Goal: Task Accomplishment & Management: Use online tool/utility

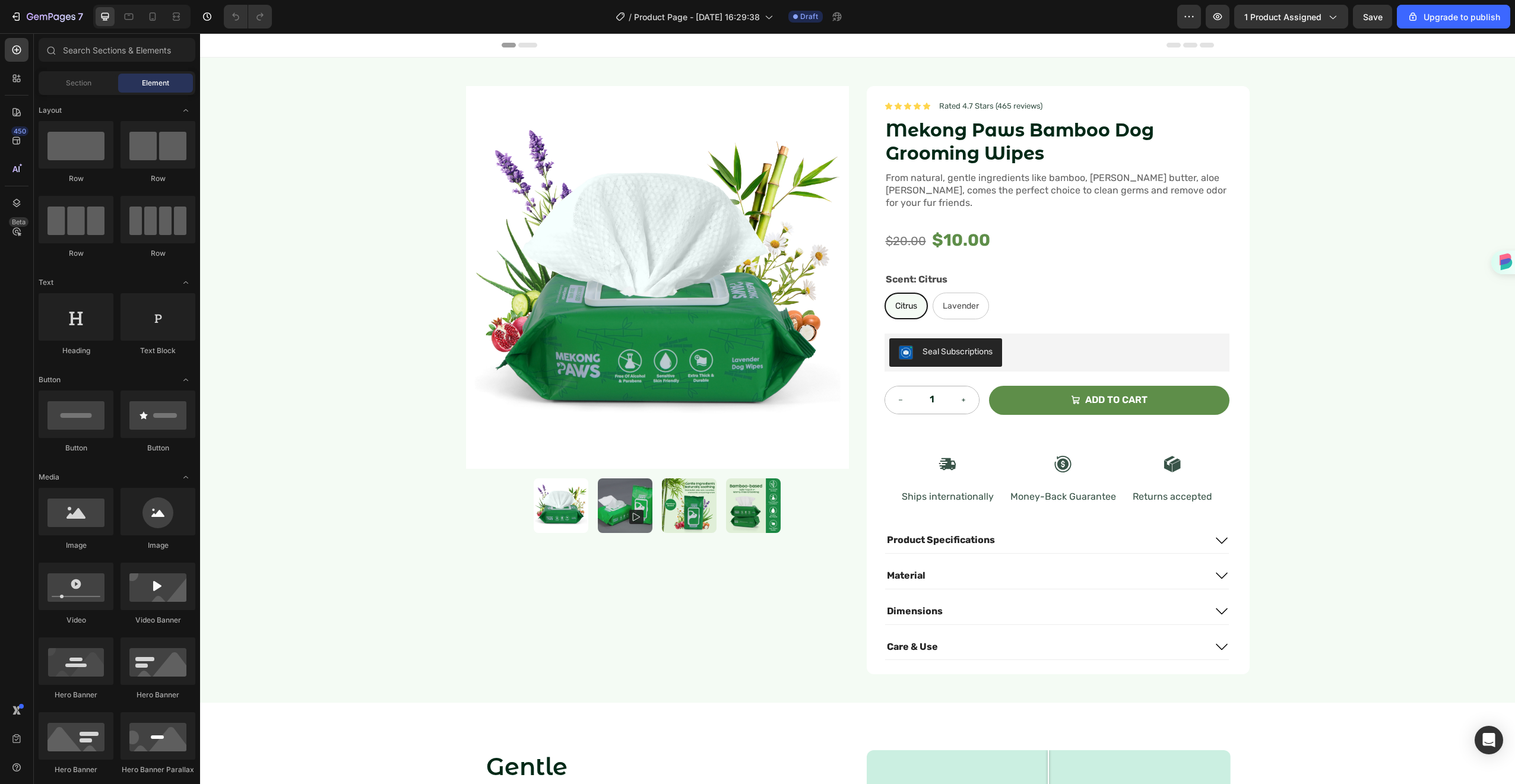
click at [1140, 183] on span "From natural, gentle ingredients like bamboo, [PERSON_NAME] butter, aloe [PERSO…" at bounding box center [1056, 190] width 341 height 36
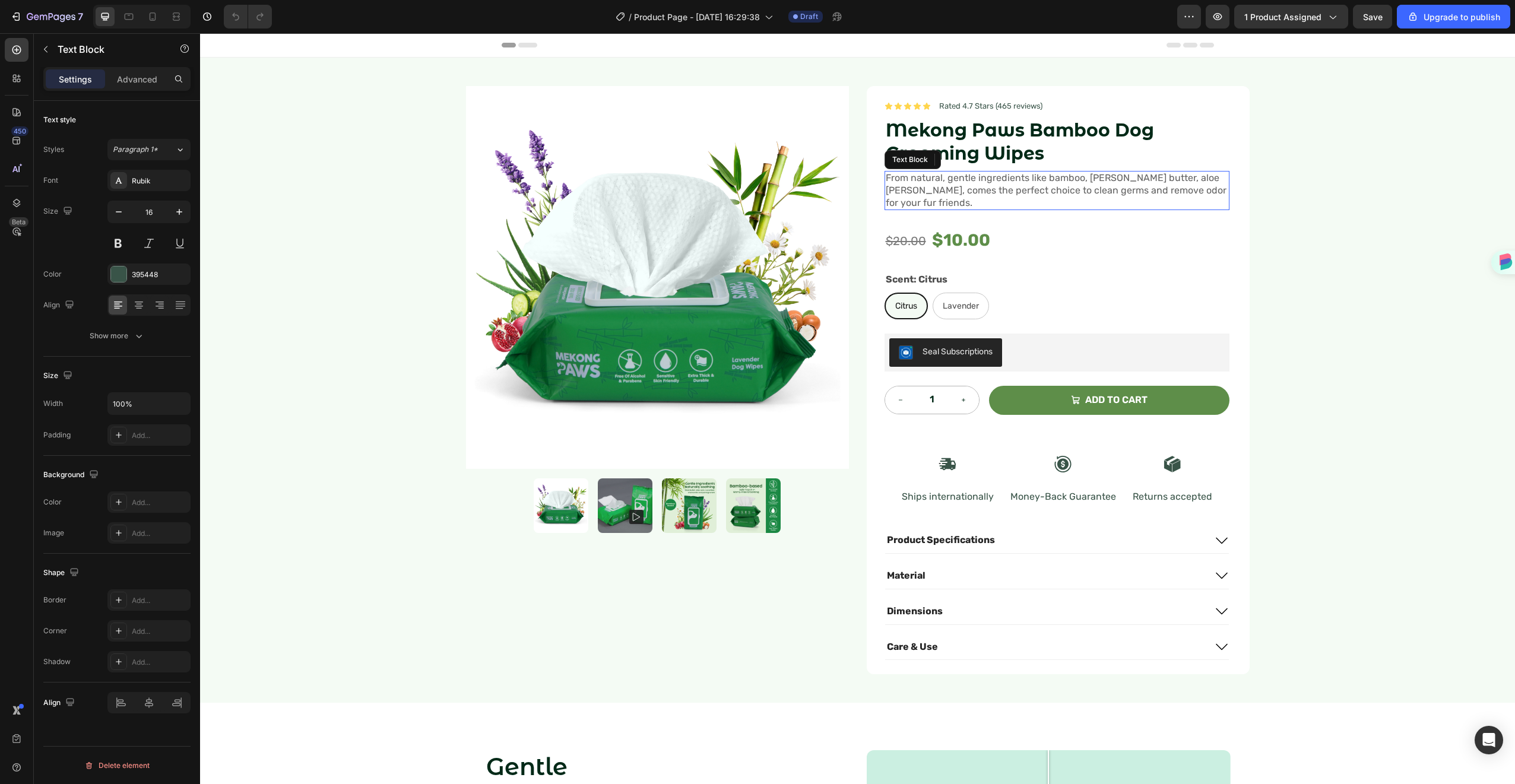
click at [1139, 183] on span "From natural, gentle ingredients like bamboo, [PERSON_NAME] butter, aloe [PERSO…" at bounding box center [1056, 190] width 341 height 36
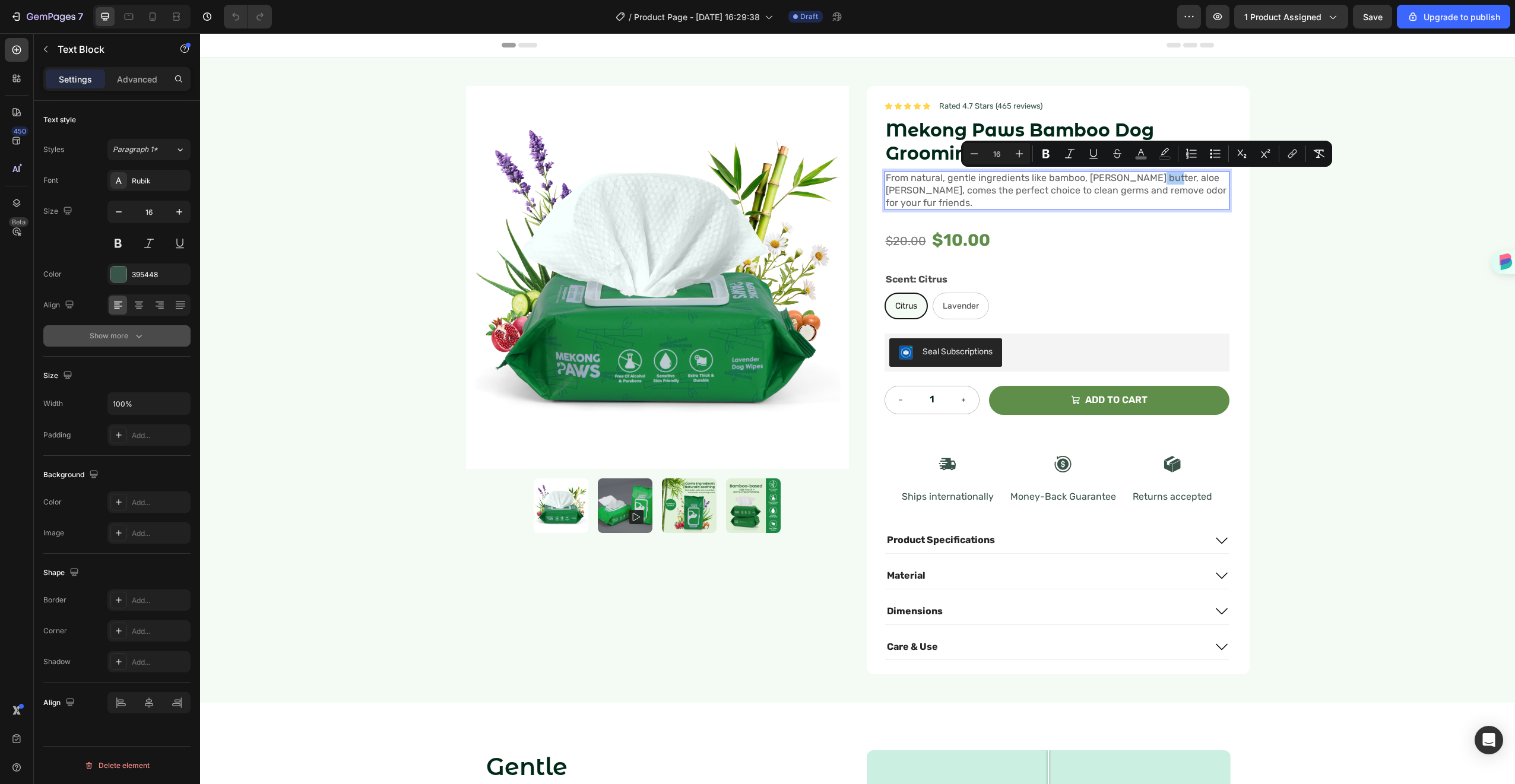
click at [138, 336] on icon "button" at bounding box center [139, 336] width 6 height 4
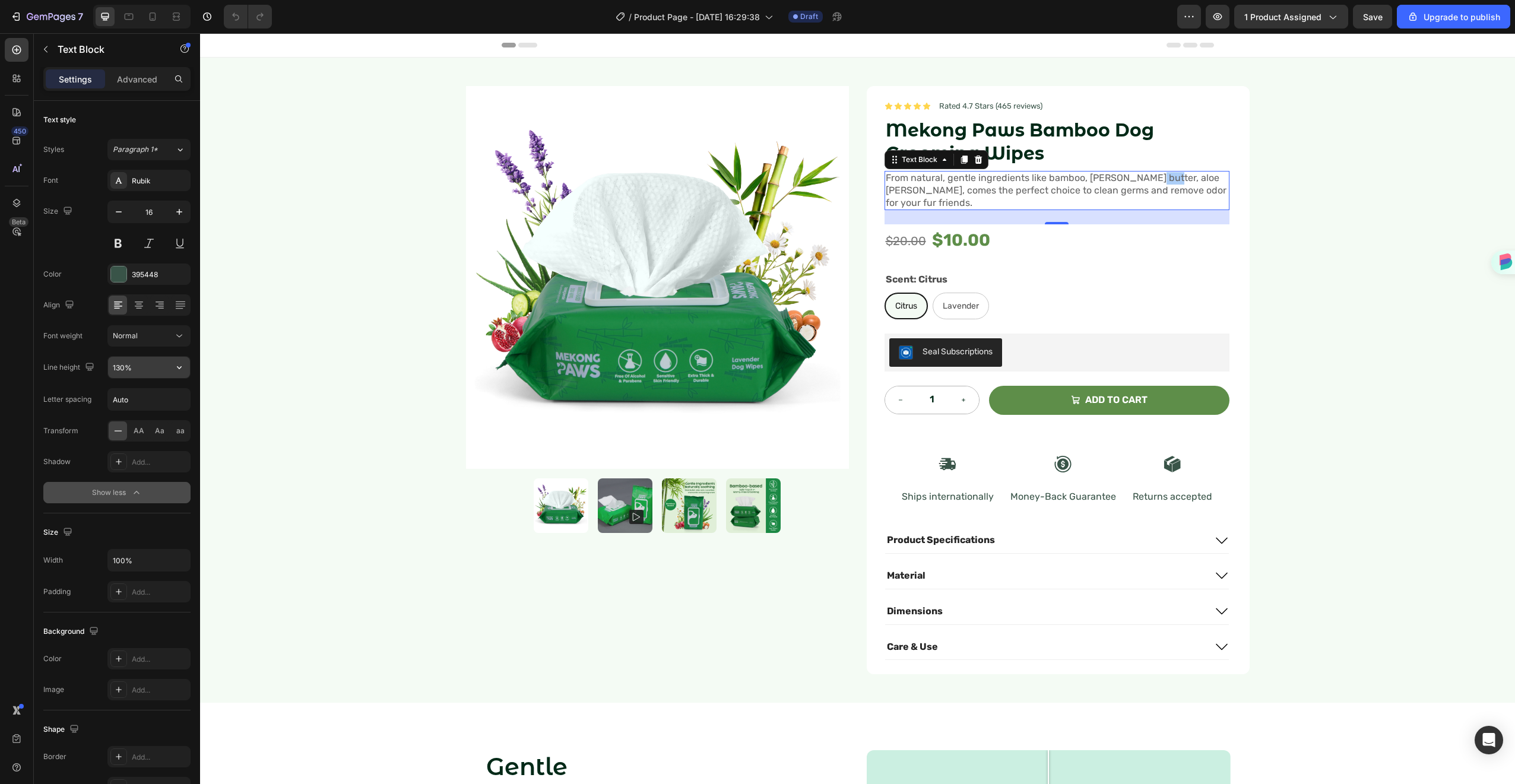
click at [146, 362] on input "130%" at bounding box center [149, 367] width 82 height 21
click at [178, 366] on icon "button" at bounding box center [179, 367] width 5 height 3
click at [127, 463] on span "150%" at bounding box center [122, 465] width 19 height 11
type input "150%"
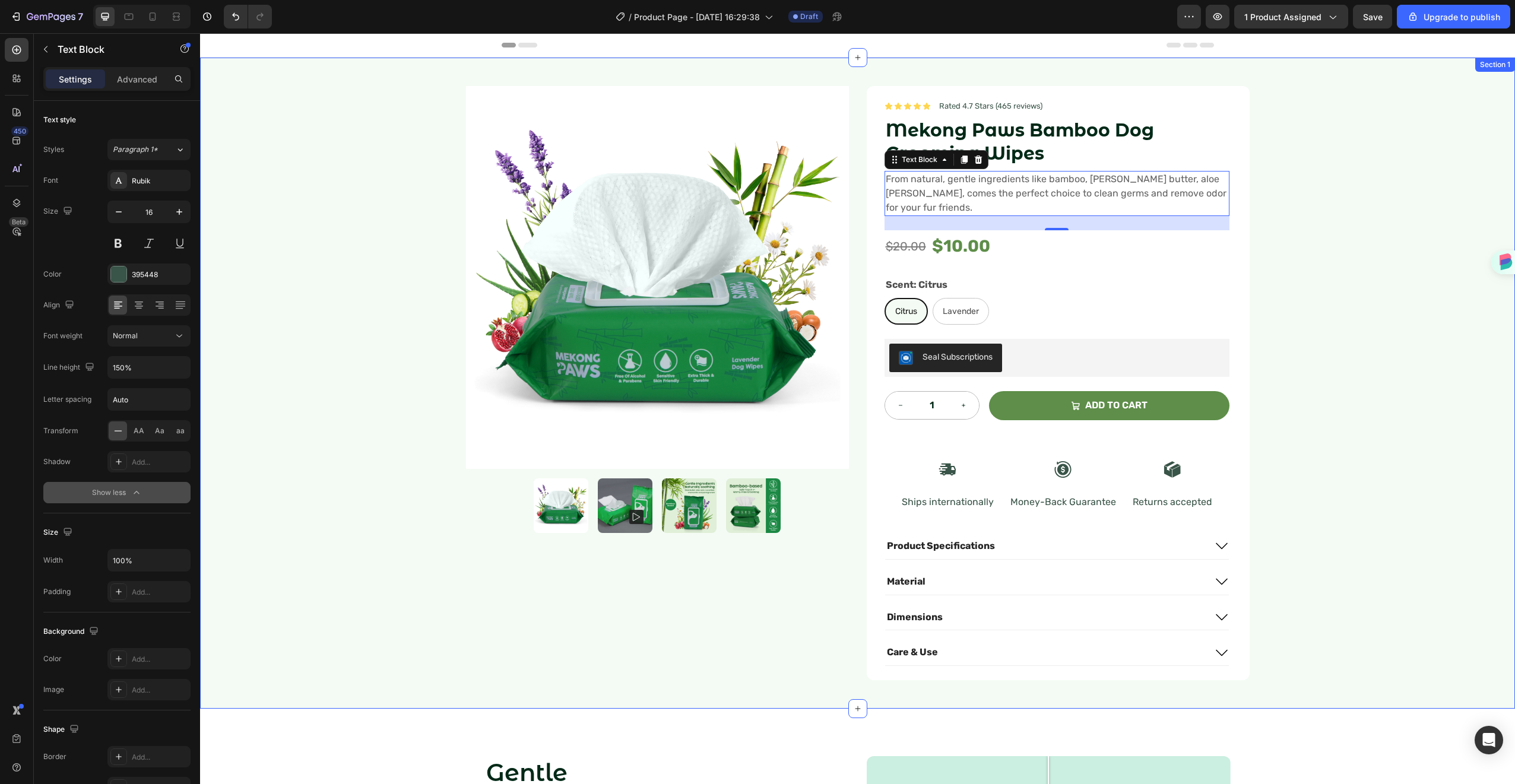
click at [1363, 156] on div "Product Images Icon Icon Icon Icon Icon Icon List Rated 4.7 Stars (465 reviews)…" at bounding box center [857, 383] width 1315 height 651
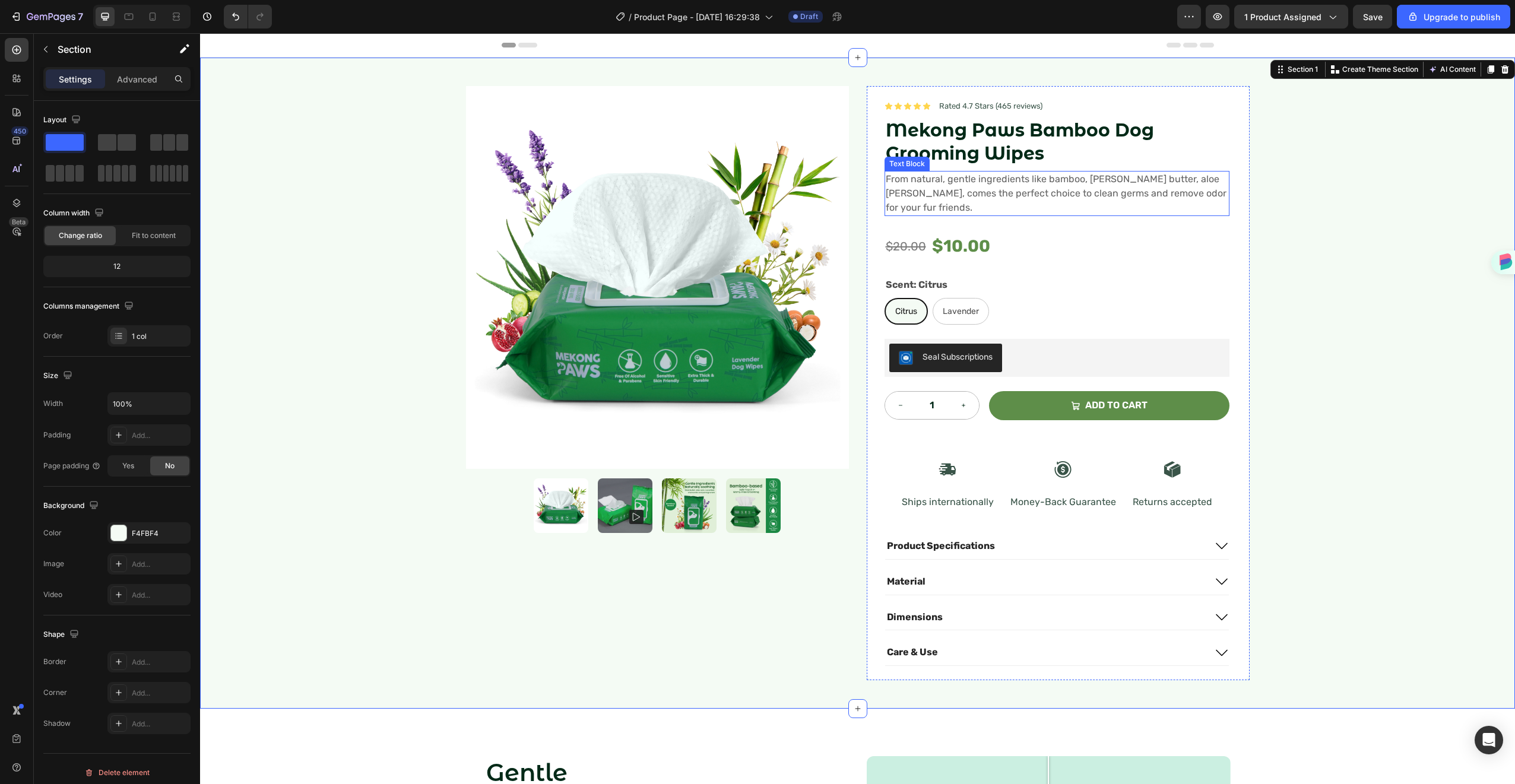
click at [1068, 195] on span "From natural, gentle ingredients like bamboo, [PERSON_NAME] butter, aloe [PERSO…" at bounding box center [1056, 193] width 341 height 40
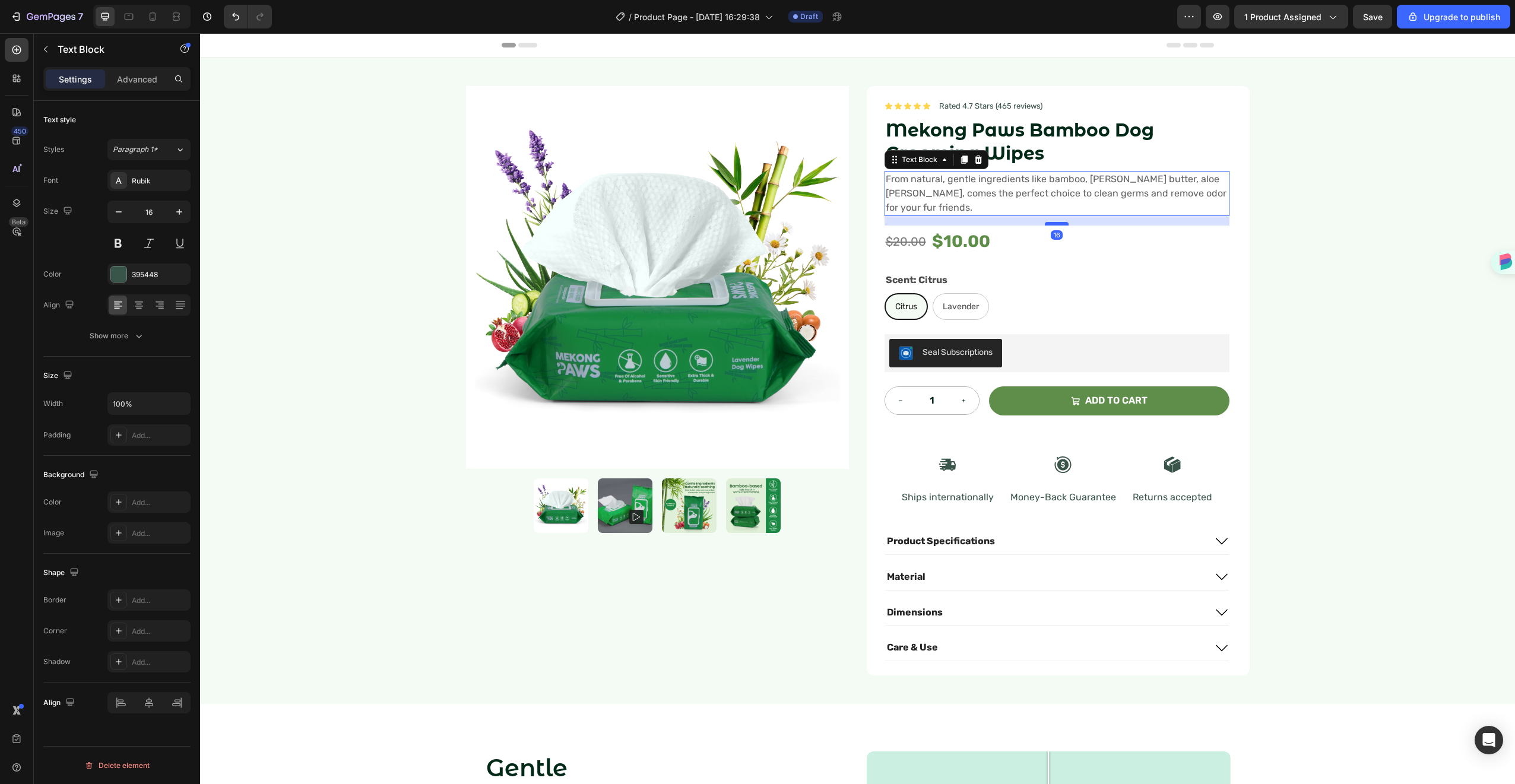
click at [1059, 222] on div at bounding box center [1056, 223] width 23 height 4
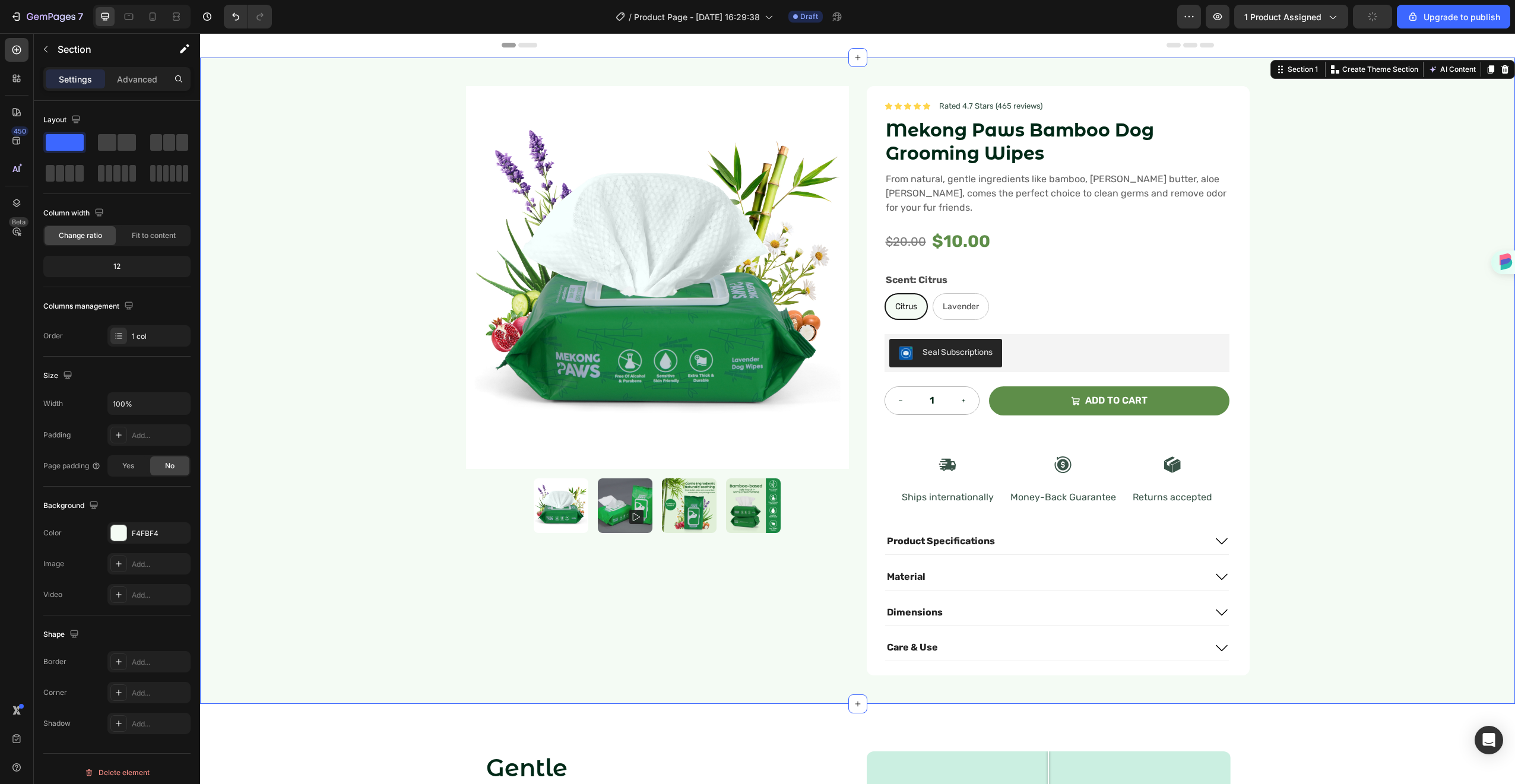
click at [1266, 190] on div "Product Images Icon Icon Icon Icon Icon Icon List Rated 4.7 Stars (465 reviews)…" at bounding box center [857, 380] width 1315 height 646
click at [727, 100] on img at bounding box center [658, 277] width 383 height 383
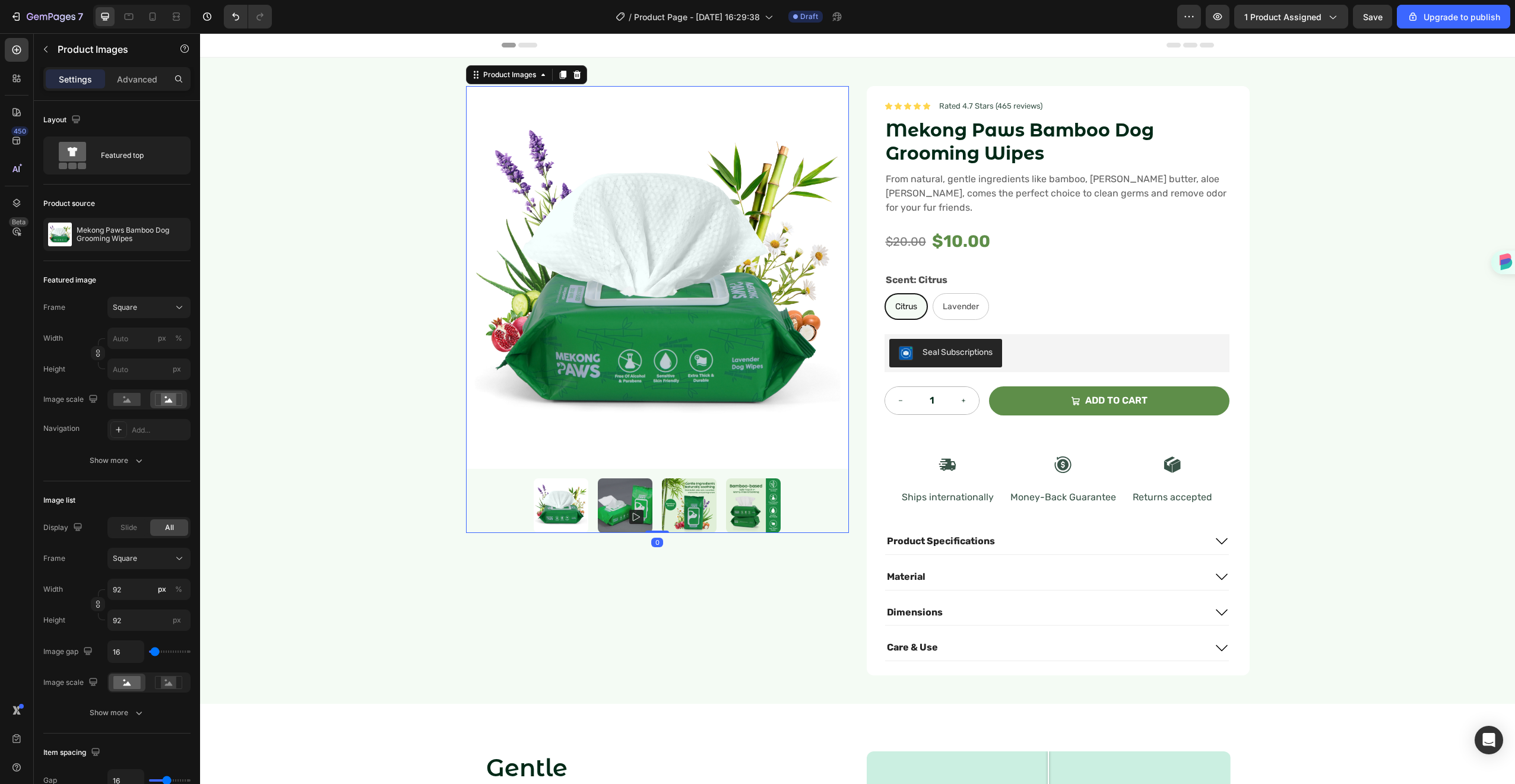
click at [727, 100] on img at bounding box center [658, 277] width 383 height 383
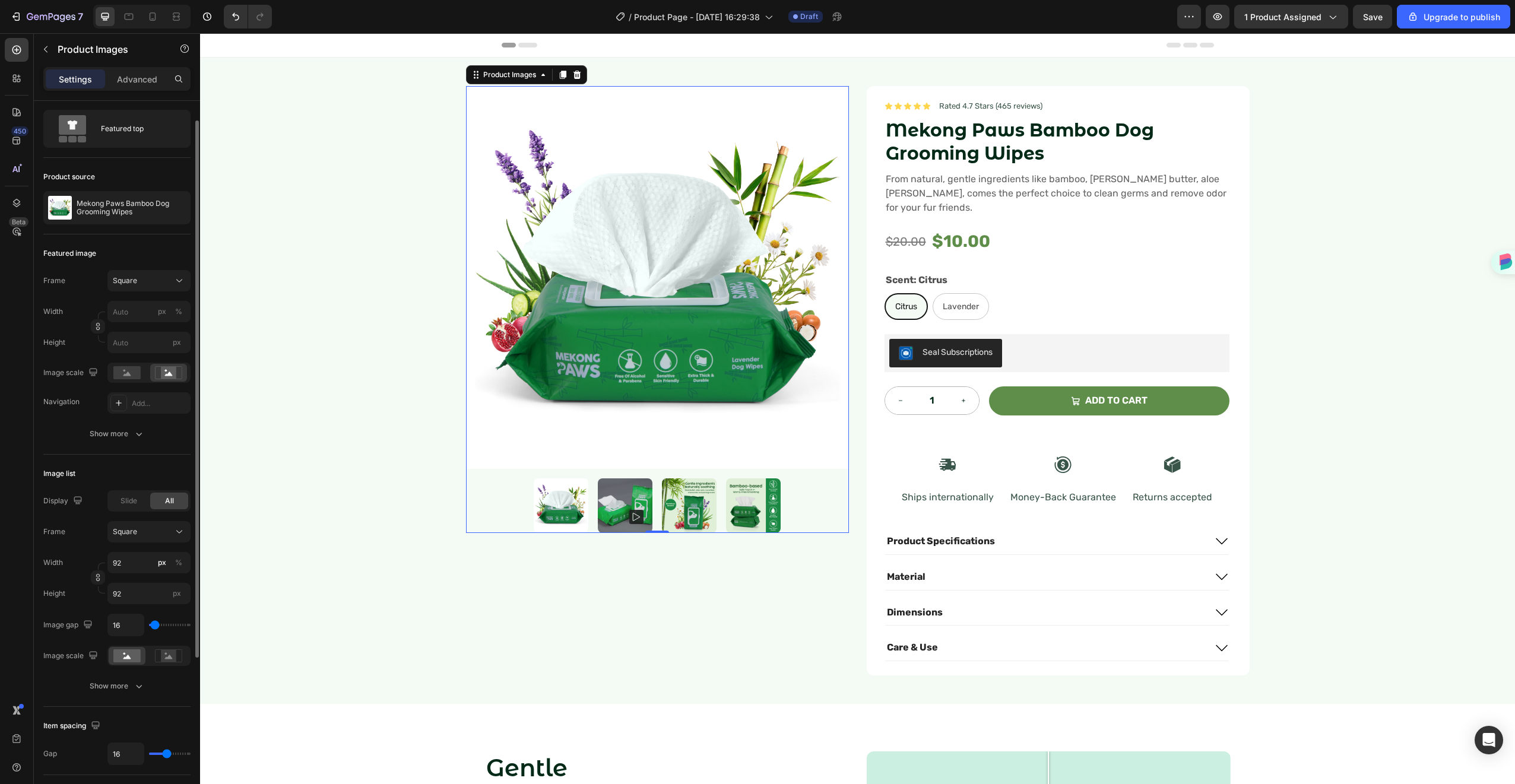
scroll to position [215, 0]
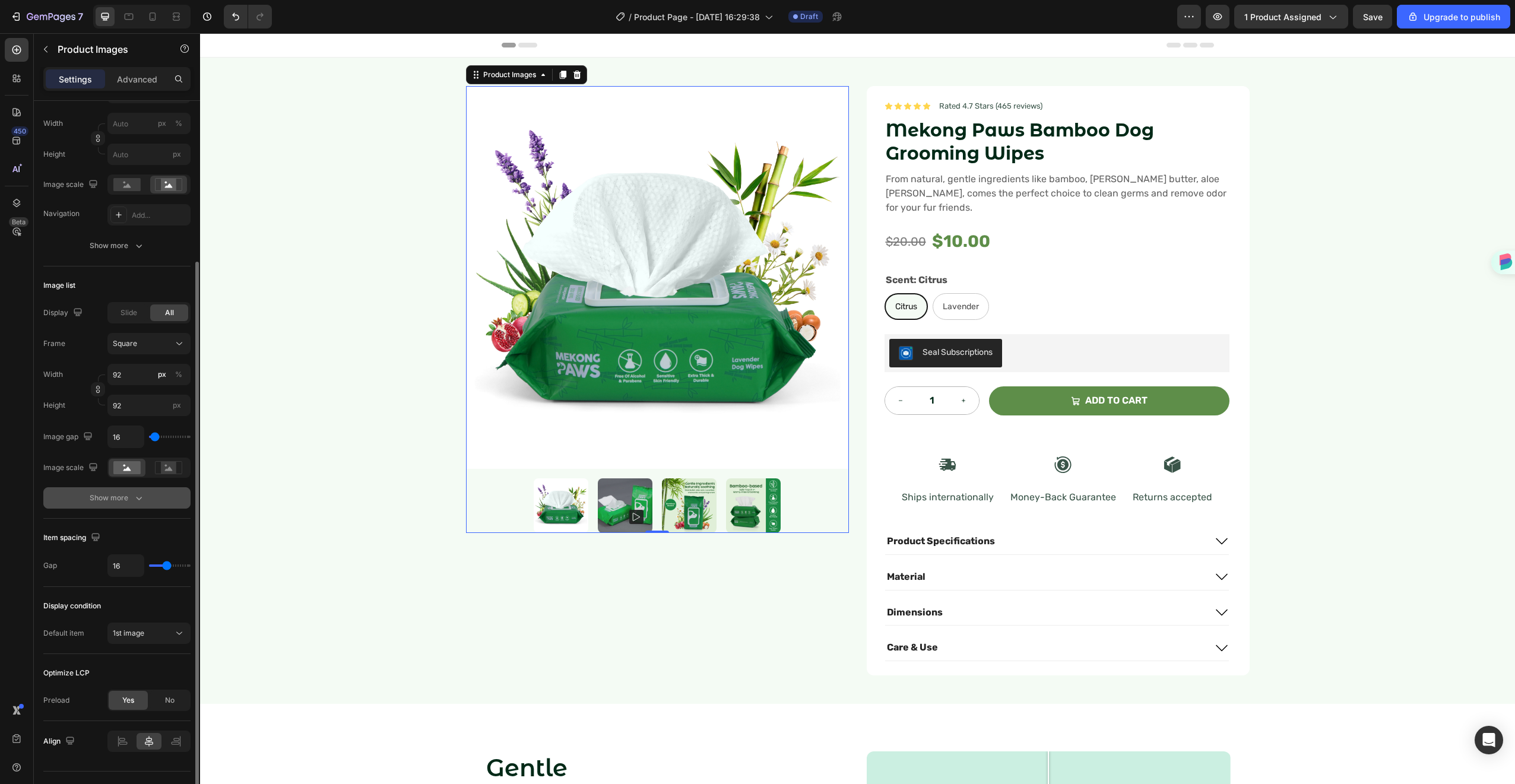
click at [135, 493] on icon "button" at bounding box center [139, 498] width 12 height 12
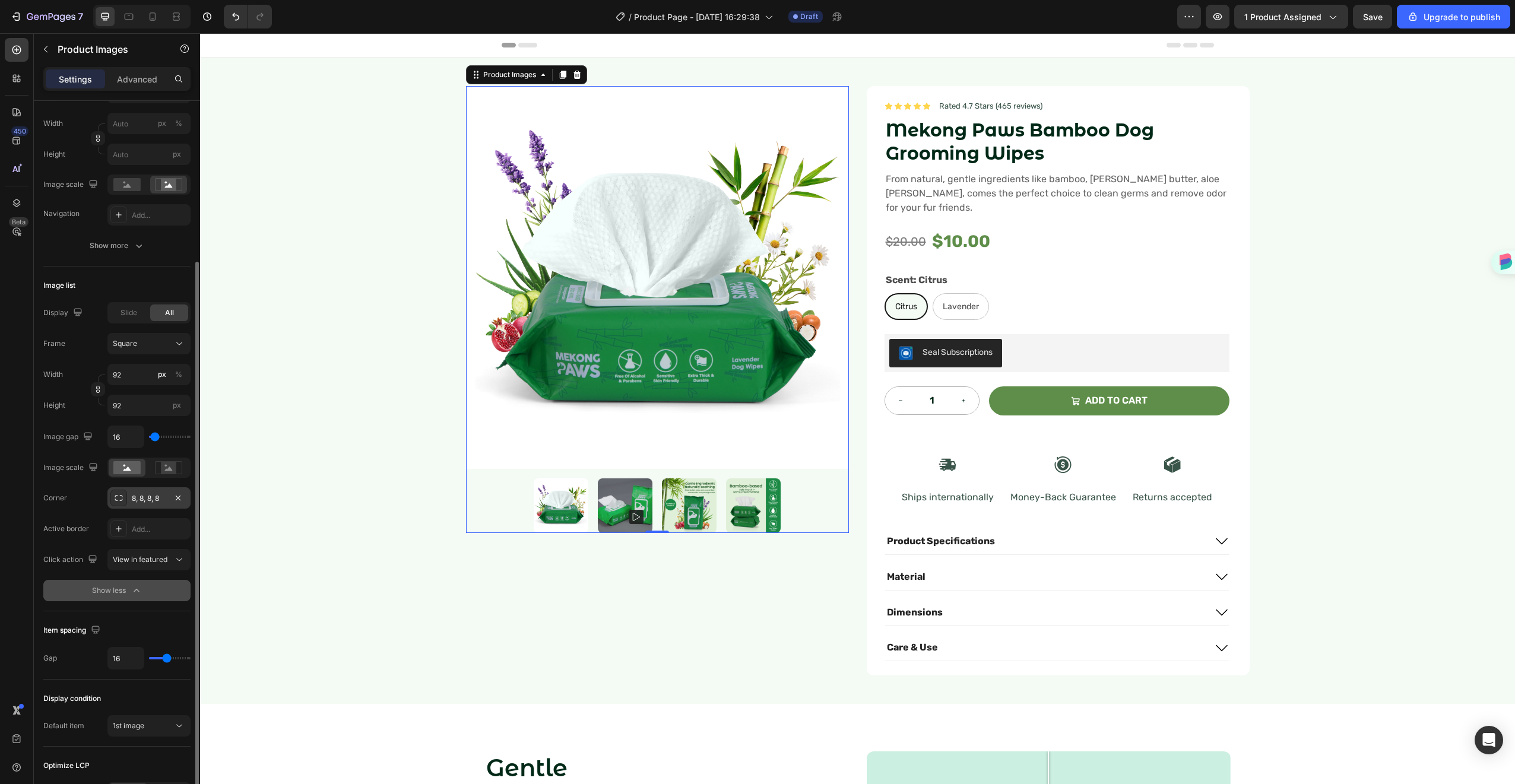
click at [166, 500] on div "8, 8, 8, 8" at bounding box center [149, 498] width 83 height 21
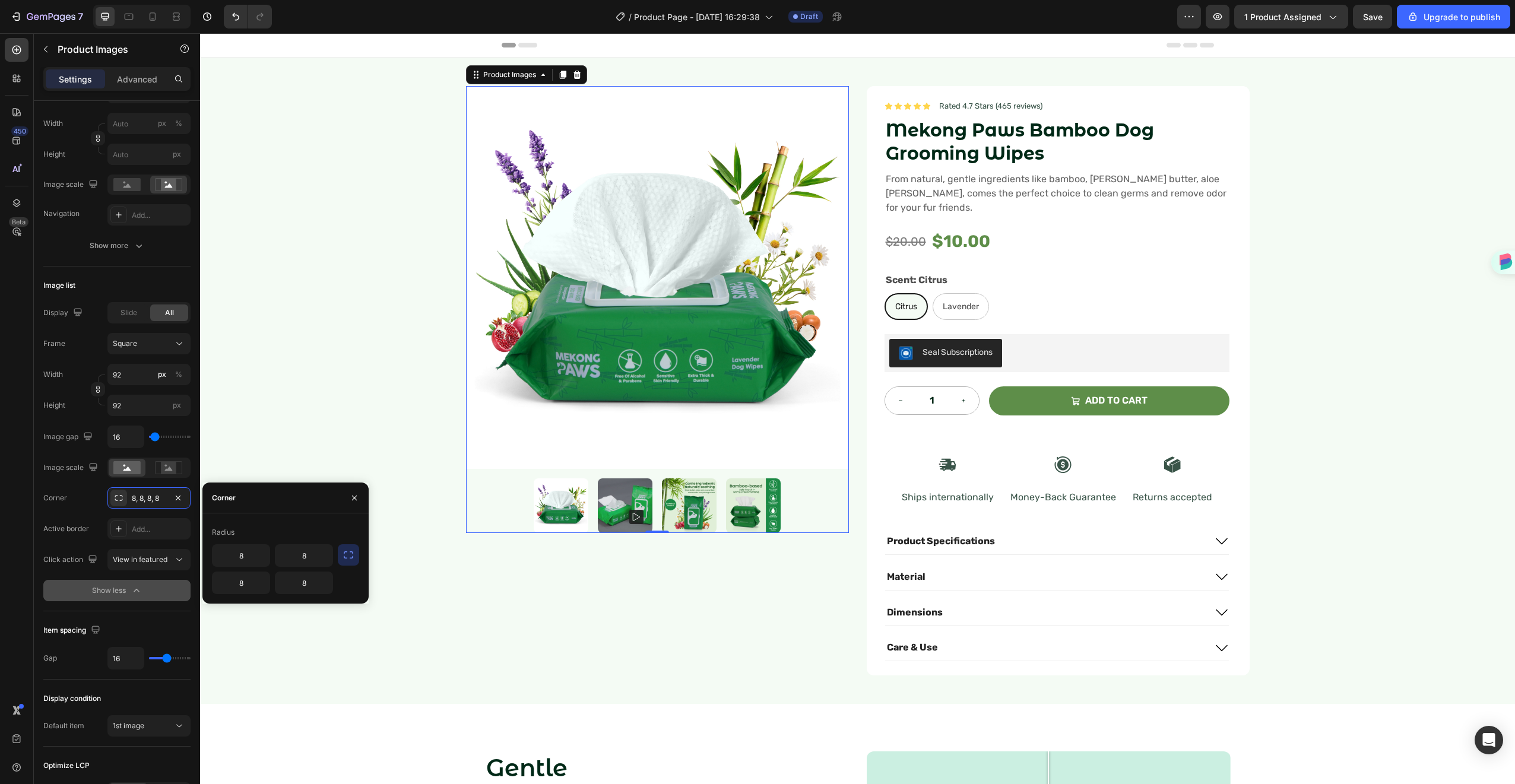
click at [346, 552] on icon "button" at bounding box center [348, 554] width 12 height 12
click at [289, 556] on input "8" at bounding box center [272, 556] width 120 height 21
click at [325, 557] on icon "button" at bounding box center [321, 555] width 12 height 12
click at [290, 560] on input "8" at bounding box center [272, 556] width 120 height 21
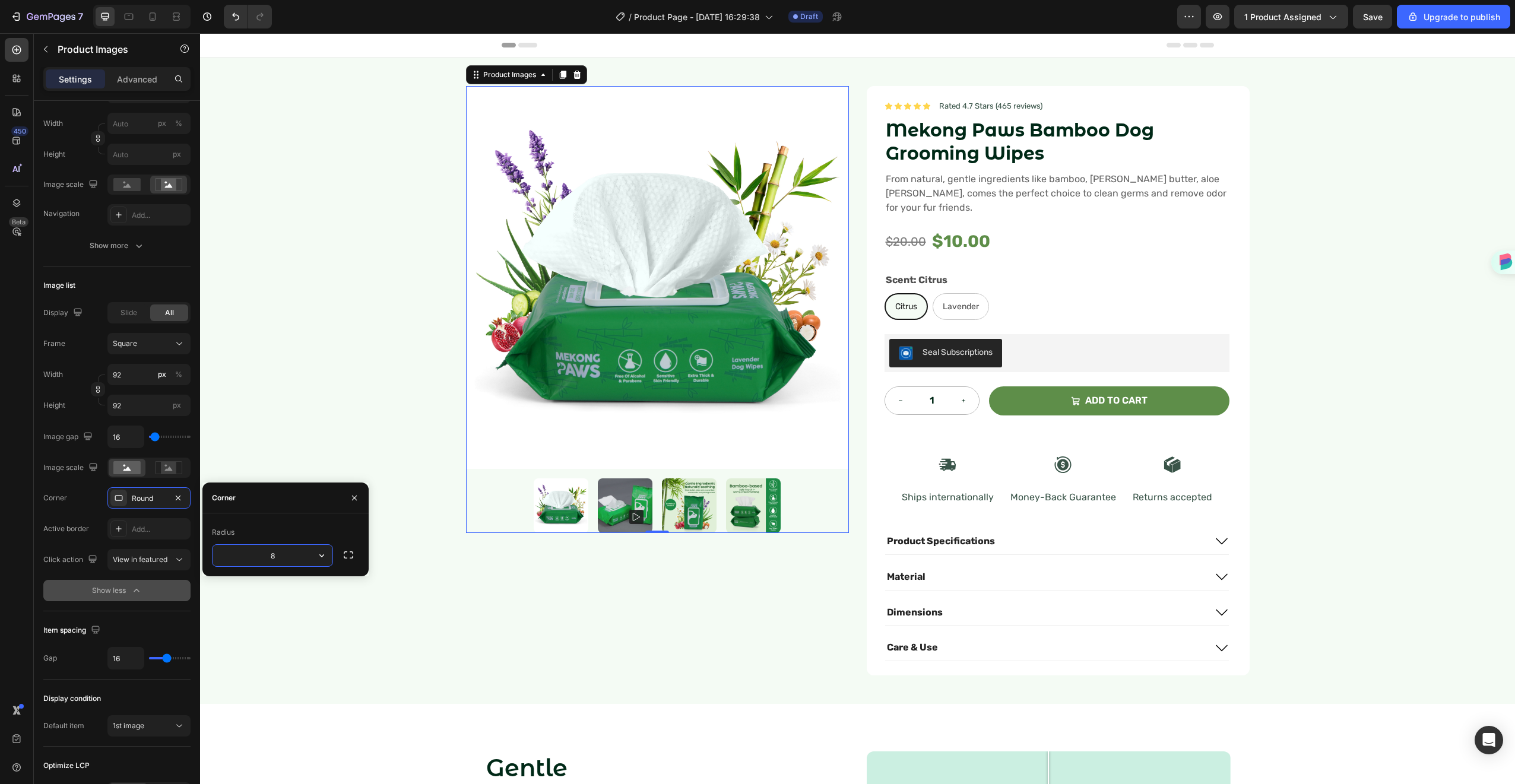
click at [290, 560] on input "8" at bounding box center [272, 556] width 120 height 21
click at [289, 559] on input "8" at bounding box center [272, 556] width 120 height 21
click at [1379, 355] on div "Product Images 0 Icon Icon Icon Icon Icon Icon List Rated 4.7 Stars (465 review…" at bounding box center [857, 380] width 1315 height 646
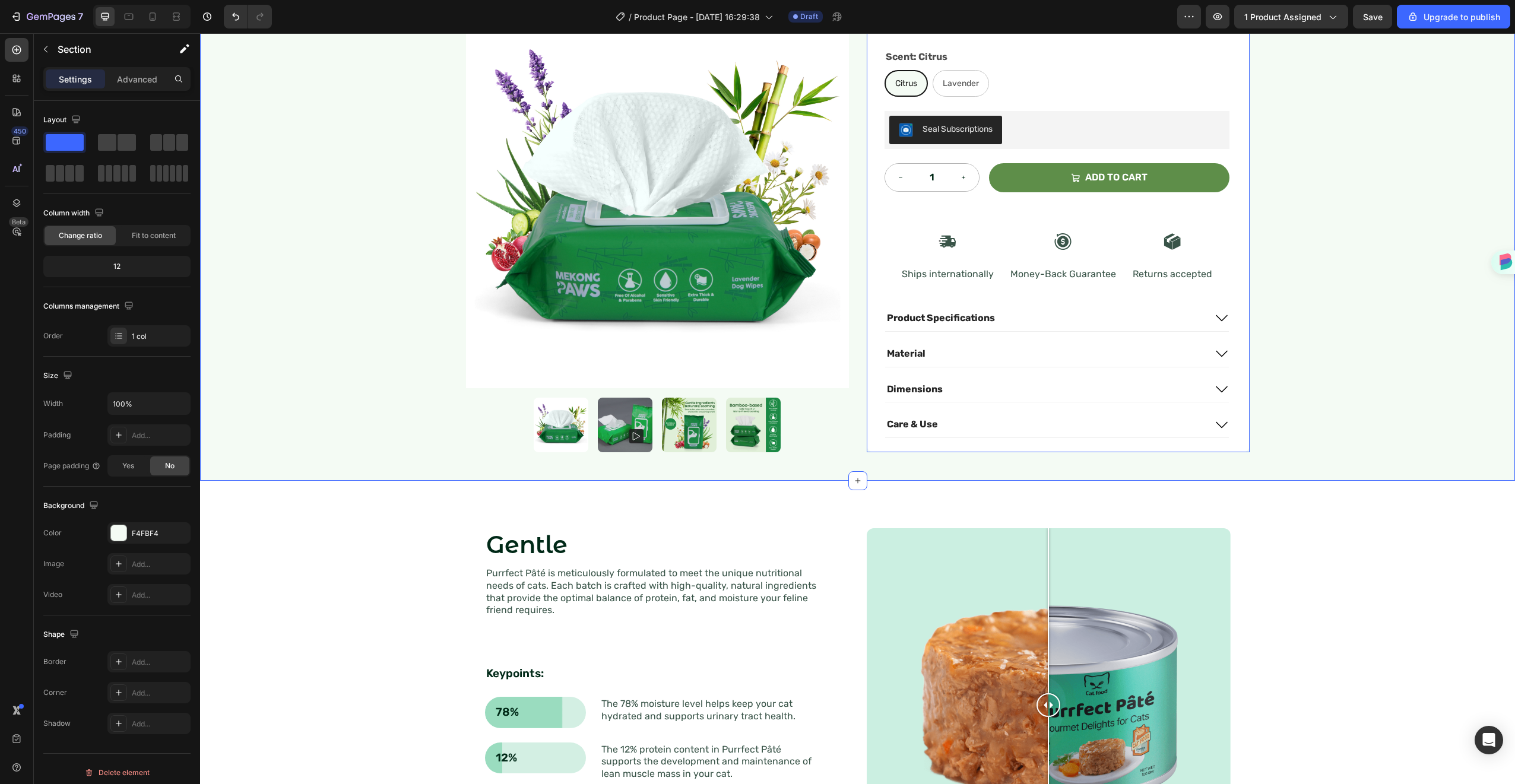
scroll to position [0, 0]
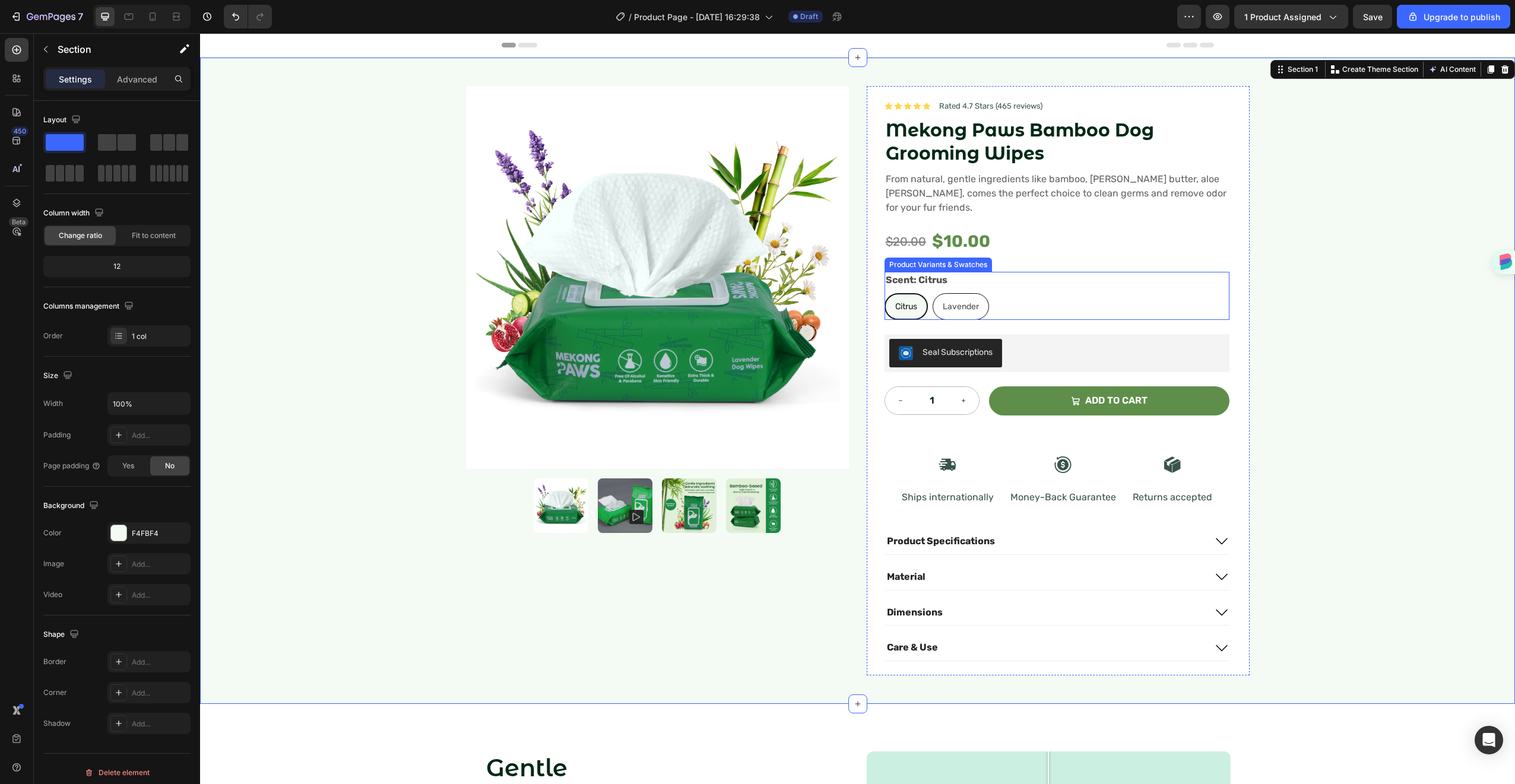
click at [950, 301] on span "Lavender" at bounding box center [960, 306] width 36 height 10
click at [933, 294] on input "Lavender Lavender Lavender" at bounding box center [932, 293] width 1 height 1
radio input "true"
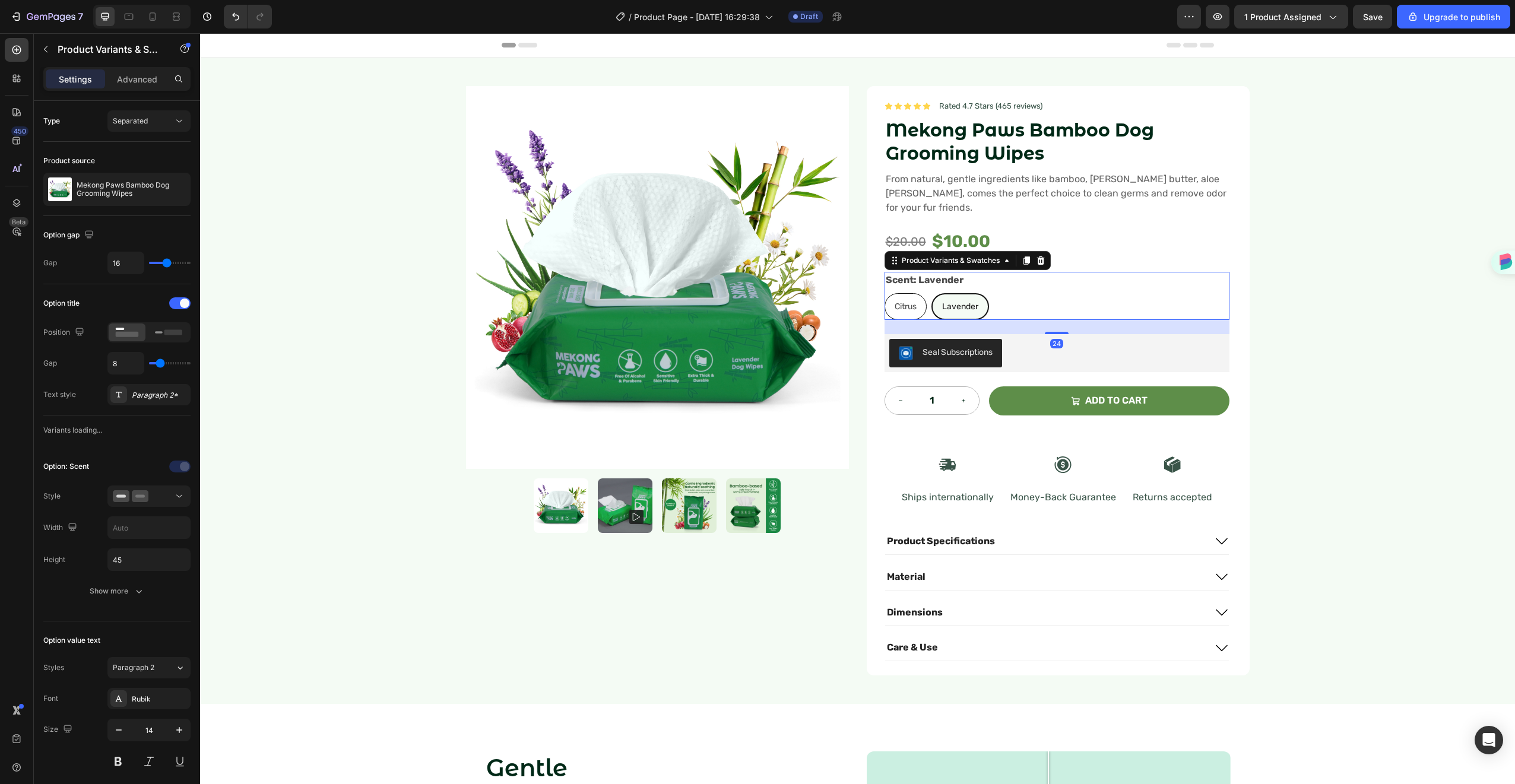
click at [914, 294] on div "Citrus" at bounding box center [906, 306] width 41 height 24
click at [884, 293] on input "Citrus Citrus Citrus" at bounding box center [884, 293] width 1 height 1
radio input "true"
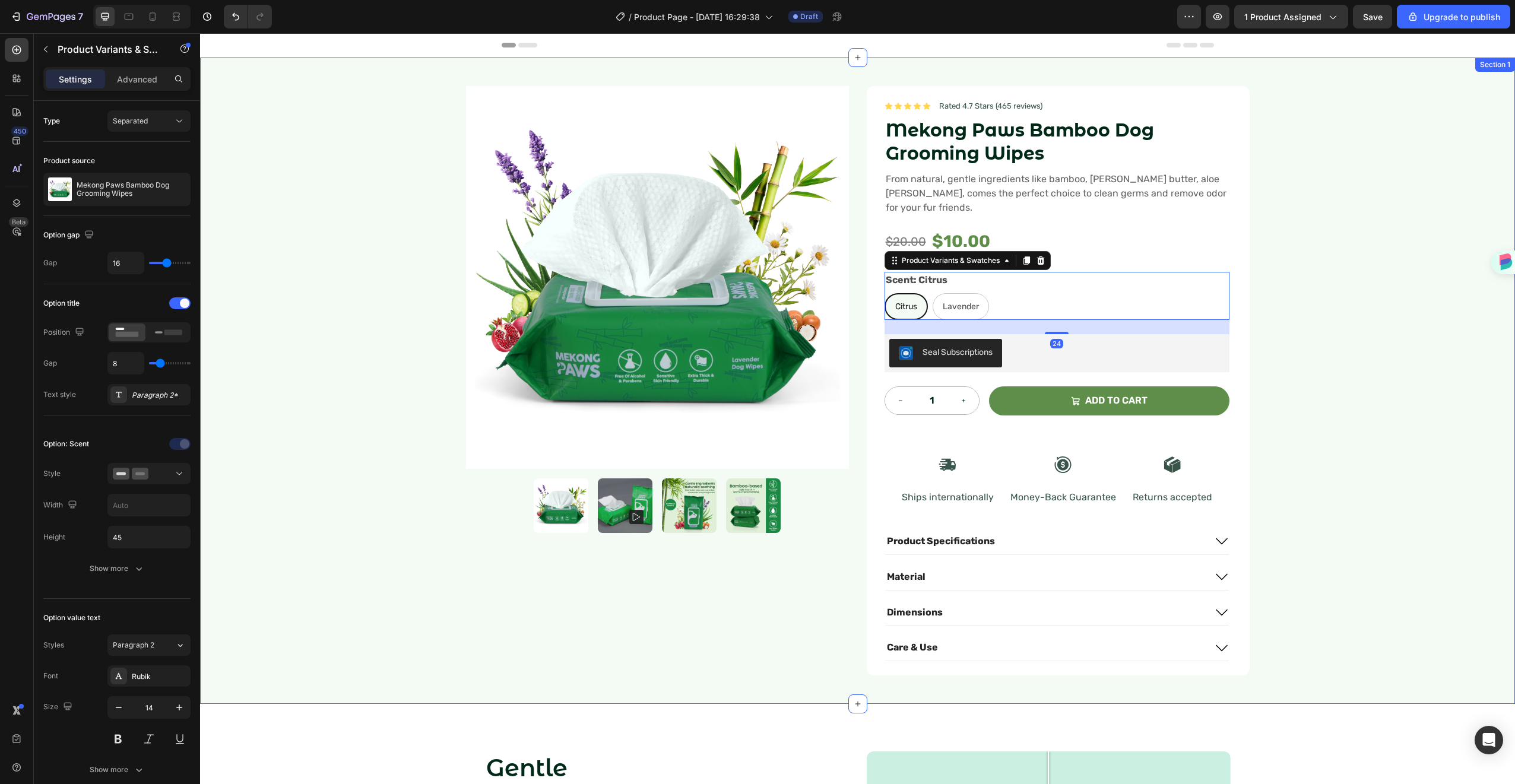
click at [1290, 285] on div "Product Images Icon Icon Icon Icon Icon Icon List Rated 4.7 Stars (465 reviews)…" at bounding box center [857, 380] width 1315 height 646
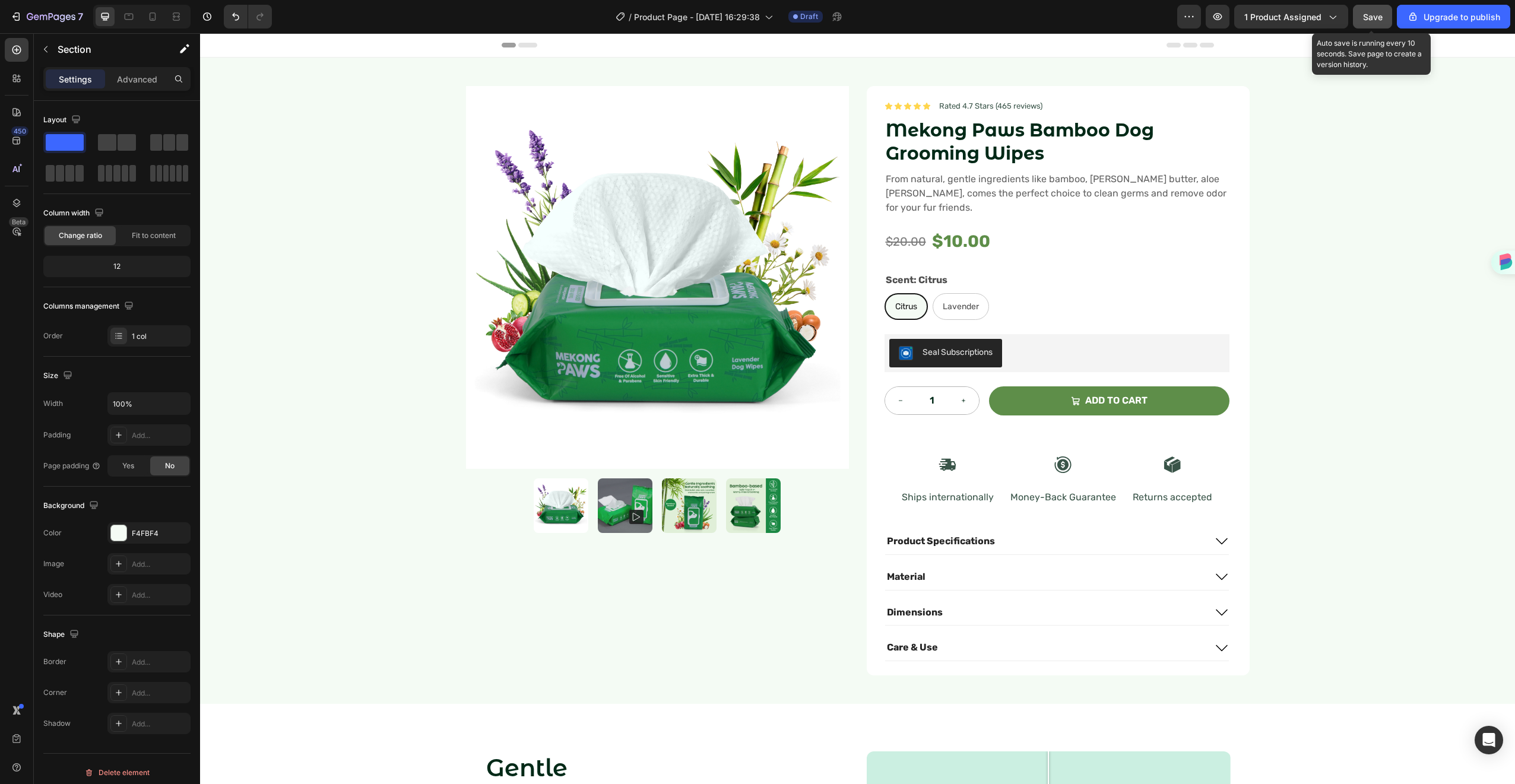
click at [1364, 21] on span "Save" at bounding box center [1373, 17] width 20 height 10
click at [838, 95] on img at bounding box center [658, 277] width 383 height 383
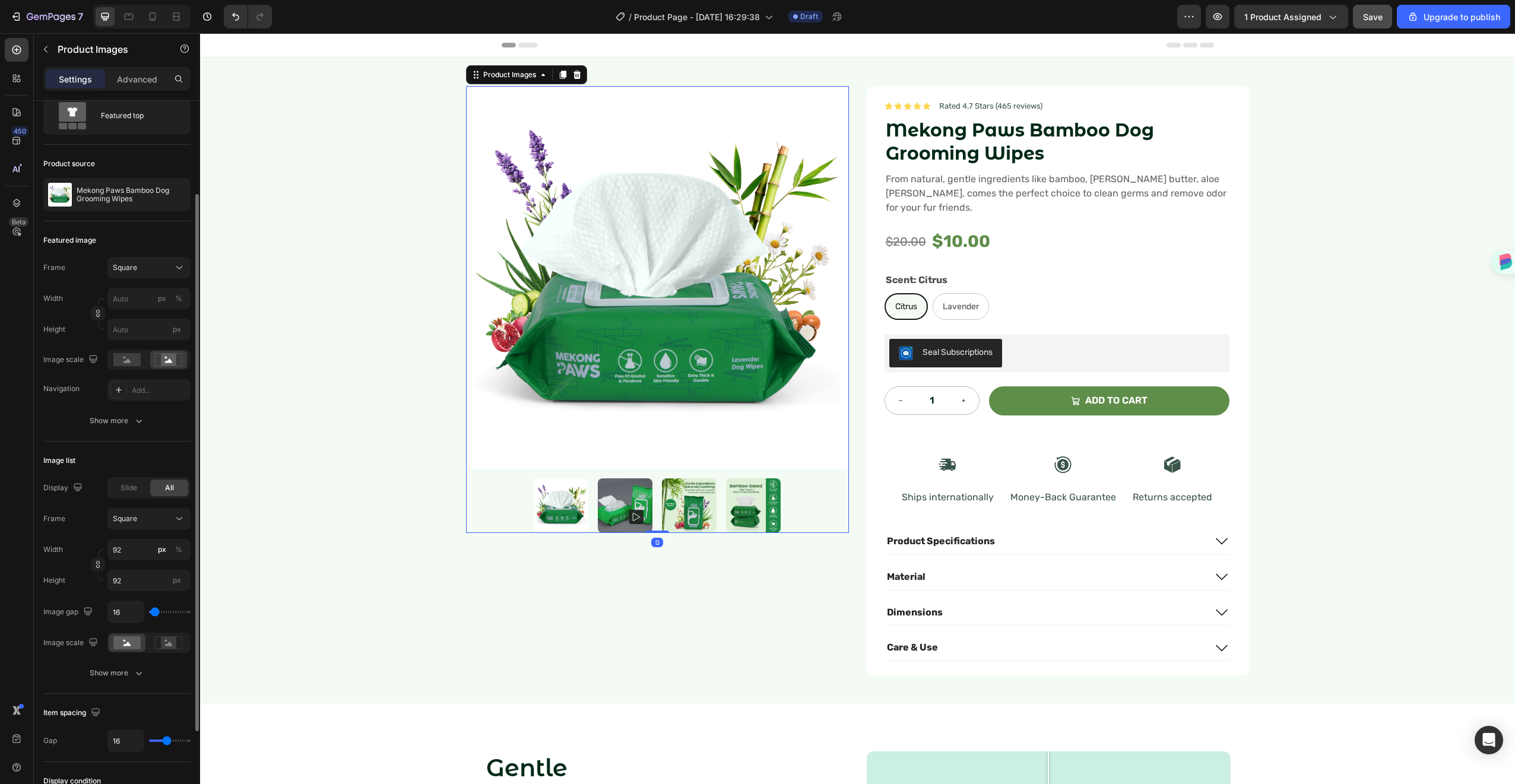
scroll to position [76, 0]
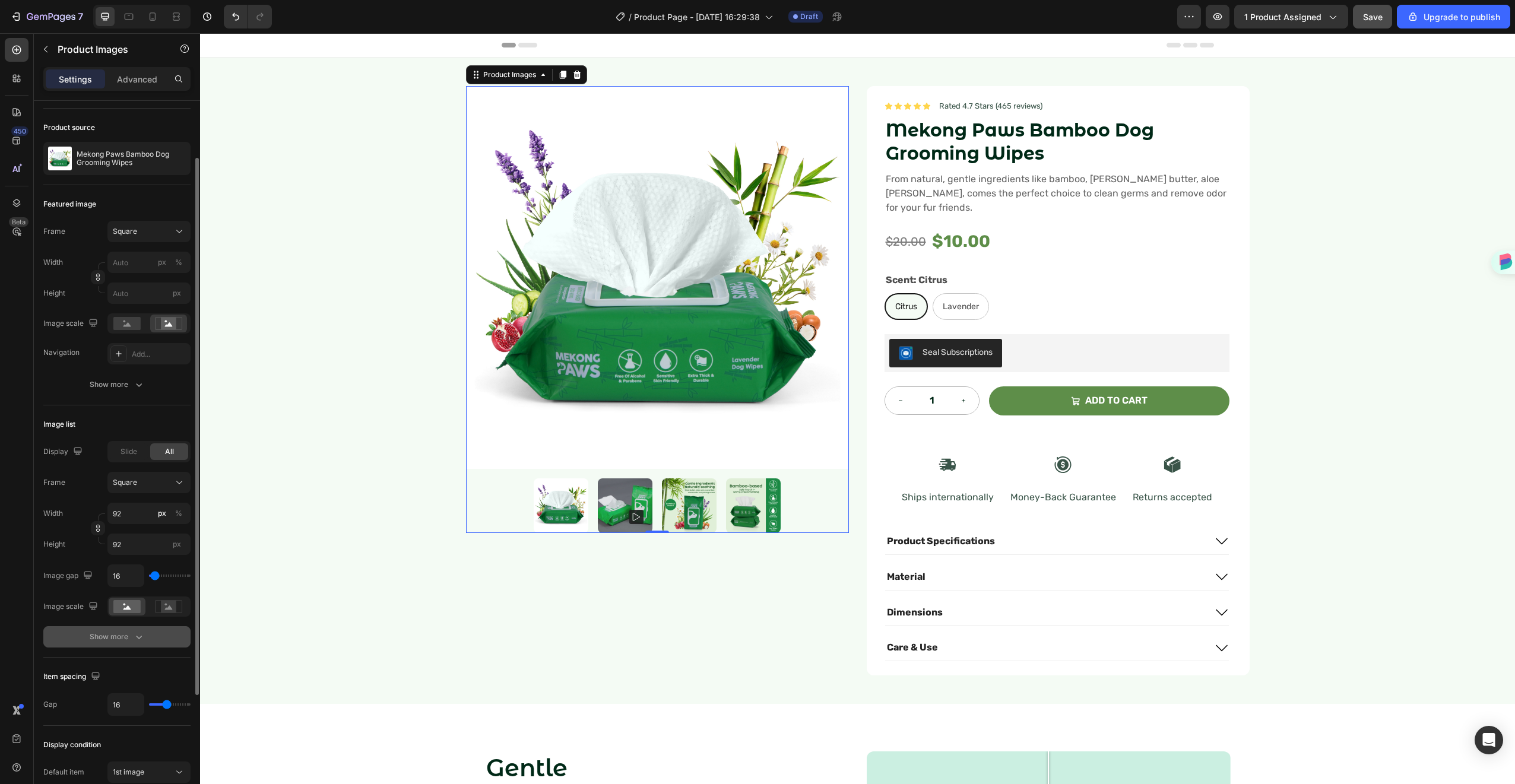
click at [127, 637] on div "Show more" at bounding box center [117, 637] width 55 height 12
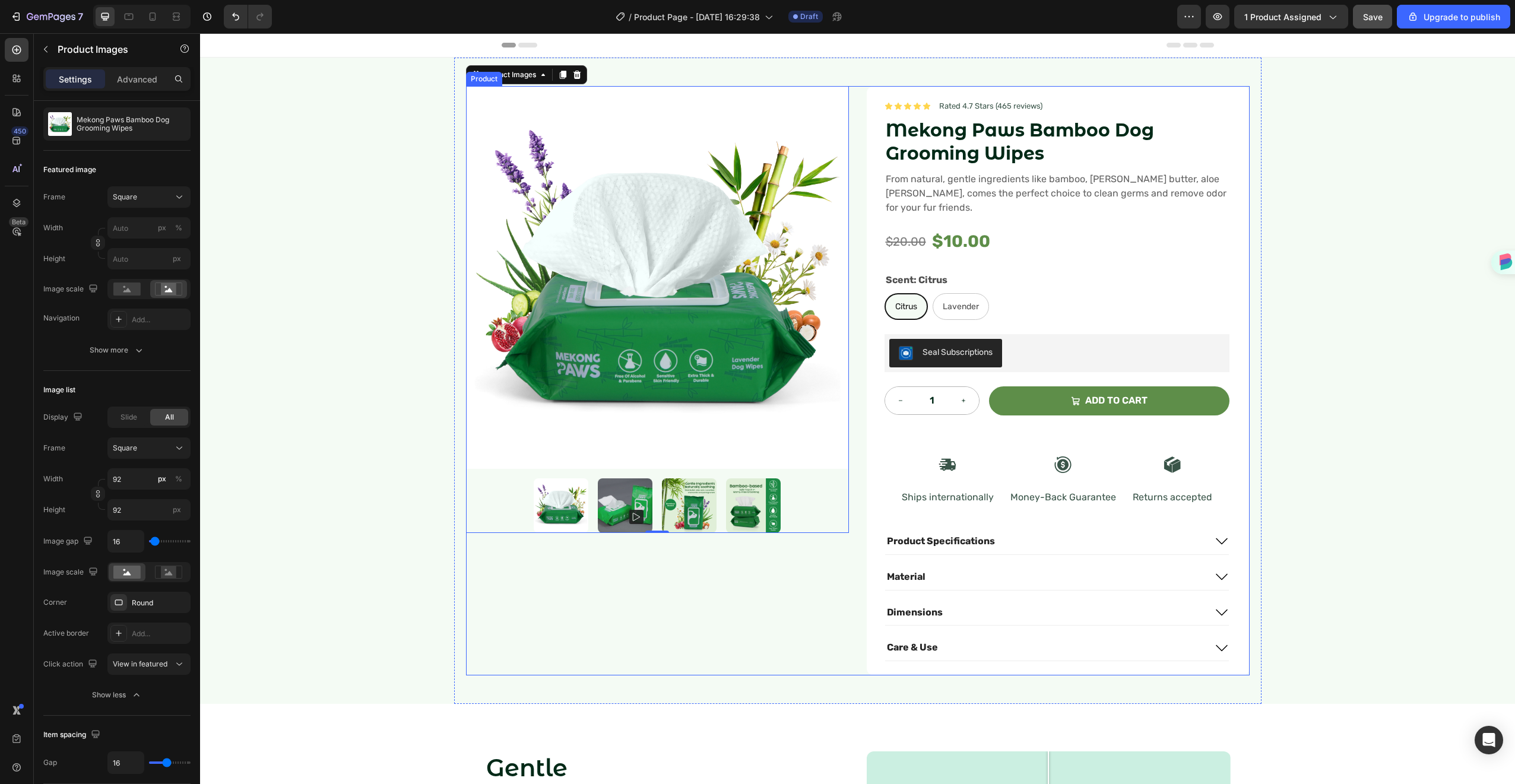
click at [751, 592] on div "Product Images 0" at bounding box center [658, 380] width 383 height 589
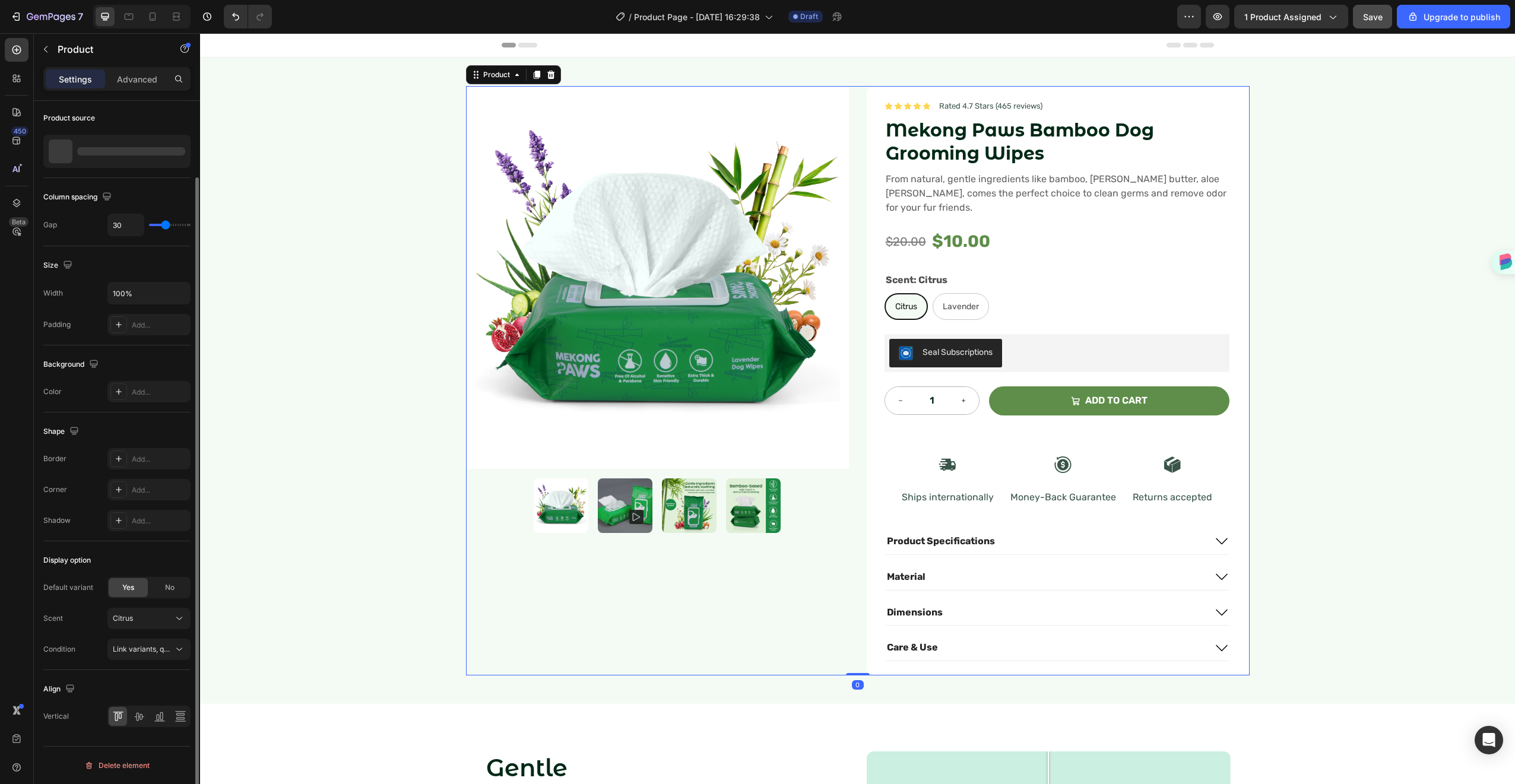
scroll to position [0, 0]
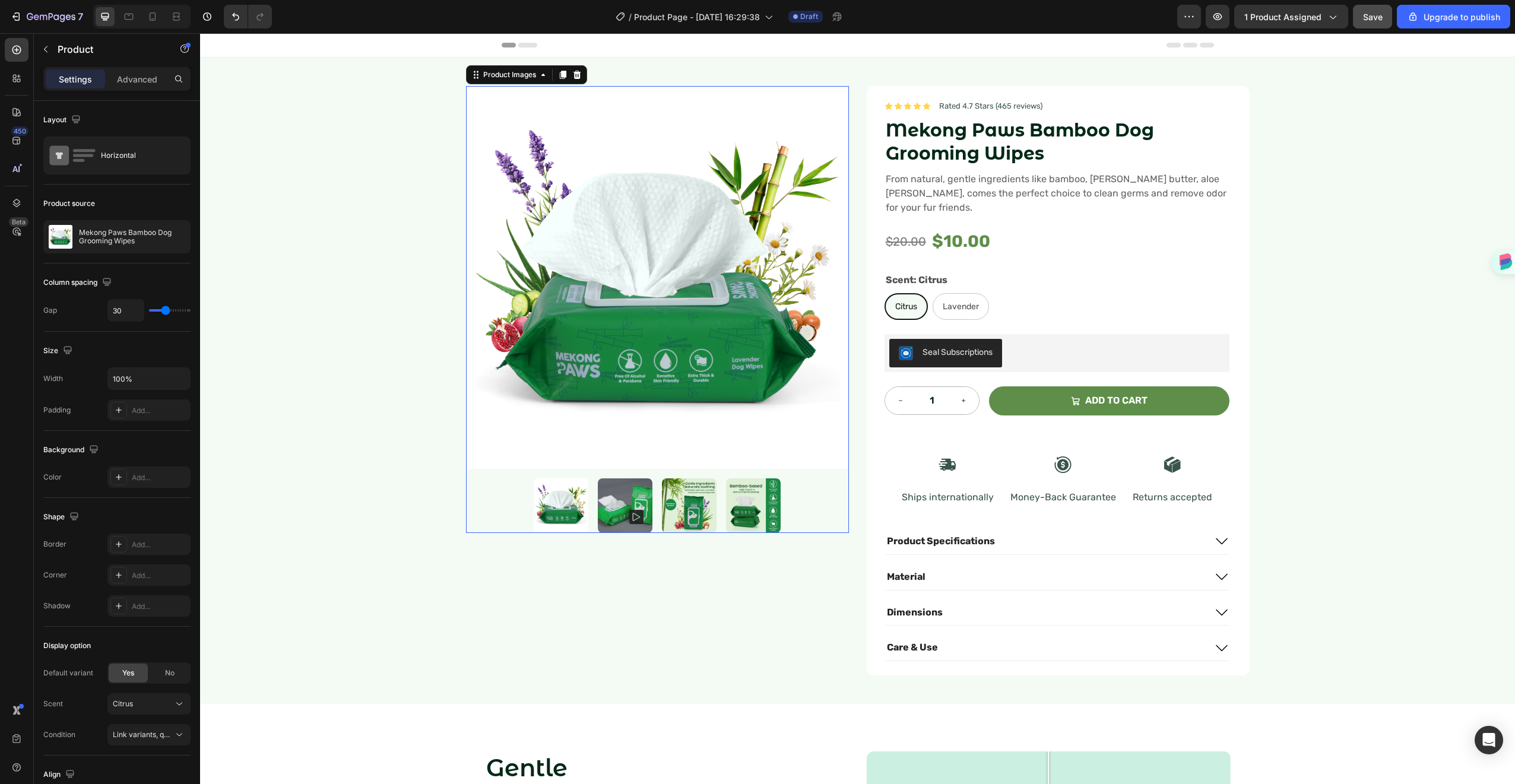
click at [788, 485] on div at bounding box center [658, 505] width 383 height 55
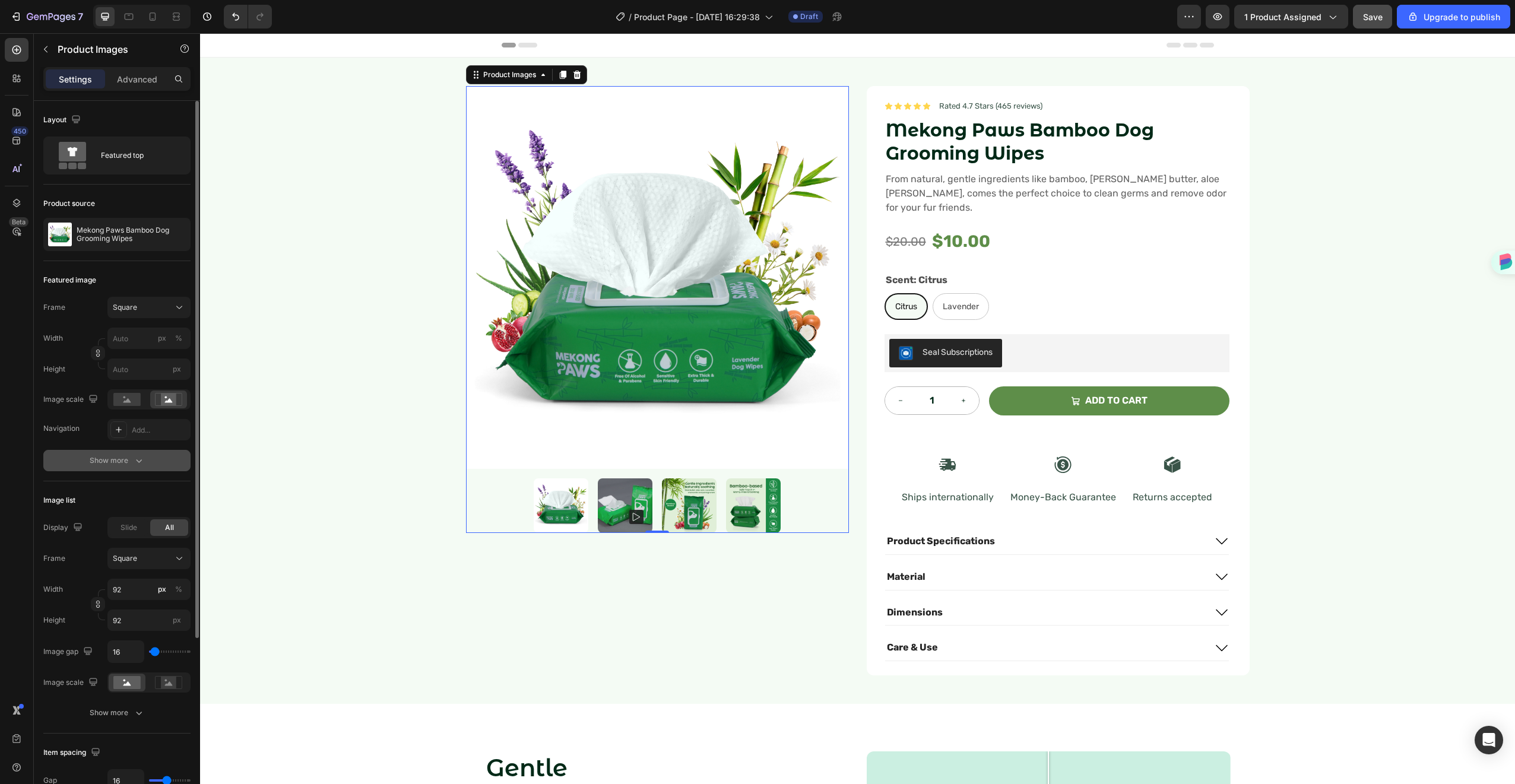
click at [160, 464] on button "Show more" at bounding box center [117, 461] width 147 height 21
click at [149, 456] on div "Sharp" at bounding box center [149, 461] width 34 height 11
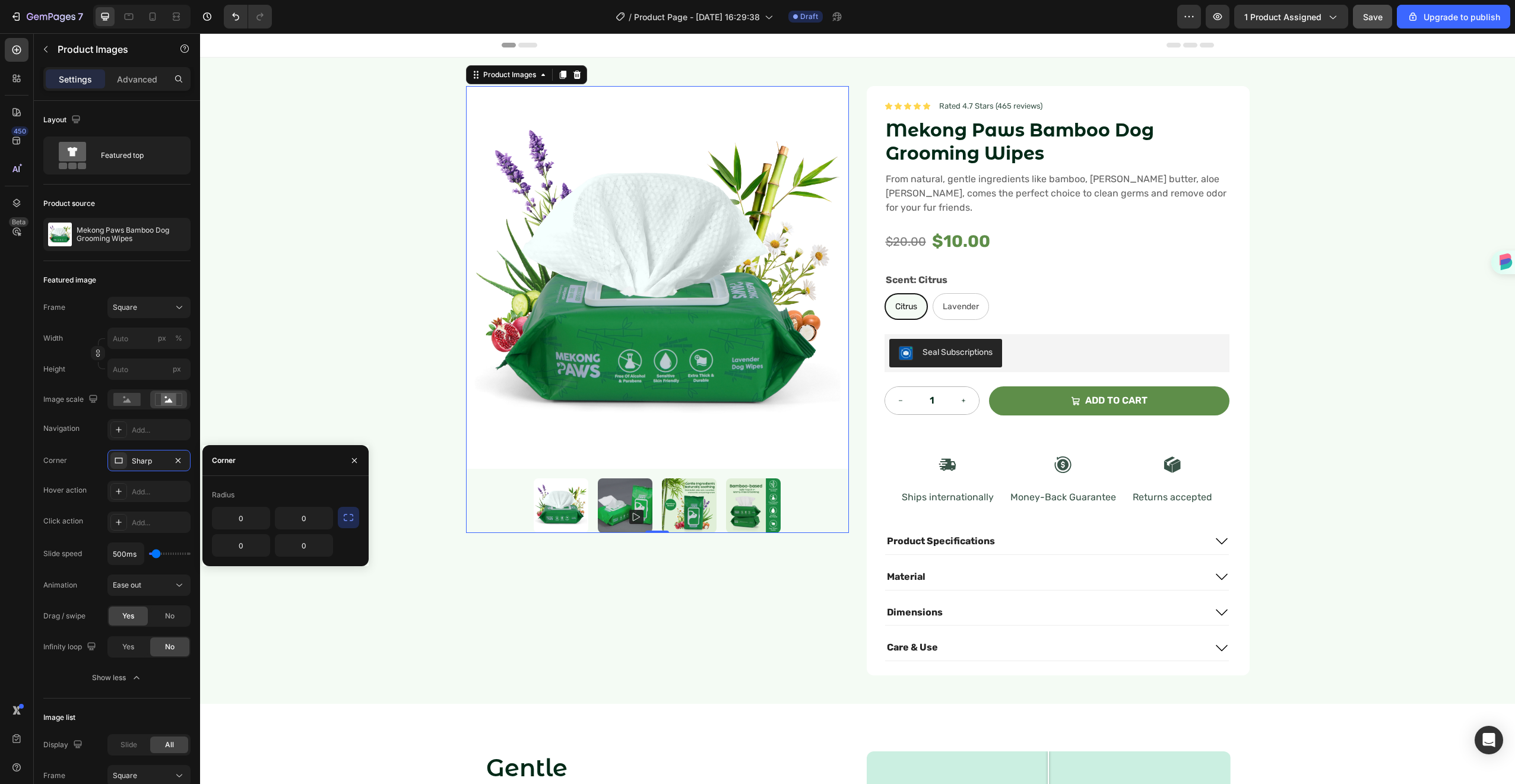
click at [348, 517] on icon "button" at bounding box center [348, 517] width 12 height 12
click at [301, 520] on input "0" at bounding box center [272, 518] width 120 height 21
click at [318, 520] on icon "button" at bounding box center [321, 518] width 12 height 12
click at [290, 568] on p "Round" at bounding box center [288, 571] width 68 height 12
type input "8"
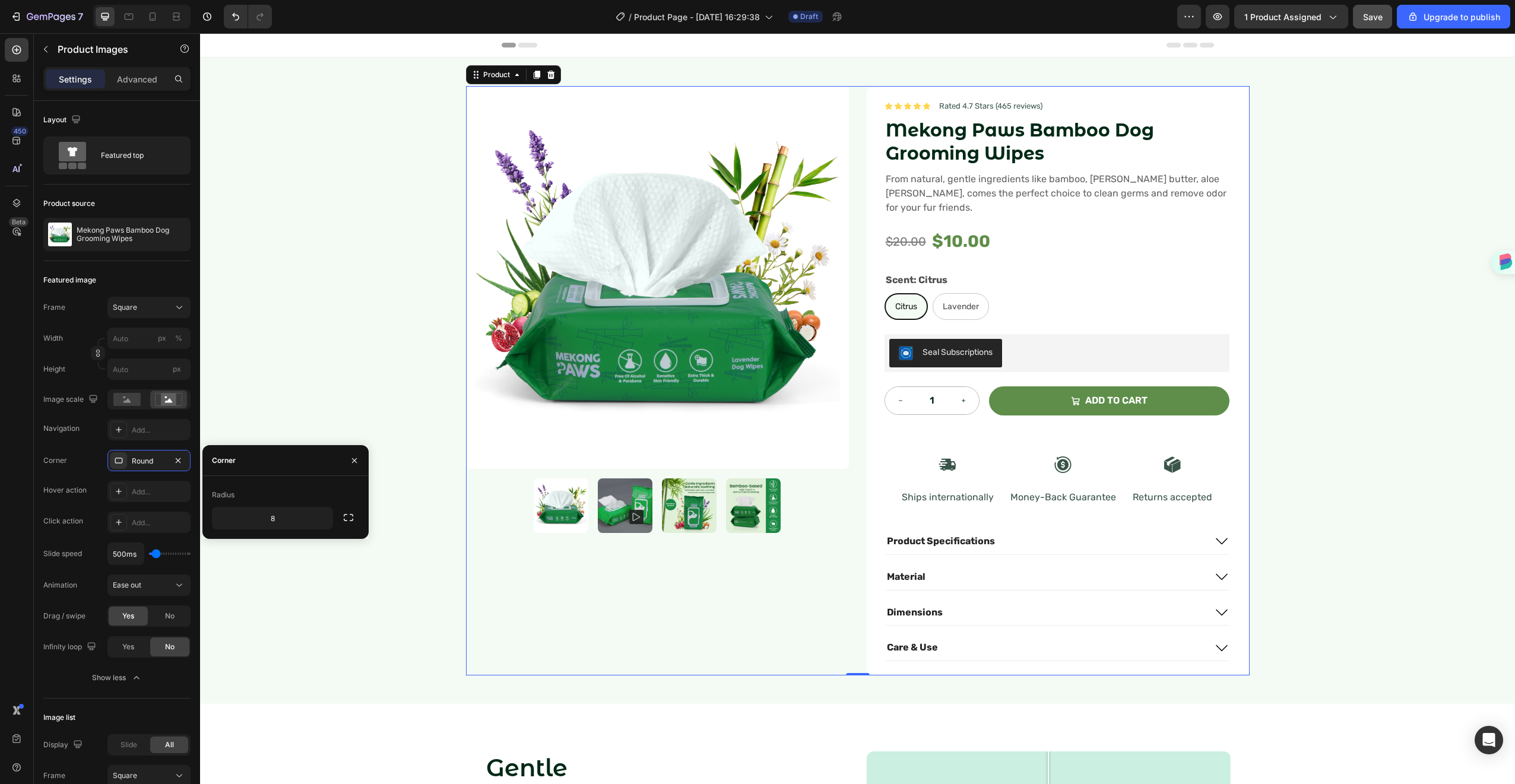
click at [756, 615] on div "Product Images" at bounding box center [658, 380] width 383 height 589
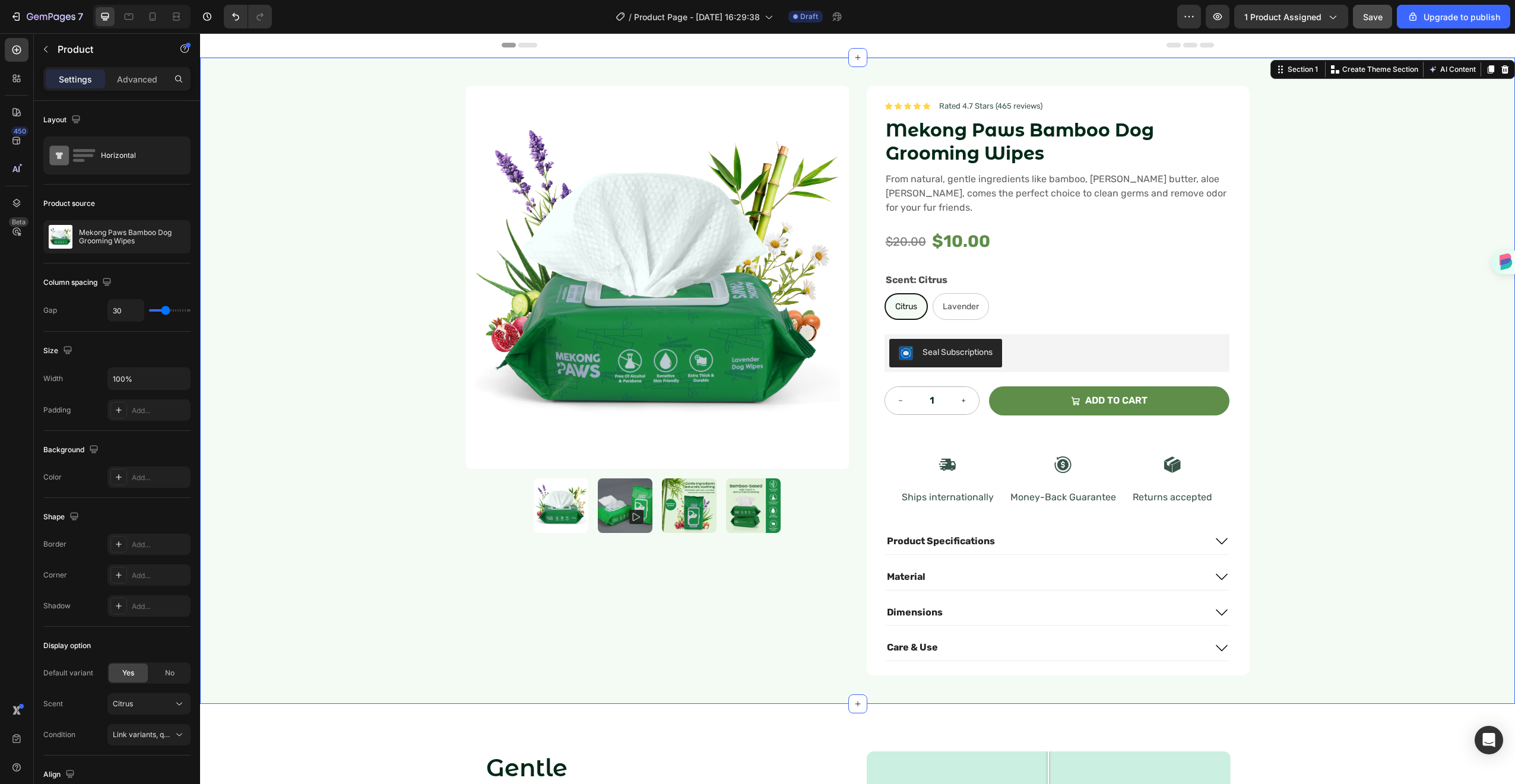
click at [1348, 365] on div "Product Images Icon Icon Icon Icon Icon Icon List Rated 4.7 Stars (465 reviews)…" at bounding box center [857, 380] width 1315 height 646
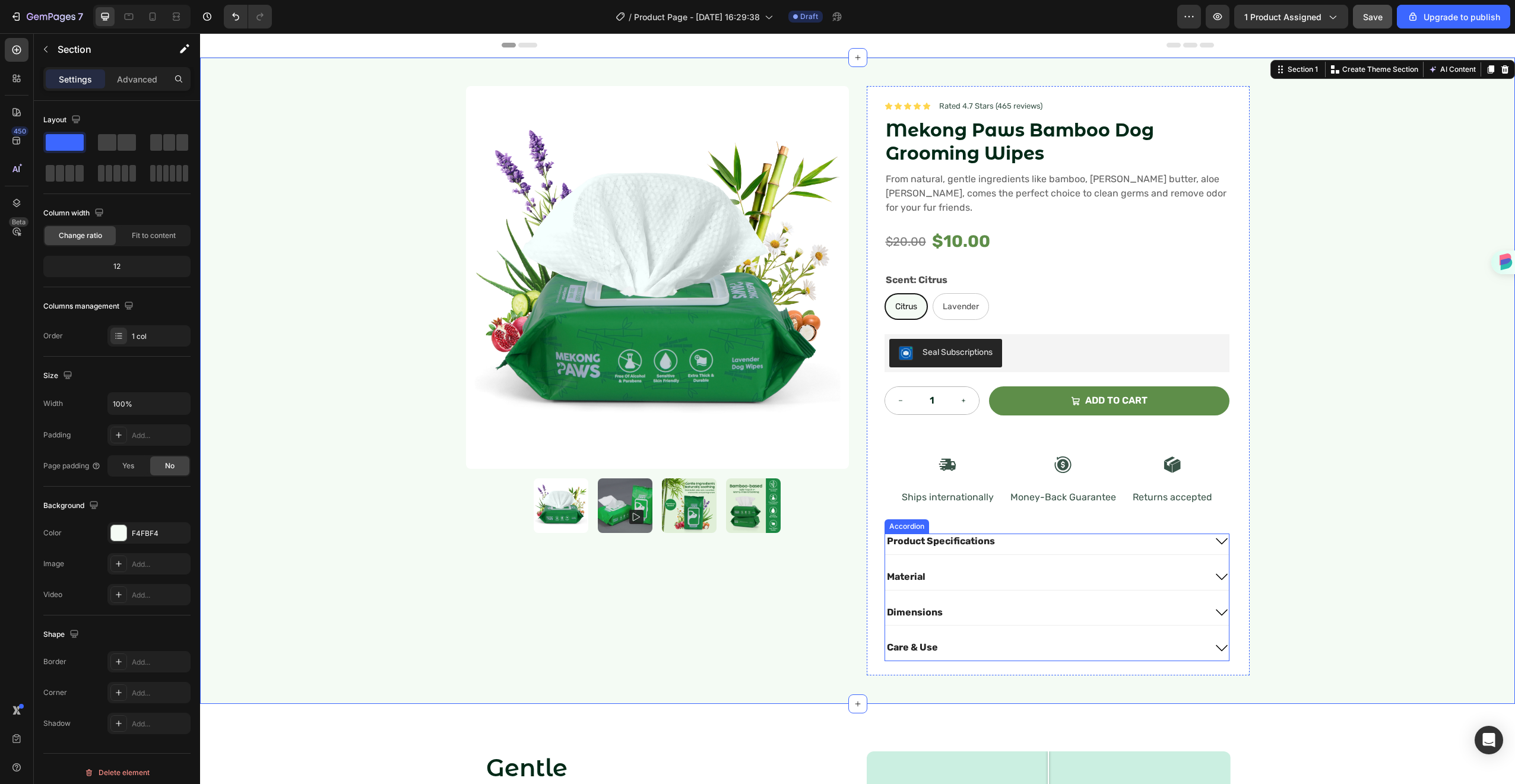
click at [1218, 535] on icon at bounding box center [1222, 542] width 14 height 14
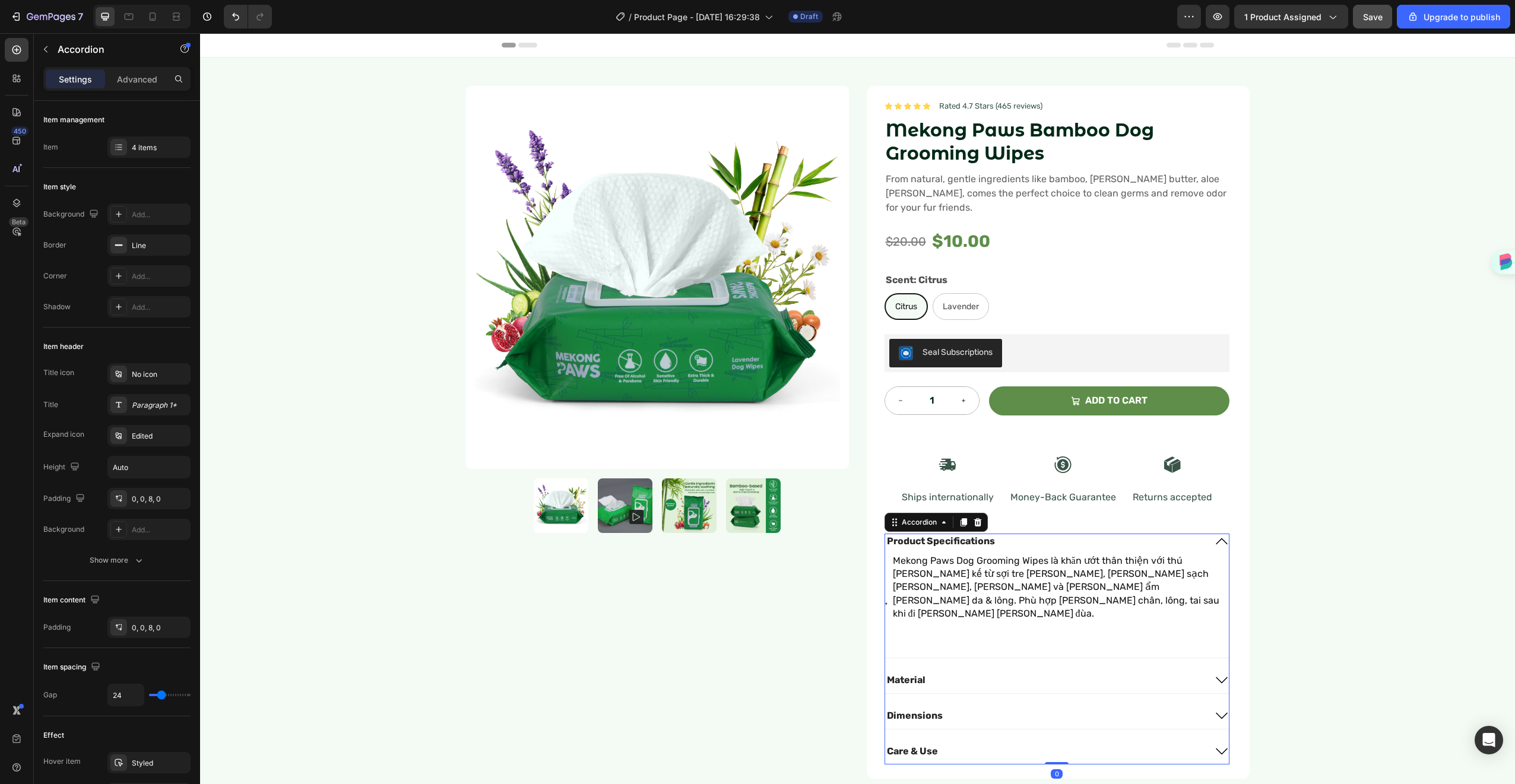
click at [1218, 535] on icon at bounding box center [1222, 542] width 14 height 14
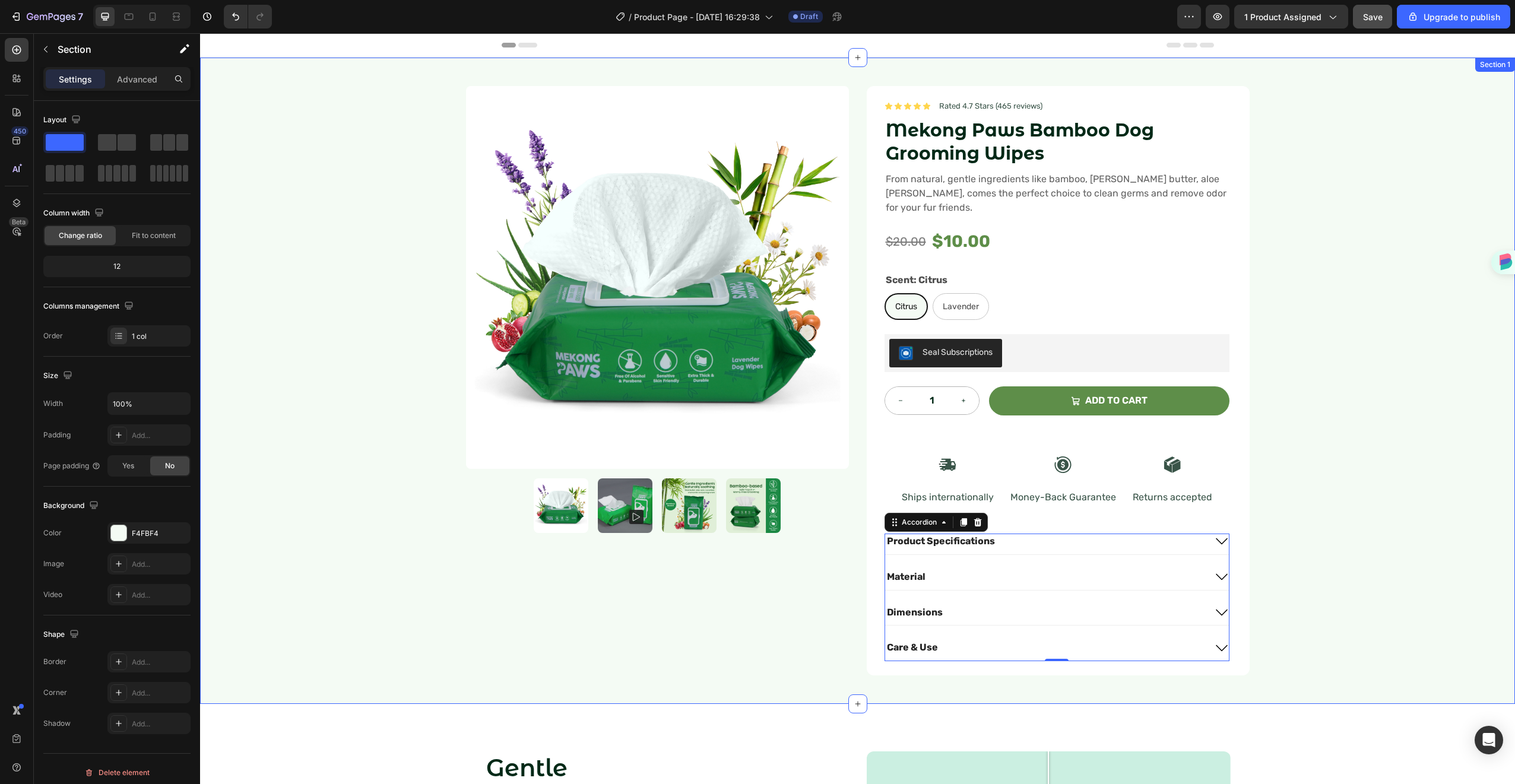
click at [1294, 297] on div "Product Images Icon Icon Icon Icon Icon Icon List Rated 4.7 Stars (465 reviews)…" at bounding box center [857, 380] width 1315 height 646
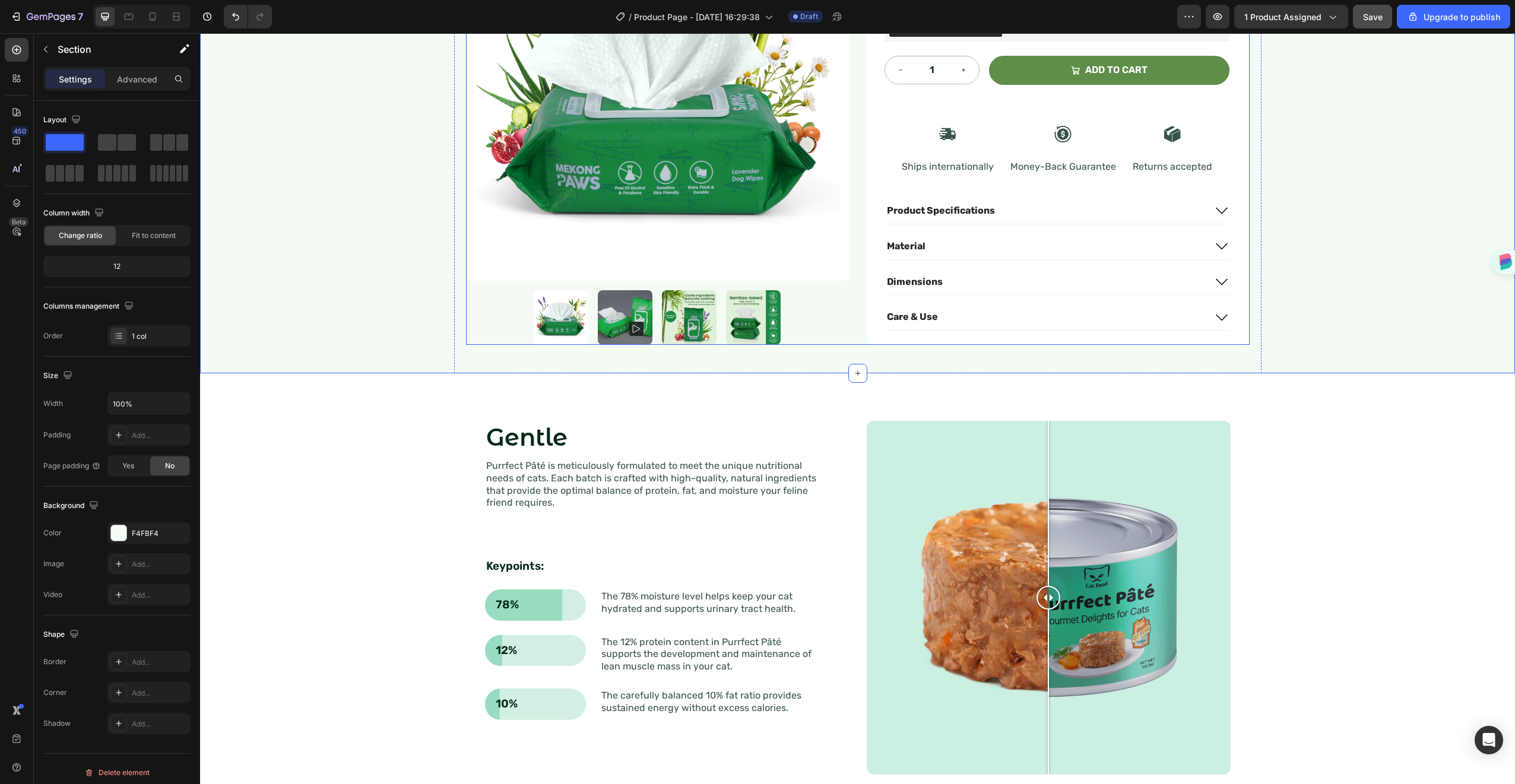
scroll to position [355, 0]
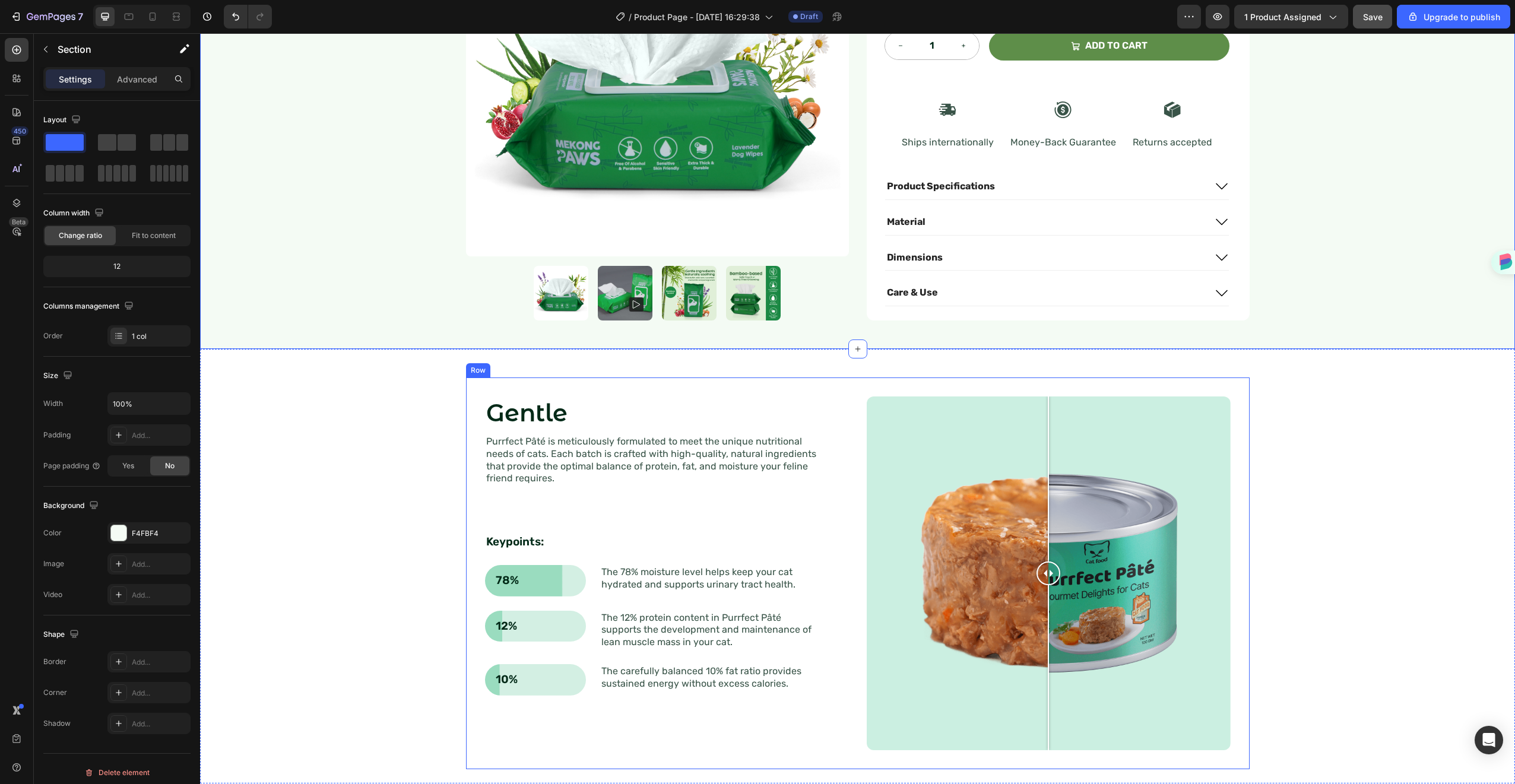
click at [557, 397] on h2 "Gentle" at bounding box center [657, 413] width 345 height 33
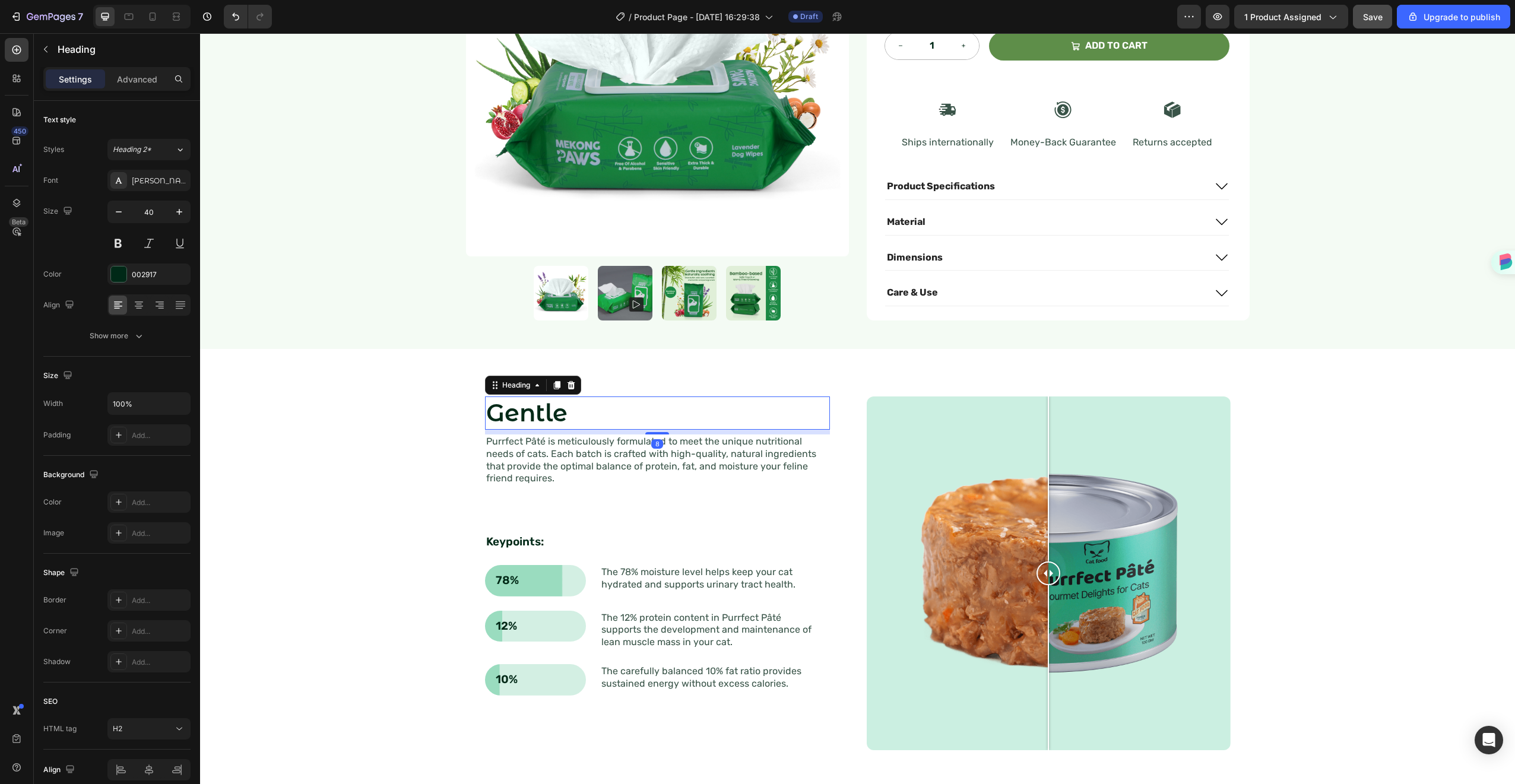
click at [557, 398] on p "Gentle" at bounding box center [658, 413] width 343 height 31
click at [577, 398] on p "Gentle" at bounding box center [658, 413] width 343 height 31
click at [567, 398] on p "Gentle" at bounding box center [658, 413] width 343 height 31
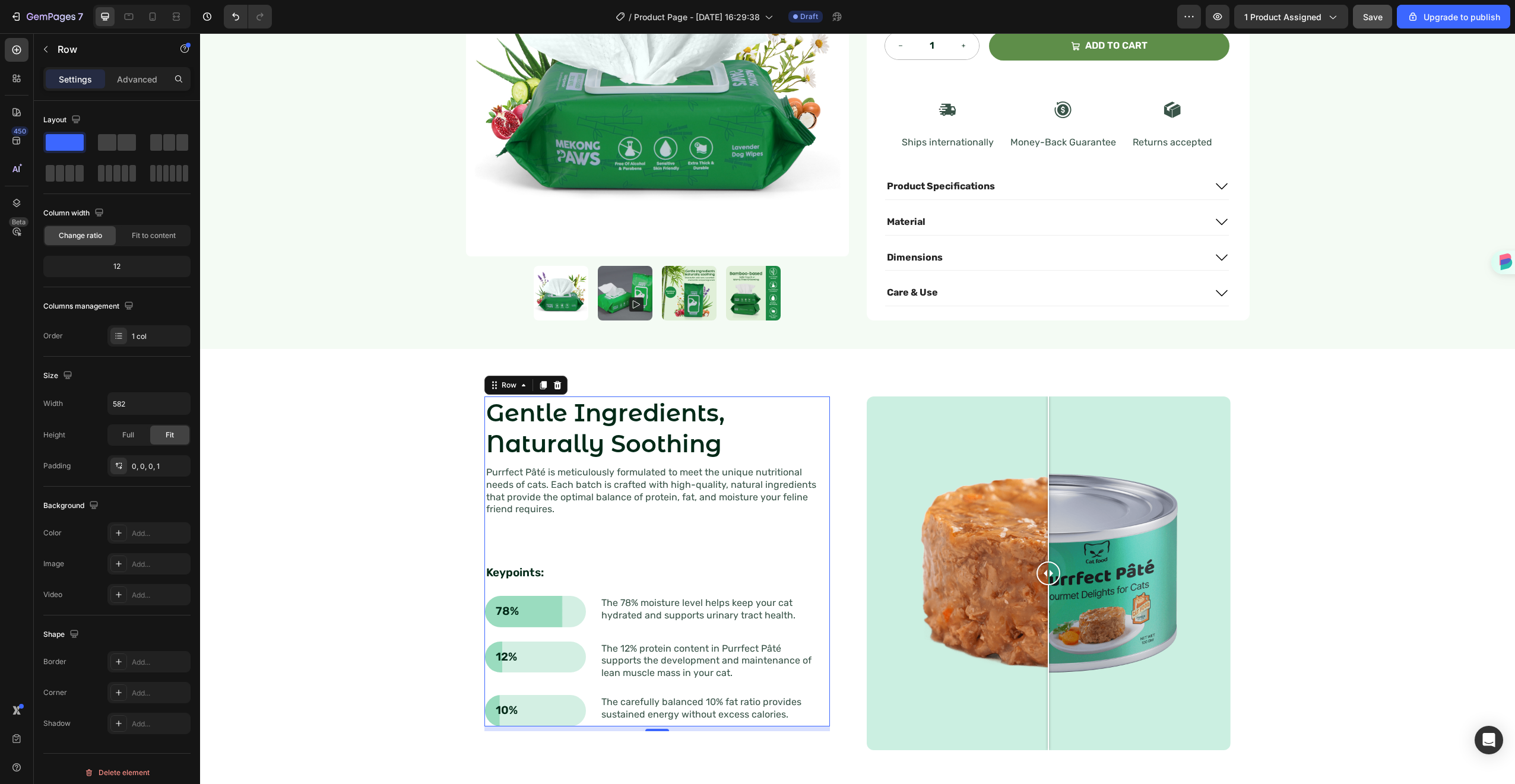
click at [552, 542] on div "Gentle Ingredients, Naturally Soothing Heading Purrfect Pâté is meticulously fo…" at bounding box center [657, 562] width 345 height 330
click at [554, 566] on p "Keypoints:" at bounding box center [658, 573] width 343 height 15
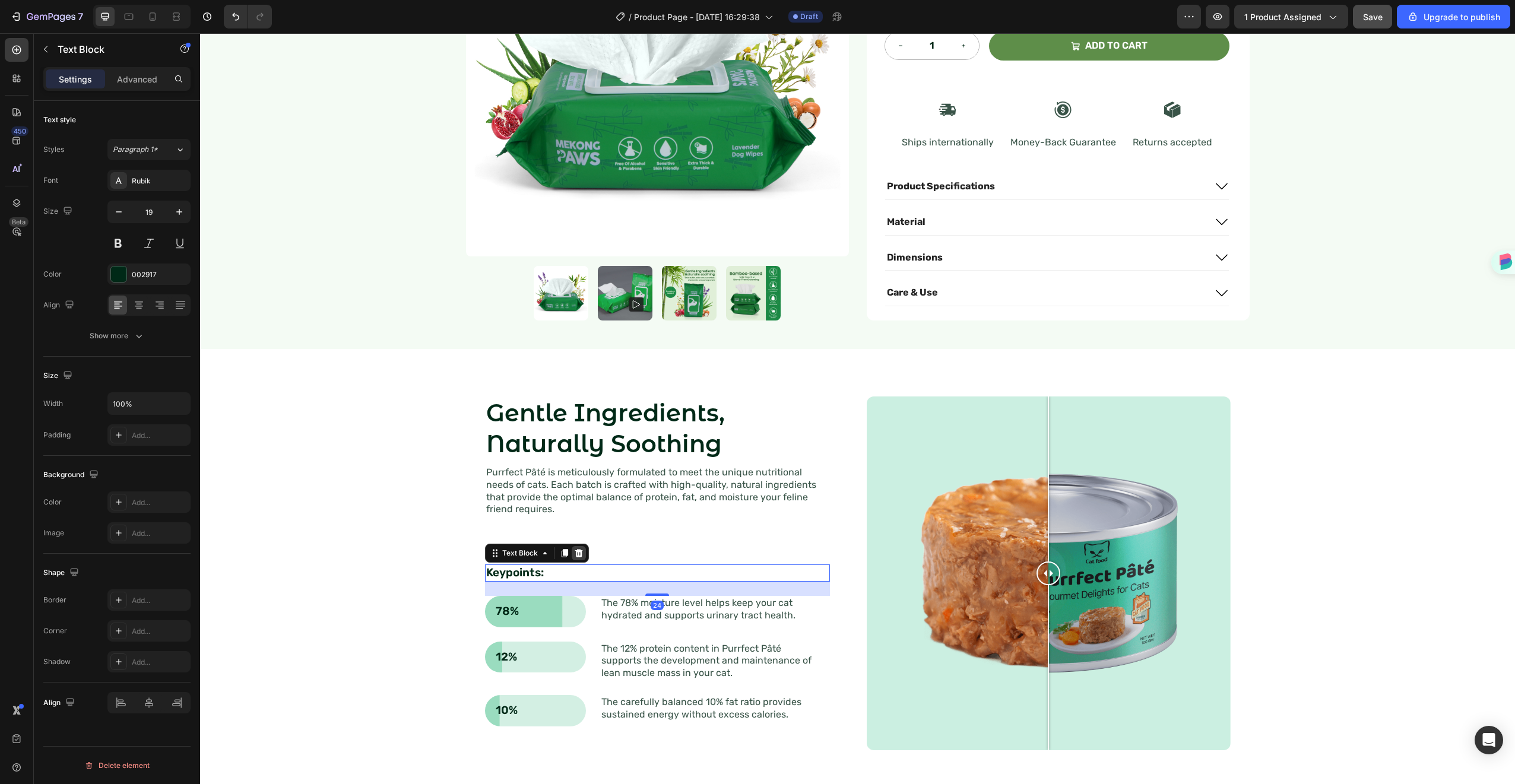
click at [578, 546] on div at bounding box center [579, 553] width 14 height 14
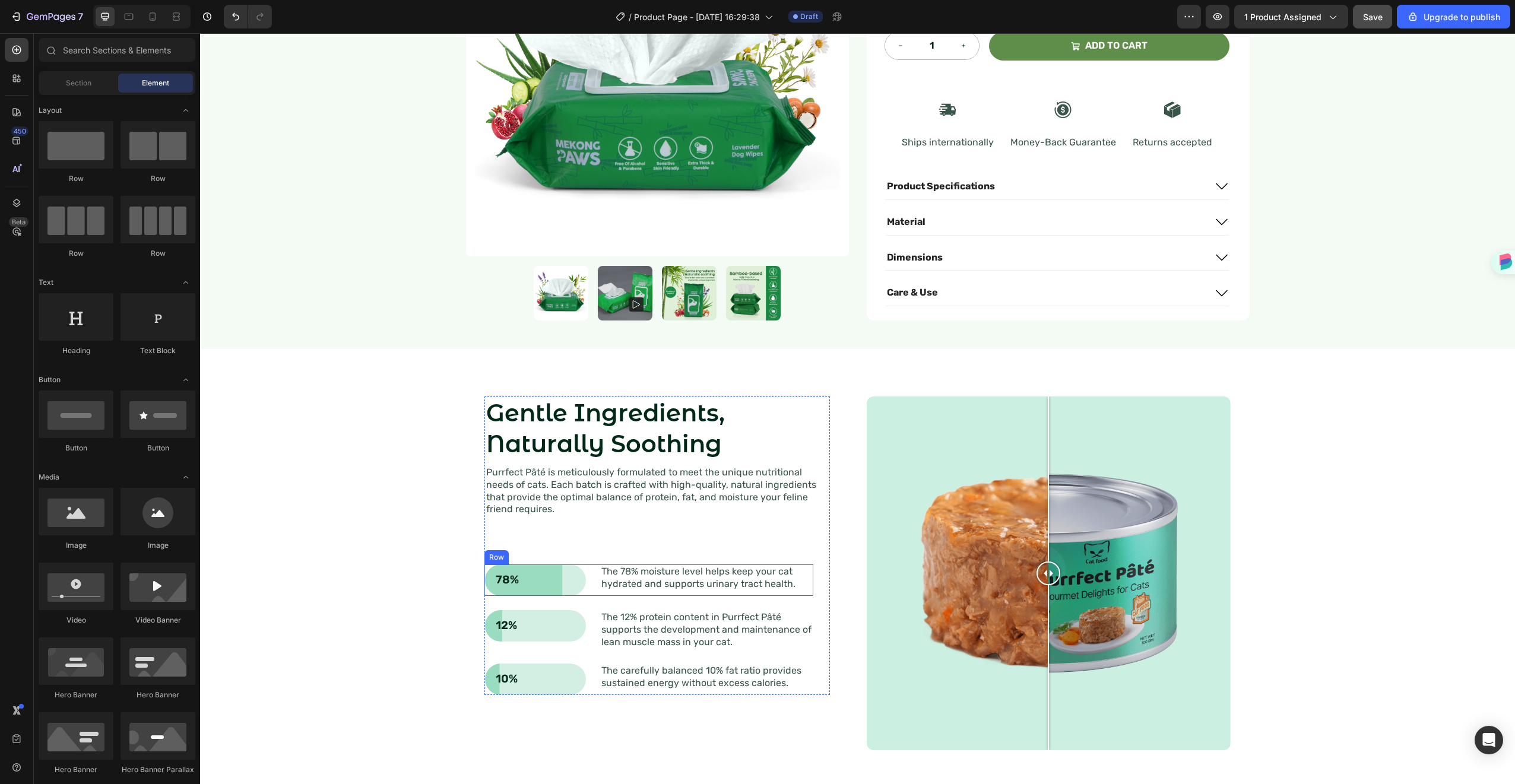
click at [593, 571] on div "78% Text Block Row The 78% moisture level helps keep your cat hydrated and supp…" at bounding box center [648, 580] width 329 height 31
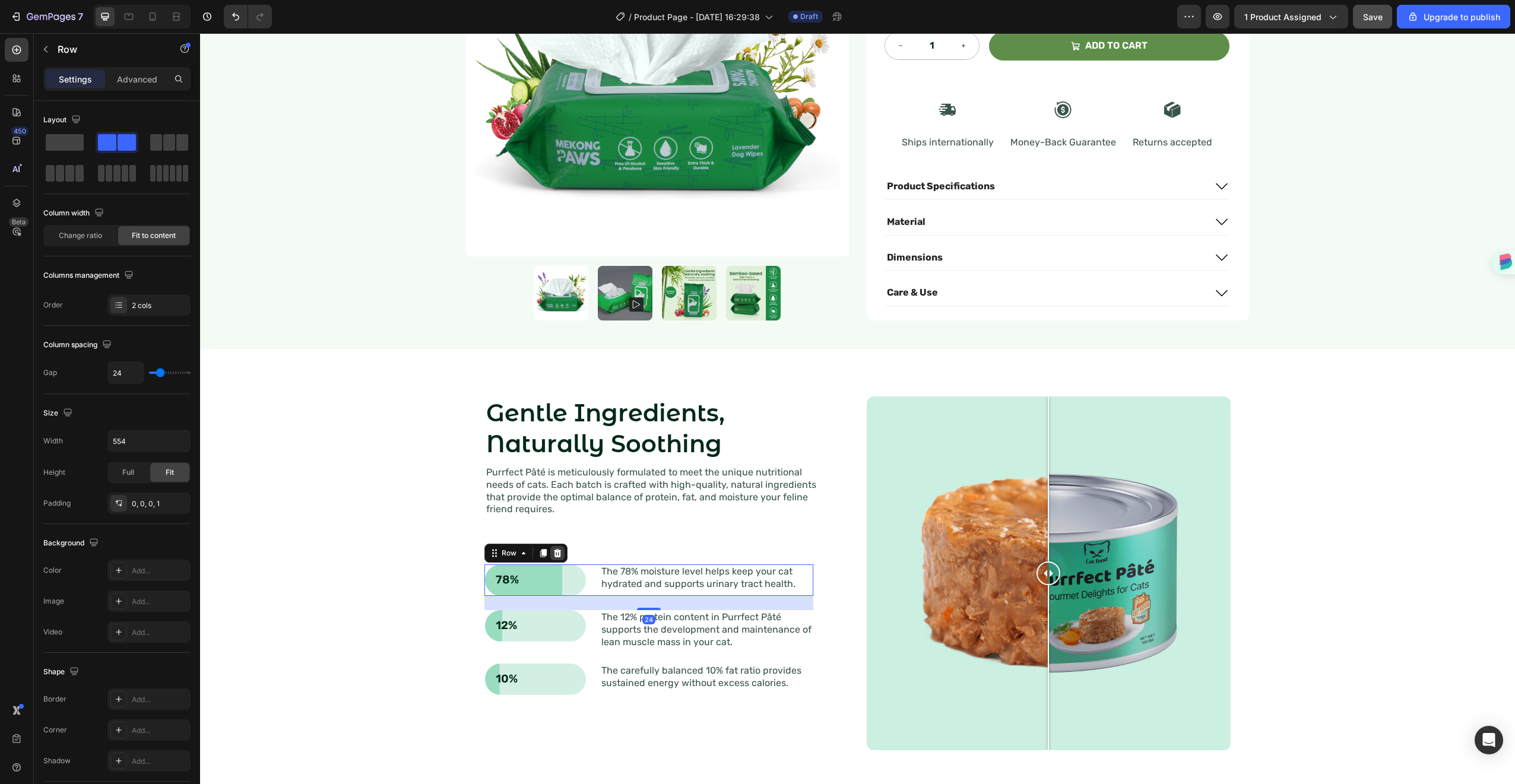
click at [552, 546] on div at bounding box center [557, 553] width 14 height 14
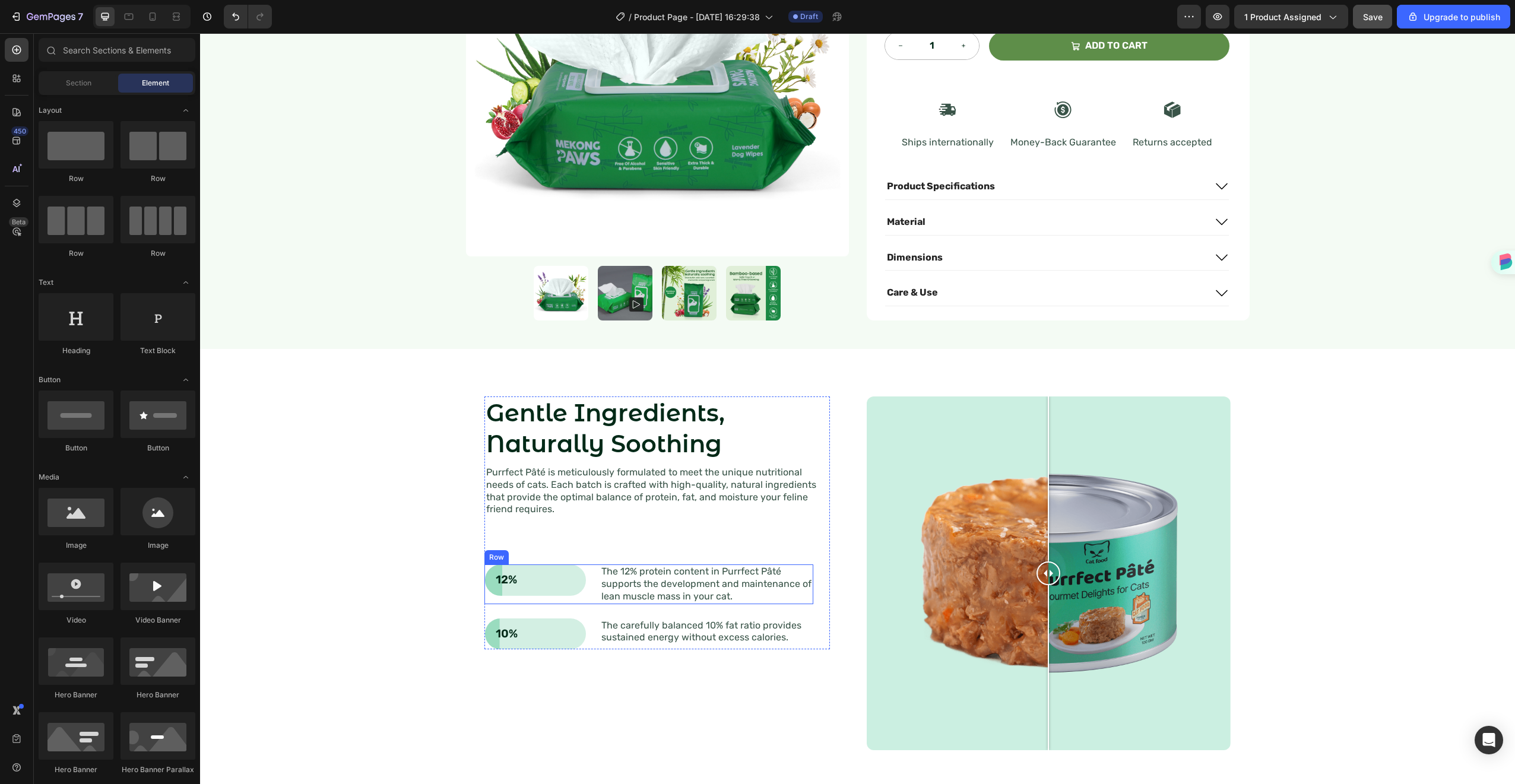
click at [592, 566] on div "12% Text Block Row The 12% protein content in Purrfect Pâté supports the develo…" at bounding box center [648, 584] width 329 height 39
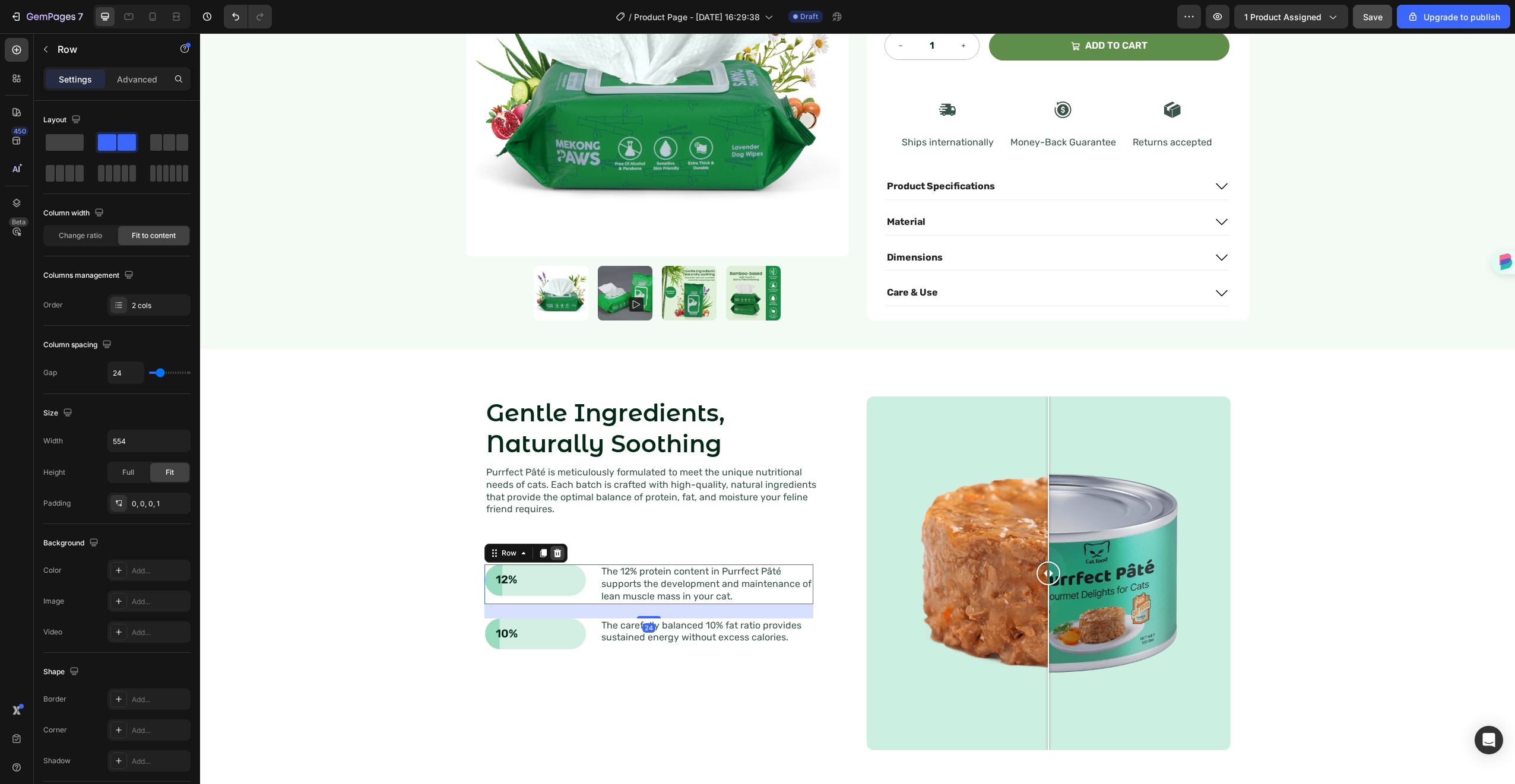
click at [552, 549] on icon at bounding box center [557, 553] width 9 height 9
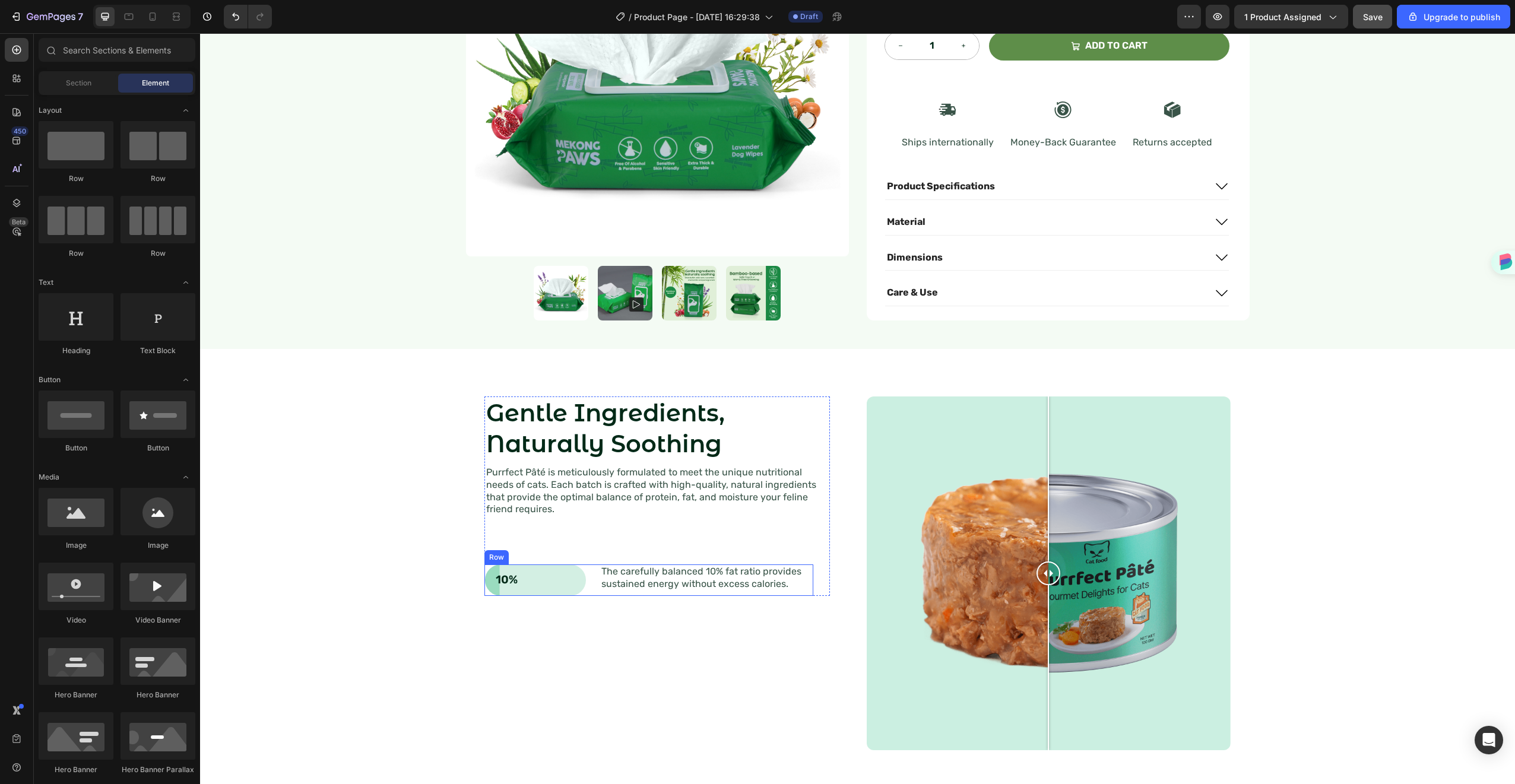
click at [591, 564] on div "10% Text Block Row The carefully balanced 10% fat ratio provides sustained ener…" at bounding box center [648, 580] width 329 height 31
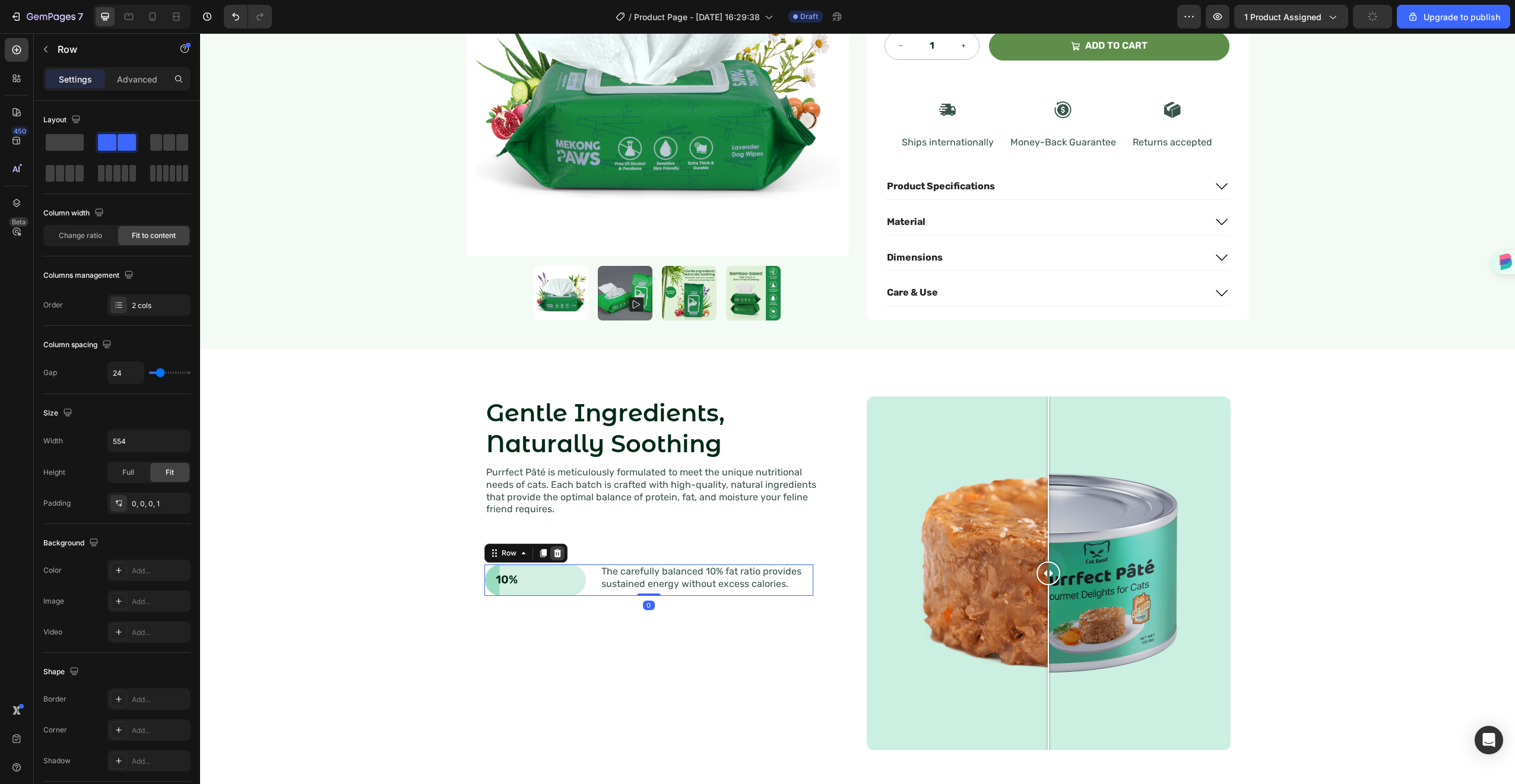
click at [553, 549] on icon at bounding box center [557, 553] width 8 height 9
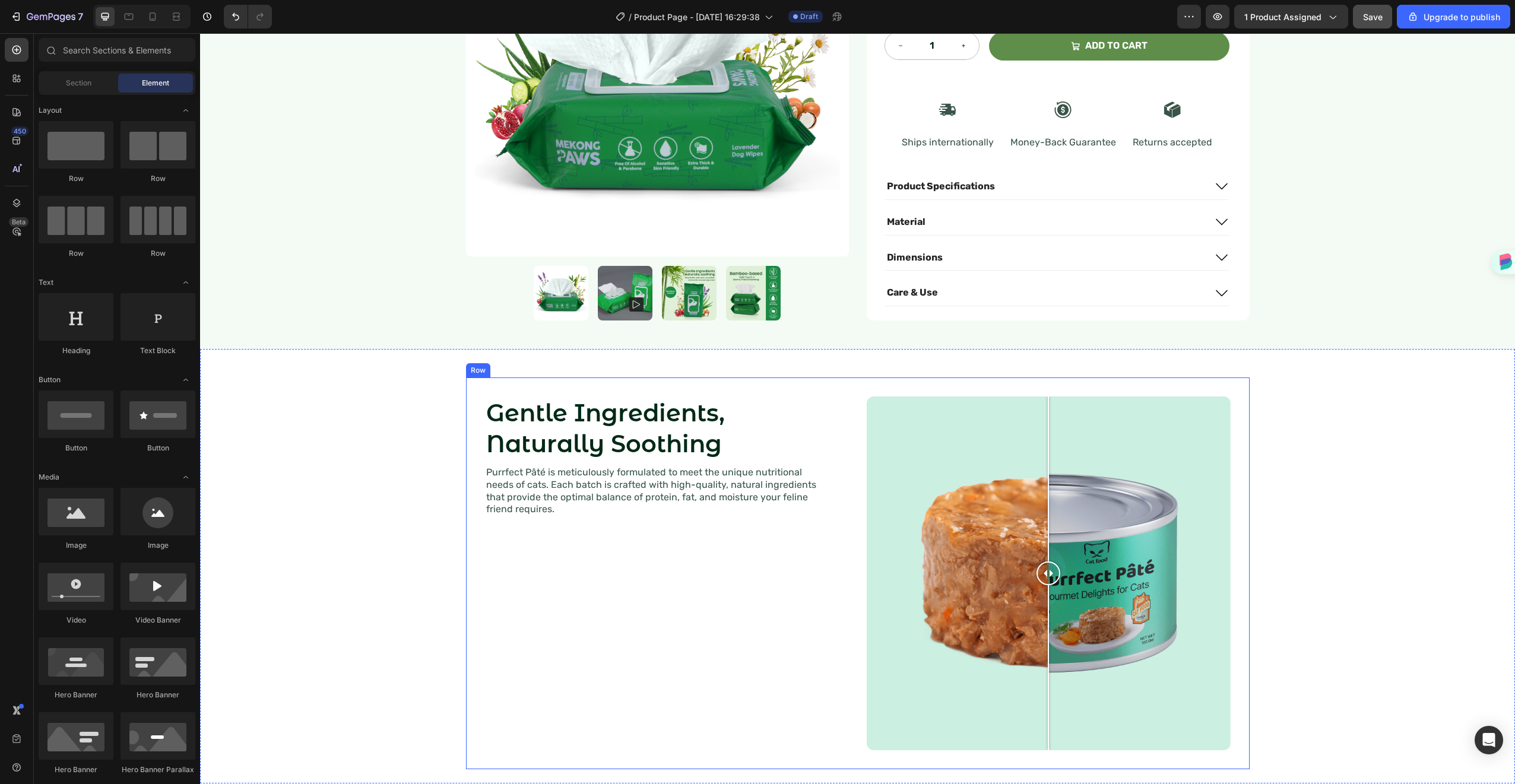
click at [682, 635] on div "Gentle Ingredients, Naturally Soothing Heading Purrfect Pâté is meticulously fo…" at bounding box center [667, 574] width 364 height 354
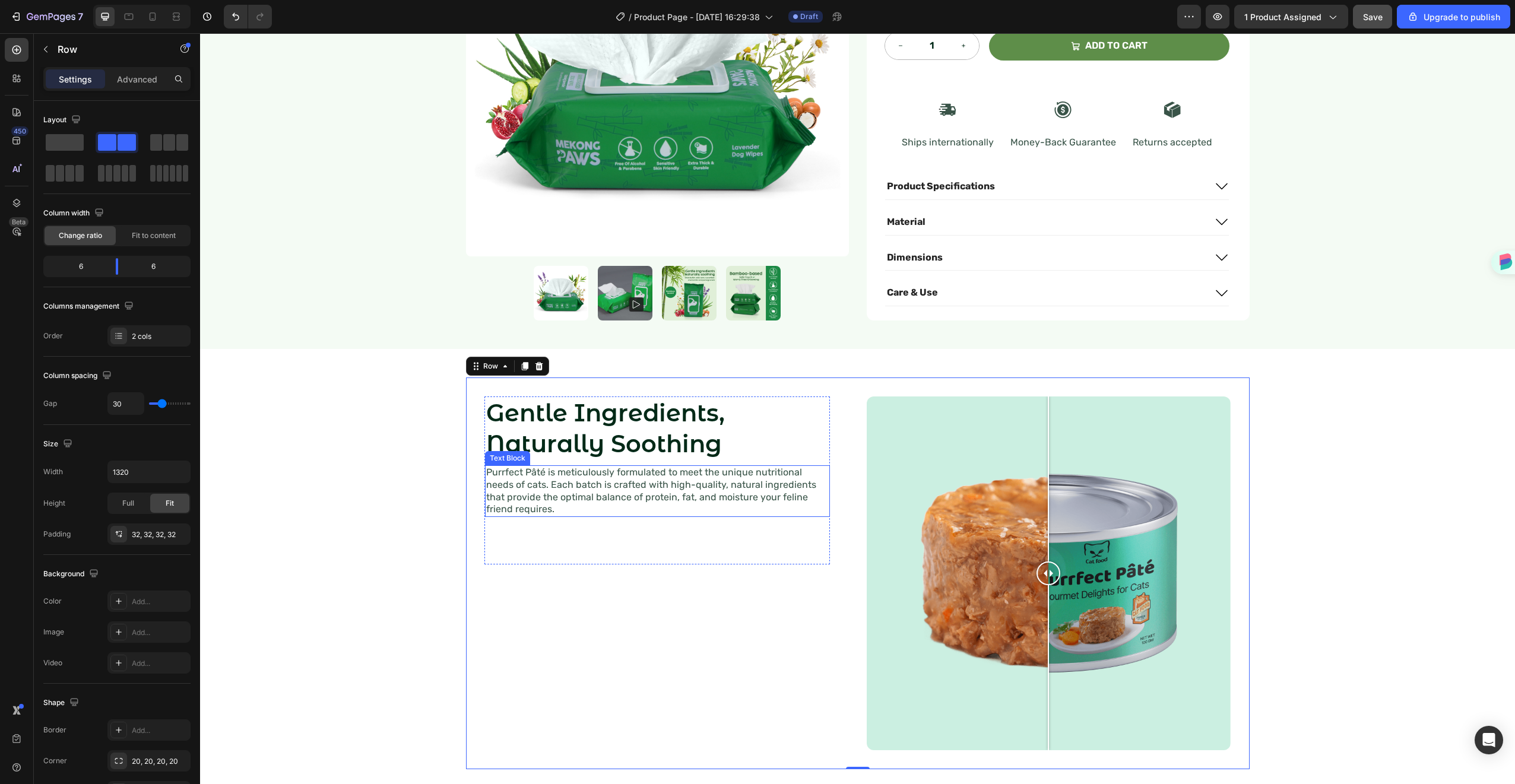
click at [644, 484] on p "Purrfect Pâté is meticulously formulated to meet the unique nutritional needs o…" at bounding box center [658, 490] width 343 height 49
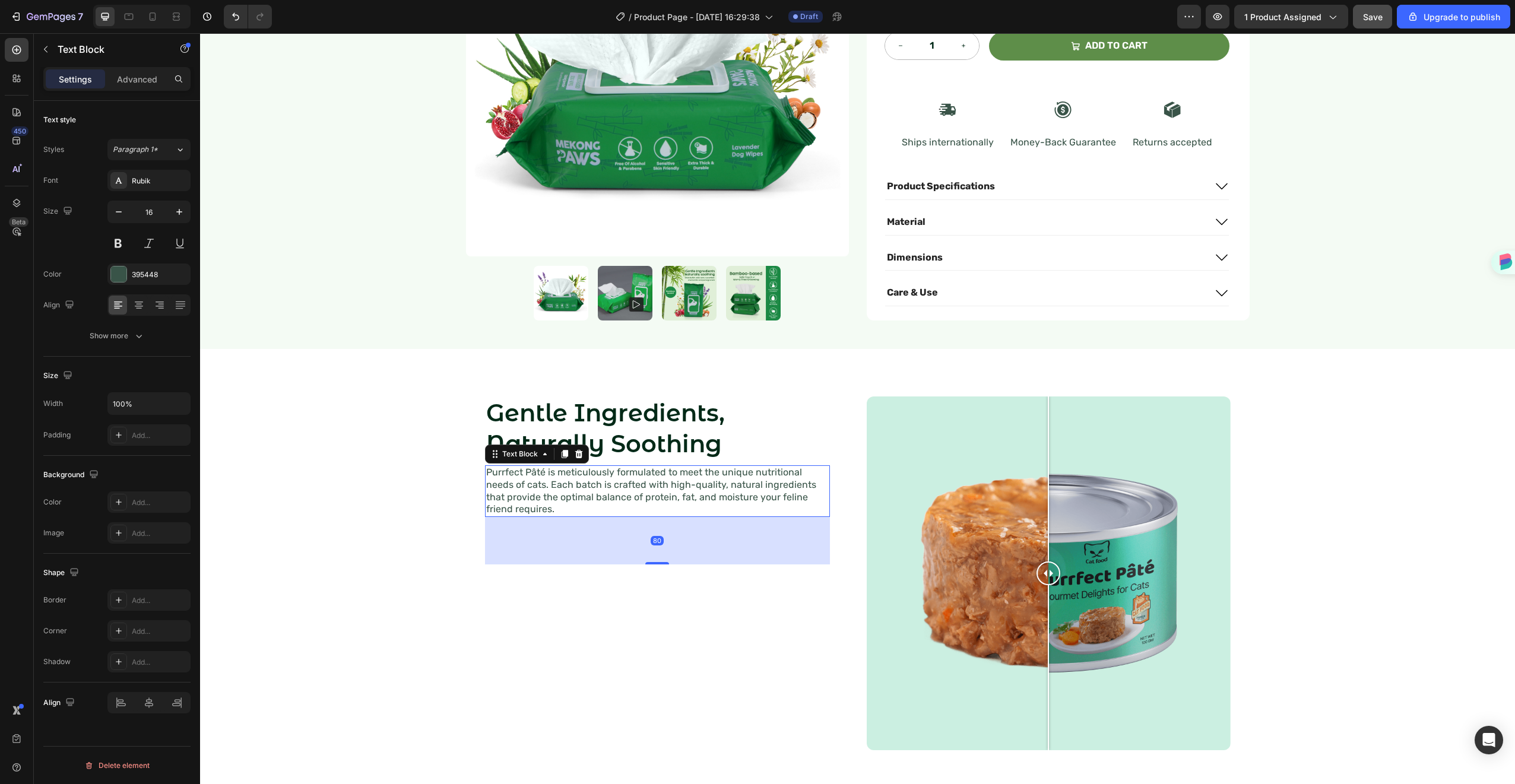
click at [665, 535] on div "80" at bounding box center [657, 540] width 345 height 48
drag, startPoint x: 658, startPoint y: 547, endPoint x: 675, endPoint y: 466, distance: 82.8
click at [658, 498] on div "Purrfect Pâté is meticulously formulated to meet the unique nutritional needs o…" at bounding box center [657, 491] width 345 height 52
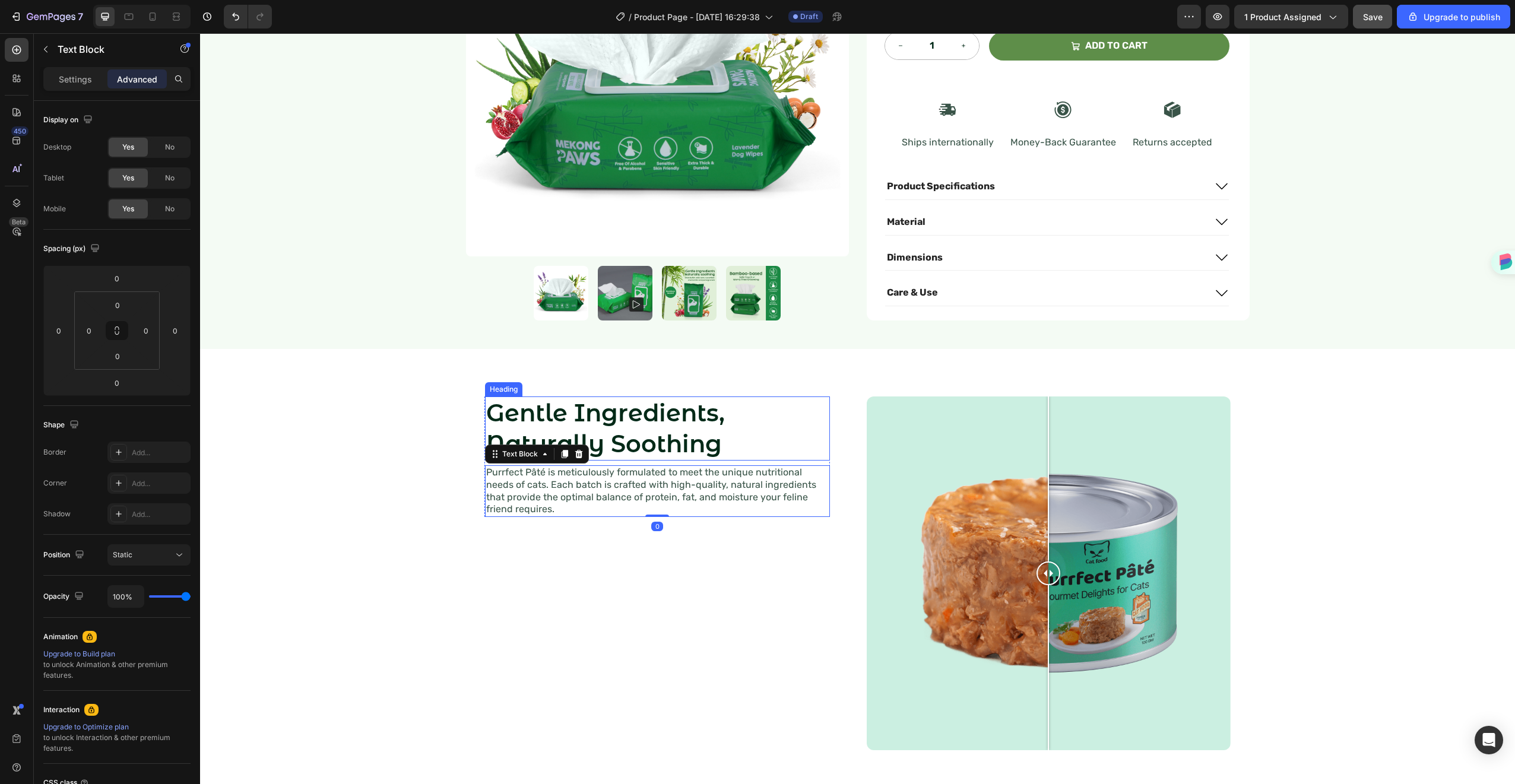
click at [815, 398] on p "Gentle Ingredients, Naturally Soothing" at bounding box center [658, 429] width 343 height 62
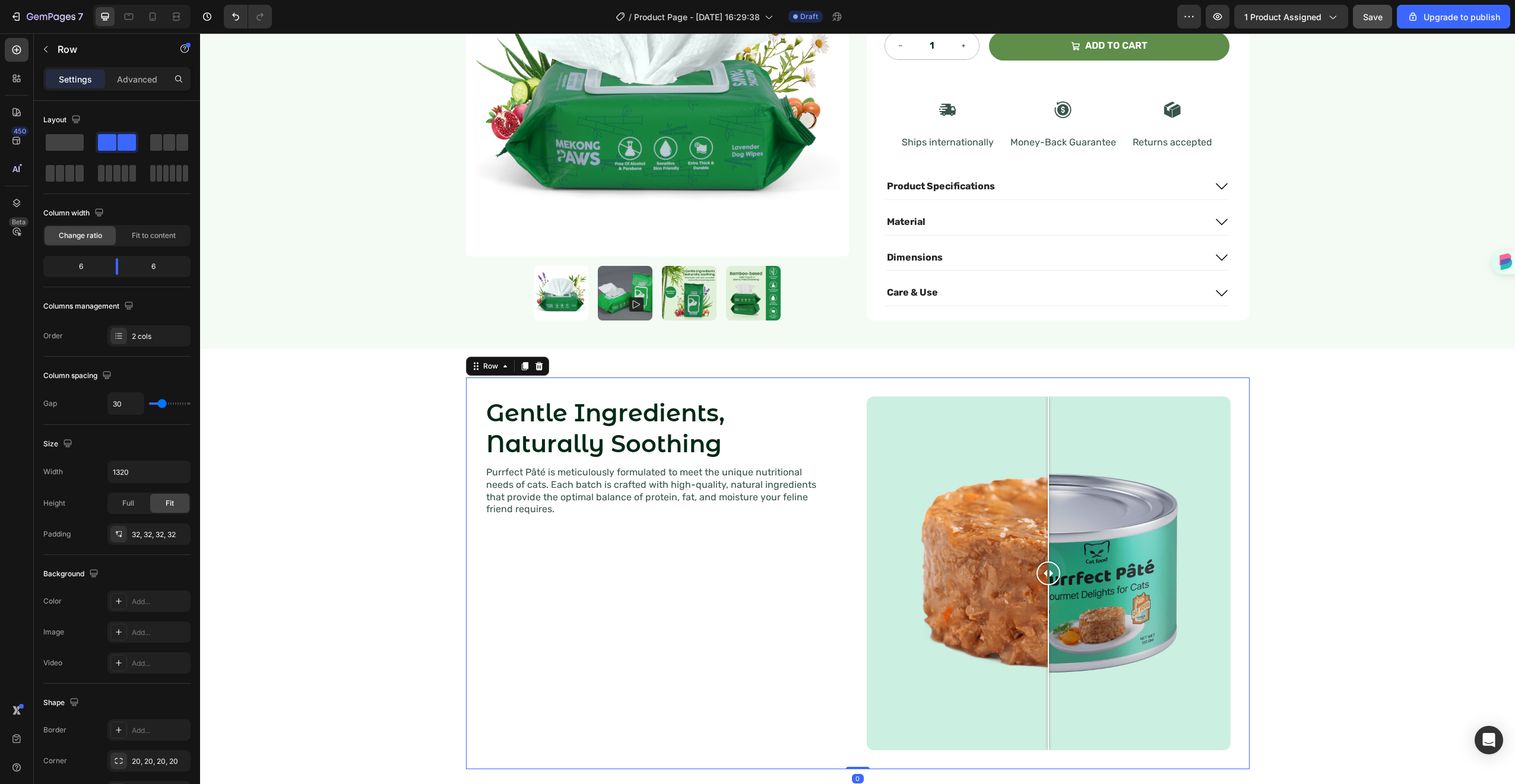
click at [835, 377] on div "Gentle Ingredients, Naturally Soothing Heading Purrfect Pâté is meticulously fo…" at bounding box center [858, 573] width 783 height 392
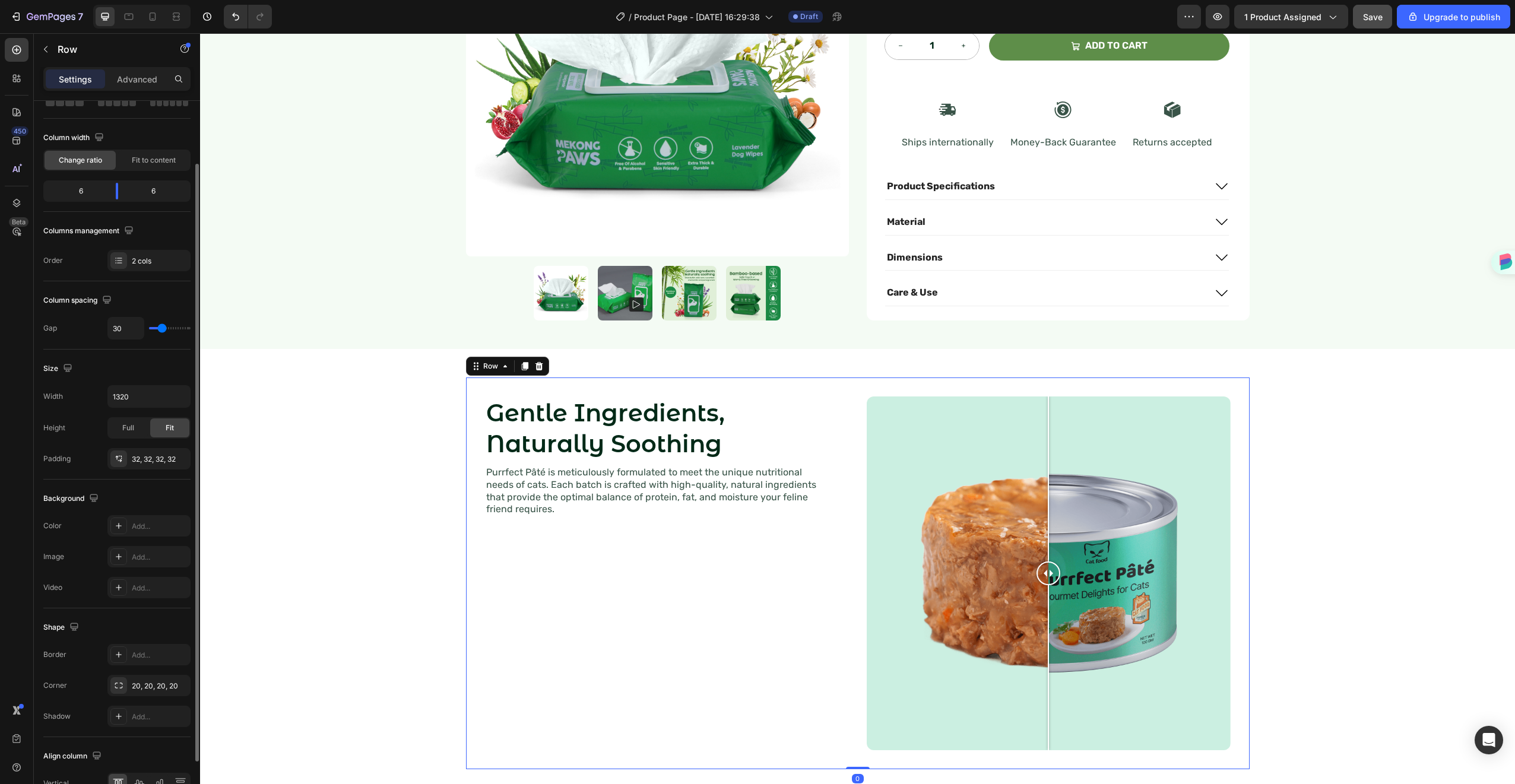
scroll to position [142, 0]
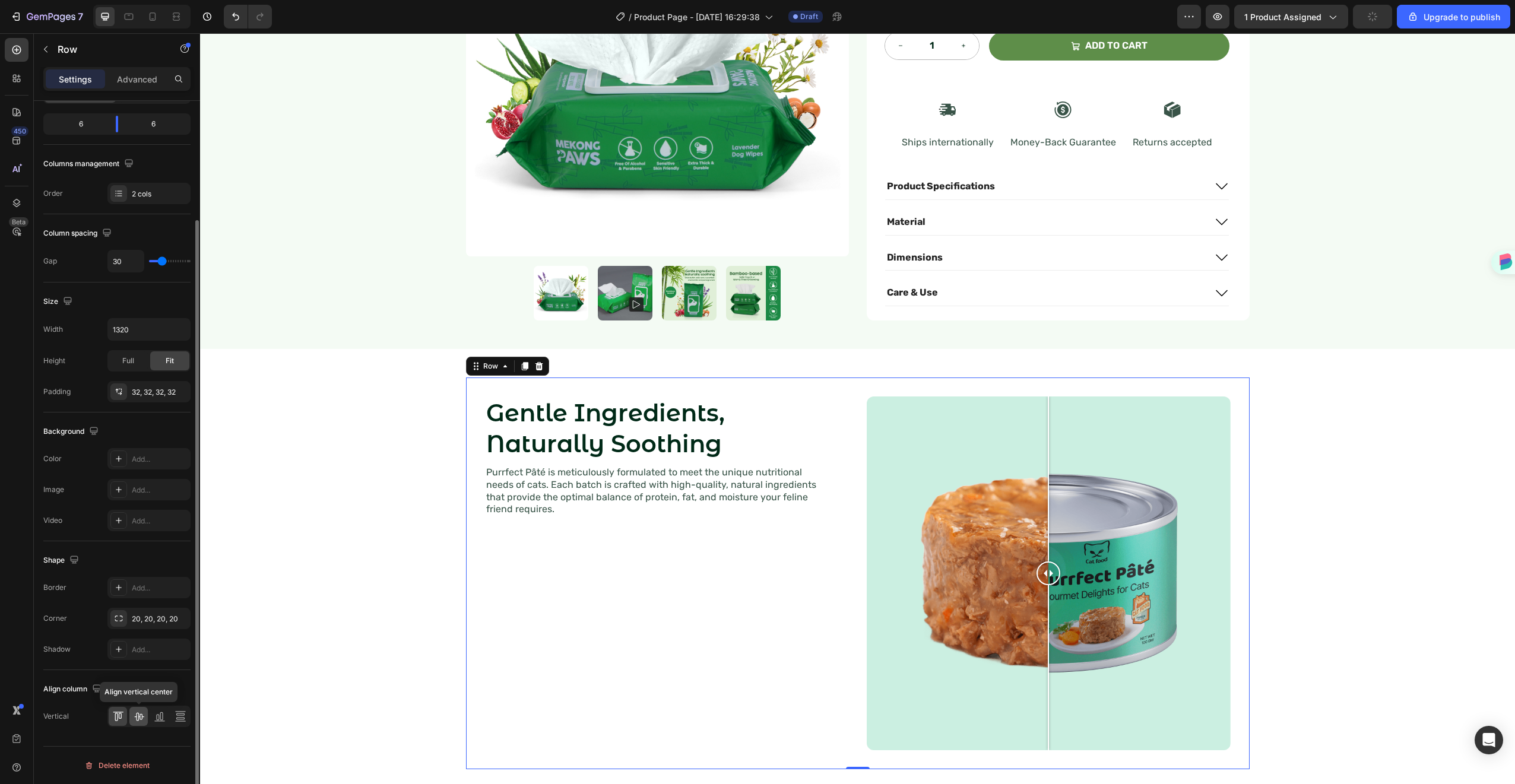
click at [137, 716] on icon at bounding box center [139, 716] width 12 height 12
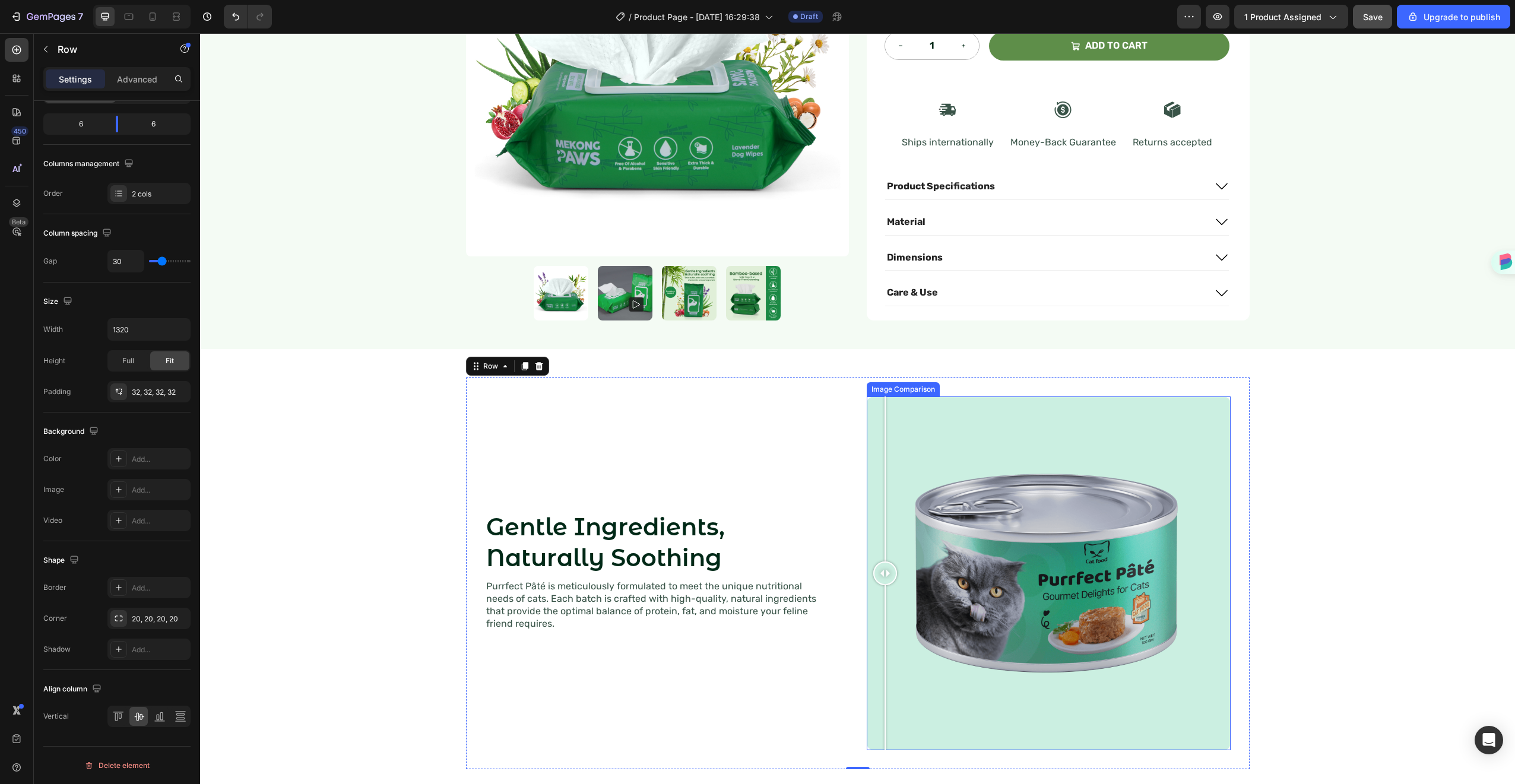
click at [880, 513] on div at bounding box center [1049, 574] width 364 height 354
click at [639, 453] on div "Gentle Ingredients, Naturally Soothing Heading Purrfect Pâté is meticulously fo…" at bounding box center [667, 574] width 364 height 354
click at [741, 426] on div "Gentle Ingredients, Naturally Soothing Heading Purrfect Pâté is meticulously fo…" at bounding box center [667, 574] width 364 height 354
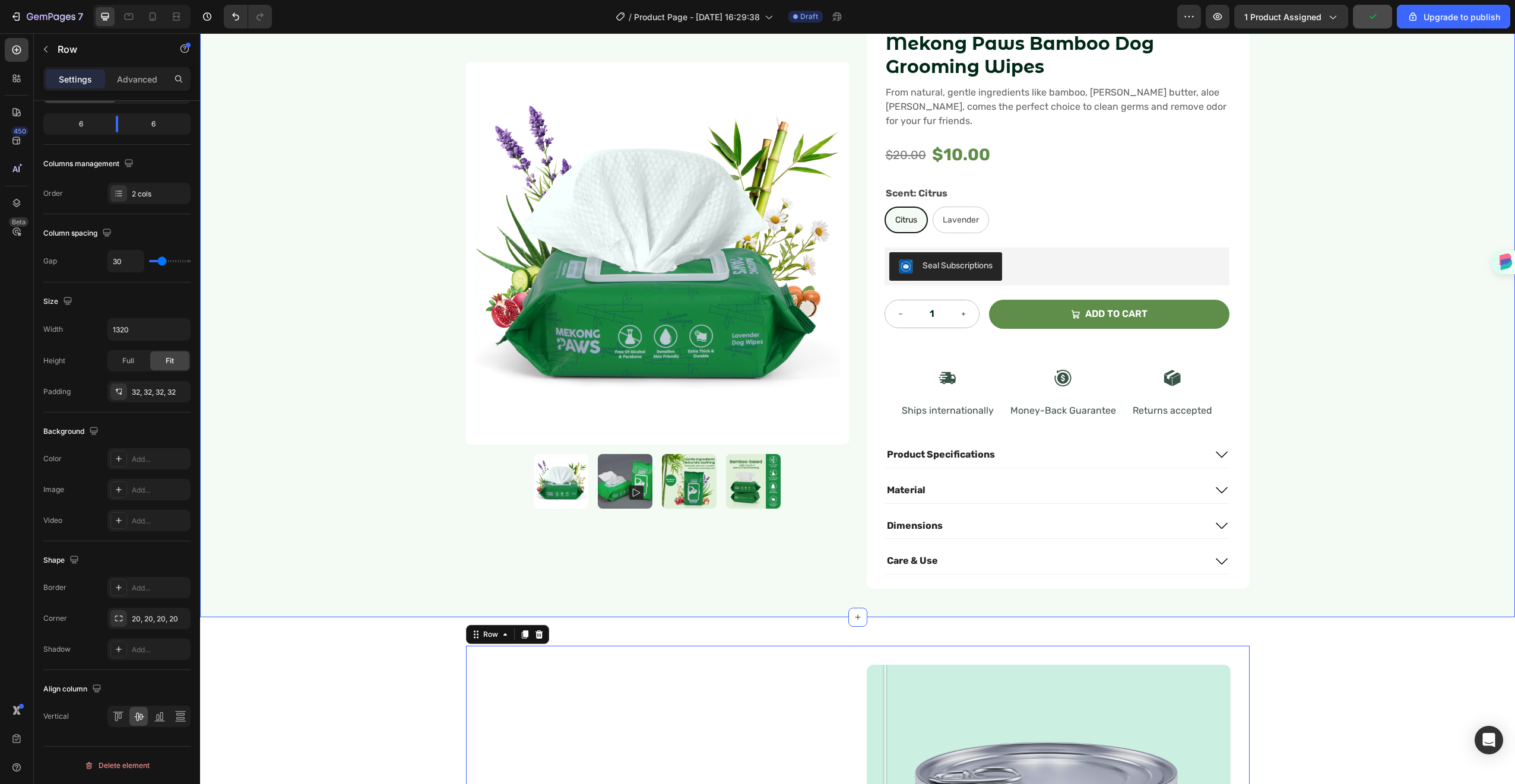
scroll to position [0, 0]
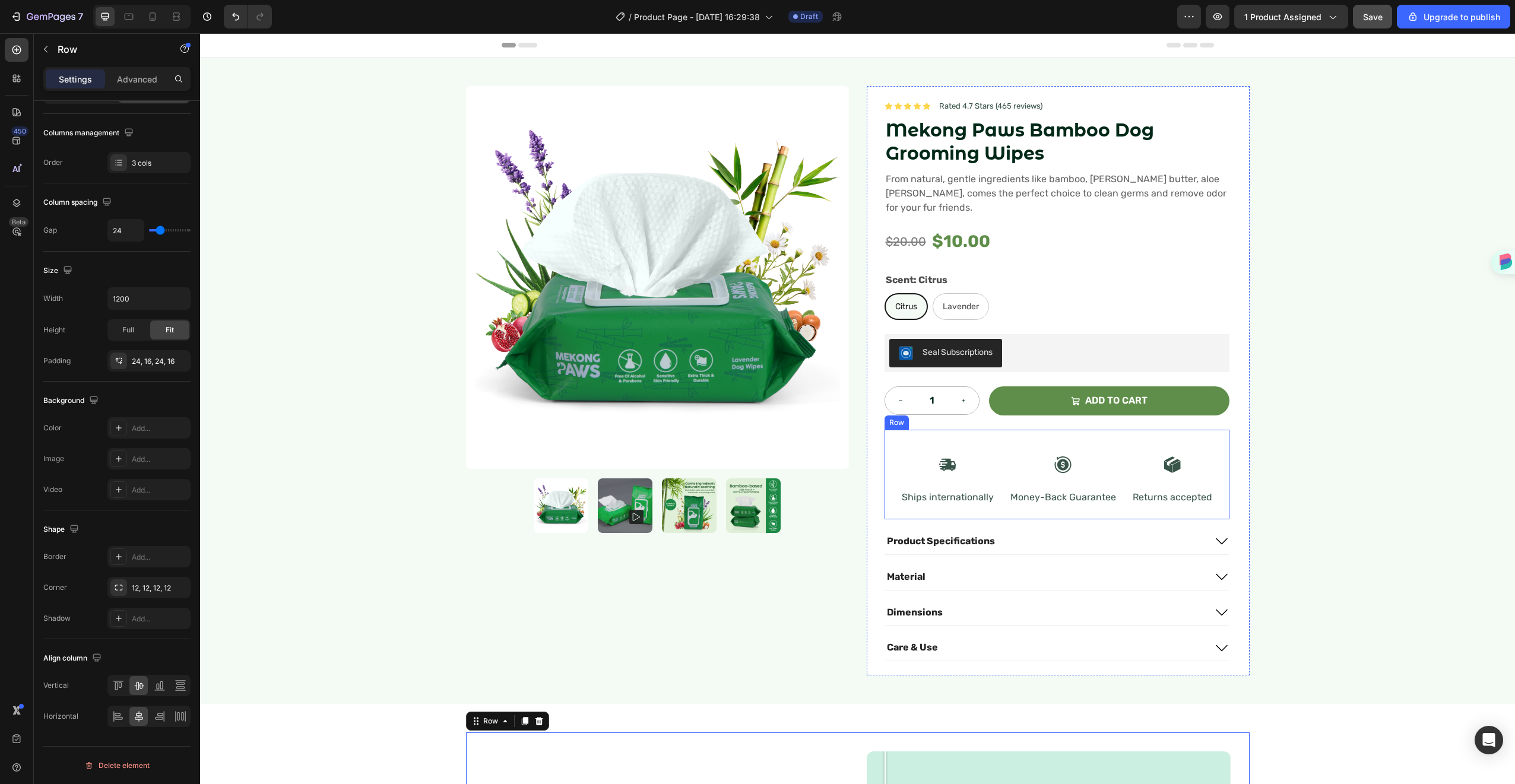
click at [1013, 430] on div "Icon Ships internationally Text Block Icon Money-Back Guarantee Text Block Icon…" at bounding box center [1056, 475] width 345 height 90
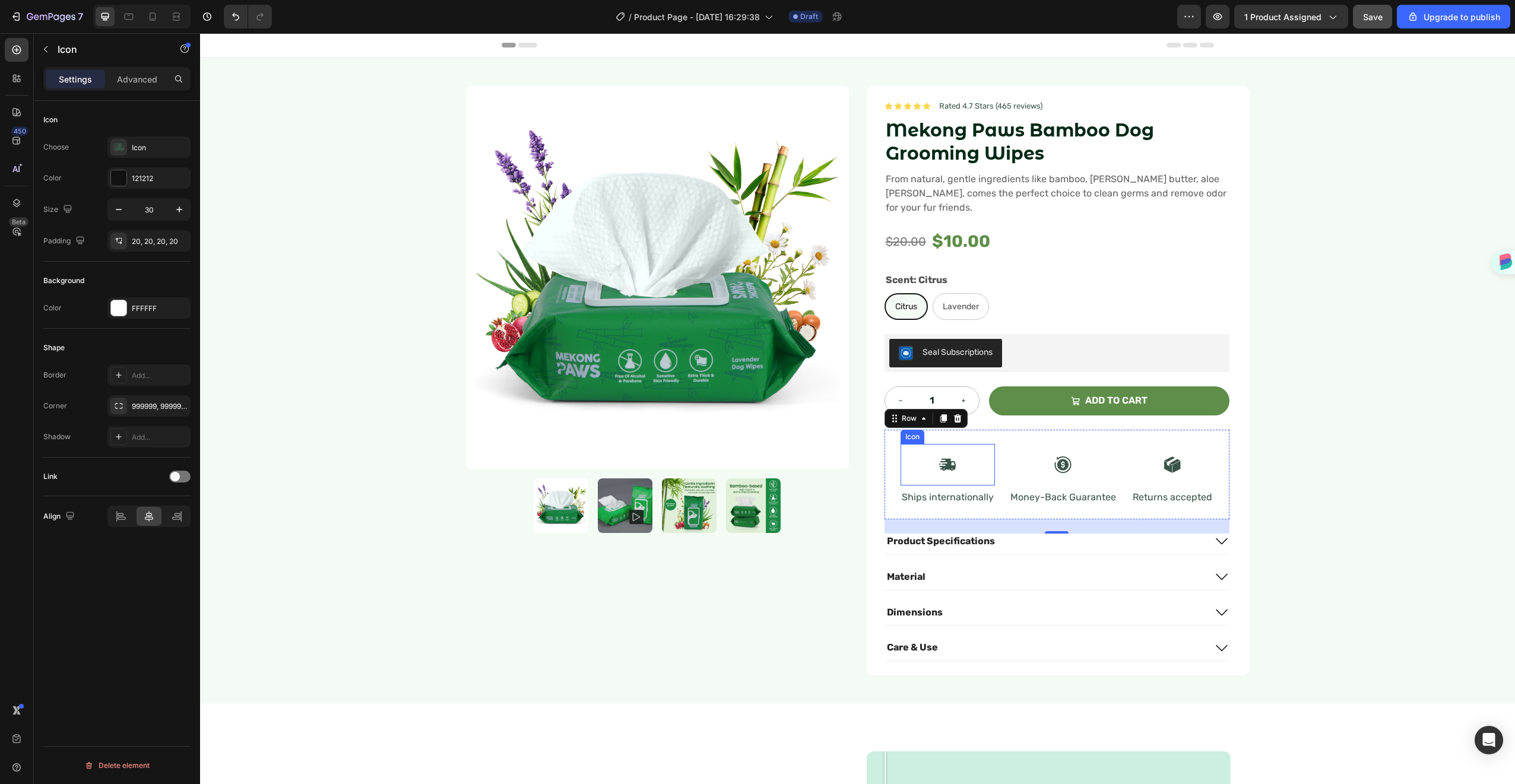
click at [943, 456] on icon at bounding box center [947, 464] width 18 height 18
click at [139, 315] on div "FFFFFF" at bounding box center [149, 308] width 83 height 21
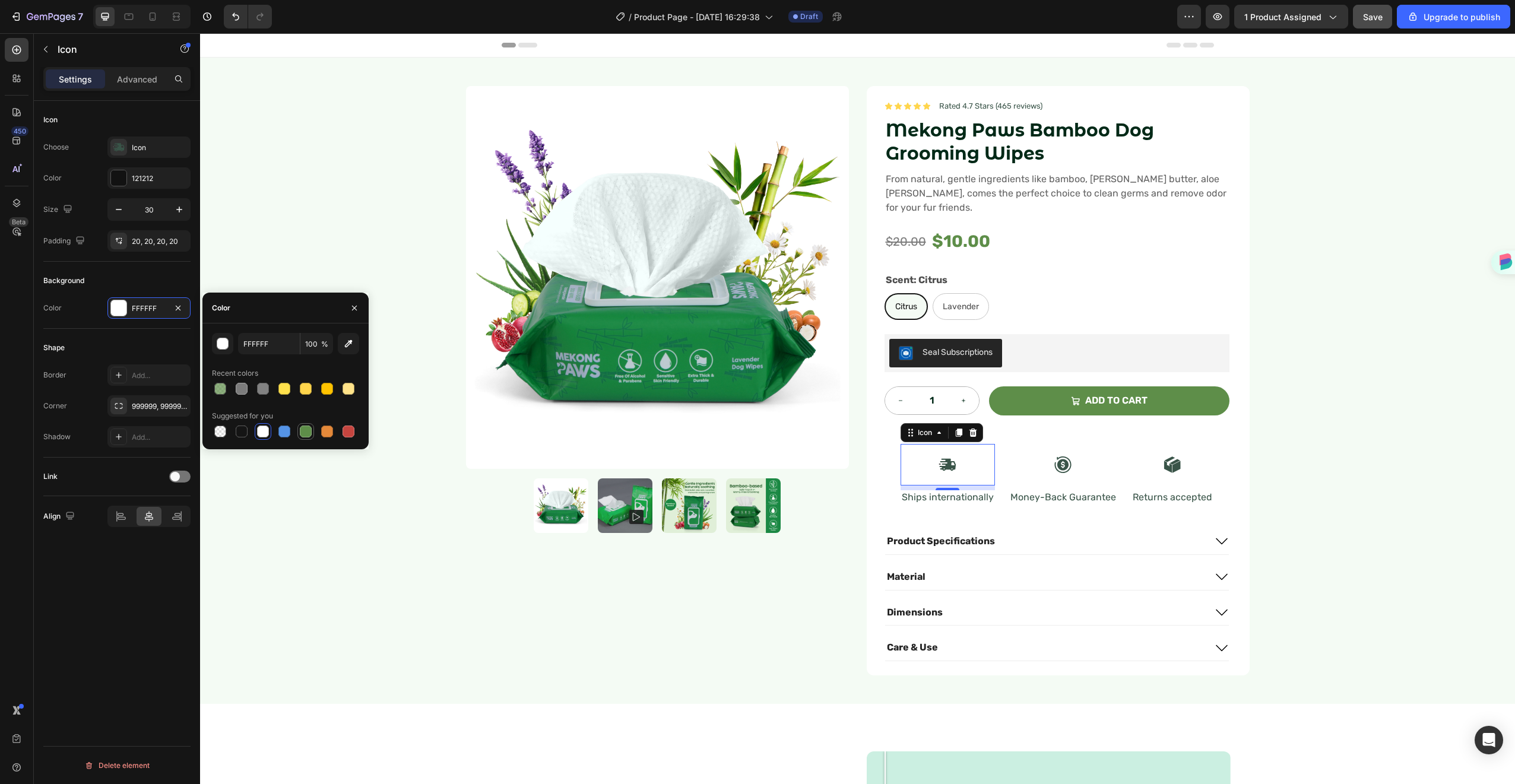
click at [305, 429] on div at bounding box center [306, 431] width 12 height 12
type input "5E8E49"
click at [320, 336] on input "100" at bounding box center [317, 343] width 33 height 21
click at [320, 336] on input "30" at bounding box center [317, 343] width 33 height 21
click at [318, 342] on input "30" at bounding box center [317, 343] width 33 height 21
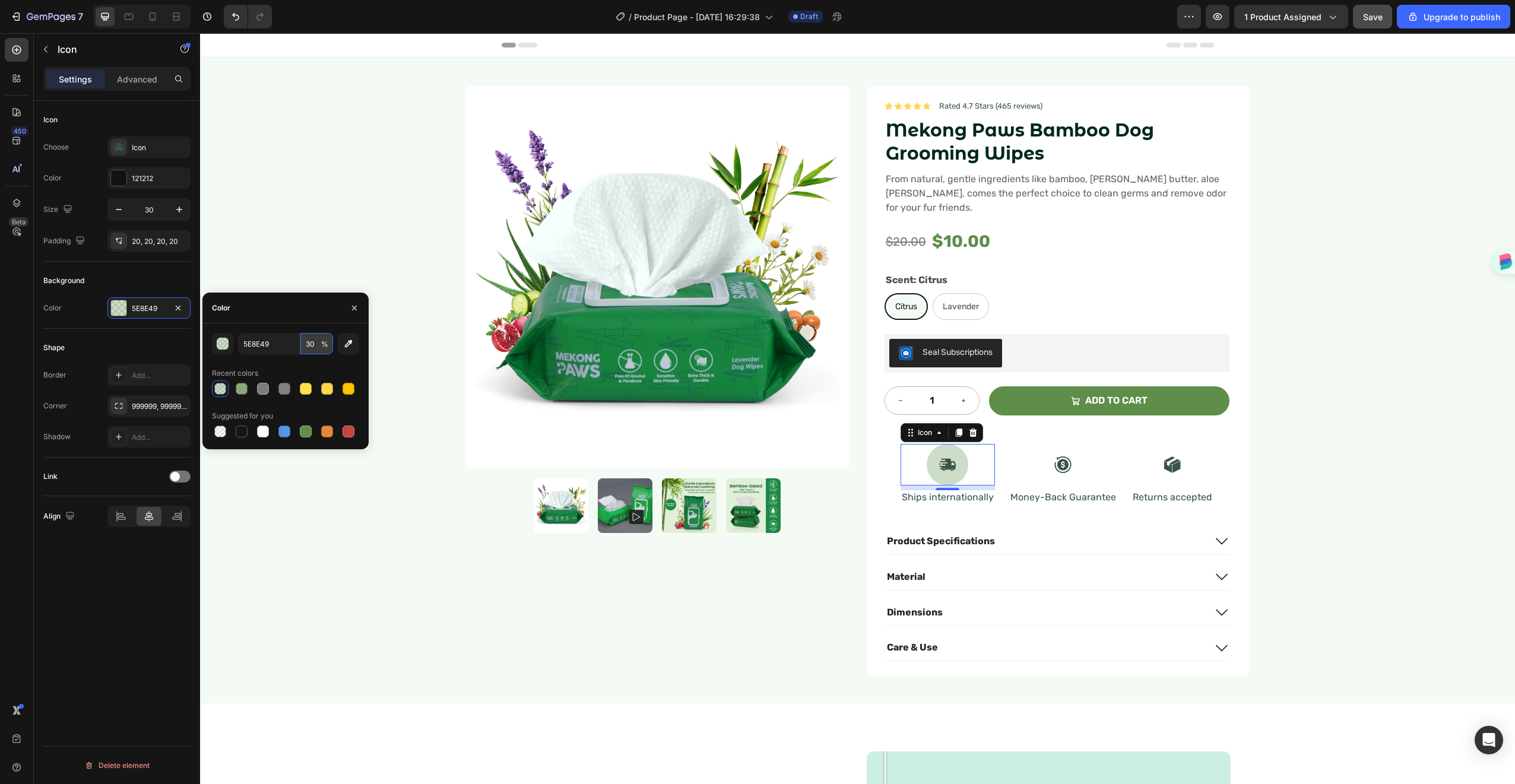
click at [318, 342] on input "30" at bounding box center [317, 343] width 33 height 21
click at [315, 344] on input "30" at bounding box center [317, 343] width 33 height 21
click at [315, 345] on input "30" at bounding box center [317, 343] width 33 height 21
click at [311, 345] on input "30" at bounding box center [317, 343] width 33 height 21
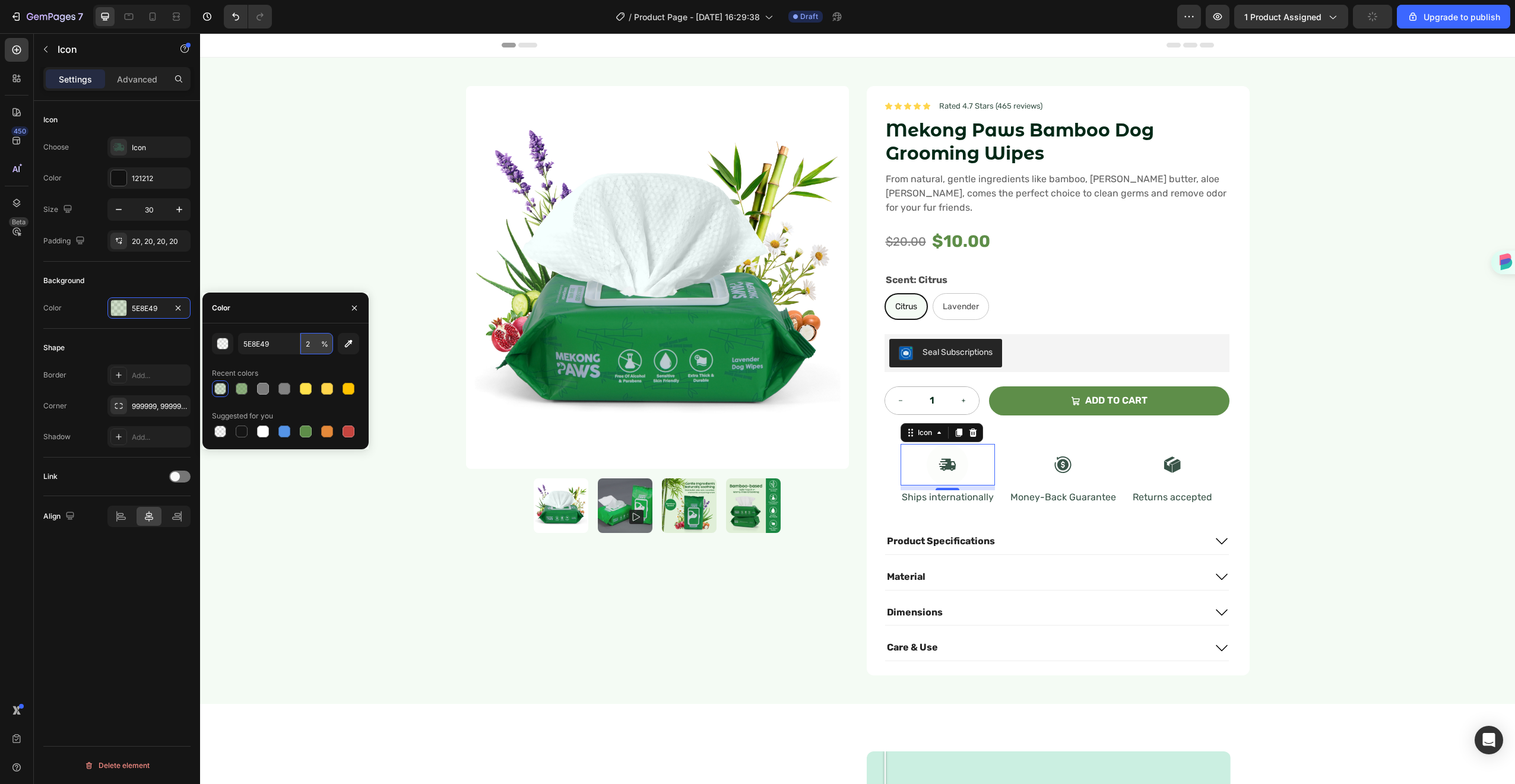
type input "20"
click at [1044, 448] on div at bounding box center [1063, 465] width 41 height 41
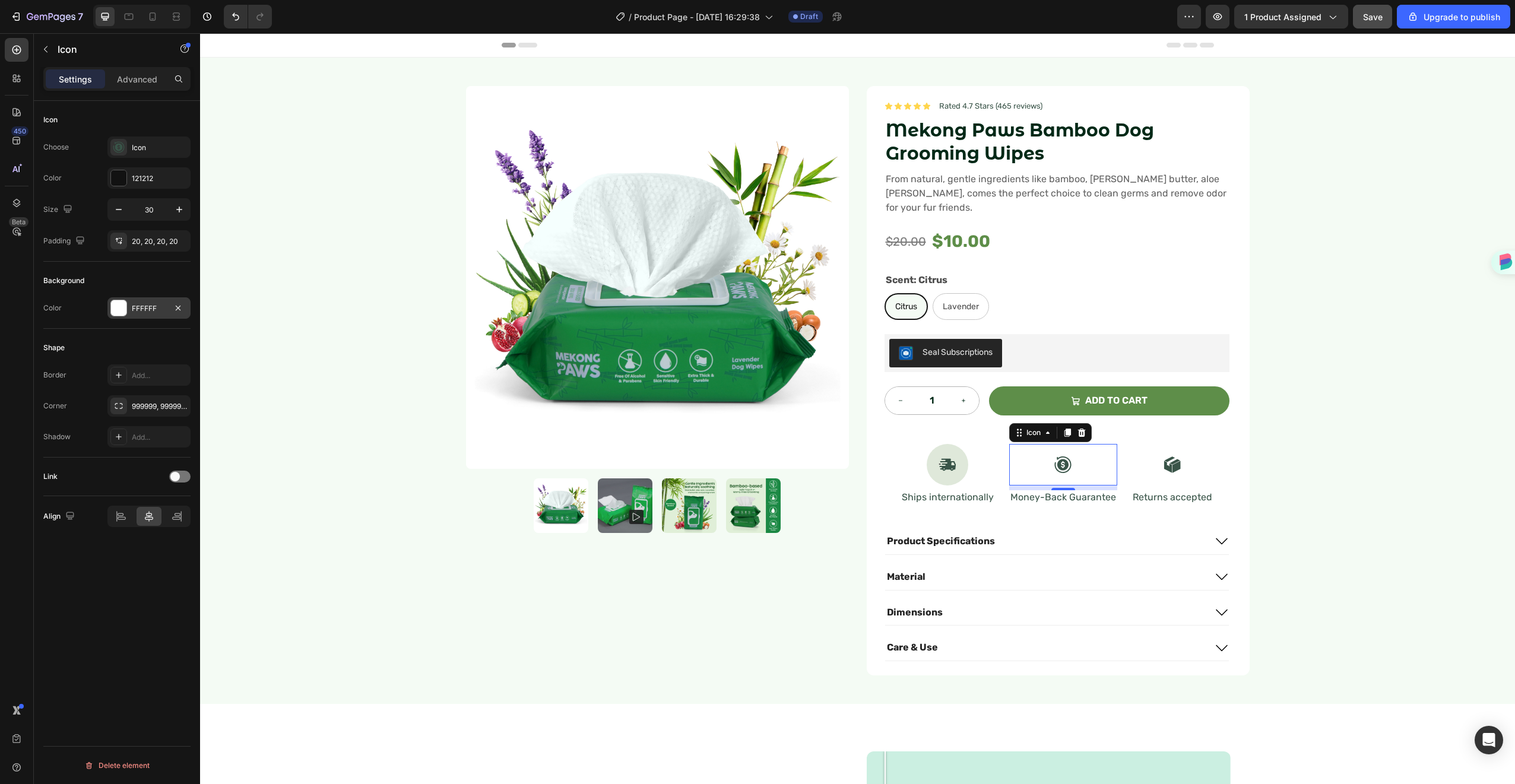
click at [134, 306] on div "FFFFFF" at bounding box center [149, 308] width 34 height 11
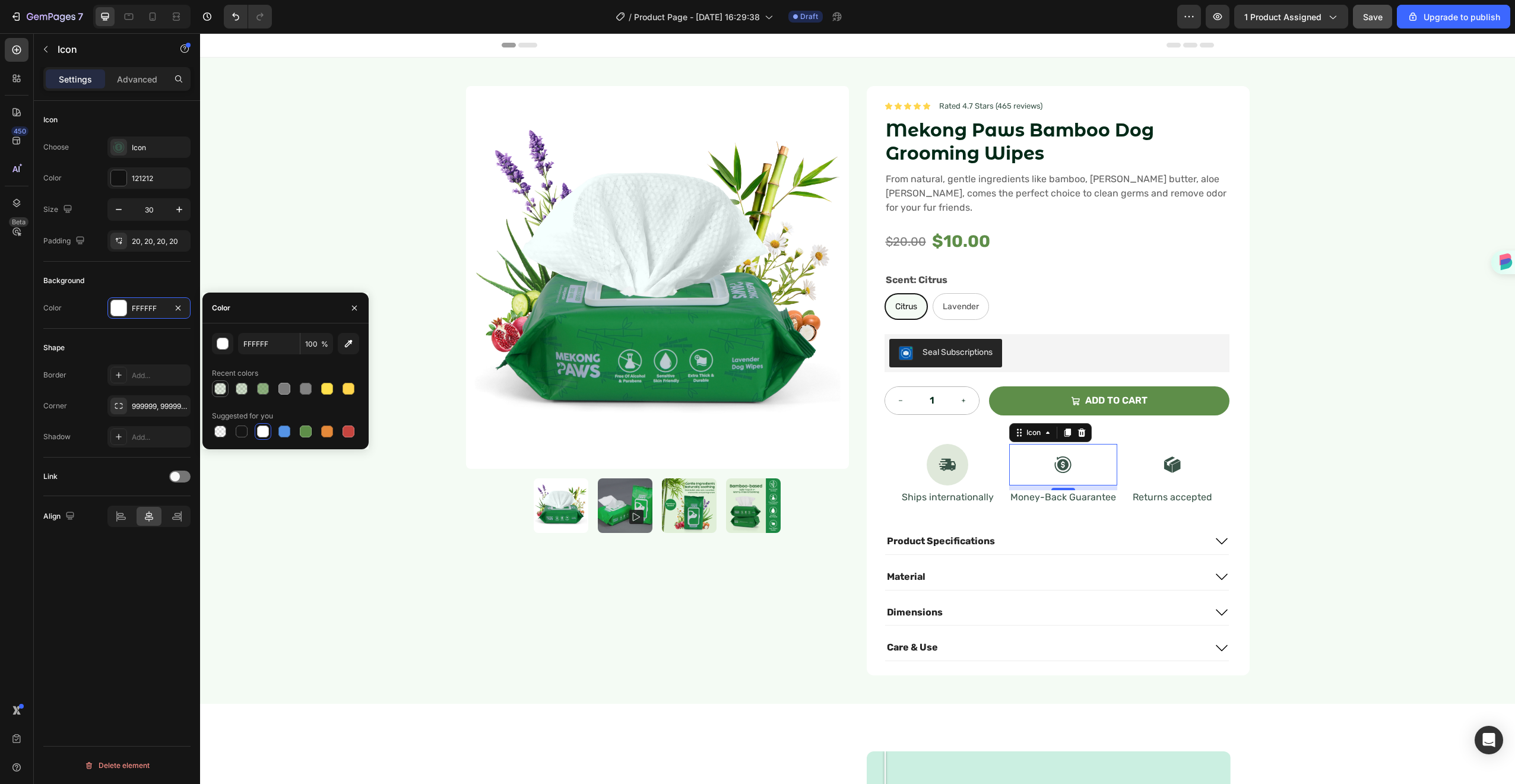
click at [227, 388] on div at bounding box center [220, 389] width 14 height 14
type input "5E8E49"
type input "20"
click at [1184, 458] on div at bounding box center [1172, 465] width 41 height 41
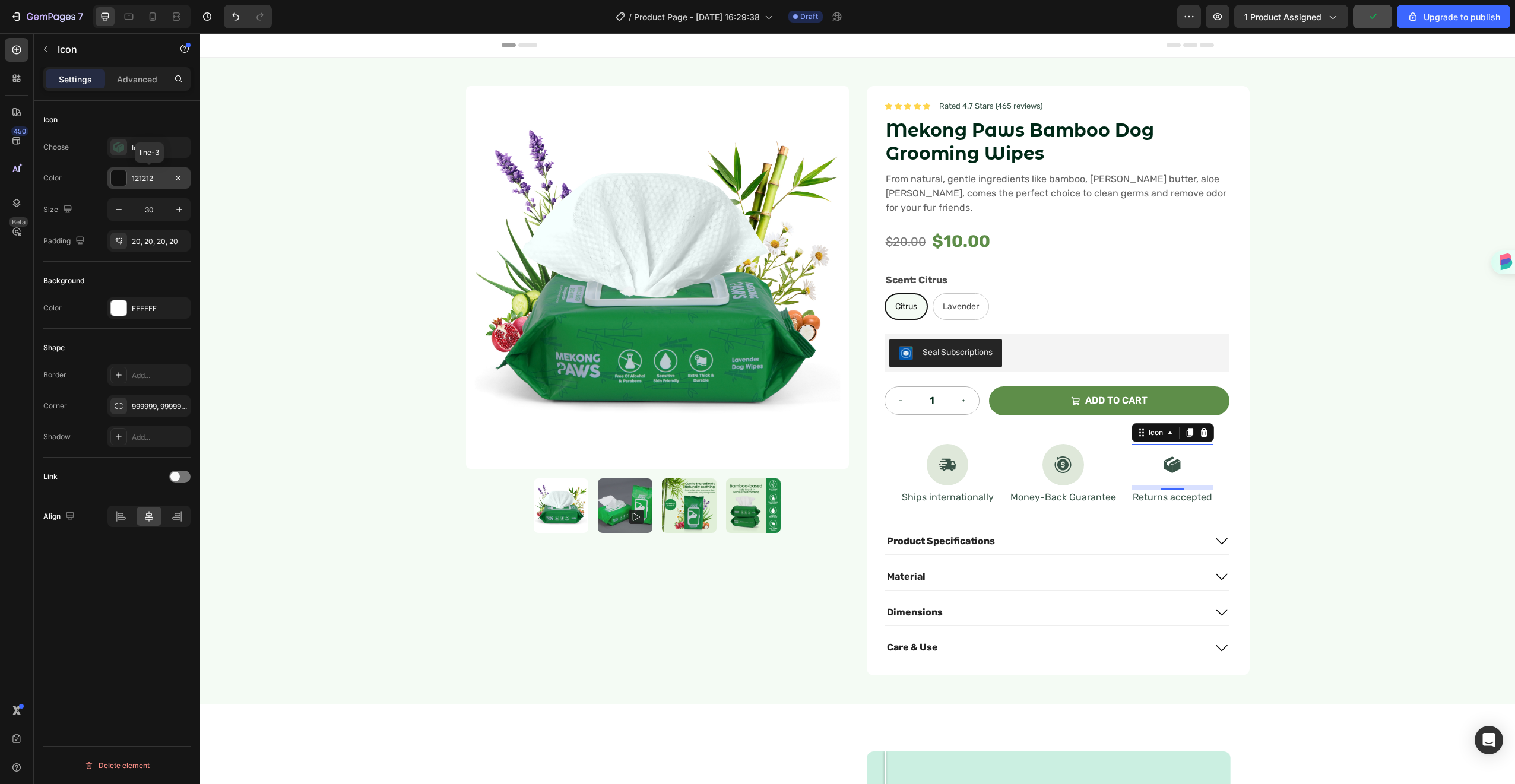
click at [121, 171] on div at bounding box center [119, 178] width 16 height 16
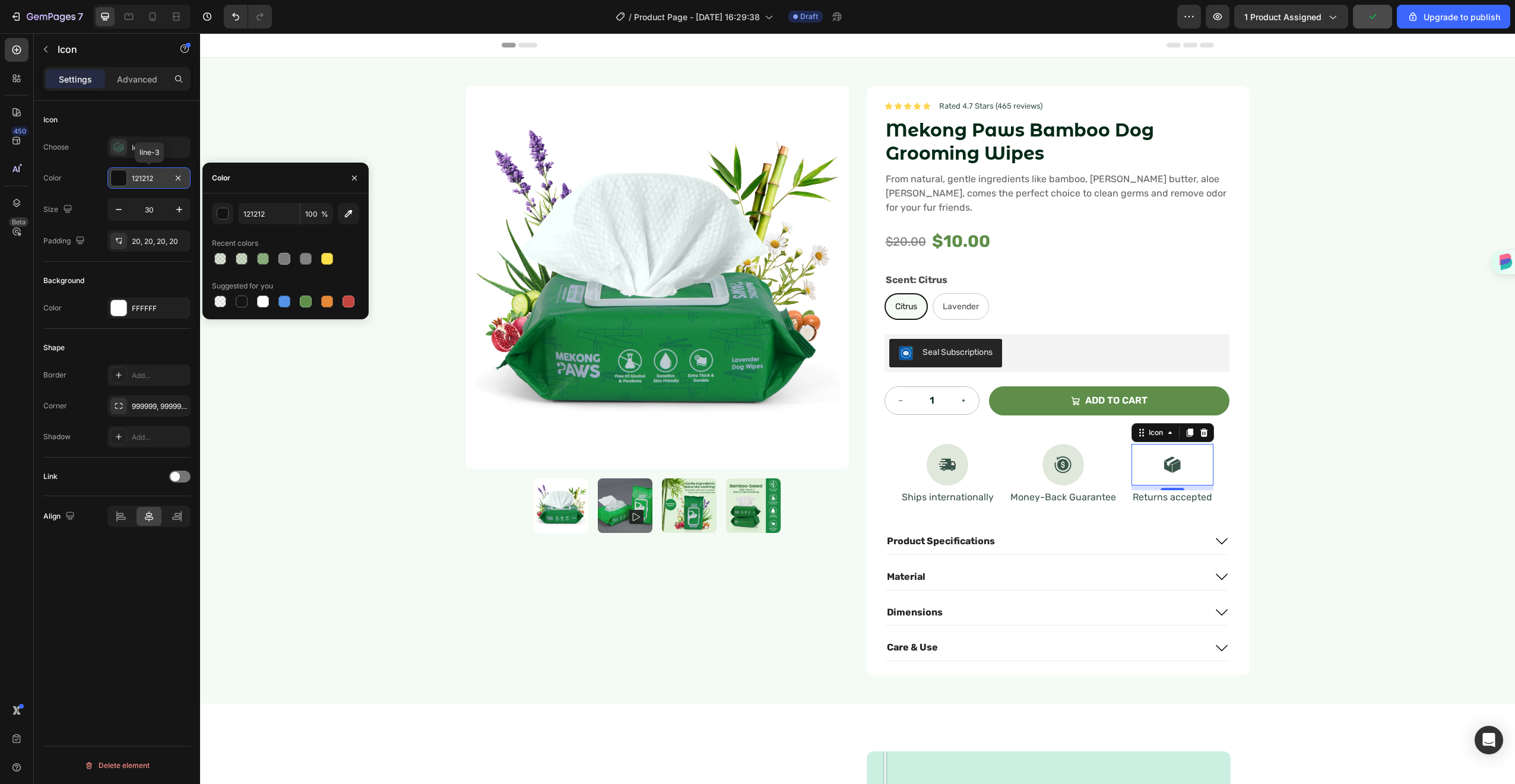
click at [121, 171] on div at bounding box center [119, 178] width 16 height 16
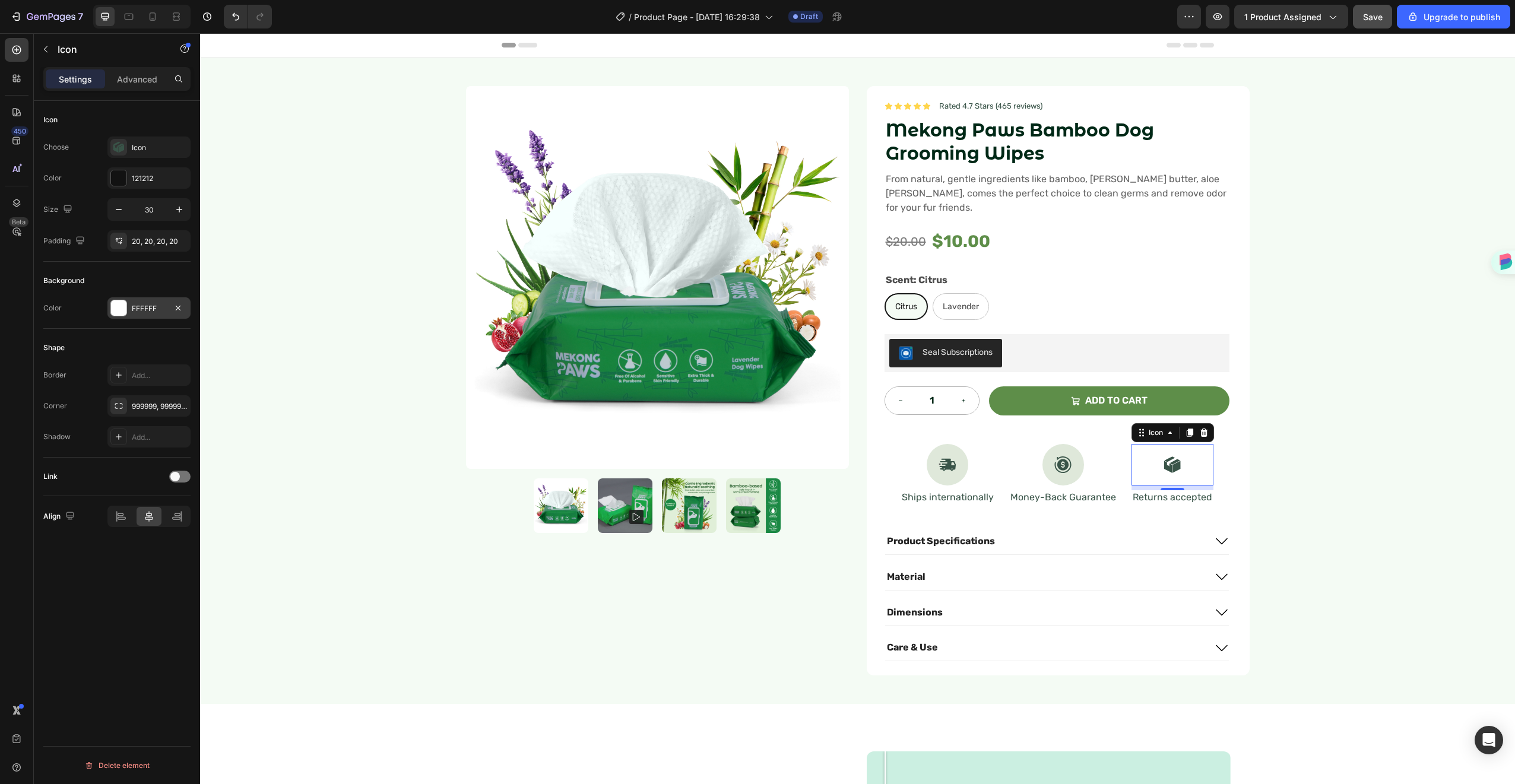
click at [116, 316] on div at bounding box center [118, 308] width 16 height 16
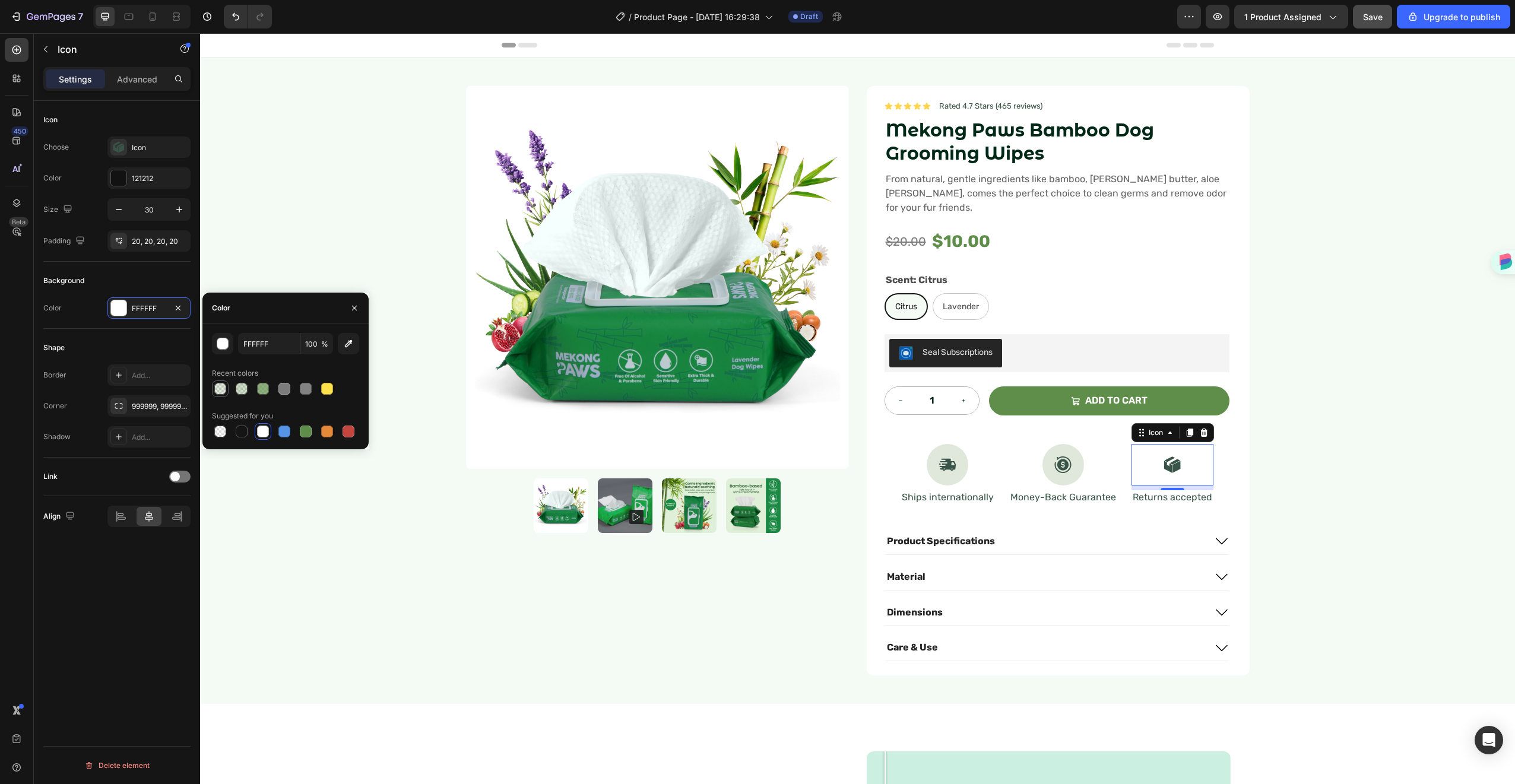
click at [221, 390] on div at bounding box center [220, 389] width 12 height 12
type input "5E8E49"
type input "20"
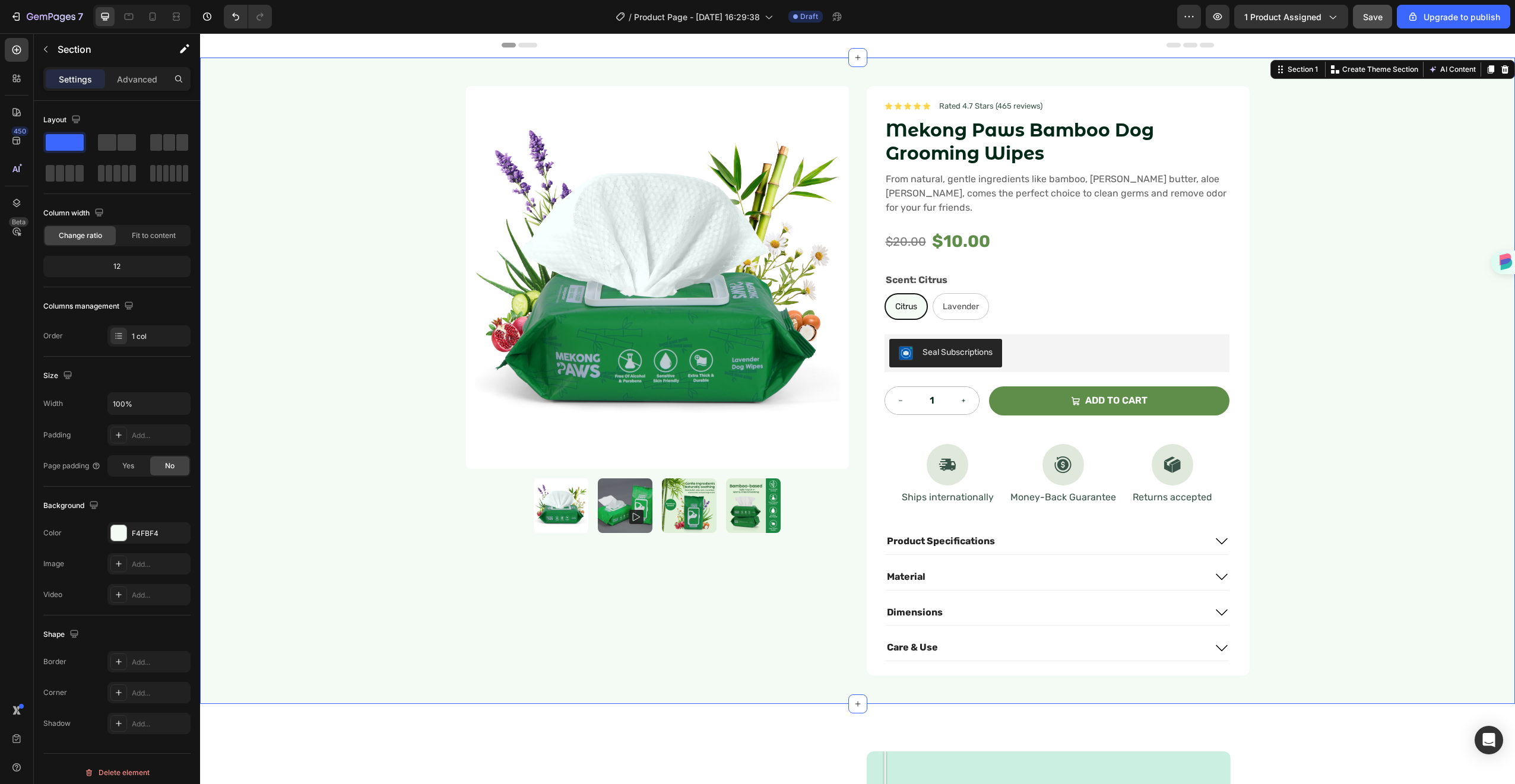
click at [1444, 404] on div "Product Images Icon Icon Icon Icon Icon Icon List Rated 4.7 Stars (465 reviews)…" at bounding box center [857, 380] width 1315 height 646
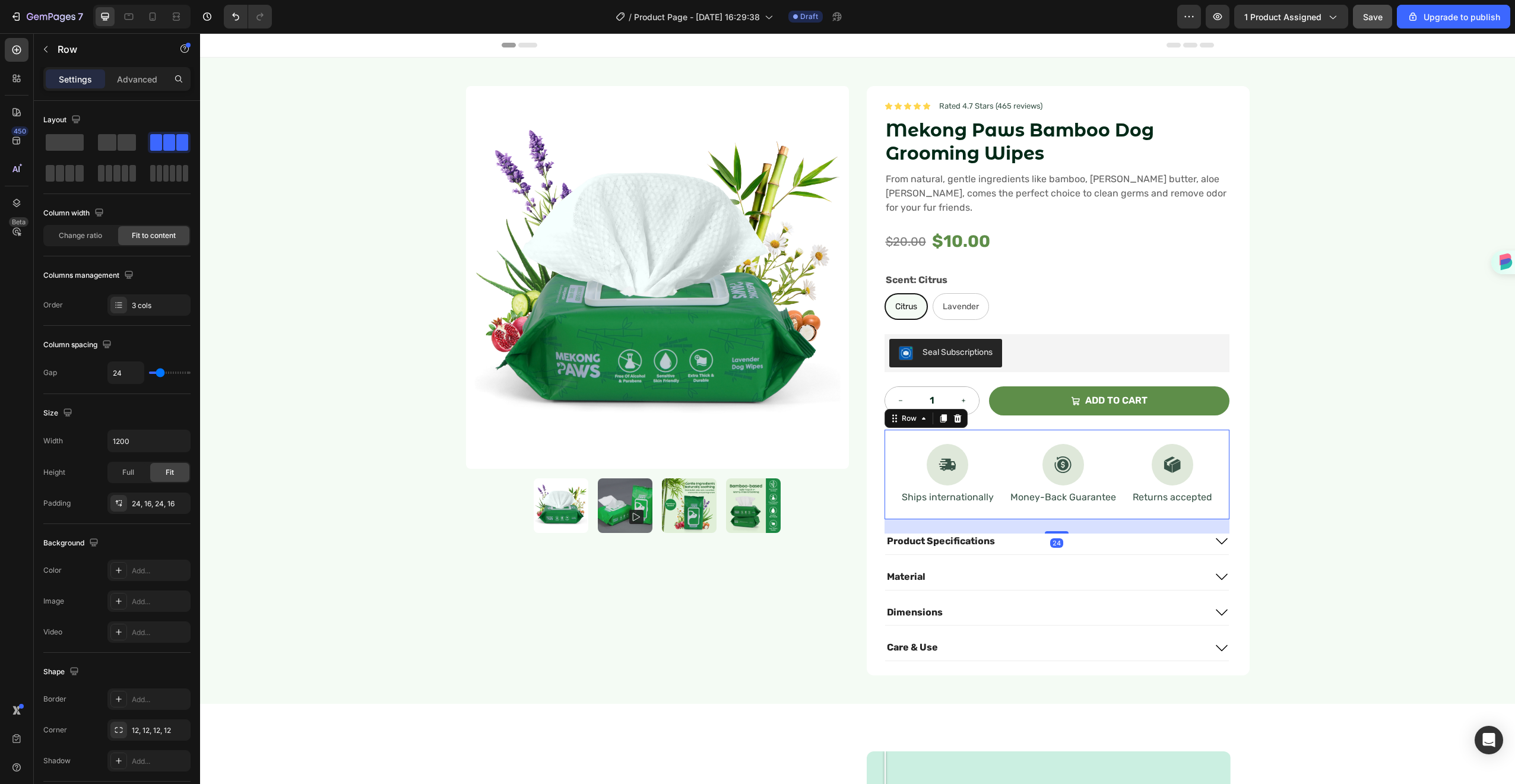
click at [973, 430] on div "Icon Ships internationally Text Block Icon Money-Back Guarantee Text Block Icon…" at bounding box center [1056, 475] width 345 height 90
click at [992, 387] on button "Add to cart" at bounding box center [1109, 401] width 240 height 29
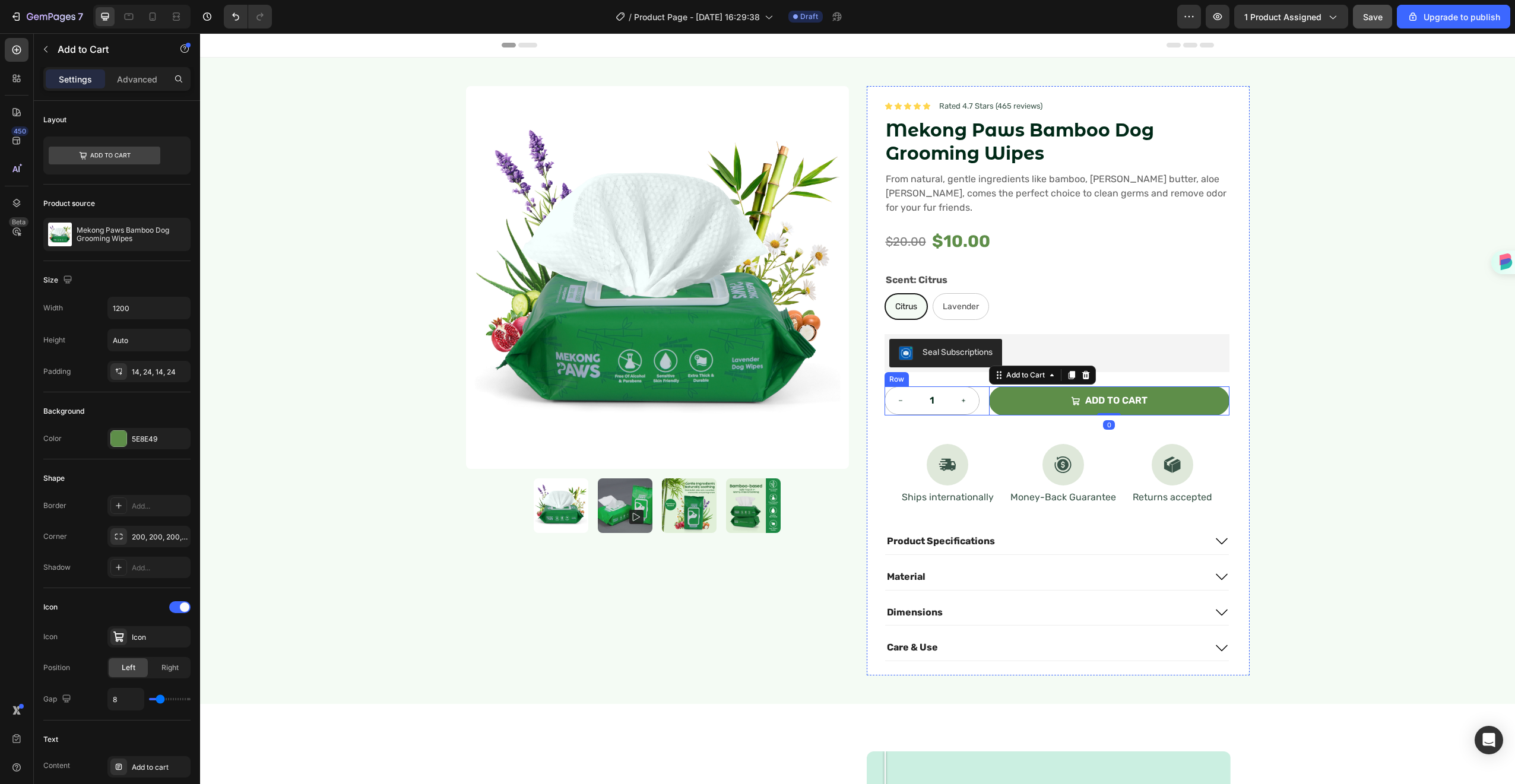
click at [980, 389] on div "1 Product Quantity Add to cart Add to Cart 0 Row" at bounding box center [1056, 401] width 345 height 29
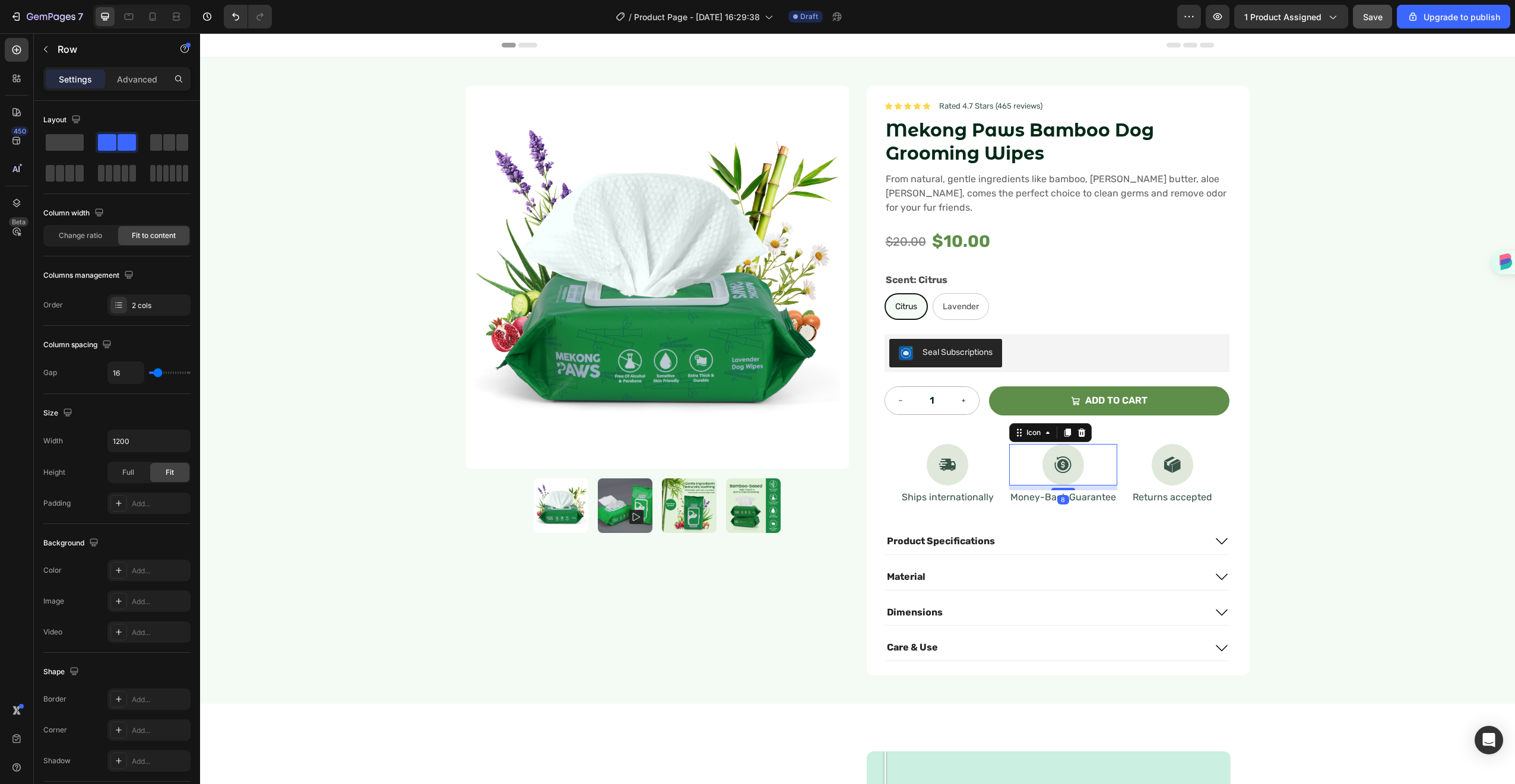
click at [1027, 444] on div "Icon 8" at bounding box center [1064, 465] width 108 height 41
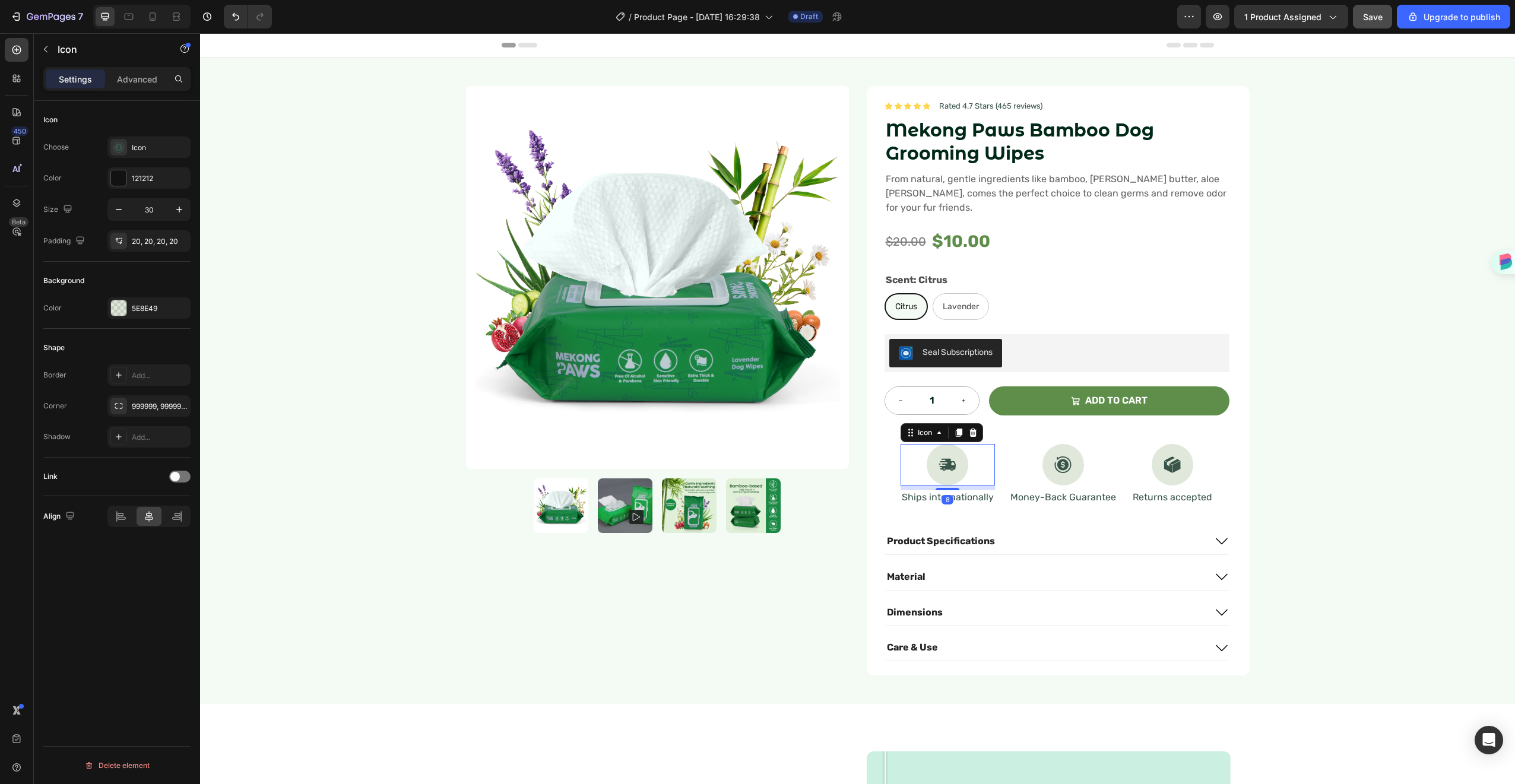
click at [965, 444] on div "Icon 8" at bounding box center [948, 465] width 95 height 41
click at [992, 430] on div "Icon 8 Ships internationally Text Block Icon Money-Back Guarantee Text Block Ic…" at bounding box center [1056, 475] width 345 height 90
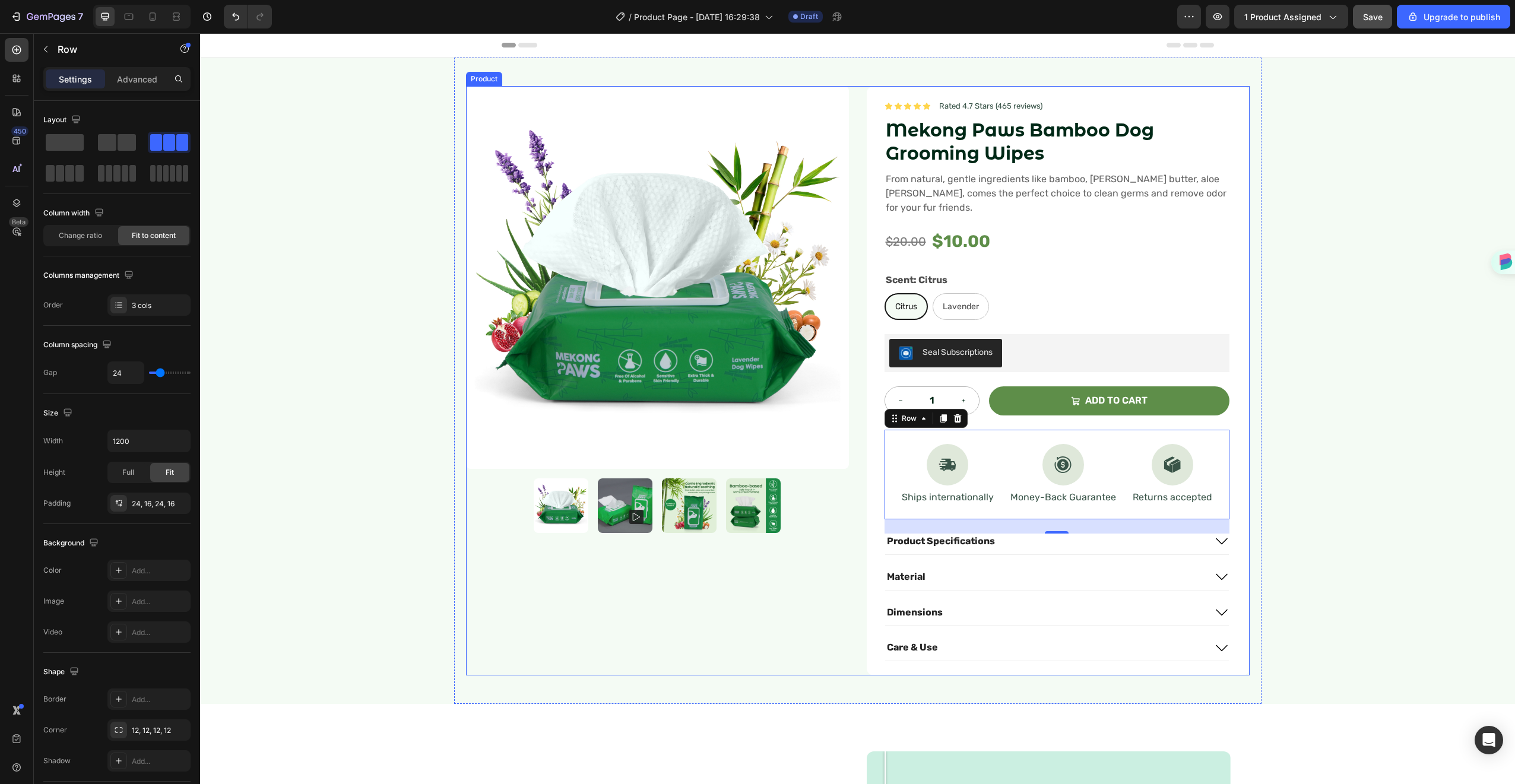
click at [798, 660] on div "Product Images" at bounding box center [658, 380] width 383 height 589
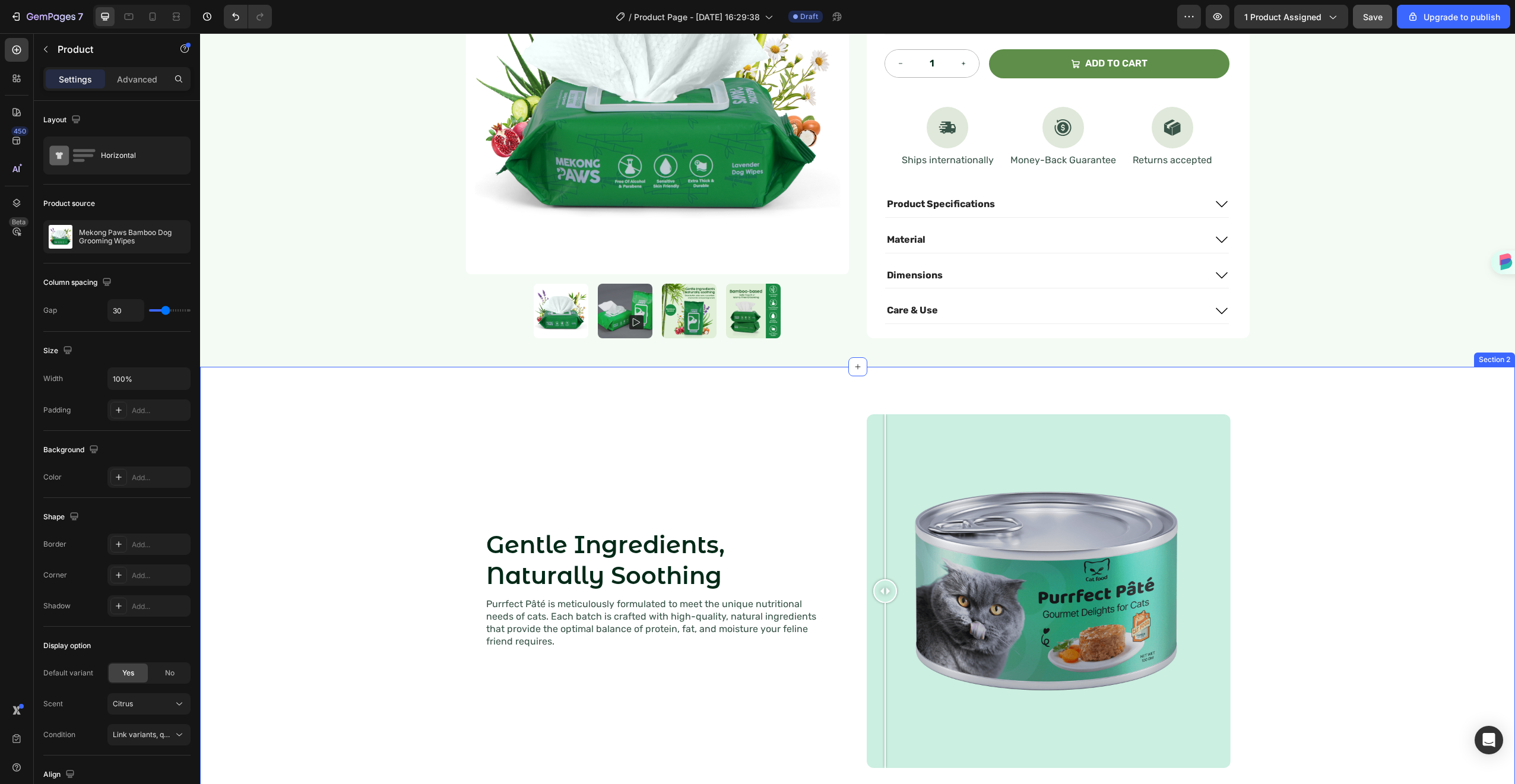
scroll to position [481, 0]
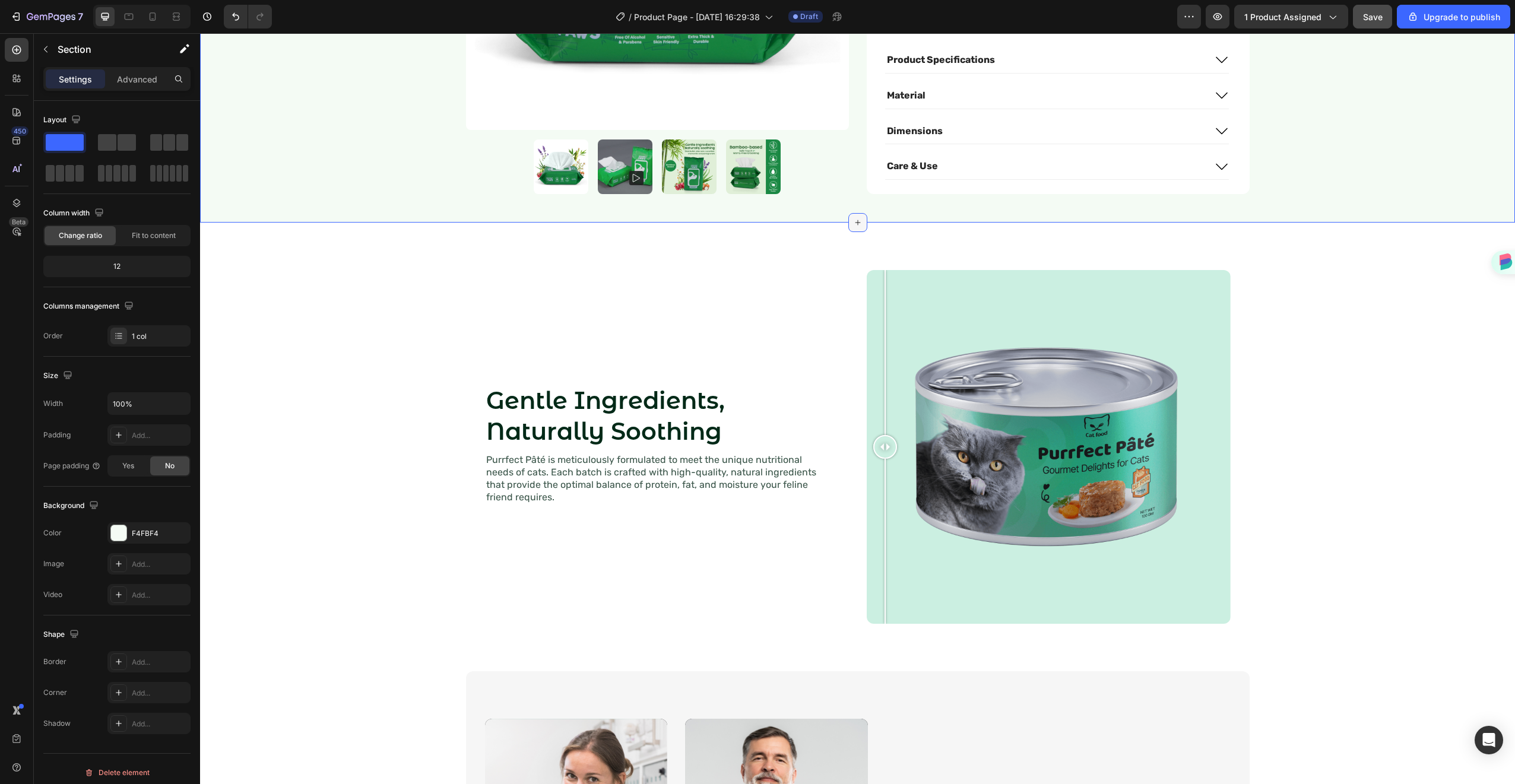
click at [853, 218] on icon at bounding box center [857, 222] width 9 height 9
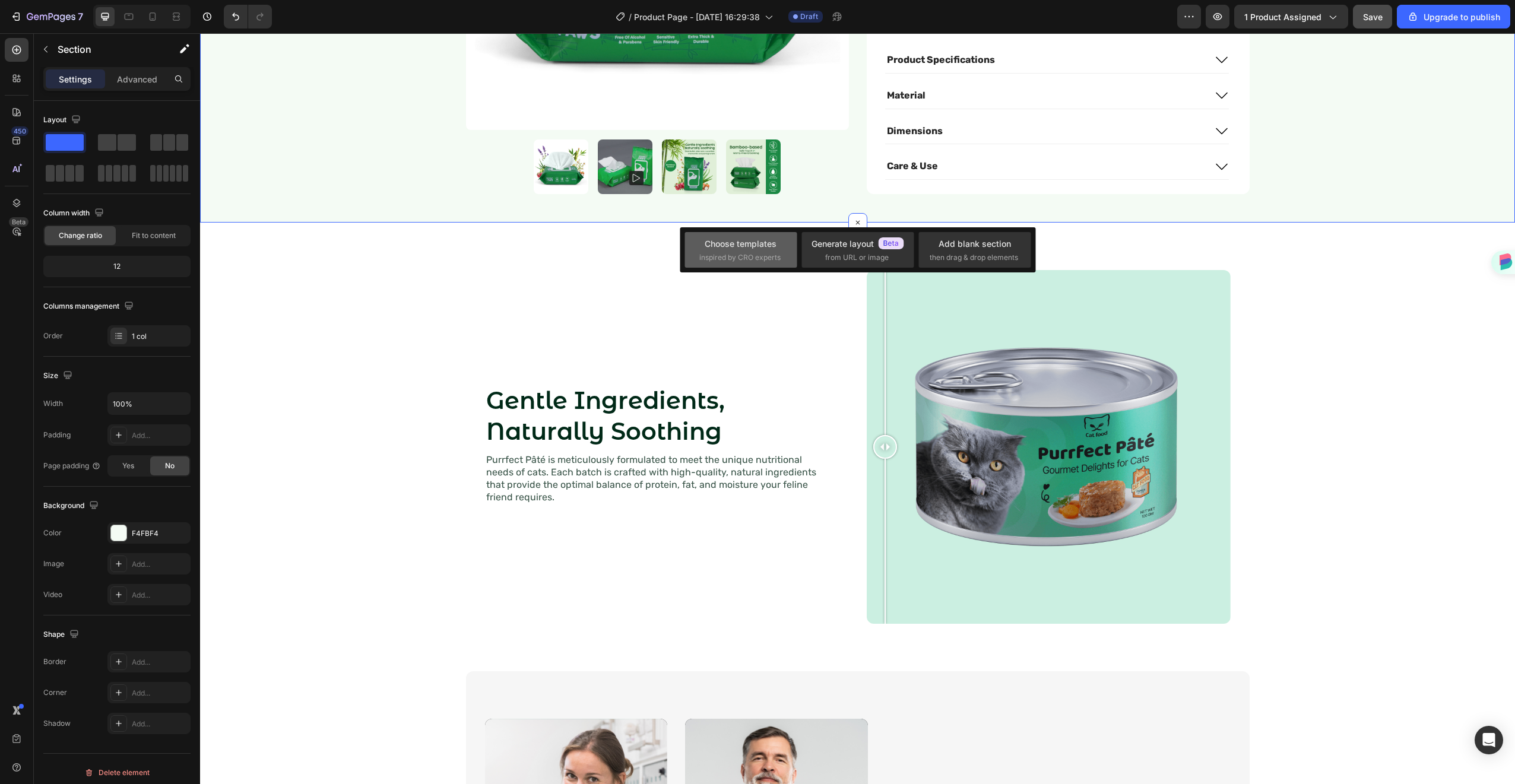
click at [744, 249] on div "Choose templates" at bounding box center [740, 244] width 72 height 13
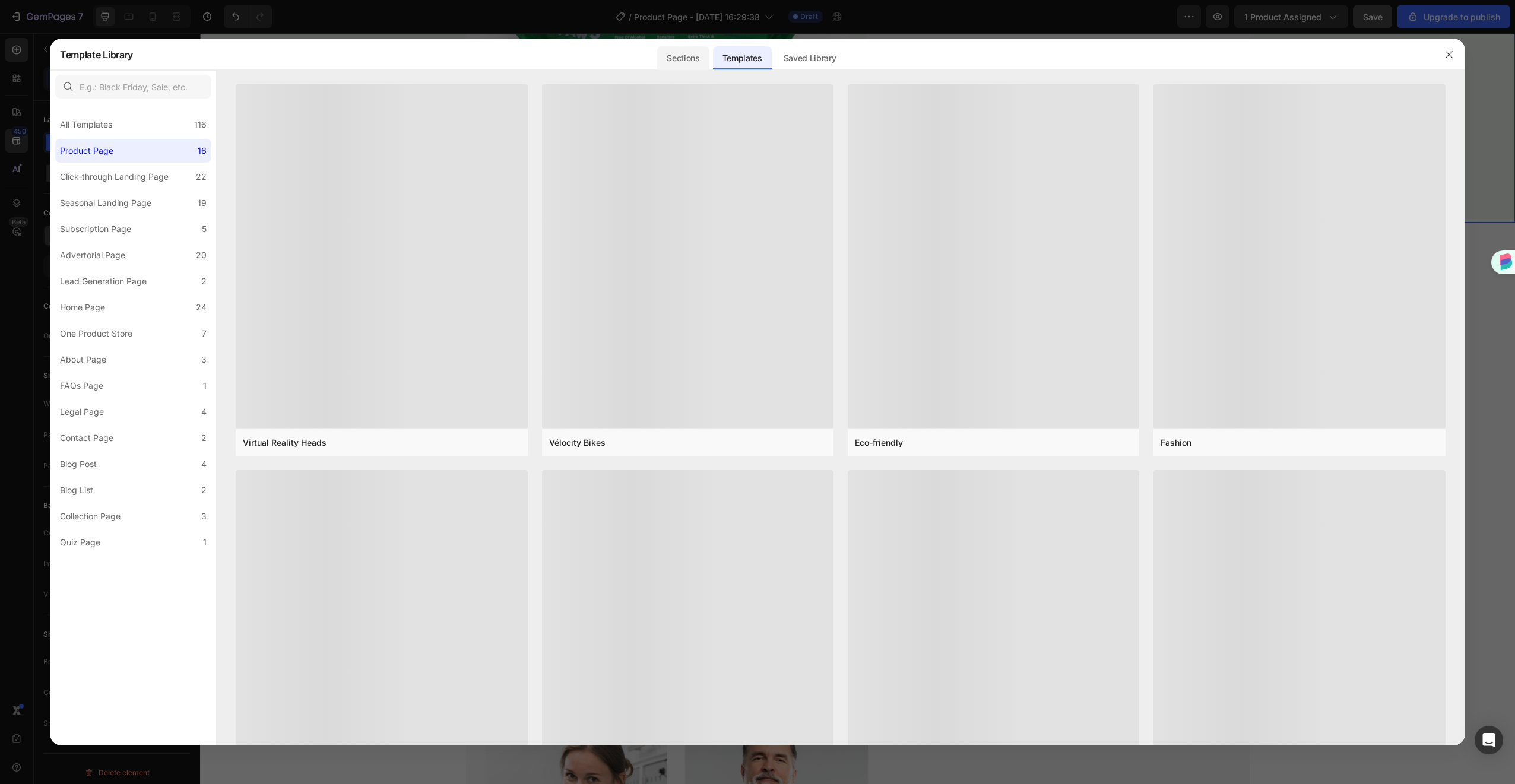
click at [678, 55] on div "Sections" at bounding box center [682, 58] width 52 height 23
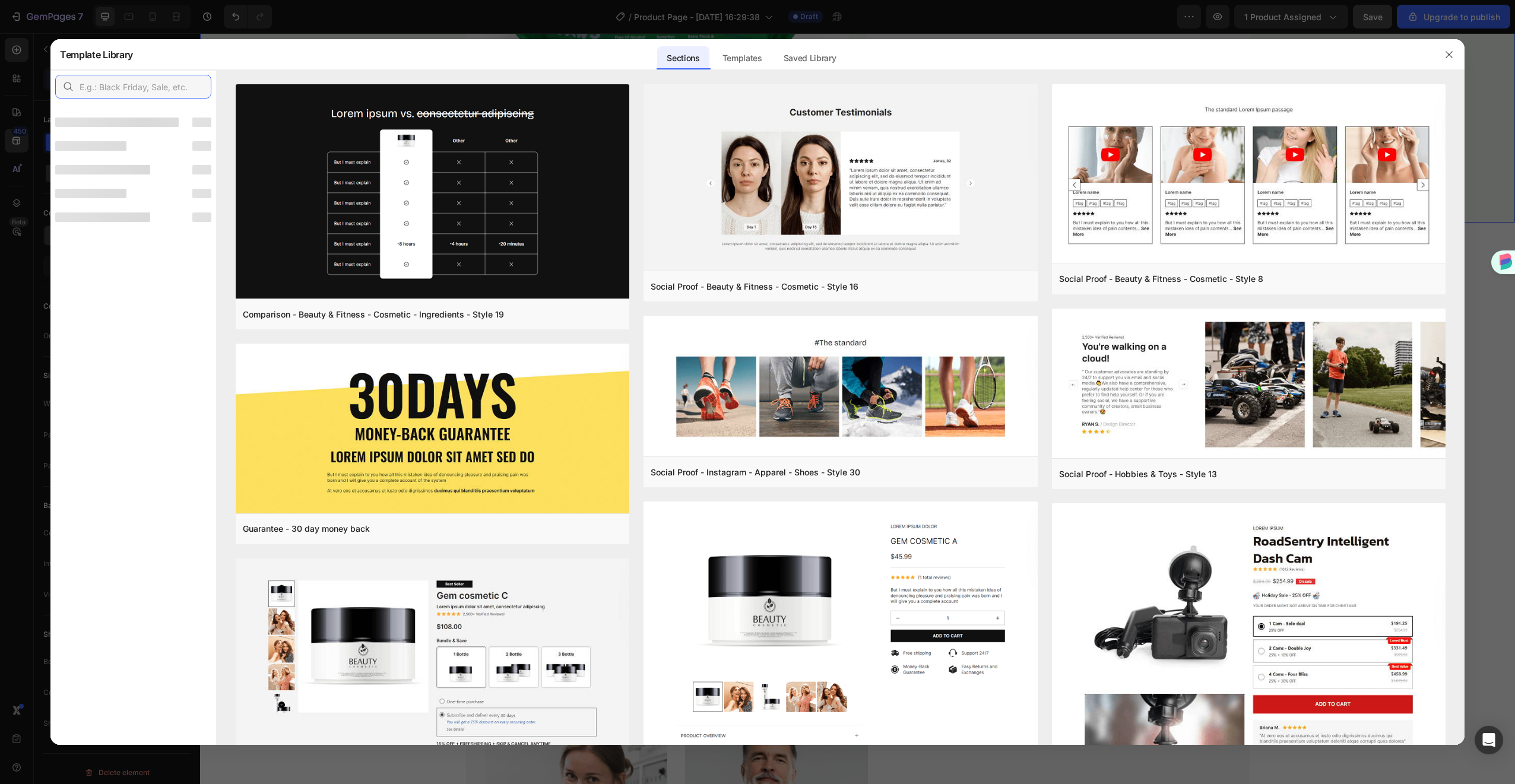
click at [137, 85] on input "text" at bounding box center [134, 86] width 156 height 23
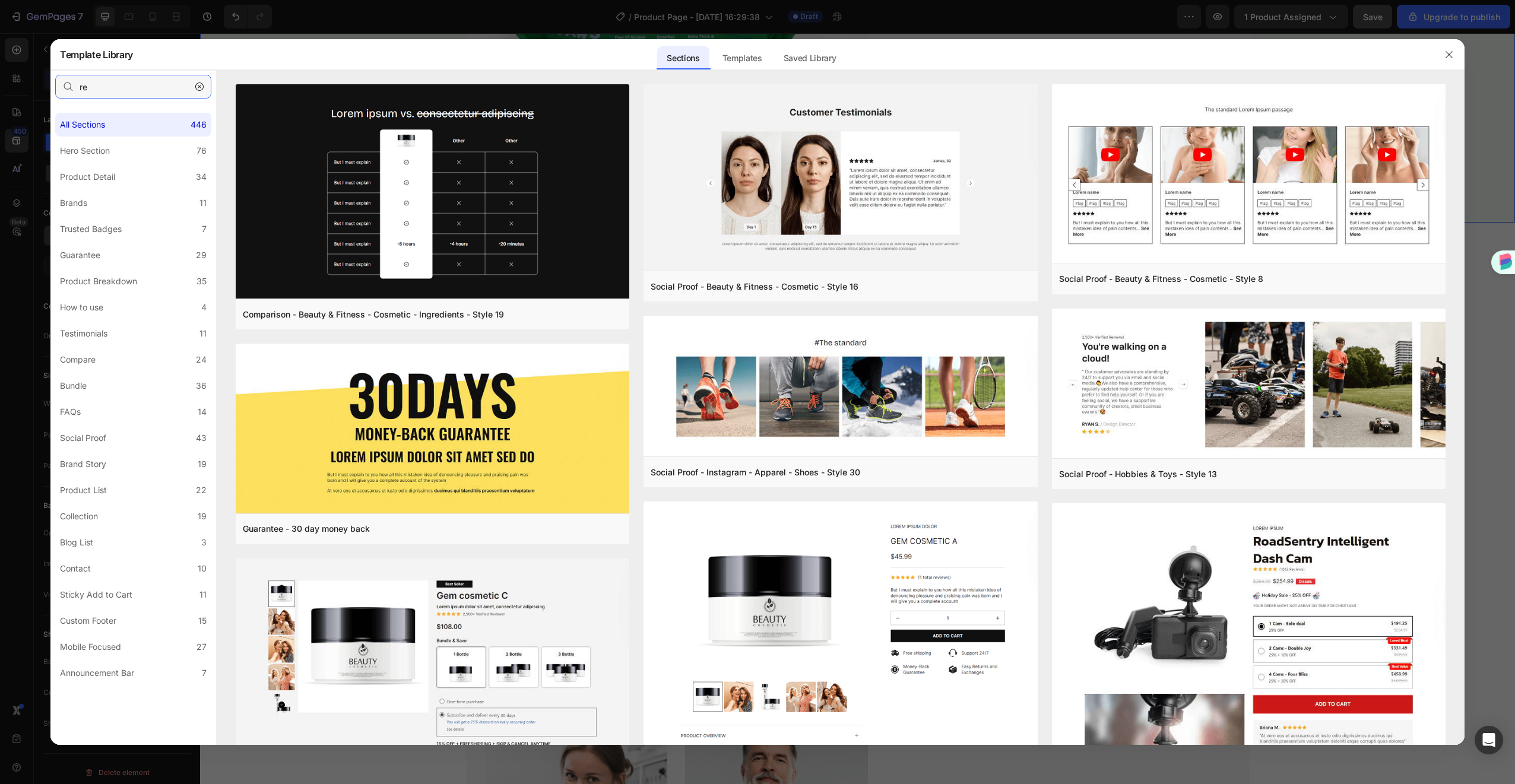
type input "r"
click at [88, 336] on div "Testimonials" at bounding box center [83, 333] width 48 height 14
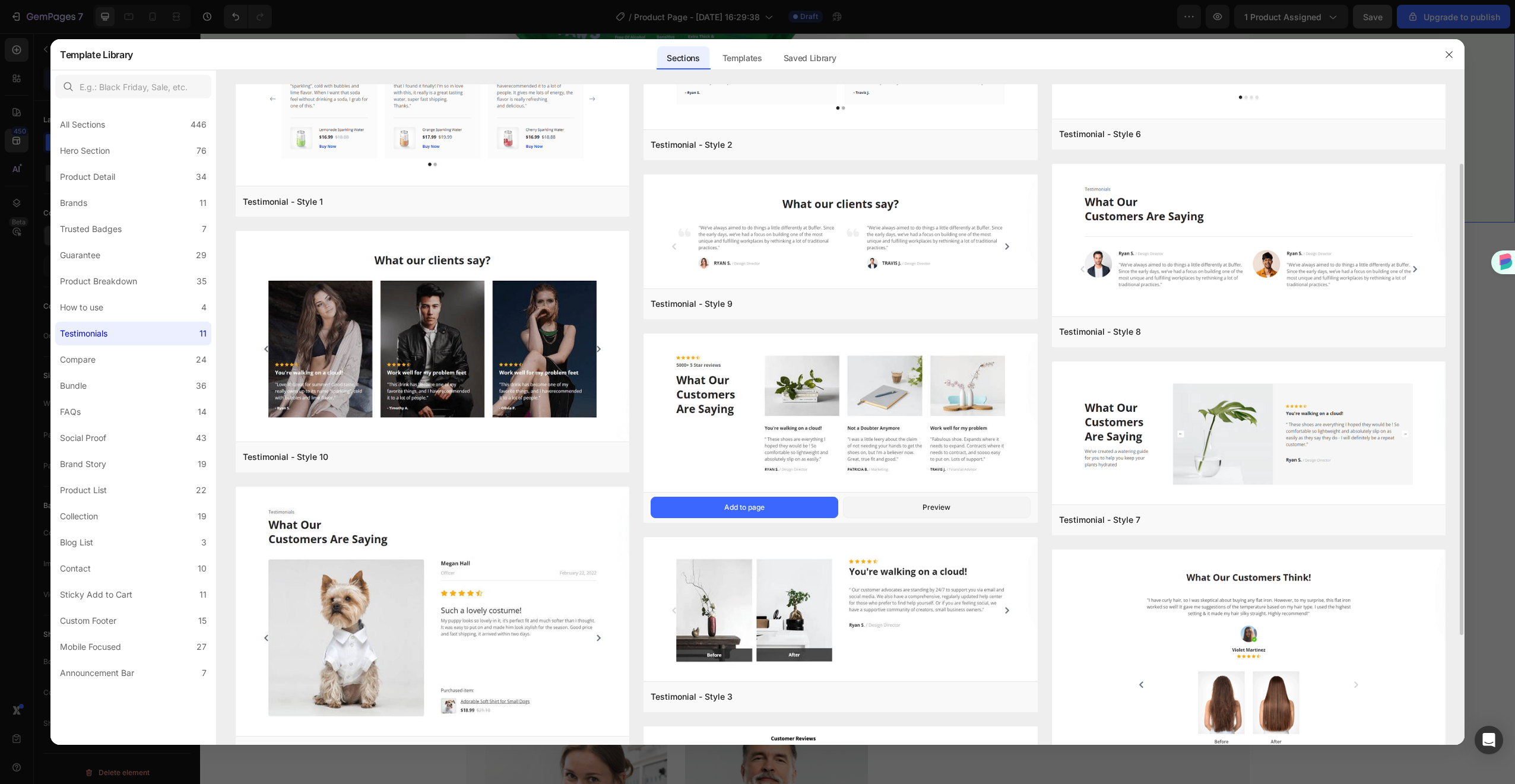
scroll to position [196, 0]
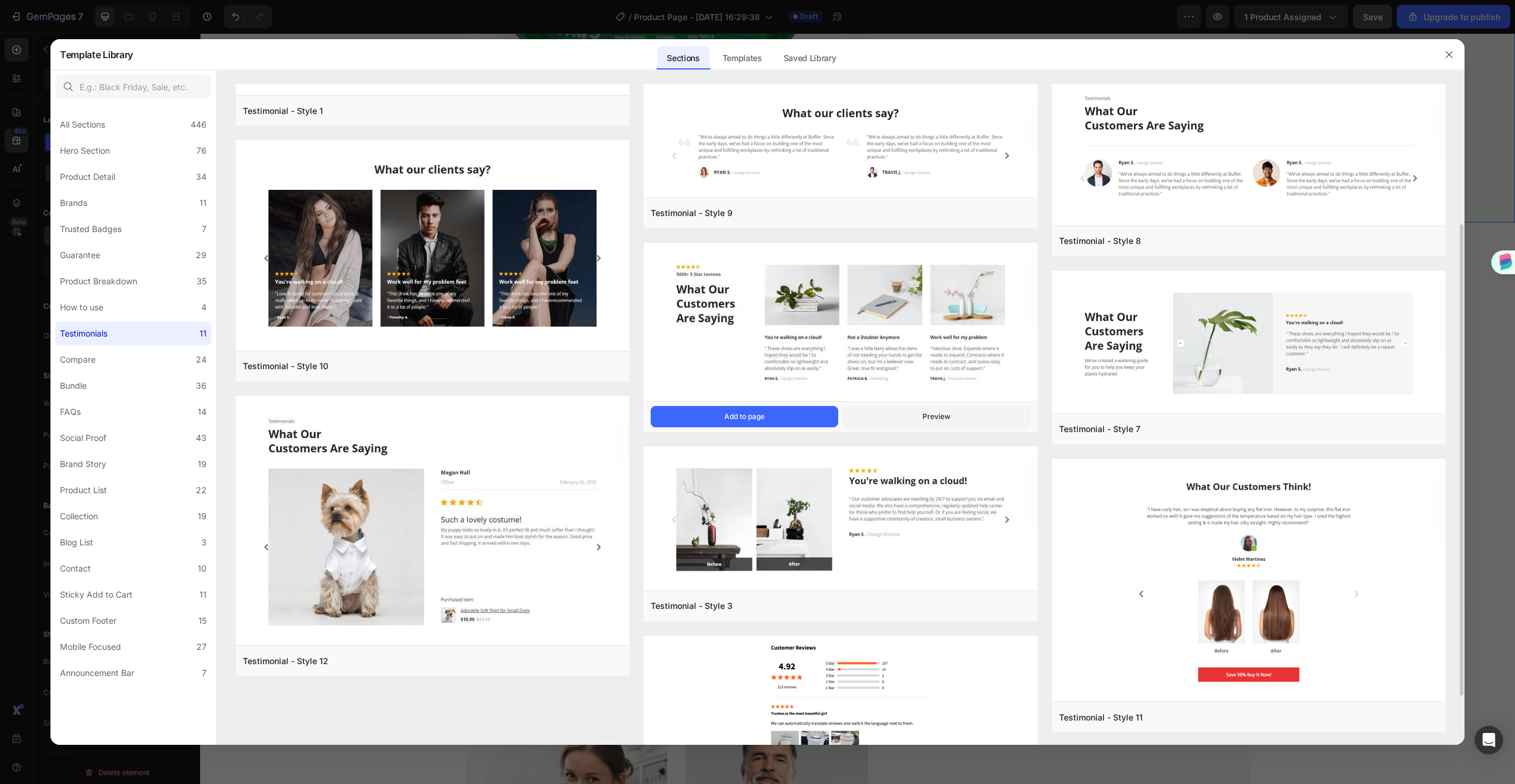
click at [751, 344] on img at bounding box center [840, 323] width 394 height 161
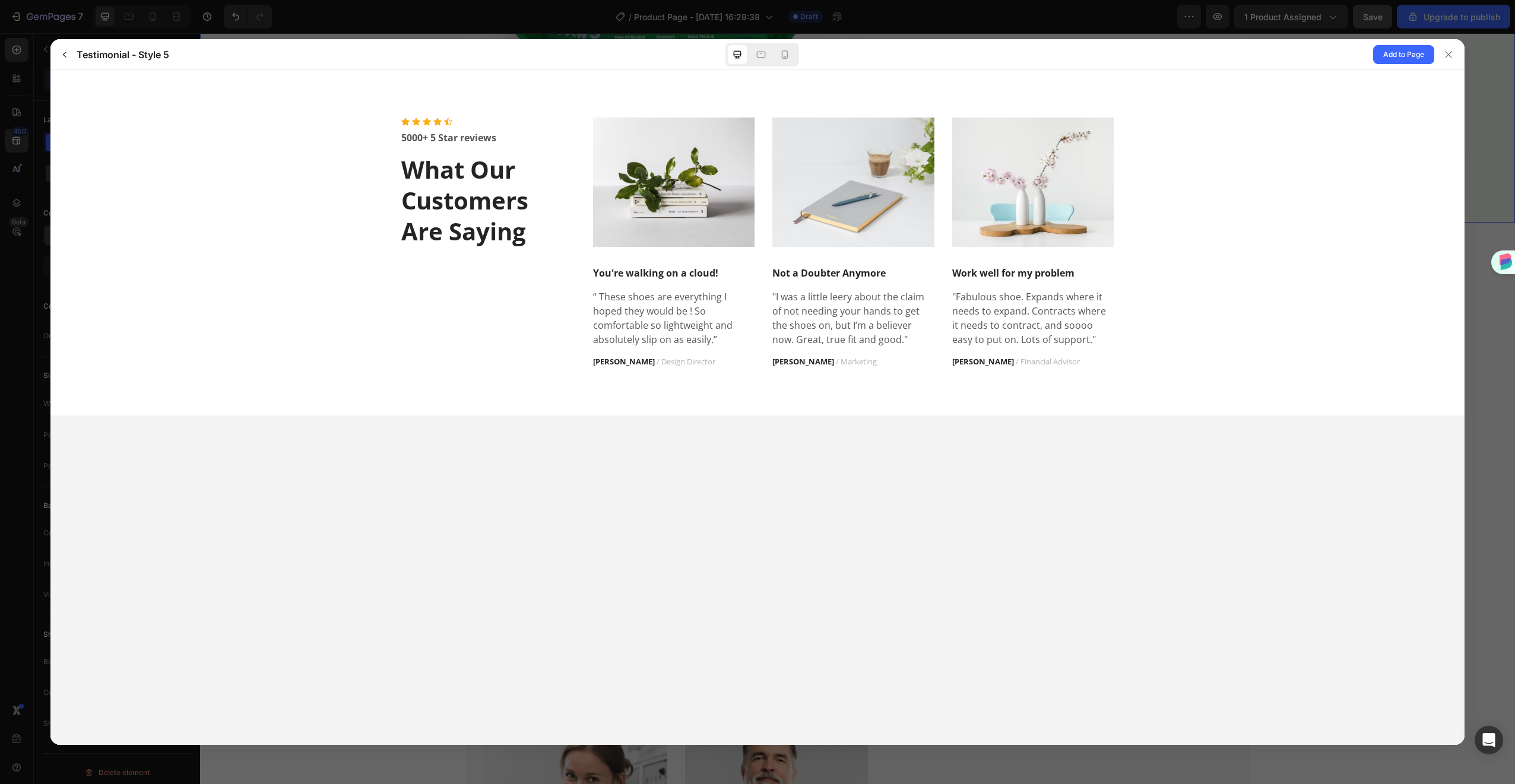
scroll to position [0, 0]
click at [768, 54] on div at bounding box center [761, 54] width 19 height 19
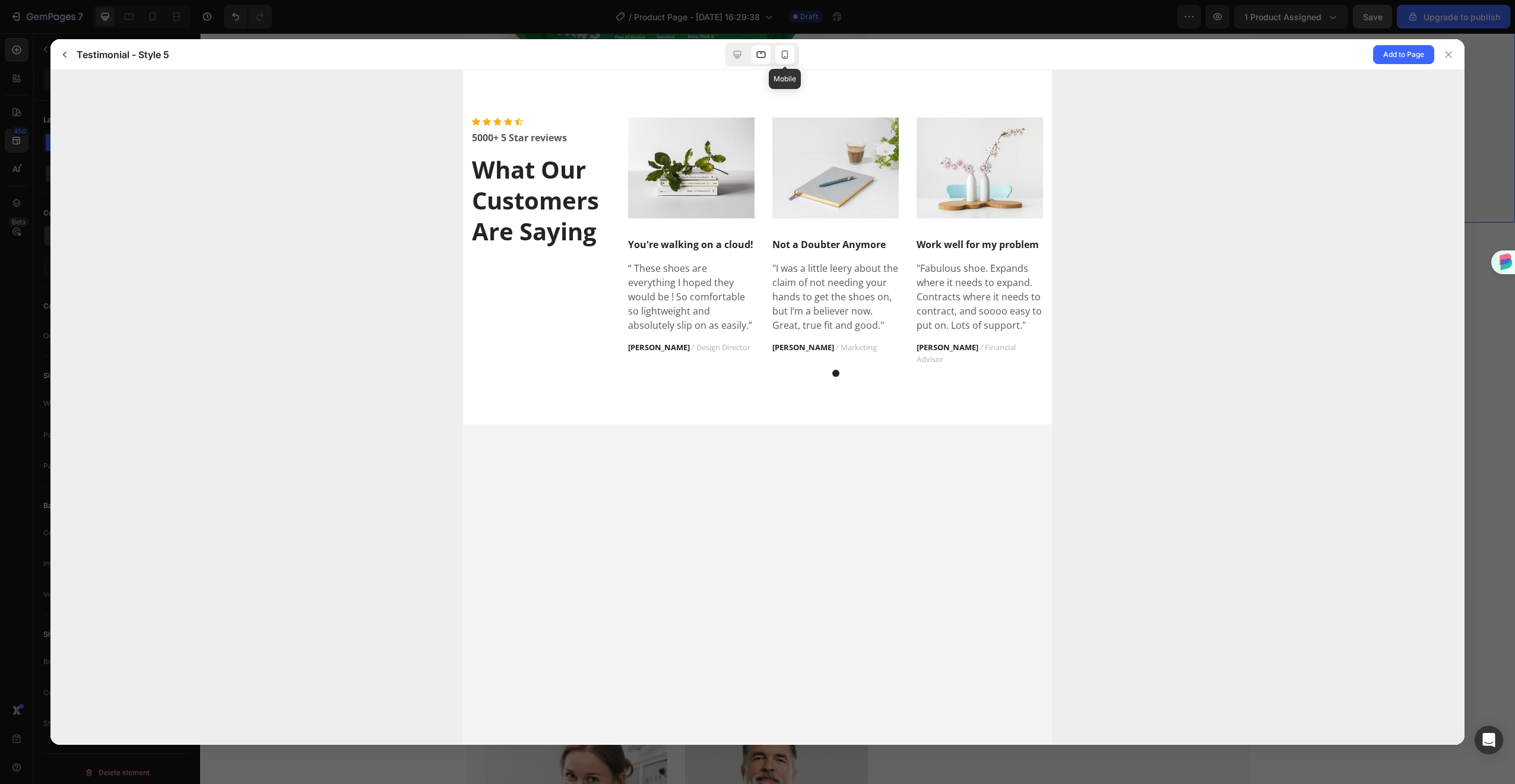
click at [790, 60] on icon at bounding box center [785, 54] width 12 height 12
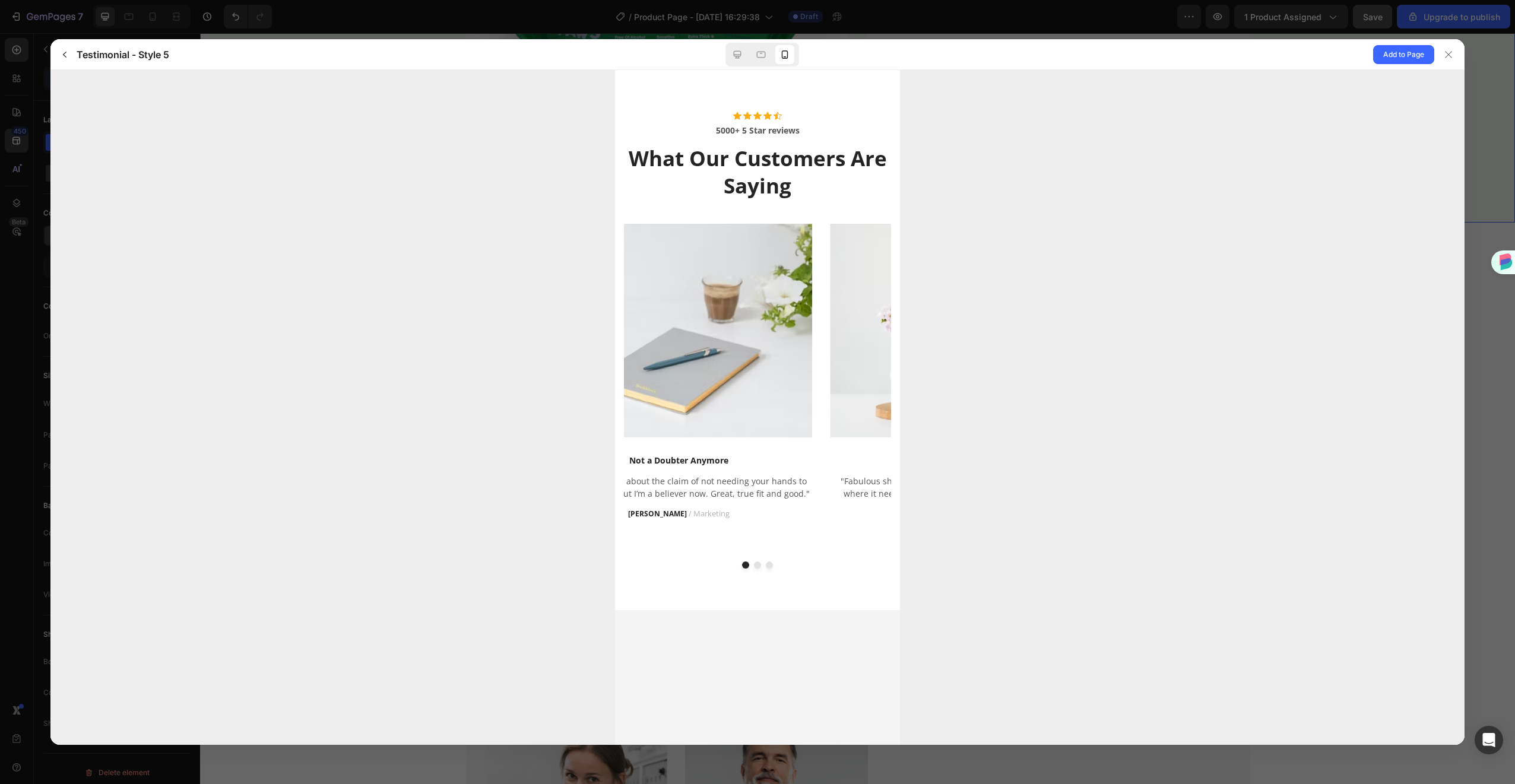
drag, startPoint x: 654, startPoint y: 459, endPoint x: 600, endPoint y: 459, distance: 54.0
click at [614, 459] on html "5000+ 5 Star reviews What Our Customers Are Saying" at bounding box center [756, 340] width 285 height 540
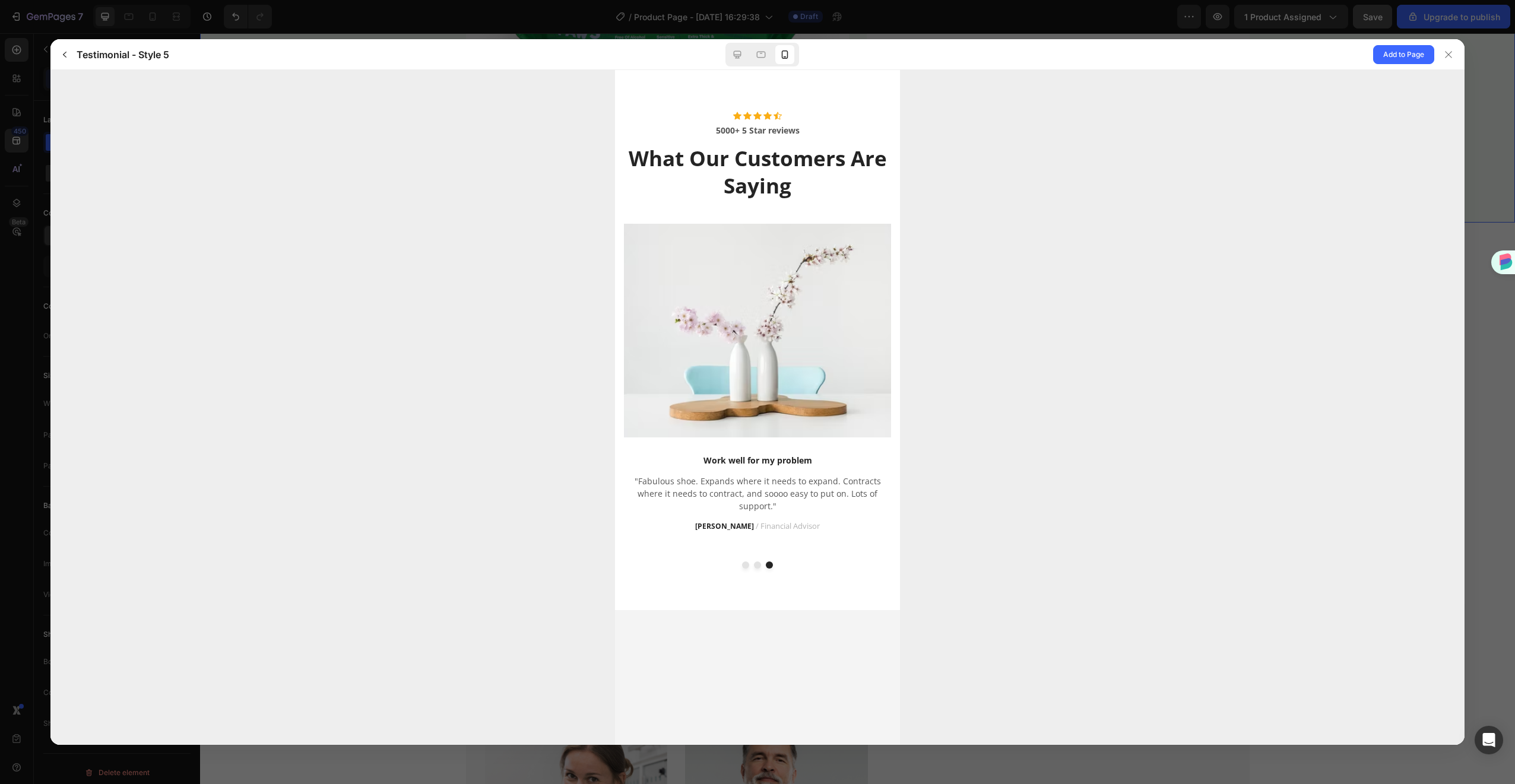
drag, startPoint x: 707, startPoint y: 403, endPoint x: 985, endPoint y: 417, distance: 278.4
click at [899, 417] on html "5000+ 5 Star reviews What Our Customers Are Saying" at bounding box center [756, 340] width 285 height 540
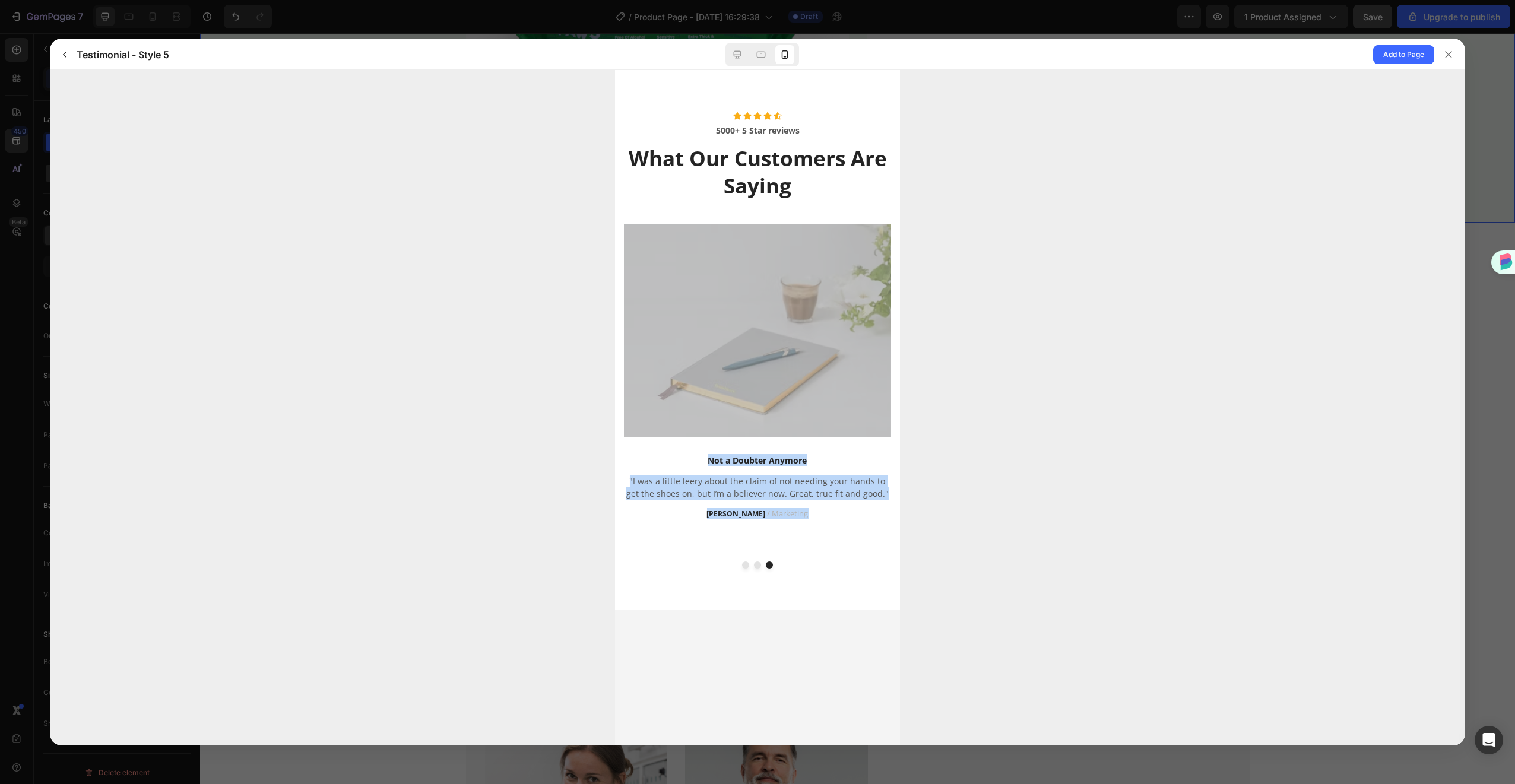
drag, startPoint x: 999, startPoint y: 417, endPoint x: 614, endPoint y: 396, distance: 385.6
click at [574, 398] on div at bounding box center [757, 407] width 1414 height 675
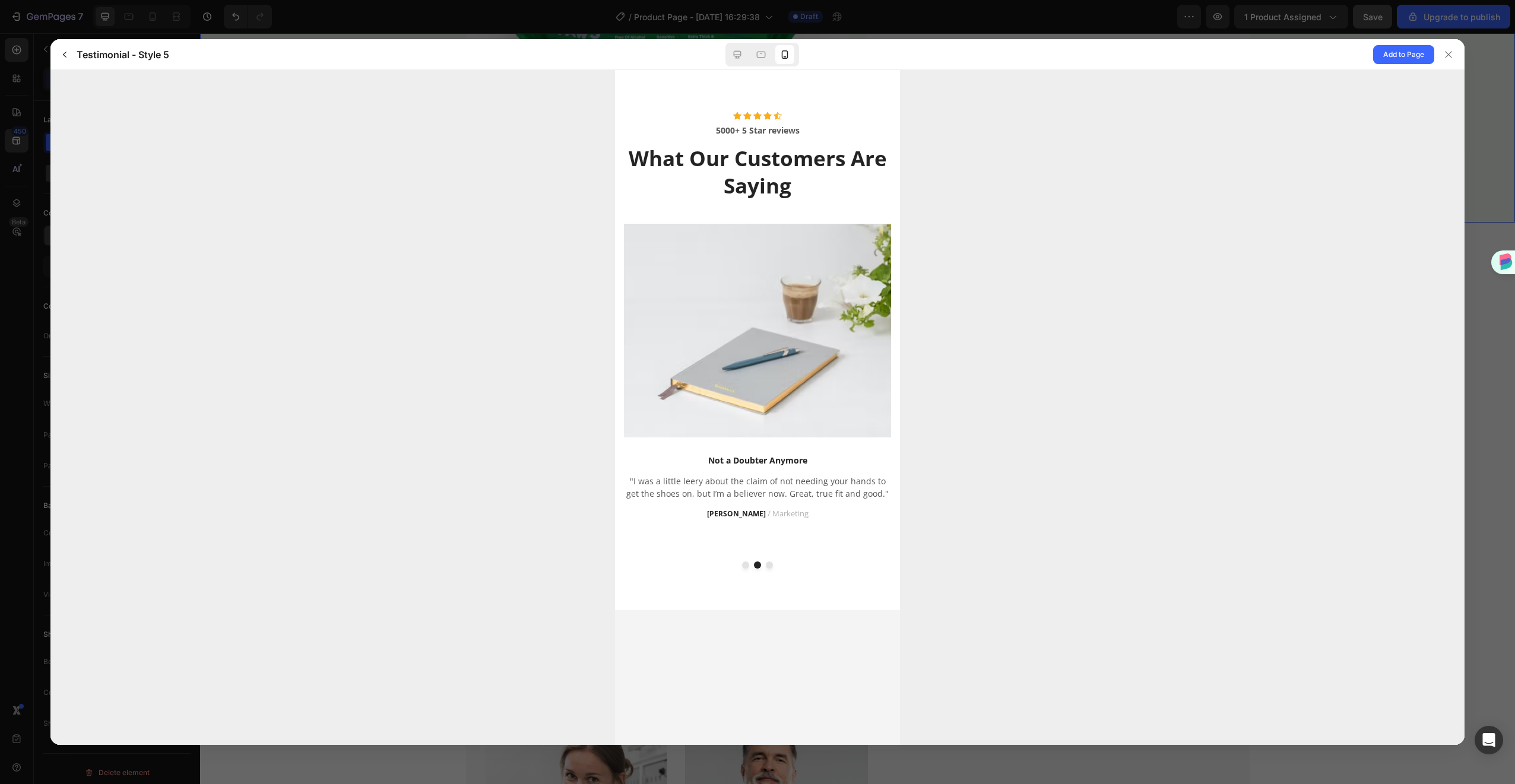
click at [646, 390] on div at bounding box center [757, 331] width 267 height 214
click at [1402, 60] on span "Add to Page" at bounding box center [1404, 55] width 41 height 14
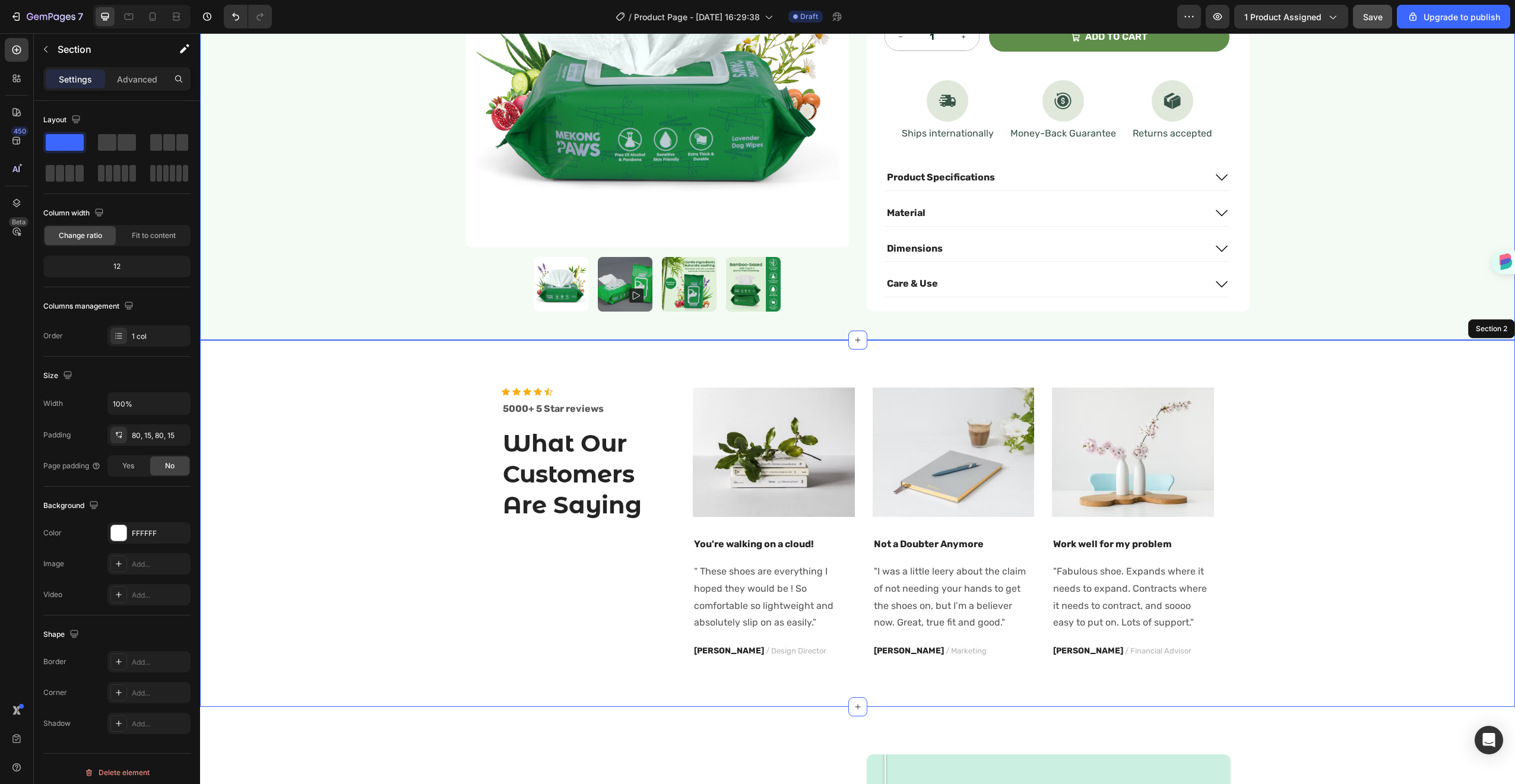
scroll to position [589, 0]
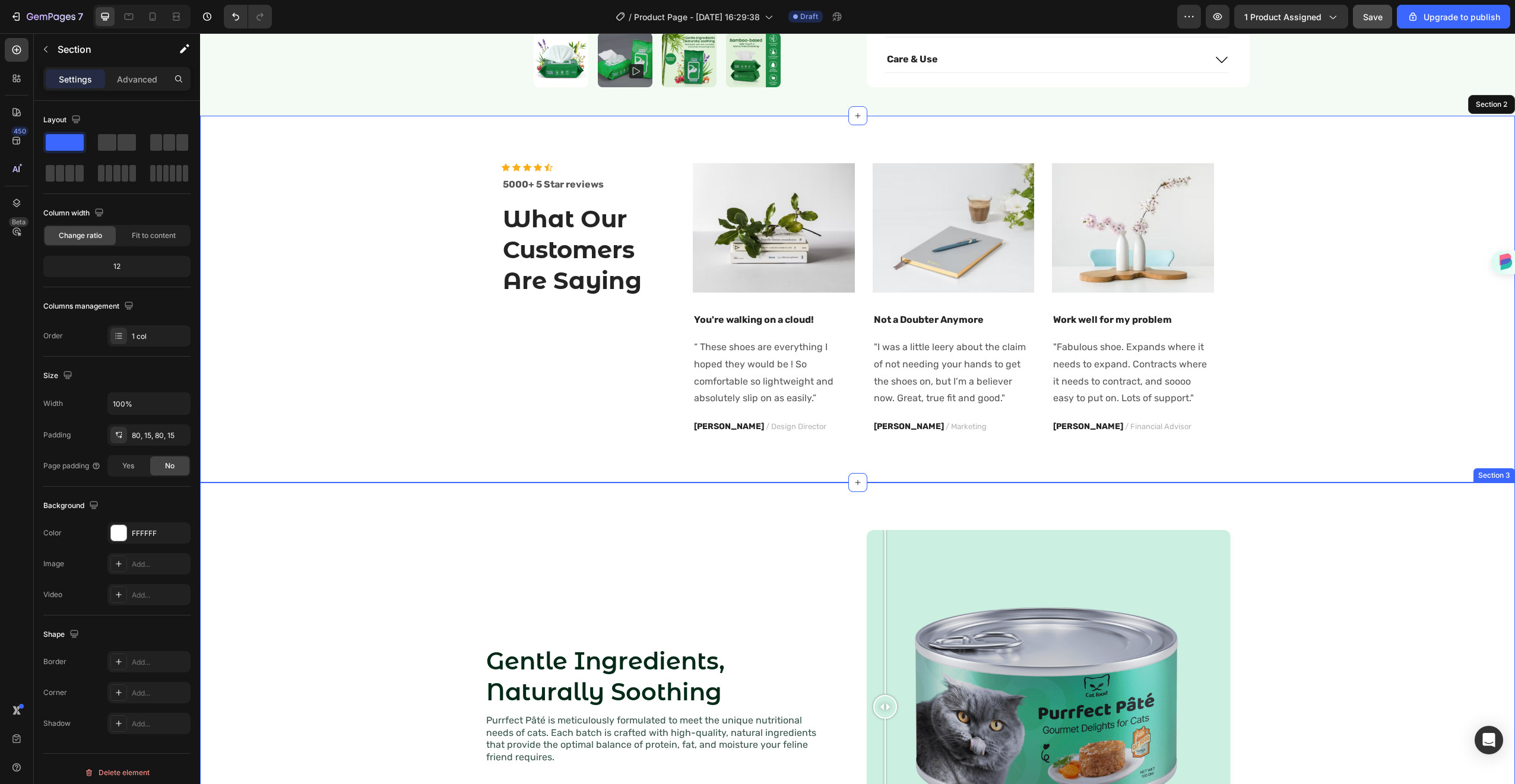
click at [397, 539] on div "Gentle Ingredients, Naturally Soothing Heading Purrfect Pâté is meticulously fo…" at bounding box center [857, 707] width 1291 height 392
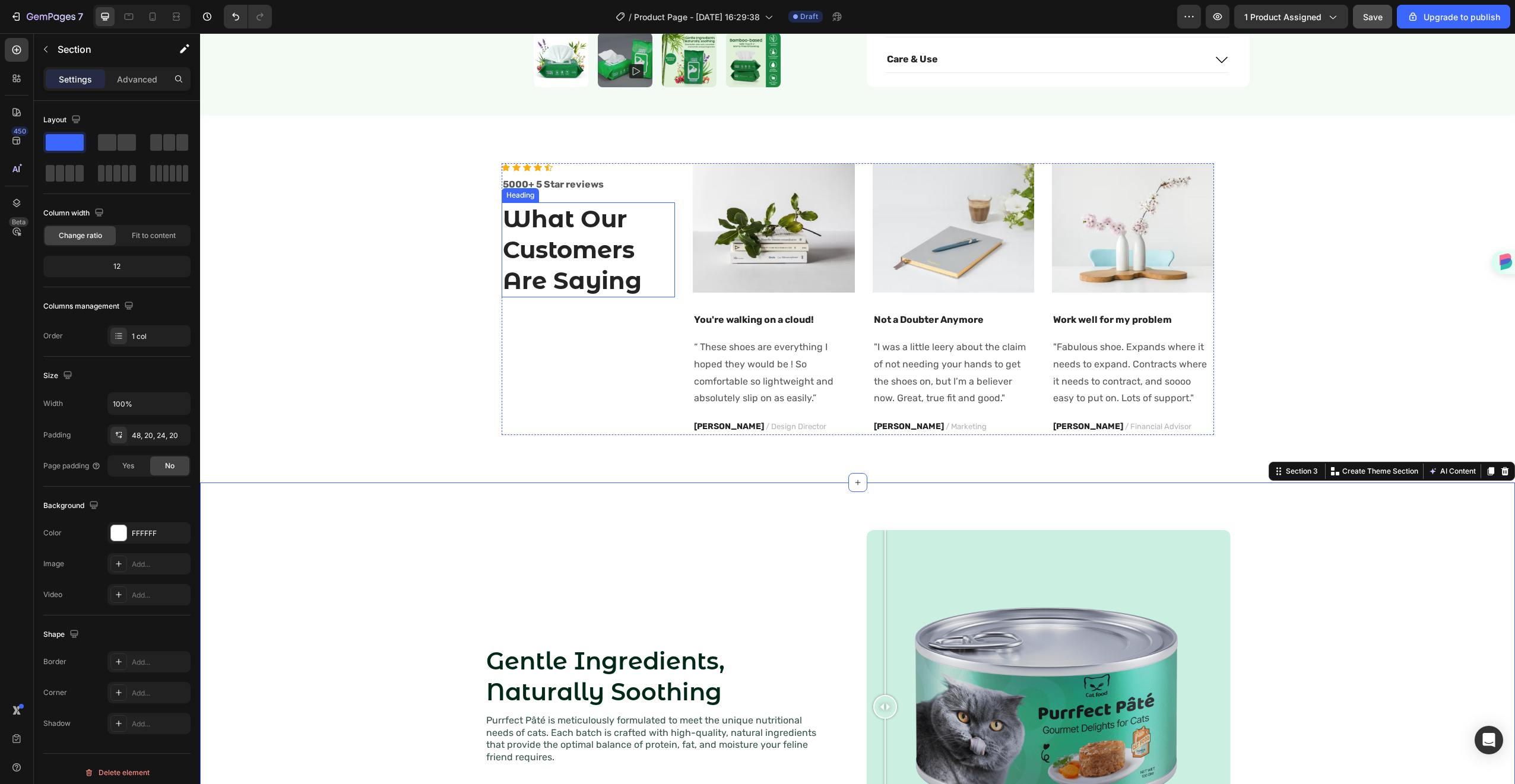
click at [584, 236] on p "What Our Customers Are Saying" at bounding box center [588, 249] width 171 height 92
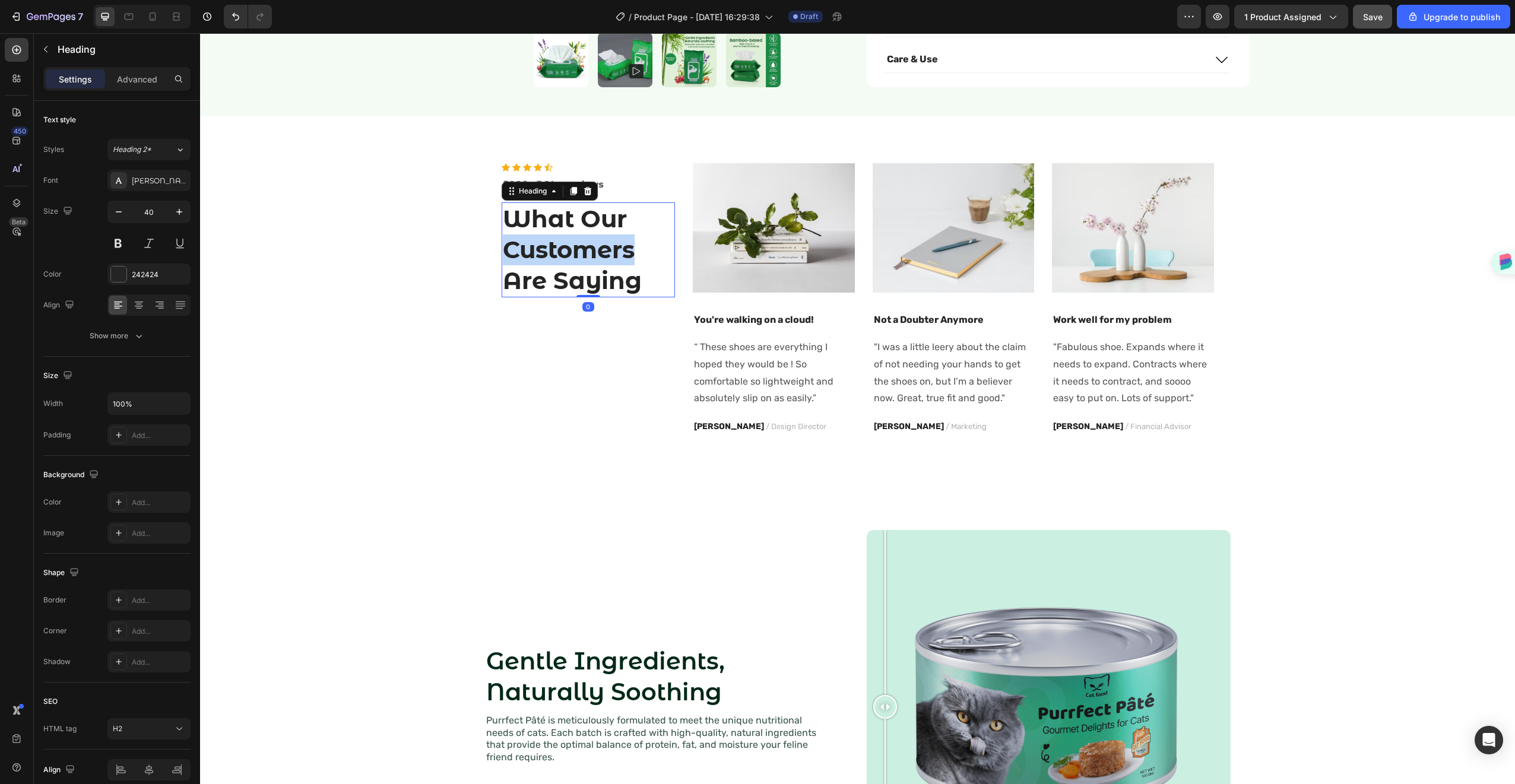
click at [584, 236] on p "What Our Customers Are Saying" at bounding box center [588, 249] width 171 height 92
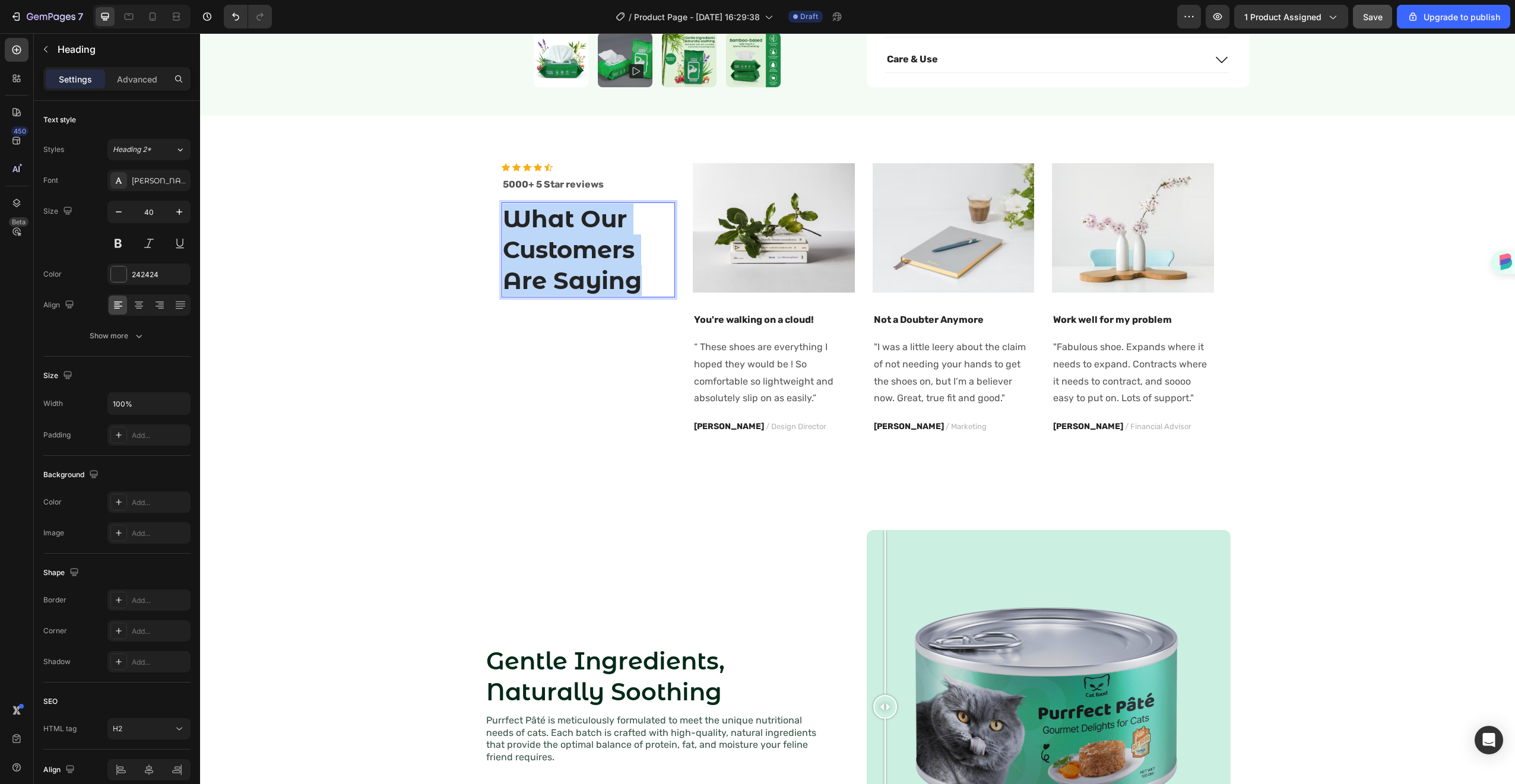
click at [584, 236] on p "What Our Customers Are Saying" at bounding box center [588, 249] width 171 height 92
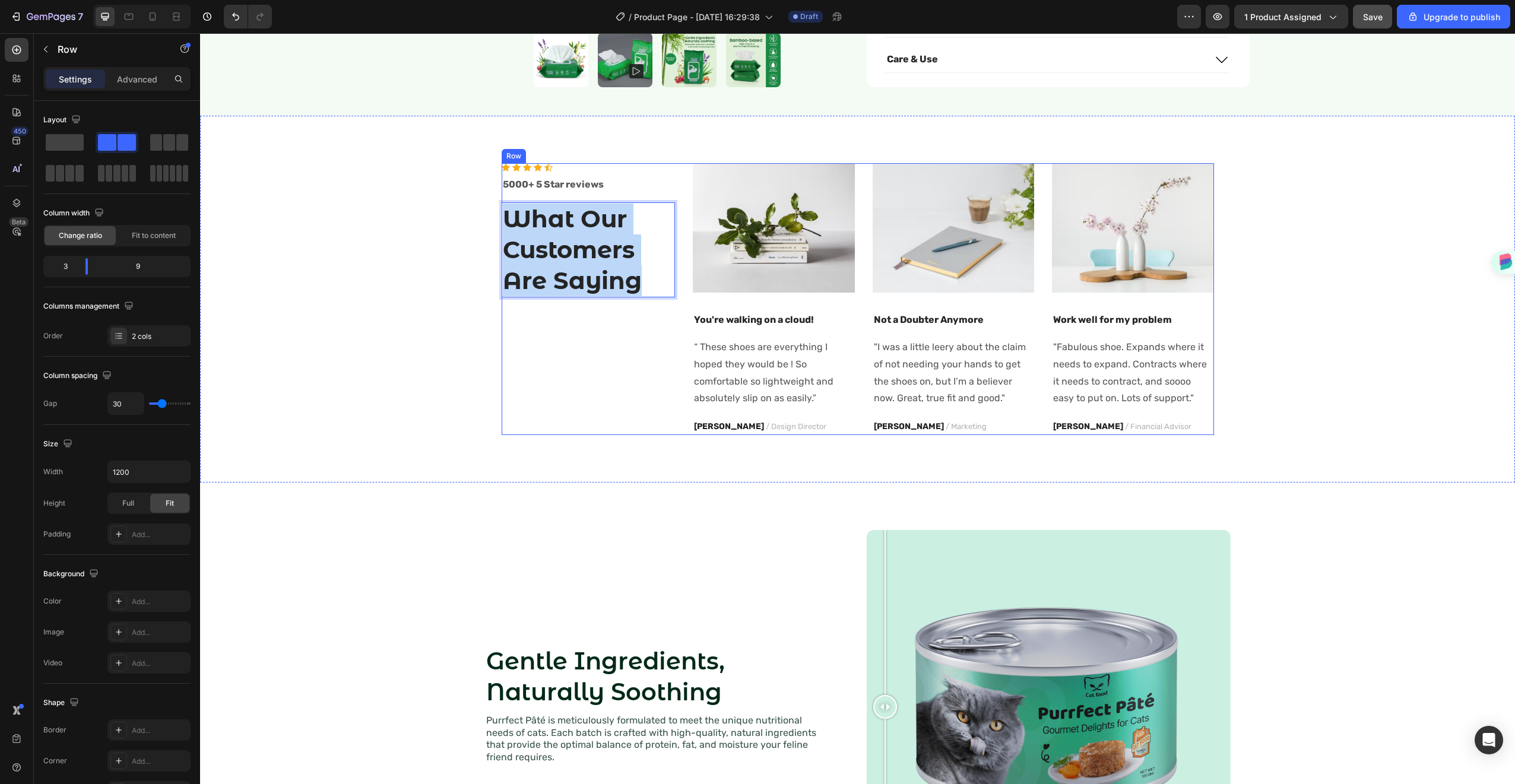
click at [623, 348] on div "Icon Icon Icon Icon Icon Icon List Hoz 5000+ 5 Star reviews Text block What Our…" at bounding box center [589, 299] width 174 height 272
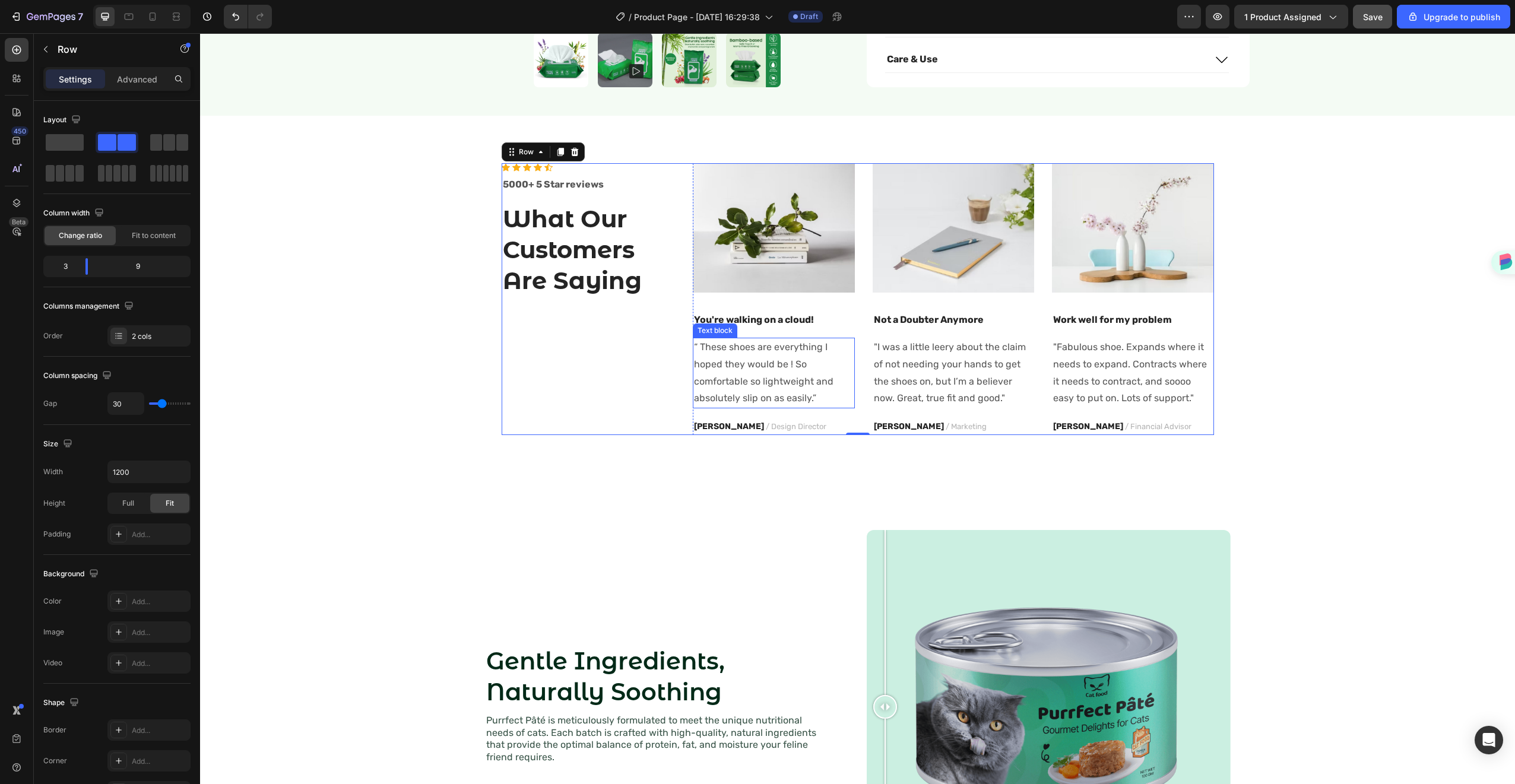
click at [837, 392] on p "“ These shoes are everything I hoped they would be ! So comfortable so lightwei…" at bounding box center [773, 373] width 160 height 68
click at [534, 324] on div "Icon Icon Icon Icon Icon Icon List Hoz 5000+ 5 Star reviews Text block What Our…" at bounding box center [589, 299] width 174 height 272
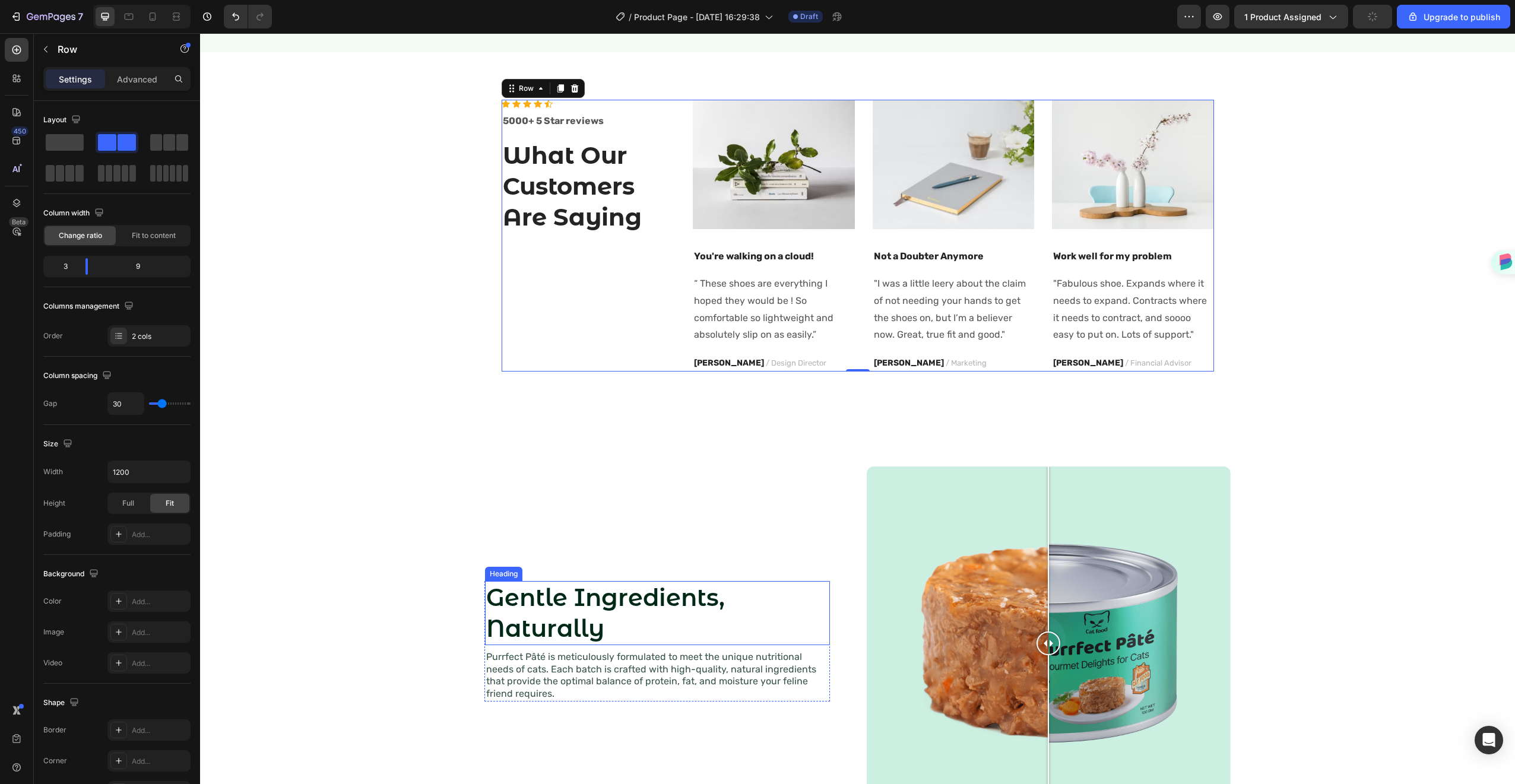
scroll to position [498, 0]
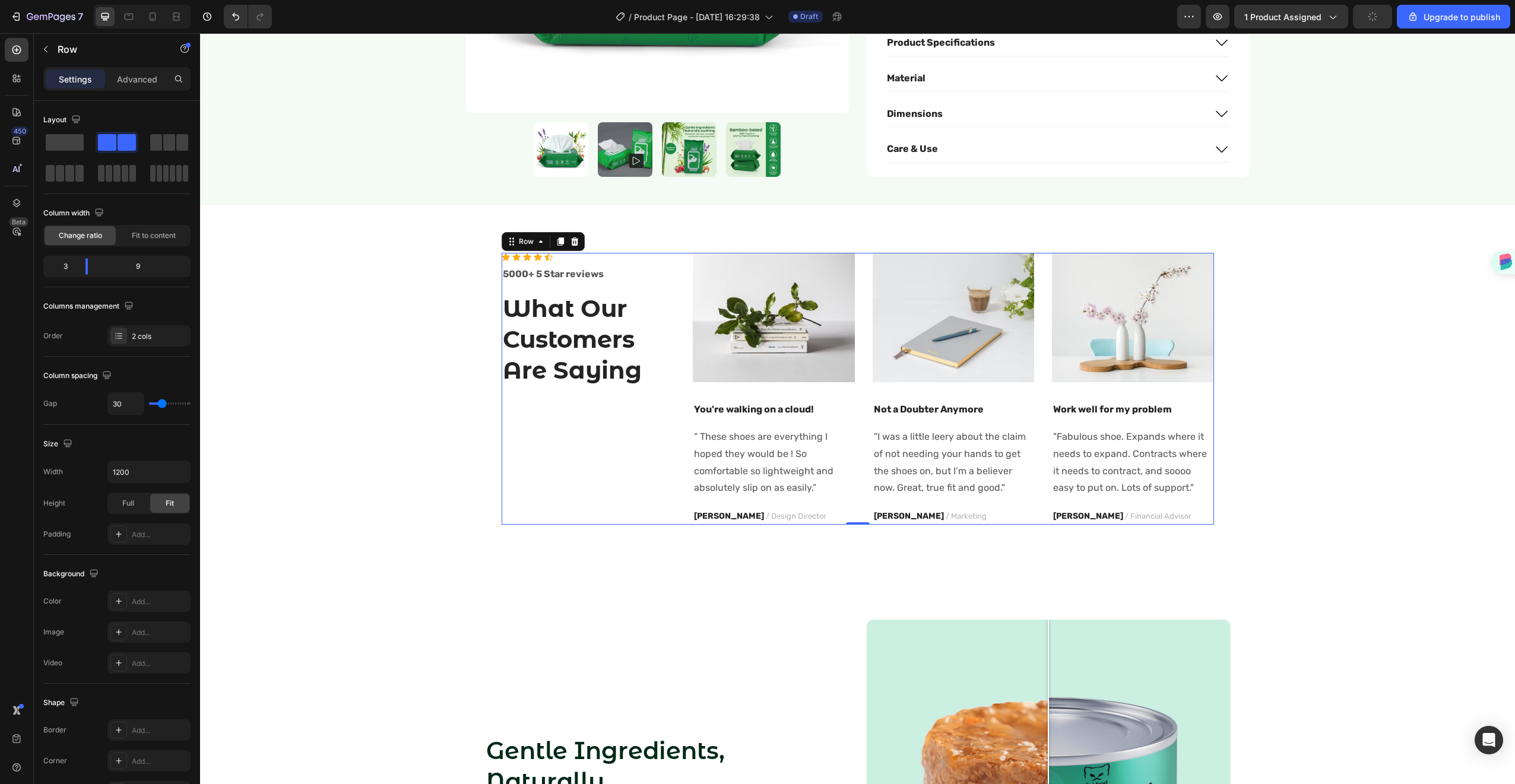
click at [648, 409] on div "Icon Icon Icon Icon Icon Icon List Hoz 5000+ 5 Star reviews Text block What Our…" at bounding box center [589, 389] width 174 height 272
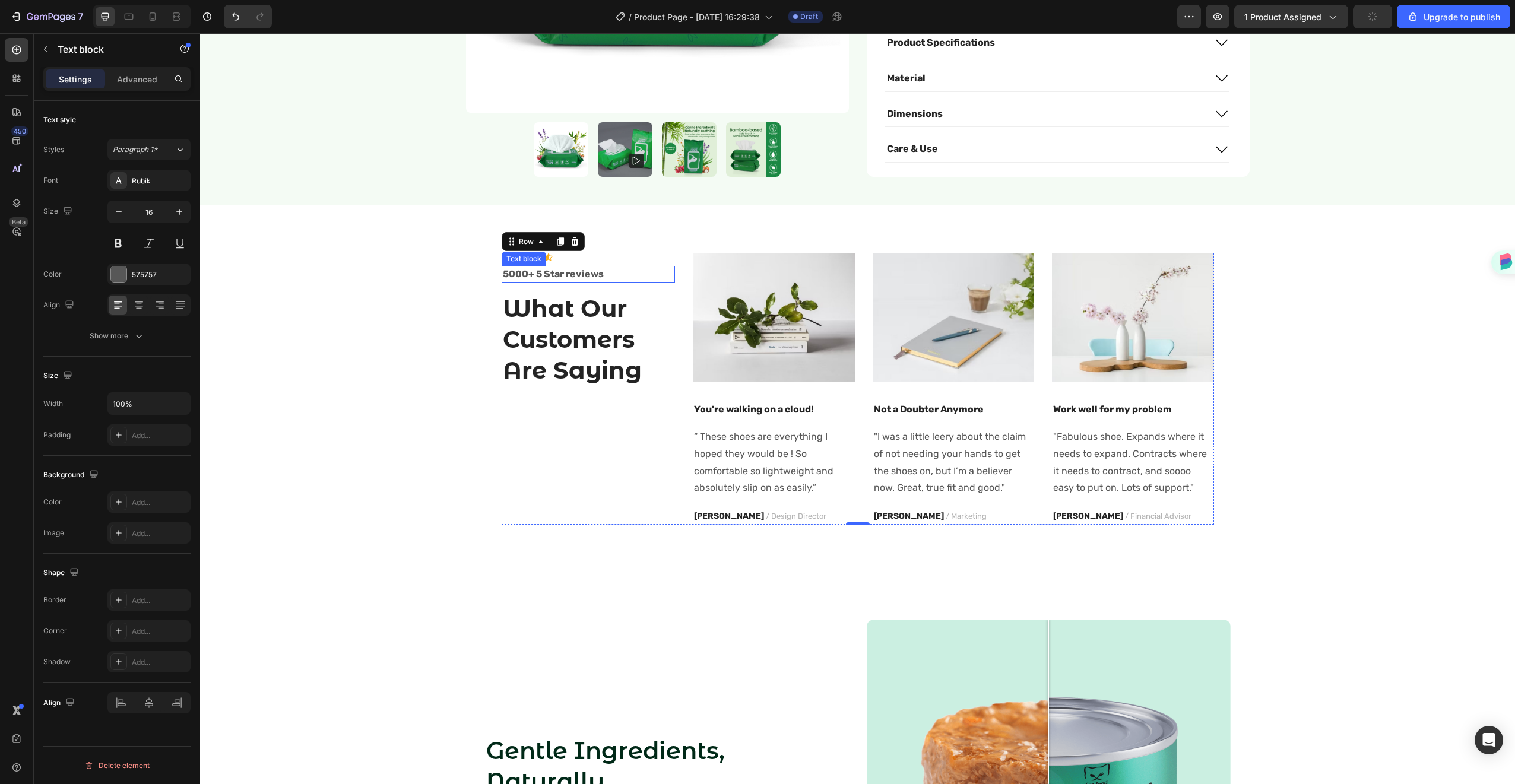
click at [646, 267] on p "5000+ 5 Star reviews" at bounding box center [588, 274] width 171 height 14
click at [651, 407] on div "Icon Icon Icon Icon Icon Icon List Hoz 5000+ 5 Star reviews Text block 16 What …" at bounding box center [589, 389] width 174 height 272
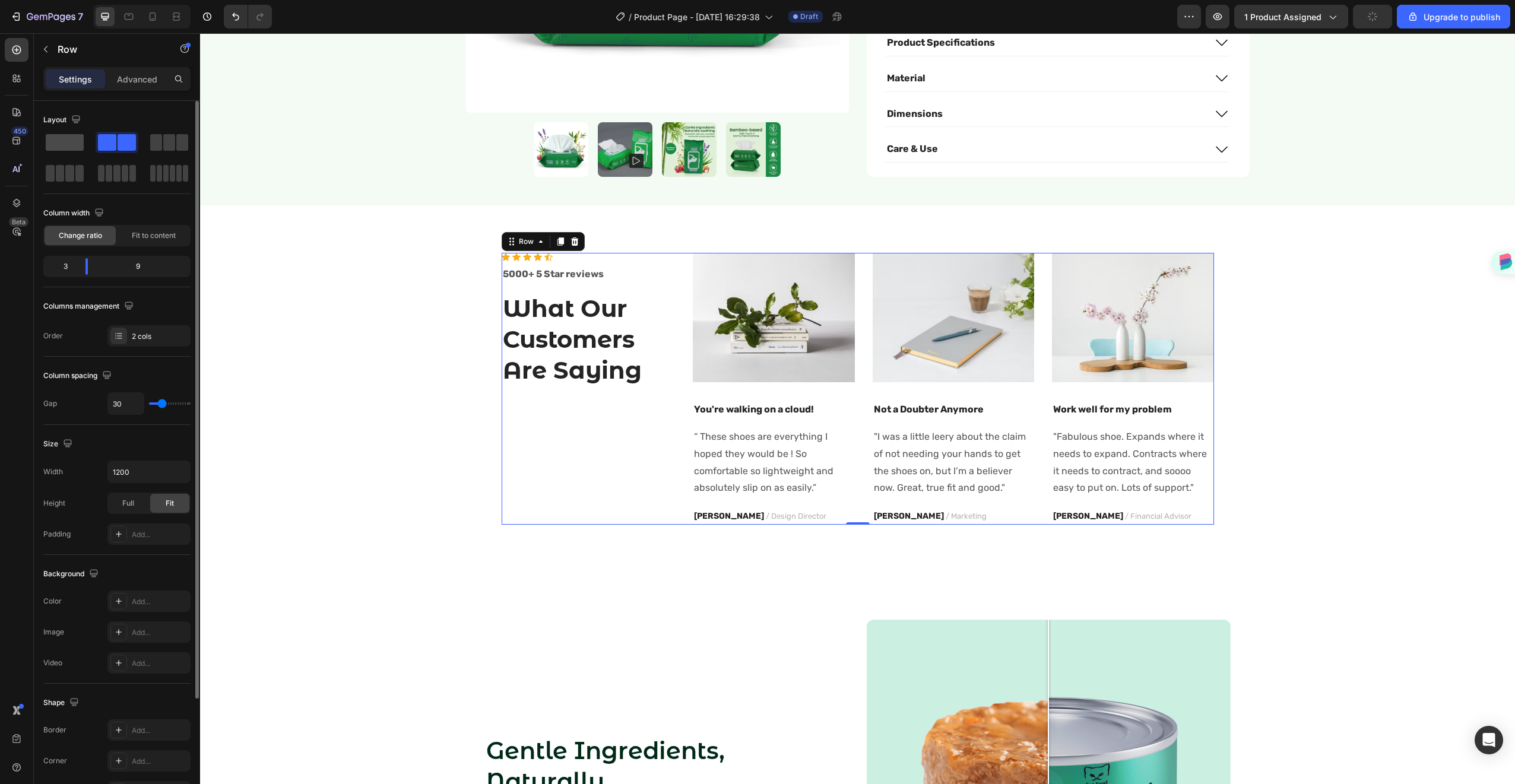
click at [74, 141] on span at bounding box center [64, 142] width 38 height 16
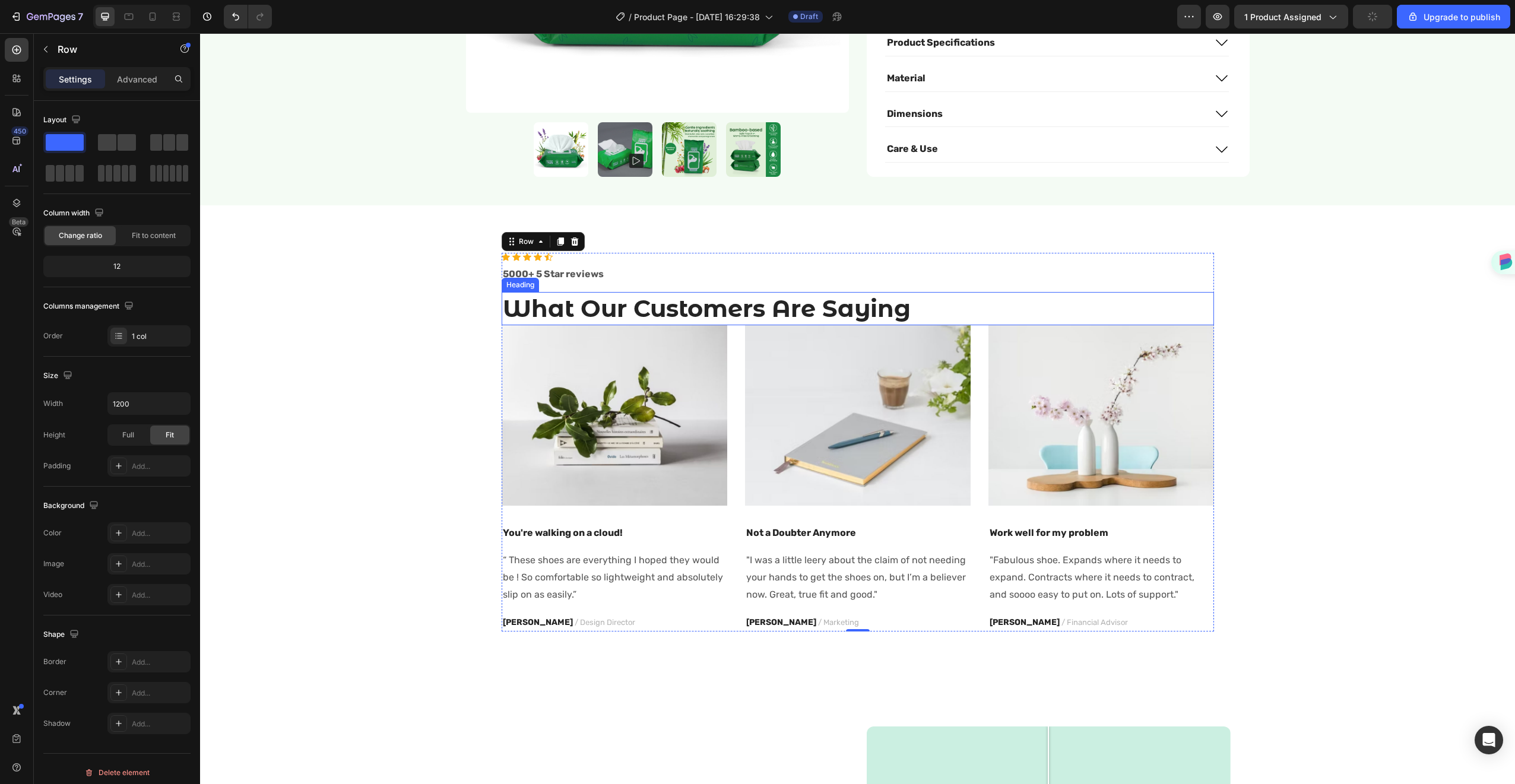
click at [828, 294] on p "What Our Customers Are Saying" at bounding box center [857, 308] width 710 height 31
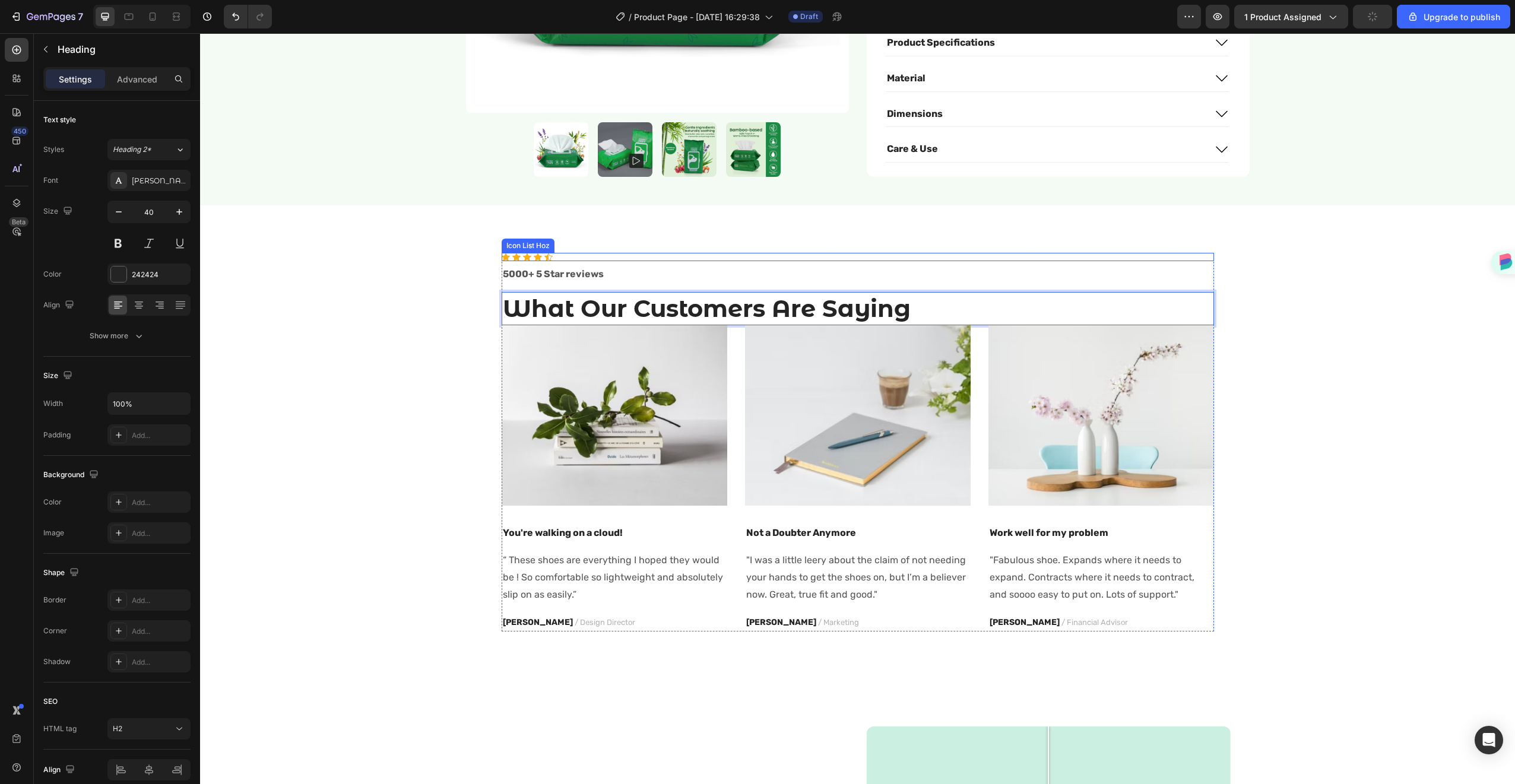
click at [599, 253] on div "Icon Icon Icon Icon Icon" at bounding box center [858, 257] width 712 height 9
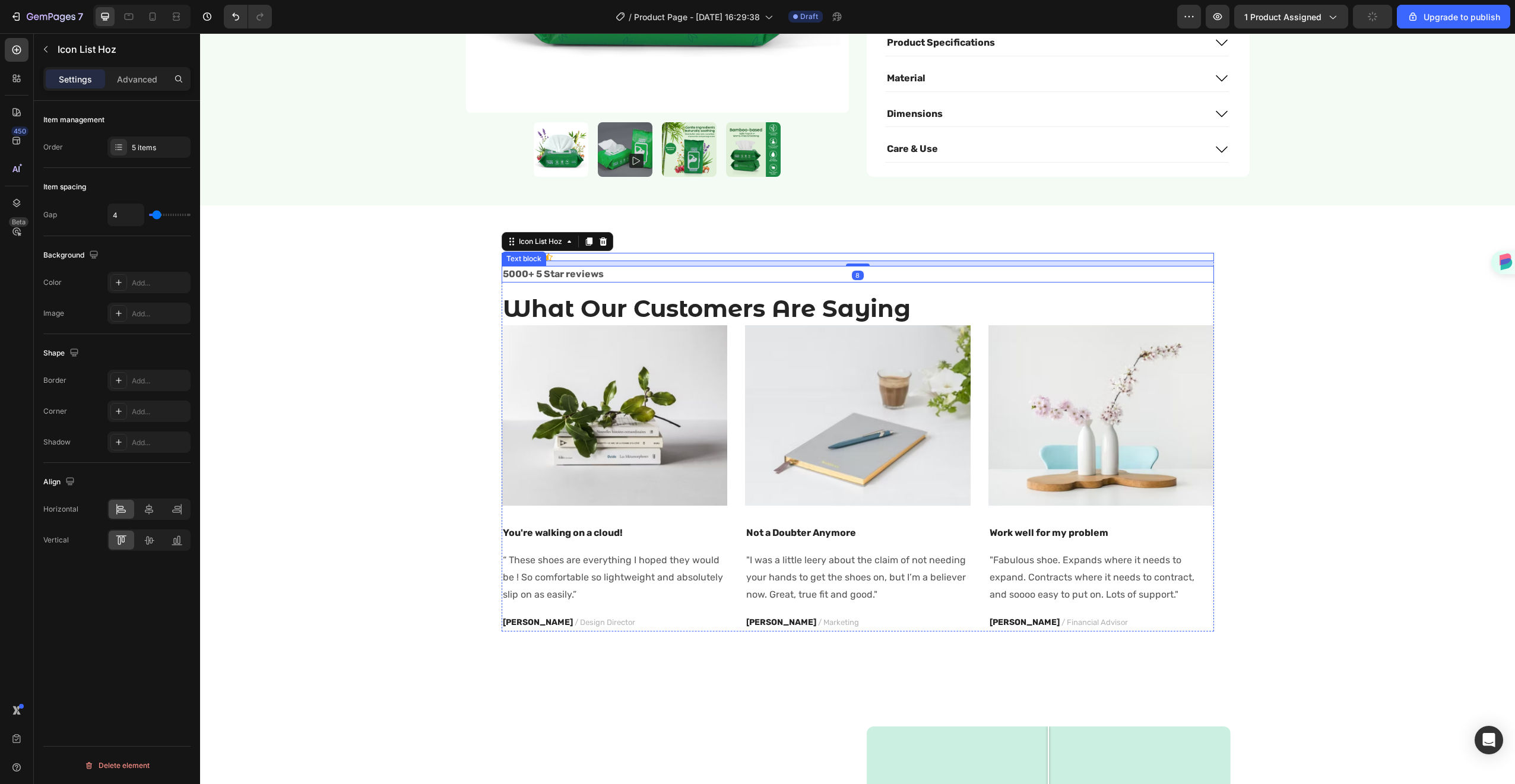
click at [645, 267] on div "5000+ 5 Star reviews" at bounding box center [858, 274] width 712 height 16
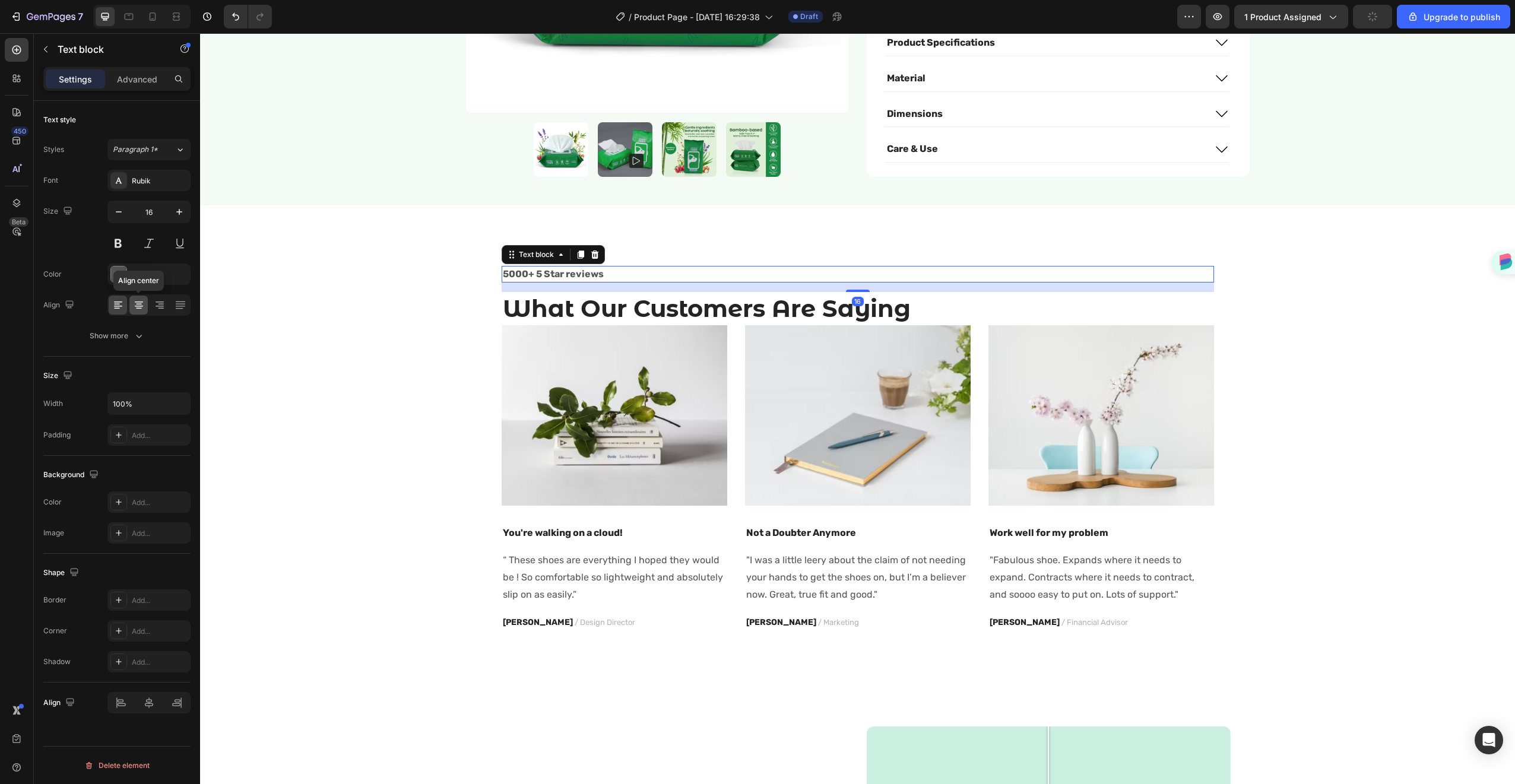
click at [142, 300] on icon at bounding box center [139, 305] width 12 height 12
click at [807, 253] on div "Icon Icon Icon Icon Icon" at bounding box center [858, 257] width 712 height 9
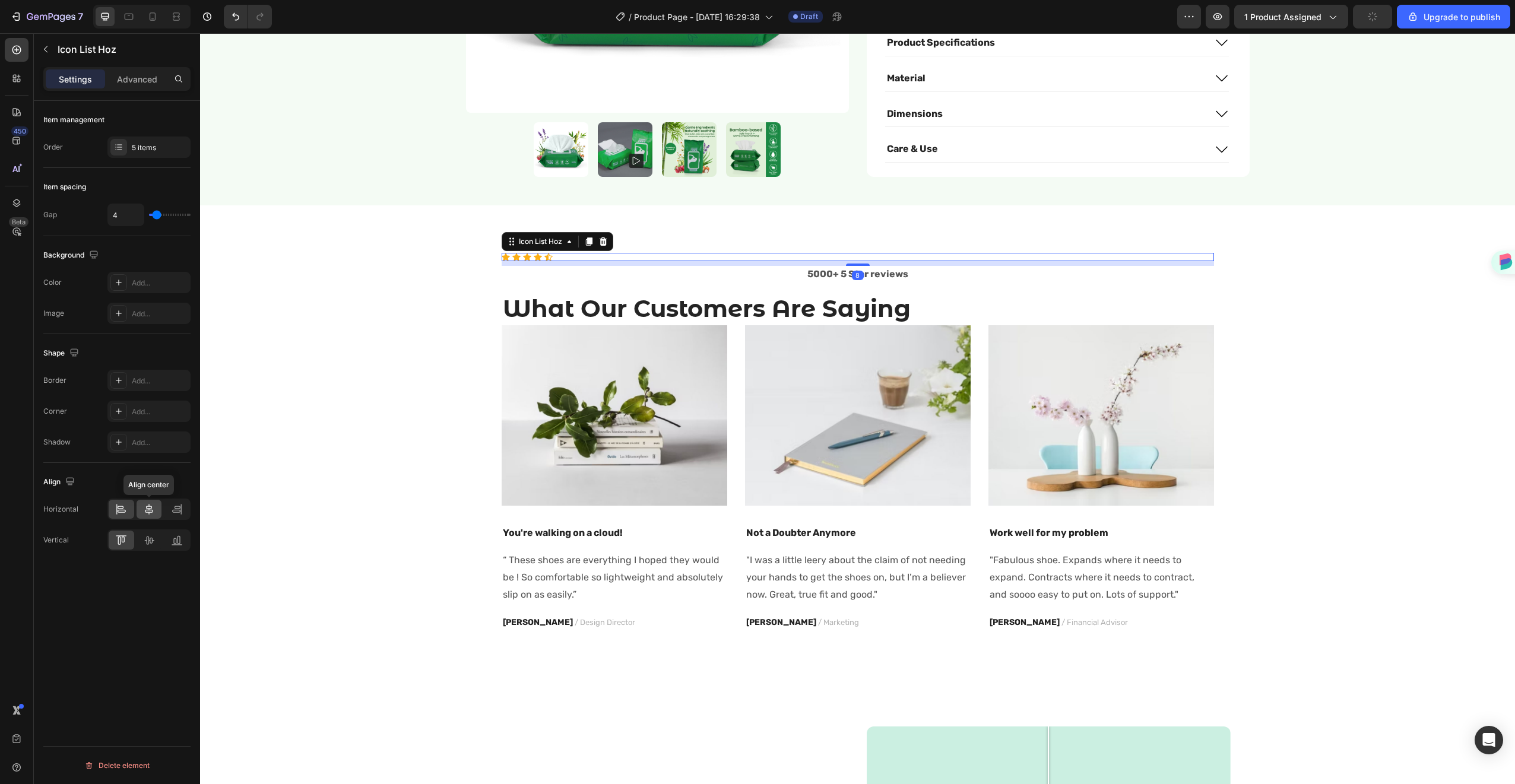
click at [149, 508] on icon at bounding box center [149, 509] width 12 height 12
click at [792, 294] on p "What Our Customers Are Saying" at bounding box center [857, 308] width 710 height 31
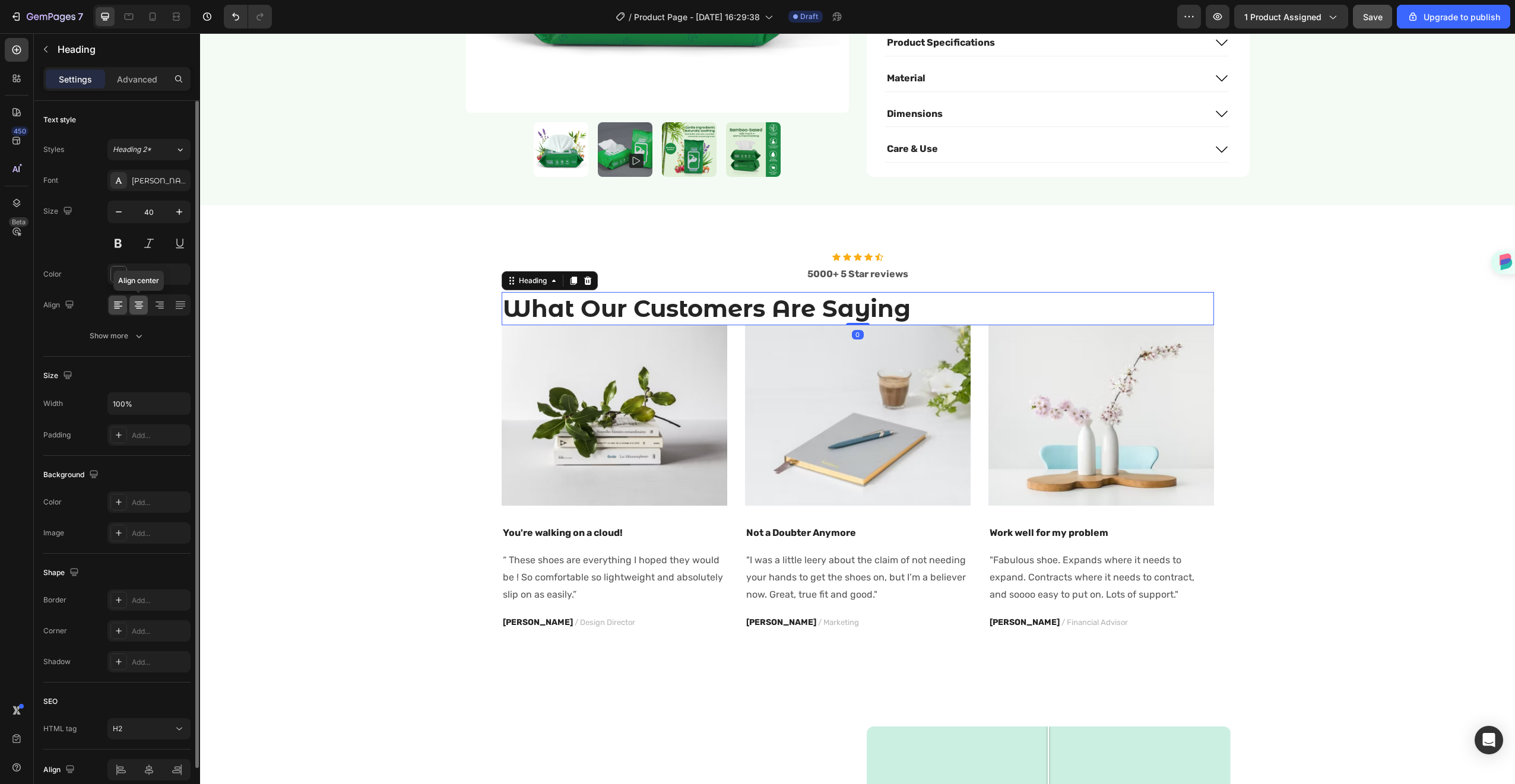
click at [133, 304] on icon at bounding box center [139, 305] width 12 height 12
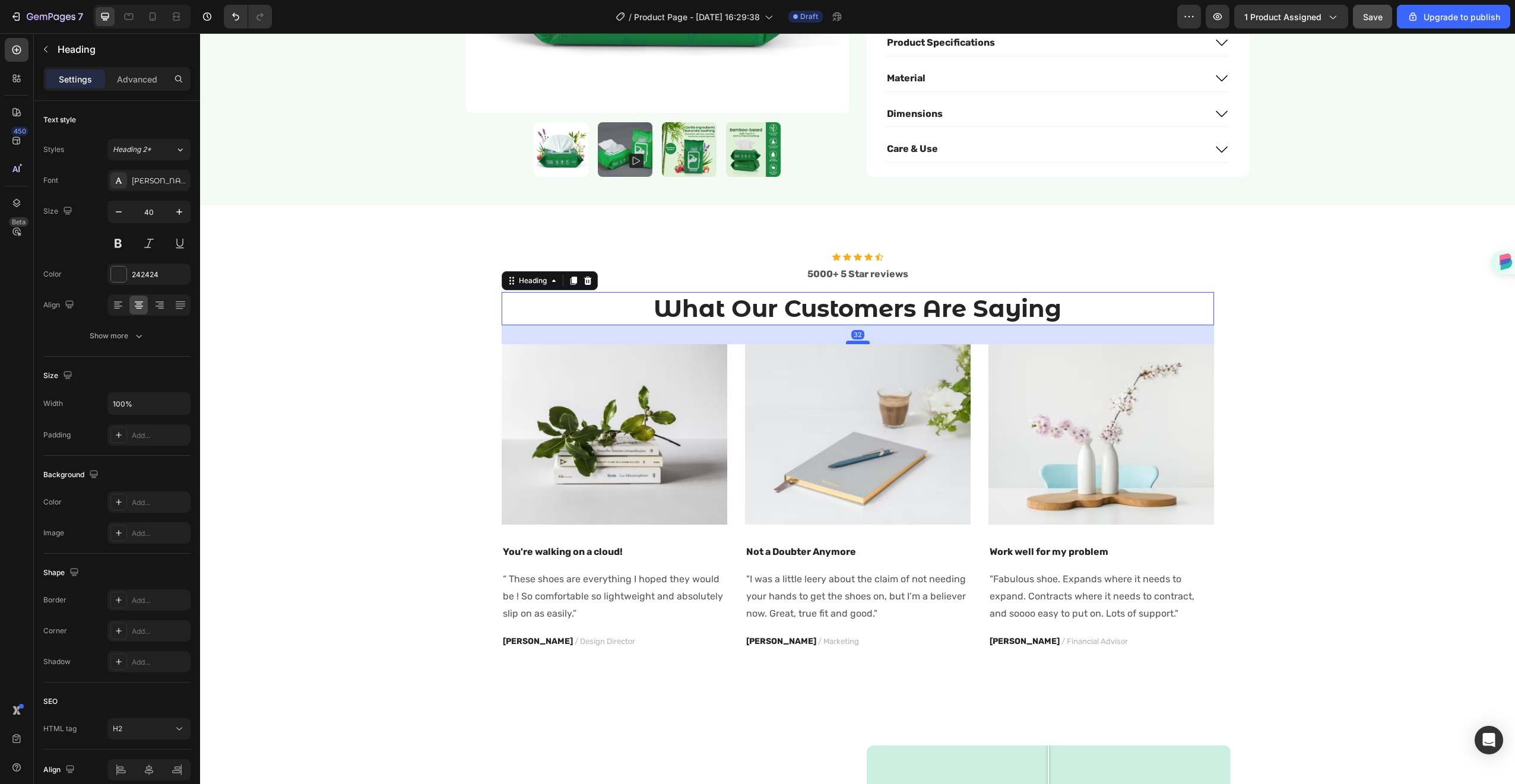
drag, startPoint x: 853, startPoint y: 308, endPoint x: 855, endPoint y: 328, distance: 20.1
click at [855, 340] on div at bounding box center [857, 342] width 23 height 4
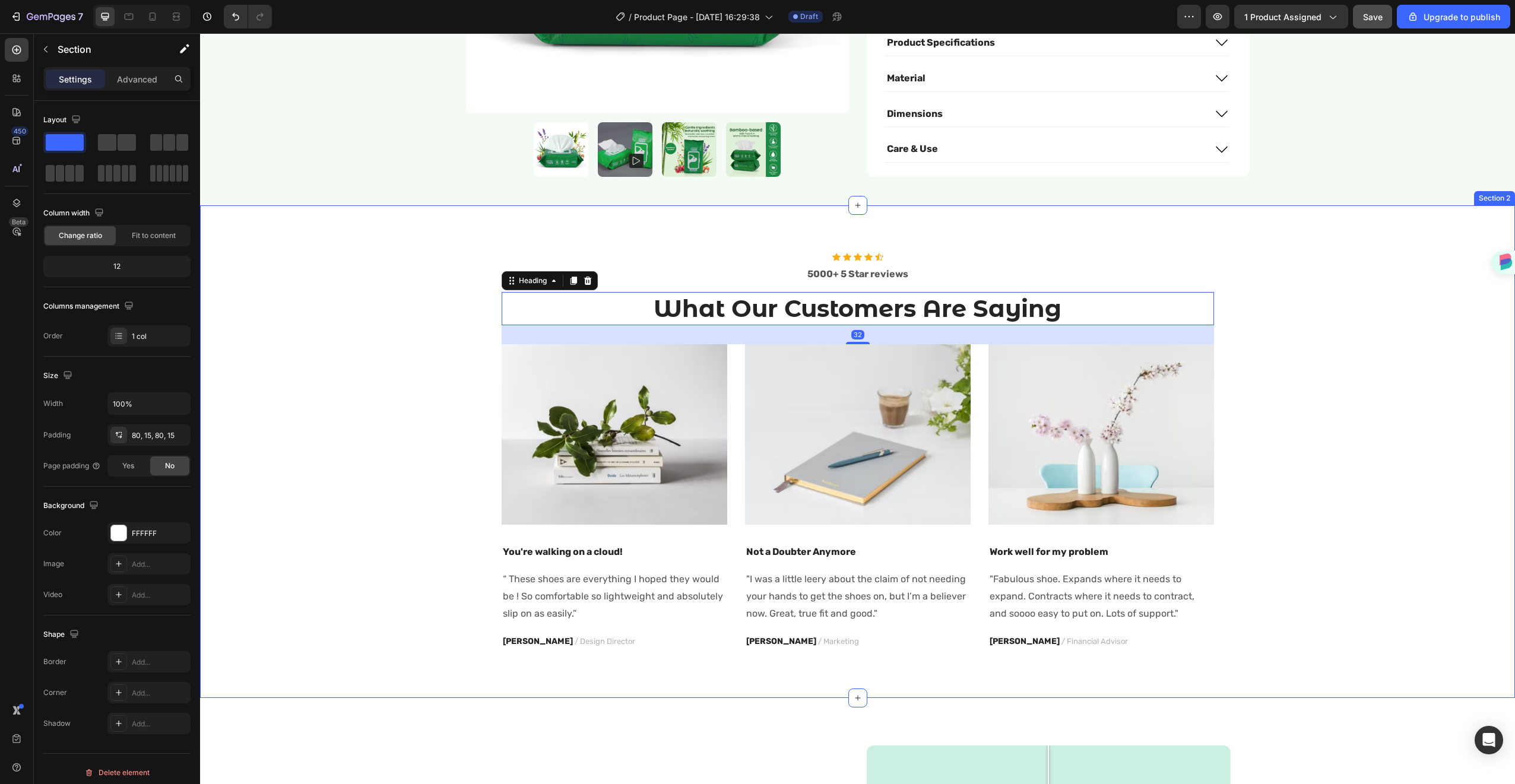
click at [1255, 267] on div "Icon Icon Icon Icon Icon Icon List Hoz 5000+ 5 Star reviews Text block What Our…" at bounding box center [857, 452] width 1297 height 398
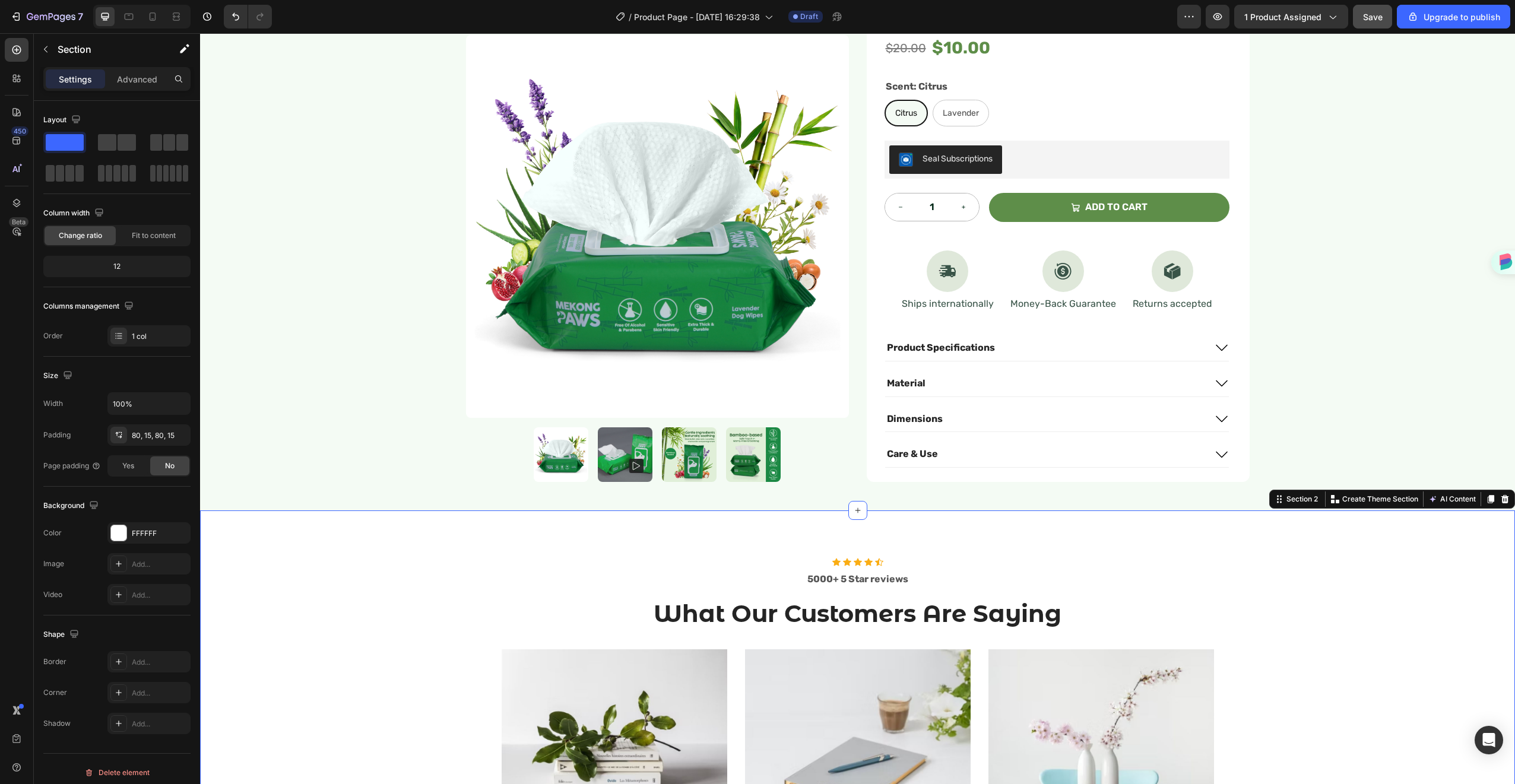
scroll to position [227, 0]
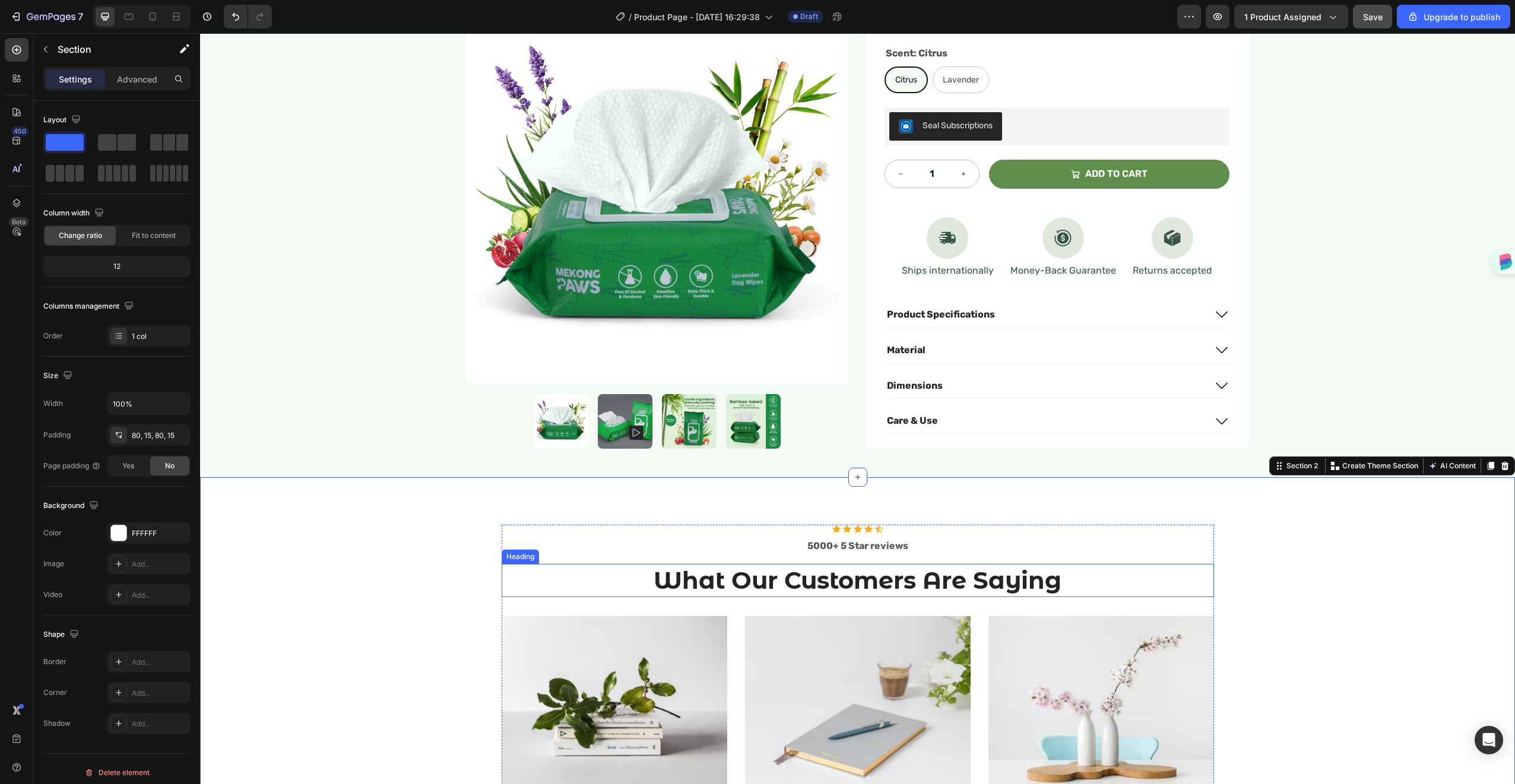
click at [862, 574] on p "What Our Customers Are Saying" at bounding box center [857, 580] width 710 height 31
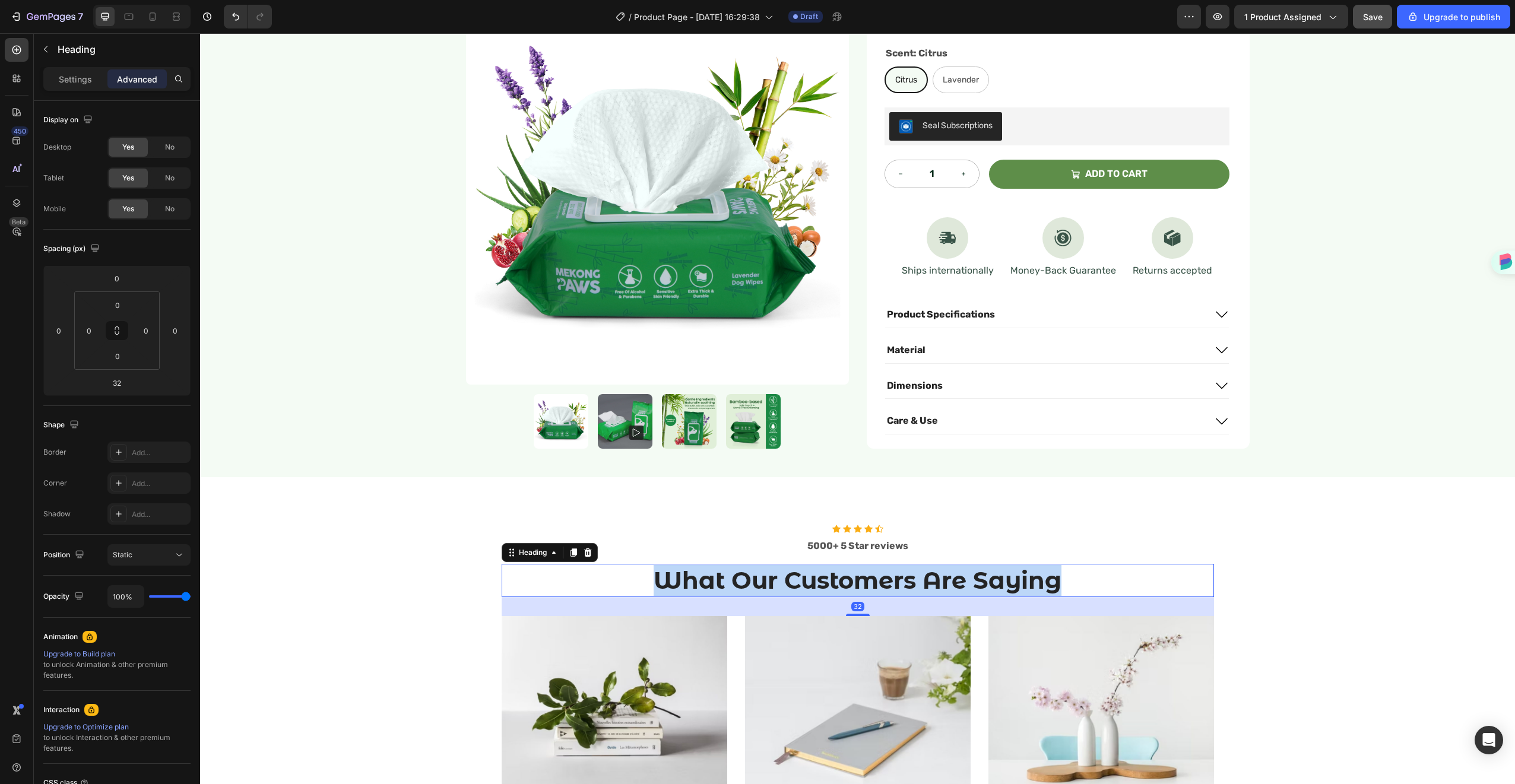
click at [862, 574] on p "What Our Customers Are Saying" at bounding box center [857, 580] width 710 height 31
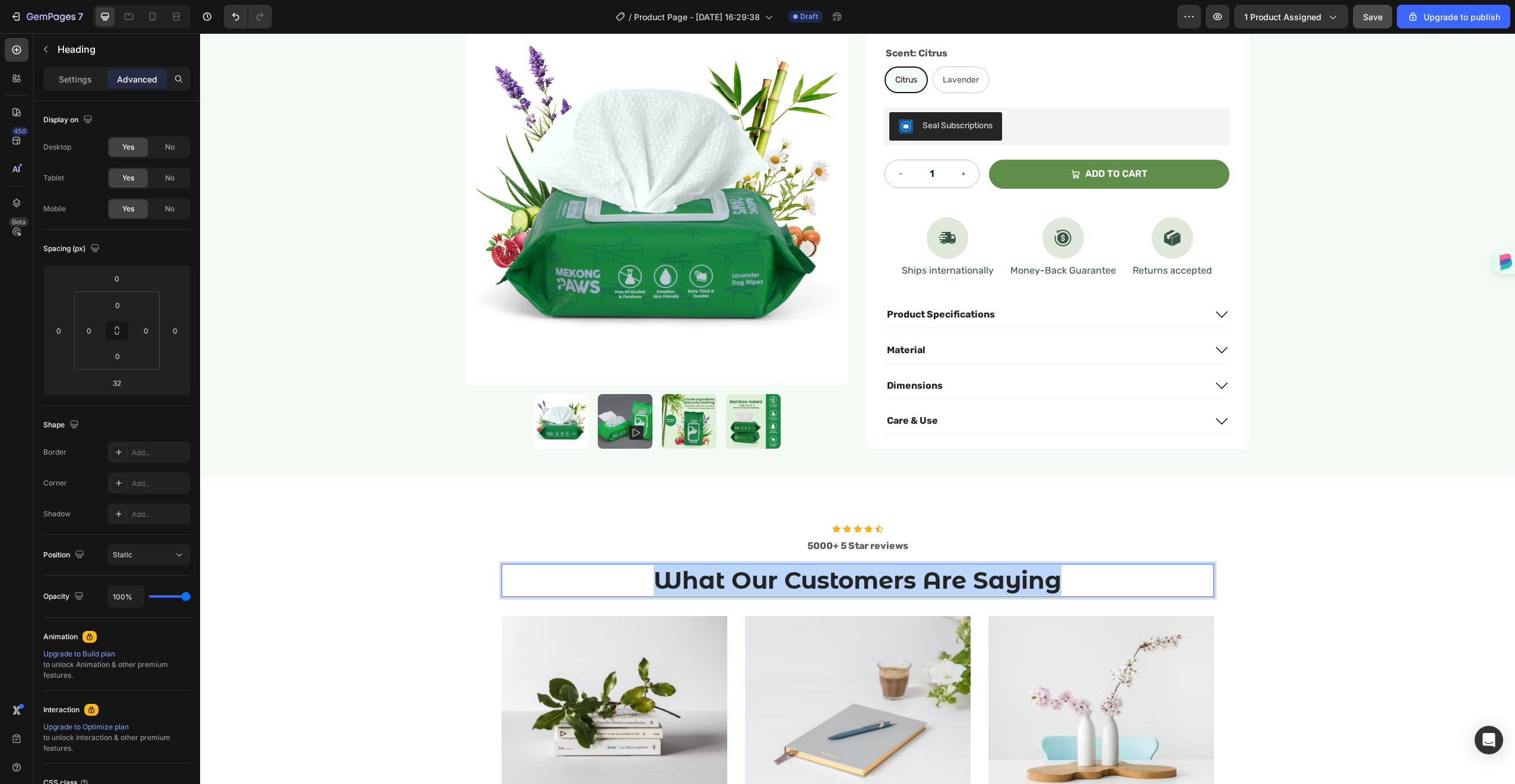
click at [862, 574] on p "What Our Customers Are Saying" at bounding box center [857, 580] width 710 height 31
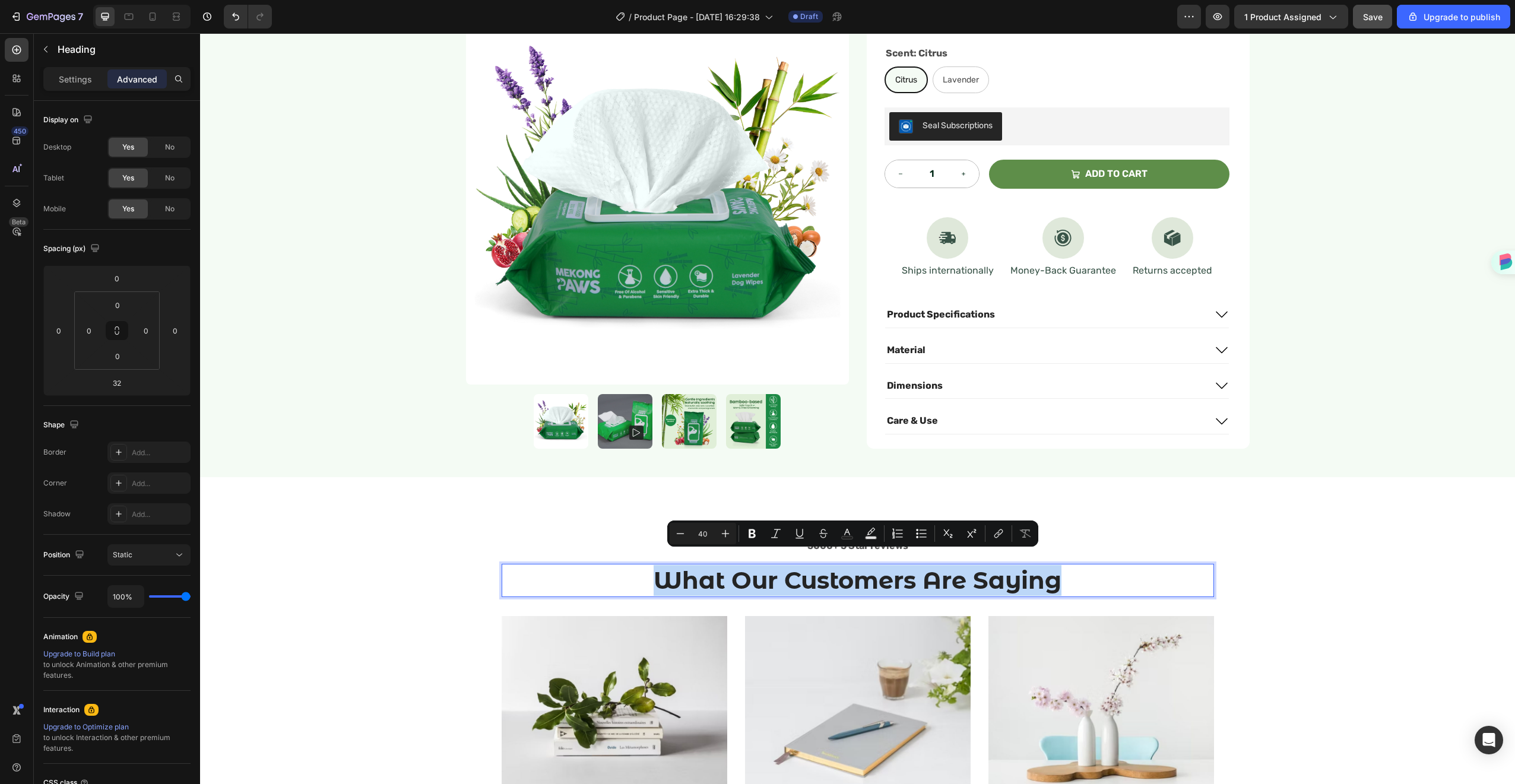
click at [799, 573] on p "What Our Customers Are Saying" at bounding box center [857, 580] width 710 height 31
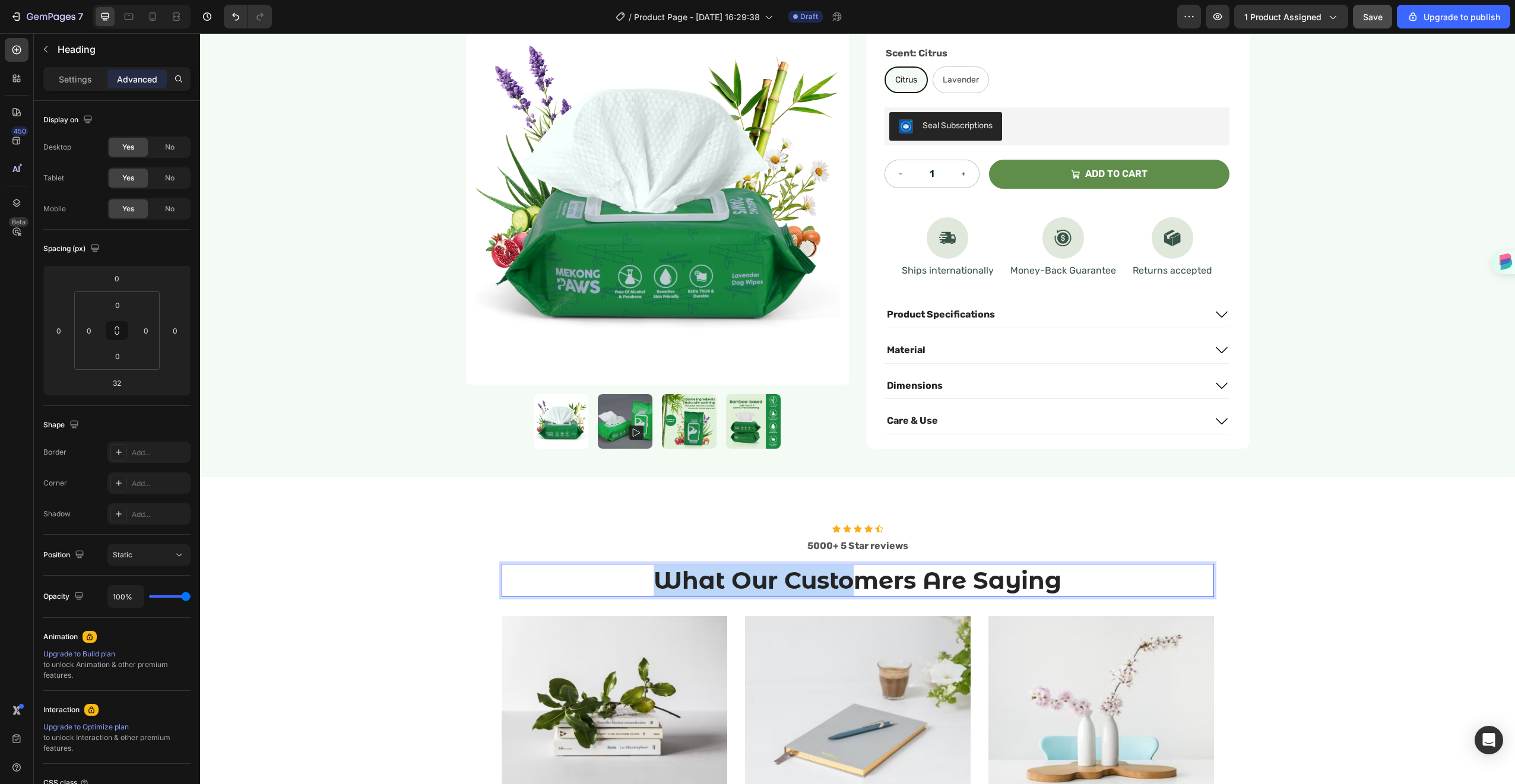
drag, startPoint x: 779, startPoint y: 567, endPoint x: 837, endPoint y: 559, distance: 58.5
click at [820, 565] on p "What Our Customers Are Saying" at bounding box center [857, 580] width 710 height 31
click at [789, 565] on p "What Our Customers Are Saying" at bounding box center [857, 580] width 710 height 31
drag, startPoint x: 781, startPoint y: 563, endPoint x: 1078, endPoint y: 562, distance: 297.0
click at [1078, 565] on p "What Our Customers Are Saying" at bounding box center [857, 580] width 710 height 31
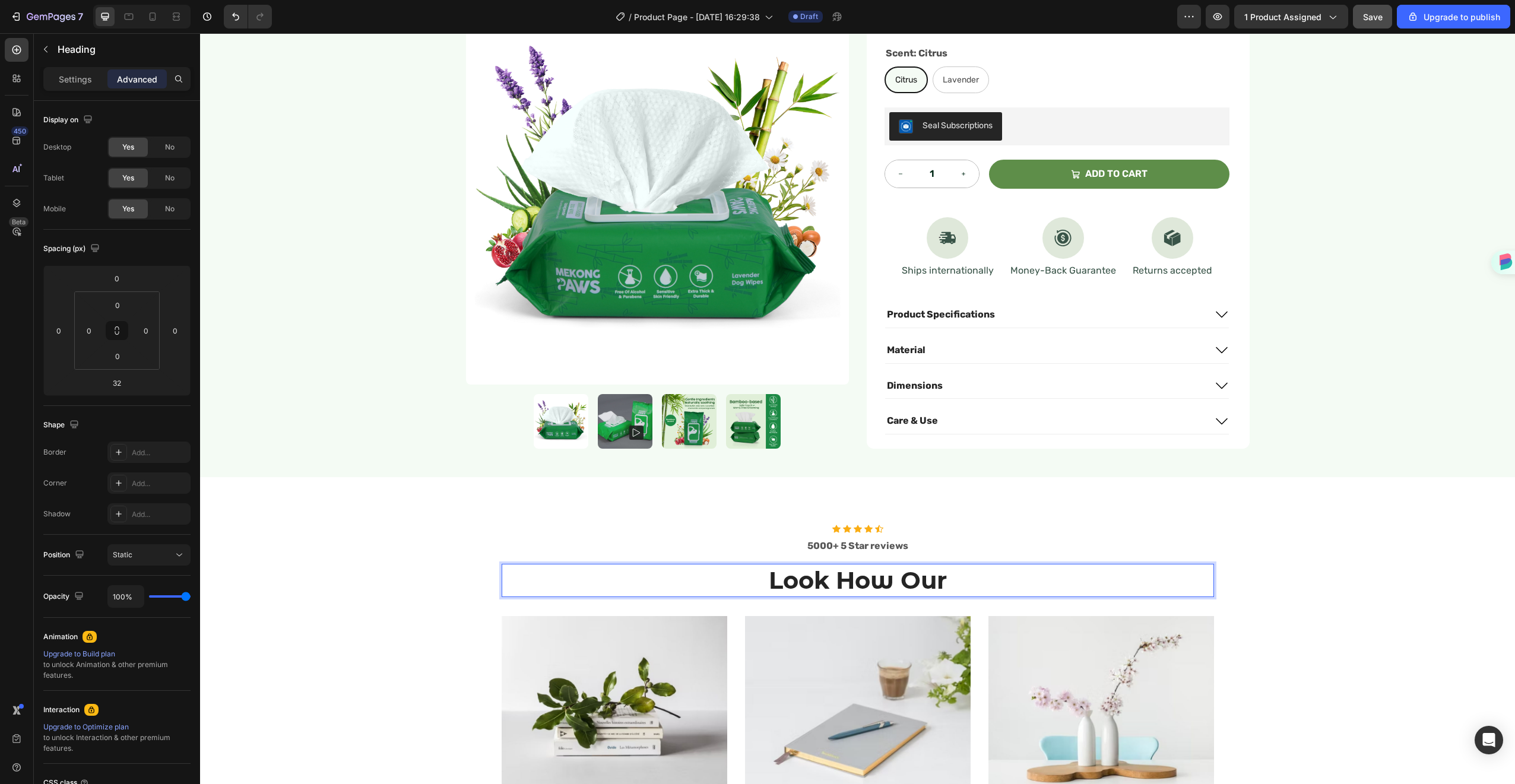
click at [955, 571] on p "Look How Our" at bounding box center [857, 580] width 710 height 31
click at [942, 565] on p "Look How Our" at bounding box center [857, 580] width 710 height 31
drag, startPoint x: 740, startPoint y: 569, endPoint x: 718, endPoint y: 571, distance: 22.1
click at [718, 571] on p "FLook How Our Fur" at bounding box center [857, 580] width 710 height 31
click at [985, 565] on p "Look How Our Fur" at bounding box center [857, 580] width 710 height 31
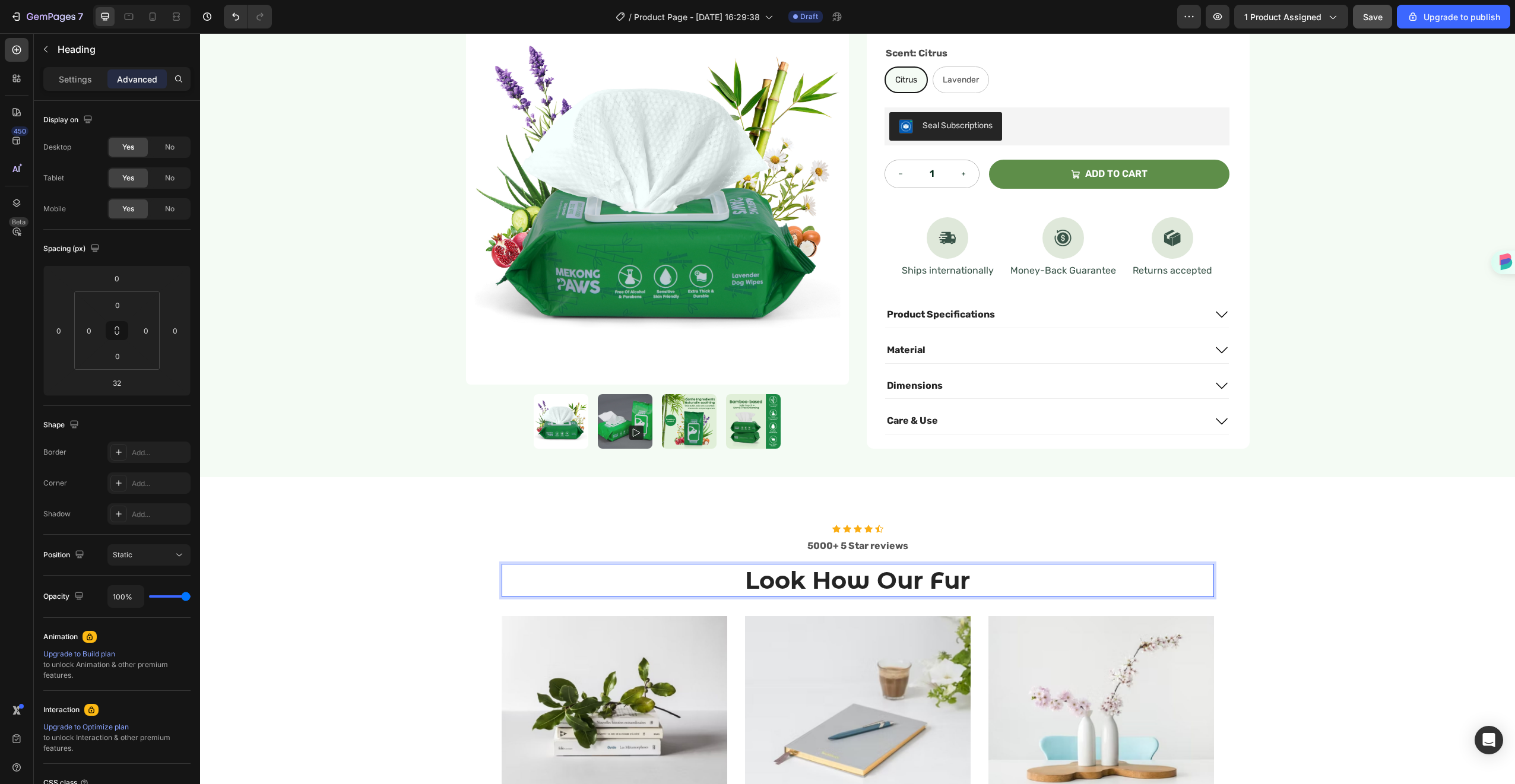
click at [967, 565] on p "Look How Our Fur" at bounding box center [857, 580] width 710 height 31
click at [931, 567] on p "Look How Our Fur EFriend" at bounding box center [857, 580] width 710 height 31
click at [1016, 567] on p "Look How Our Fur Friend" at bounding box center [857, 580] width 710 height 31
click at [1007, 565] on p "Look How Our Fur Friend" at bounding box center [857, 580] width 710 height 31
click at [1075, 572] on h2 "Look How Our Fur Friend En" at bounding box center [858, 580] width 712 height 33
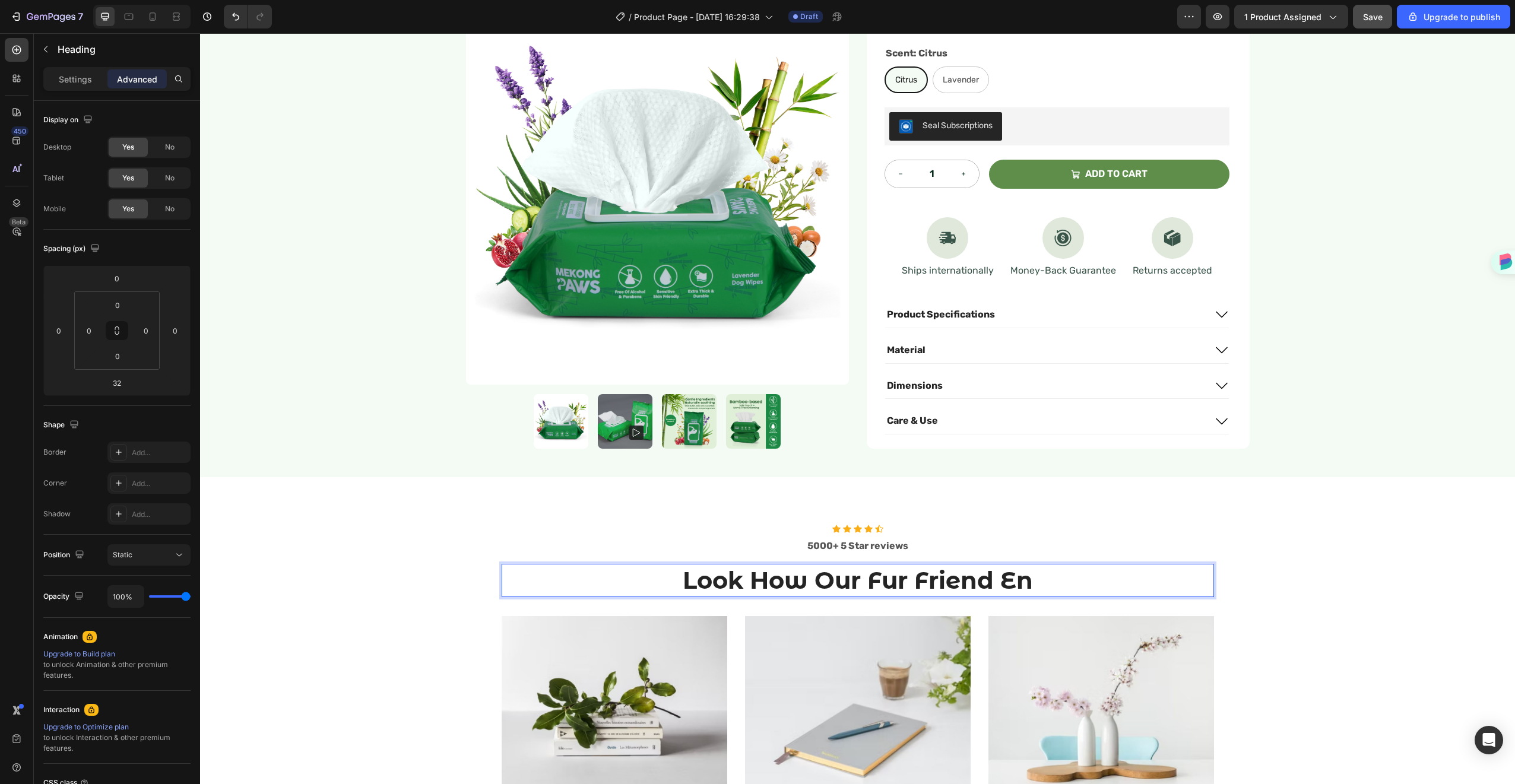
click at [1024, 573] on h2 "Look How Our Fur Friend En" at bounding box center [858, 580] width 712 height 33
drag, startPoint x: 1028, startPoint y: 563, endPoint x: 957, endPoint y: 559, distance: 71.1
click at [957, 565] on p "Look How Our Fur Friend joyed En" at bounding box center [857, 580] width 710 height 31
click at [988, 565] on p "Look How Our Fur Friend En" at bounding box center [857, 580] width 710 height 31
click at [1037, 565] on p "Look How Our Fur Friends En" at bounding box center [857, 580] width 710 height 31
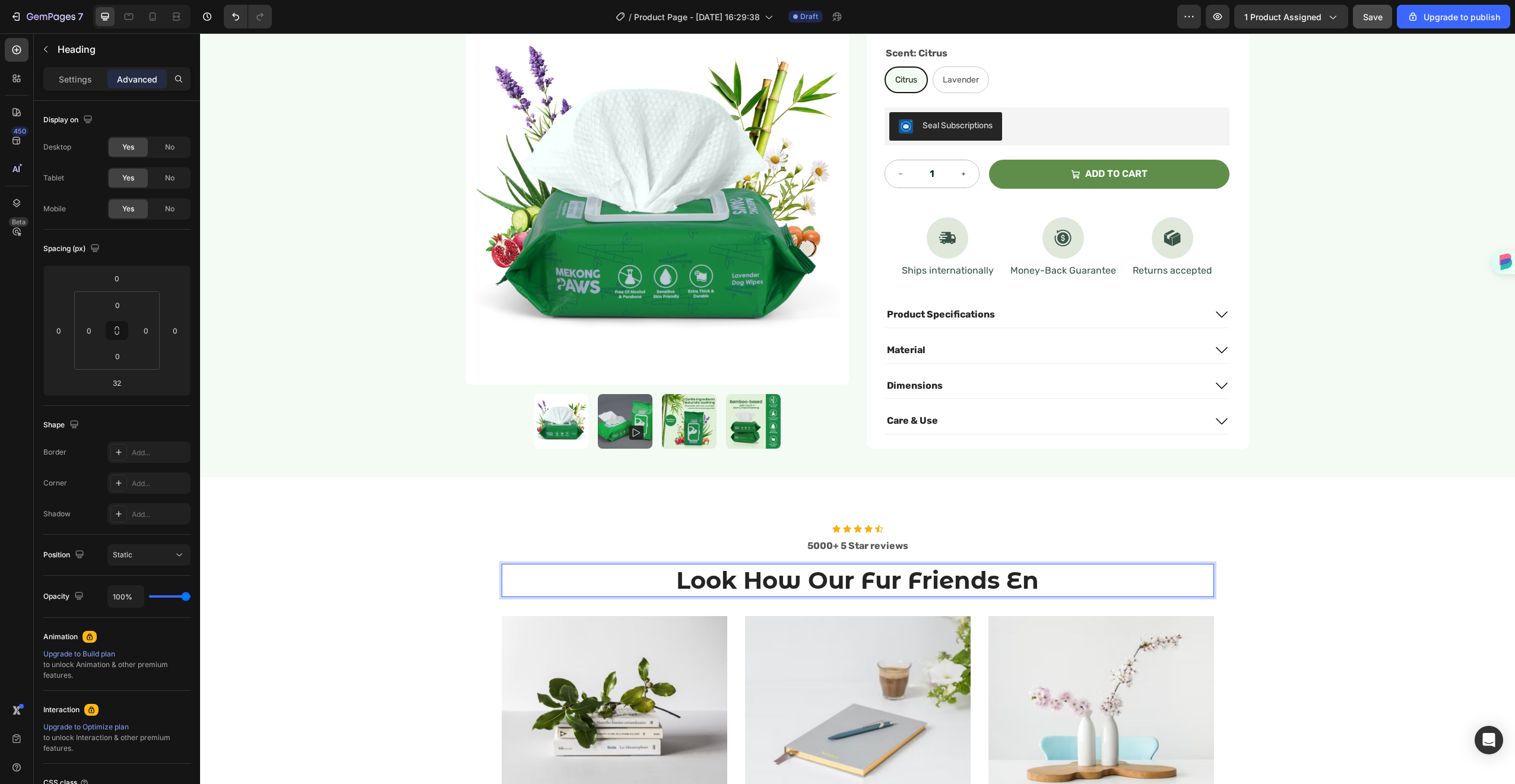
click at [1028, 565] on p "Look How Our Fur Friends En" at bounding box center [857, 580] width 710 height 31
click at [1051, 565] on p "Look How Our Fur Friends Enjoy" at bounding box center [857, 580] width 710 height 31
click at [1061, 568] on p "Look How Our Fur Friends Enjoy" at bounding box center [857, 580] width 710 height 31
click at [1046, 571] on p "Look How Our Fur Friends Enjoy" at bounding box center [857, 580] width 710 height 31
click at [1050, 570] on p "Look How Our Fur Friends Enjoy" at bounding box center [857, 580] width 710 height 31
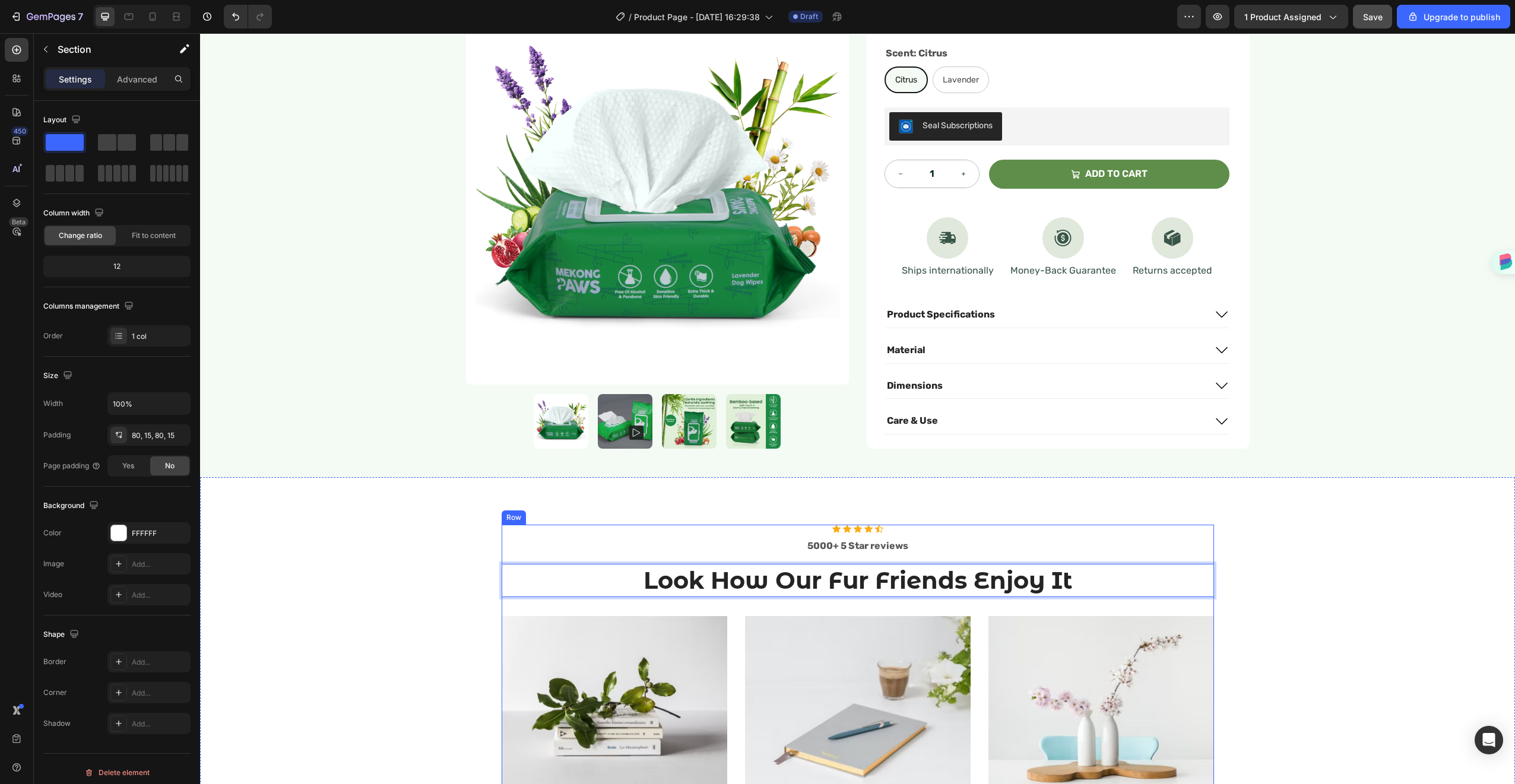
click at [1269, 480] on div "Icon Icon Icon Icon Icon Icon List Hoz 5000+ 5 Star reviews Text block Look How…" at bounding box center [857, 723] width 1315 height 493
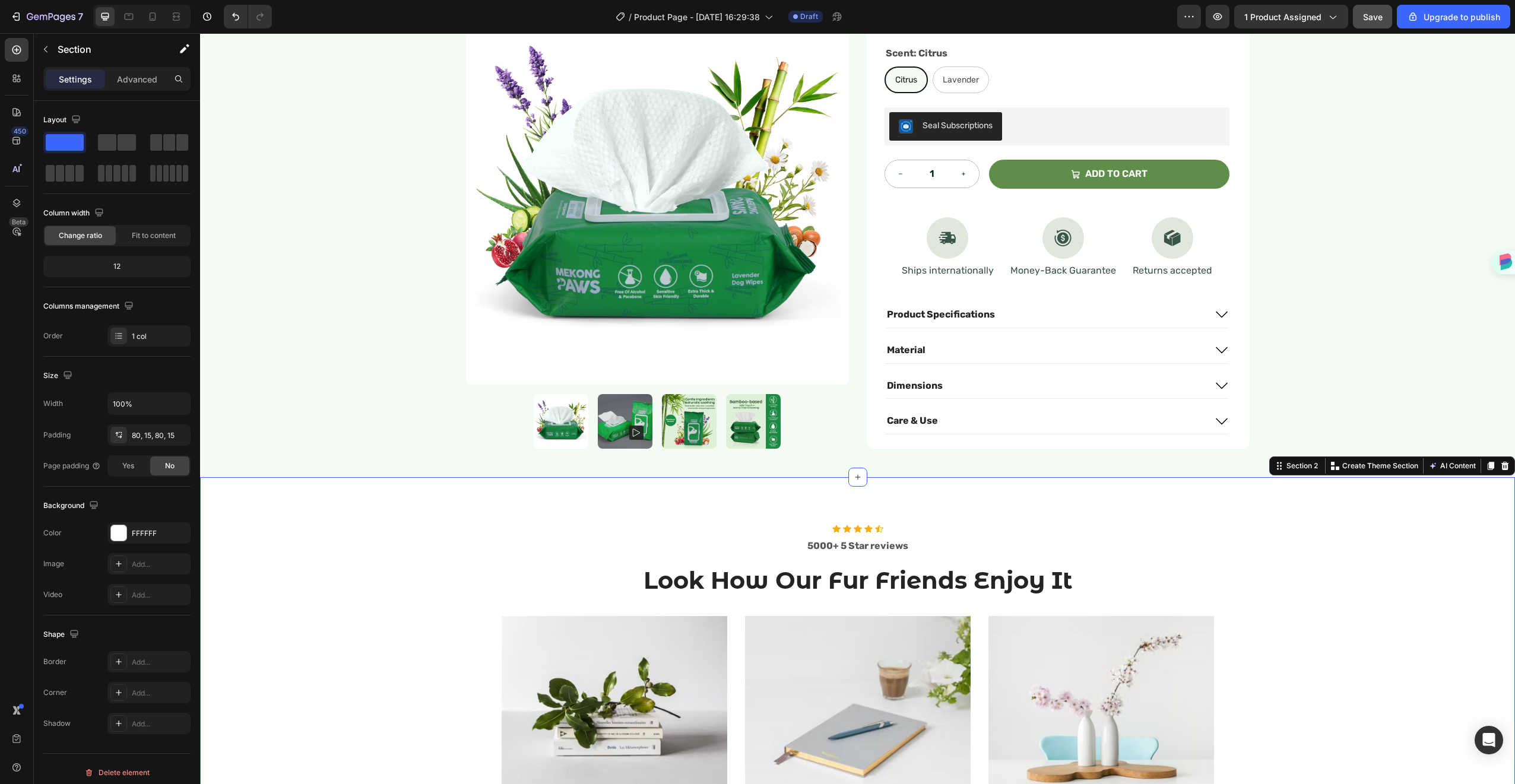
click at [1269, 480] on div "Icon Icon Icon Icon Icon Icon List Hoz 5000+ 5 Star reviews Text block Look How…" at bounding box center [857, 723] width 1315 height 493
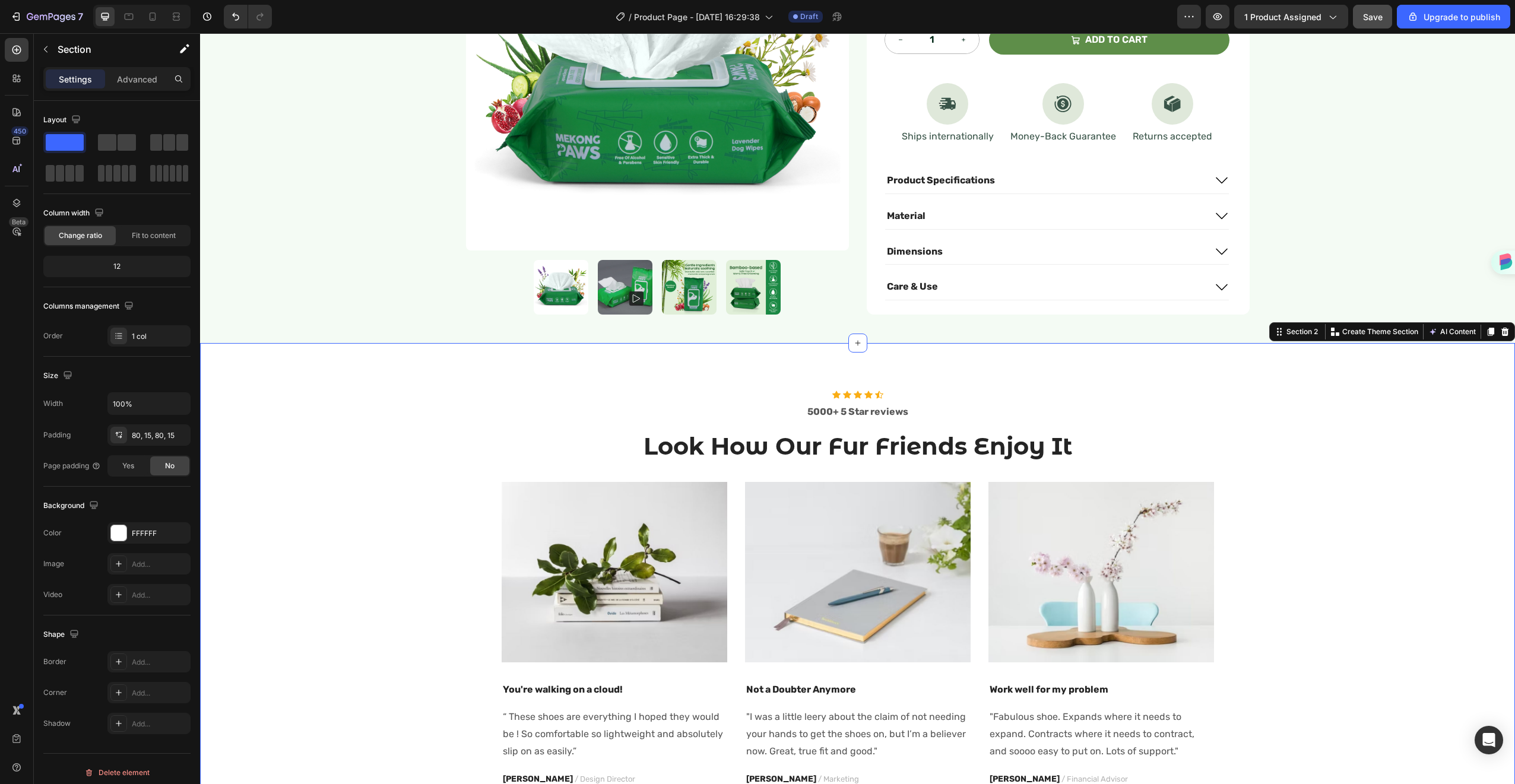
scroll to position [488, 0]
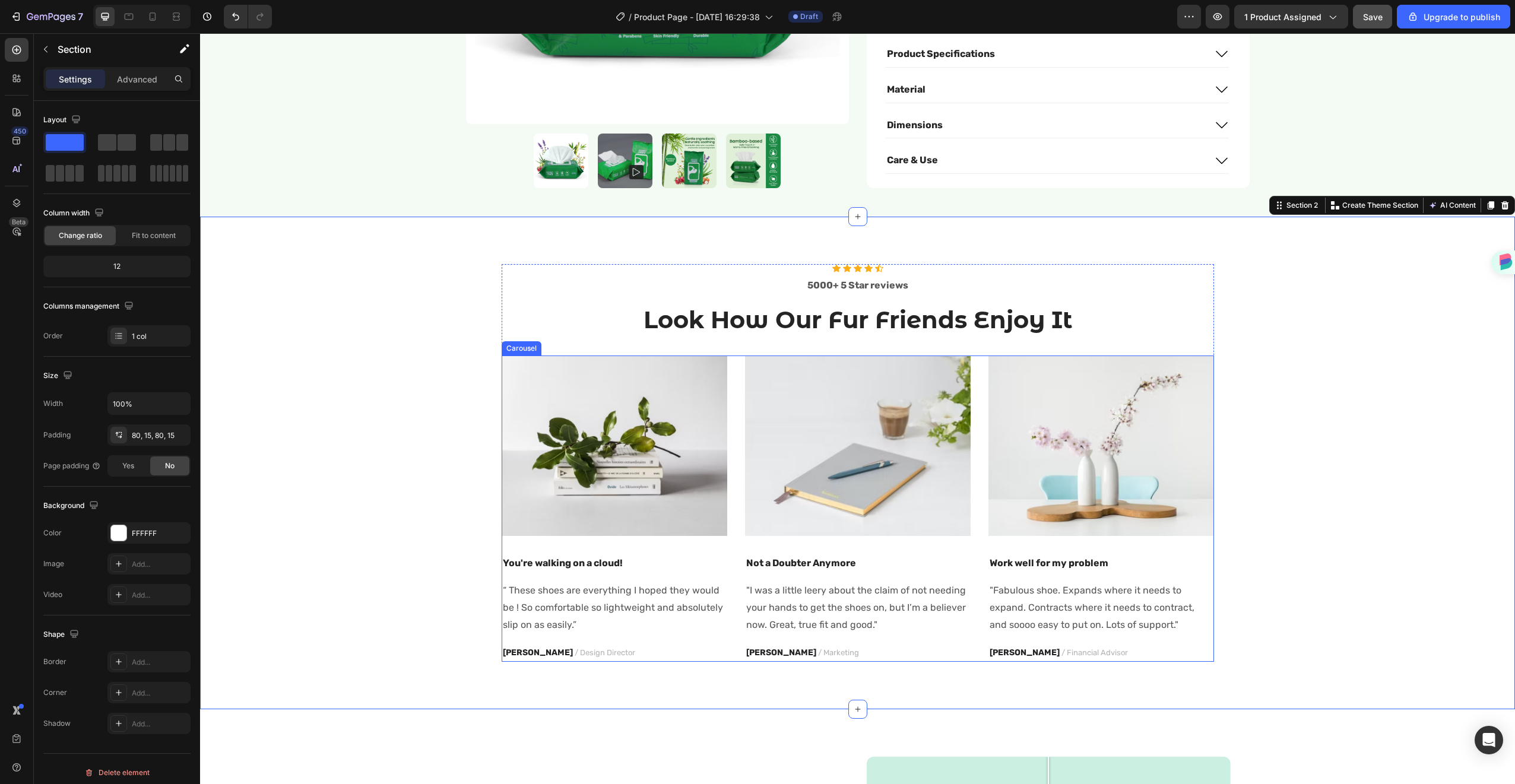
click at [1165, 559] on div "Image Work well for my problem Text block "Fabulous shoe. Expands where it need…" at bounding box center [1101, 508] width 225 height 306
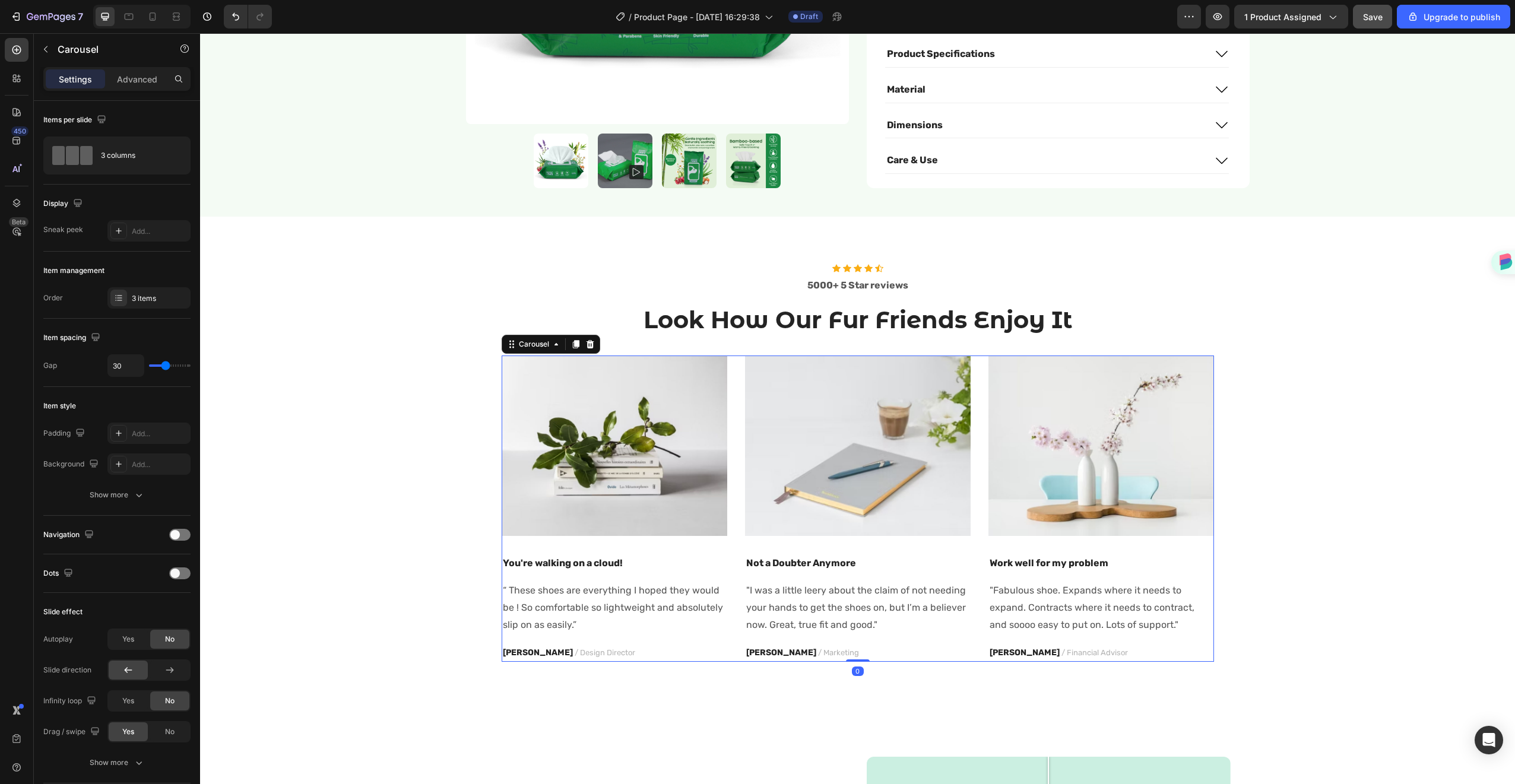
click at [1189, 539] on div "Image Work well for my problem Text block "Fabulous shoe. Expands where it need…" at bounding box center [1101, 508] width 225 height 306
click at [146, 297] on div "3 items" at bounding box center [159, 299] width 55 height 11
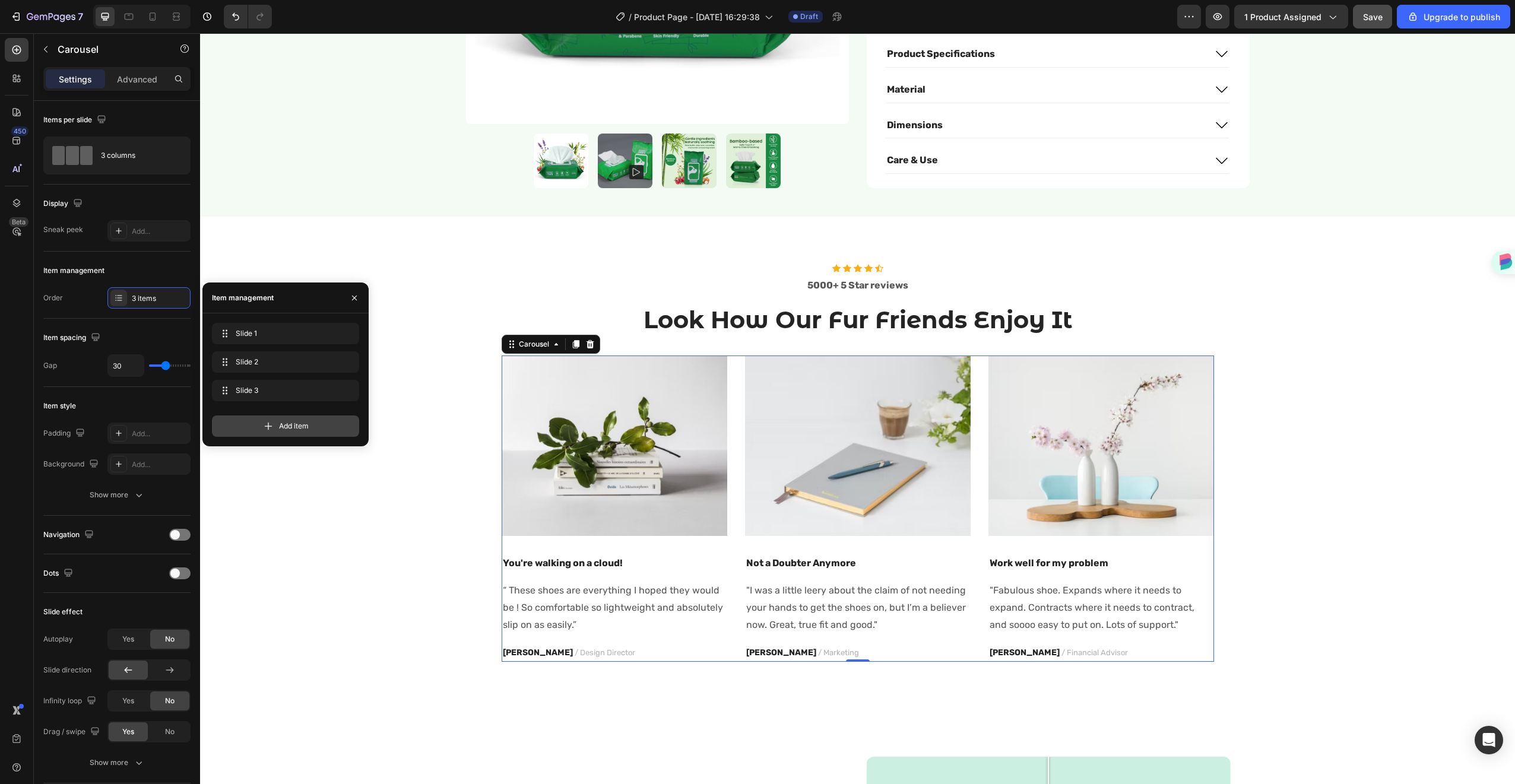
click at [240, 419] on div "Add item" at bounding box center [285, 426] width 147 height 21
click at [348, 417] on icon "button" at bounding box center [346, 419] width 6 height 7
click at [329, 417] on div "Delete" at bounding box center [338, 419] width 22 height 11
click at [323, 389] on button "button" at bounding box center [329, 390] width 16 height 16
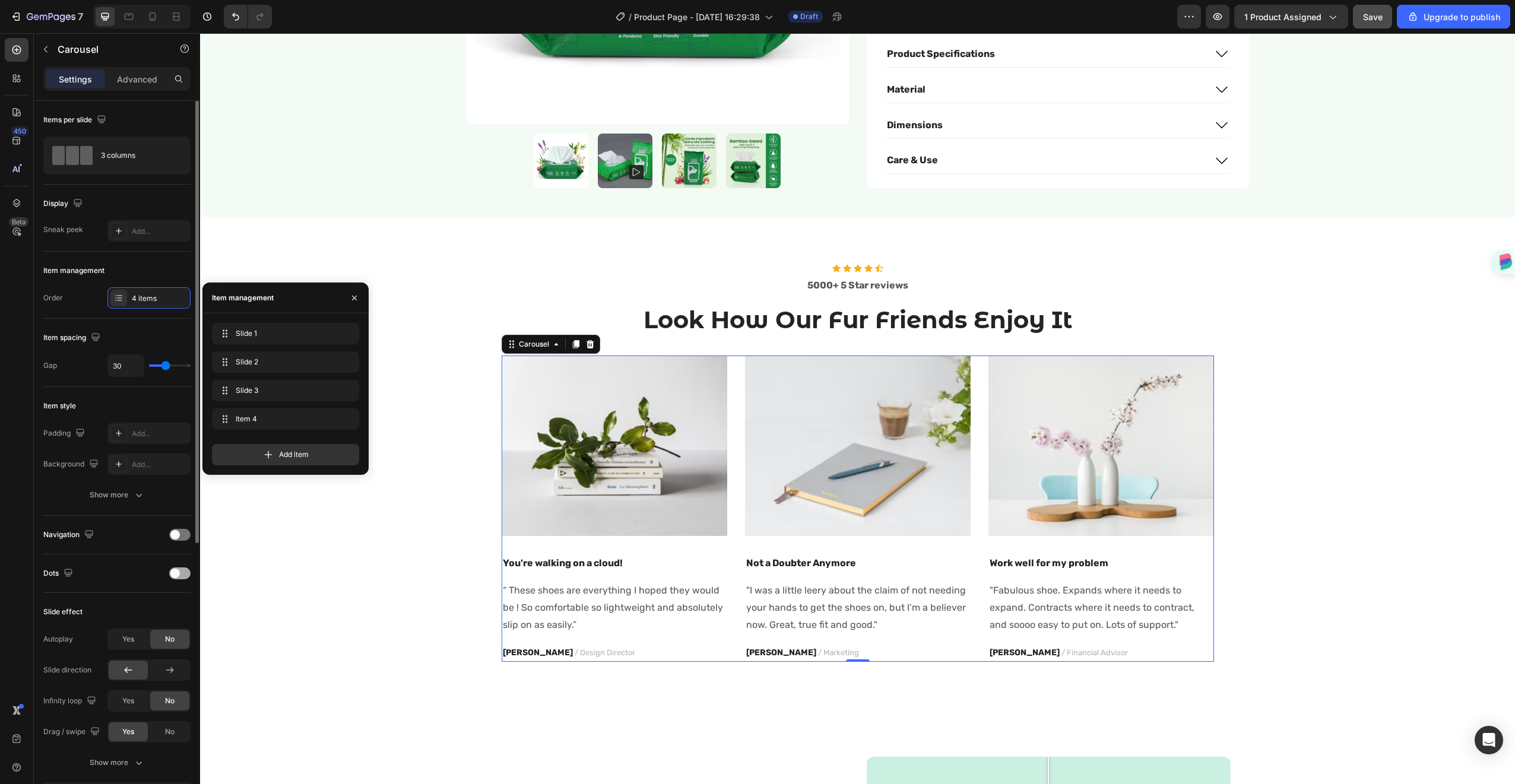
click at [183, 574] on div at bounding box center [180, 573] width 21 height 12
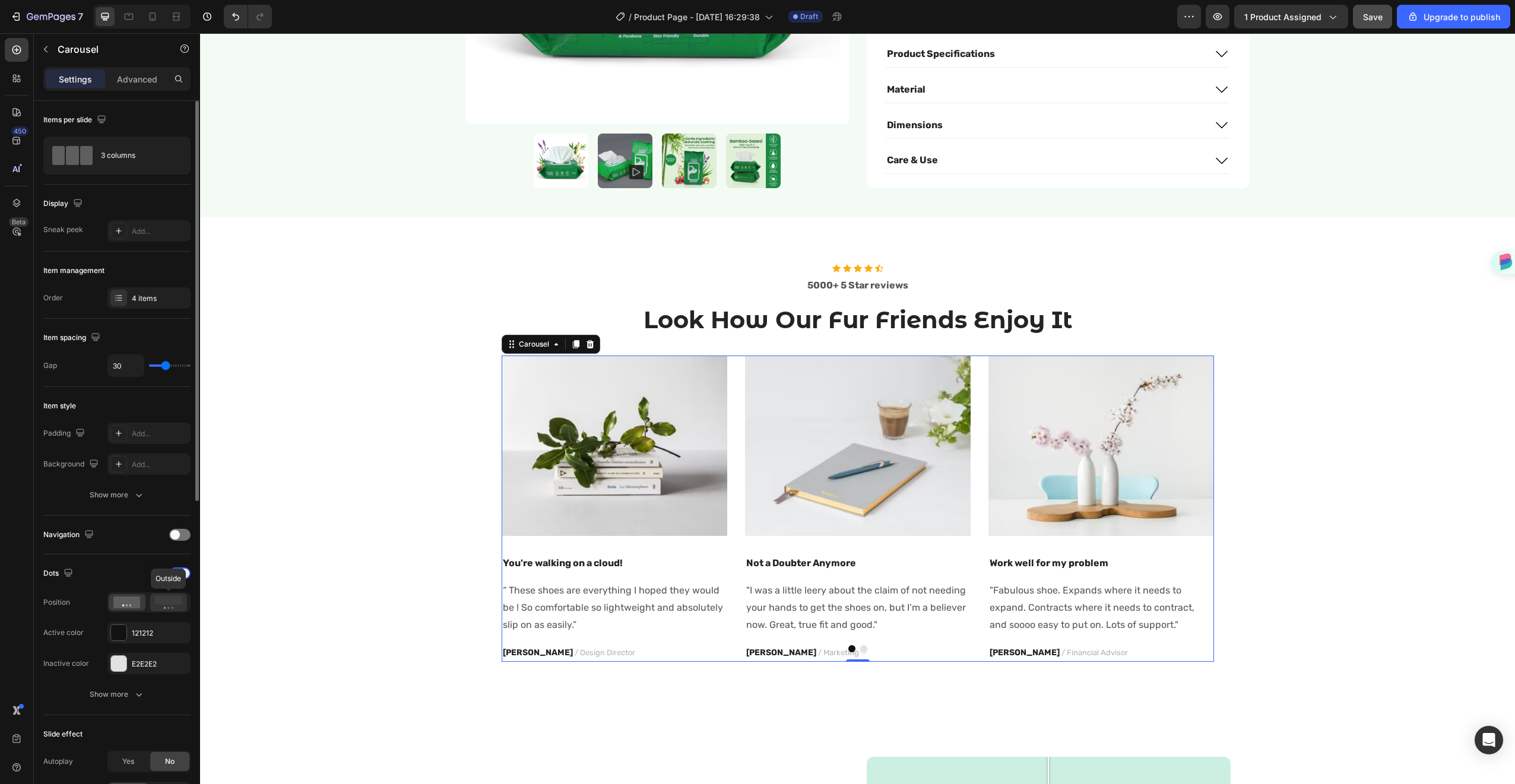
click at [162, 606] on icon at bounding box center [168, 602] width 27 height 13
click at [176, 532] on span at bounding box center [175, 535] width 9 height 9
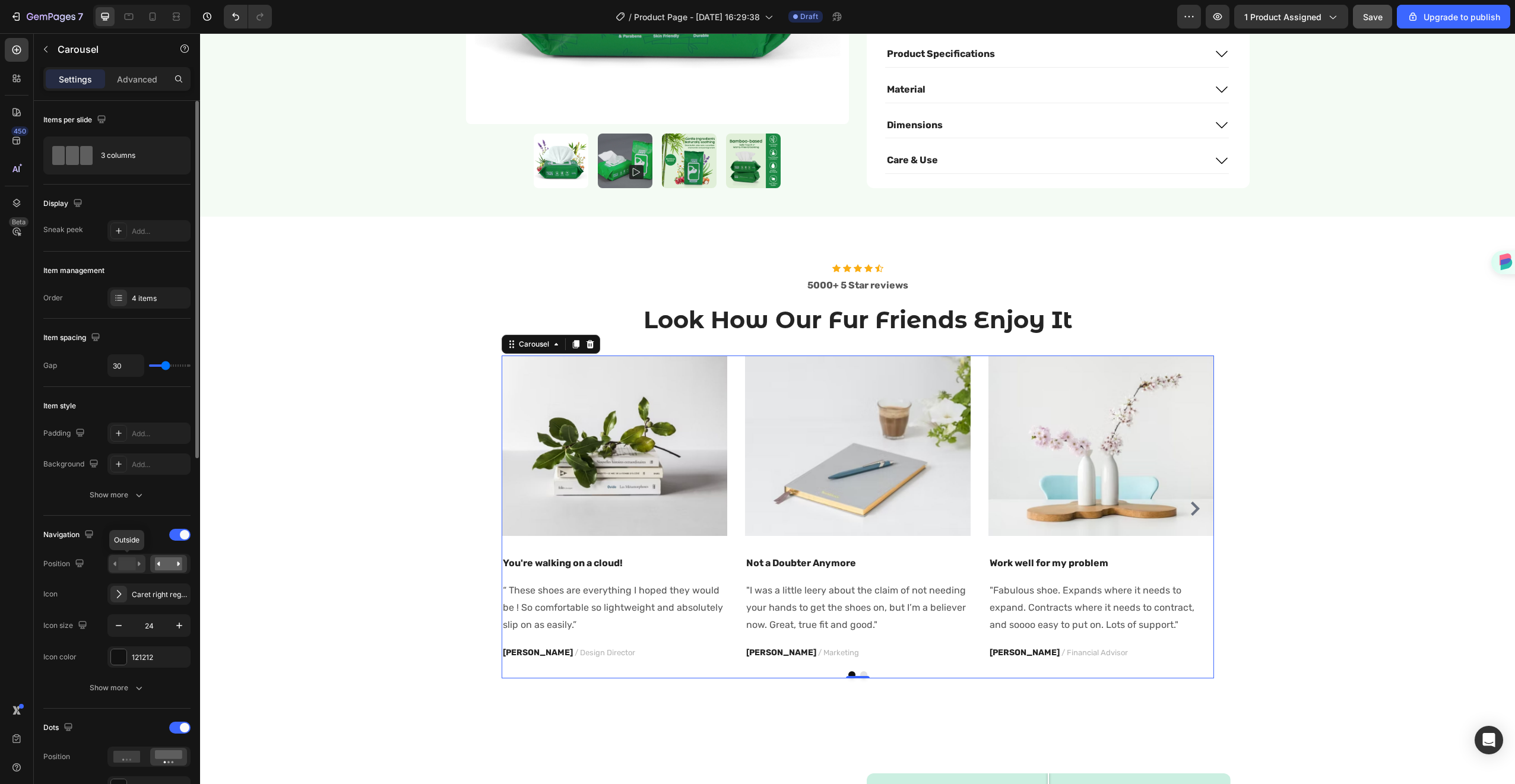
click at [121, 566] on rect at bounding box center [127, 564] width 17 height 13
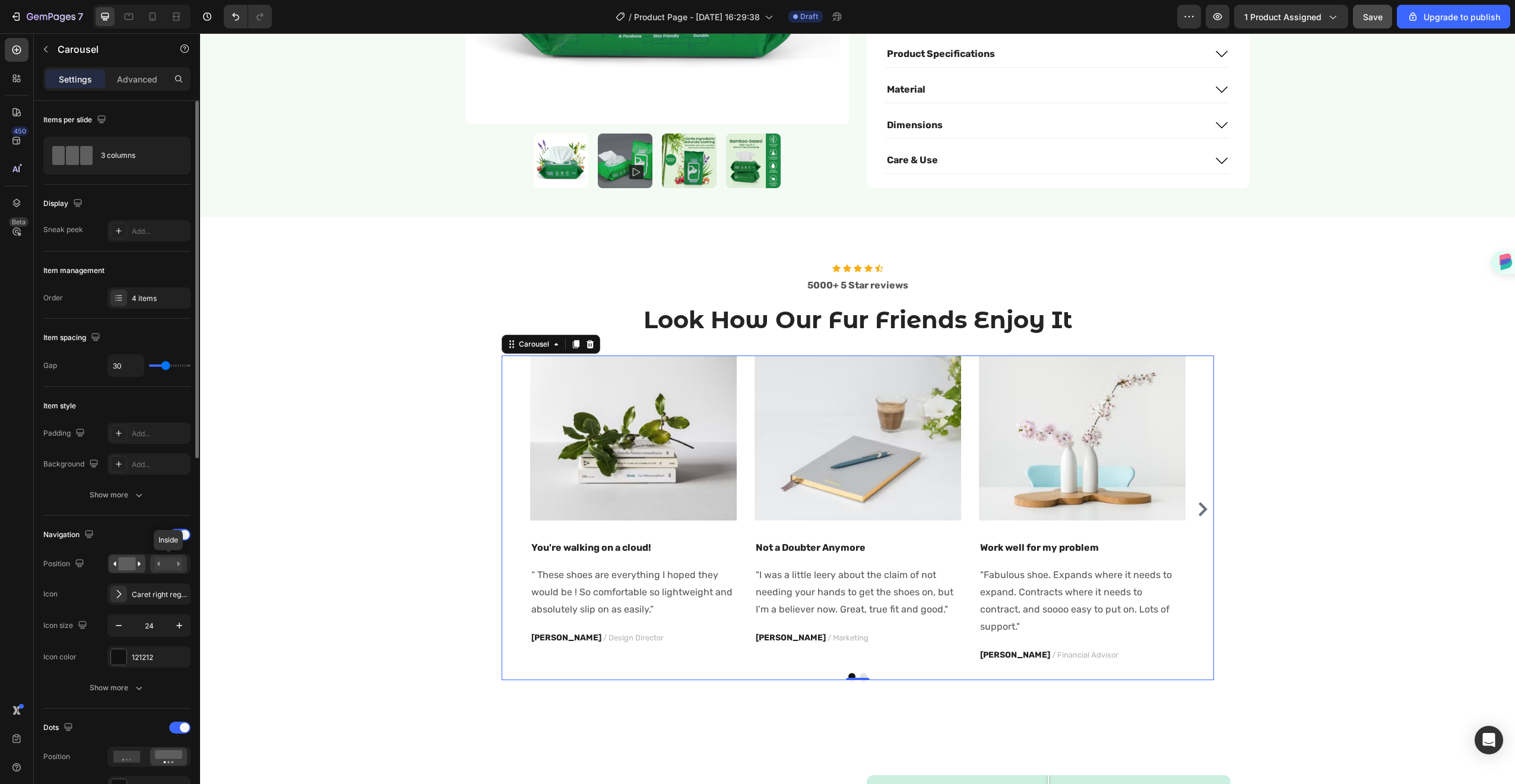
click at [160, 569] on rect at bounding box center [168, 564] width 27 height 13
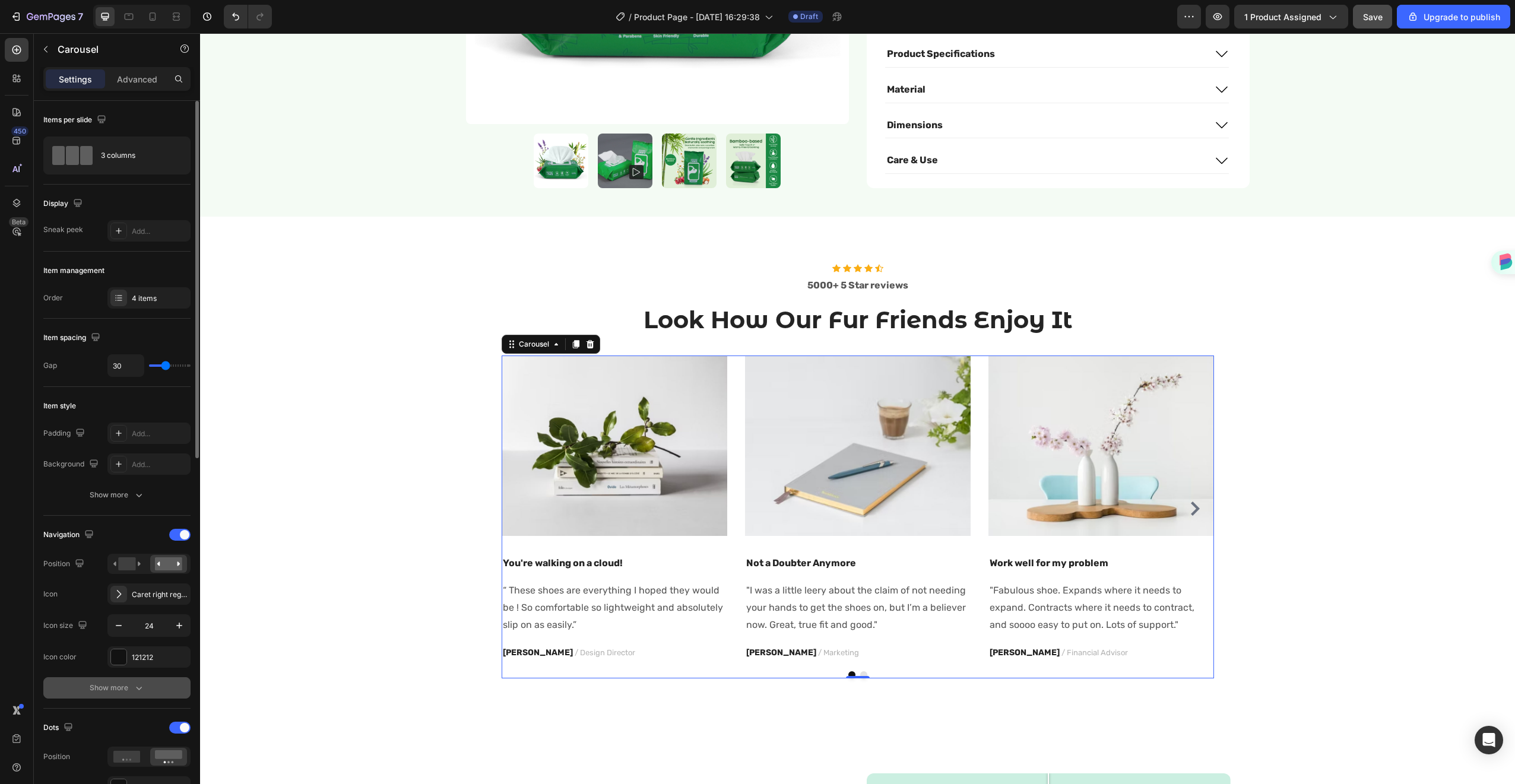
click at [135, 697] on button "Show more" at bounding box center [117, 688] width 147 height 21
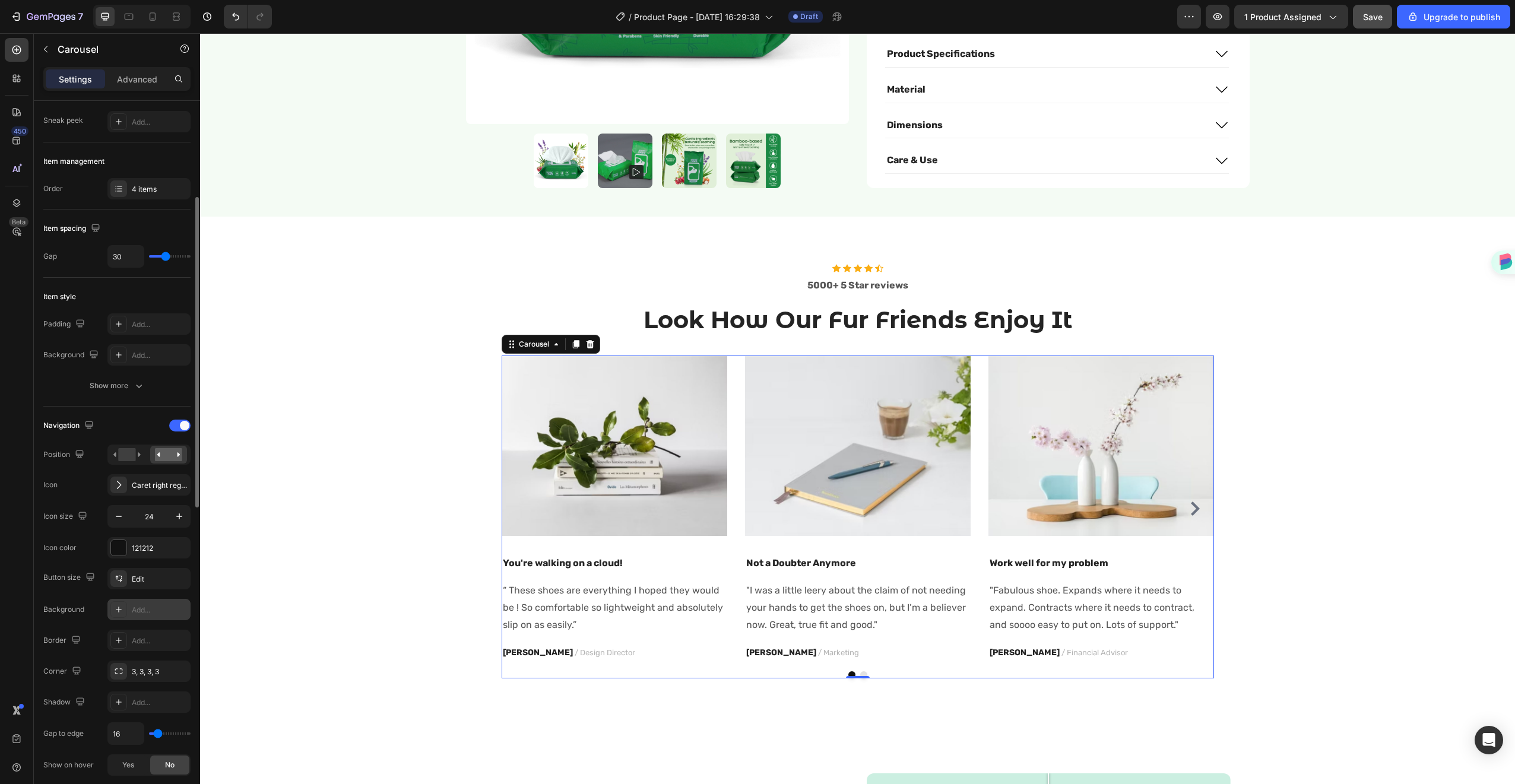
scroll to position [144, 0]
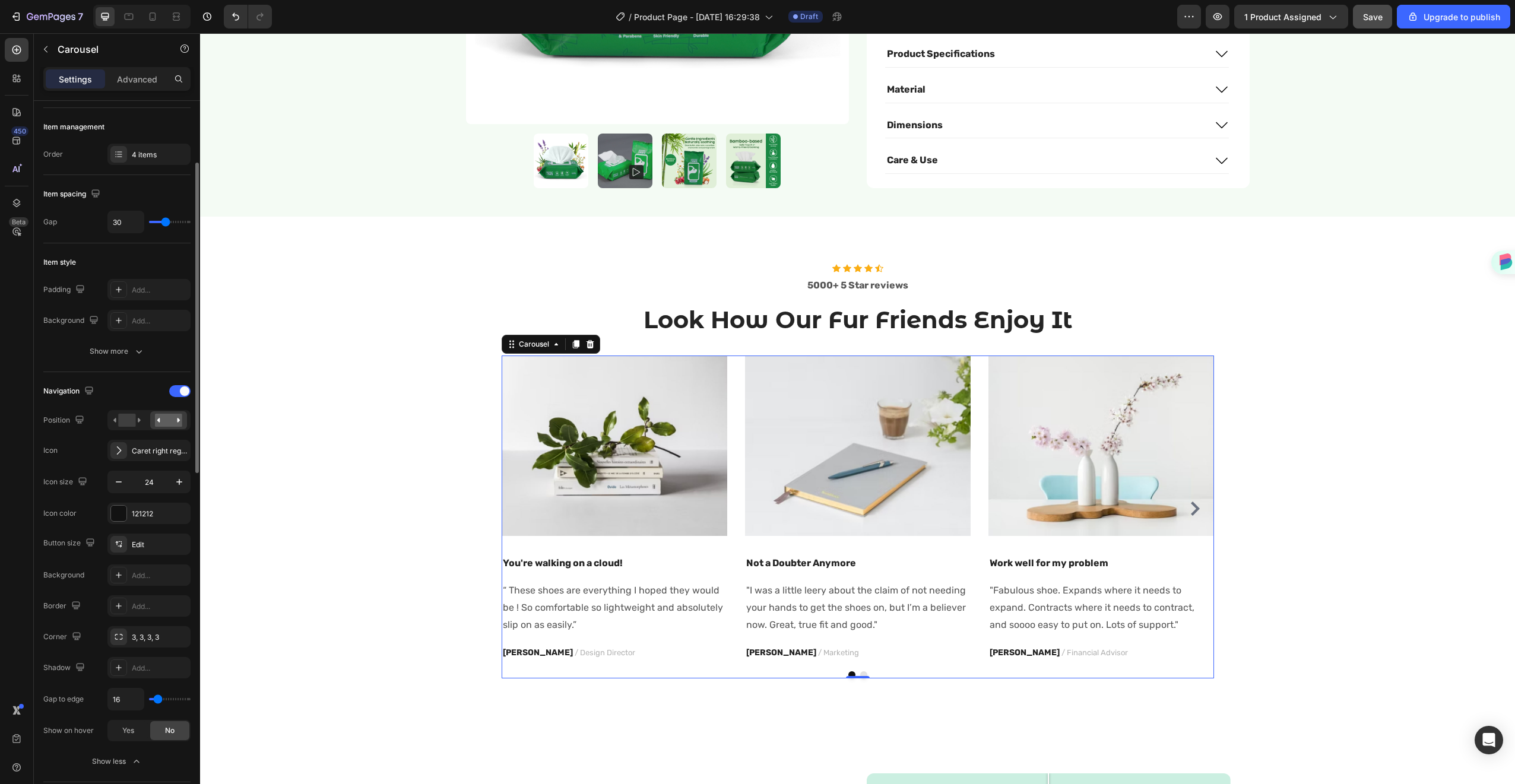
click at [161, 704] on div "16" at bounding box center [149, 699] width 83 height 23
type input "23"
type input "33"
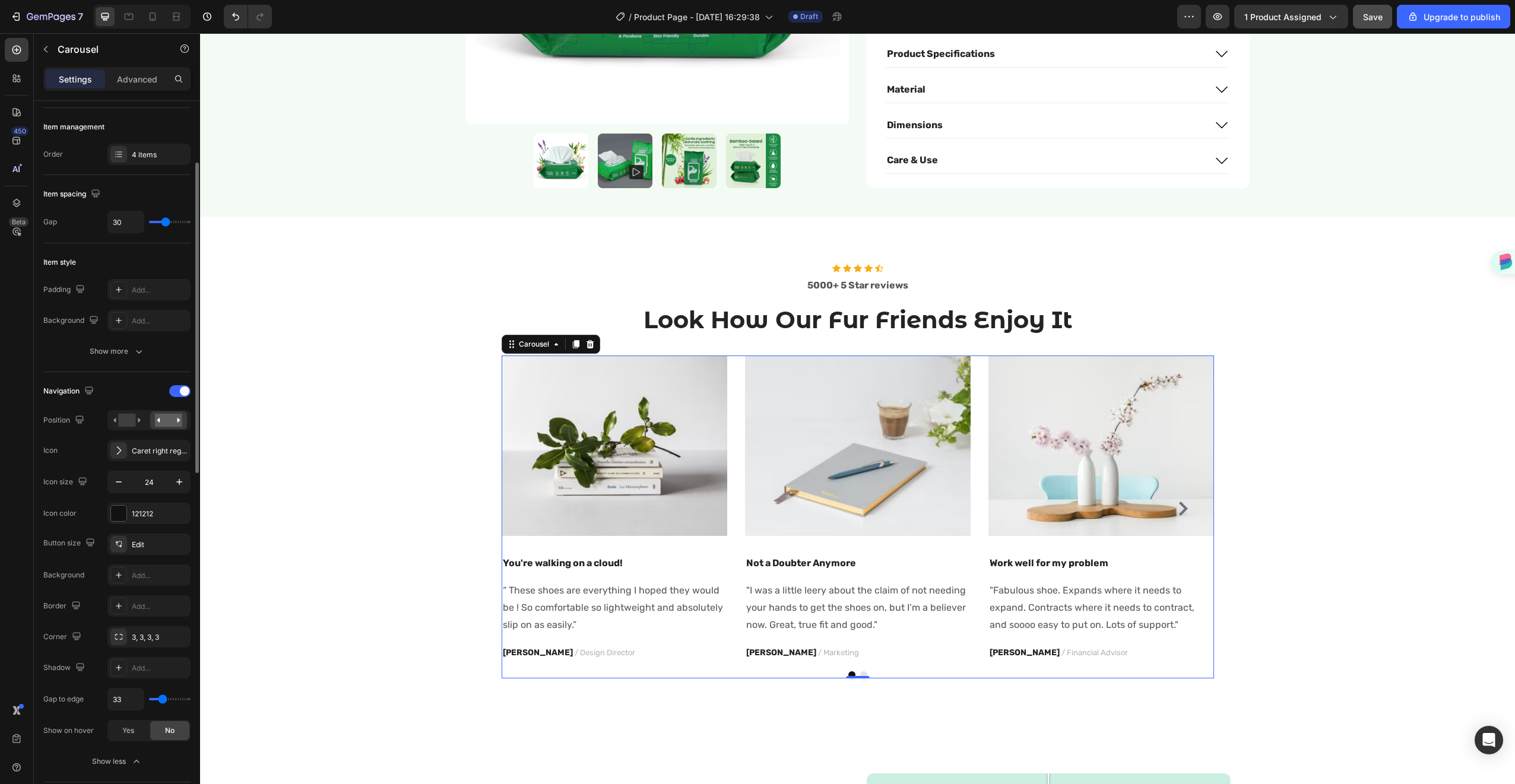
type input "36"
type input "37"
type input "0"
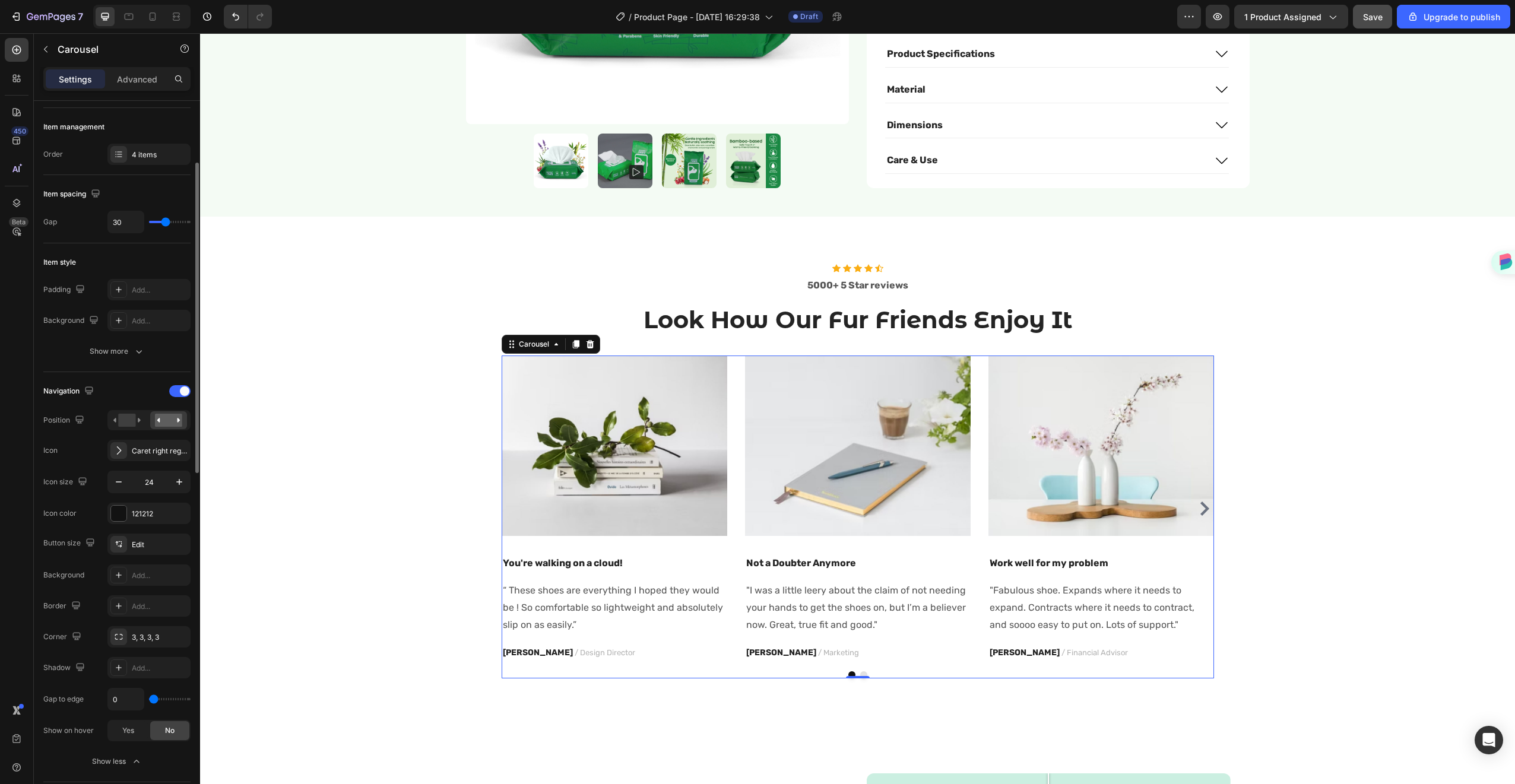
drag, startPoint x: 160, startPoint y: 702, endPoint x: 128, endPoint y: 702, distance: 32.0
type input "0"
click at [149, 700] on input "range" at bounding box center [170, 699] width 41 height 2
click at [123, 418] on rect at bounding box center [127, 420] width 17 height 13
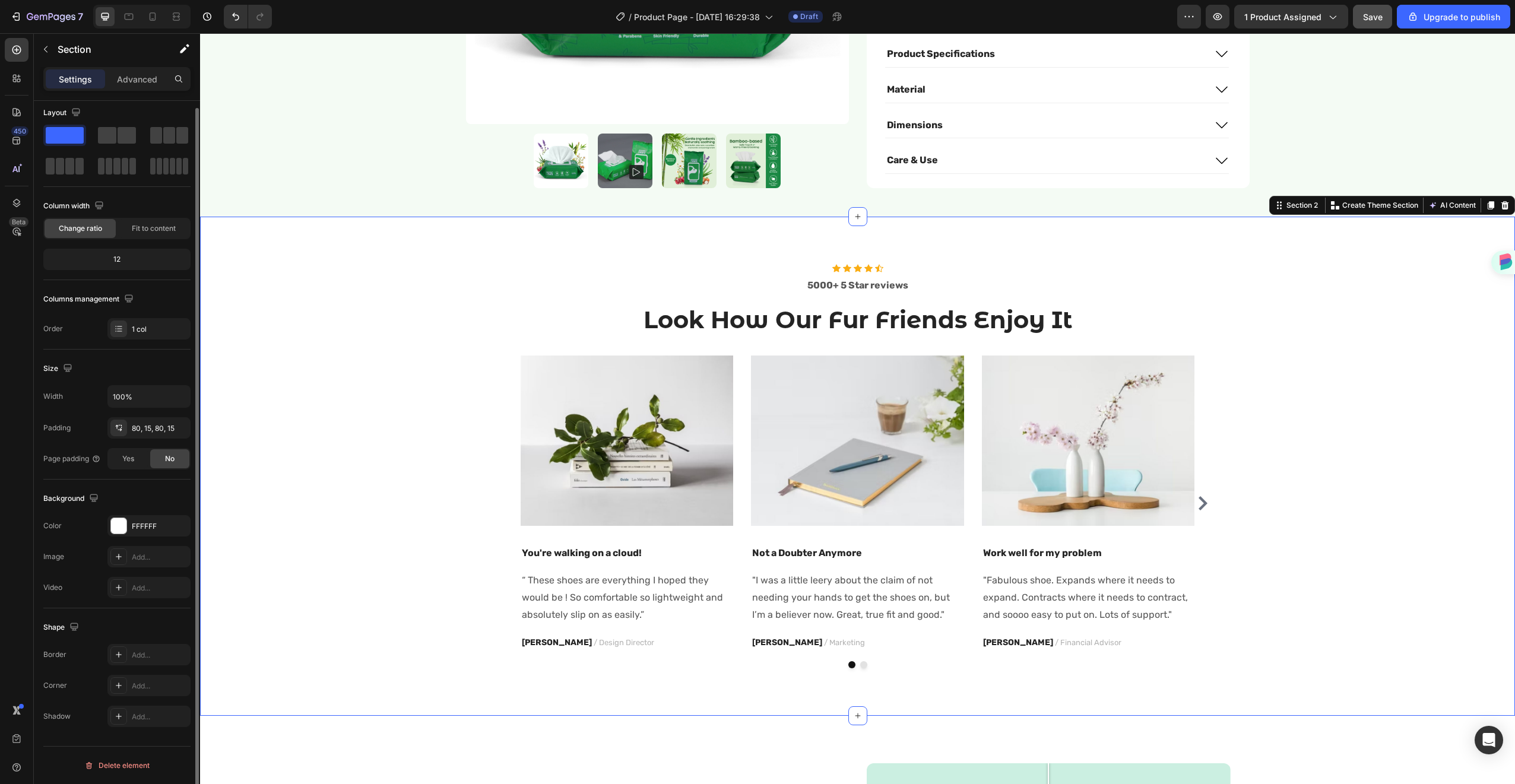
click at [466, 559] on div "Icon Icon Icon Icon Icon Icon List Hoz 5000+ 5 Star reviews Text block Look How…" at bounding box center [857, 466] width 1297 height 404
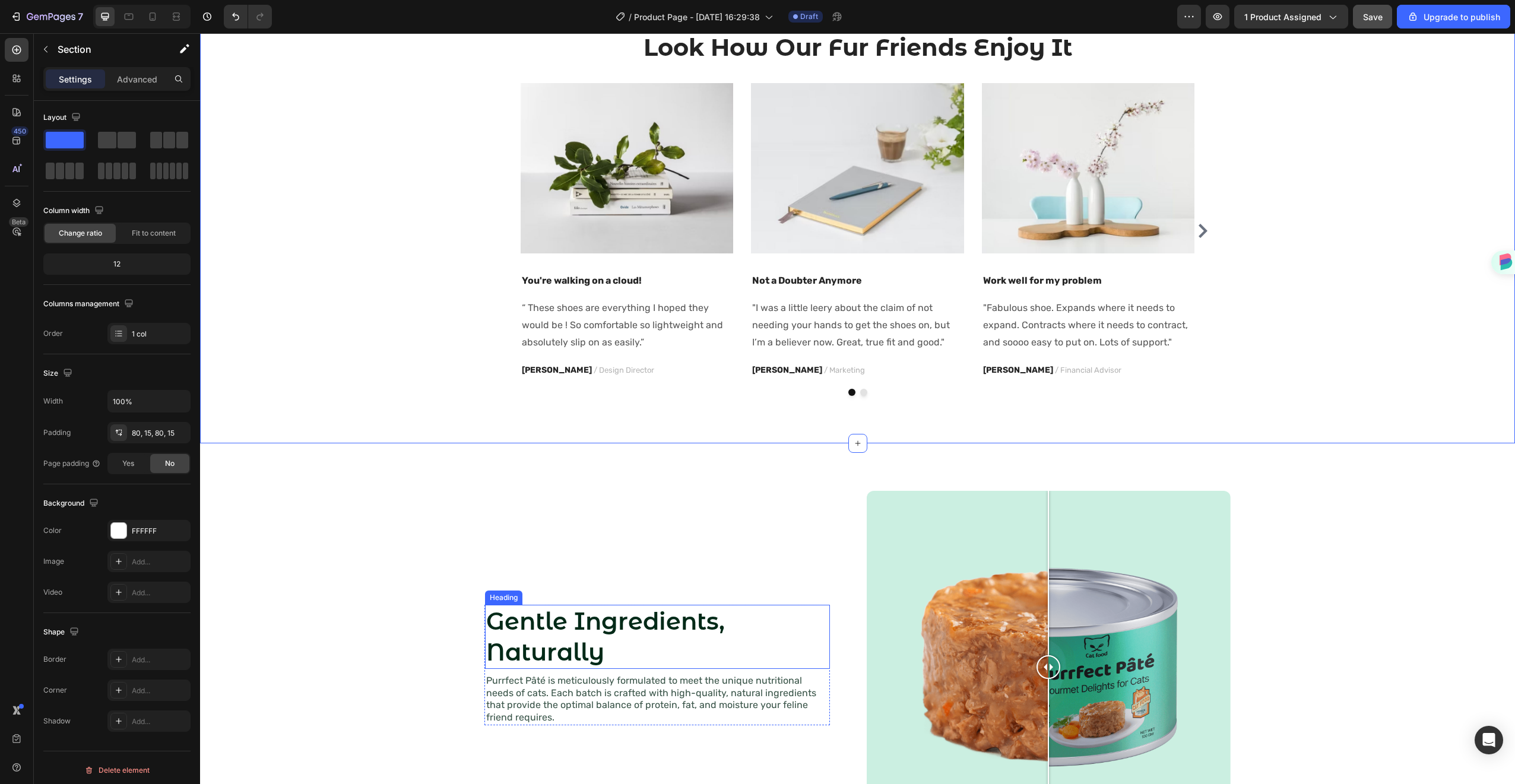
scroll to position [603, 0]
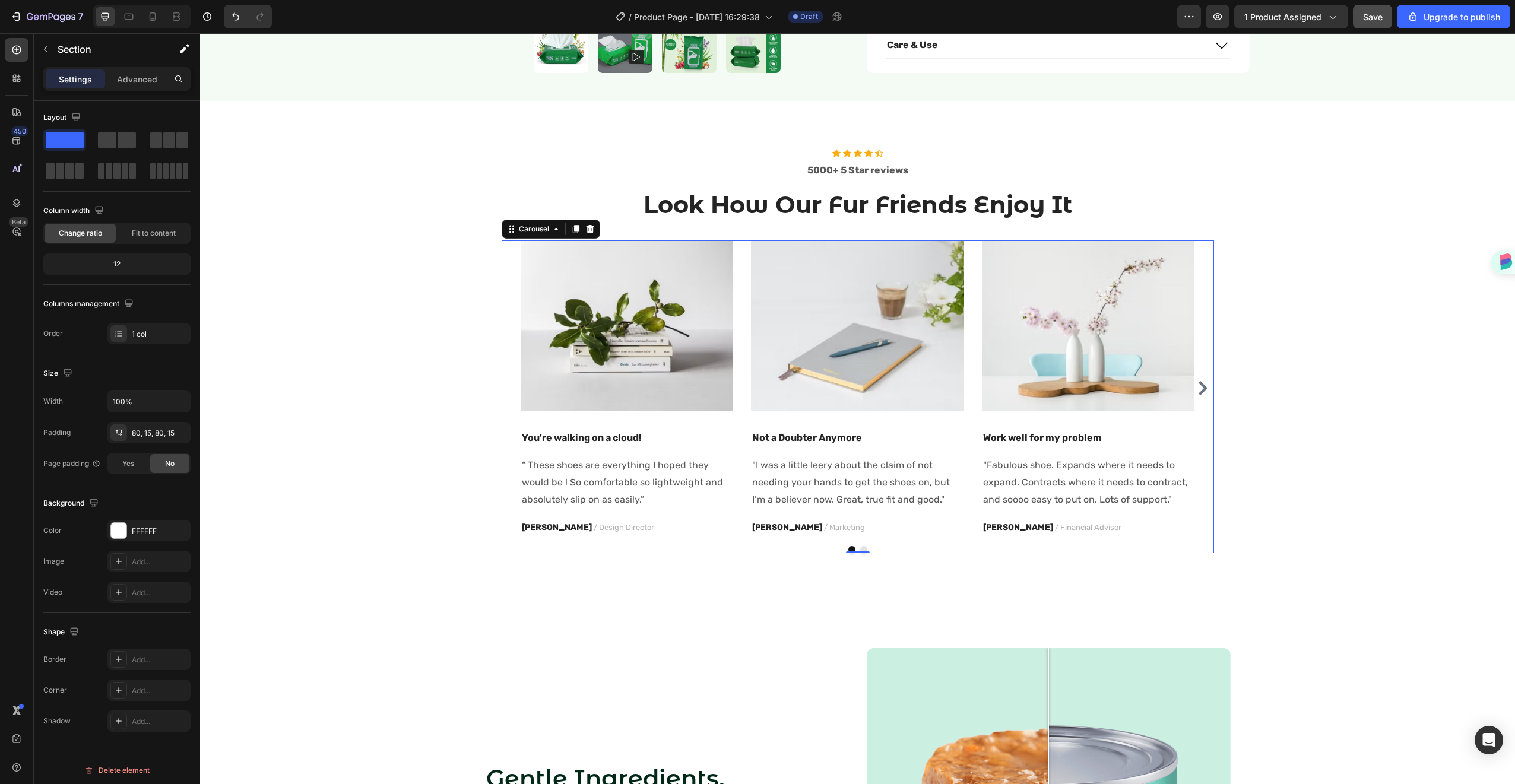
click at [1197, 381] on icon "Carousel Next Arrow" at bounding box center [1203, 388] width 14 height 14
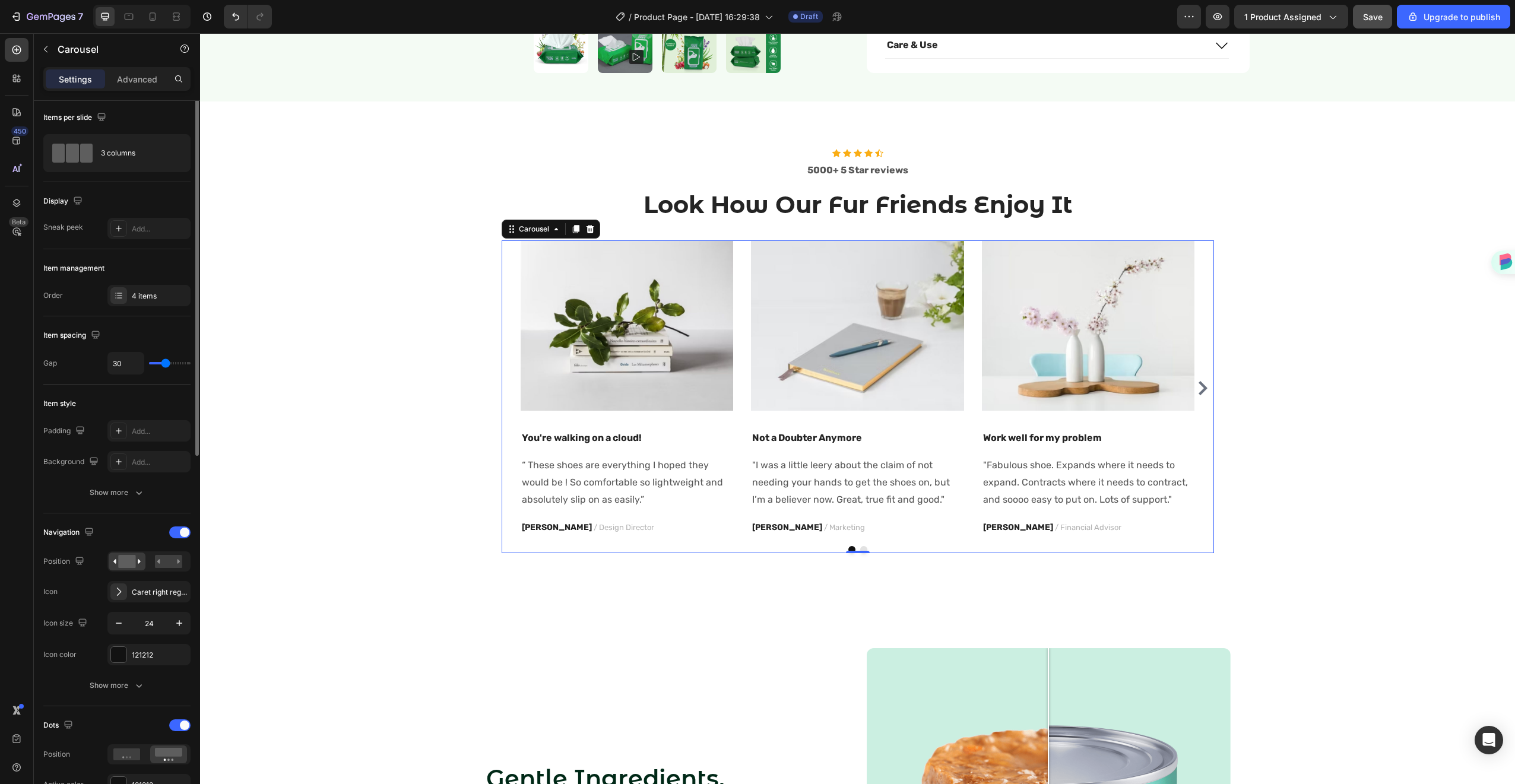
scroll to position [0, 0]
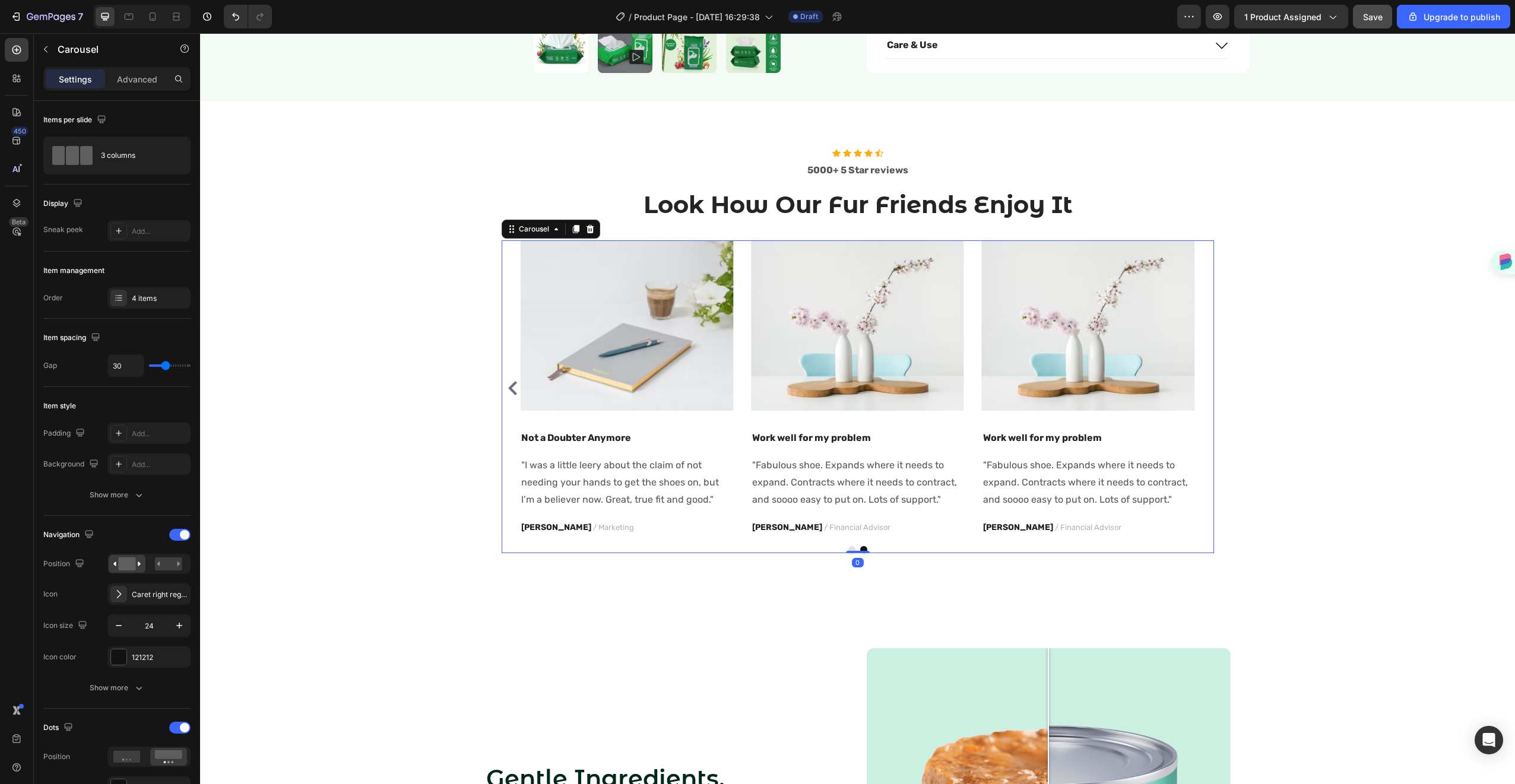
click at [1205, 423] on div "Image You're walking on a cloud! Text block “ These shoes are everything I hope…" at bounding box center [858, 388] width 712 height 296
click at [504, 402] on div "Image You're walking on a cloud! Text block “ These shoes are everything I hope…" at bounding box center [858, 388] width 712 height 296
click at [106, 681] on button "Show more" at bounding box center [117, 688] width 147 height 21
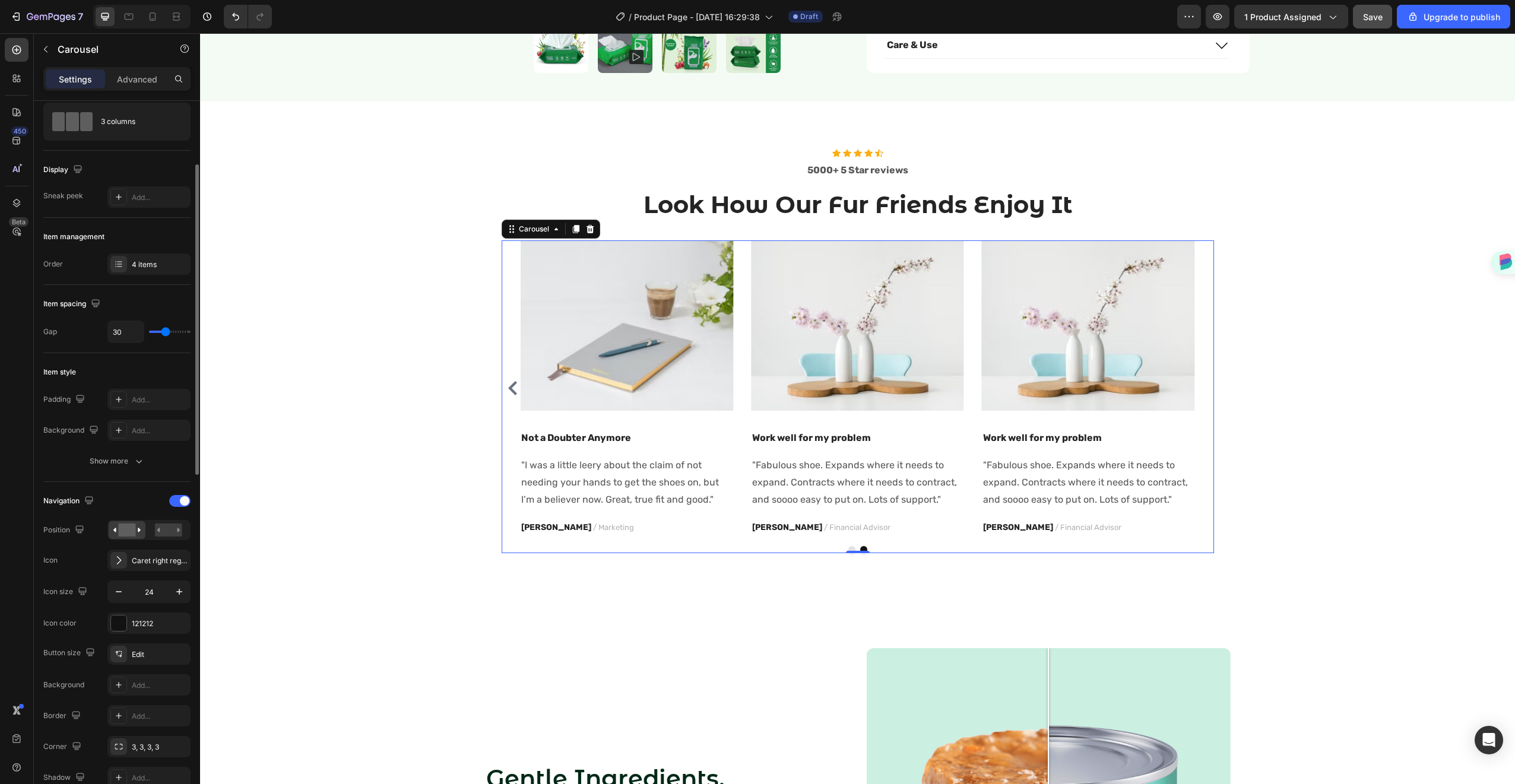
scroll to position [68, 0]
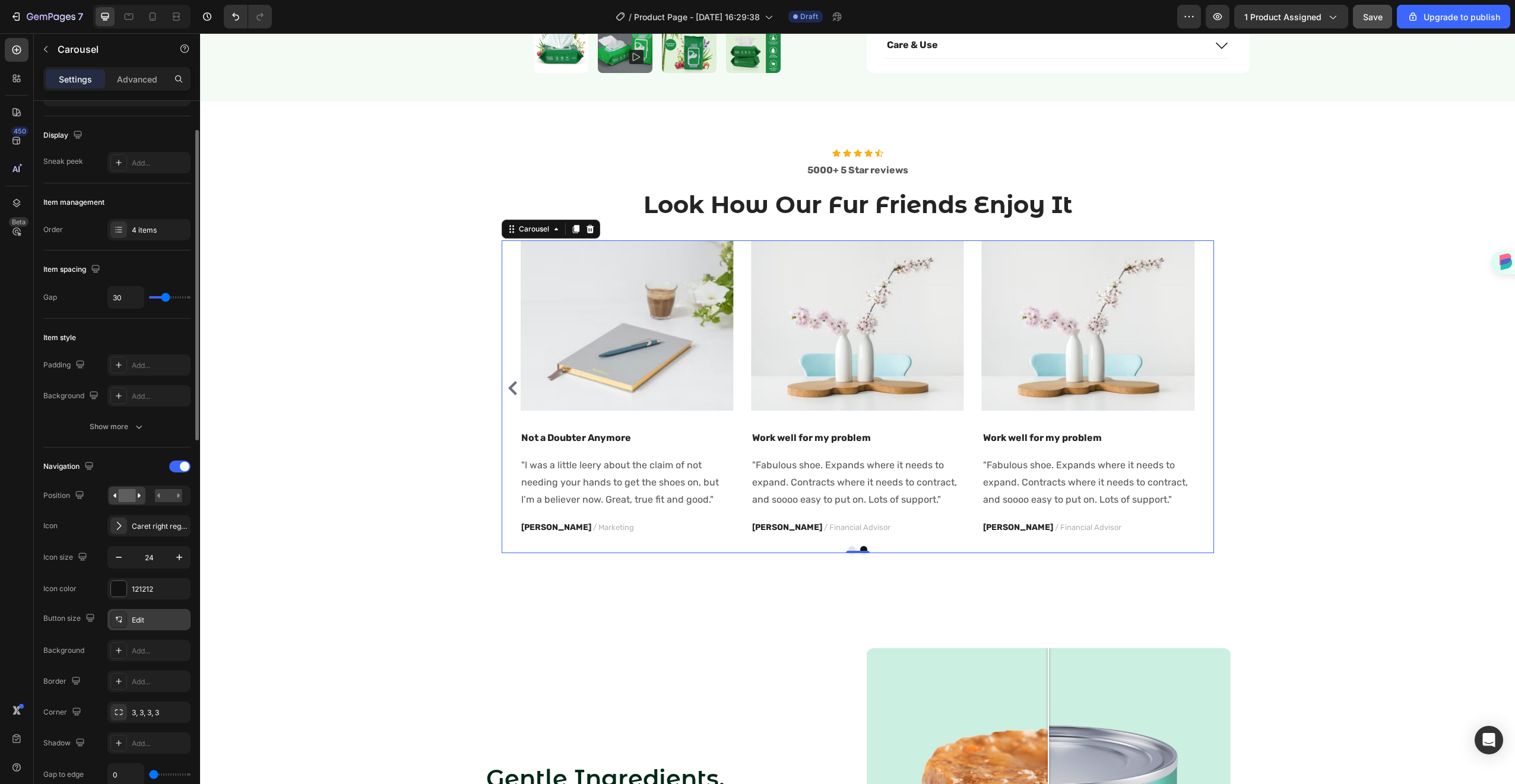
click at [132, 622] on div "Edit" at bounding box center [159, 620] width 55 height 11
click at [75, 606] on div "Navigation Position Icon Caret right regular Icon size 24 Icon color 121212 But…" at bounding box center [117, 652] width 147 height 390
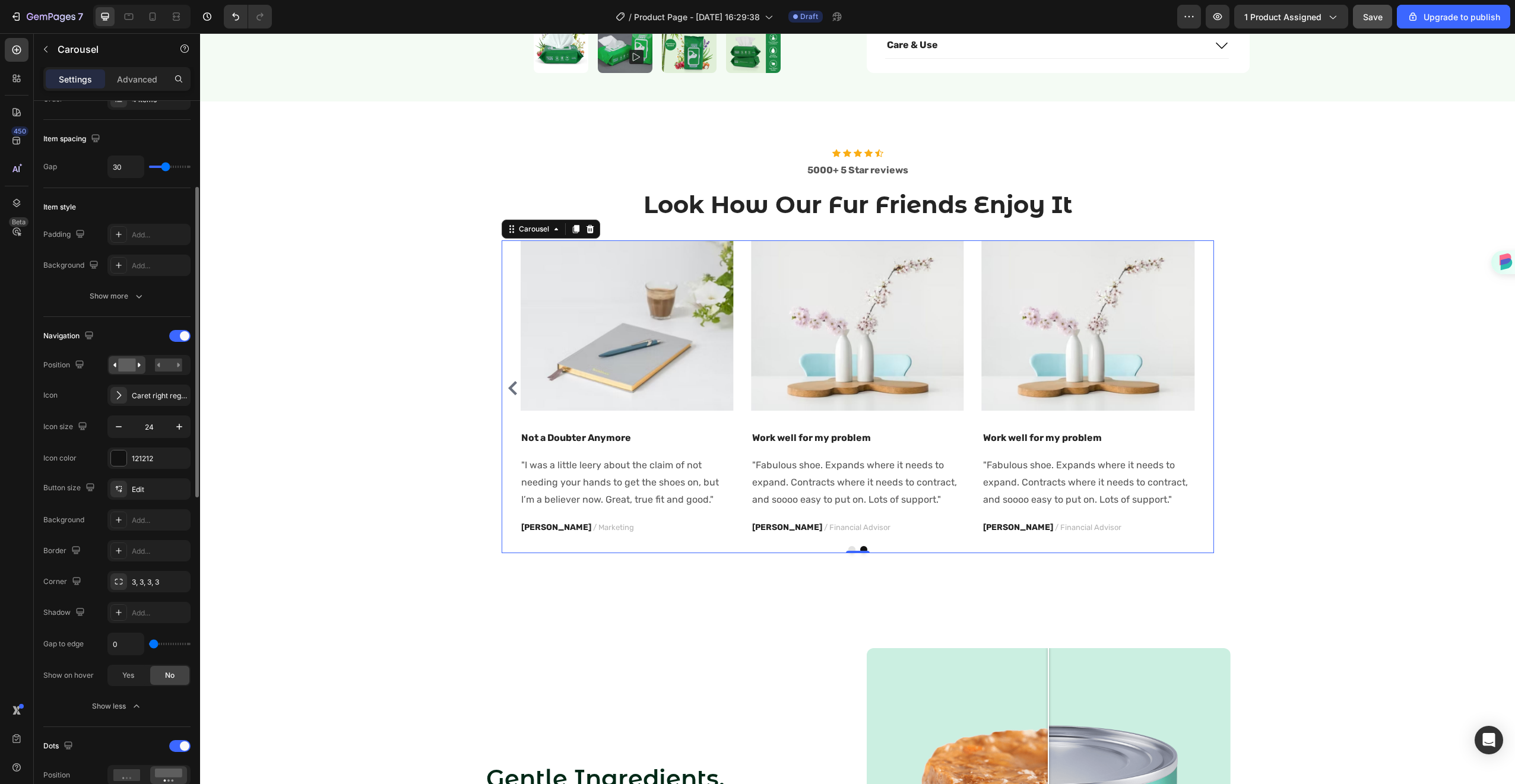
type input "17"
type input "23"
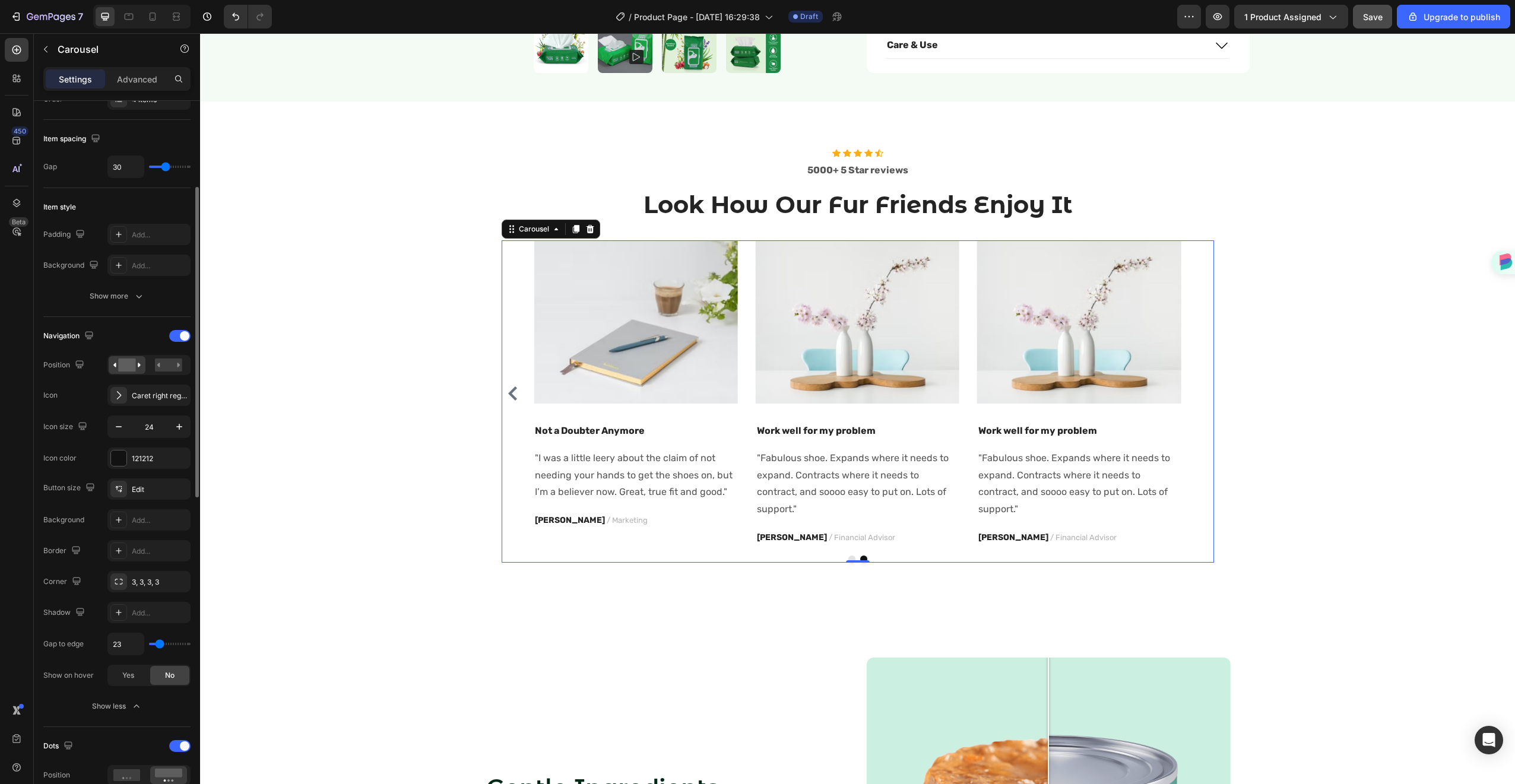
type input "25"
type input "23"
type input "22"
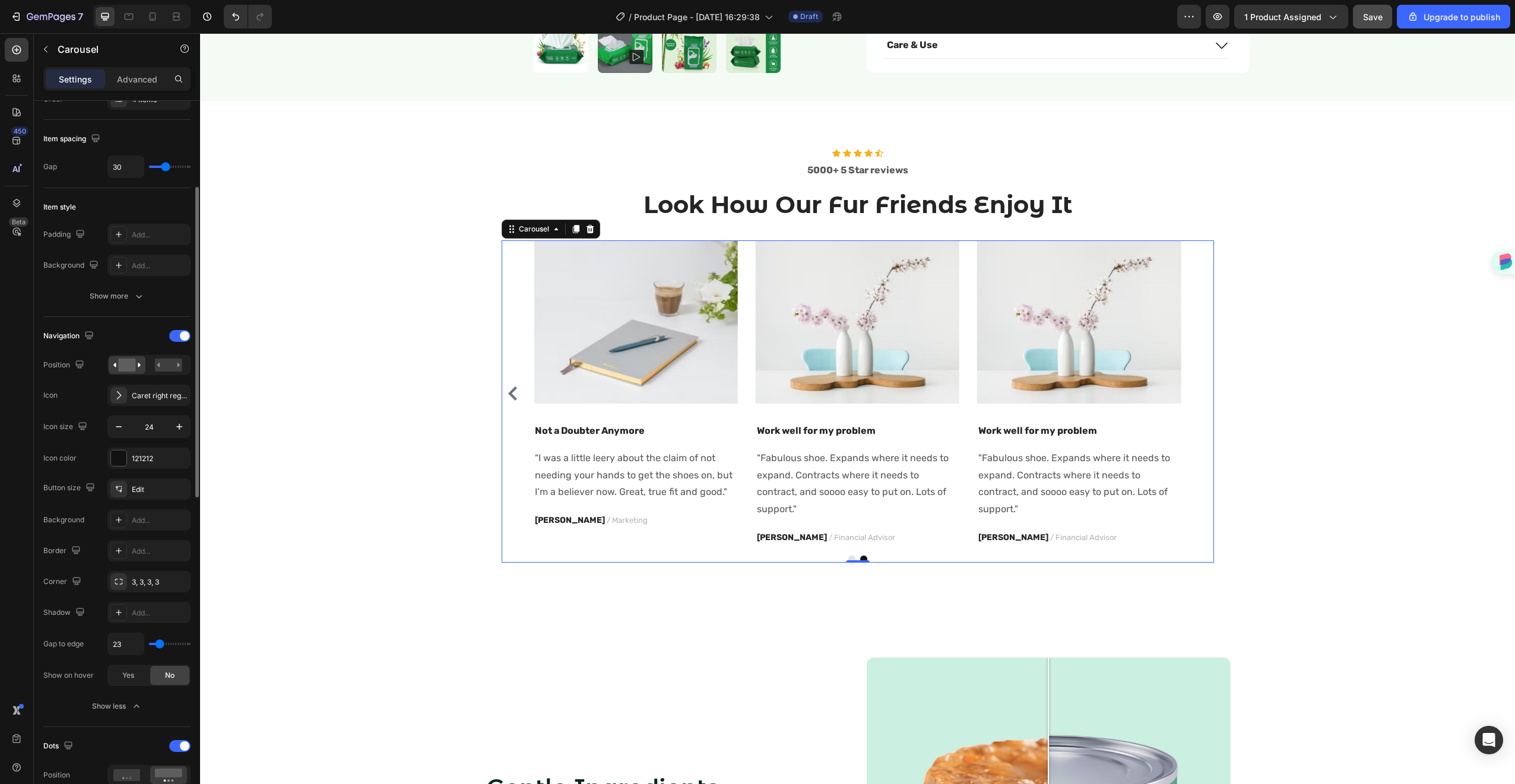
type input "22"
type input "24"
type input "26"
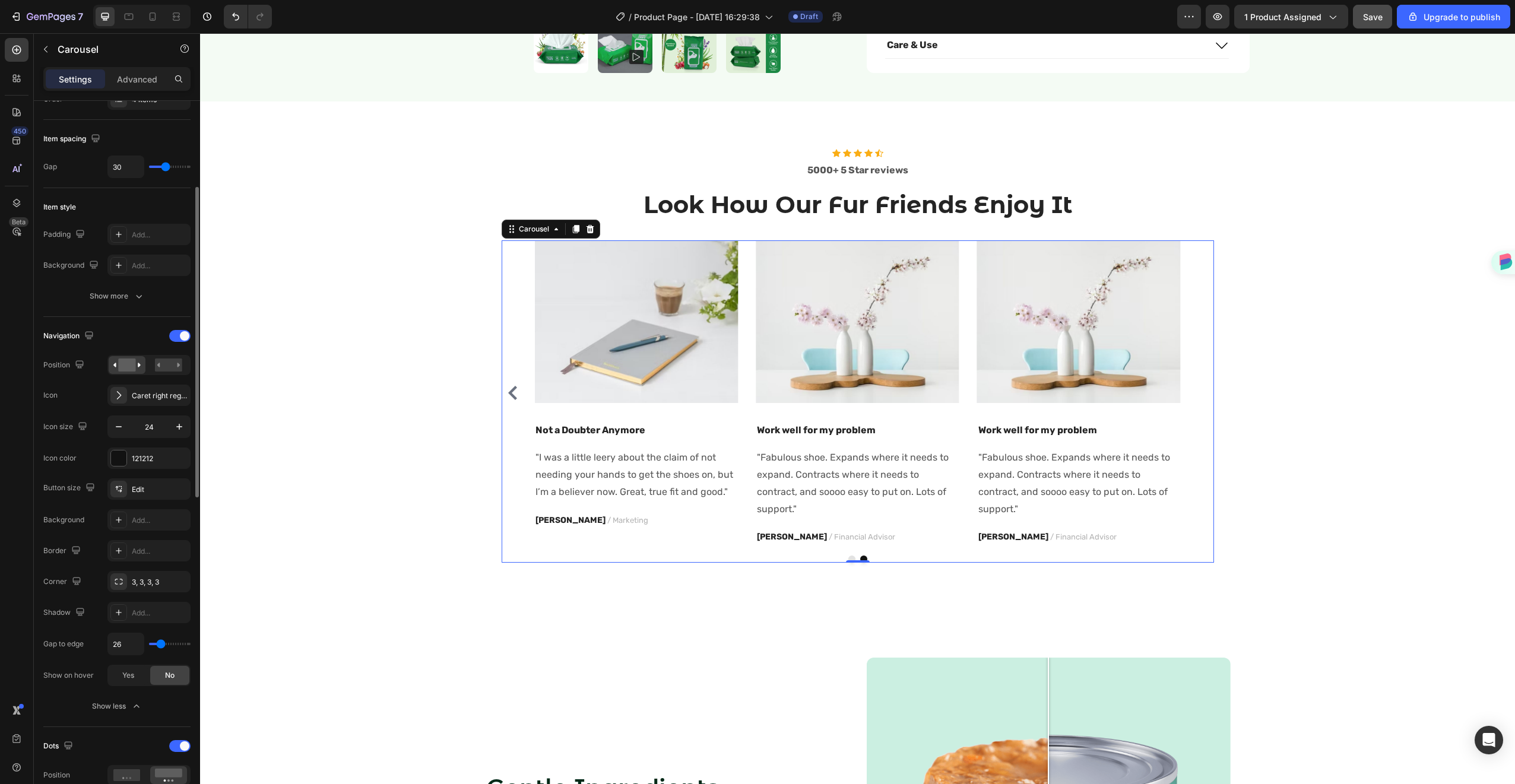
type input "27"
type input "28"
type input "31"
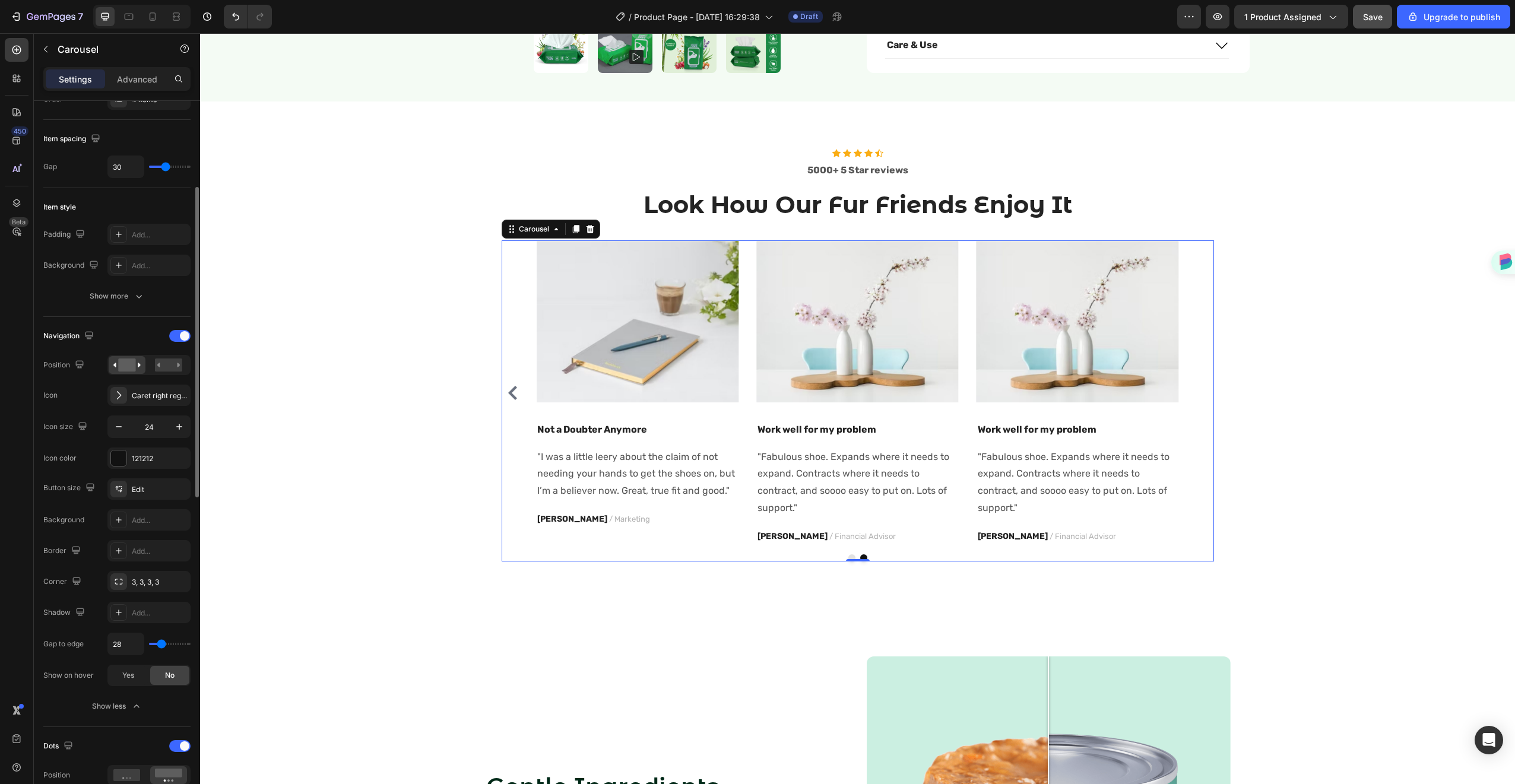
type input "31"
type input "33"
type input "34"
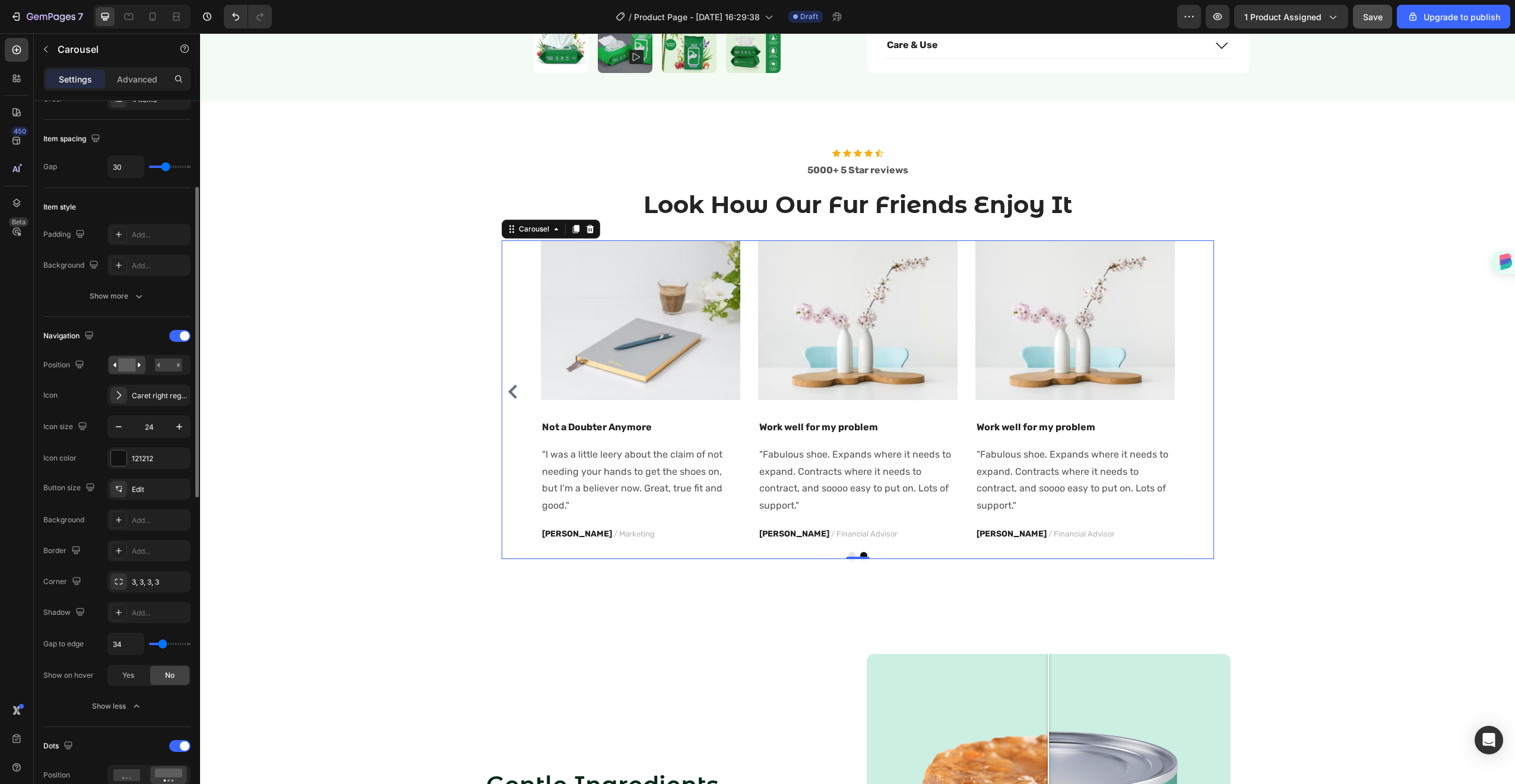
type input "24"
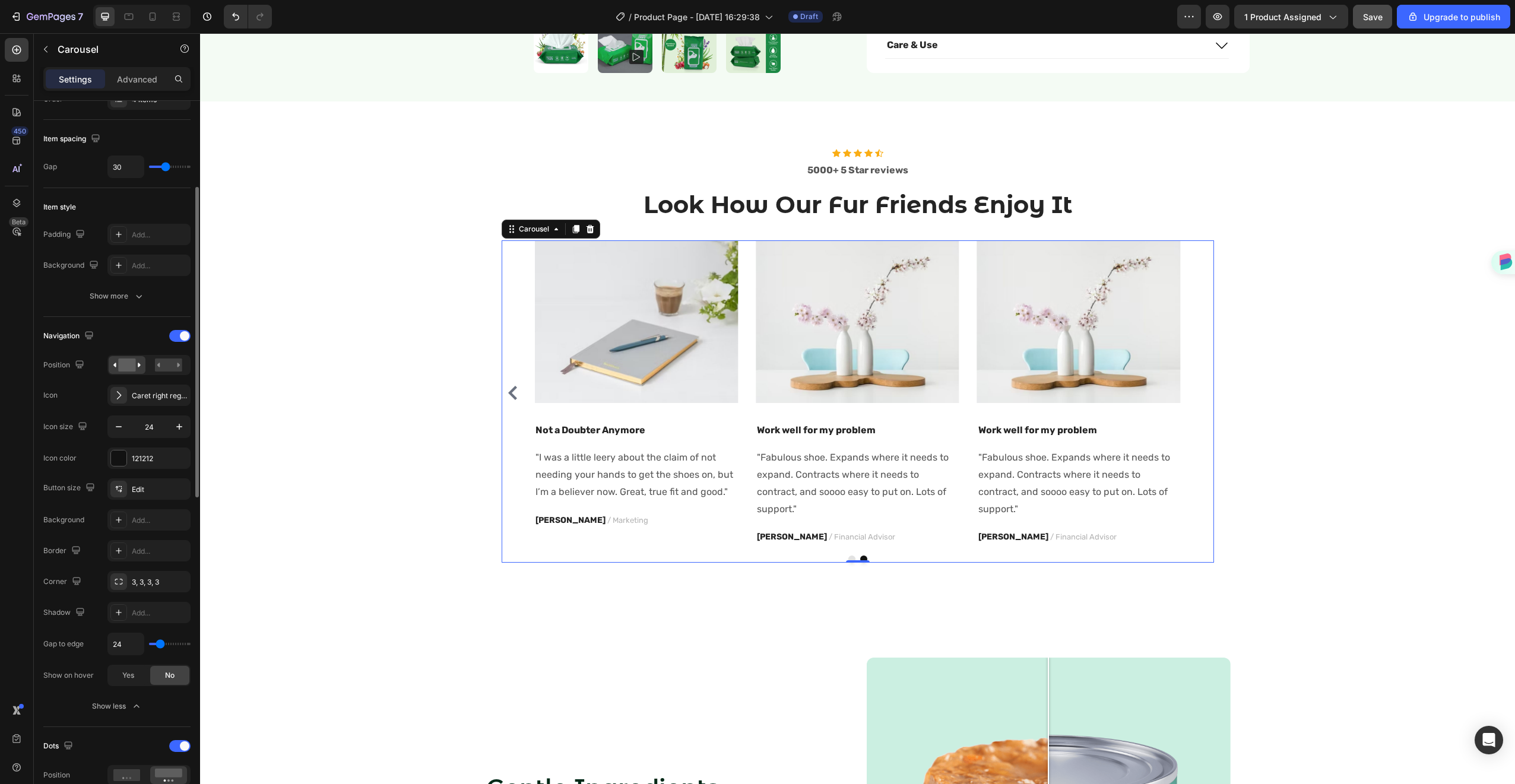
drag, startPoint x: 152, startPoint y: 643, endPoint x: 160, endPoint y: 643, distance: 8.0
type input "24"
click at [160, 643] on input "range" at bounding box center [170, 643] width 41 height 2
click at [141, 682] on div "Yes" at bounding box center [128, 675] width 39 height 19
click at [153, 679] on div "No" at bounding box center [169, 675] width 39 height 19
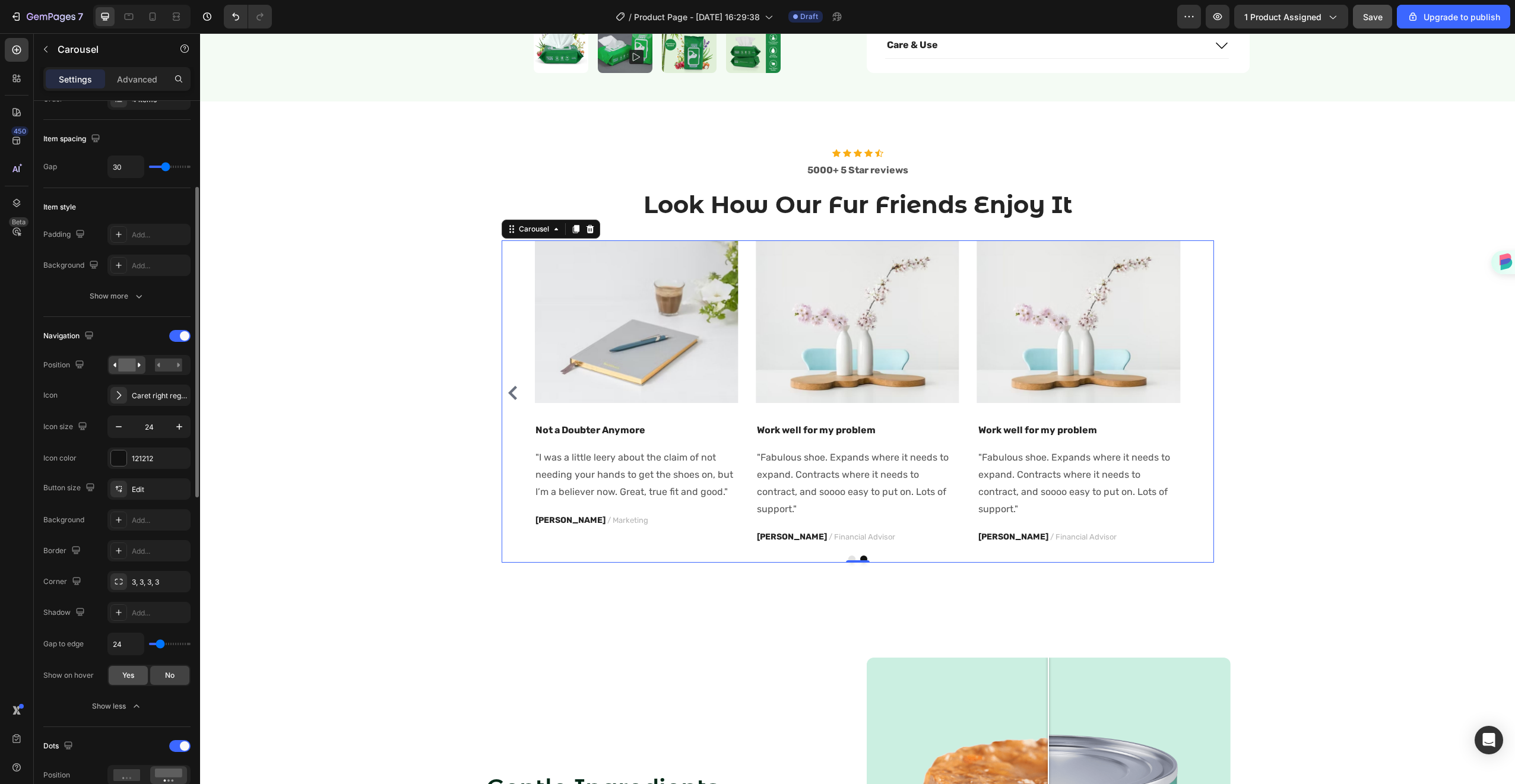
click at [120, 670] on div "Yes" at bounding box center [128, 675] width 39 height 19
click at [154, 674] on div "No" at bounding box center [169, 675] width 39 height 19
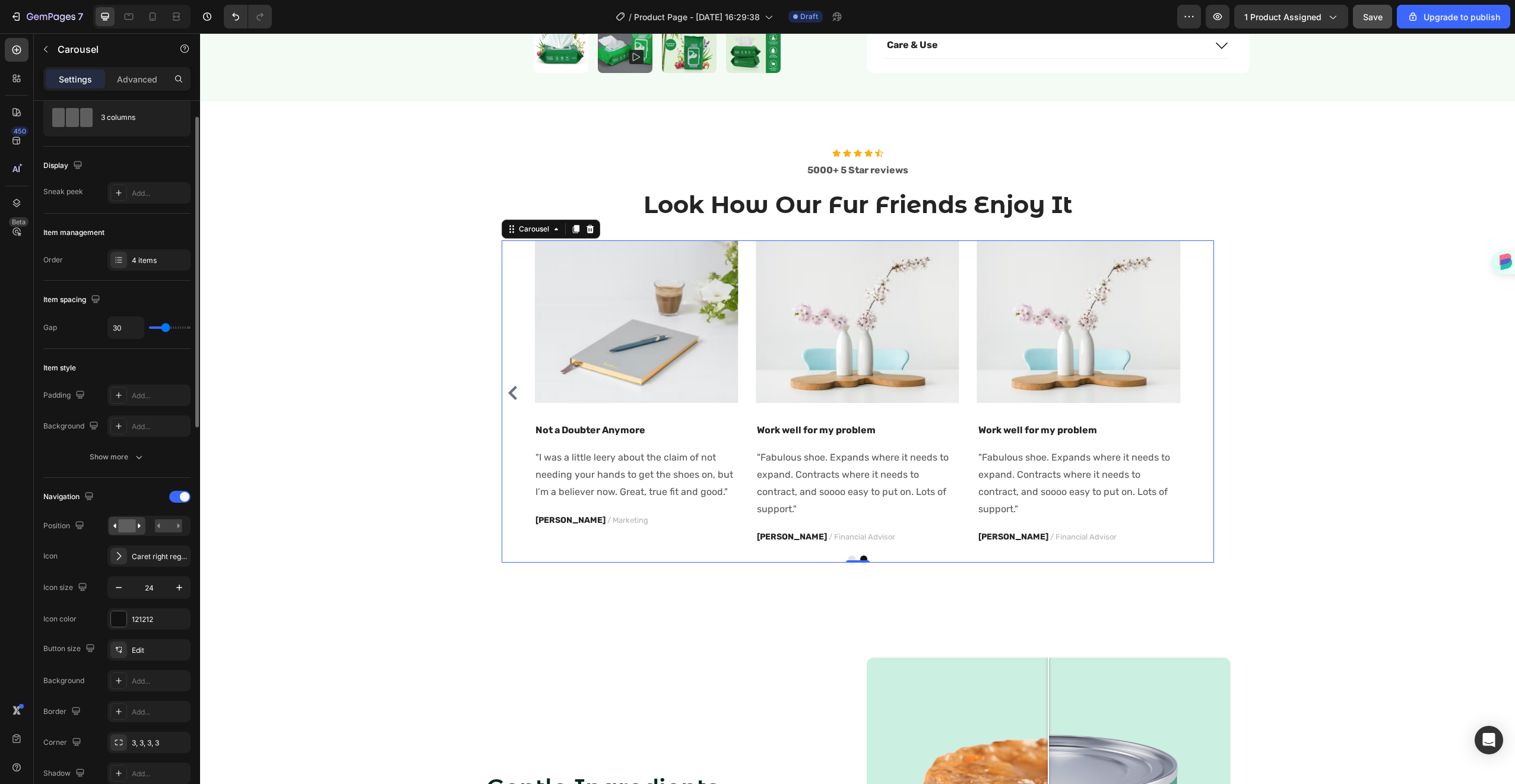
scroll to position [0, 0]
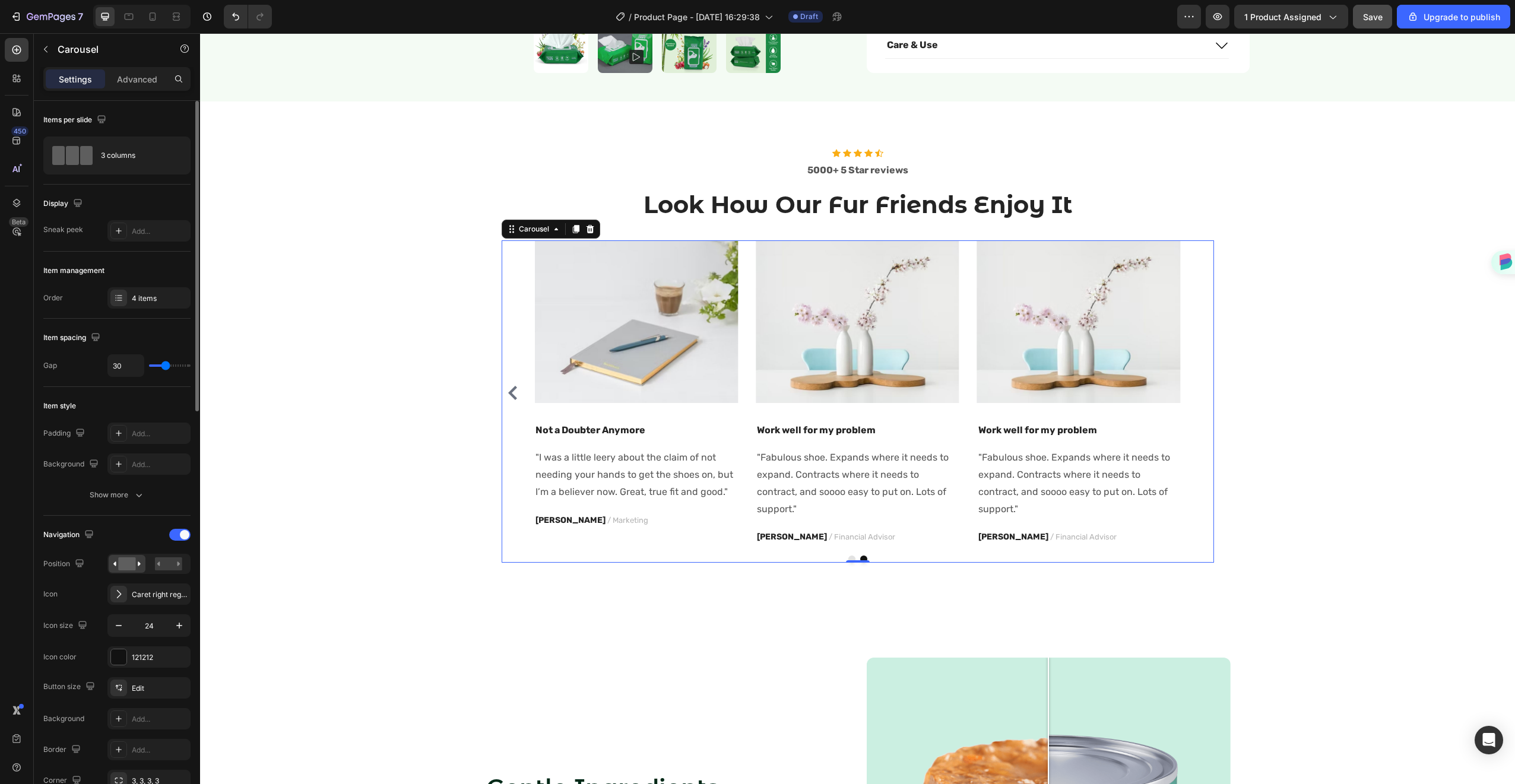
type input "23"
type input "14"
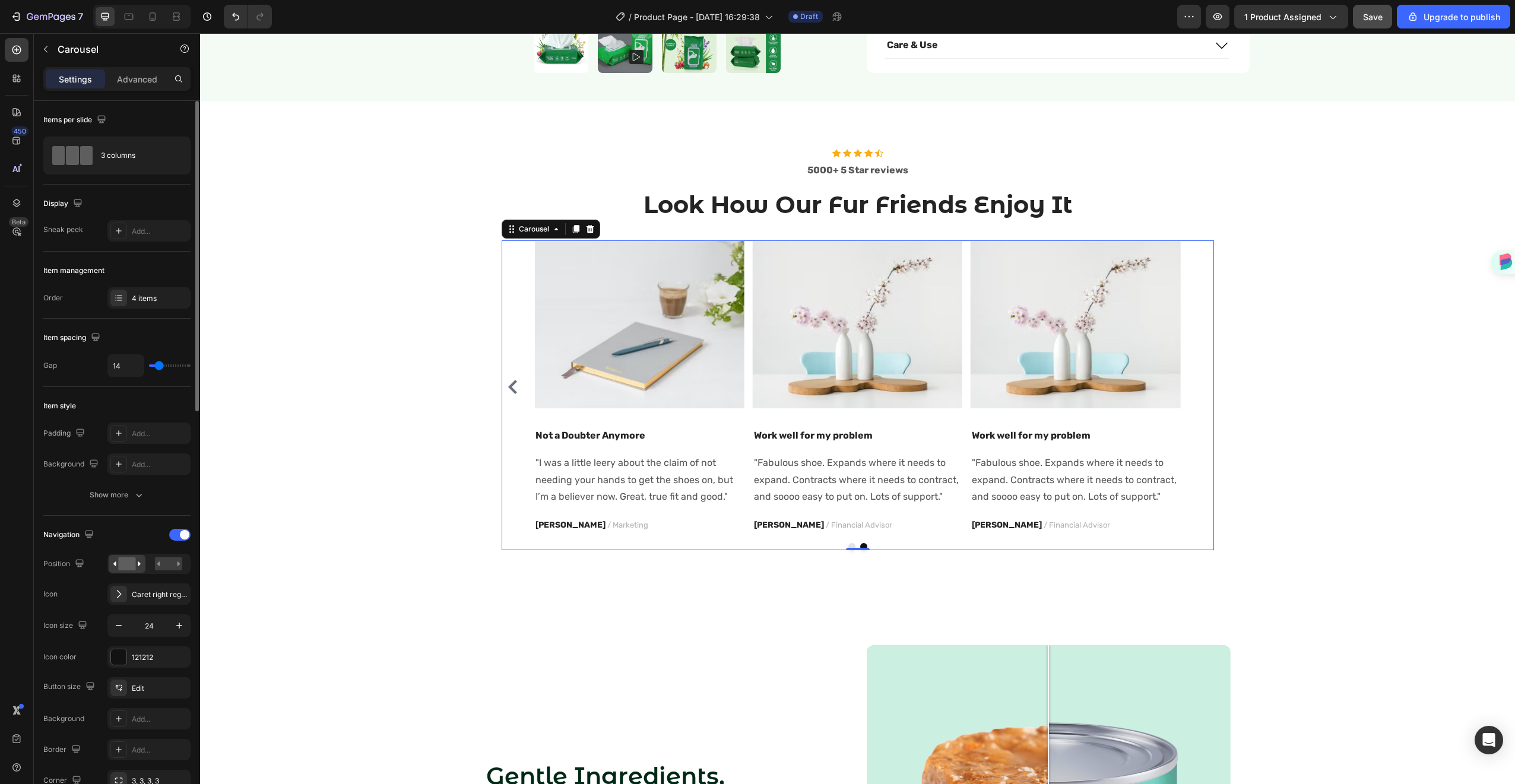
type input "13"
type input "11"
type input "12"
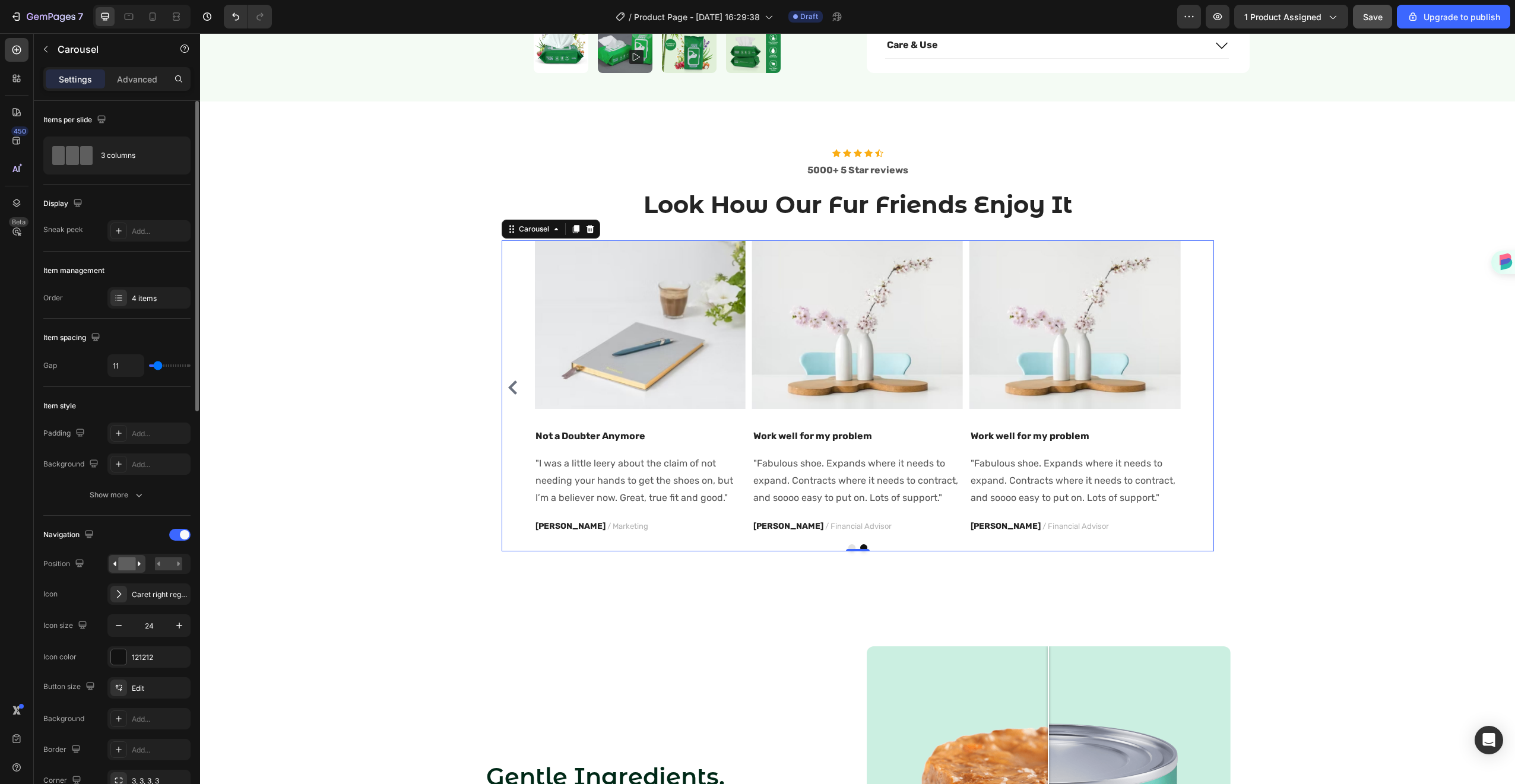
type input "12"
type input "13"
type input "14"
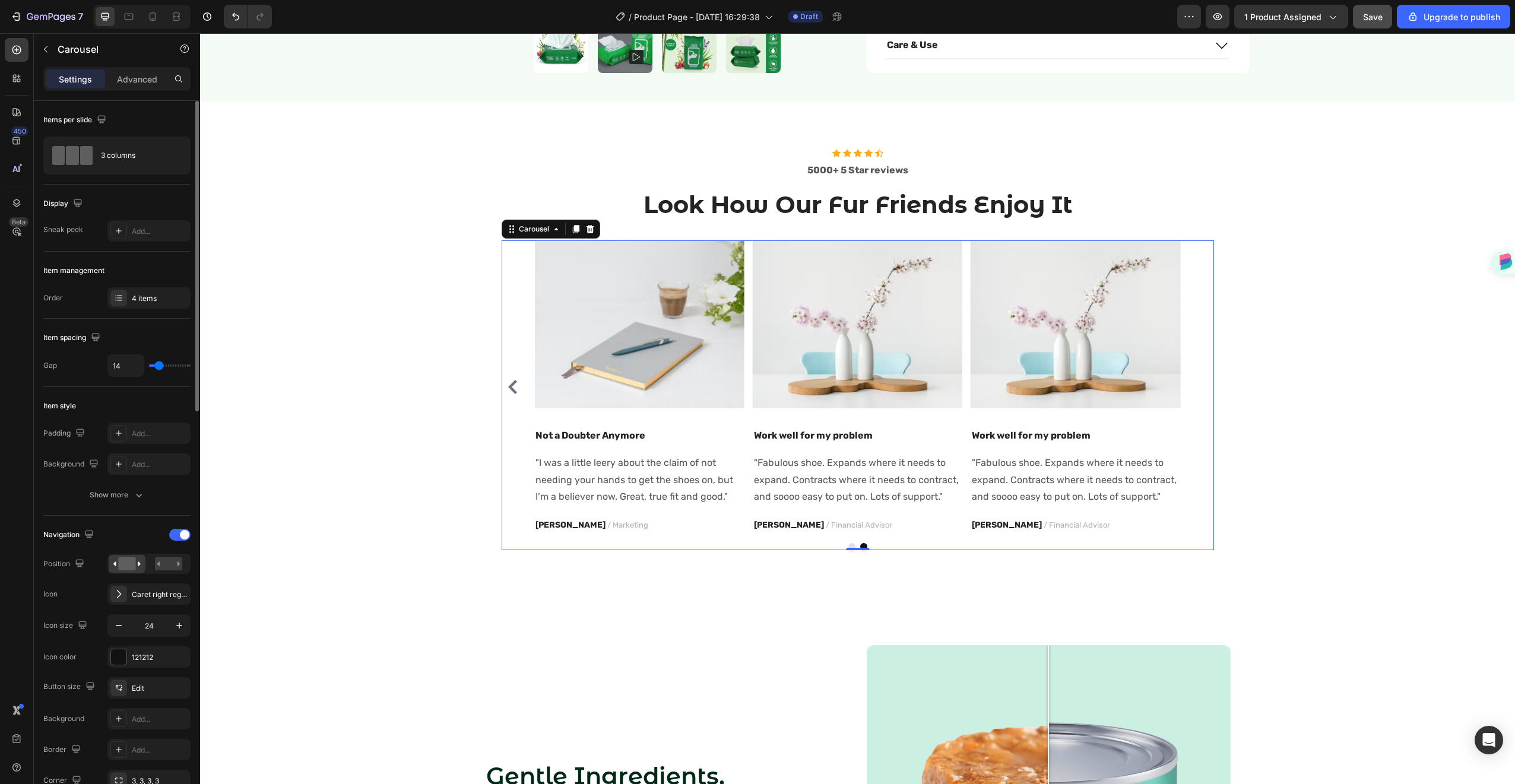
type input "11"
type input "15"
type input "16"
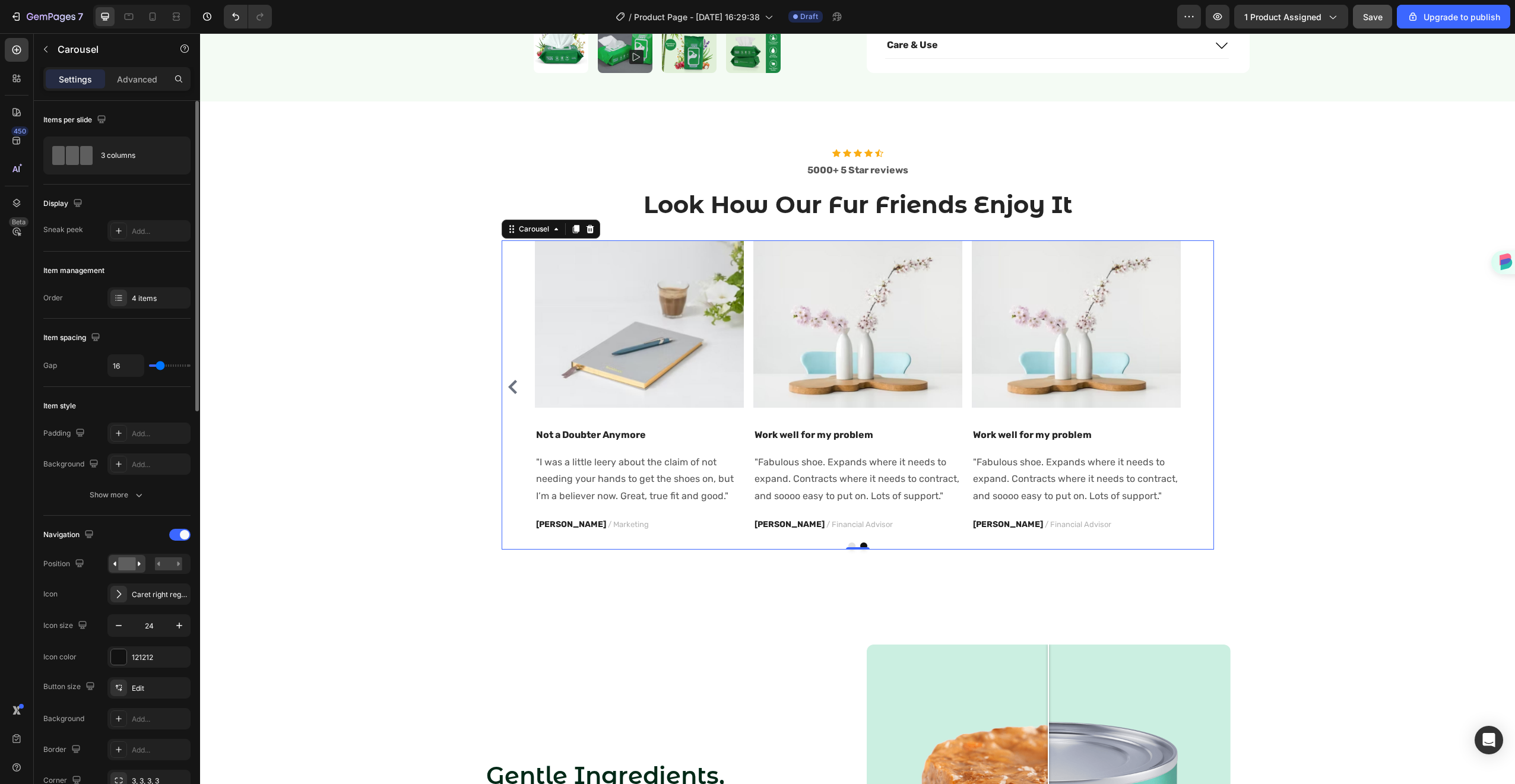
type input "16"
click at [160, 367] on input "range" at bounding box center [170, 365] width 41 height 2
click at [146, 230] on div "Add..." at bounding box center [159, 231] width 55 height 11
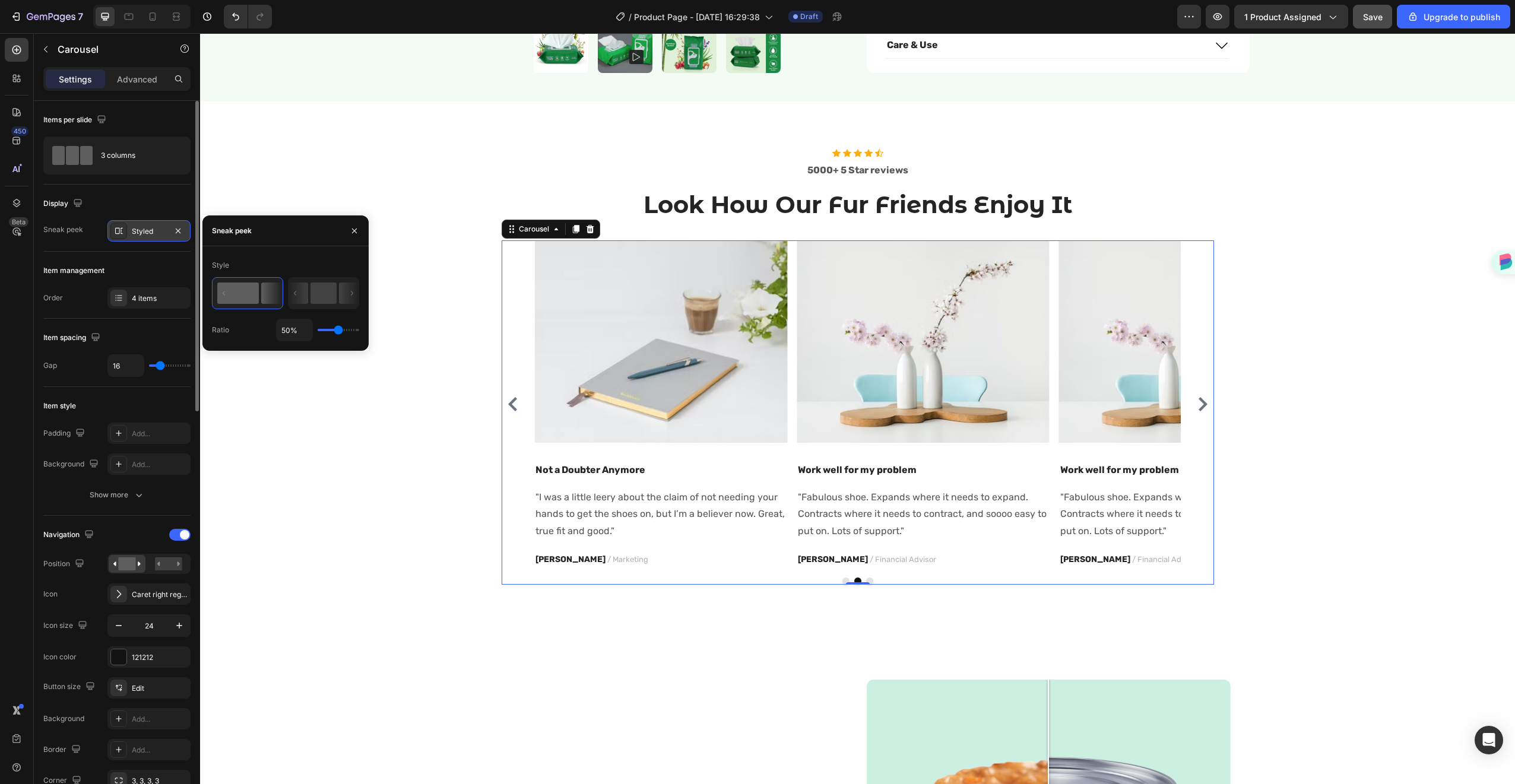
click at [329, 330] on div "50%" at bounding box center [317, 330] width 83 height 23
type input "91%"
type input "91"
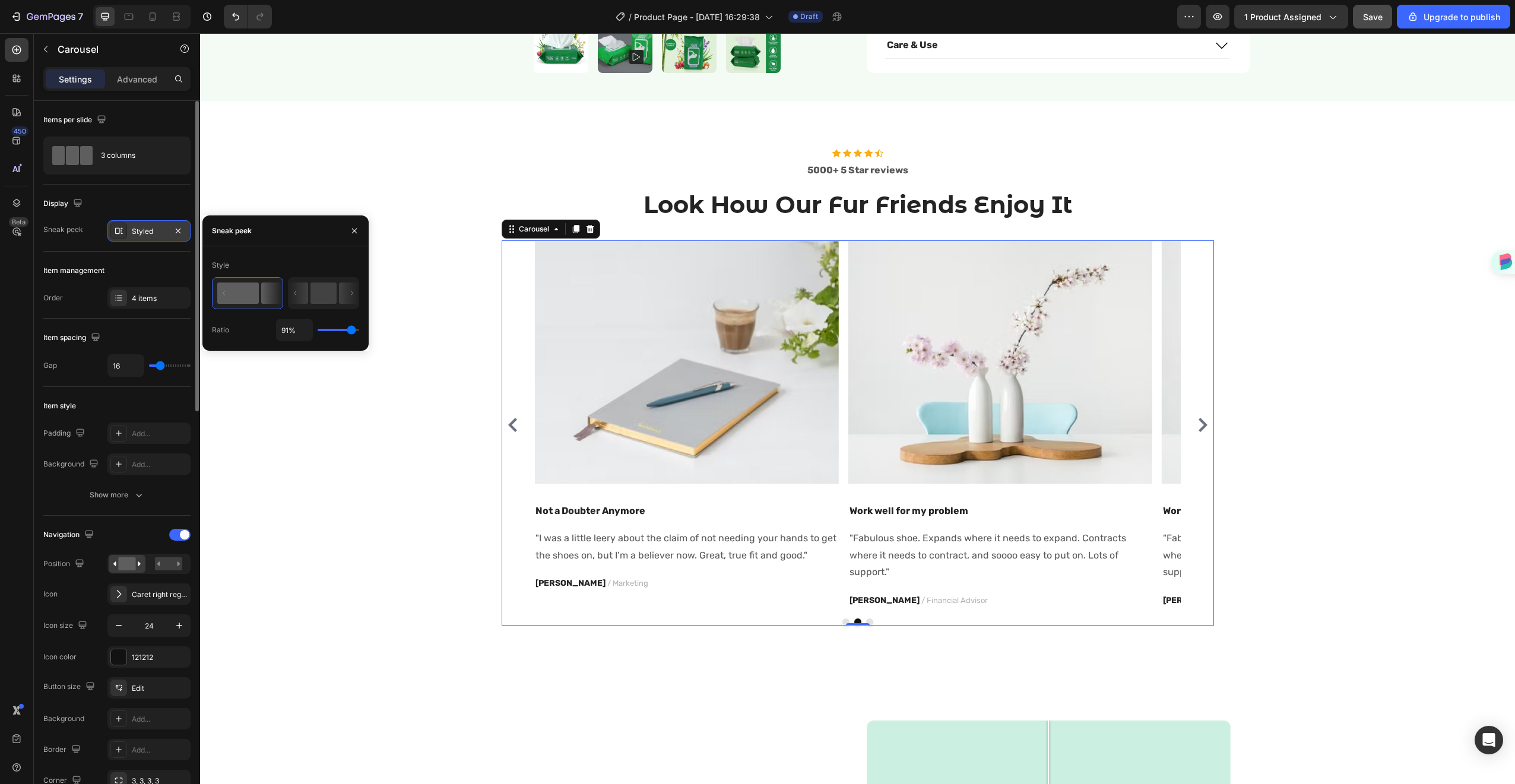
type input "78%"
type input "78"
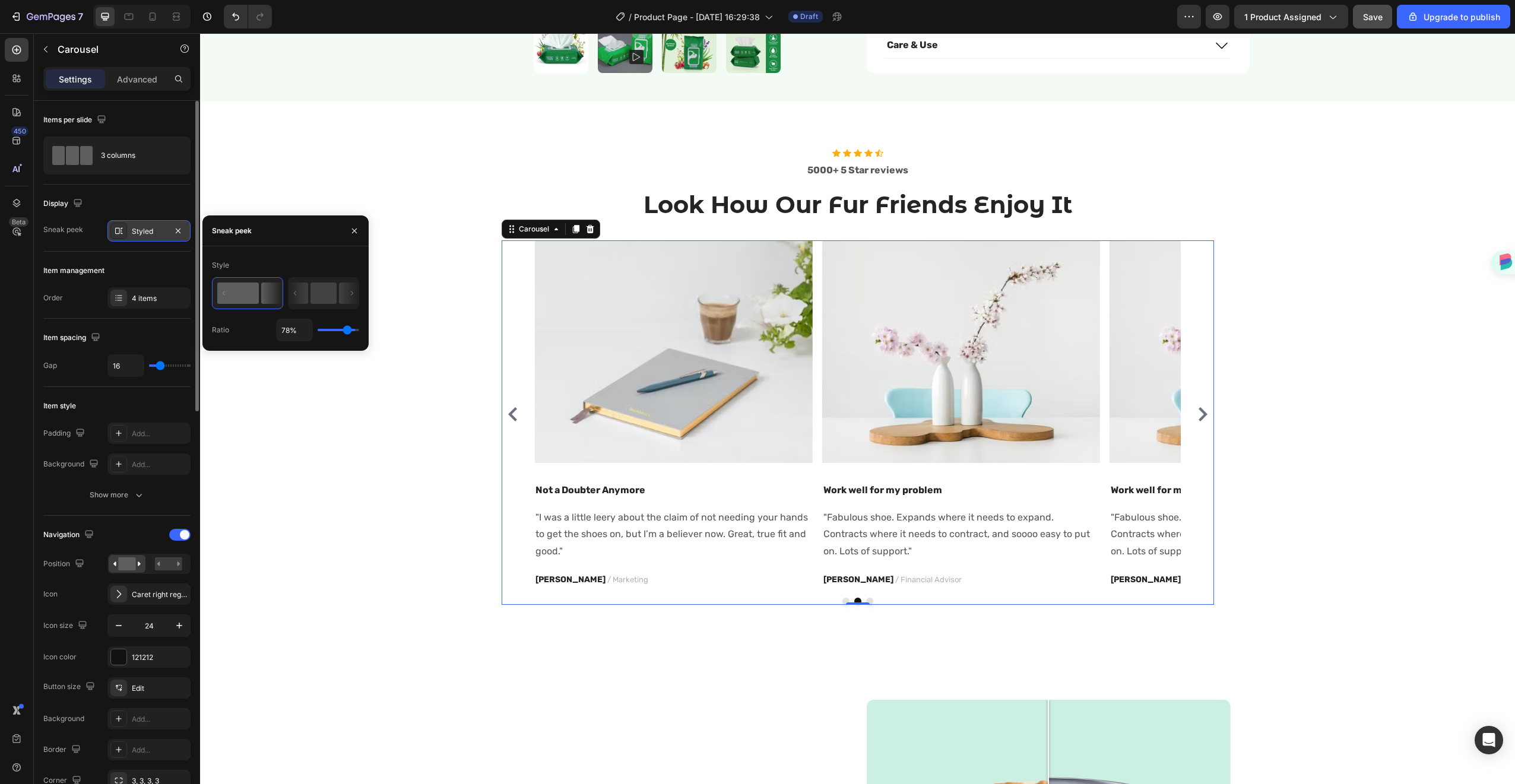
type input "72%"
type input "72"
type input "69%"
type input "69"
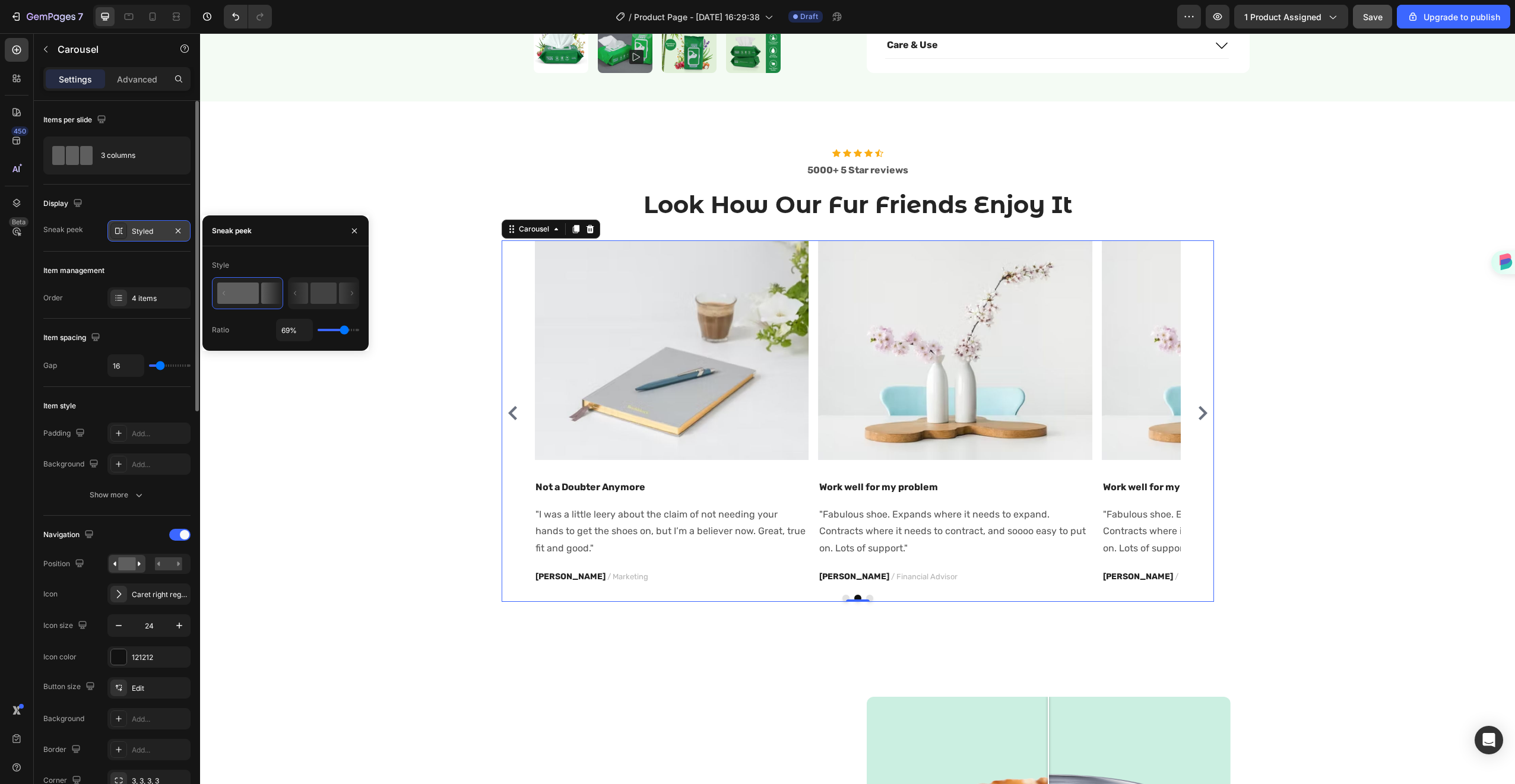
type input "68%"
drag, startPoint x: 351, startPoint y: 333, endPoint x: 344, endPoint y: 333, distance: 7.0
type input "68"
click at [344, 331] on input "range" at bounding box center [338, 330] width 41 height 2
click at [112, 157] on div "3 columns" at bounding box center [137, 156] width 73 height 27
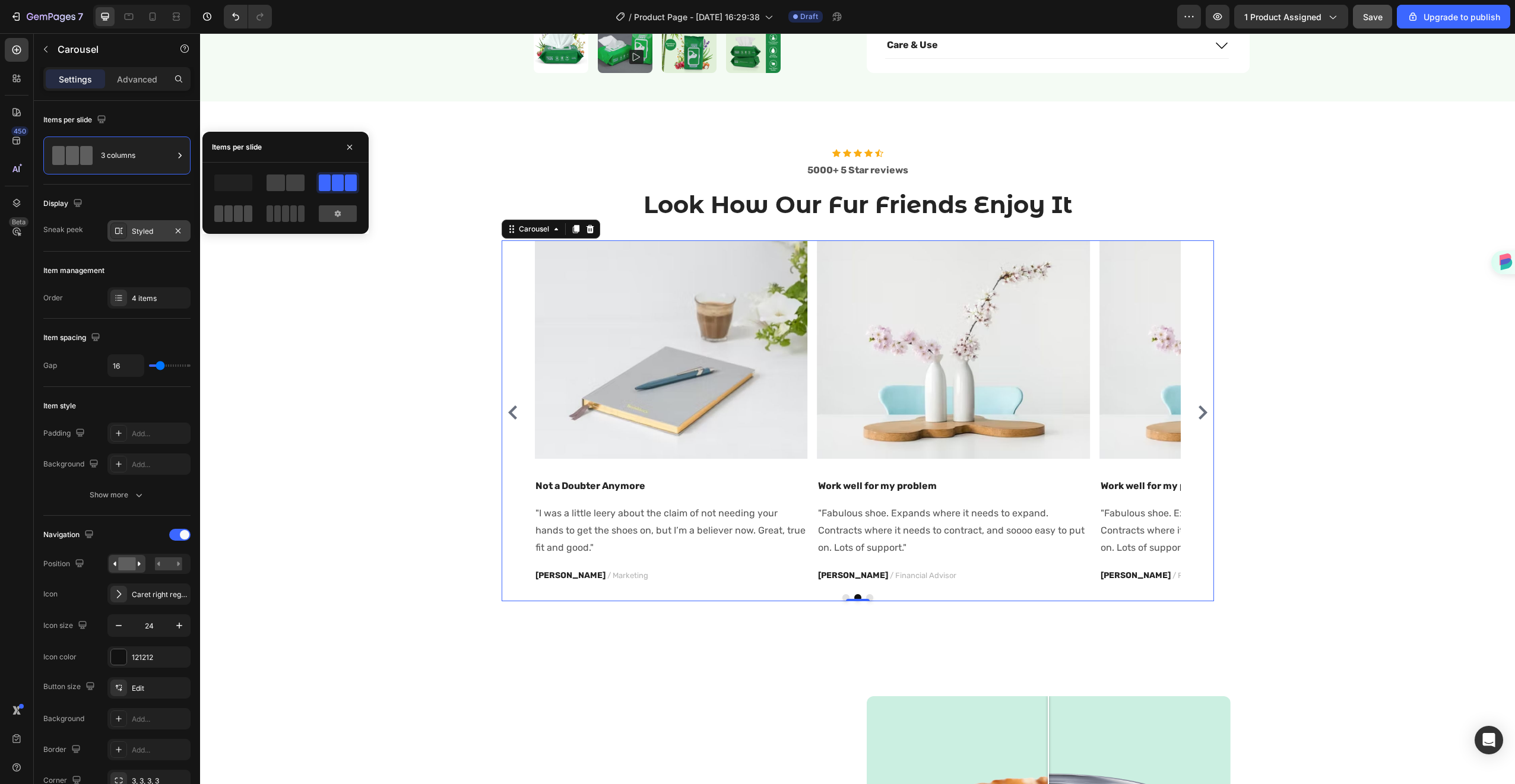
click at [298, 218] on span at bounding box center [301, 213] width 6 height 16
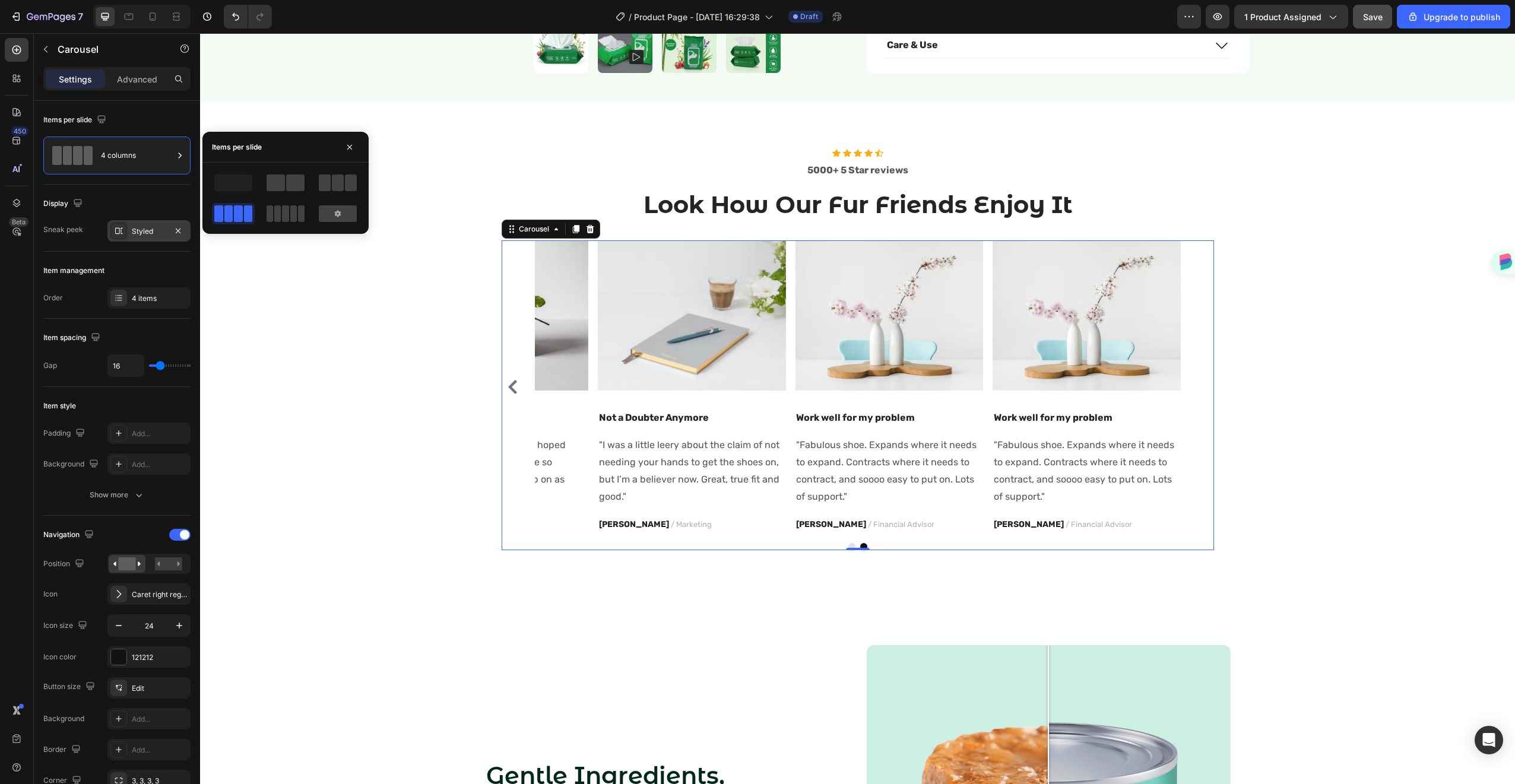
click at [360, 181] on div at bounding box center [286, 198] width 166 height 52
click at [338, 181] on span at bounding box center [338, 183] width 12 height 16
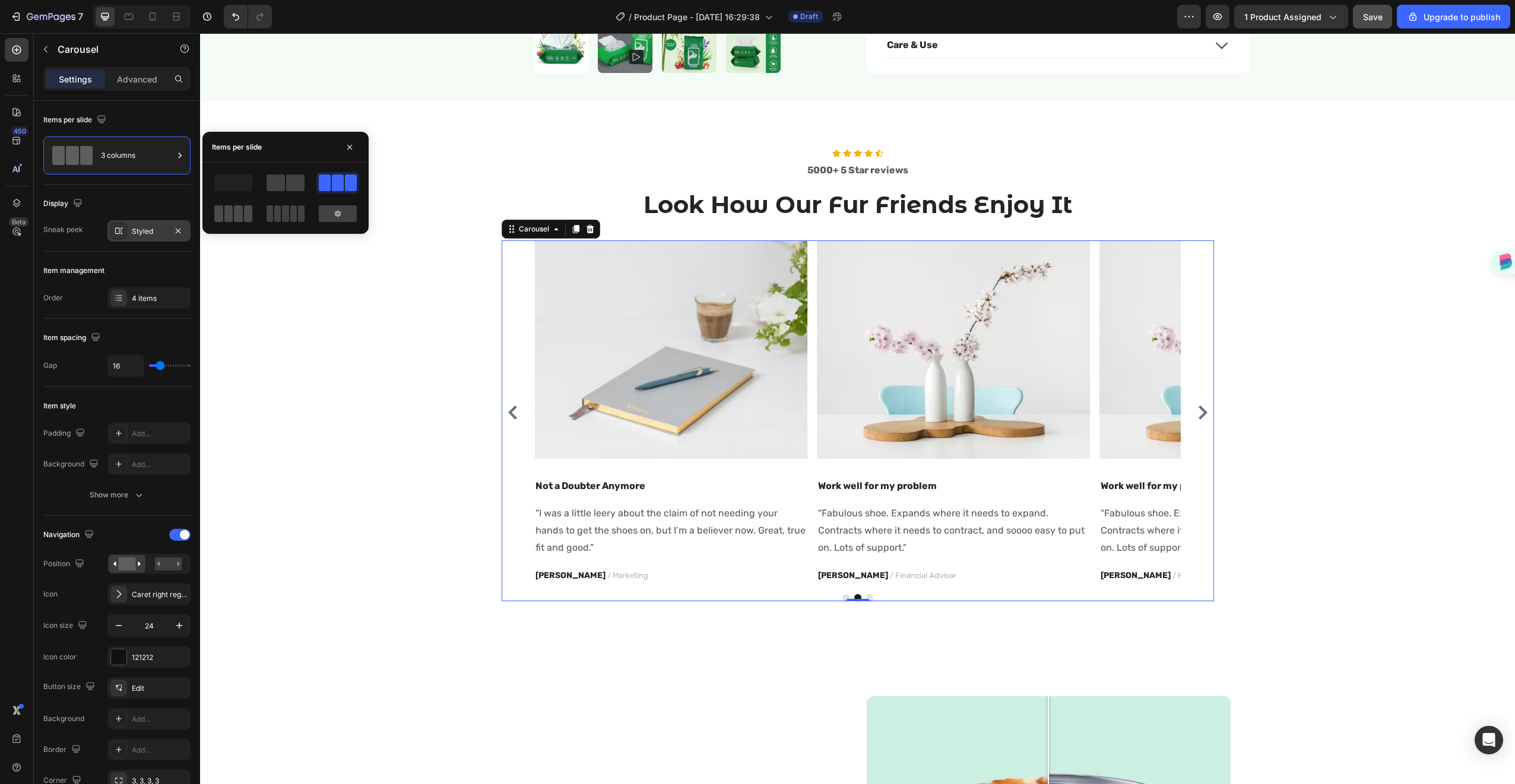
click at [232, 213] on span at bounding box center [229, 213] width 9 height 16
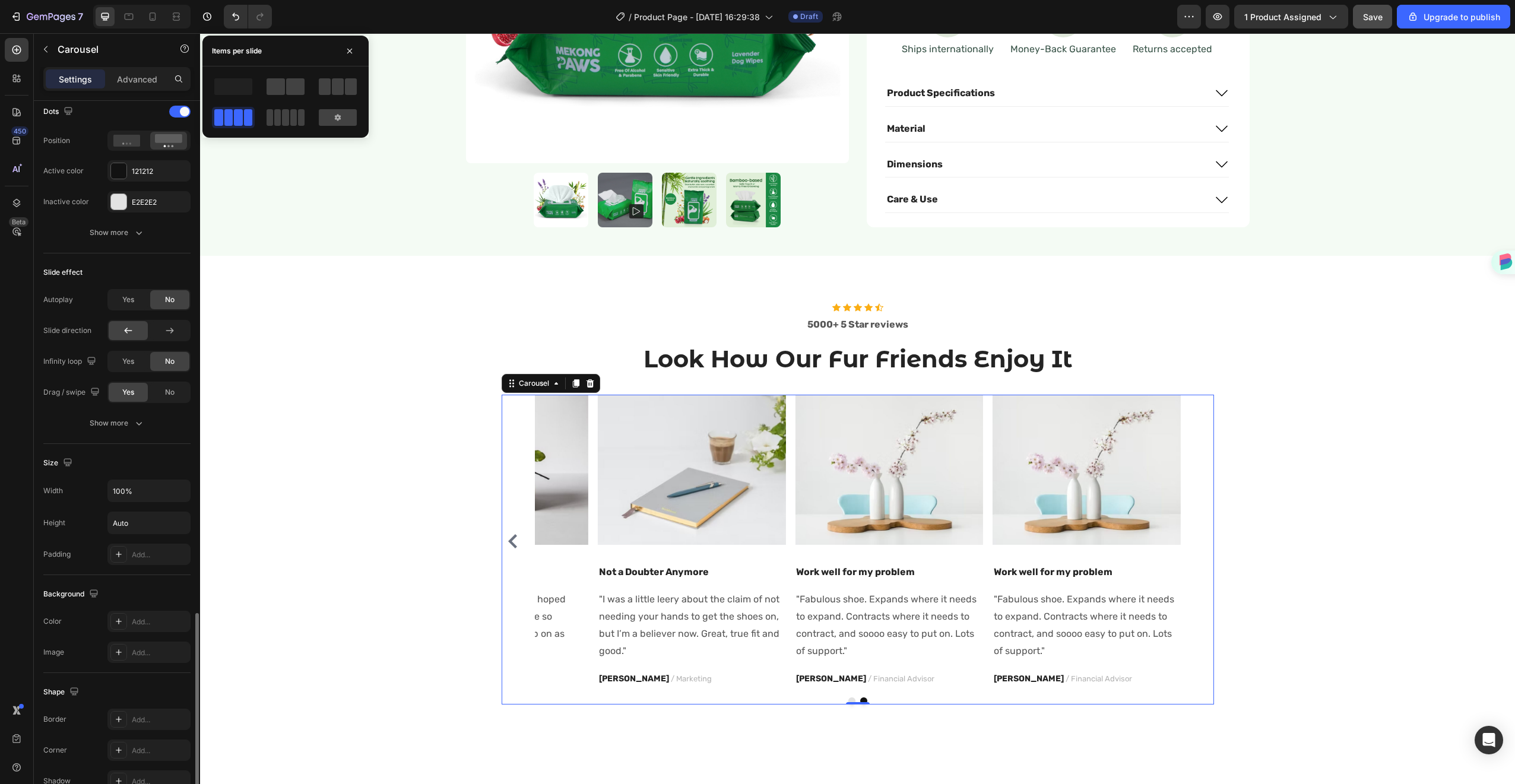
scroll to position [939, 0]
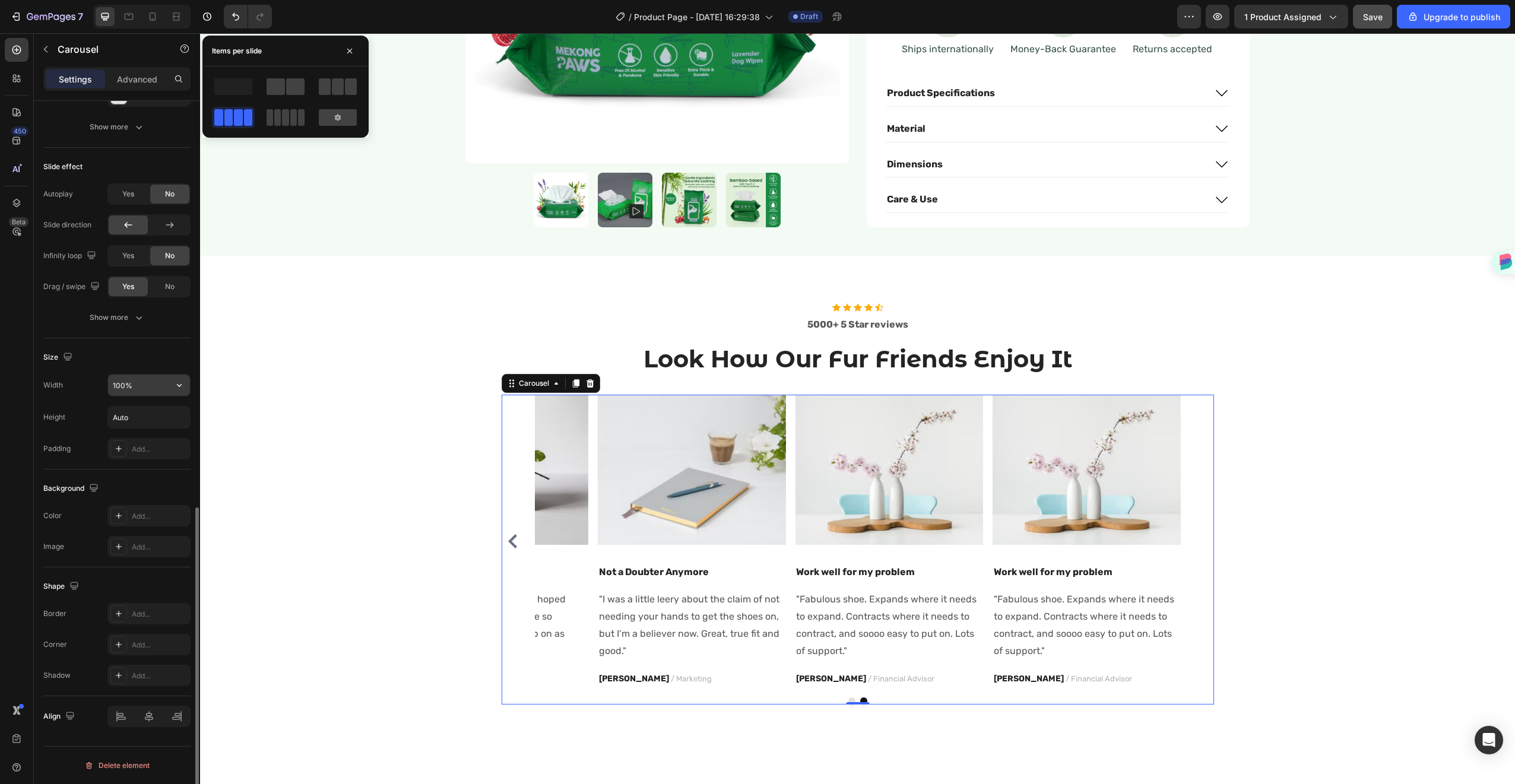
click at [134, 390] on input "100%" at bounding box center [149, 385] width 82 height 21
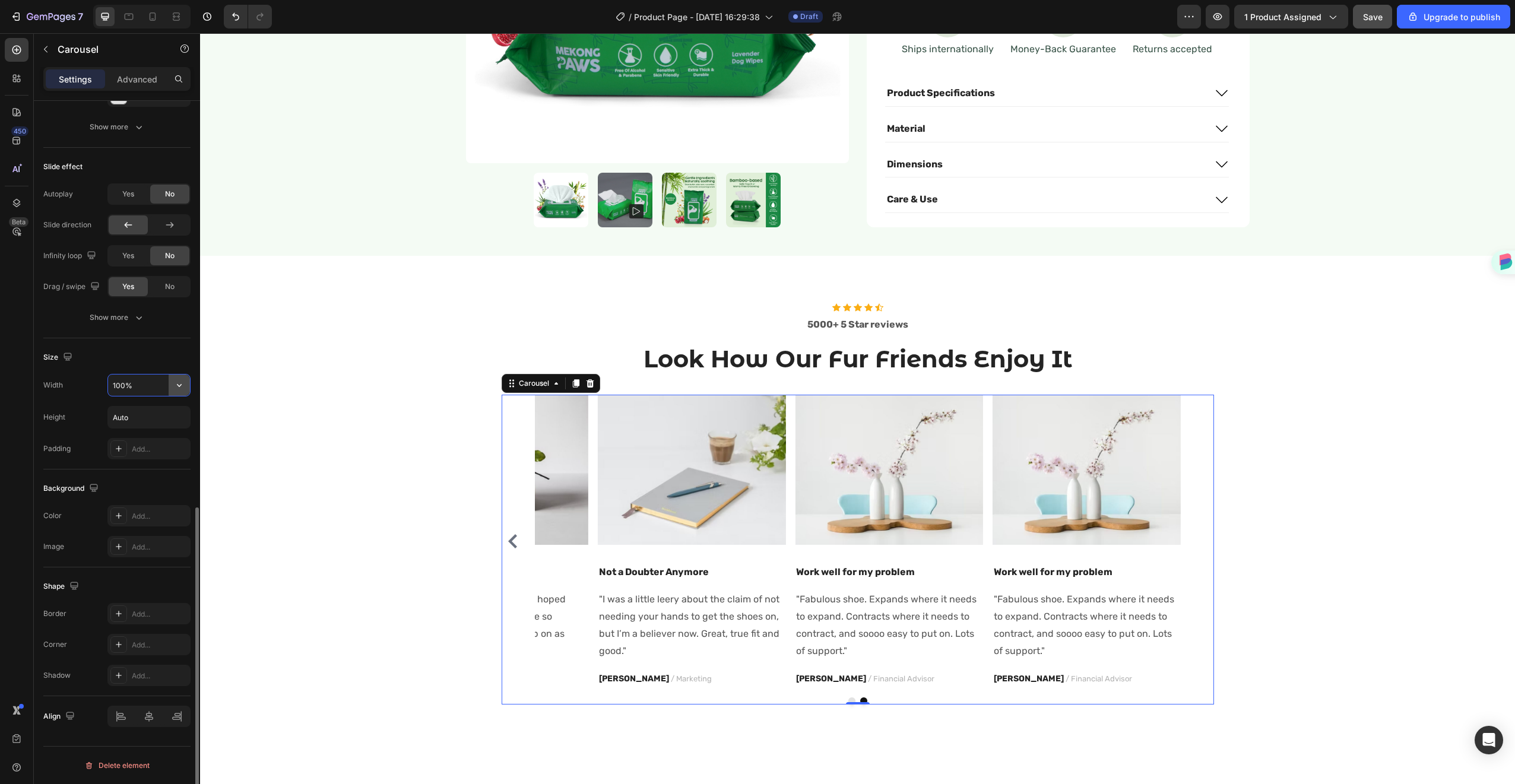
click at [188, 386] on button "button" at bounding box center [179, 385] width 21 height 21
click at [162, 412] on span "1200px" at bounding box center [167, 415] width 25 height 11
click at [183, 380] on icon "button" at bounding box center [179, 385] width 12 height 12
click at [164, 436] on span "100%" at bounding box center [170, 438] width 20 height 11
type input "100%"
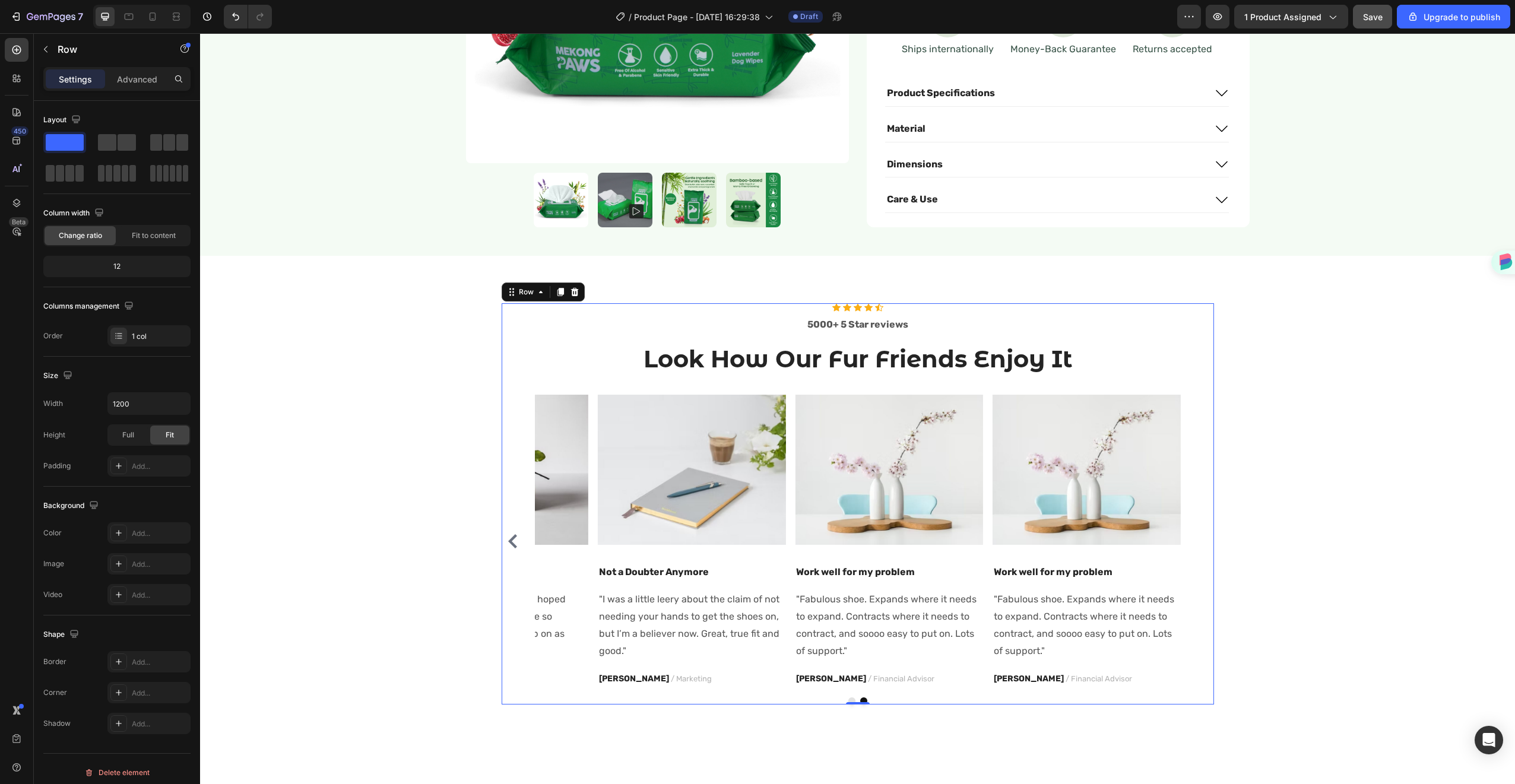
click at [518, 375] on div "Icon Icon Icon Icon Icon Icon List Hoz 5000+ 5 Star reviews Text block Look How…" at bounding box center [858, 504] width 712 height 402
click at [125, 405] on input "1200" at bounding box center [149, 404] width 82 height 21
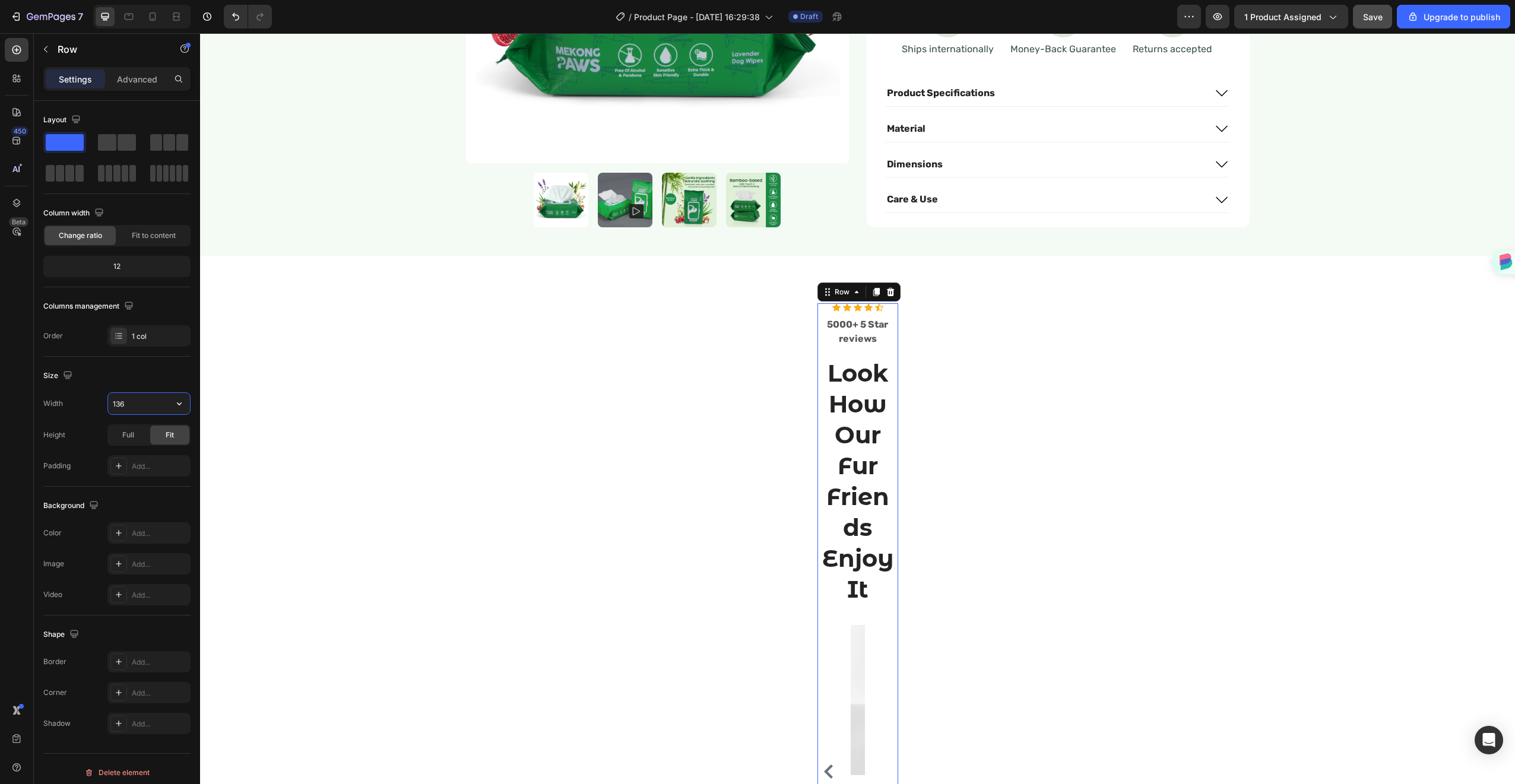
type input "1360"
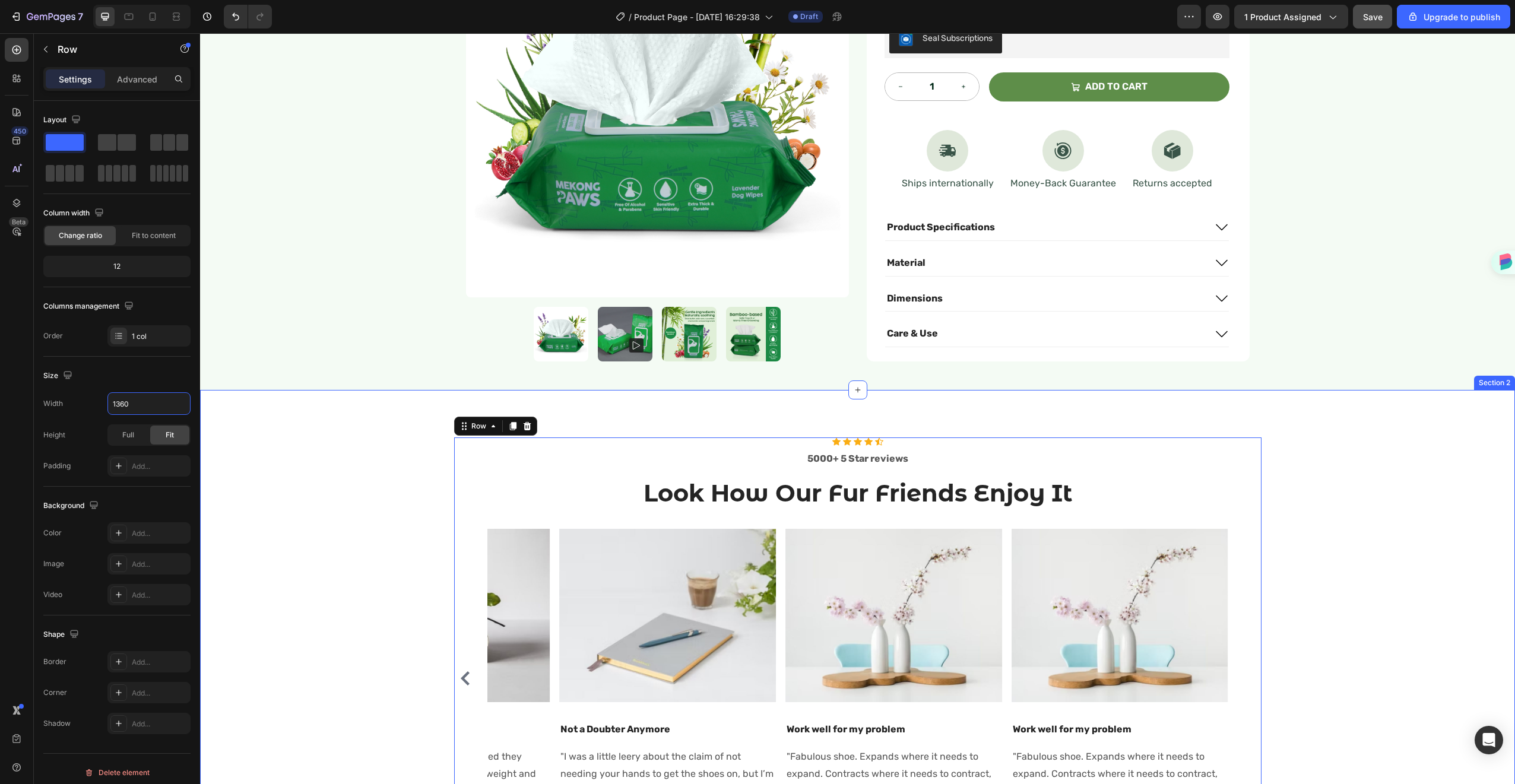
scroll to position [252, 0]
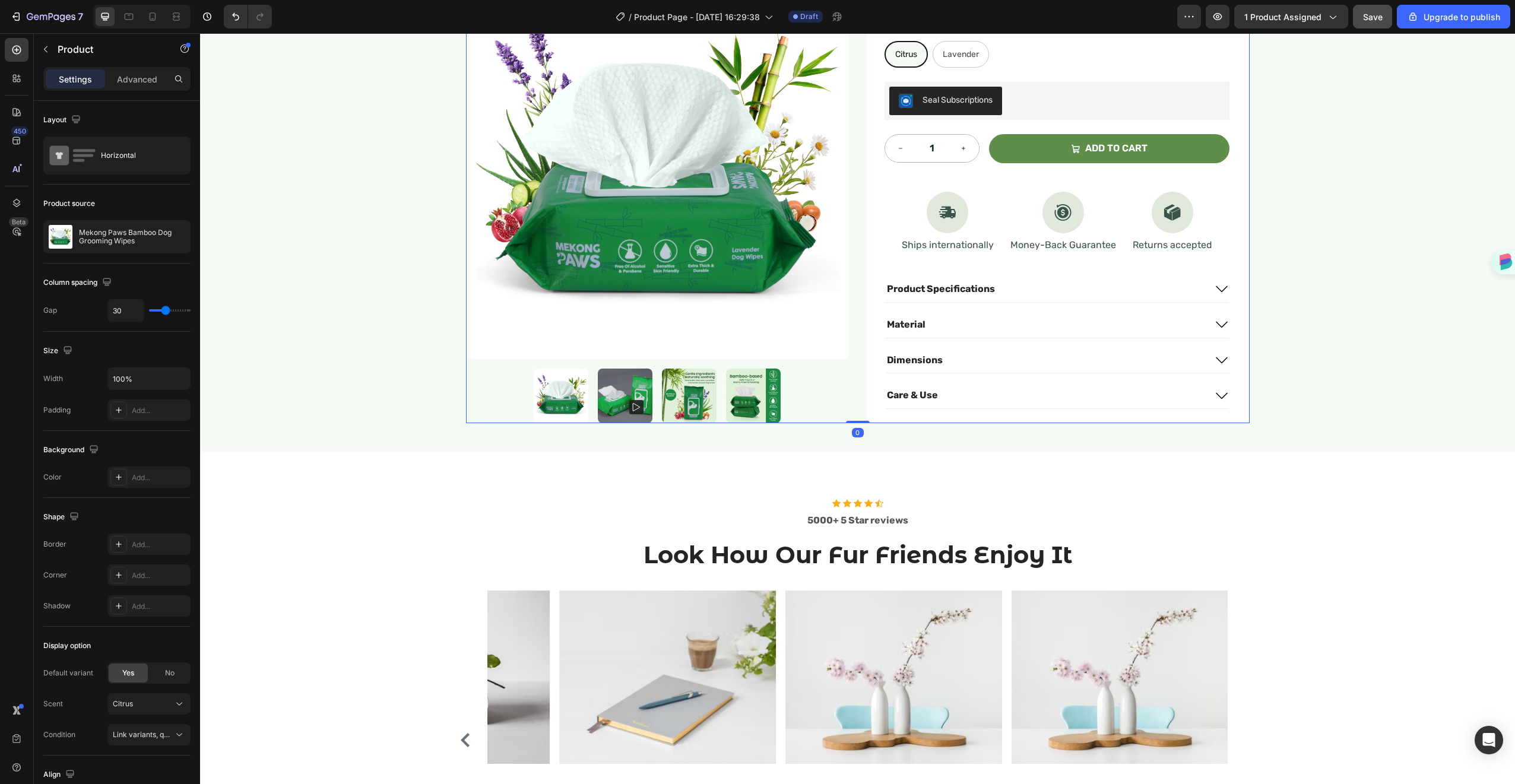
click at [846, 401] on div "Product Images Icon Icon Icon Icon Icon Icon List Rated 4.7 Stars (465 reviews)…" at bounding box center [858, 128] width 783 height 589
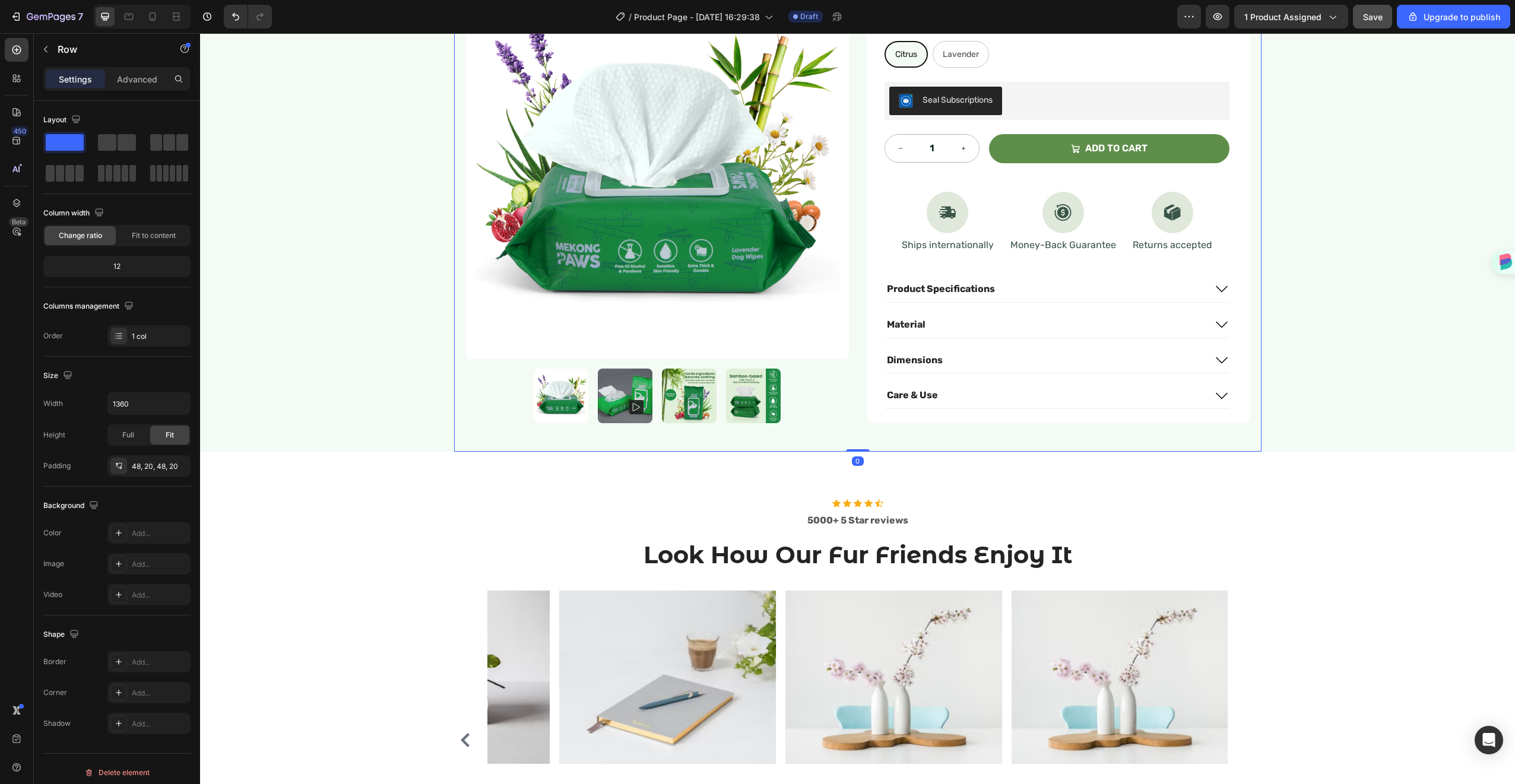
click at [454, 377] on div "Product Images Icon Icon Icon Icon Icon Icon List Rated 4.7 Stars (465 reviews)…" at bounding box center [858, 128] width 808 height 646
click at [456, 576] on div "Carousel" at bounding box center [474, 584] width 40 height 14
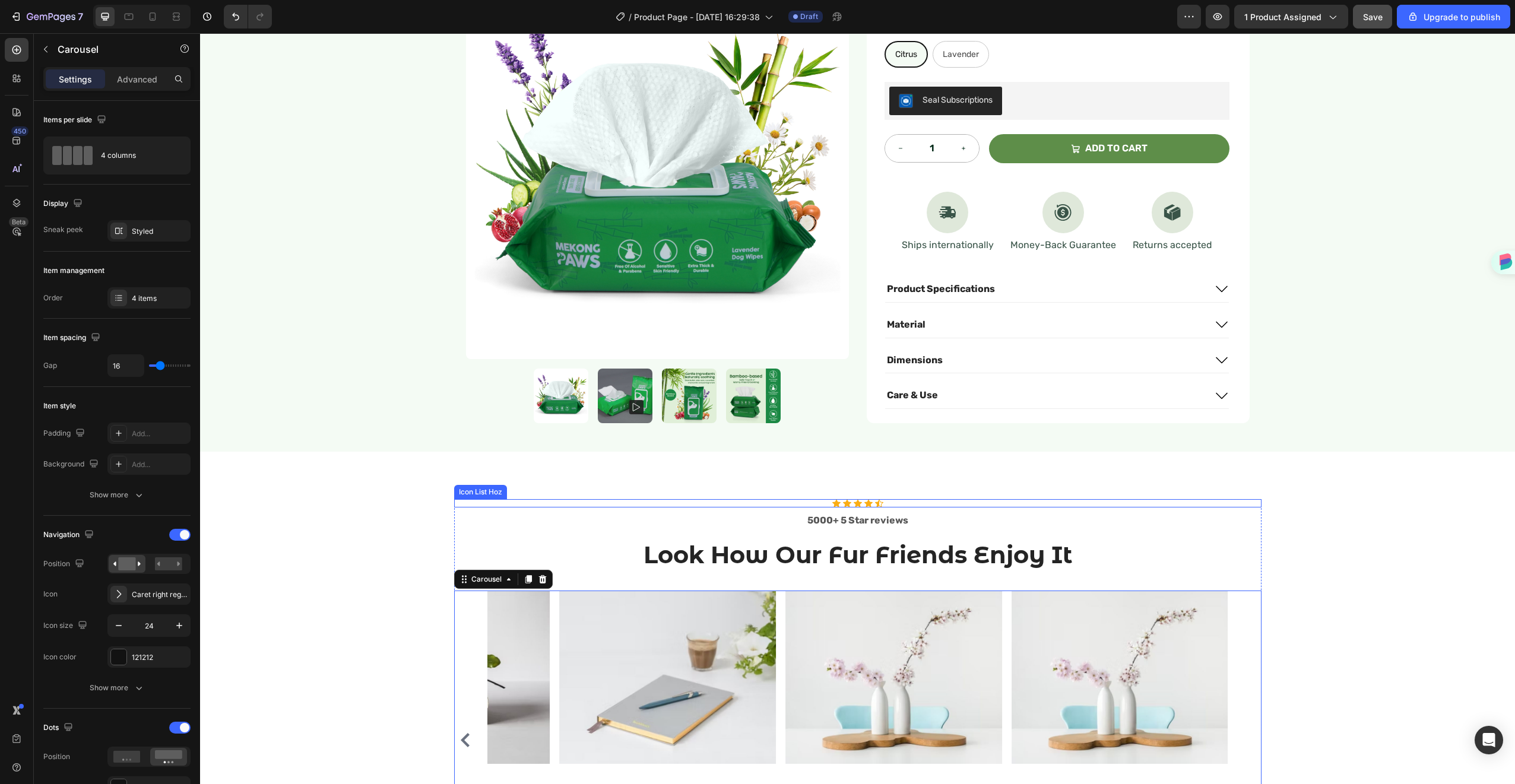
click at [625, 499] on div "Icon Icon Icon Icon Icon Icon List Hoz" at bounding box center [858, 503] width 808 height 9
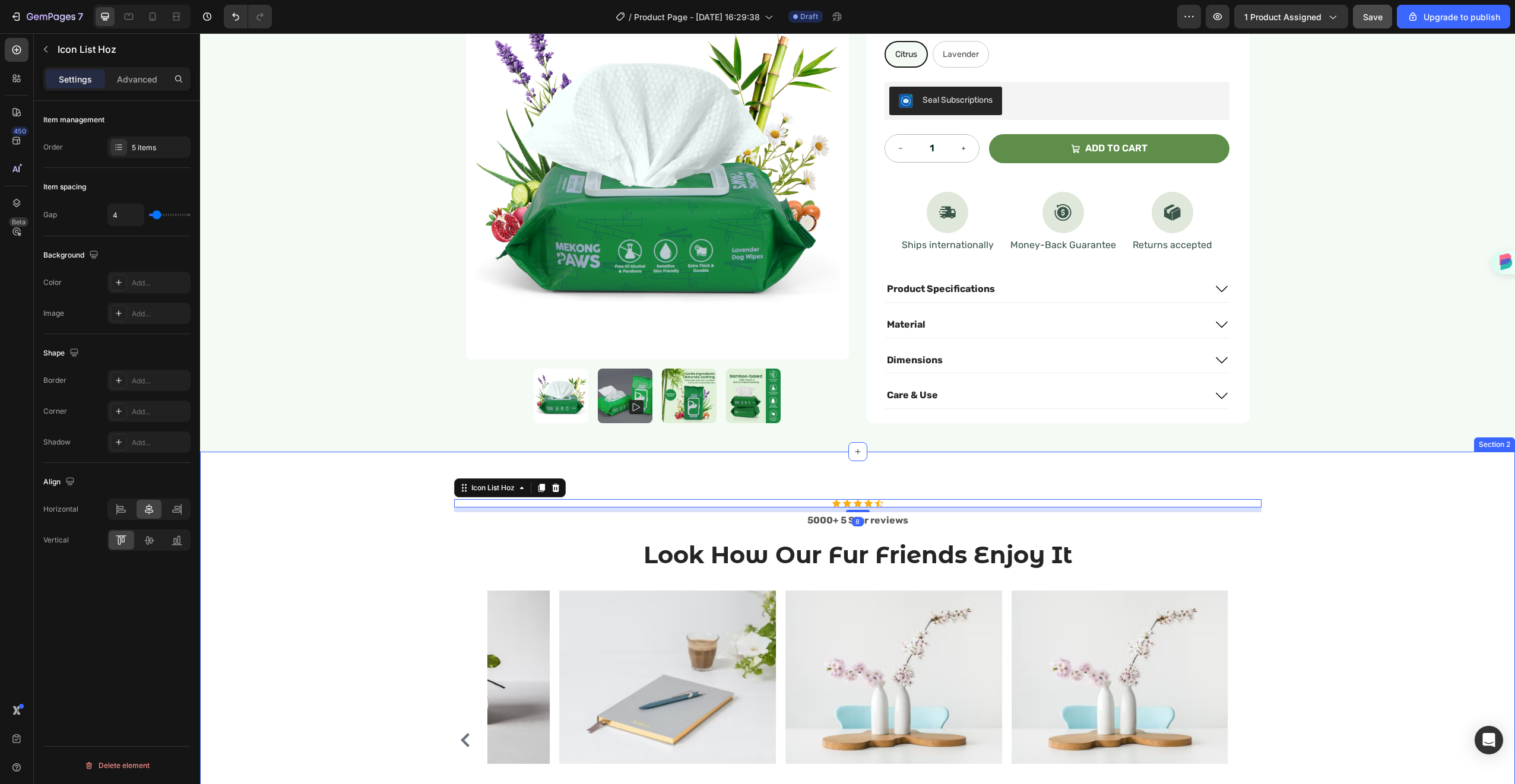
click at [1369, 466] on div "Icon Icon Icon Icon Icon Icon List Hoz 8 5000+ 5 Star reviews Text block Look H…" at bounding box center [857, 702] width 1315 height 502
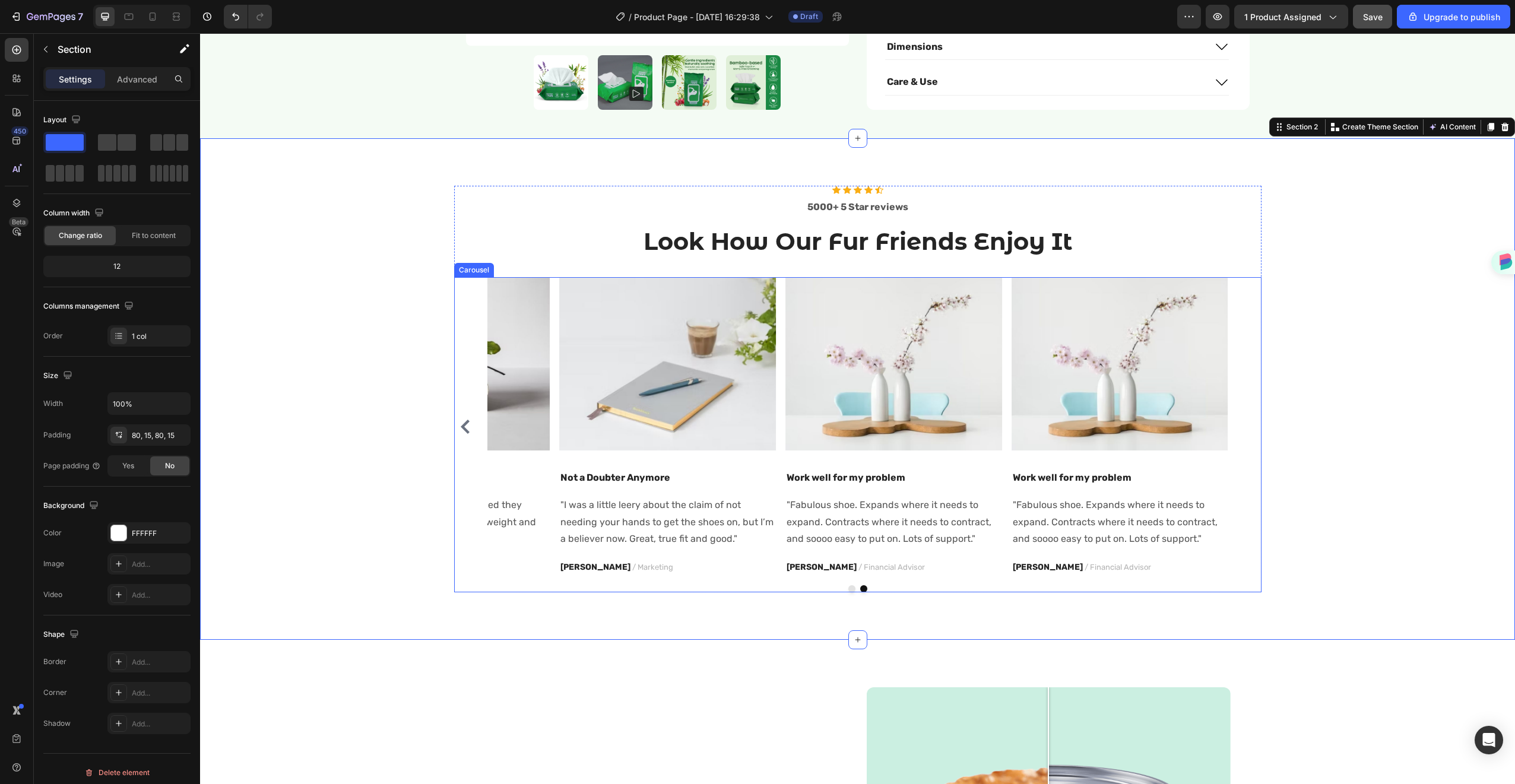
scroll to position [563, 0]
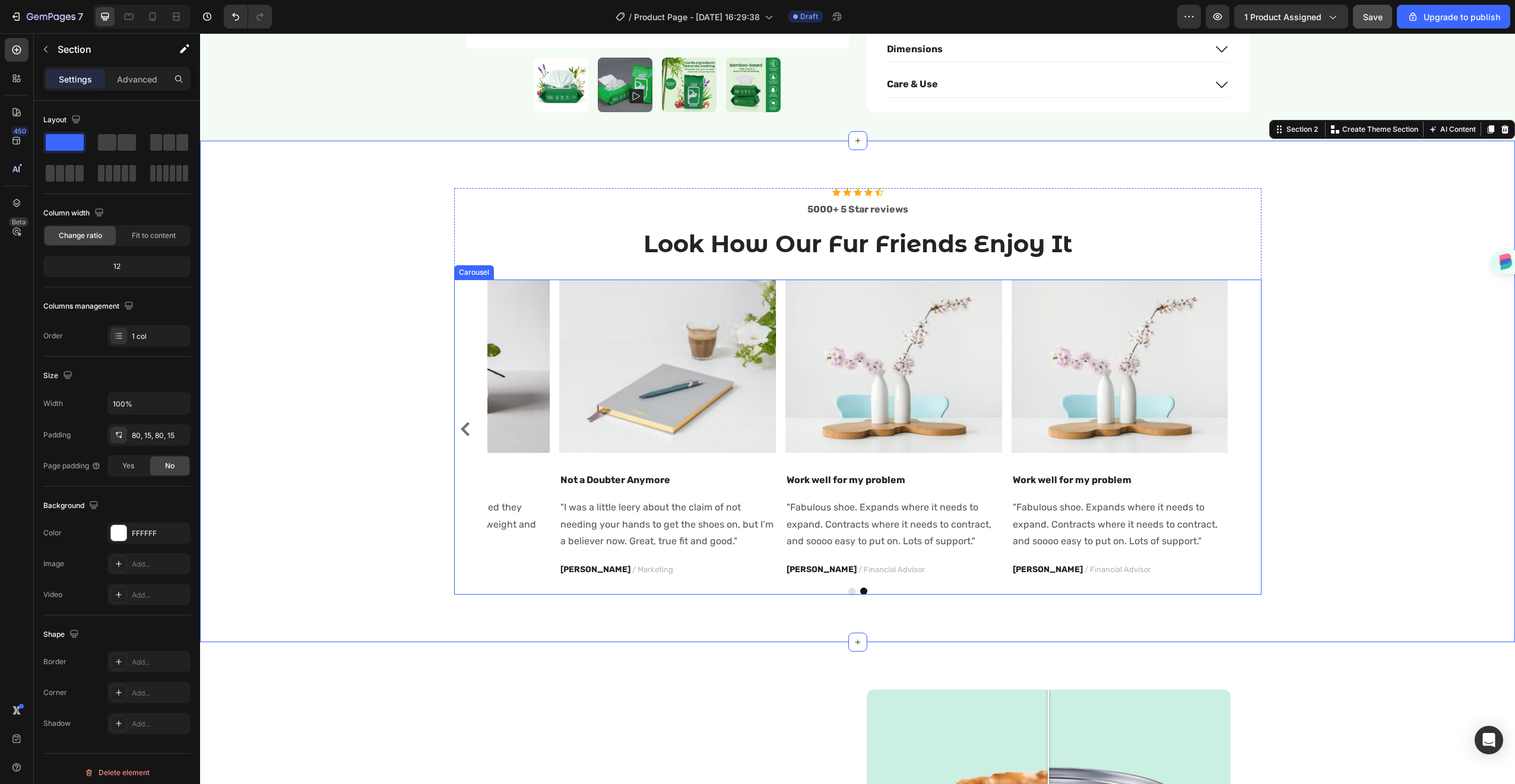
click at [484, 540] on div "Image You're walking on a cloud! Text block “ These shoes are everything I hope…" at bounding box center [441, 429] width 217 height 299
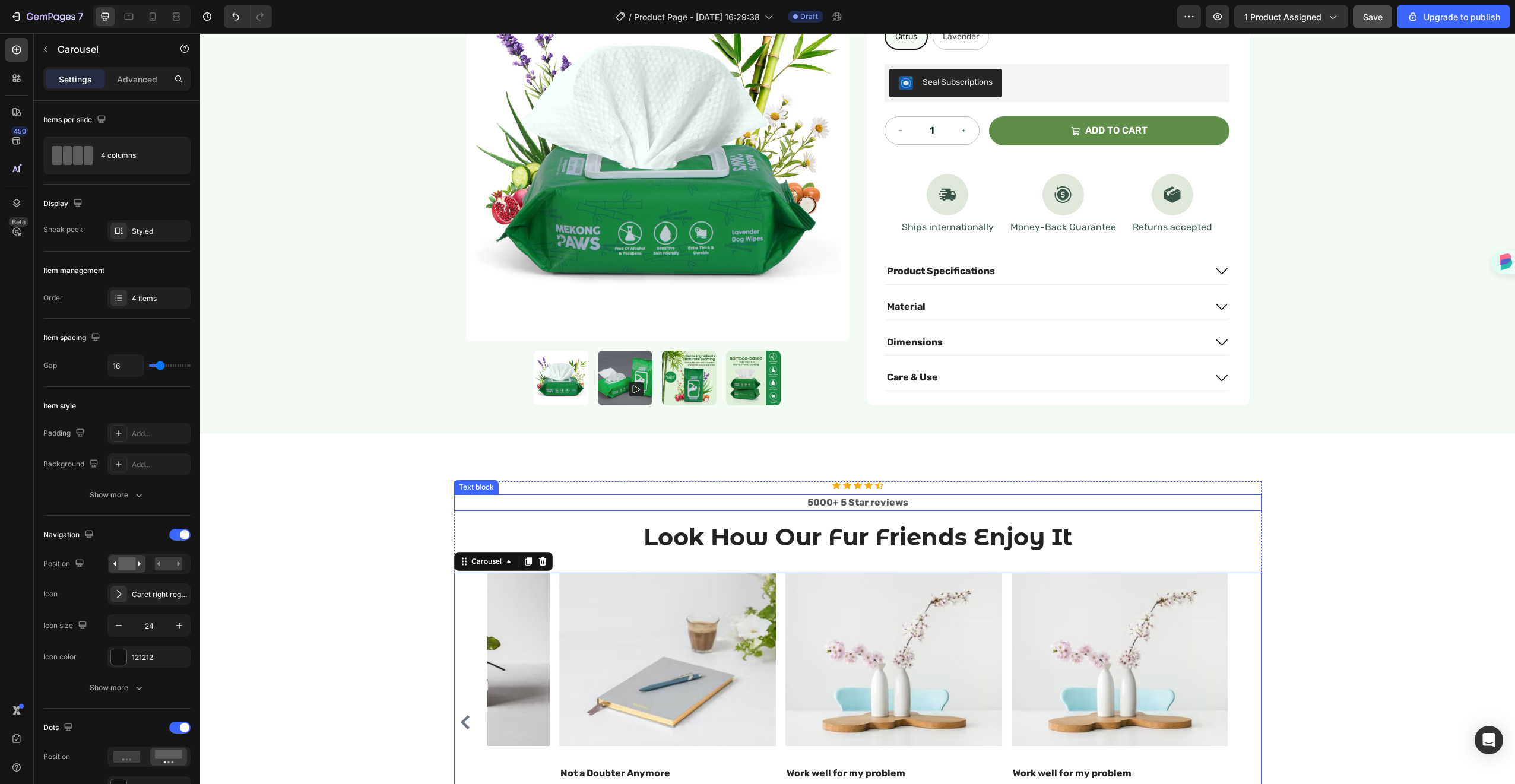
scroll to position [650, 0]
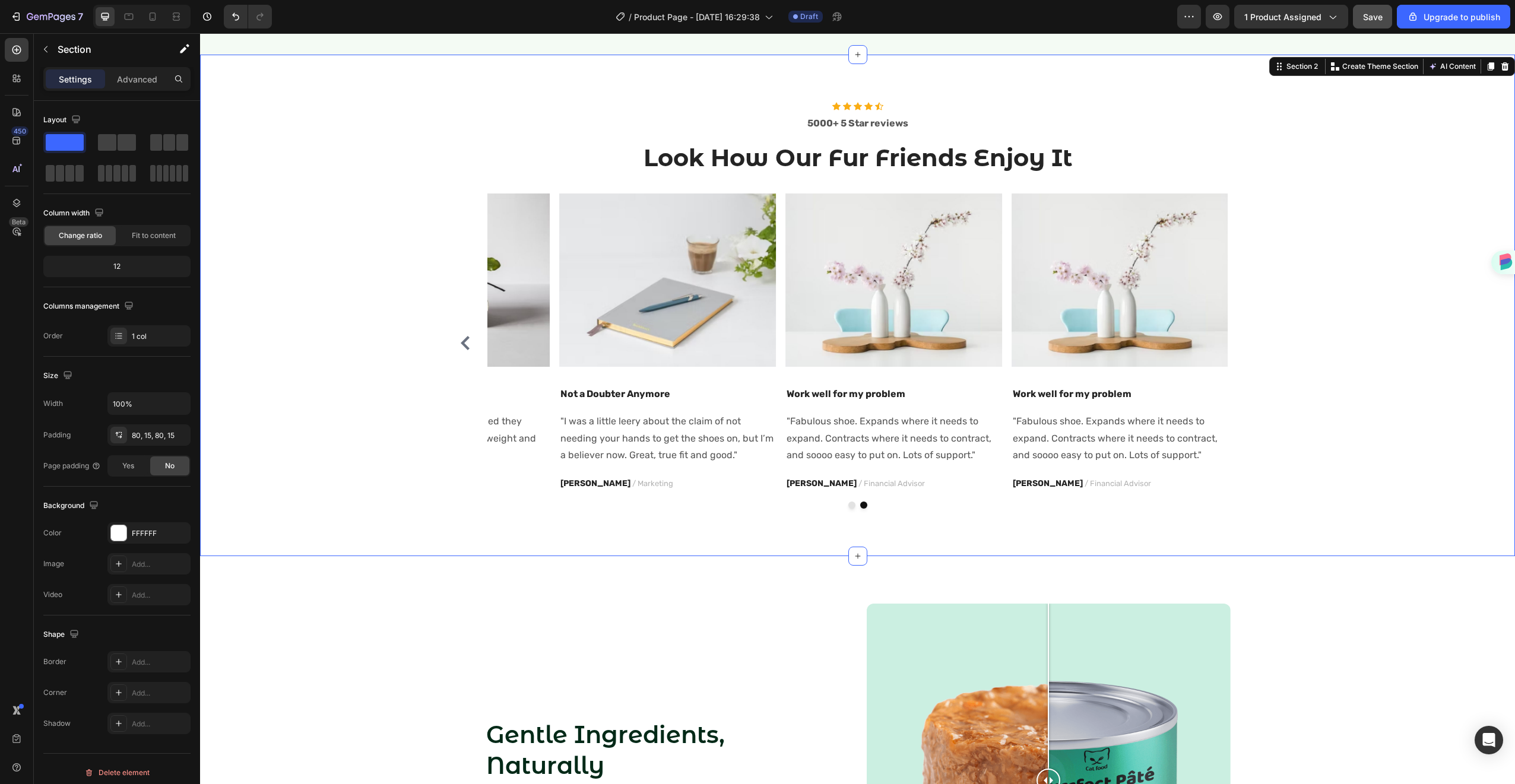
click at [528, 538] on div "Icon Icon Icon Icon Icon Icon List Hoz 5000+ 5 Star reviews Text block Look How…" at bounding box center [857, 306] width 1315 height 502
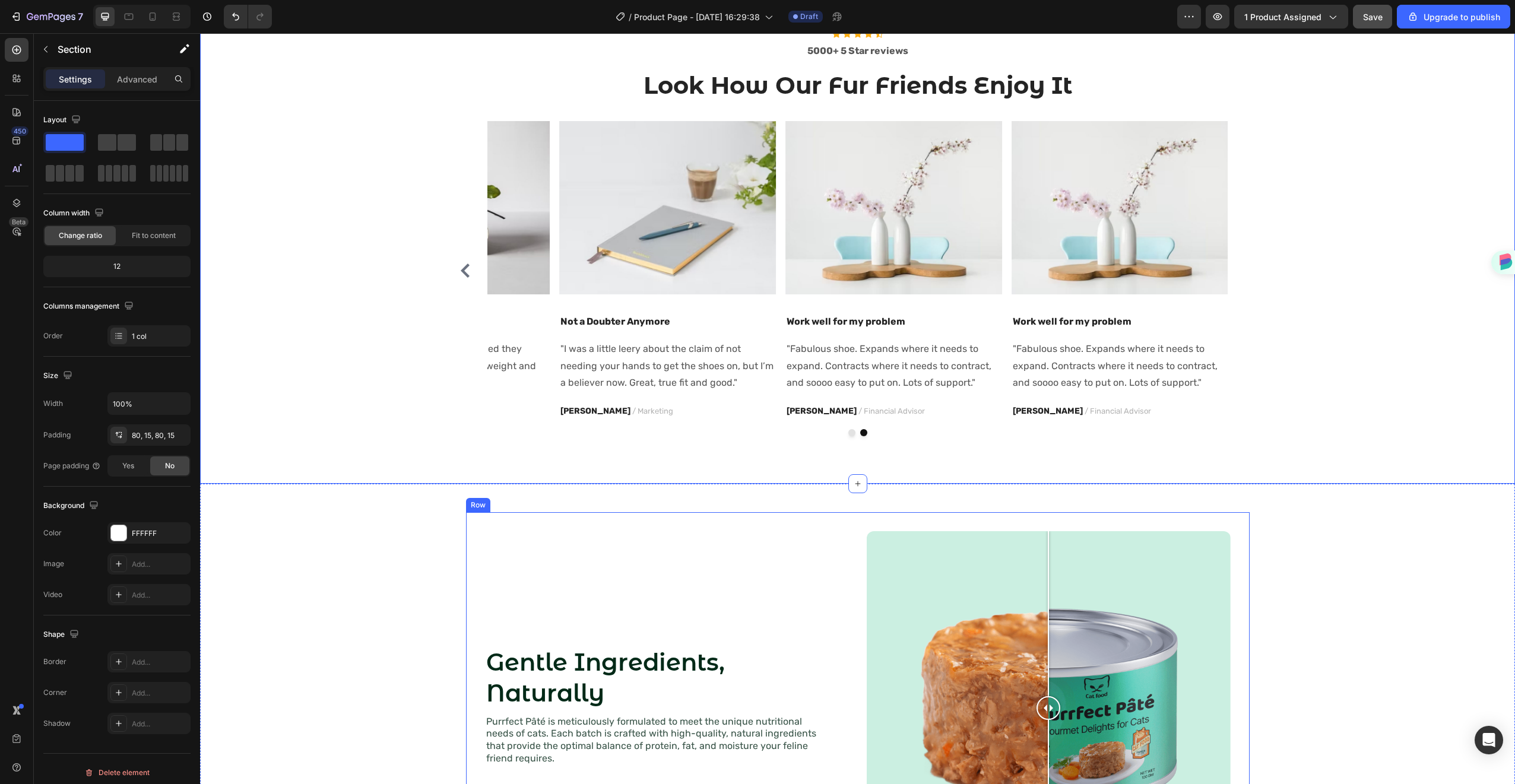
scroll to position [1056, 0]
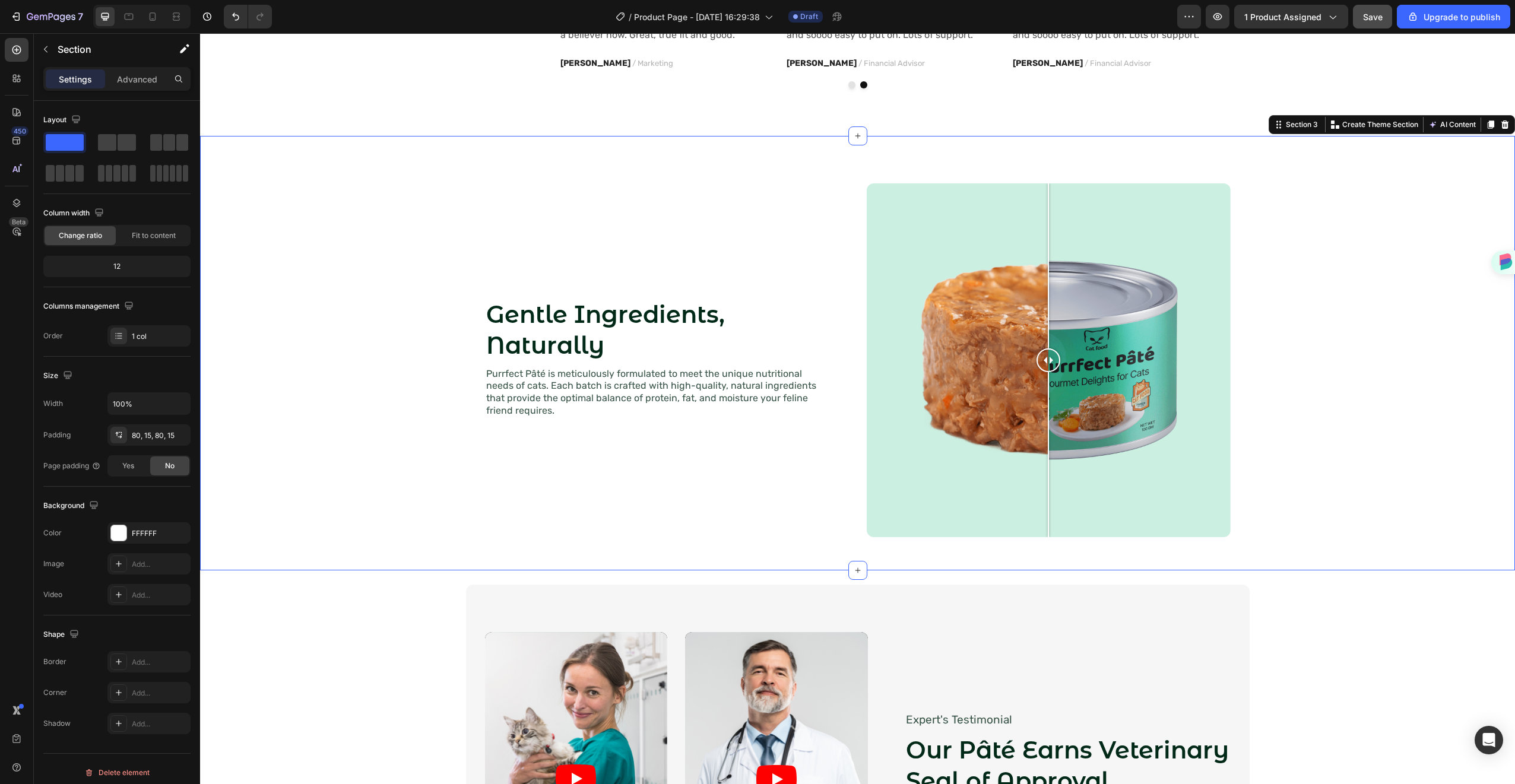
click at [387, 455] on div "Gentle Ingredients, Naturally Heading Purrfect Pâté is meticulously formulated …" at bounding box center [857, 360] width 1291 height 392
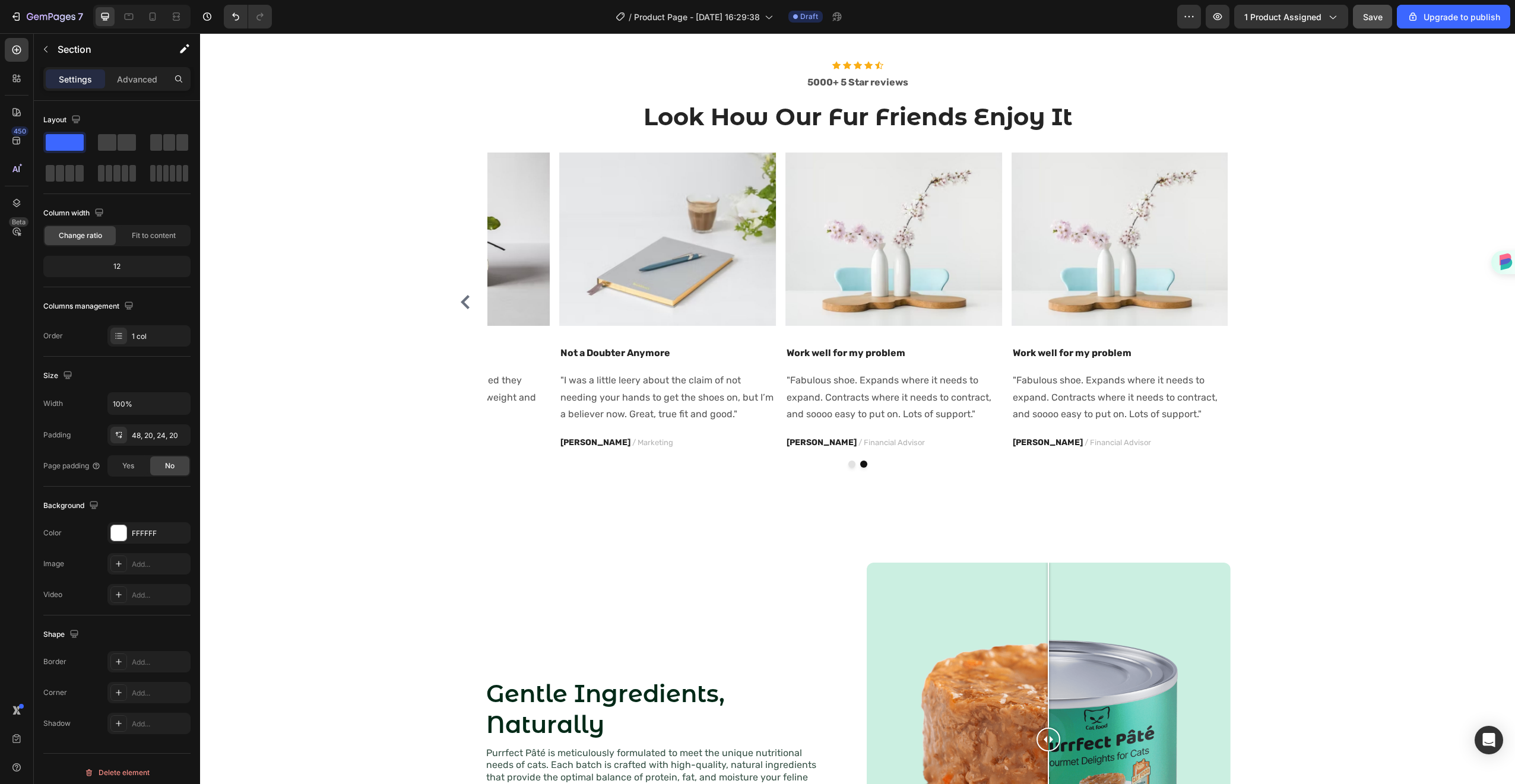
scroll to position [707, 0]
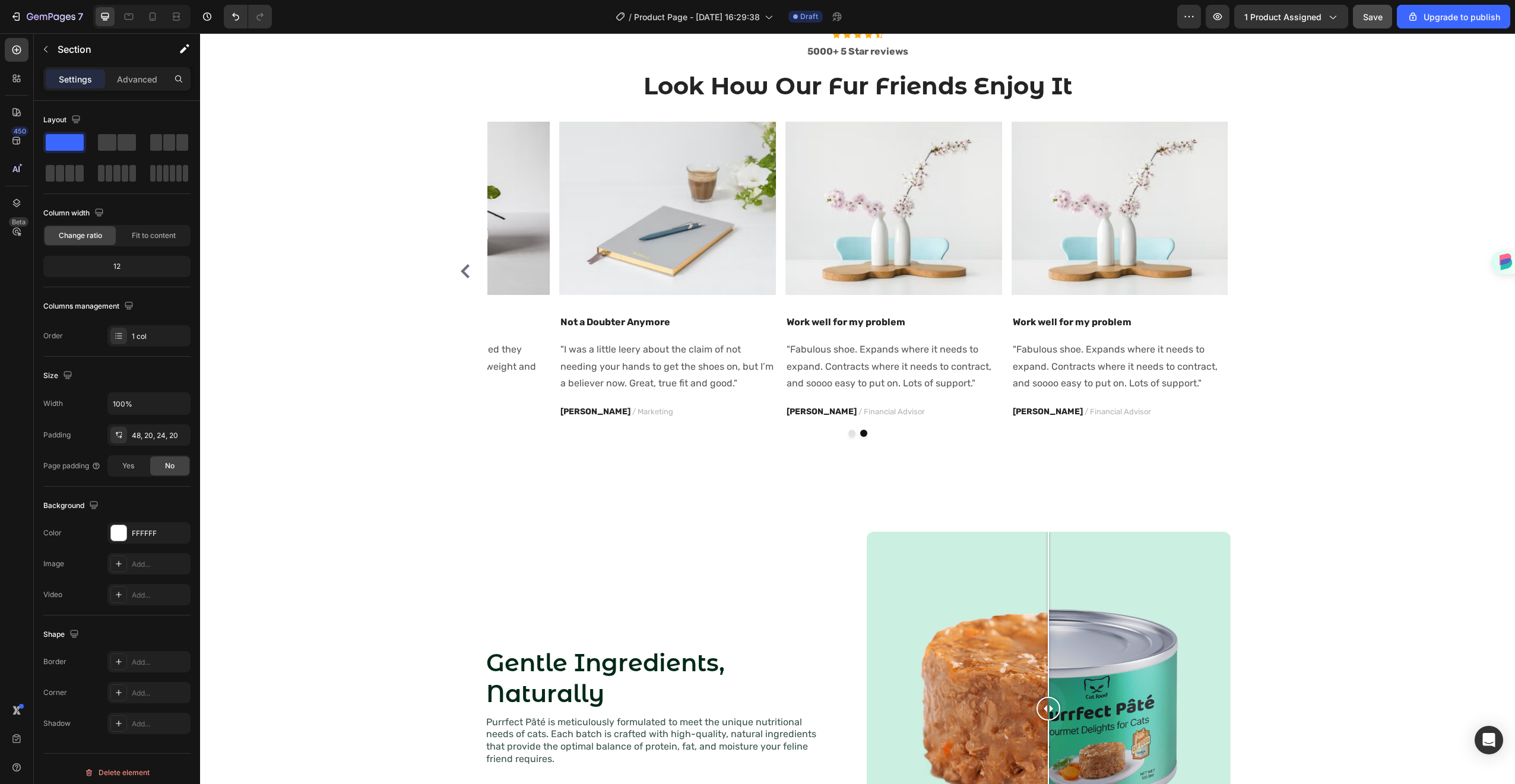
click at [427, 517] on div "Gentle Ingredients, Naturally Heading Purrfect Pâté is meticulously formulated …" at bounding box center [857, 709] width 1291 height 392
click at [982, 548] on div at bounding box center [1049, 709] width 364 height 354
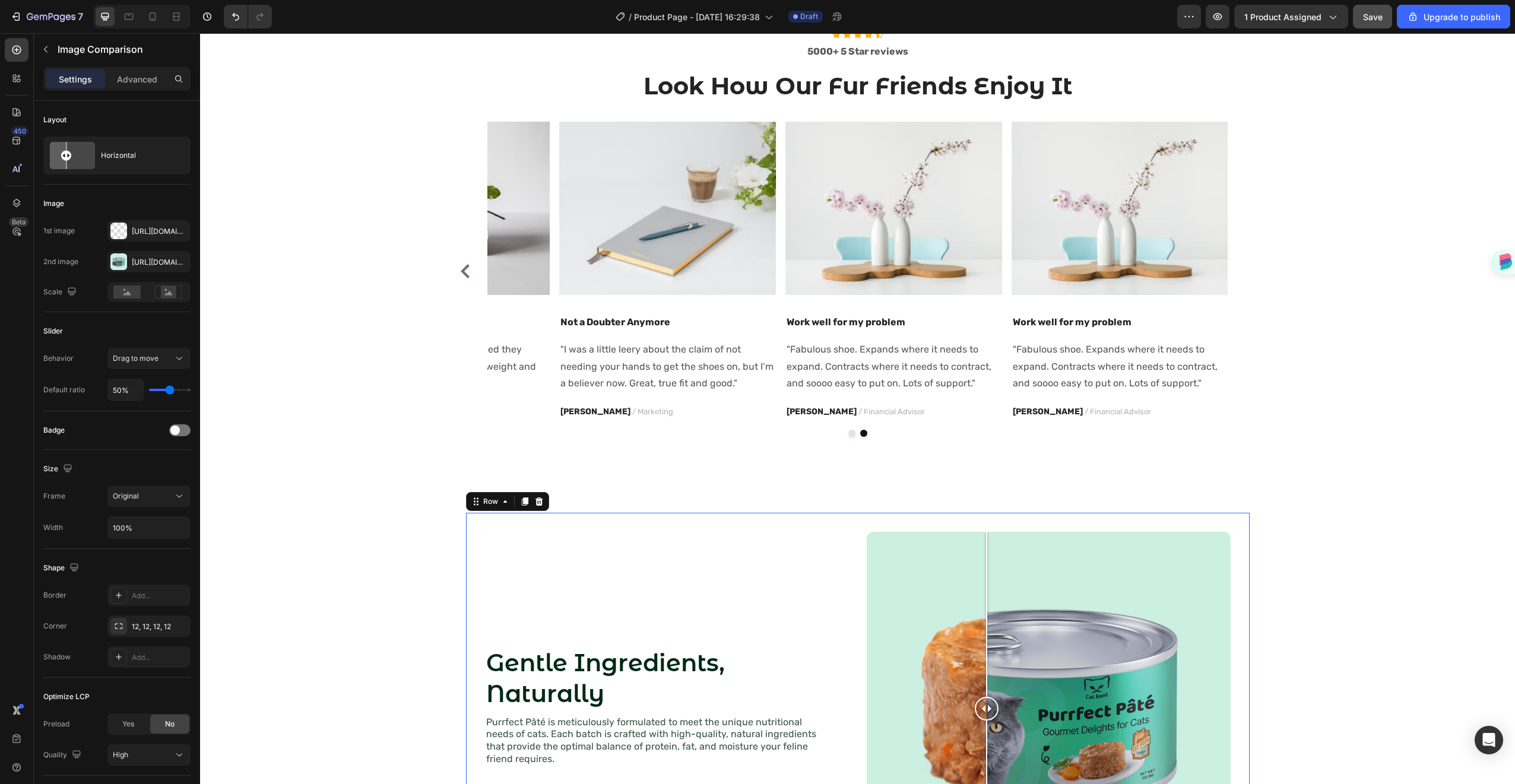
click at [486, 555] on div "Gentle Ingredients, Naturally Heading Purrfect Pâté is meticulously formulated …" at bounding box center [667, 709] width 364 height 354
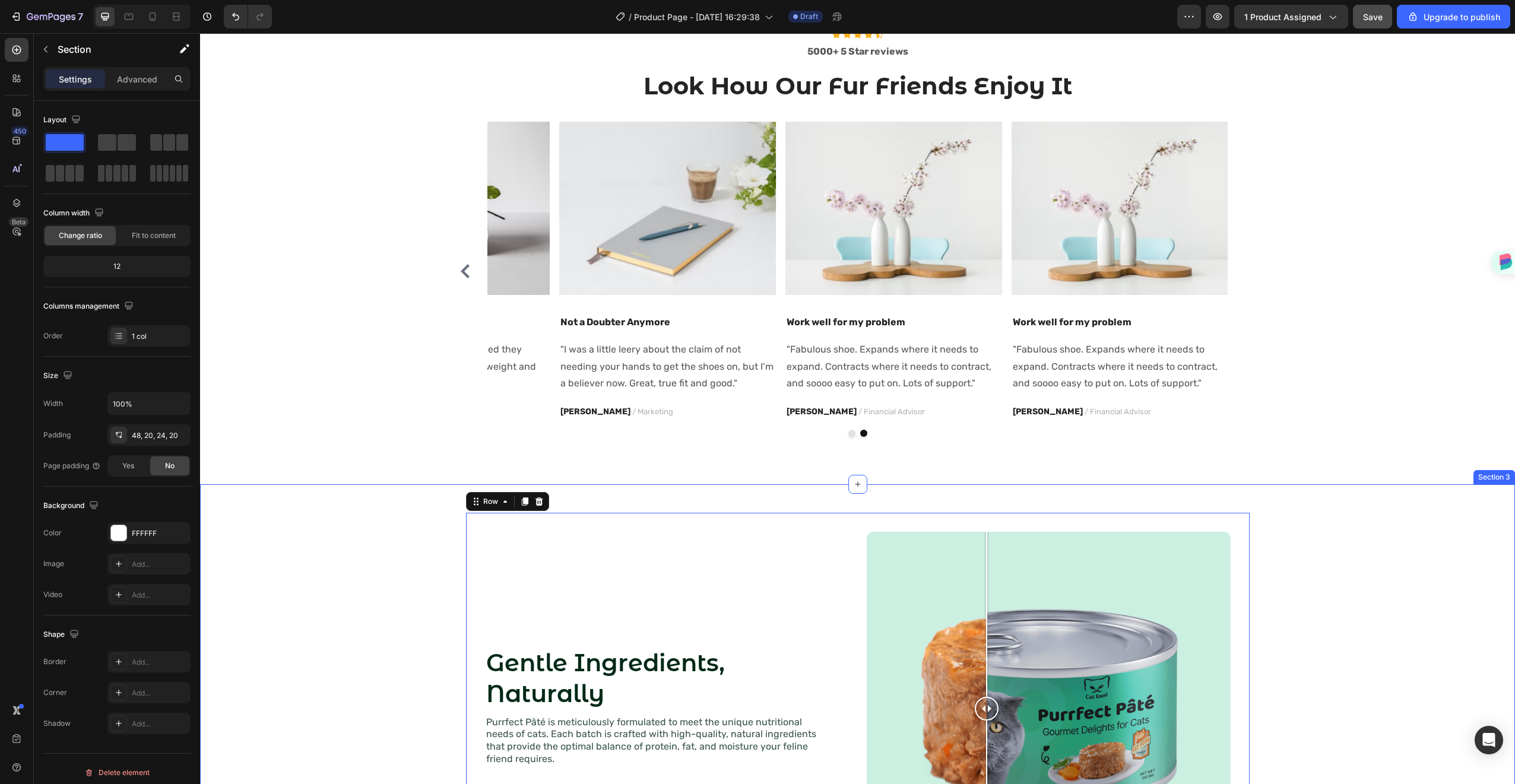
click at [380, 523] on div "Gentle Ingredients, Naturally Heading Purrfect Pâté is meticulously formulated …" at bounding box center [857, 709] width 1291 height 392
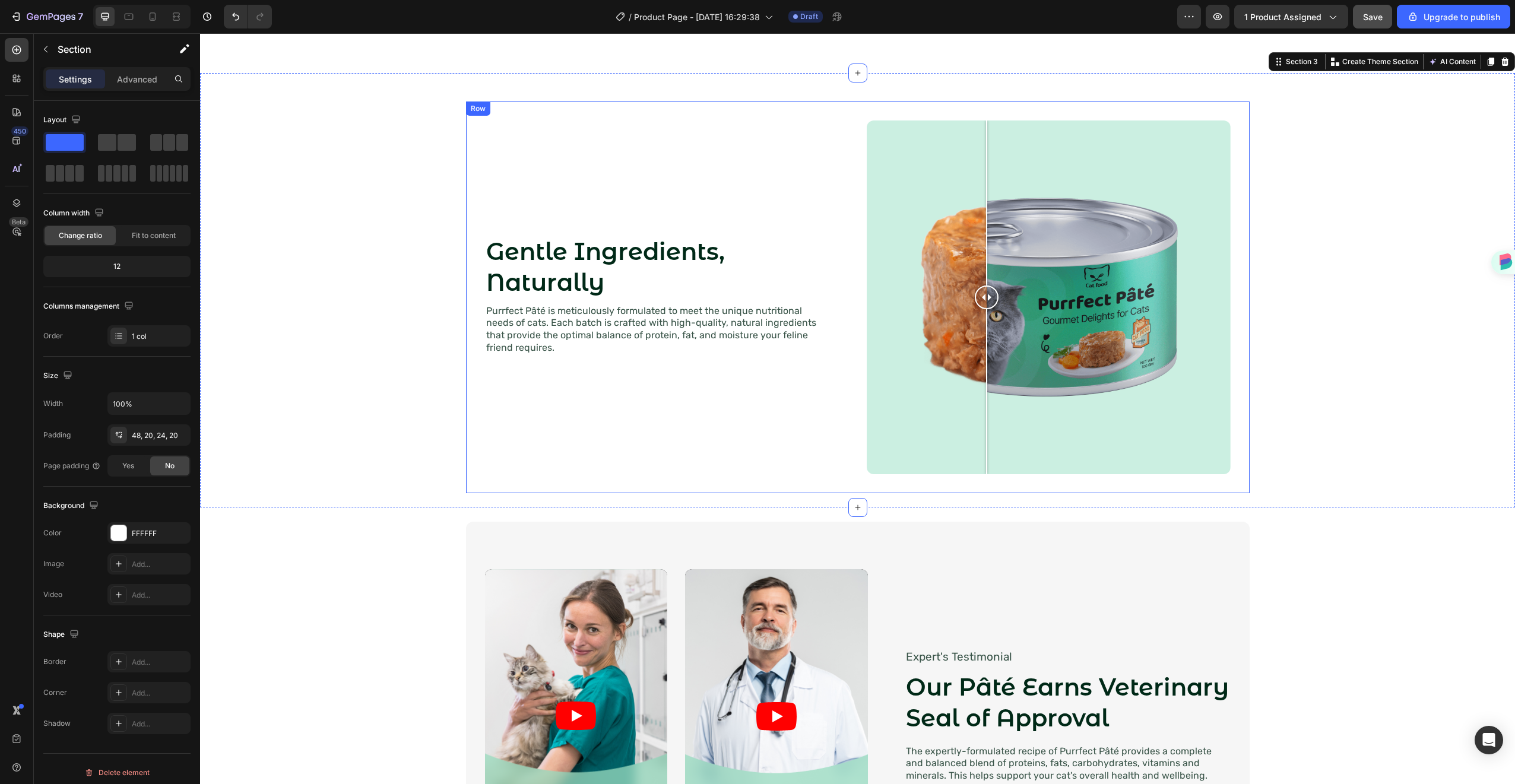
scroll to position [1099, 0]
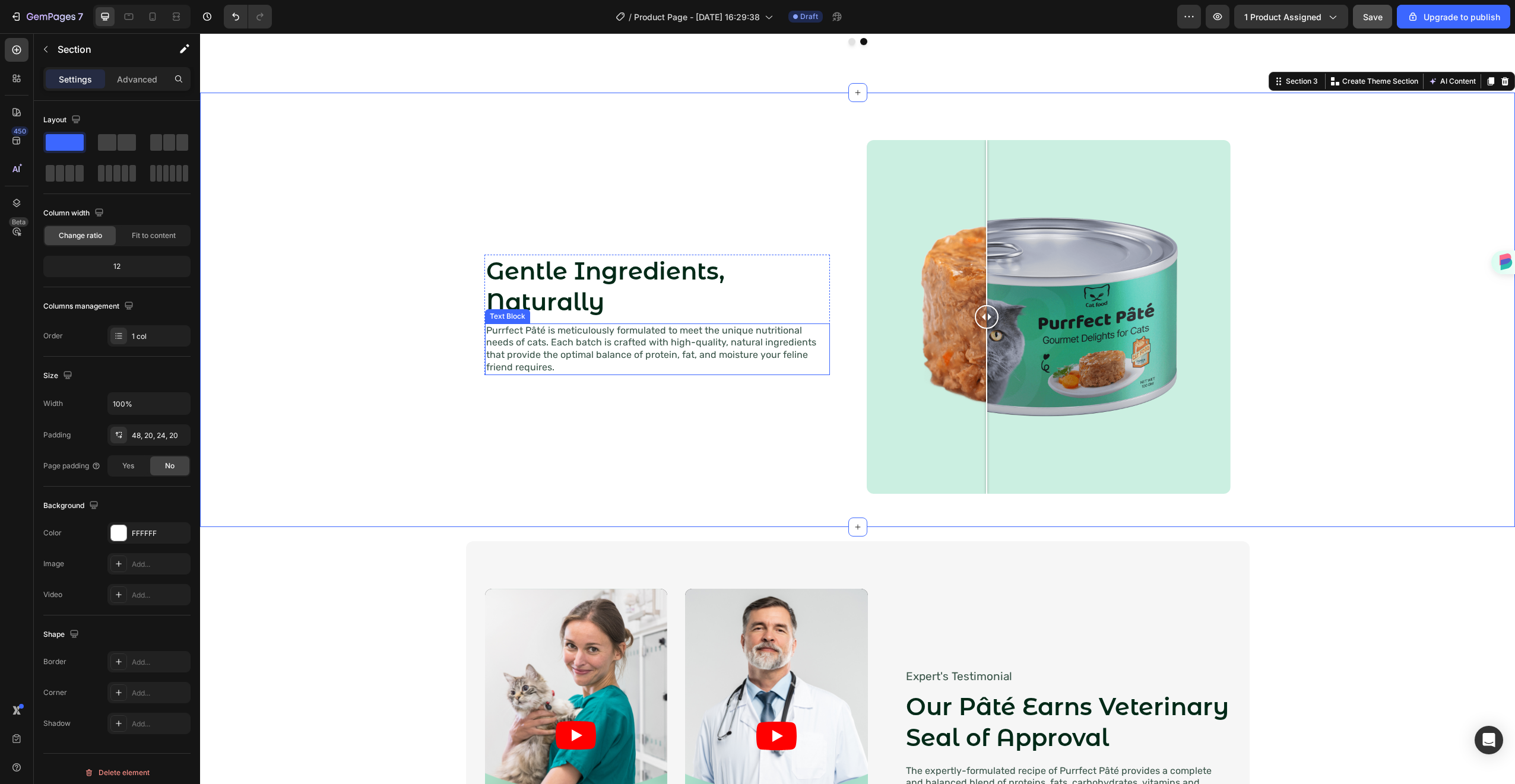
click at [650, 355] on p "Purrfect Pâté is meticulously formulated to meet the unique nutritional needs o…" at bounding box center [658, 349] width 343 height 49
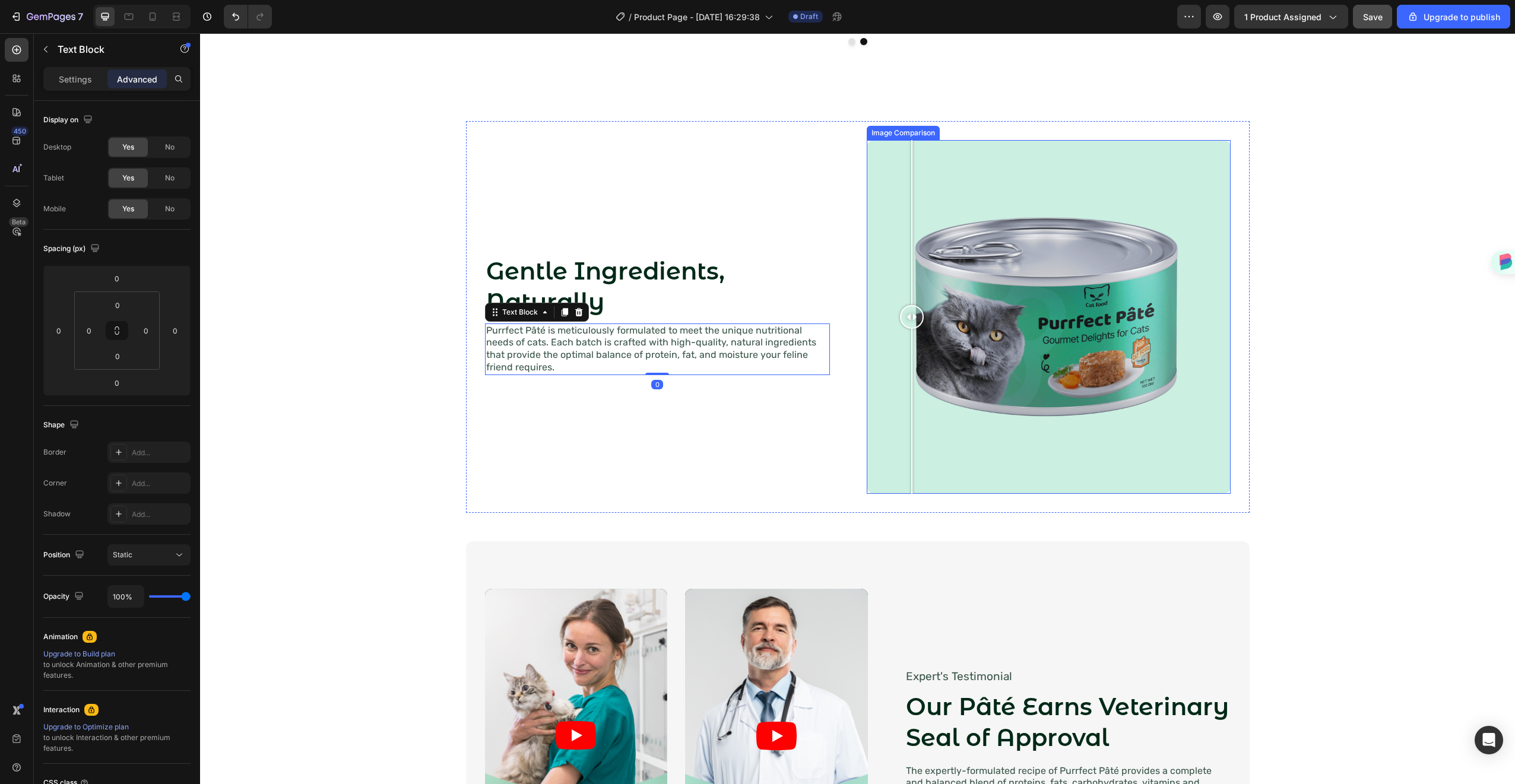
click at [907, 304] on div at bounding box center [1049, 317] width 364 height 354
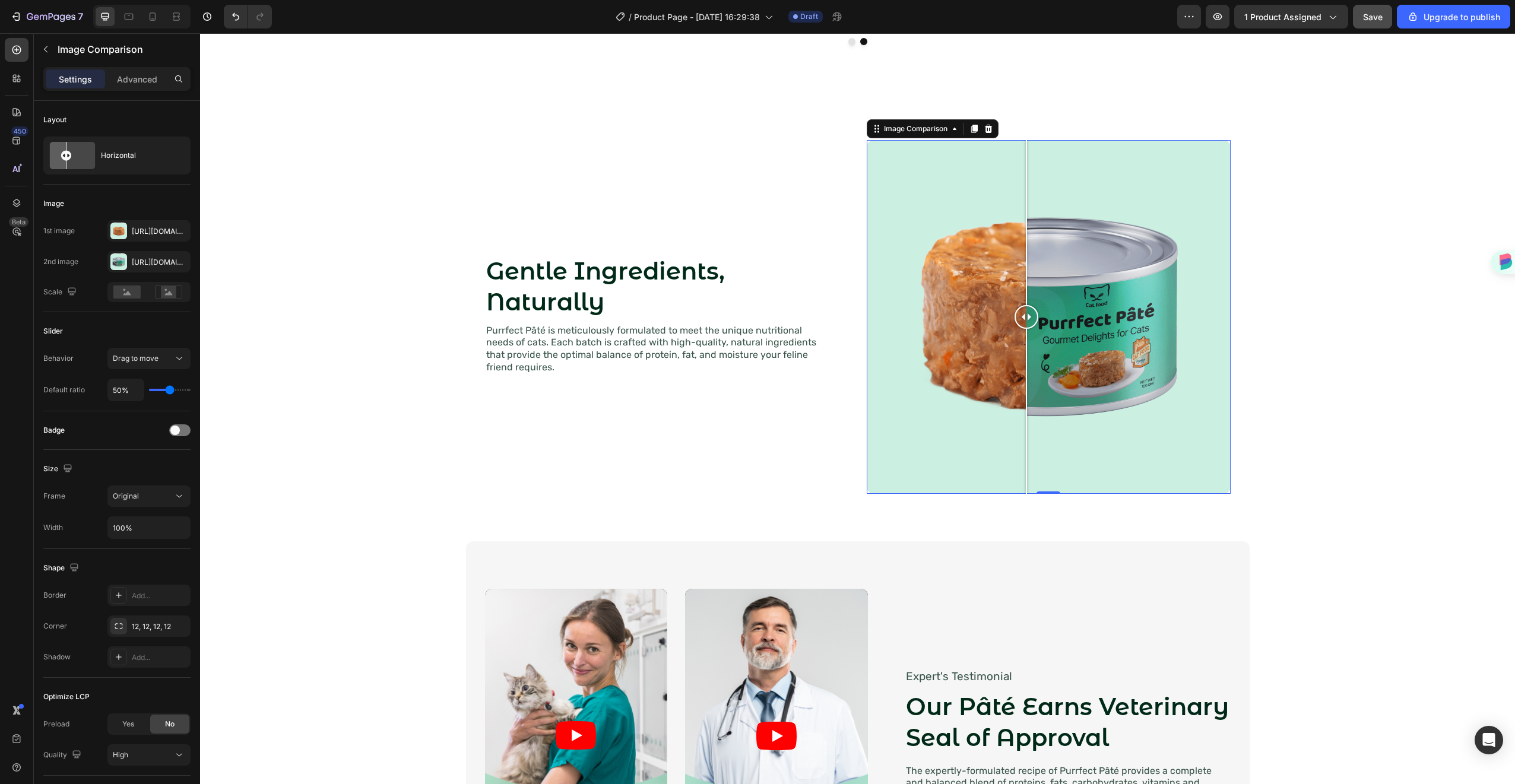
drag, startPoint x: 914, startPoint y: 322, endPoint x: 1022, endPoint y: 294, distance: 111.6
click at [1022, 294] on div at bounding box center [1026, 317] width 23 height 354
click at [181, 231] on icon "button" at bounding box center [178, 230] width 9 height 9
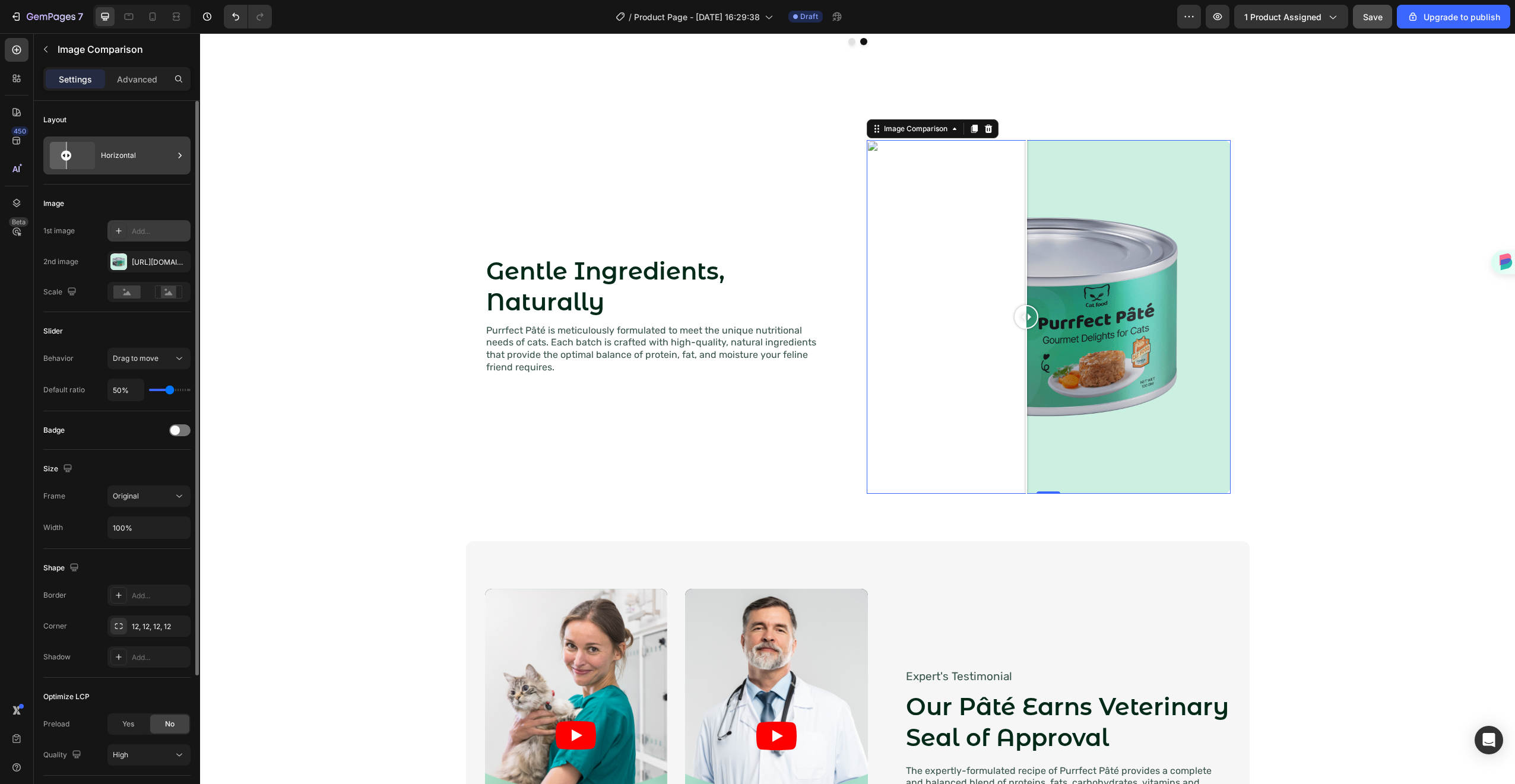
click at [158, 155] on div "Horizontal" at bounding box center [137, 156] width 73 height 27
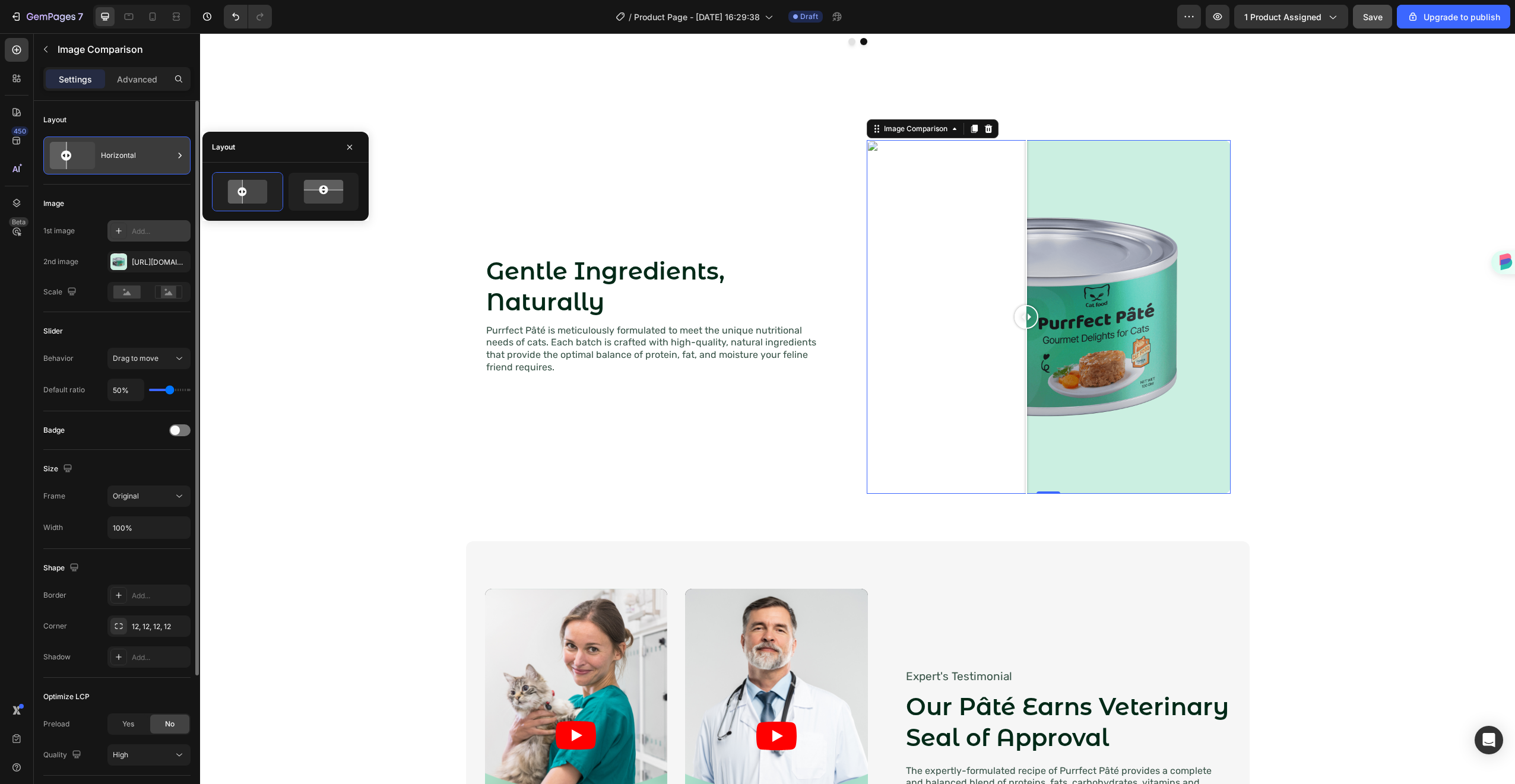
click at [155, 160] on div "Horizontal" at bounding box center [137, 156] width 73 height 27
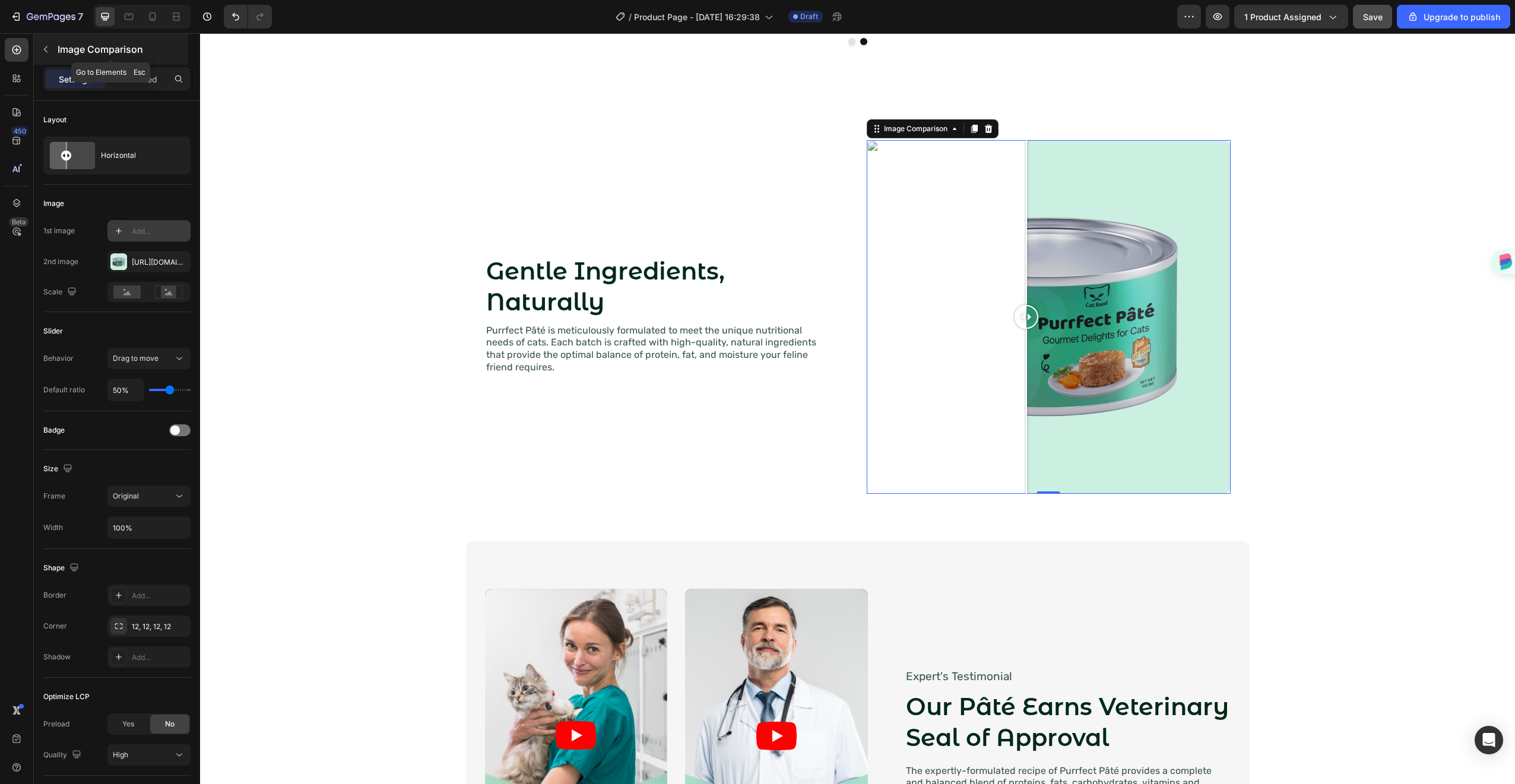
click at [43, 45] on icon "button" at bounding box center [45, 49] width 9 height 9
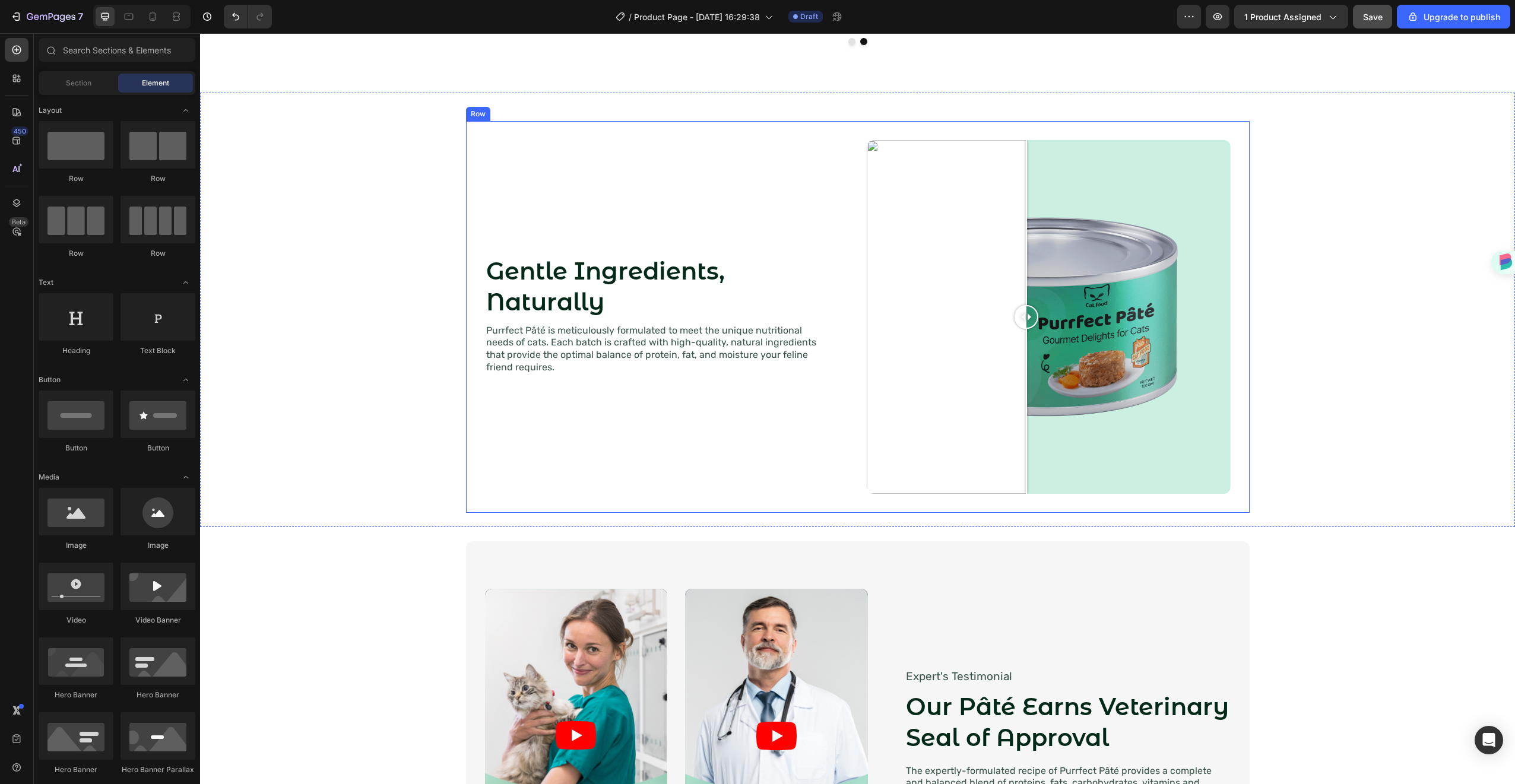
click at [682, 453] on div "Gentle Ingredients, Naturally Heading Purrfect Pâté is meticulously formulated …" at bounding box center [667, 317] width 364 height 354
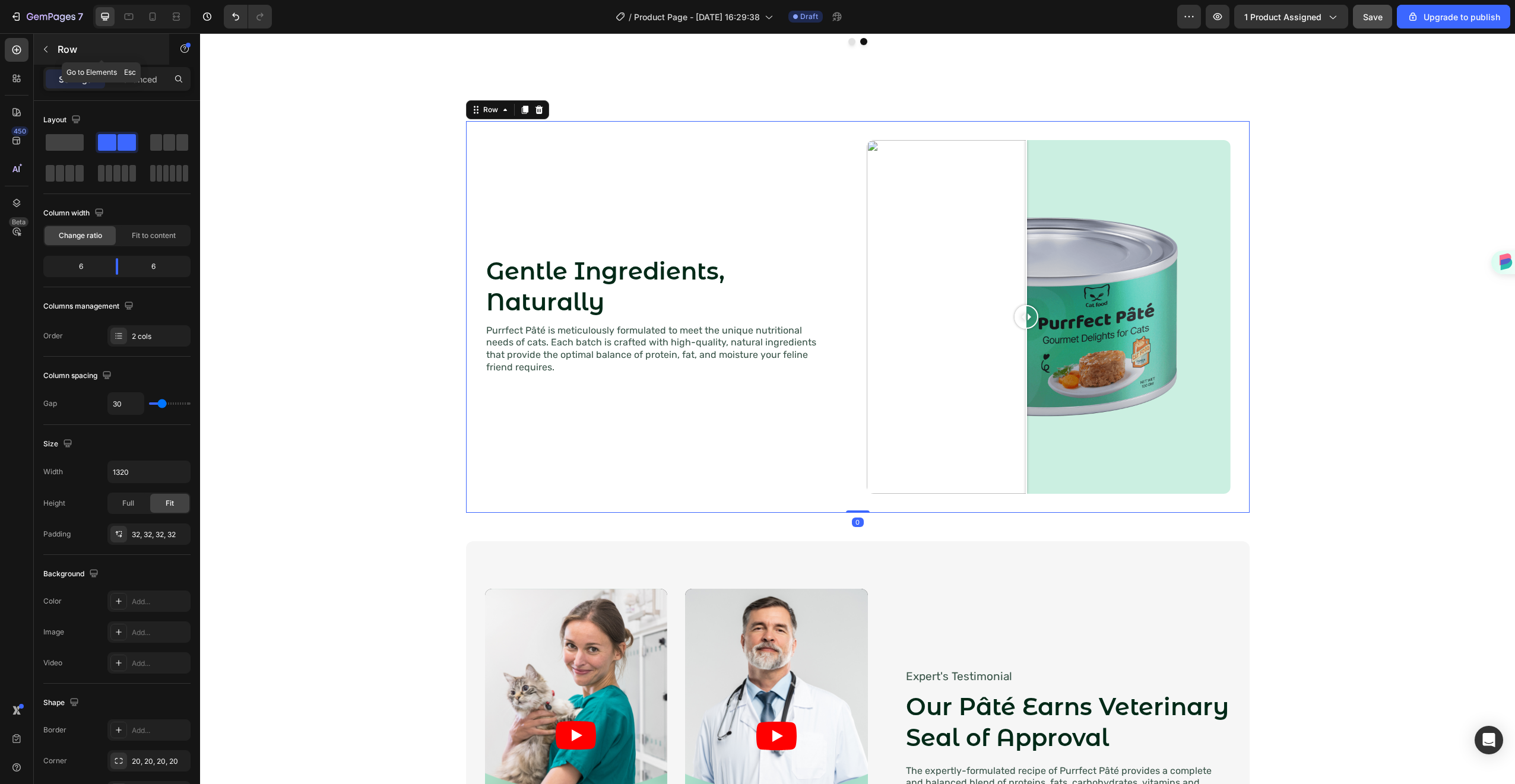
click at [48, 45] on icon "button" at bounding box center [45, 49] width 9 height 9
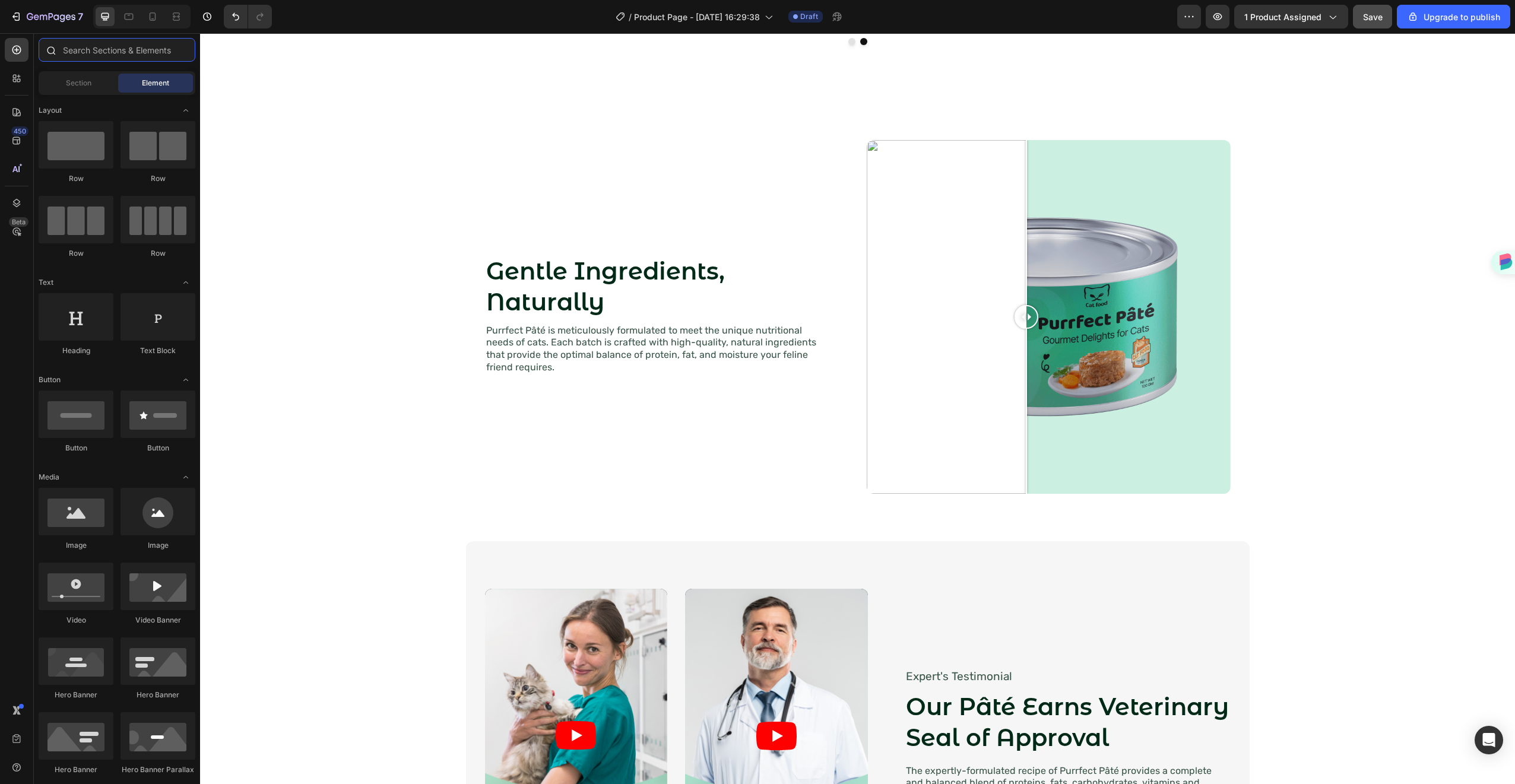
click at [93, 53] on input "text" at bounding box center [117, 49] width 156 height 23
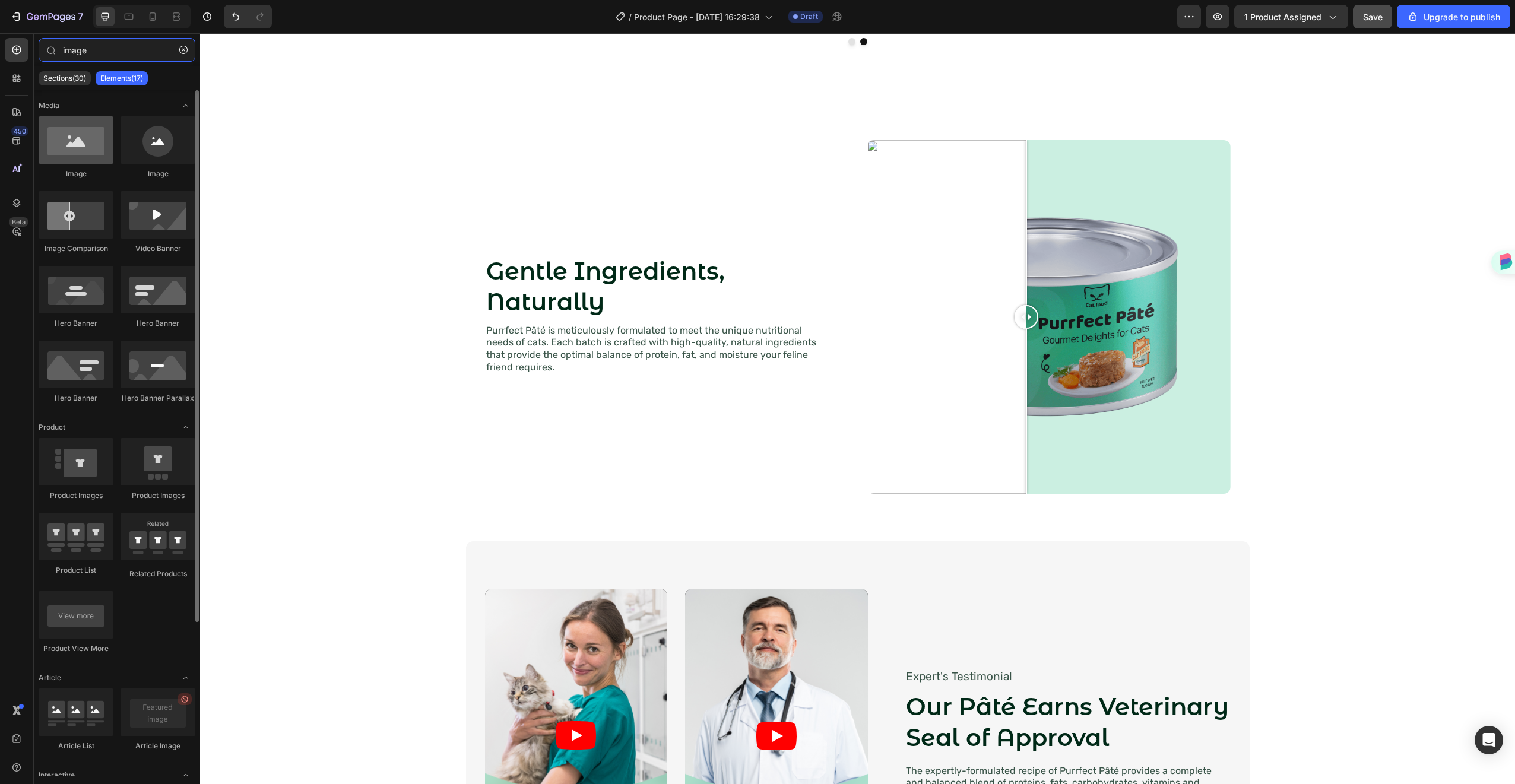
type input "image"
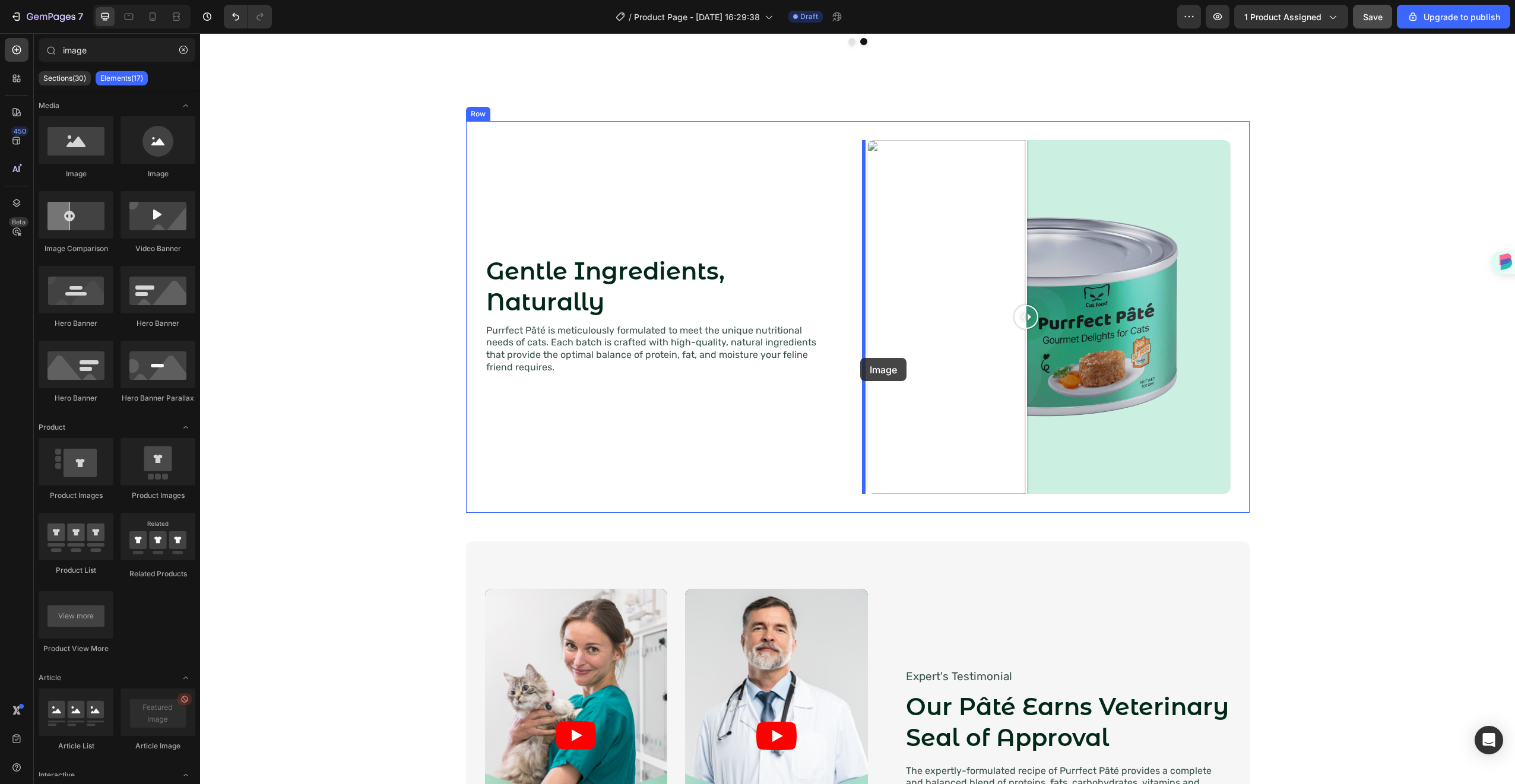
drag, startPoint x: 275, startPoint y: 179, endPoint x: 860, endPoint y: 358, distance: 611.8
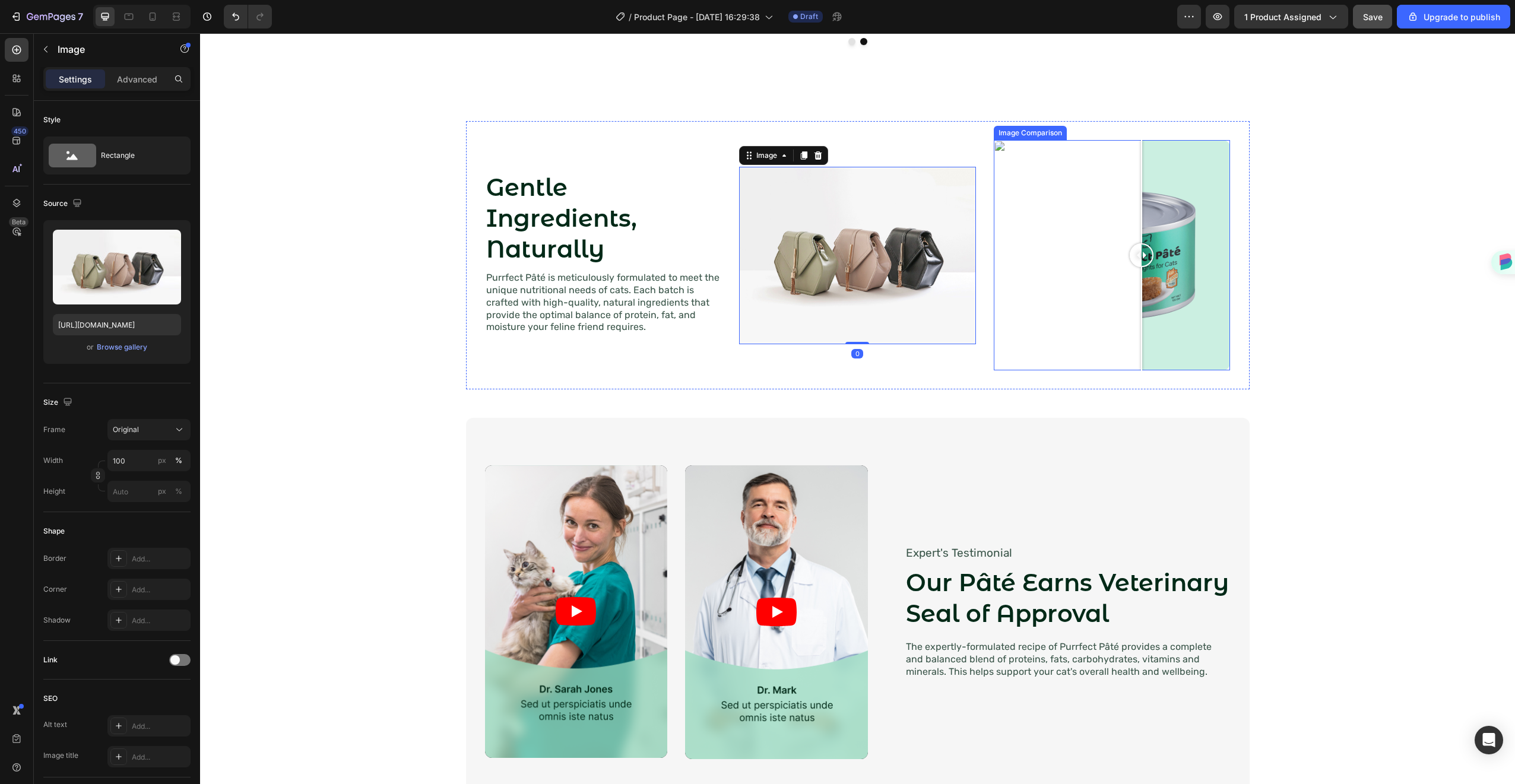
click at [1137, 281] on div at bounding box center [1112, 254] width 237 height 230
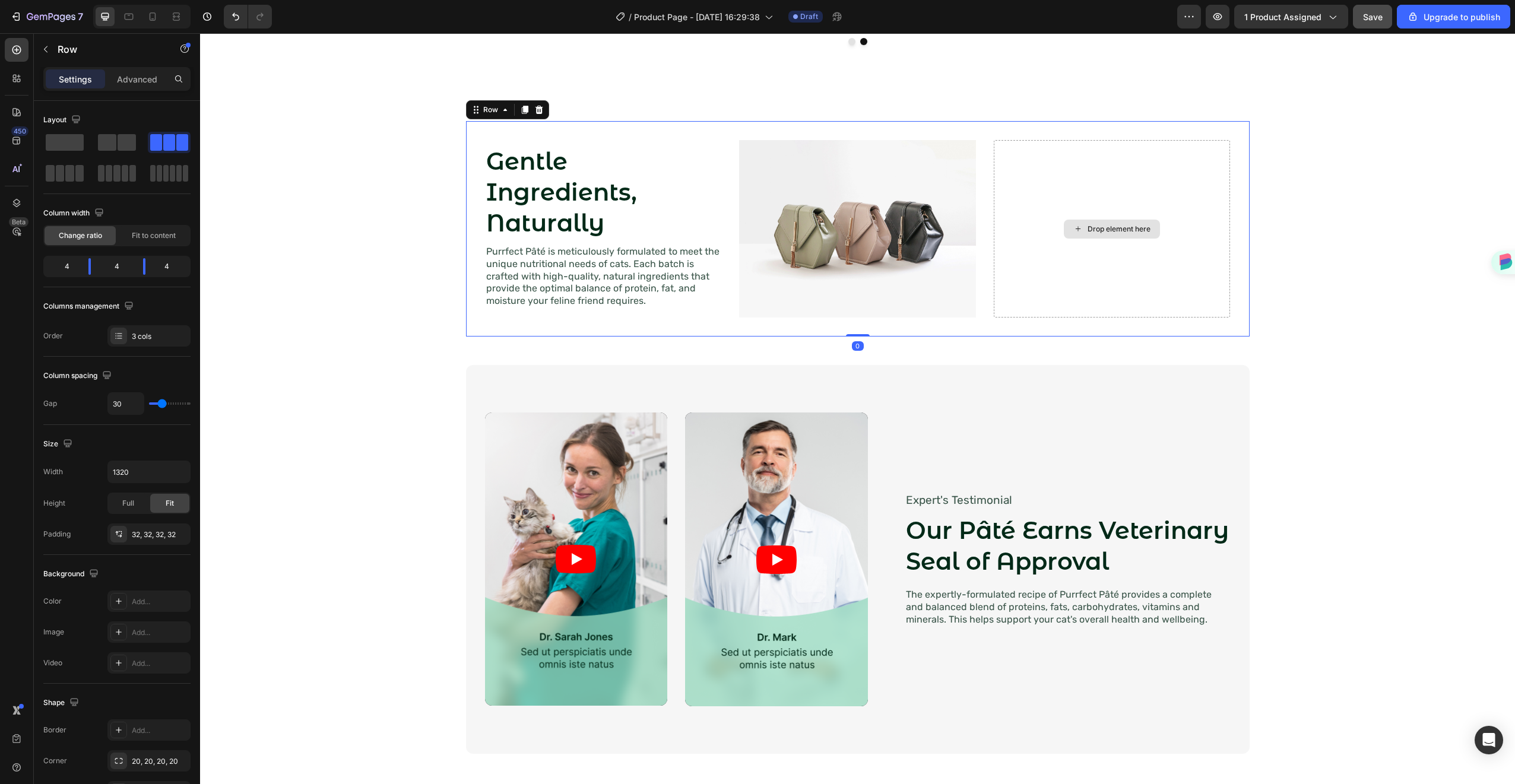
click at [1029, 238] on div "Drop element here" at bounding box center [1112, 229] width 237 height 178
click at [107, 145] on span at bounding box center [107, 142] width 18 height 16
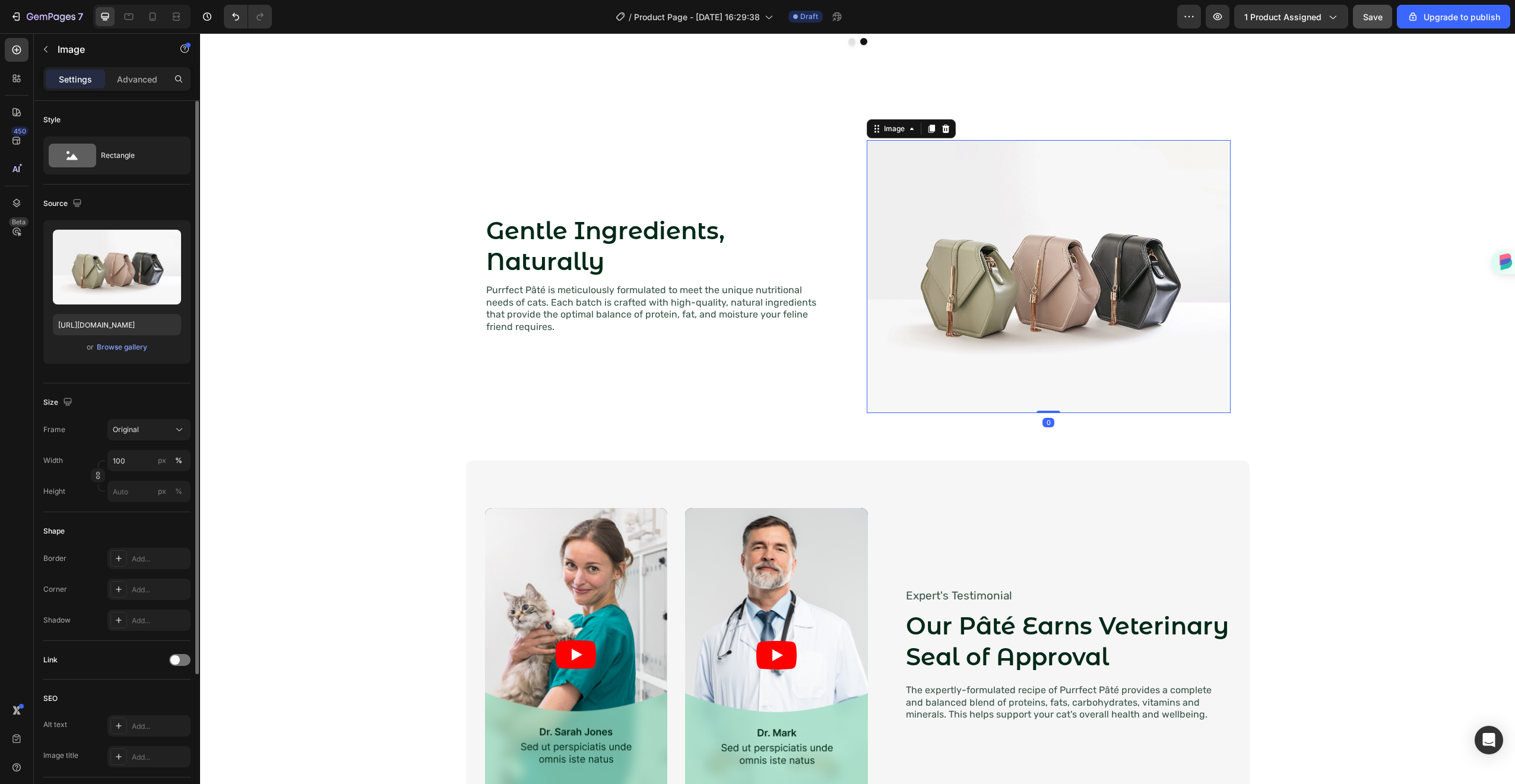
click at [917, 291] on img at bounding box center [1049, 276] width 364 height 273
click at [106, 280] on input "file" at bounding box center [117, 286] width 82 height 20
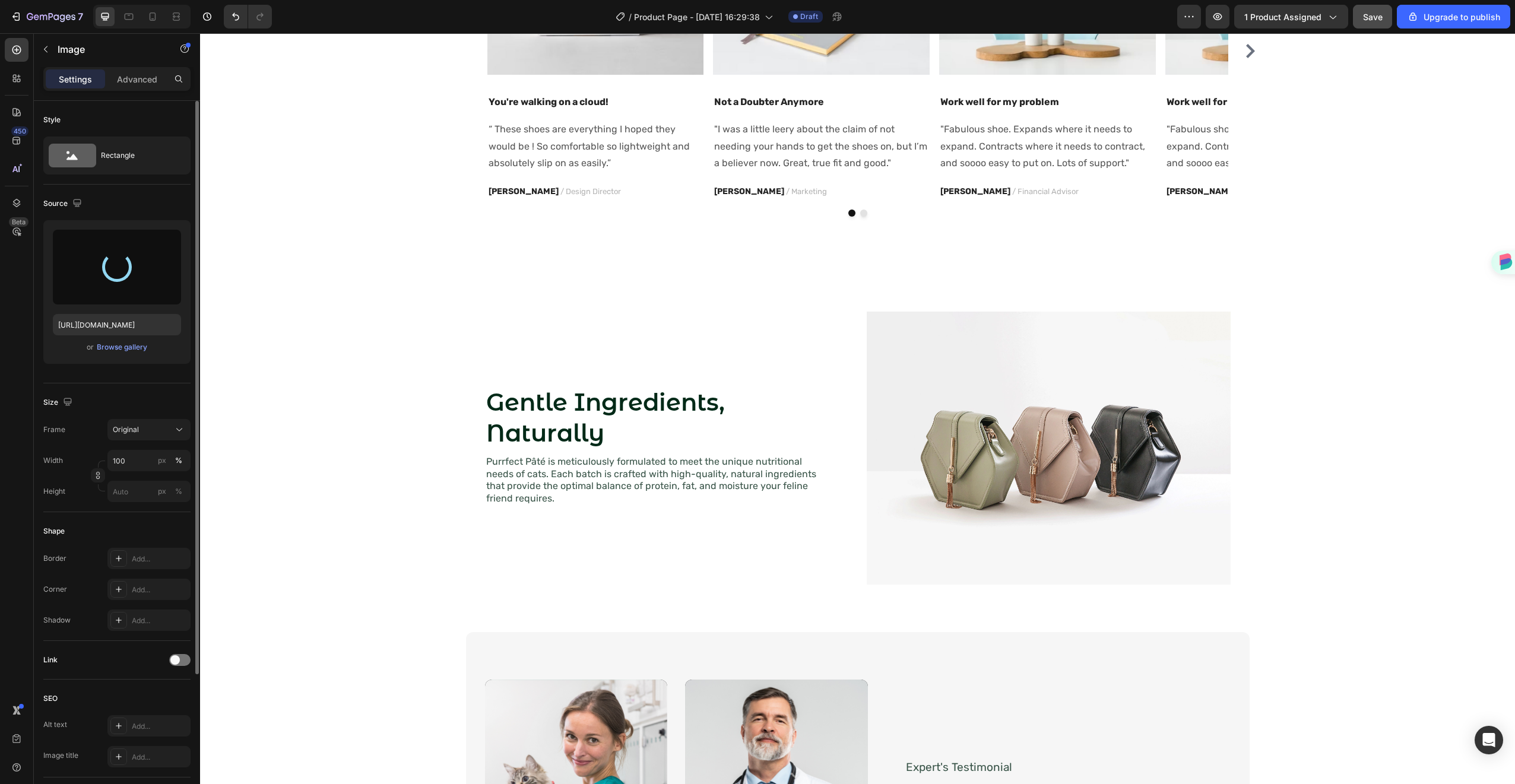
scroll to position [930, 0]
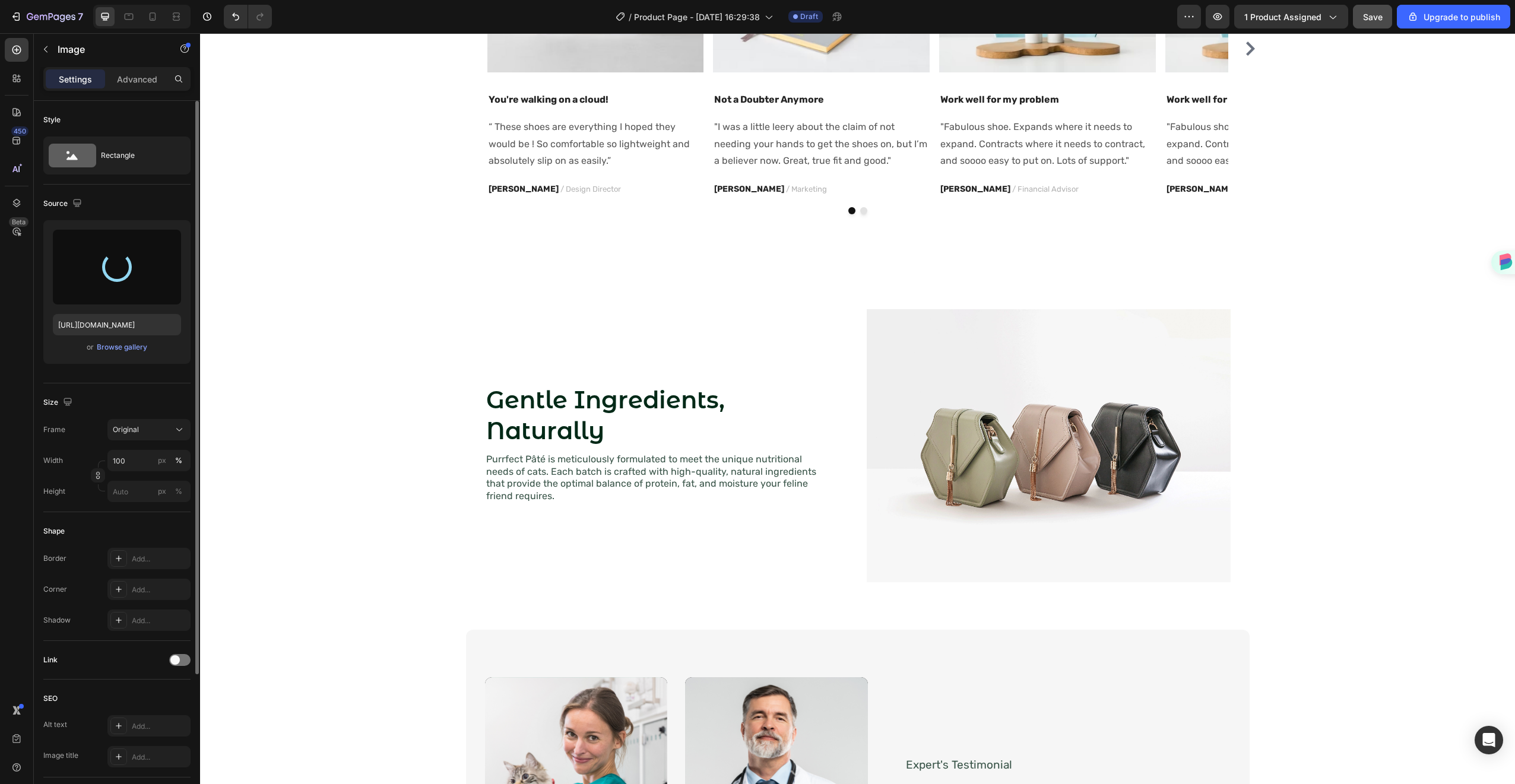
type input "[URL][DOMAIN_NAME]"
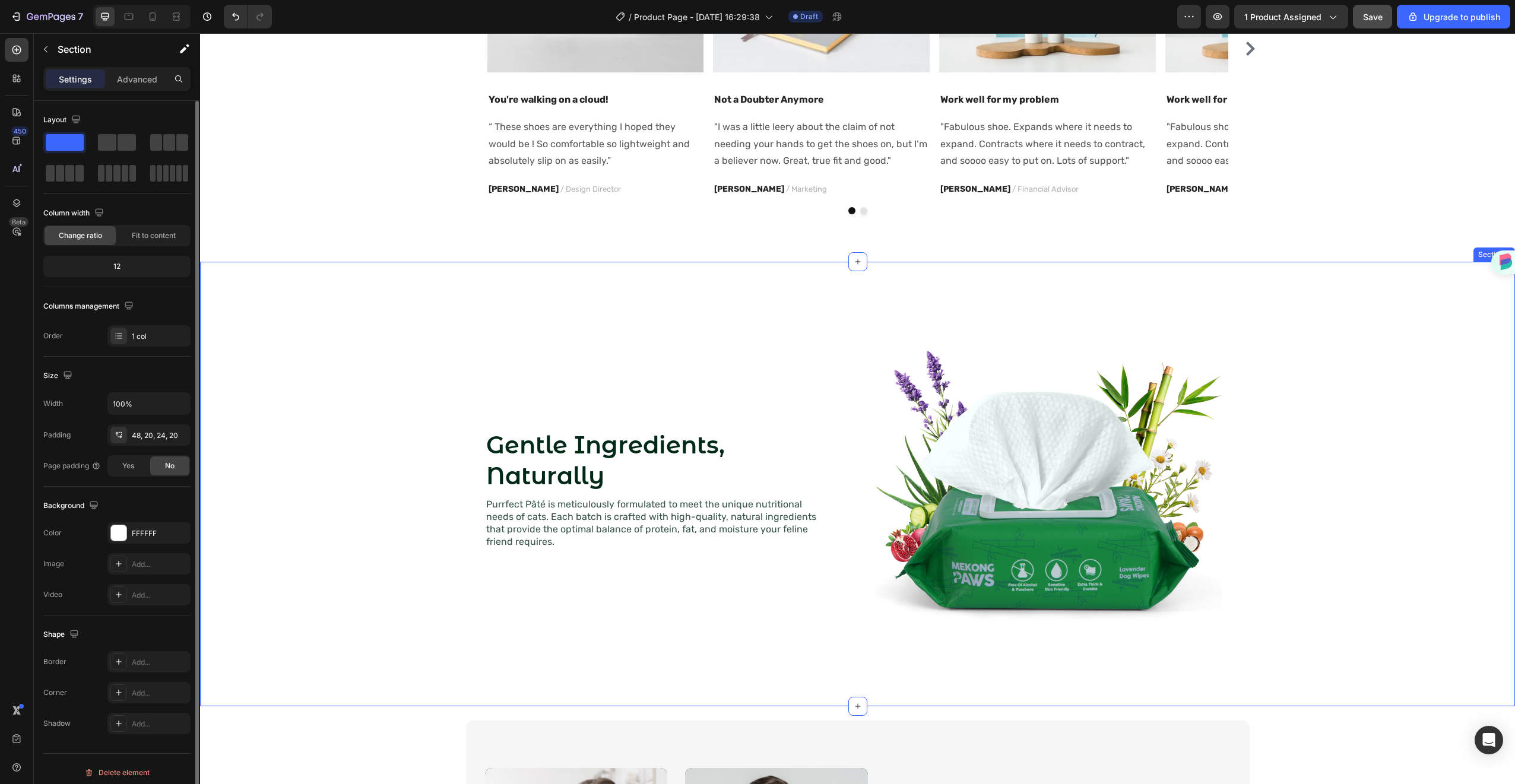
click at [980, 285] on div "Gentle Ingredients, Naturally Heading Purrfect Pâté is meticulously formulated …" at bounding box center [857, 483] width 1315 height 444
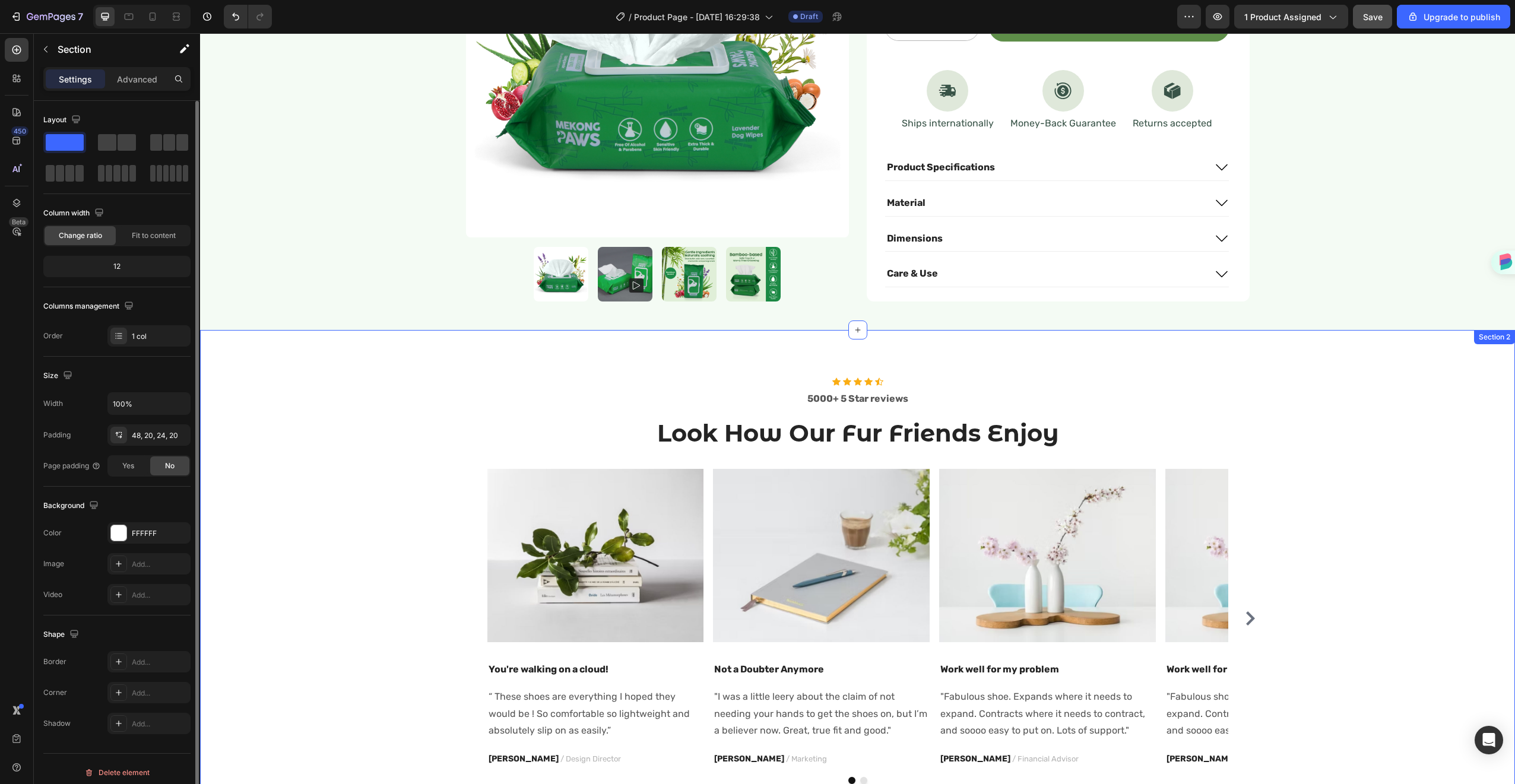
scroll to position [1129, 0]
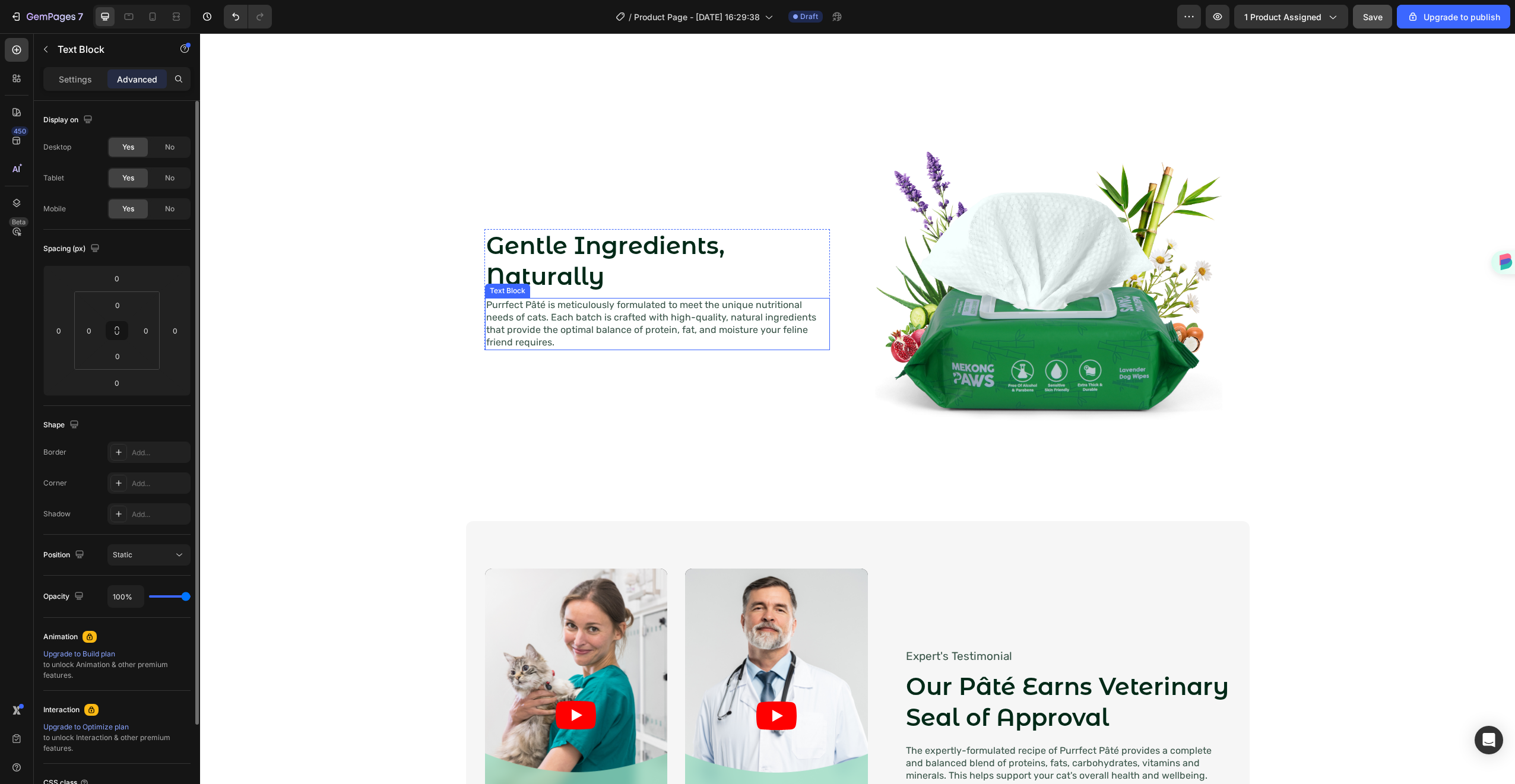
click at [557, 321] on p "Purrfect Pâté is meticulously formulated to meet the unique nutritional needs o…" at bounding box center [658, 323] width 343 height 49
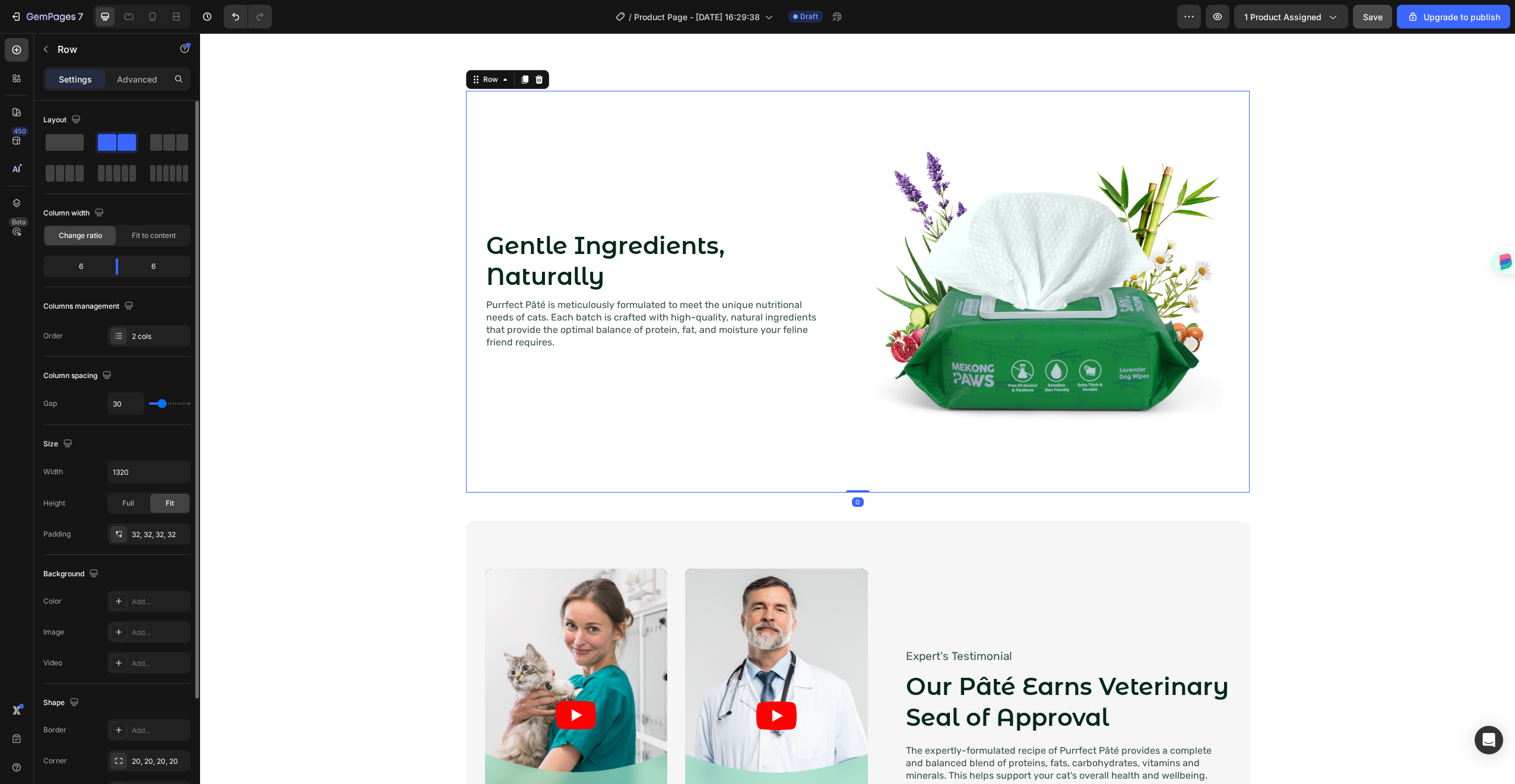
click at [582, 410] on div "Gentle Ingredients, Naturally Heading Purrfect Pâté is meticulously formulated …" at bounding box center [667, 291] width 364 height 364
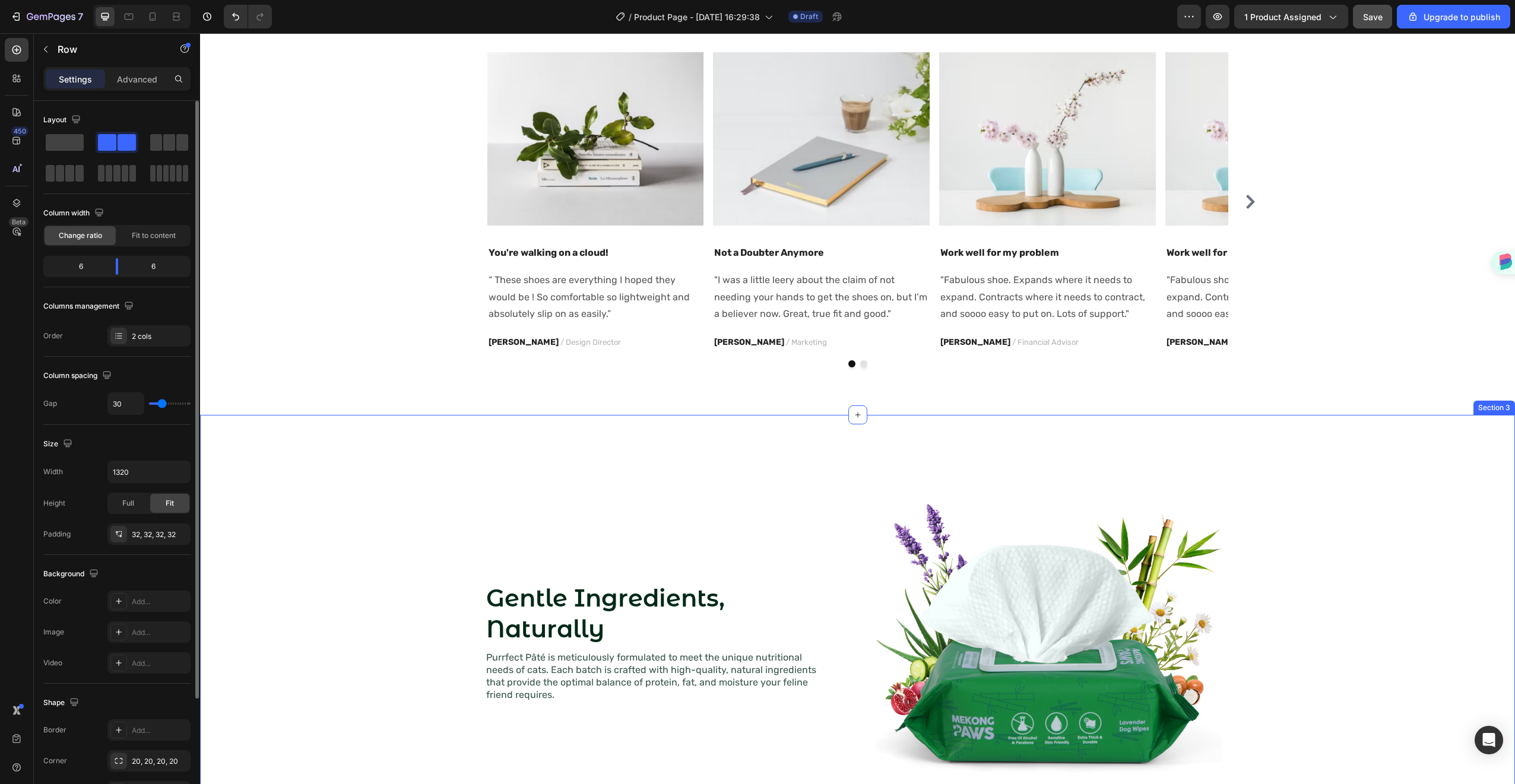
scroll to position [791, 0]
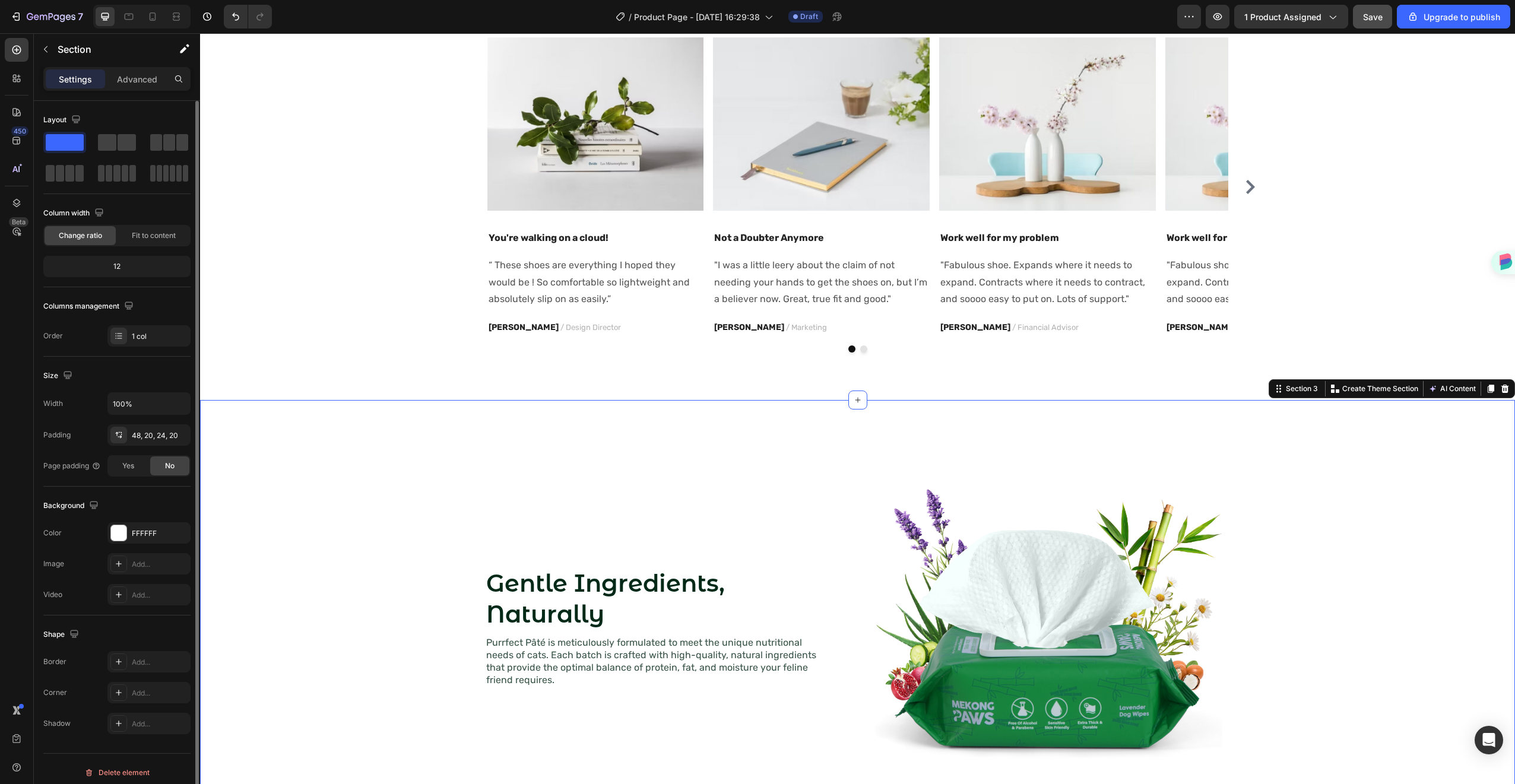
click at [393, 437] on div "Gentle Ingredients, Naturally Heading Purrfect Pâté is meticulously formulated …" at bounding box center [857, 629] width 1291 height 402
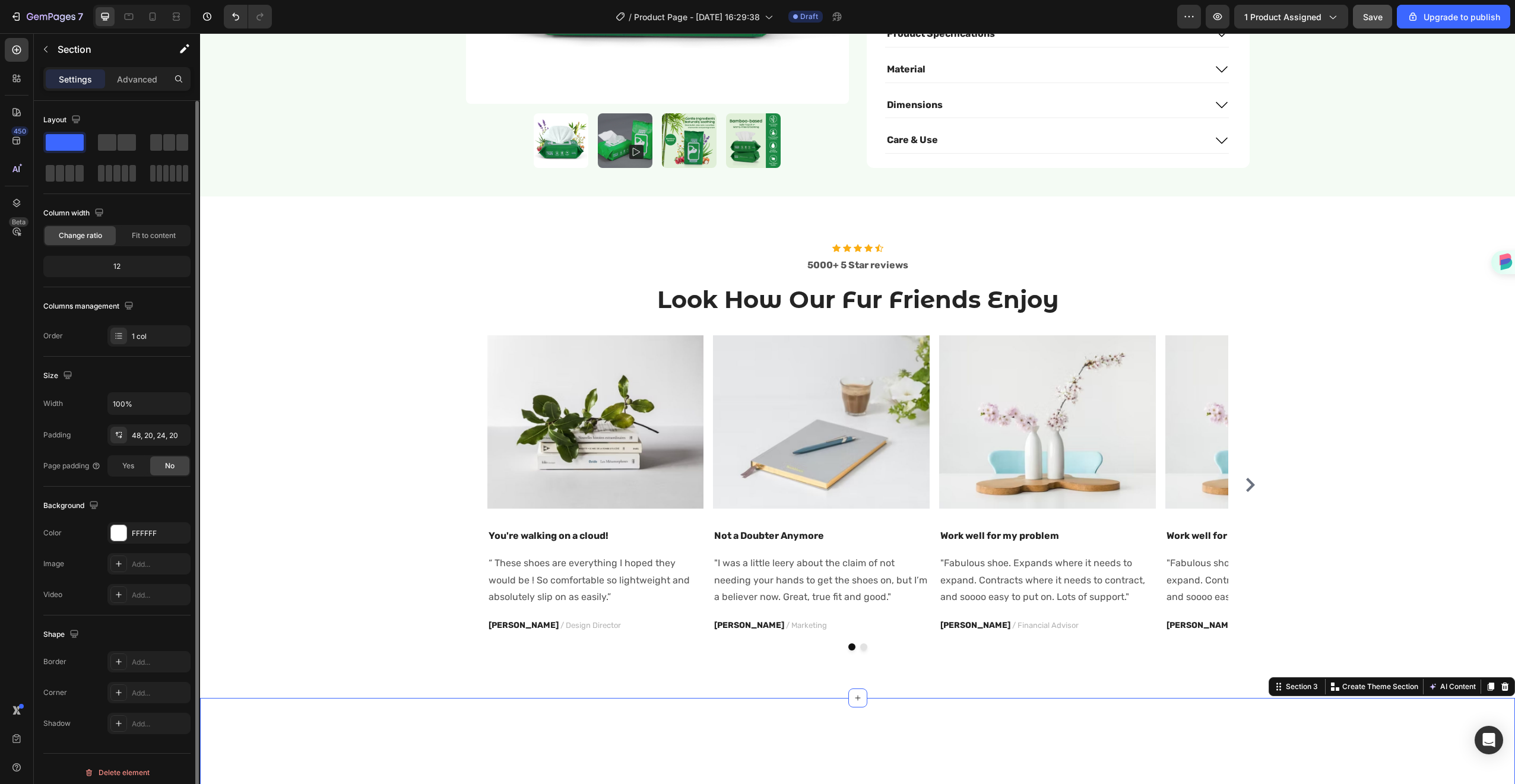
scroll to position [45, 0]
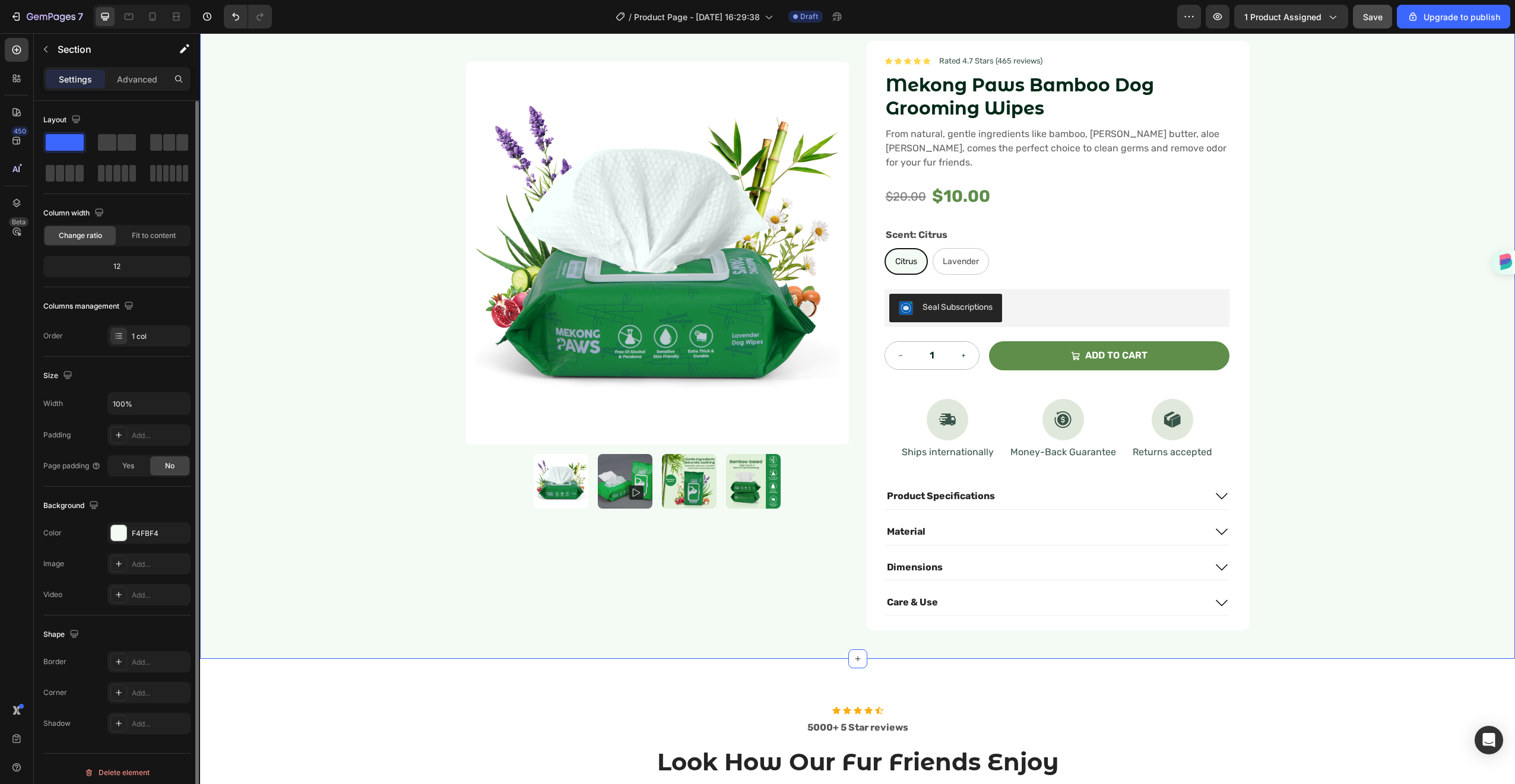
click at [351, 535] on div "Product Images Icon Icon Icon Icon Icon Icon List Rated 4.7 Stars (465 reviews)…" at bounding box center [857, 335] width 1315 height 646
click at [138, 534] on div "F4FBF4" at bounding box center [149, 533] width 34 height 11
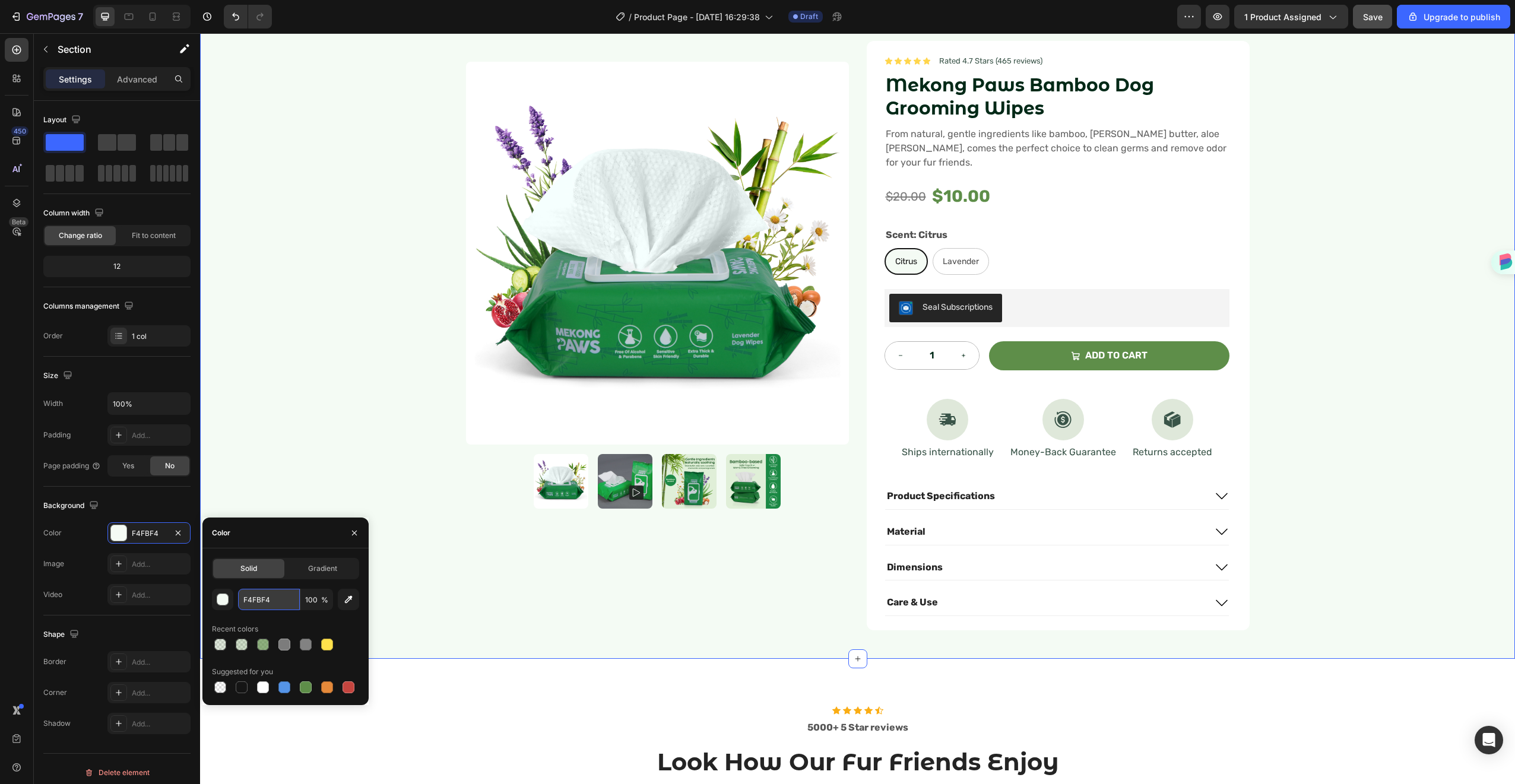
click at [278, 597] on input "F4FBF4" at bounding box center [269, 599] width 62 height 21
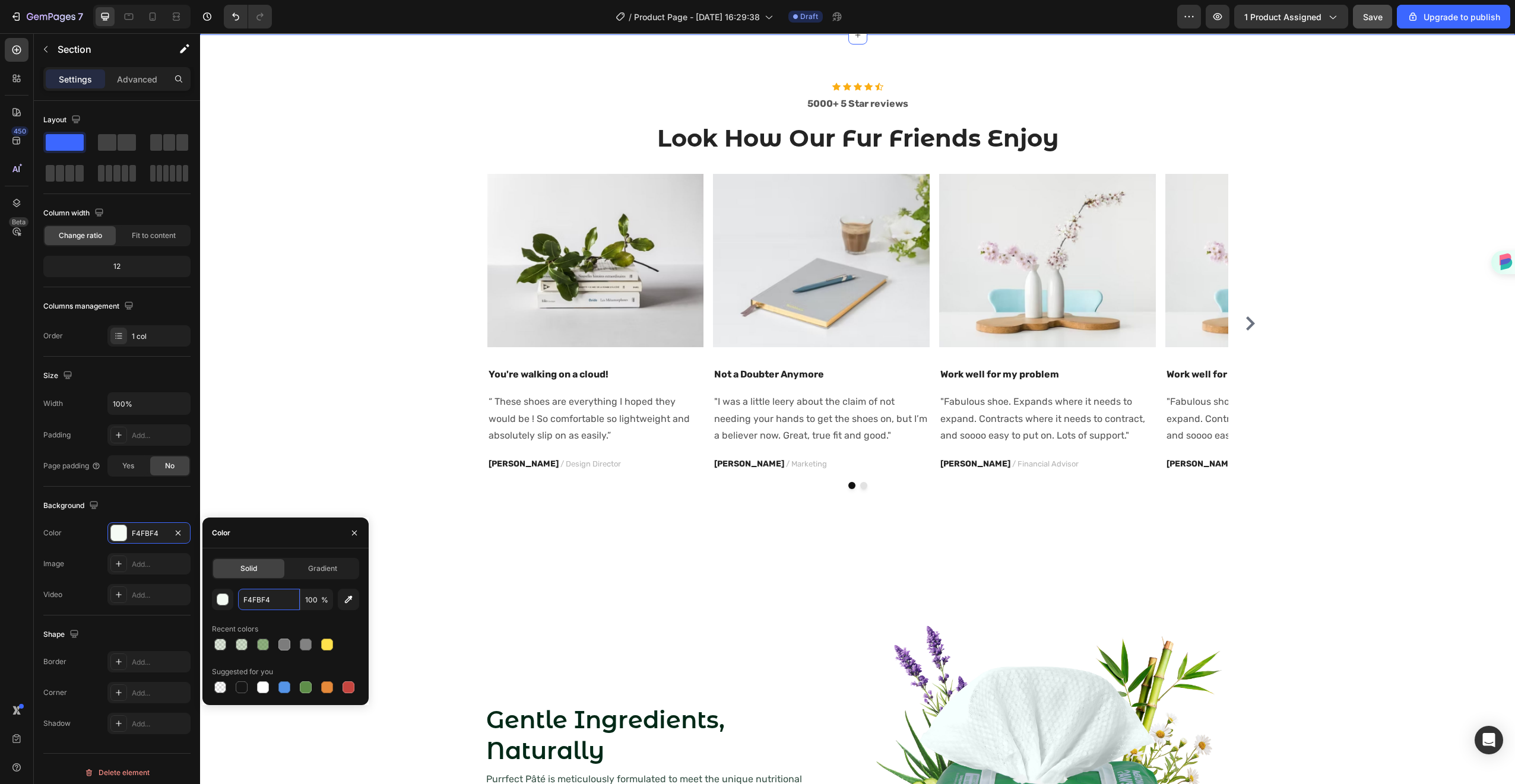
scroll to position [722, 0]
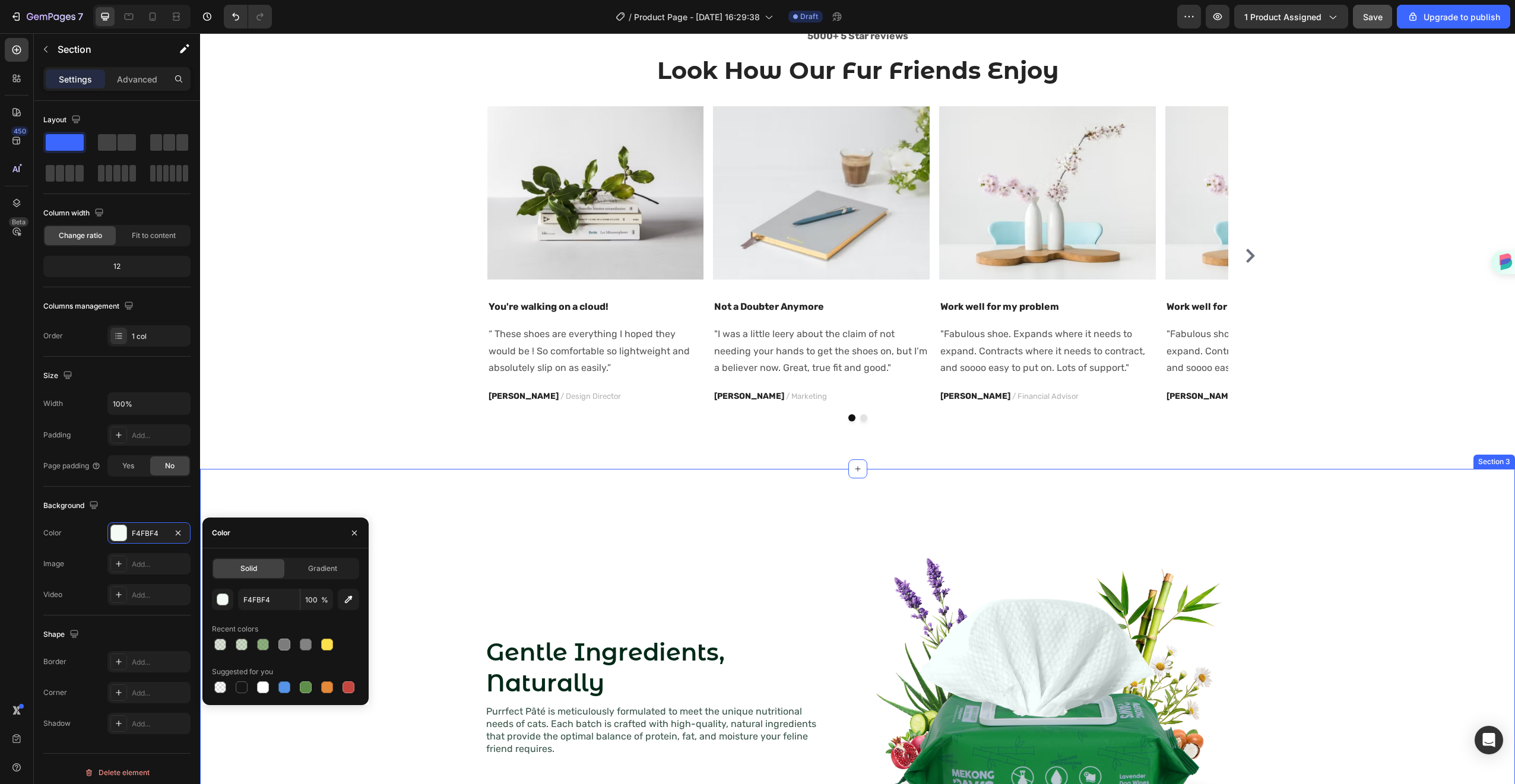
click at [401, 488] on div "Gentle Ingredients, Naturally Heading Purrfect Pâté is meticulously formulated …" at bounding box center [857, 691] width 1315 height 444
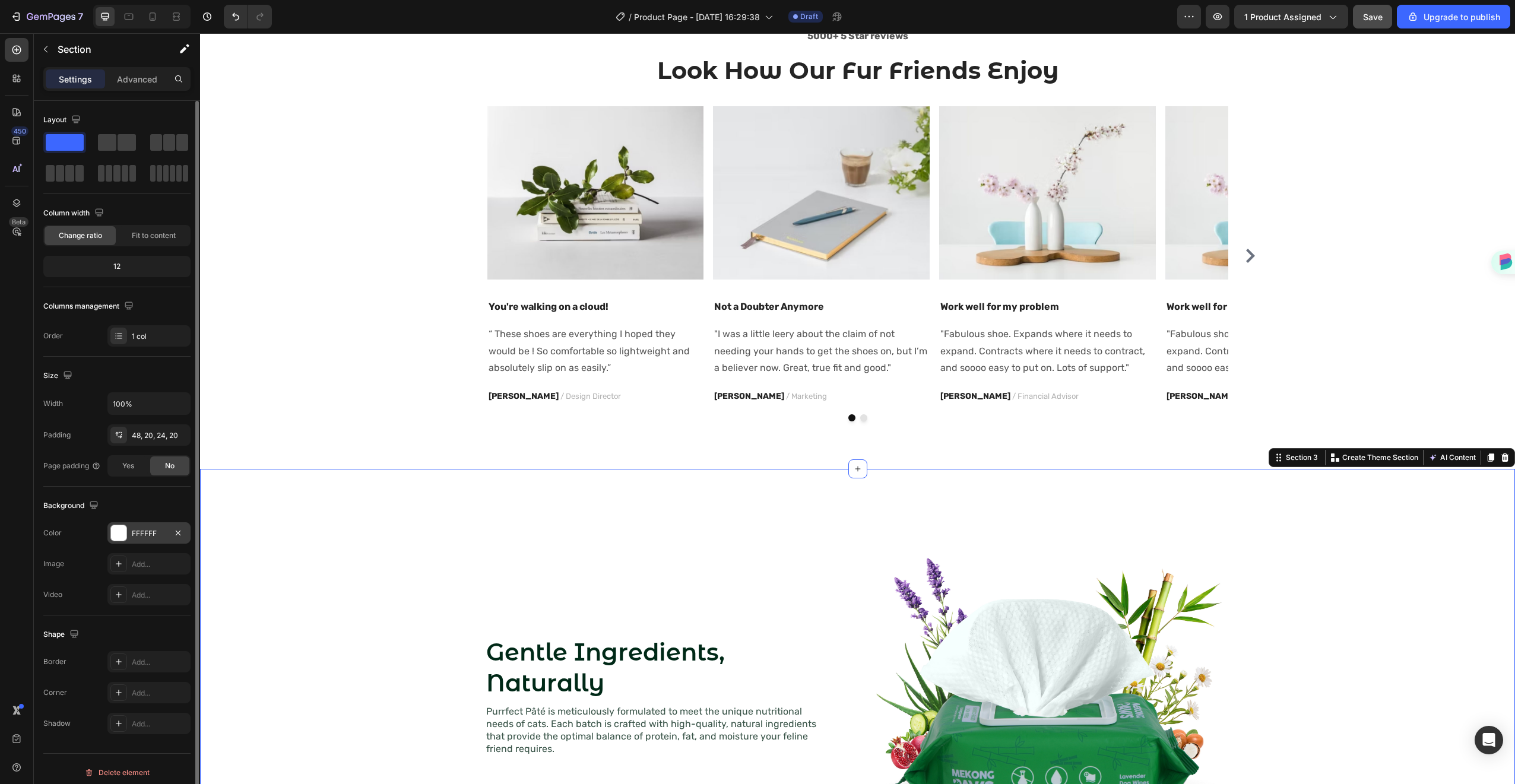
click at [135, 529] on div "FFFFFF" at bounding box center [149, 533] width 34 height 11
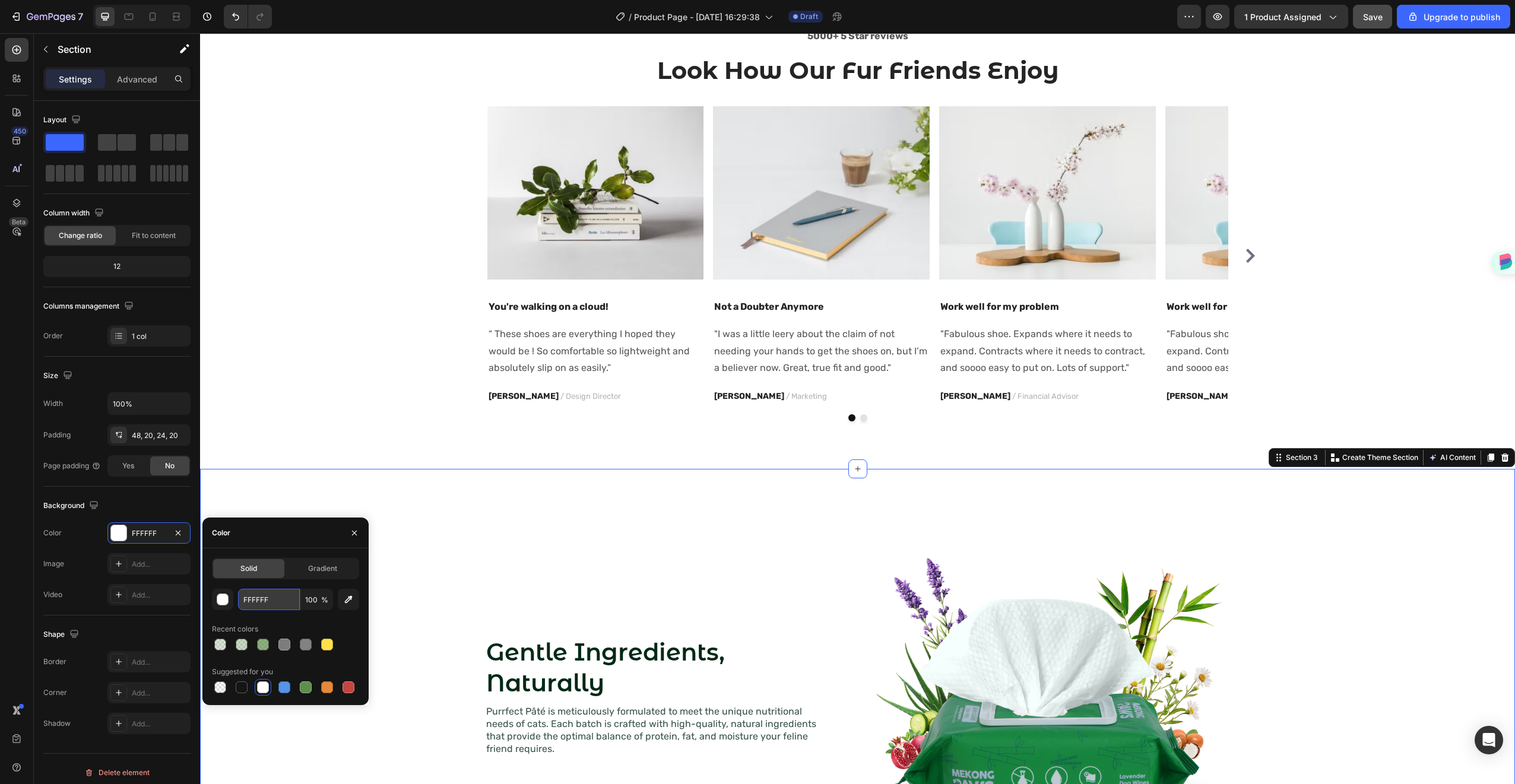
click at [288, 599] on input "FFFFFF" at bounding box center [269, 599] width 62 height 21
paste input "4FBF4"
type input "F4FBF4"
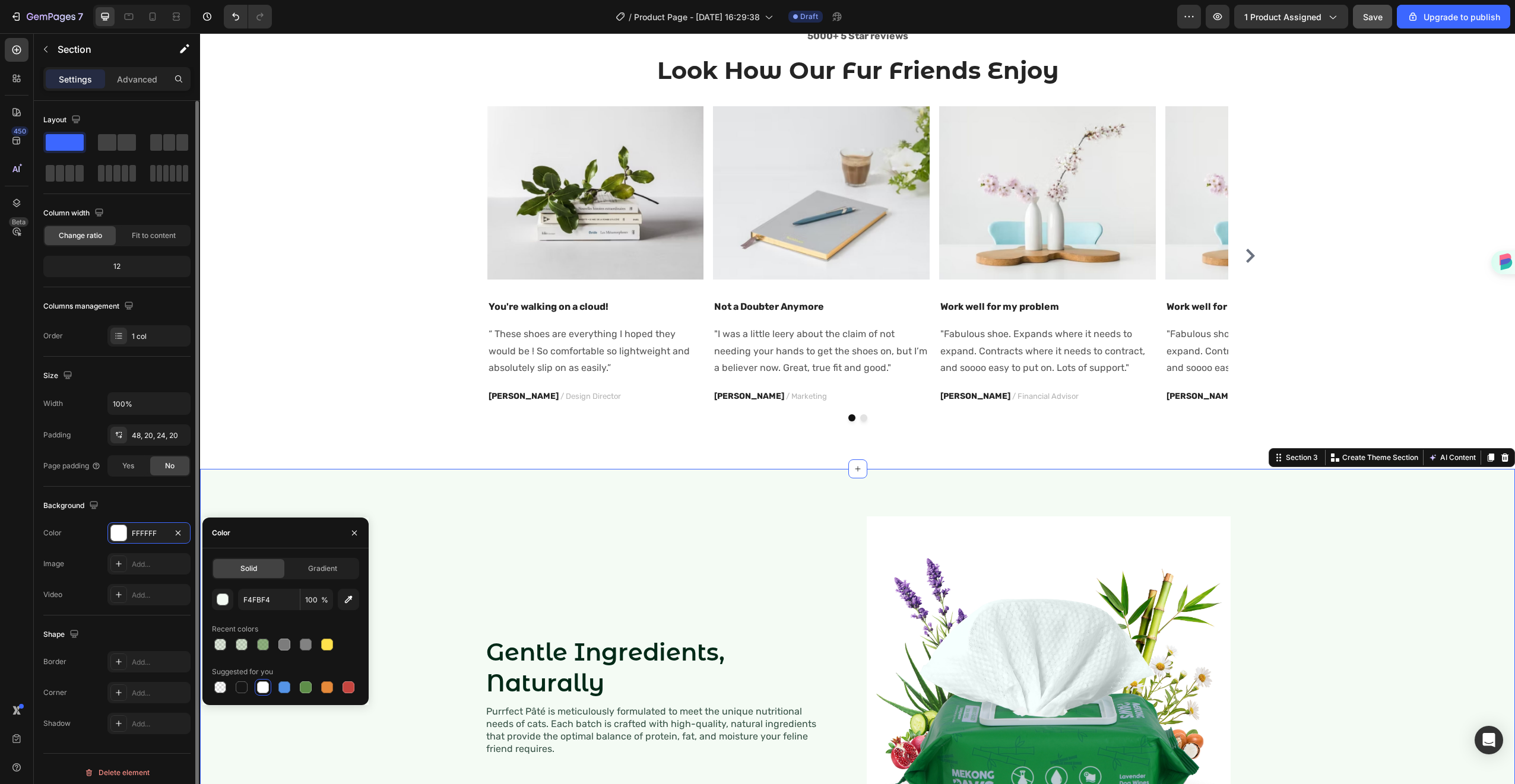
click at [75, 547] on div "The changes might be hidden by the video. Color FFFFFF Image Add... Video Add..." at bounding box center [117, 564] width 147 height 83
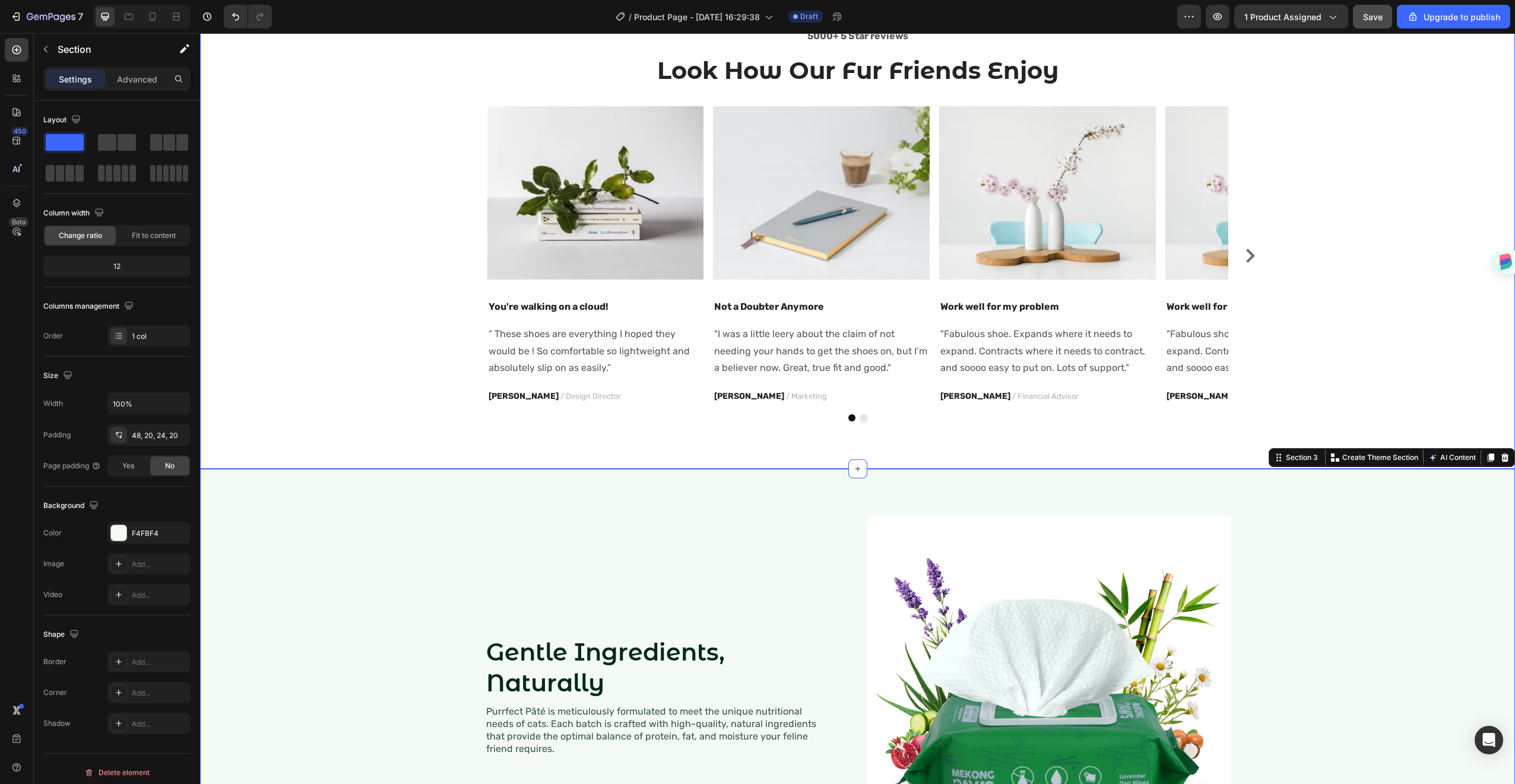
scroll to position [1093, 0]
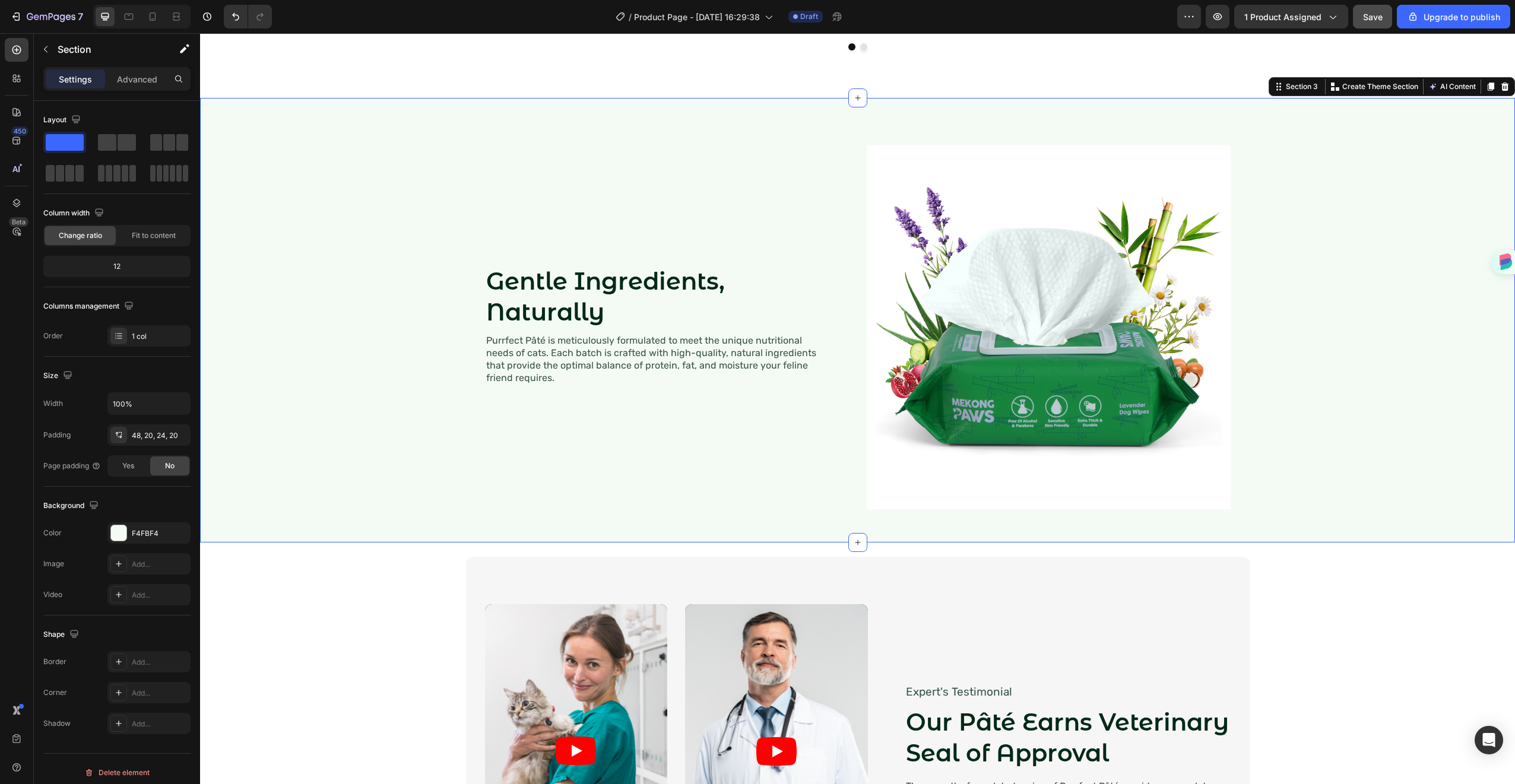
click at [1307, 341] on div "Gentle Ingredients, Naturally Heading Purrfect Pâté is meticulously formulated …" at bounding box center [857, 327] width 1291 height 402
click at [1107, 672] on div "Expert's Testimonial Text Block Our Pâté Earns Veterinary Seal of Approval Head…" at bounding box center [1058, 751] width 345 height 294
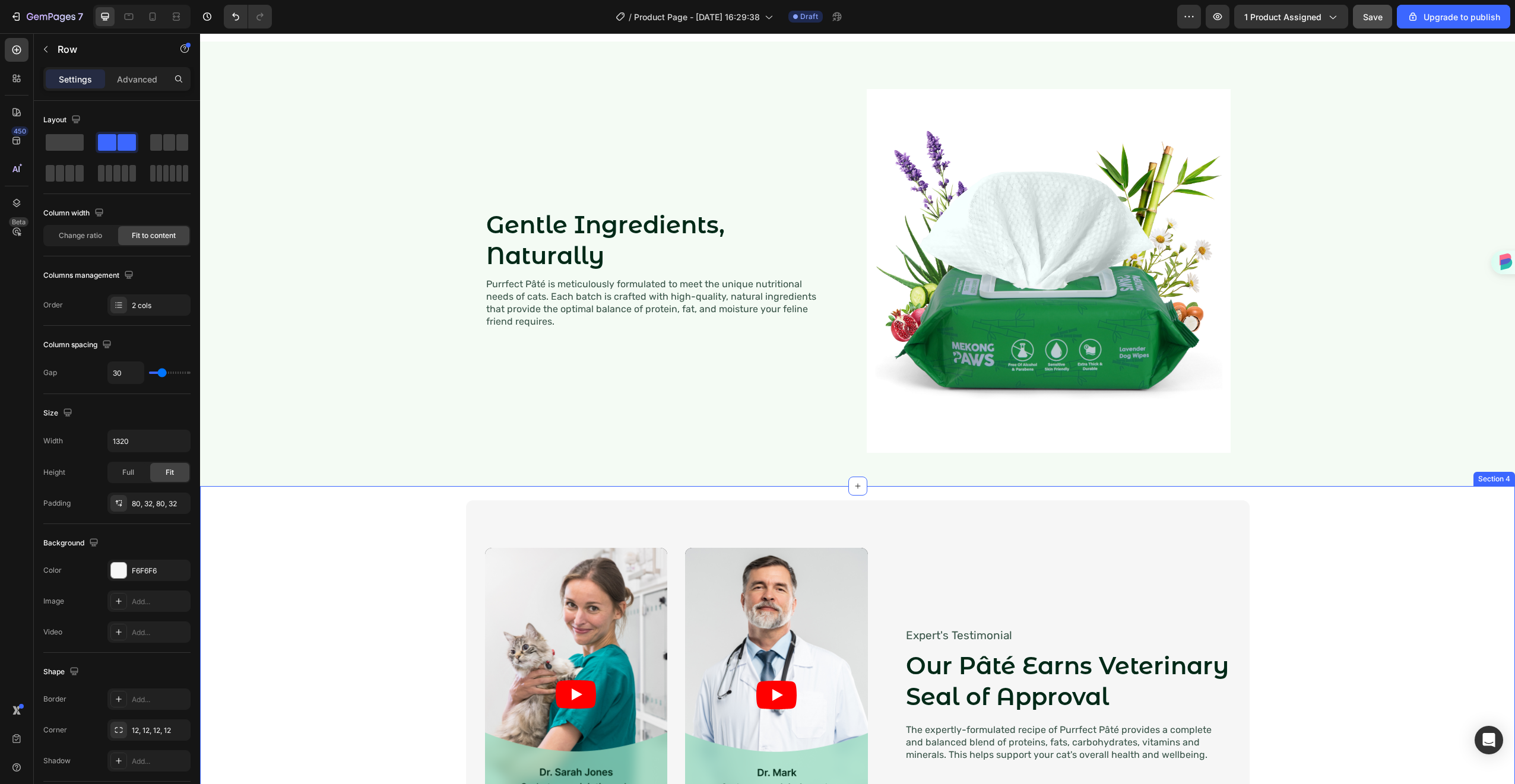
scroll to position [940, 0]
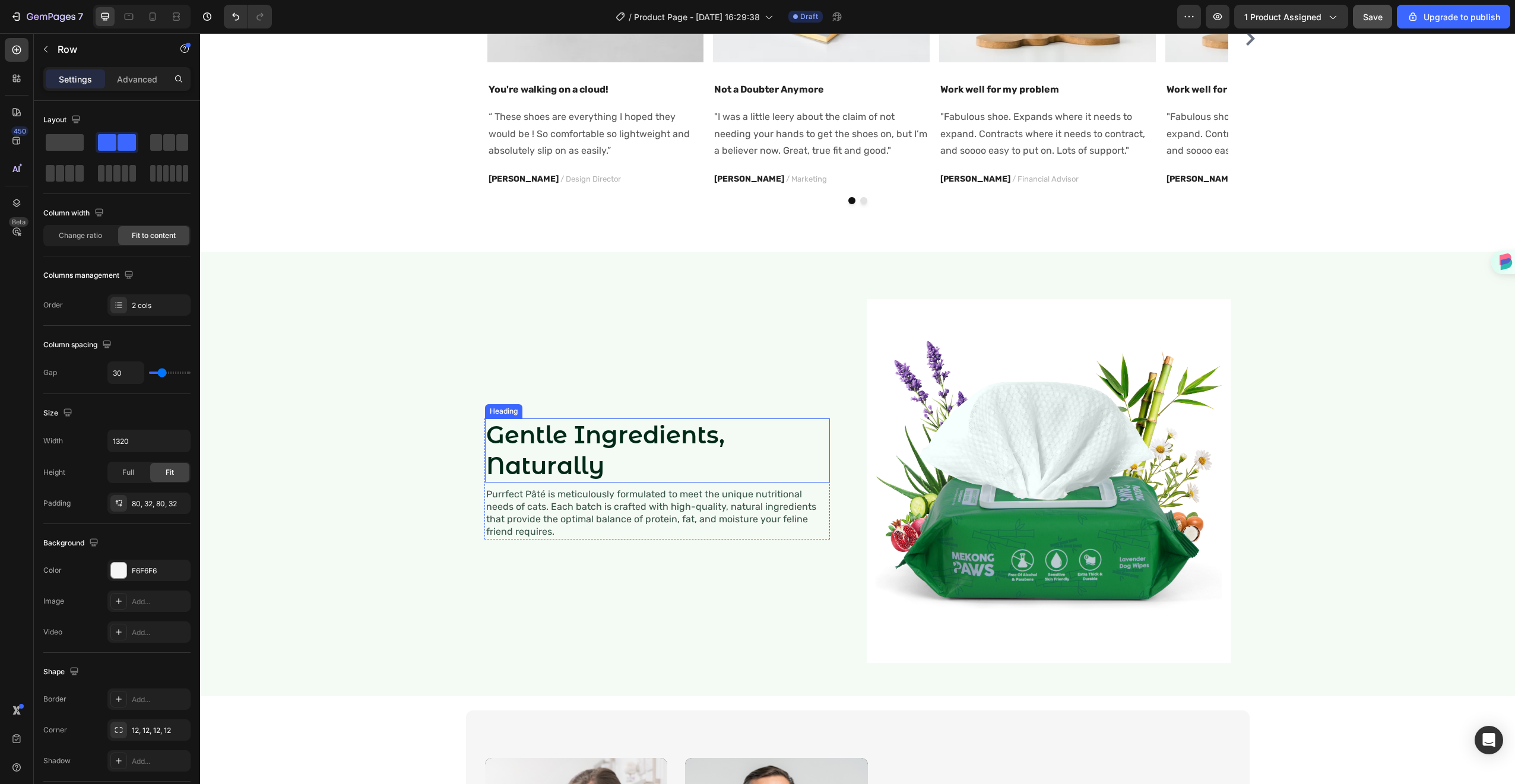
click at [554, 477] on h2 "Gentle Ingredients, Naturally" at bounding box center [657, 451] width 345 height 64
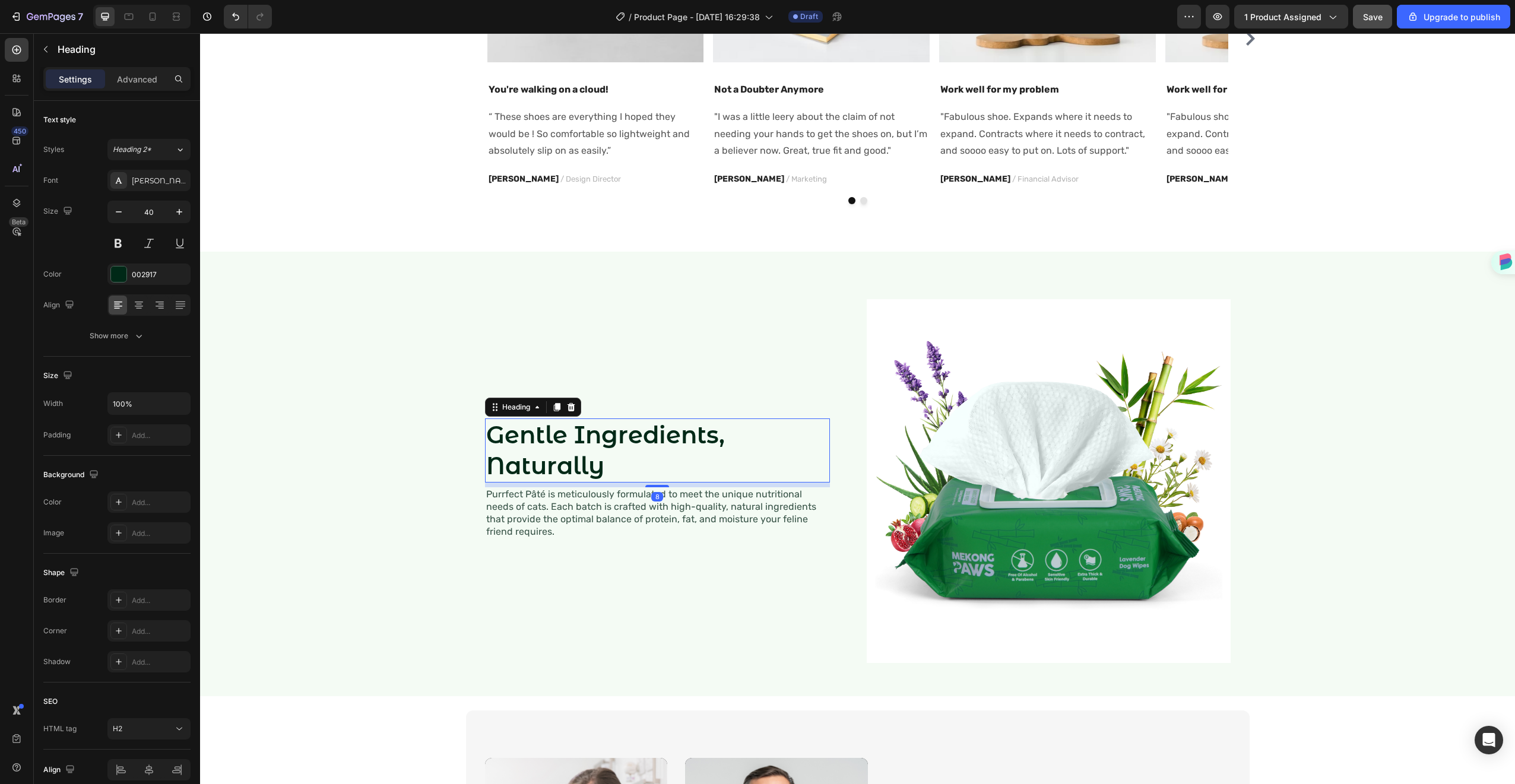
click at [574, 456] on h2 "Gentle Ingredients, Naturally" at bounding box center [657, 451] width 345 height 64
click at [574, 456] on p "Gentle Ingredients, Naturally" at bounding box center [658, 450] width 343 height 62
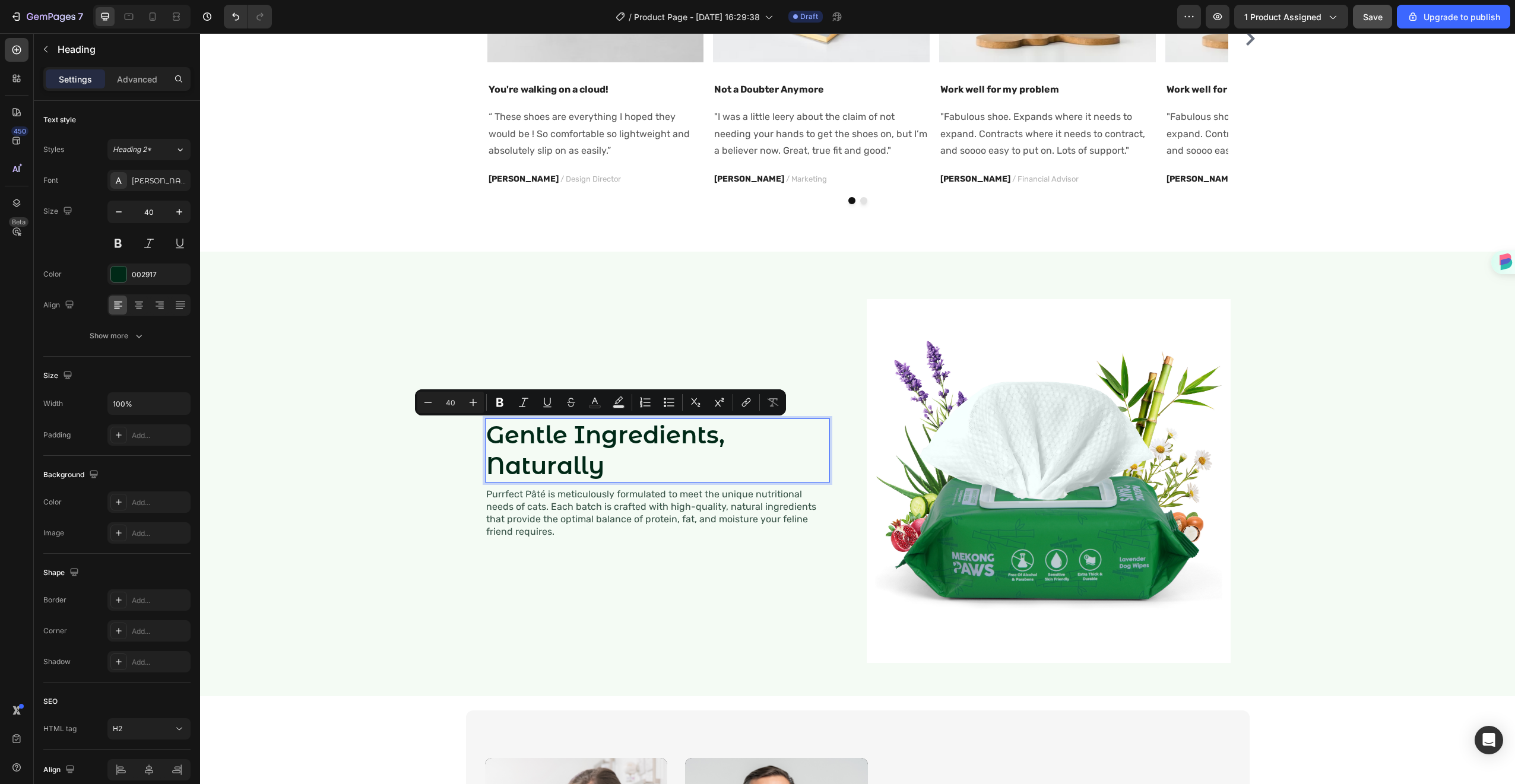
click at [609, 466] on p "Gentle Ingredients, Naturally" at bounding box center [658, 450] width 343 height 62
click at [610, 466] on p "Gentle Ingredients, Naturally" at bounding box center [658, 450] width 343 height 62
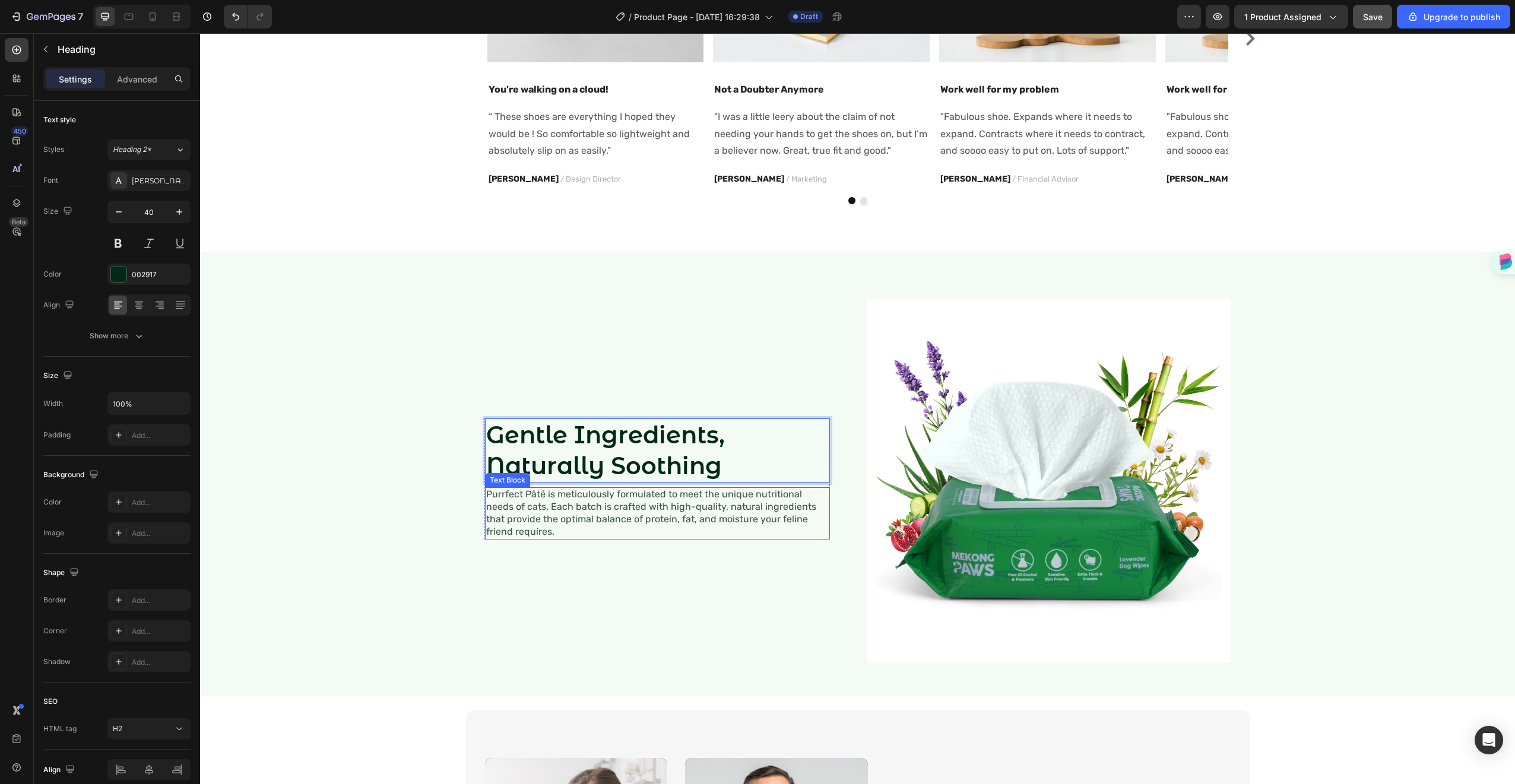
click at [644, 521] on p "Purrfect Pâté is meticulously formulated to meet the unique nutritional needs o…" at bounding box center [658, 512] width 343 height 49
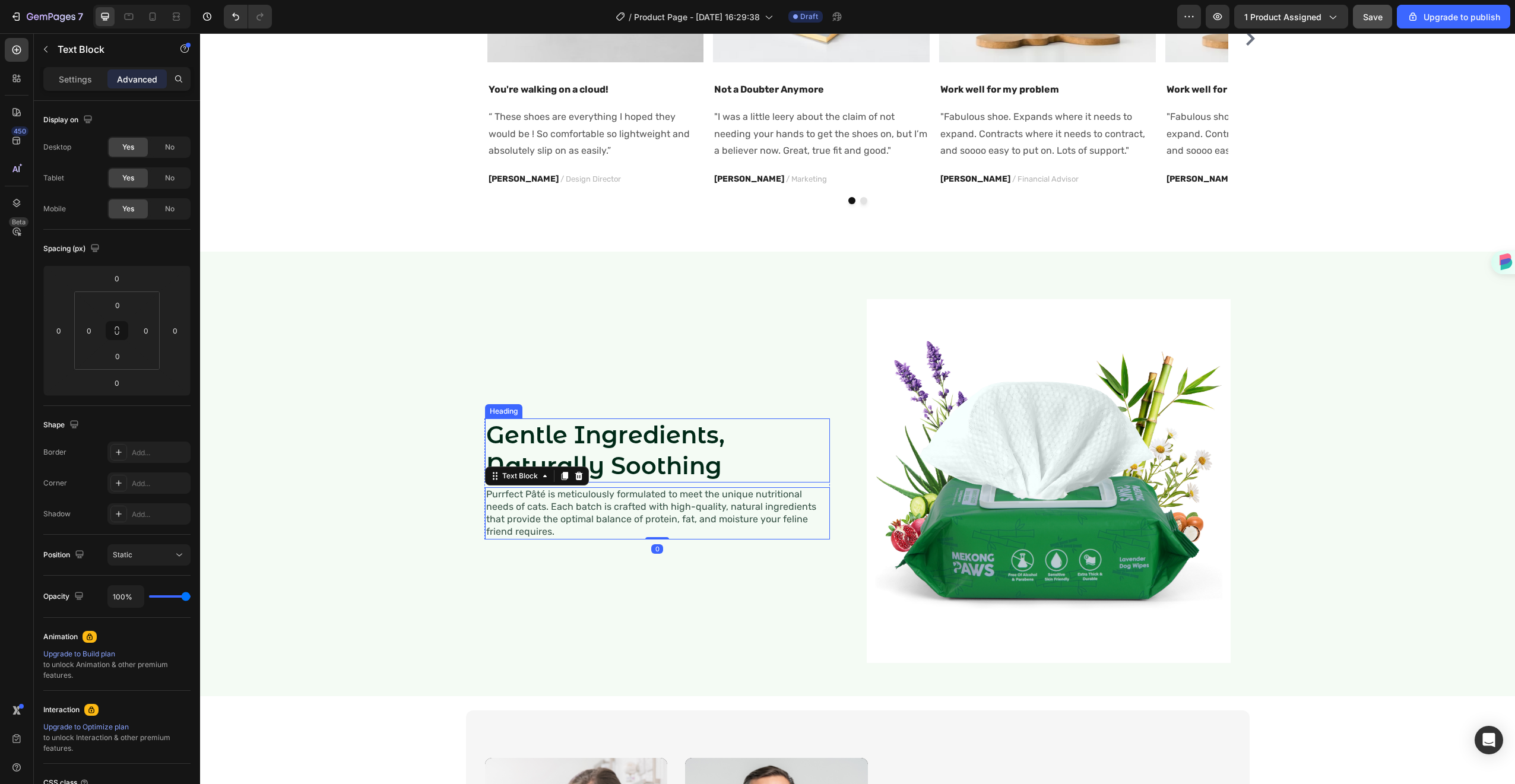
click at [719, 473] on p "Gentle Ingredients, Naturally Soothing" at bounding box center [658, 450] width 343 height 62
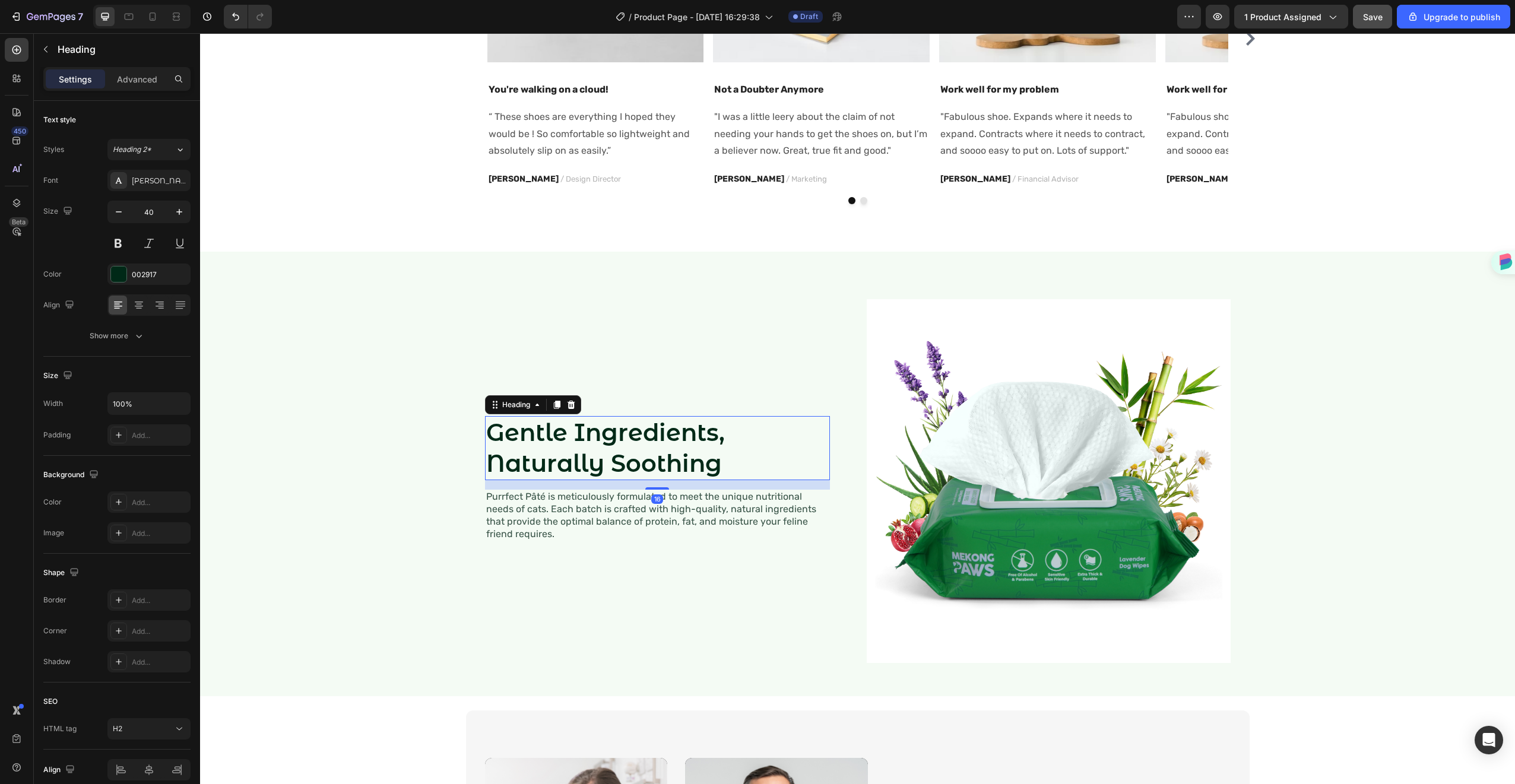
click at [655, 490] on div "Gentle Ingredients, Naturally Soothing Heading 16 Purrfect Pâté is meticulously…" at bounding box center [657, 478] width 345 height 125
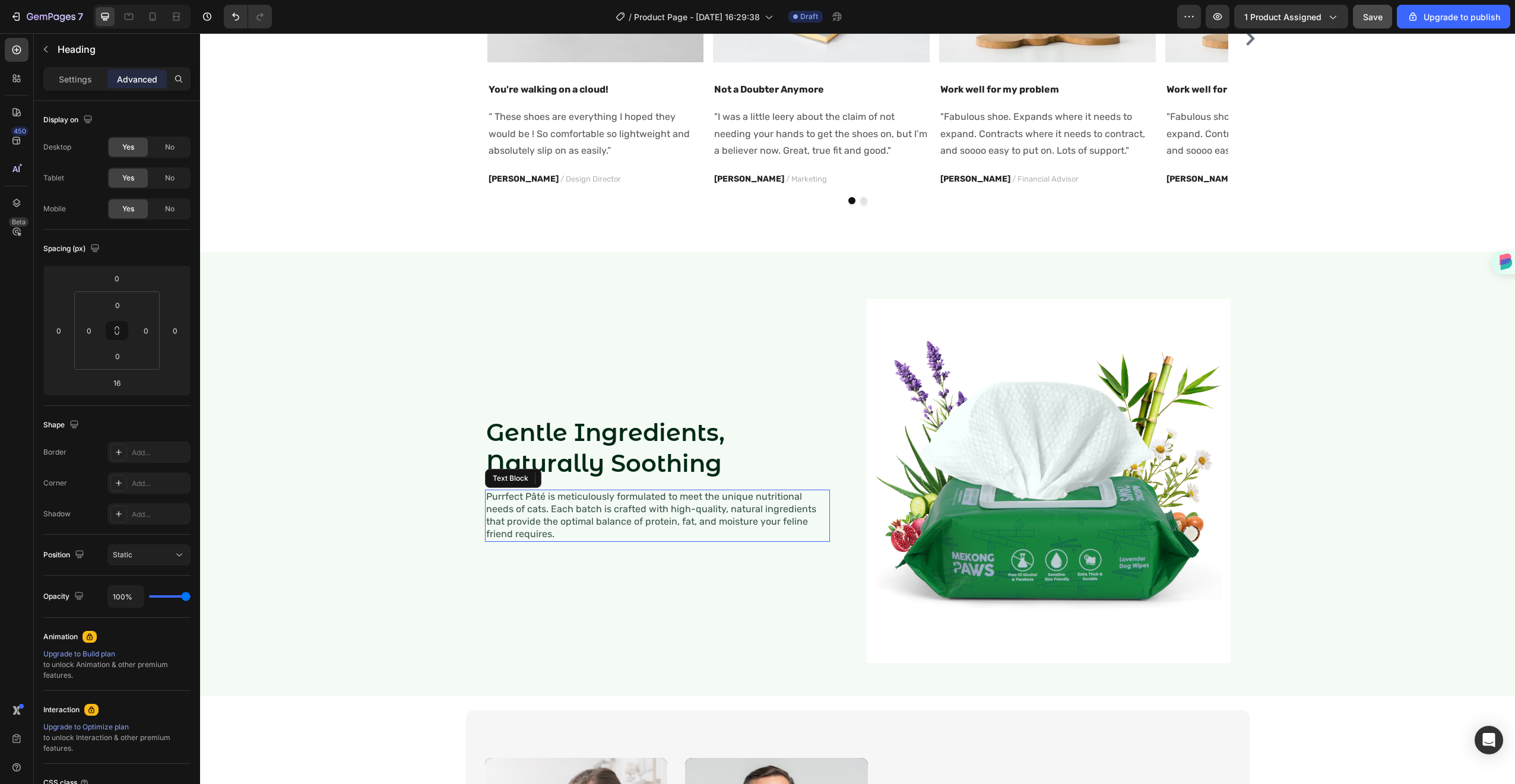
click at [632, 515] on p "Purrfect Pâté is meticulously formulated to meet the unique nutritional needs o…" at bounding box center [658, 515] width 343 height 49
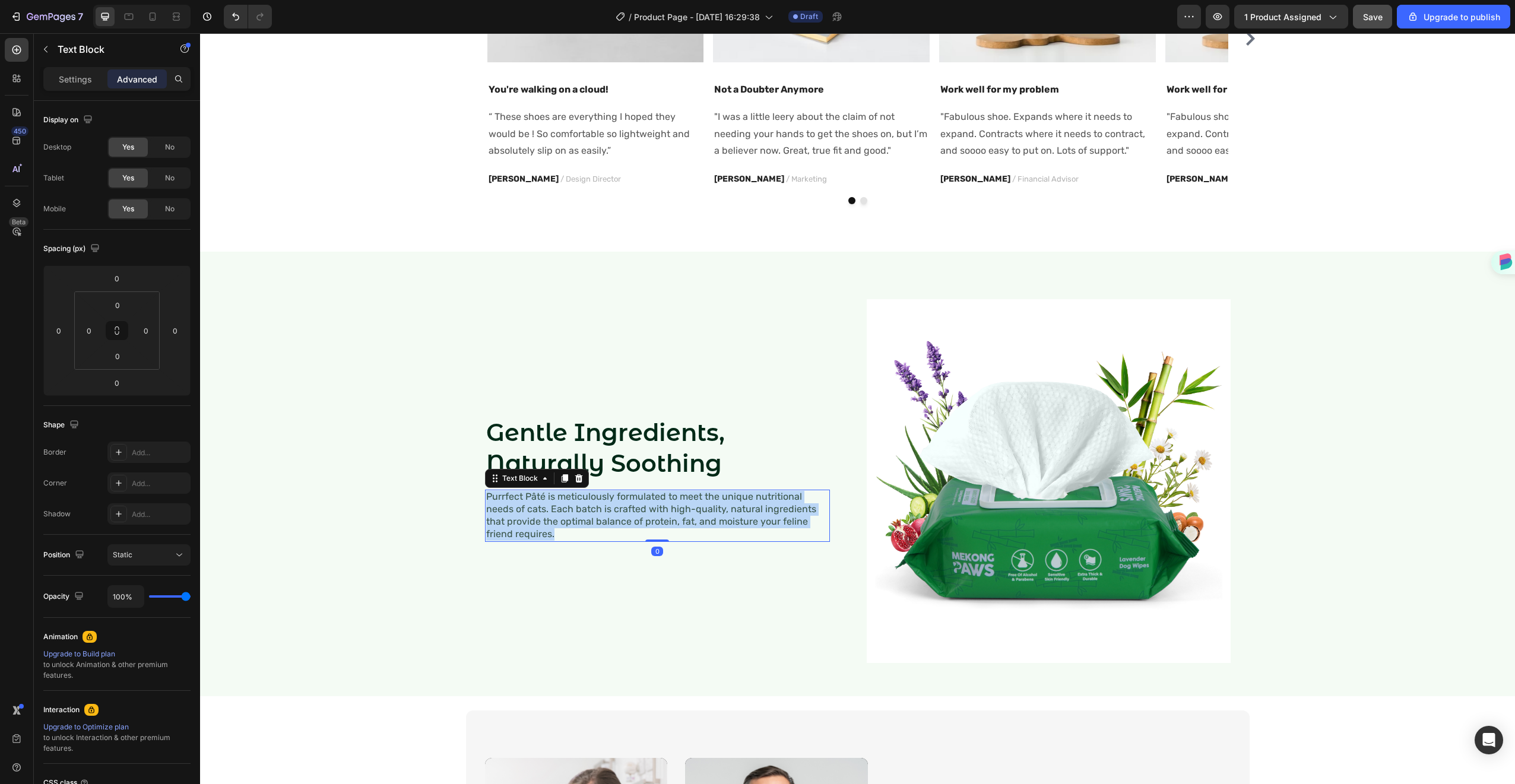
click at [632, 515] on p "Purrfect Pâté is meticulously formulated to meet the unique nutritional needs o…" at bounding box center [658, 515] width 343 height 49
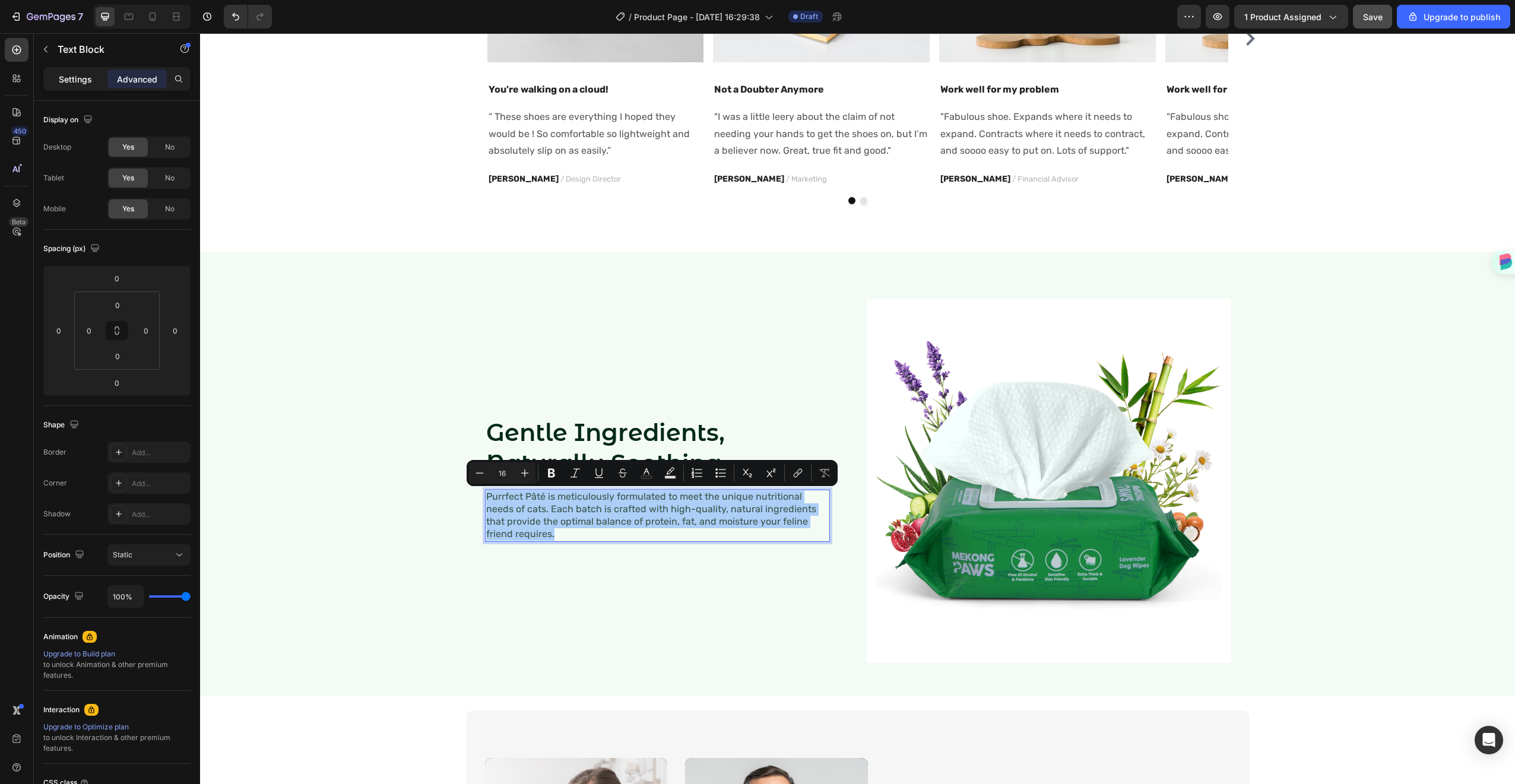
click at [65, 80] on p "Settings" at bounding box center [75, 80] width 33 height 13
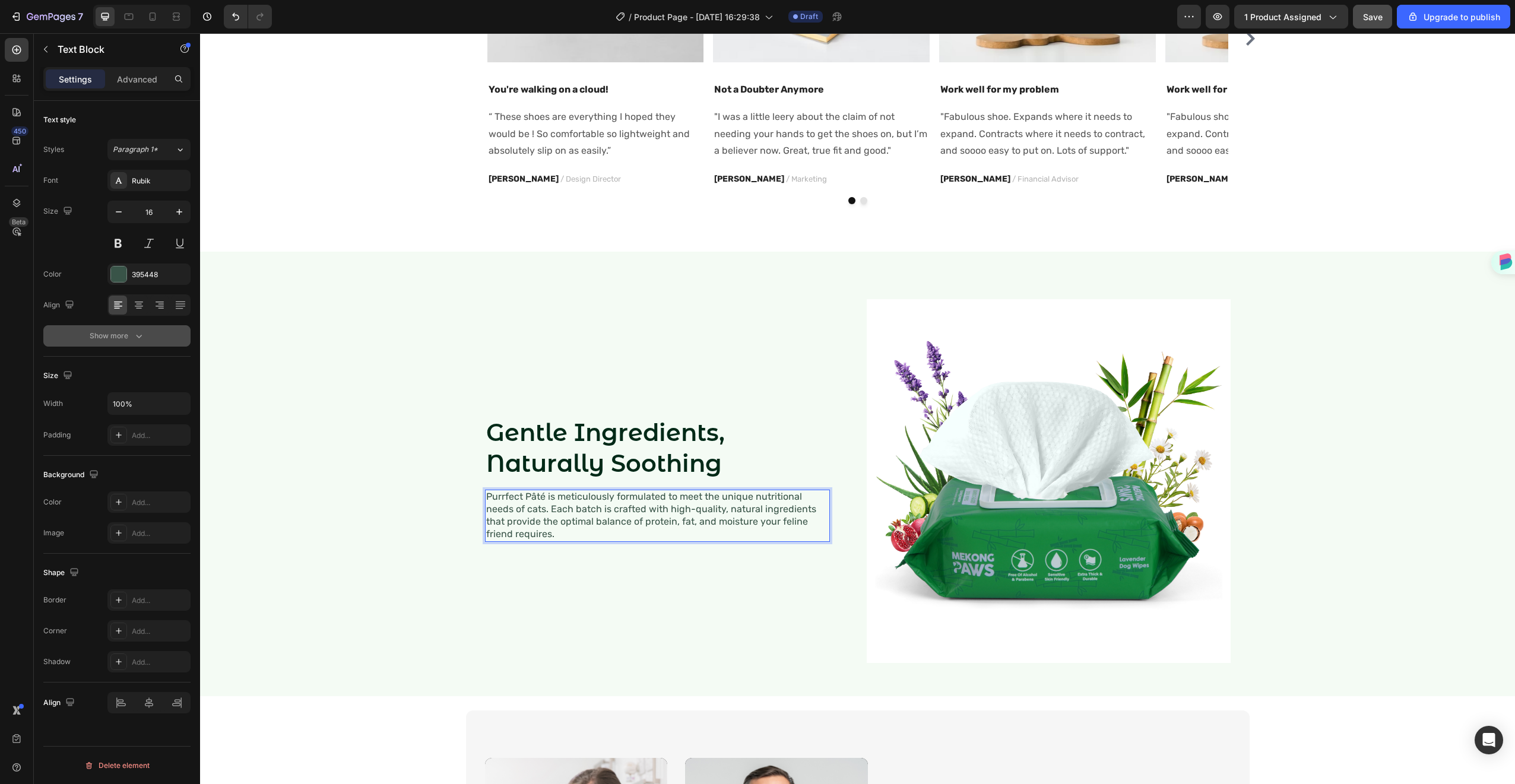
click at [144, 329] on button "Show more" at bounding box center [117, 336] width 147 height 21
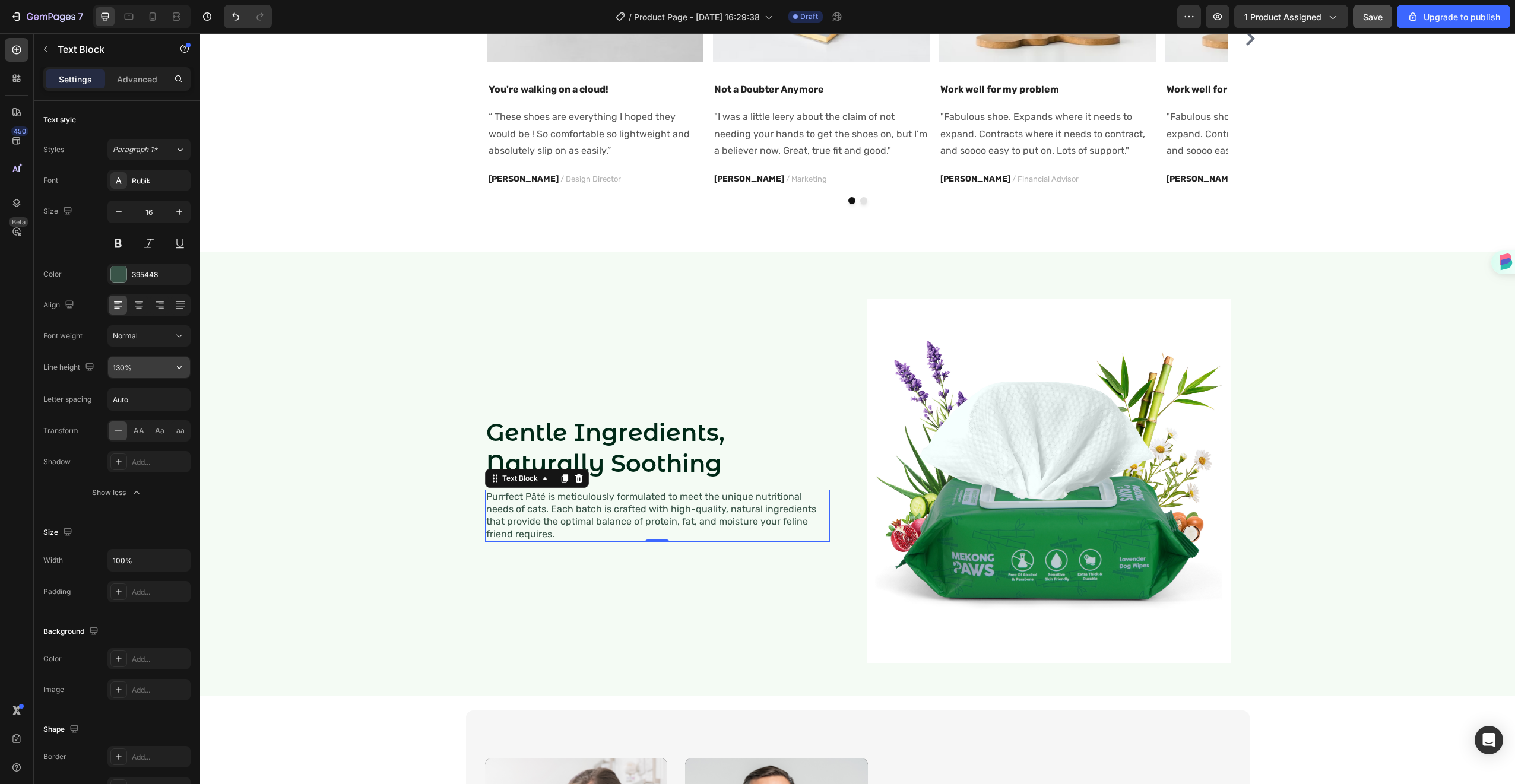
click at [159, 367] on input "130%" at bounding box center [149, 367] width 82 height 21
click at [175, 372] on icon "button" at bounding box center [179, 367] width 12 height 12
click at [153, 454] on div "130%" at bounding box center [136, 466] width 97 height 23
click at [183, 366] on icon "button" at bounding box center [179, 367] width 12 height 12
click at [139, 477] on div "150%" at bounding box center [136, 488] width 97 height 23
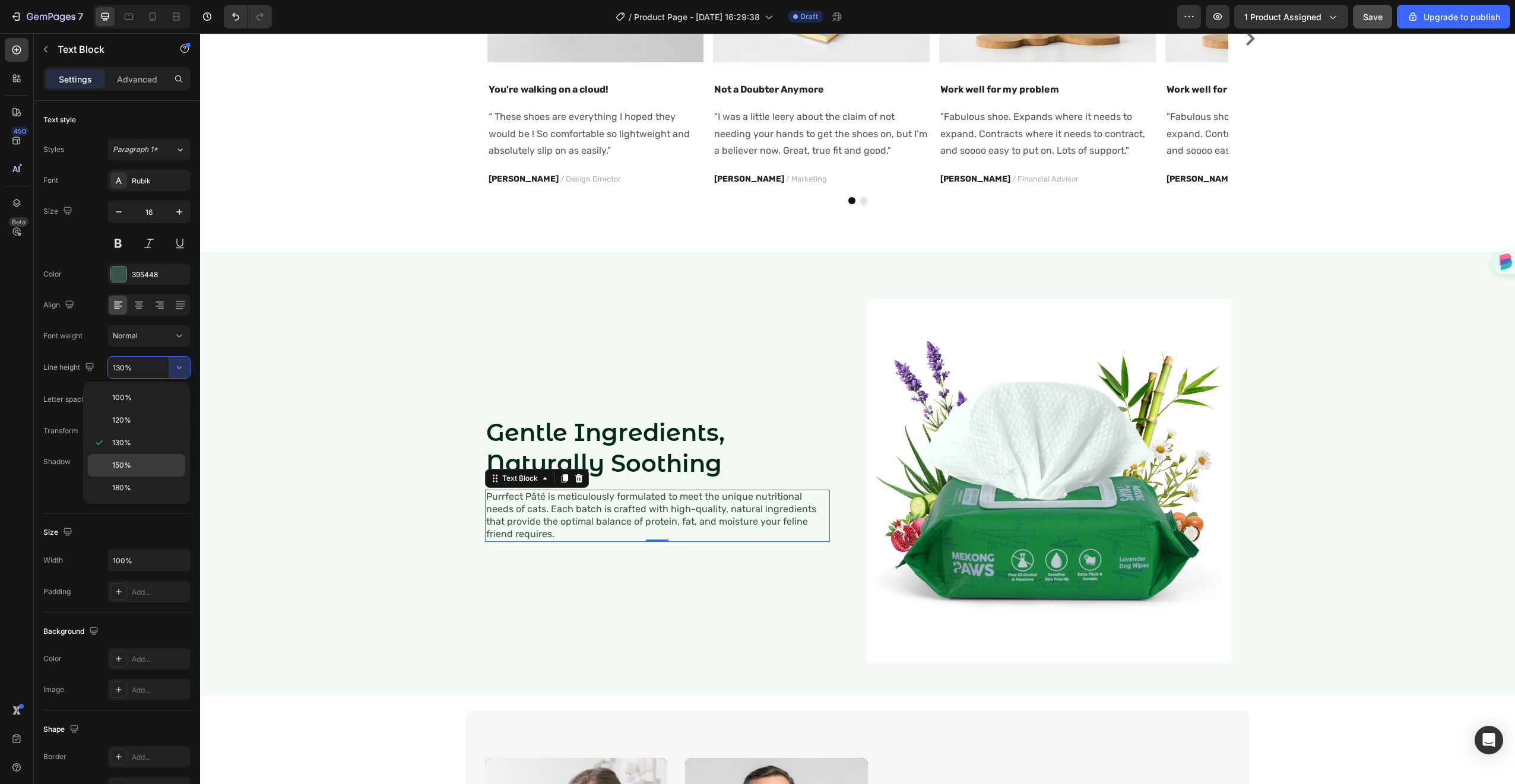
type input "150%"
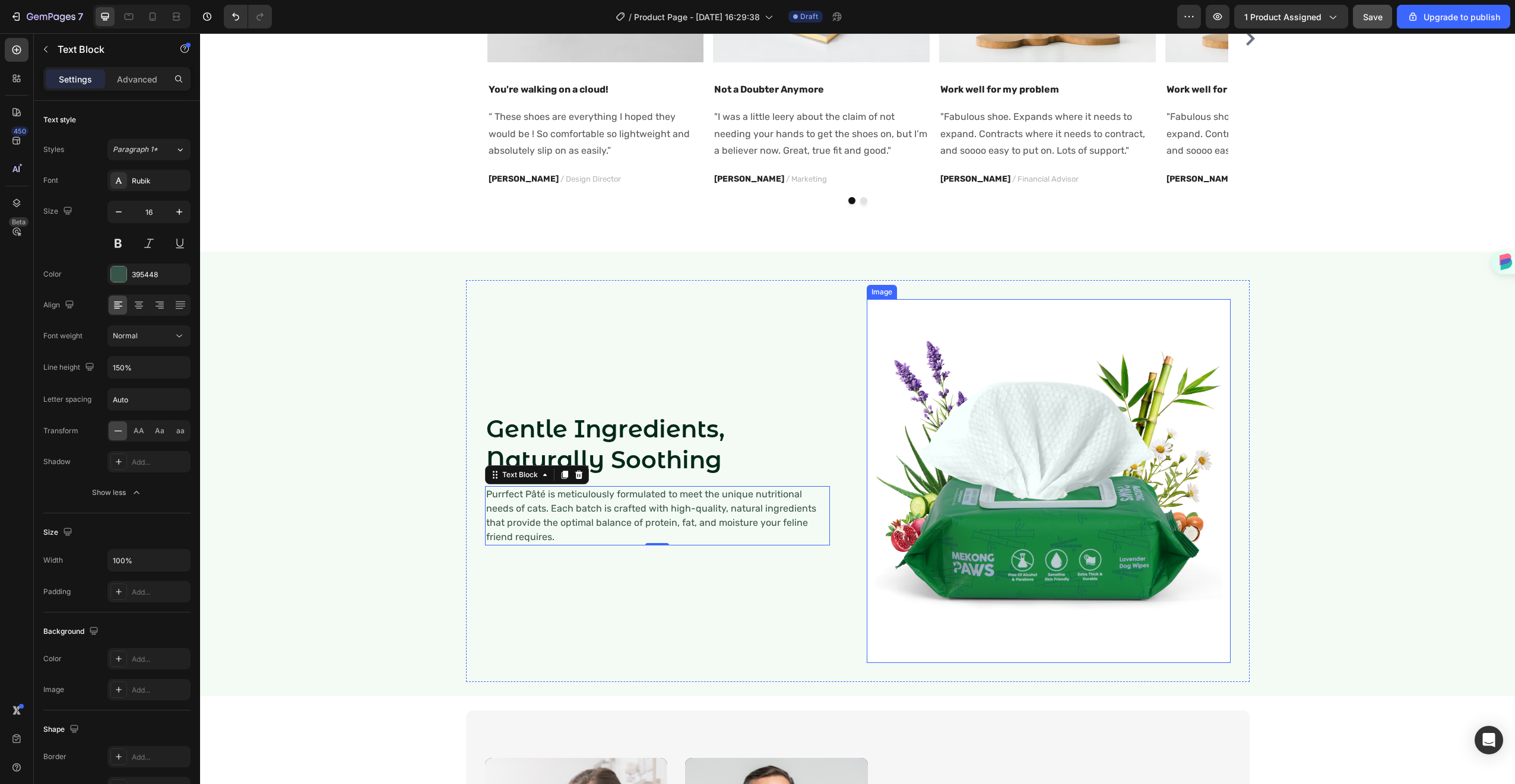
click at [867, 448] on img at bounding box center [1049, 481] width 364 height 364
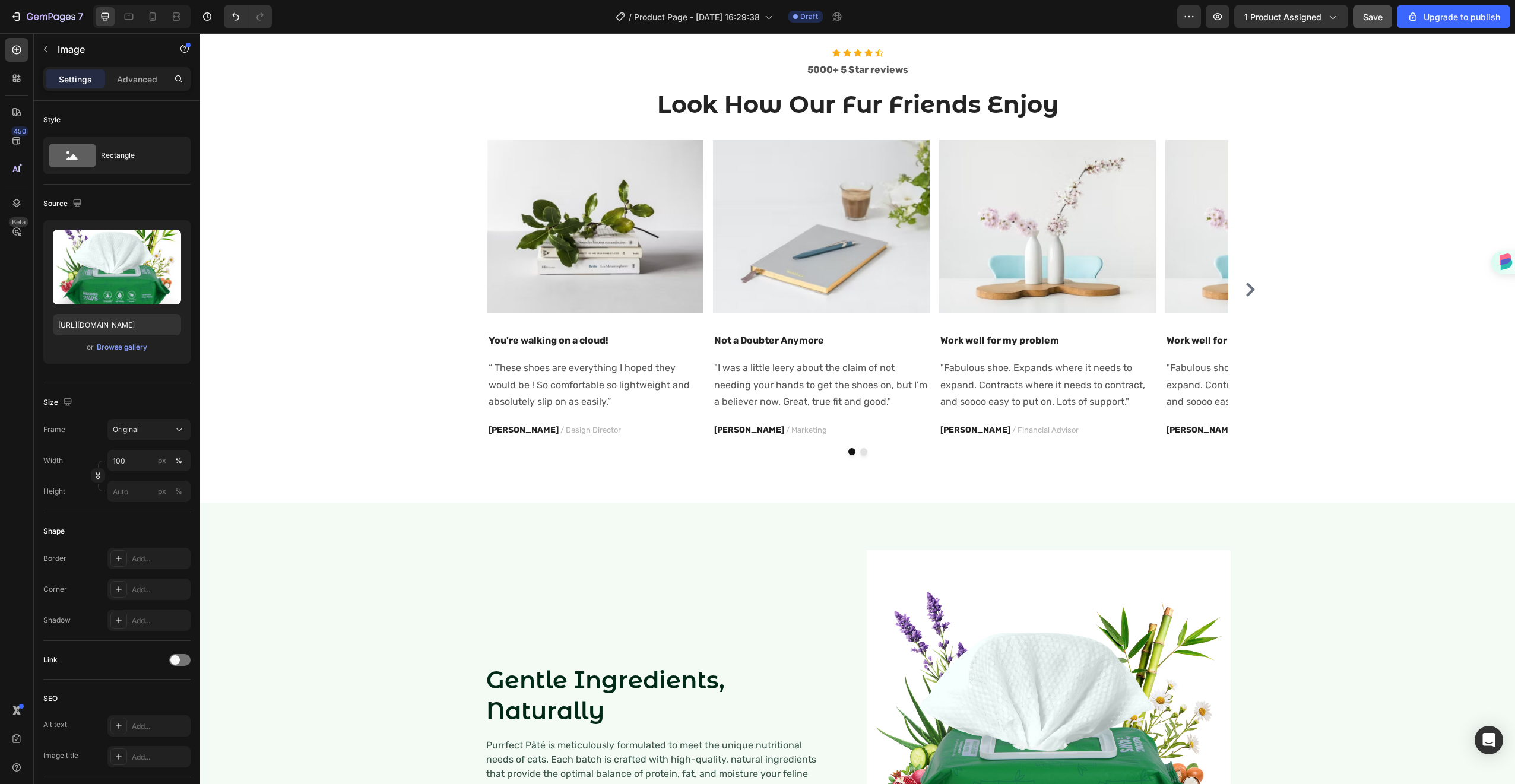
scroll to position [839, 0]
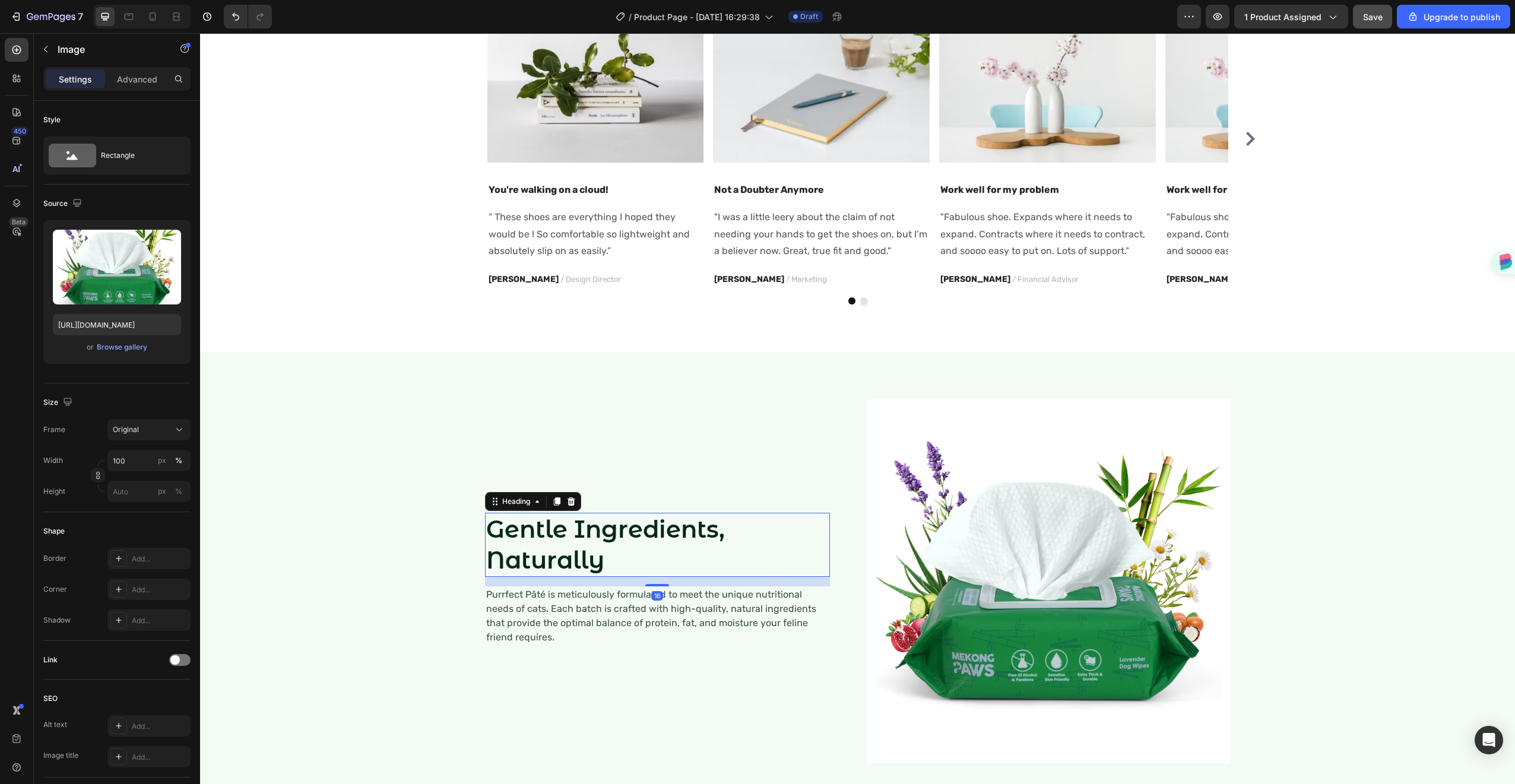
click at [582, 559] on h2 "Gentle Ingredients, Naturally" at bounding box center [657, 545] width 345 height 64
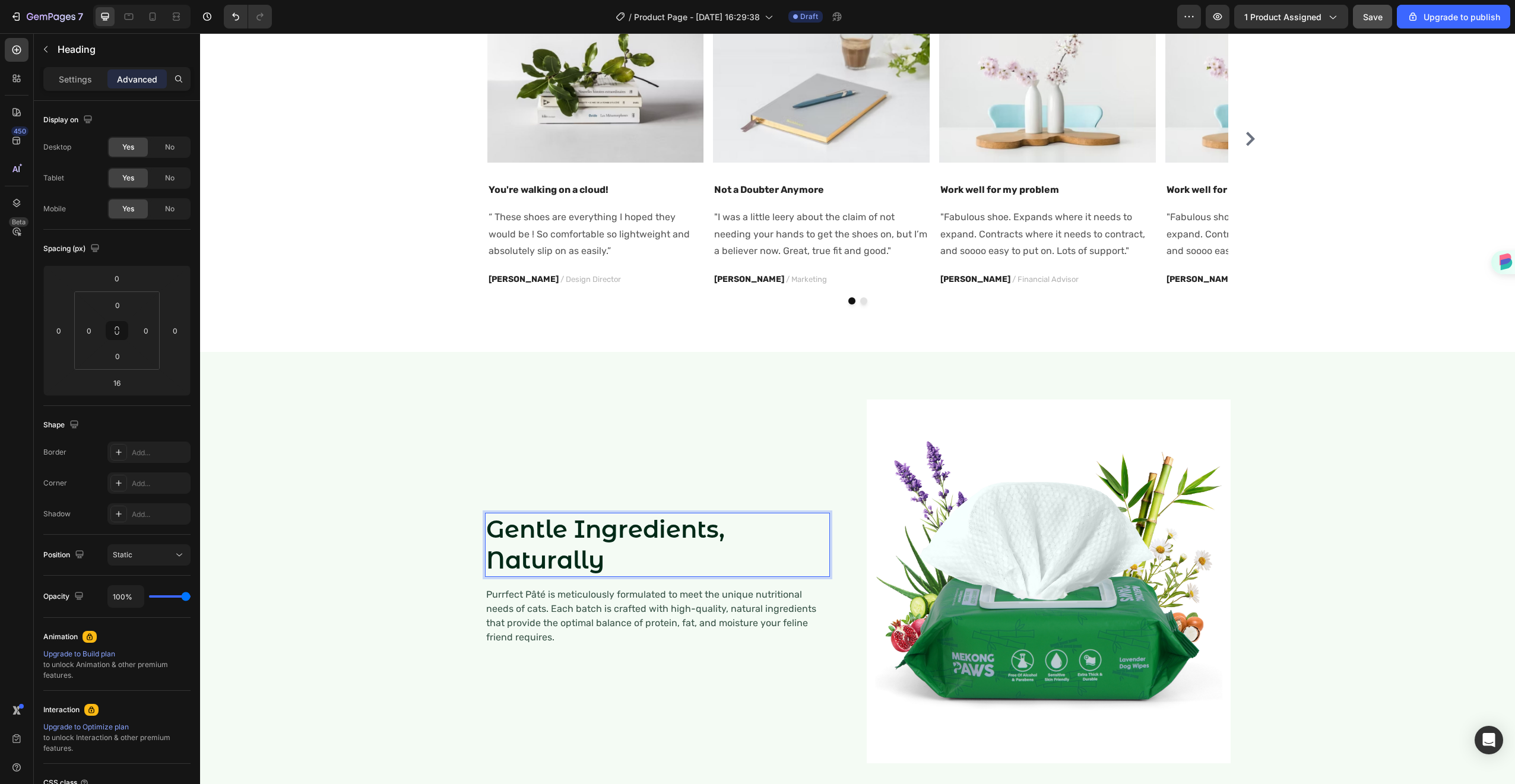
click at [582, 559] on p "Gentle Ingredients, Naturally" at bounding box center [658, 544] width 343 height 62
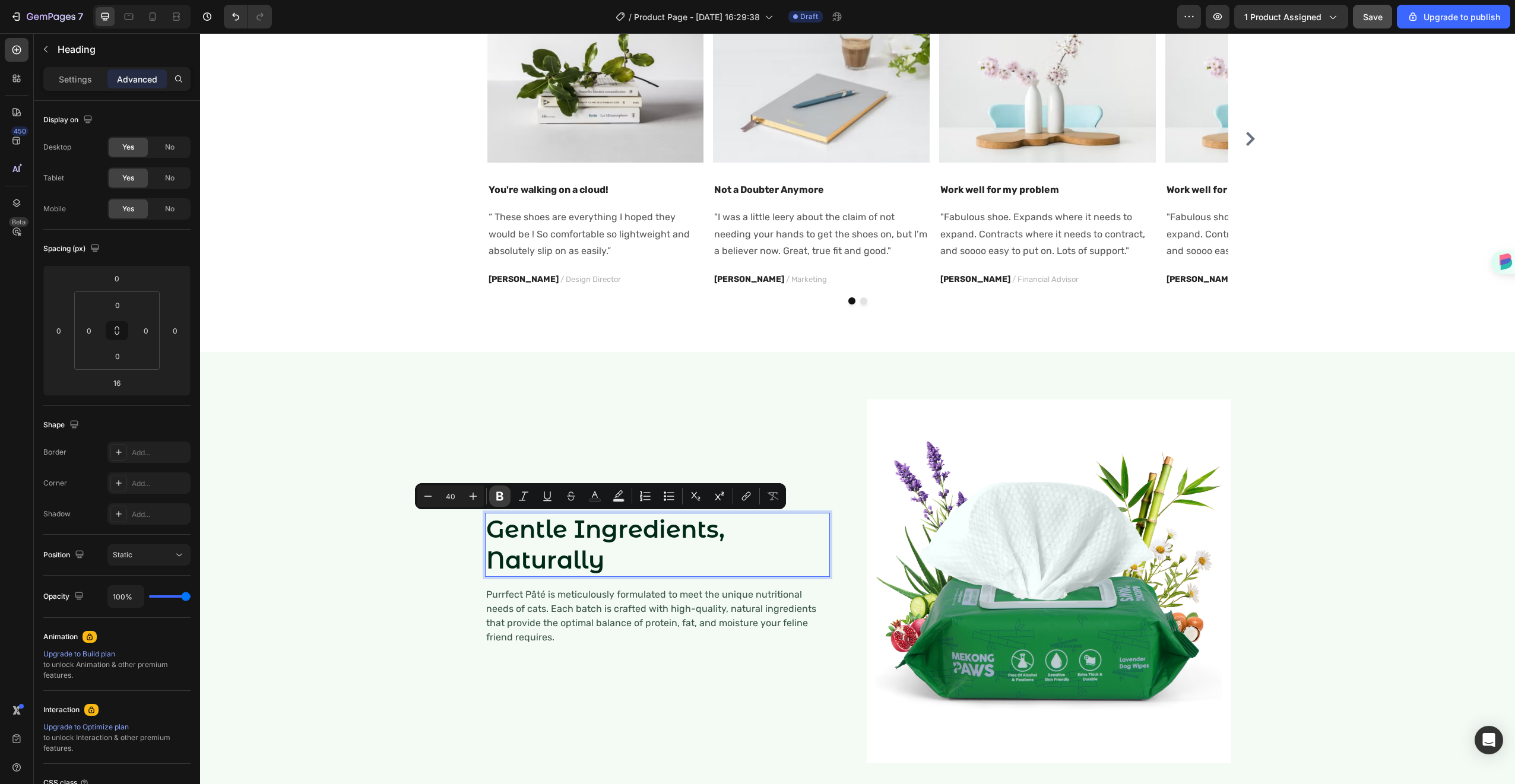
click at [497, 497] on icon "Editor contextual toolbar" at bounding box center [500, 496] width 7 height 9
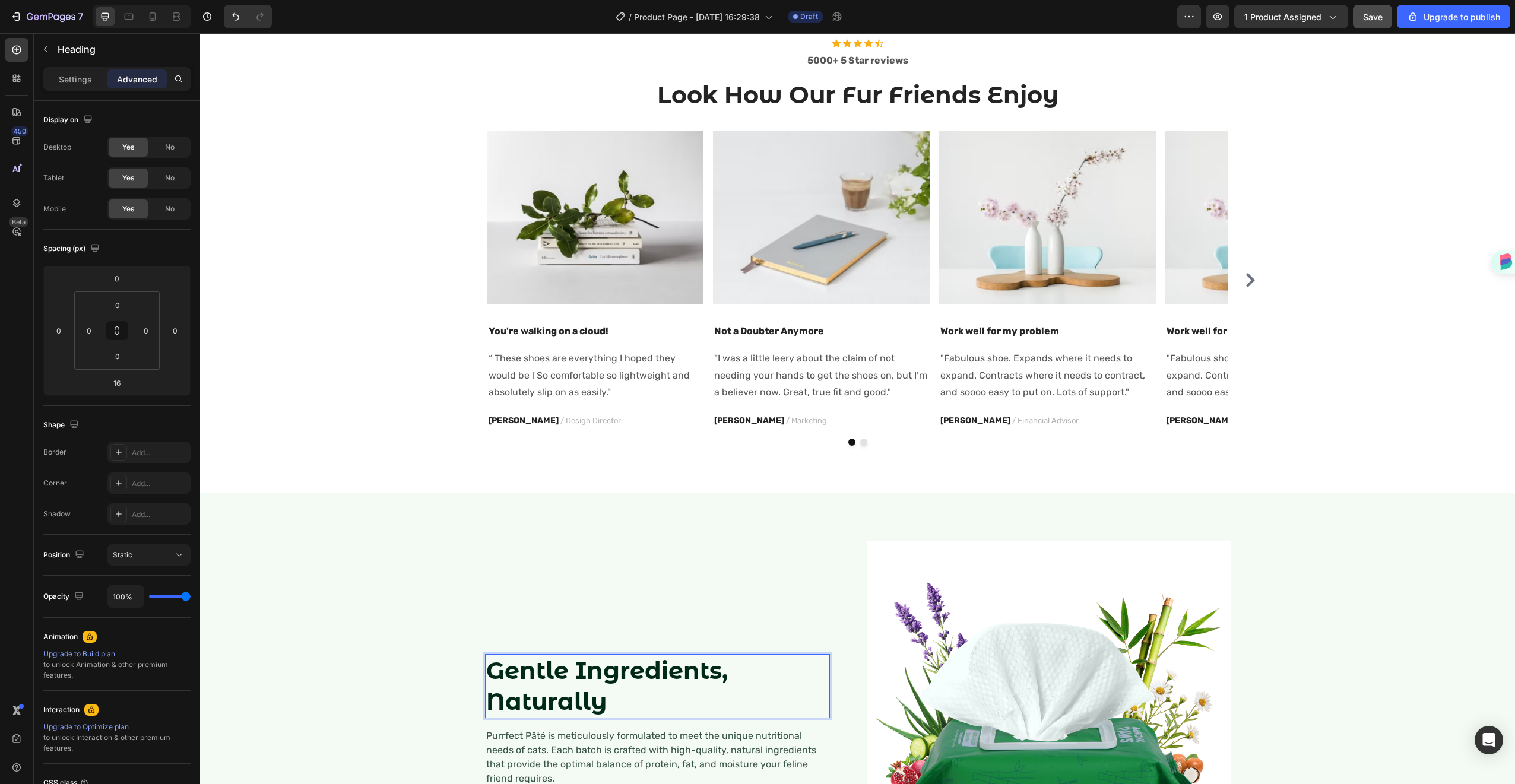
scroll to position [250, 0]
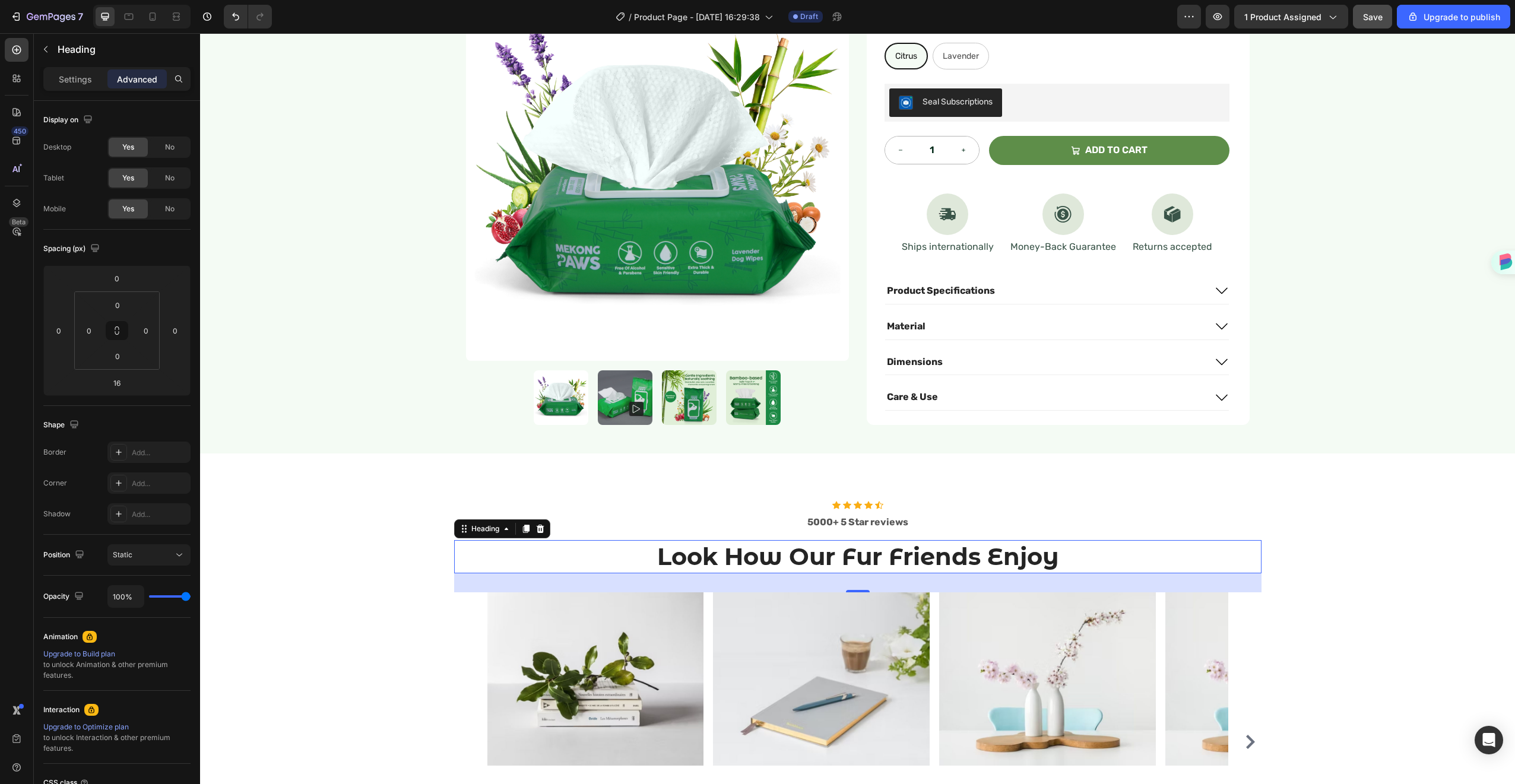
click at [811, 556] on h2 "Look How Our Fur Friends Enjoy" at bounding box center [858, 557] width 808 height 33
click at [811, 556] on p "Look How Our Fur Friends Enjoy" at bounding box center [858, 557] width 805 height 31
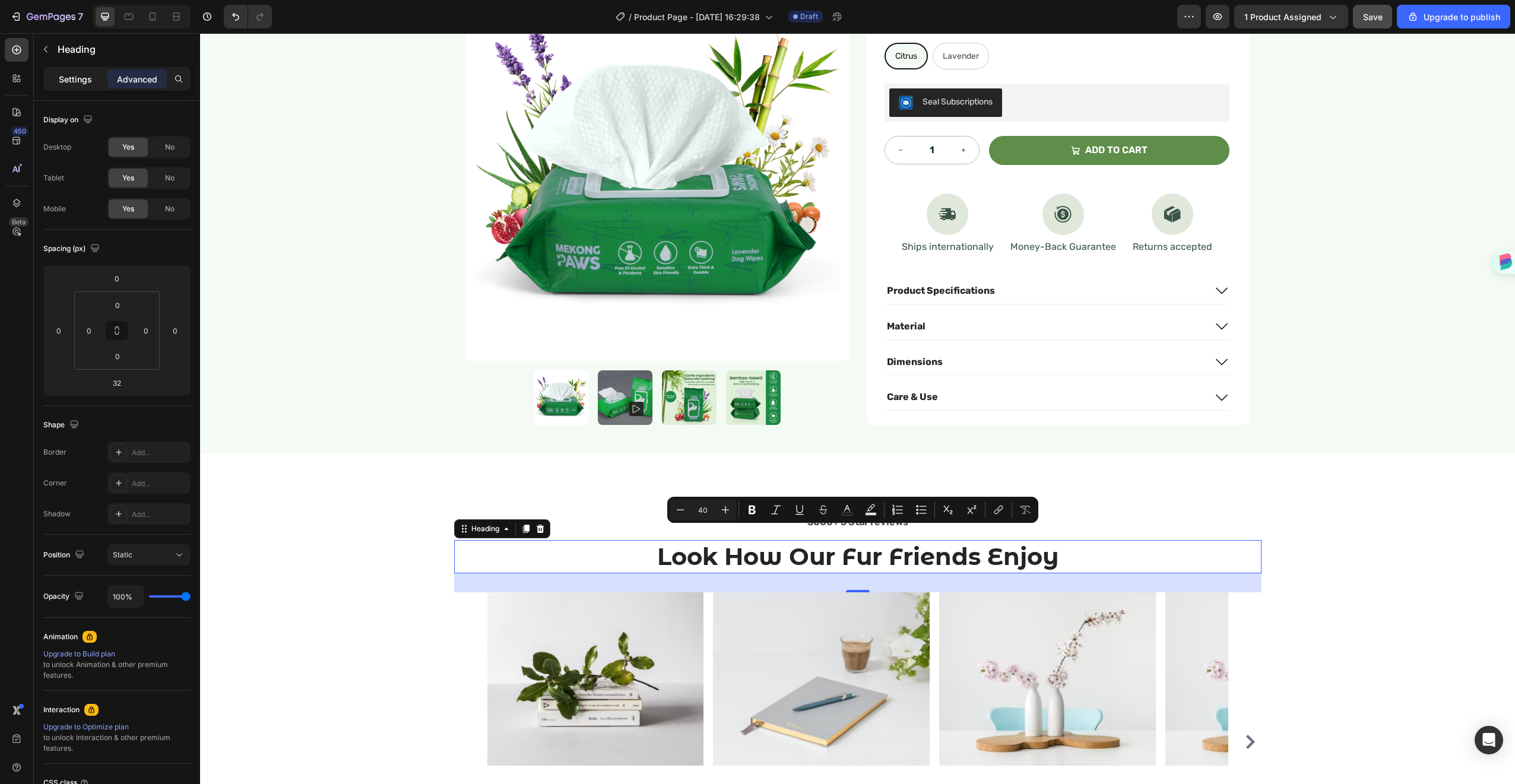
click at [87, 80] on p "Settings" at bounding box center [75, 80] width 33 height 13
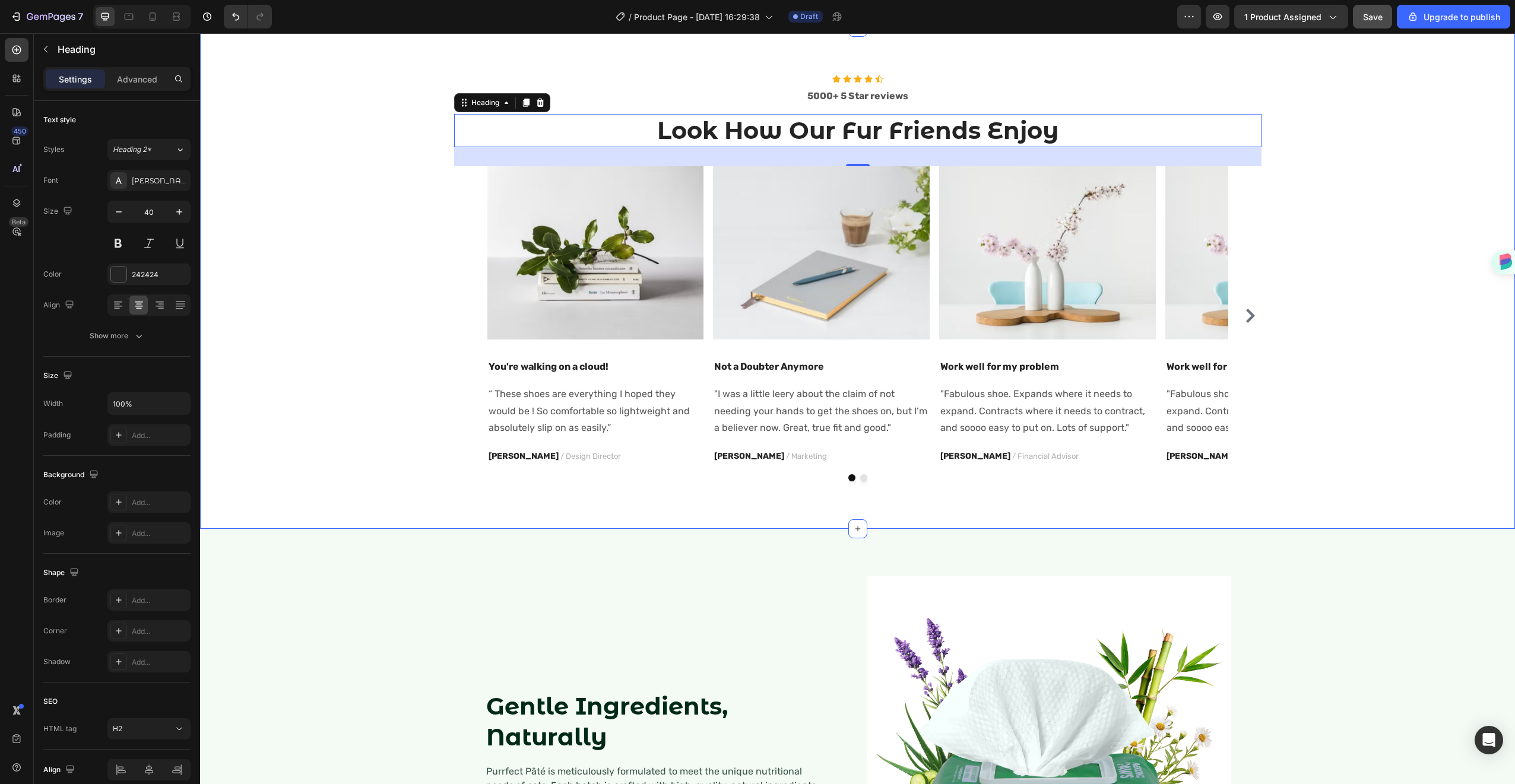
scroll to position [753, 0]
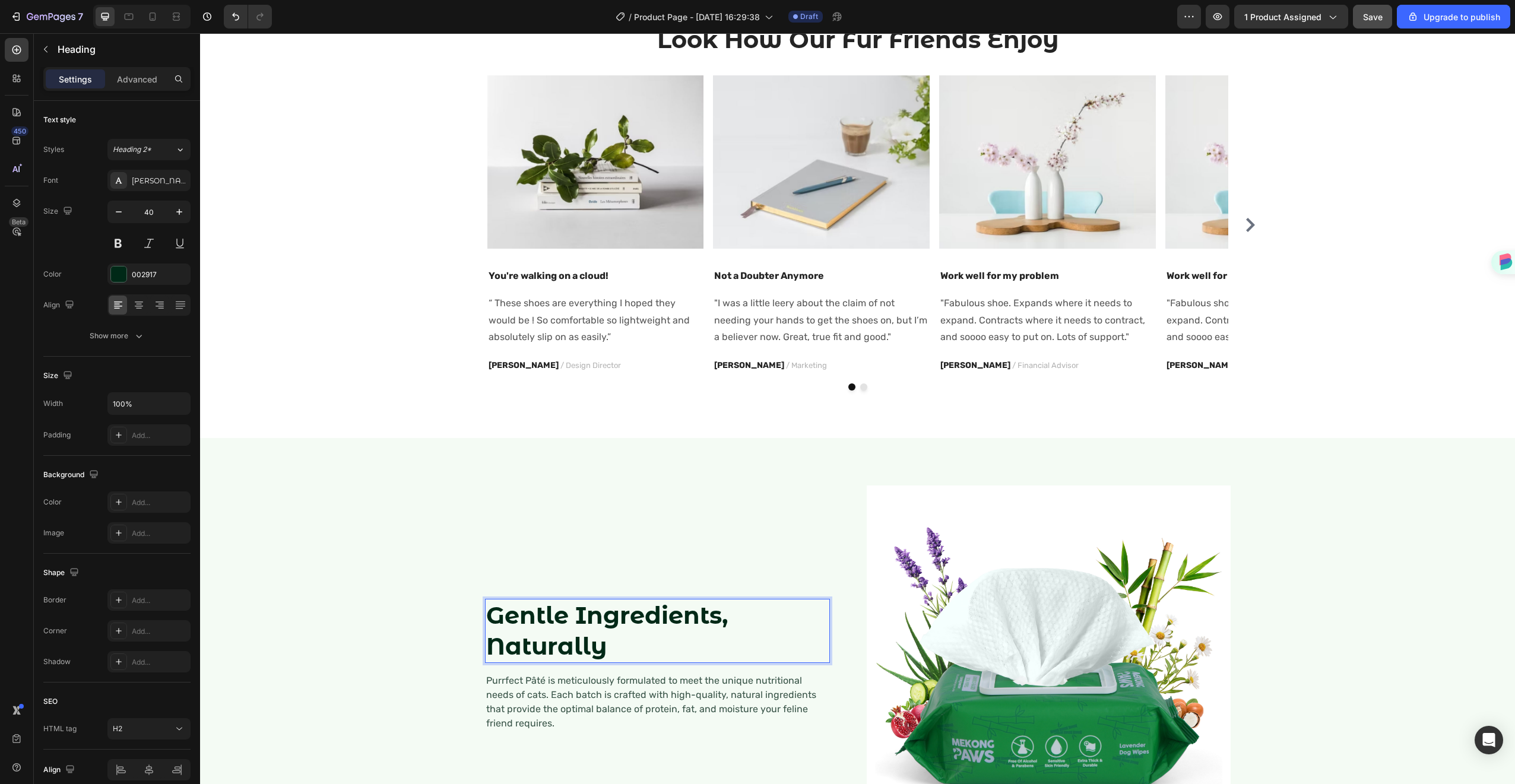
click at [563, 632] on strong "Gentle Ingredients, Naturally" at bounding box center [607, 630] width 242 height 60
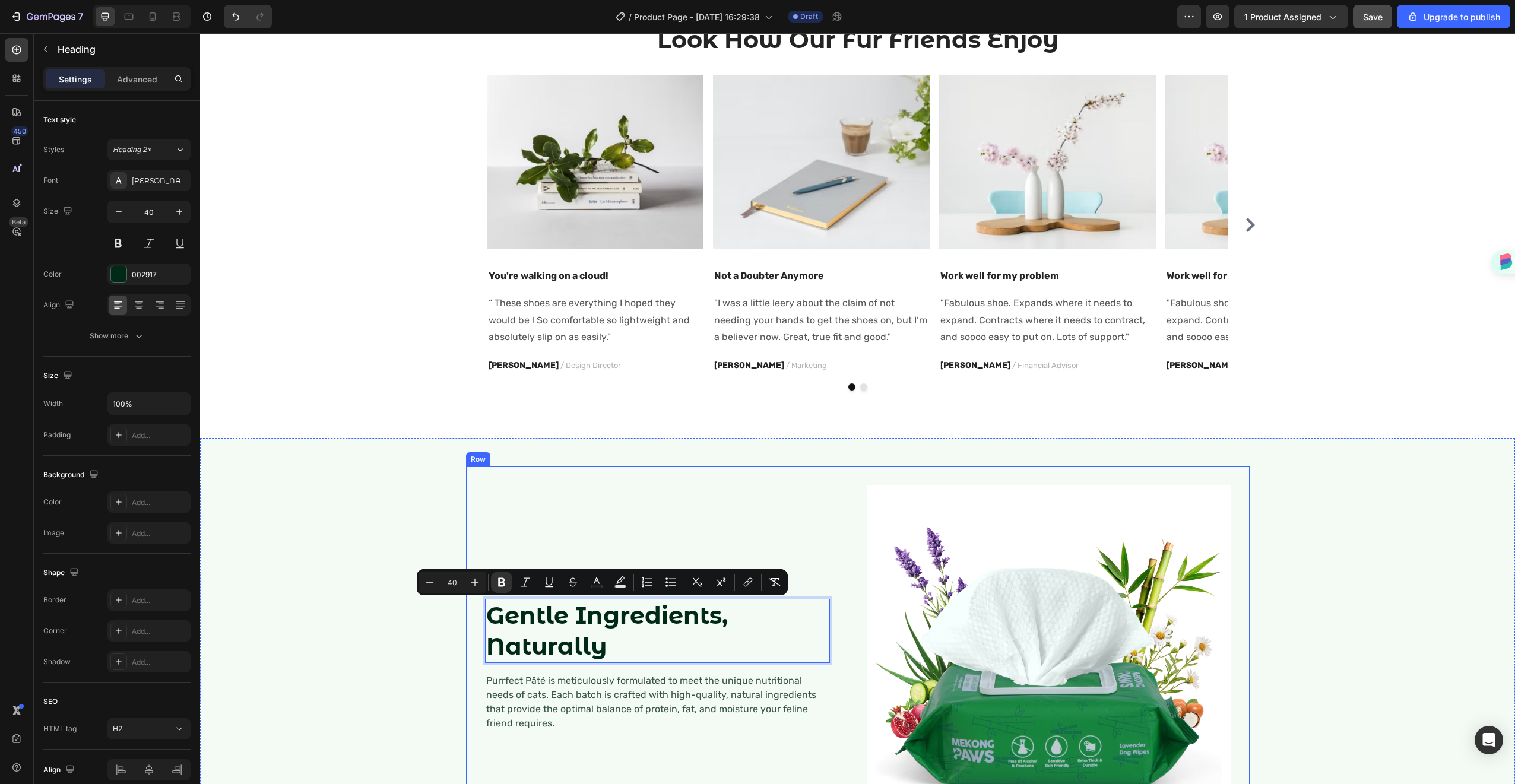
click at [914, 473] on div "Gentle Ingredients, Naturally Heading 16 Purrfect Pâté is meticulously formulat…" at bounding box center [858, 667] width 783 height 402
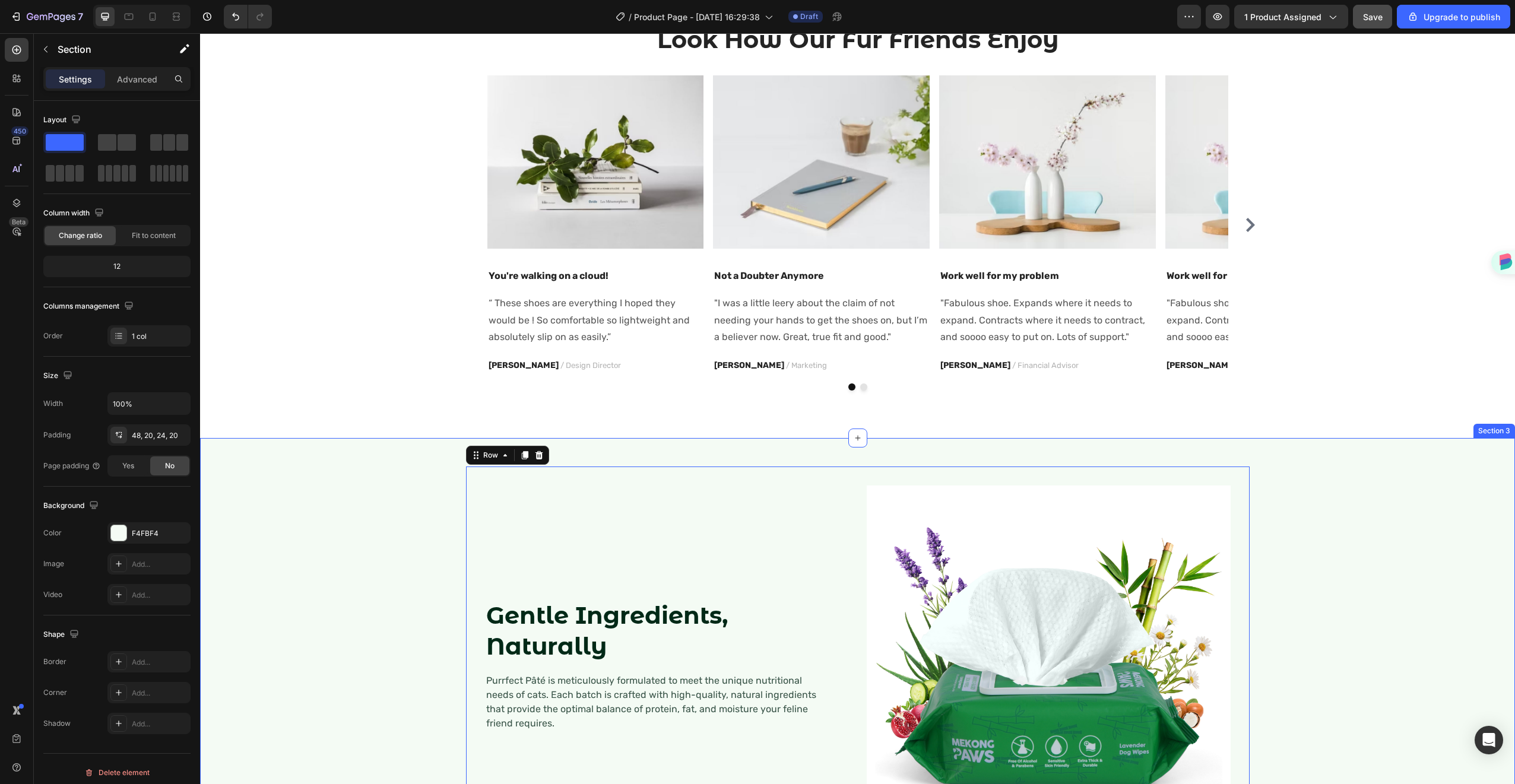
click at [1369, 480] on div "⁠⁠⁠⁠⁠⁠⁠ Gentle Ingredients, Naturally Heading Purrfect Pâté is meticulously for…" at bounding box center [857, 667] width 1291 height 402
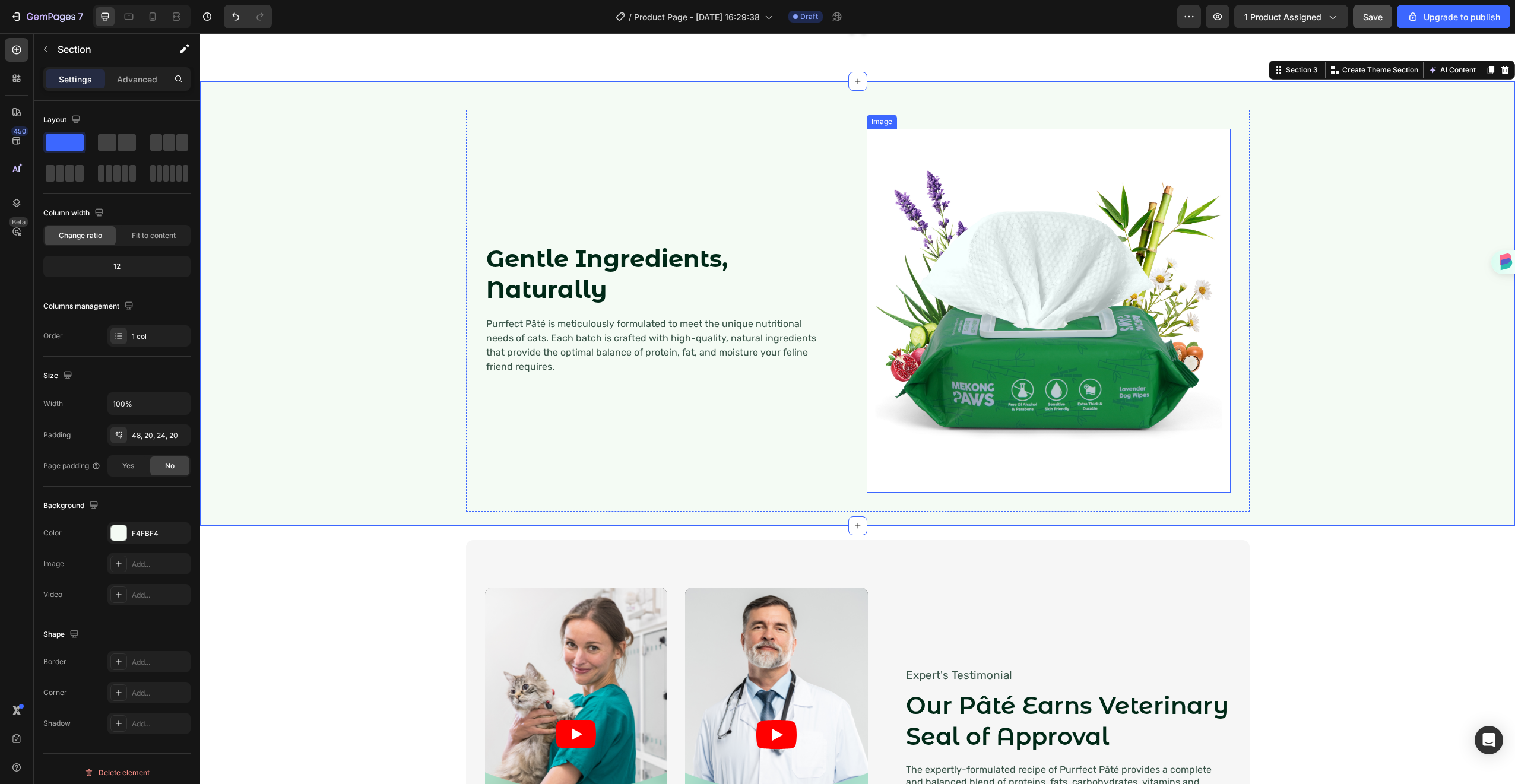
scroll to position [1110, 0]
click at [560, 328] on p "Purrfect Pâté is meticulously formulated to meet the unique nutritional needs o…" at bounding box center [658, 345] width 343 height 57
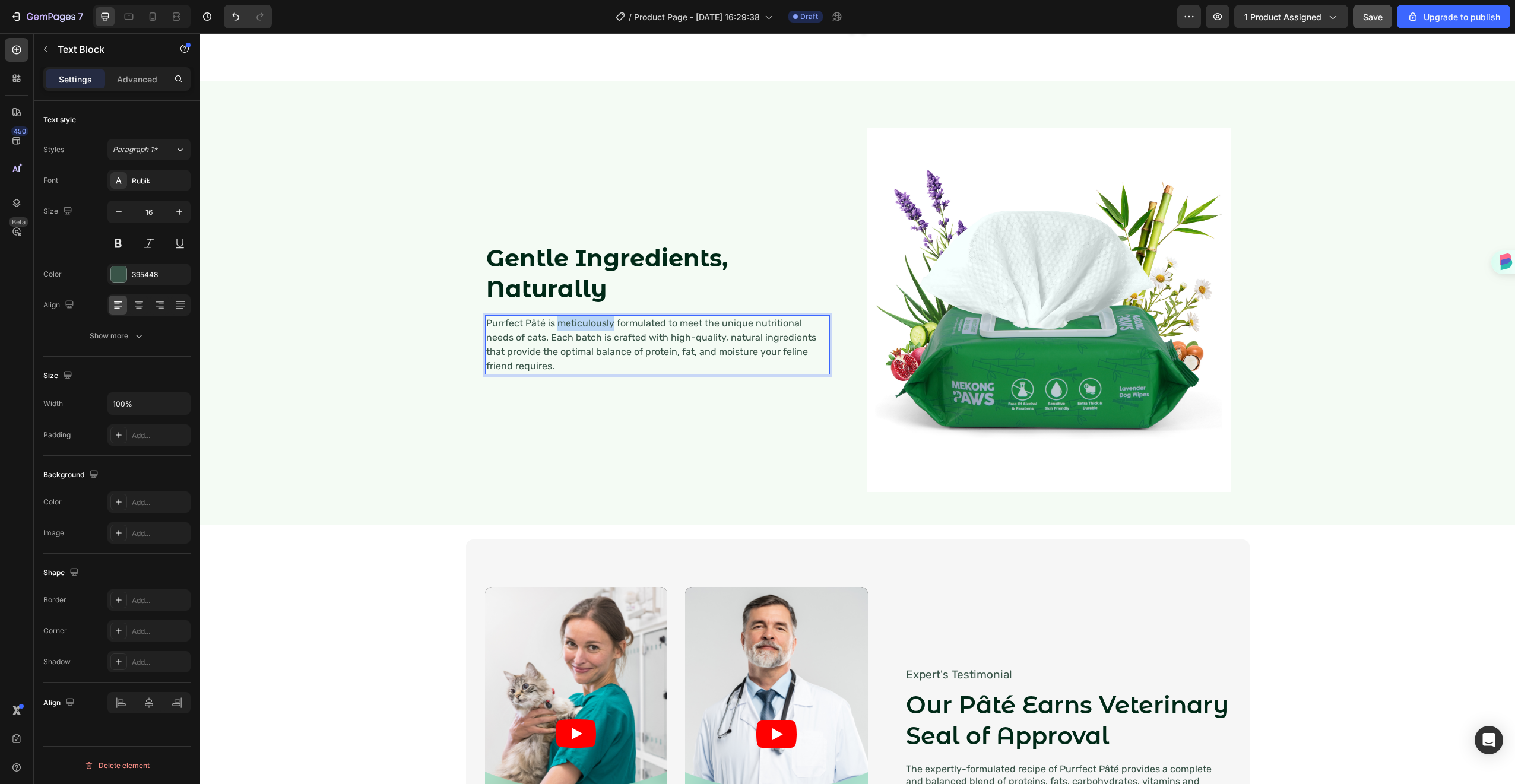
click at [560, 328] on p "Purrfect Pâté is meticulously formulated to meet the unique nutritional needs o…" at bounding box center [658, 345] width 343 height 57
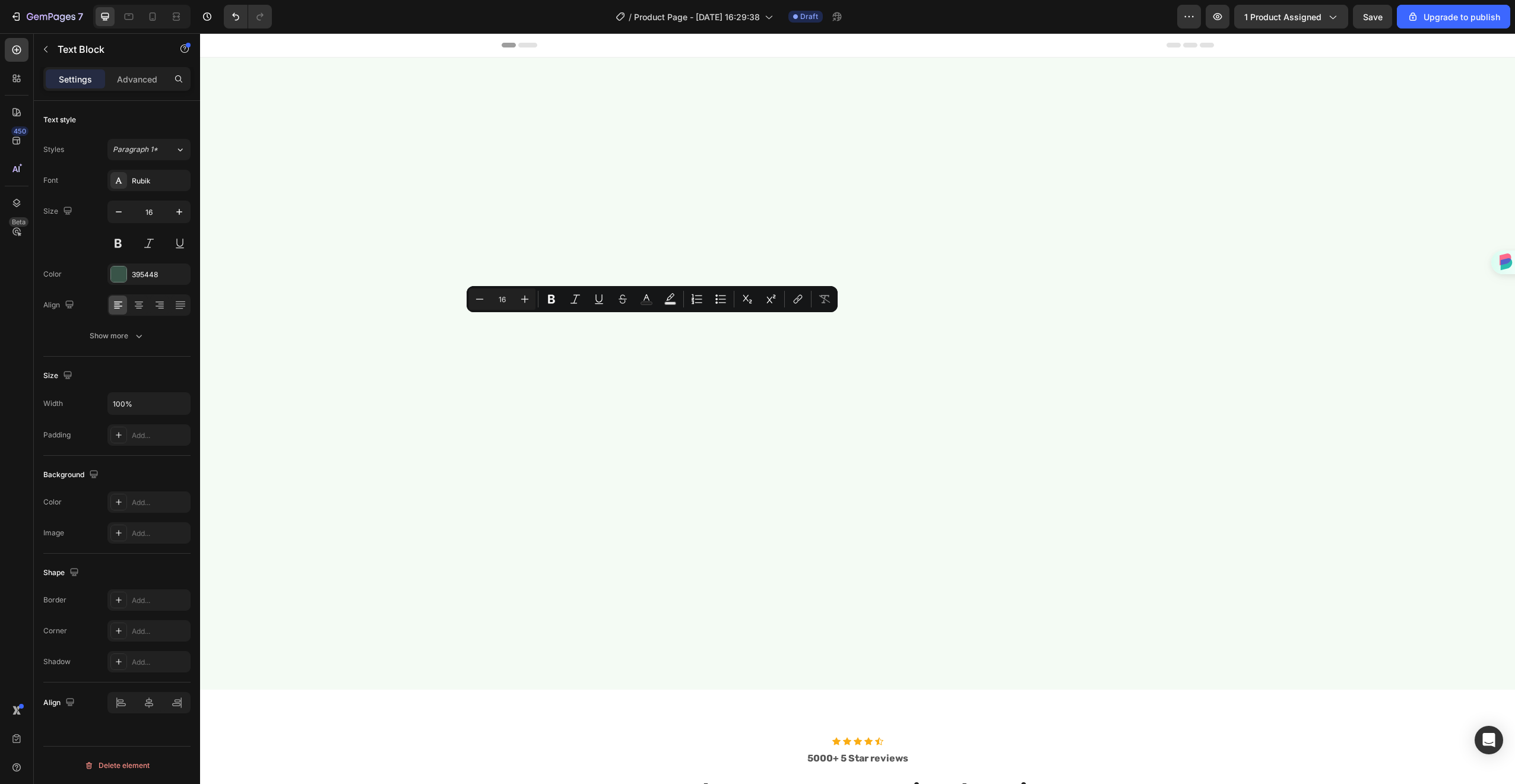
scroll to position [1110, 0]
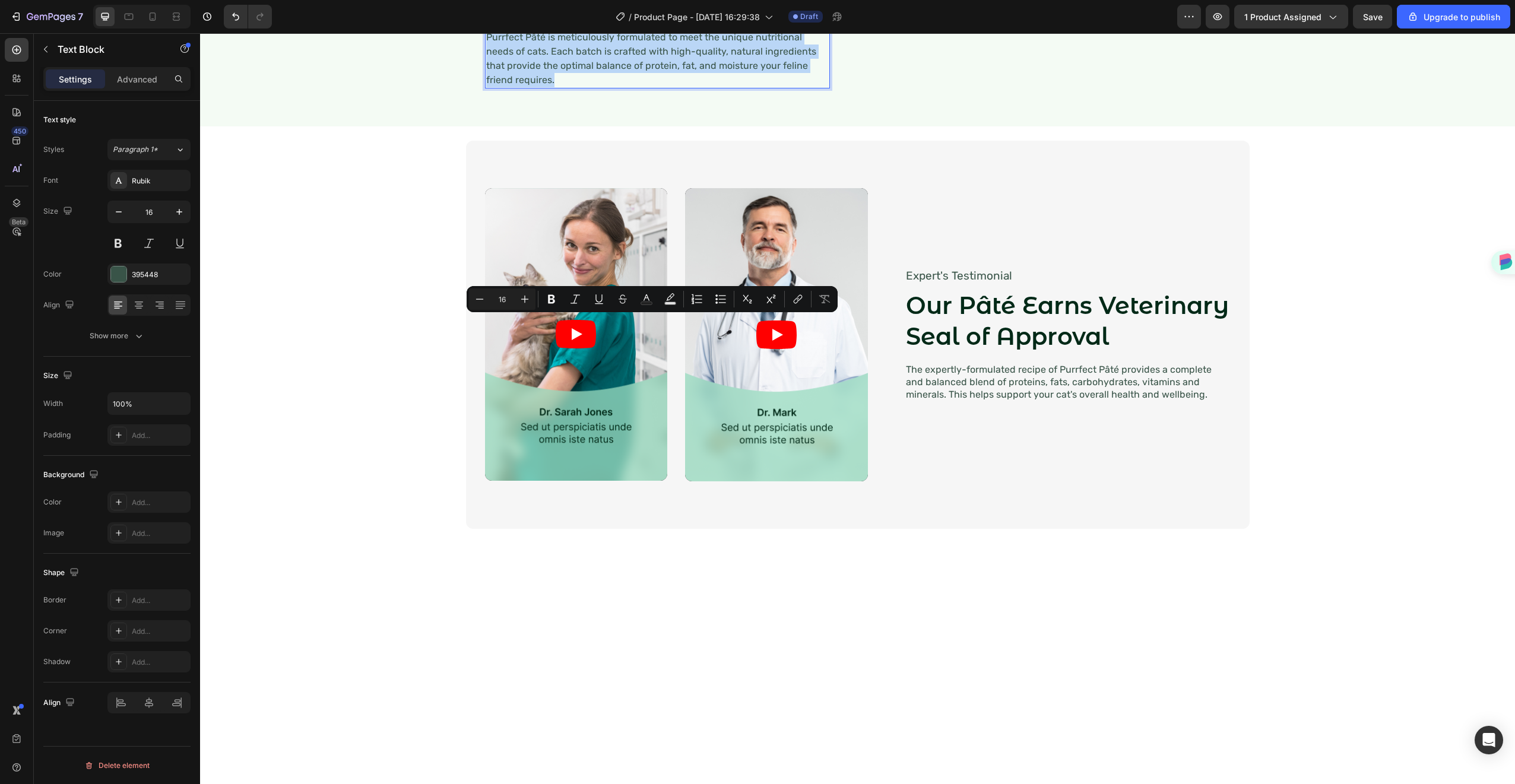
click at [614, 87] on p "Purrfect Pâté is meticulously formulated to meet the unique nutritional needs o…" at bounding box center [658, 59] width 343 height 57
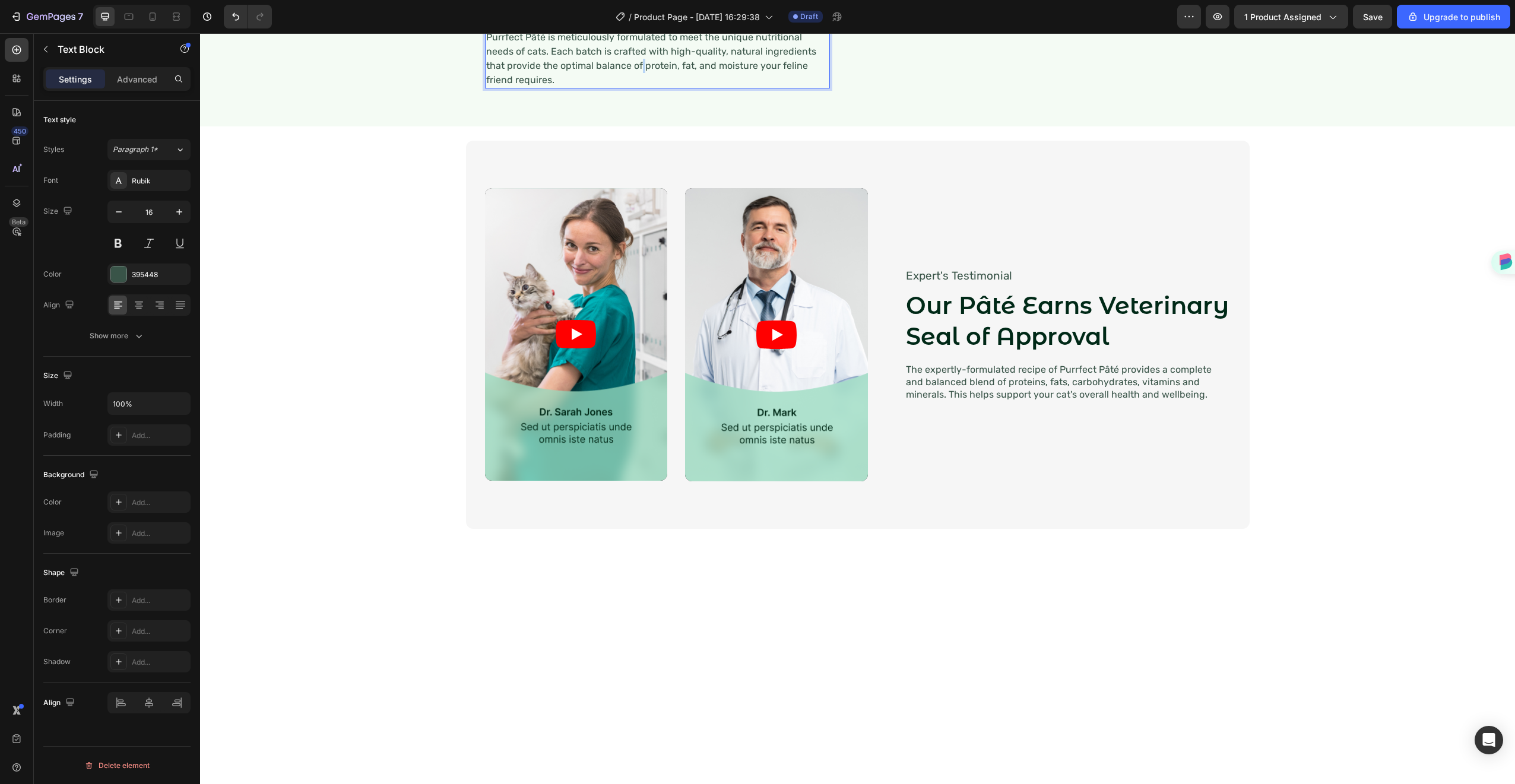
click at [614, 87] on p "Purrfect Pâté is meticulously formulated to meet the unique nutritional needs o…" at bounding box center [658, 59] width 343 height 57
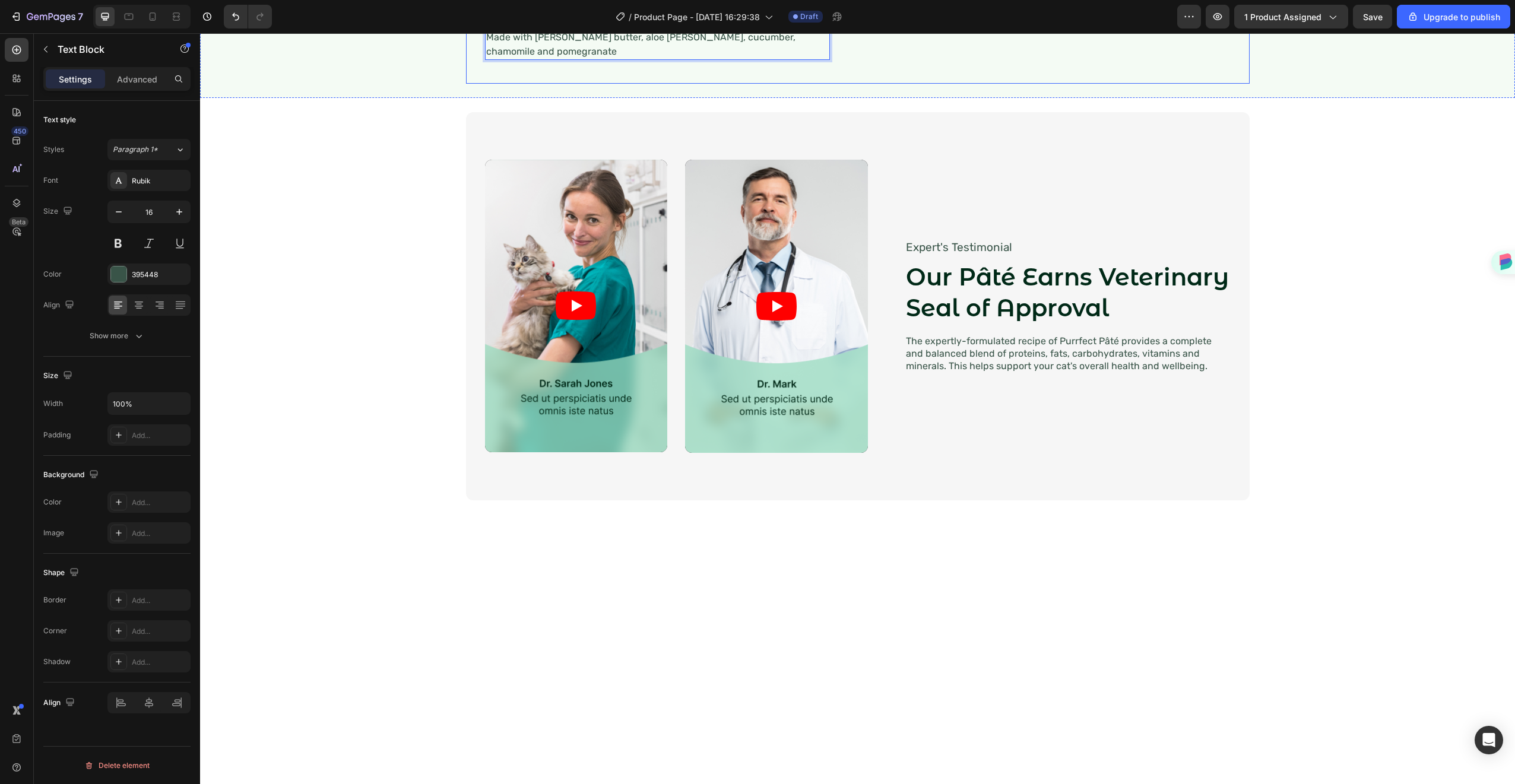
click at [697, 65] on div "⁠⁠⁠⁠⁠⁠⁠ Gentle Ingredients, Naturally Heading Made with [PERSON_NAME] butter, a…" at bounding box center [667, 10] width 364 height 109
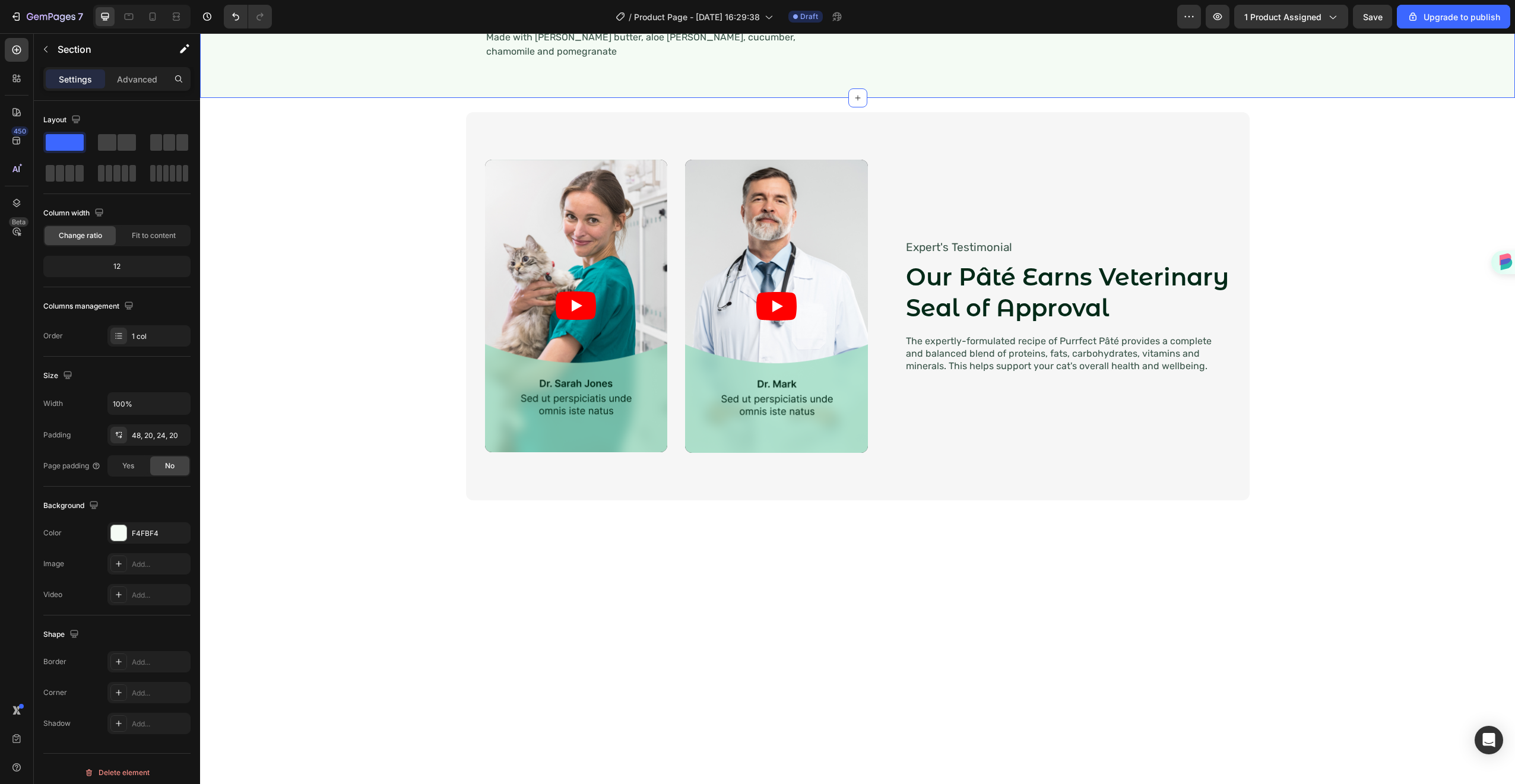
click at [1353, 84] on div "⁠⁠⁠⁠⁠⁠⁠ Gentle Ingredients, Naturally Heading Made with [PERSON_NAME] butter, a…" at bounding box center [857, 10] width 1291 height 147
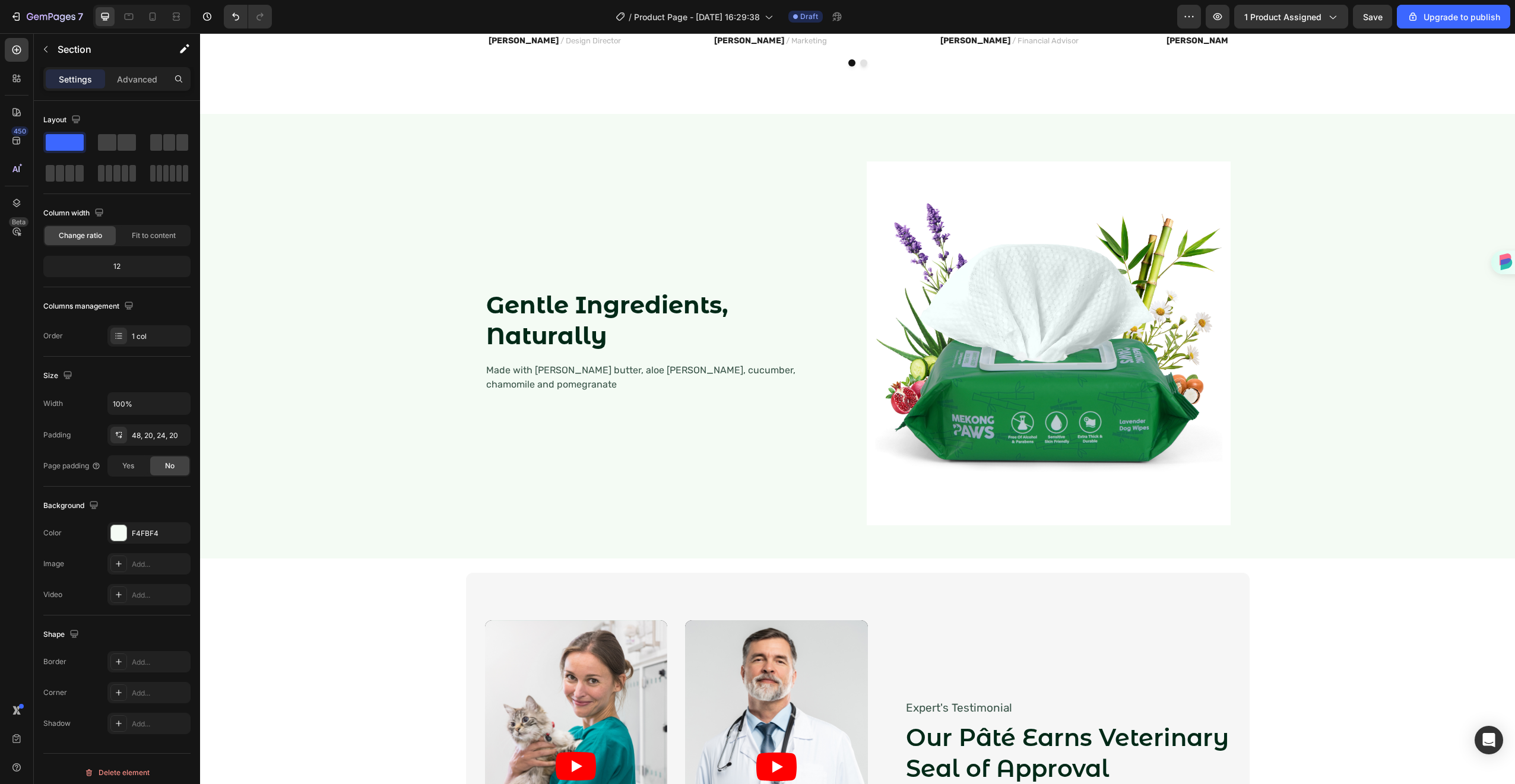
scroll to position [1115, 0]
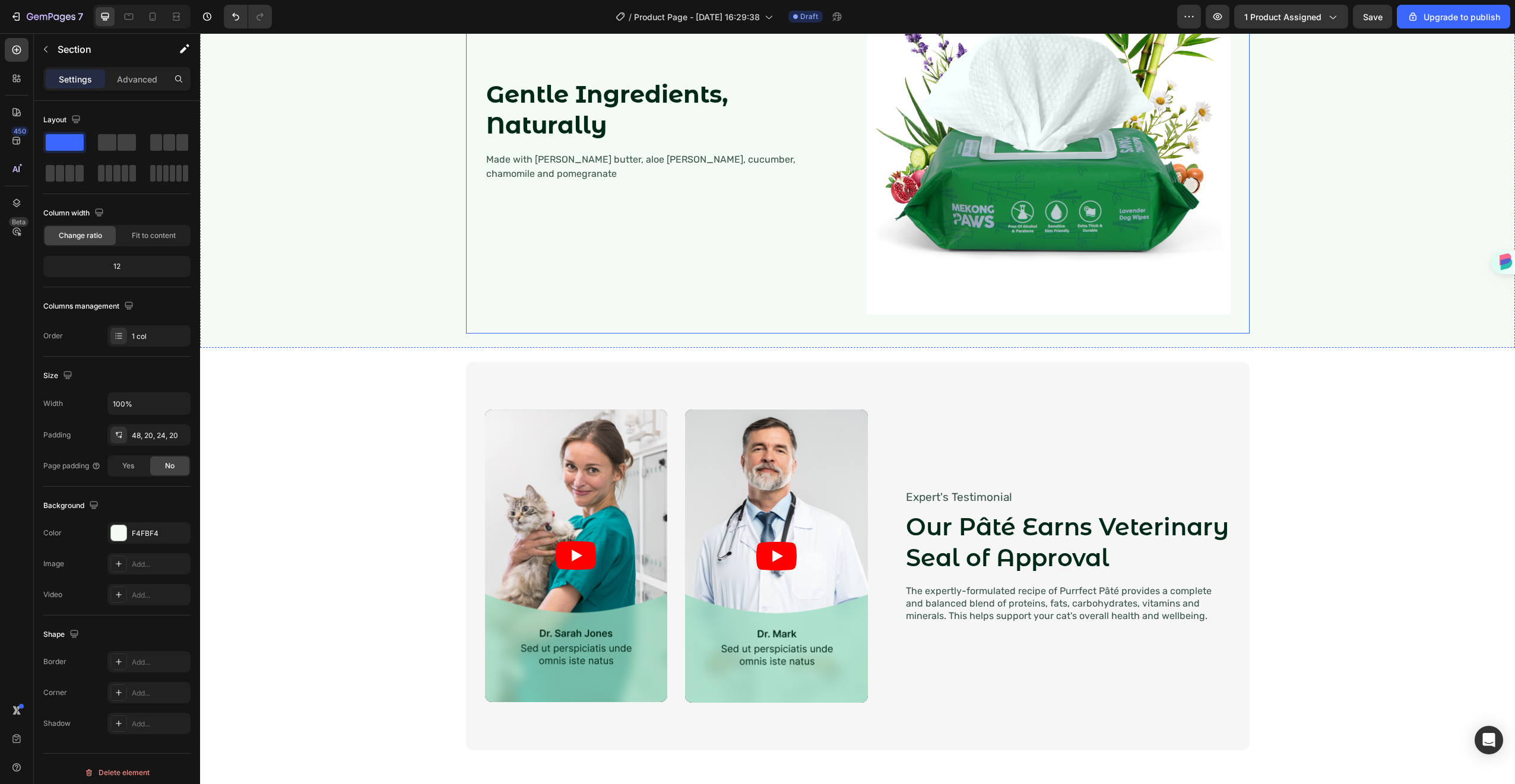
click at [648, 315] on div "Gentle Ingredients, Naturally Heading Made with [PERSON_NAME] butter, aloe [PER…" at bounding box center [667, 133] width 364 height 364
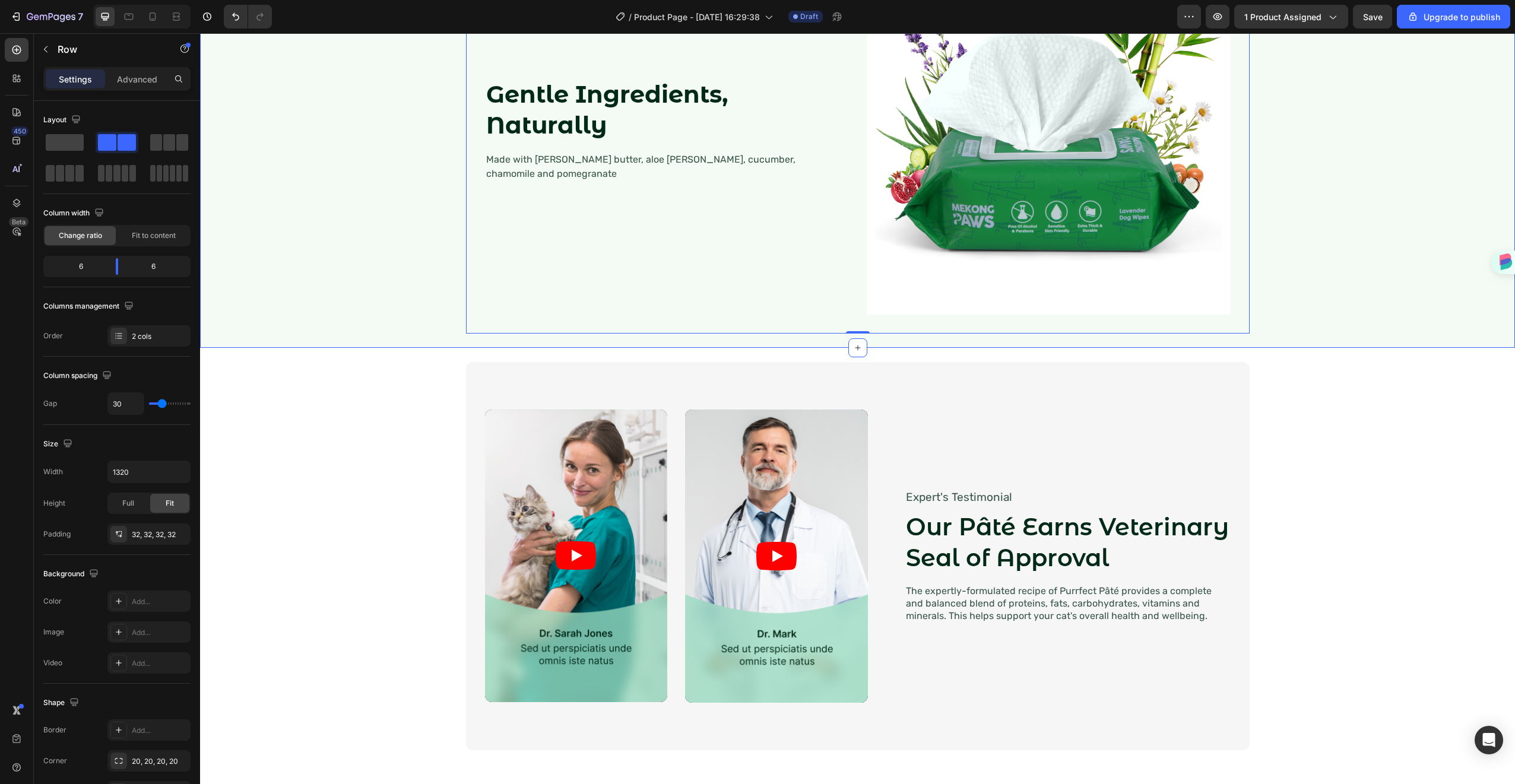
click at [309, 333] on div "Gentle Ingredients, Naturally Heading Made with [PERSON_NAME] butter, aloe [PER…" at bounding box center [857, 132] width 1291 height 402
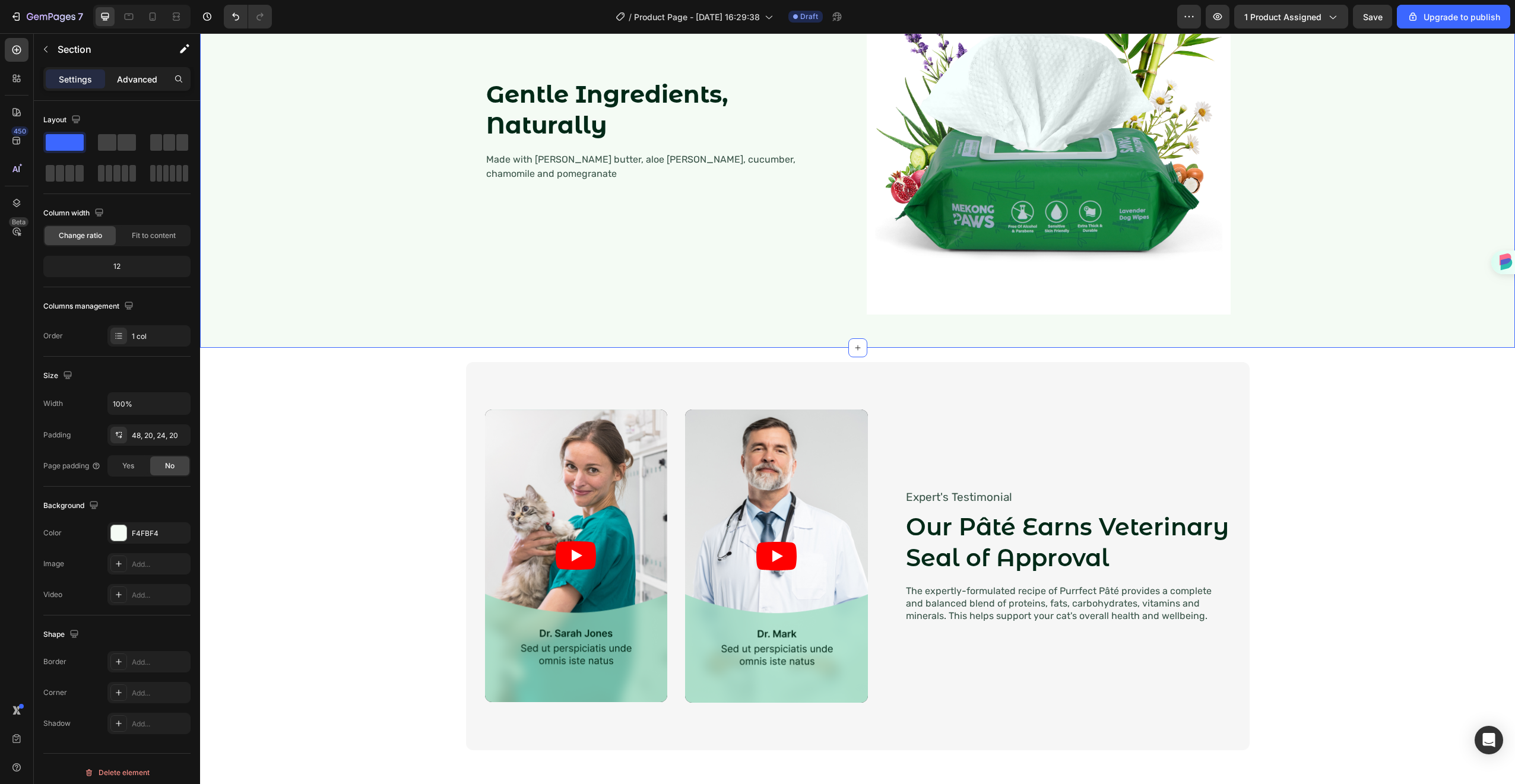
click at [140, 83] on p "Advanced" at bounding box center [137, 80] width 41 height 13
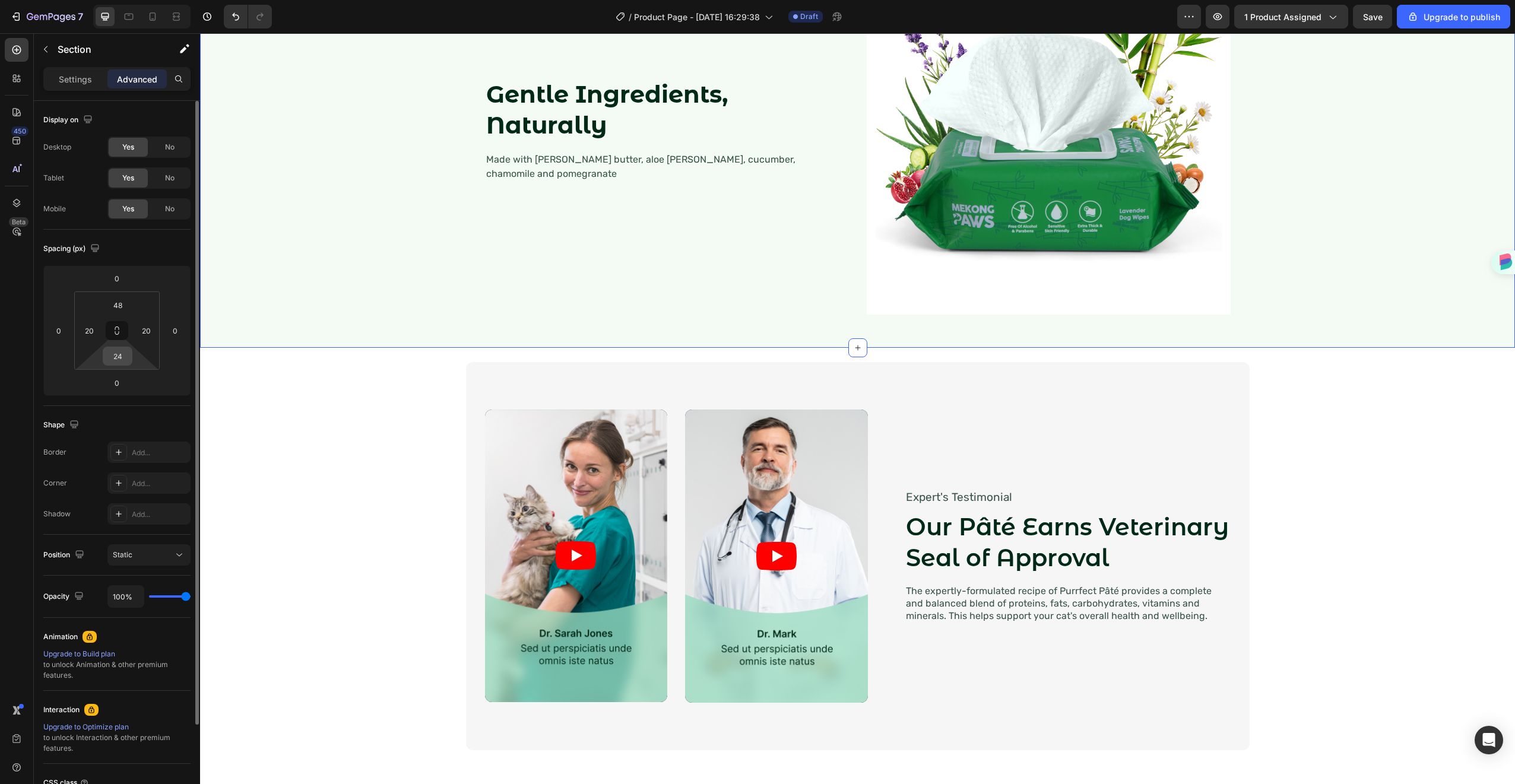
click at [124, 358] on input "24" at bounding box center [117, 356] width 23 height 18
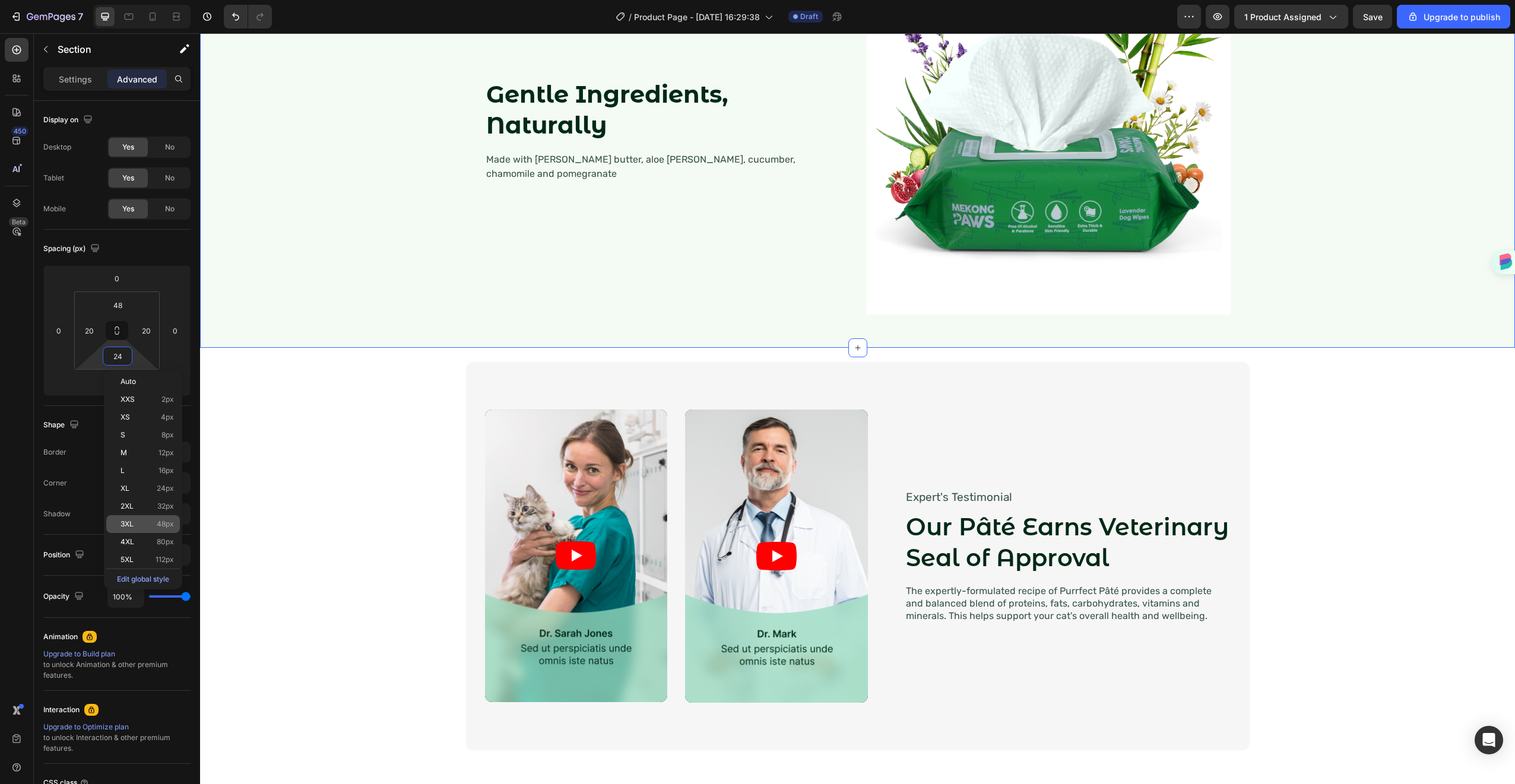
click at [149, 530] on div "3XL 48px" at bounding box center [143, 524] width 74 height 18
type input "48"
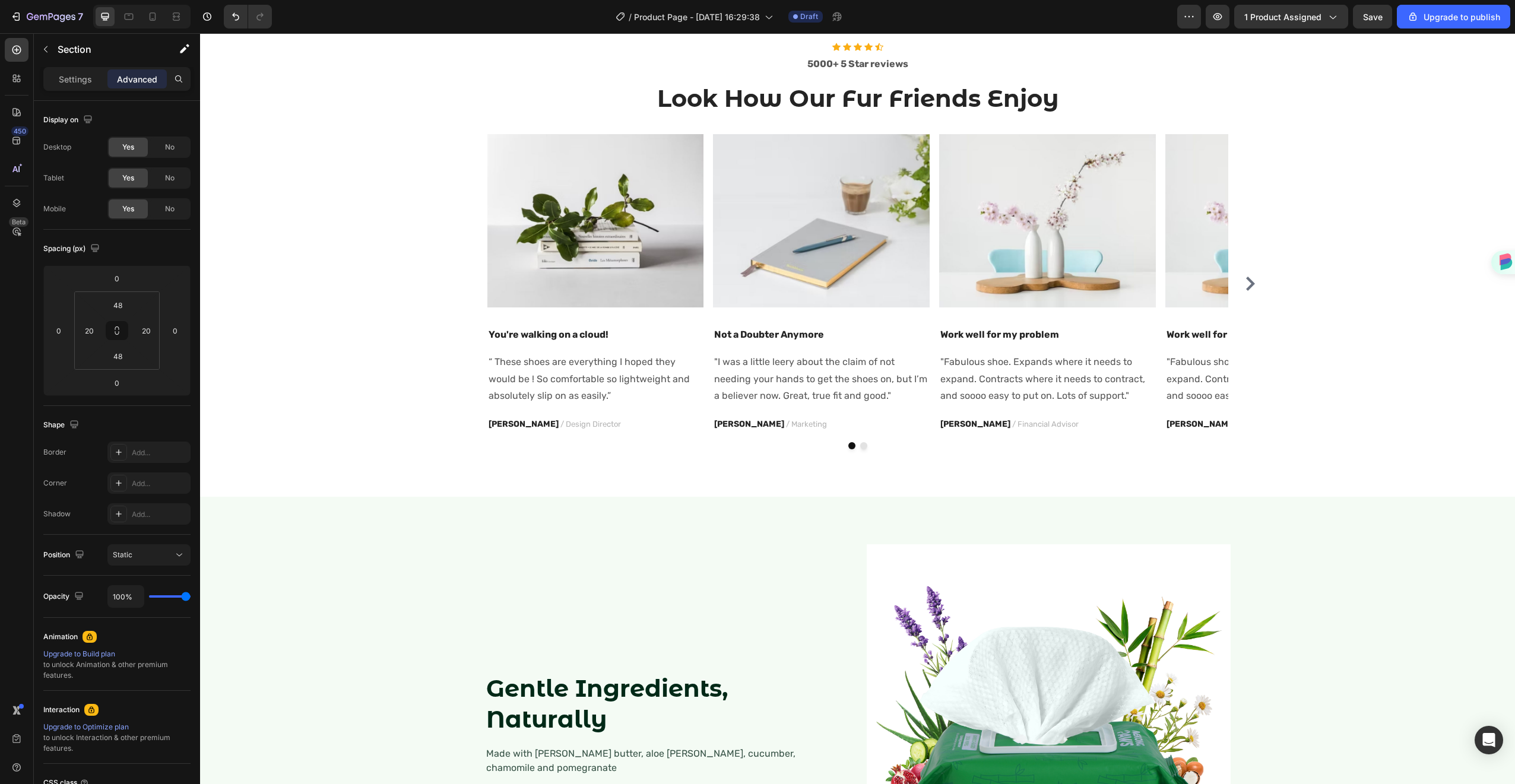
scroll to position [989, 0]
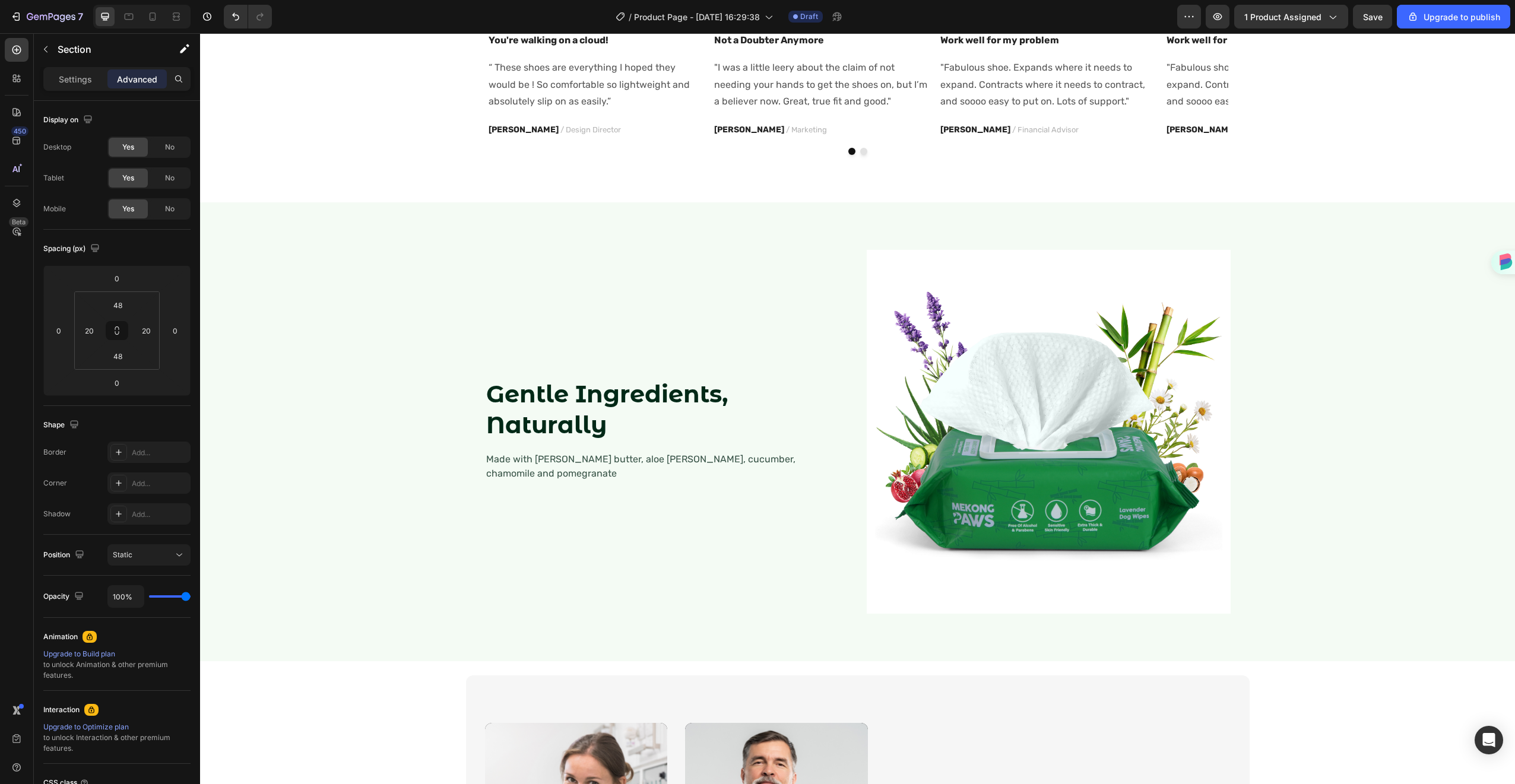
click at [373, 304] on div "Gentle Ingredients, Naturally Heading Made with [PERSON_NAME] butter, aloe [PER…" at bounding box center [857, 431] width 1291 height 402
click at [621, 206] on div "Gentle Ingredients, Naturally Heading Made with [PERSON_NAME] butter, aloe [PER…" at bounding box center [857, 432] width 1315 height 459
click at [1063, 218] on div "Gentle Ingredients, Naturally Heading Made with [PERSON_NAME] butter, aloe [PER…" at bounding box center [857, 432] width 1315 height 459
click at [1066, 212] on div "Gentle Ingredients, Naturally Heading Made with [PERSON_NAME] butter, aloe [PER…" at bounding box center [857, 432] width 1315 height 459
click at [305, 630] on div "Gentle Ingredients, Naturally Heading Made with [PERSON_NAME] butter, aloe [PER…" at bounding box center [857, 431] width 1291 height 402
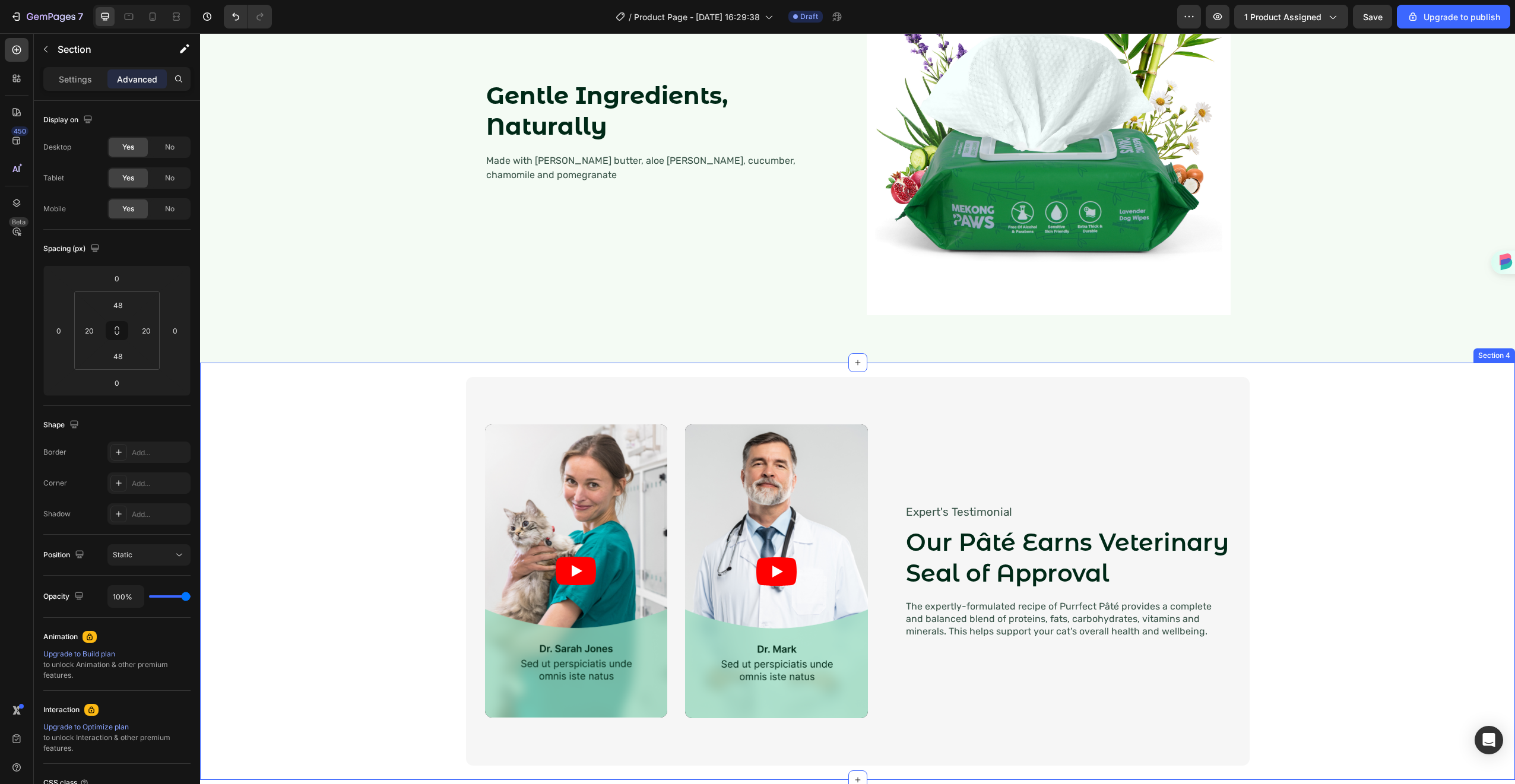
scroll to position [1336, 0]
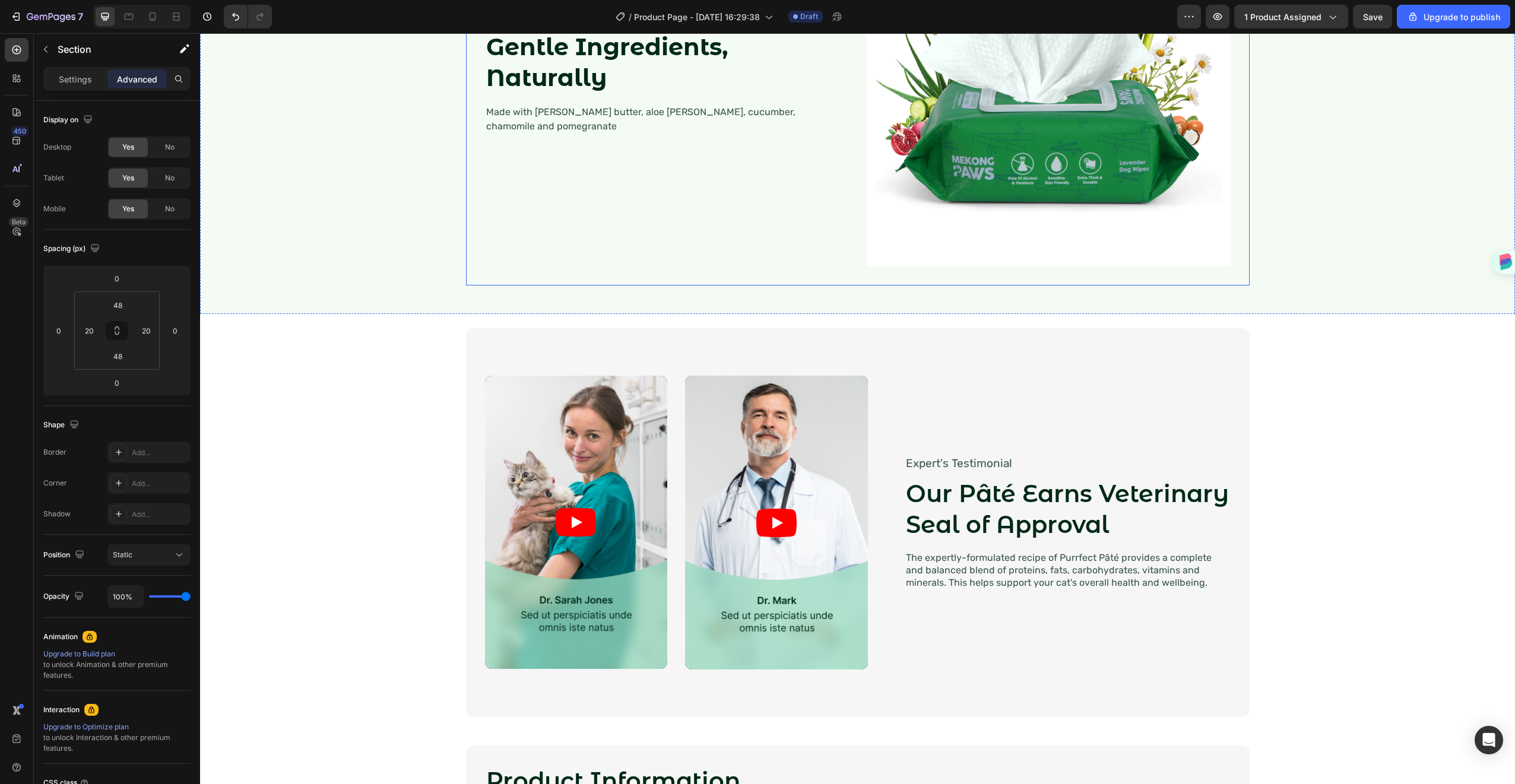
drag, startPoint x: 622, startPoint y: 274, endPoint x: 629, endPoint y: 265, distance: 11.4
click at [629, 266] on div "Gentle Ingredients, Naturally Heading Made with [PERSON_NAME] butter, aloe [PER…" at bounding box center [858, 84] width 783 height 402
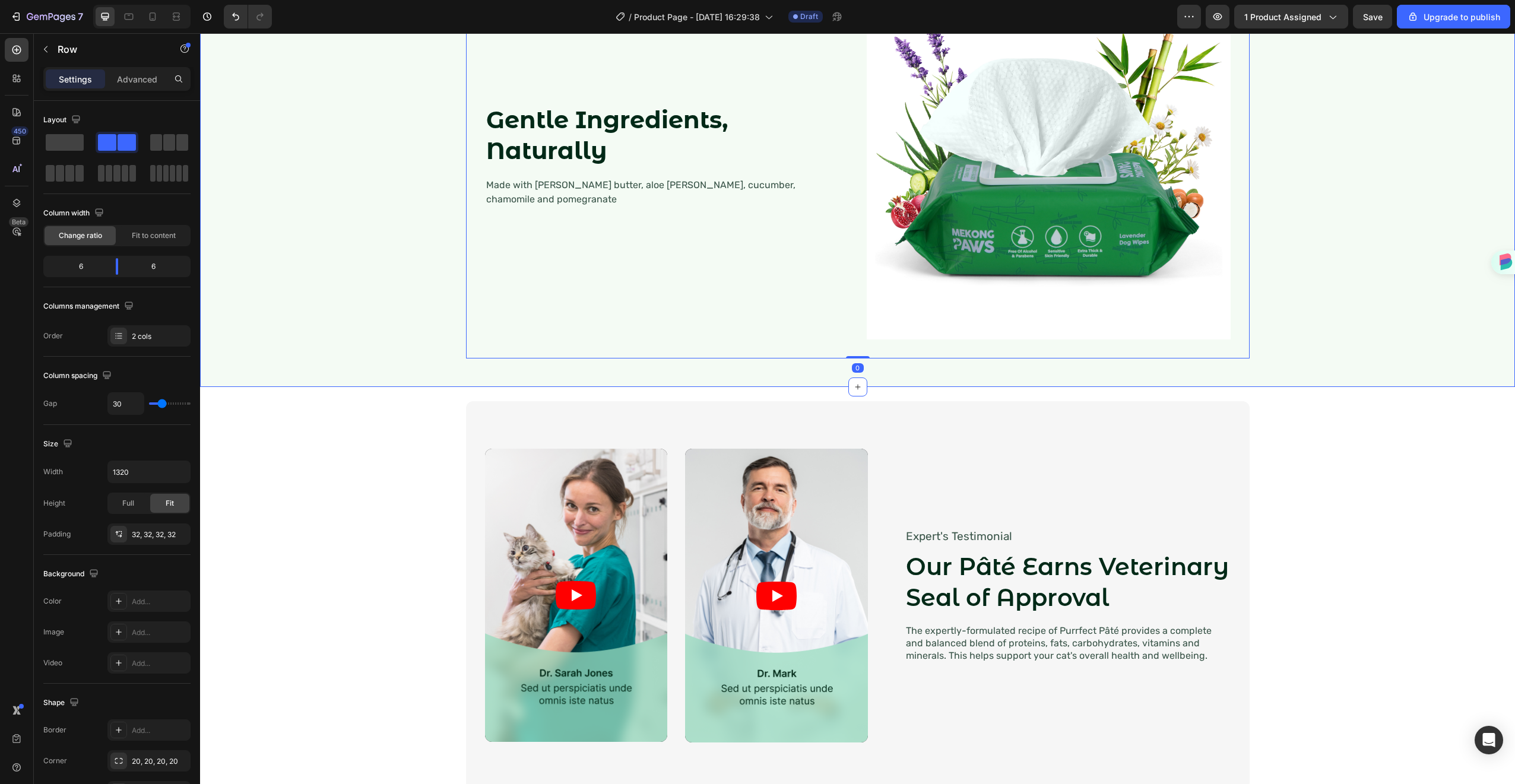
scroll to position [1236, 0]
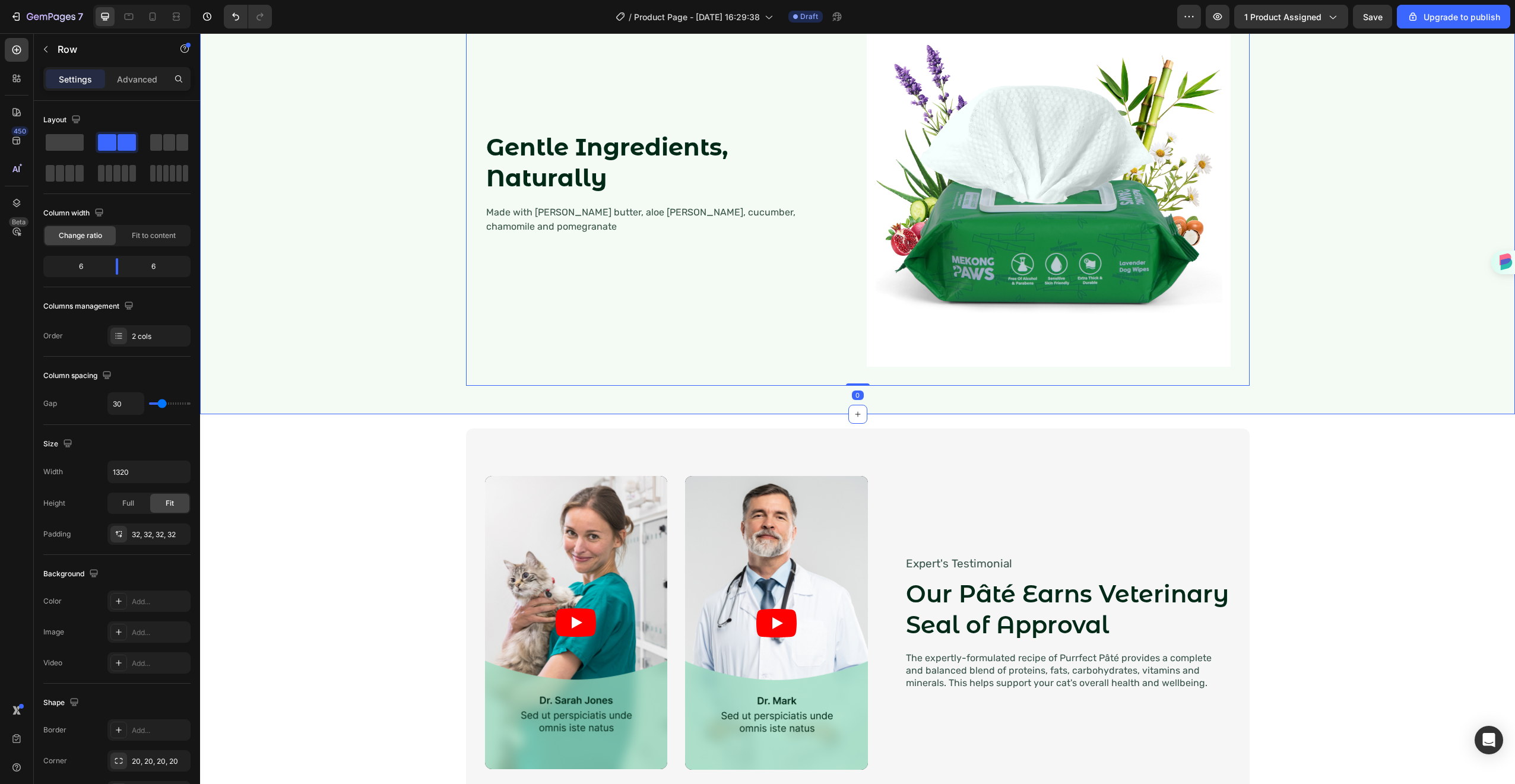
click at [383, 321] on div "Gentle Ingredients, Naturally Heading Made with [PERSON_NAME] butter, aloe [PER…" at bounding box center [857, 184] width 1291 height 402
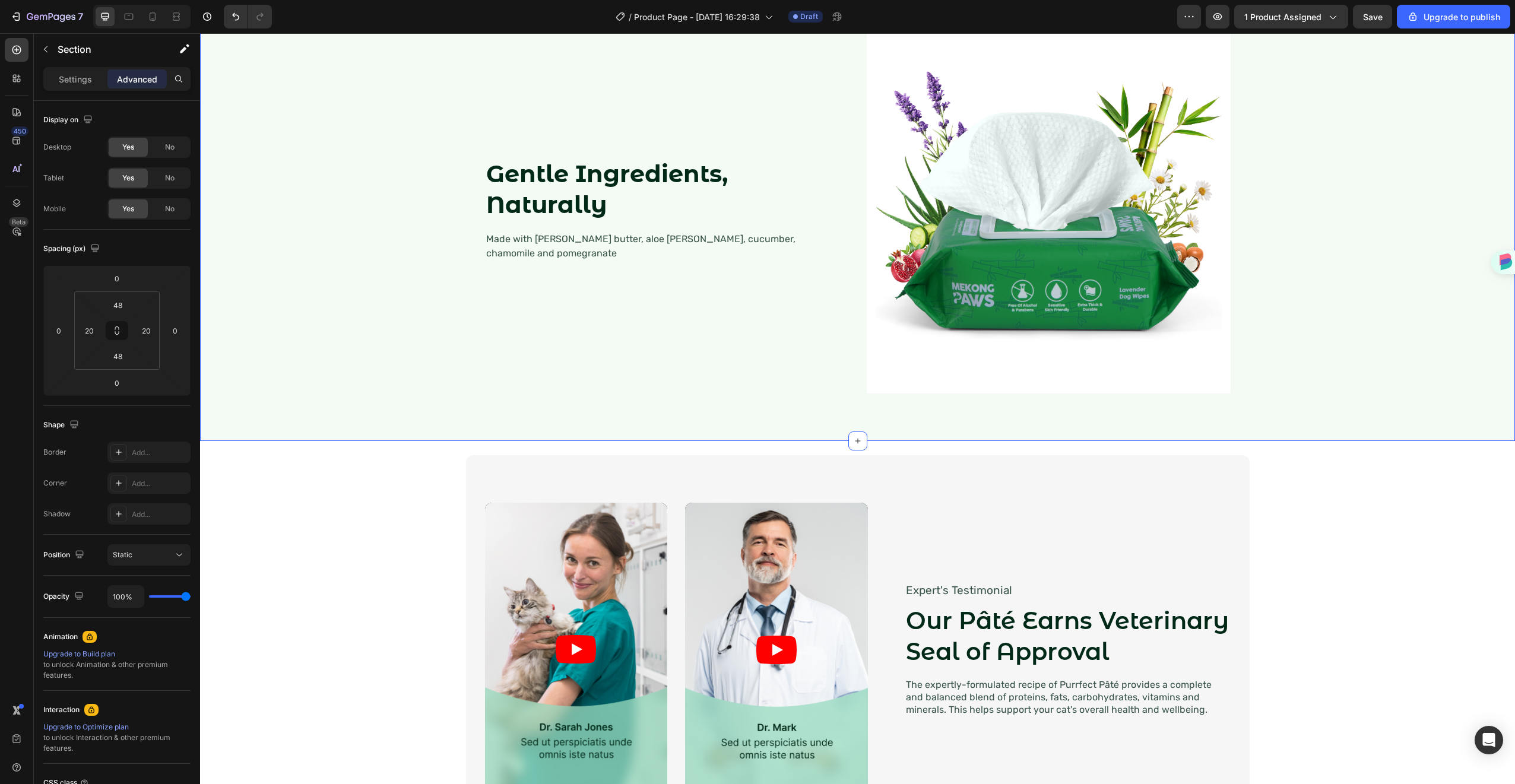
scroll to position [1197, 0]
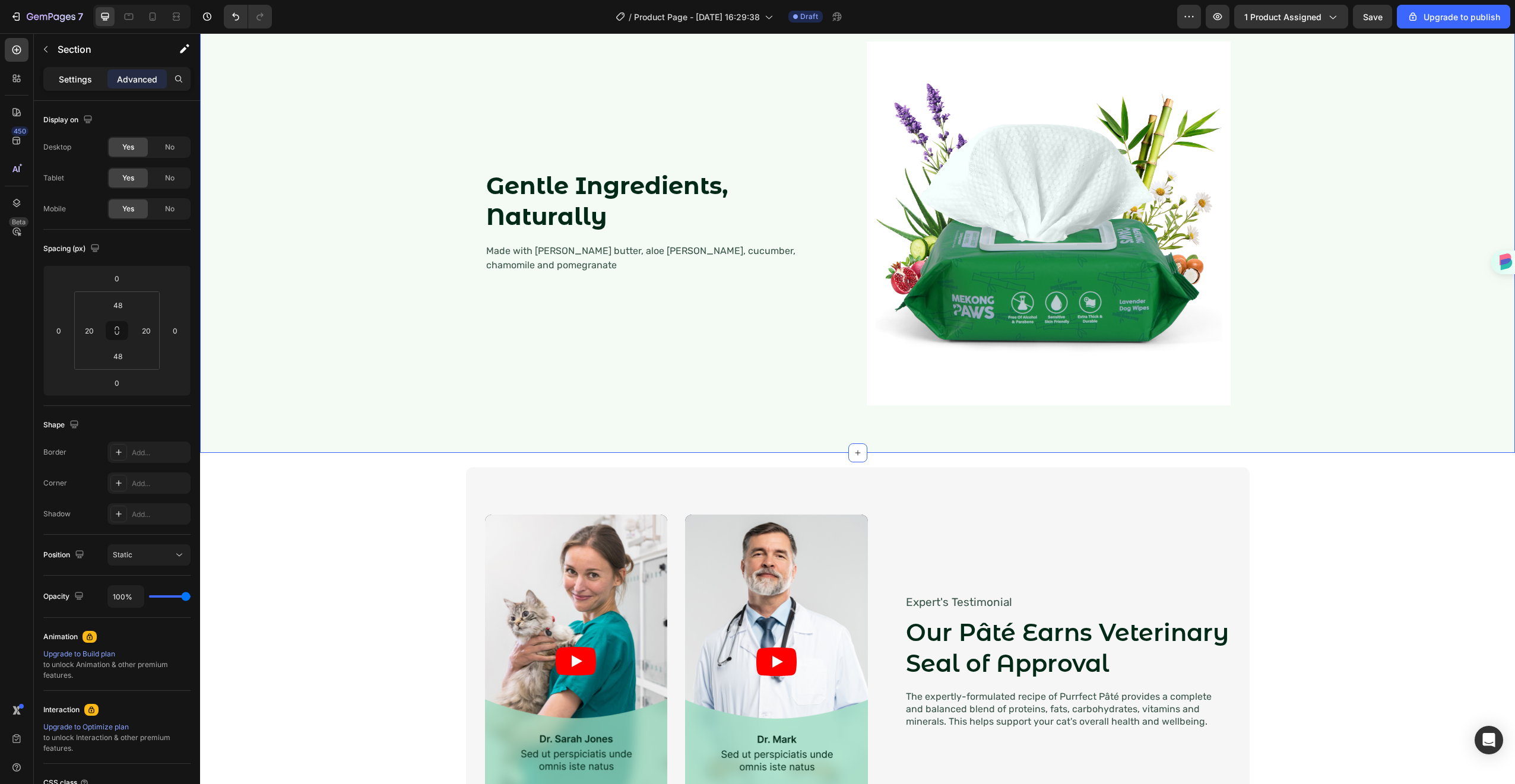
click at [74, 84] on p "Settings" at bounding box center [75, 80] width 33 height 13
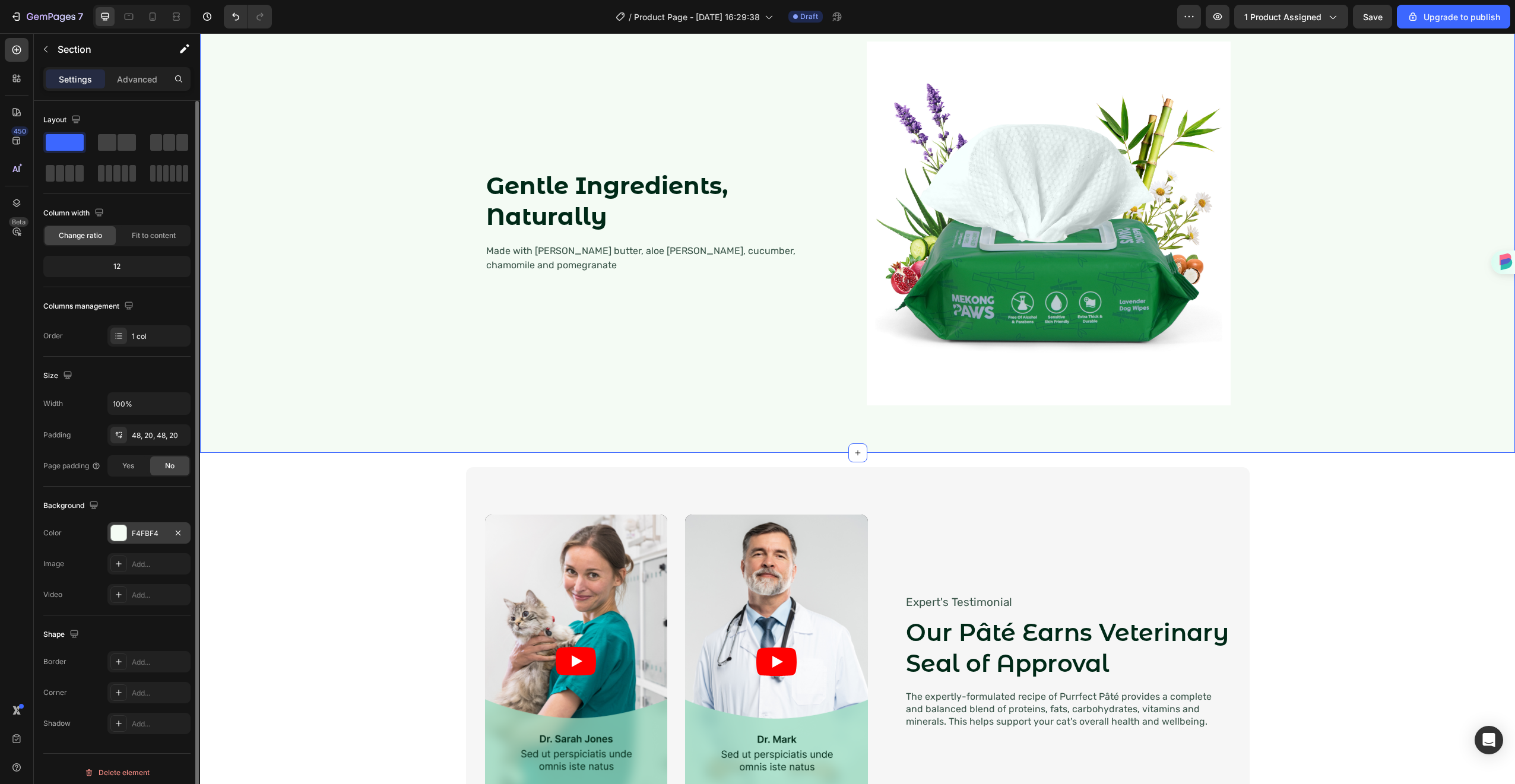
click at [156, 538] on div "F4FBF4" at bounding box center [149, 533] width 34 height 11
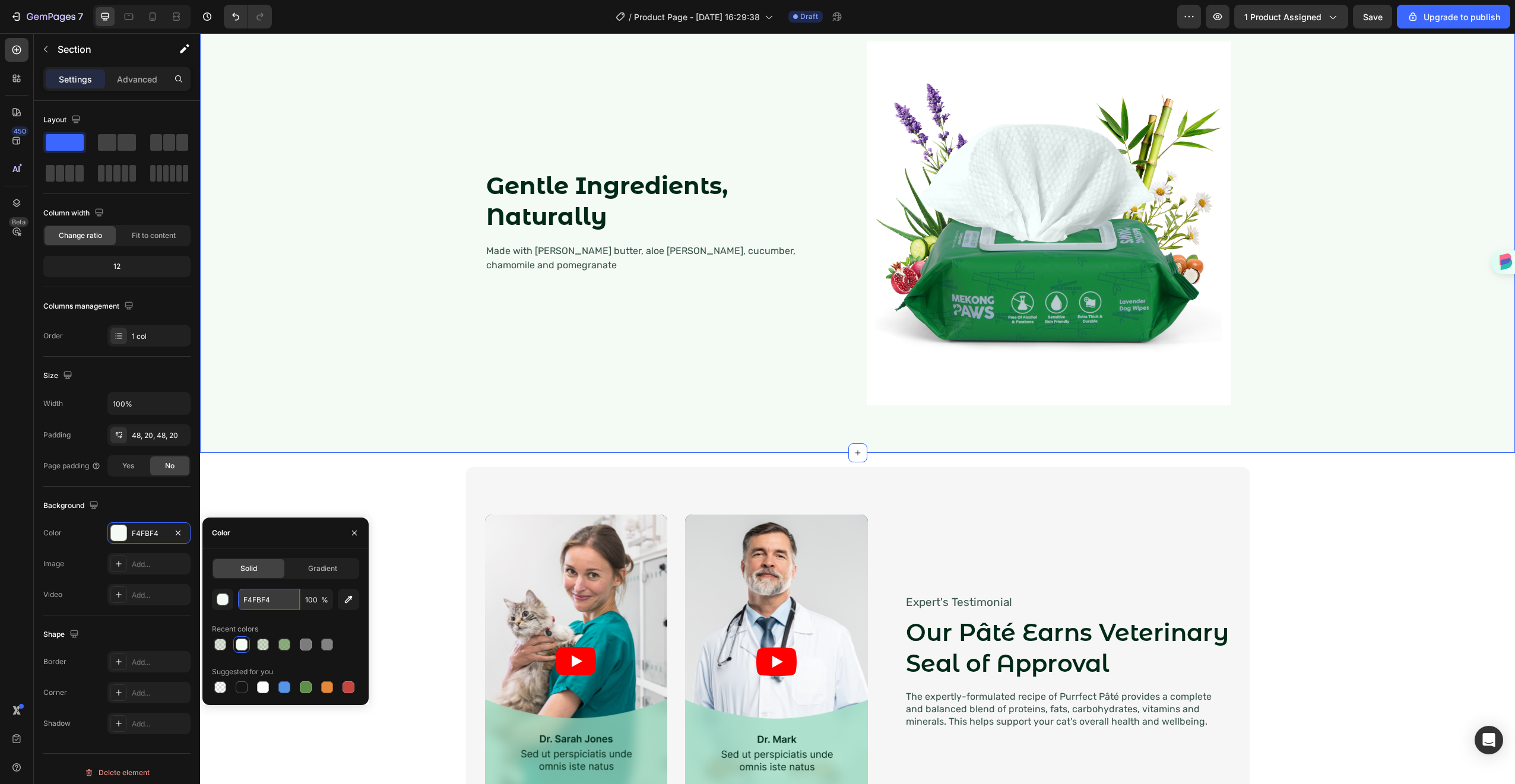
click at [258, 601] on input "F4FBF4" at bounding box center [269, 599] width 62 height 21
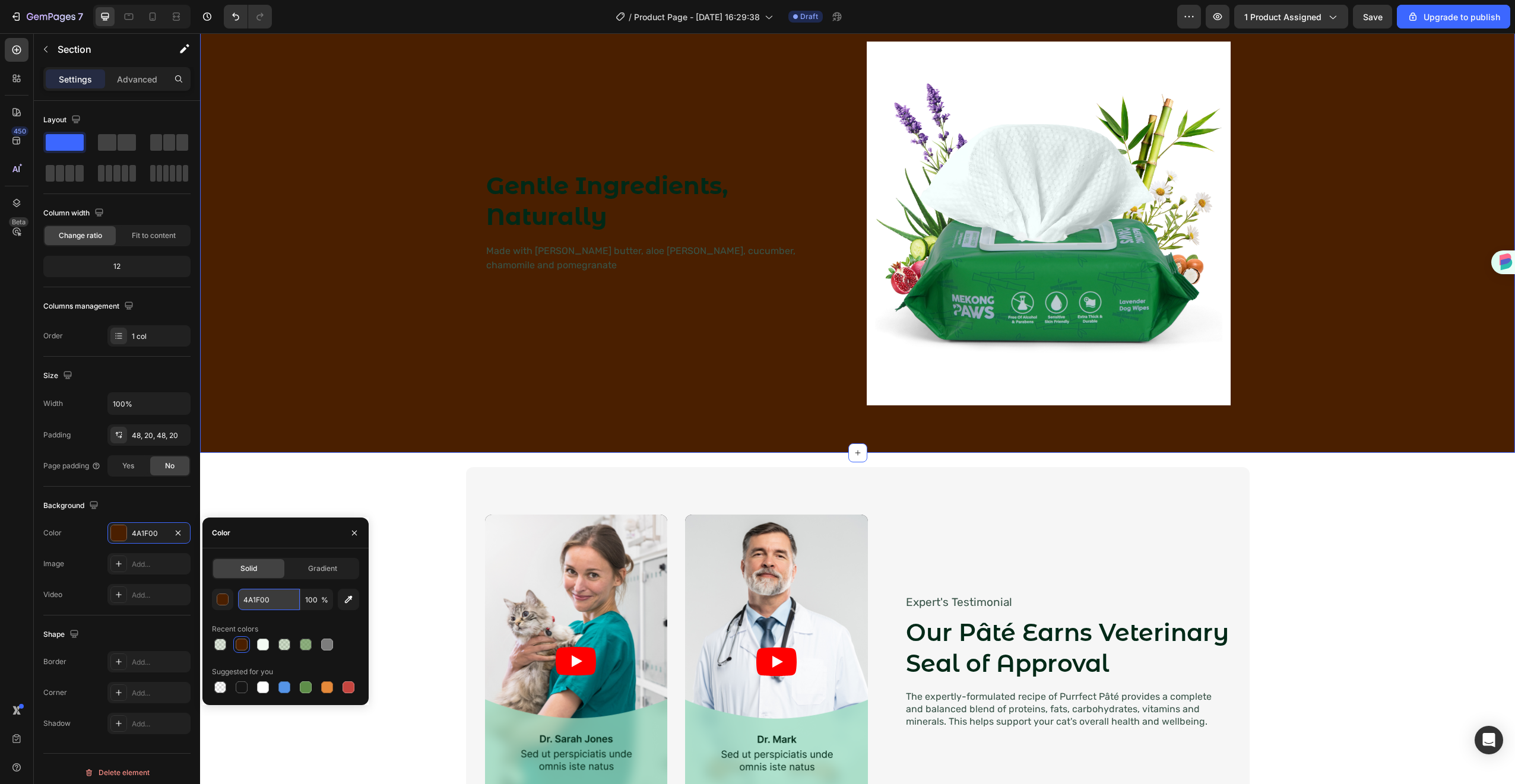
click at [253, 603] on input "4A1F00" at bounding box center [269, 599] width 62 height 21
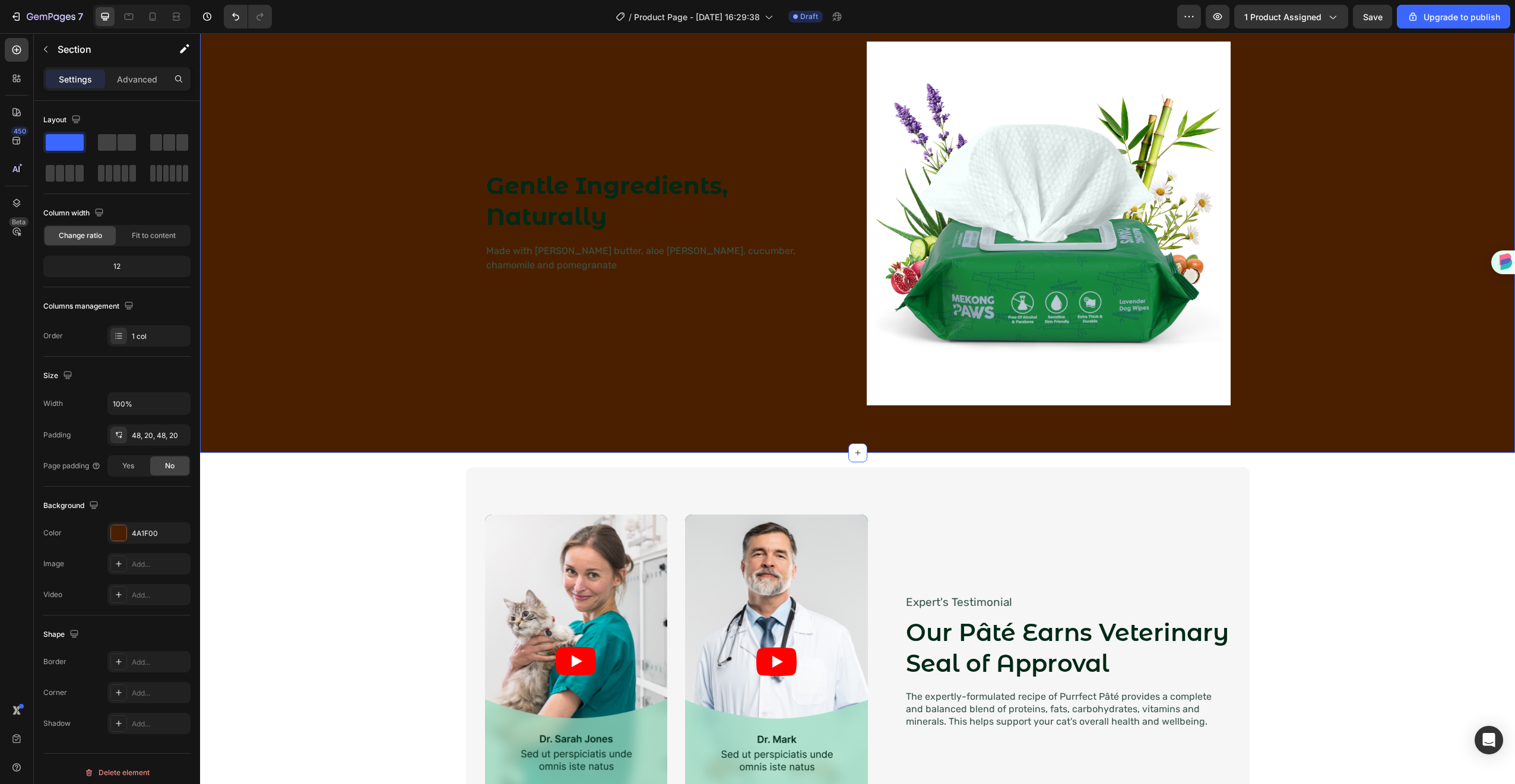
click at [371, 232] on div "Gentle Ingredients, Naturally Heading Made with [PERSON_NAME] butter, aloe [PER…" at bounding box center [857, 223] width 1291 height 402
click at [163, 522] on div "4A1F00" at bounding box center [149, 533] width 83 height 21
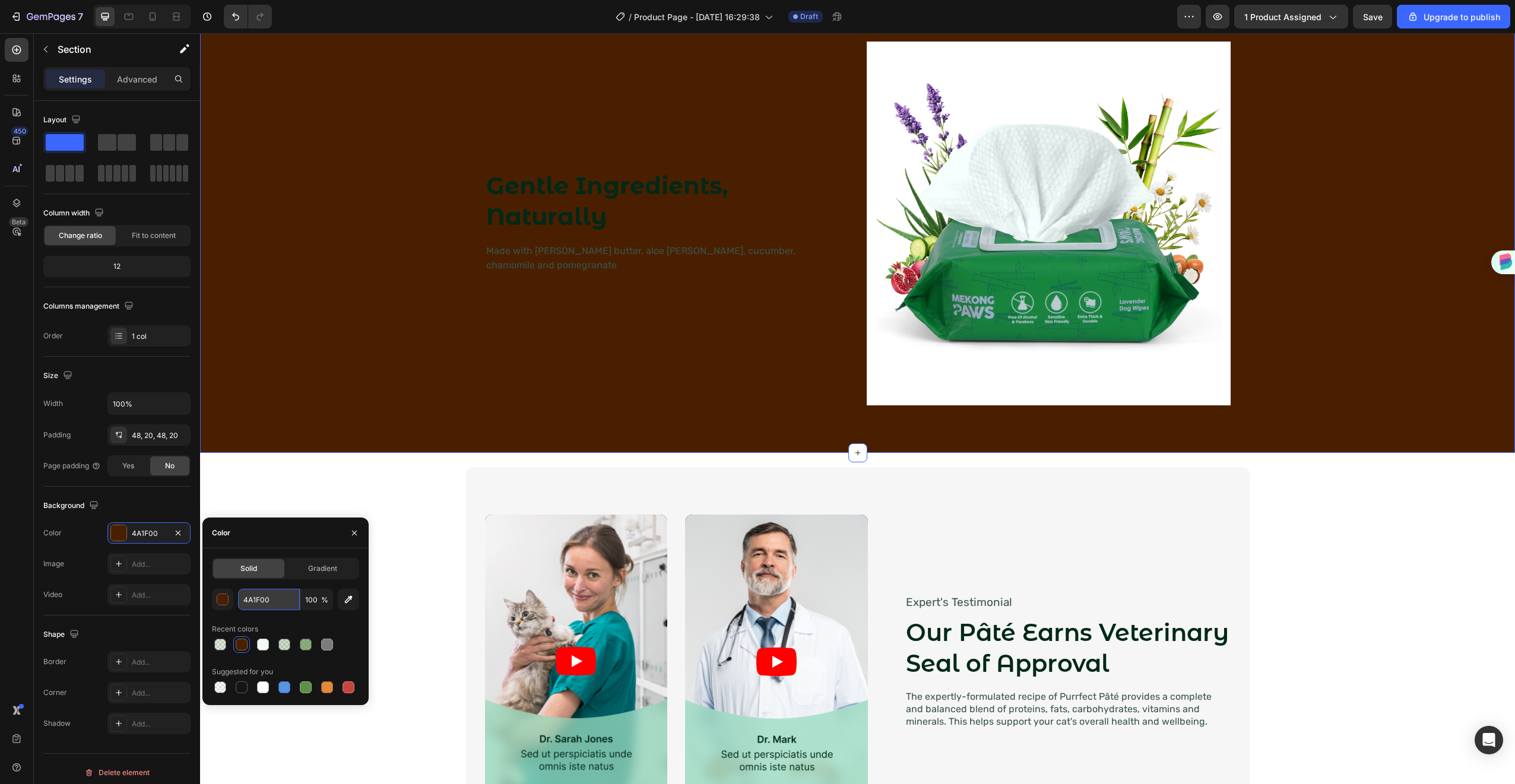
click at [251, 606] on input "4A1F00" at bounding box center [269, 599] width 62 height 21
paste input "1A3D24"
type input "1A3D24"
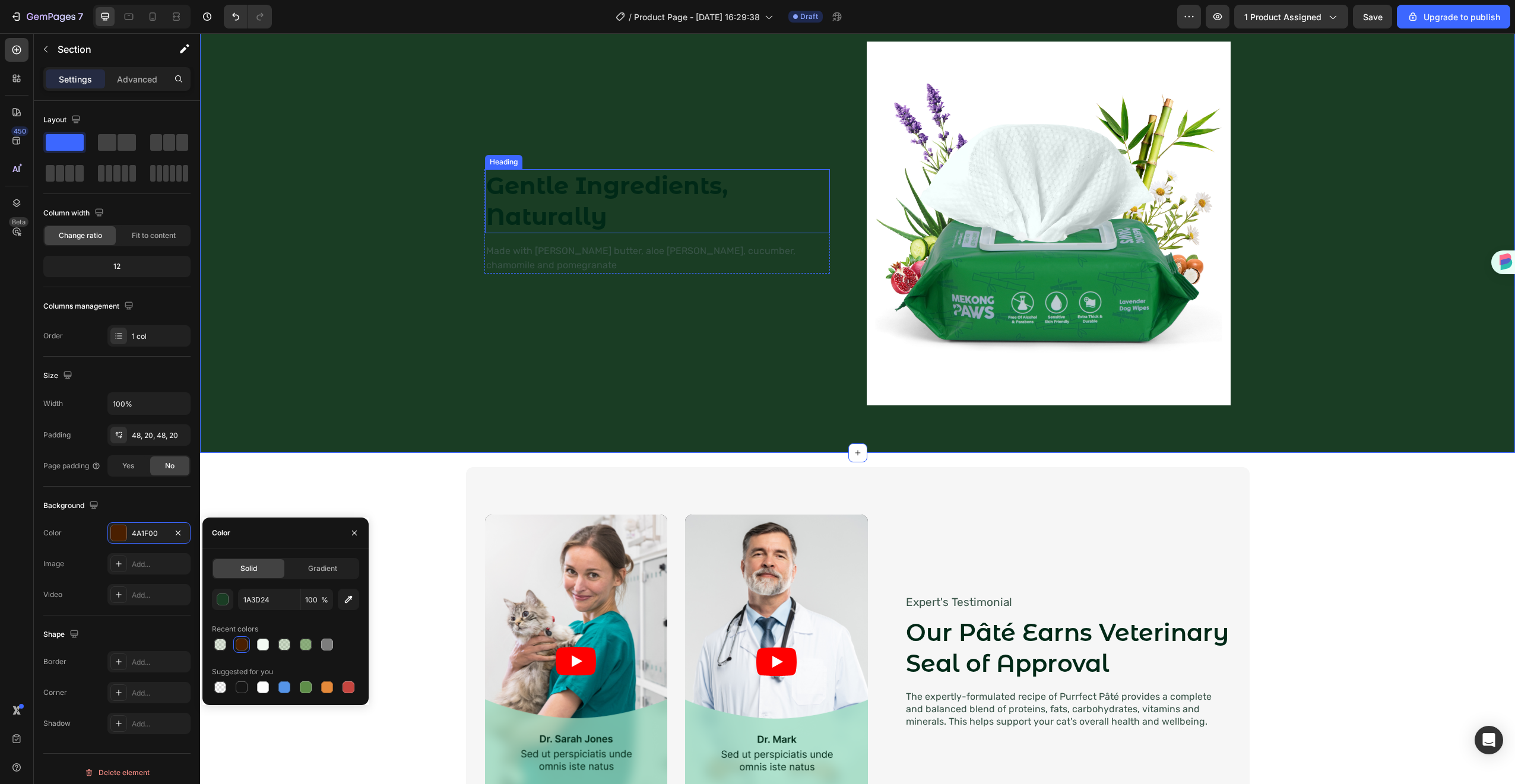
click at [547, 218] on strong "Gentle Ingredients, Naturally" at bounding box center [607, 201] width 242 height 60
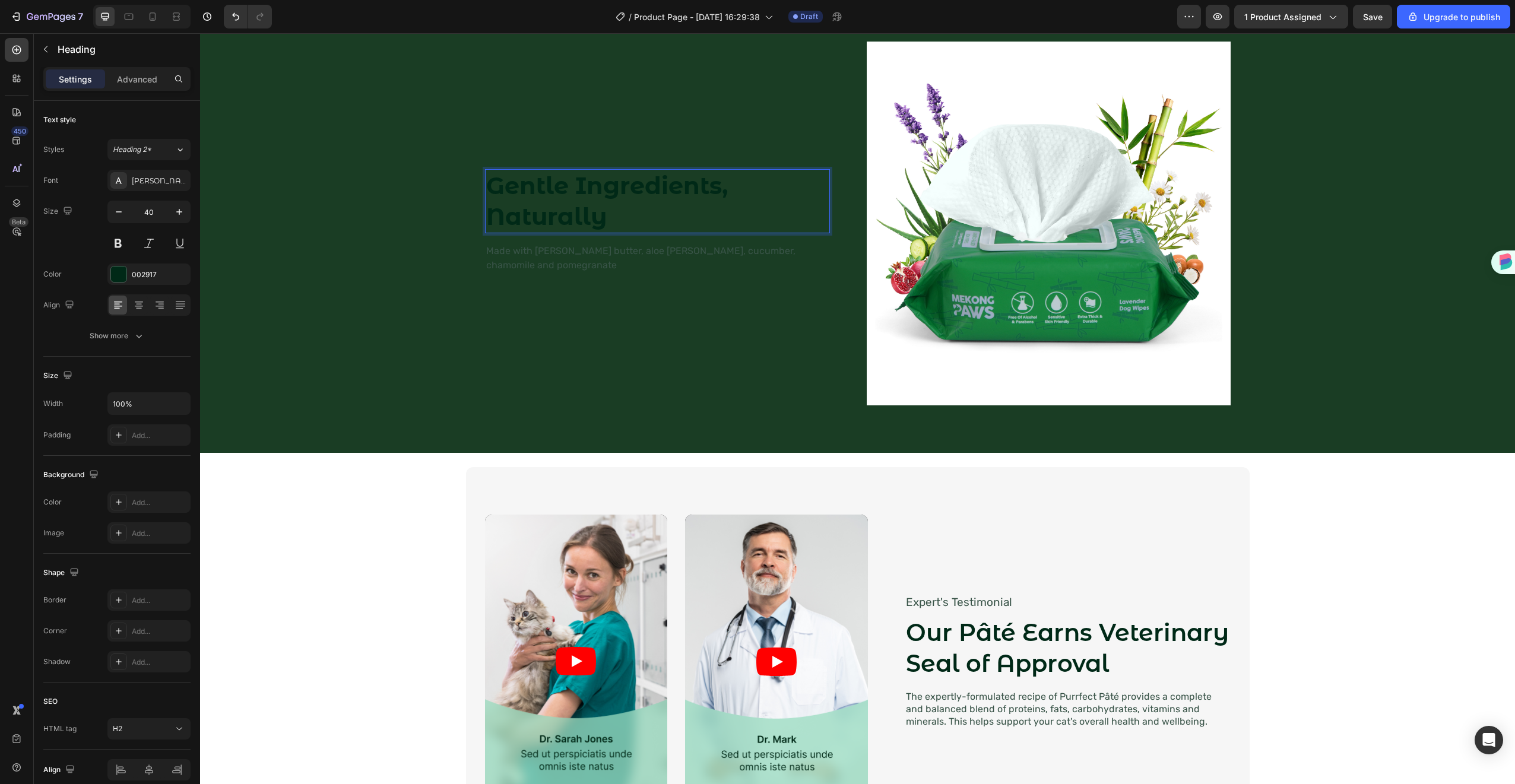
click at [547, 218] on strong "Gentle Ingredients, Naturally" at bounding box center [607, 201] width 242 height 60
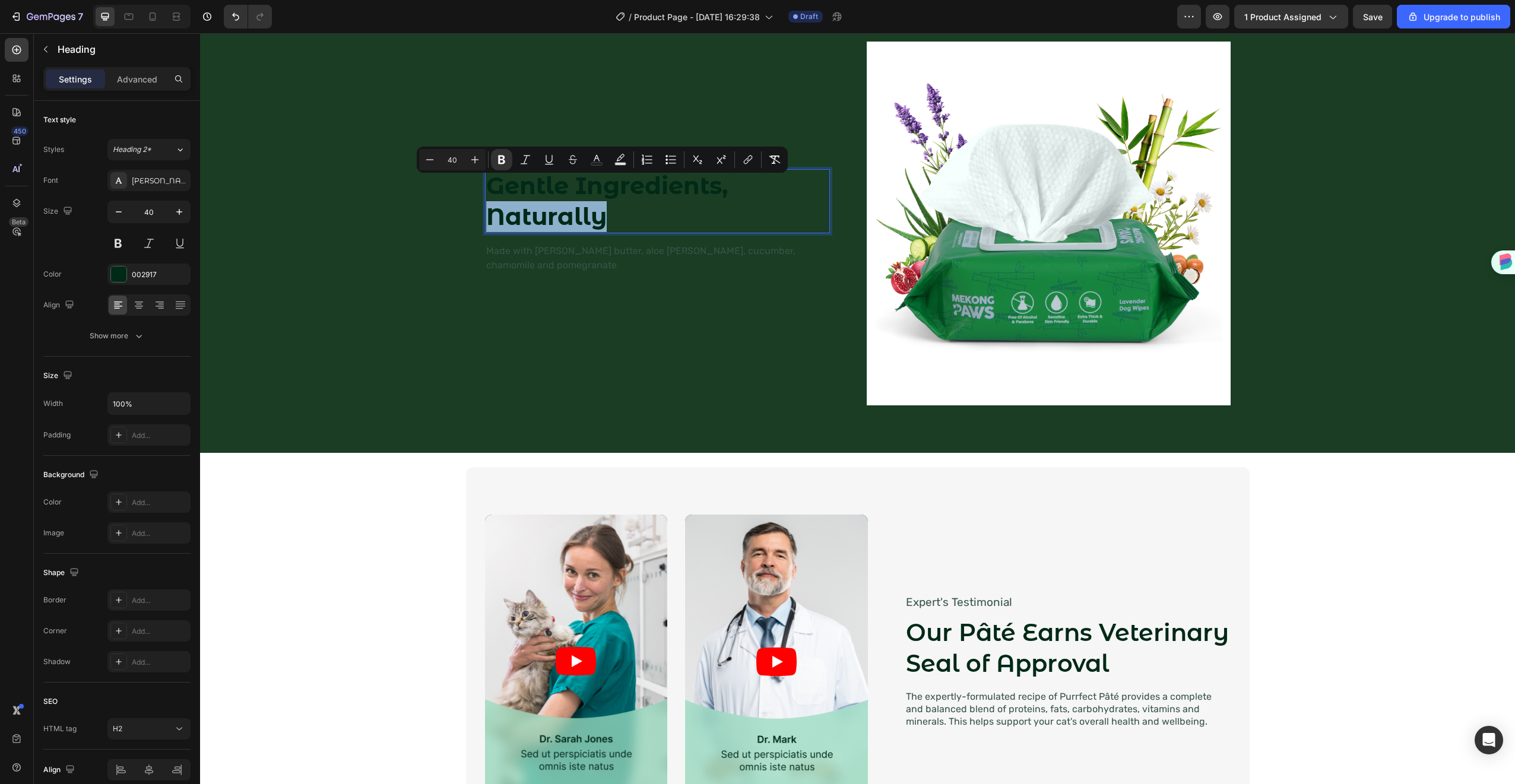
click at [547, 218] on strong "Gentle Ingredients, Naturally" at bounding box center [607, 201] width 242 height 60
click at [153, 271] on div "002917" at bounding box center [149, 274] width 34 height 11
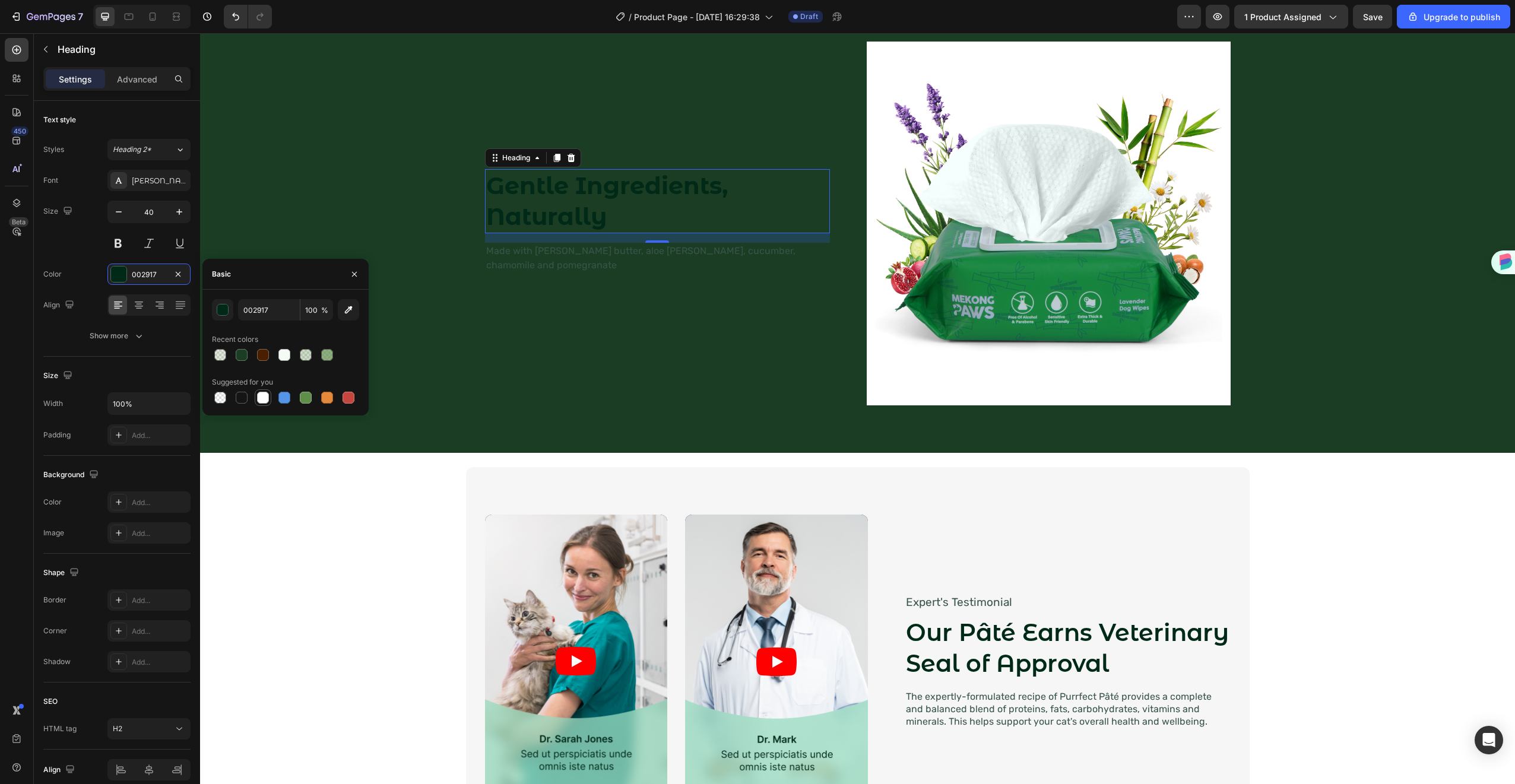
click at [263, 404] on div at bounding box center [263, 397] width 14 height 14
type input "FFFFFF"
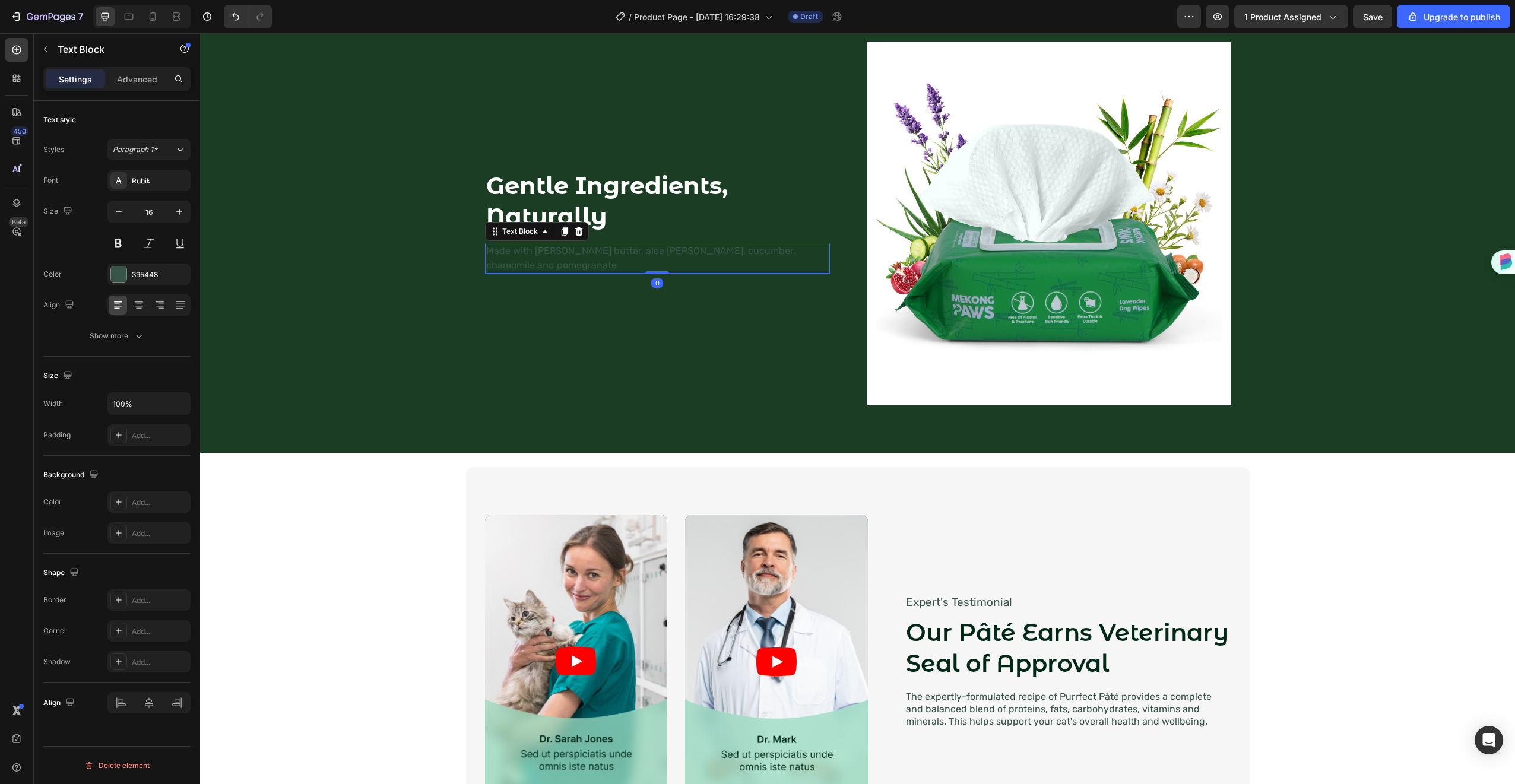
click at [564, 259] on p "Made with [PERSON_NAME] butter, aloe [PERSON_NAME], cucumber, chamomile and pom…" at bounding box center [658, 258] width 343 height 28
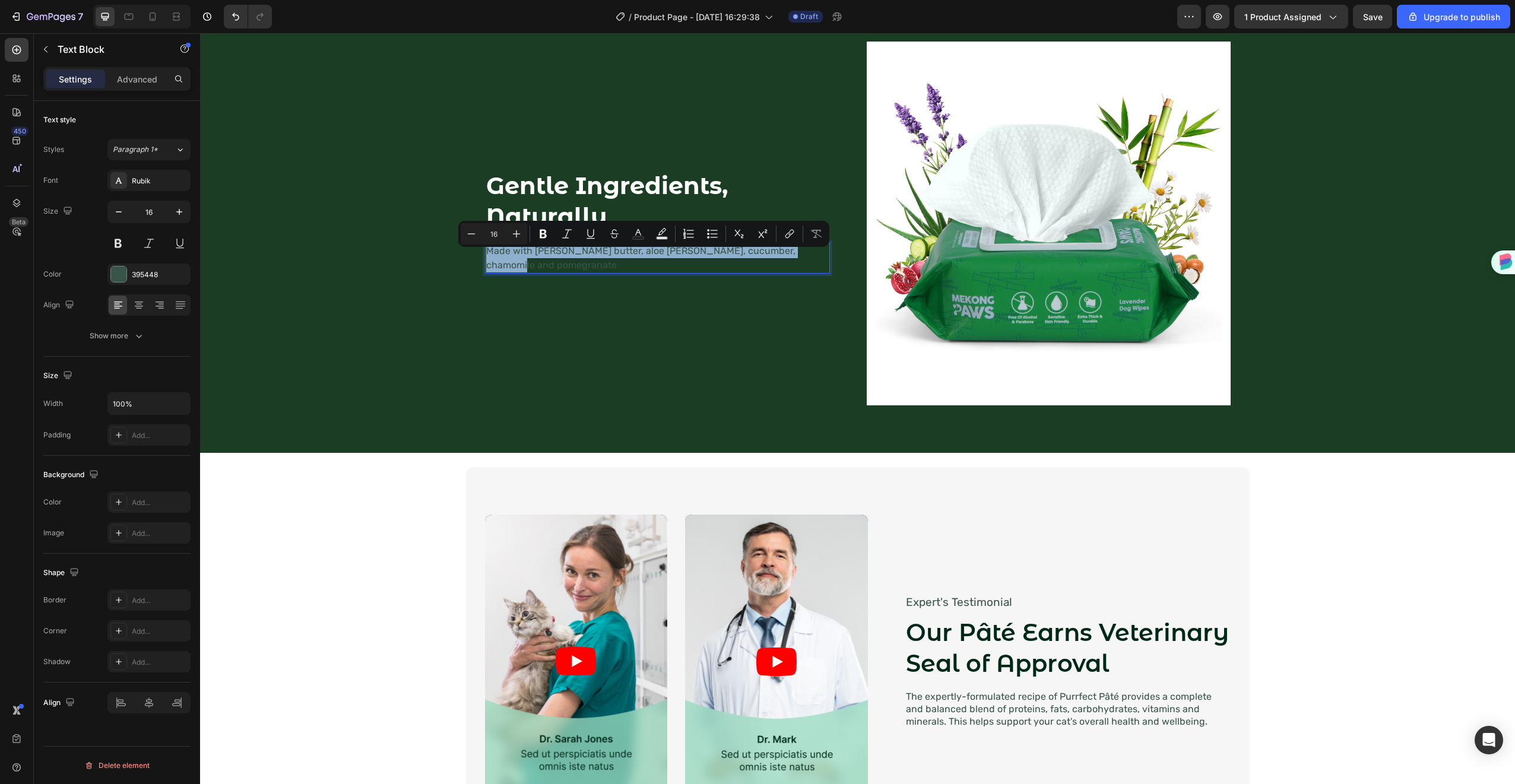
click at [564, 259] on p "Made with [PERSON_NAME] butter, aloe [PERSON_NAME], cucumber, chamomile and pom…" at bounding box center [658, 258] width 343 height 28
click at [150, 273] on div "395448" at bounding box center [149, 274] width 34 height 11
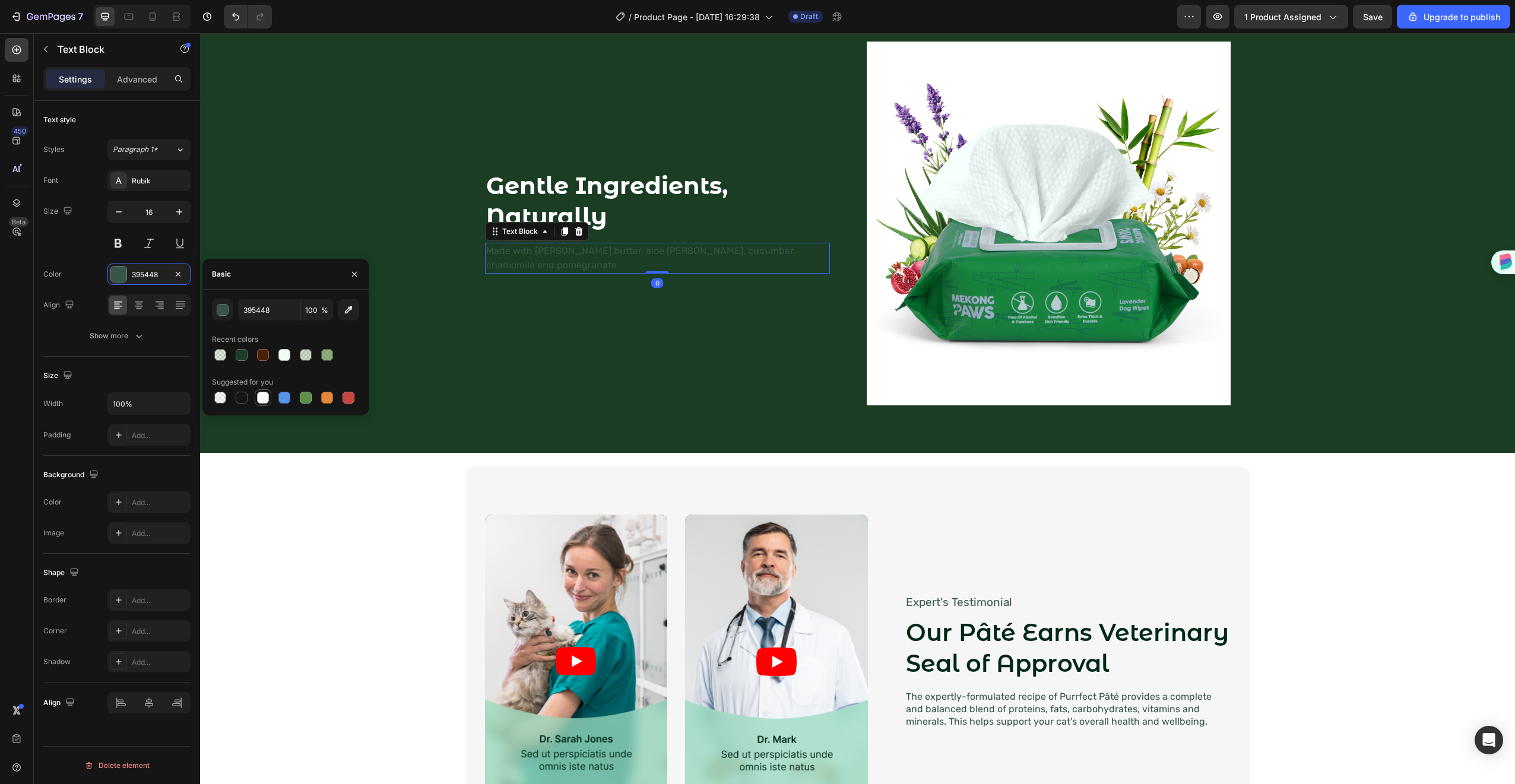
click at [262, 402] on div at bounding box center [263, 397] width 12 height 12
type input "FFFFFF"
click at [526, 376] on div "⁠⁠⁠⁠⁠⁠⁠ Gentle Ingredients, Naturally Heading Made with [PERSON_NAME] butter, a…" at bounding box center [667, 223] width 364 height 364
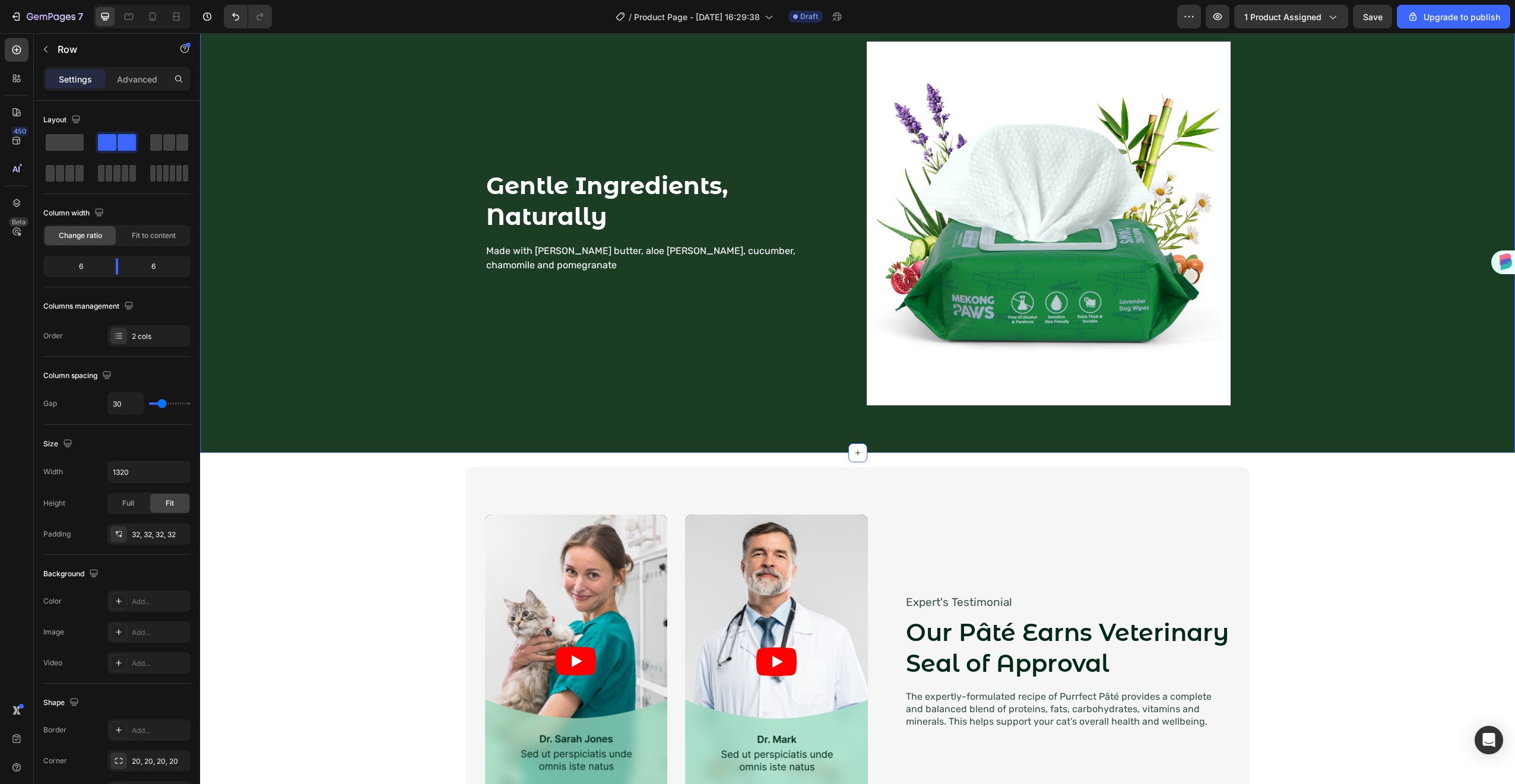
click at [365, 444] on div "⁠⁠⁠⁠⁠⁠⁠ Gentle Ingredients, Naturally Heading Made with [PERSON_NAME] butter, a…" at bounding box center [857, 224] width 1315 height 459
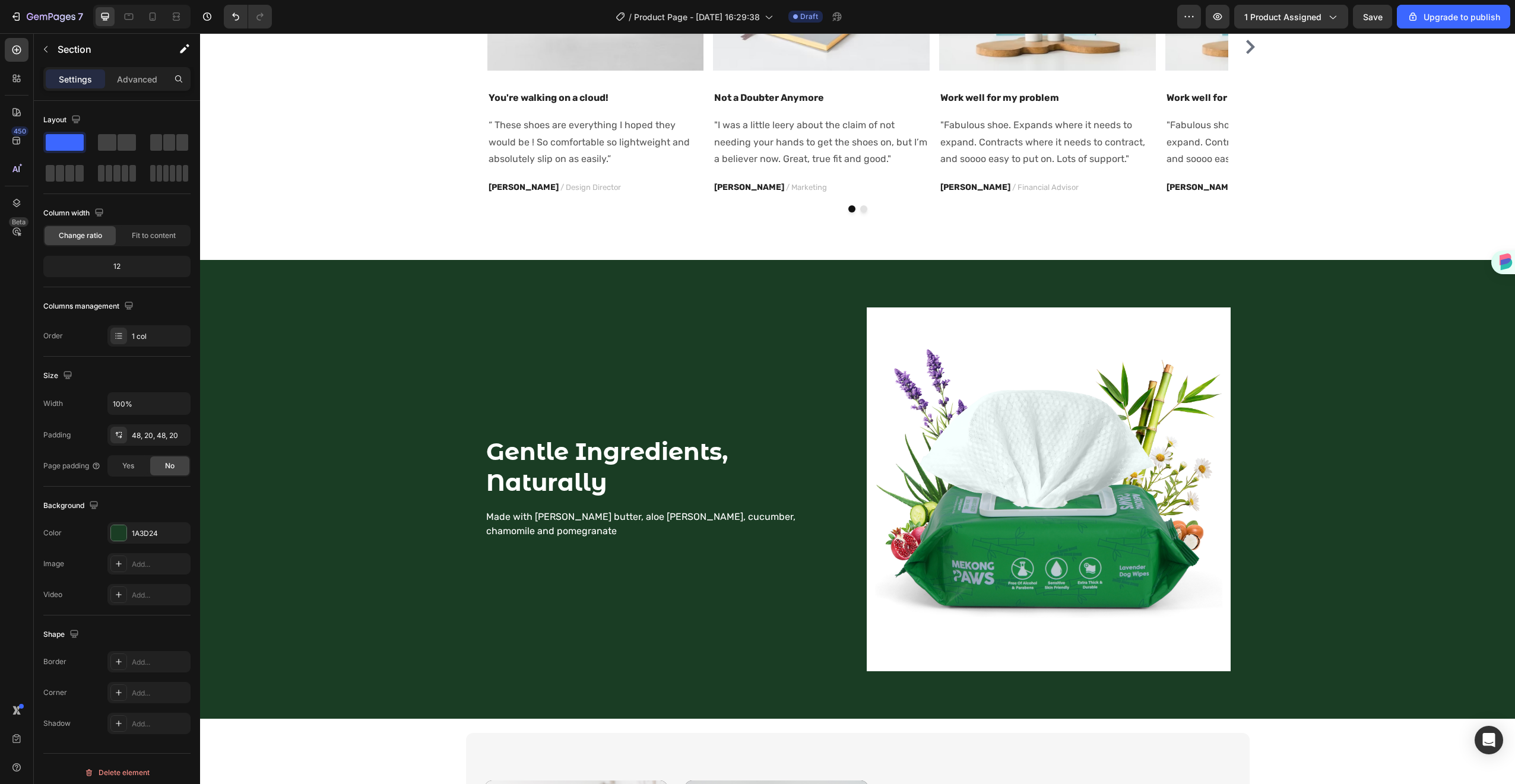
scroll to position [1094, 0]
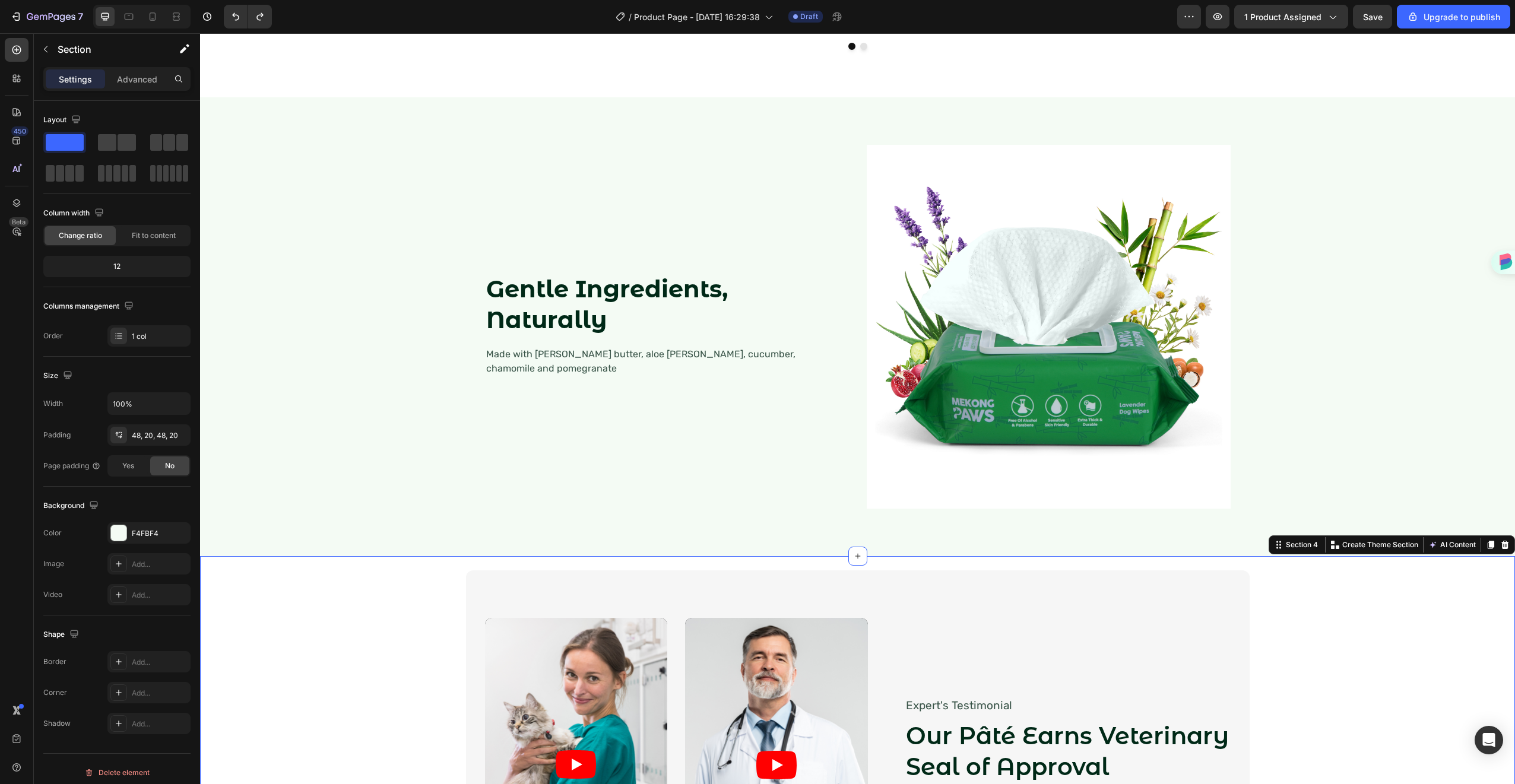
click at [378, 724] on div "Video Video Video Video Carousel Expert's Testimonial Text Block Our [PERSON_NA…" at bounding box center [857, 765] width 1291 height 389
click at [677, 360] on p "Made with [PERSON_NAME] butter, aloe [PERSON_NAME], cucumber, chamomile and pom…" at bounding box center [658, 362] width 343 height 28
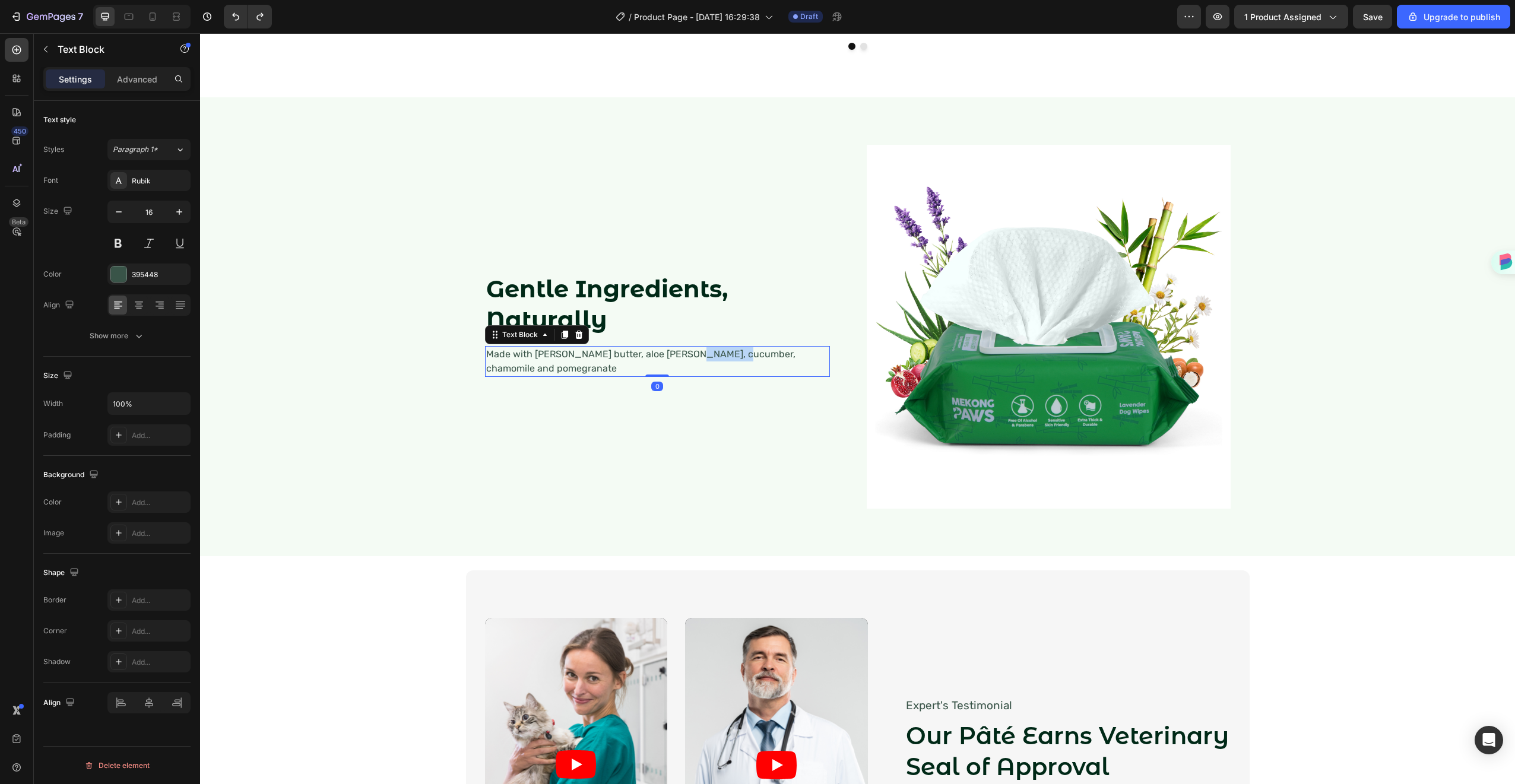
click at [677, 360] on p "Made with [PERSON_NAME] butter, aloe [PERSON_NAME], cucumber, chamomile and pom…" at bounding box center [658, 362] width 343 height 28
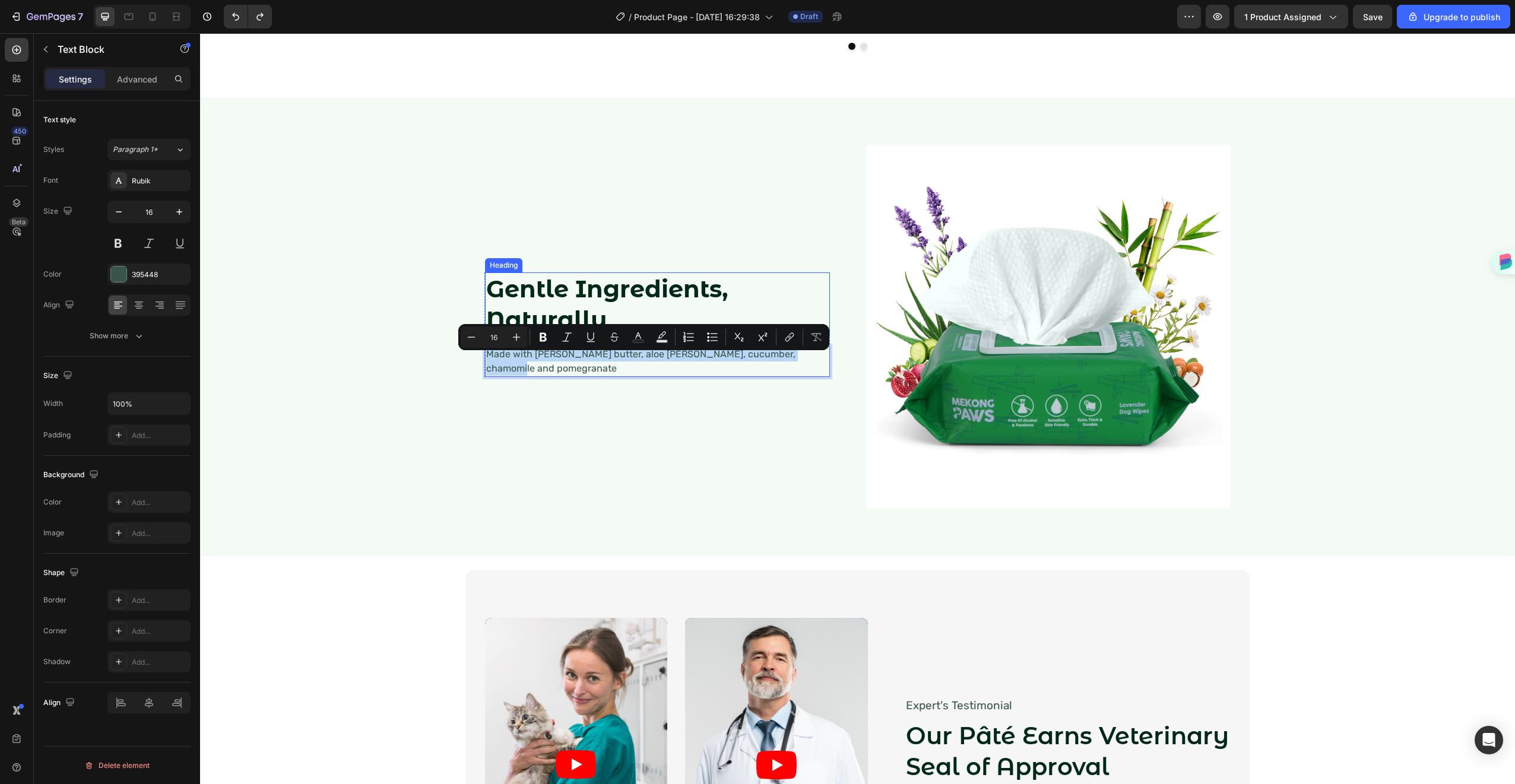
click at [577, 322] on strong "Gentle Ingredients, Naturally" at bounding box center [607, 304] width 242 height 60
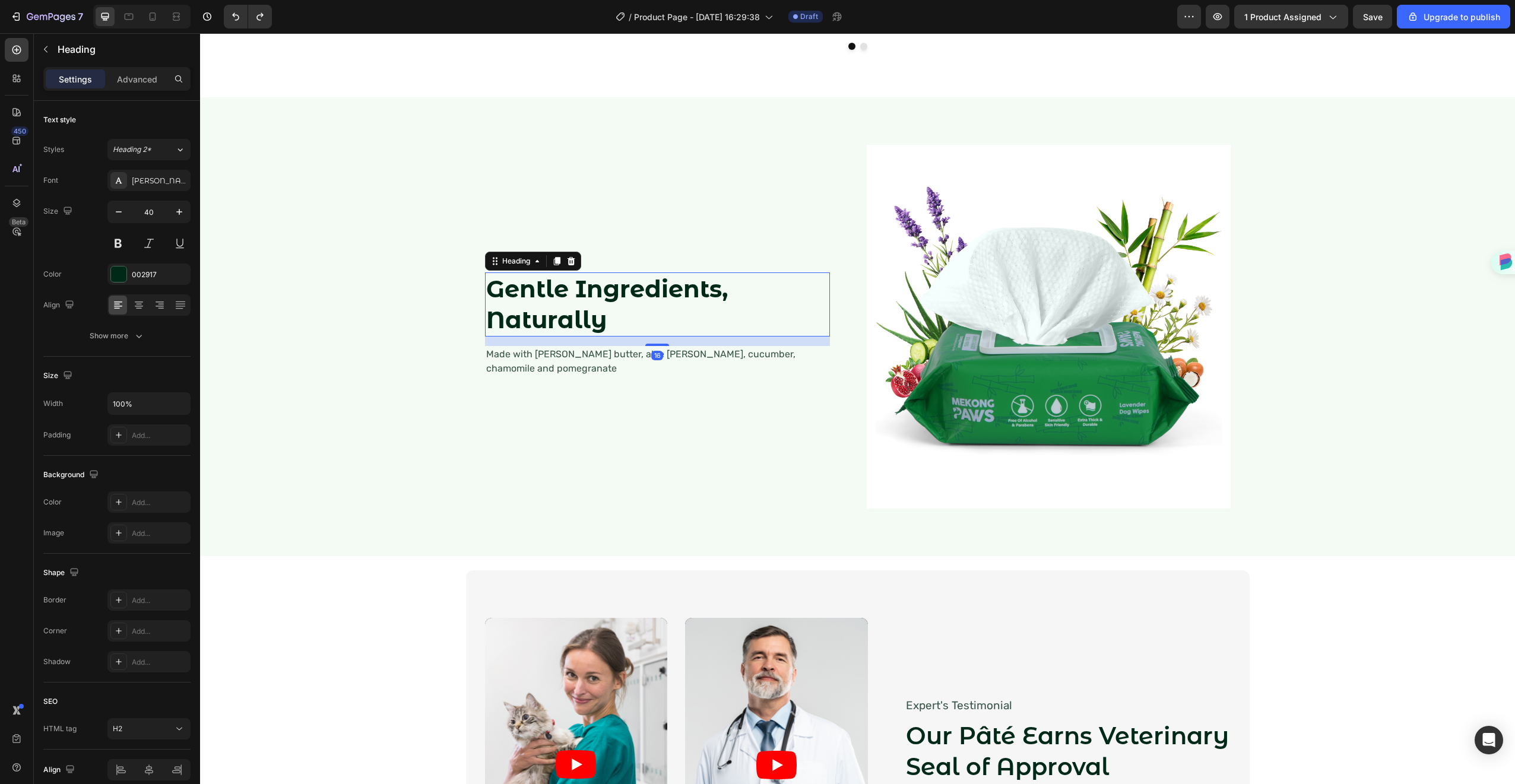
click at [577, 322] on strong "Gentle Ingredients, Naturally" at bounding box center [607, 304] width 242 height 60
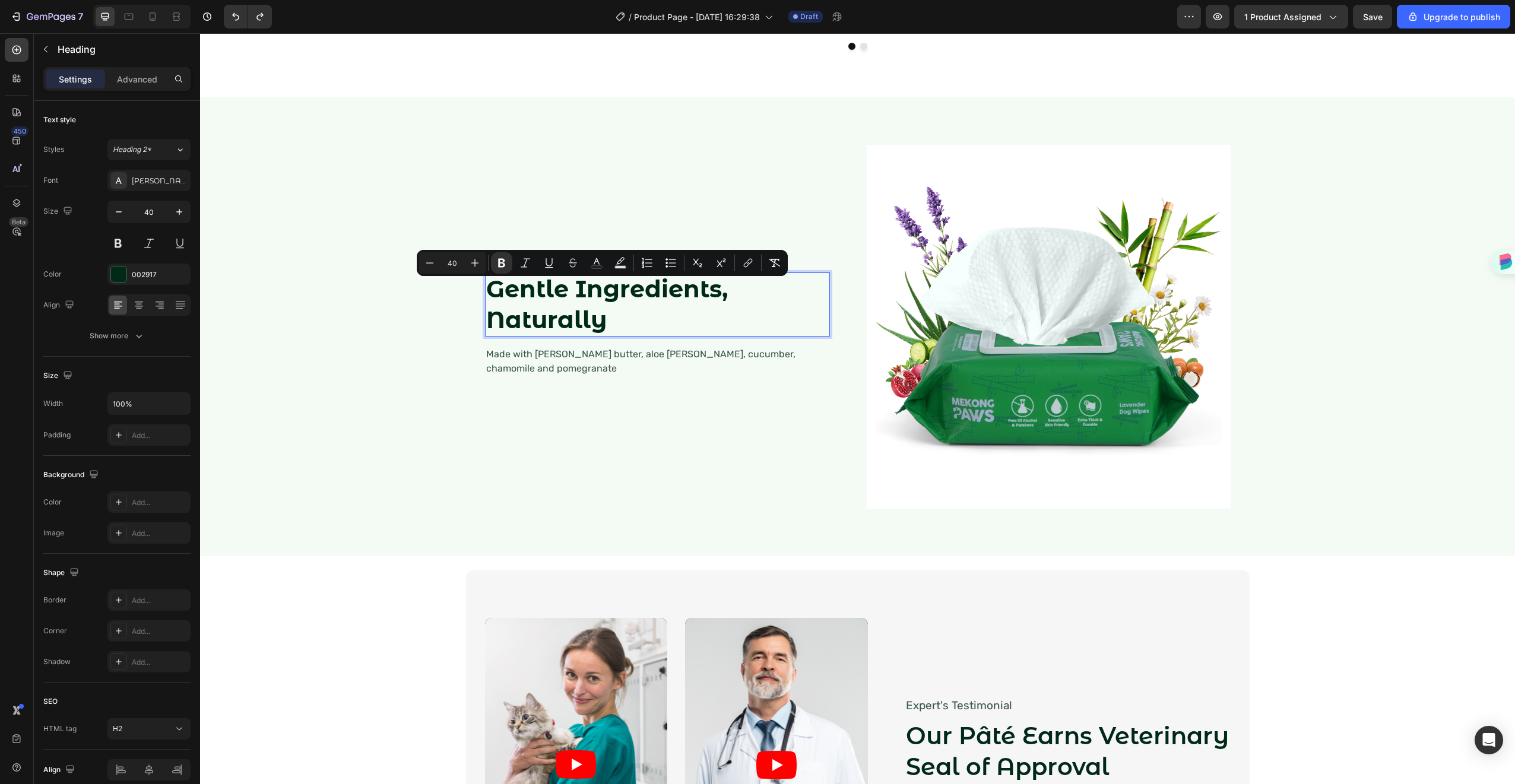
click at [633, 324] on p "Gentle Ingredients, Naturally" at bounding box center [658, 304] width 343 height 62
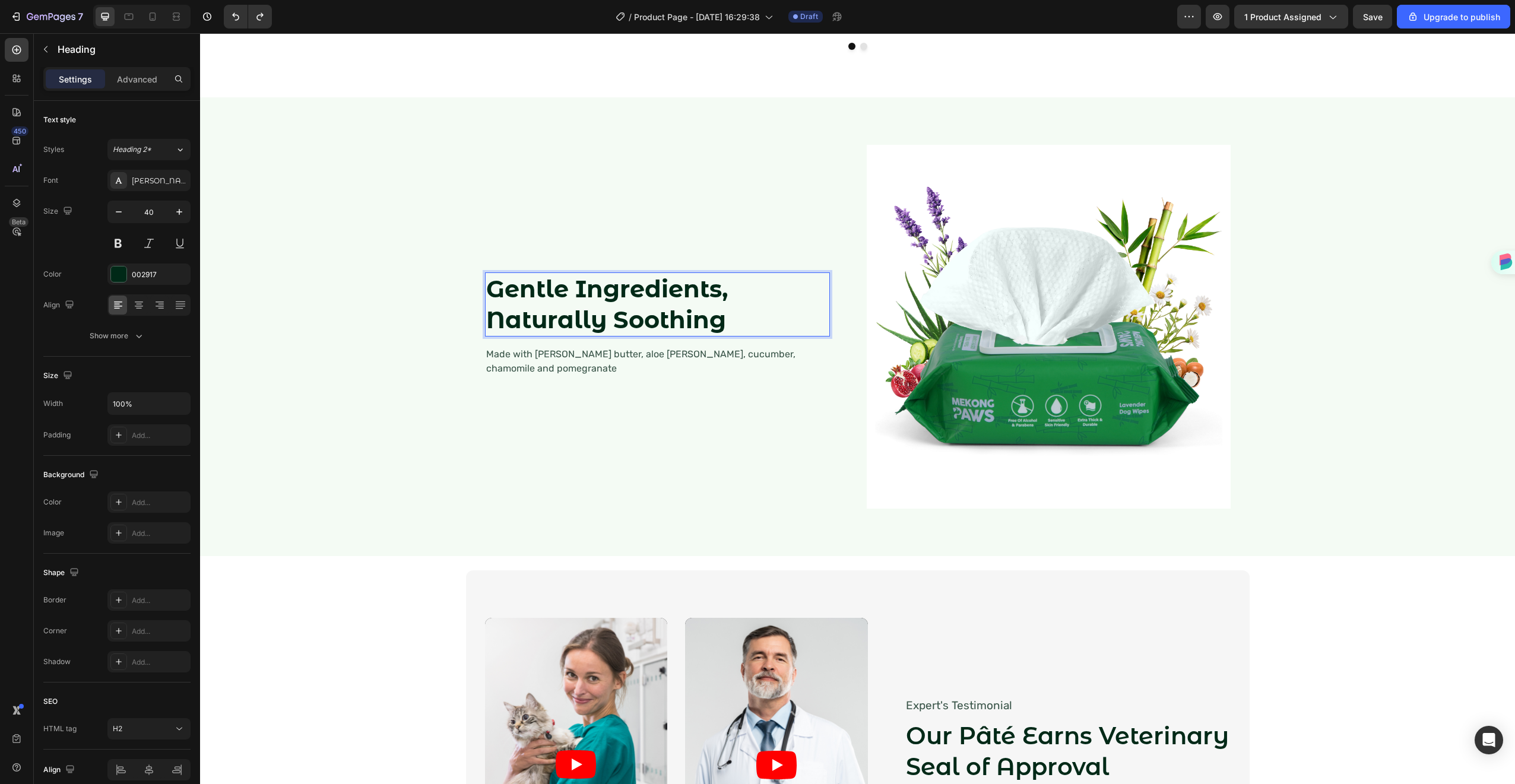
click at [654, 409] on div "Gentle Ingredients, Naturally Soothing Heading 16 Made with [PERSON_NAME] butte…" at bounding box center [667, 327] width 364 height 364
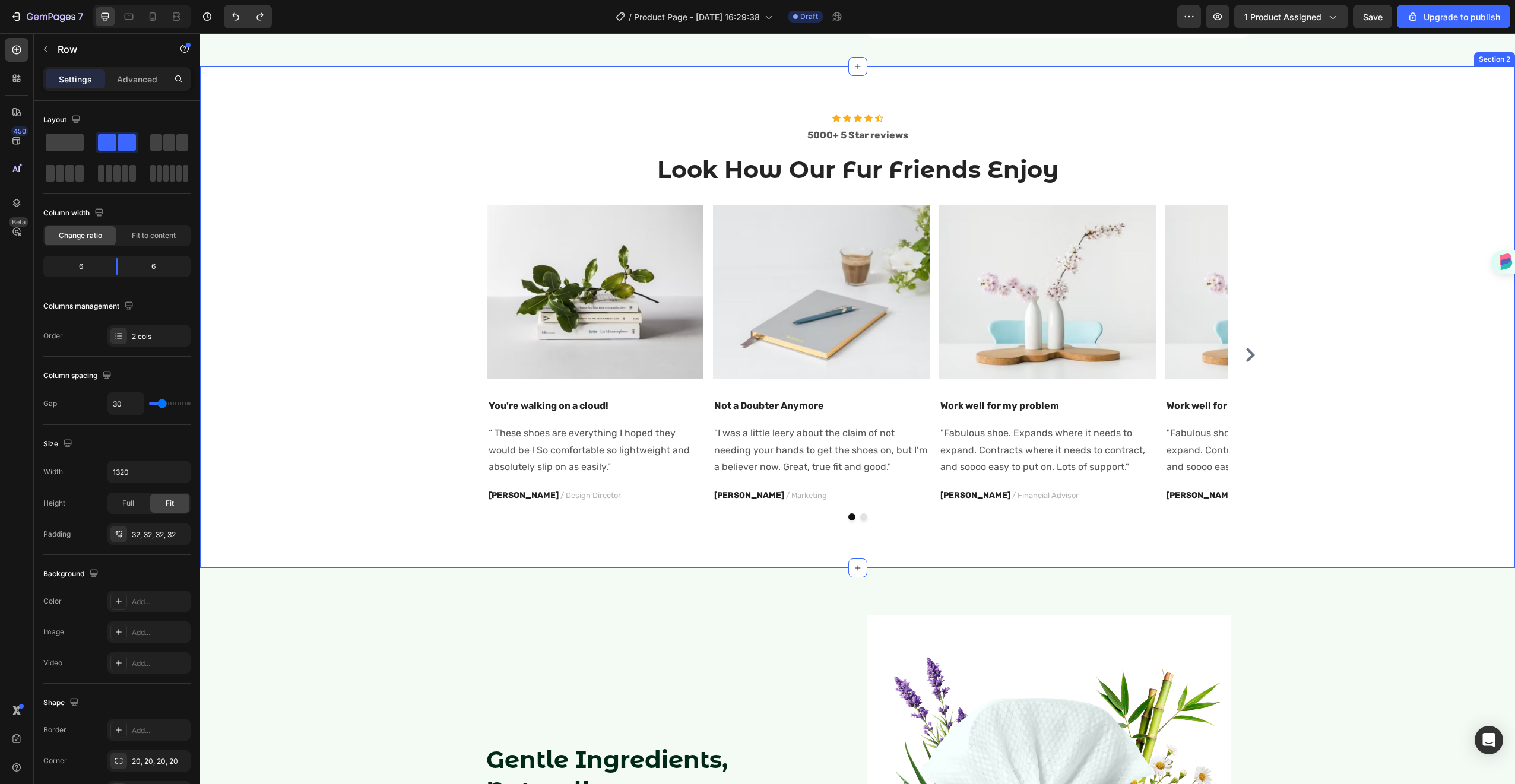
scroll to position [554, 0]
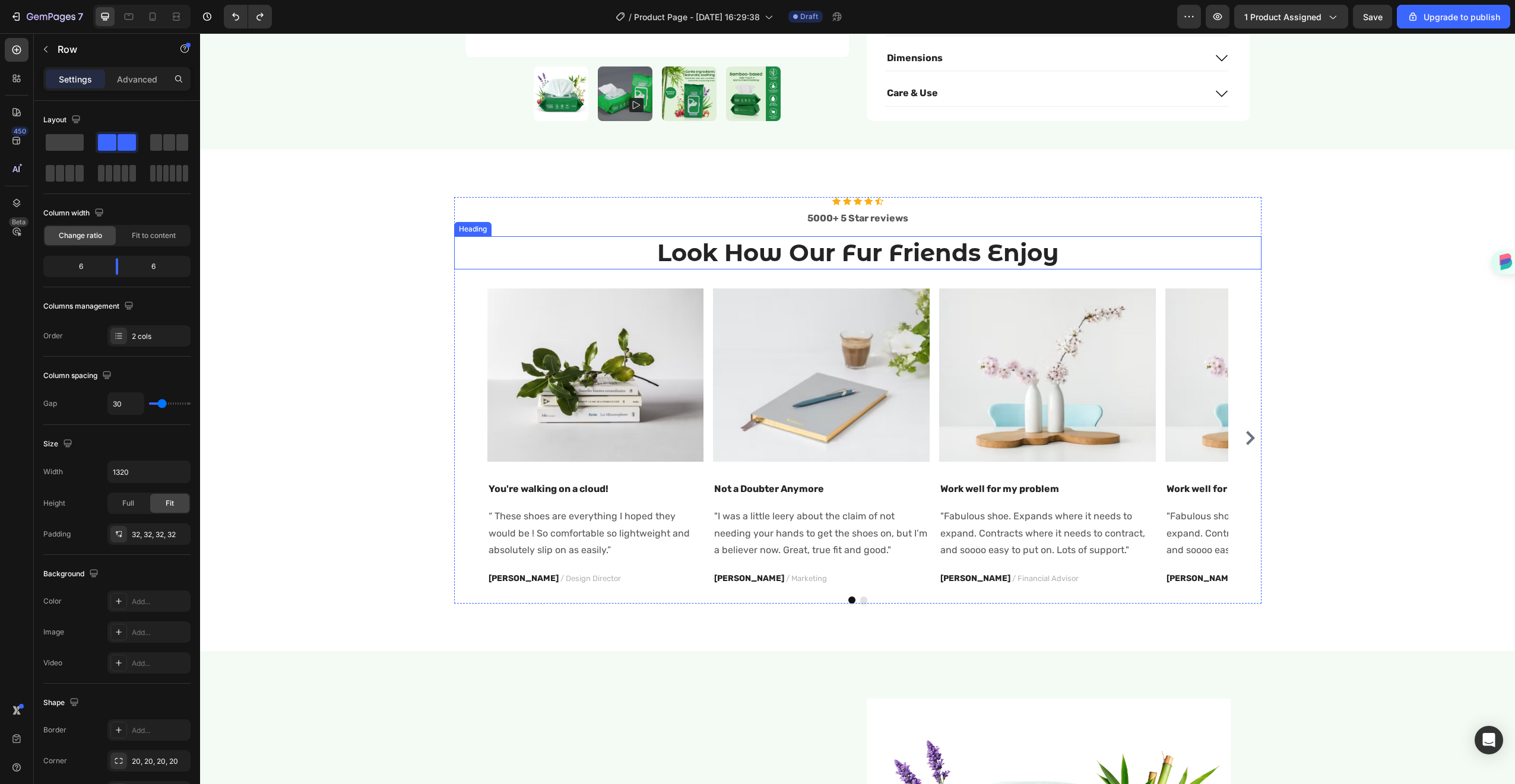
click at [1007, 236] on h2 "Look How Our Fur Friends Enjoy" at bounding box center [858, 252] width 808 height 33
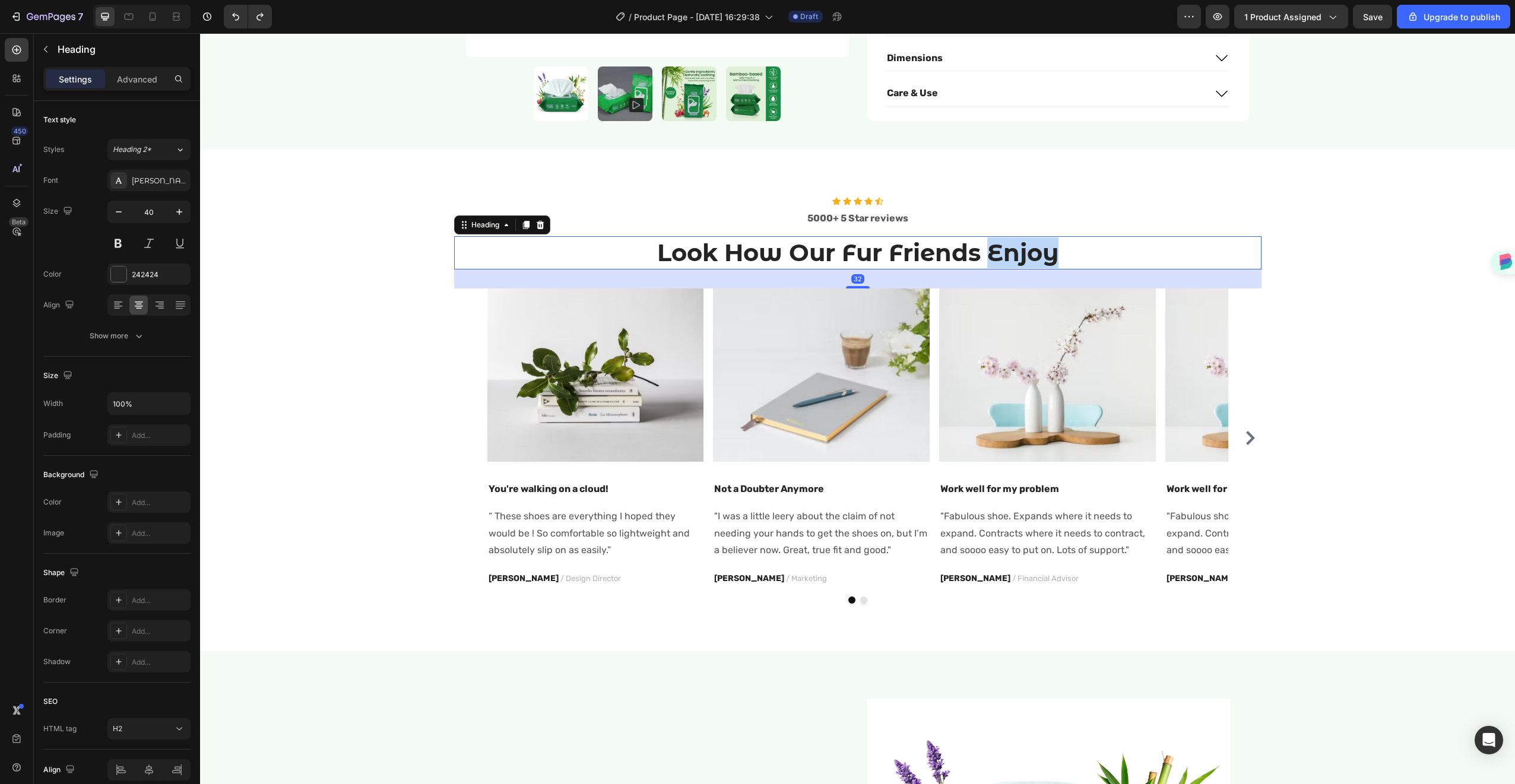
click at [1007, 236] on h2 "Look How Our Fur Friends Enjoy" at bounding box center [858, 252] width 808 height 33
click at [1007, 237] on p "Look How Our Fur Friends Enjoy" at bounding box center [858, 252] width 805 height 31
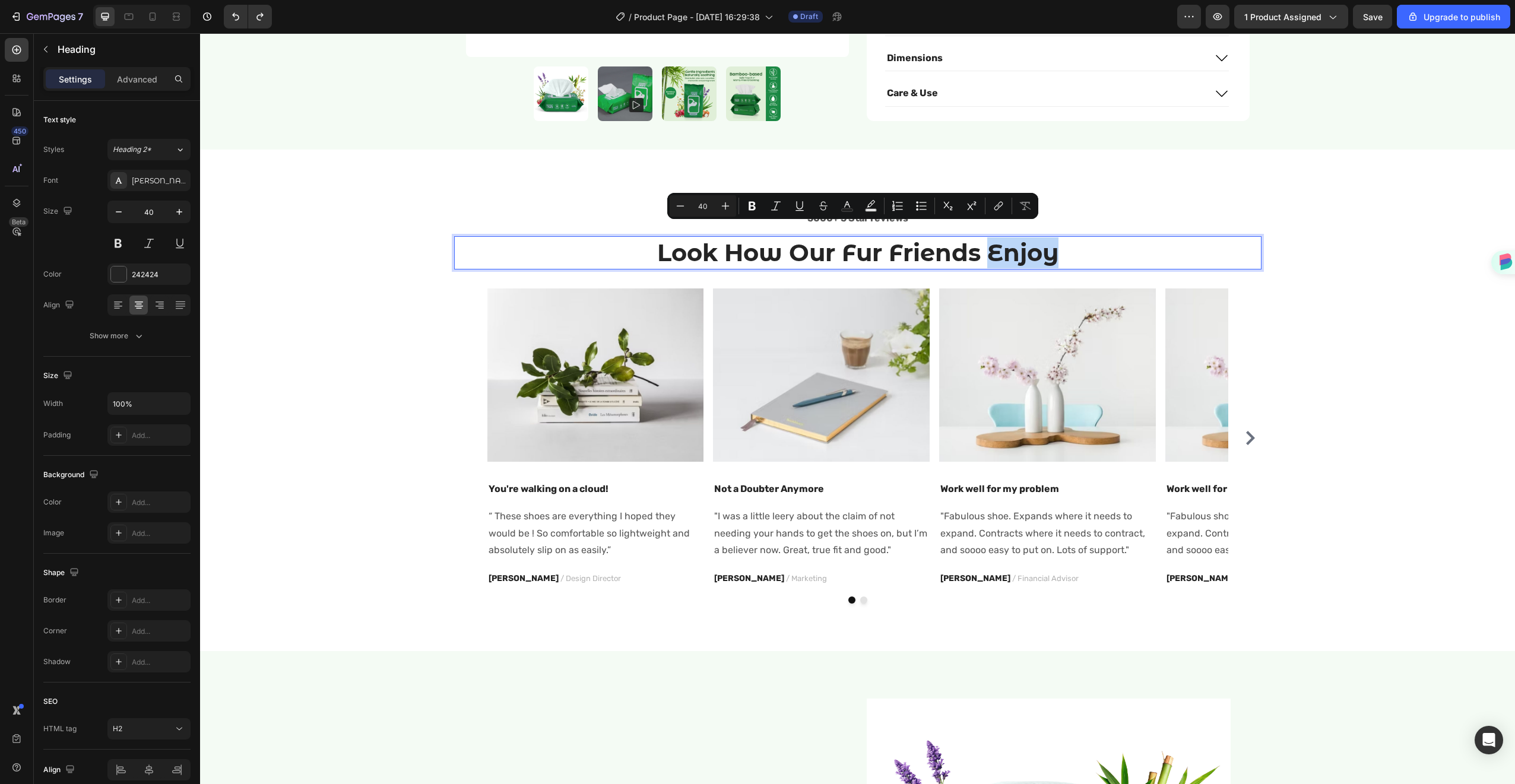
click at [1118, 242] on p "Look How Our Fur Friends Enjoy" at bounding box center [858, 252] width 805 height 31
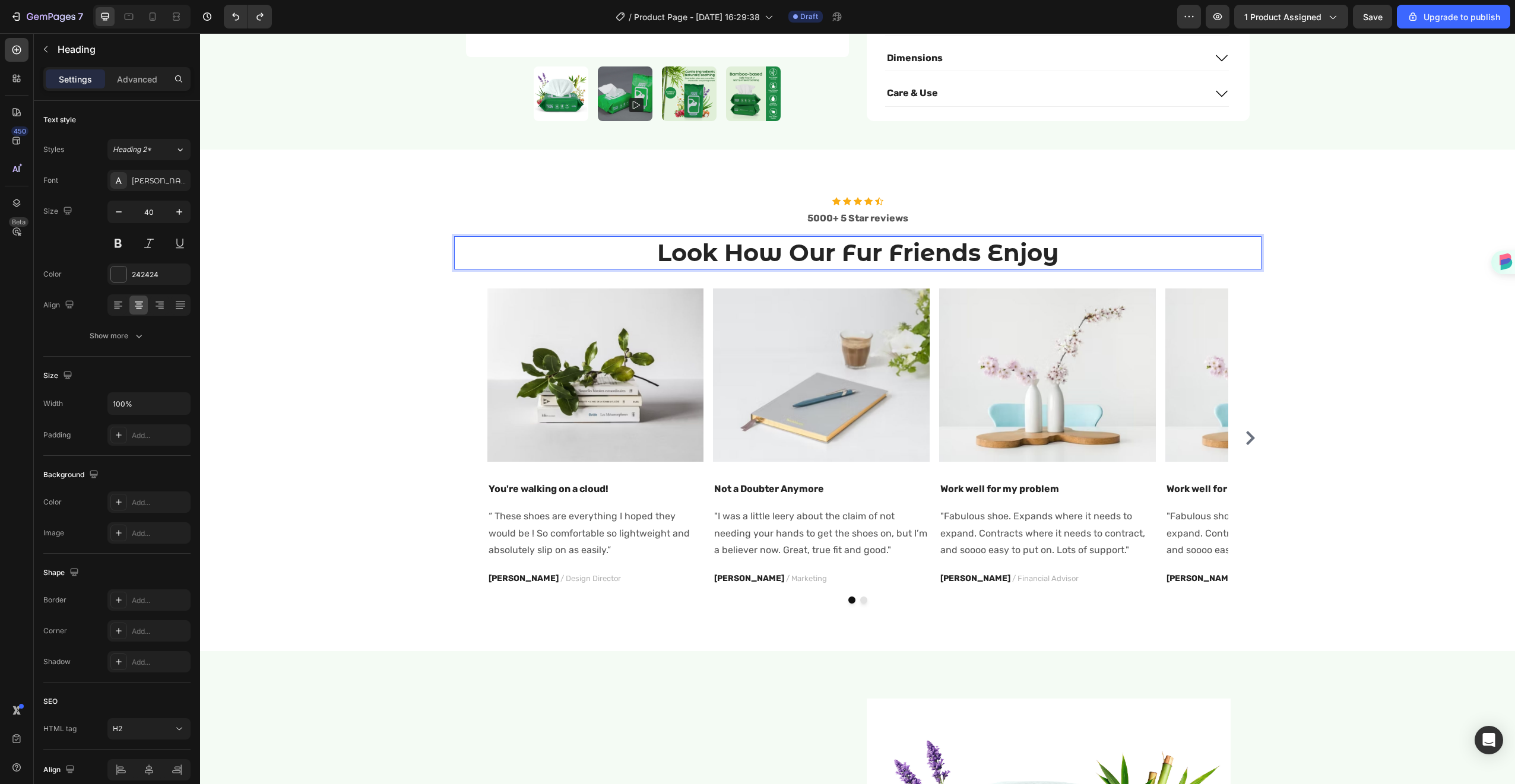
click at [1055, 237] on p "Look How Our Fur Friends Enjoy" at bounding box center [858, 252] width 805 height 31
click at [1052, 237] on p "Look How Our Fur Friends Enjoy" at bounding box center [858, 252] width 805 height 31
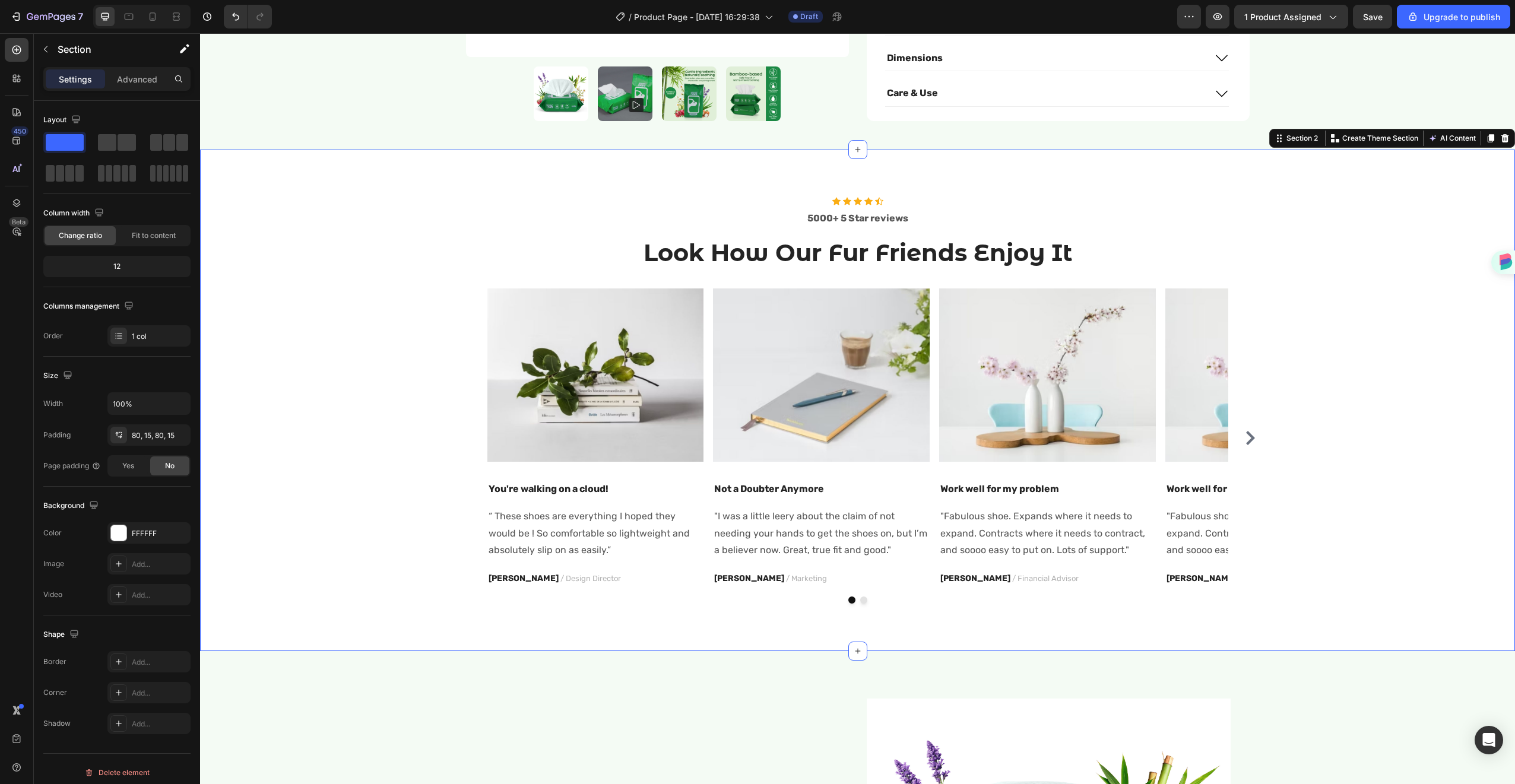
click at [1280, 209] on div "Icon Icon Icon Icon Icon Icon List Hoz 5000+ 5 Star reviews Text block Look How…" at bounding box center [857, 400] width 1297 height 407
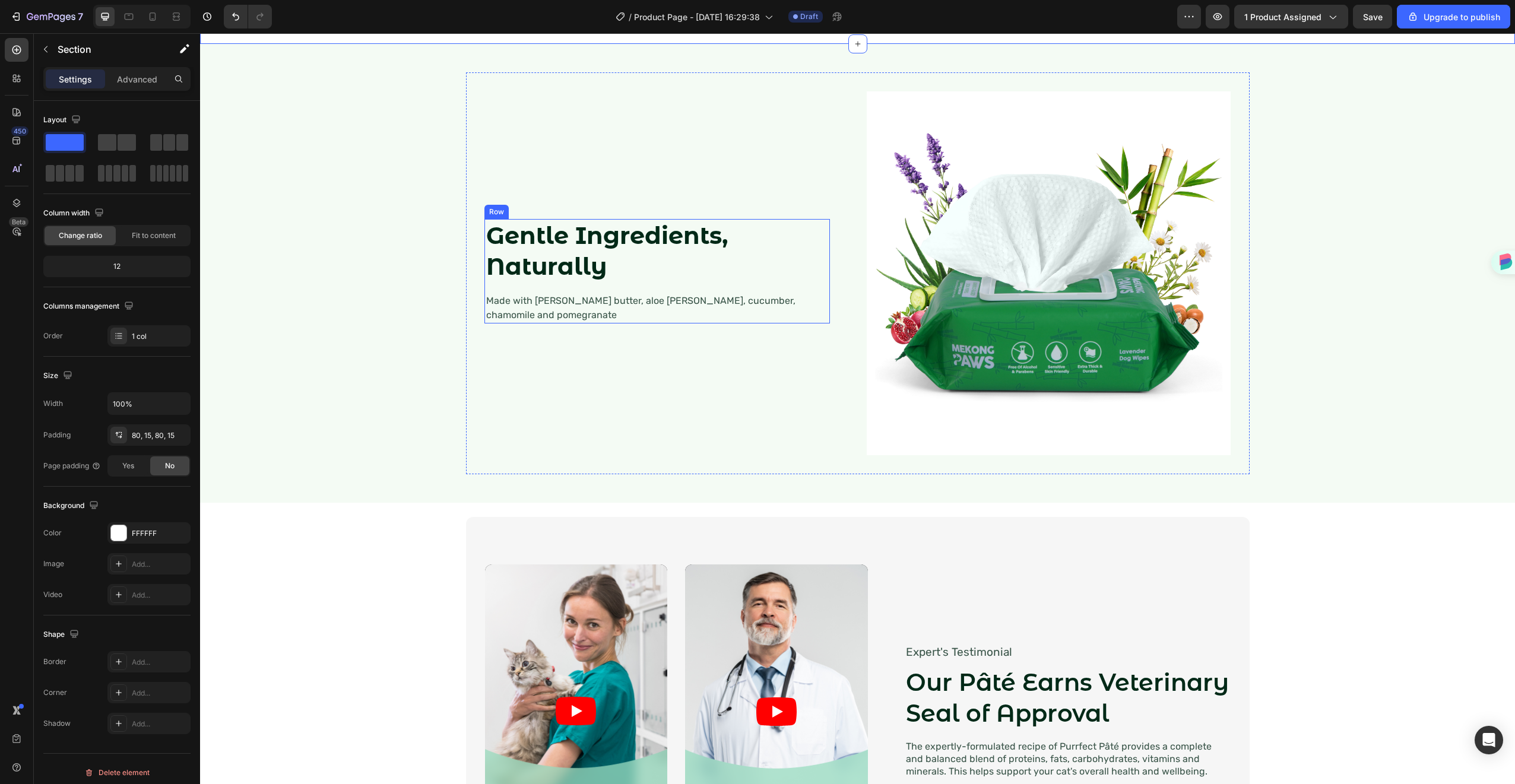
click at [564, 281] on strong "Gentle Ingredients, Naturally" at bounding box center [607, 251] width 242 height 60
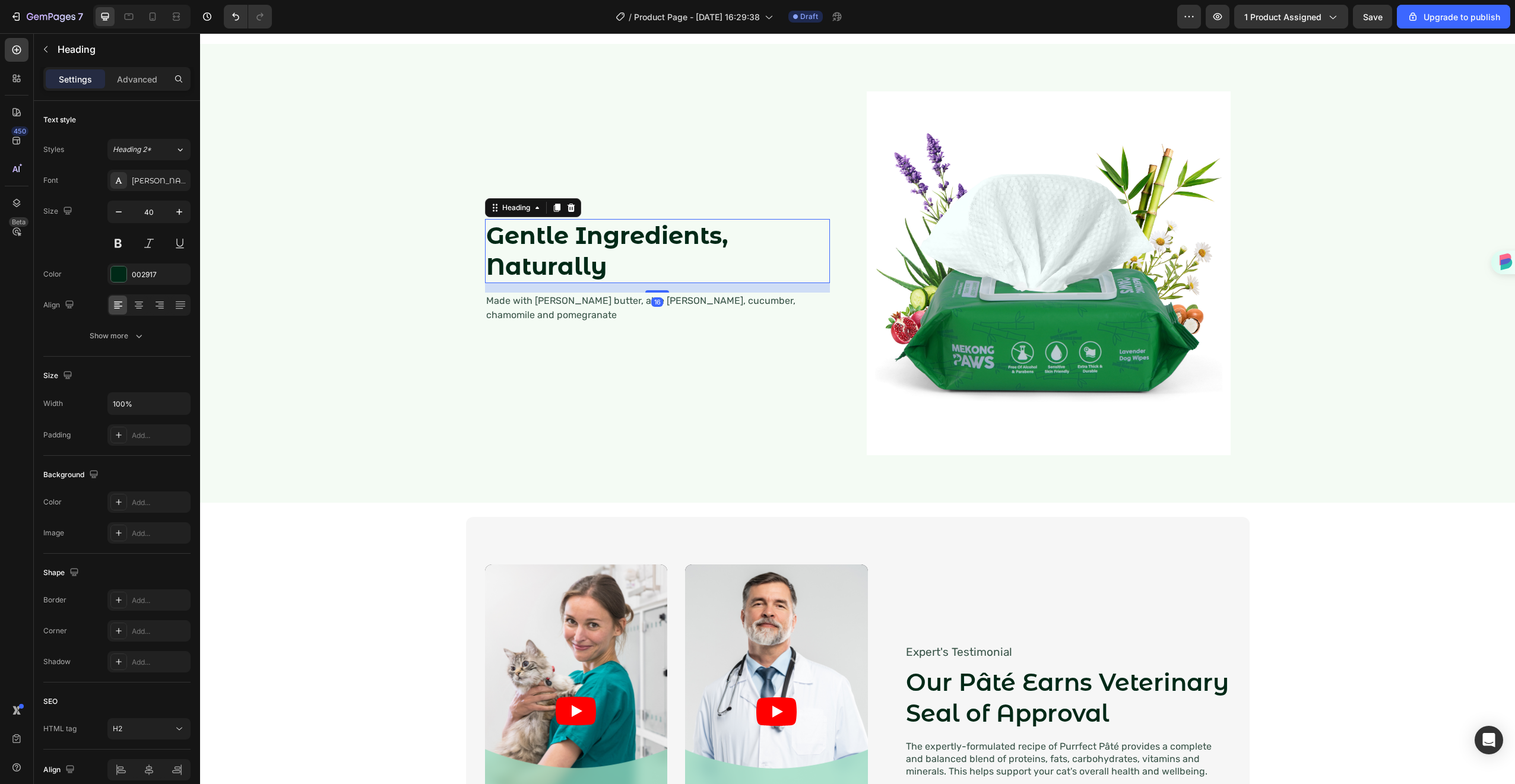
click at [564, 281] on strong "Gentle Ingredients, Naturally" at bounding box center [607, 251] width 242 height 60
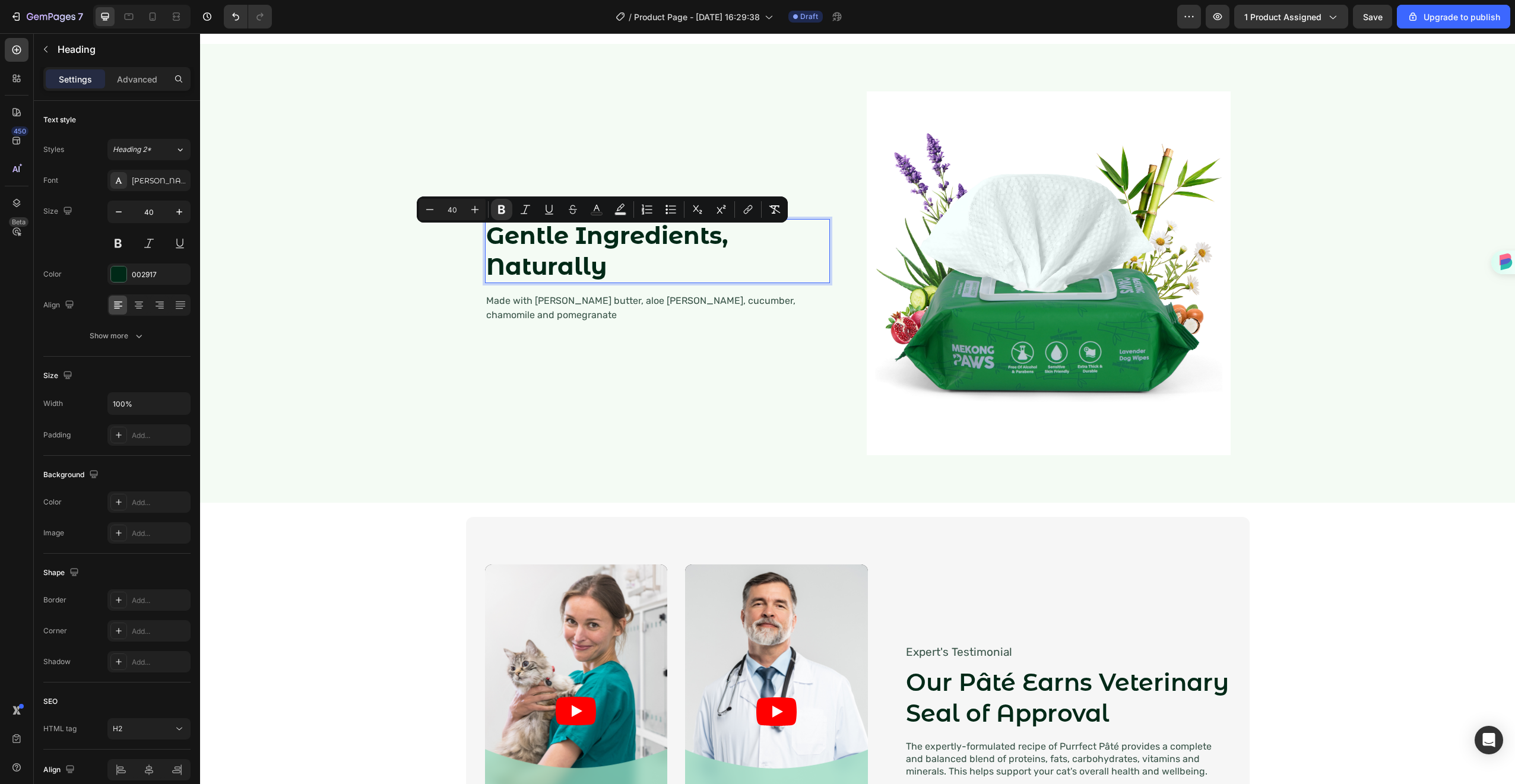
click at [610, 276] on p "Gentle Ingredients, Naturally" at bounding box center [658, 251] width 343 height 62
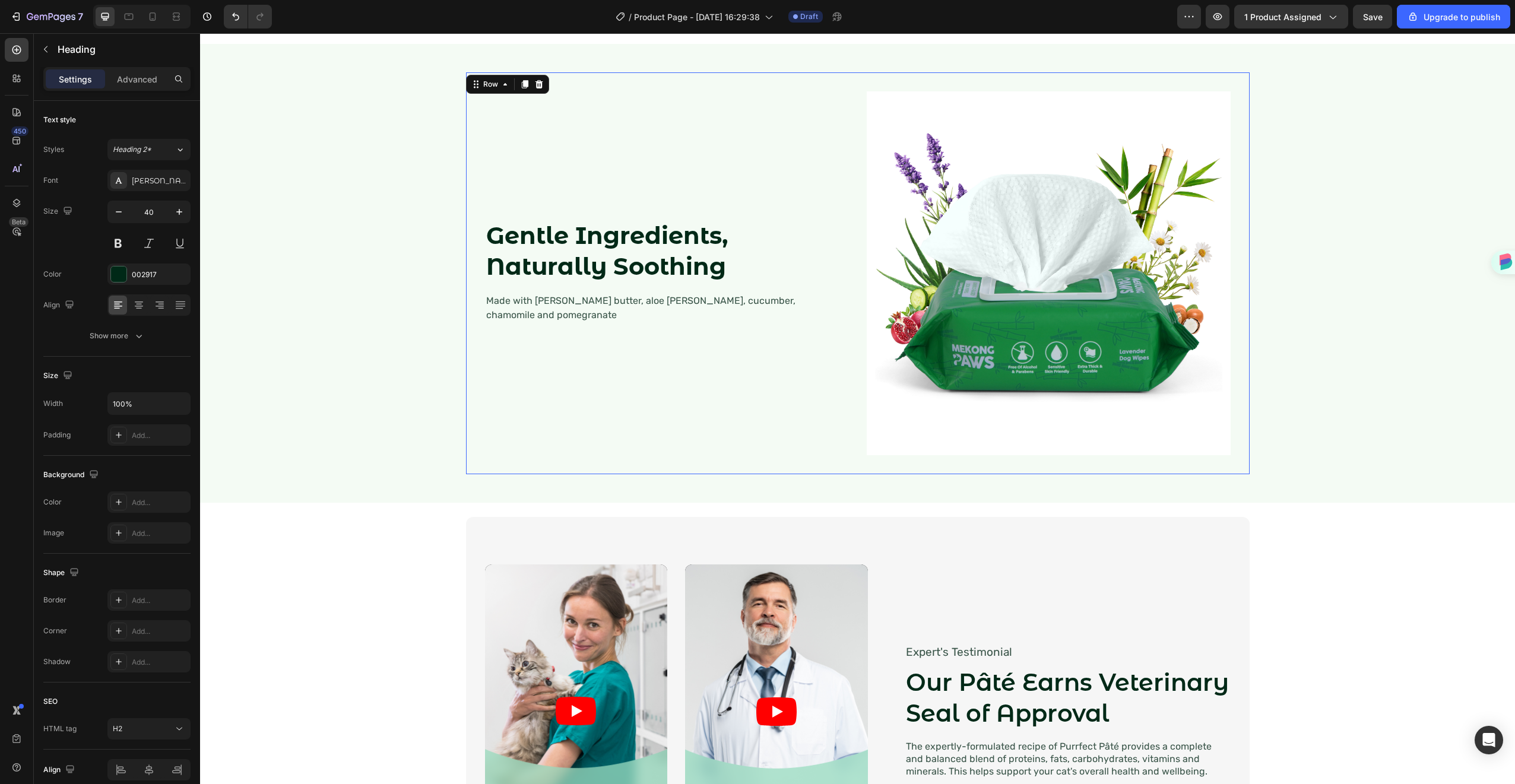
click at [672, 332] on div "⁠⁠⁠⁠⁠⁠⁠ Gentle Ingredients, Naturally Soothing Heading Made with [PERSON_NAME] …" at bounding box center [667, 274] width 364 height 364
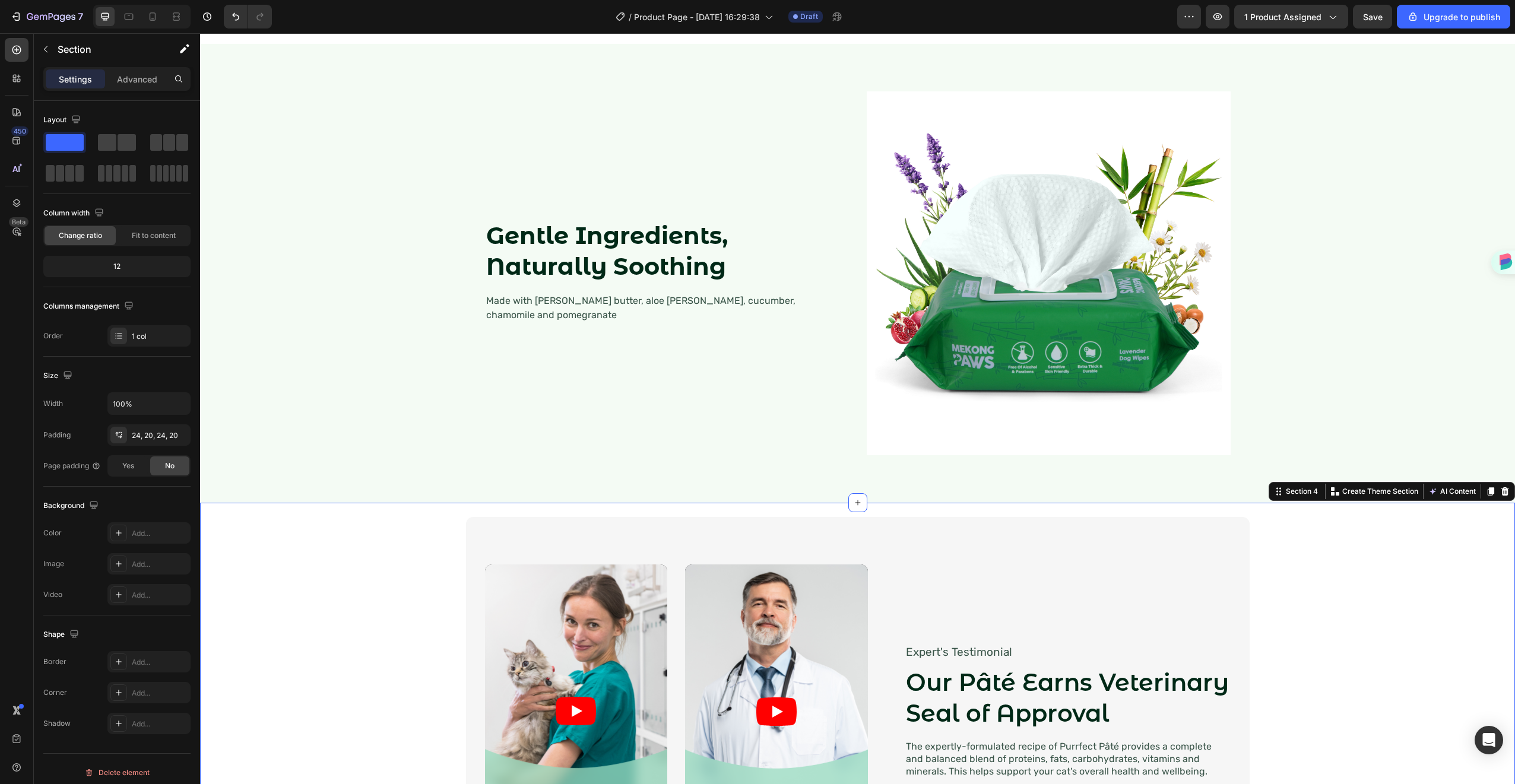
click at [430, 566] on div "Video Video Video Video Carousel Expert's Testimonial Text Block Our [PERSON_NA…" at bounding box center [857, 711] width 1291 height 389
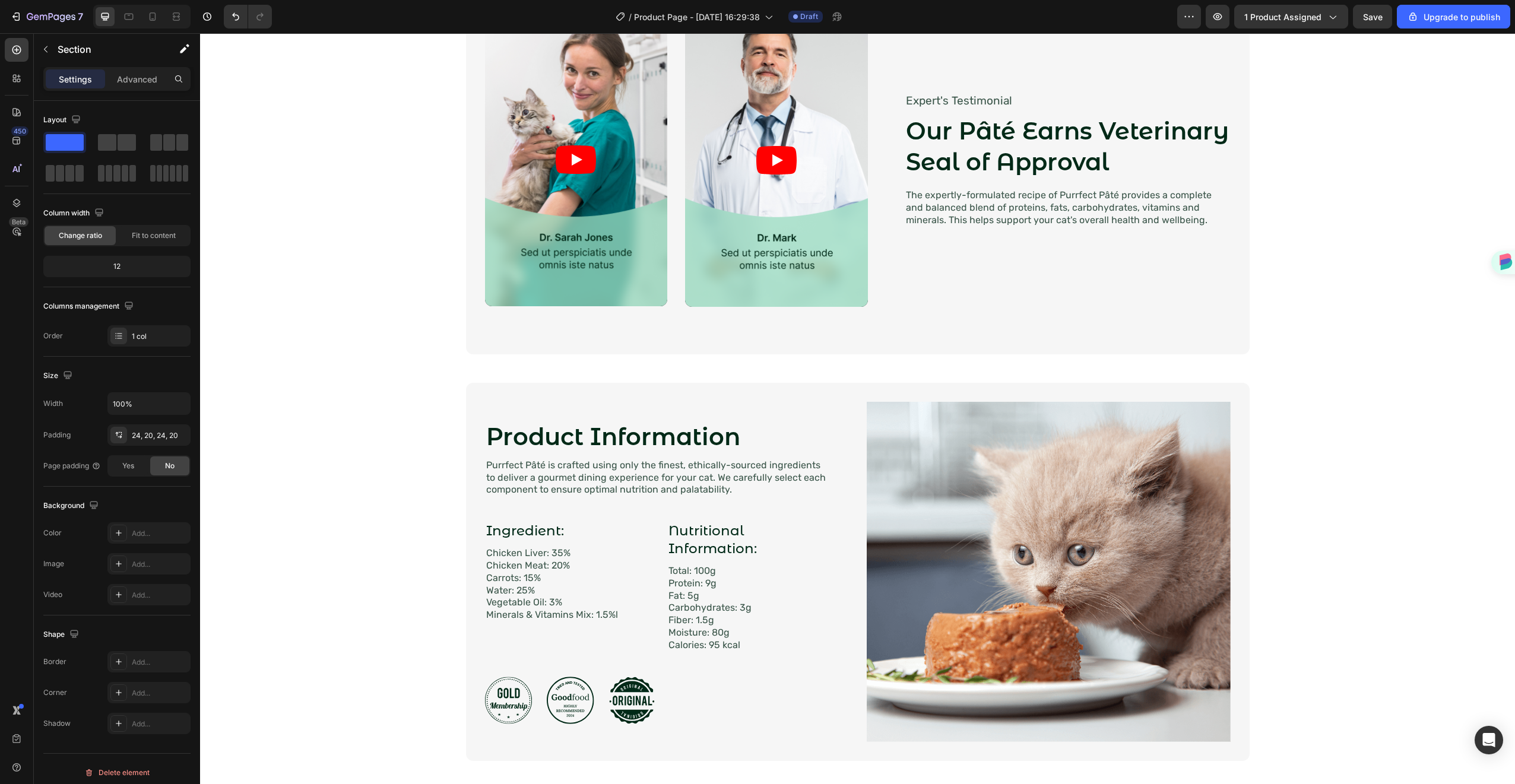
scroll to position [1849, 0]
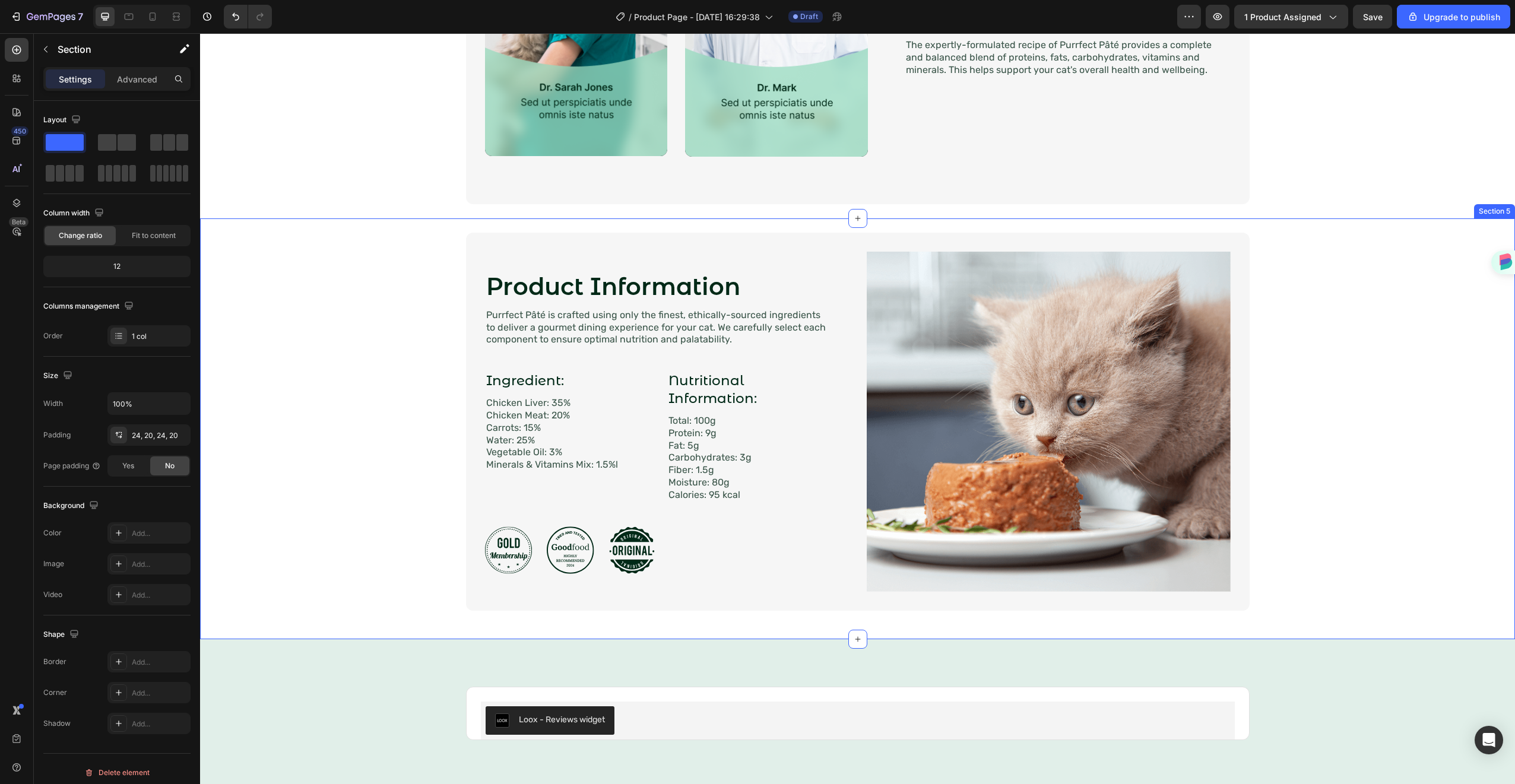
click at [234, 476] on div "Product Information Heading Image Purrfect Pâté is crafted using only the fines…" at bounding box center [857, 421] width 1291 height 378
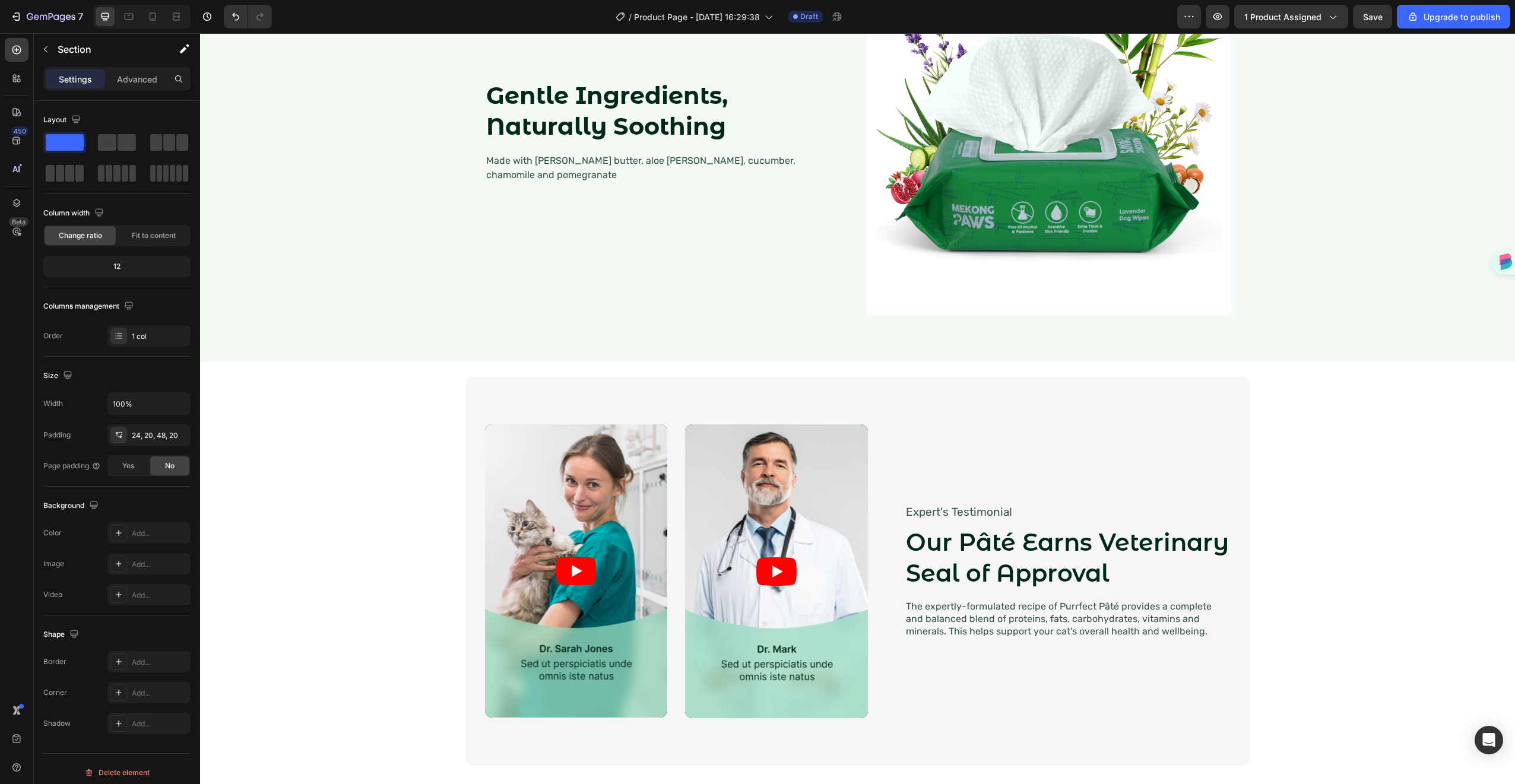
scroll to position [1512, 0]
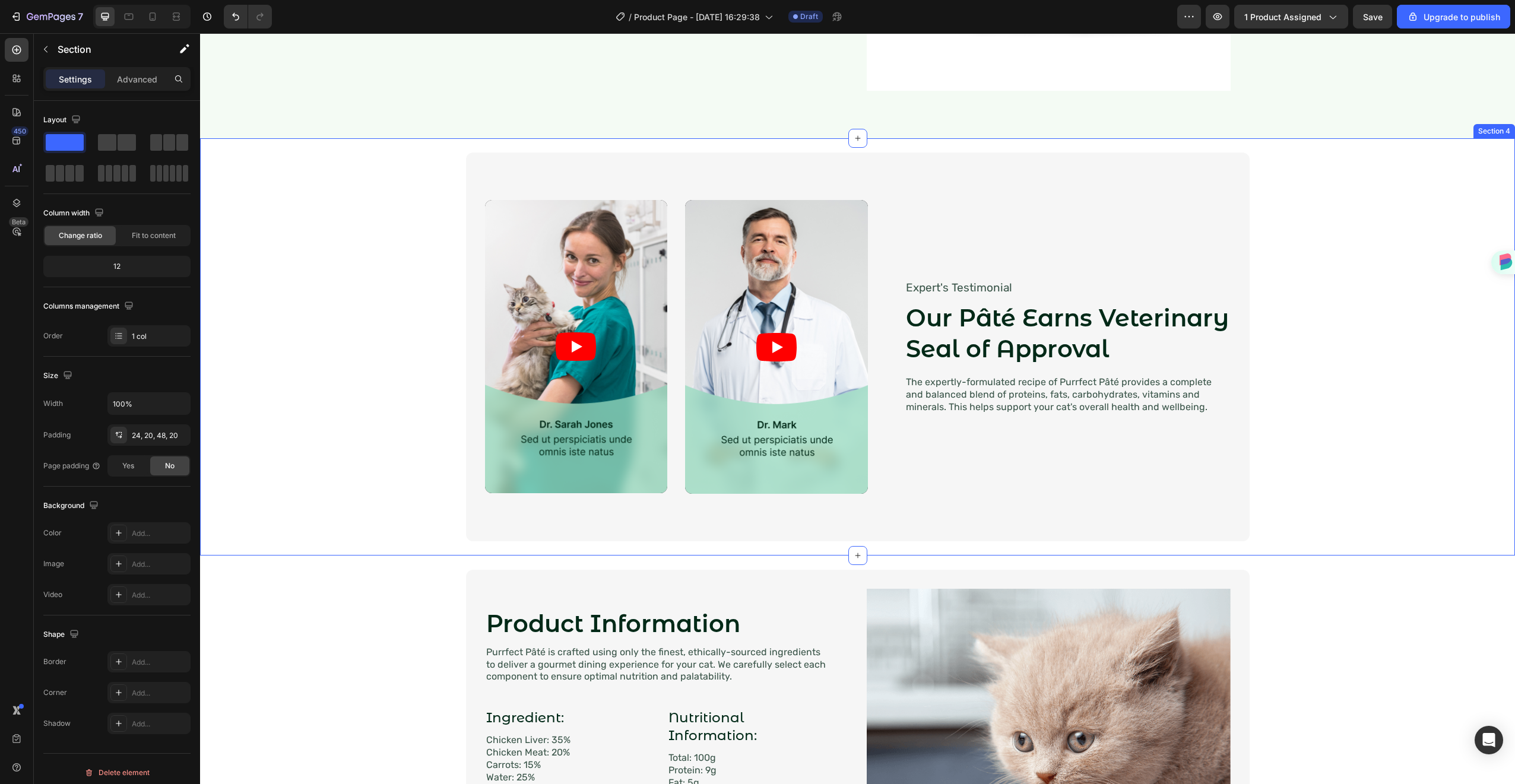
click at [228, 468] on div "Video Video Video Video Carousel Expert's Testimonial Text Block Our [PERSON_NA…" at bounding box center [857, 347] width 1291 height 389
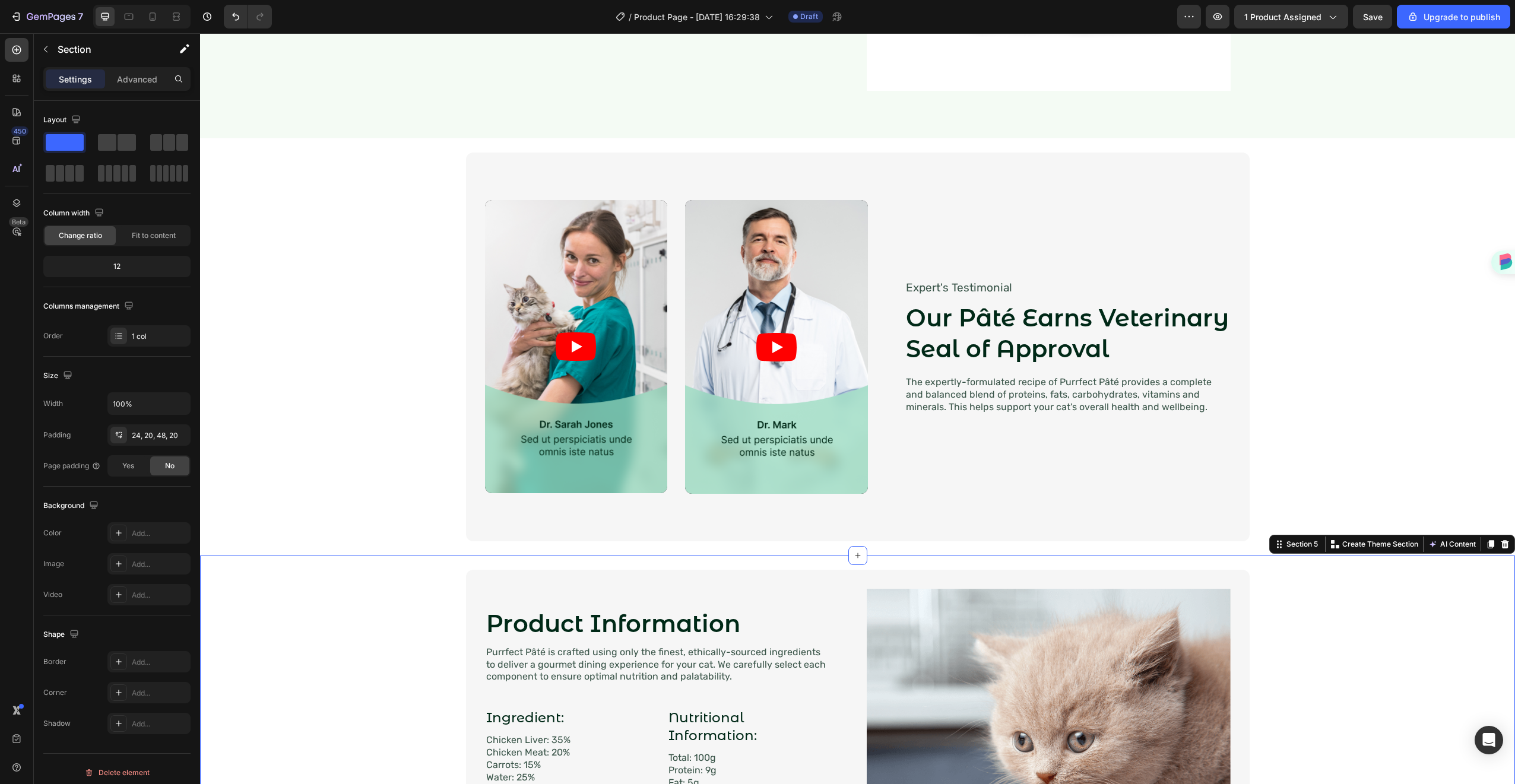
click at [363, 633] on div "Product Information Heading Image Purrfect Pâté is crafted using only the fines…" at bounding box center [857, 759] width 1291 height 378
click at [385, 514] on div "Video Video Video Video Carousel Expert's Testimonial Text Block Our [PERSON_NA…" at bounding box center [857, 347] width 1291 height 389
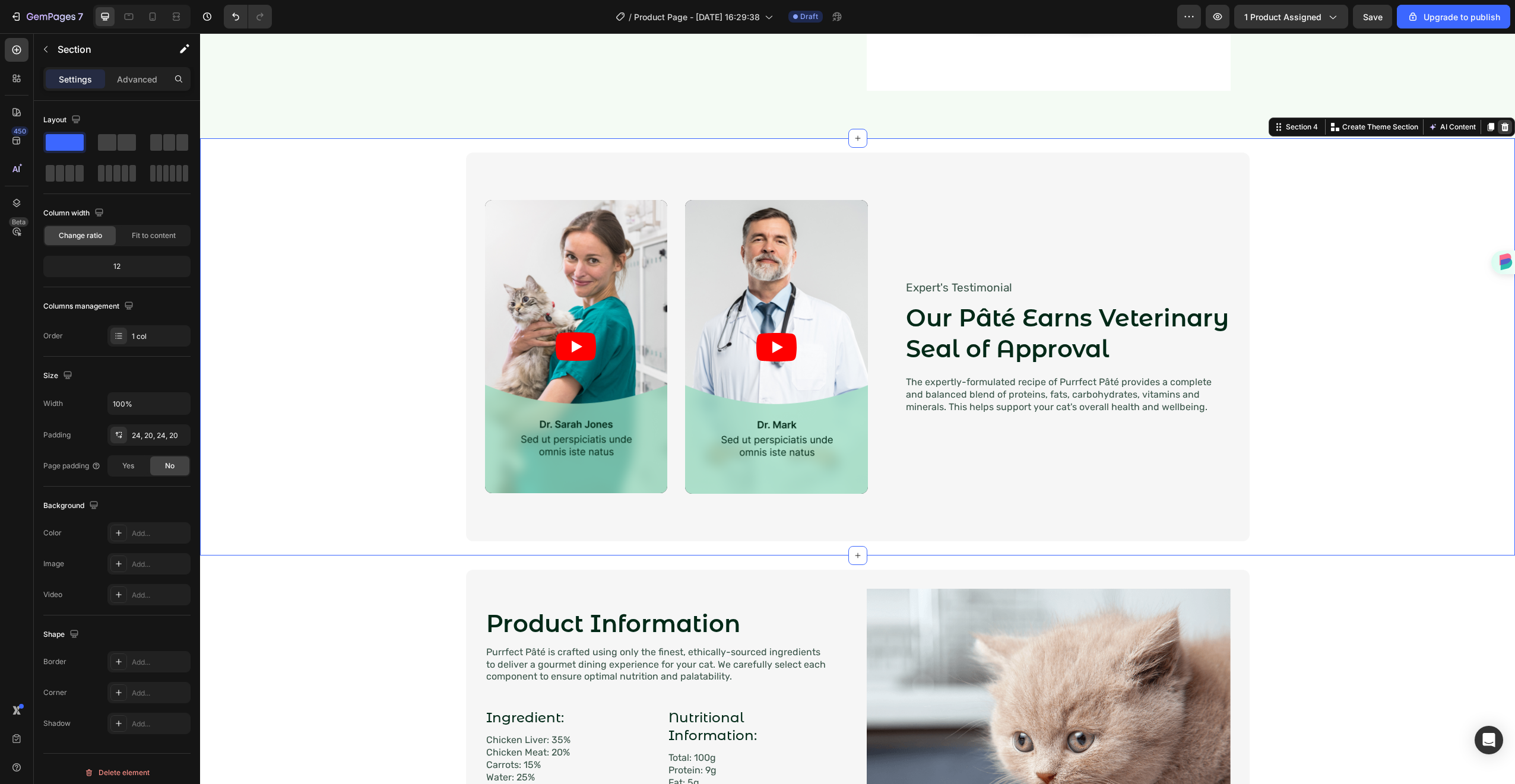
click at [1501, 128] on icon at bounding box center [1505, 127] width 8 height 9
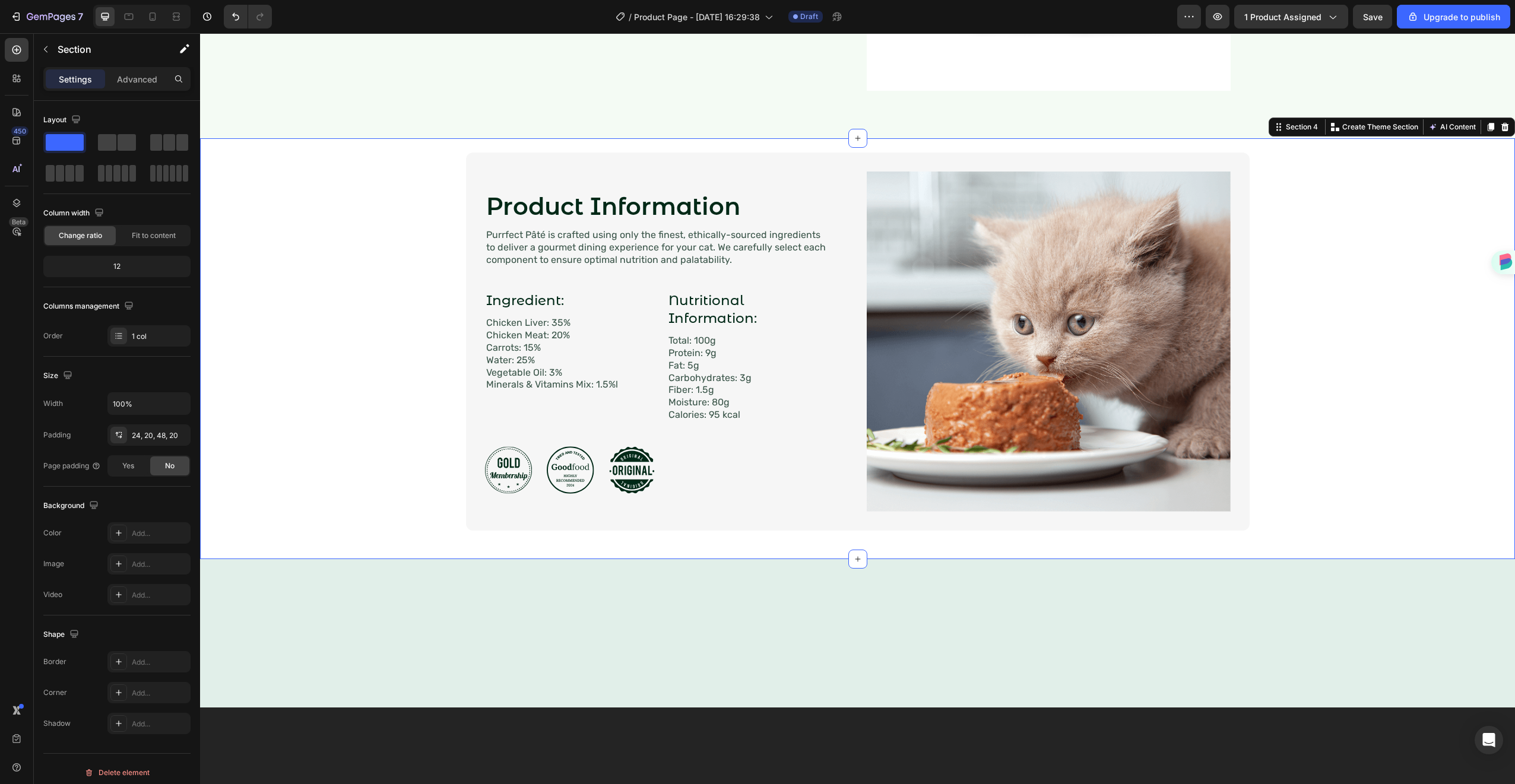
click at [1438, 188] on div "Product Information Heading Image Purrfect Pâté is crafted using only the fines…" at bounding box center [857, 342] width 1291 height 378
click at [1498, 131] on div at bounding box center [1505, 127] width 14 height 14
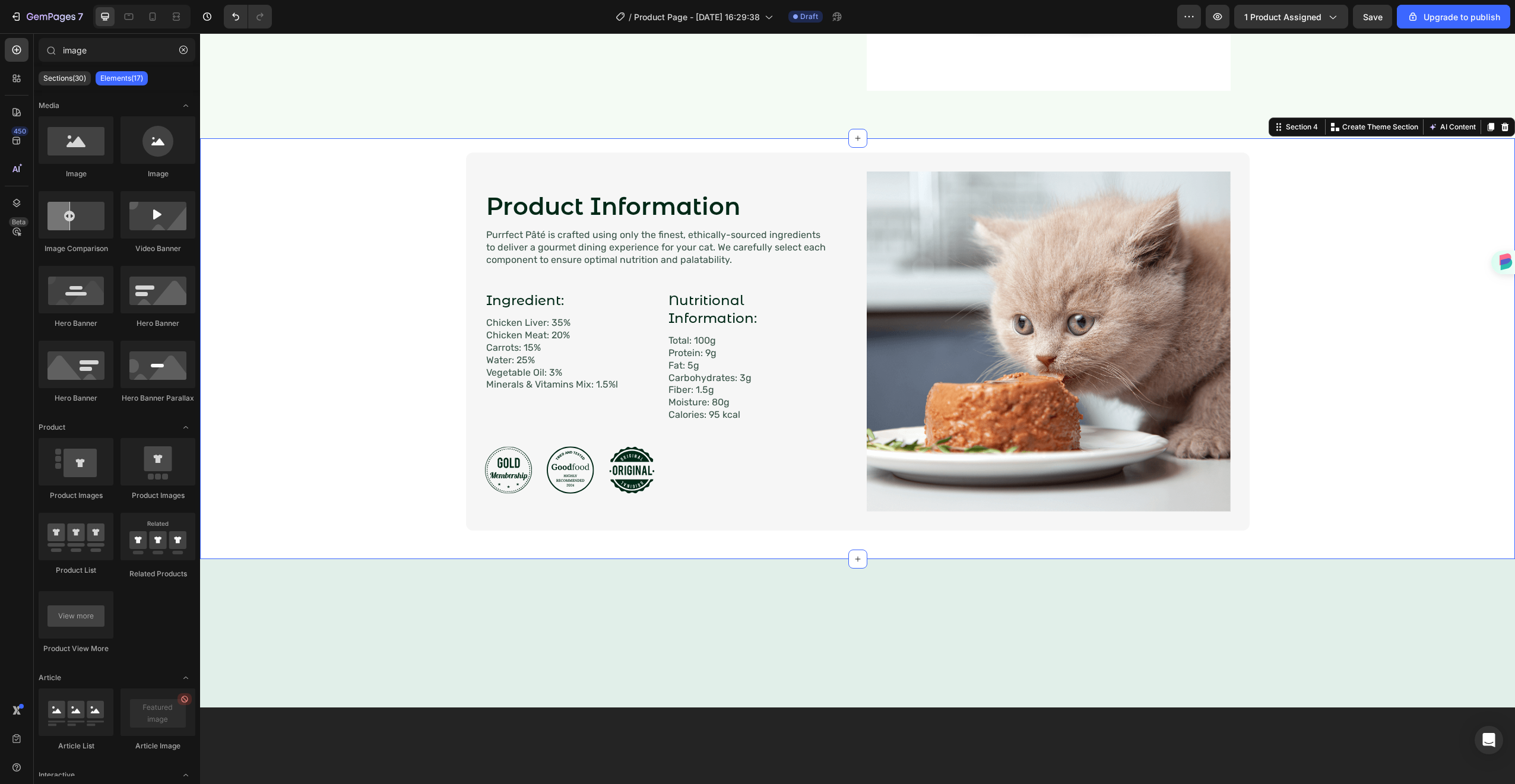
scroll to position [1351, 0]
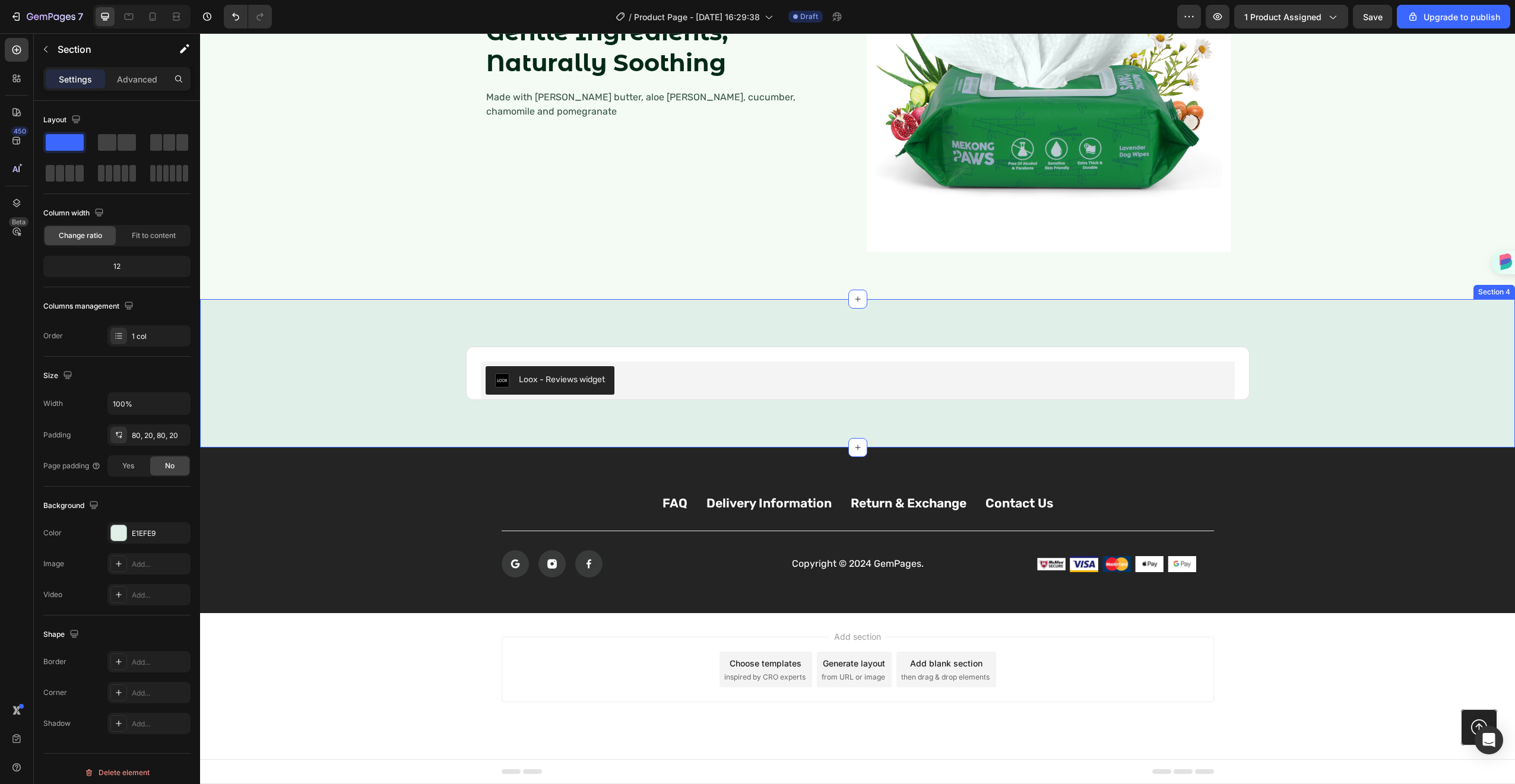
click at [1322, 335] on div "Loox - Reviews widget Loox Product Row Section 4" at bounding box center [857, 373] width 1315 height 149
click at [1501, 286] on icon at bounding box center [1505, 288] width 8 height 9
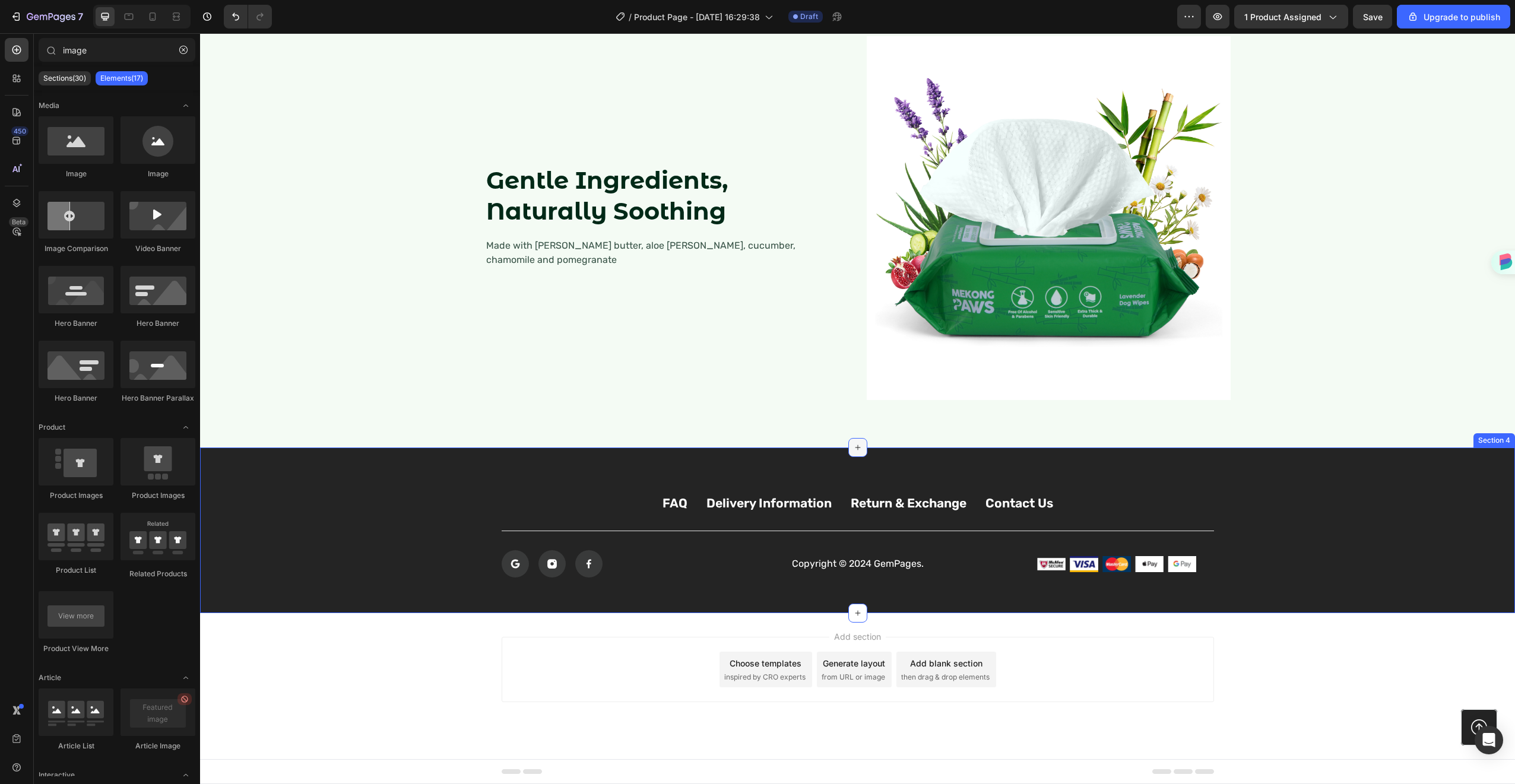
click at [857, 449] on icon at bounding box center [857, 447] width 9 height 9
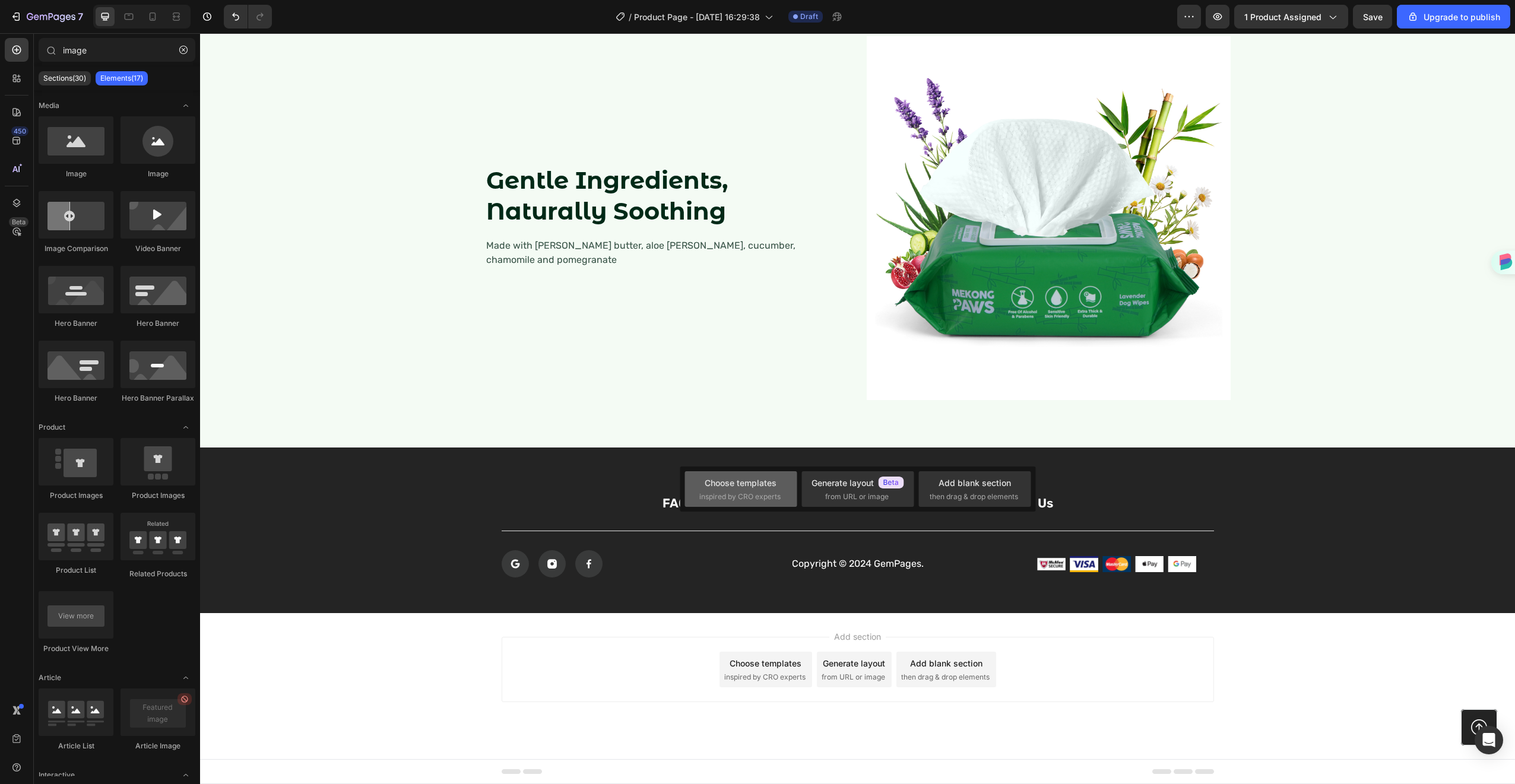
click at [769, 500] on span "inspired by CRO experts" at bounding box center [740, 496] width 81 height 11
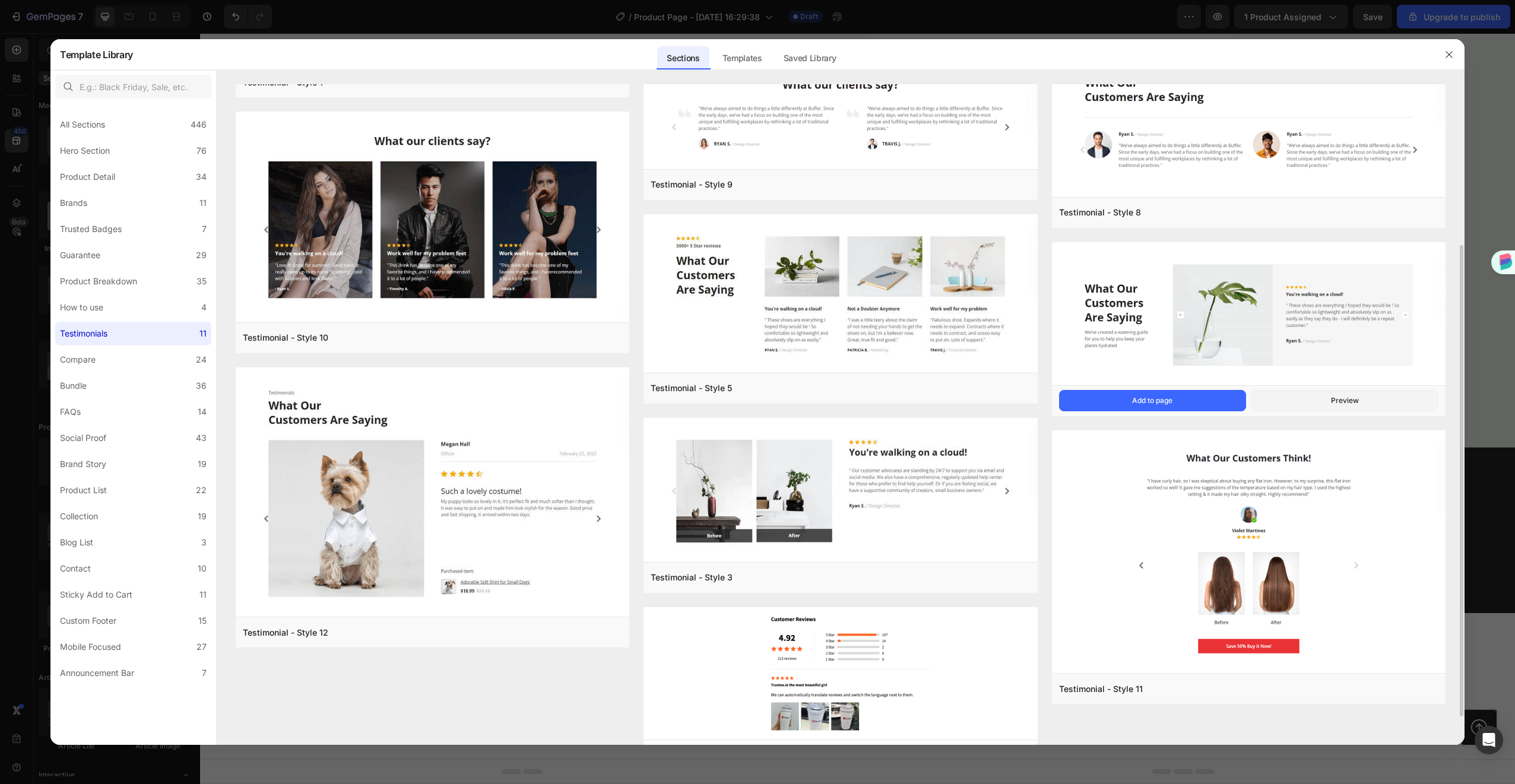
scroll to position [264, 0]
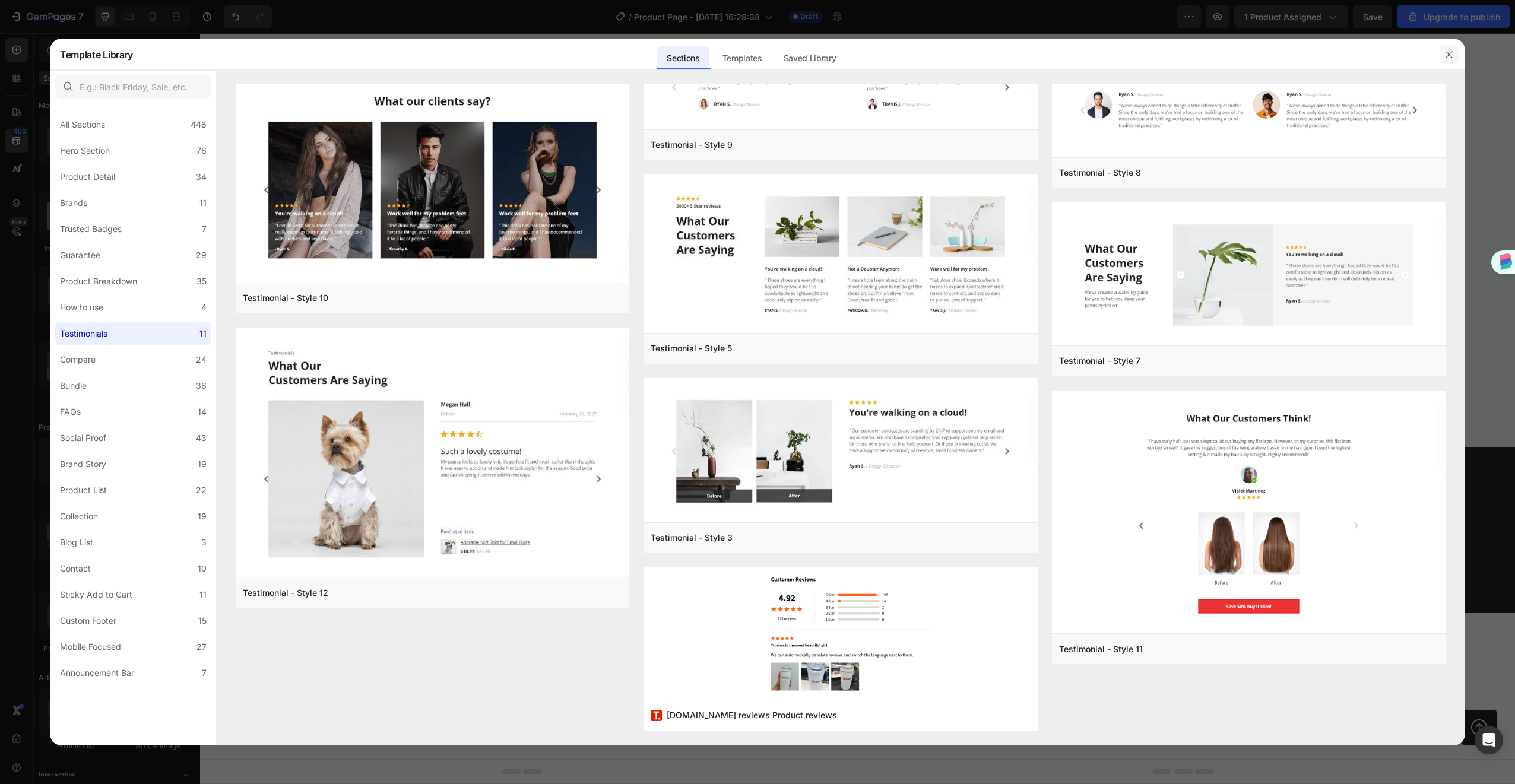
click at [1456, 56] on button "button" at bounding box center [1449, 54] width 19 height 19
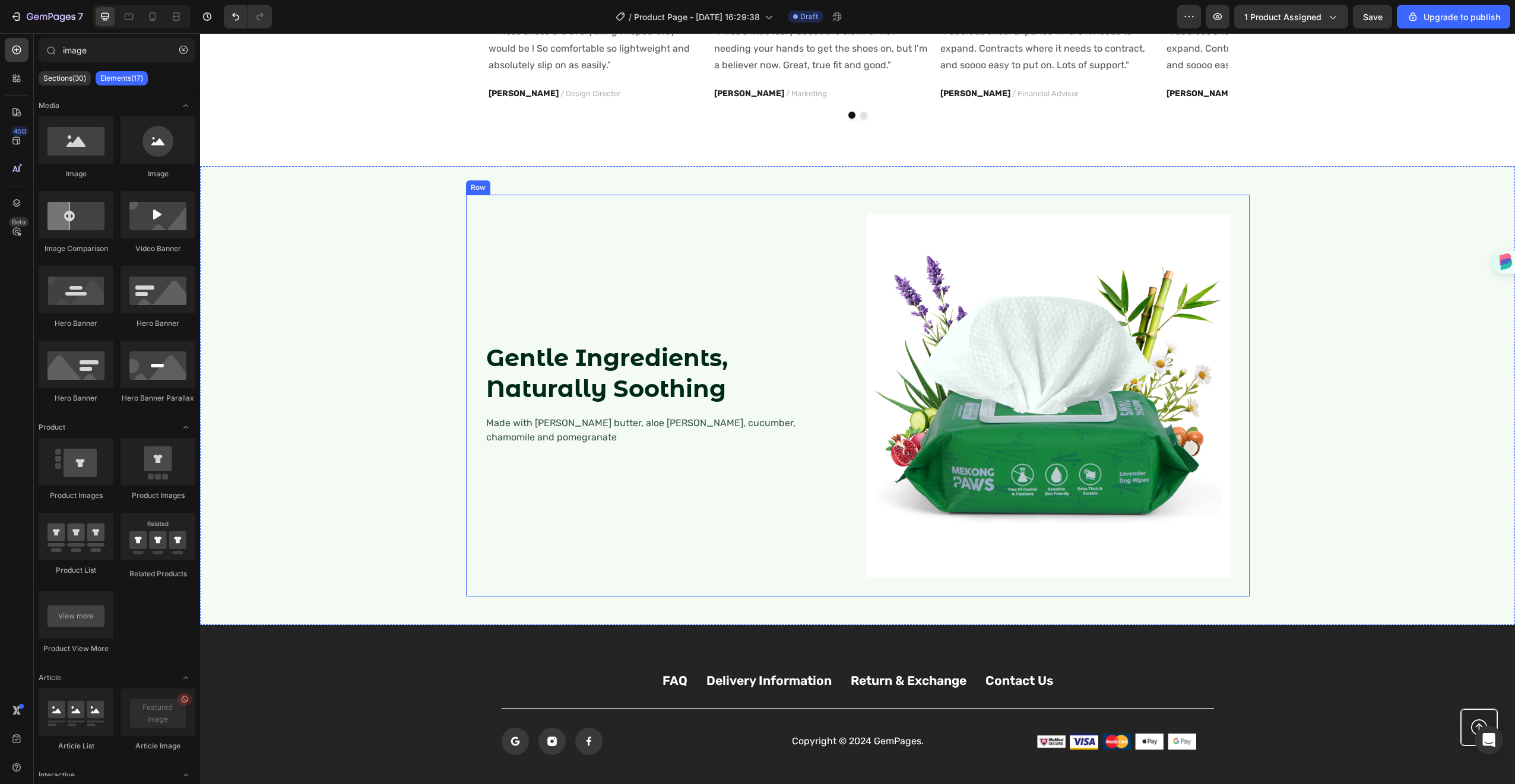
scroll to position [1033, 0]
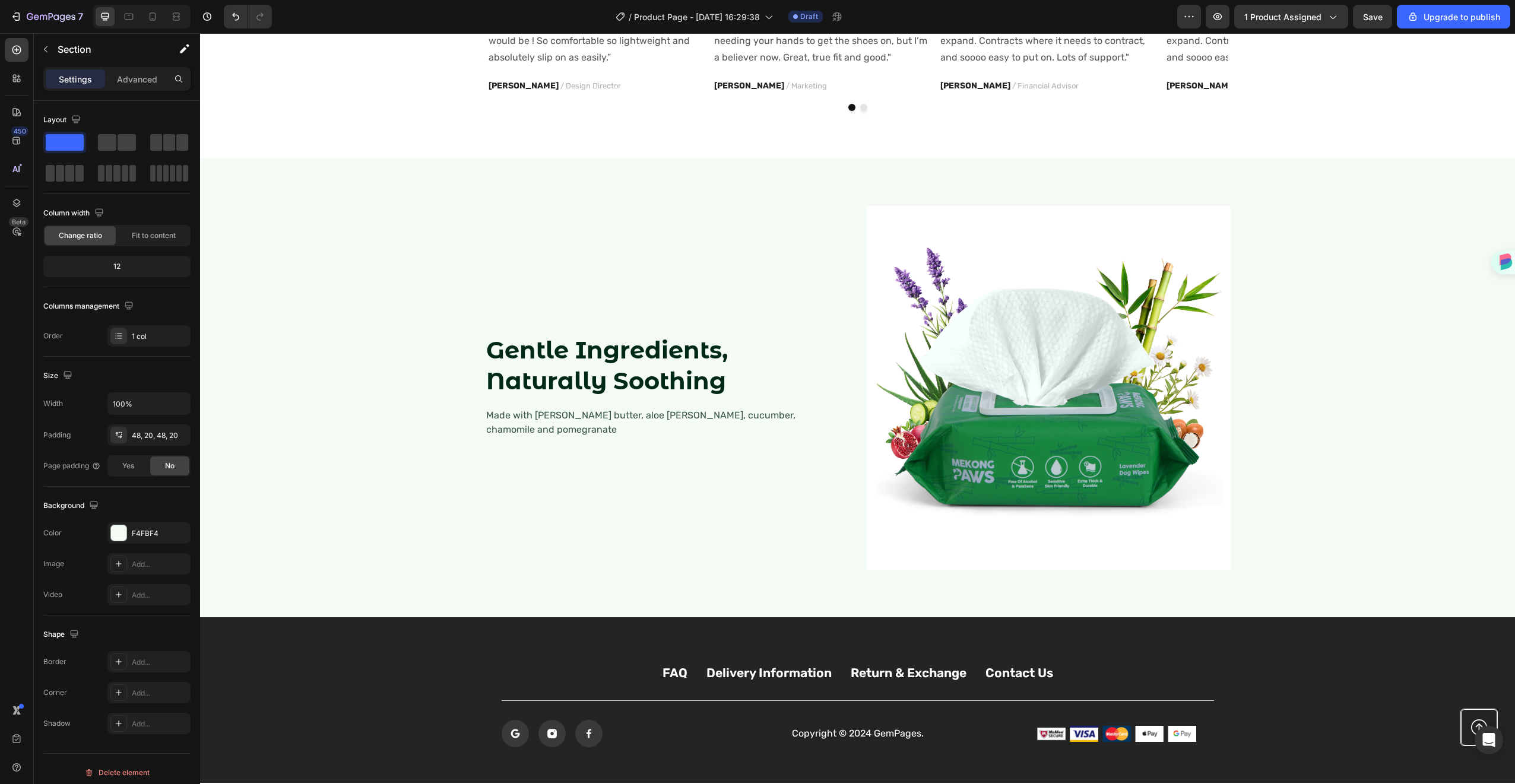
click at [264, 374] on div "Gentle Ingredients, Naturally Soothing Heading Made with [PERSON_NAME] butter, …" at bounding box center [857, 387] width 1291 height 402
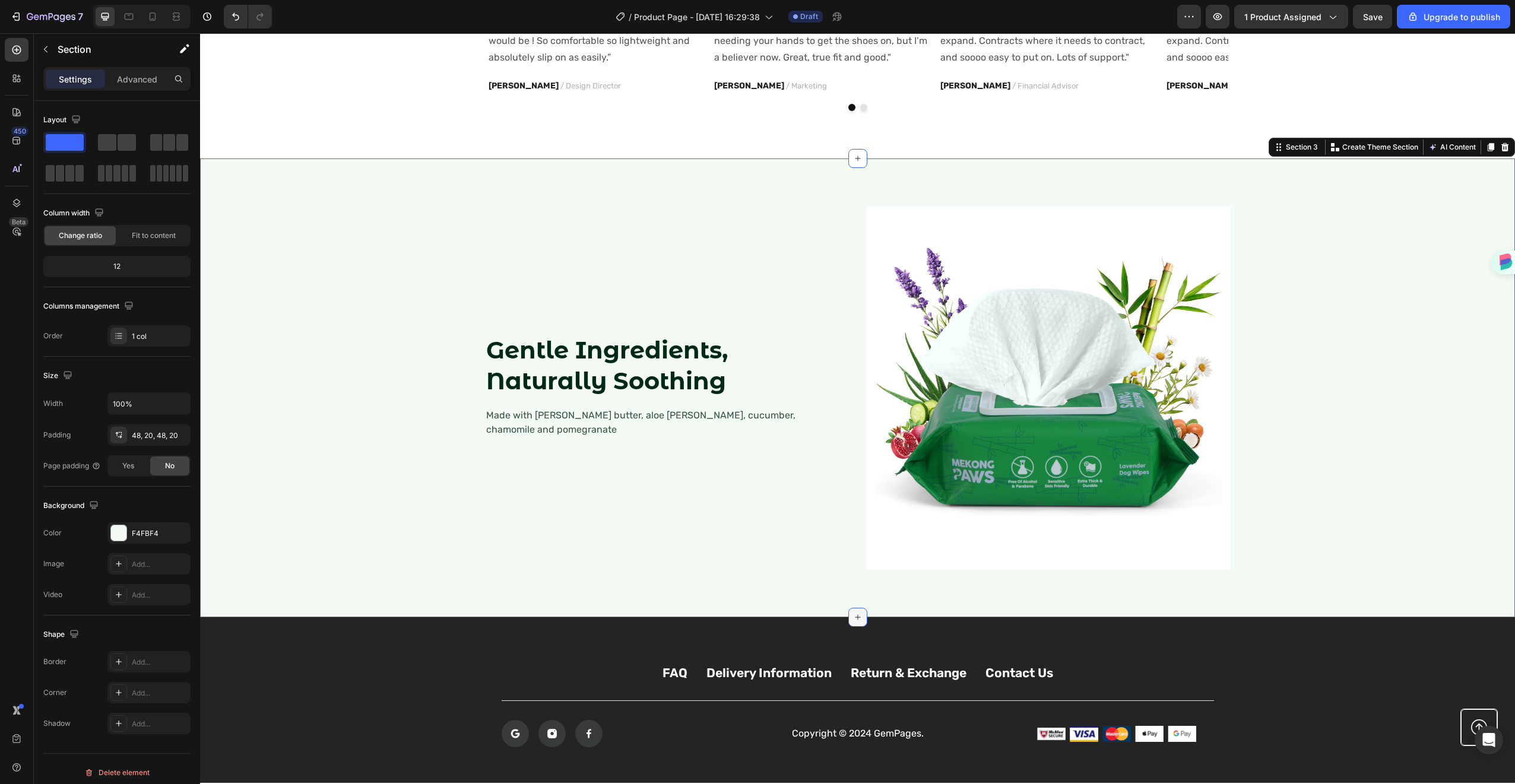
click at [853, 615] on icon at bounding box center [857, 617] width 9 height 9
click at [759, 662] on span "inspired by CRO experts" at bounding box center [740, 666] width 81 height 11
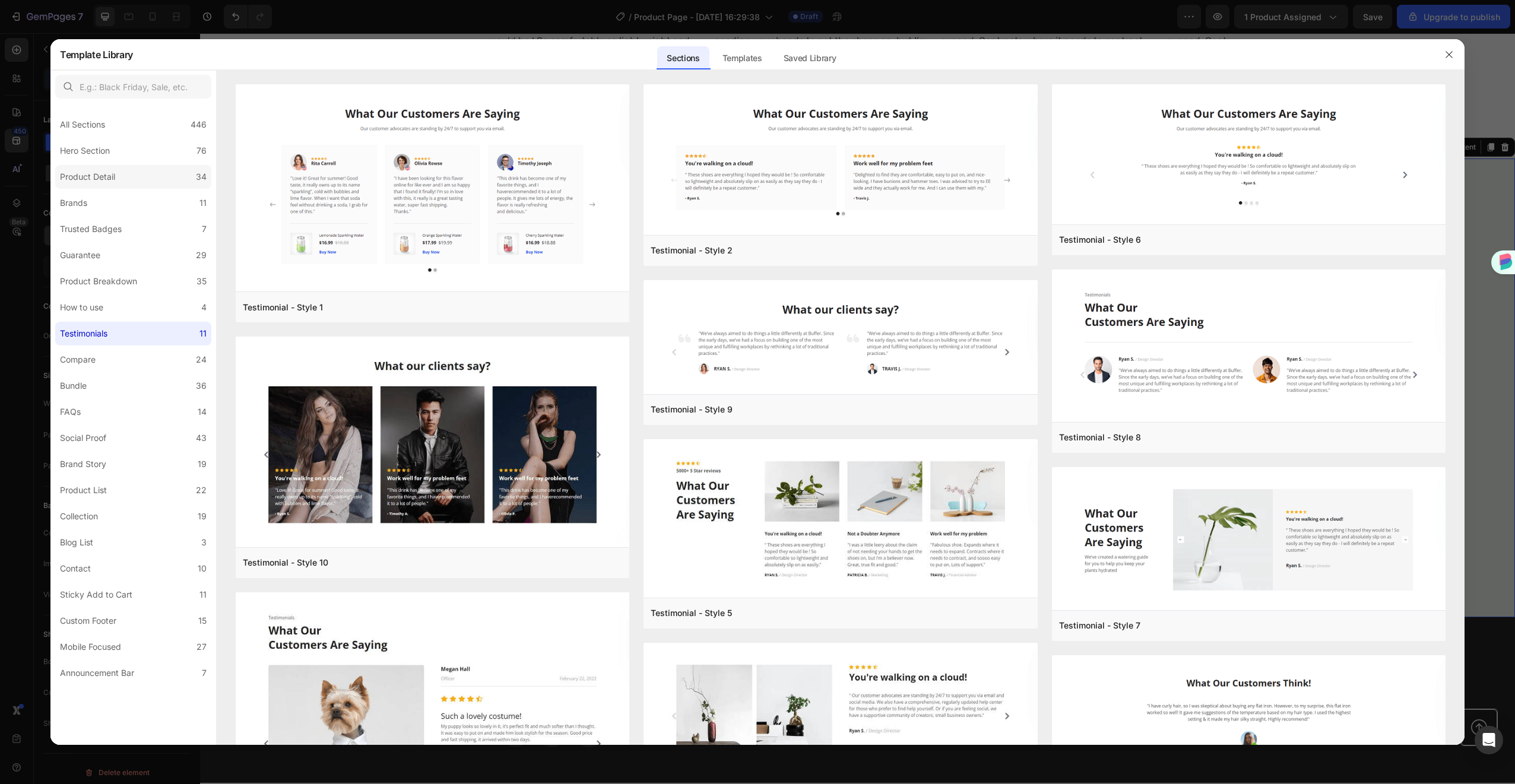
click at [114, 183] on div "Product Detail" at bounding box center [87, 177] width 55 height 14
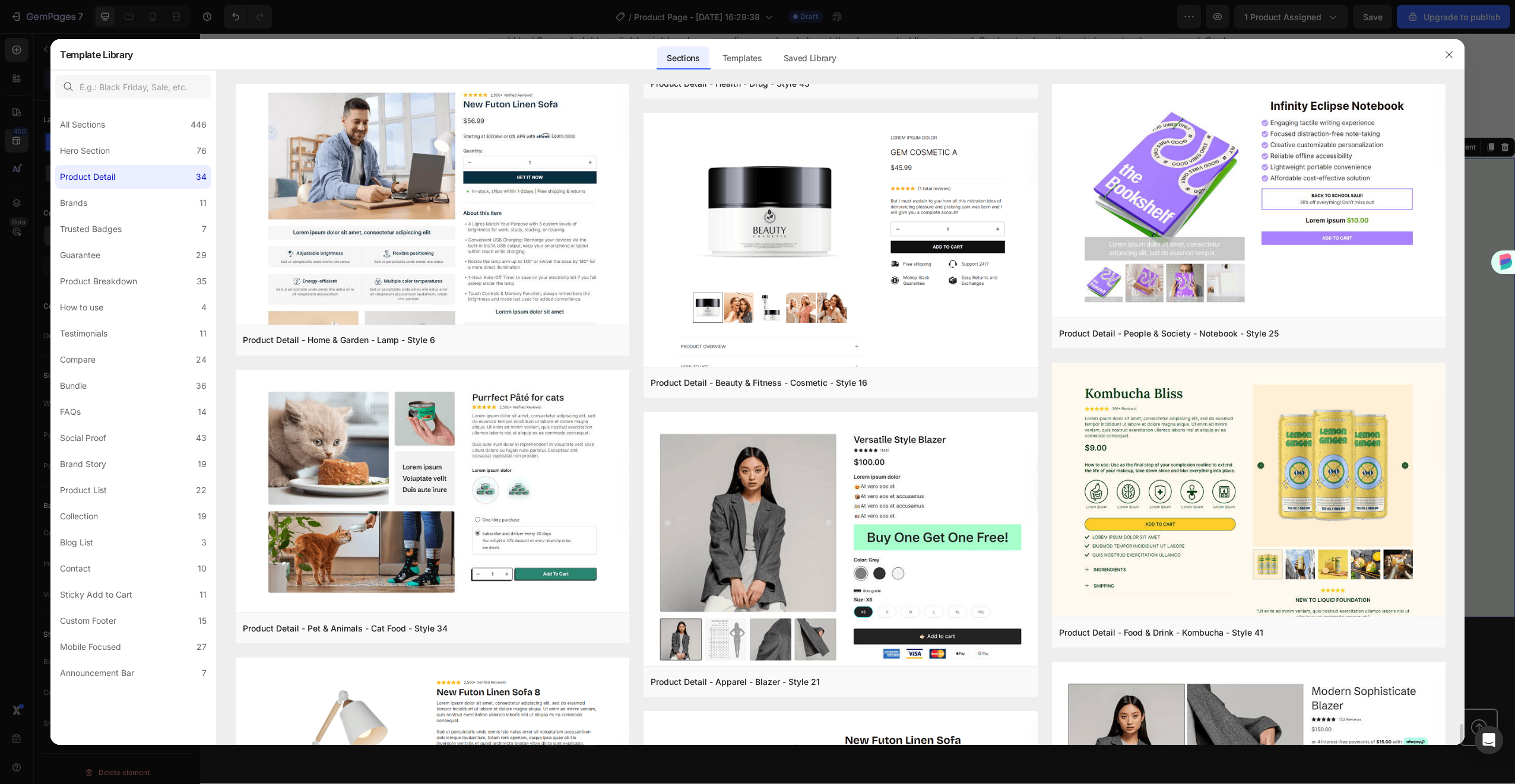
scroll to position [1586, 0]
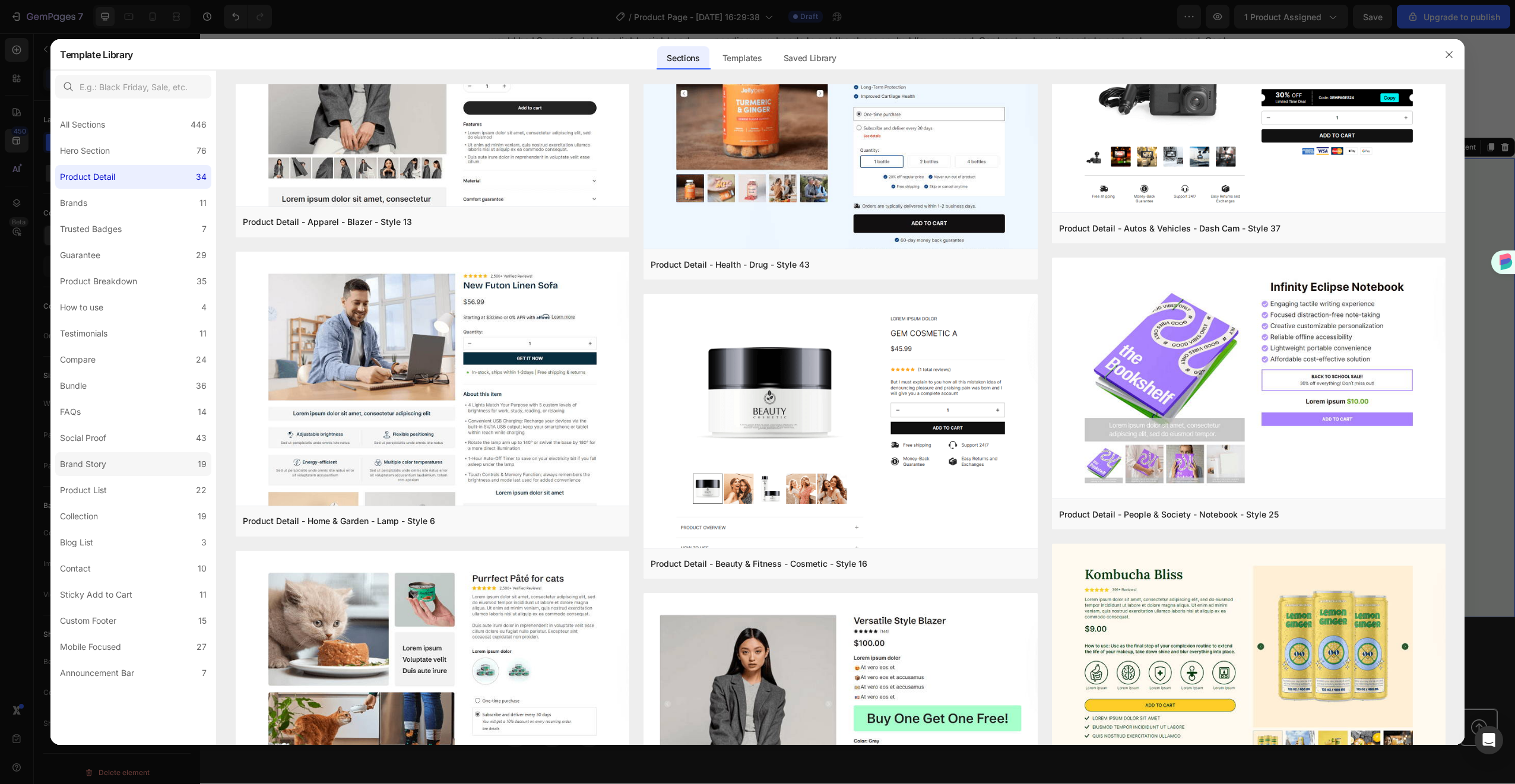
click at [123, 463] on label "Brand Story 19" at bounding box center [134, 463] width 156 height 23
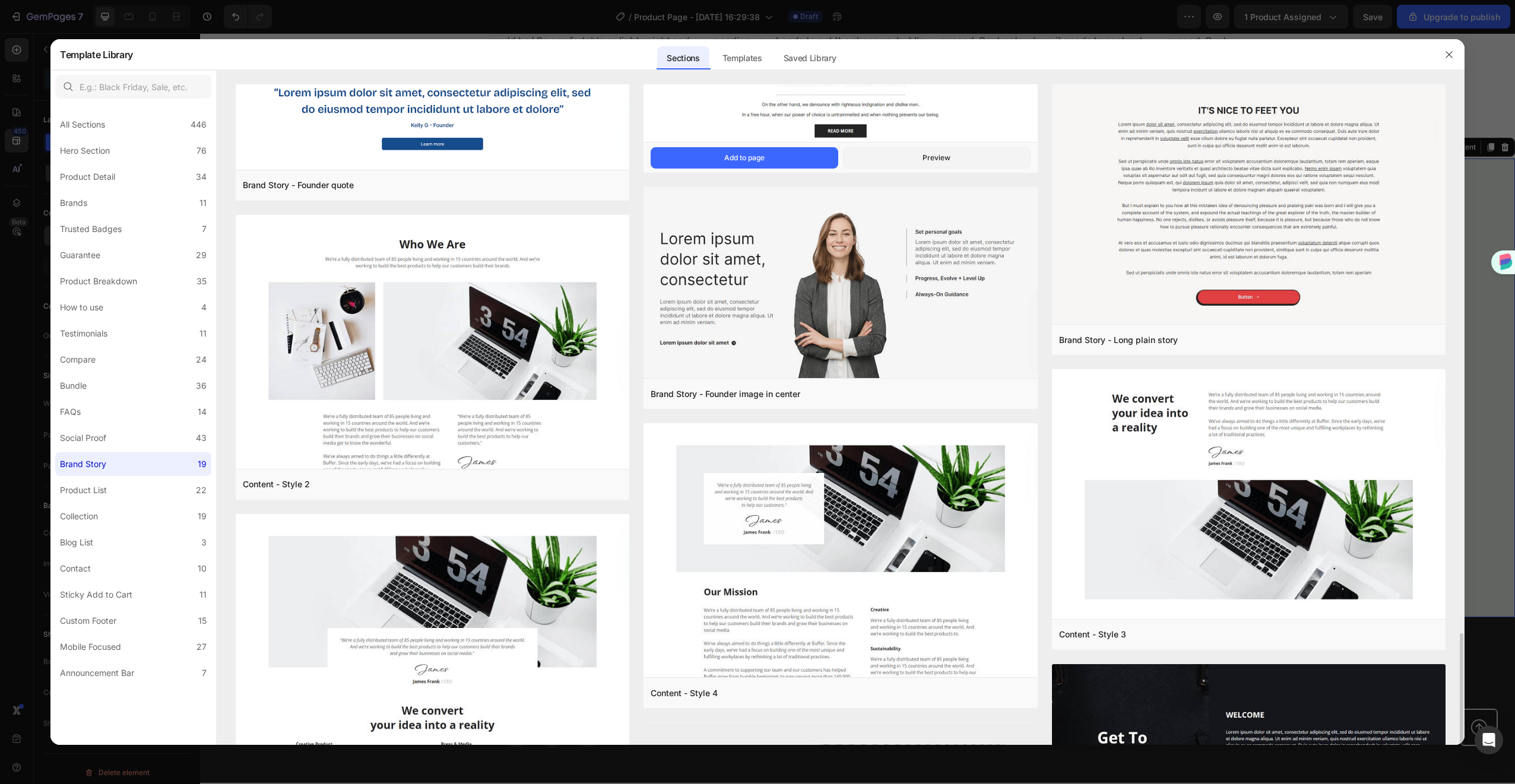
scroll to position [739, 0]
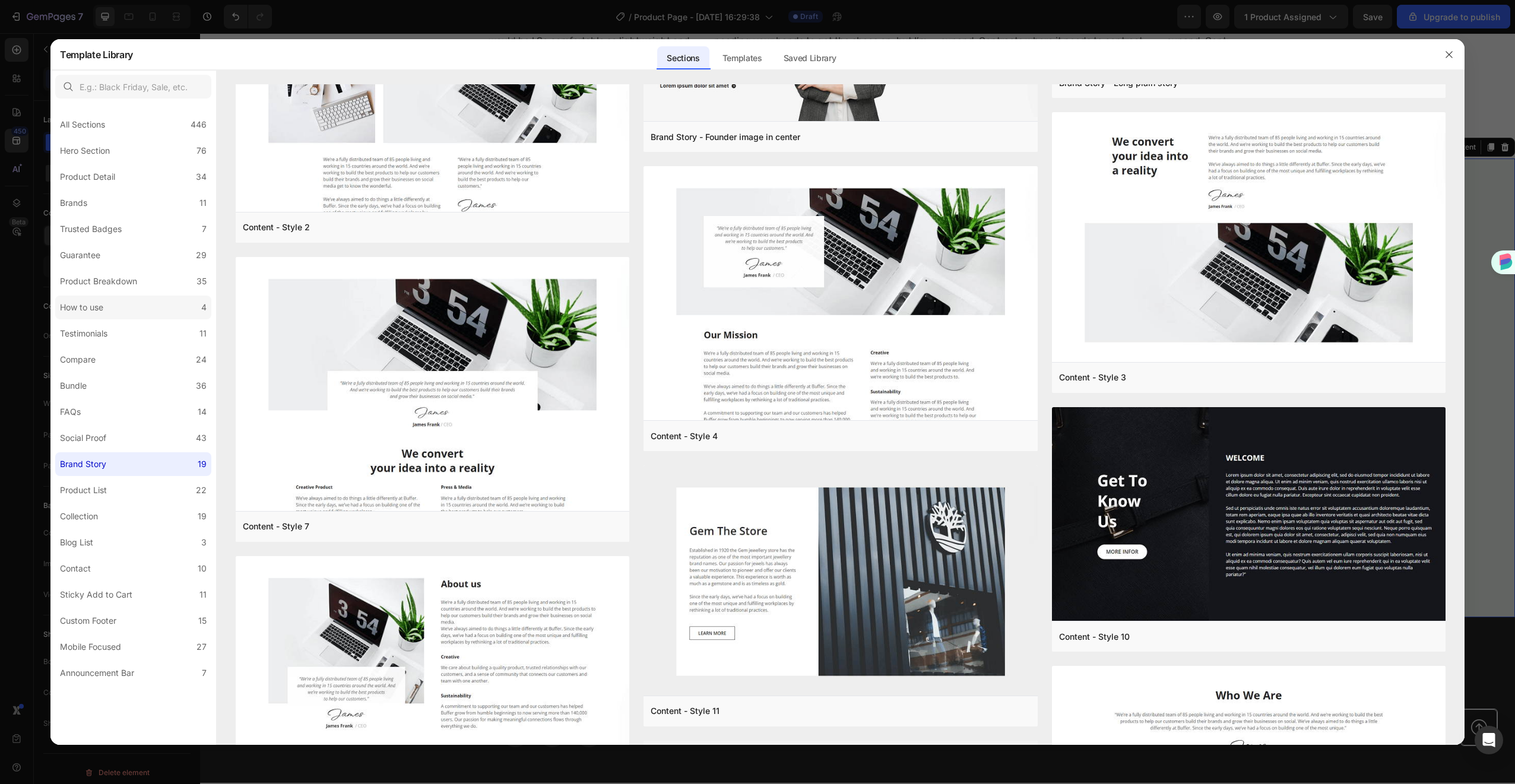
click at [135, 301] on label "How to use 4" at bounding box center [134, 307] width 156 height 23
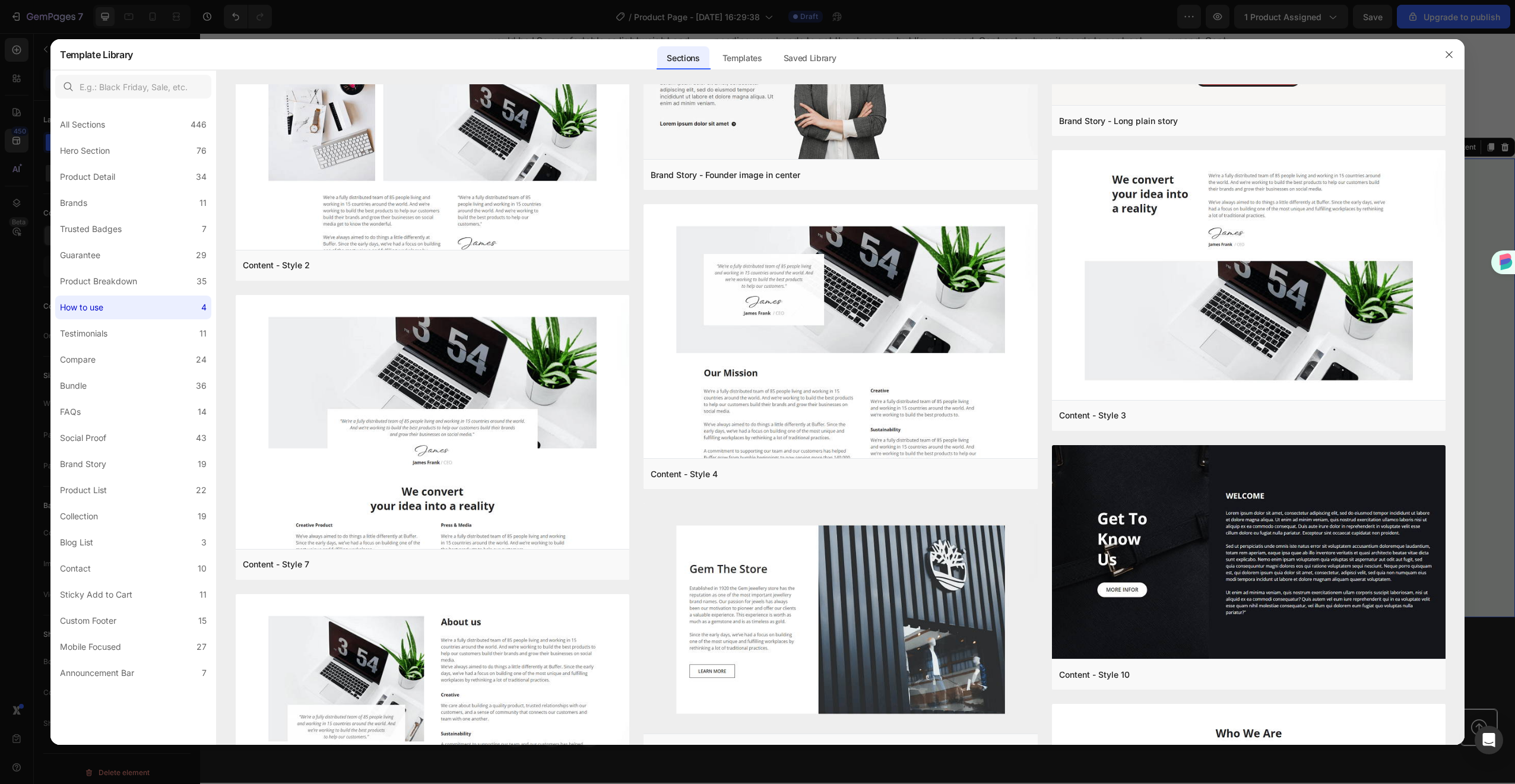
scroll to position [0, 0]
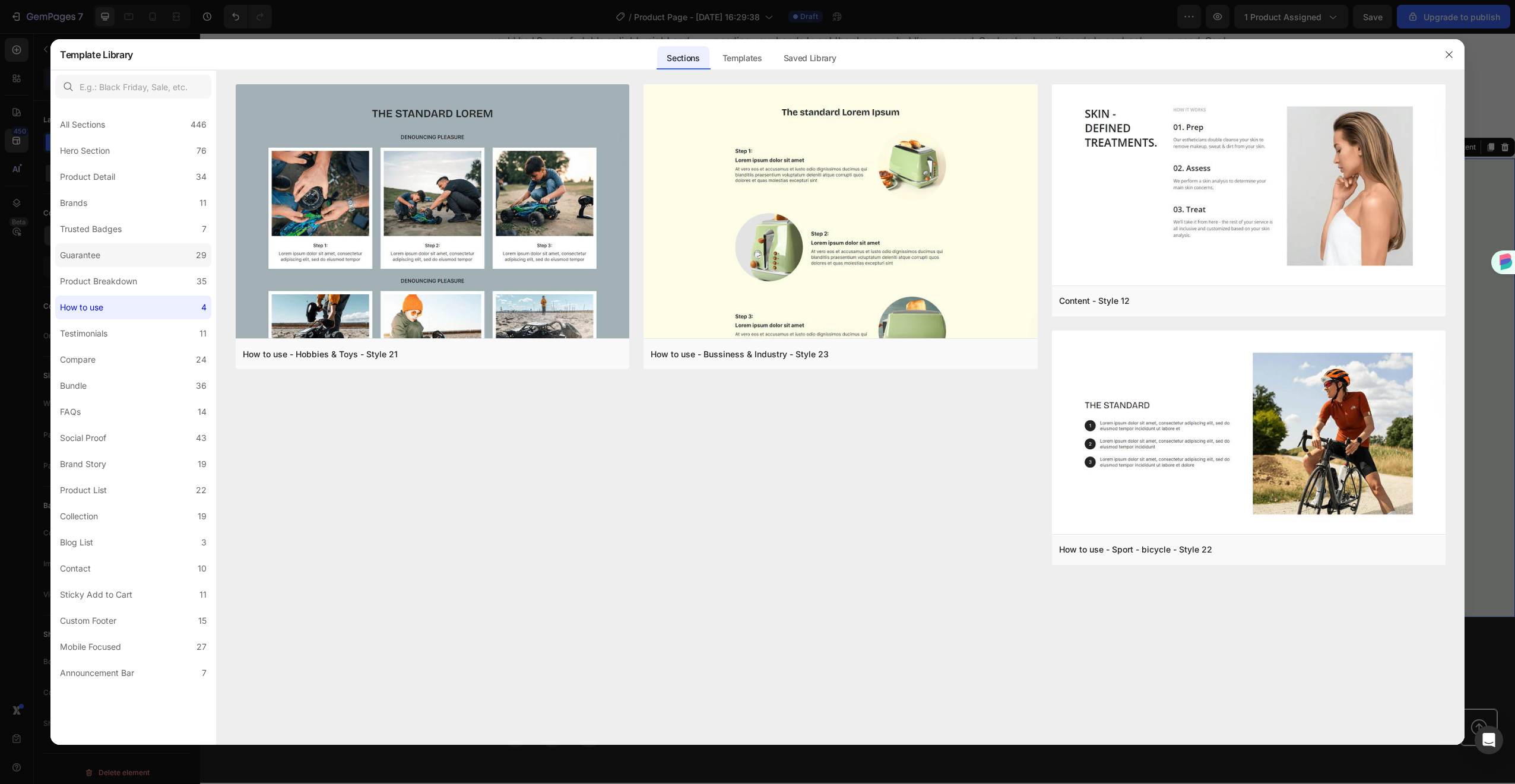
click at [105, 260] on div "Guarantee" at bounding box center [82, 255] width 45 height 14
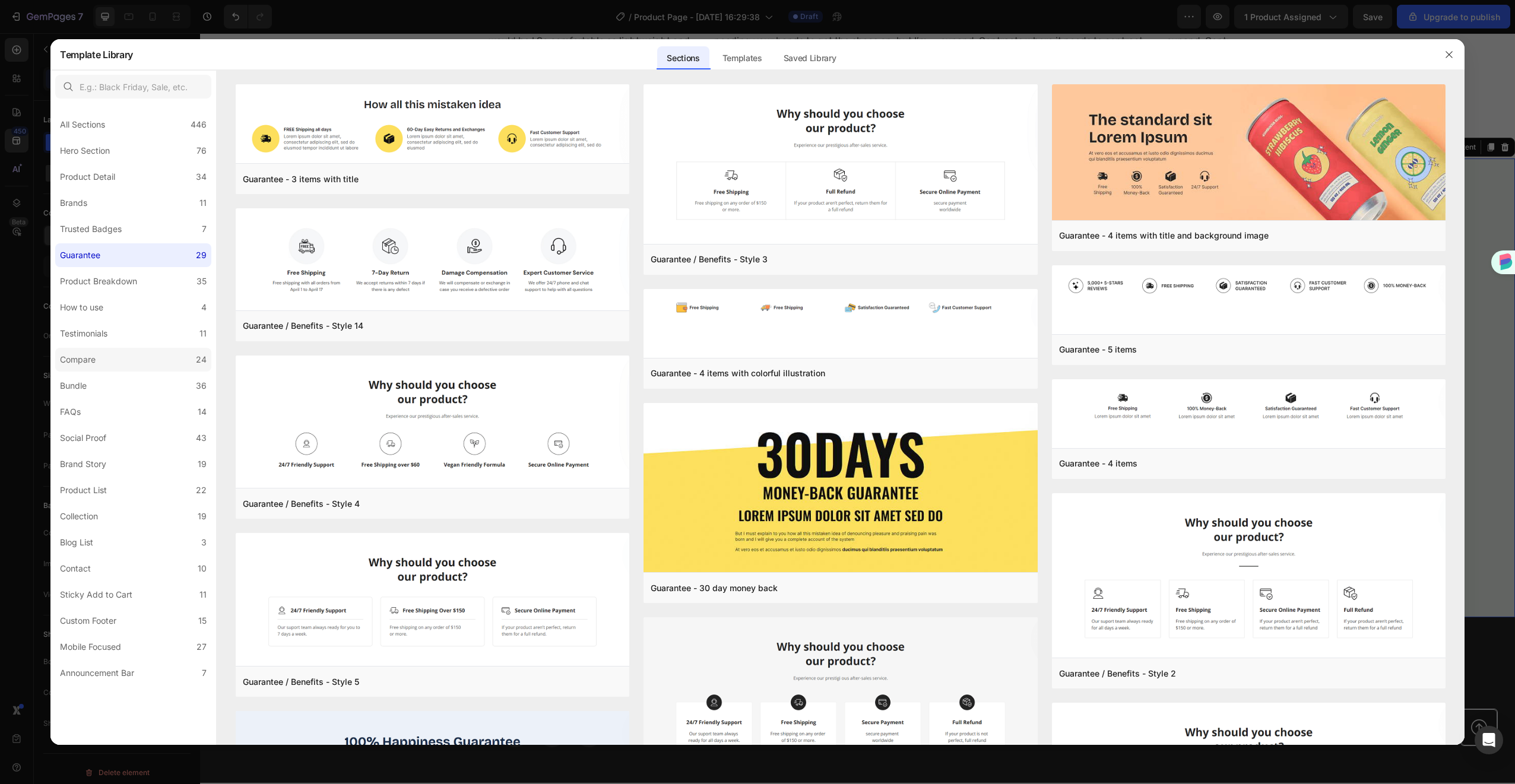
click at [97, 367] on label "Compare 24" at bounding box center [134, 359] width 156 height 23
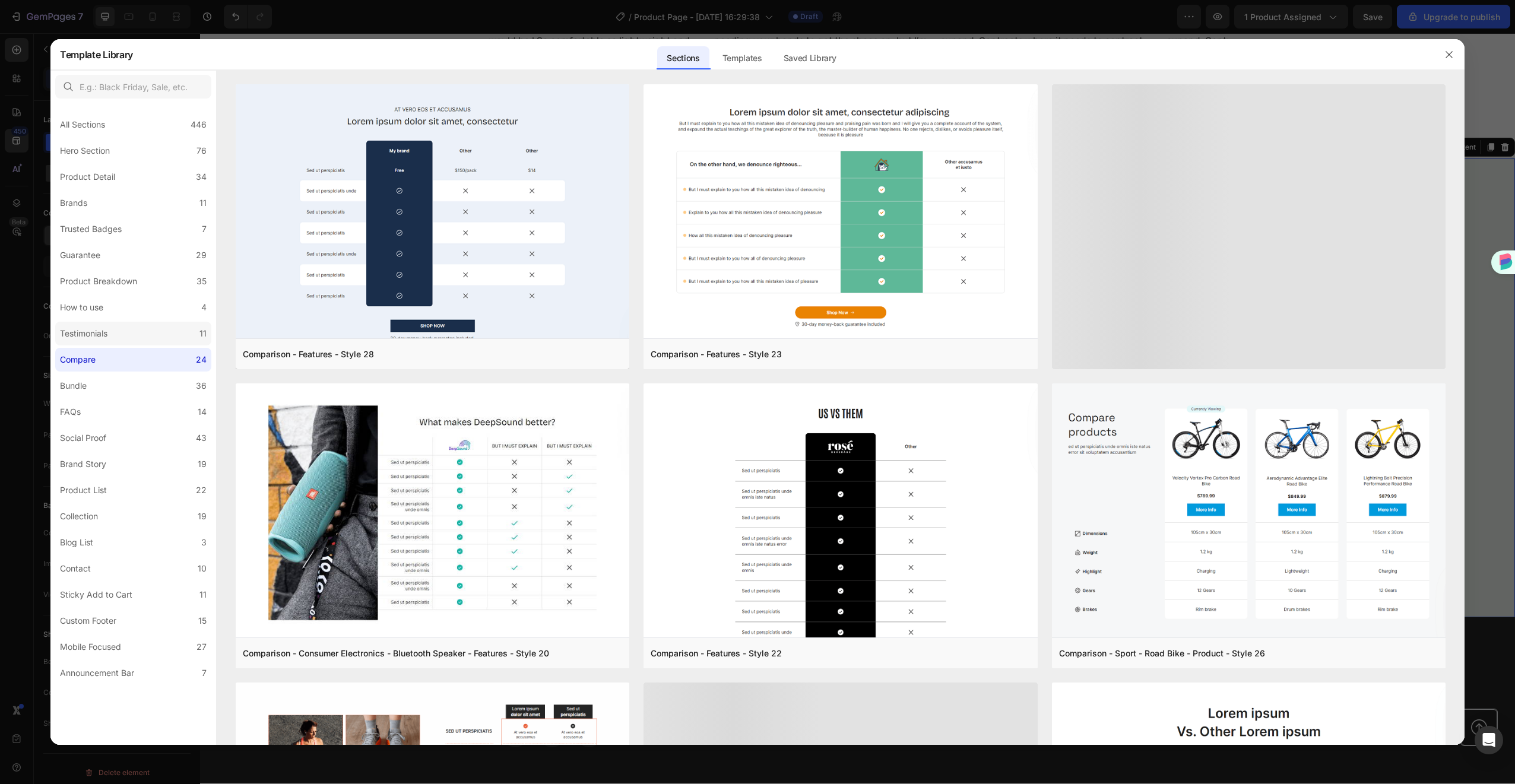
click at [107, 337] on div "Testimonials" at bounding box center [83, 333] width 48 height 14
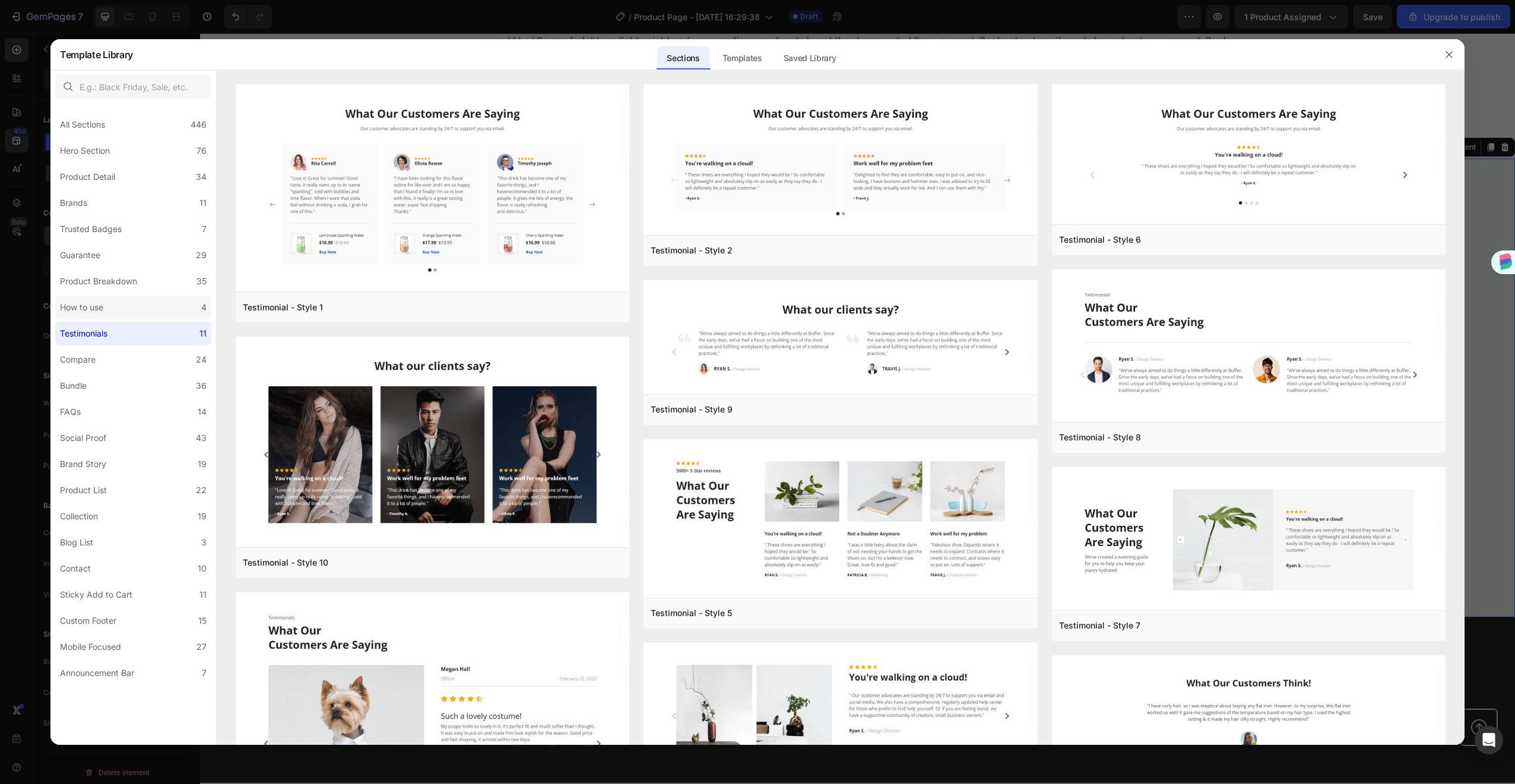
click at [109, 318] on label "How to use 4" at bounding box center [134, 307] width 156 height 23
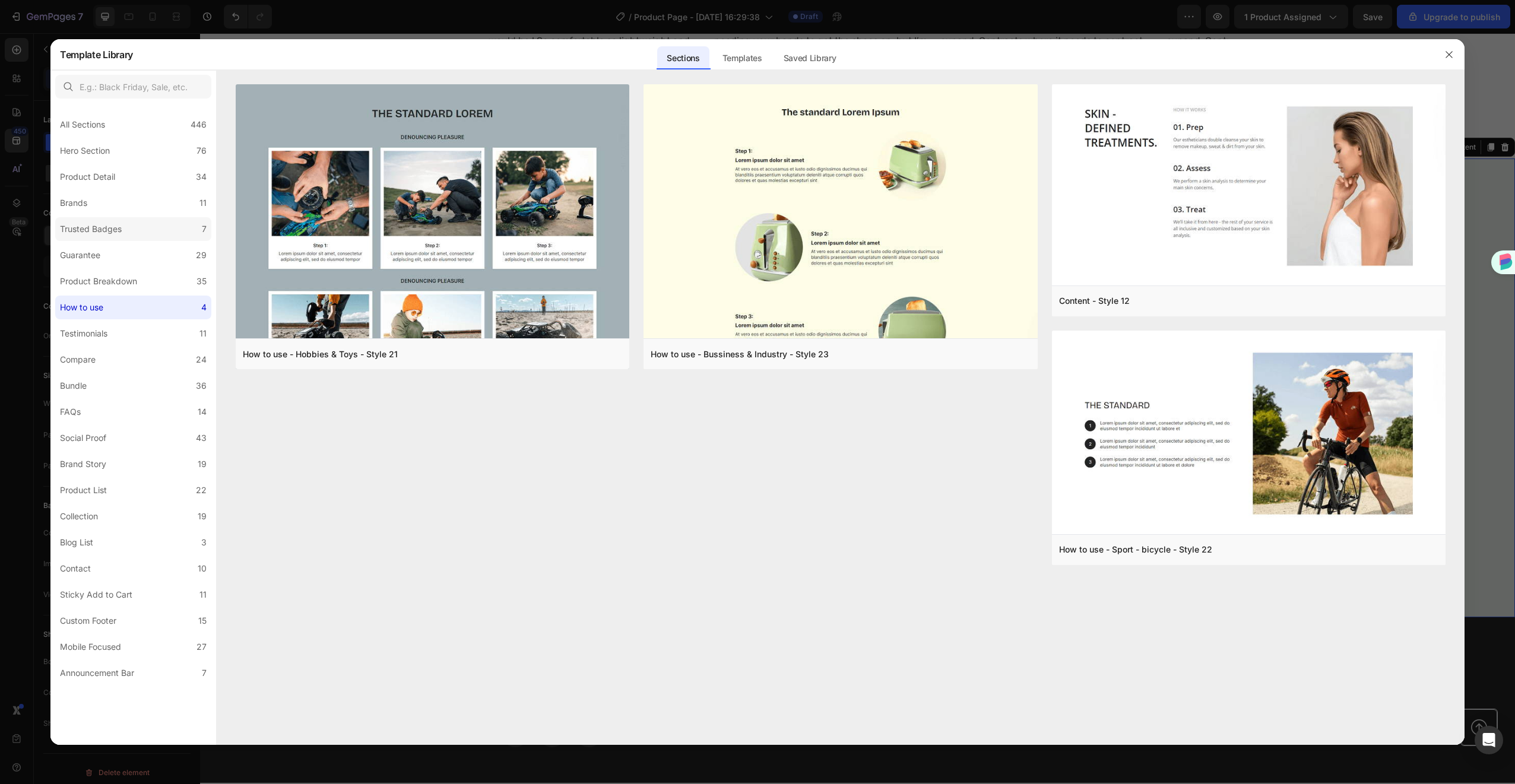
click at [117, 240] on label "Trusted Badges 7" at bounding box center [134, 229] width 156 height 23
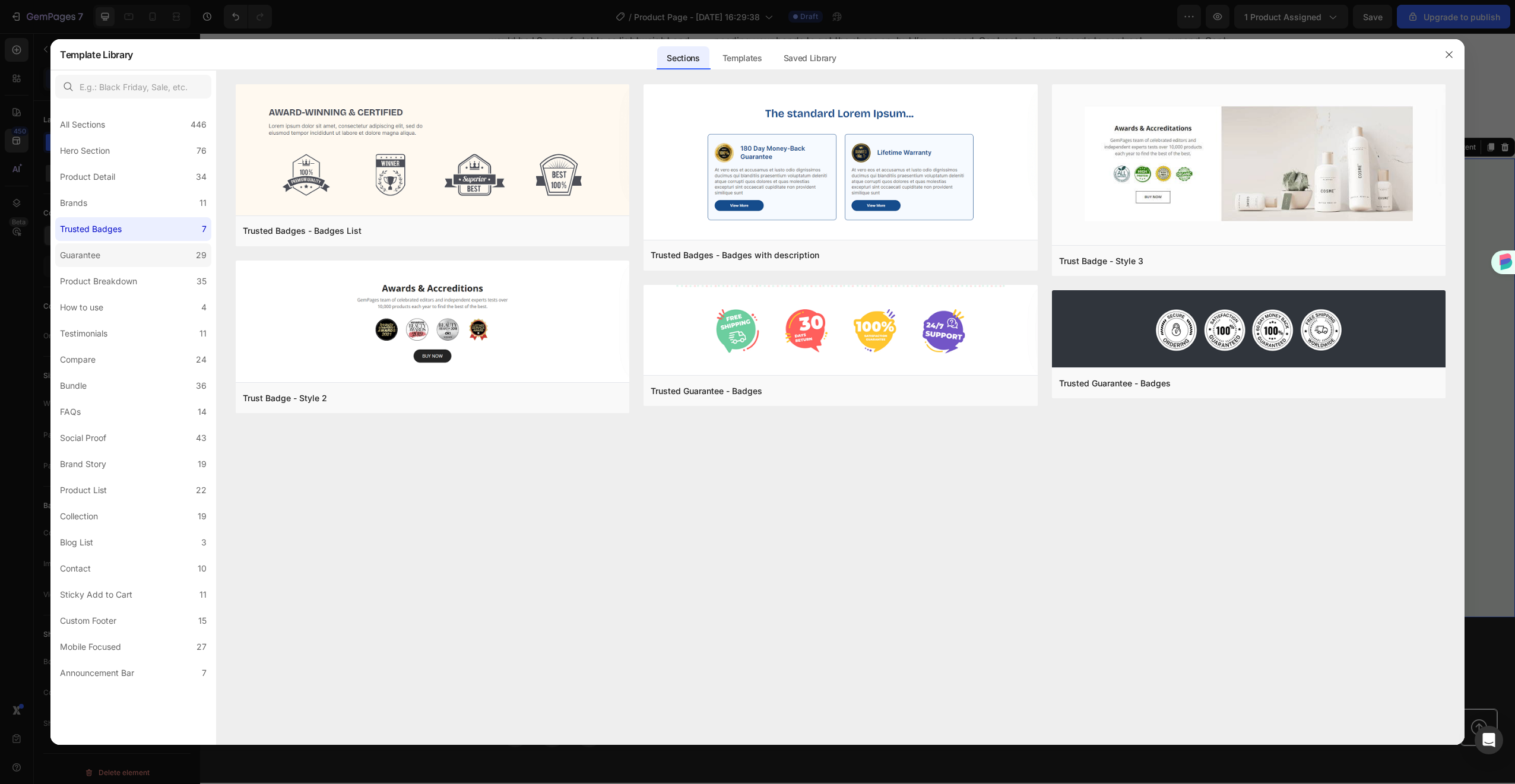
click at [113, 254] on label "Guarantee 29" at bounding box center [134, 254] width 156 height 23
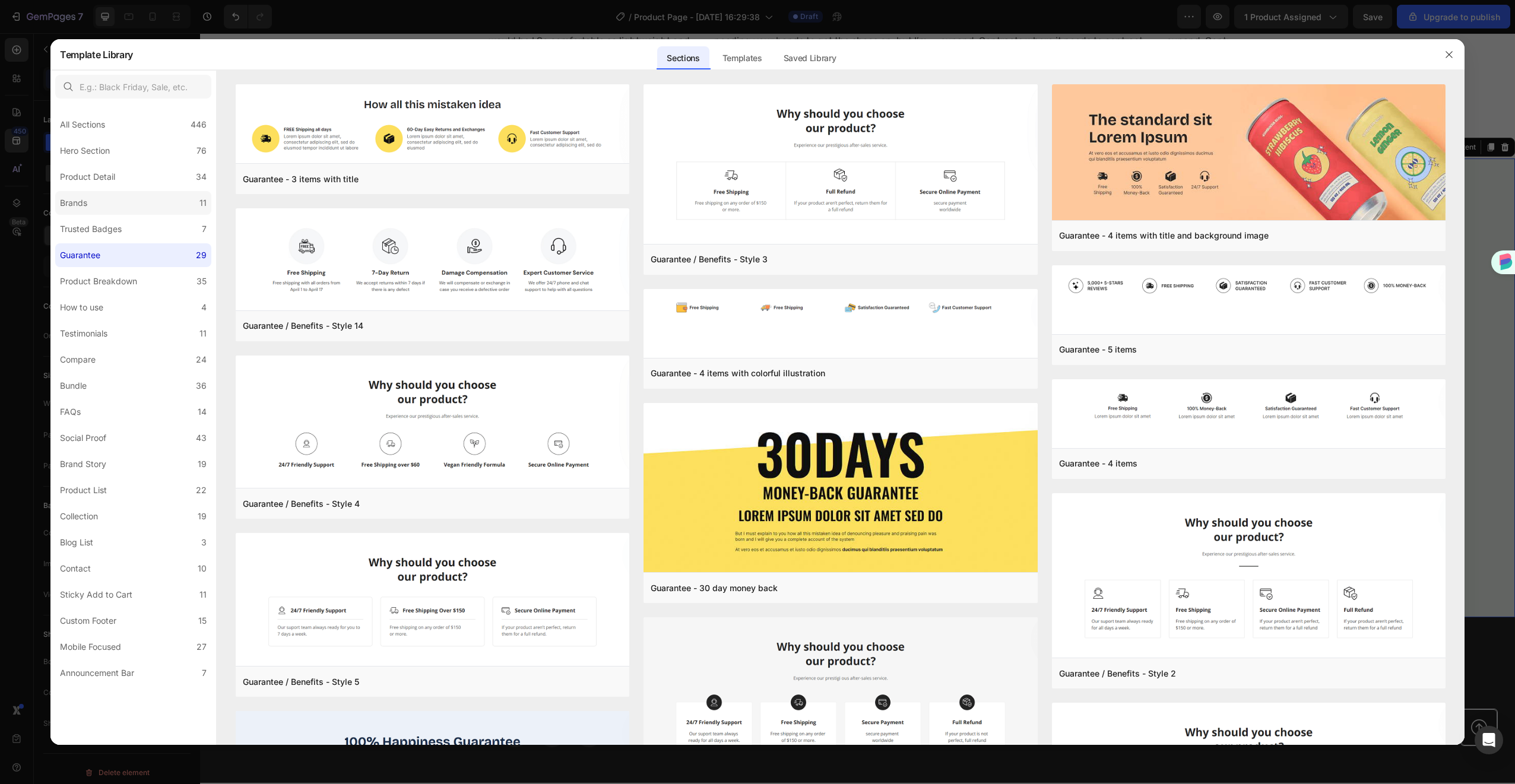
click at [117, 205] on label "Brands 11" at bounding box center [134, 203] width 156 height 23
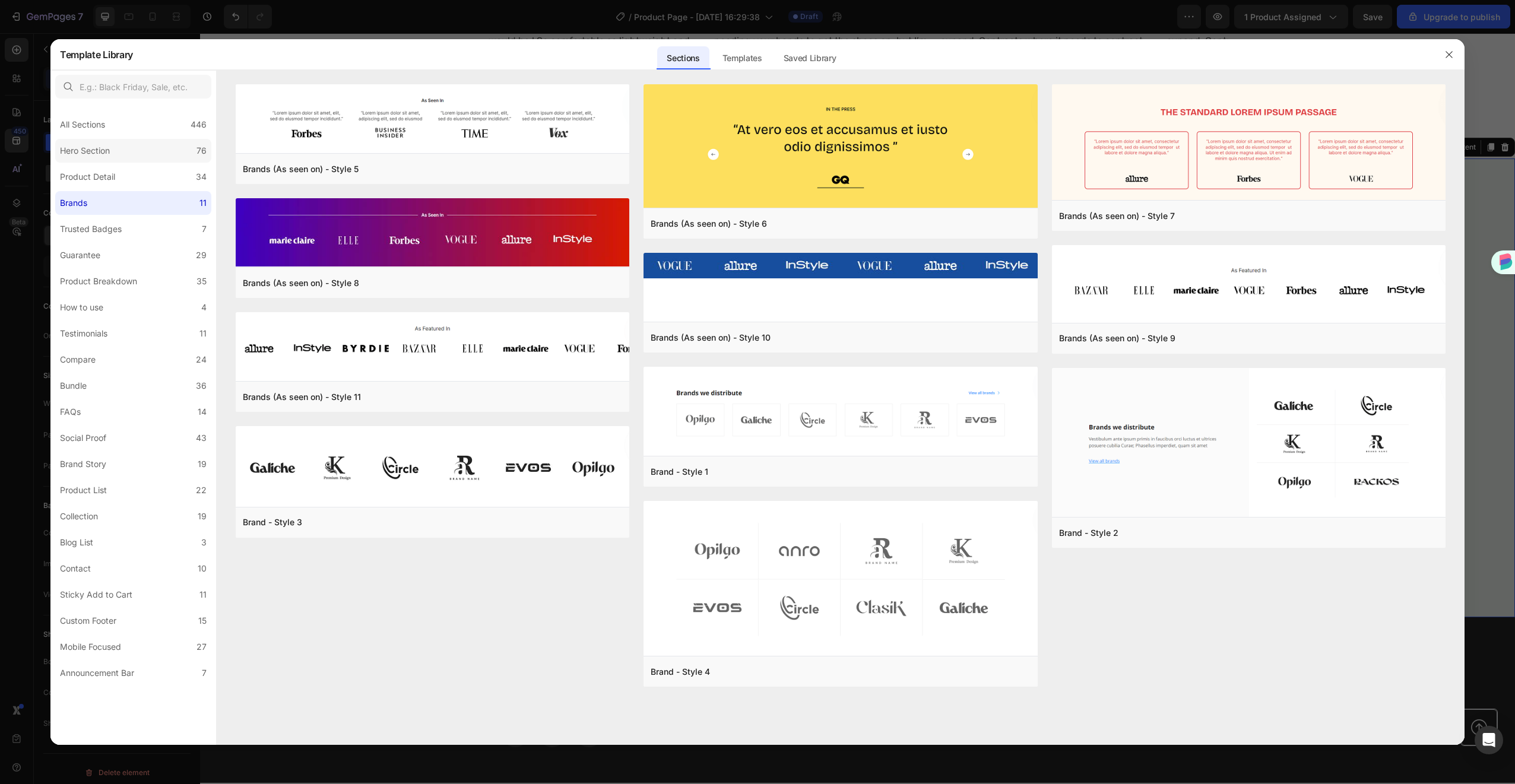
click at [60, 154] on div "Hero Section" at bounding box center [85, 151] width 50 height 14
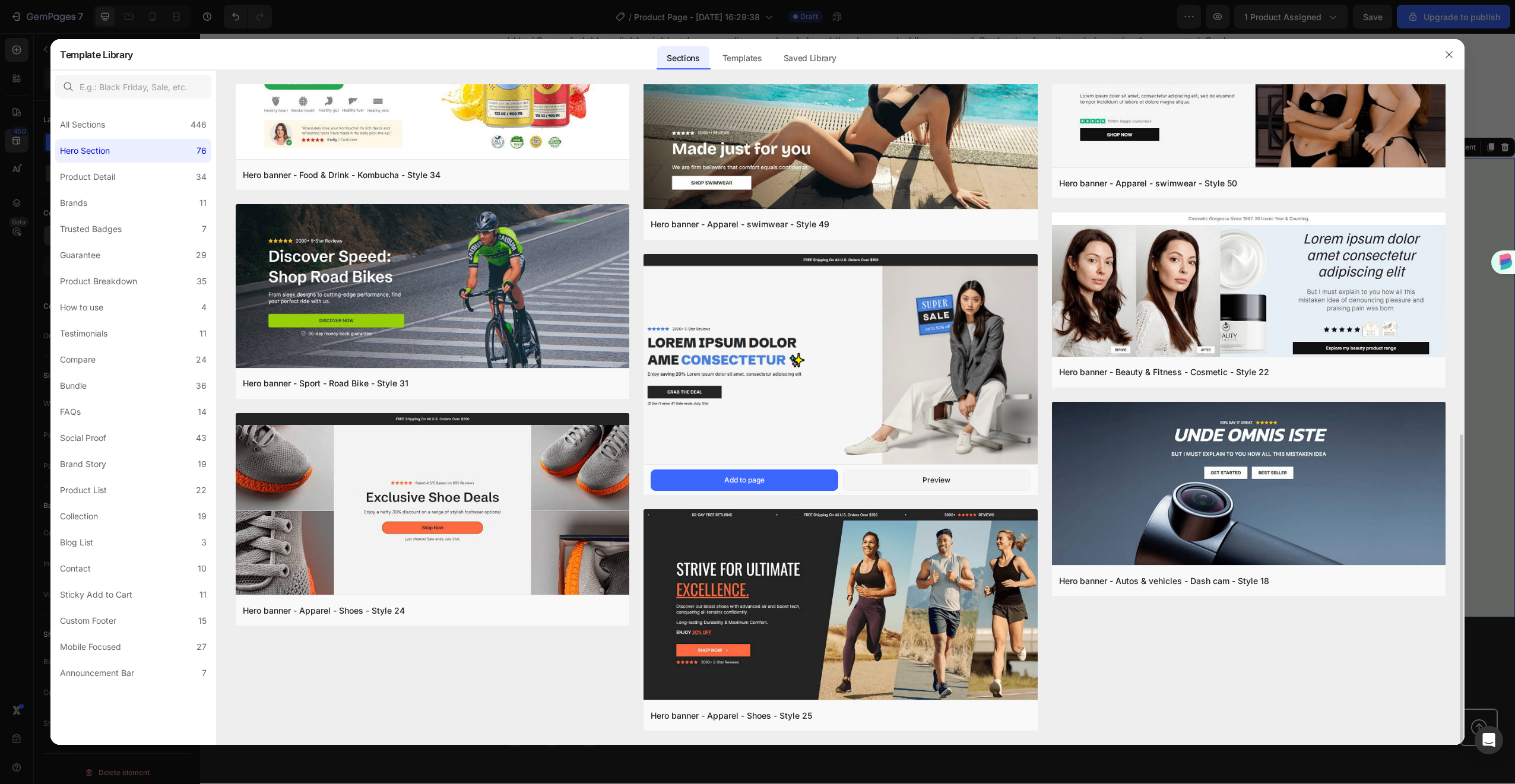
scroll to position [505, 0]
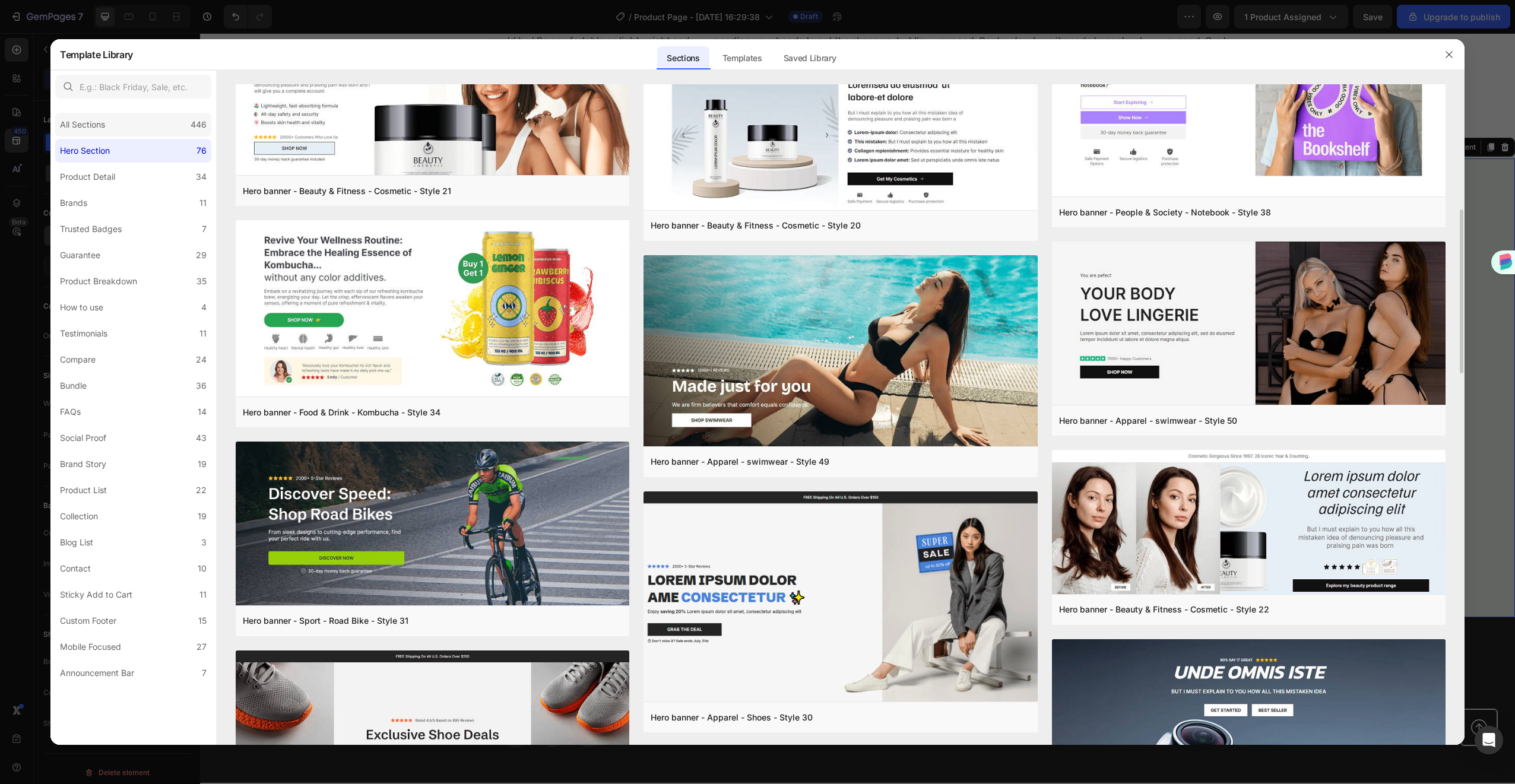
click at [116, 132] on div "All Sections 446" at bounding box center [134, 124] width 156 height 23
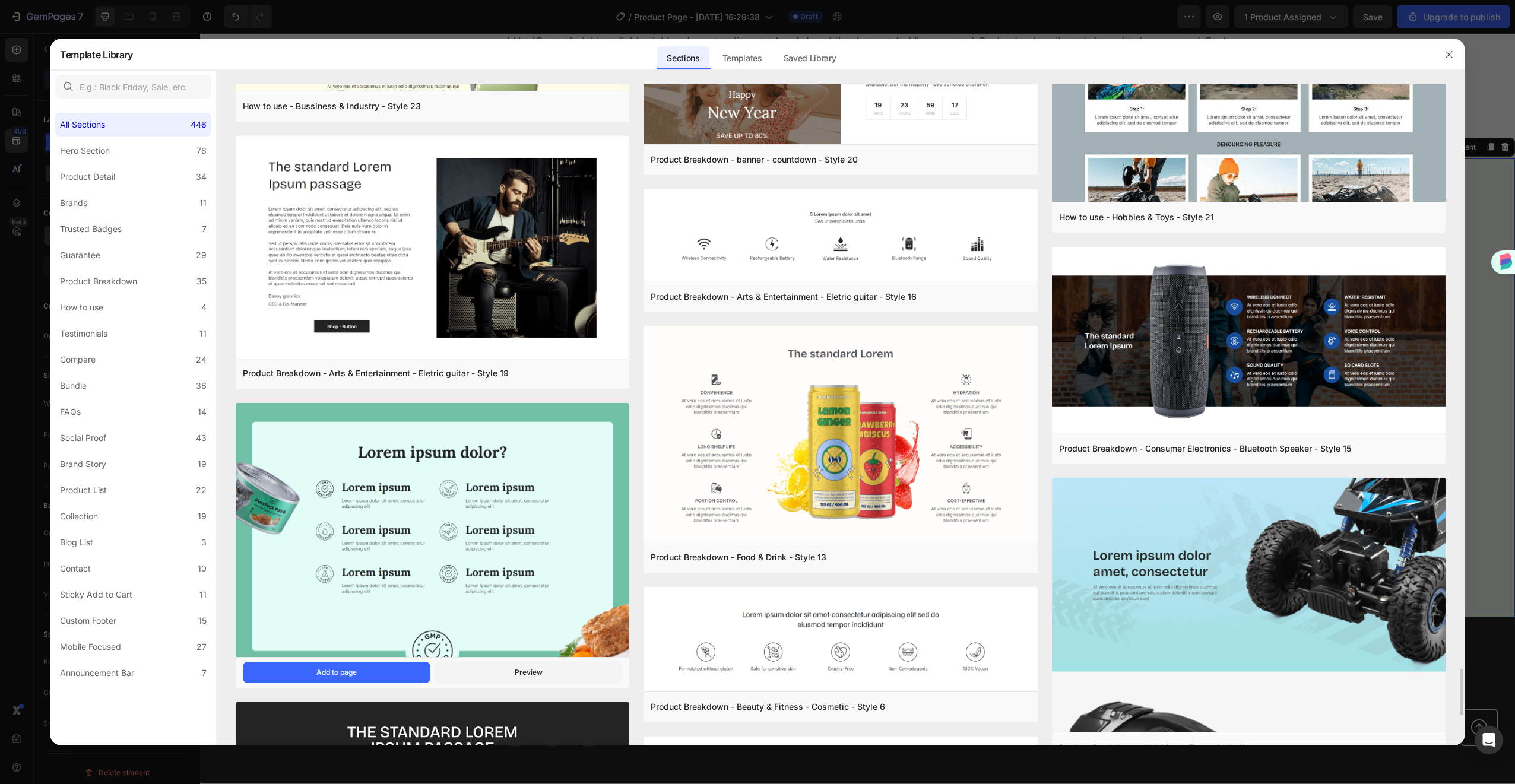
scroll to position [7770, 0]
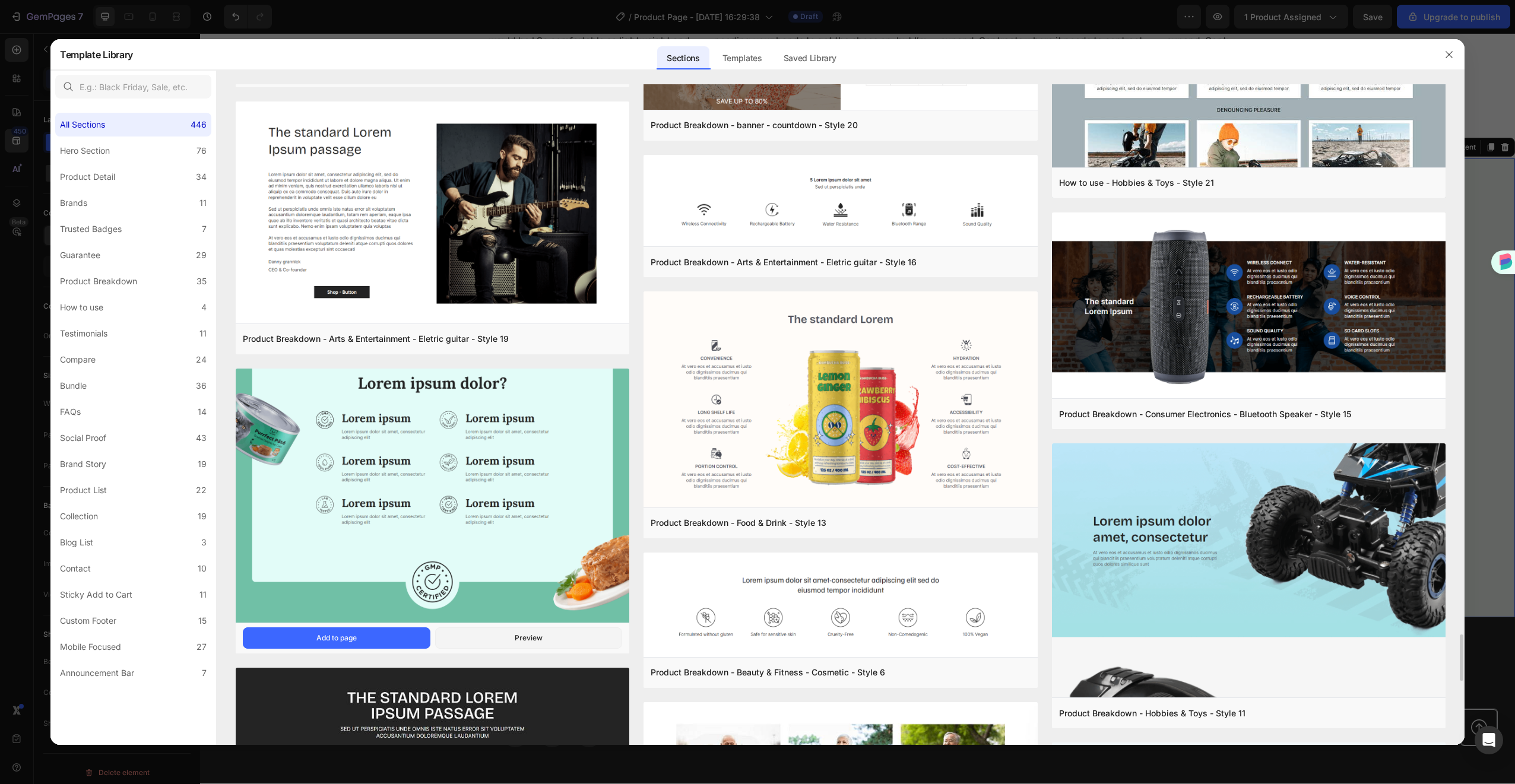
click at [432, 471] on img at bounding box center [433, 478] width 394 height 291
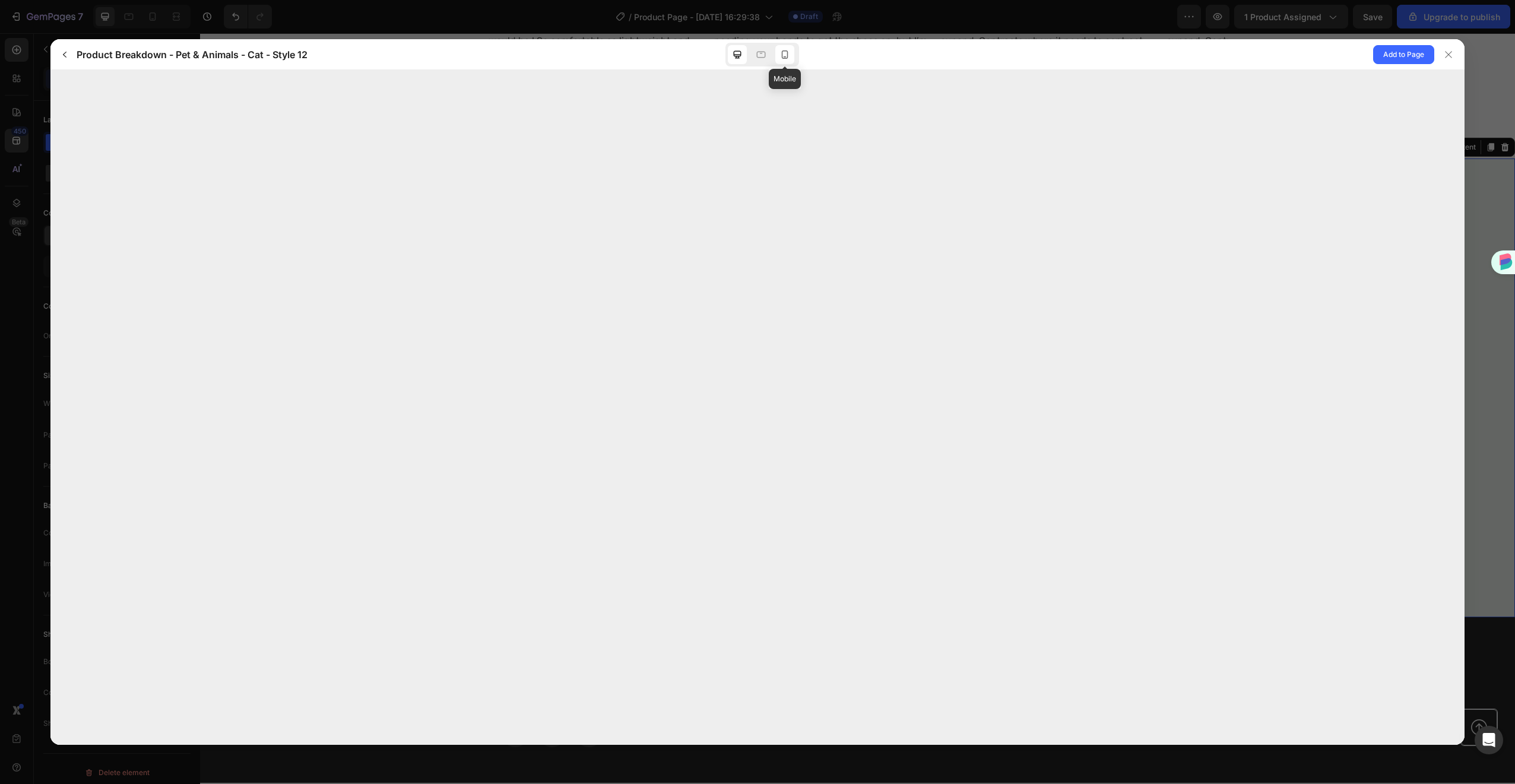
click at [788, 60] on div at bounding box center [785, 54] width 19 height 19
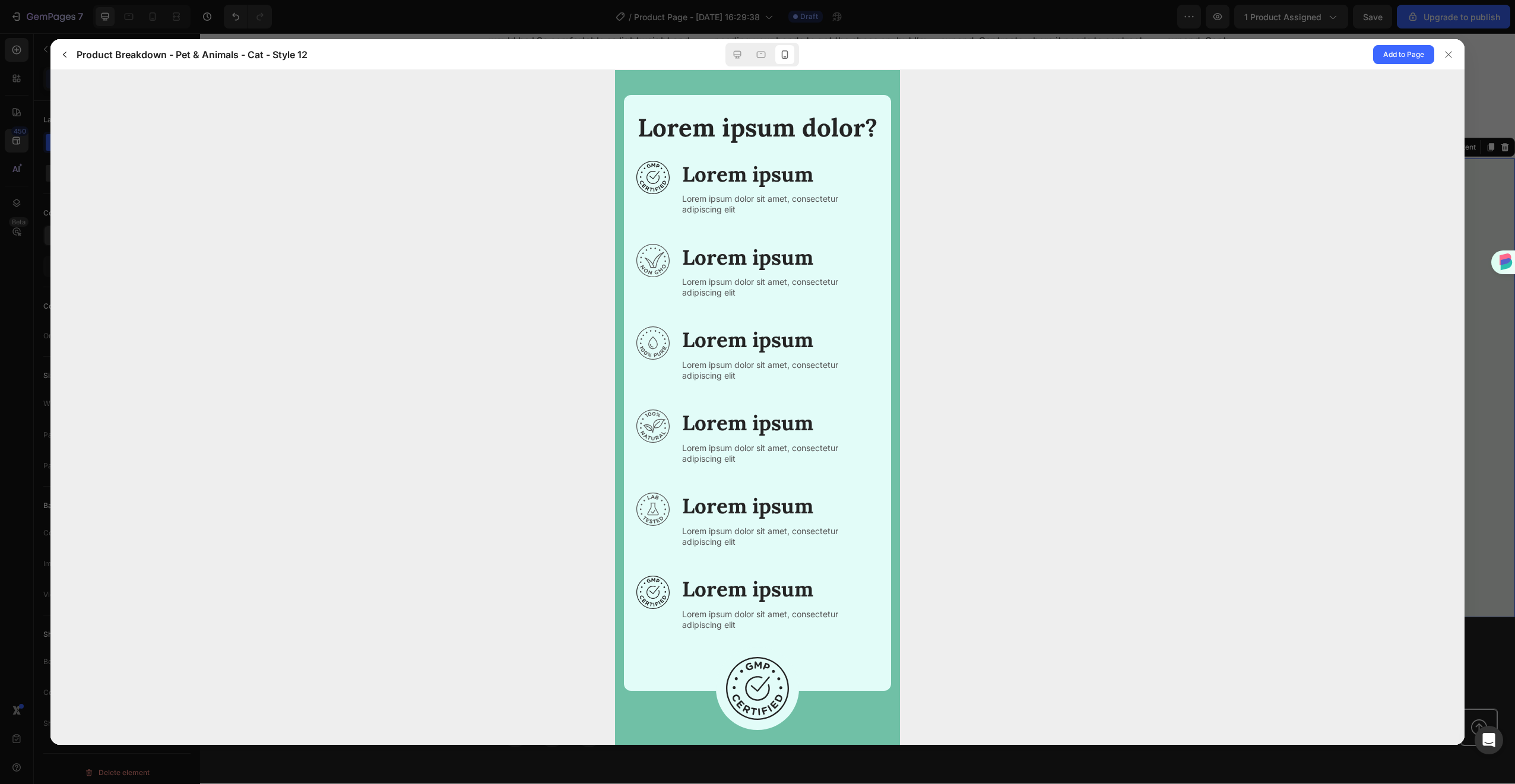
scroll to position [45, 0]
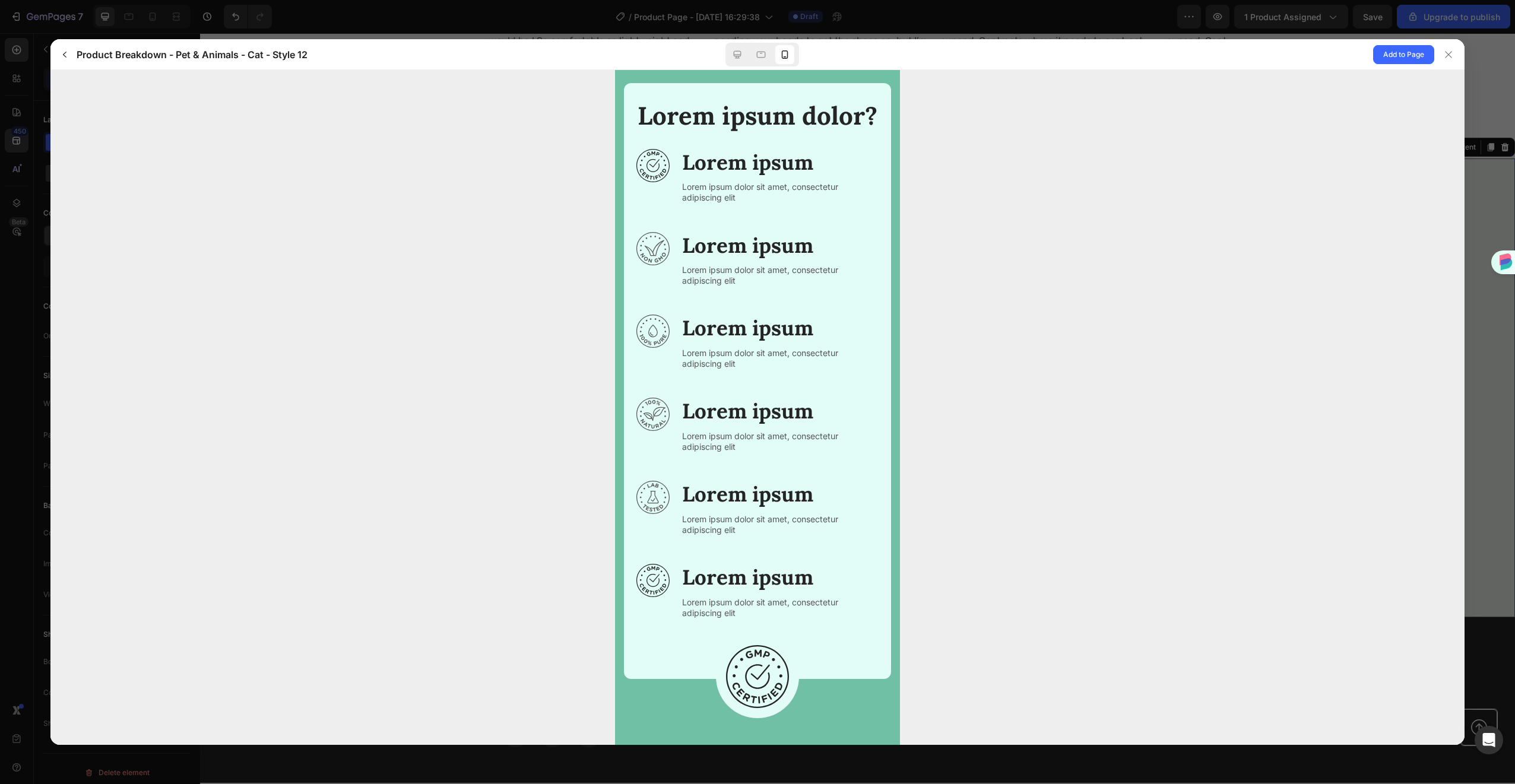
click at [742, 655] on img at bounding box center [756, 677] width 63 height 63
click at [754, 57] on div at bounding box center [761, 54] width 19 height 19
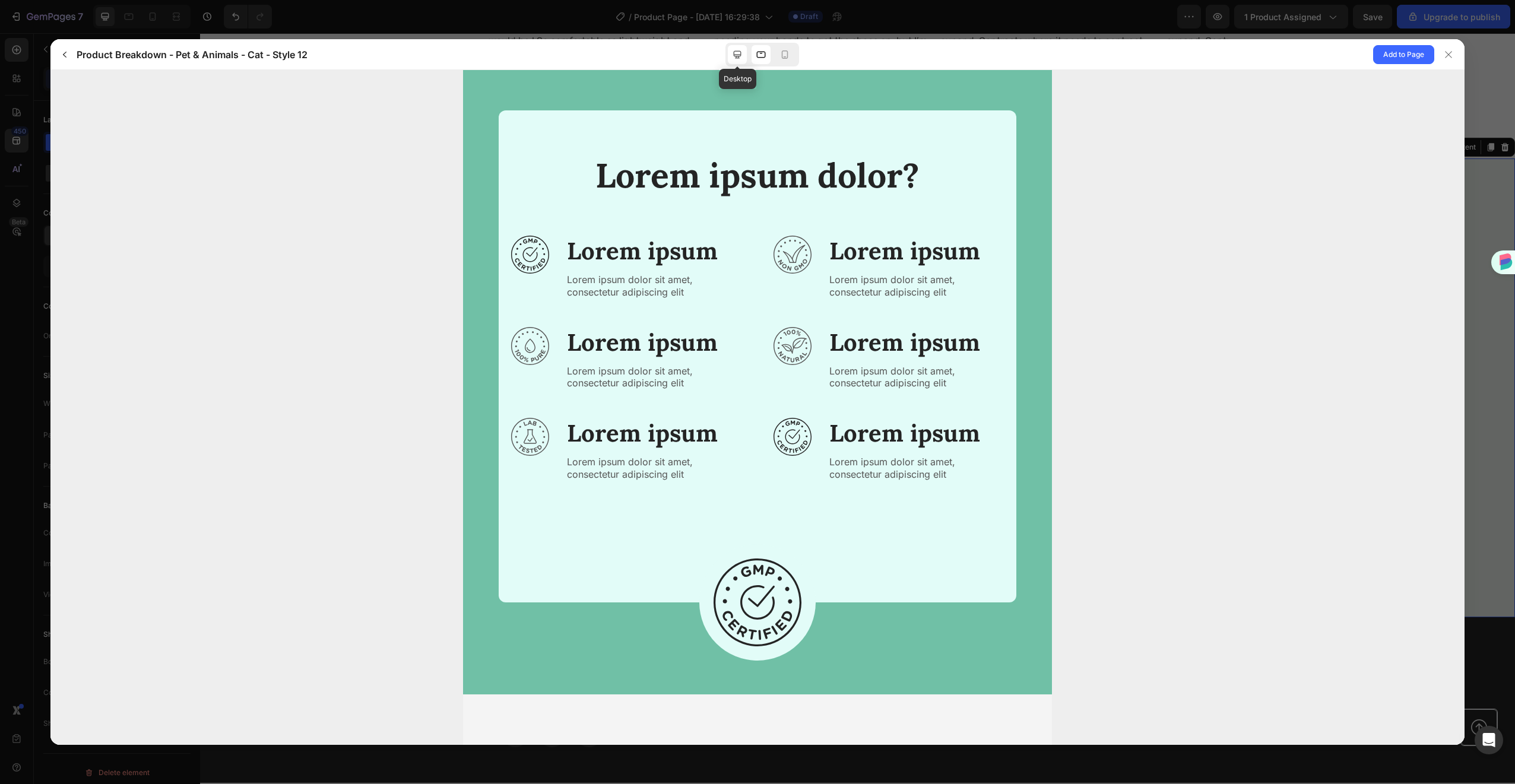
click at [744, 45] on div at bounding box center [737, 54] width 19 height 19
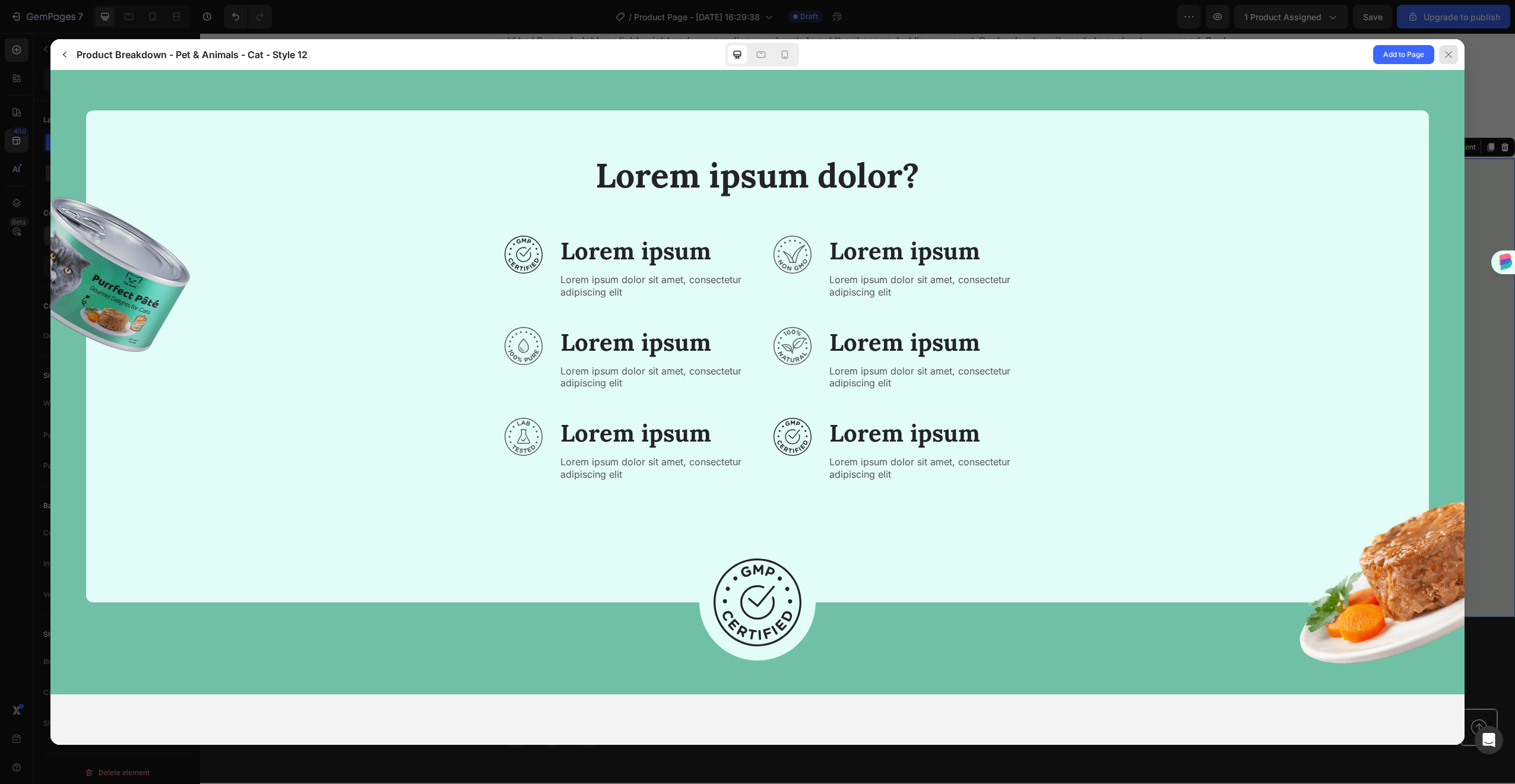
click at [1437, 53] on button at bounding box center [1450, 54] width 31 height 31
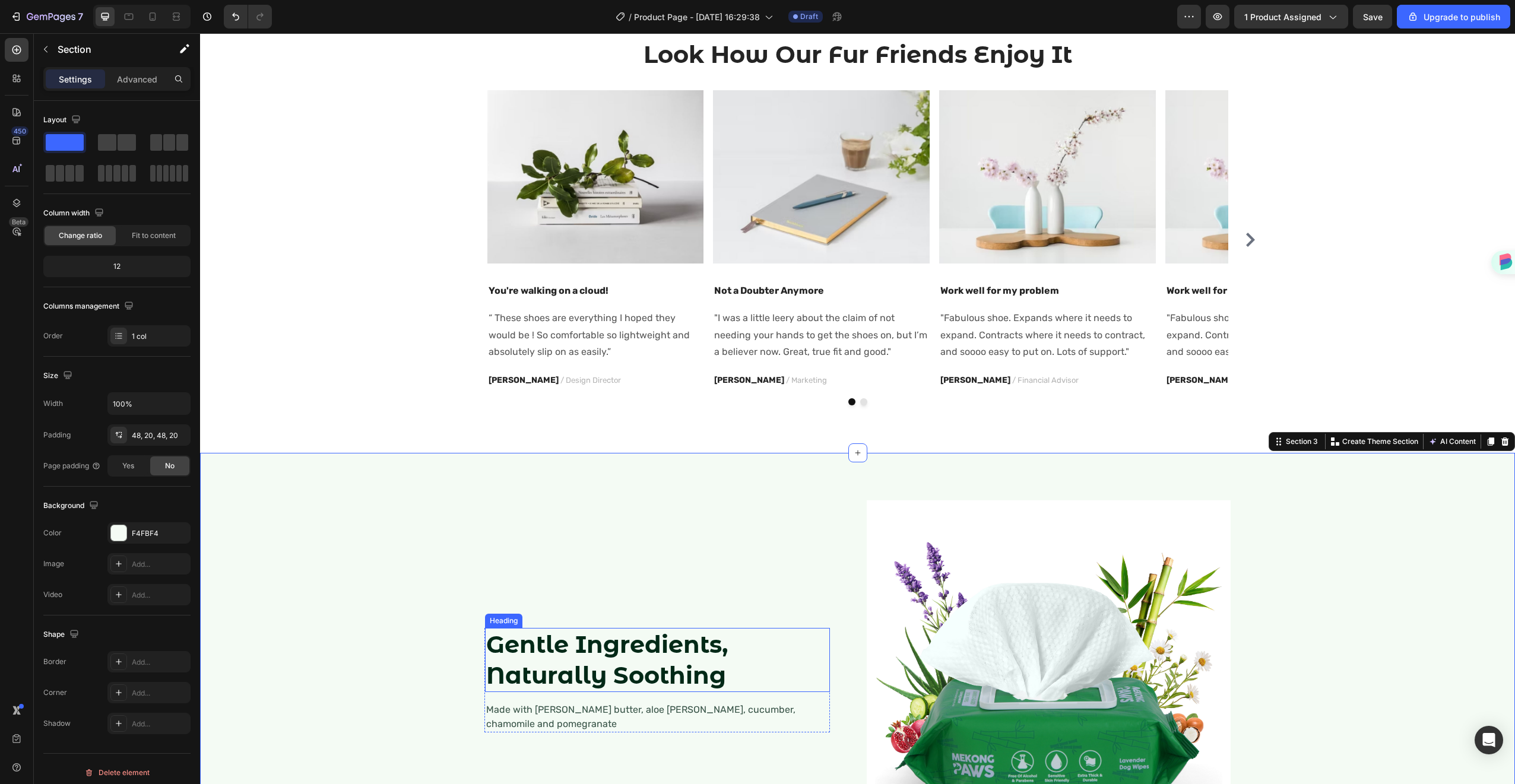
scroll to position [721, 0]
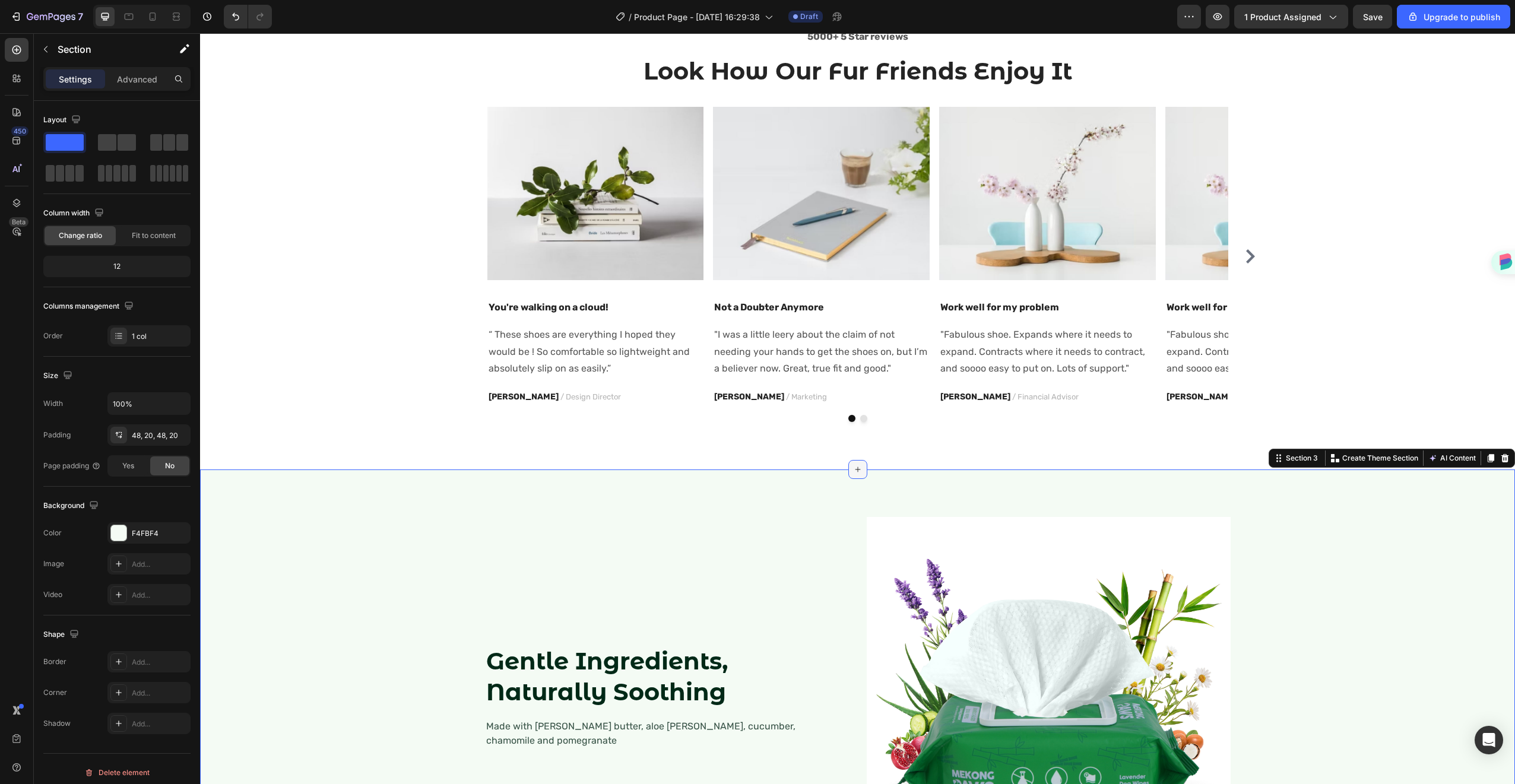
click at [855, 471] on icon at bounding box center [857, 469] width 9 height 9
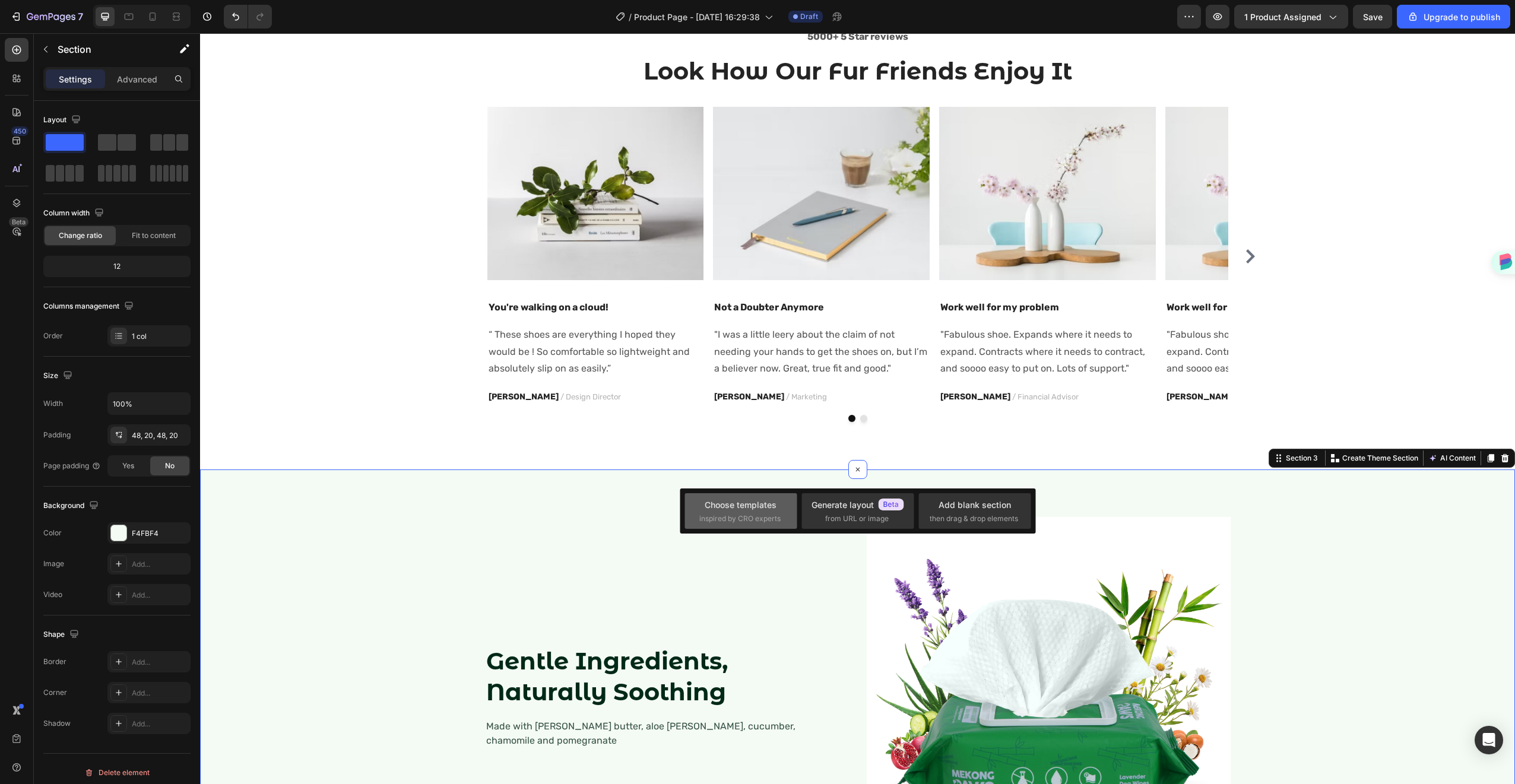
click at [718, 517] on span "inspired by CRO experts" at bounding box center [740, 518] width 81 height 11
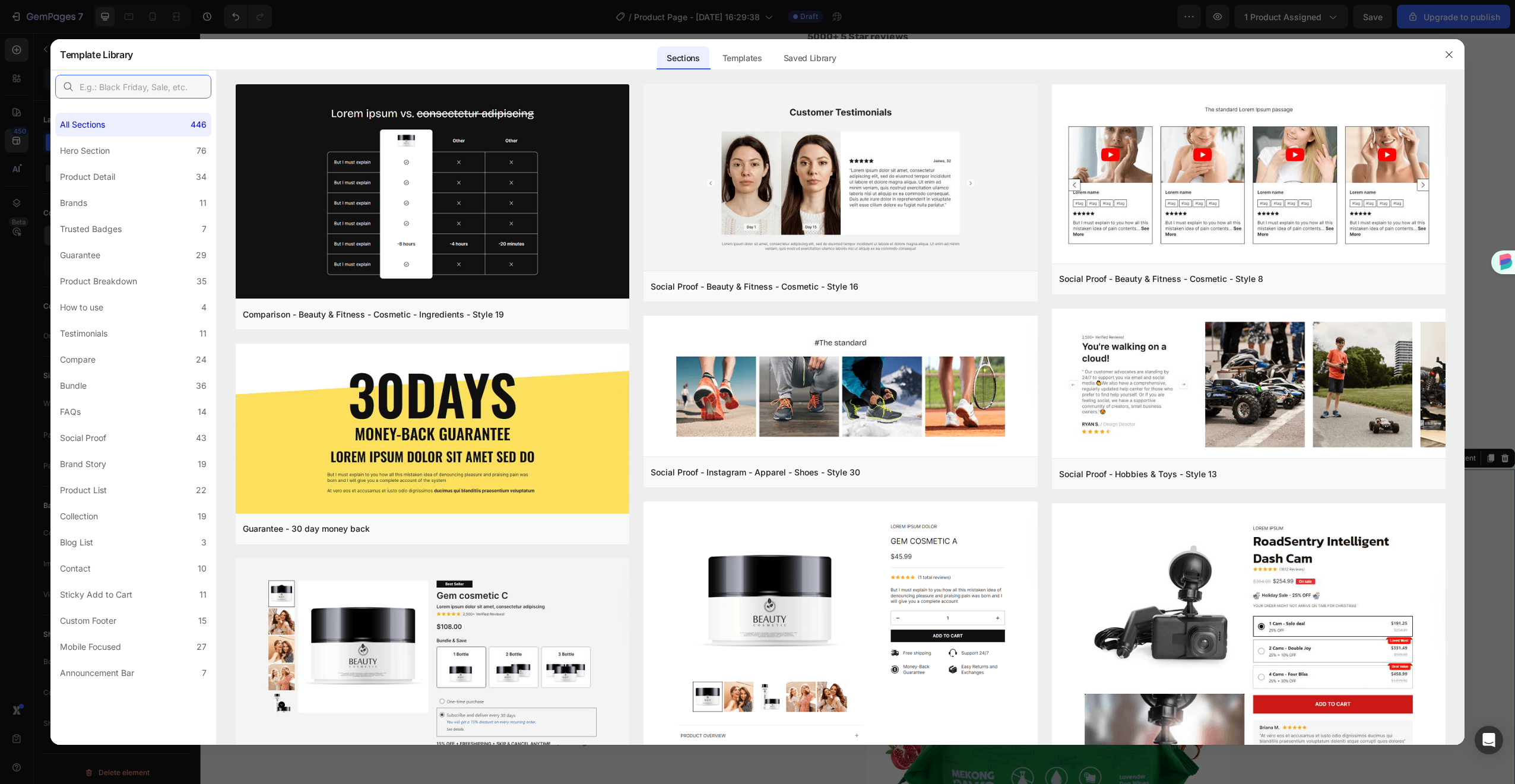
click at [146, 89] on input "text" at bounding box center [134, 86] width 156 height 23
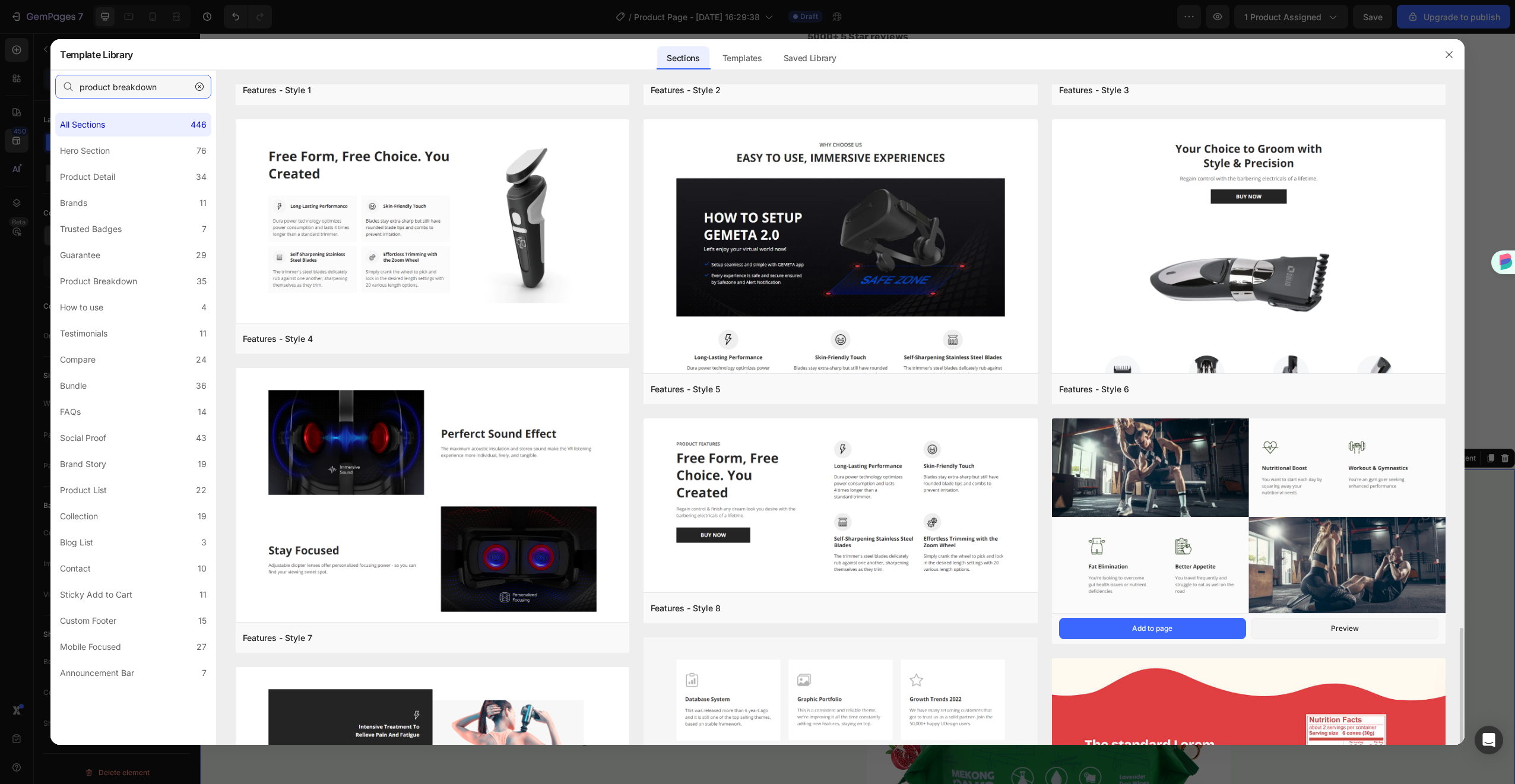
scroll to position [628, 0]
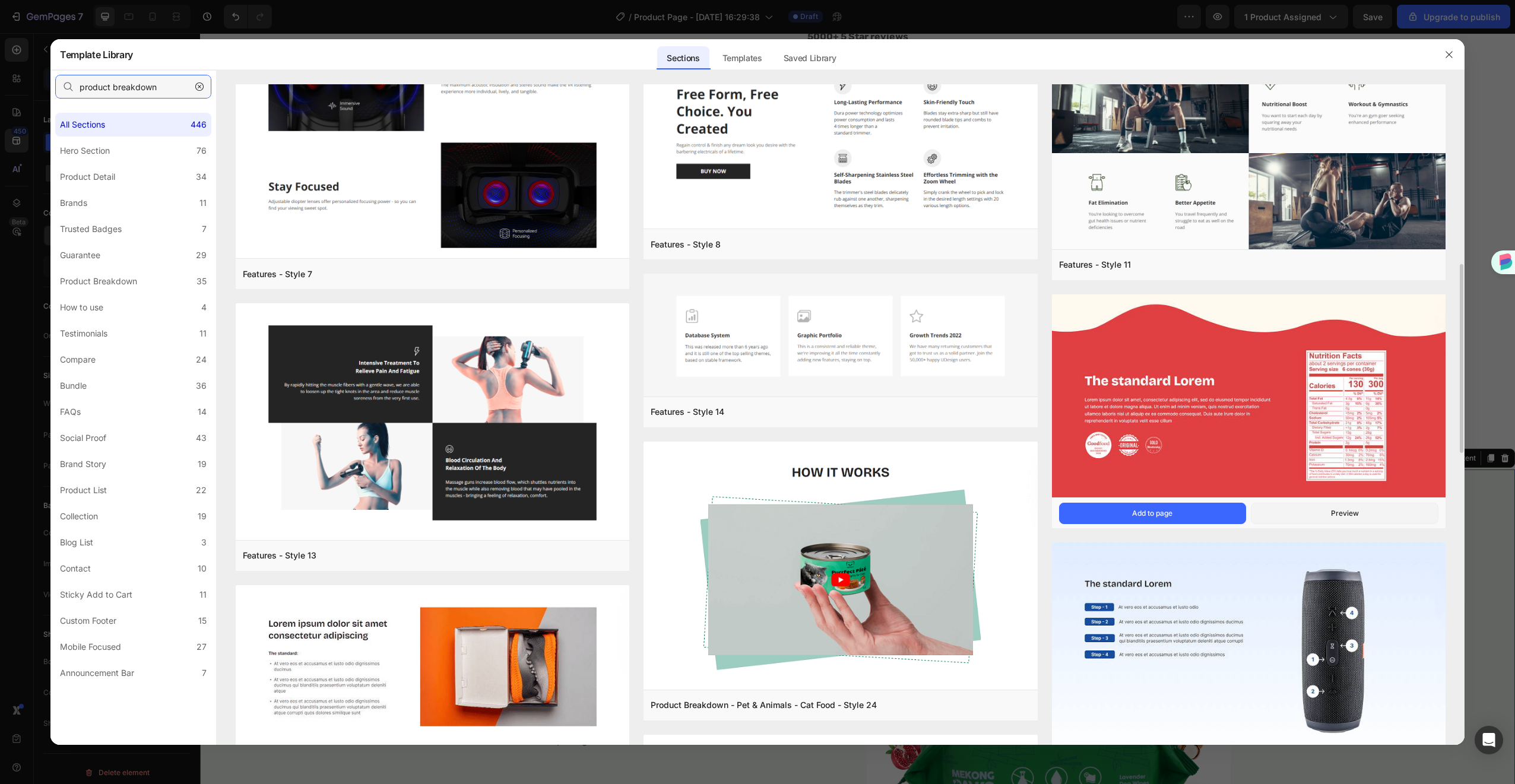
type input "product breakdown"
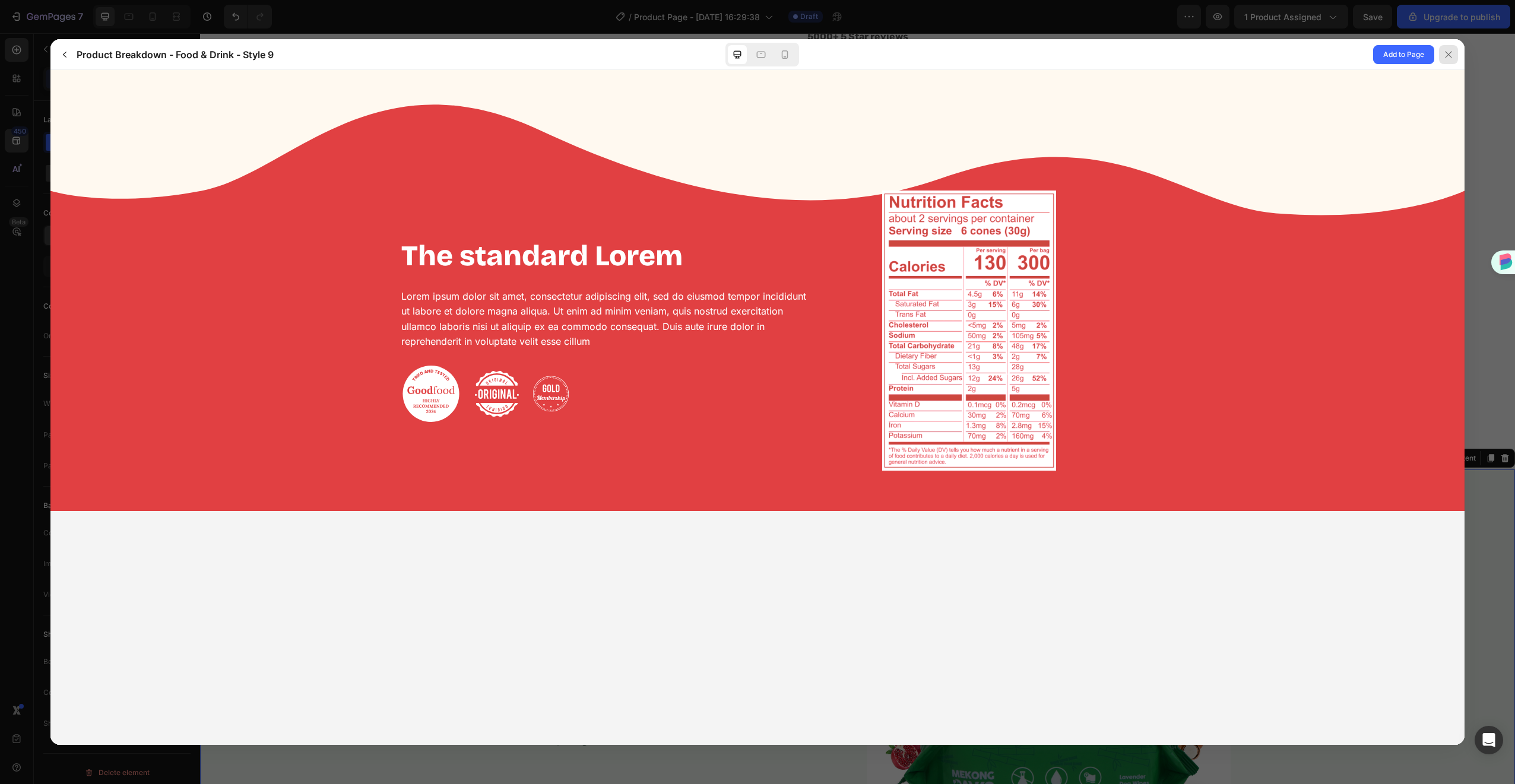
scroll to position [0, 0]
click at [1450, 52] on icon at bounding box center [1448, 54] width 6 height 6
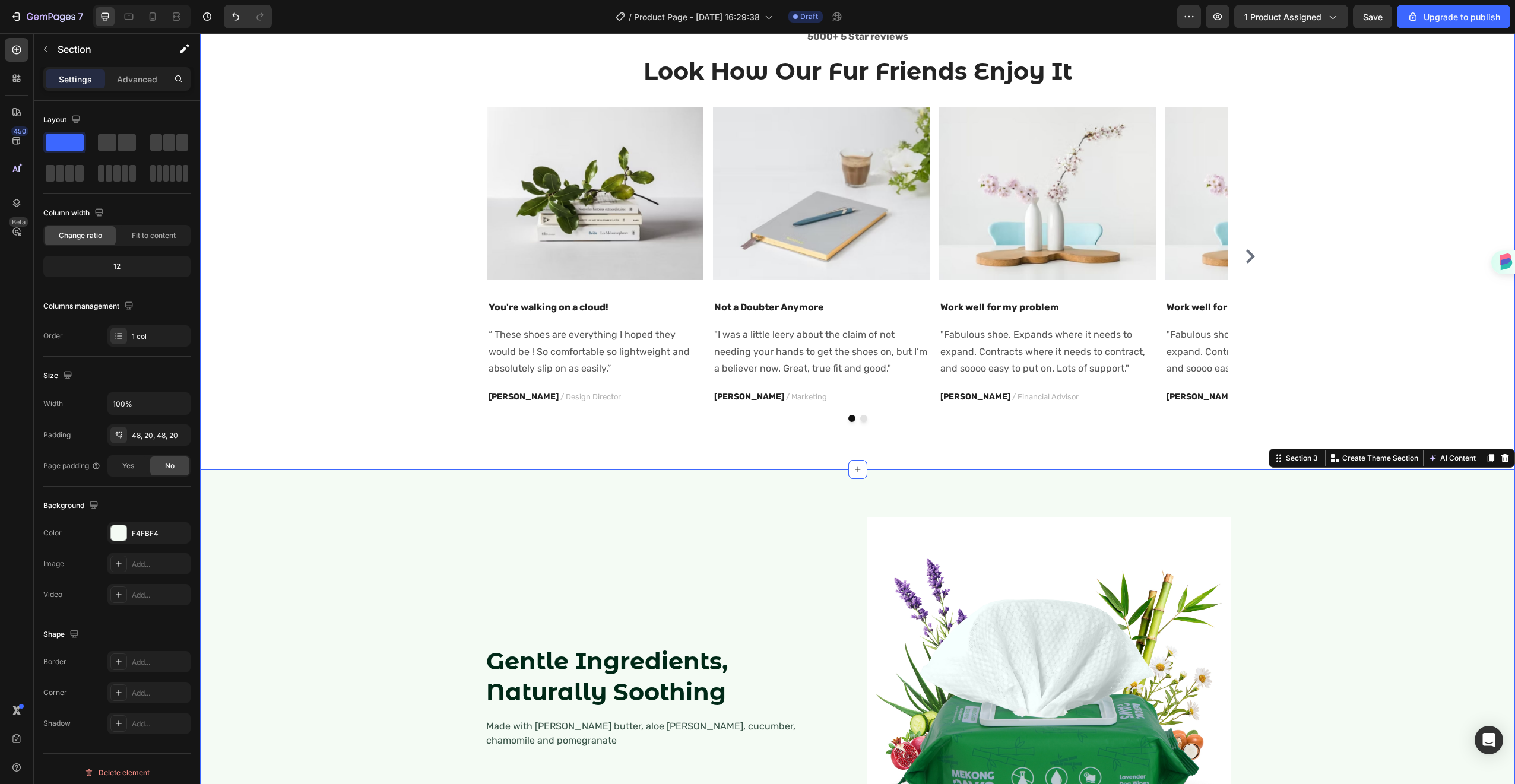
scroll to position [947, 0]
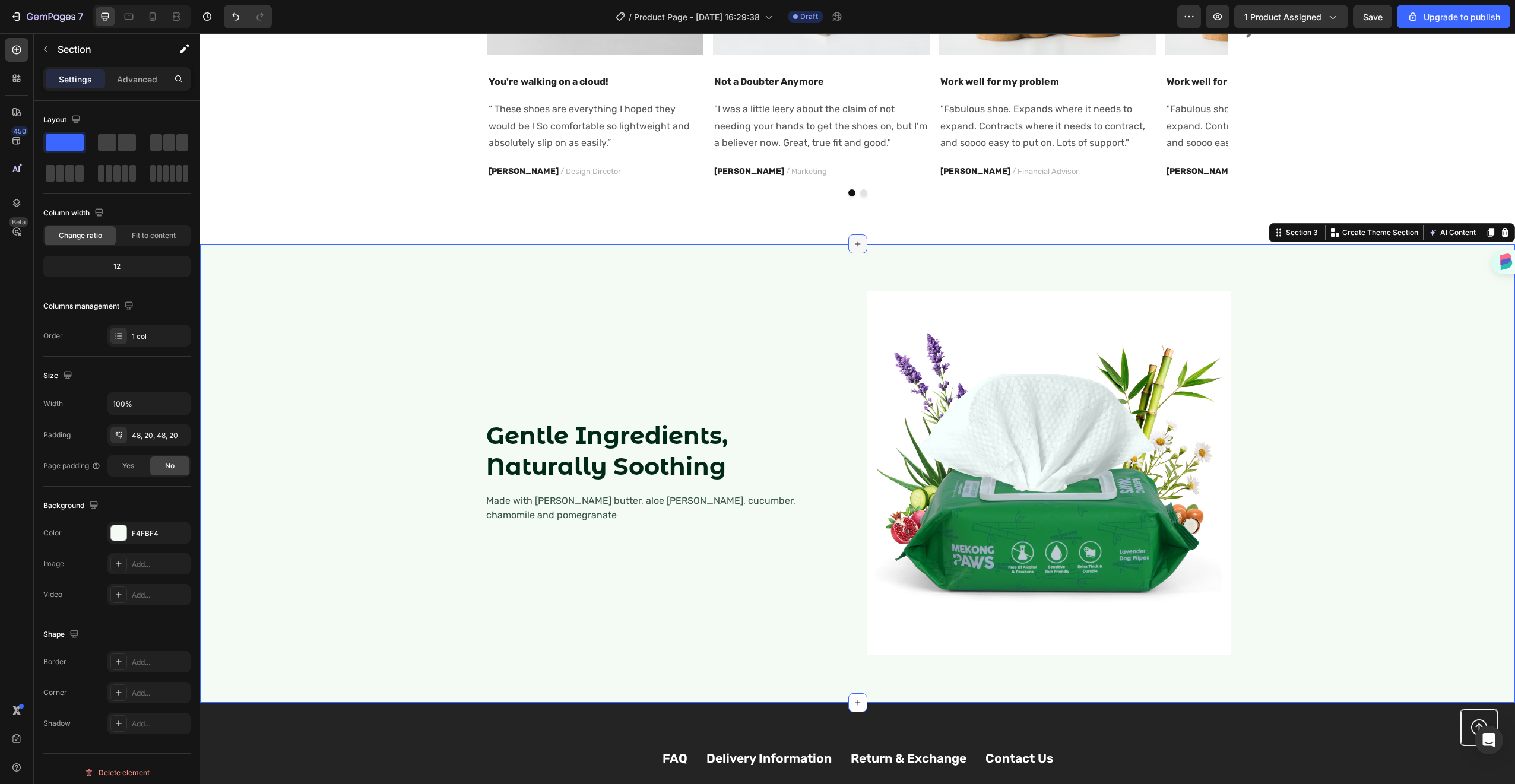
click at [853, 242] on icon at bounding box center [857, 244] width 9 height 9
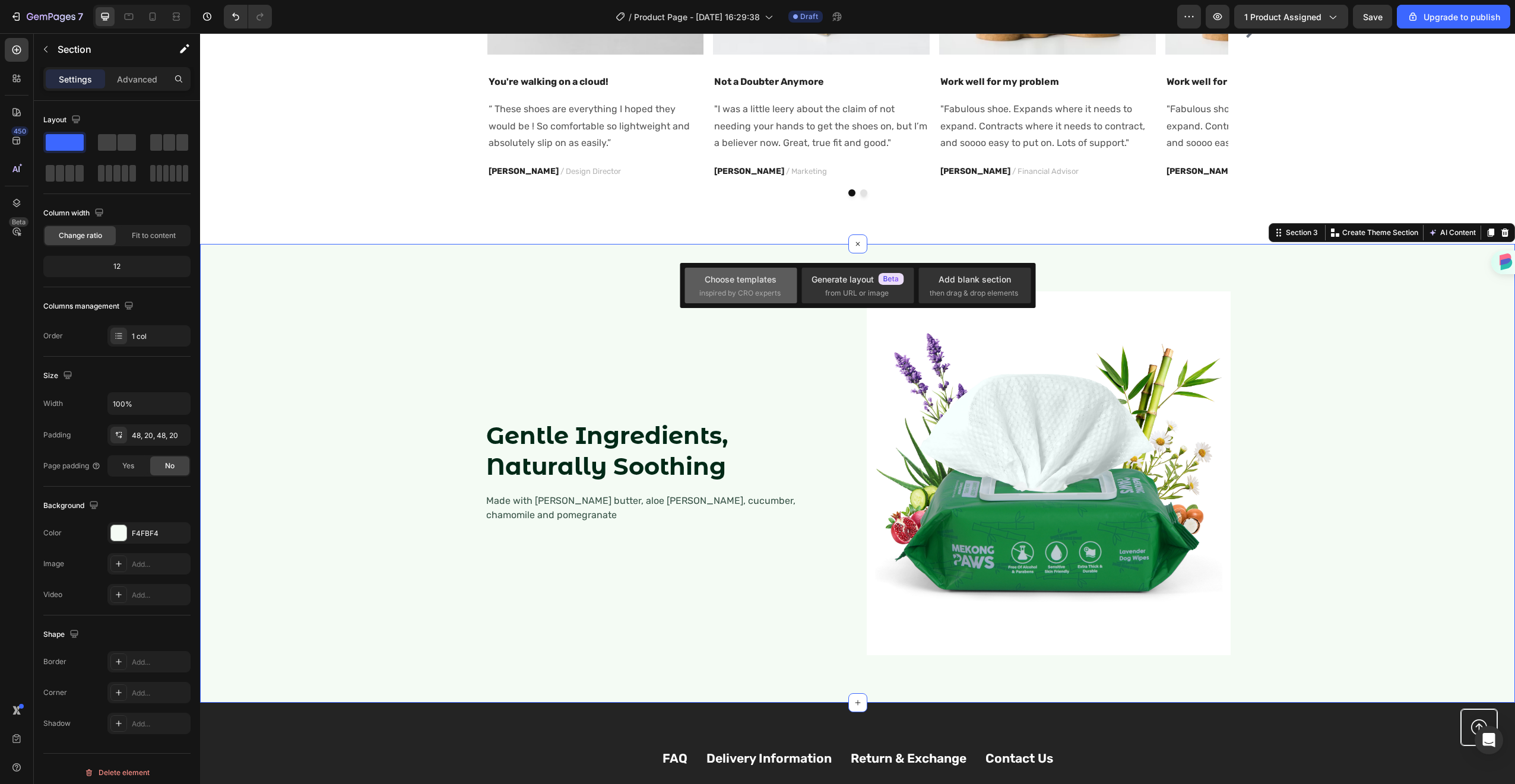
click at [761, 291] on span "inspired by CRO experts" at bounding box center [740, 293] width 81 height 11
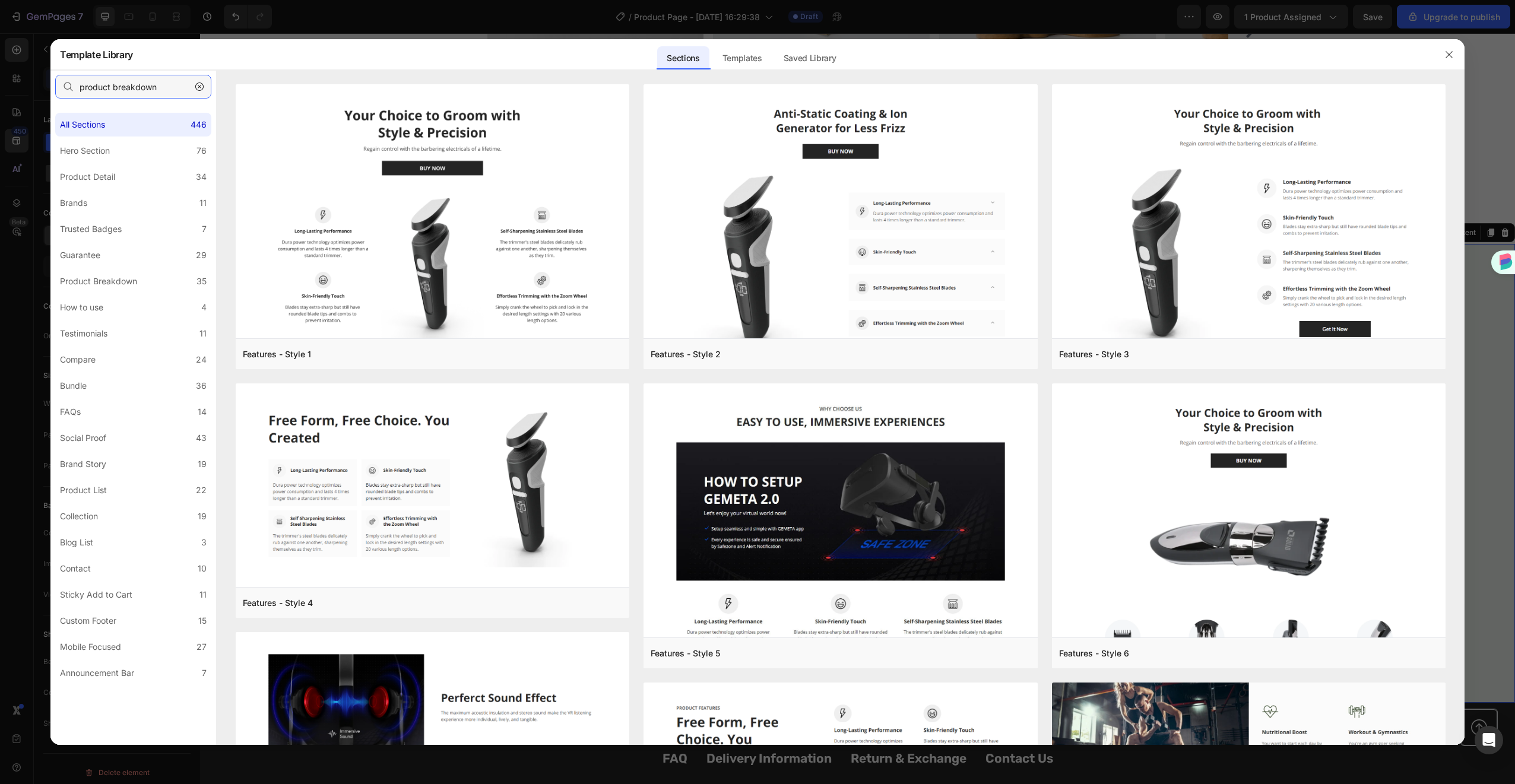
click at [143, 94] on input "product breakdown" at bounding box center [134, 86] width 156 height 23
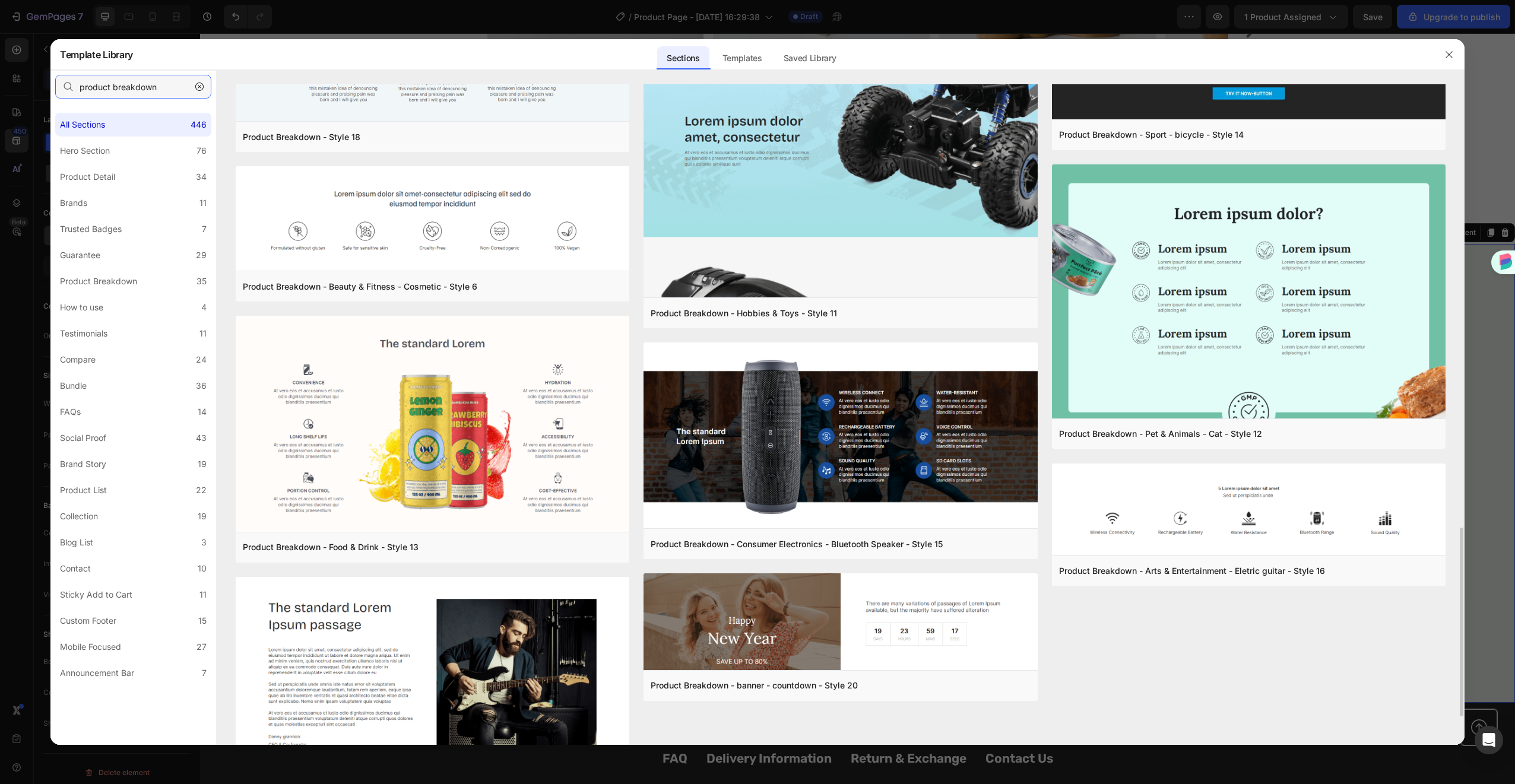
scroll to position [1645, 0]
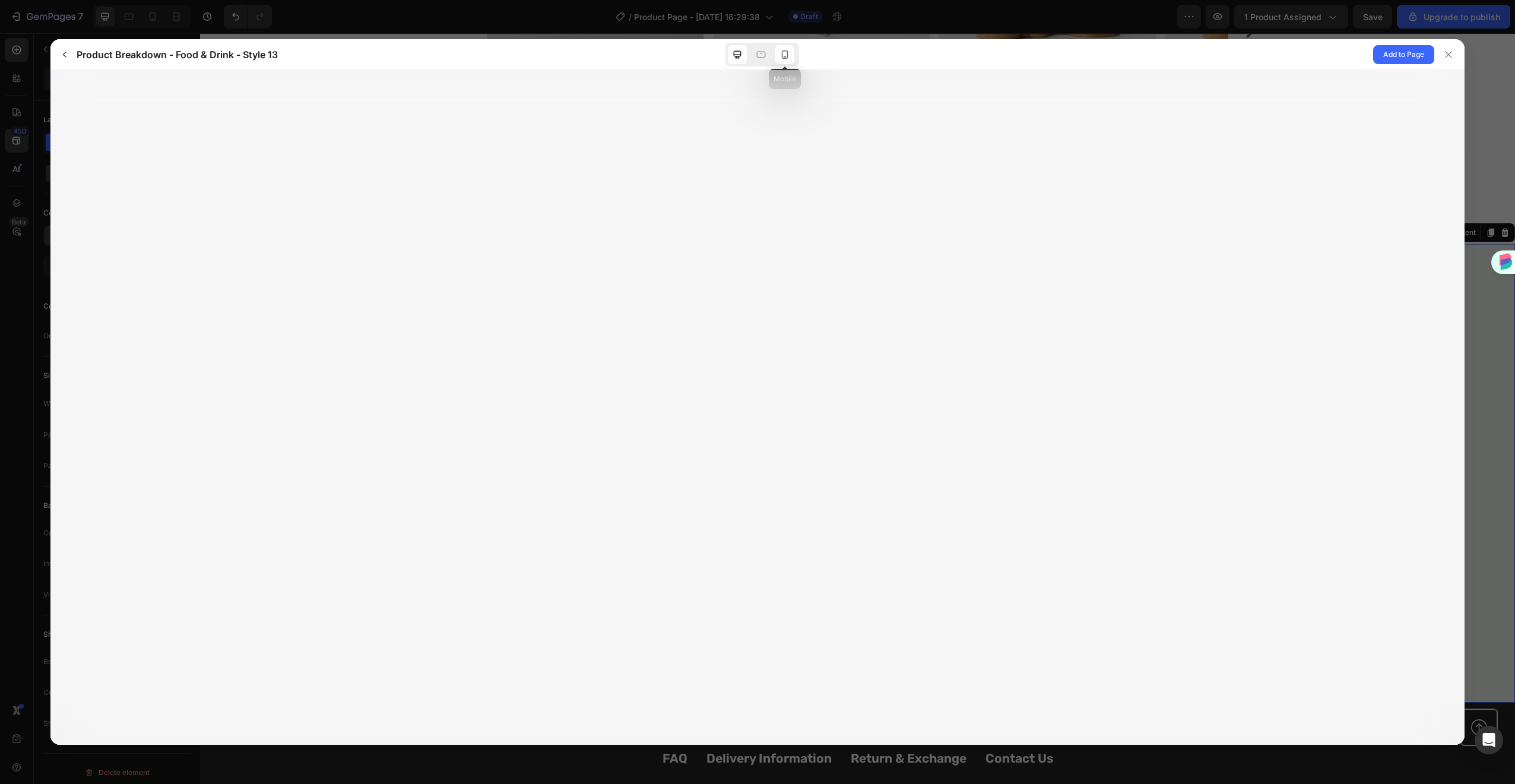
click at [783, 45] on div at bounding box center [785, 54] width 19 height 19
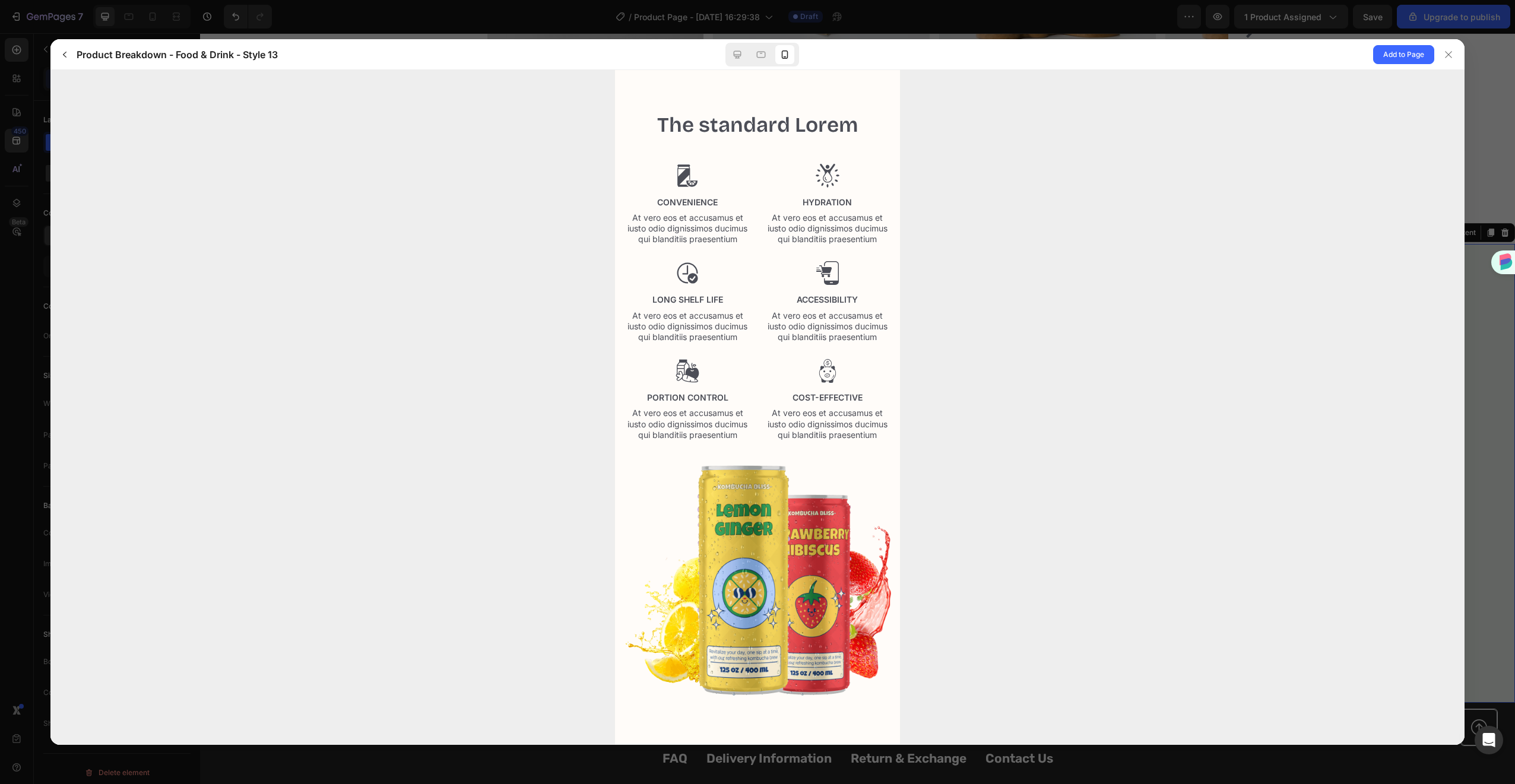
scroll to position [0, 0]
click at [1417, 48] on span "Add to Page" at bounding box center [1404, 55] width 41 height 14
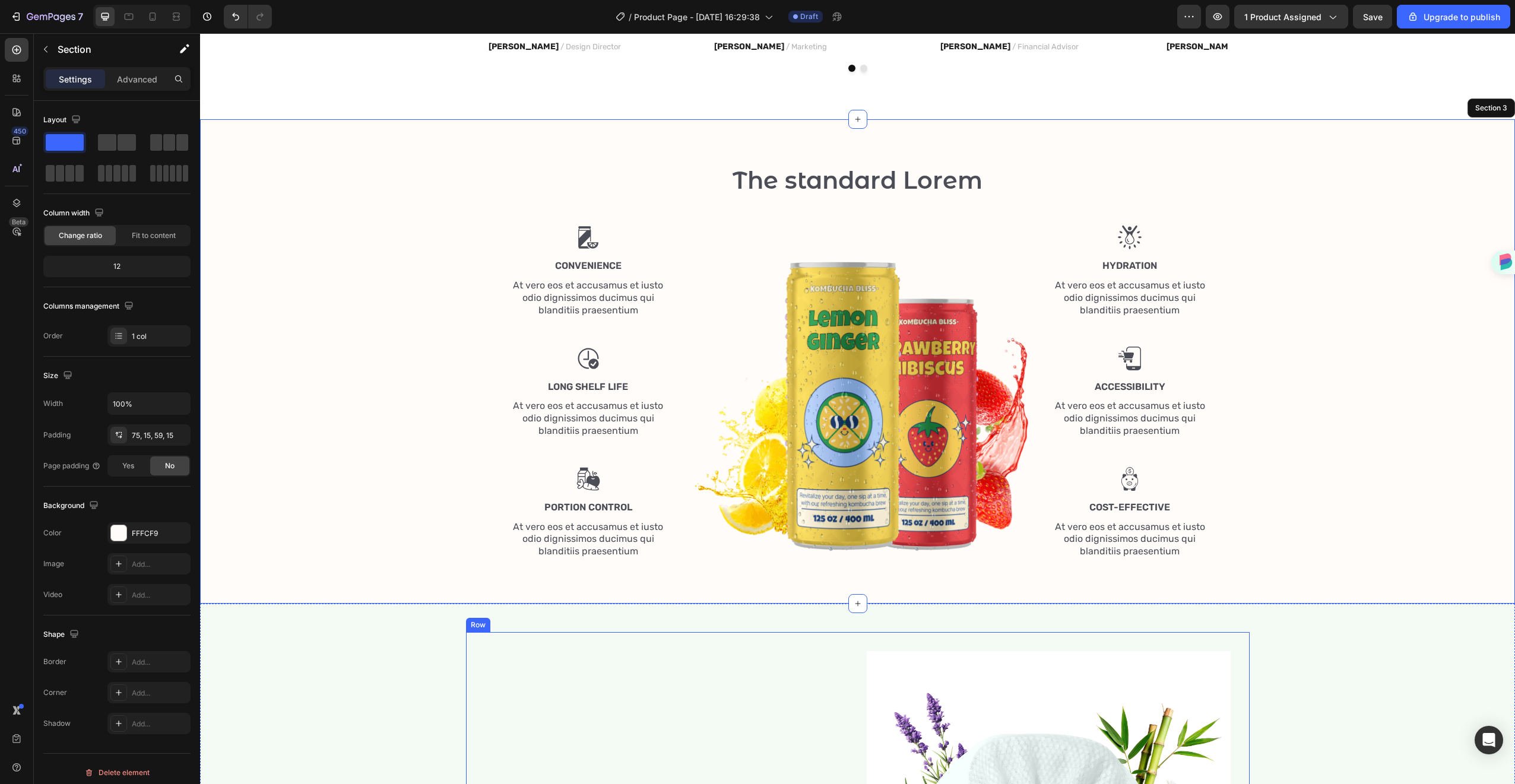
scroll to position [1085, 0]
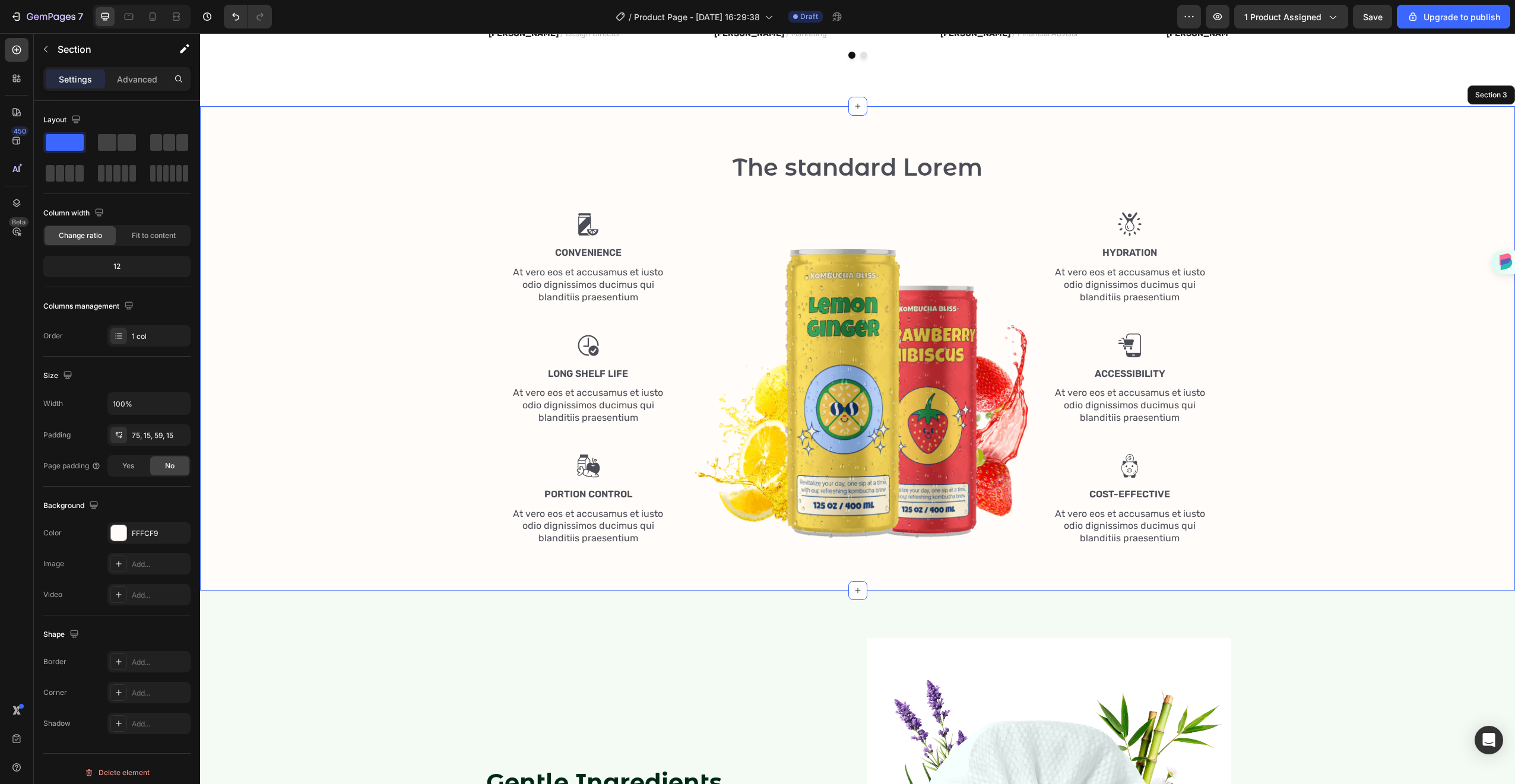
click at [415, 306] on div "The standard Lorem Heading Row Image Convenience Text Block At vero eos et accu…" at bounding box center [857, 353] width 1297 height 405
click at [129, 81] on p "Advanced" at bounding box center [137, 80] width 41 height 13
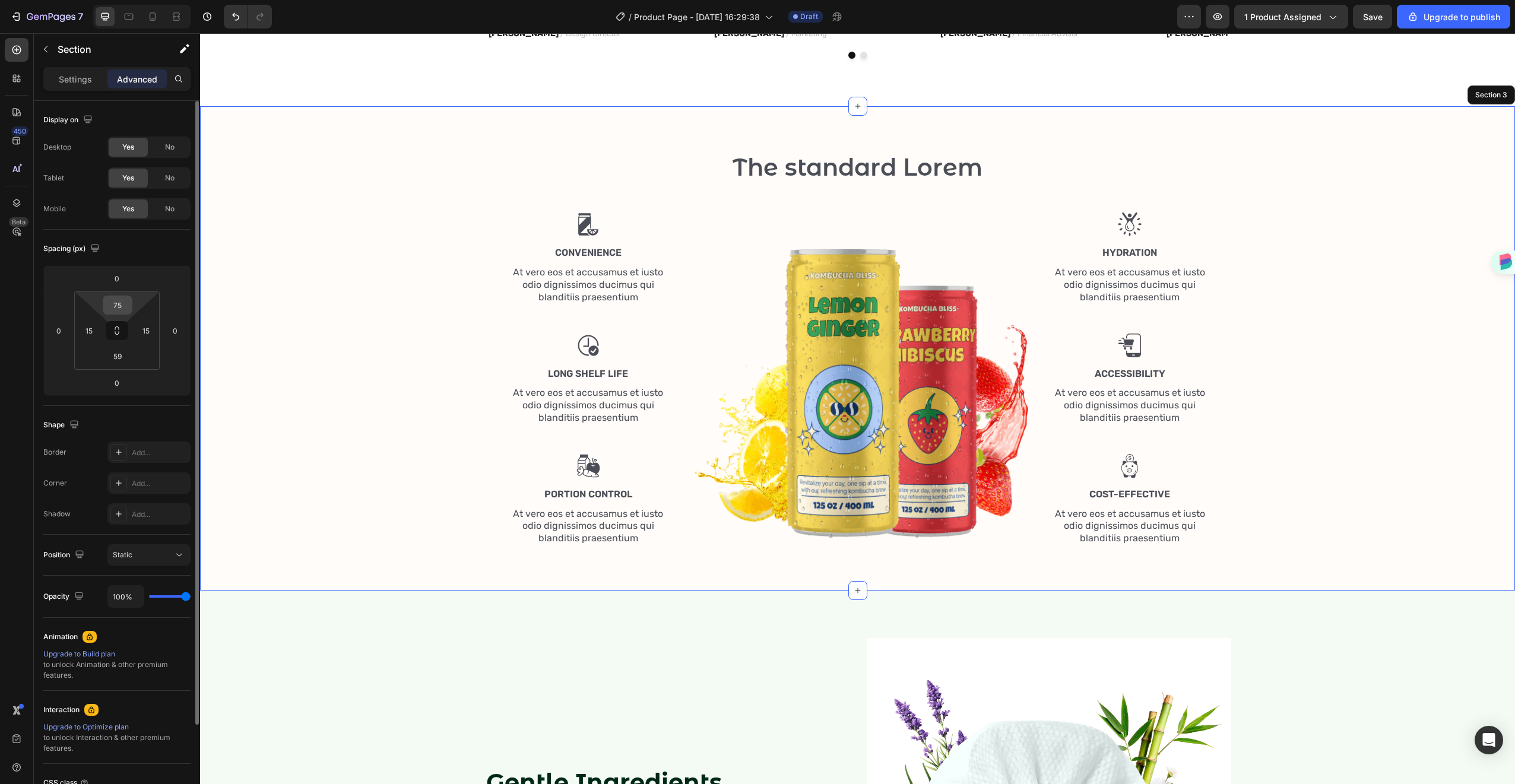
click at [116, 311] on input "75" at bounding box center [117, 305] width 23 height 18
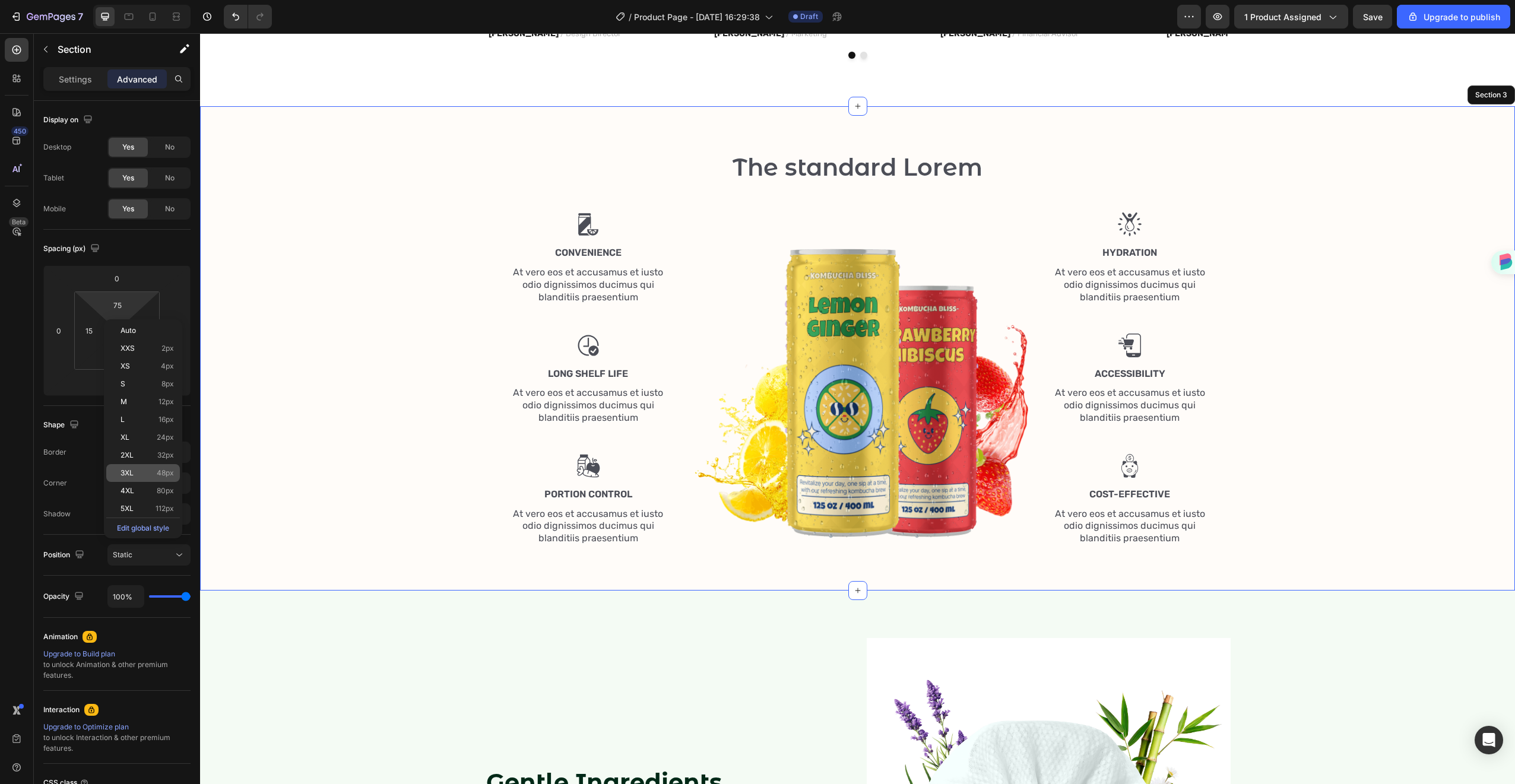
click at [139, 479] on div "3XL 48px" at bounding box center [143, 473] width 74 height 18
type input "48"
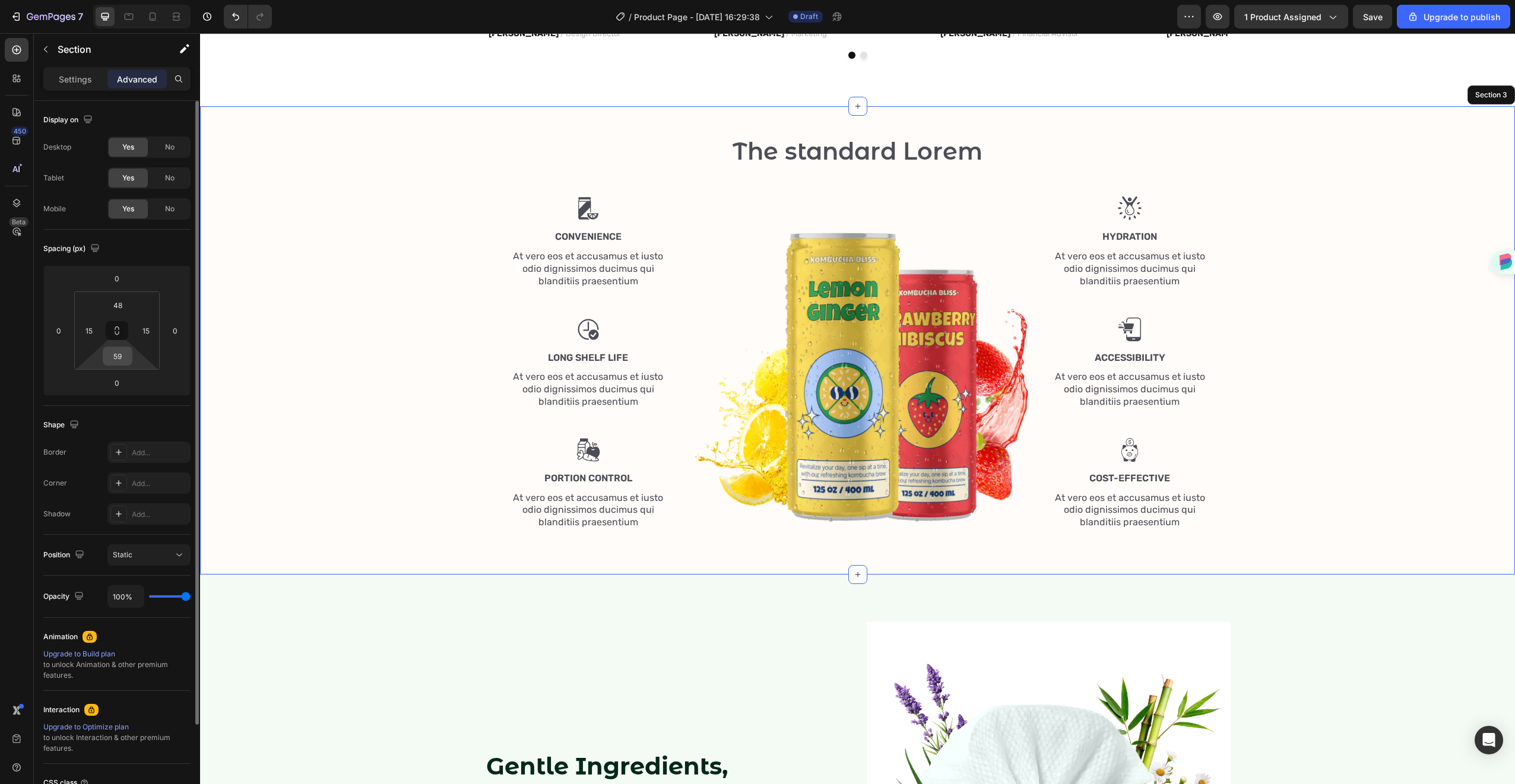
click at [117, 355] on input "59" at bounding box center [117, 356] width 23 height 18
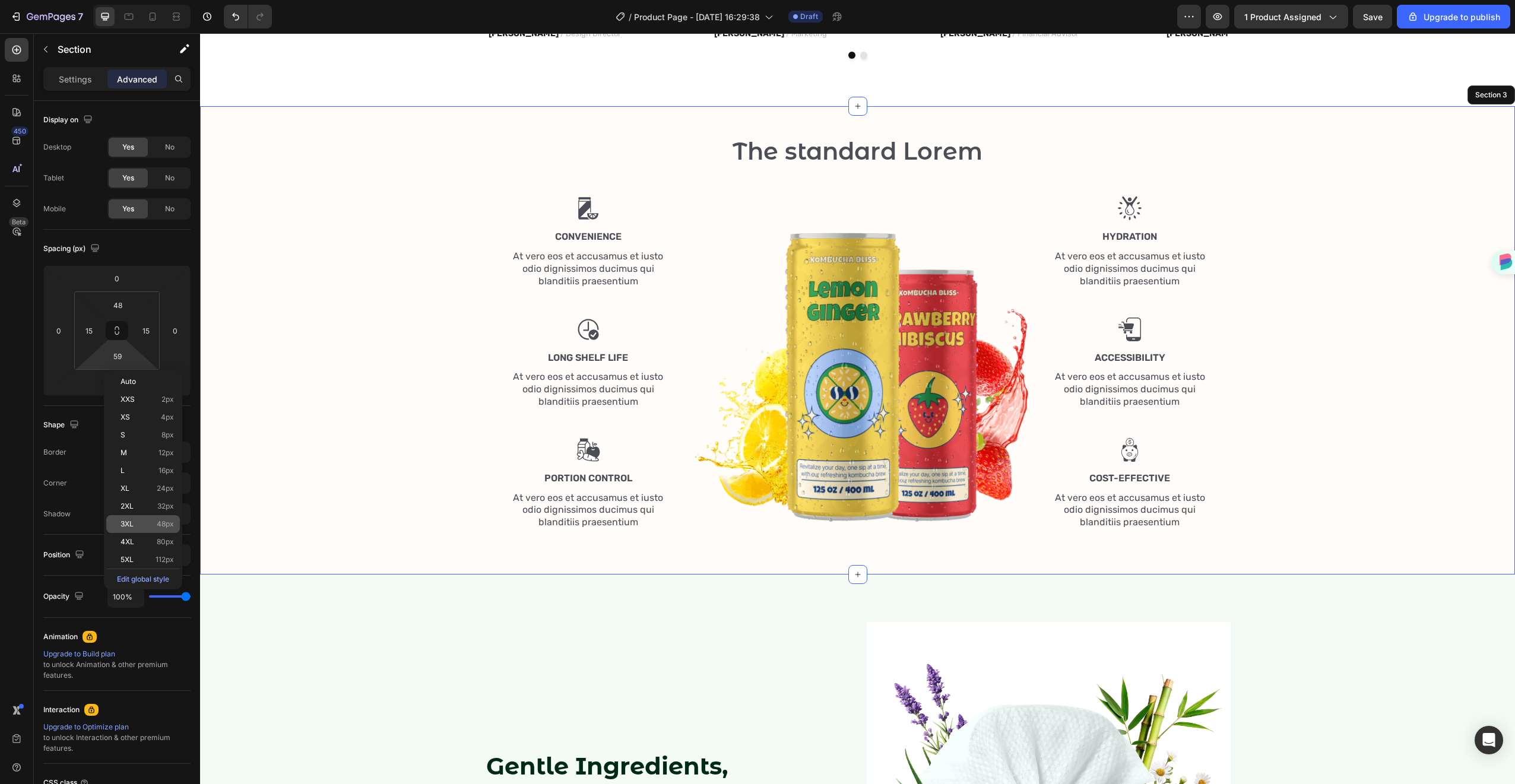
click at [149, 520] on p "3XL 48px" at bounding box center [147, 525] width 53 height 9
type input "48"
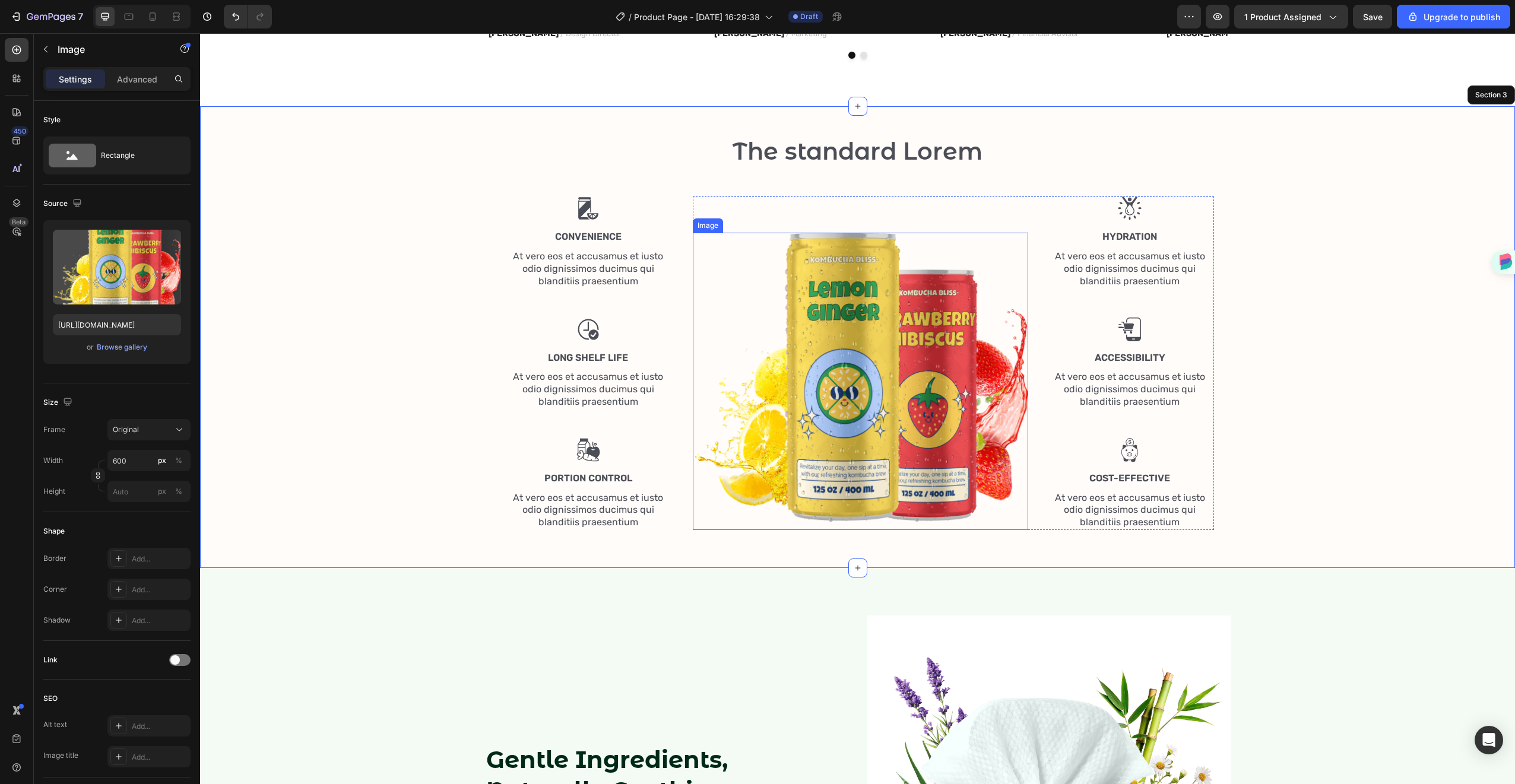
click at [790, 406] on img at bounding box center [861, 381] width 336 height 297
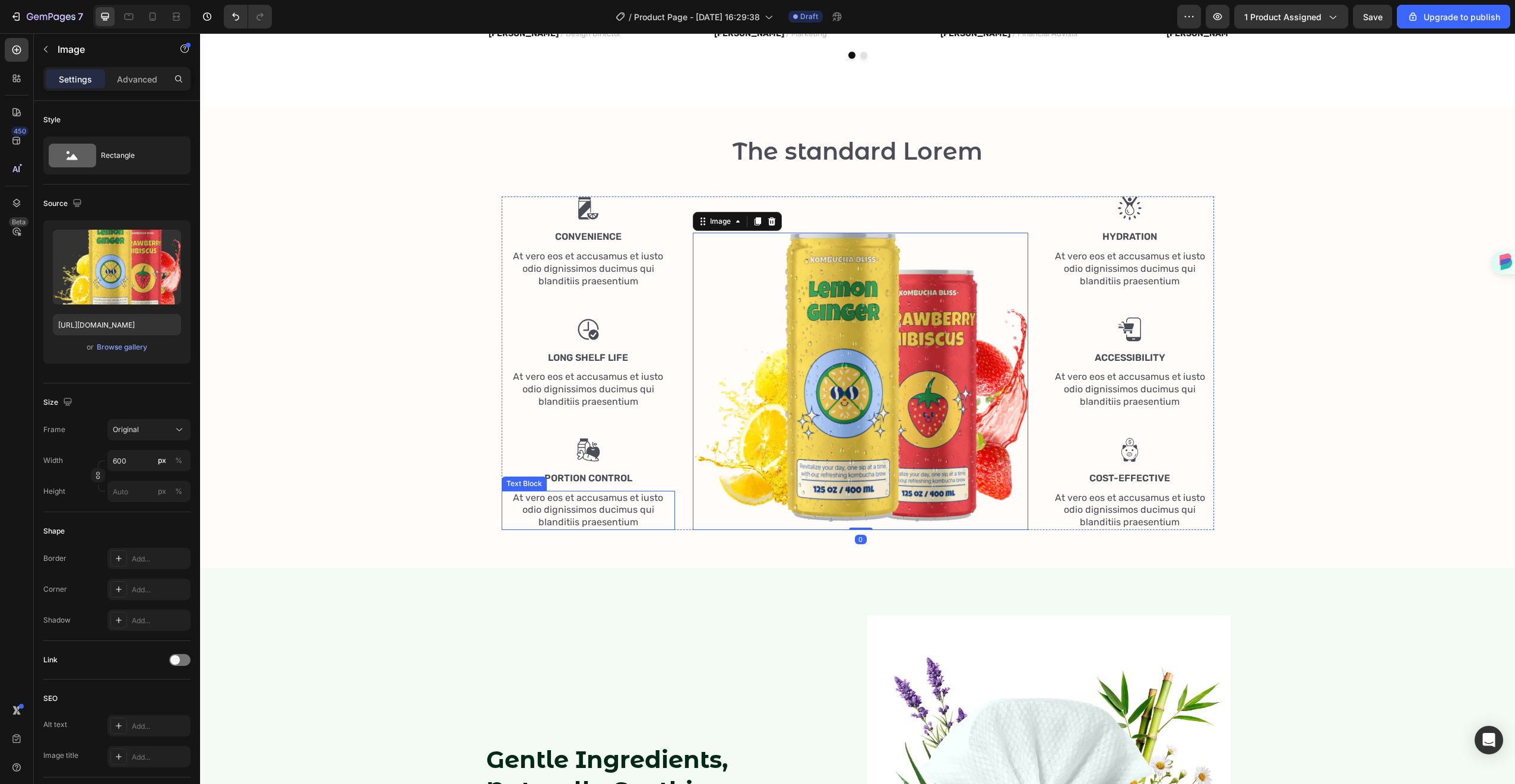
click at [657, 511] on p "At vero eos et accusamus et iusto odio dignissimos ducimus qui blanditiis praes…" at bounding box center [588, 510] width 171 height 37
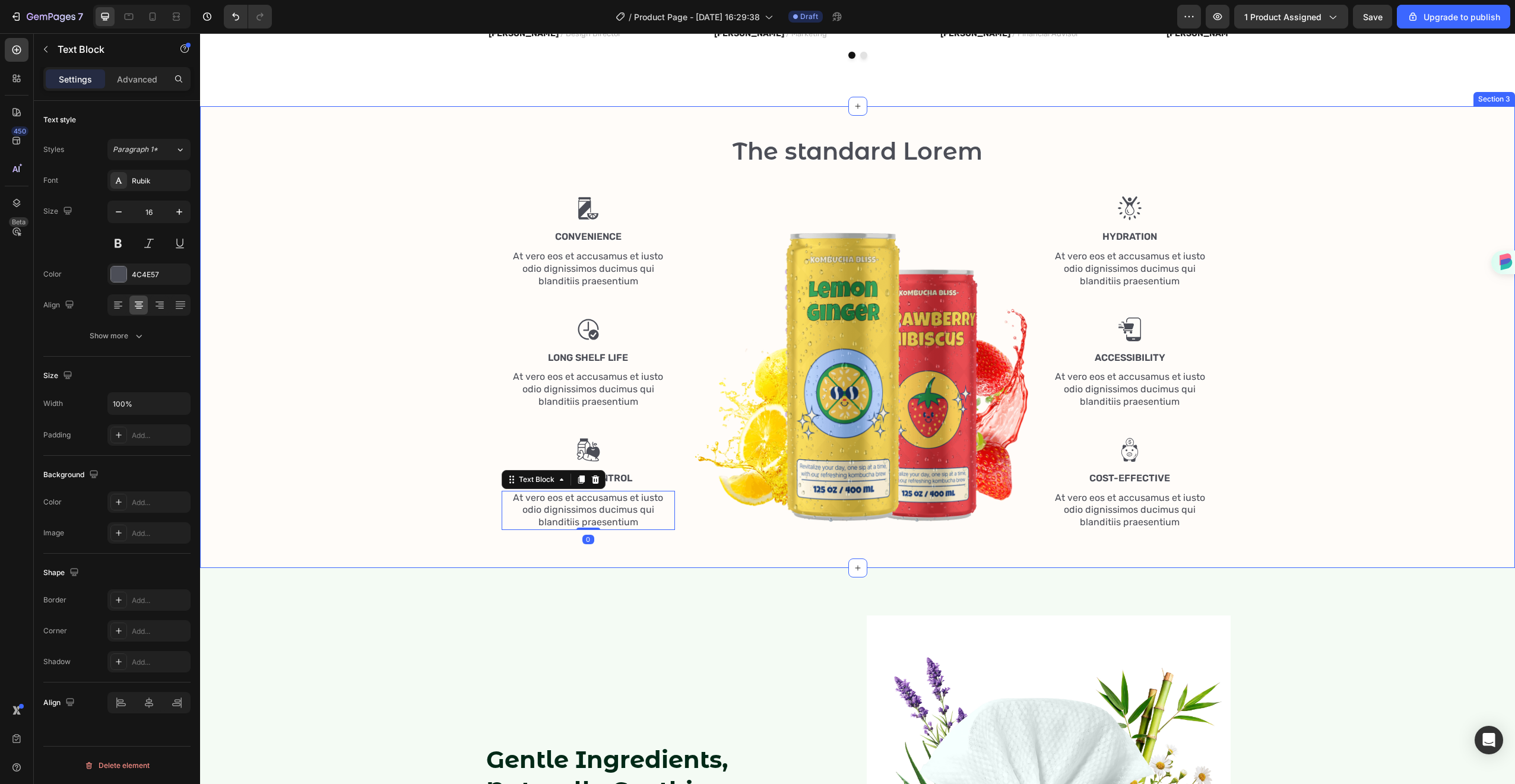
click at [675, 539] on div "The standard Lorem Heading Row Image Convenience Text Block At vero eos et accu…" at bounding box center [857, 337] width 1315 height 462
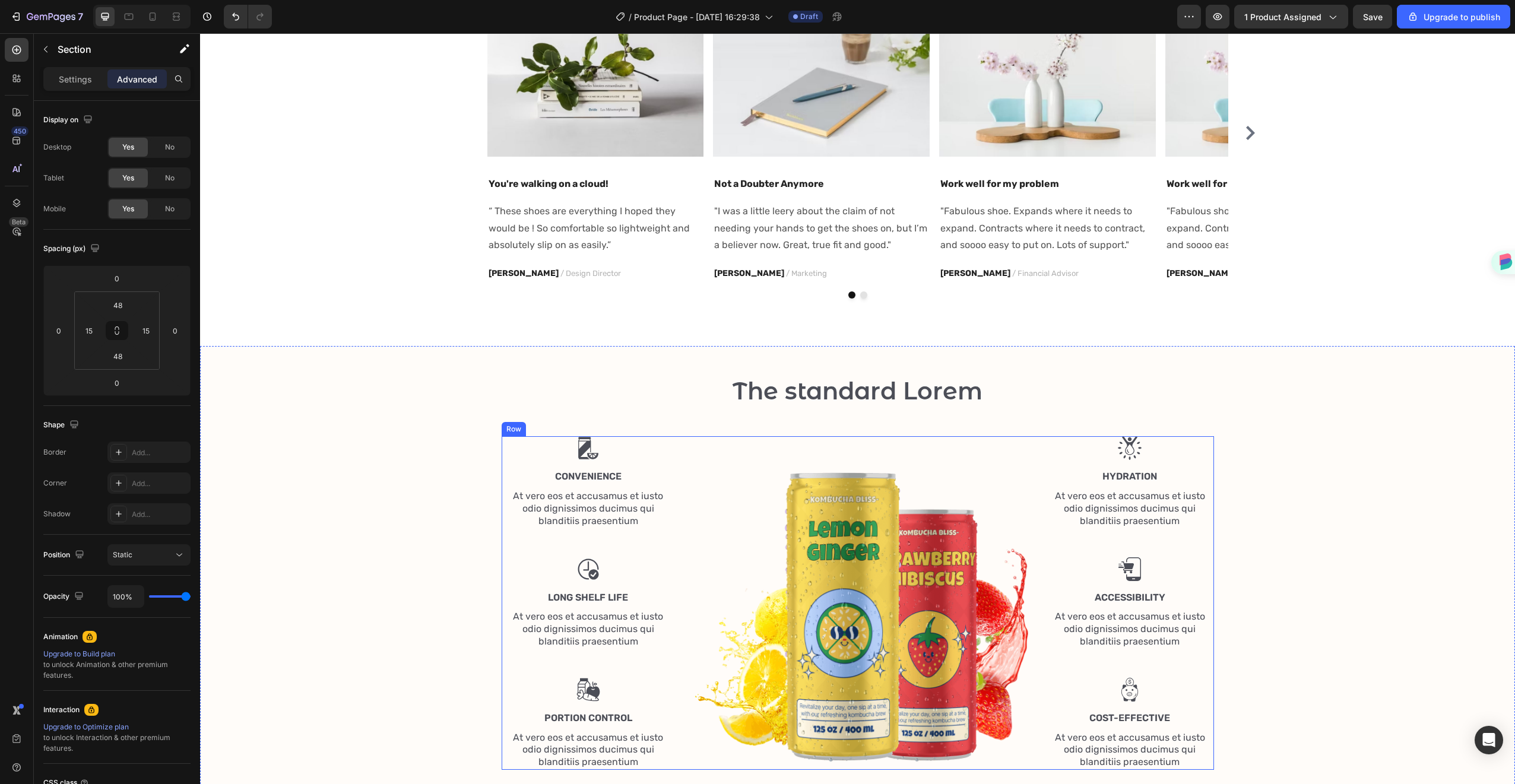
scroll to position [1046, 0]
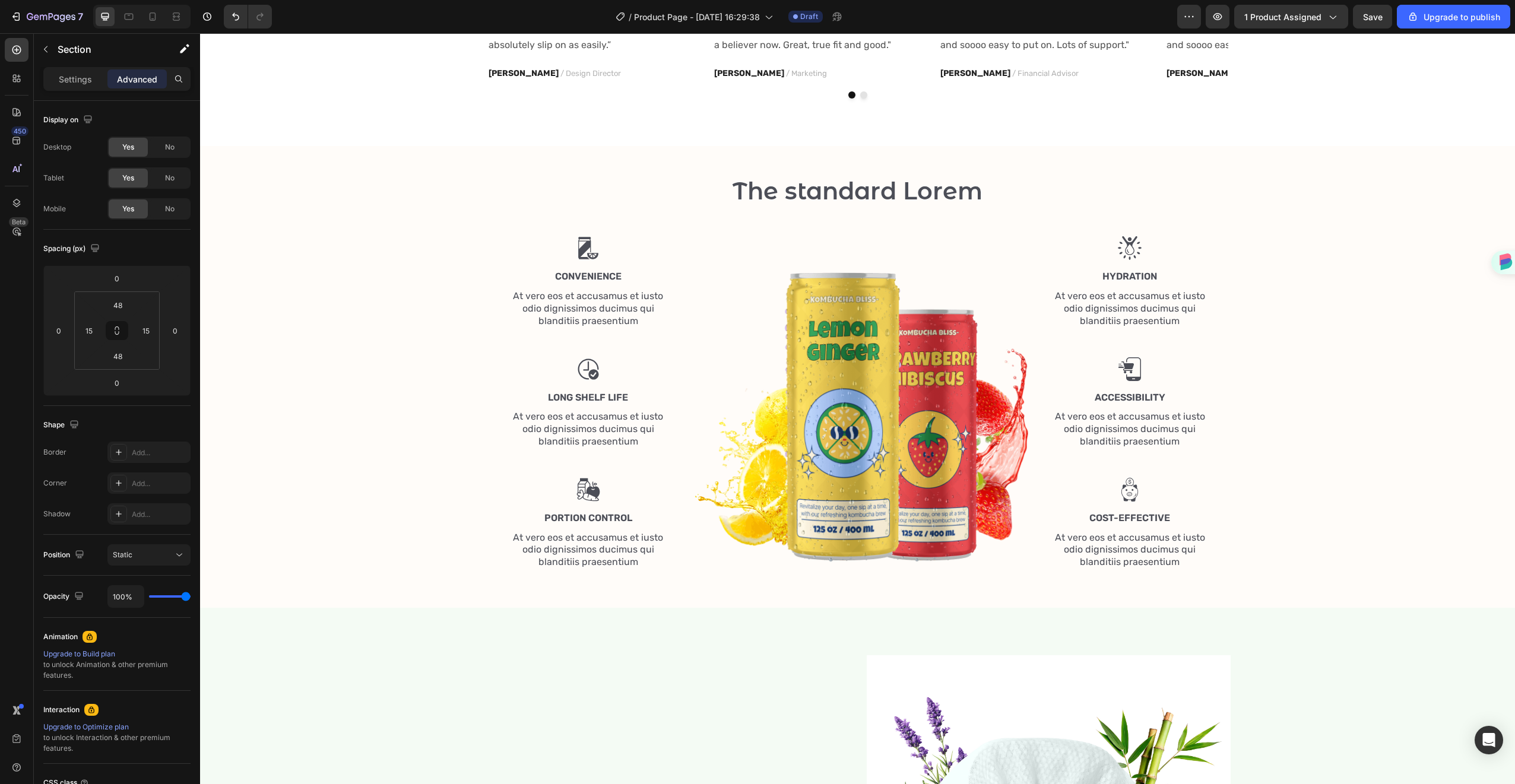
click at [759, 159] on div "The standard Lorem Heading Row Image Convenience Text Block At vero eos et accu…" at bounding box center [857, 377] width 1315 height 462
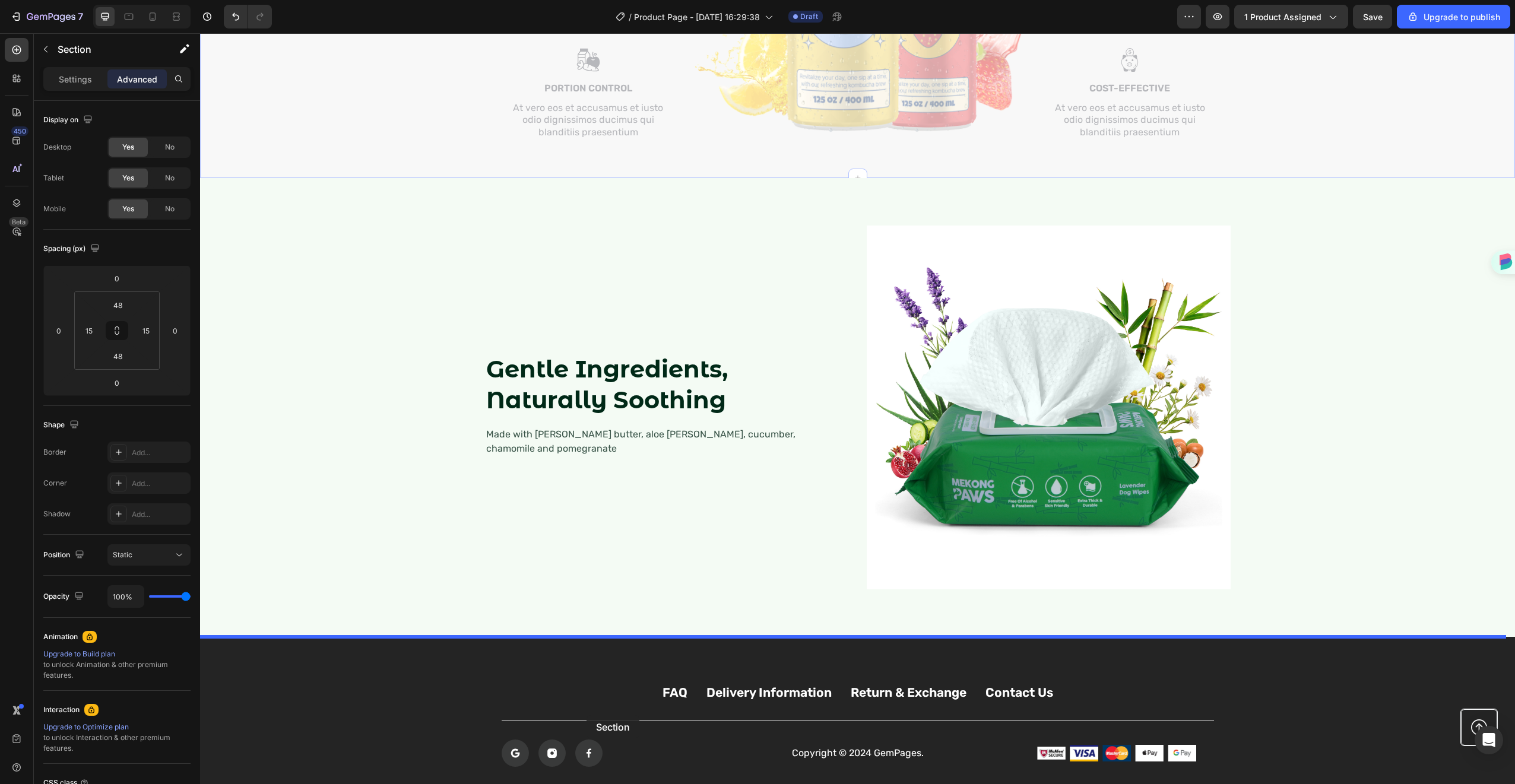
scroll to position [1480, 0]
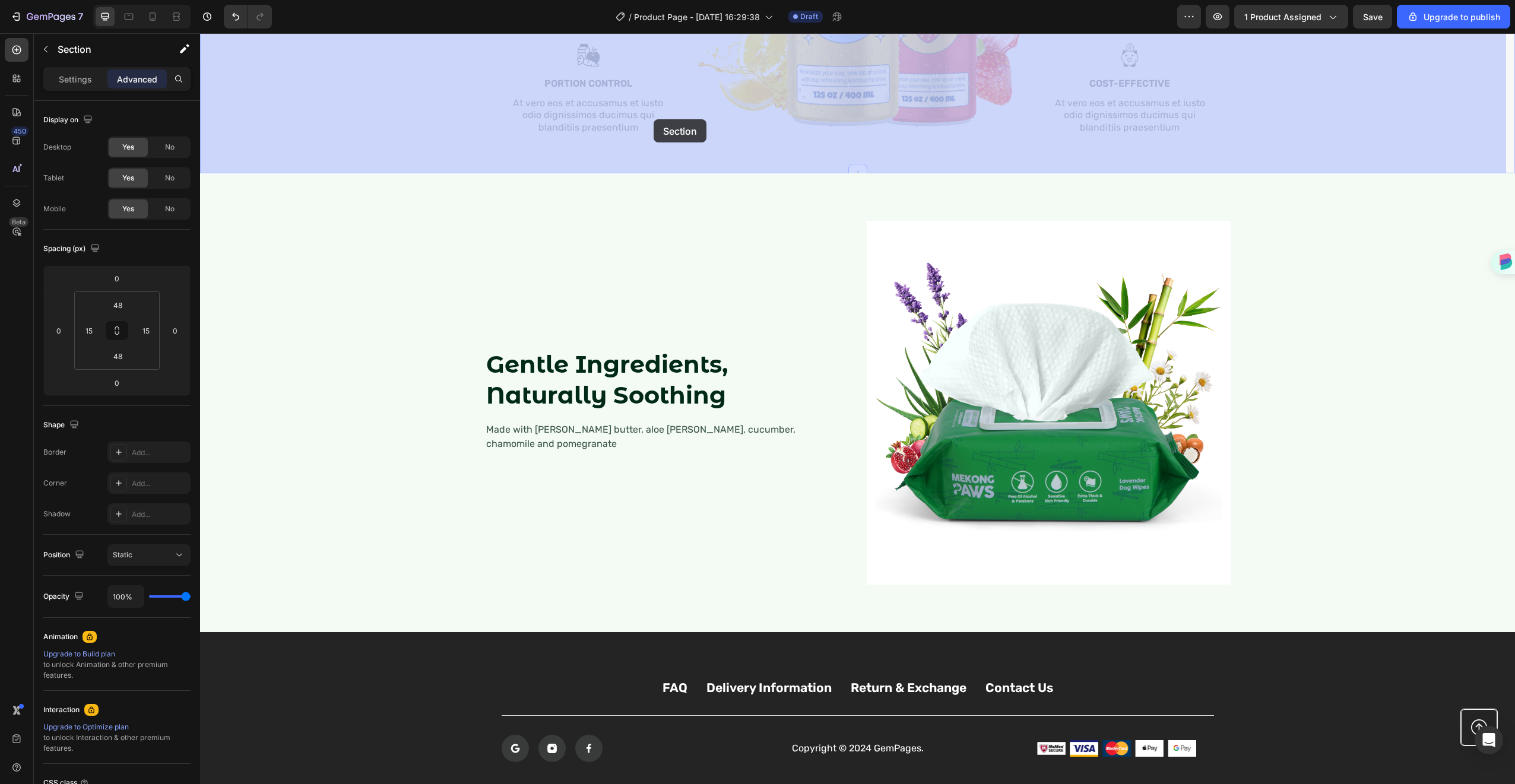
drag, startPoint x: 518, startPoint y: 166, endPoint x: 653, endPoint y: 119, distance: 142.9
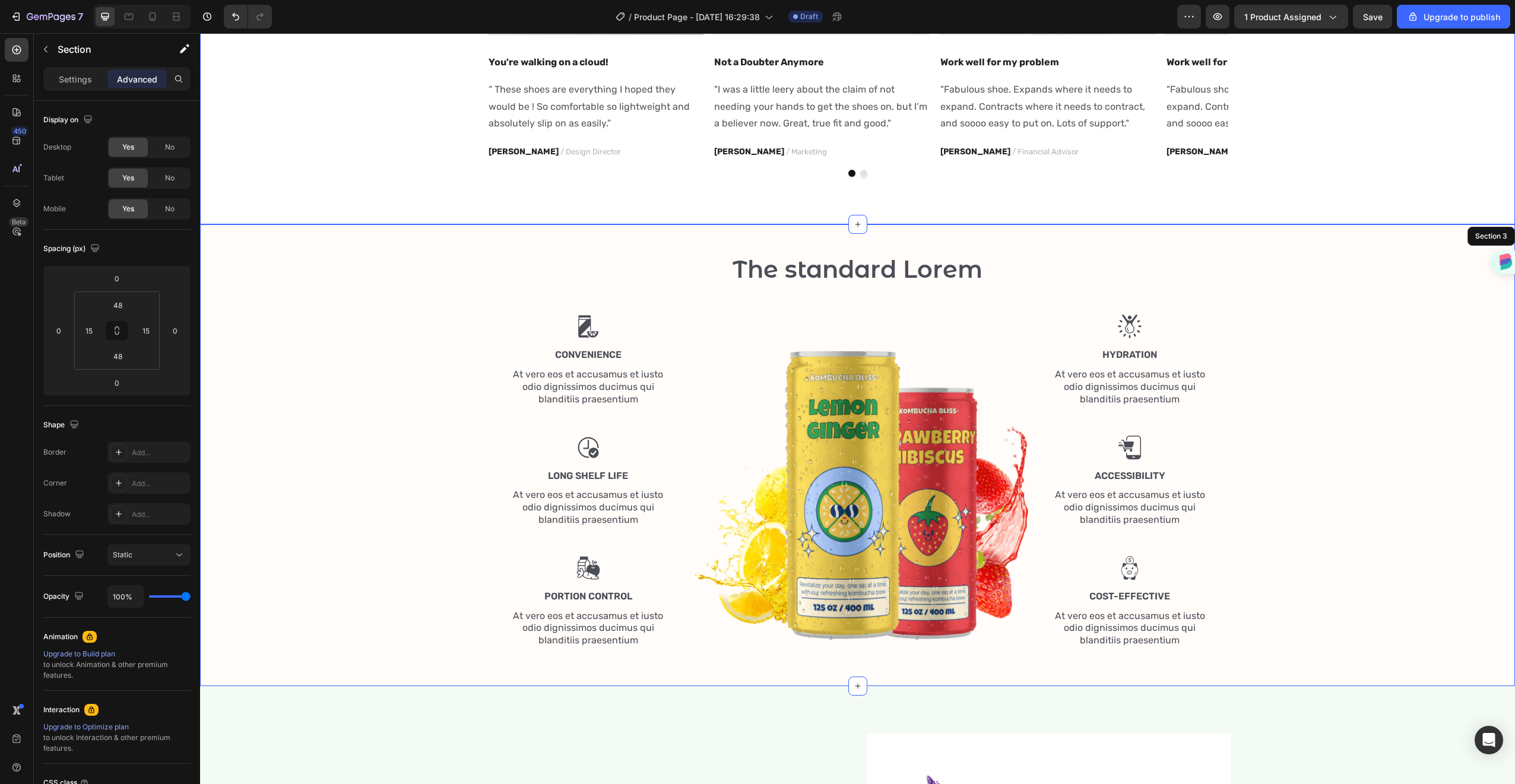
scroll to position [967, 0]
click at [826, 387] on img at bounding box center [861, 499] width 336 height 297
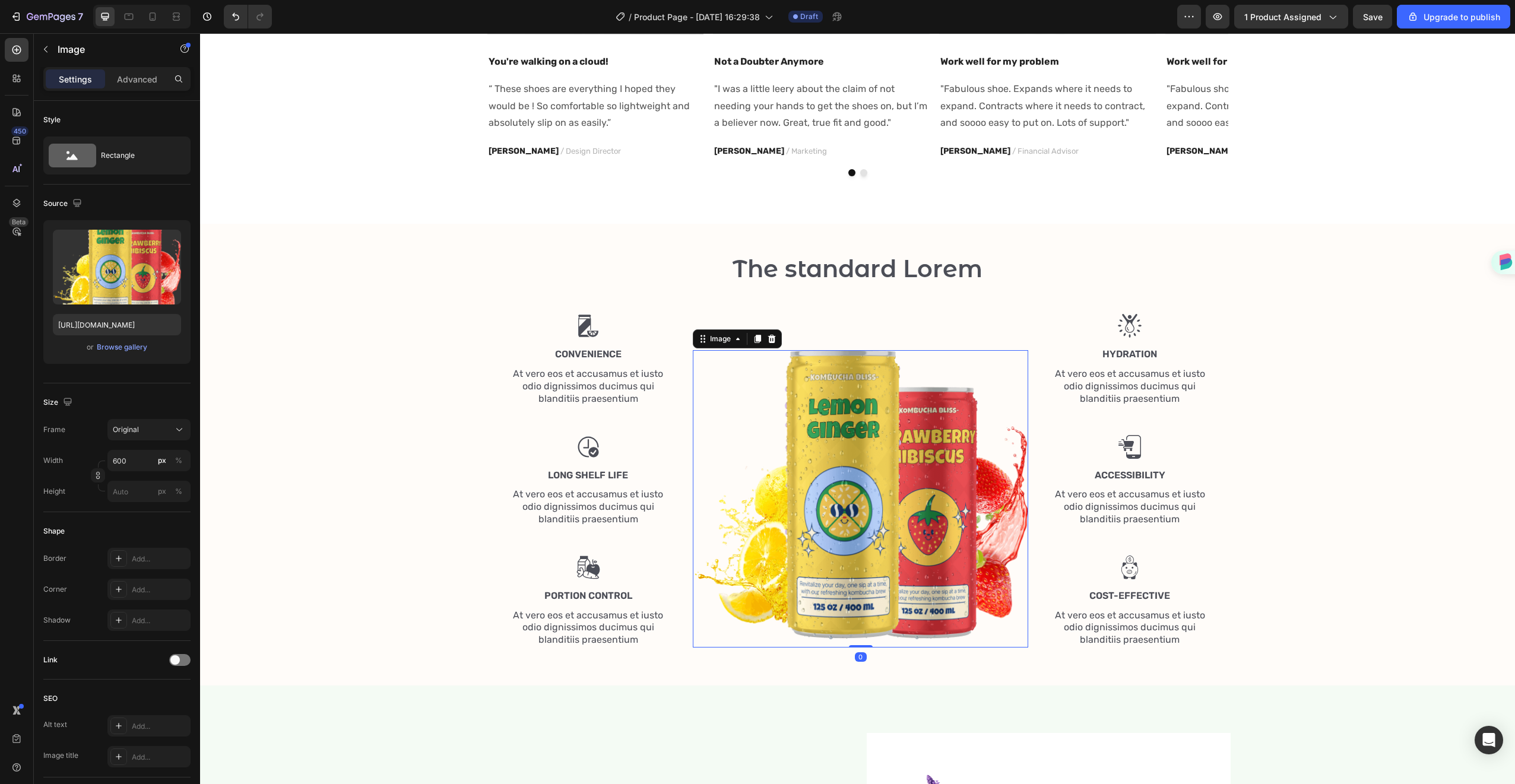
click at [826, 387] on img at bounding box center [861, 499] width 336 height 297
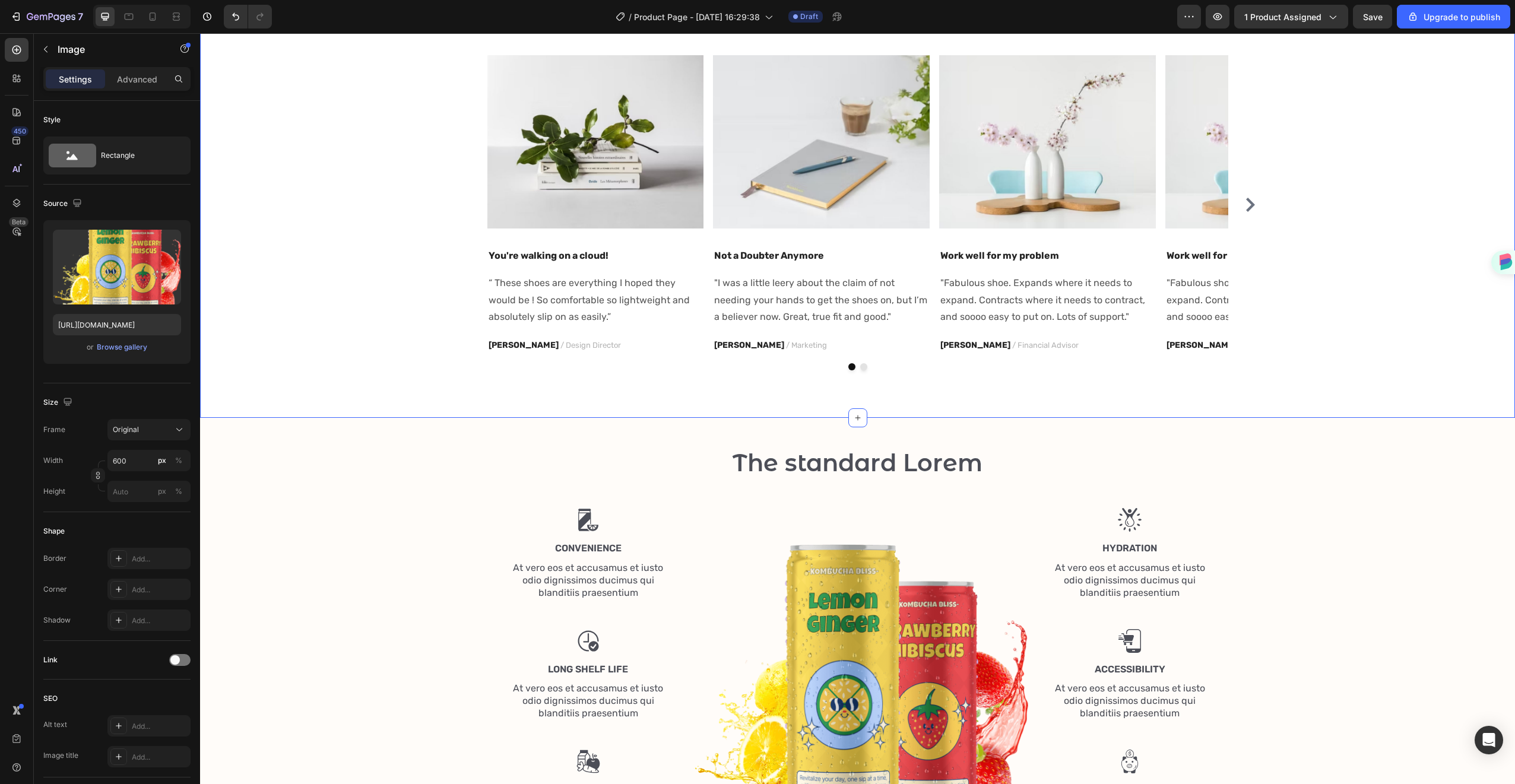
scroll to position [984, 0]
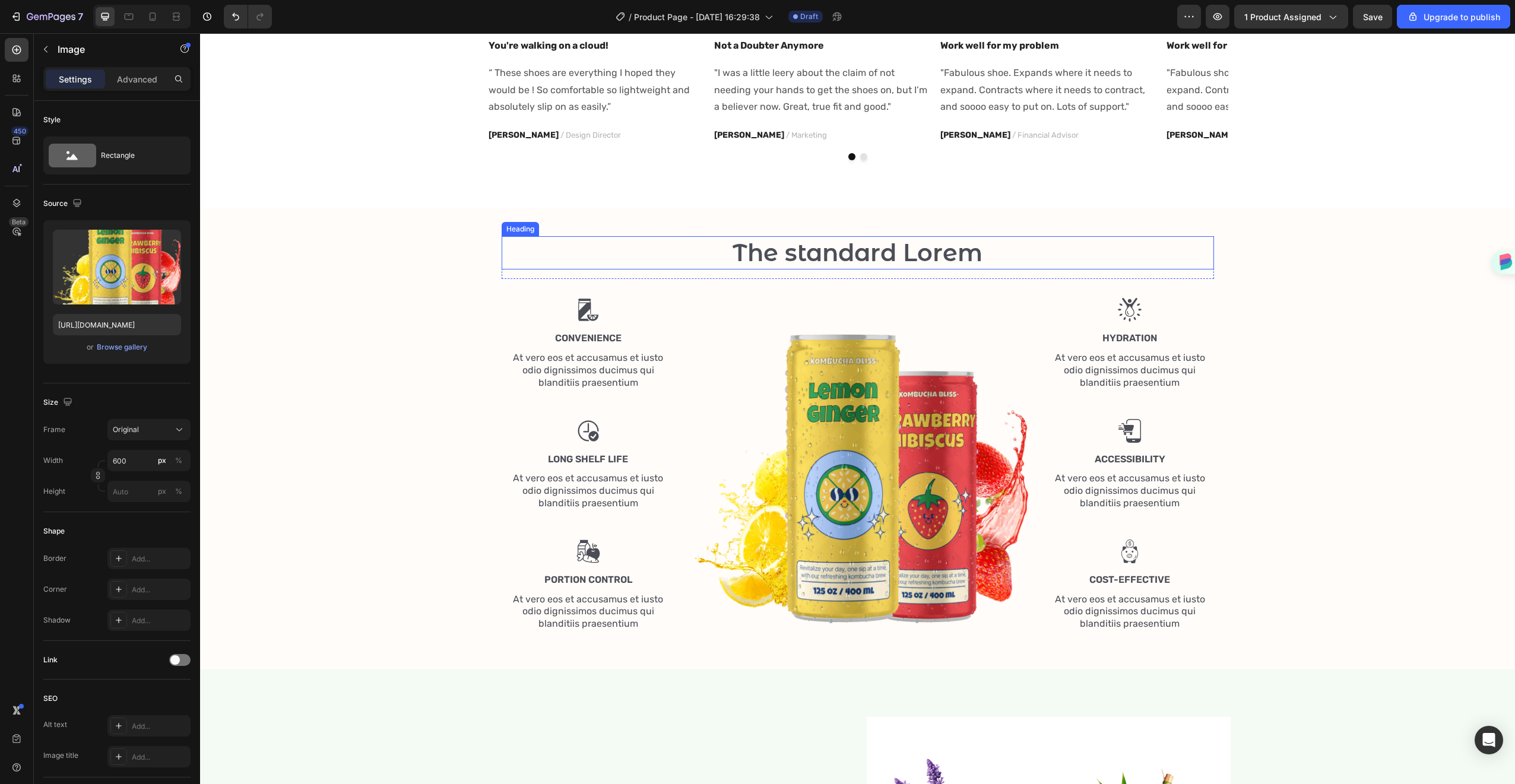
click at [825, 247] on h2 "The standard Lorem" at bounding box center [858, 252] width 712 height 33
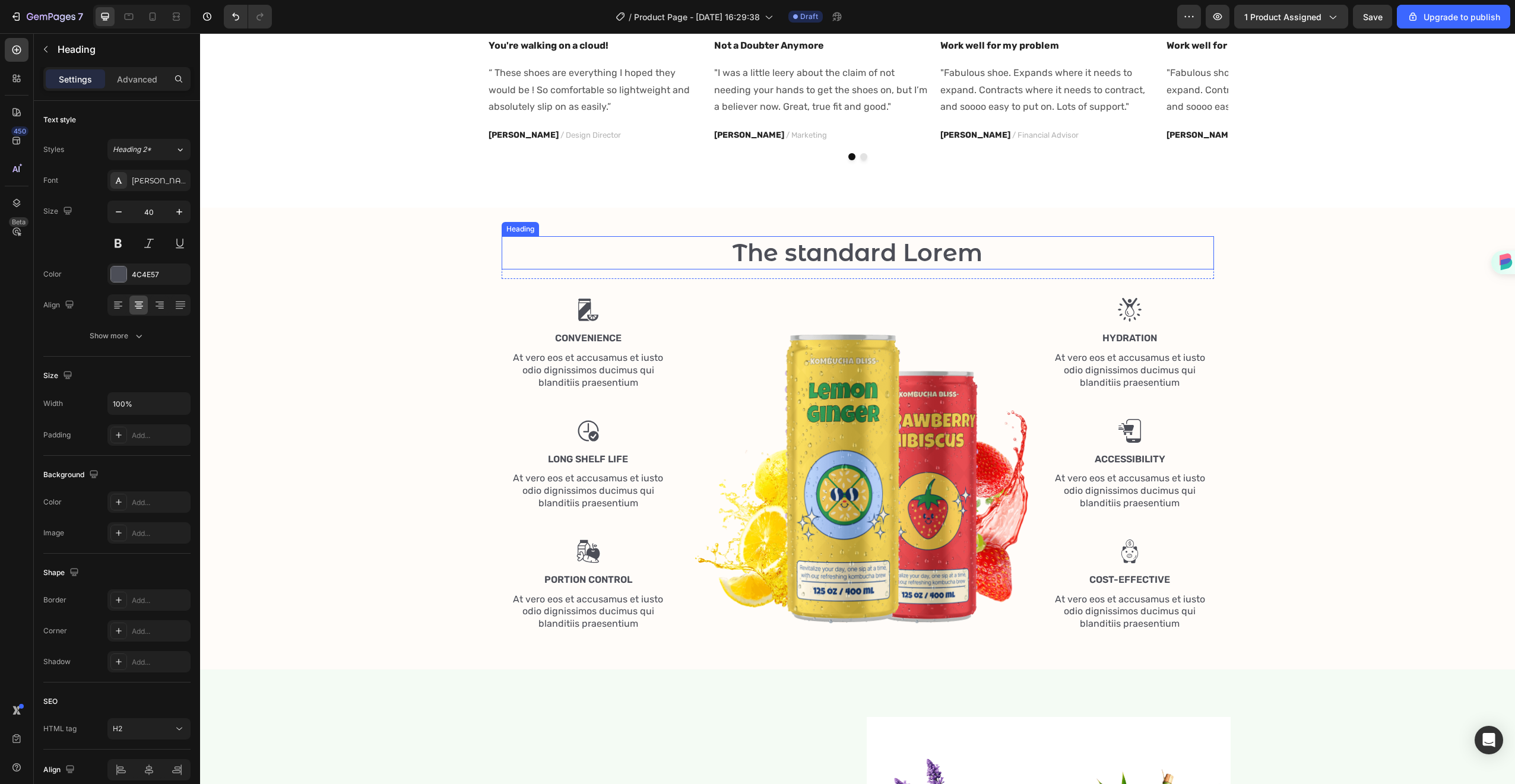
click at [825, 247] on h2 "The standard Lorem" at bounding box center [858, 252] width 712 height 33
click at [825, 247] on p "The standard Lorem" at bounding box center [857, 252] width 710 height 31
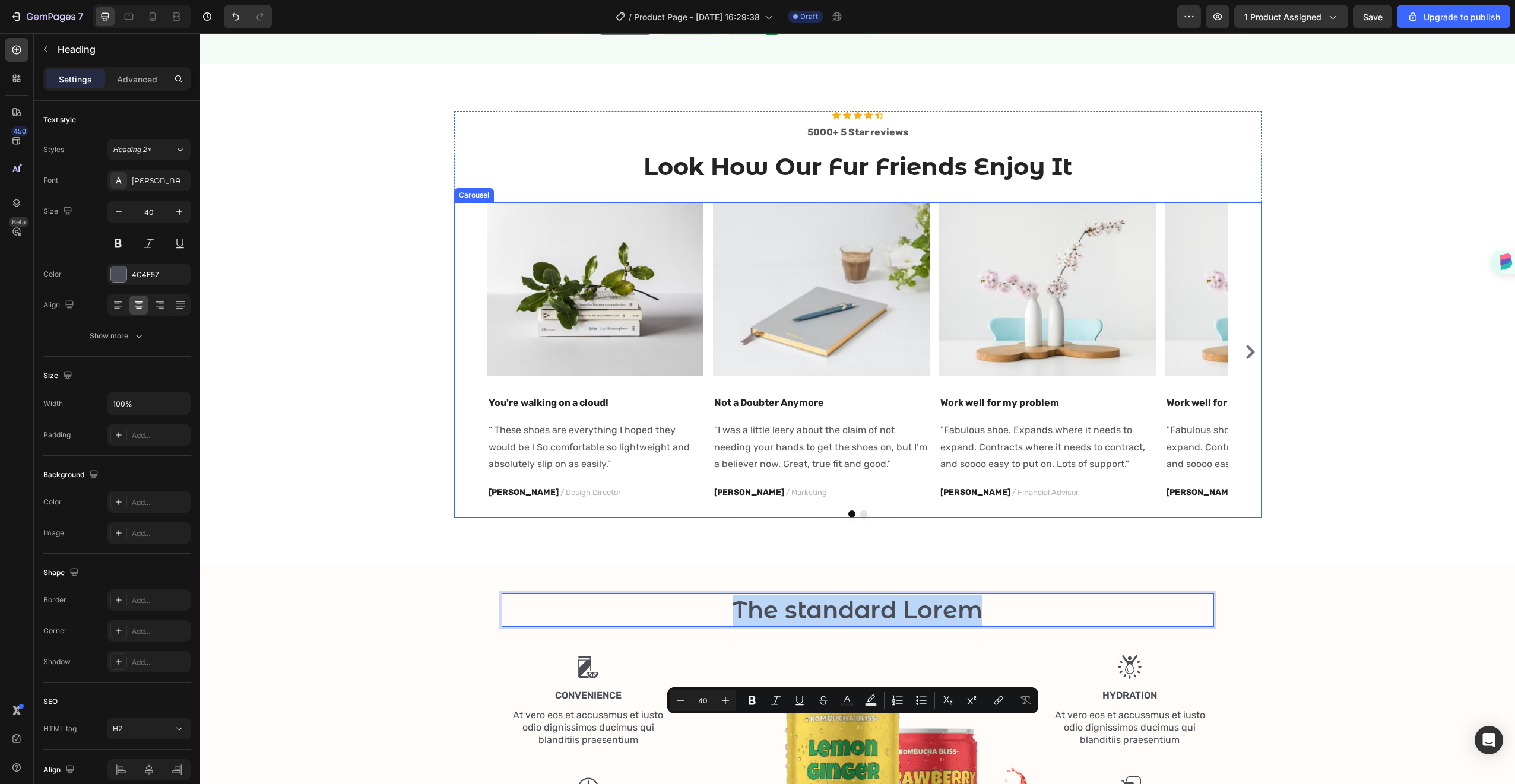
scroll to position [699, 0]
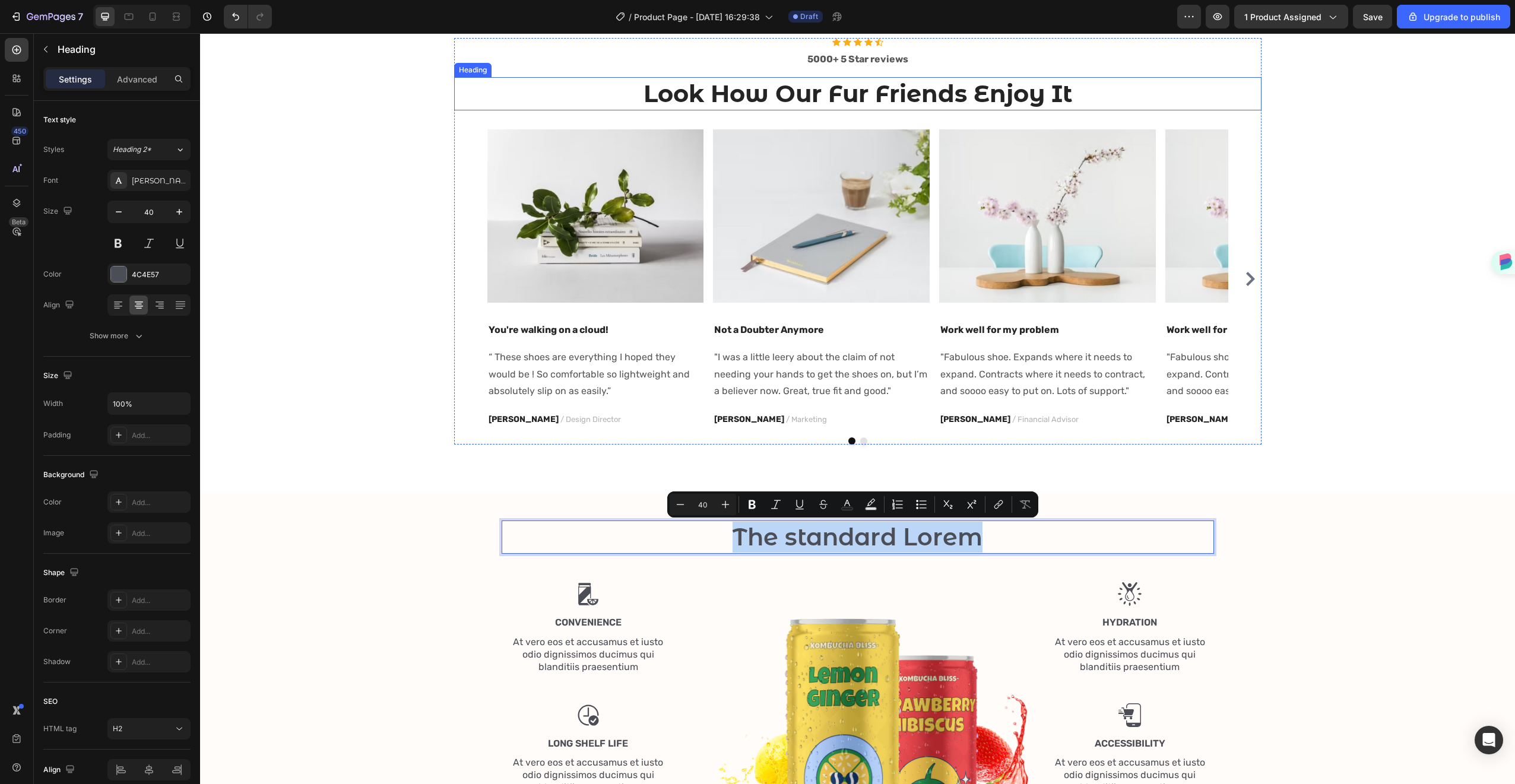
click at [880, 95] on h2 "Look How Our Fur Friends Enjoy It" at bounding box center [858, 94] width 808 height 33
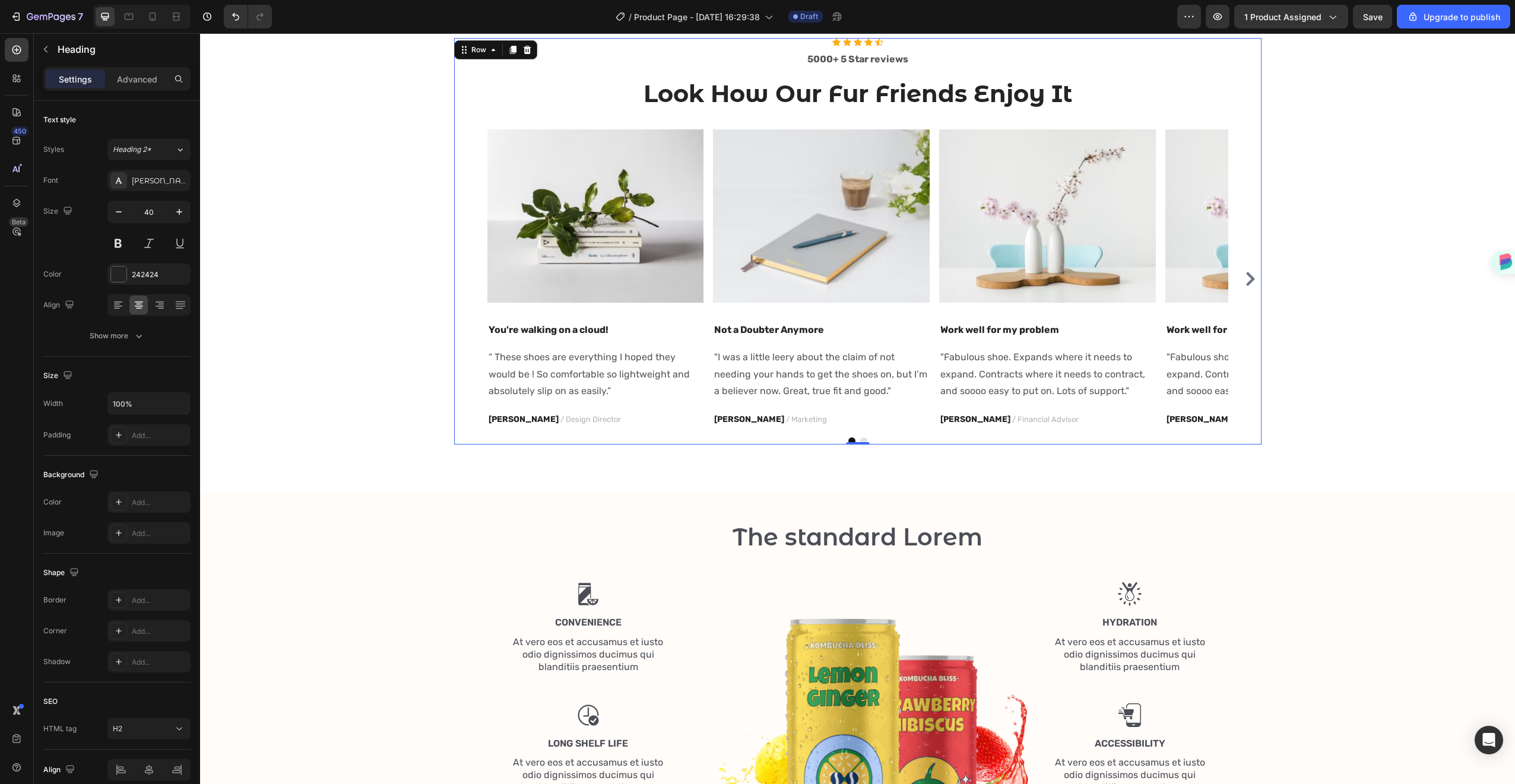
click at [1079, 76] on div "Icon Icon Icon Icon Icon Icon List Hoz 5000+ 5 Star reviews Text block Look How…" at bounding box center [858, 241] width 808 height 407
click at [1100, 96] on h2 "Look How Our Fur Friends Enjoy It" at bounding box center [858, 94] width 808 height 33
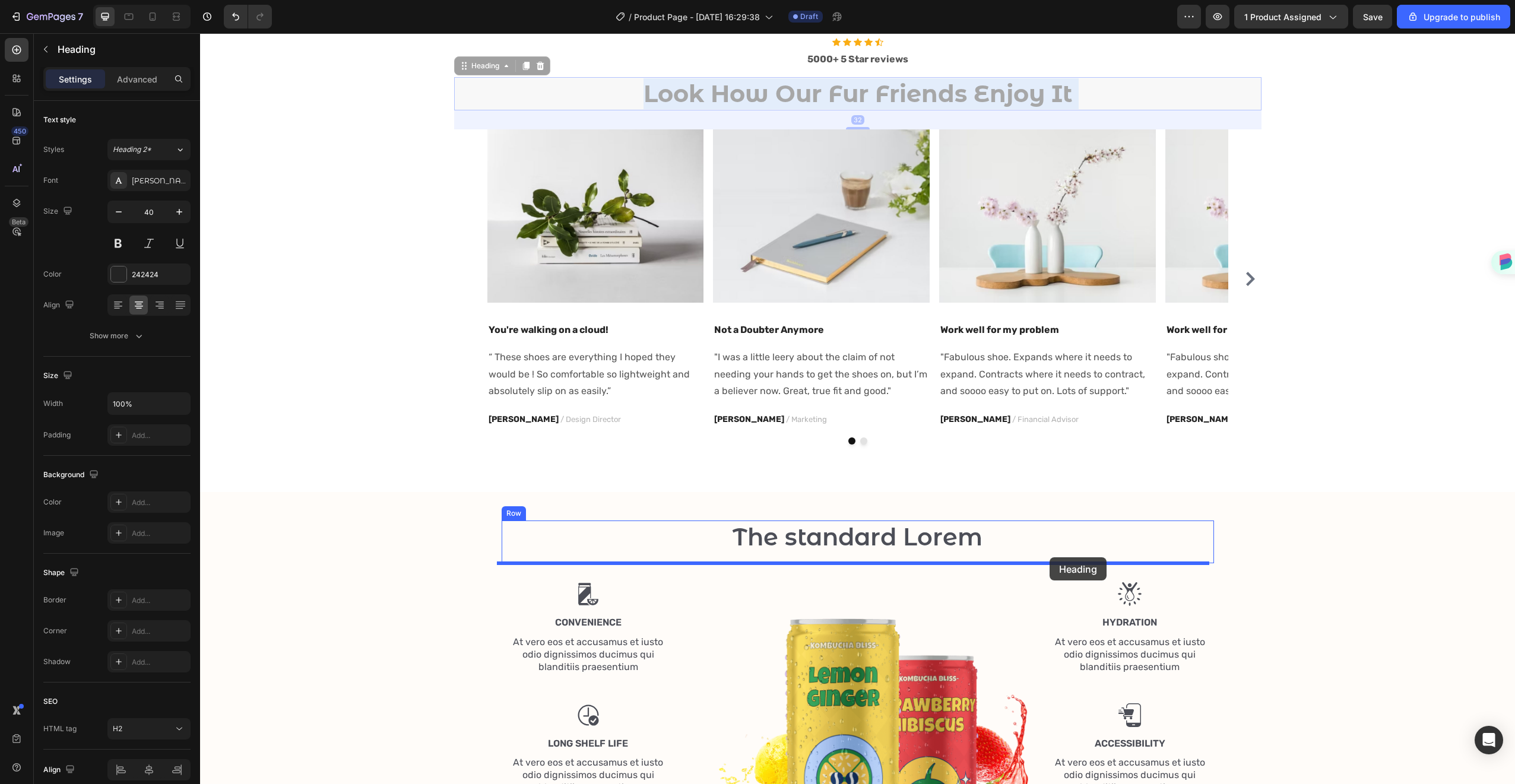
drag, startPoint x: 1100, startPoint y: 96, endPoint x: 1049, endPoint y: 557, distance: 463.8
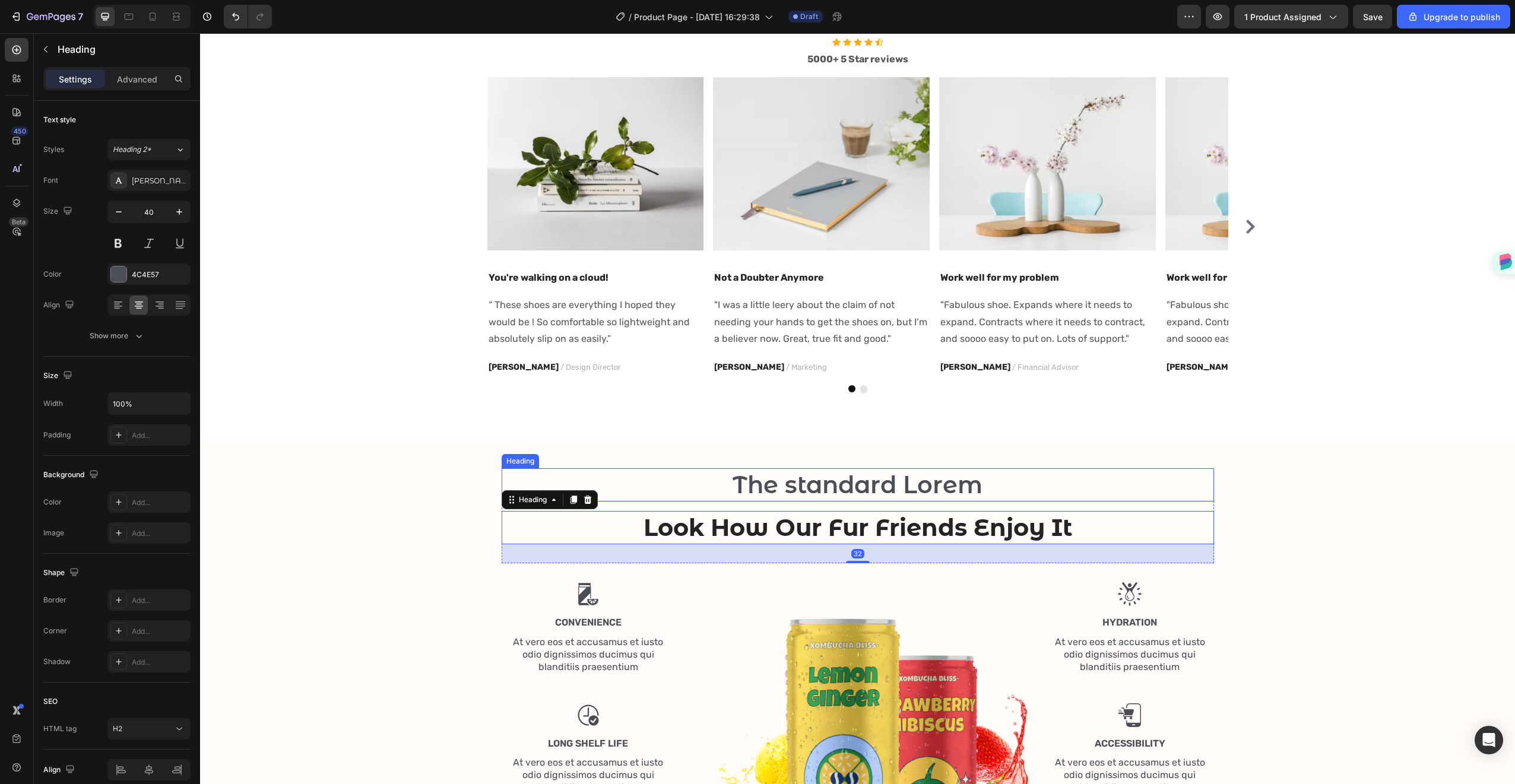
click at [905, 472] on p "The standard Lorem" at bounding box center [857, 485] width 710 height 31
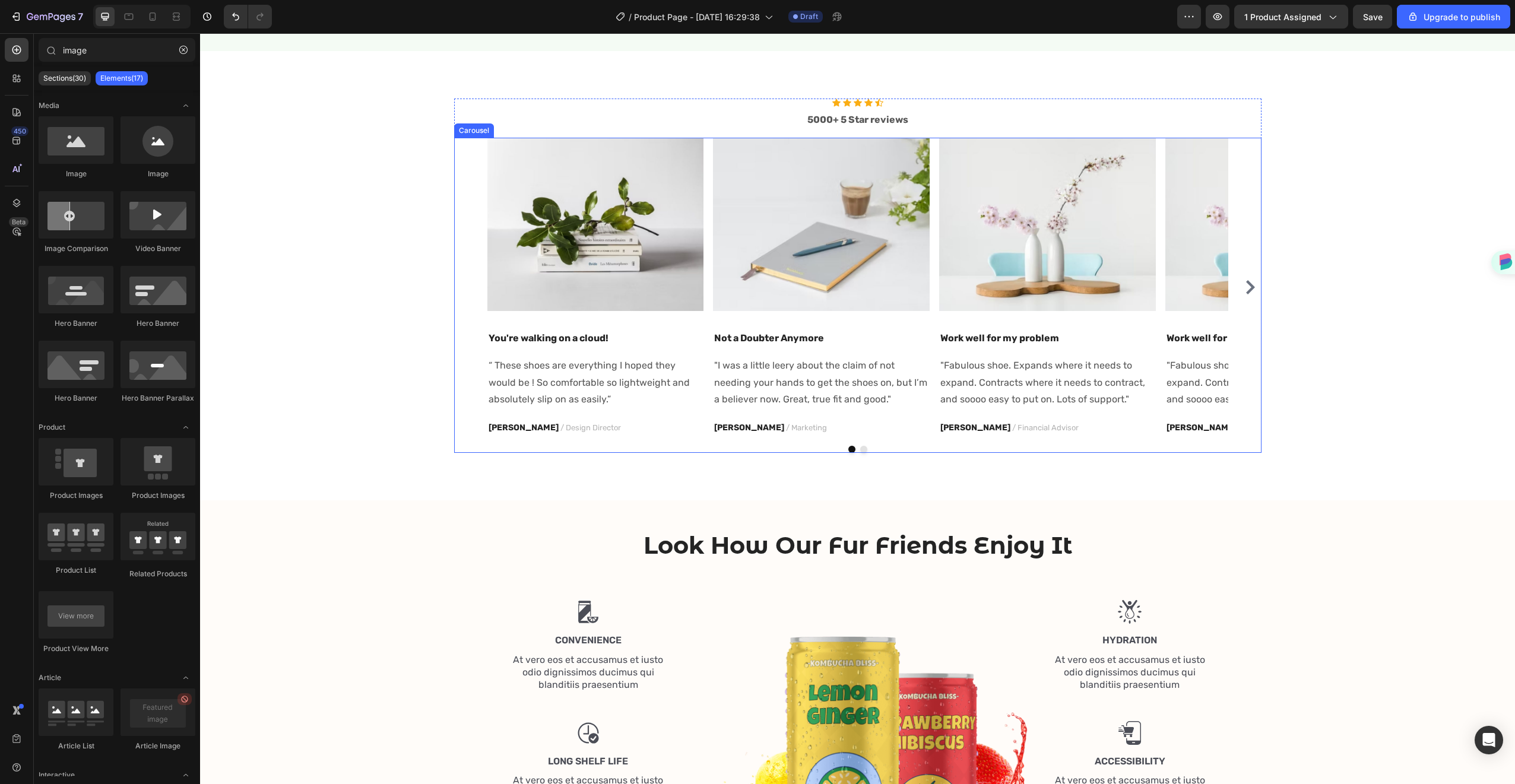
click at [714, 446] on div at bounding box center [858, 449] width 808 height 7
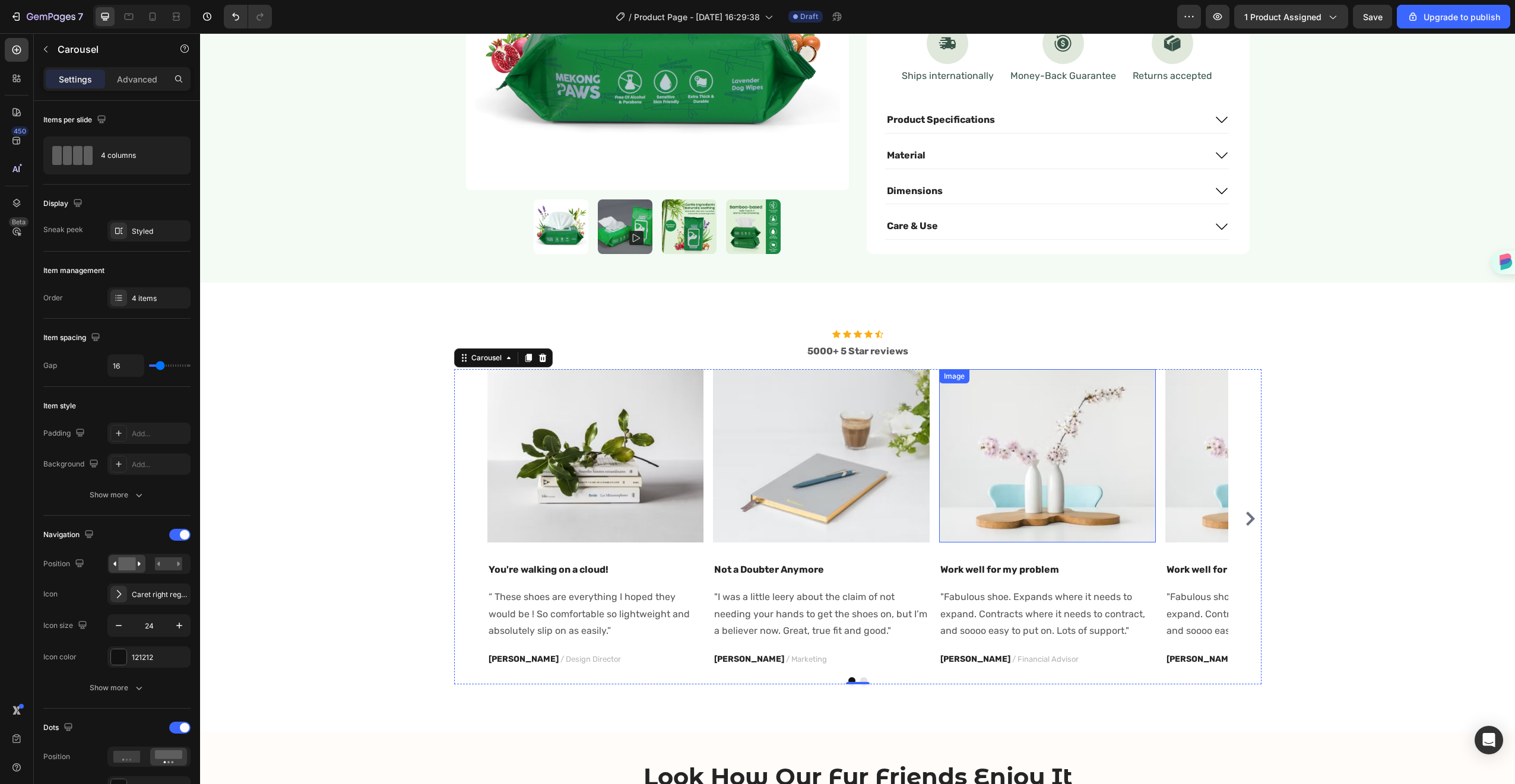
scroll to position [776, 0]
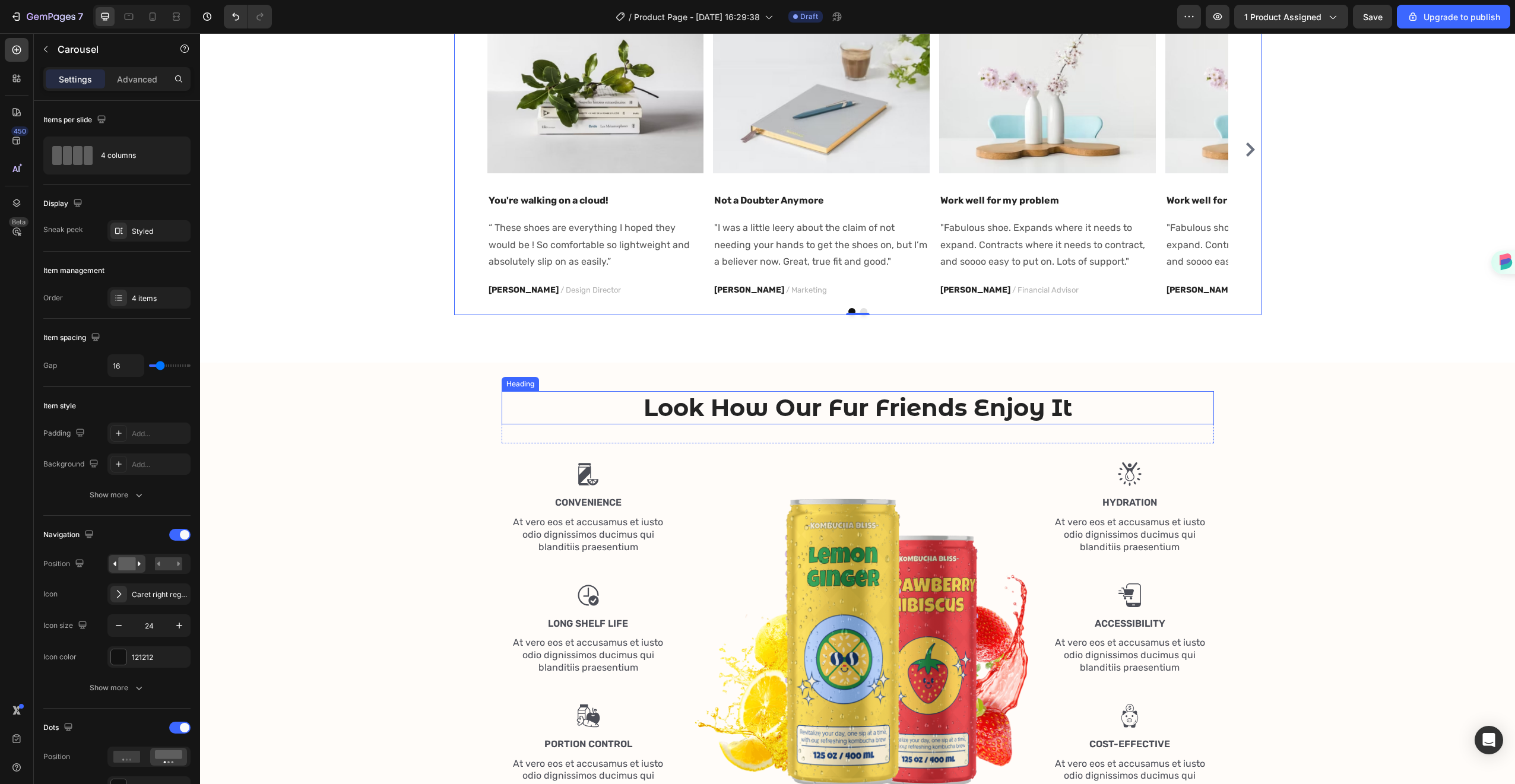
click at [843, 396] on h2 "Look How Our Fur Friends Enjoy It" at bounding box center [858, 407] width 712 height 33
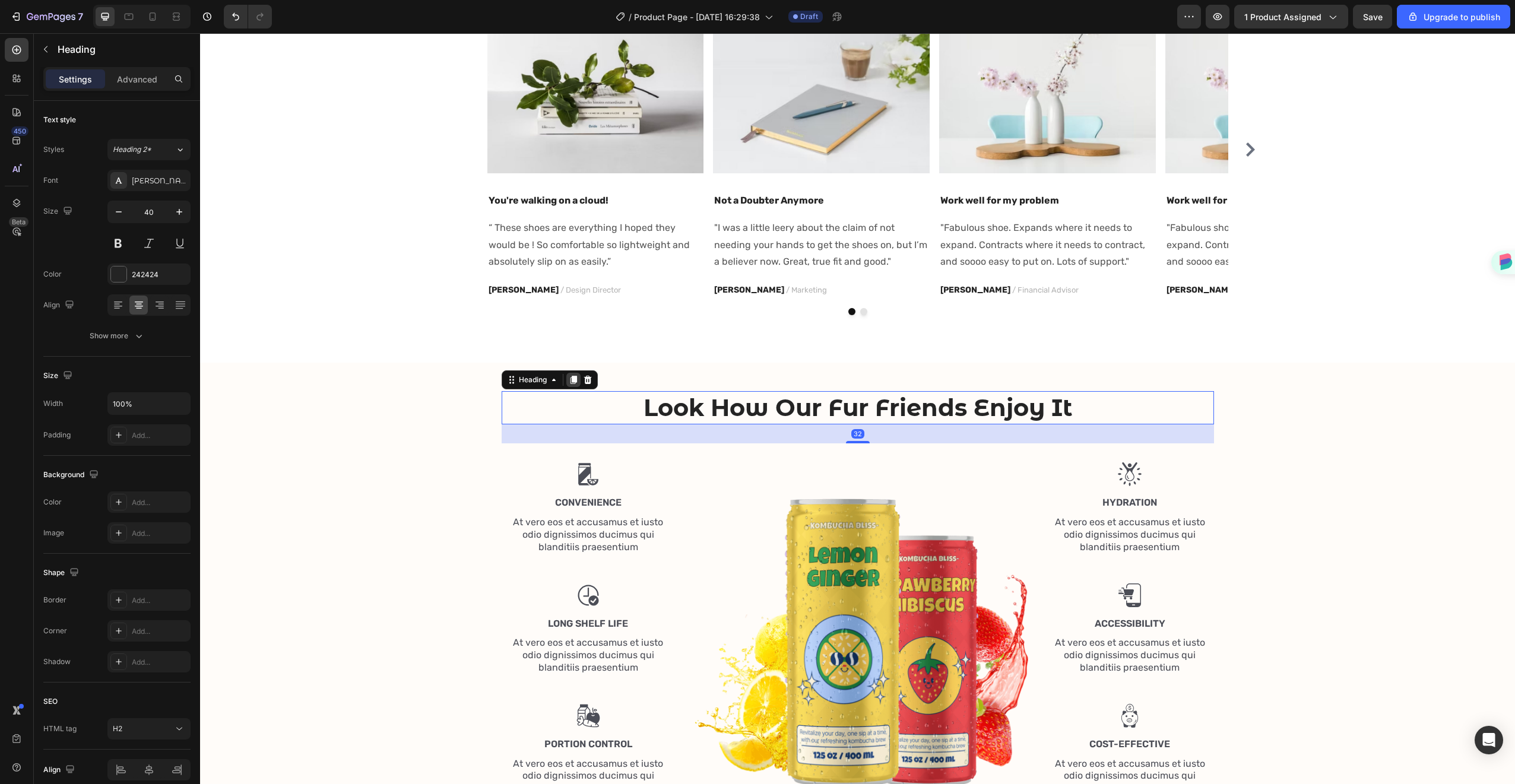
click at [570, 380] on icon at bounding box center [573, 380] width 6 height 9
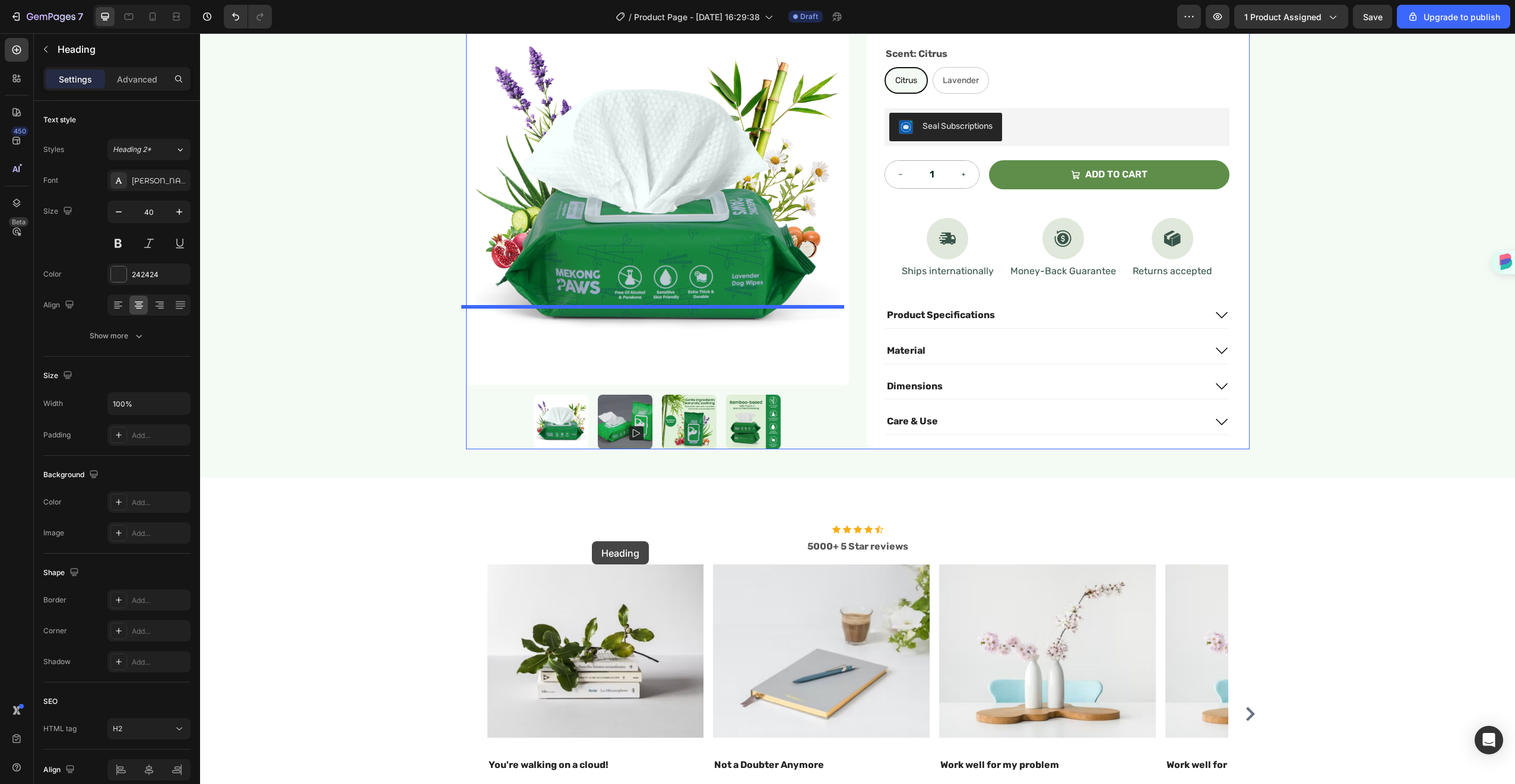
scroll to position [461, 0]
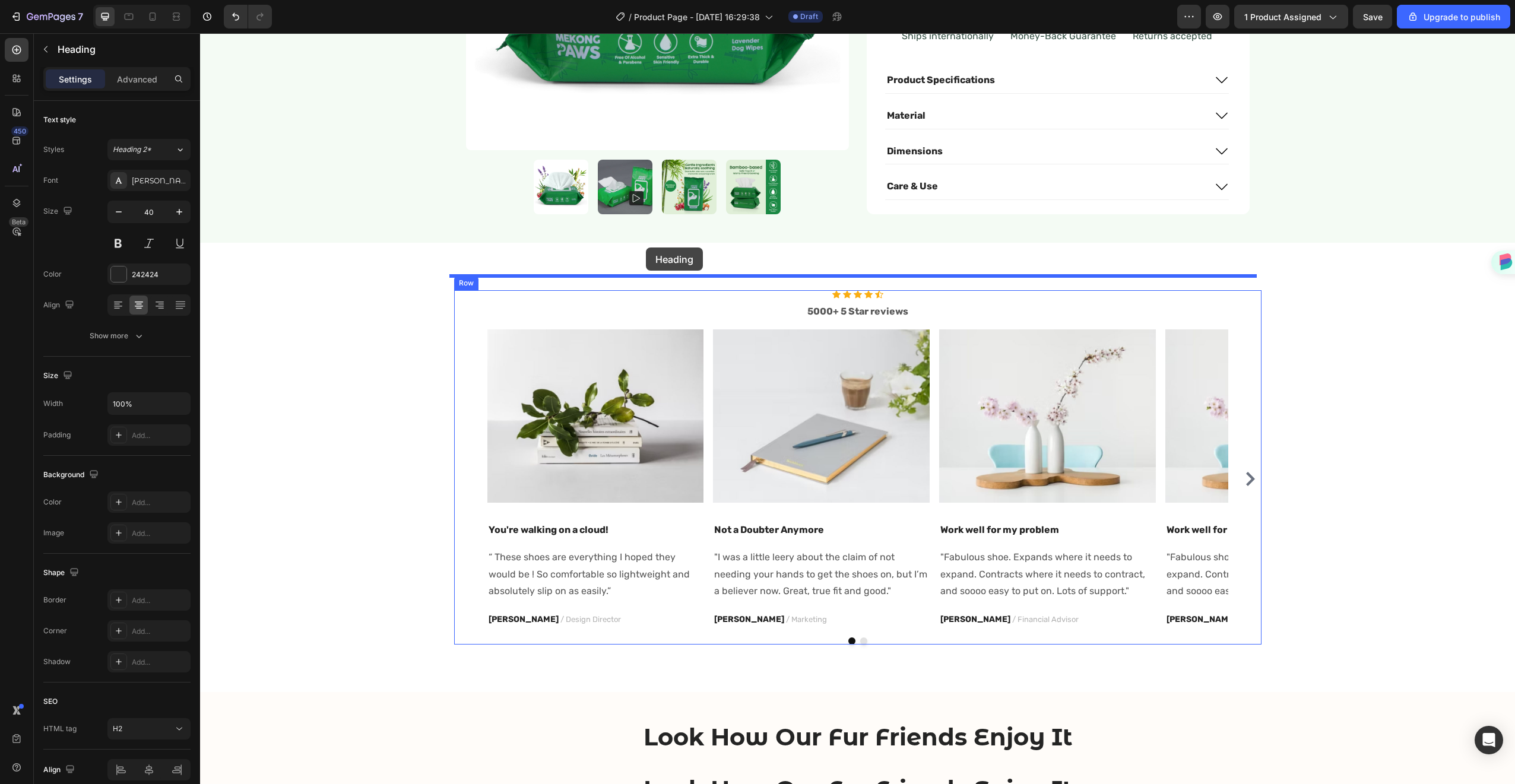
drag, startPoint x: 504, startPoint y: 431, endPoint x: 646, endPoint y: 247, distance: 232.4
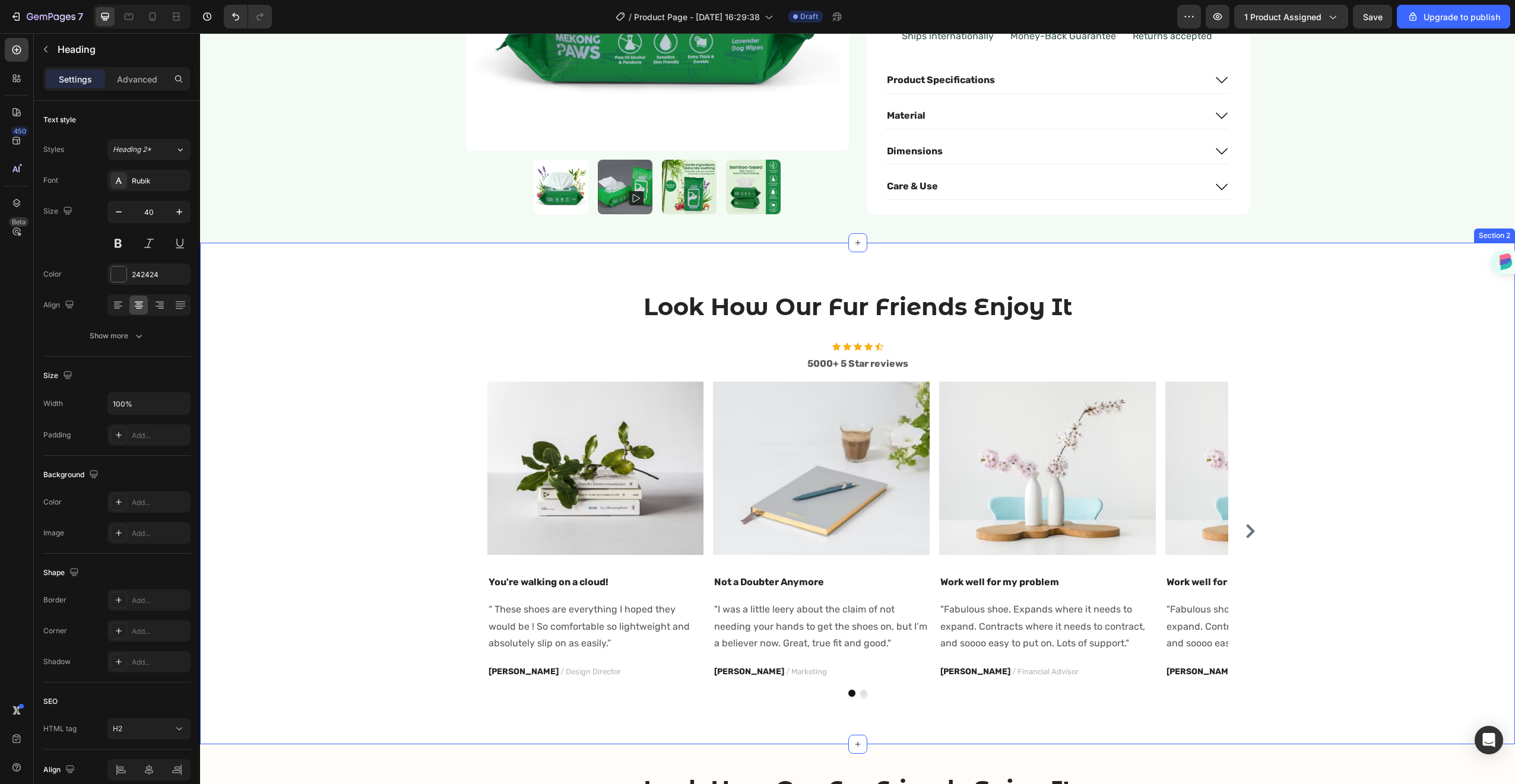
click at [1316, 290] on div "Look How Our Fur Friends Enjoy It Heading 0 Icon Icon Icon Icon Icon Icon List …" at bounding box center [857, 493] width 1297 height 407
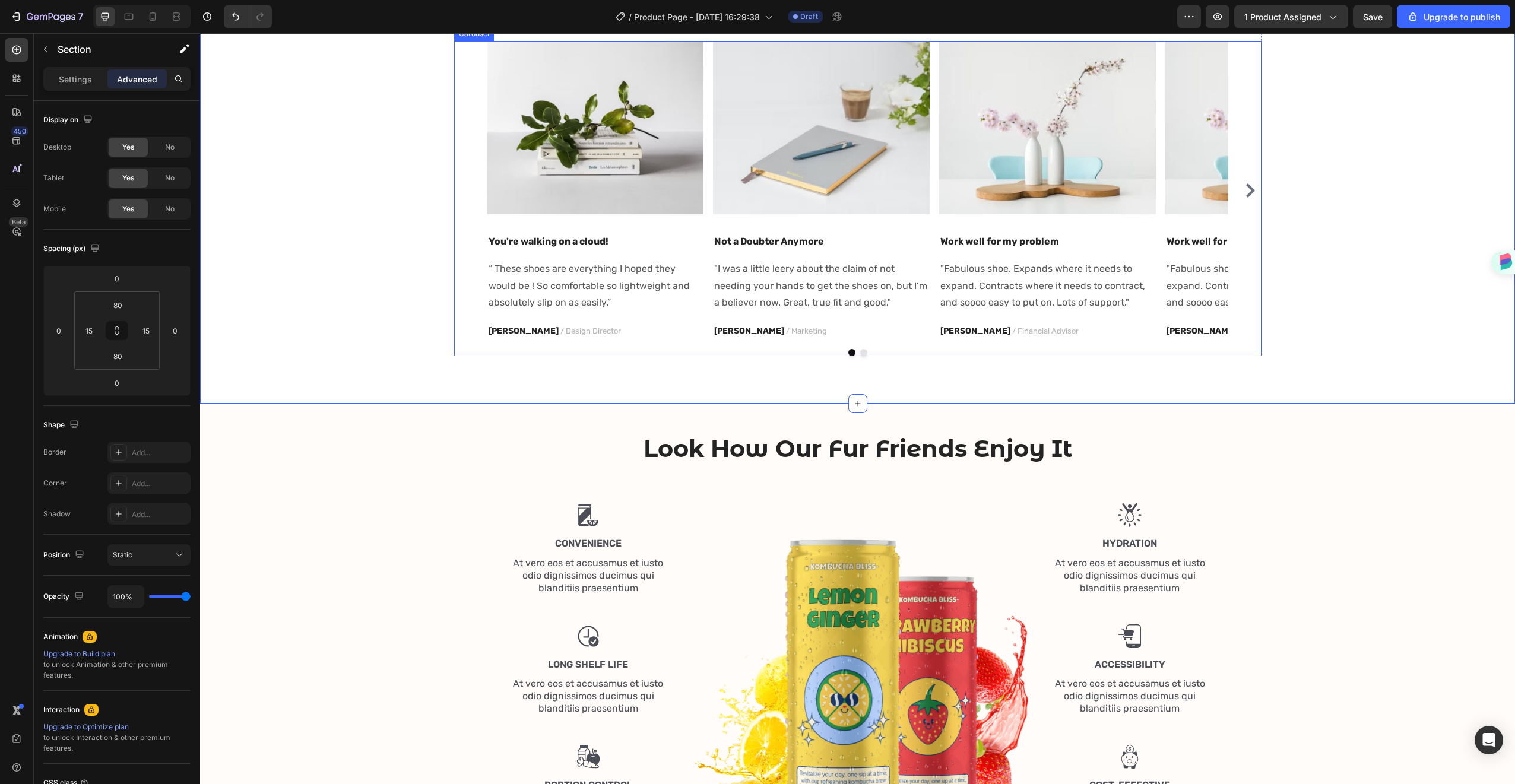
scroll to position [850, 0]
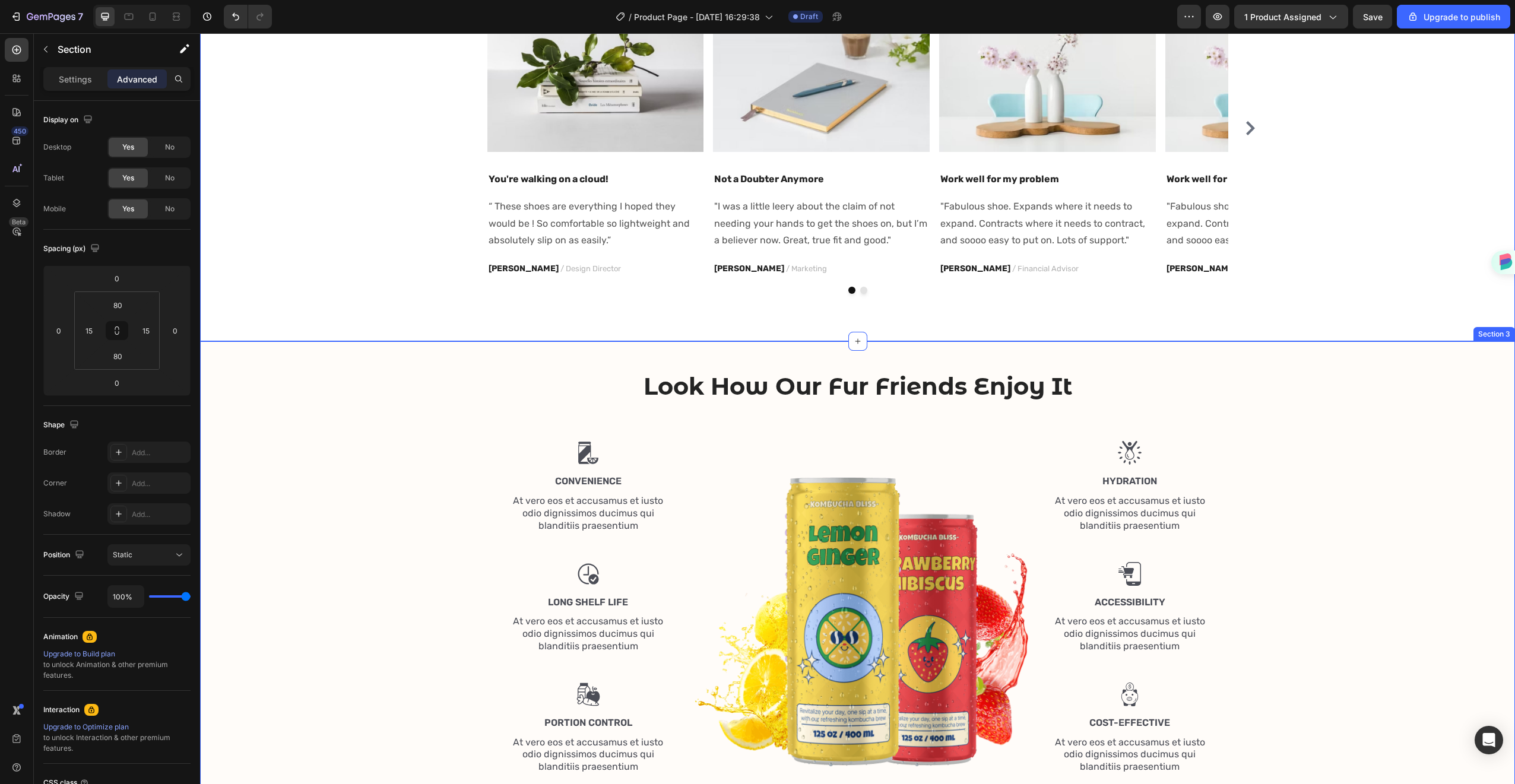
click at [1270, 380] on div "Look How Our Fur Friends Enjoy It Heading Row Image Convenience Text Block At v…" at bounding box center [857, 576] width 1297 height 414
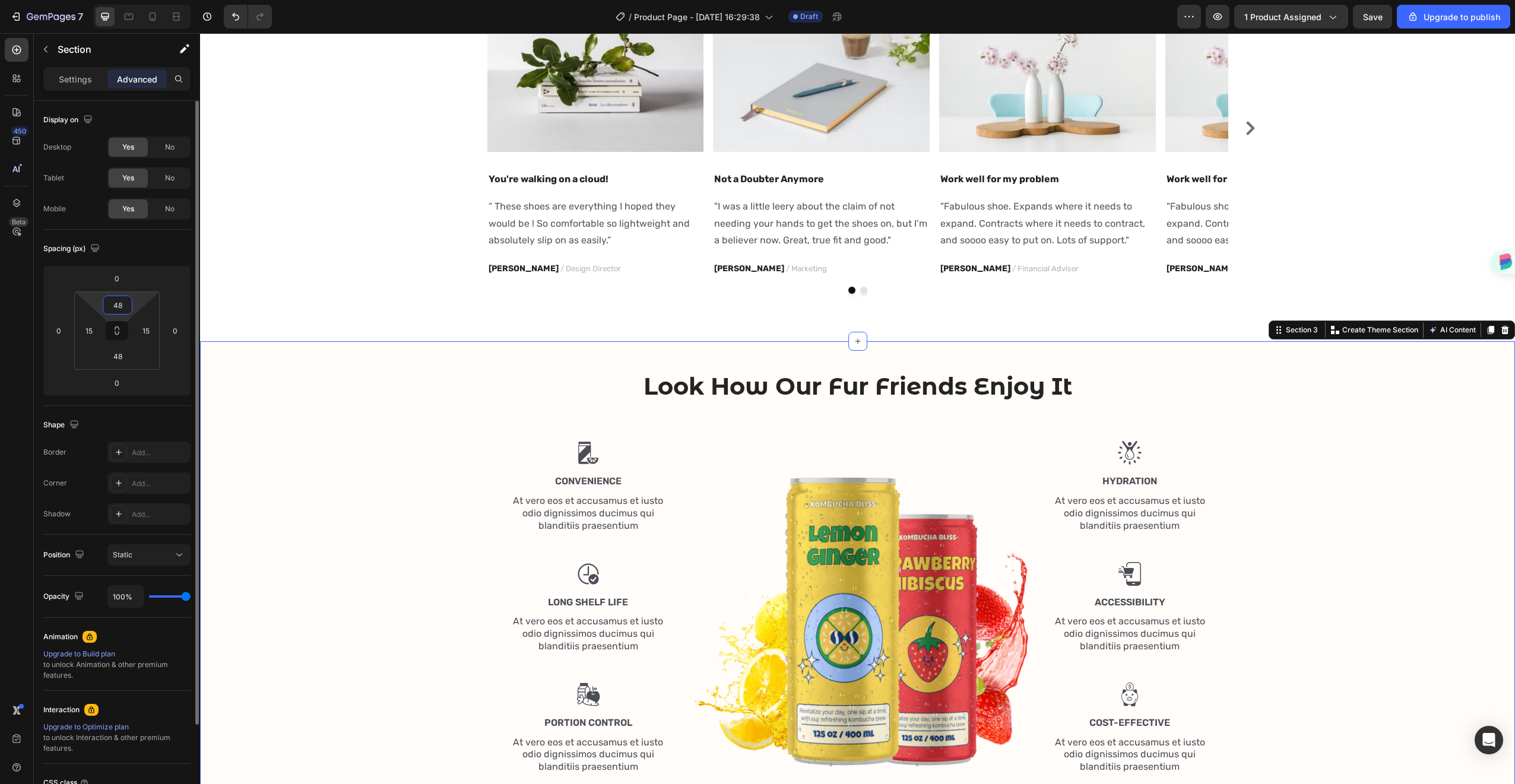
click at [112, 300] on input "48" at bounding box center [117, 305] width 23 height 18
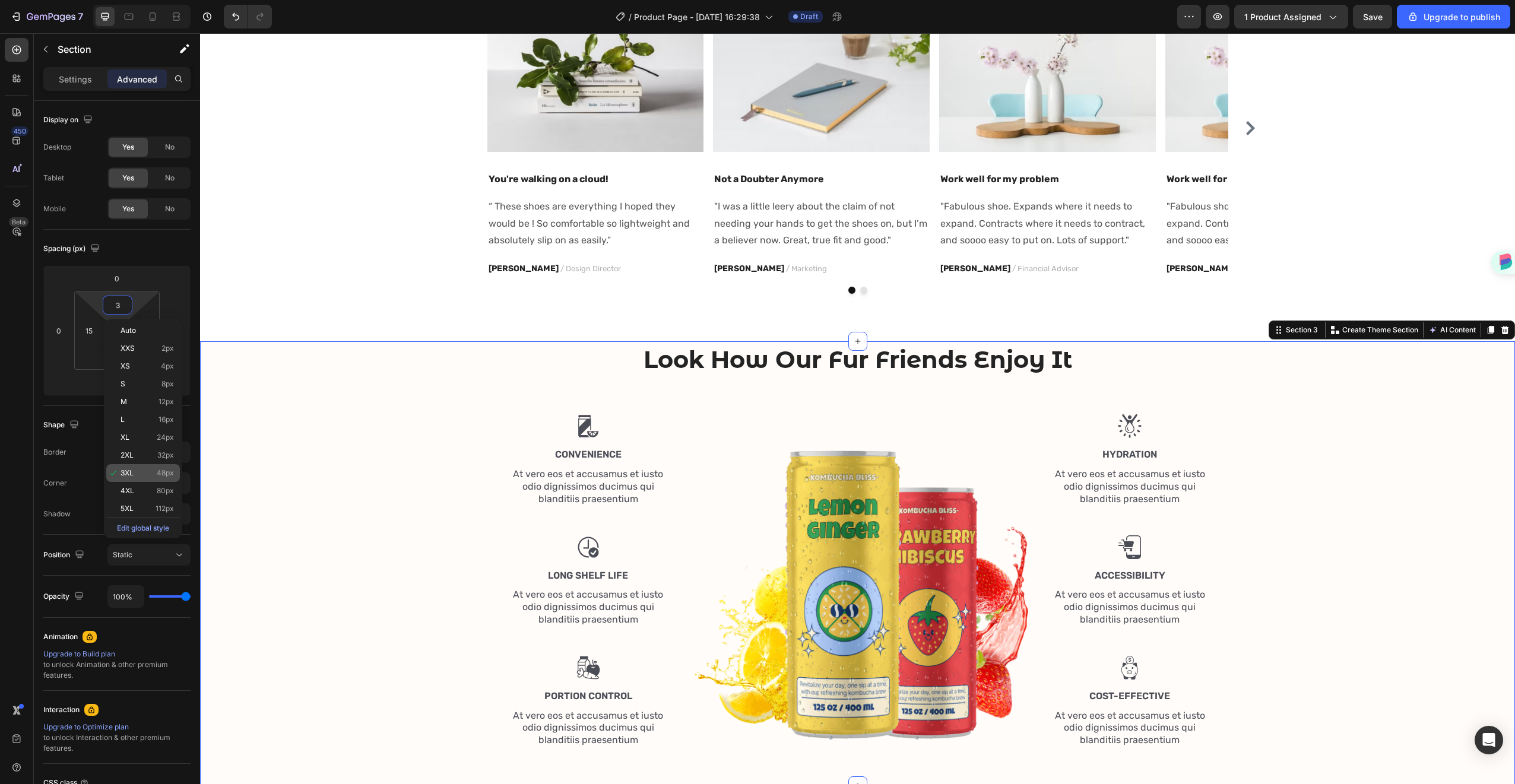
click at [144, 478] on div "3XL 48px" at bounding box center [143, 473] width 74 height 18
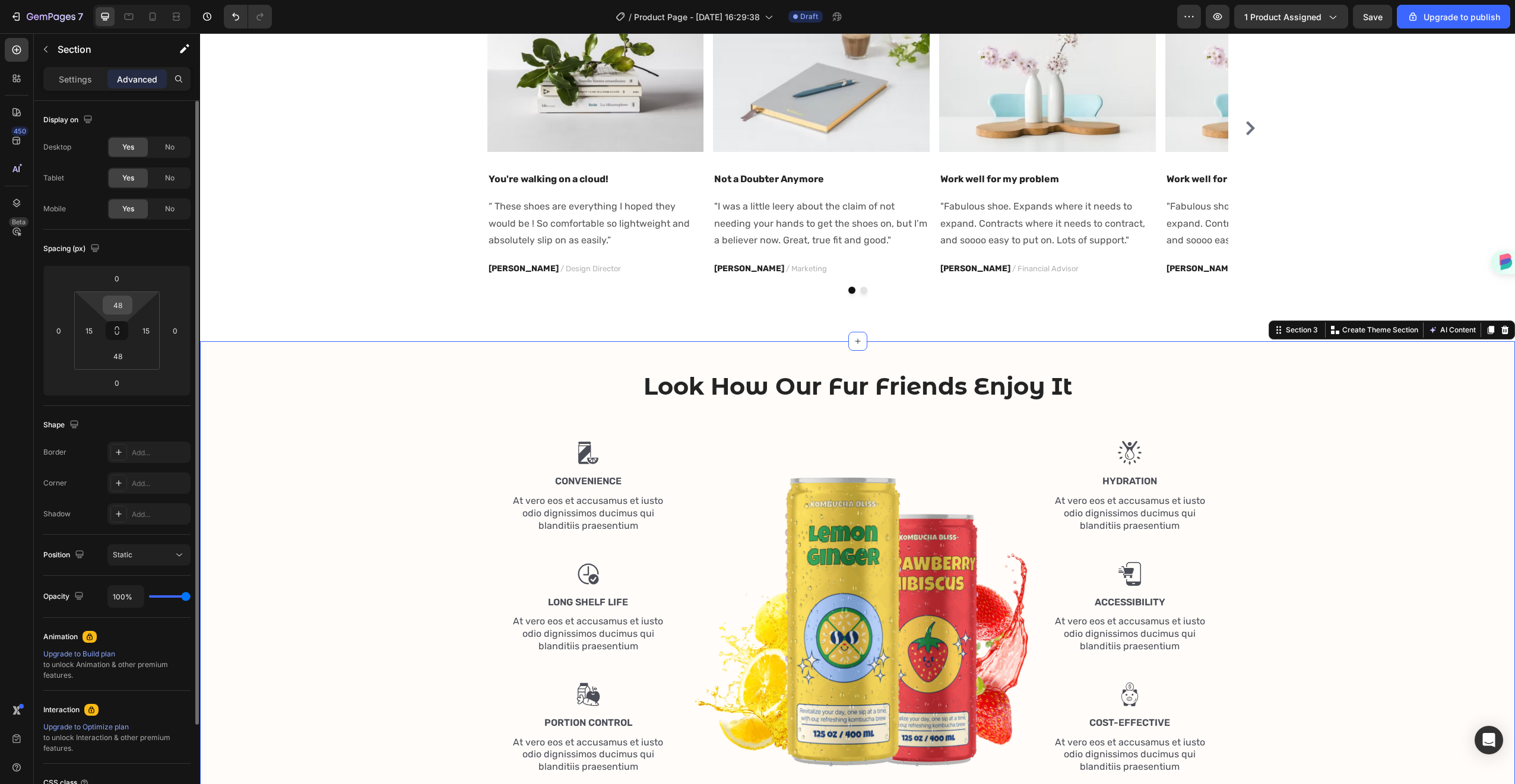
click at [111, 307] on input "48" at bounding box center [117, 305] width 23 height 18
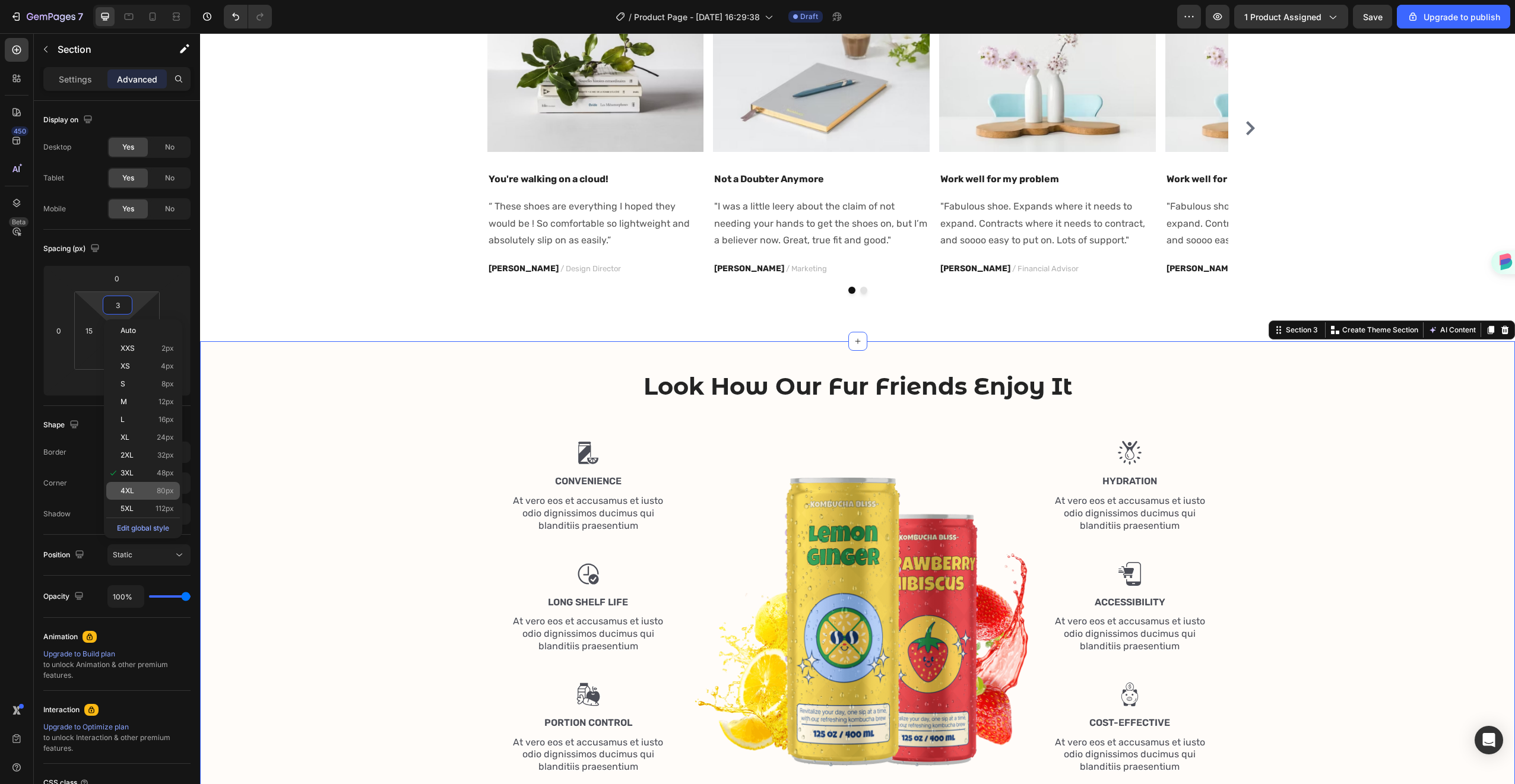
click at [141, 492] on p "4XL 80px" at bounding box center [147, 491] width 53 height 9
type input "80"
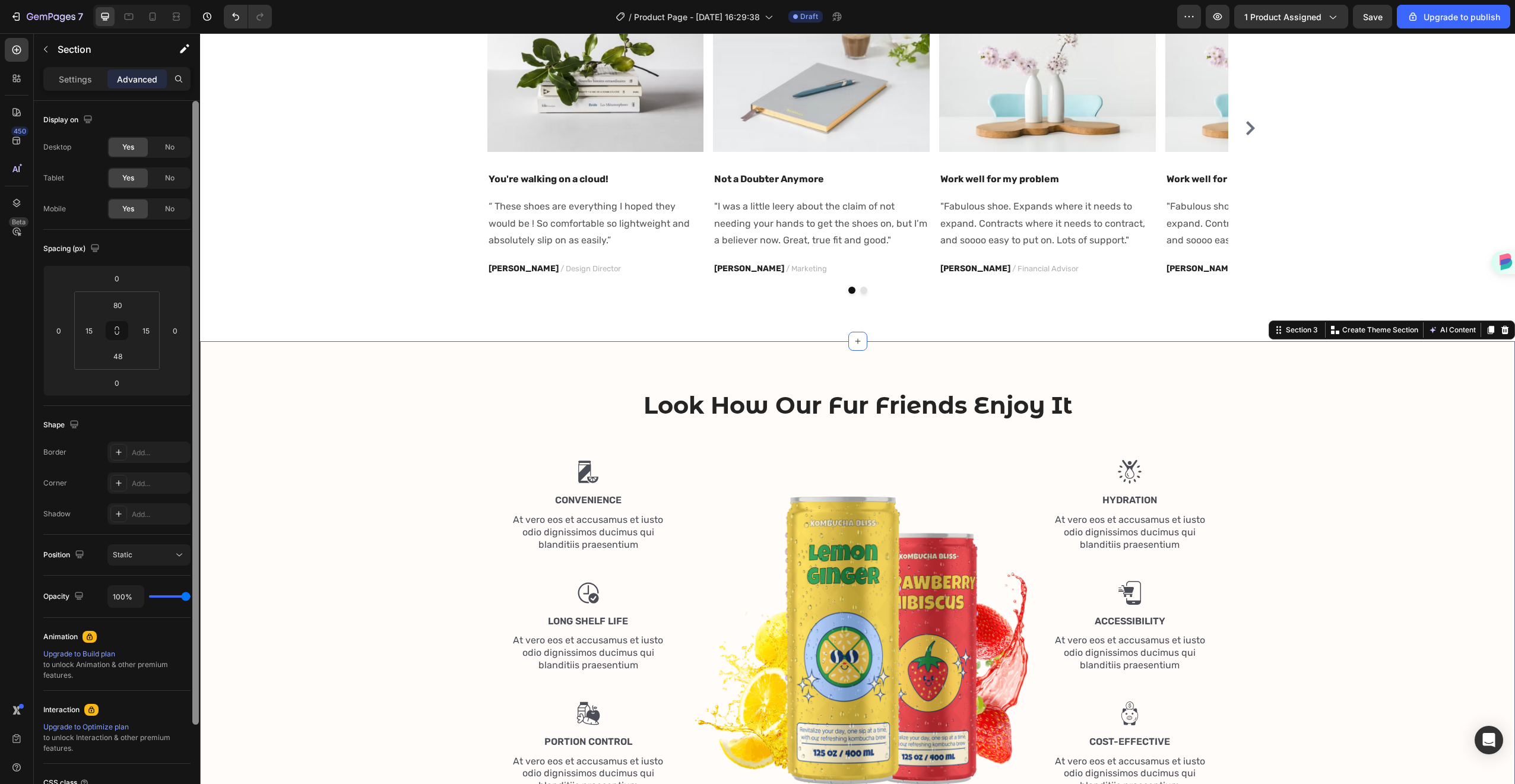
scroll to position [48, 0]
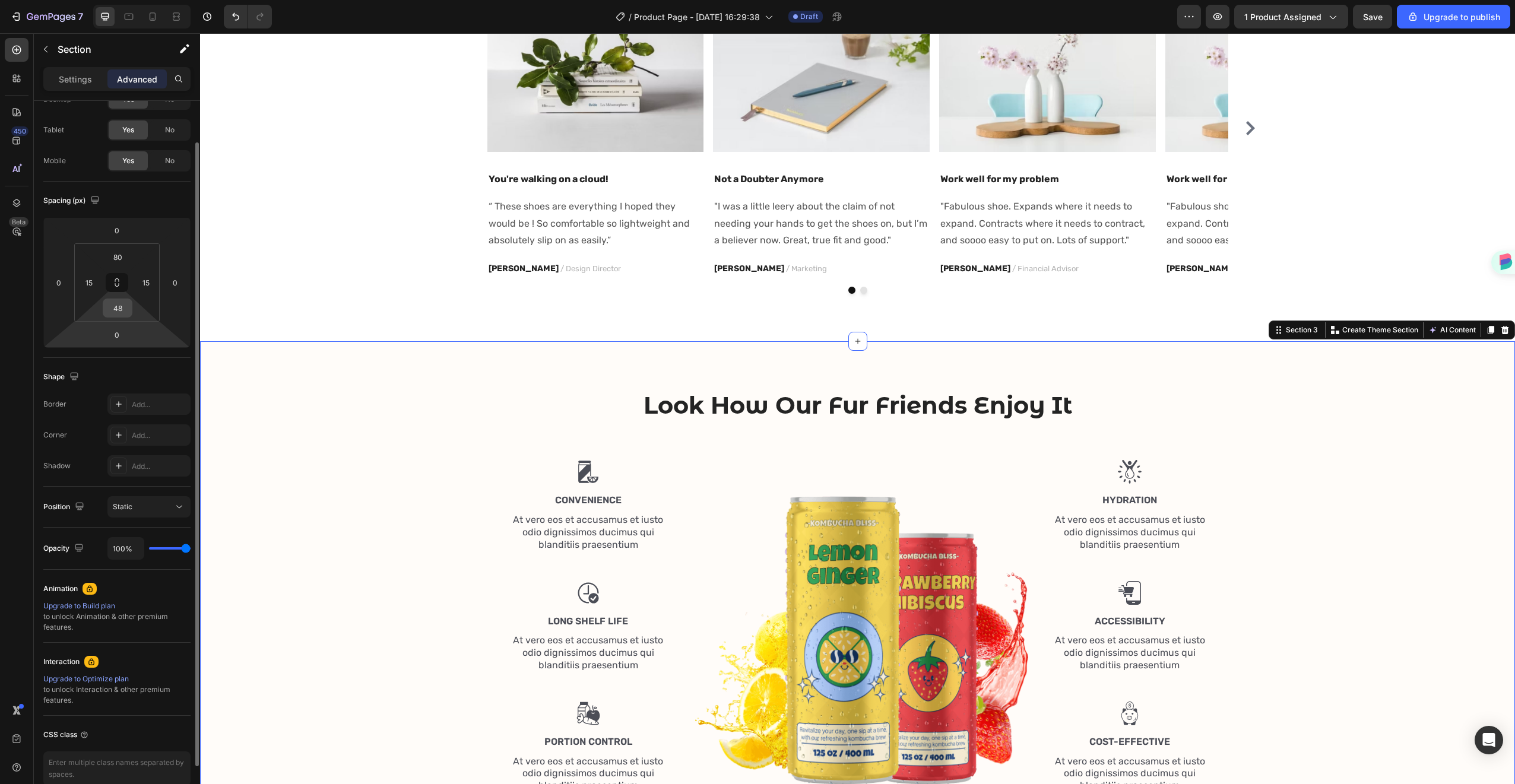
click at [118, 305] on input "48" at bounding box center [117, 308] width 23 height 18
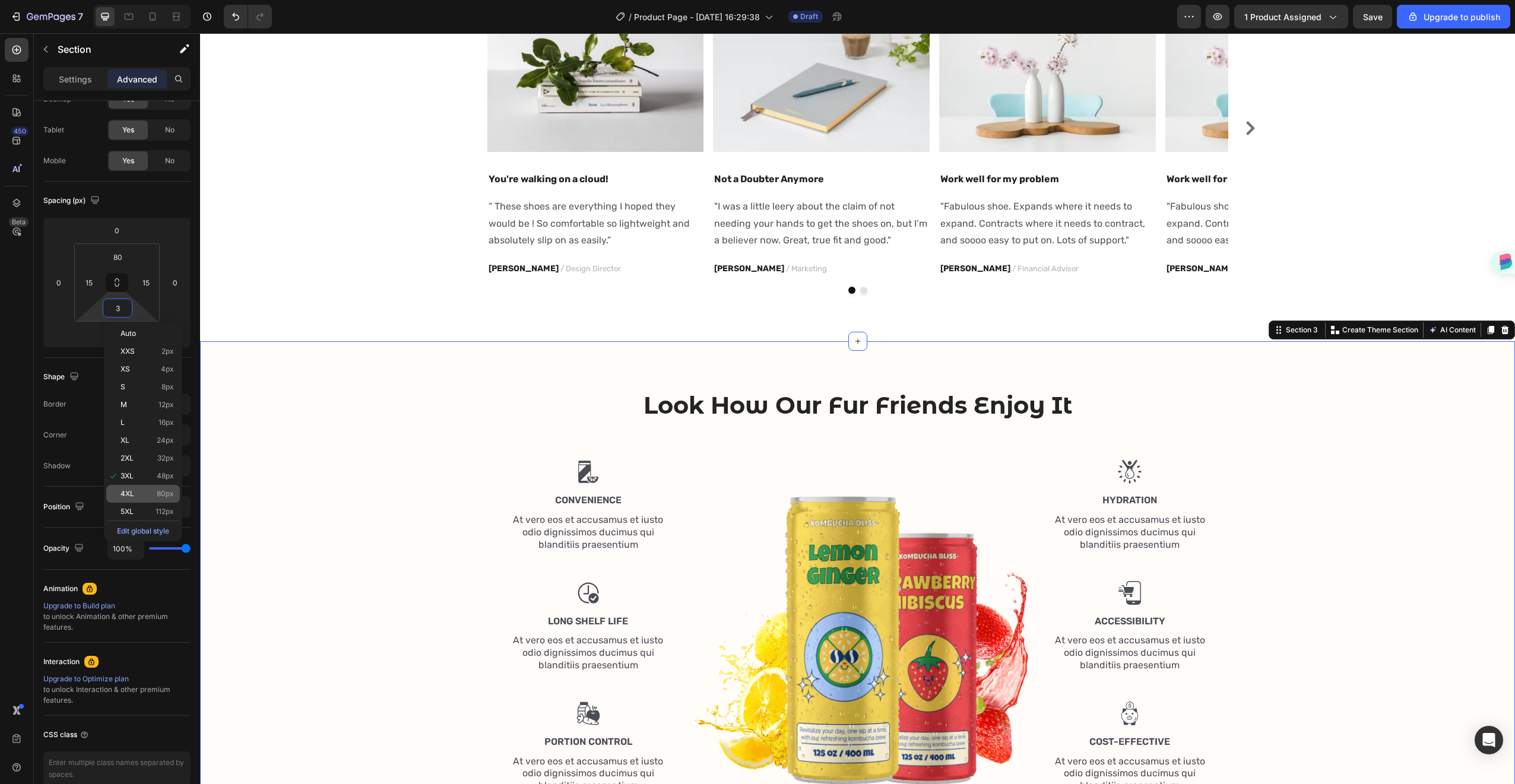
click at [162, 498] on span "80px" at bounding box center [165, 494] width 17 height 9
type input "80"
click at [355, 396] on div "Look How Our Fur Friends Enjoy It Heading Row Image Convenience Text Block At v…" at bounding box center [857, 596] width 1297 height 414
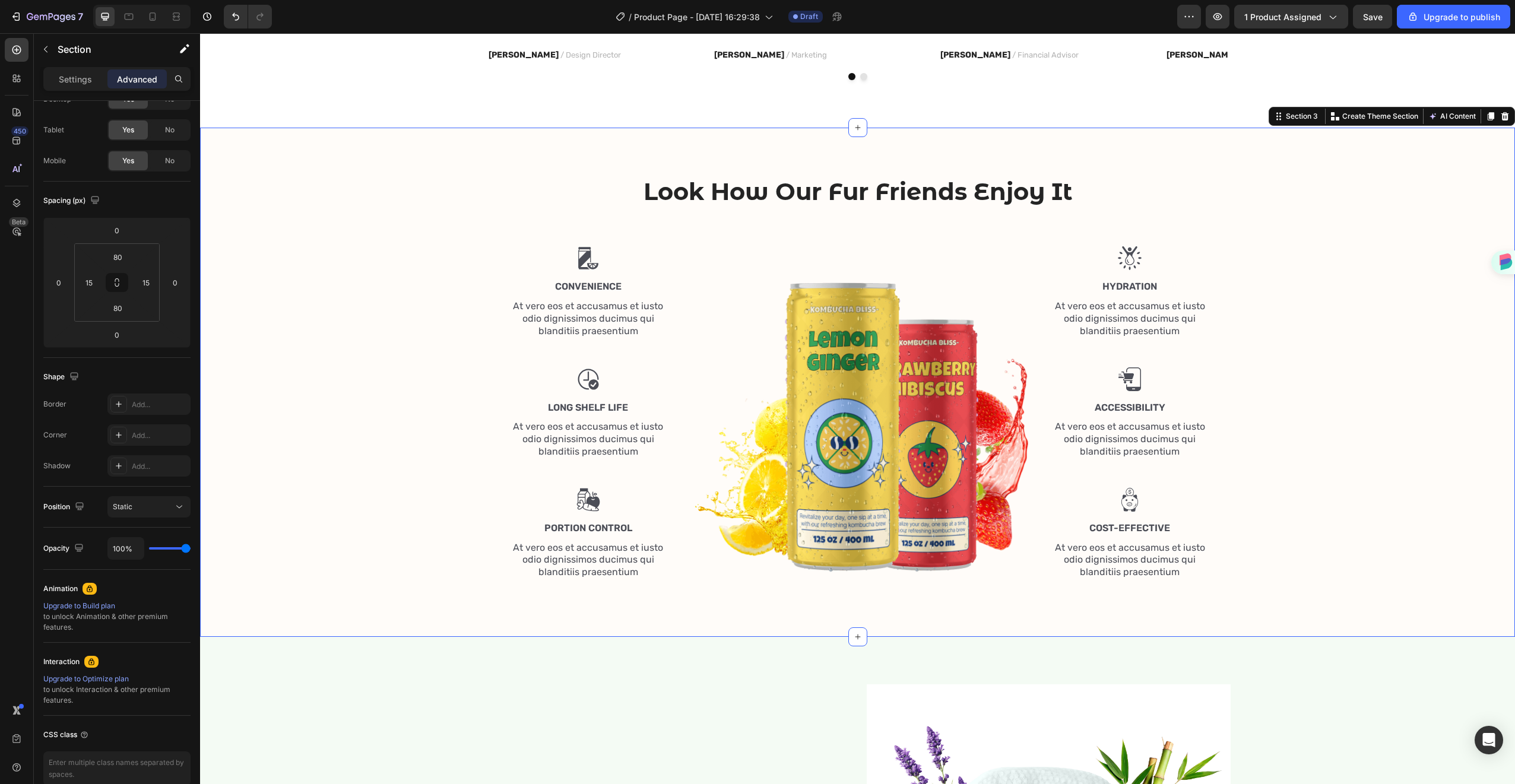
scroll to position [1141, 0]
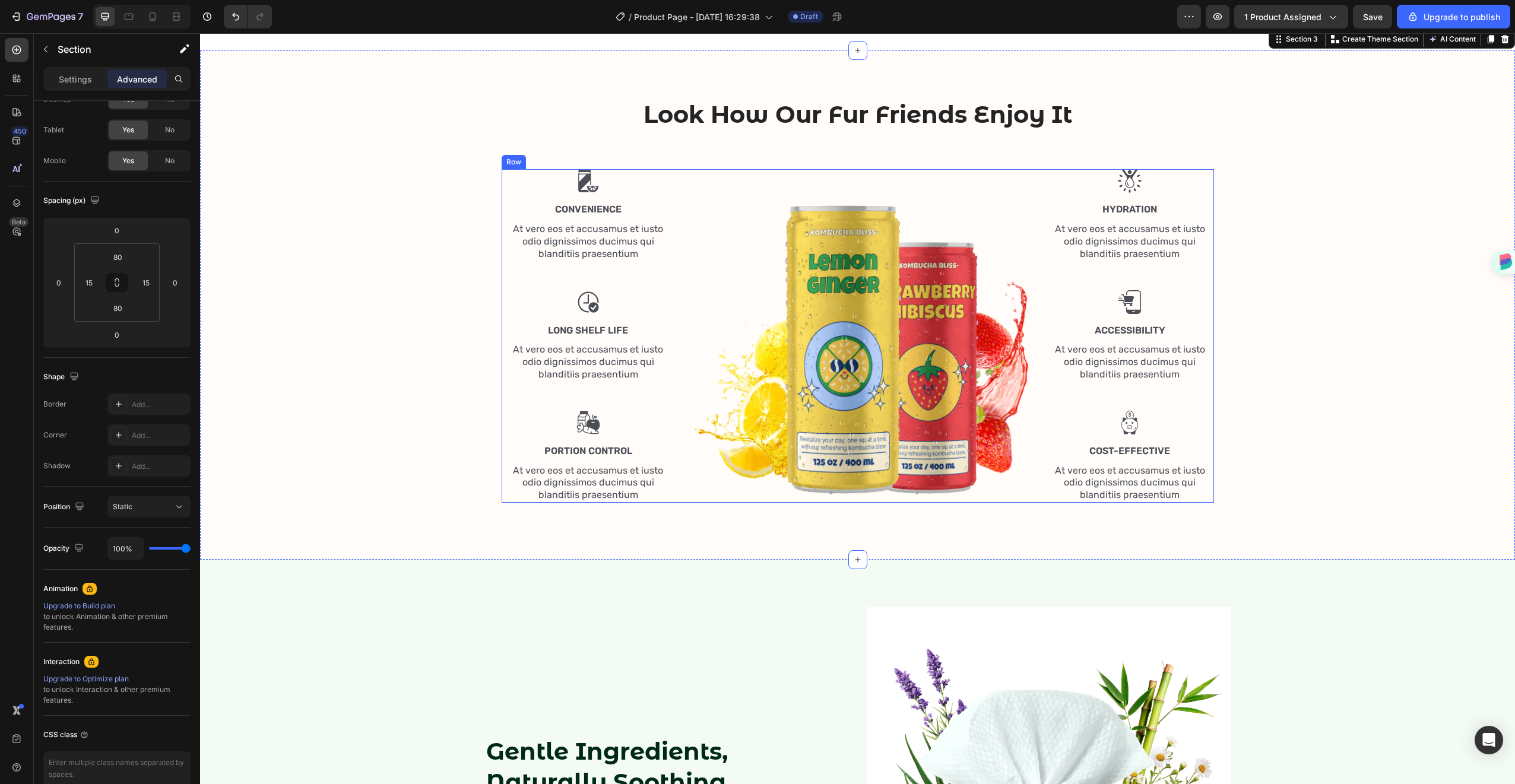
click at [578, 339] on div "Image Convenience Text Block At vero eos et accusamus et iusto odio dignissimos…" at bounding box center [589, 335] width 174 height 333
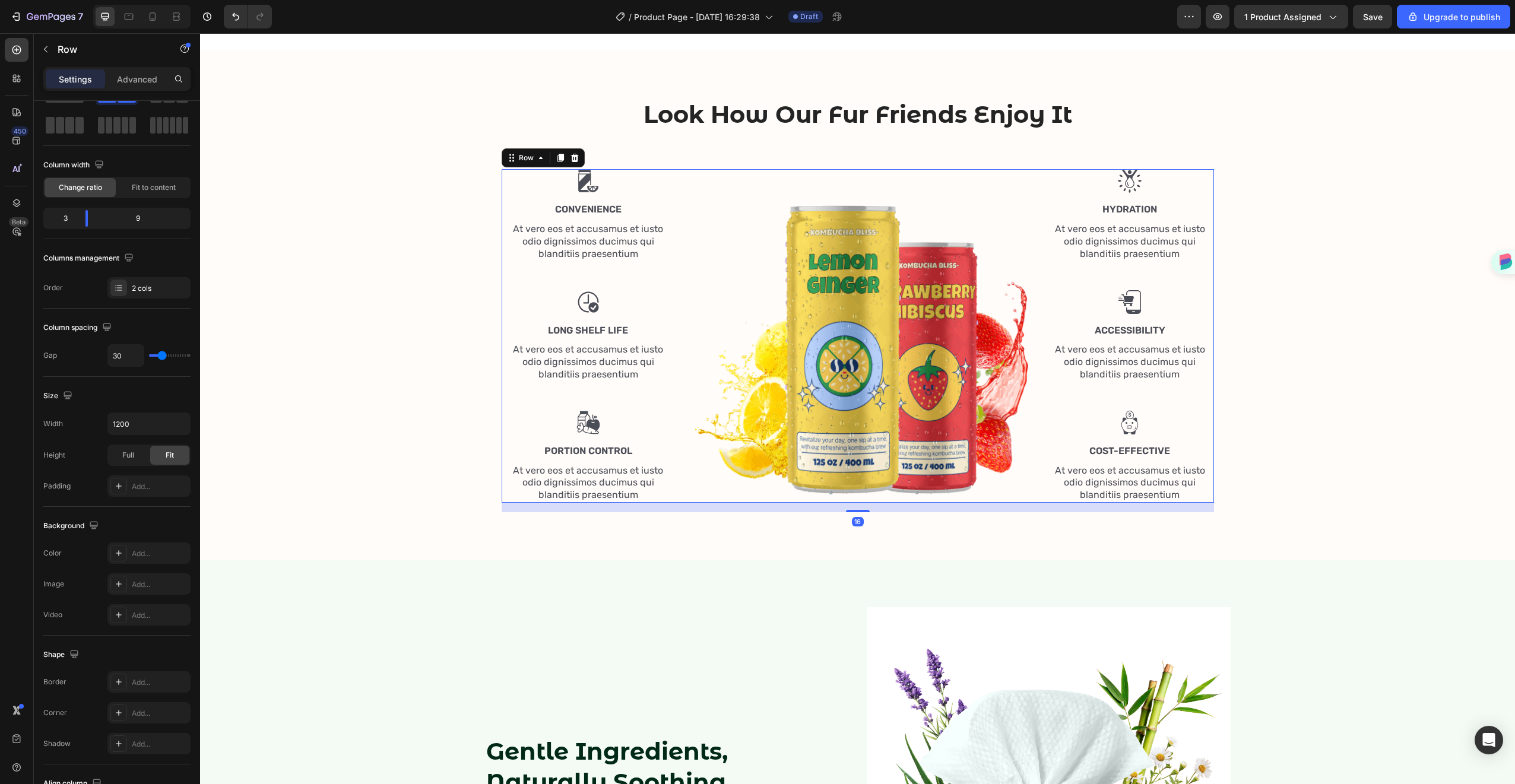
scroll to position [0, 0]
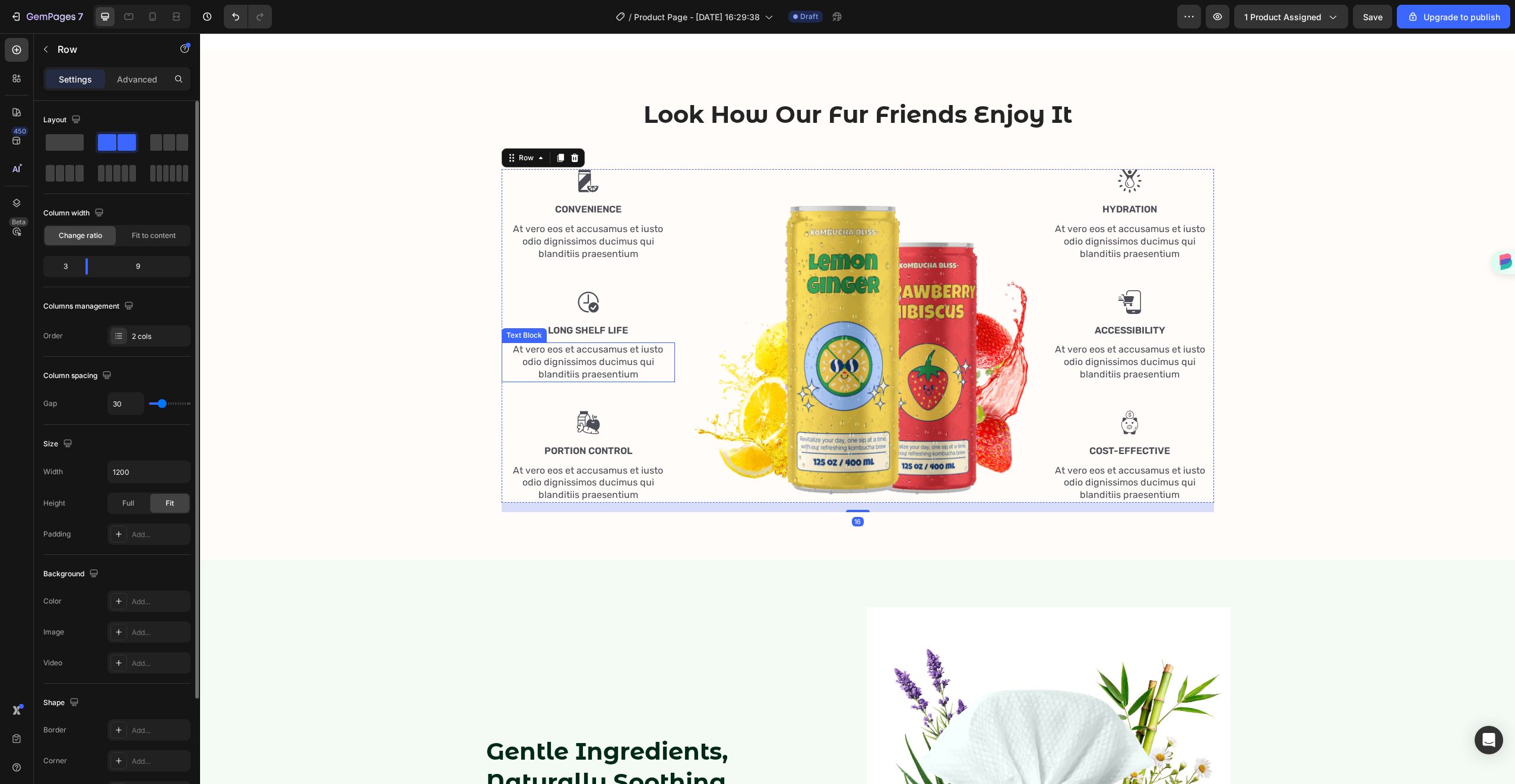
click at [575, 371] on p "At vero eos et accusamus et iusto odio dignissimos ducimus qui blanditiis praes…" at bounding box center [588, 363] width 171 height 37
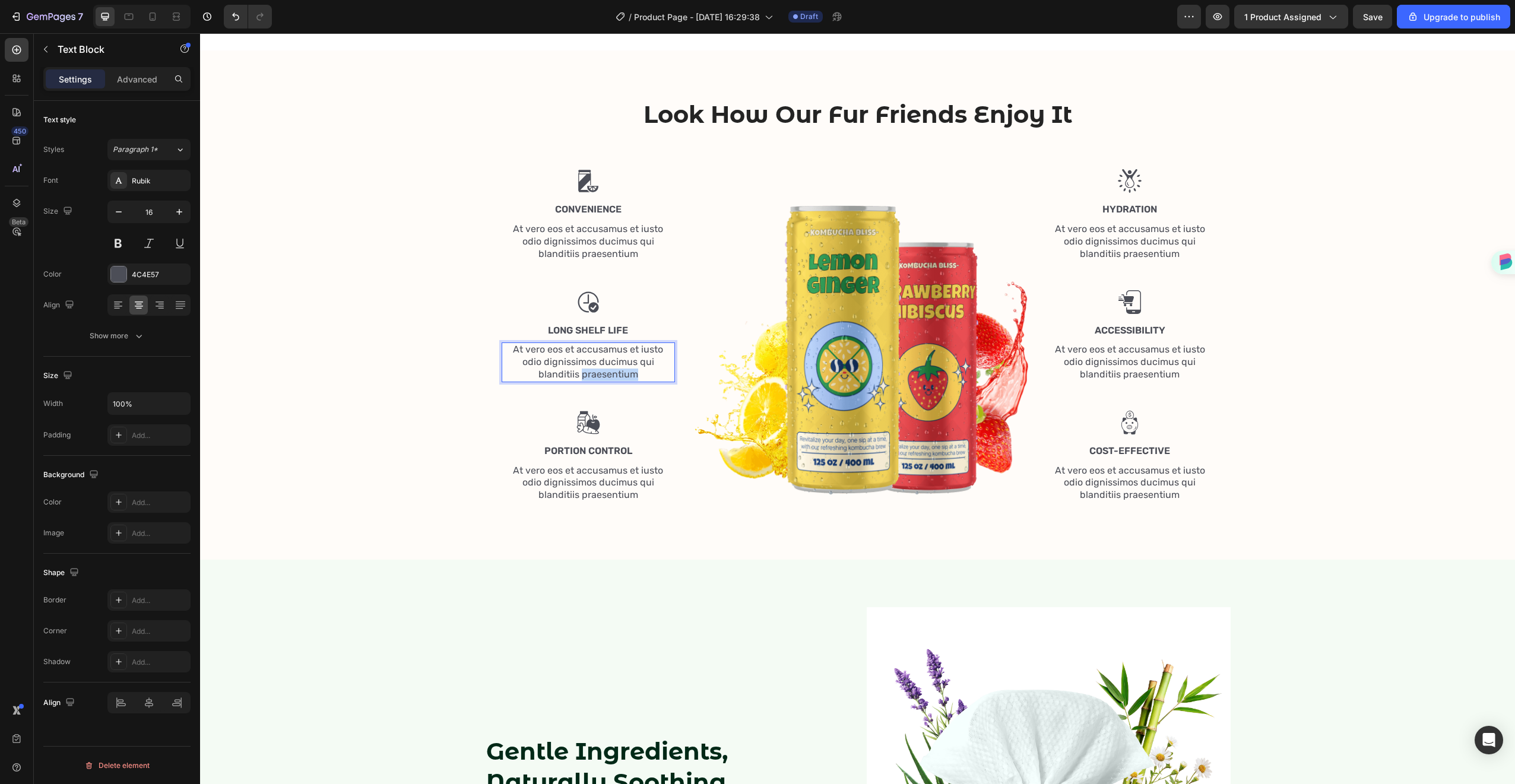
click at [575, 371] on p "At vero eos et accusamus et iusto odio dignissimos ducimus qui blanditiis praes…" at bounding box center [588, 363] width 171 height 37
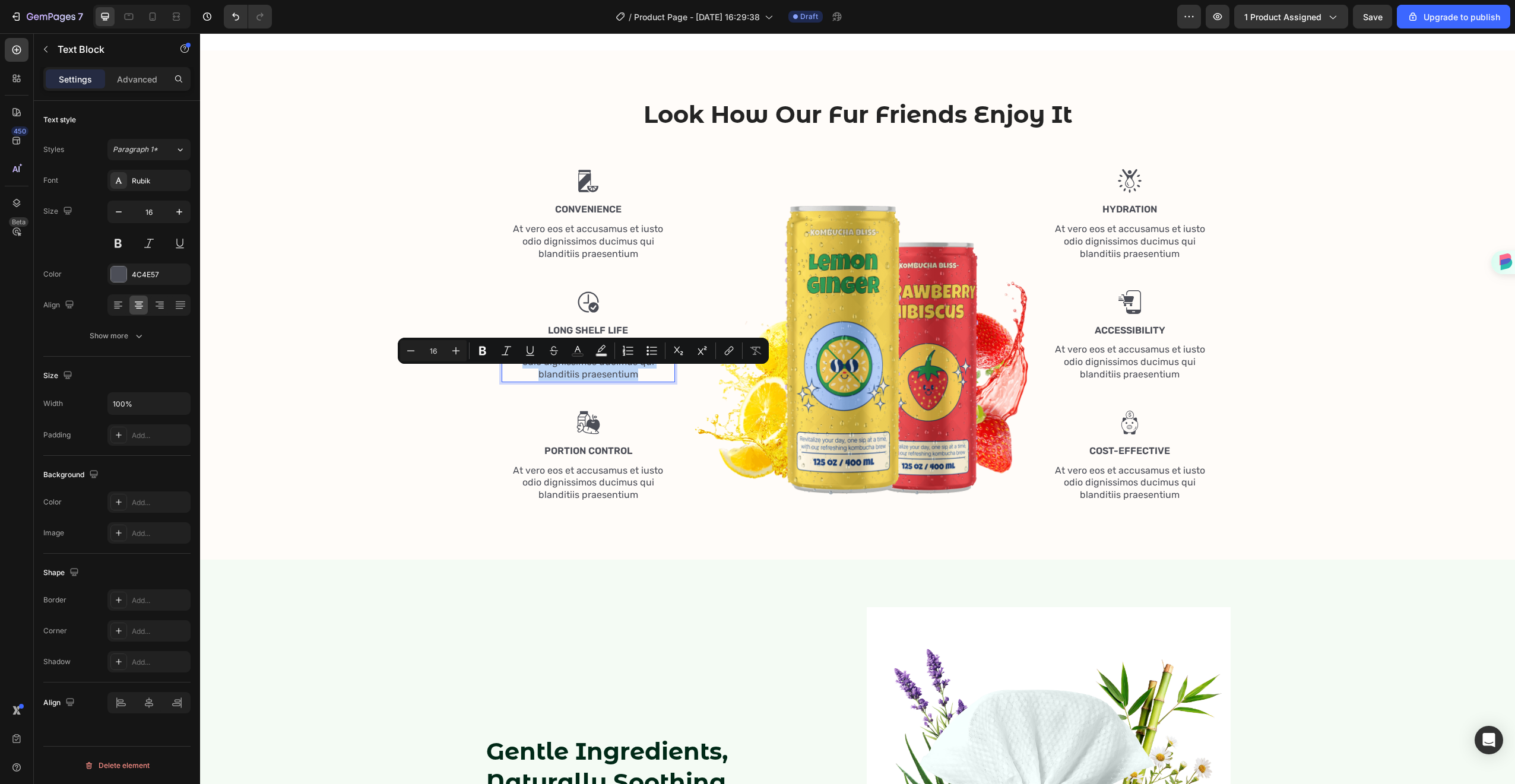
click at [575, 371] on p "At vero eos et accusamus et iusto odio dignissimos ducimus qui blanditiis praes…" at bounding box center [588, 363] width 171 height 37
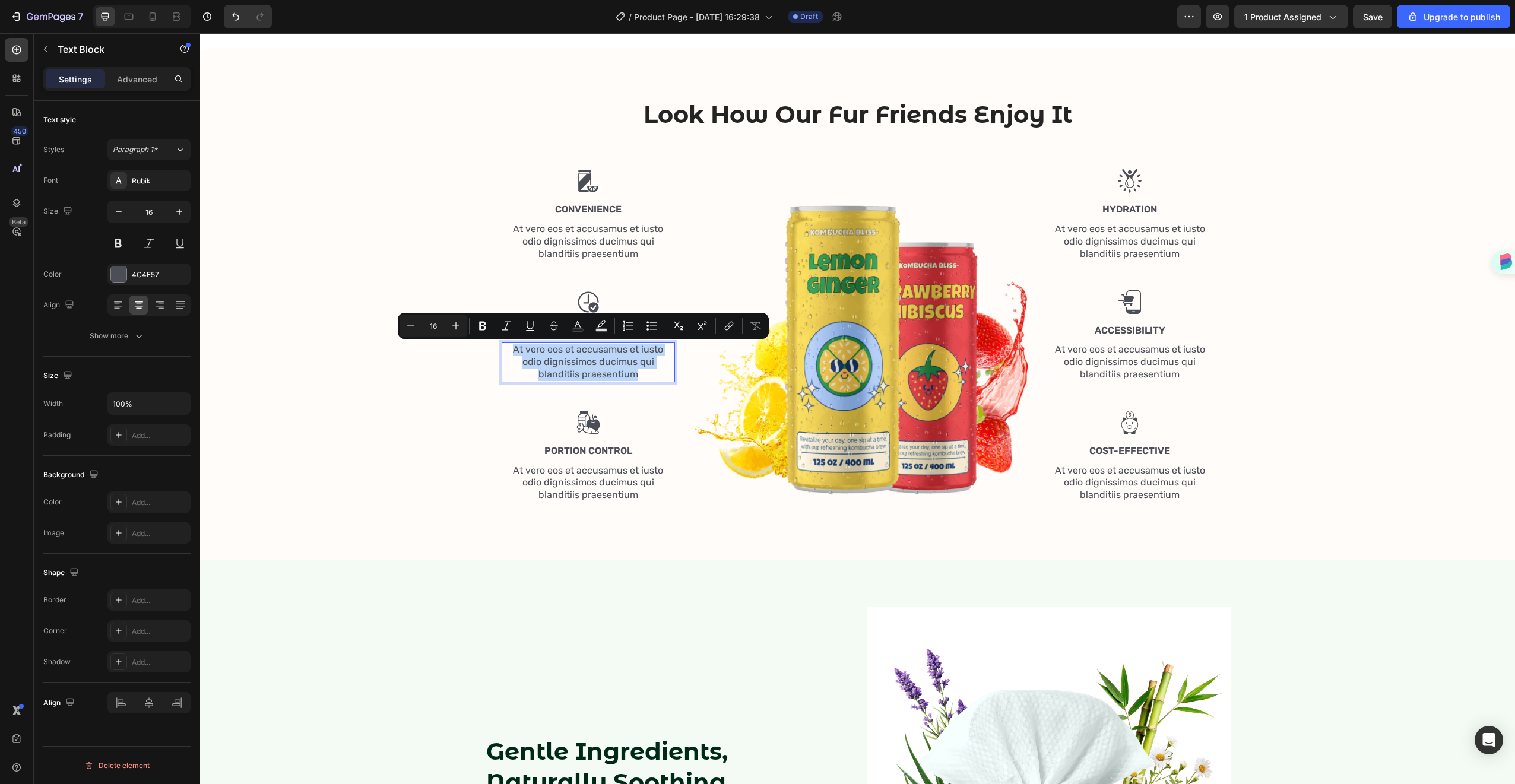
scroll to position [1139, 0]
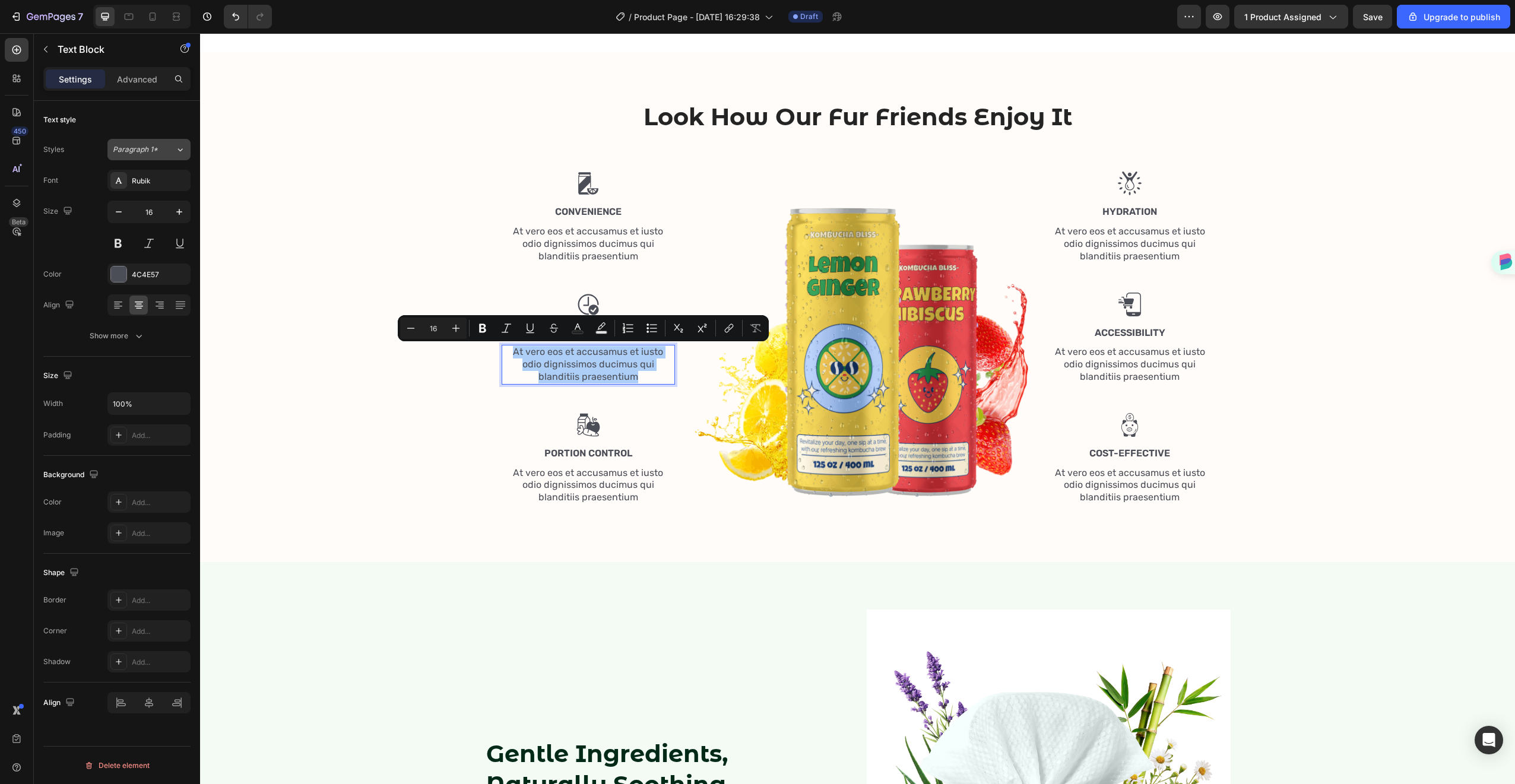
click at [168, 146] on div "Paragraph 1*" at bounding box center [144, 149] width 63 height 11
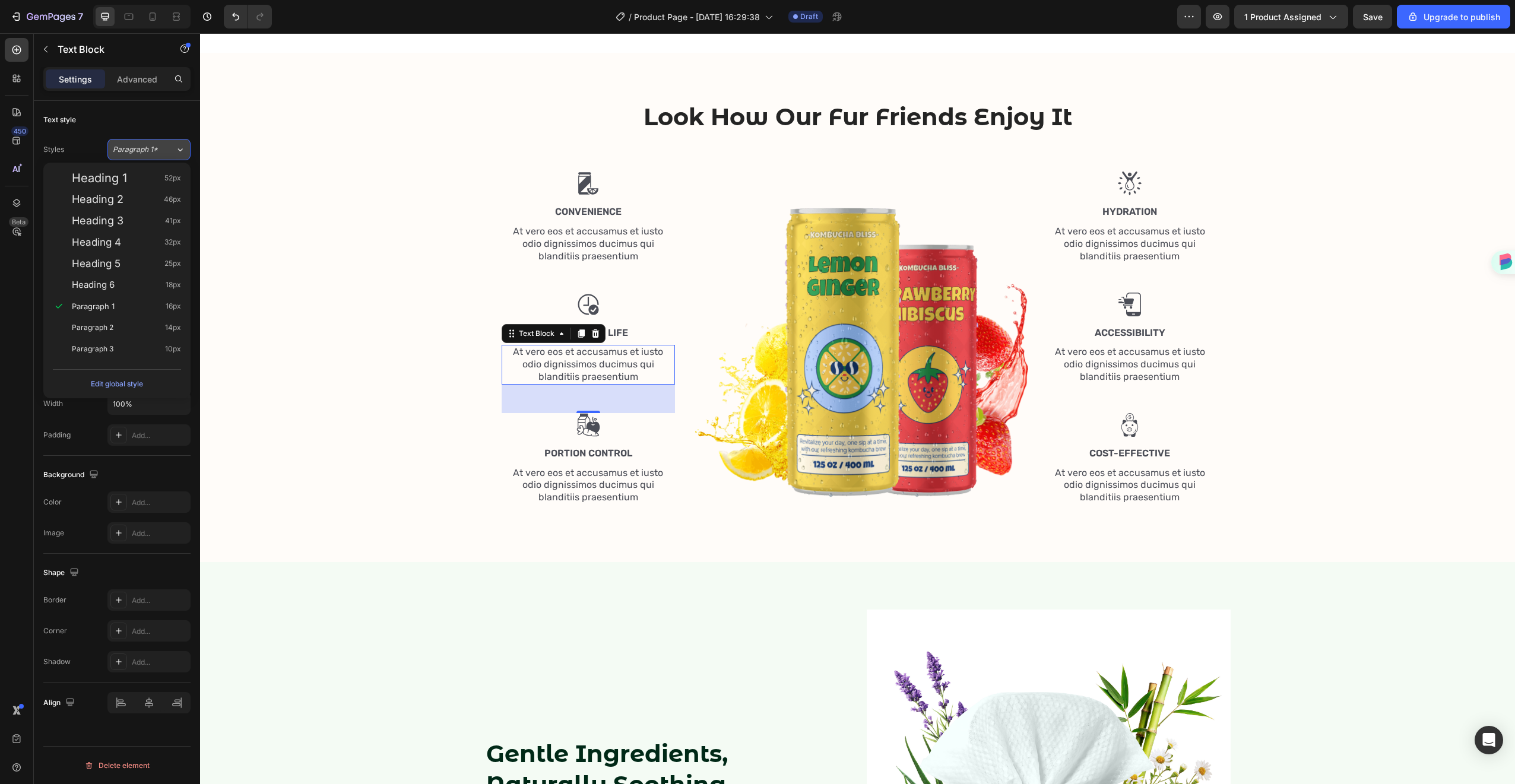
click at [168, 146] on div "Paragraph 1*" at bounding box center [144, 149] width 63 height 11
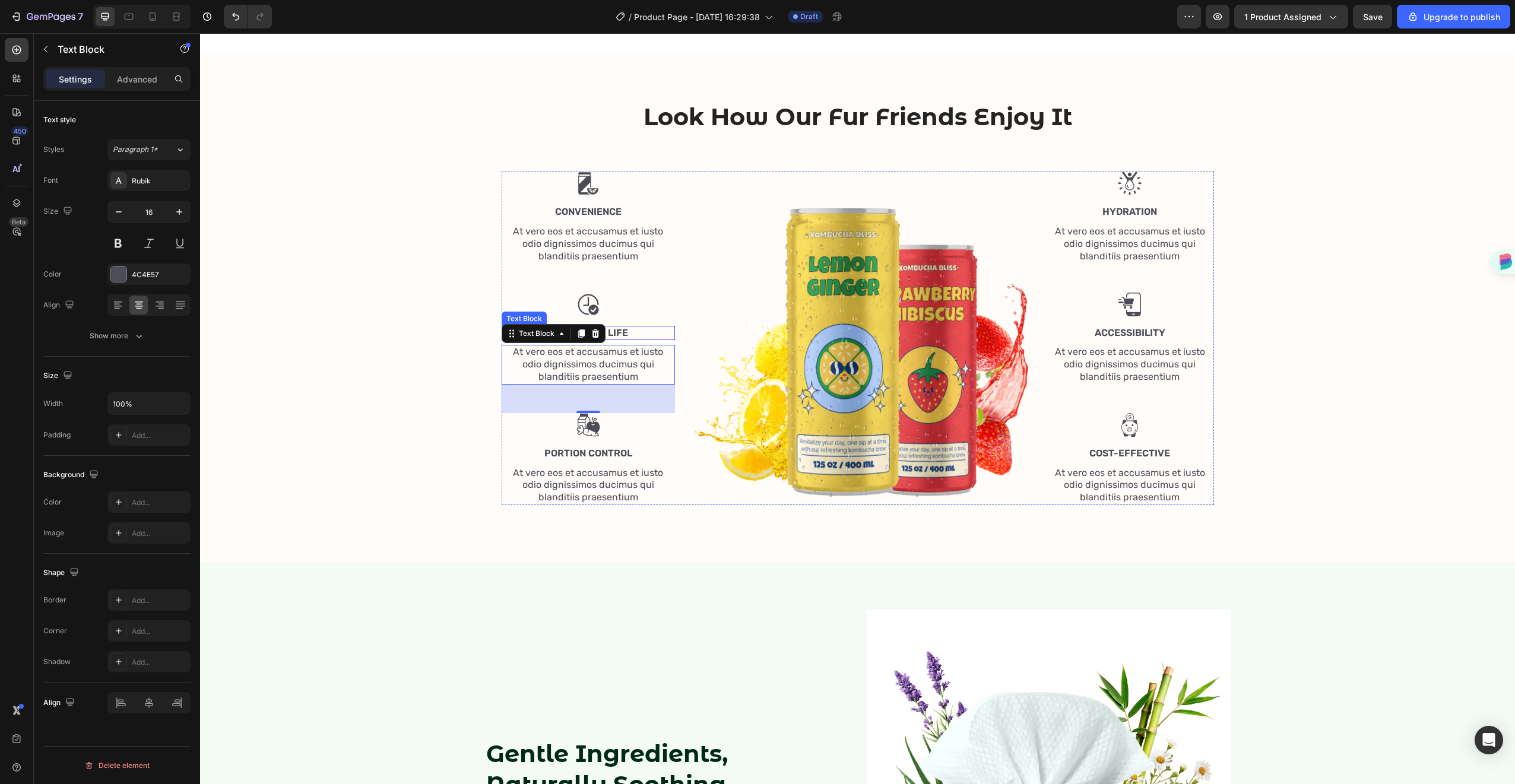
click at [624, 334] on p "Long Shelf Life" at bounding box center [588, 333] width 171 height 13
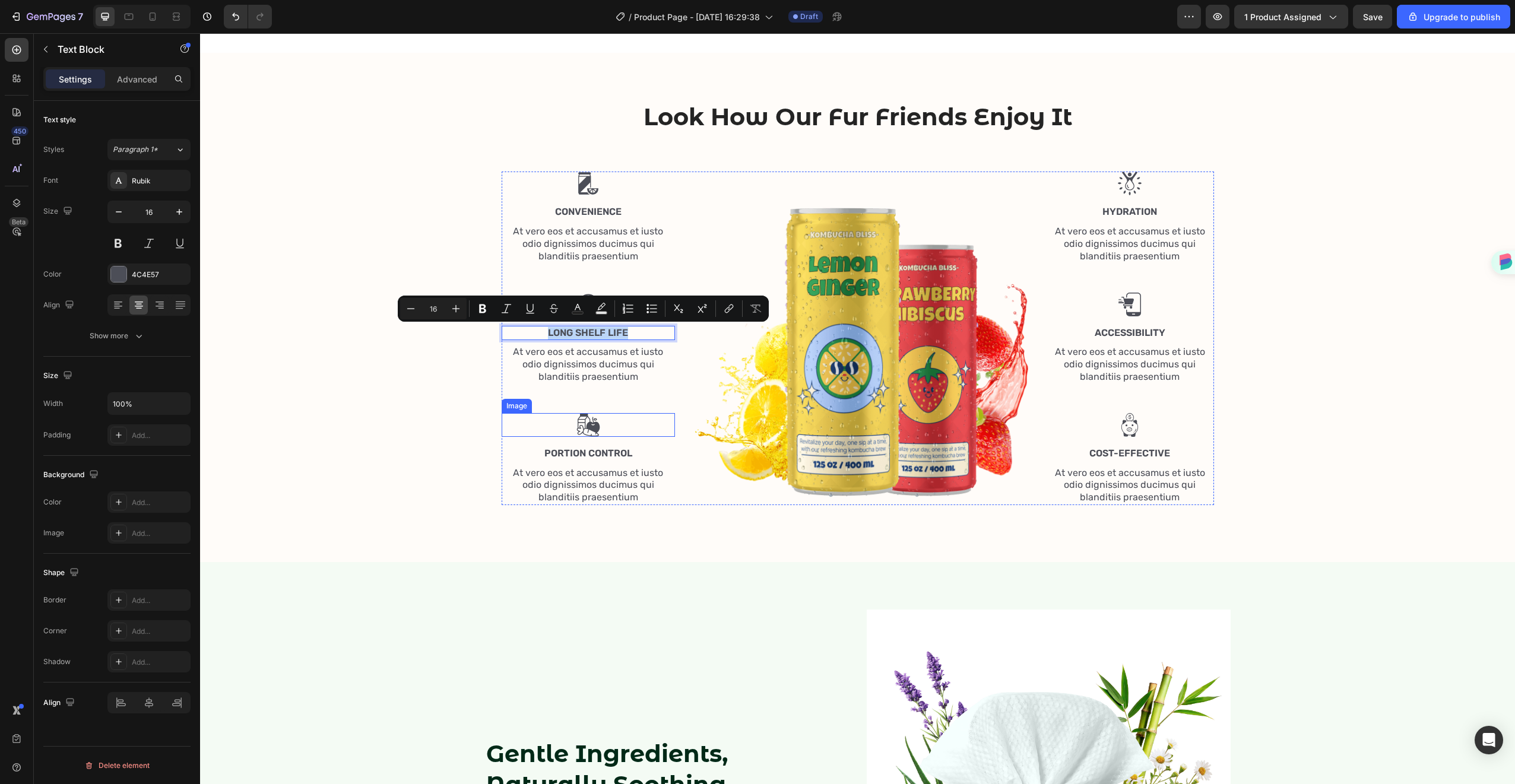
click at [631, 416] on div at bounding box center [589, 424] width 174 height 23
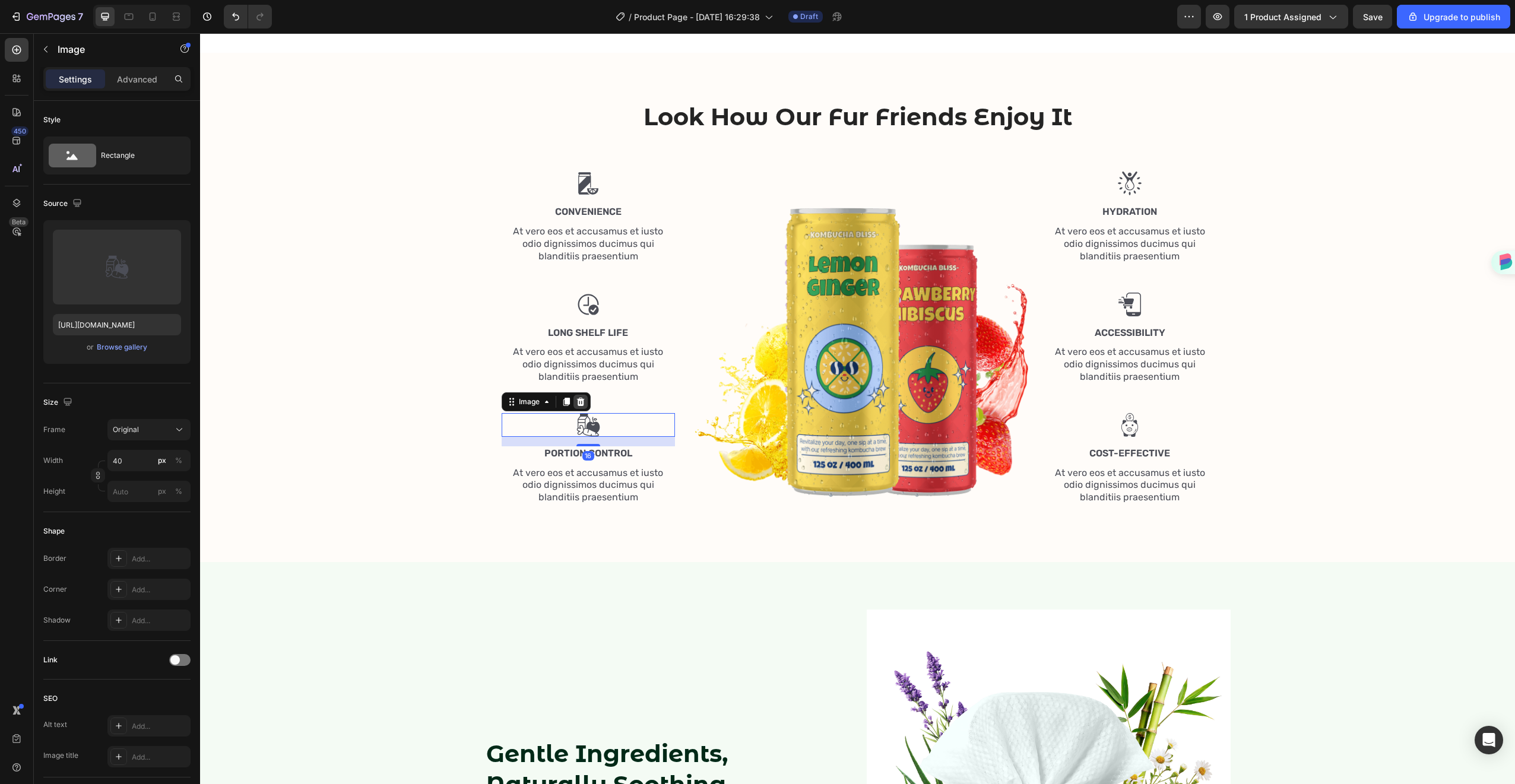
click at [581, 402] on div at bounding box center [581, 402] width 14 height 14
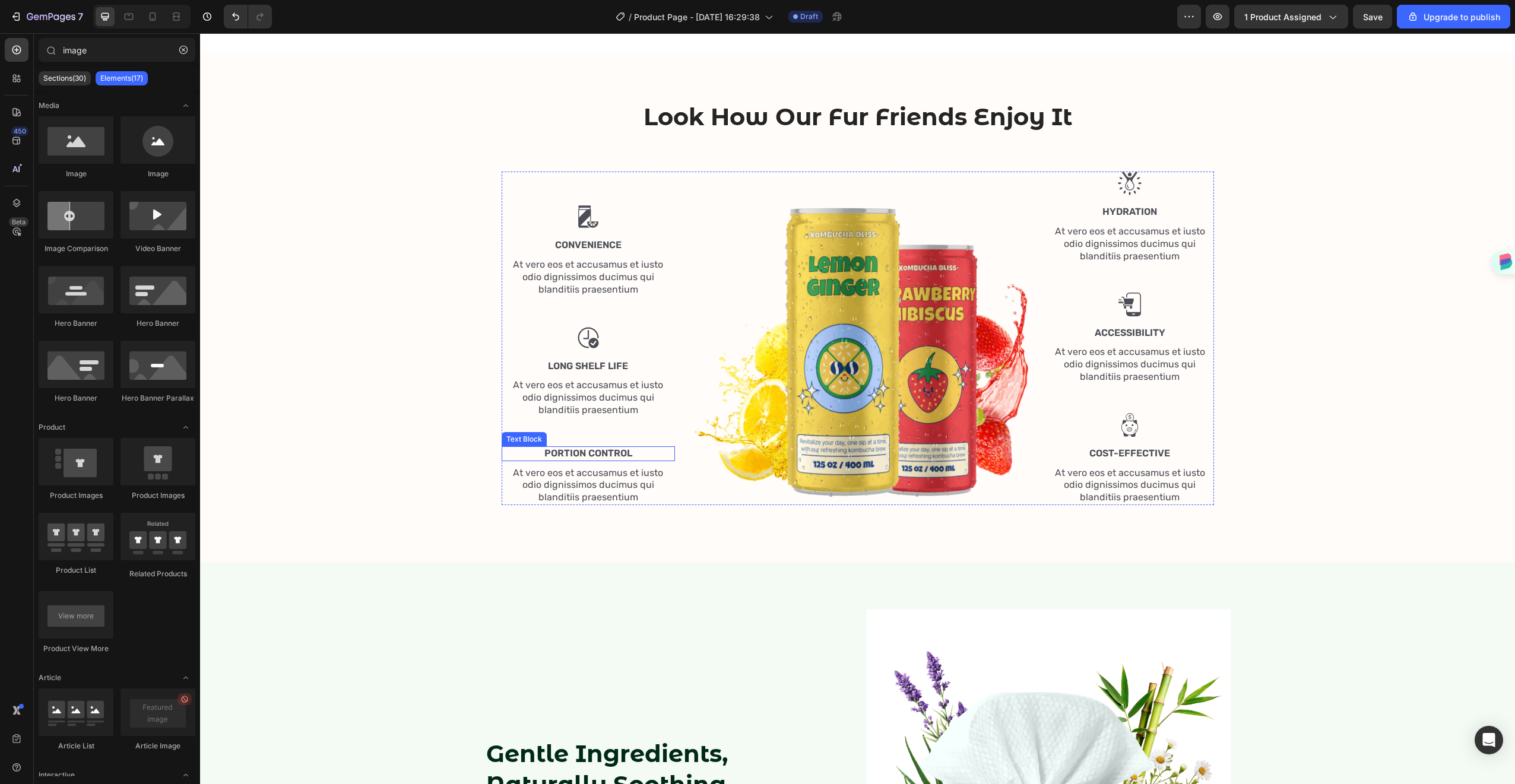
click at [598, 448] on p "Portion Control" at bounding box center [588, 454] width 171 height 13
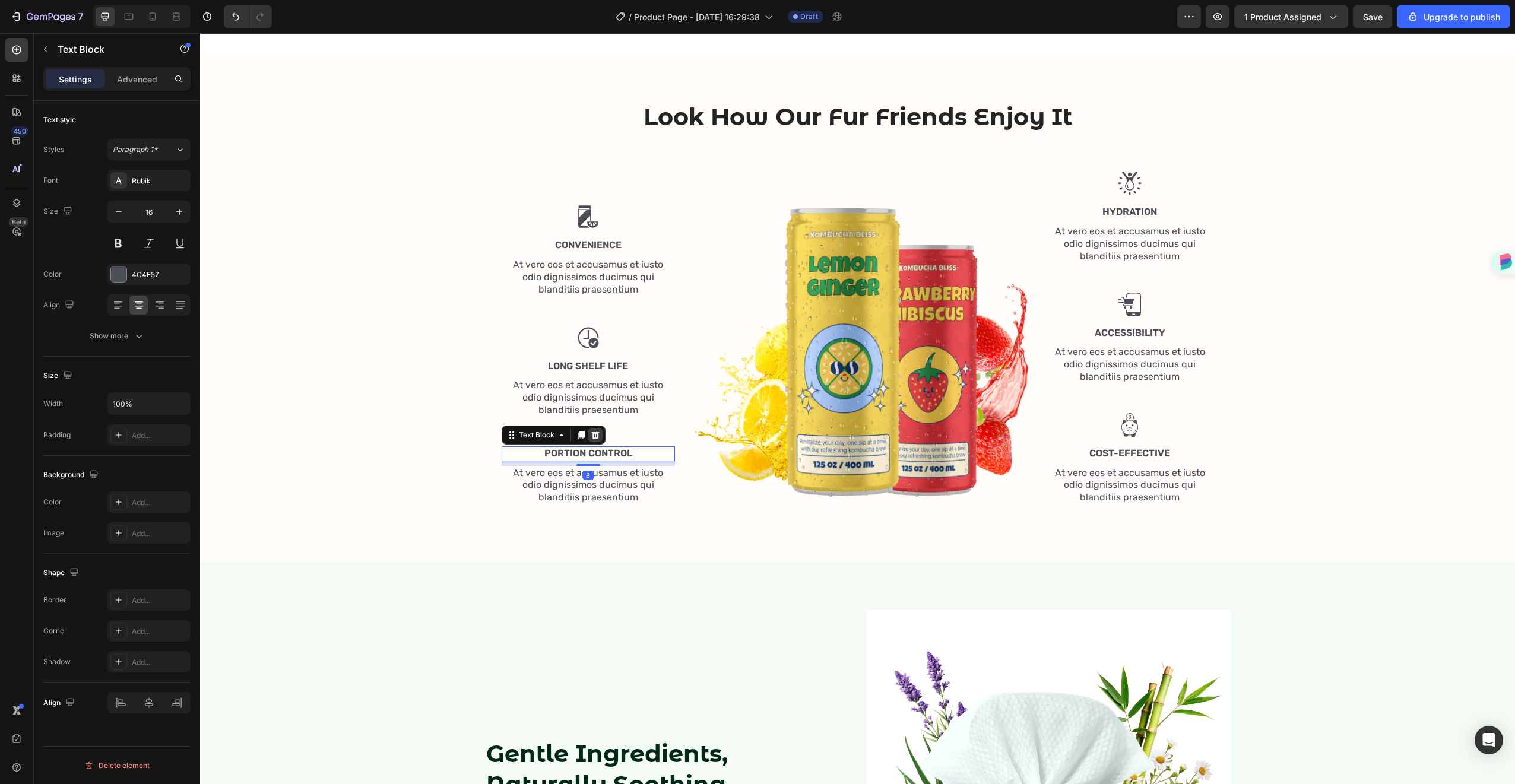
click at [596, 439] on div at bounding box center [596, 435] width 14 height 14
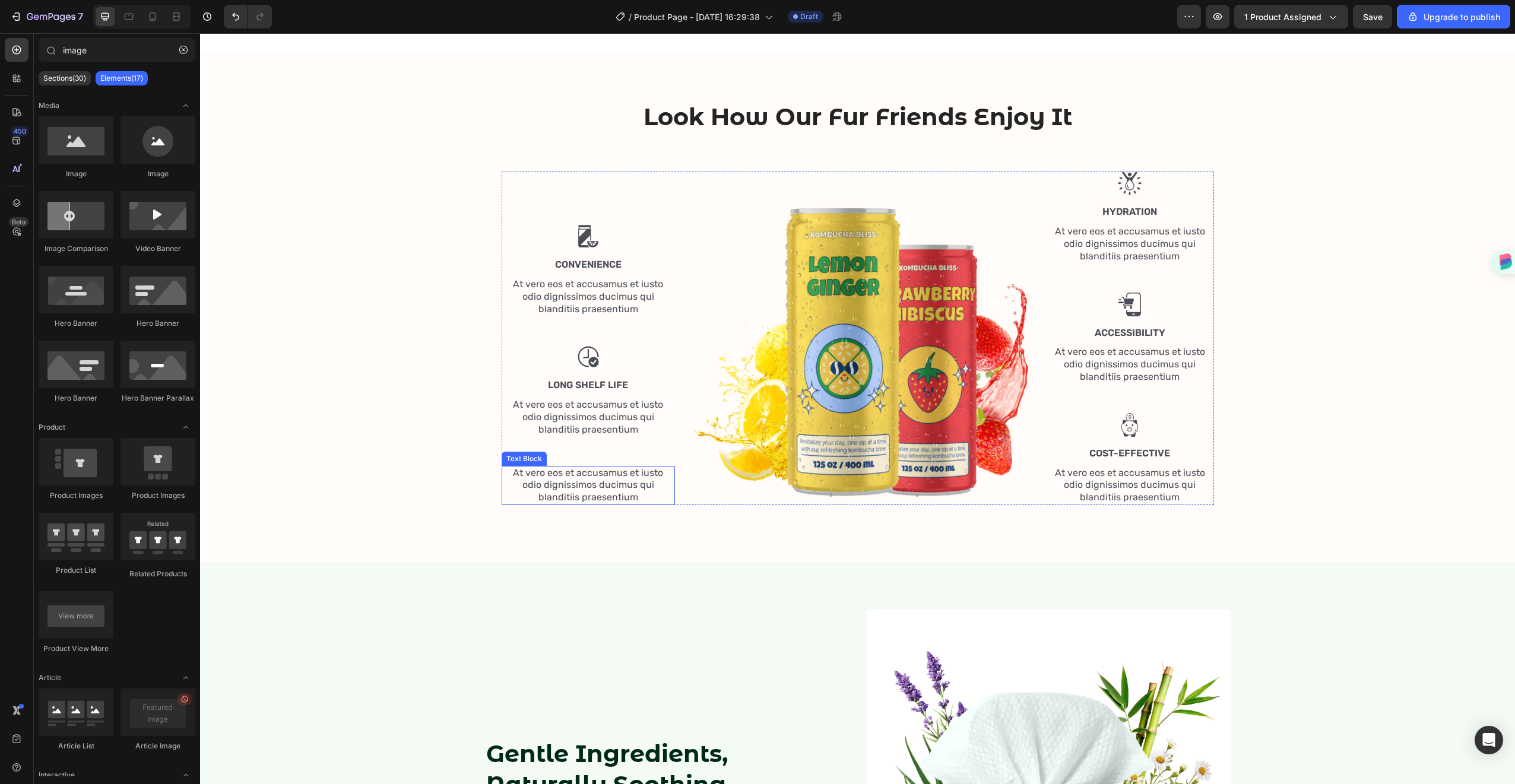
click at [599, 469] on p "At vero eos et accusamus et iusto odio dignissimos ducimus qui blanditiis praes…" at bounding box center [588, 485] width 171 height 37
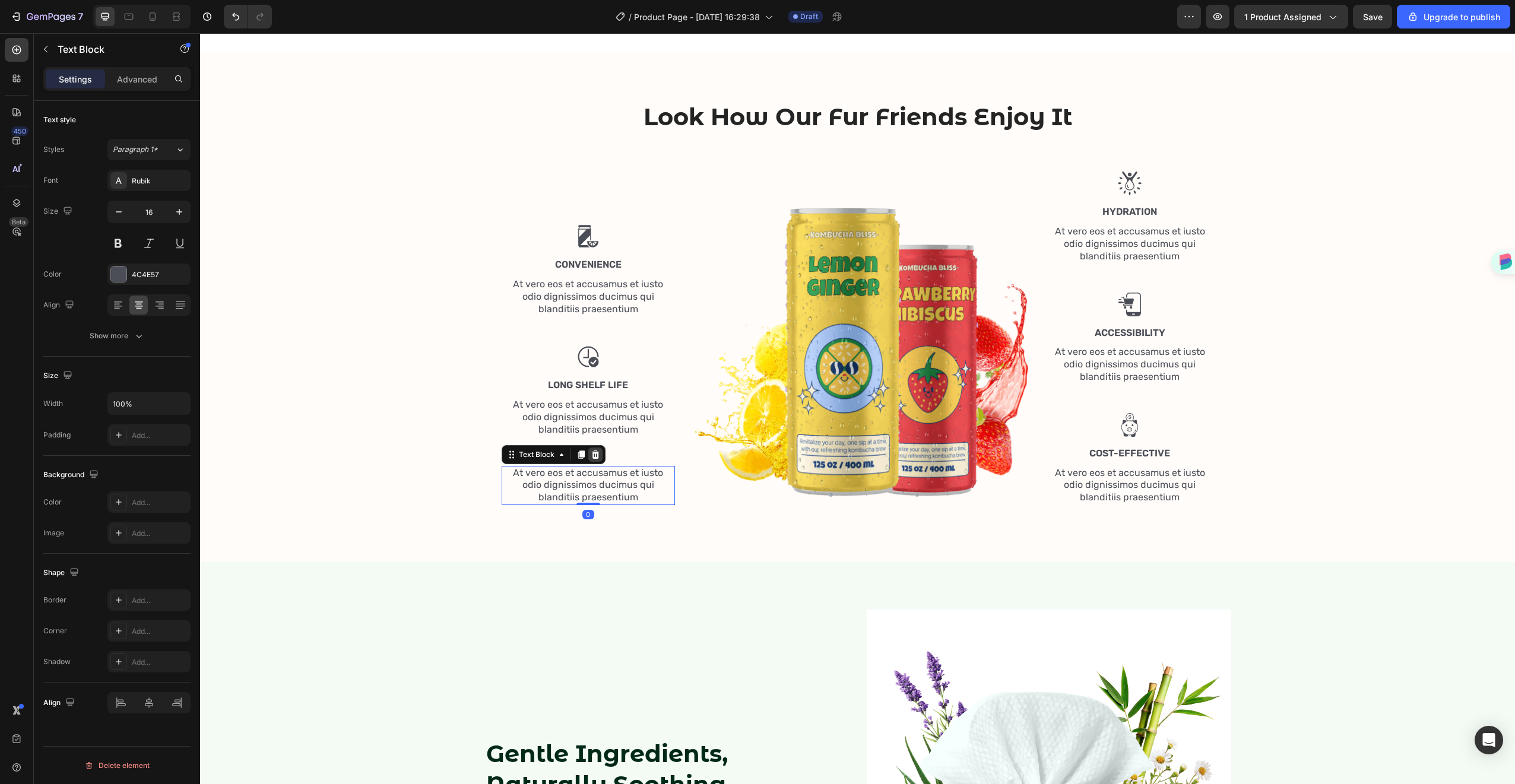
click at [589, 454] on div at bounding box center [596, 455] width 14 height 14
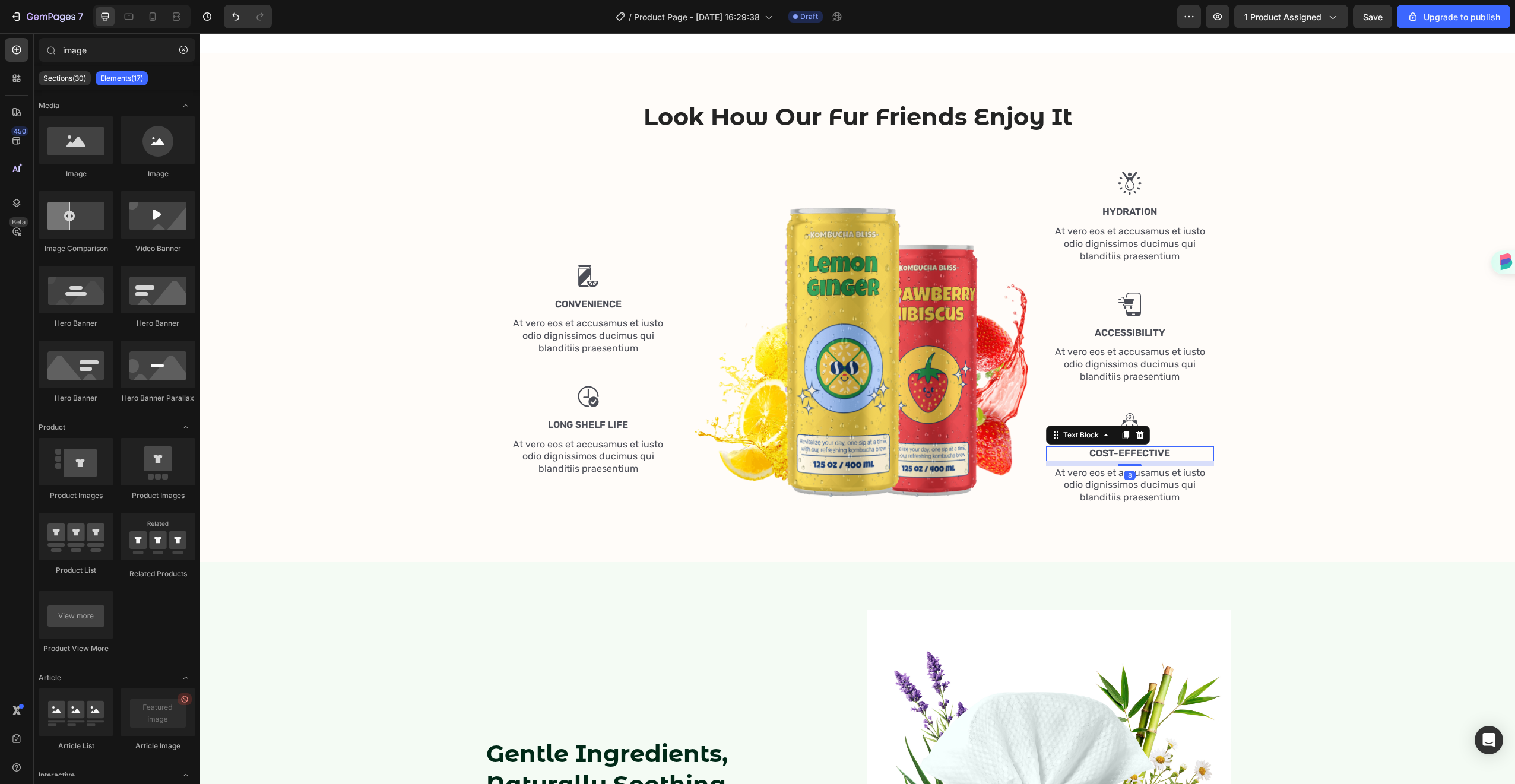
click at [1135, 449] on p "Cost-Effective" at bounding box center [1130, 454] width 166 height 13
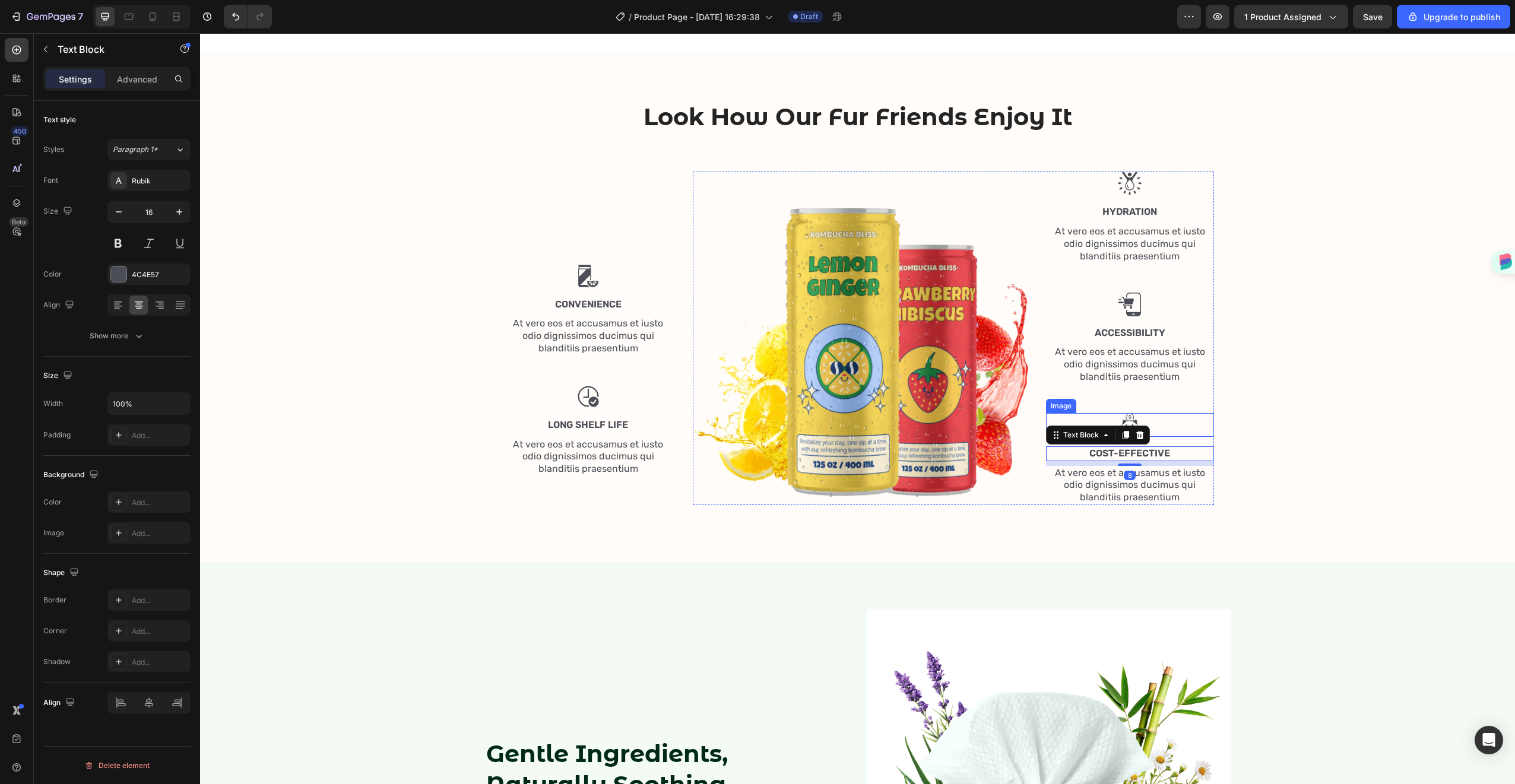
click at [1133, 416] on img at bounding box center [1129, 424] width 23 height 23
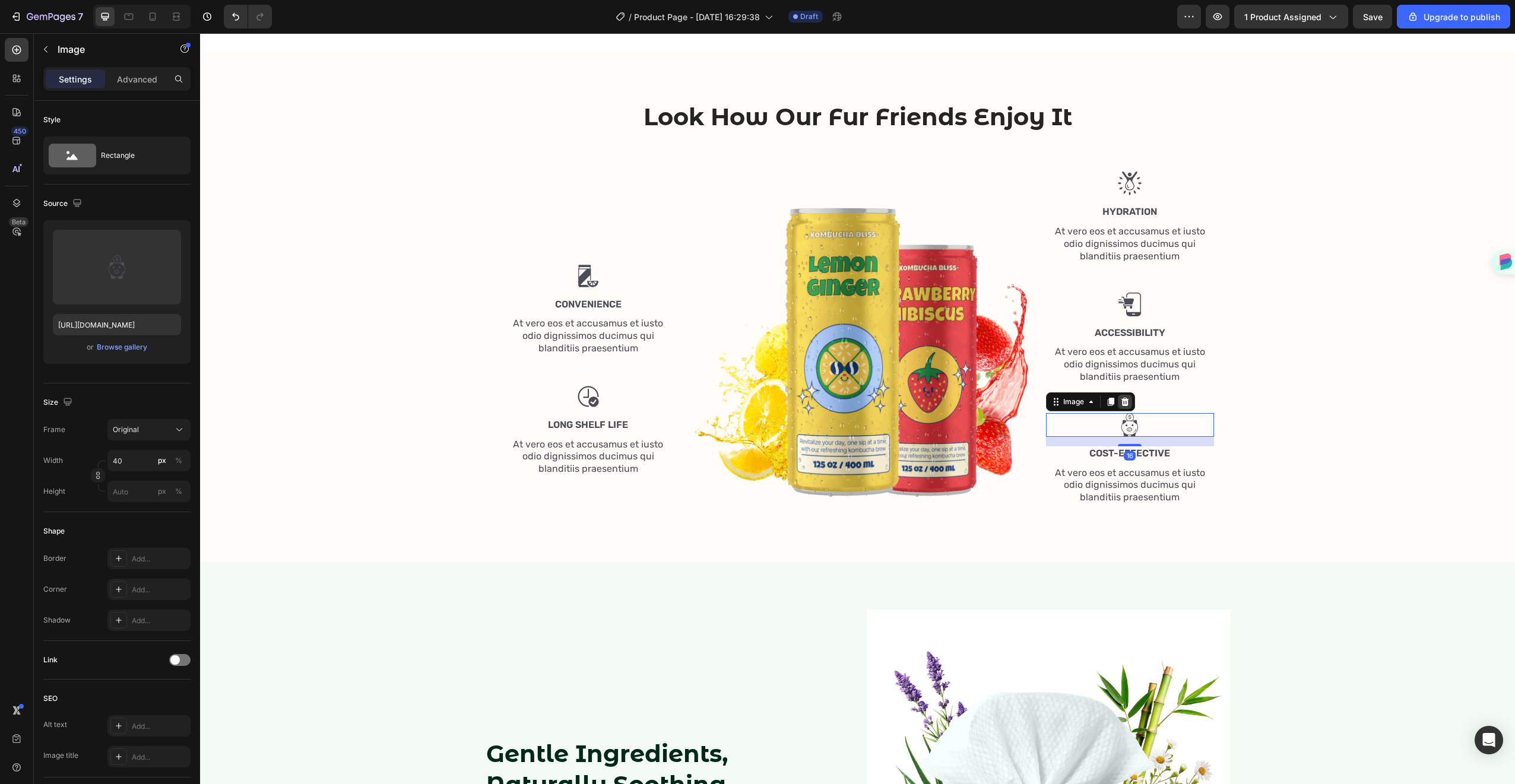
click at [1120, 400] on icon at bounding box center [1125, 402] width 9 height 9
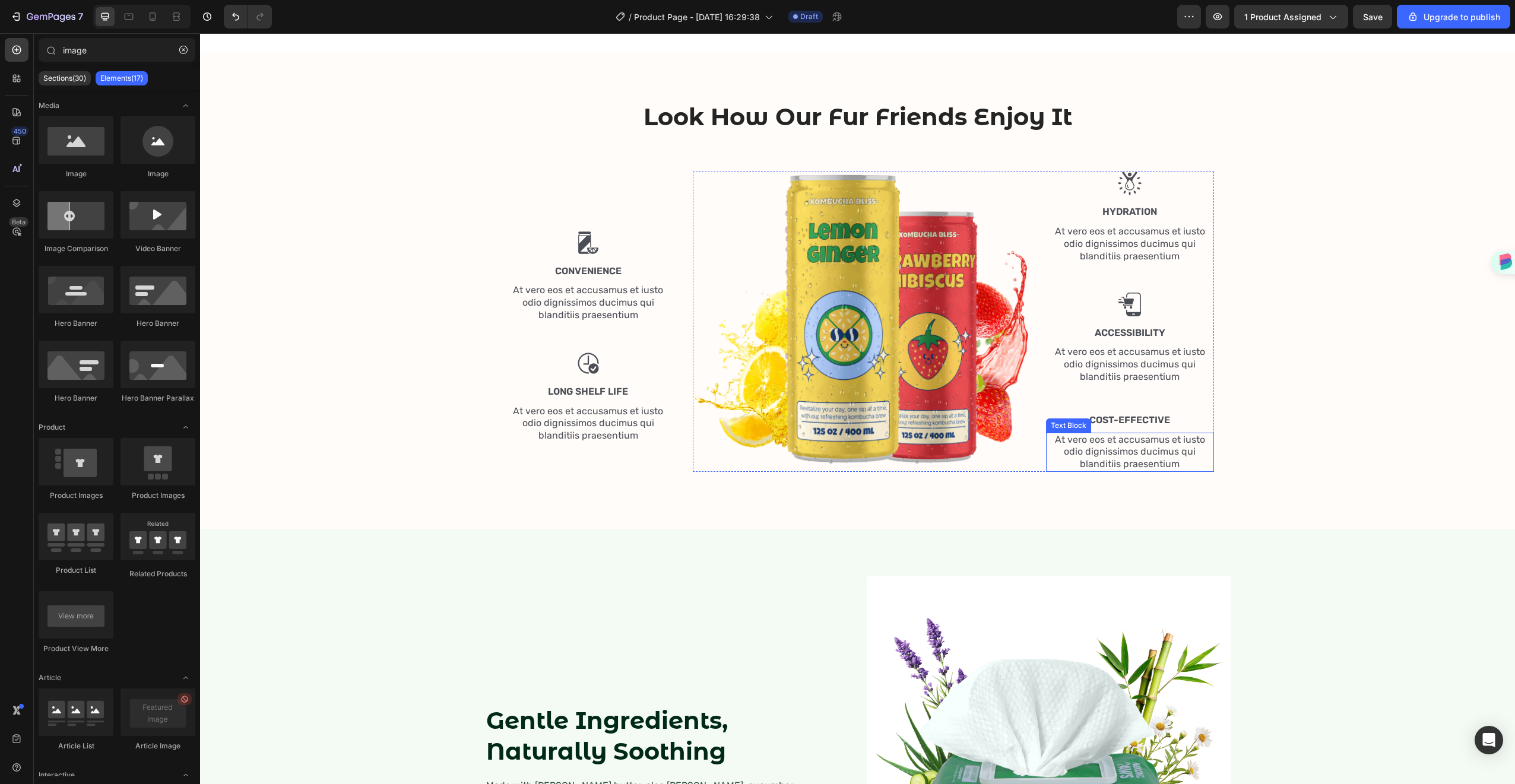
click at [1140, 416] on p "Cost-Effective" at bounding box center [1130, 421] width 166 height 13
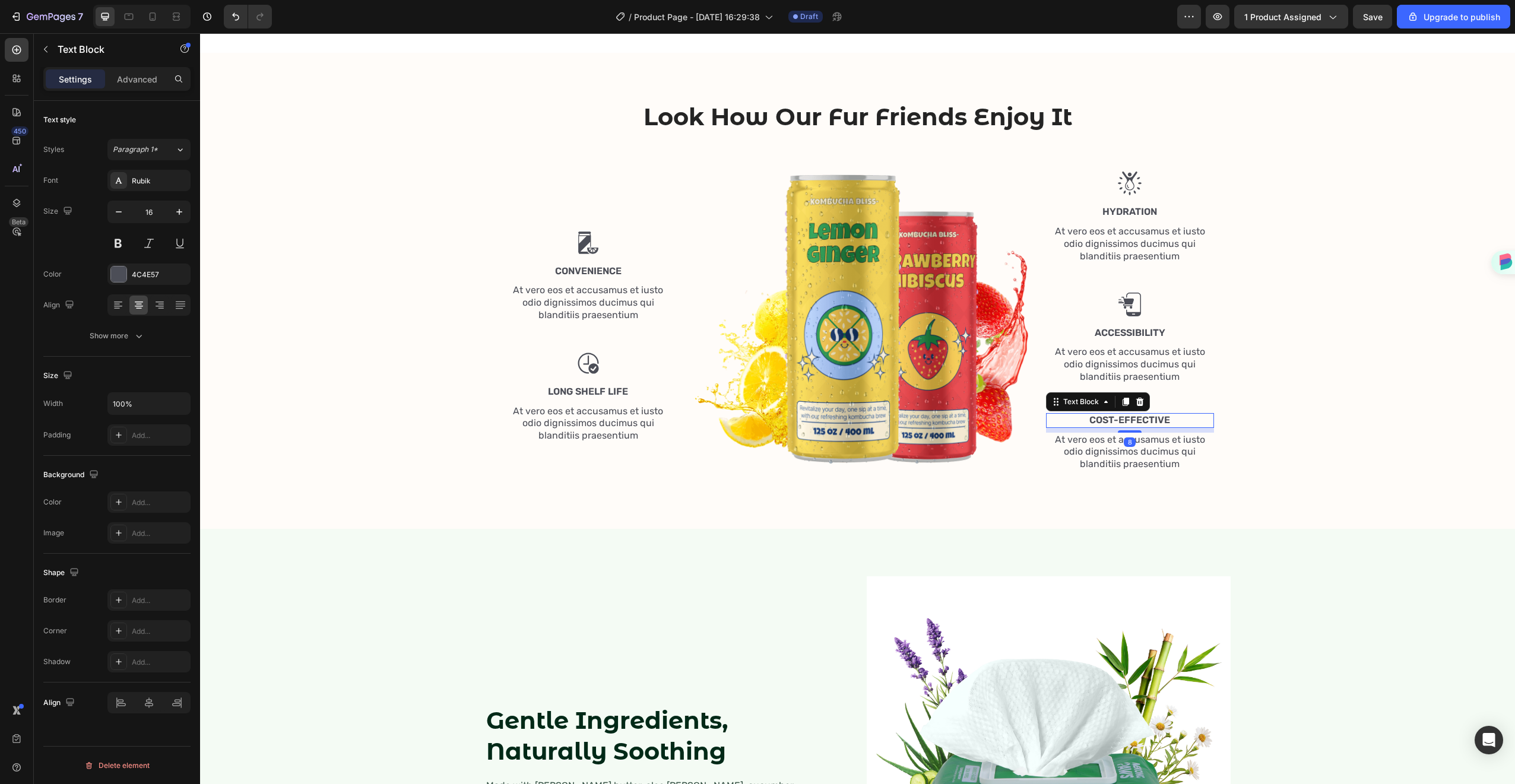
click at [1139, 405] on icon at bounding box center [1140, 402] width 9 height 9
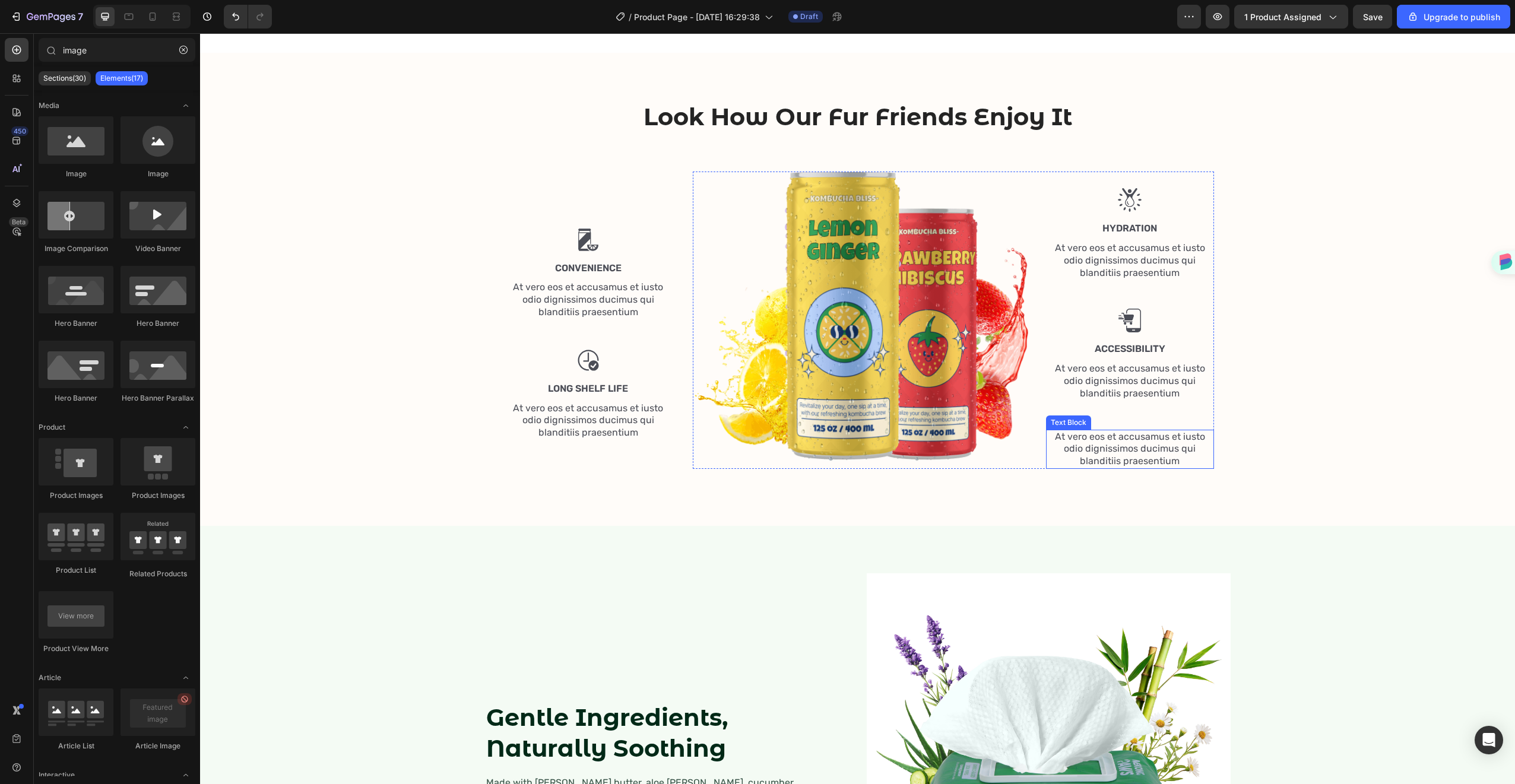
click at [1136, 446] on p "At vero eos et accusamus et iusto odio dignissimos ducimus qui blanditiis praes…" at bounding box center [1130, 449] width 166 height 37
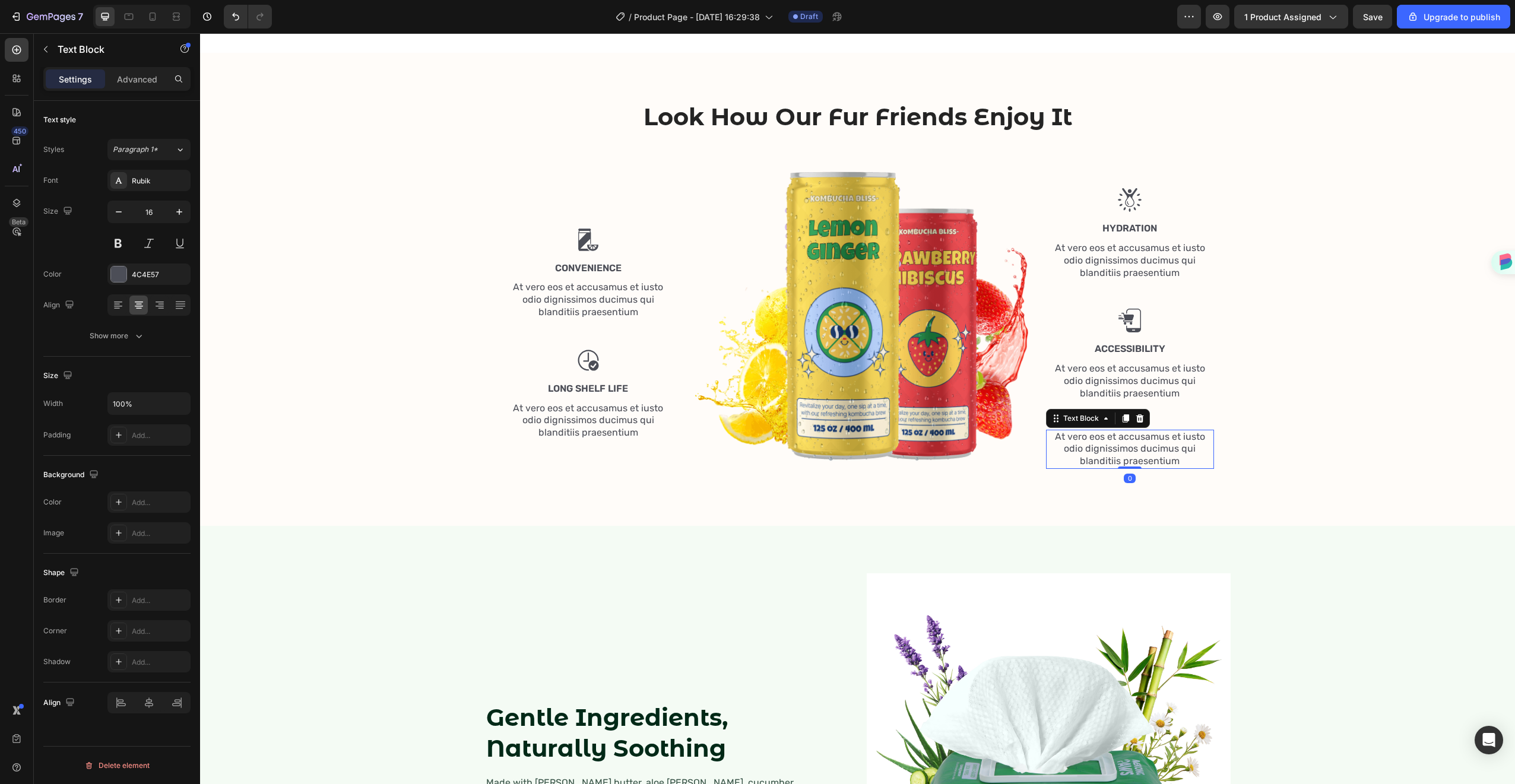
click at [1135, 419] on icon at bounding box center [1140, 418] width 9 height 9
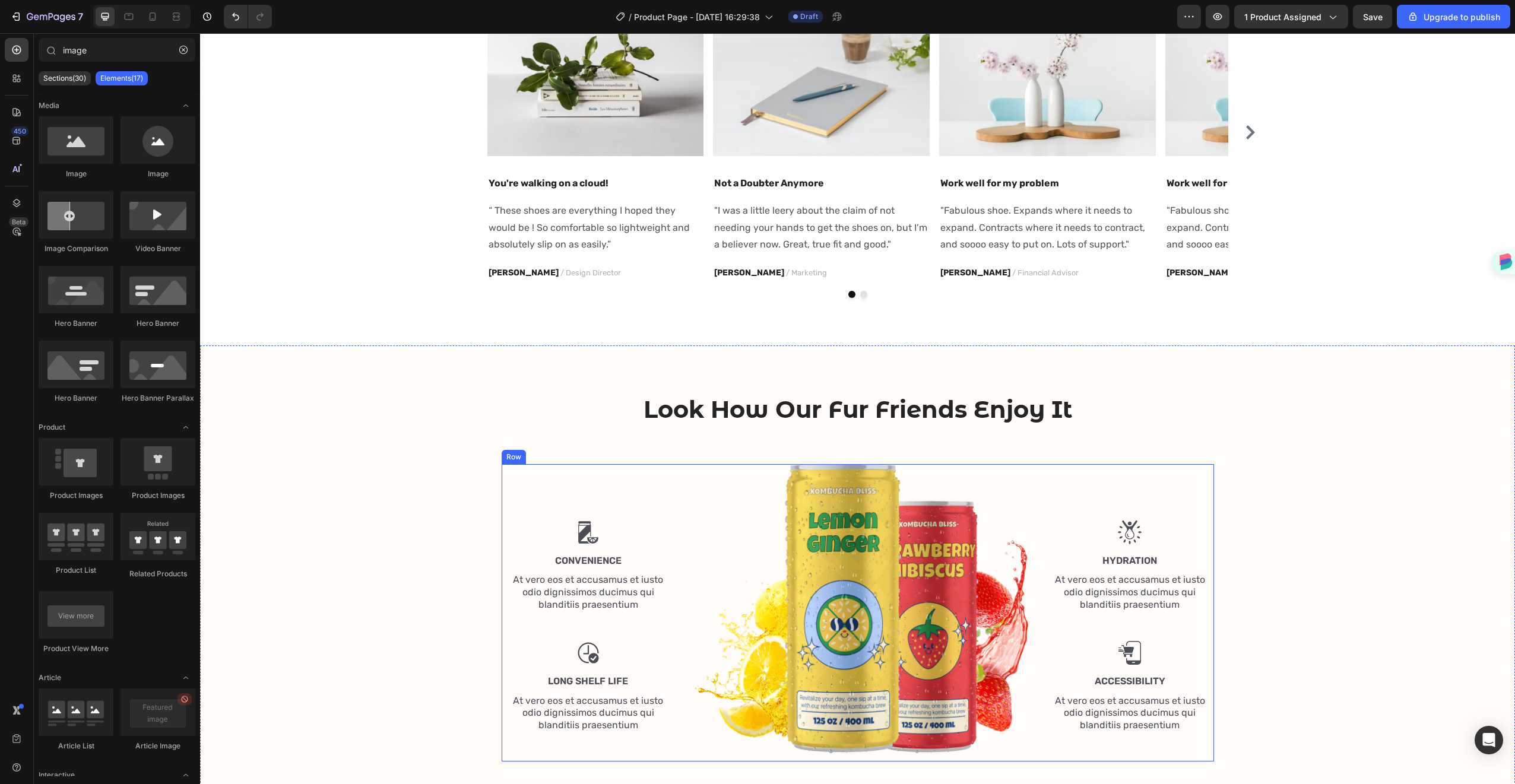
scroll to position [1048, 0]
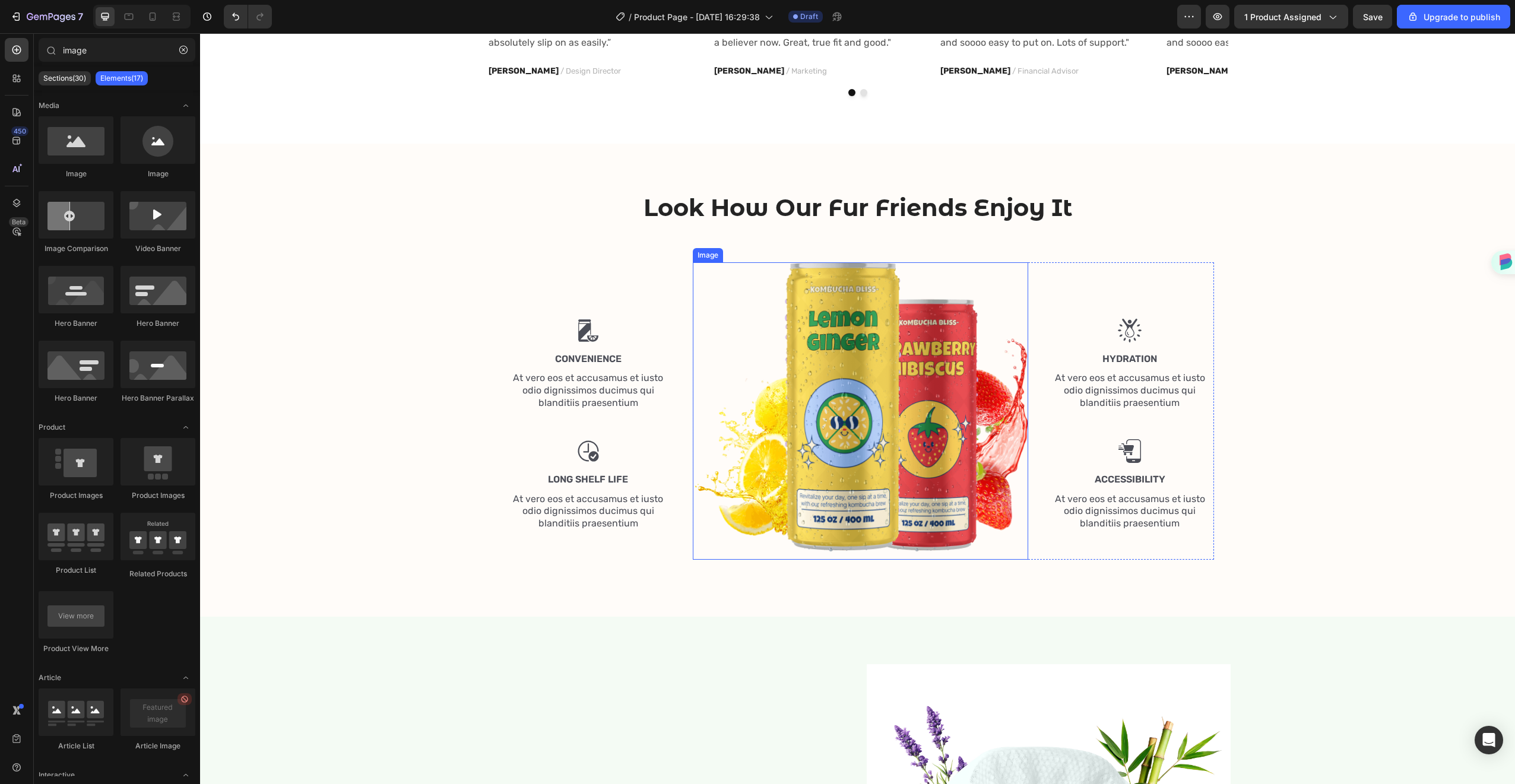
click at [929, 276] on img at bounding box center [861, 411] width 336 height 297
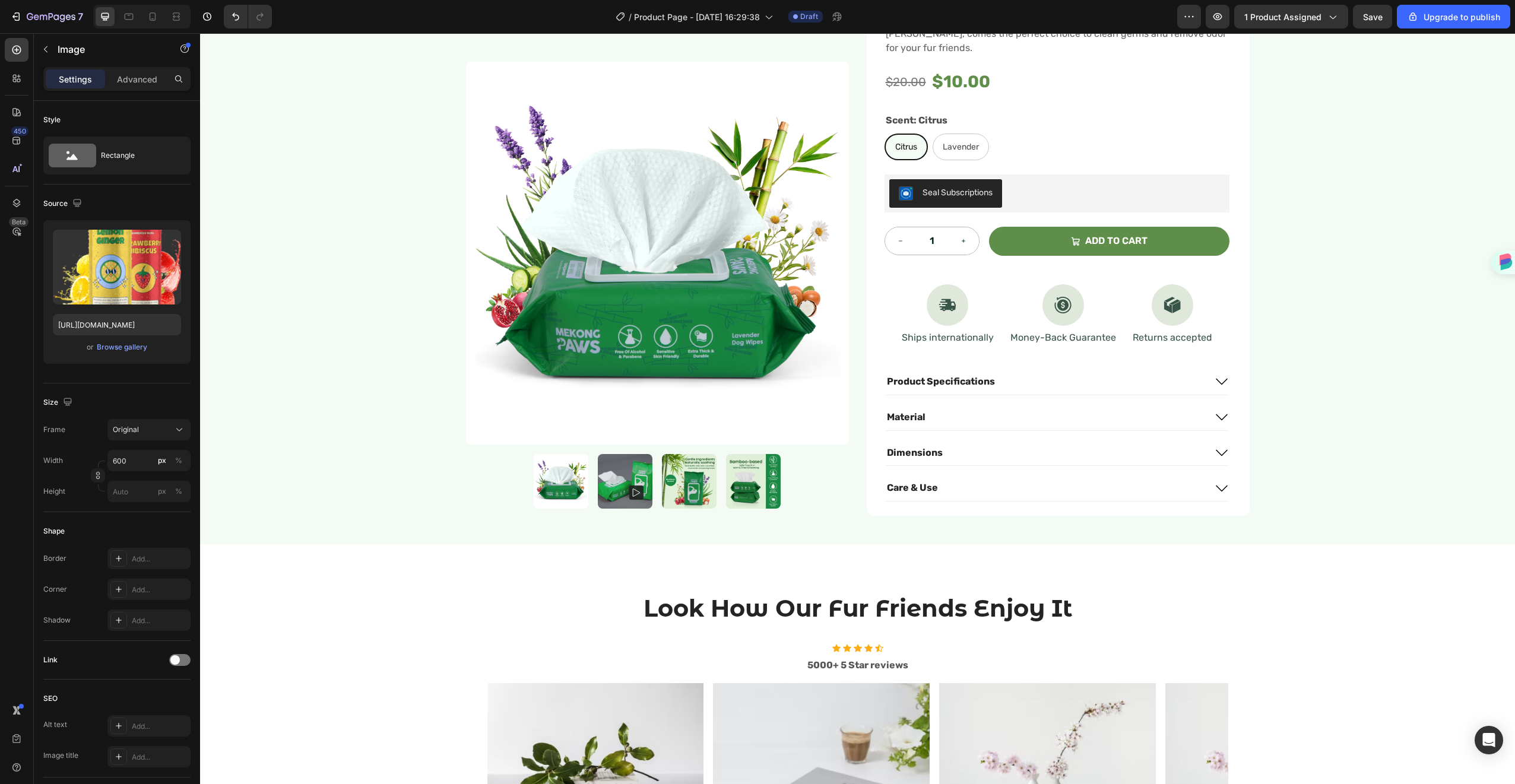
scroll to position [936, 0]
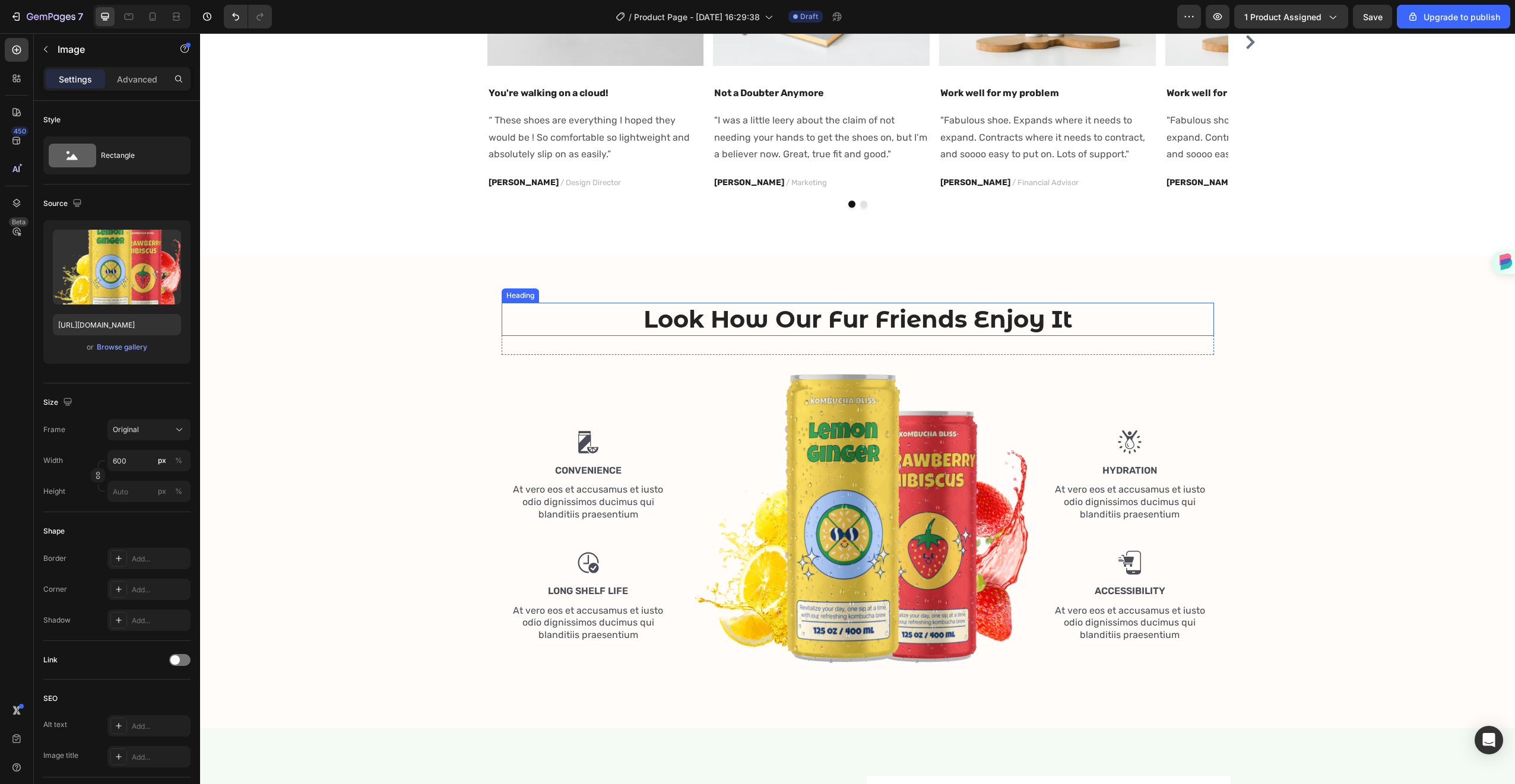
click at [873, 324] on h2 "Look How Our Fur Friends Enjoy It" at bounding box center [858, 319] width 712 height 33
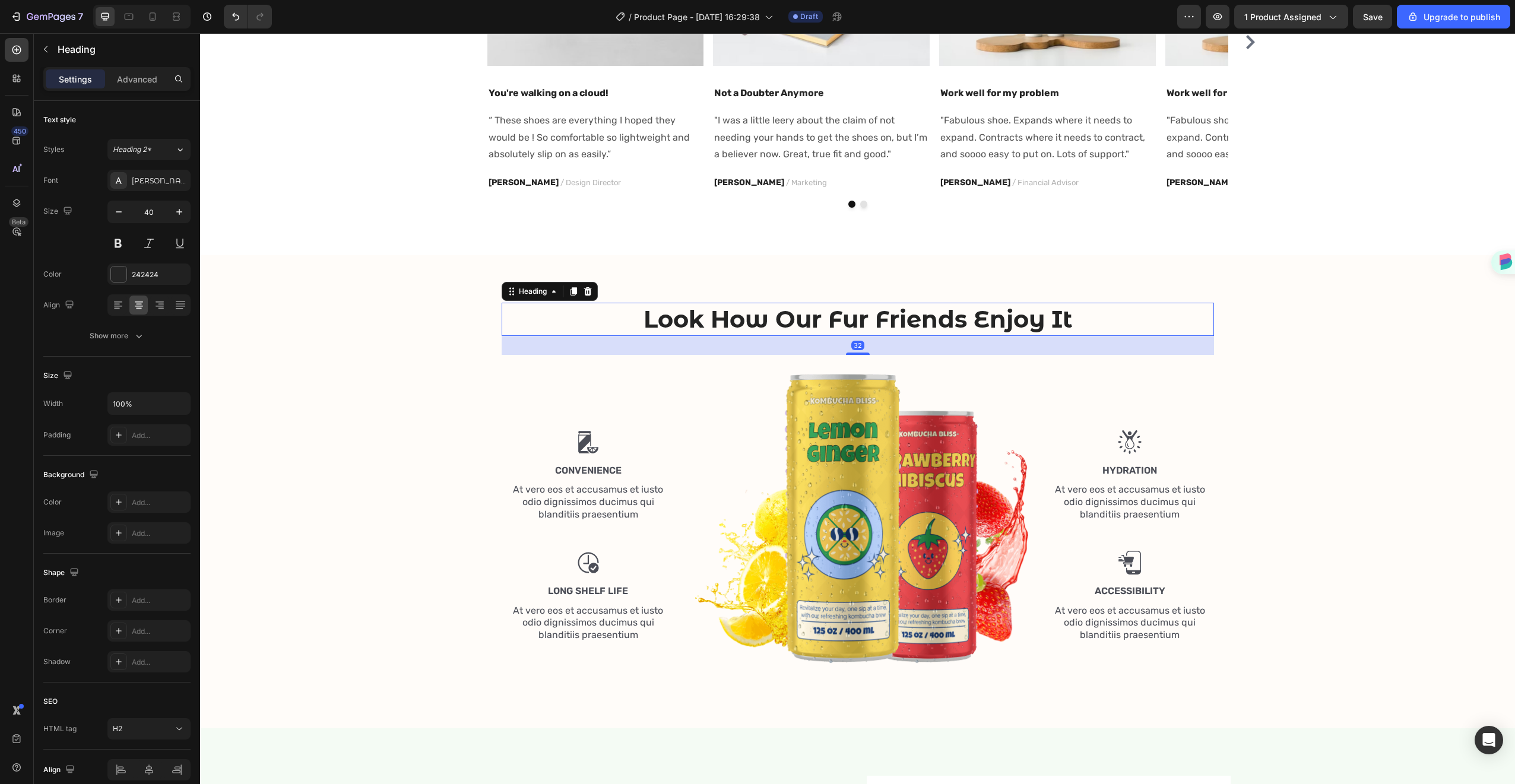
click at [873, 324] on h2 "Look How Our Fur Friends Enjoy It" at bounding box center [858, 319] width 712 height 33
click at [873, 324] on p "Look How Our Fur Friends Enjoy It" at bounding box center [857, 319] width 710 height 31
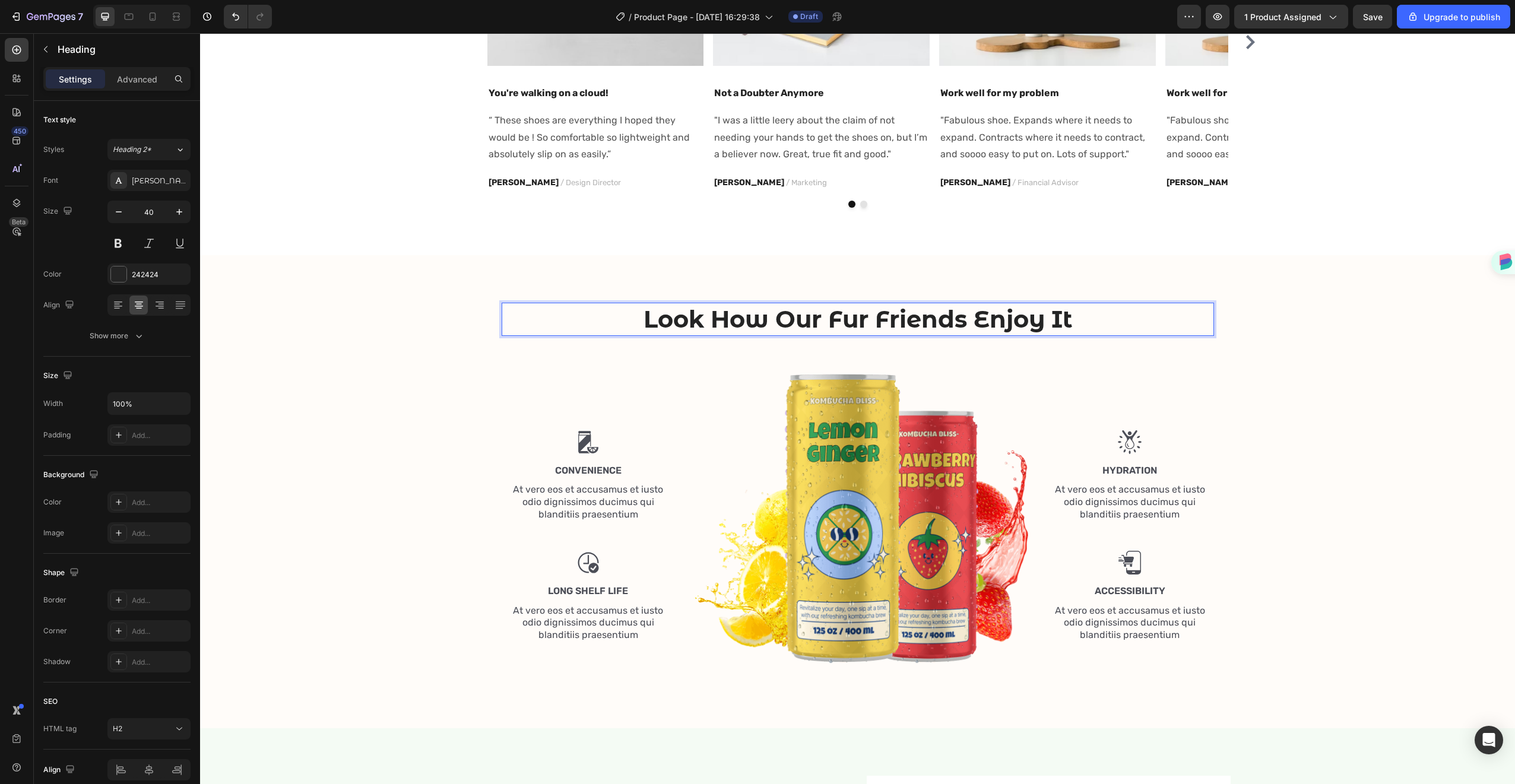
click at [873, 324] on p "Look How Our Fur Friends Enjoy It" at bounding box center [857, 319] width 710 height 31
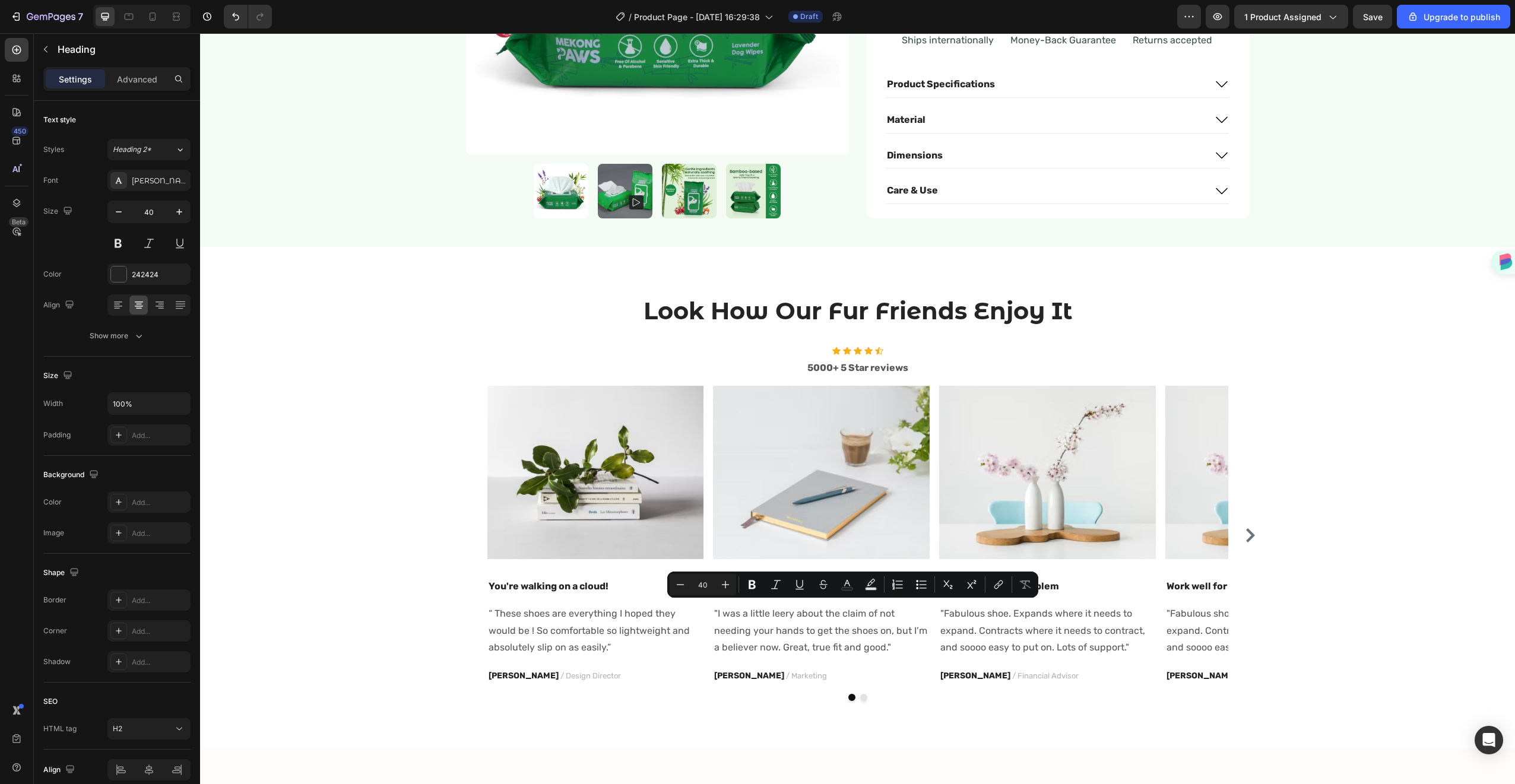
type input "16"
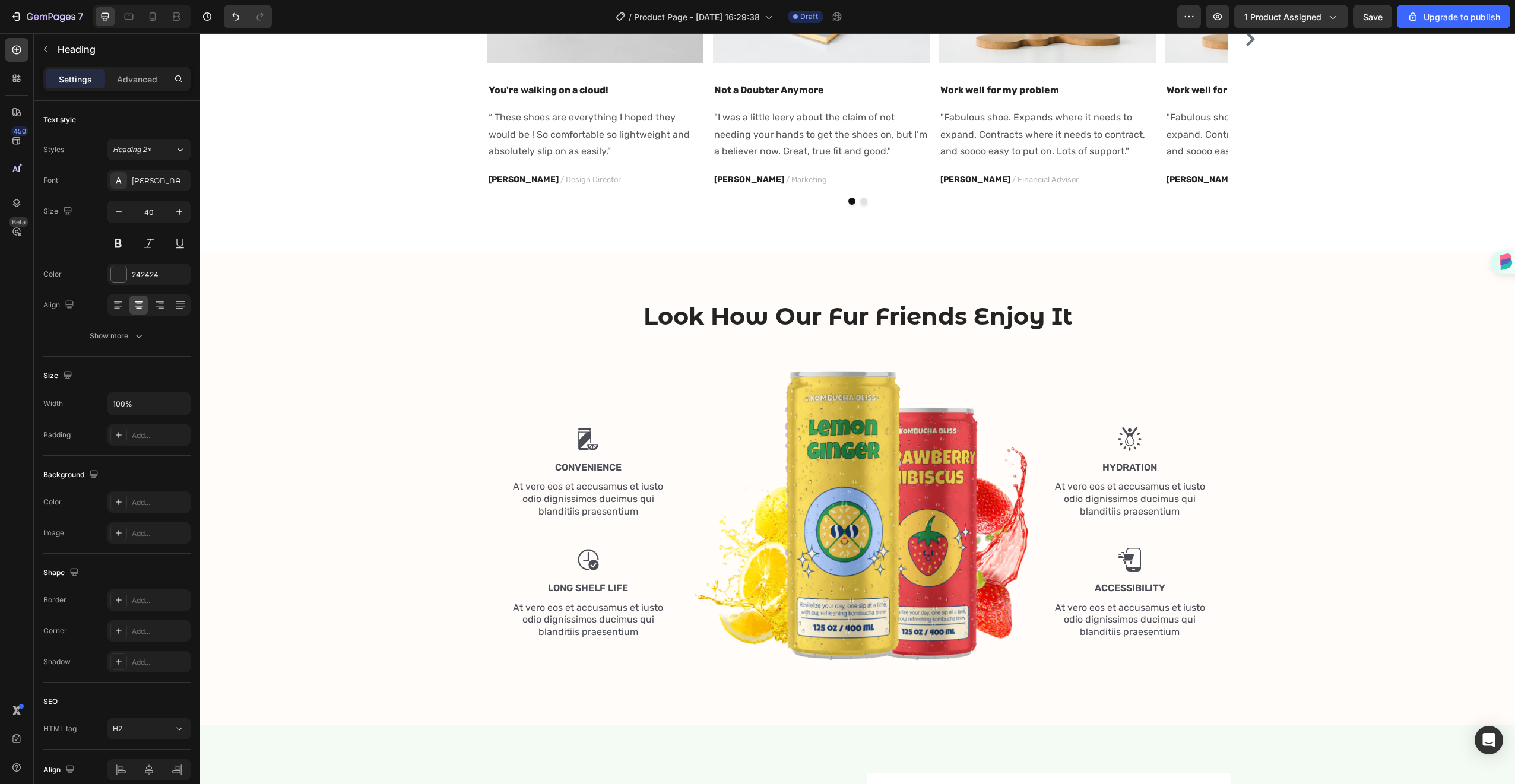
scroll to position [937, 0]
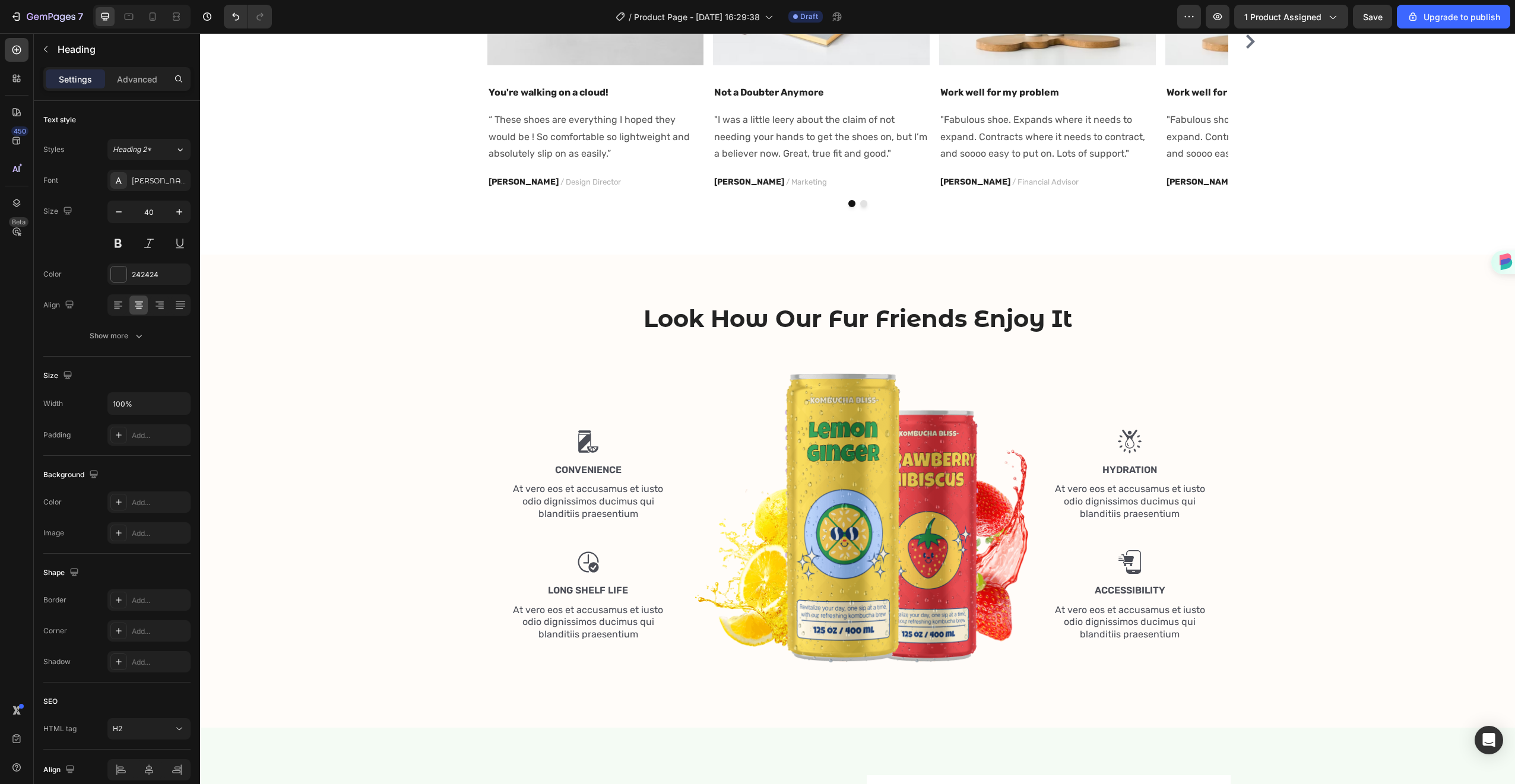
click at [901, 315] on h2 "Look How Our Fur Friends Enjoy It" at bounding box center [858, 318] width 712 height 33
click at [901, 315] on p "Look How Our Fur Friends Enjoy It" at bounding box center [857, 318] width 710 height 31
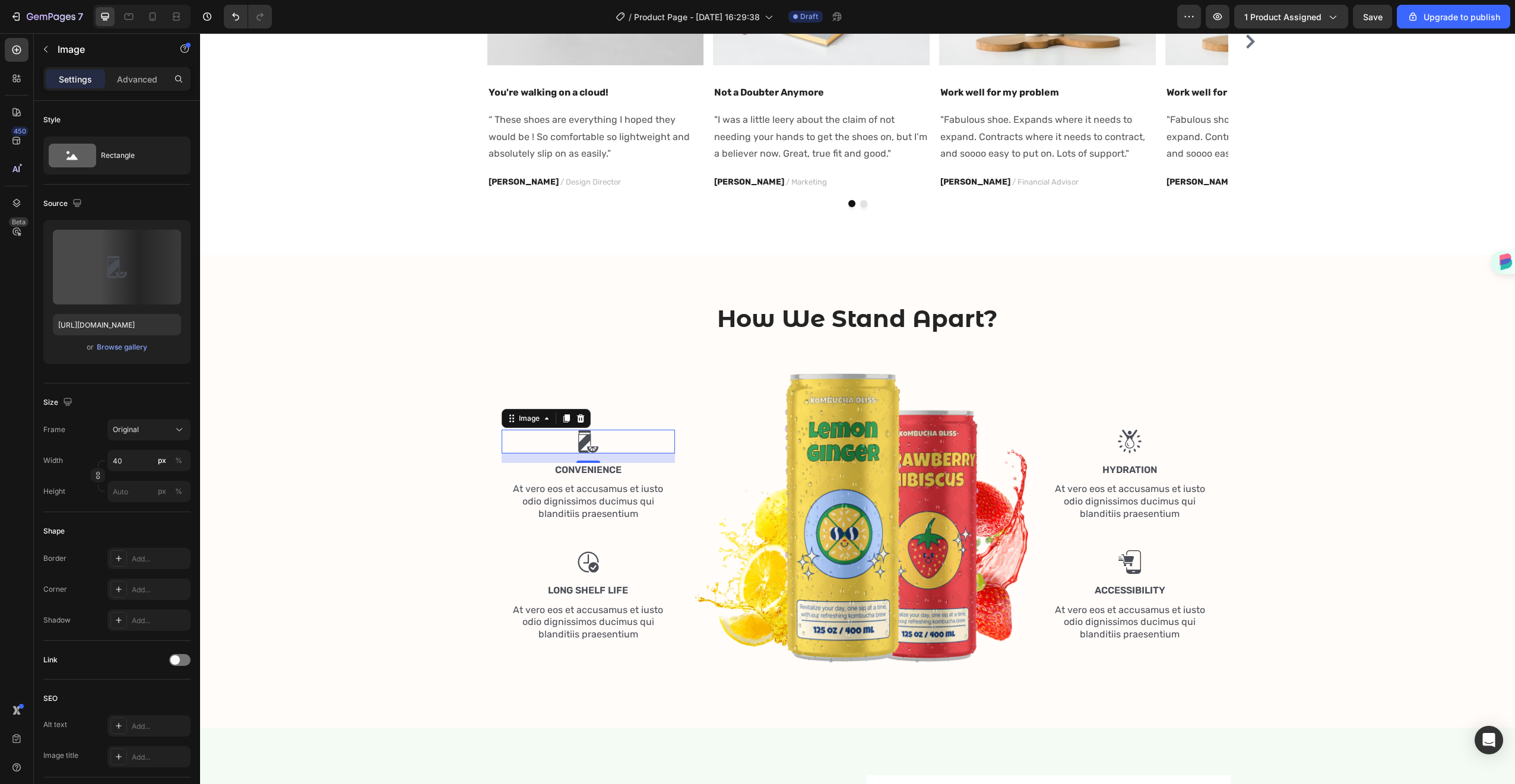
click at [589, 435] on img at bounding box center [588, 441] width 23 height 23
click at [595, 509] on p "At vero eos et accusamus et iusto odio dignissimos ducimus qui blanditiis praes…" at bounding box center [588, 502] width 171 height 37
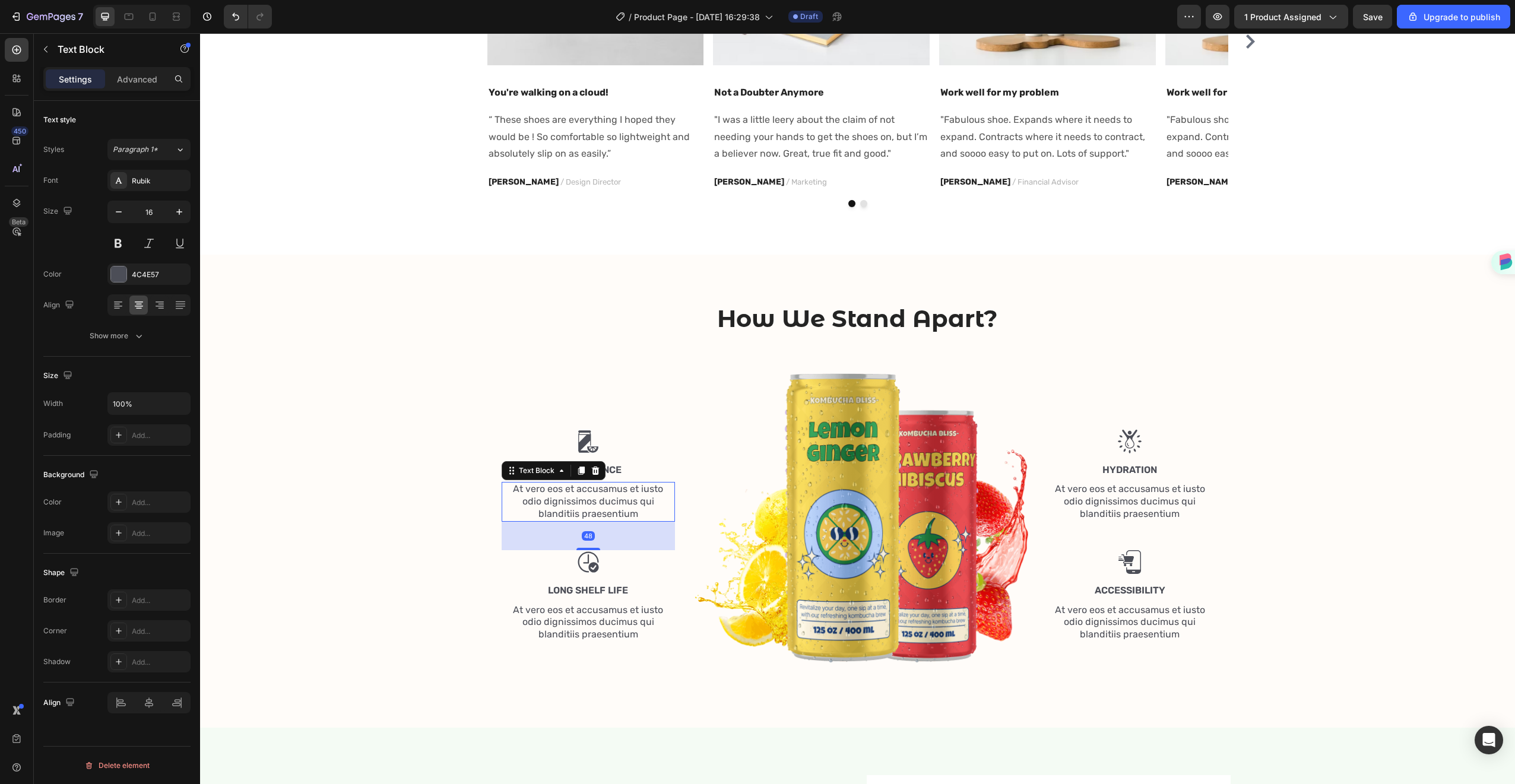
click at [595, 509] on p "At vero eos et accusamus et iusto odio dignissimos ducimus qui blanditiis praes…" at bounding box center [588, 502] width 171 height 37
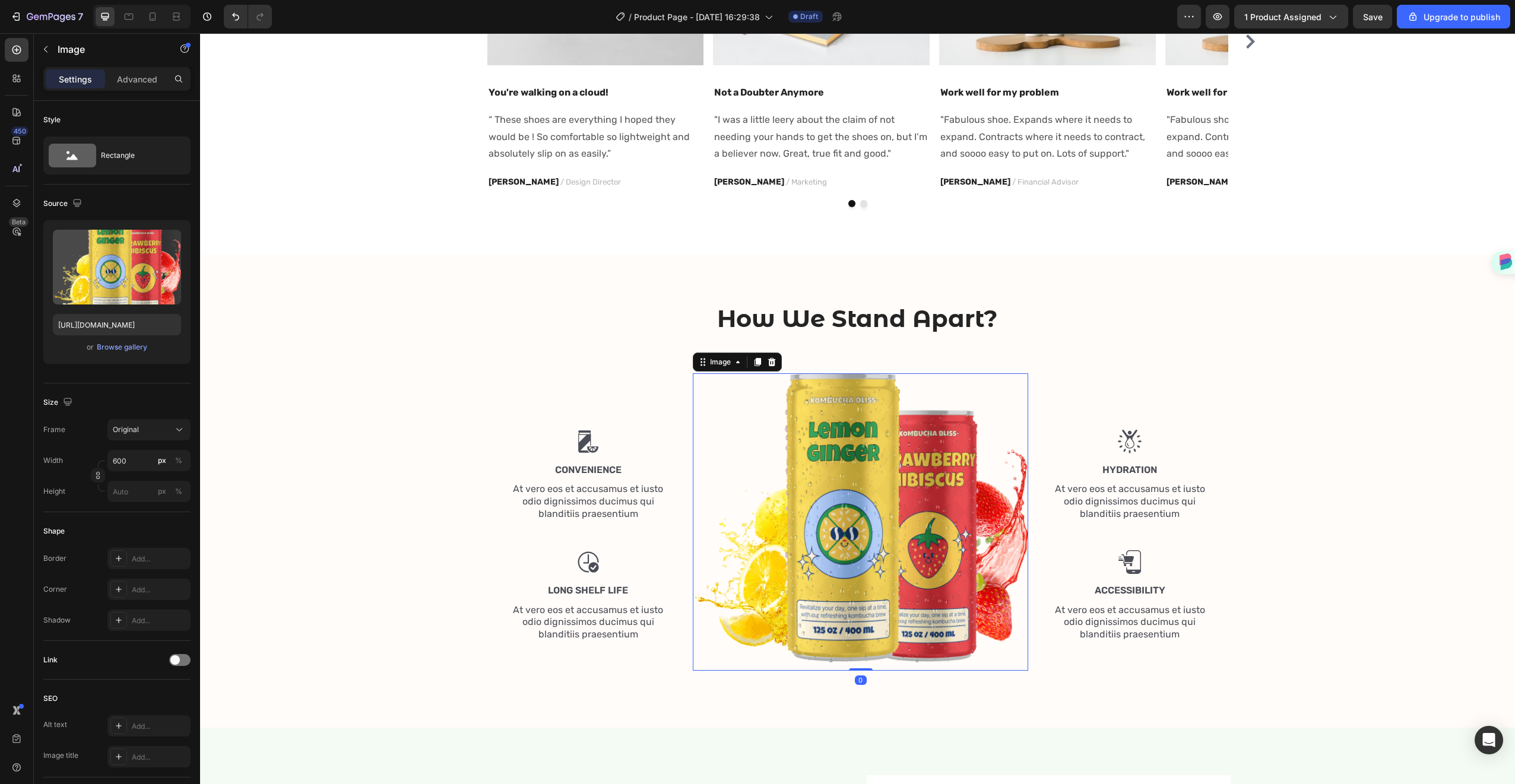
click at [981, 450] on img at bounding box center [861, 522] width 336 height 297
click at [981, 449] on img at bounding box center [861, 522] width 336 height 297
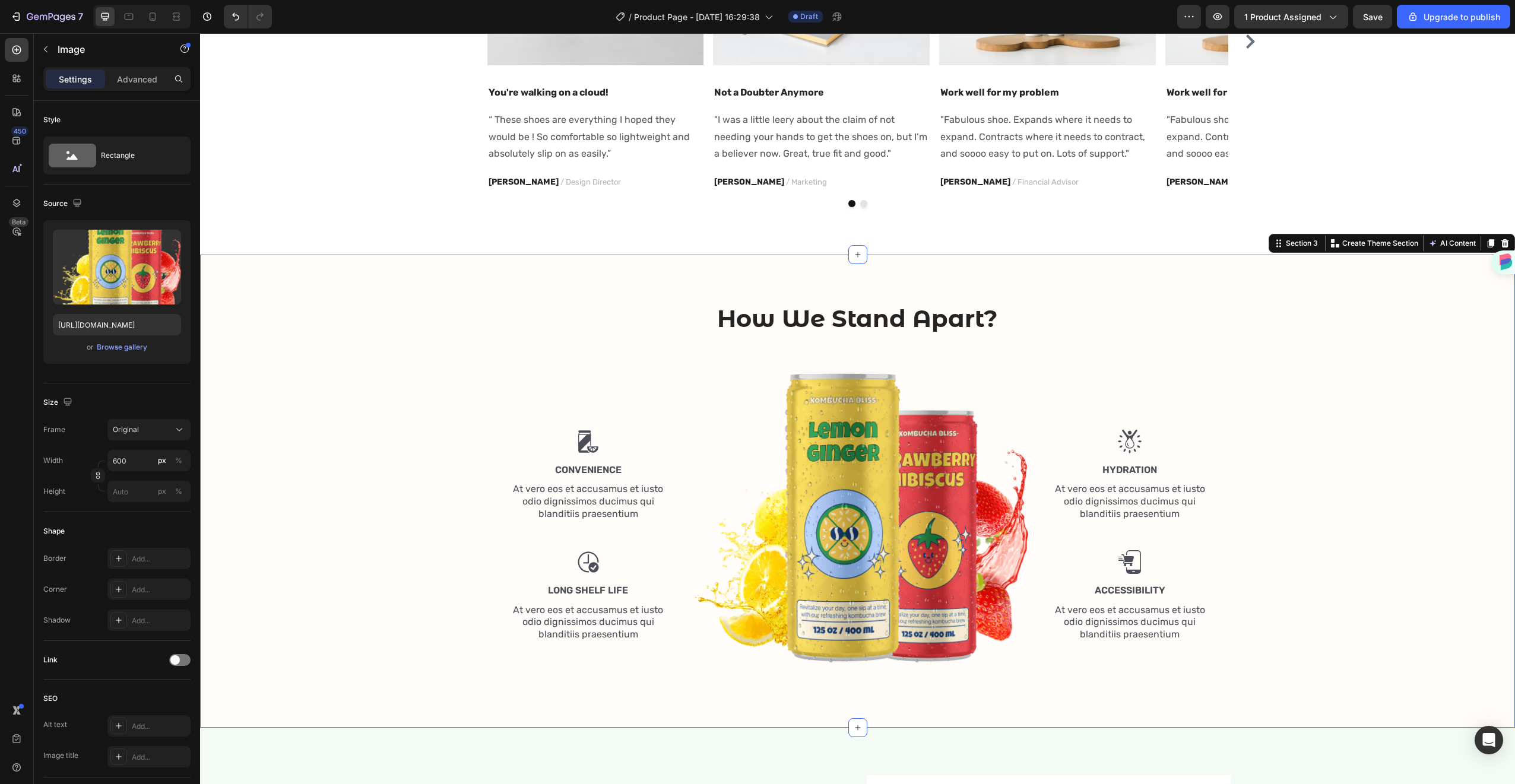
click at [1182, 279] on div "How We Stand Apart? Heading Row Image Convenience Text Block At vero eos et acc…" at bounding box center [857, 491] width 1315 height 473
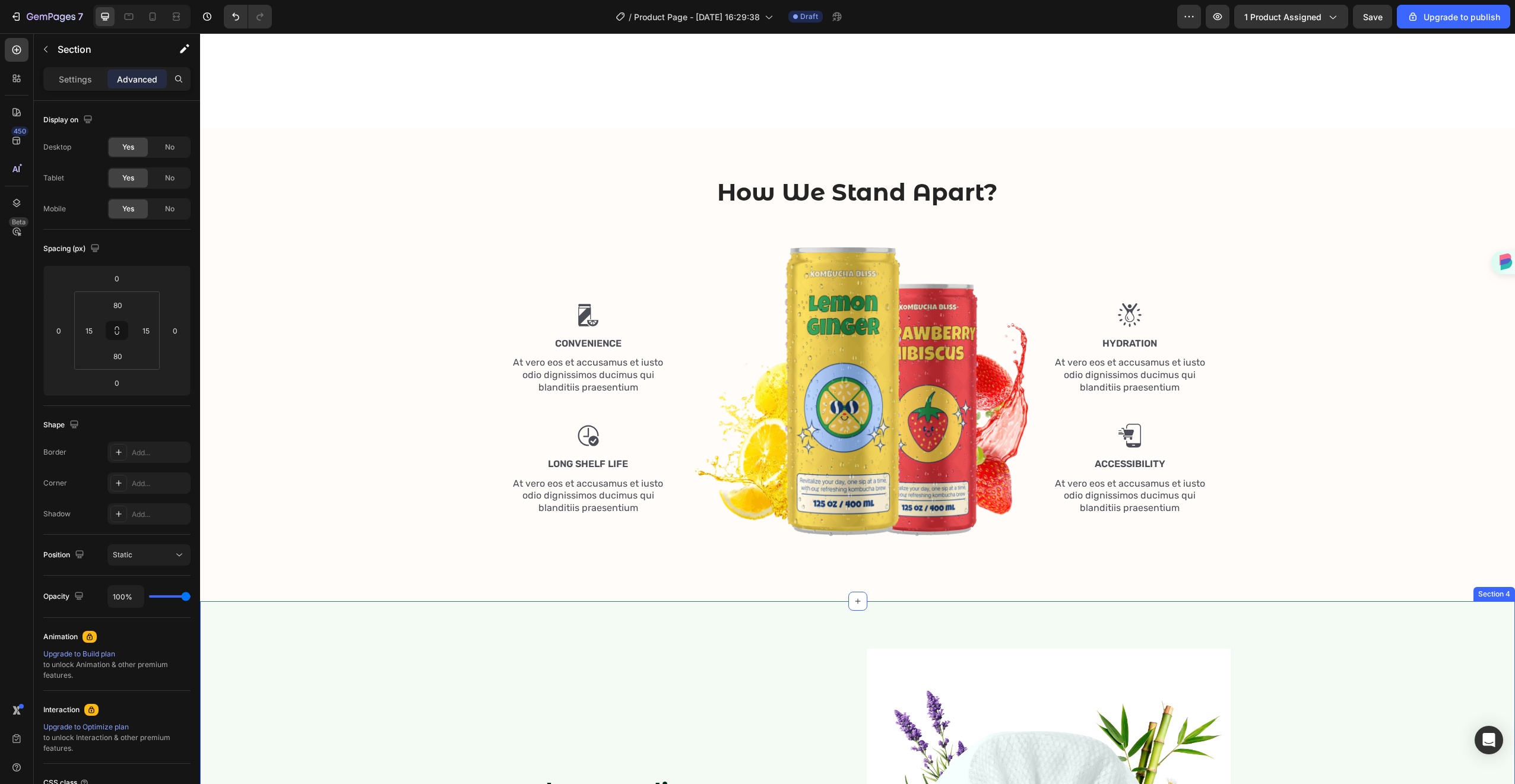
scroll to position [879, 0]
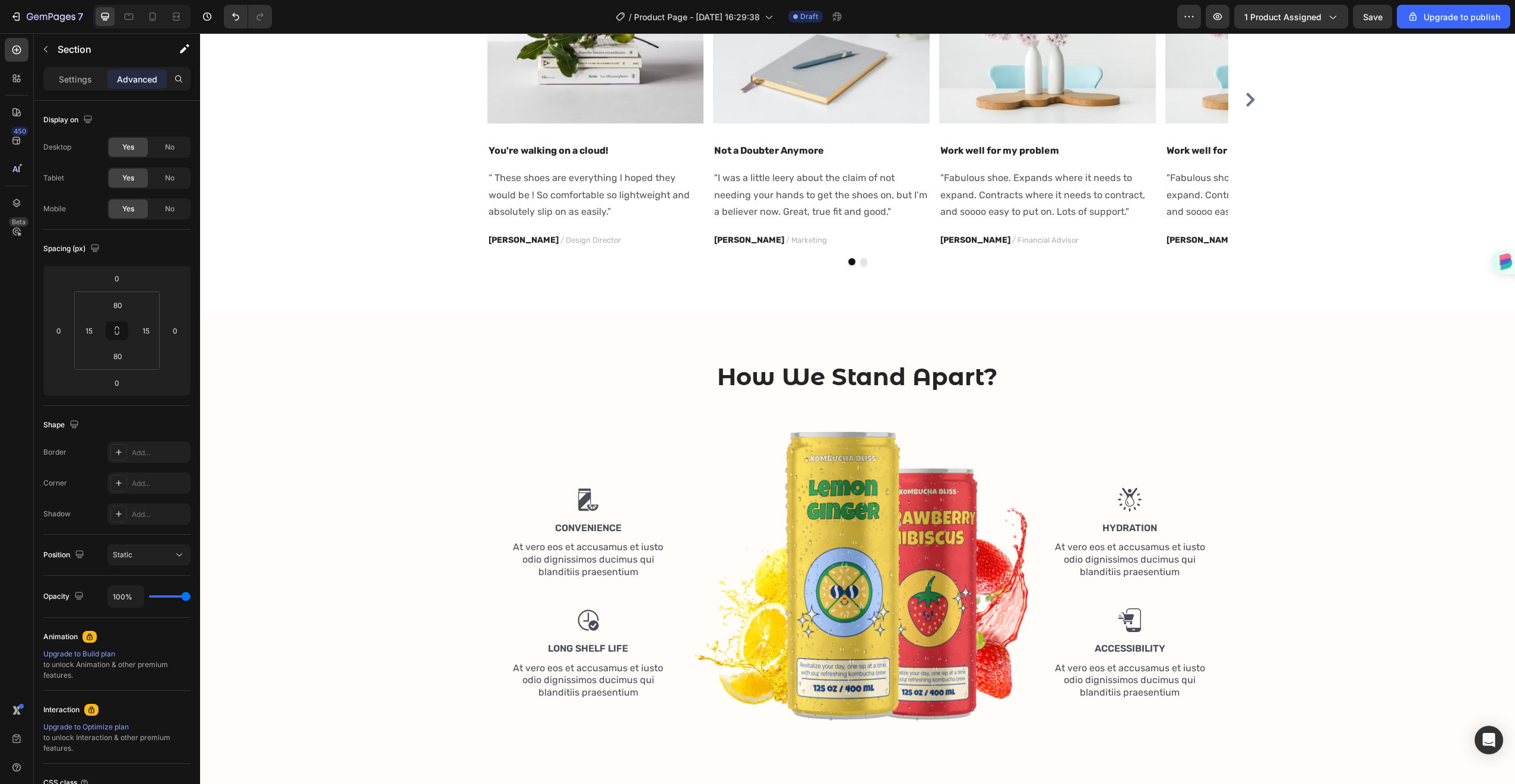
click at [1268, 362] on div "How We Stand Apart? Heading Row Image Convenience Text Block At vero eos et acc…" at bounding box center [857, 549] width 1297 height 378
click at [1264, 329] on div "How We Stand Apart? Heading Row Image Convenience Text Block At vero eos et acc…" at bounding box center [857, 549] width 1315 height 473
click at [1014, 349] on div "How We Stand Apart? Heading Row Image Convenience Text Block At vero eos et acc…" at bounding box center [857, 549] width 1315 height 473
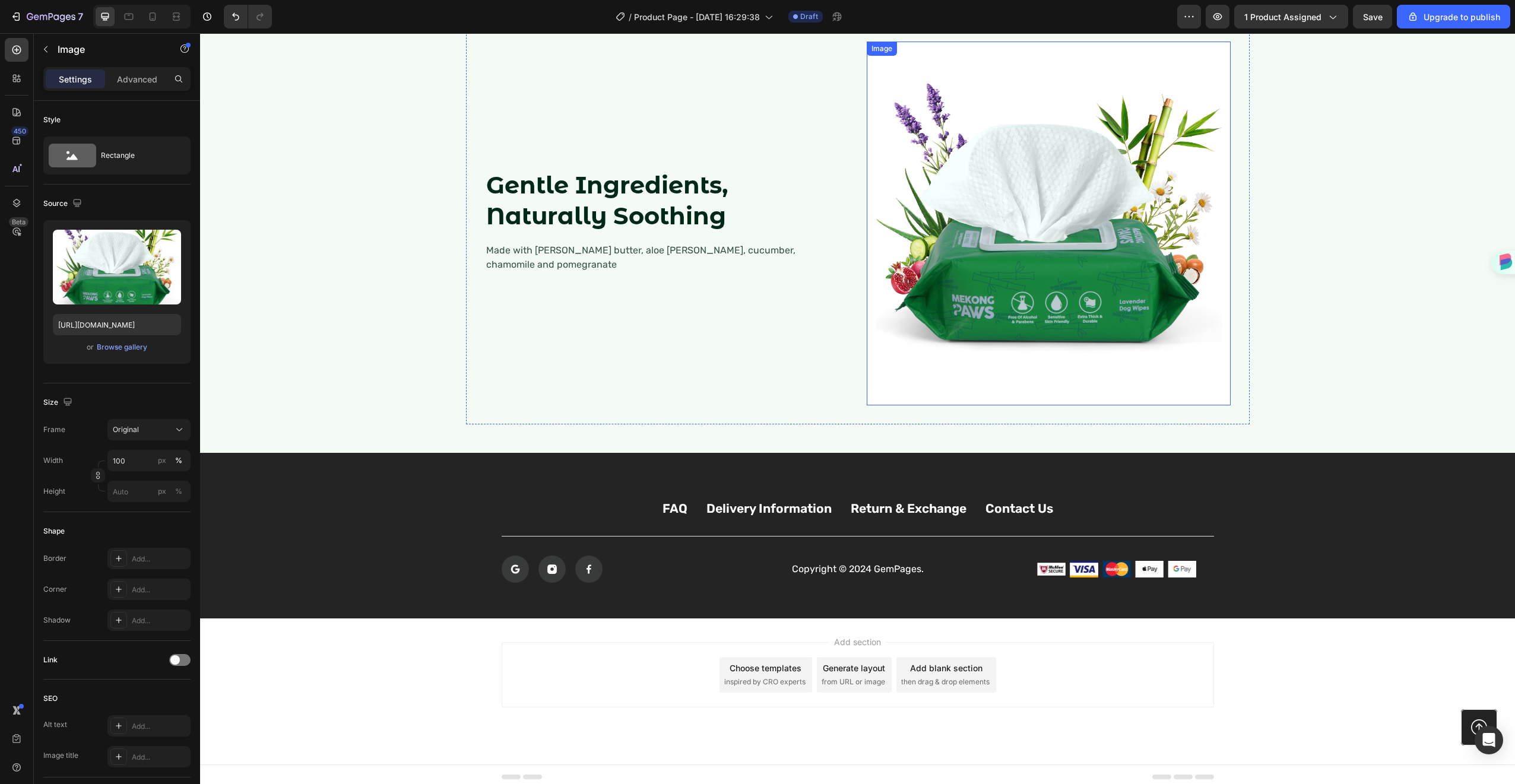
click at [1017, 276] on img at bounding box center [1049, 223] width 364 height 364
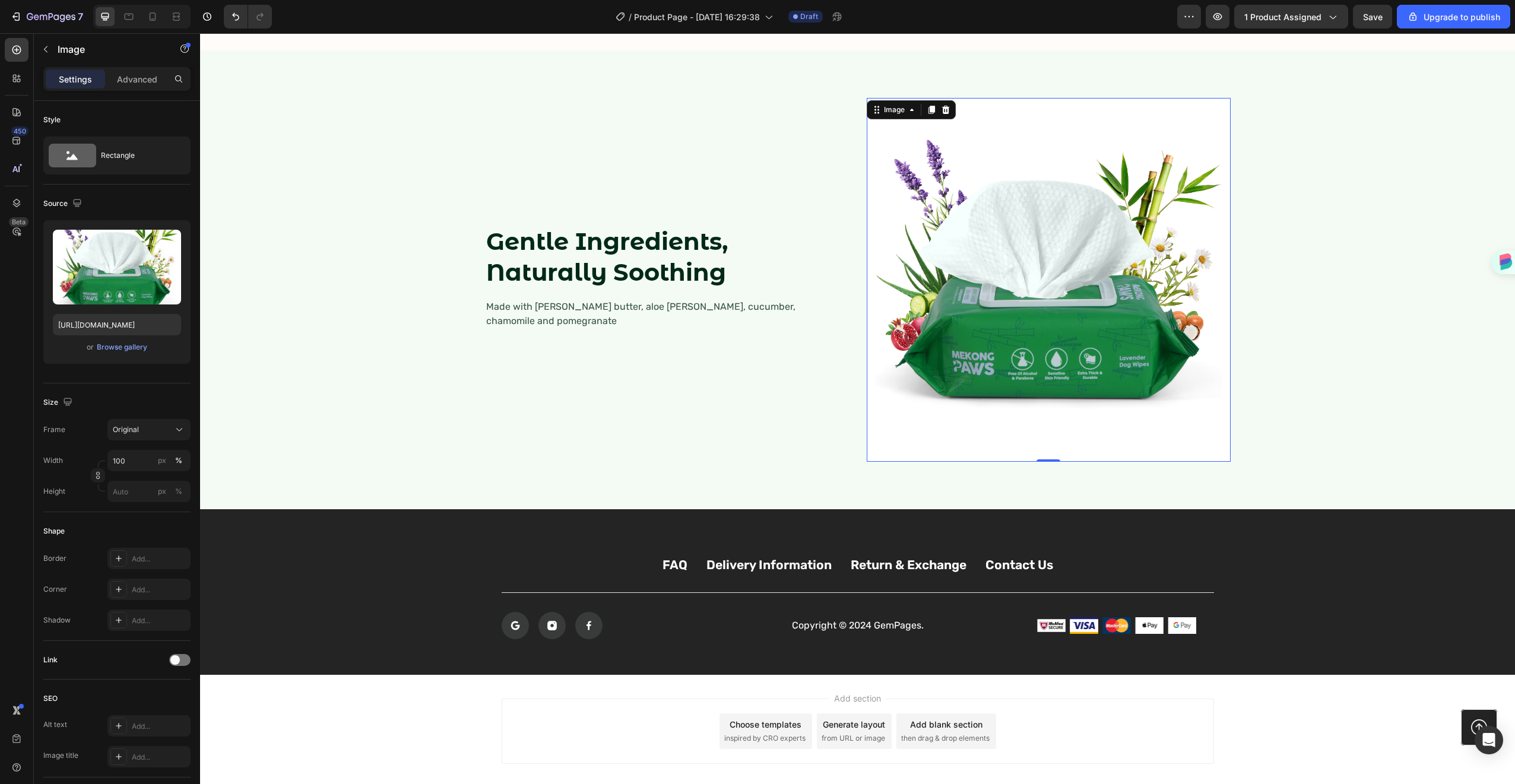
scroll to position [1294, 0]
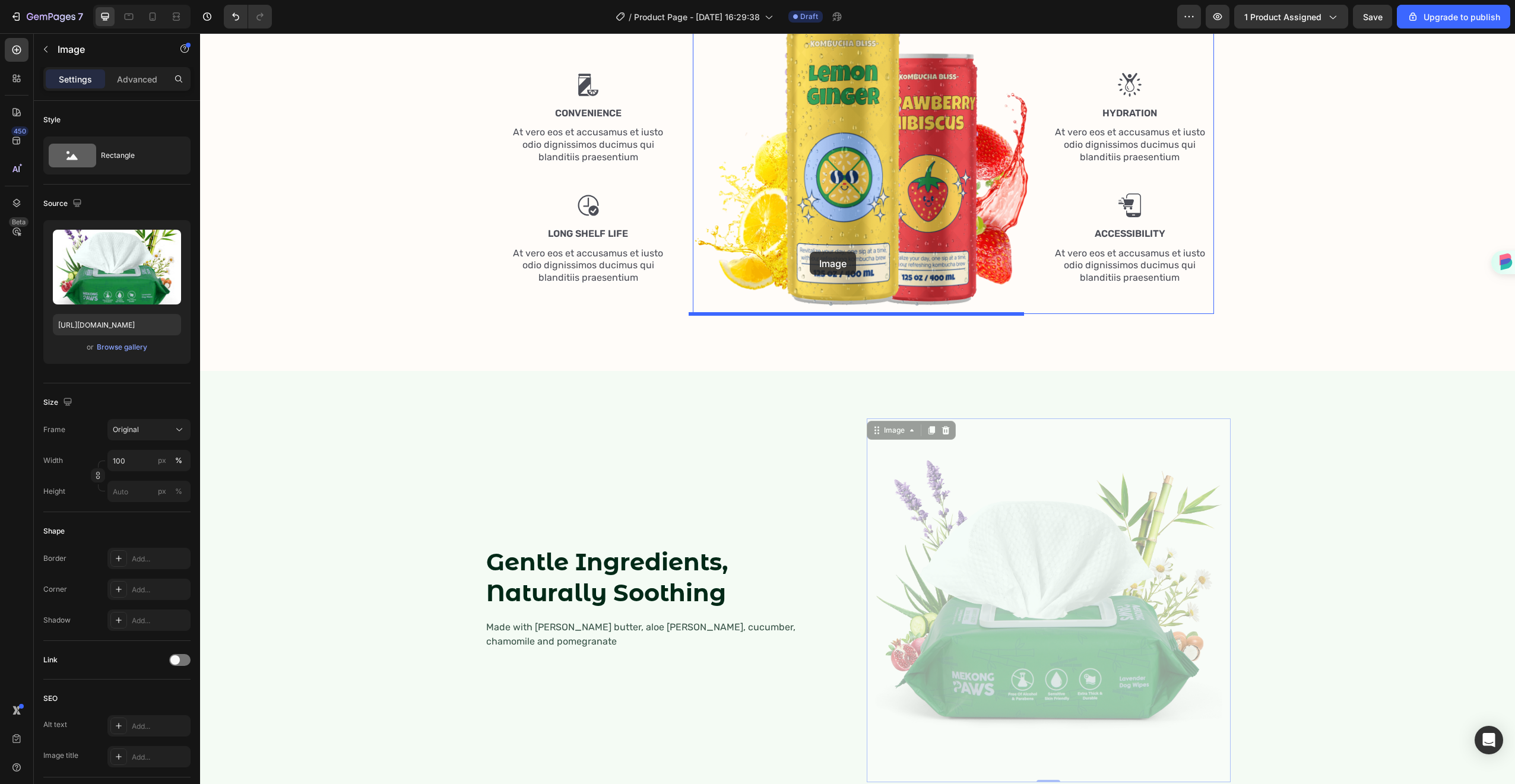
drag, startPoint x: 1024, startPoint y: 559, endPoint x: 810, endPoint y: 252, distance: 374.2
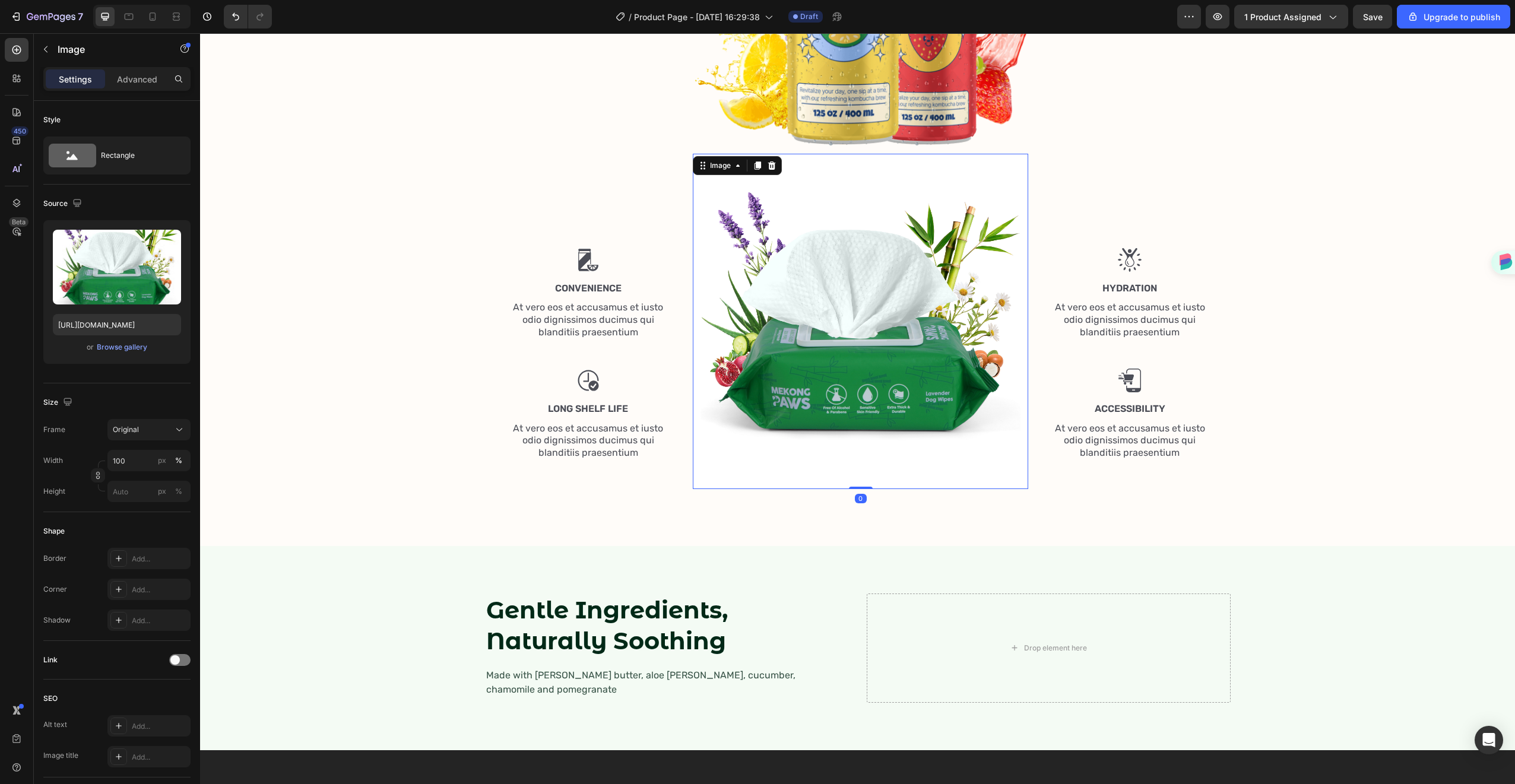
scroll to position [1165, 0]
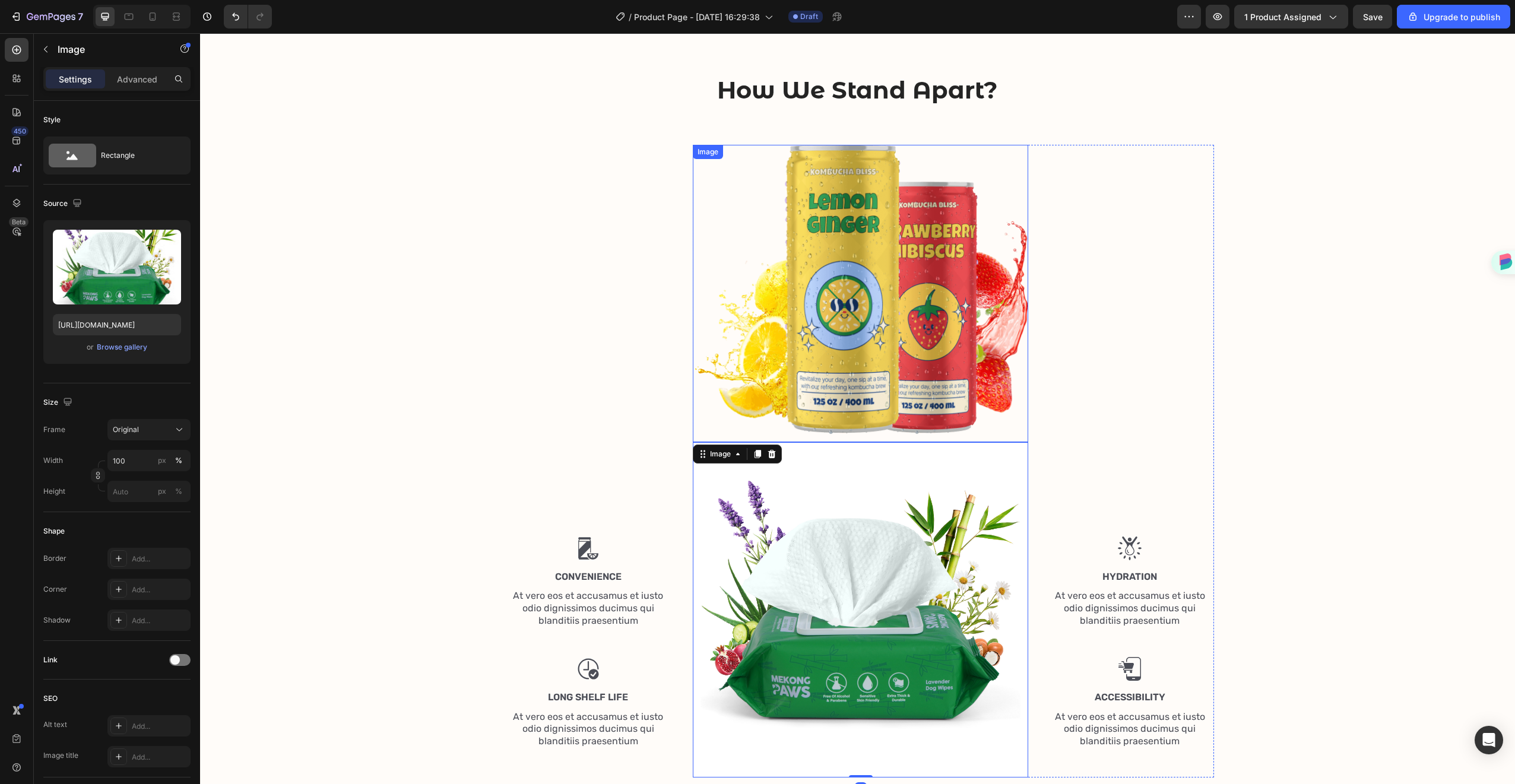
click at [915, 304] on img at bounding box center [861, 294] width 336 height 297
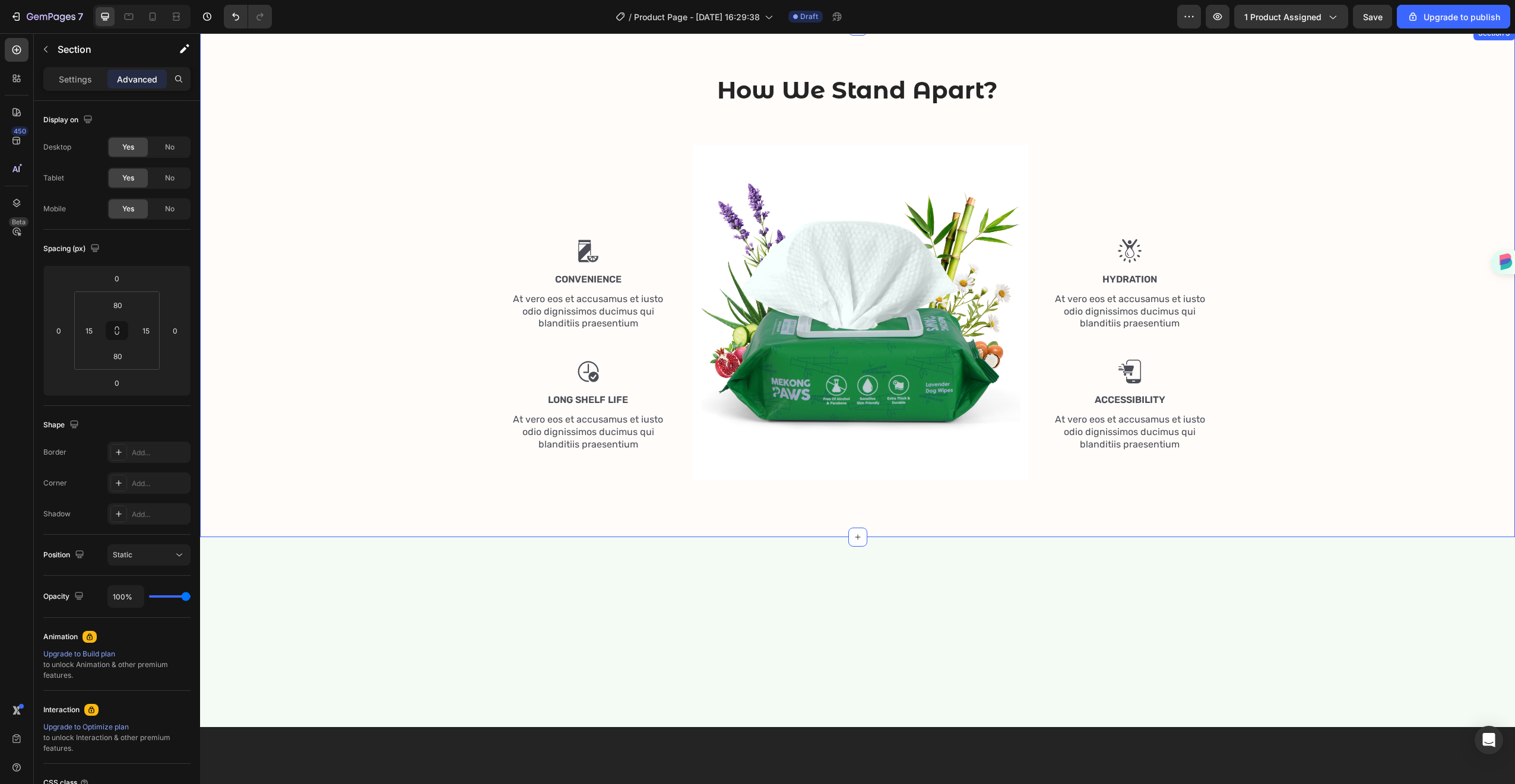
click at [1337, 182] on div "How We Stand Apart? Heading Row Image Convenience Text Block At vero eos et acc…" at bounding box center [857, 281] width 1297 height 416
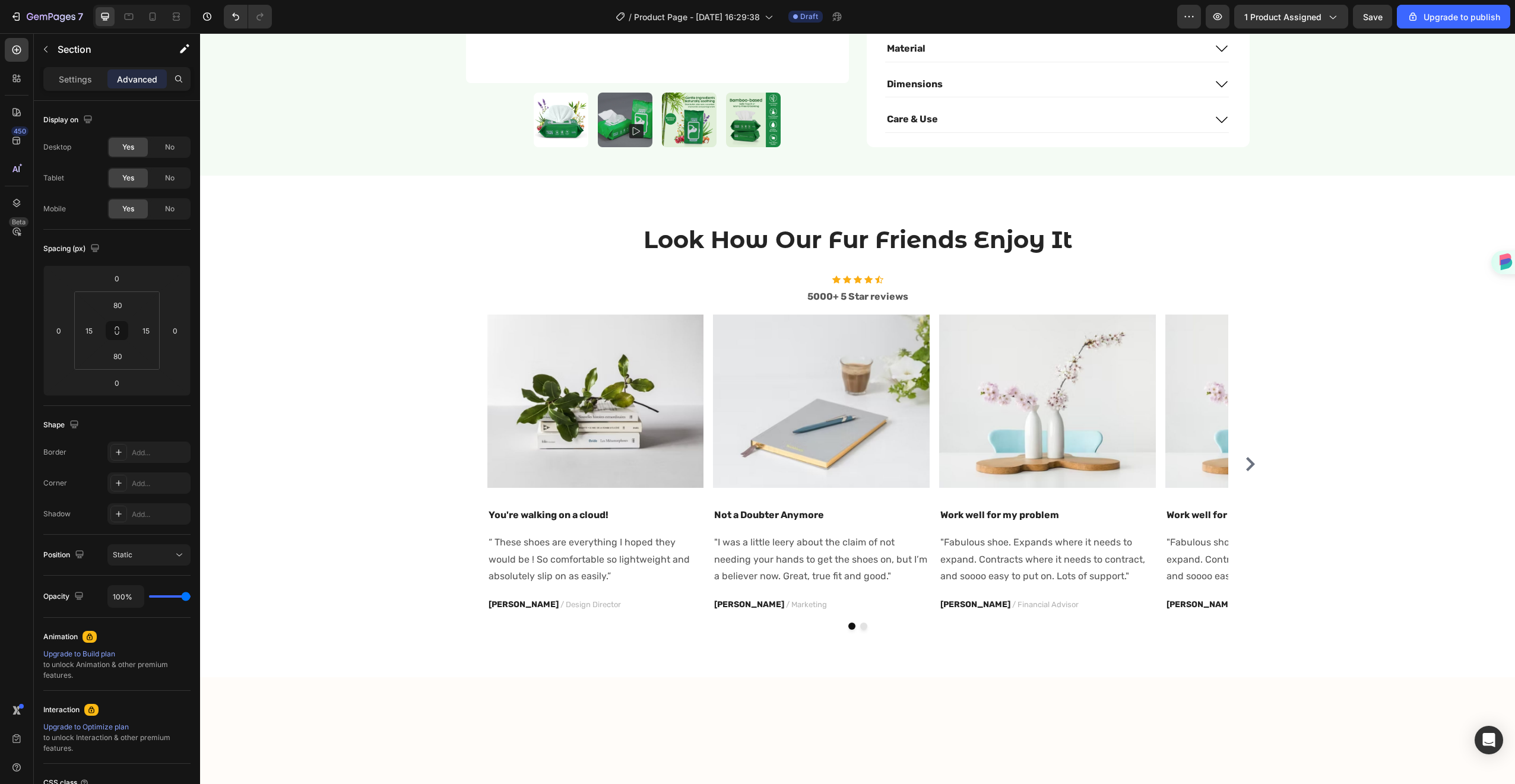
scroll to position [90, 0]
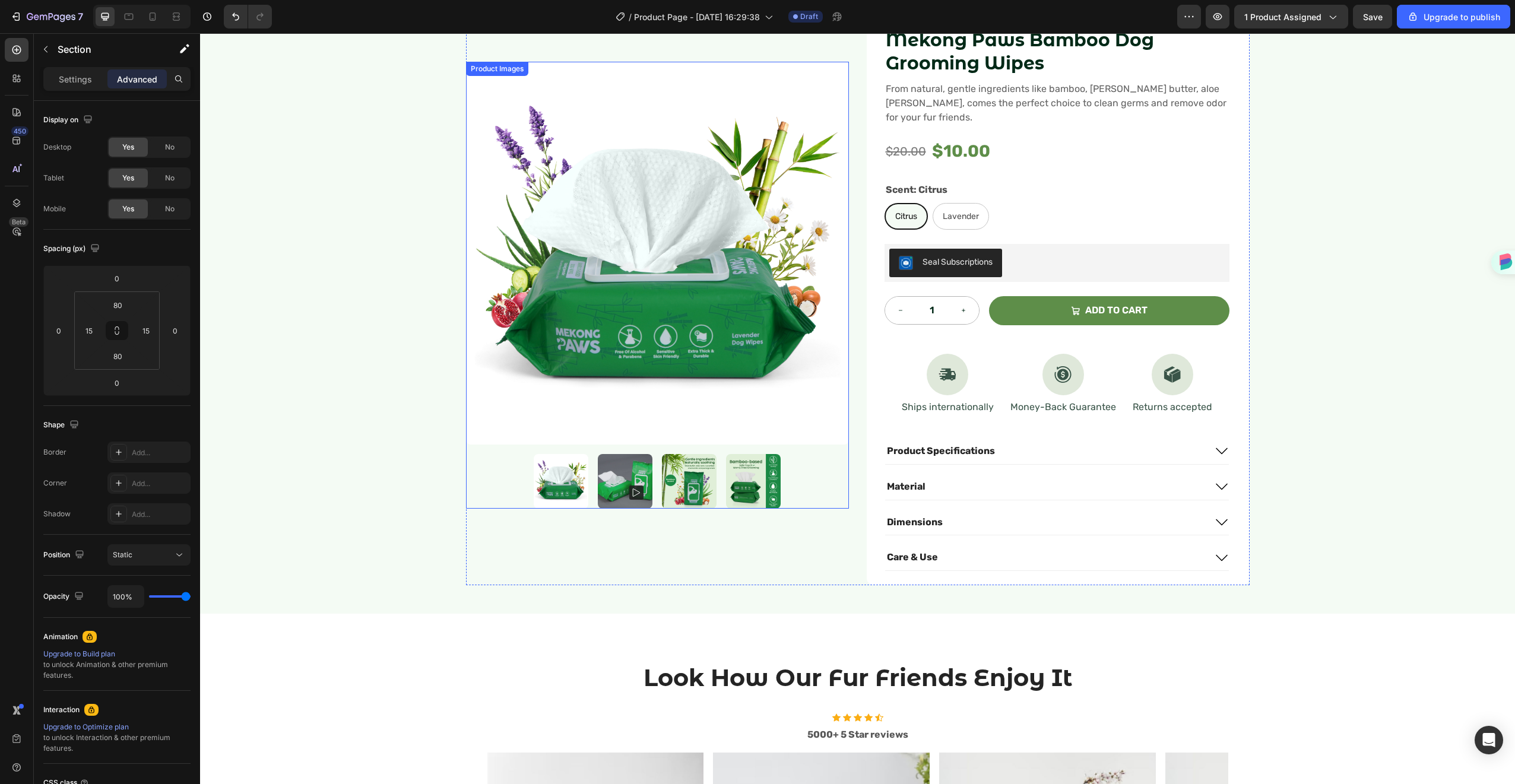
click at [681, 490] on img at bounding box center [689, 481] width 55 height 55
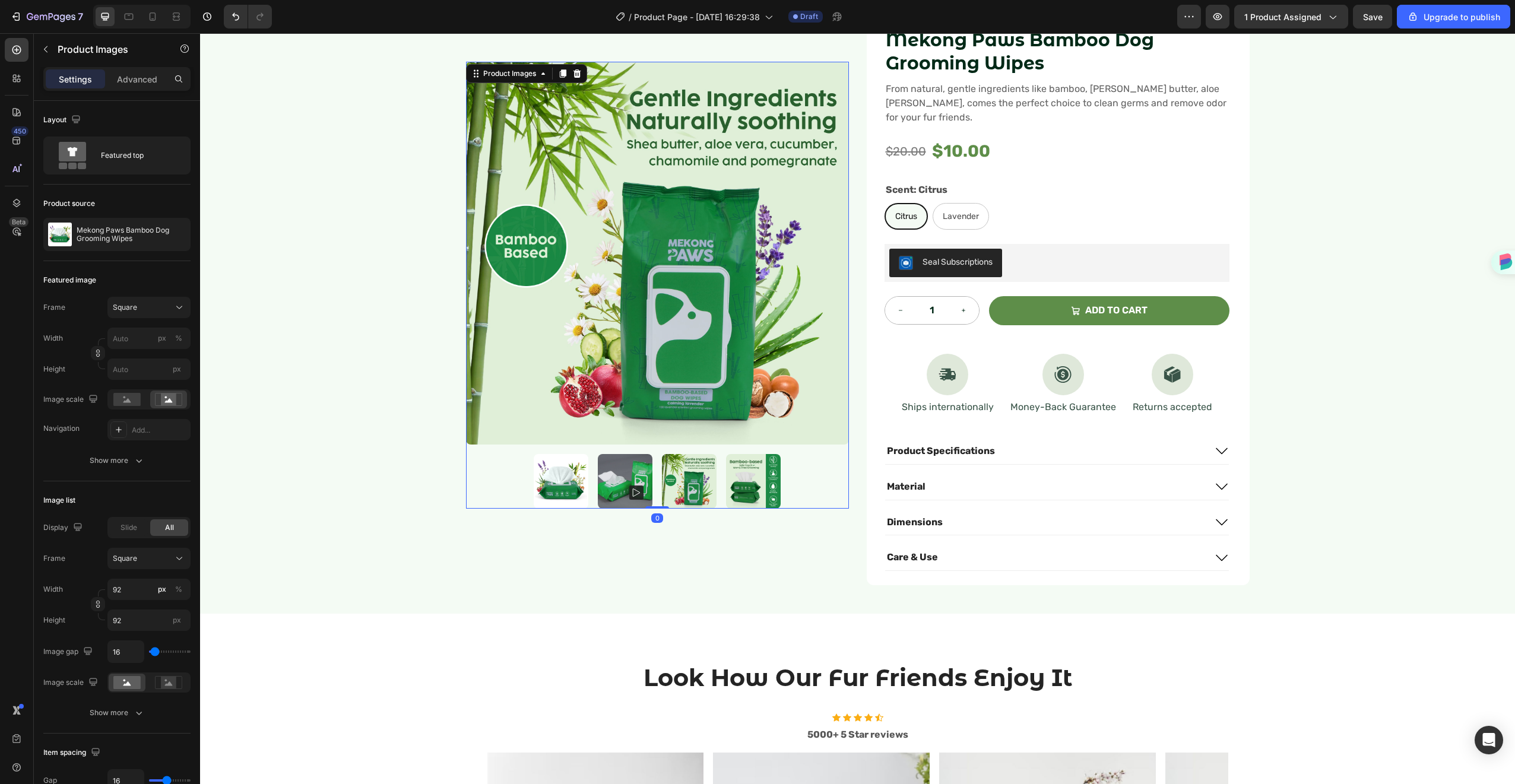
click at [540, 491] on img at bounding box center [561, 481] width 55 height 55
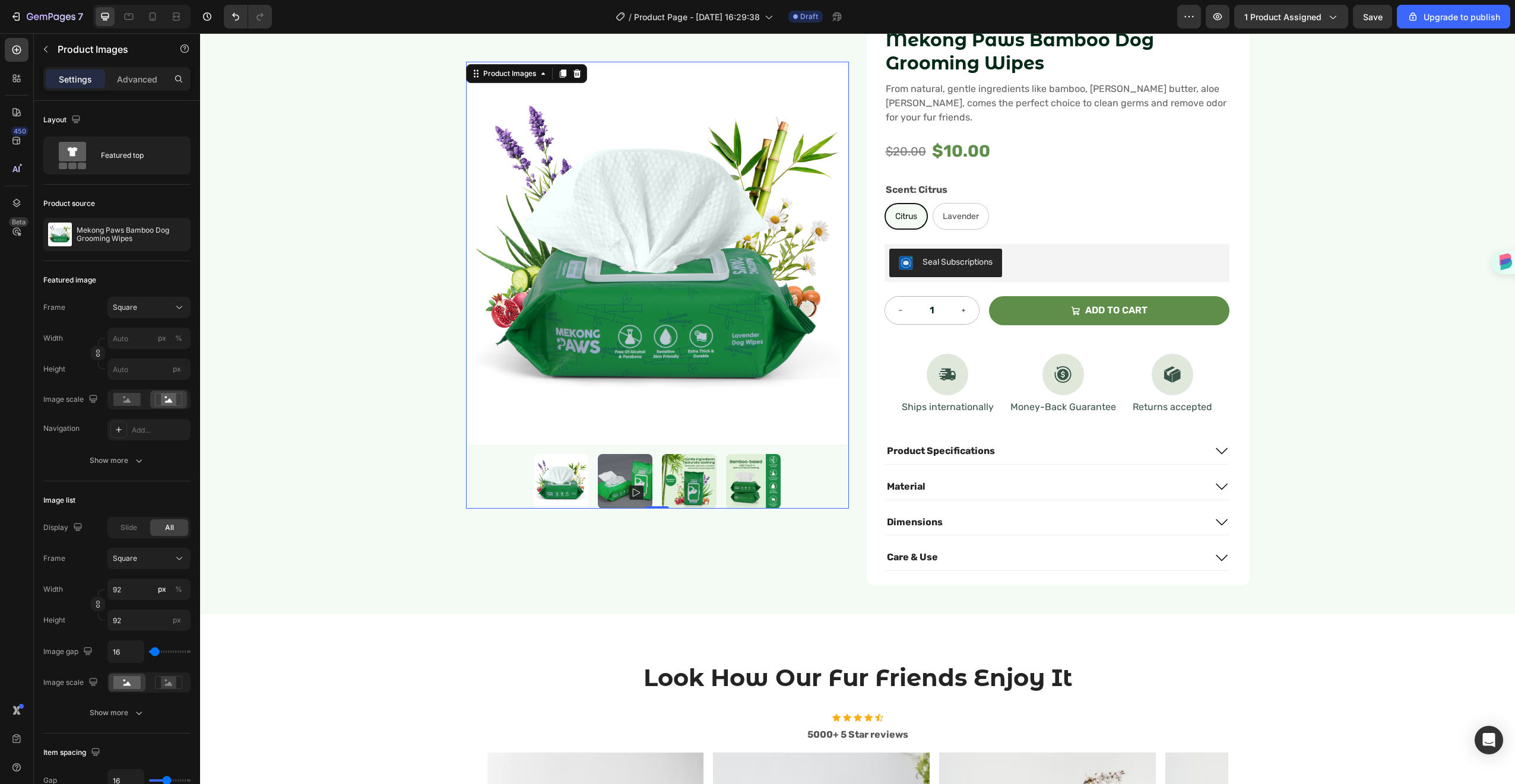
click at [781, 483] on div at bounding box center [658, 481] width 383 height 55
click at [759, 484] on img at bounding box center [753, 481] width 55 height 55
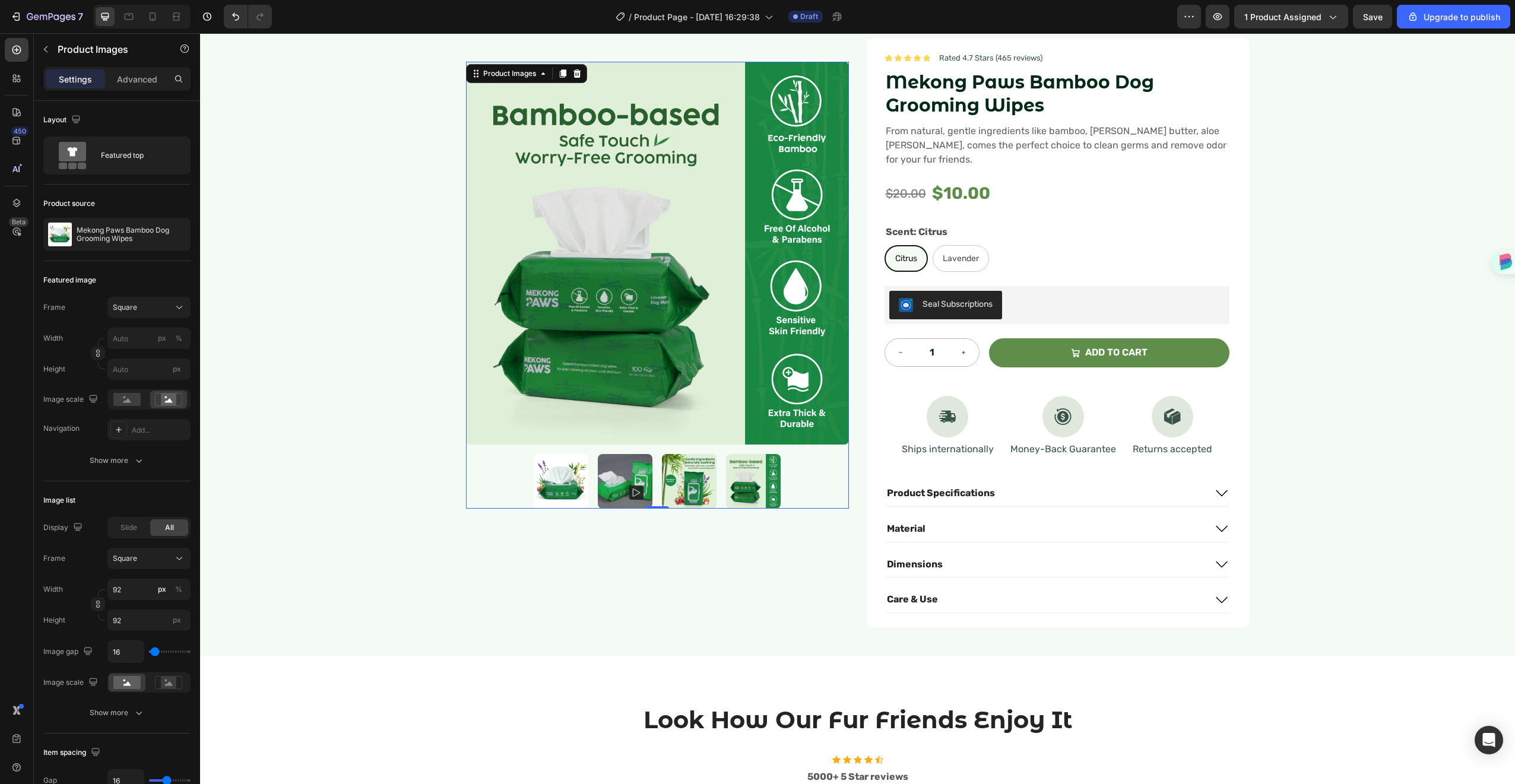
scroll to position [4, 0]
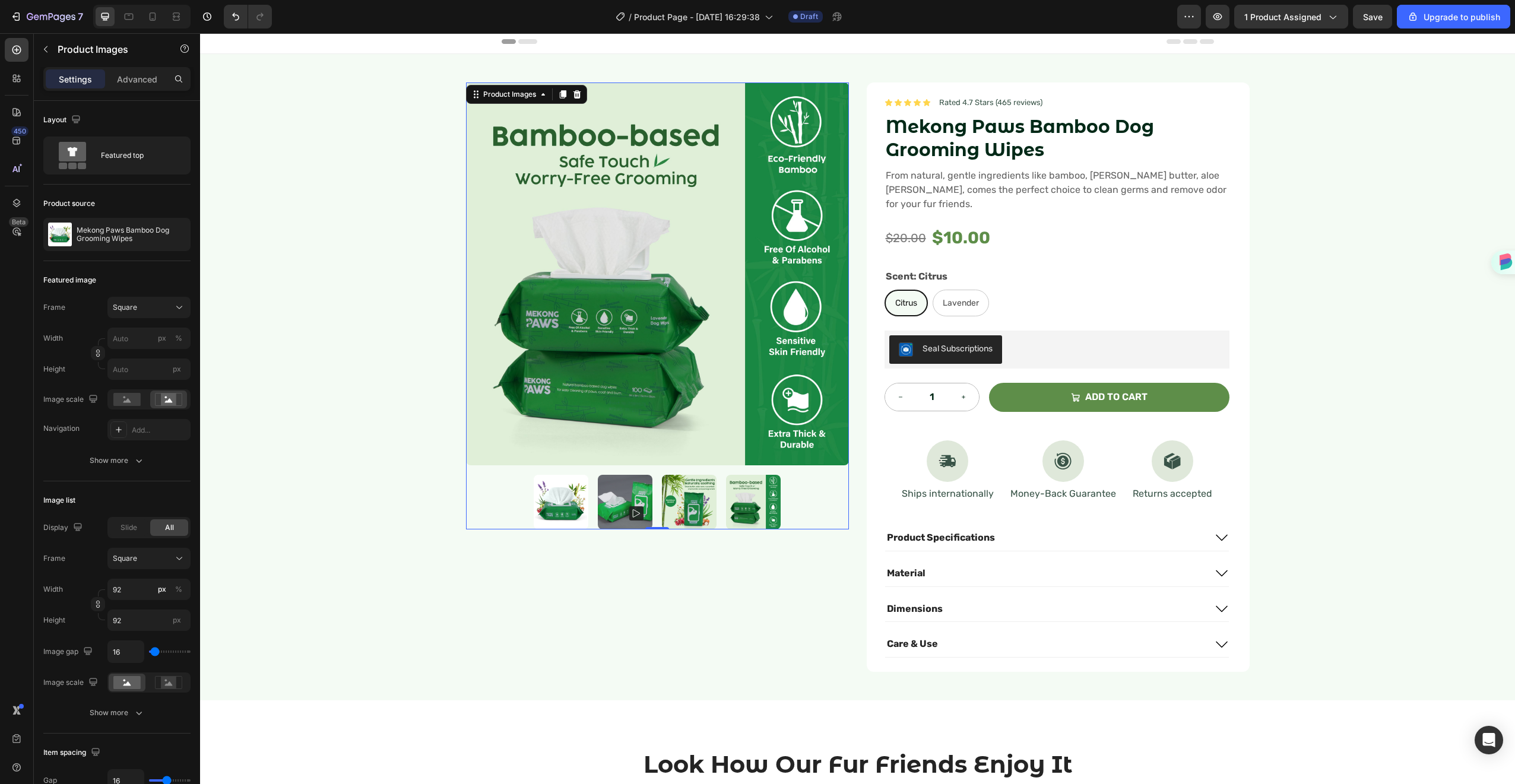
click at [702, 500] on img at bounding box center [689, 502] width 55 height 55
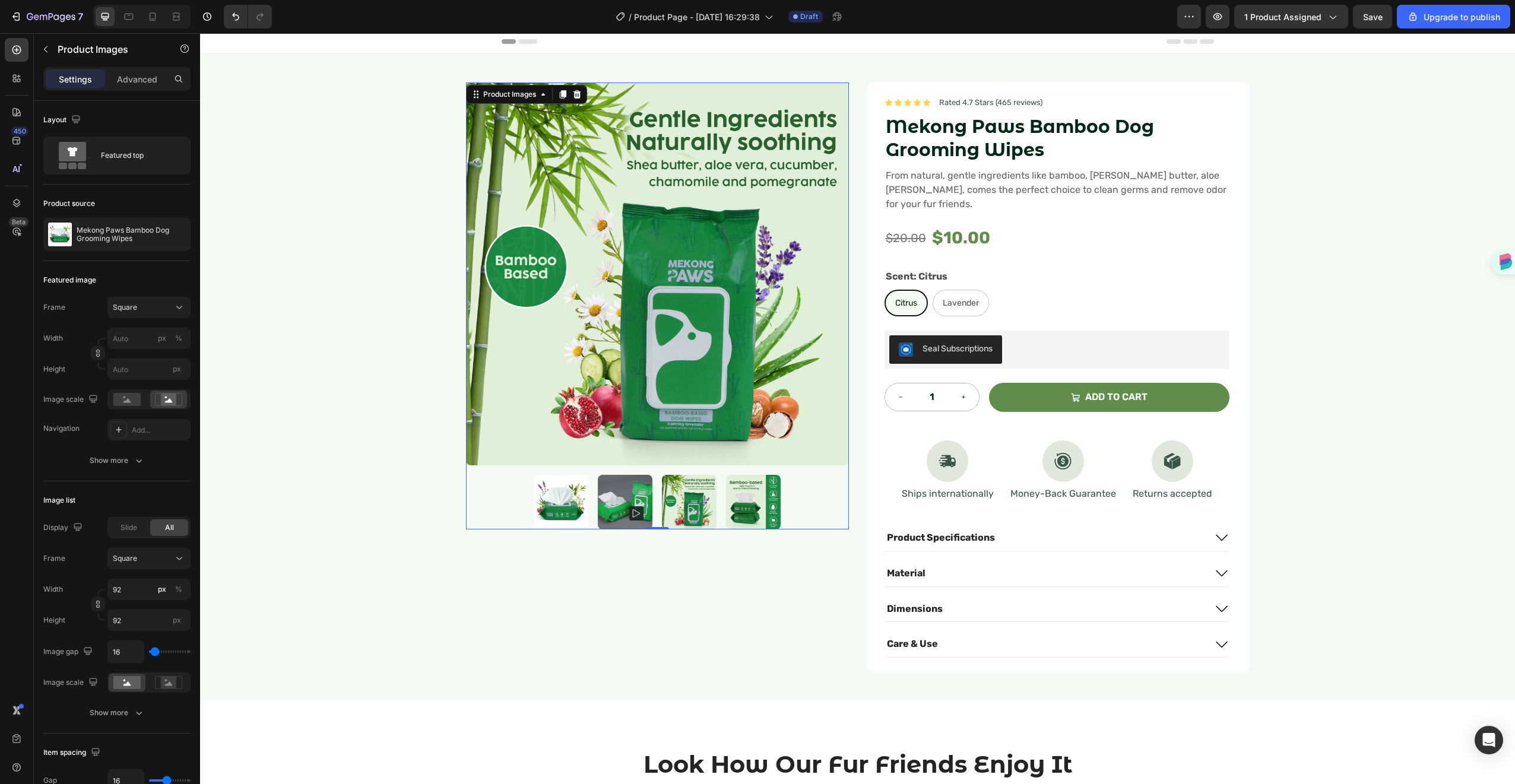
click at [746, 493] on img at bounding box center [753, 502] width 55 height 55
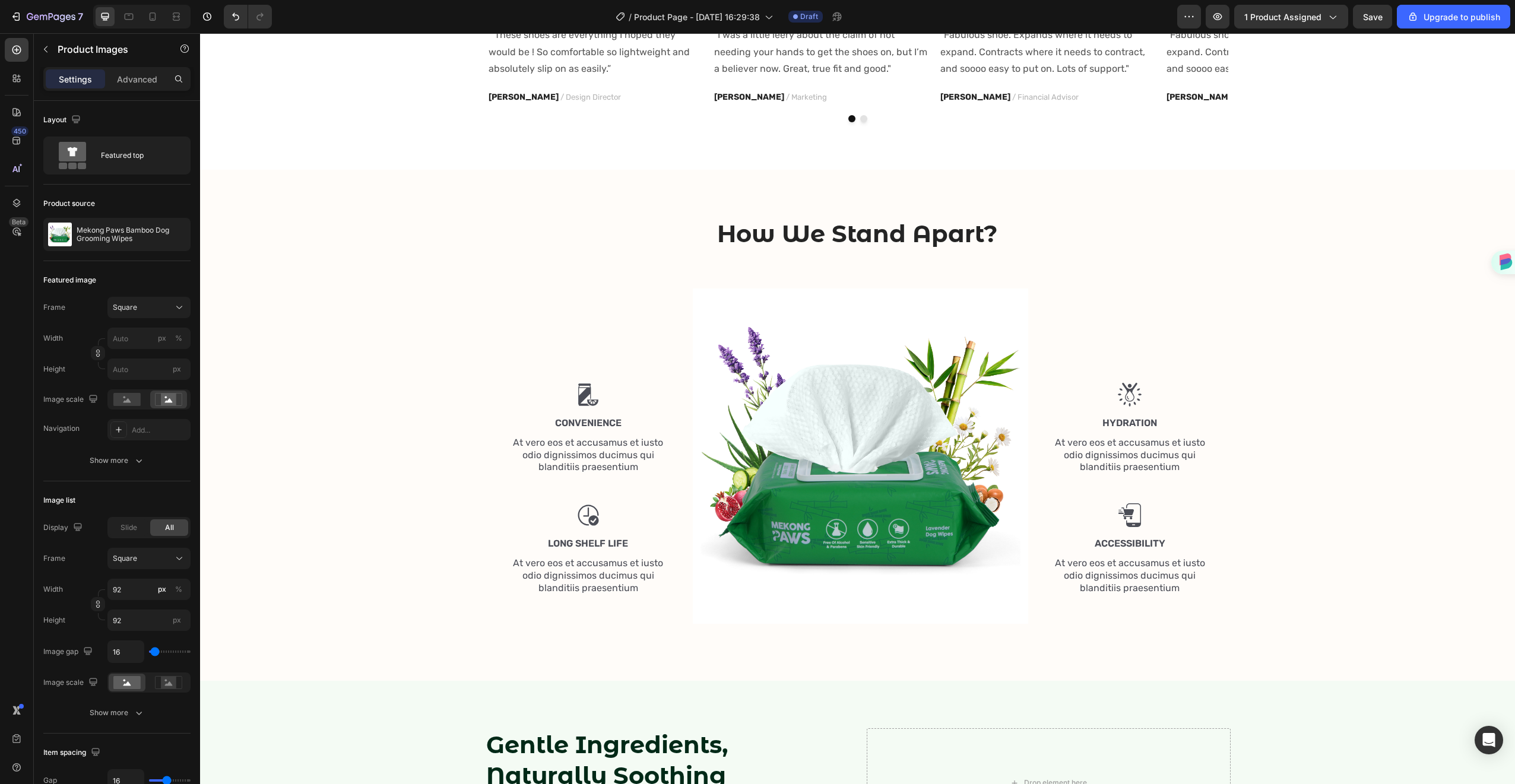
scroll to position [940, 0]
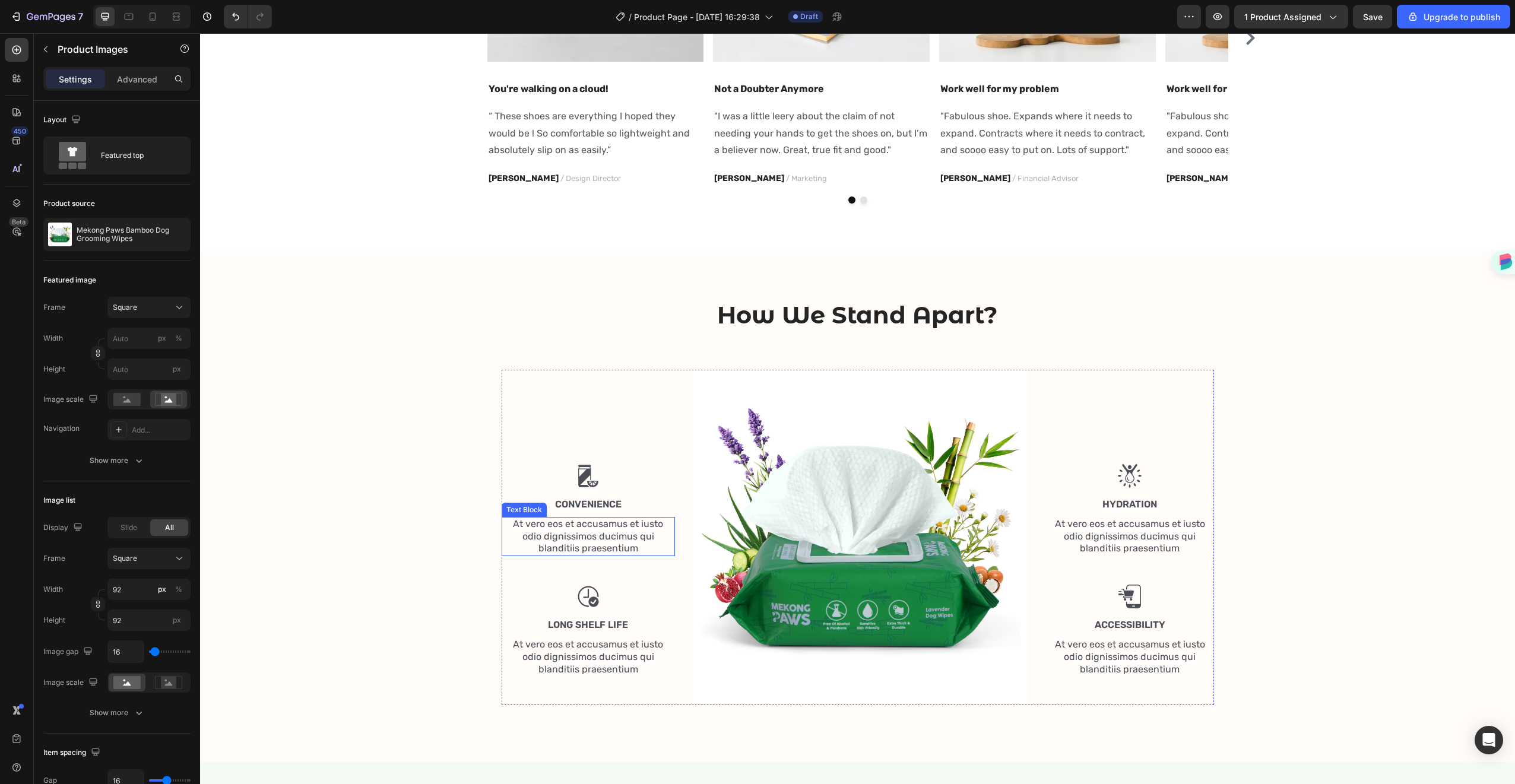
click at [589, 506] on p "Convenience" at bounding box center [588, 505] width 171 height 13
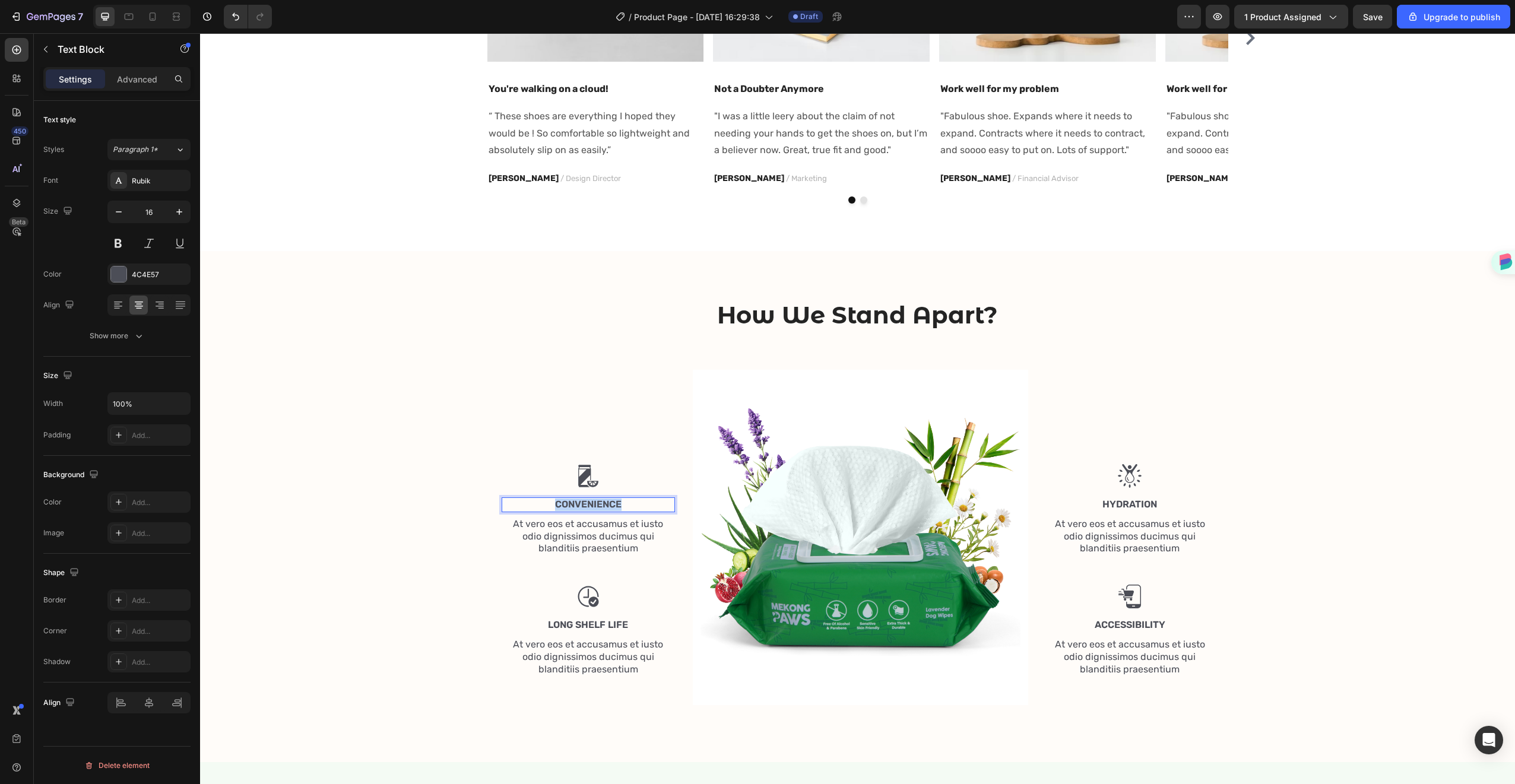
click at [589, 506] on p "Convenience" at bounding box center [588, 505] width 171 height 13
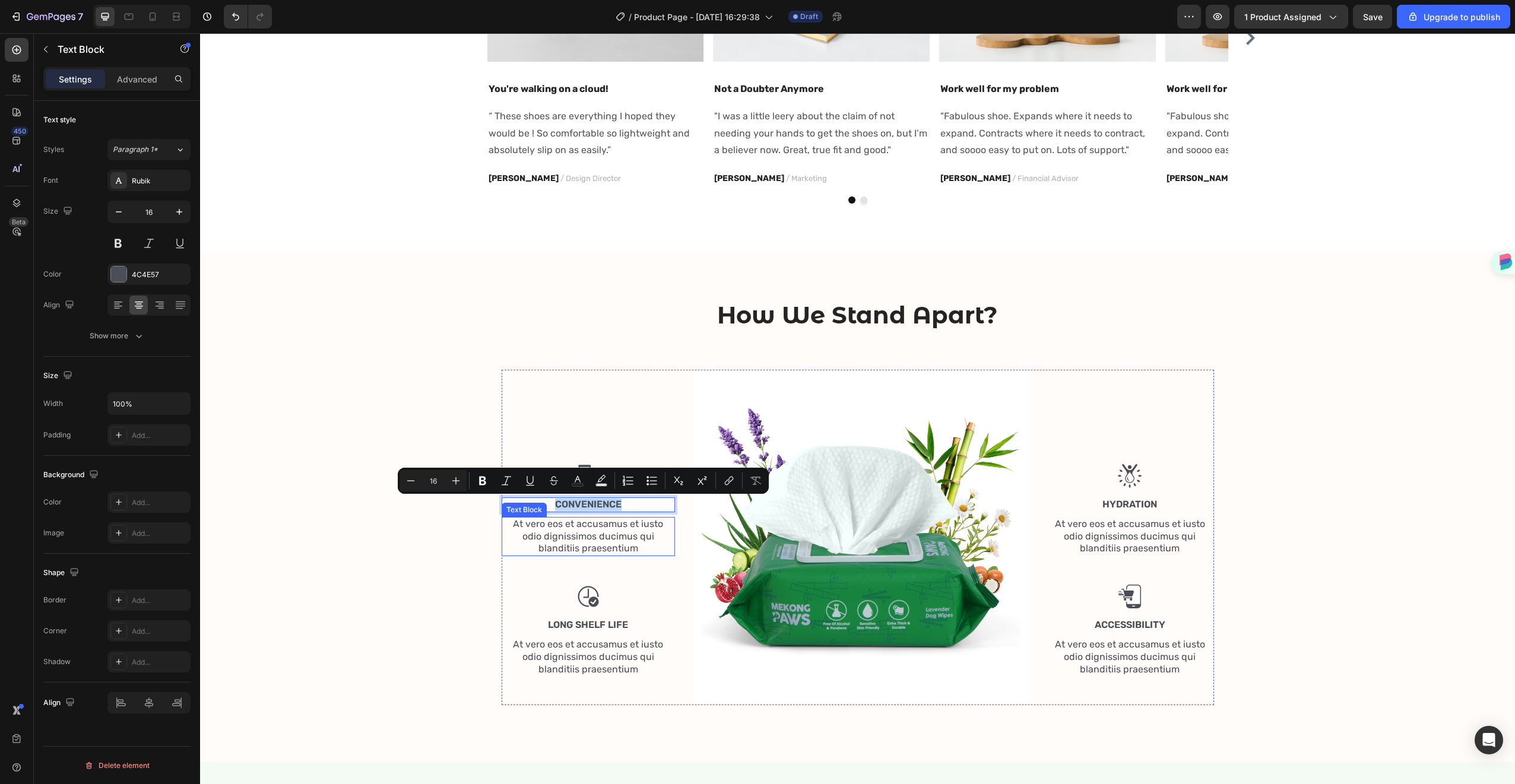
click at [573, 552] on p "At vero eos et accusamus et iusto odio dignissimos ducimus qui blanditiis praes…" at bounding box center [588, 537] width 171 height 37
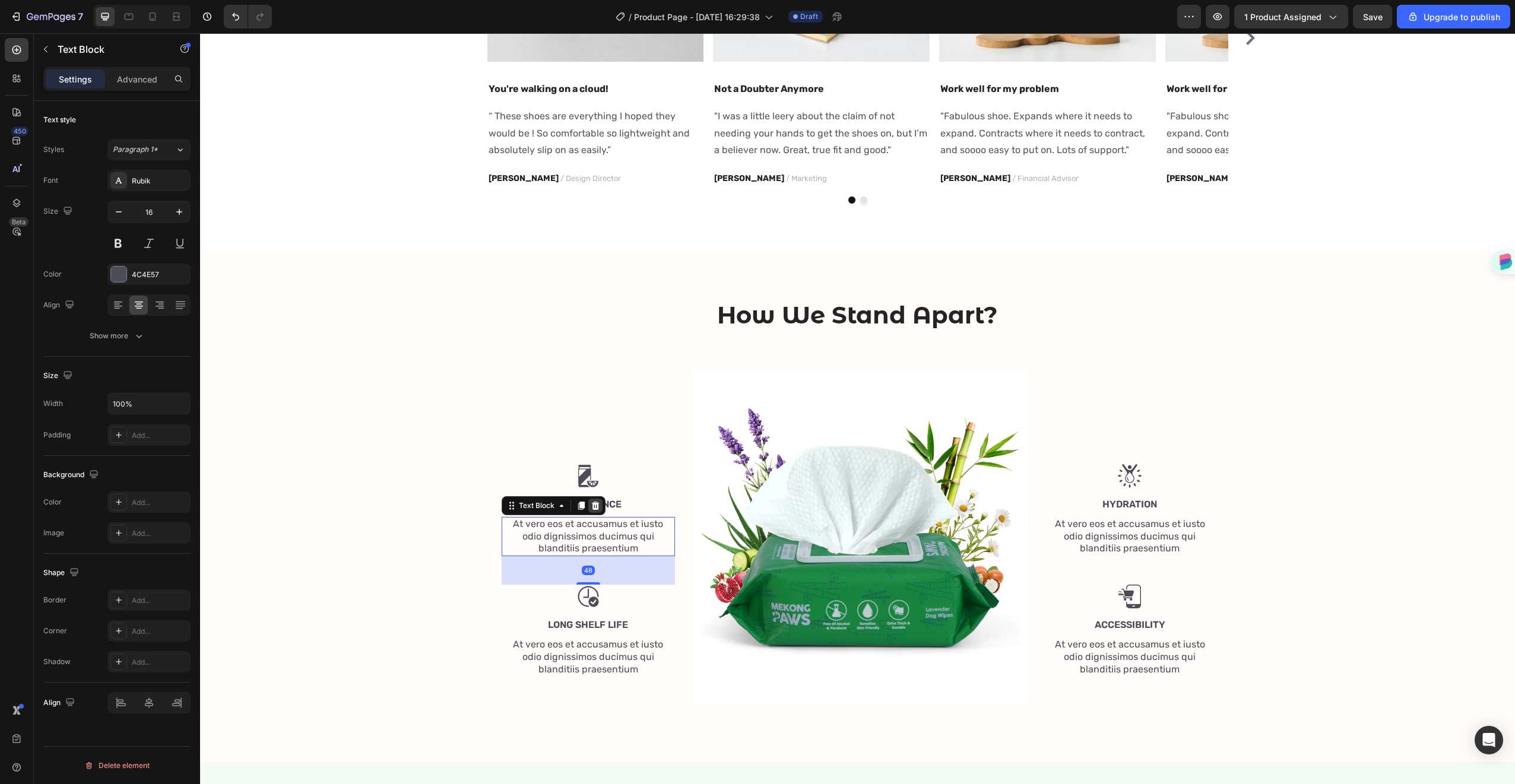
click at [591, 508] on icon at bounding box center [595, 505] width 9 height 9
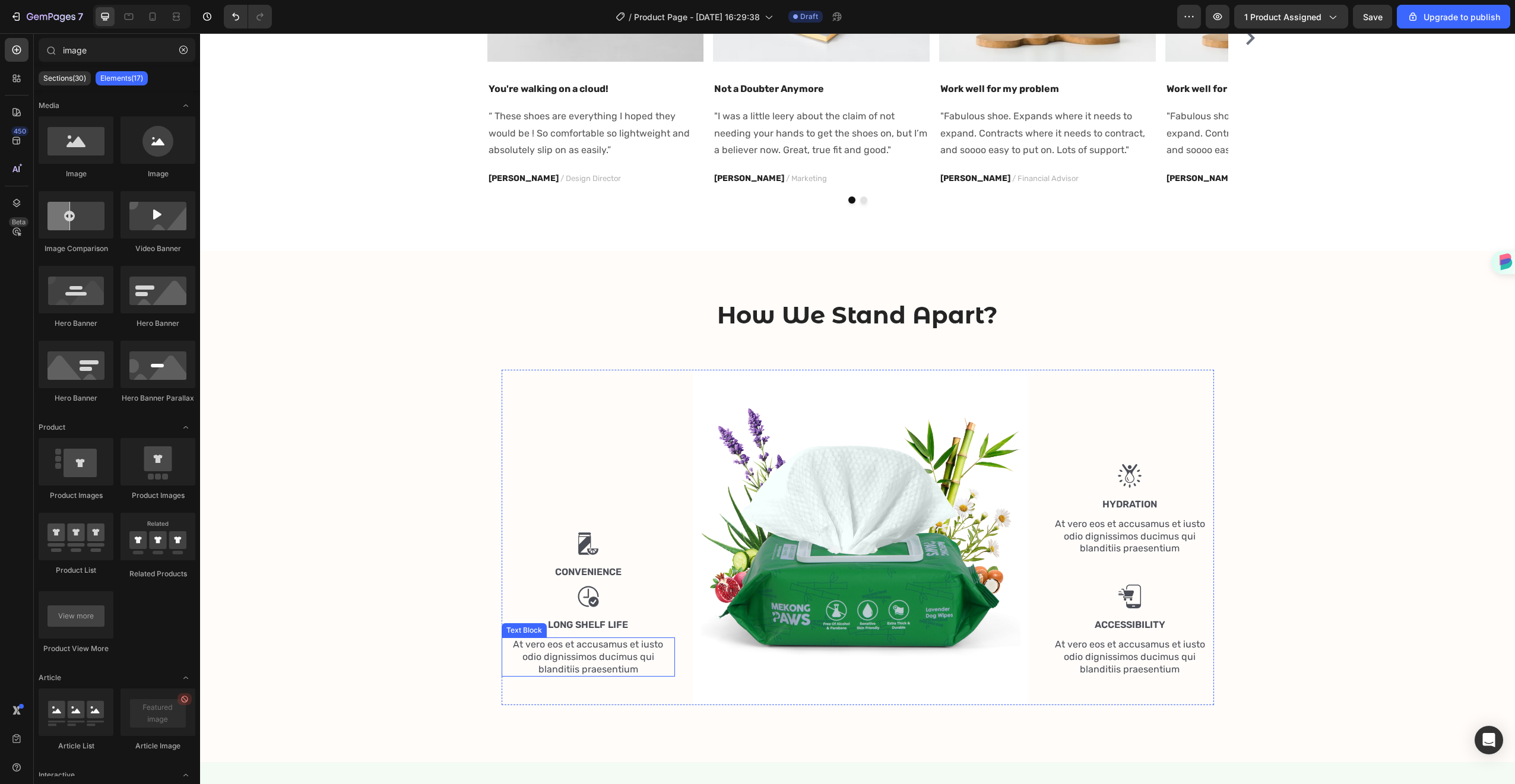
click at [590, 647] on p "At vero eos et accusamus et iusto odio dignissimos ducimus qui blanditiis praes…" at bounding box center [588, 657] width 171 height 37
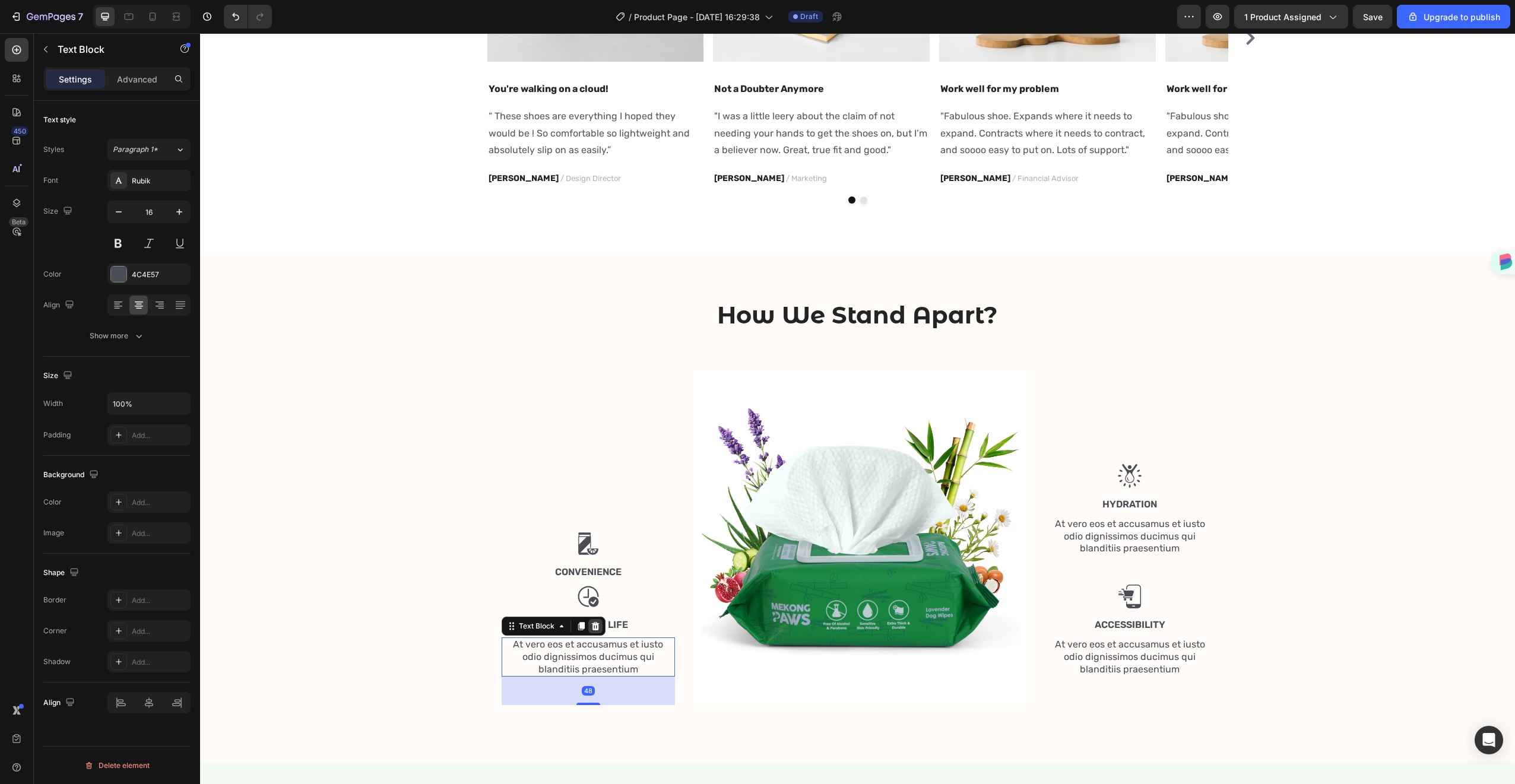
click at [596, 630] on div at bounding box center [596, 626] width 14 height 14
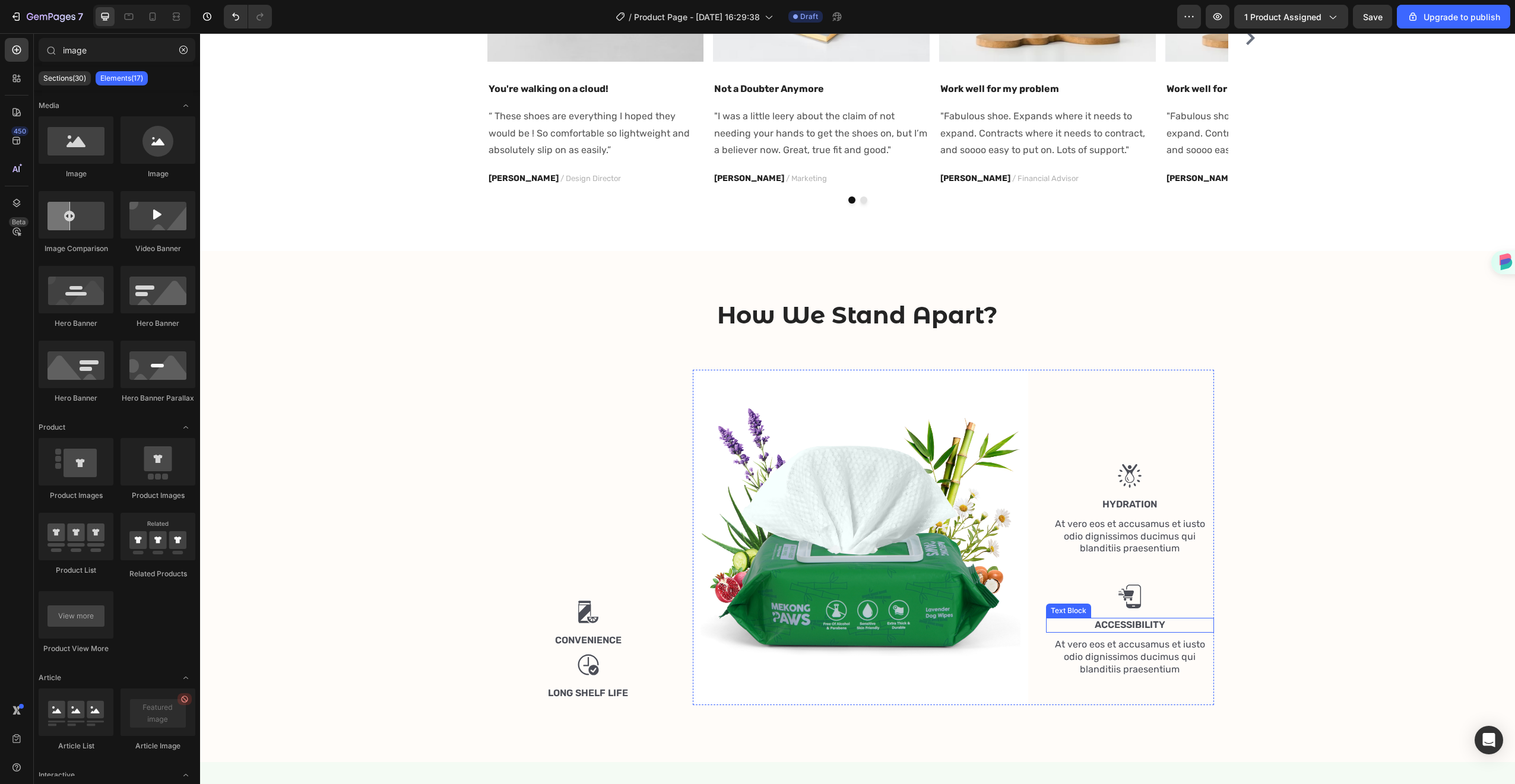
click at [1120, 653] on p "At vero eos et accusamus et iusto odio dignissimos ducimus qui blanditiis praes…" at bounding box center [1130, 657] width 166 height 37
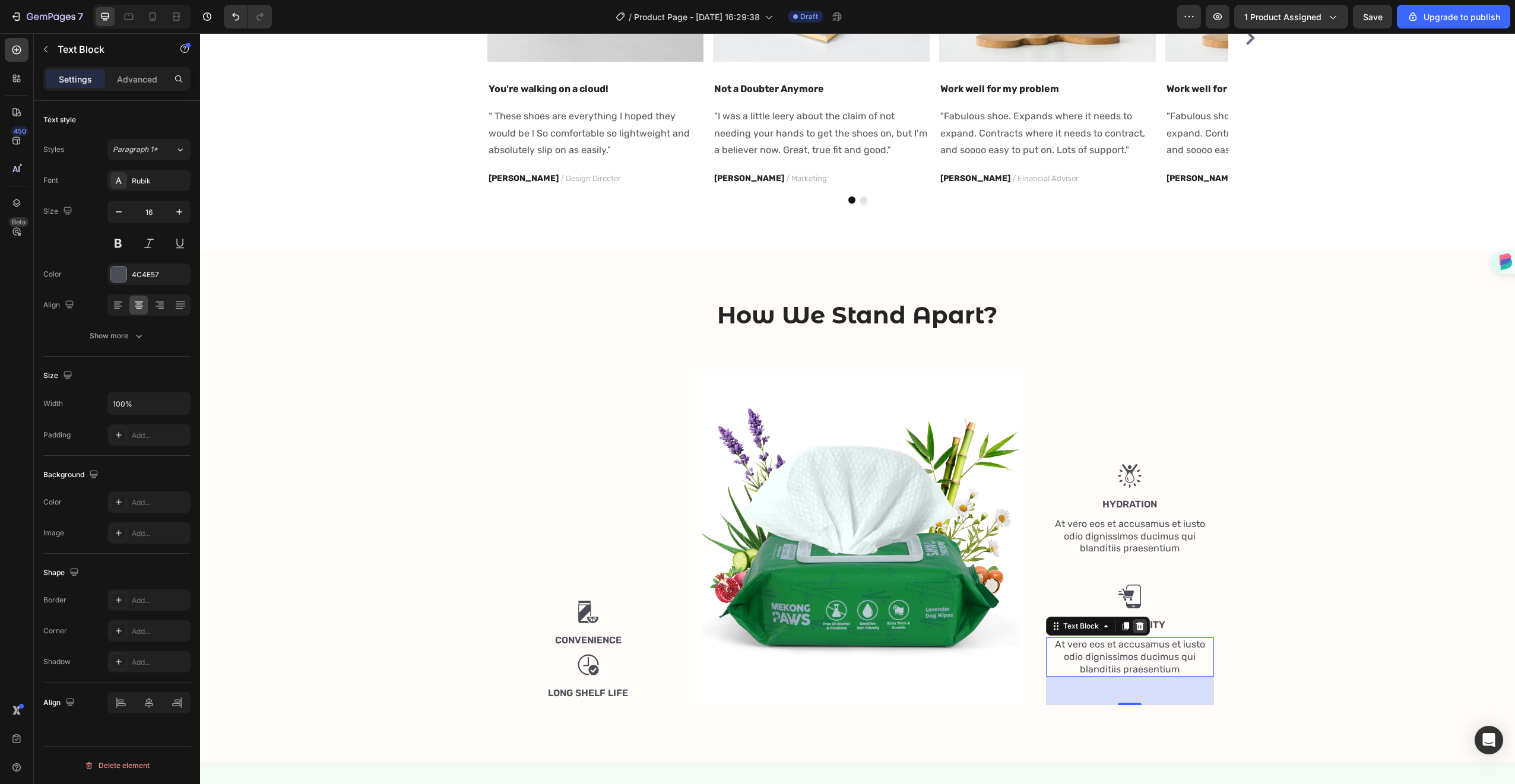
click at [1136, 625] on icon at bounding box center [1140, 626] width 8 height 9
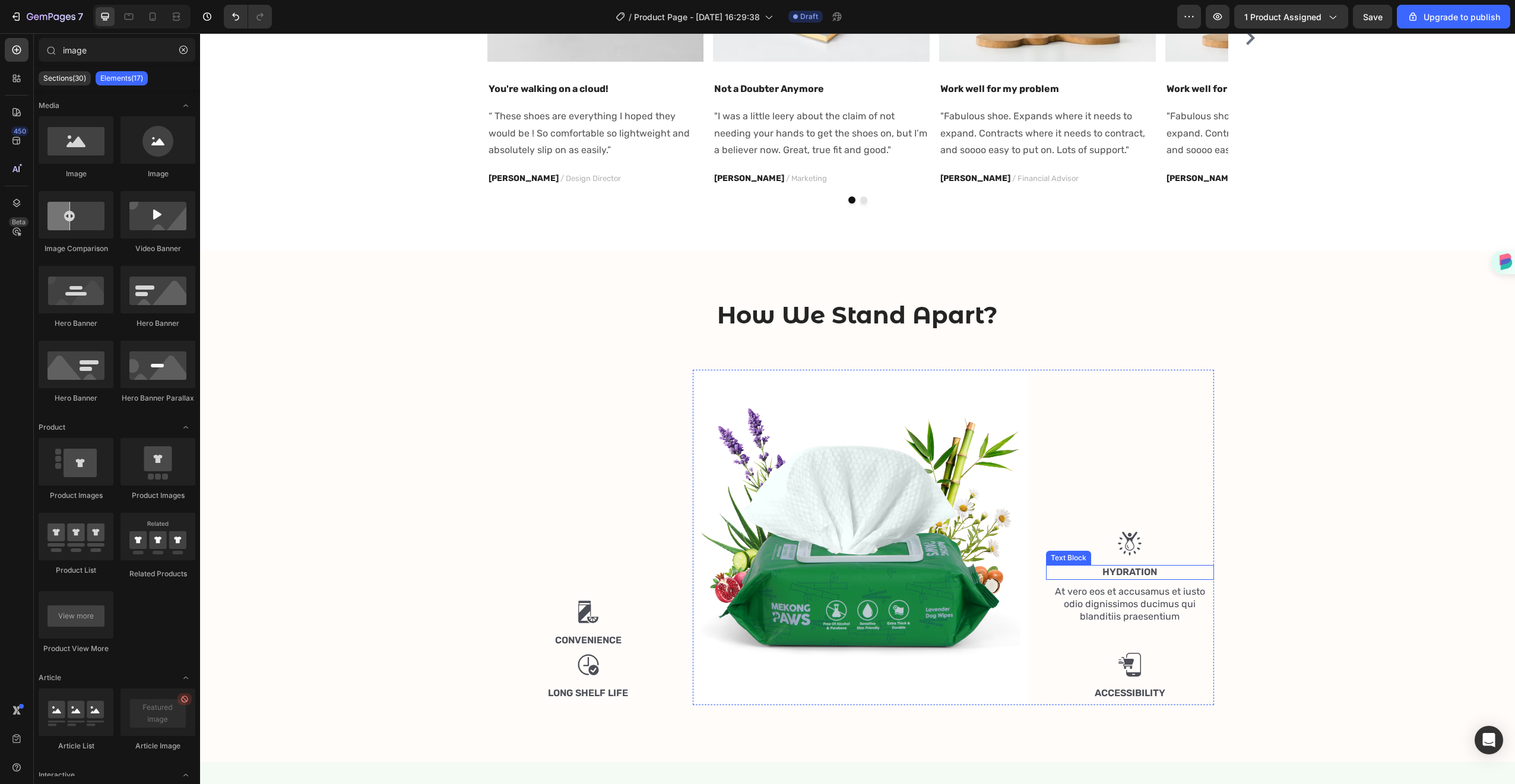
click at [1136, 599] on p "At vero eos et accusamus et iusto odio dignissimos ducimus qui blanditiis praes…" at bounding box center [1130, 604] width 166 height 37
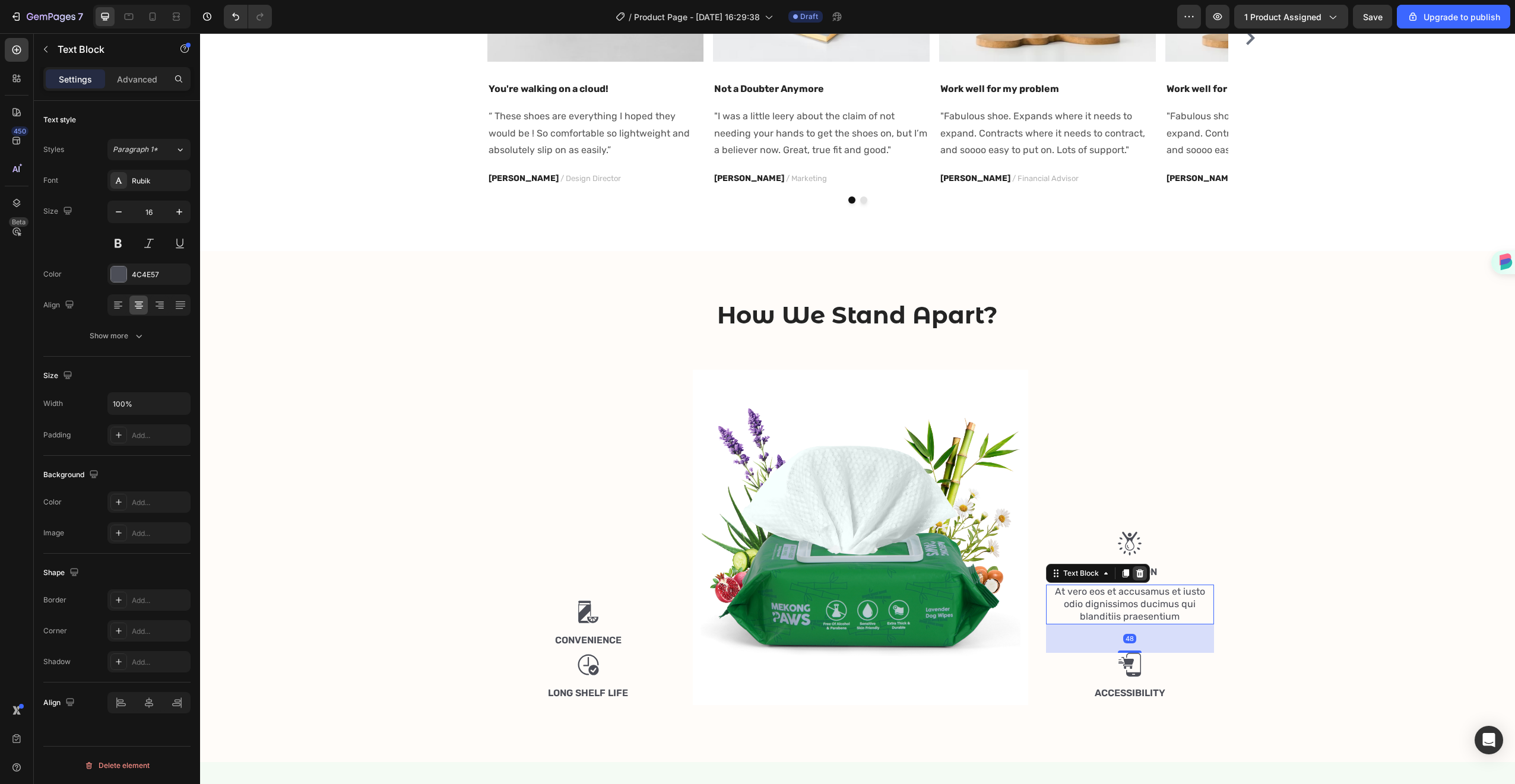
click at [1136, 571] on icon at bounding box center [1140, 574] width 8 height 9
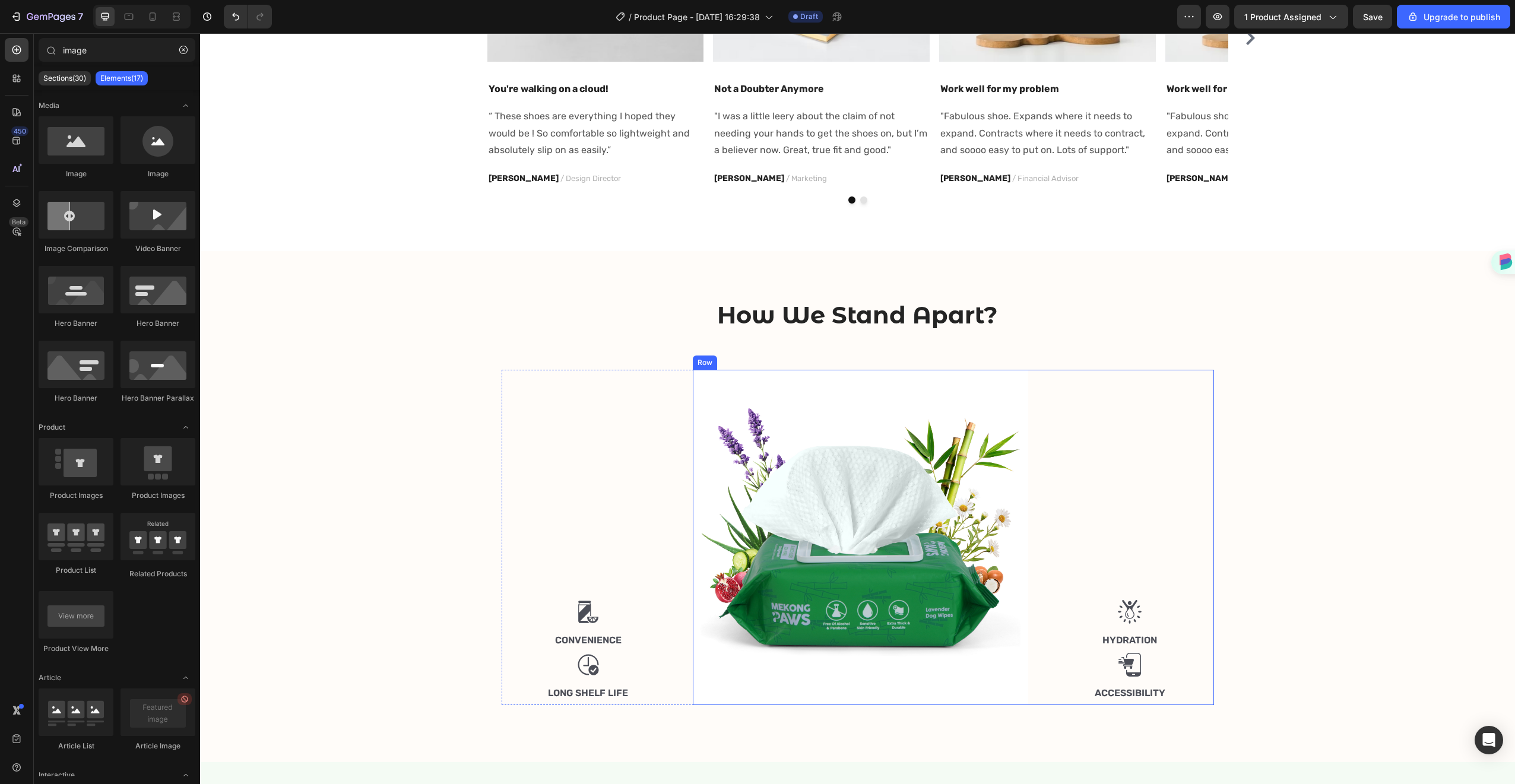
click at [1118, 470] on div "Image Hydration Text Block Image Accessibility Text Block" at bounding box center [1130, 537] width 168 height 335
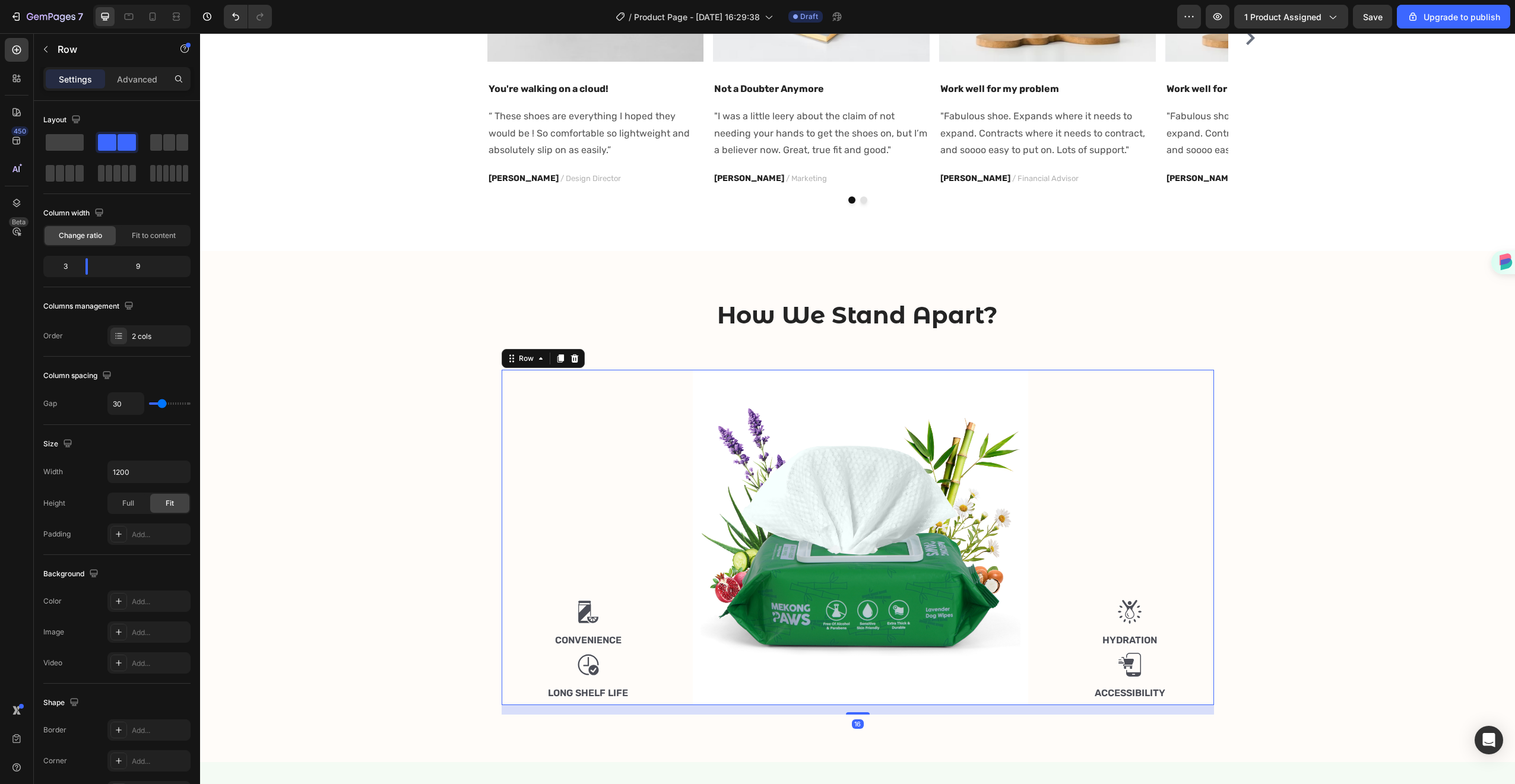
click at [566, 451] on div "Image Convenience Text Block Image Long Shelf Life Text Block" at bounding box center [589, 537] width 174 height 335
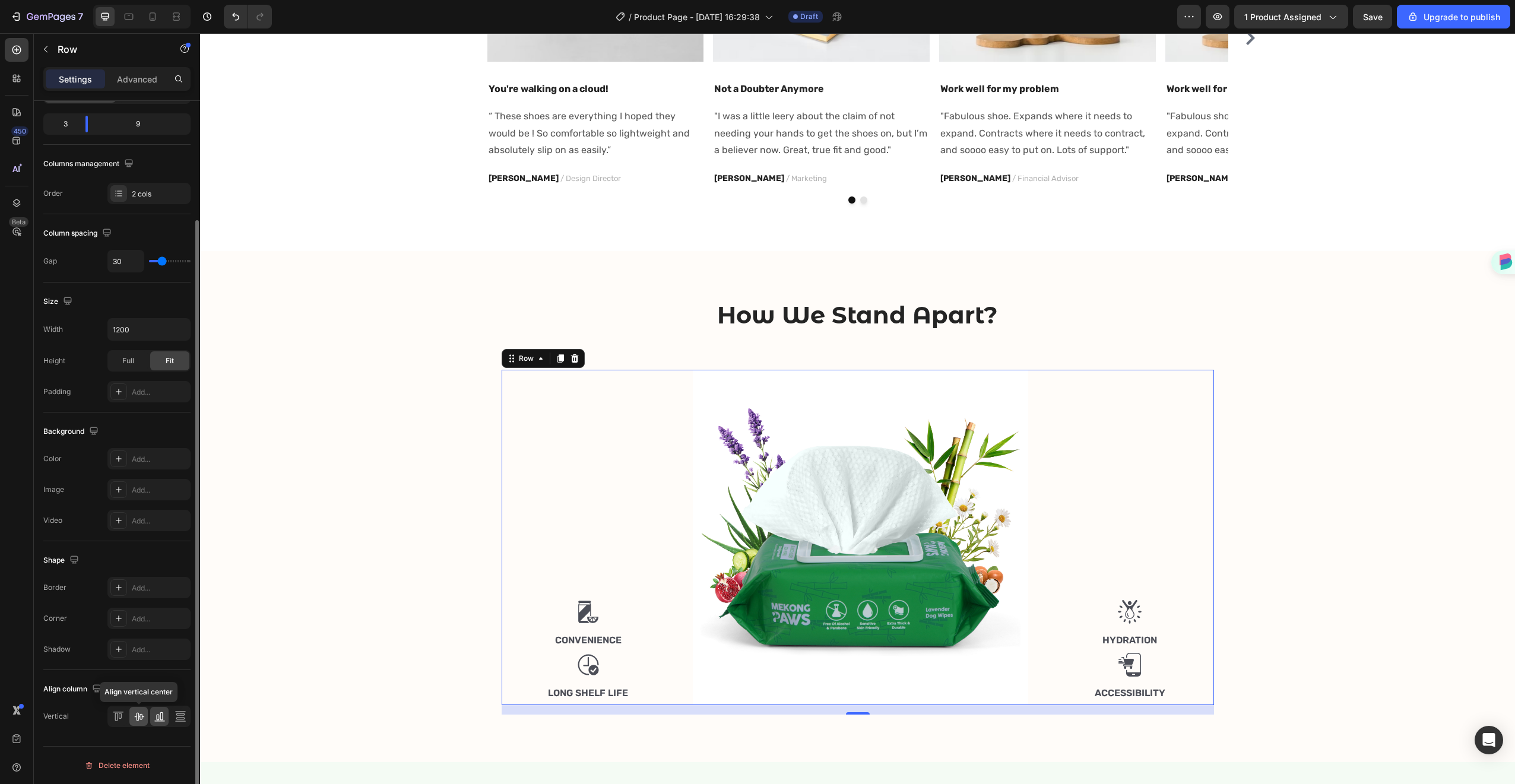
click at [134, 718] on icon at bounding box center [139, 716] width 12 height 12
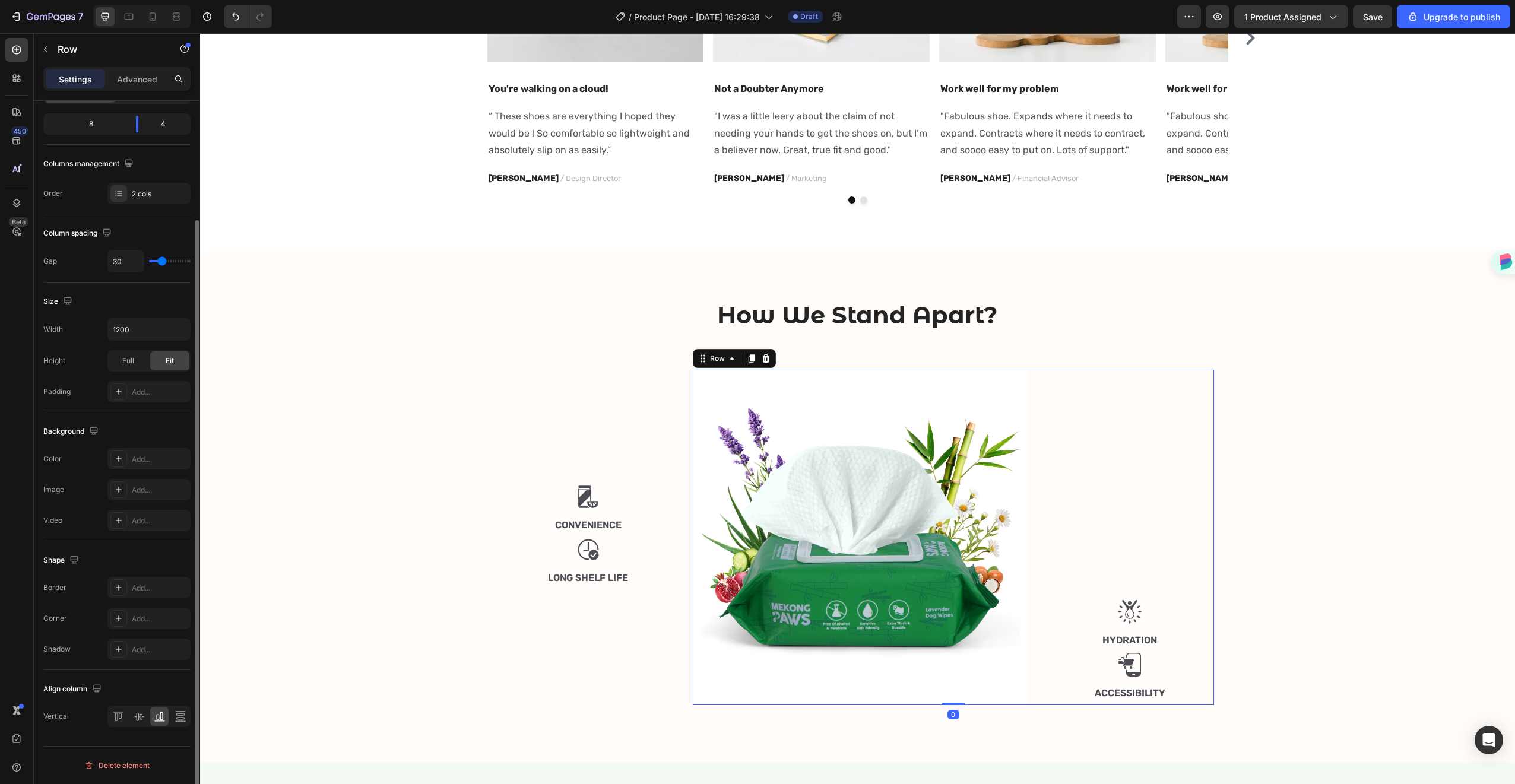
click at [1128, 484] on div "Image Hydration Text Block Image Accessibility Text Block" at bounding box center [1130, 537] width 168 height 335
click at [1103, 624] on div "Image Hydration Text Block Image Accessibility Text Block" at bounding box center [1130, 537] width 168 height 335
click at [140, 709] on div at bounding box center [139, 716] width 18 height 19
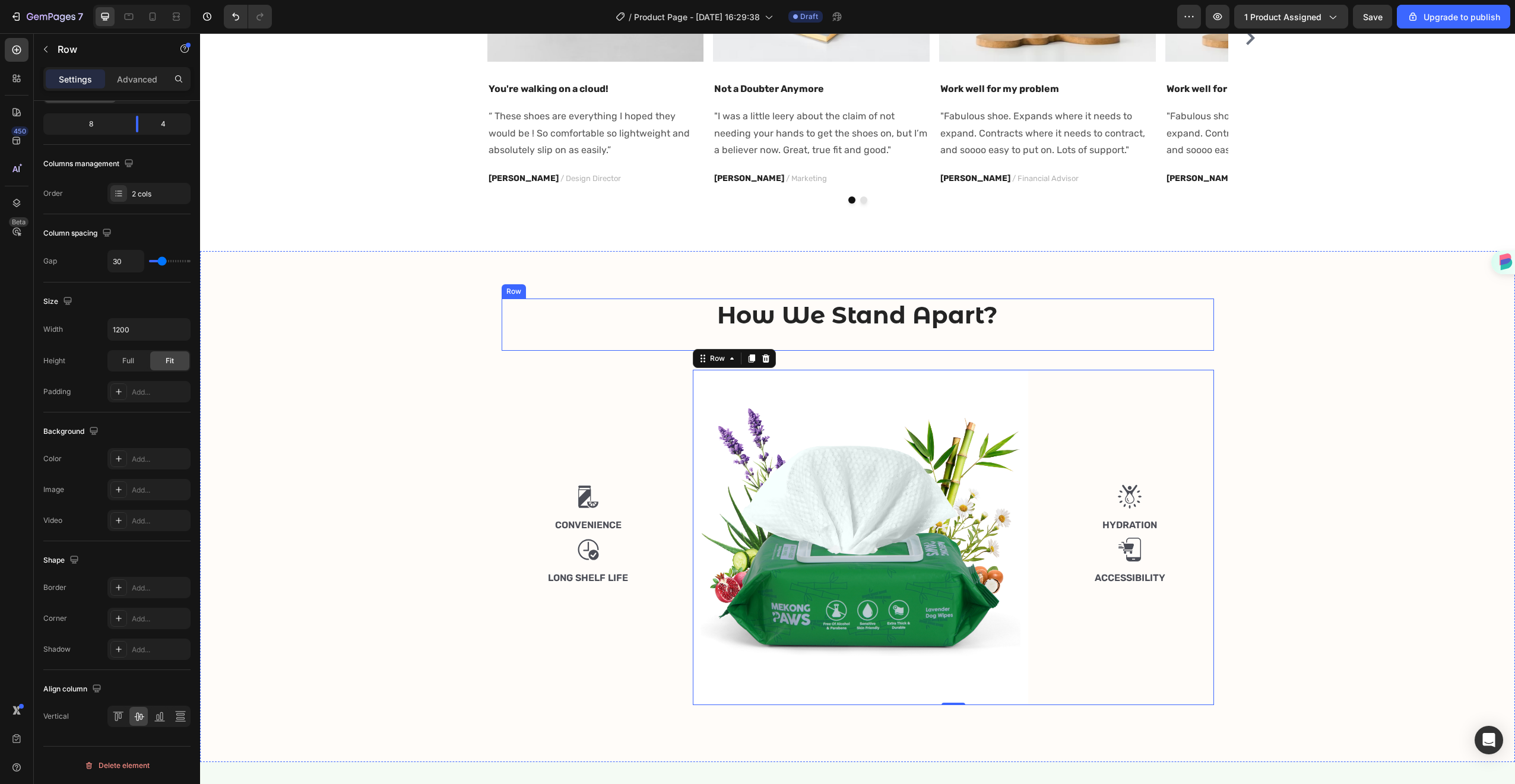
click at [1053, 348] on div "How We Stand Apart? Heading" at bounding box center [858, 324] width 712 height 52
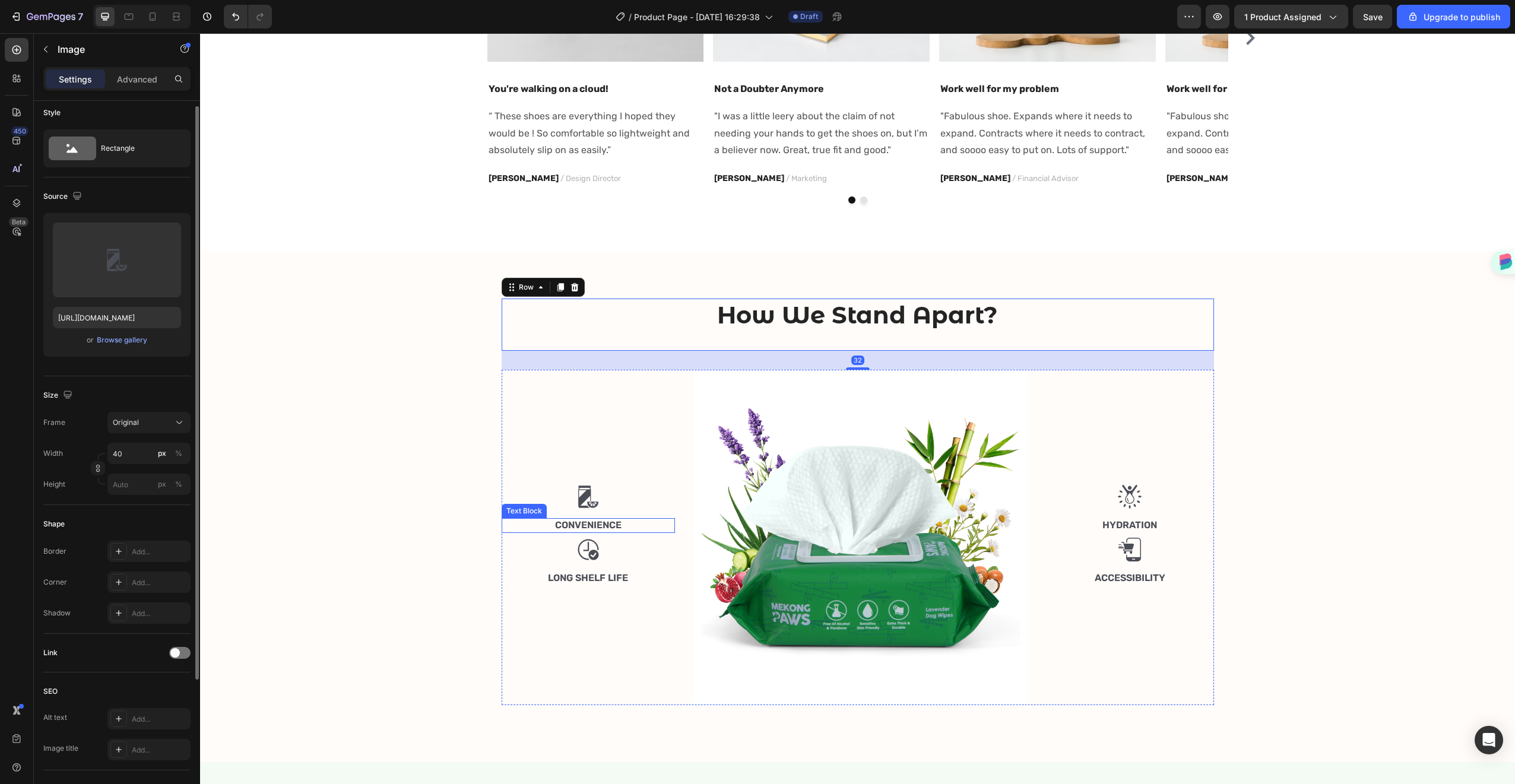
click at [603, 504] on div at bounding box center [589, 496] width 174 height 23
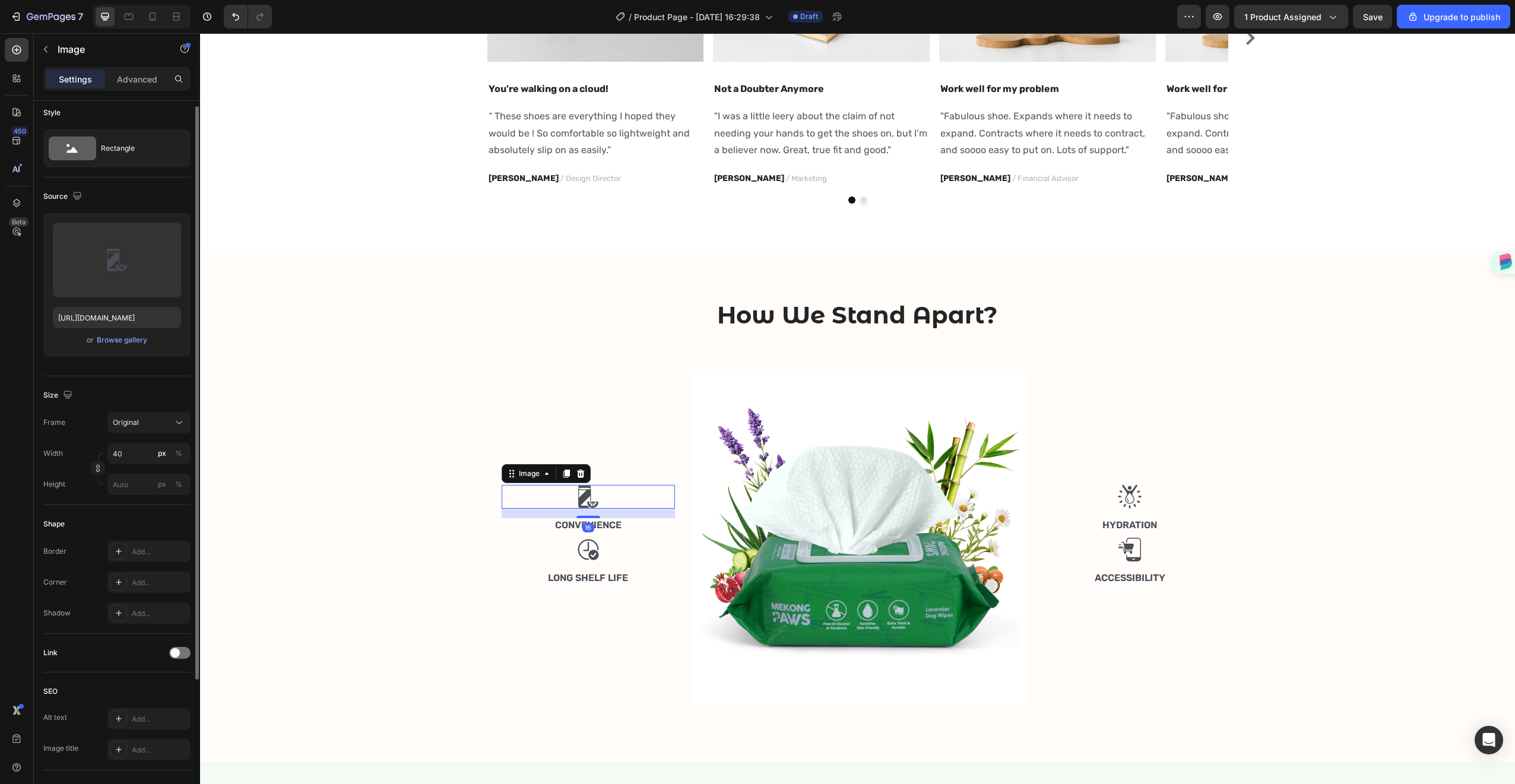
scroll to position [0, 0]
click at [603, 533] on div "Image 16 Convenience Text Block Image Long Shelf Life Text Block" at bounding box center [589, 537] width 174 height 335
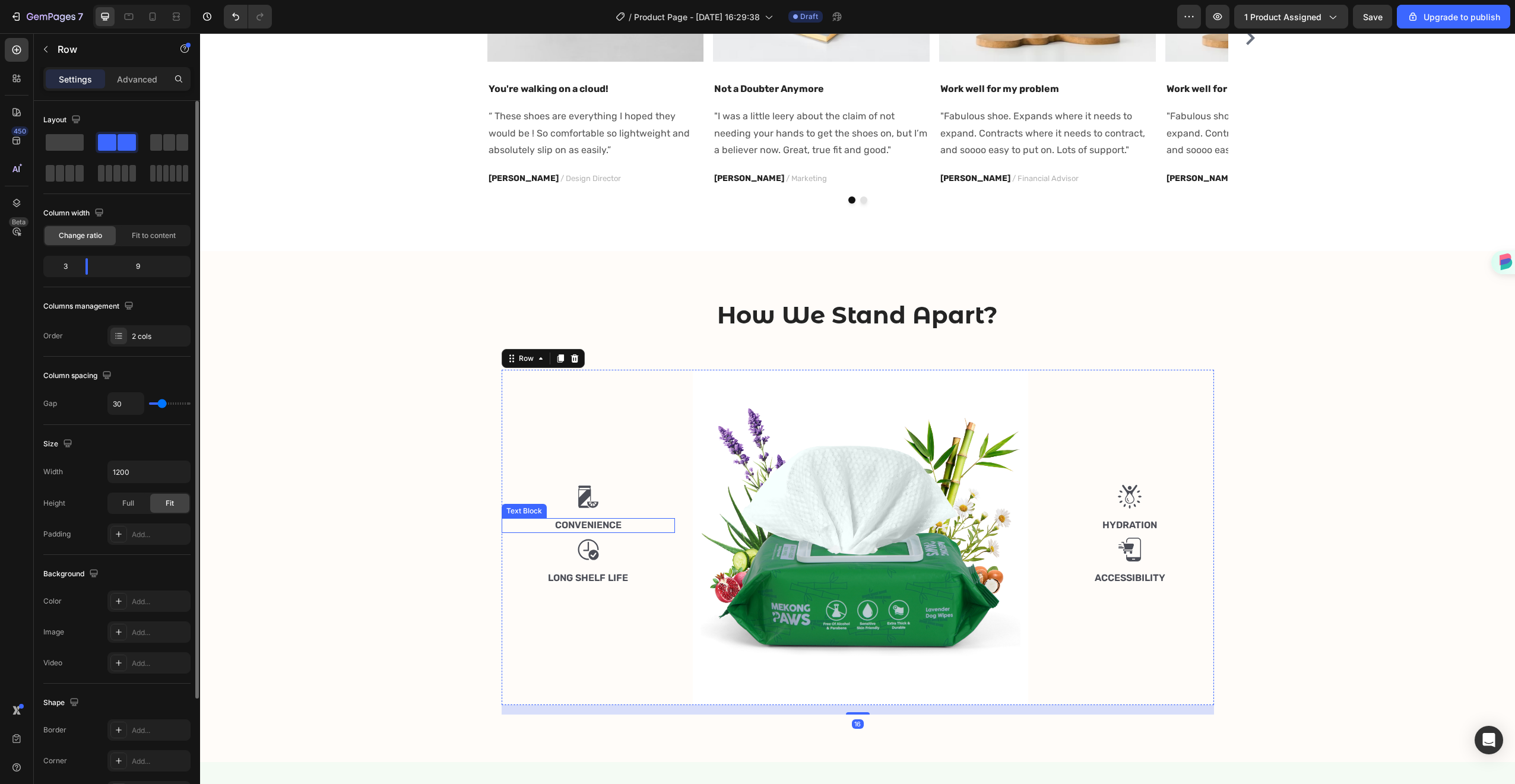
click at [606, 524] on p "Convenience" at bounding box center [588, 526] width 171 height 13
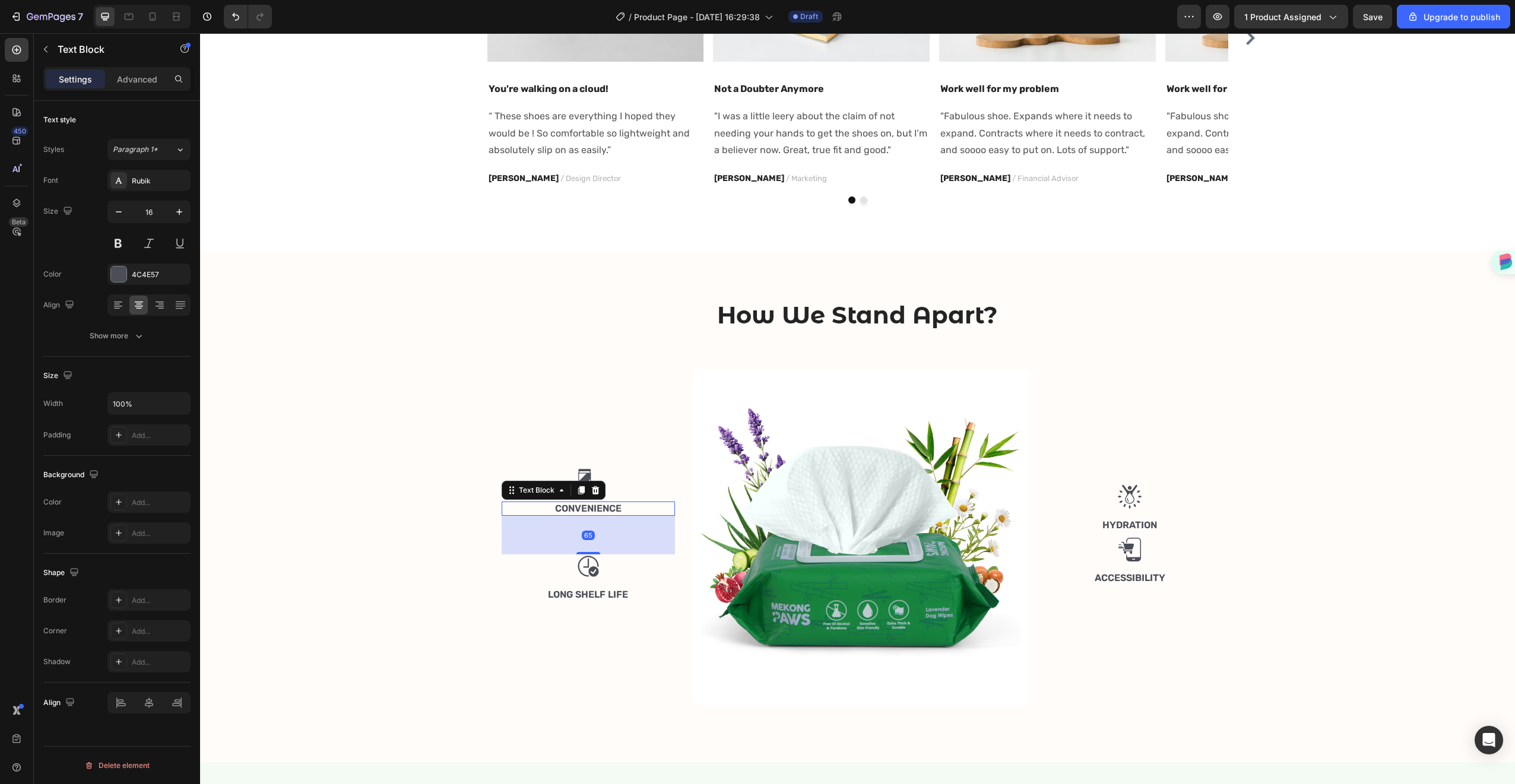
drag, startPoint x: 578, startPoint y: 537, endPoint x: 572, endPoint y: 571, distance: 34.5
click at [572, 571] on div "Image Convenience Text Block 65 Image Long Shelf Life Text Block" at bounding box center [589, 537] width 174 height 335
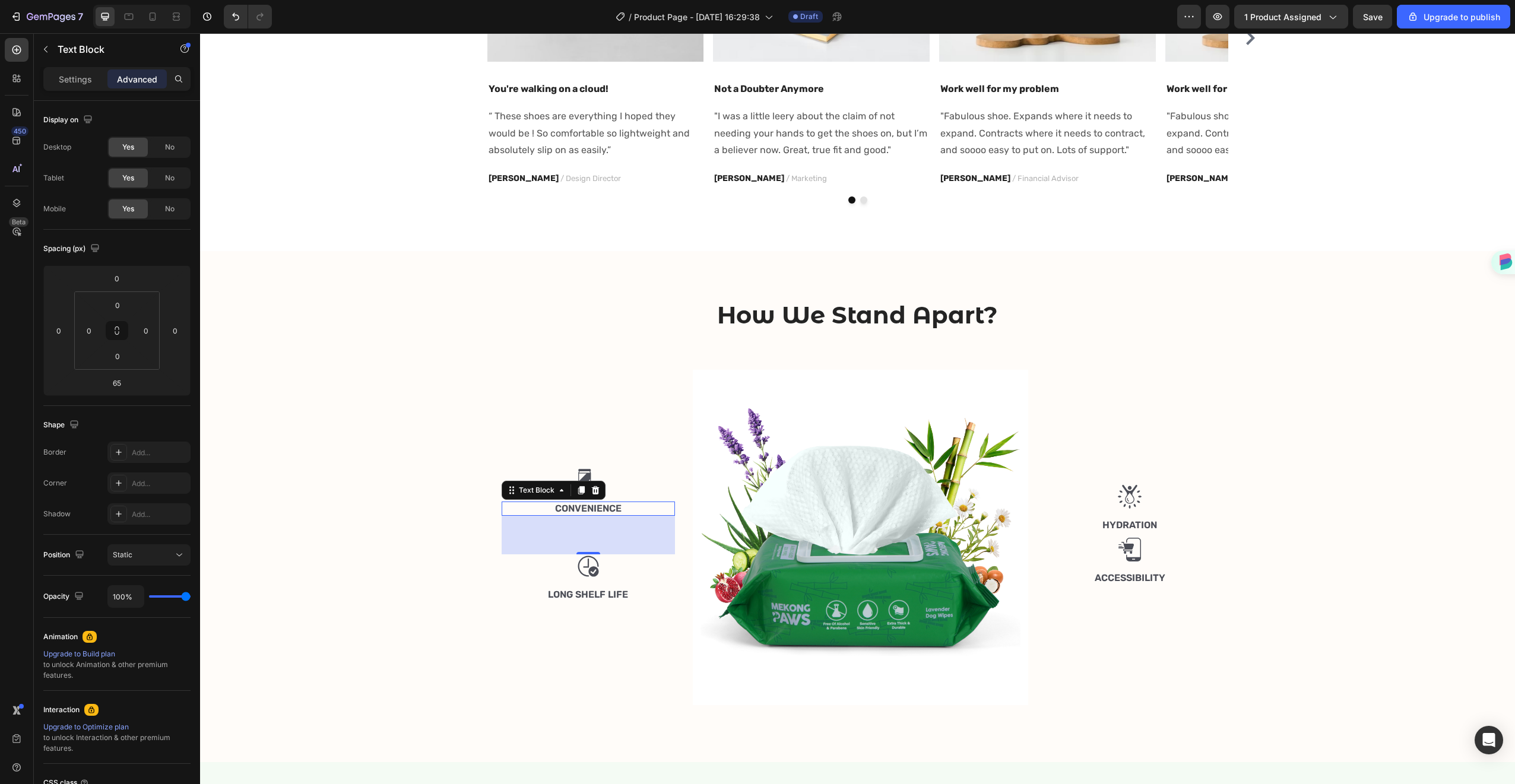
click at [1211, 187] on div "Image Work well for my problem Text block "Fabulous shoe. Expands where it need…" at bounding box center [1273, 38] width 217 height 299
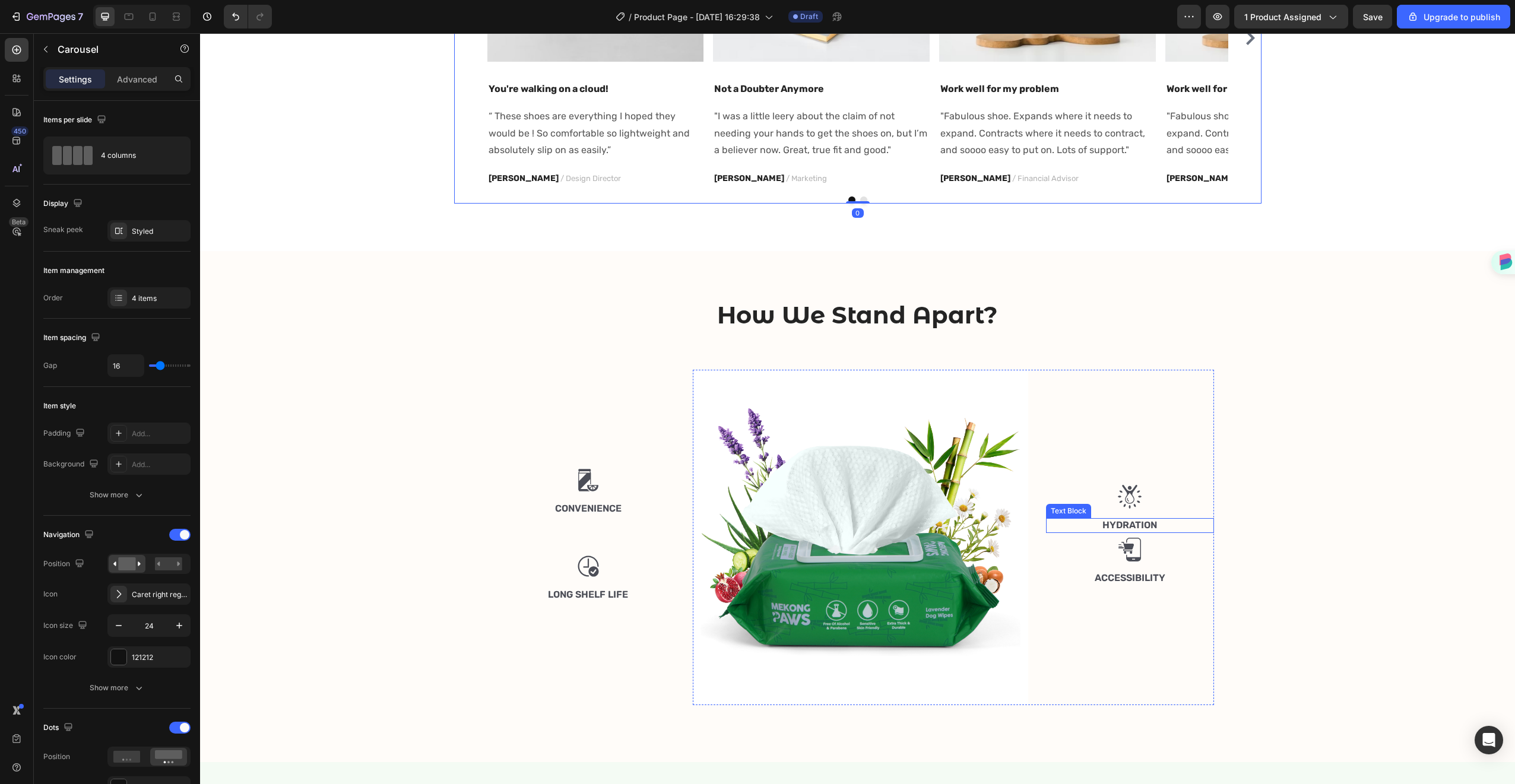
scroll to position [1016, 0]
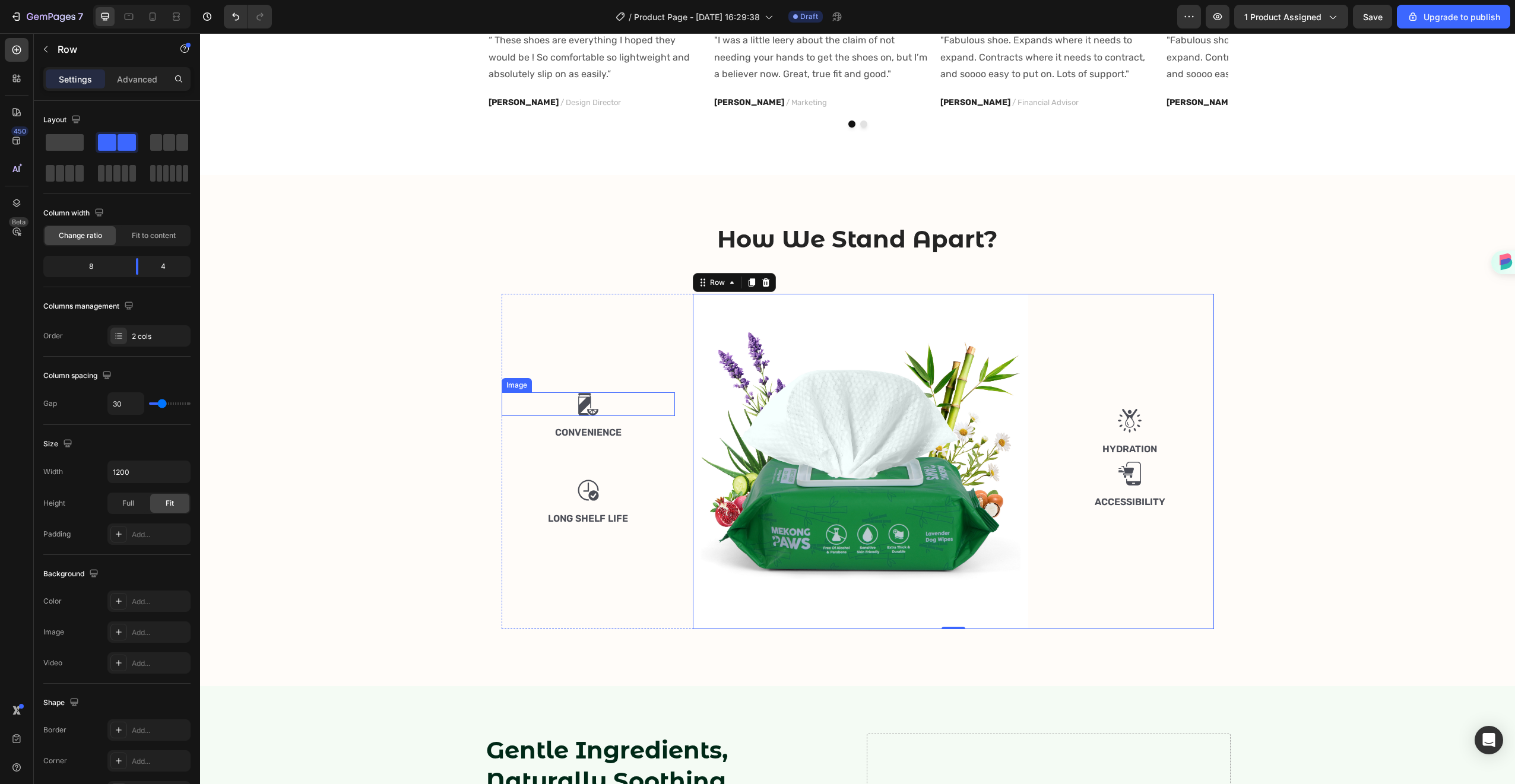
click at [606, 394] on div at bounding box center [589, 404] width 174 height 23
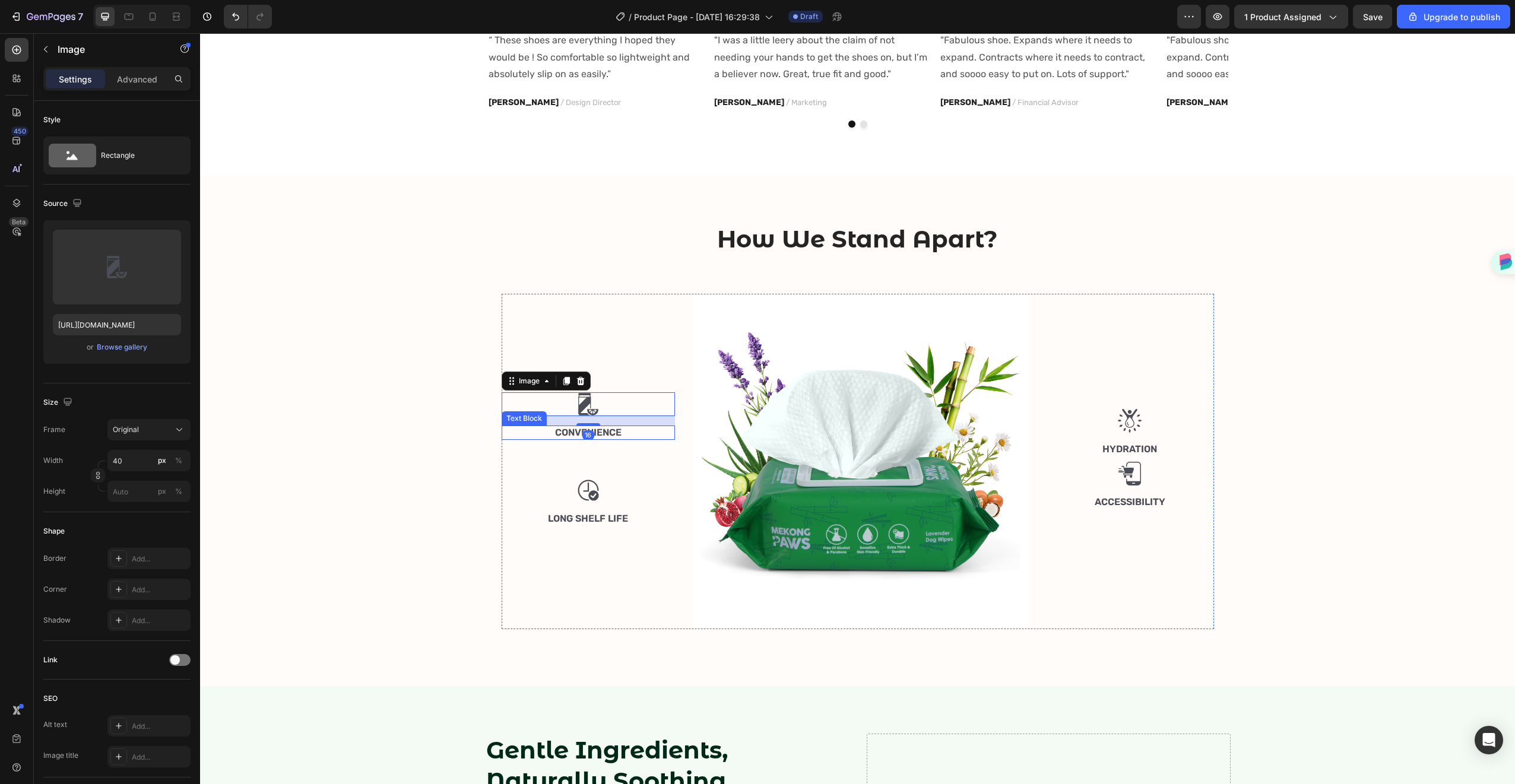
click at [630, 429] on p "Convenience" at bounding box center [588, 433] width 171 height 13
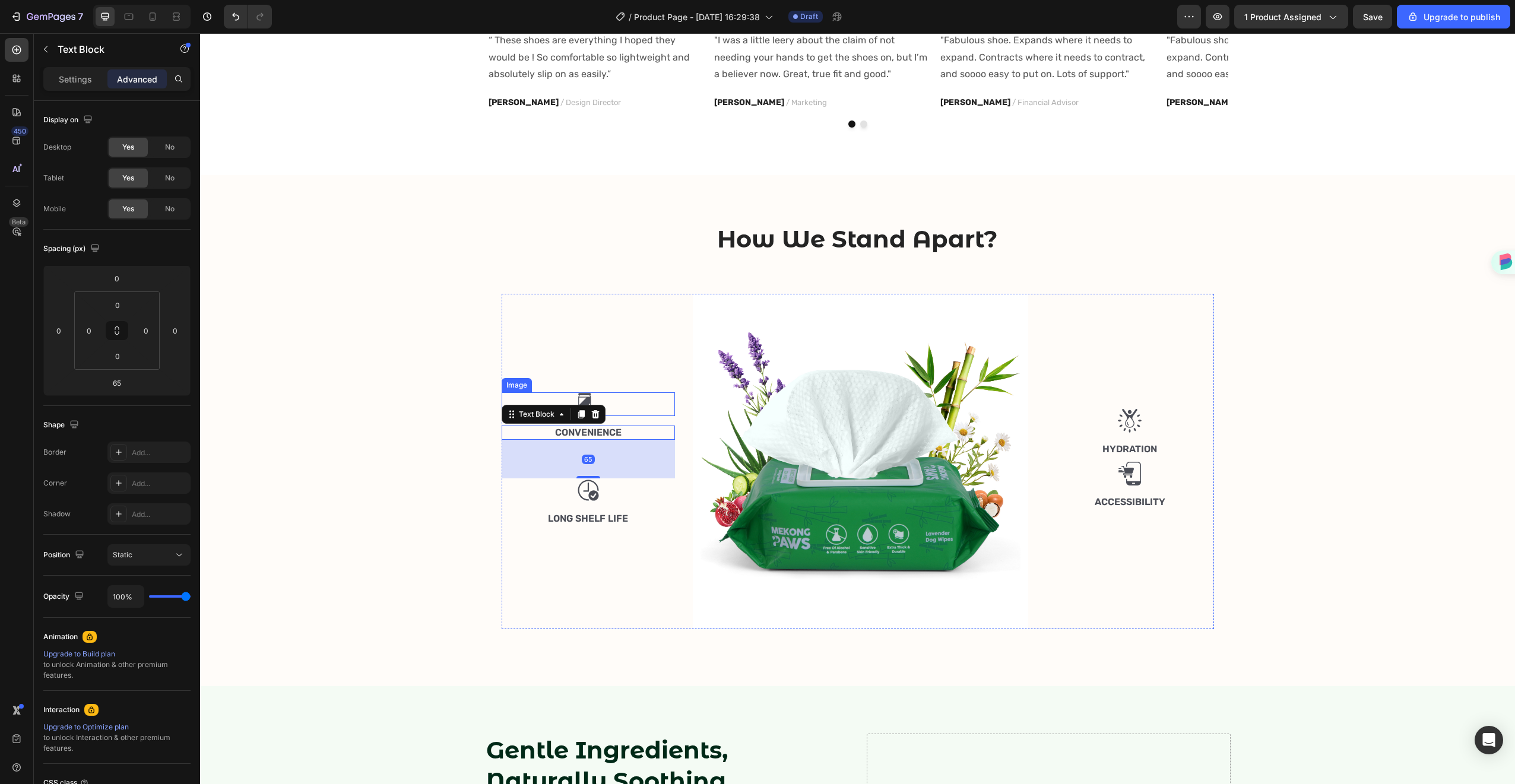
click at [665, 398] on div at bounding box center [589, 404] width 174 height 23
click at [693, 403] on img at bounding box center [861, 461] width 336 height 335
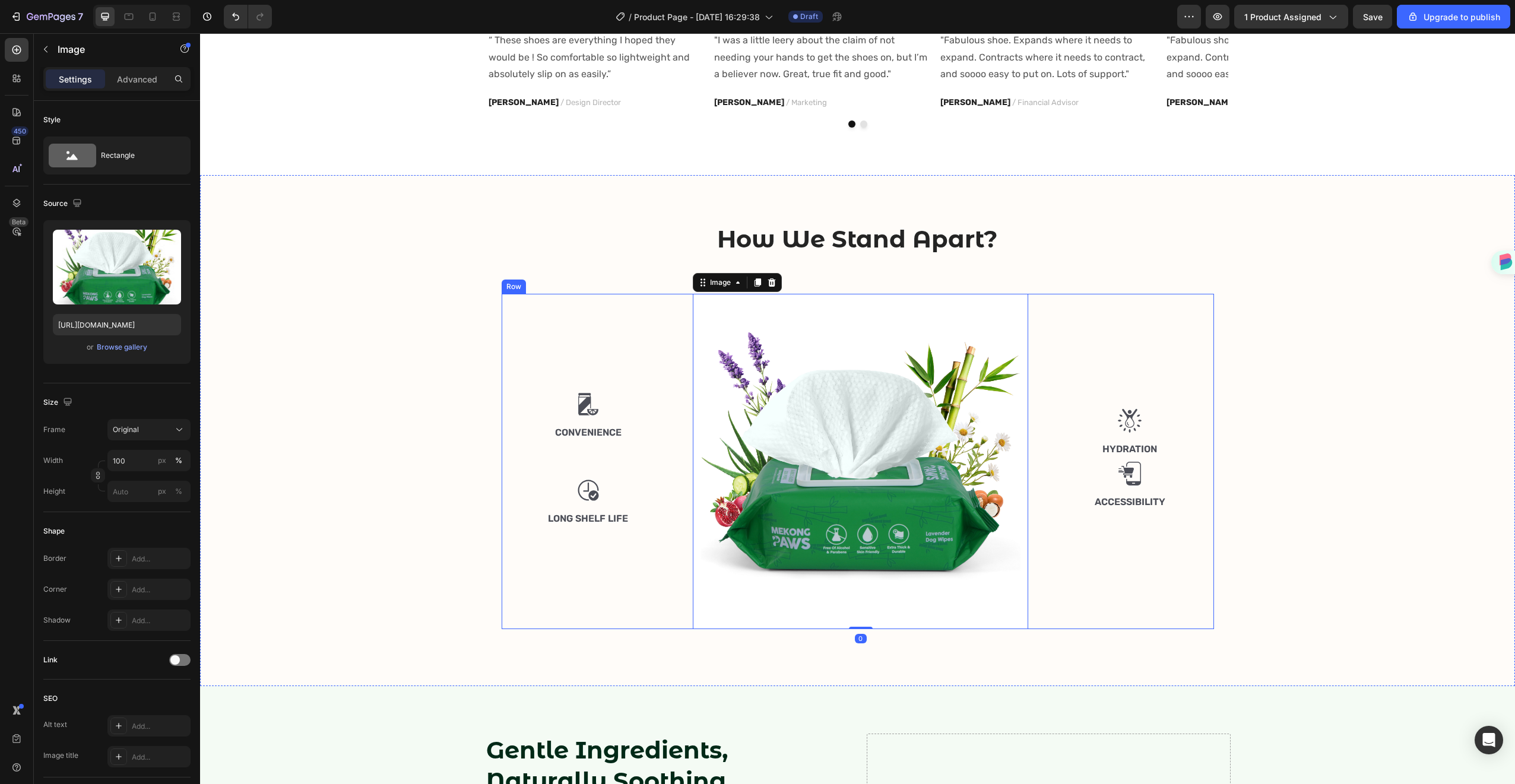
click at [670, 357] on div "Image Convenience Text Block Image Long Shelf Life Text Block" at bounding box center [589, 461] width 174 height 335
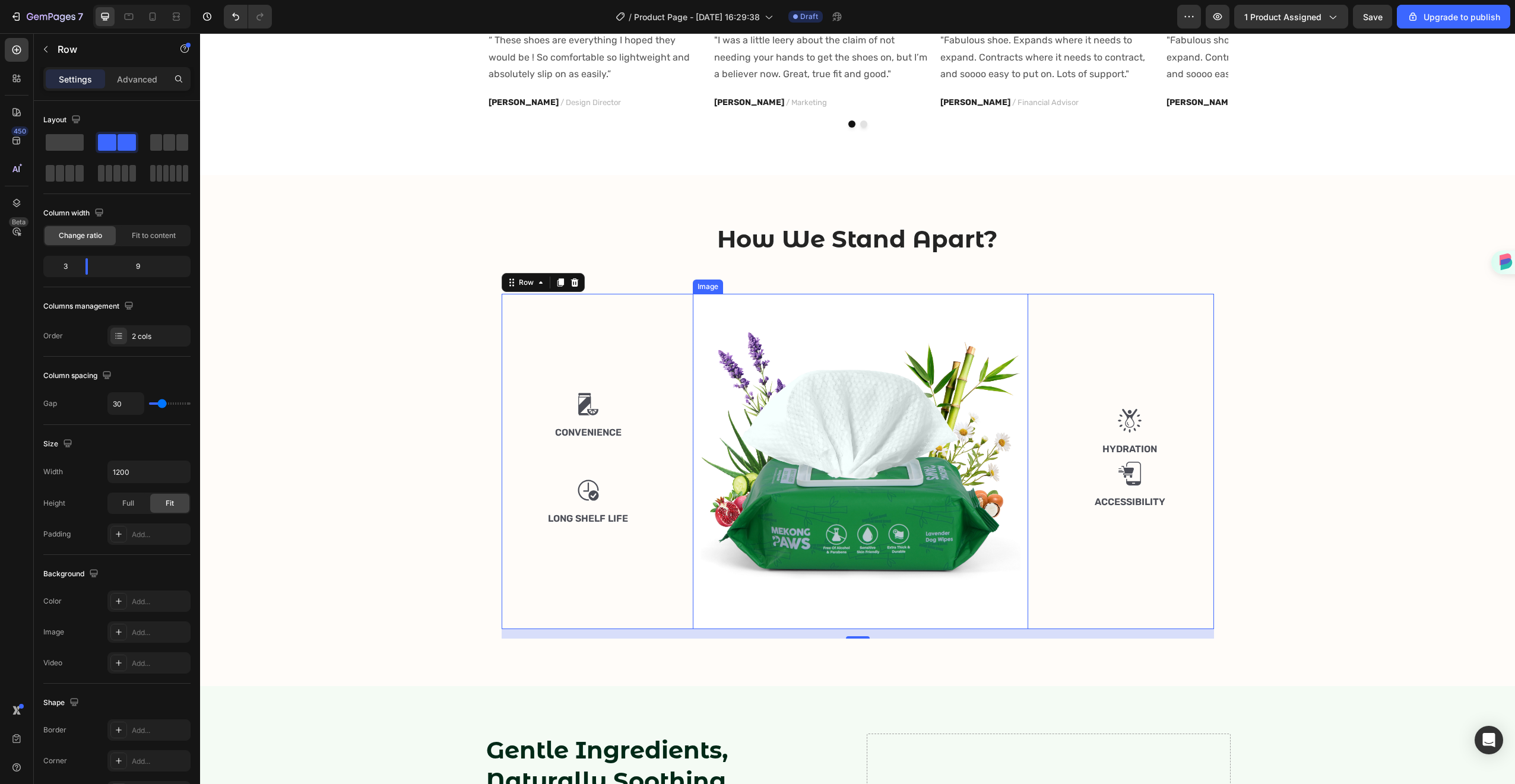
click at [869, 385] on img at bounding box center [861, 461] width 336 height 335
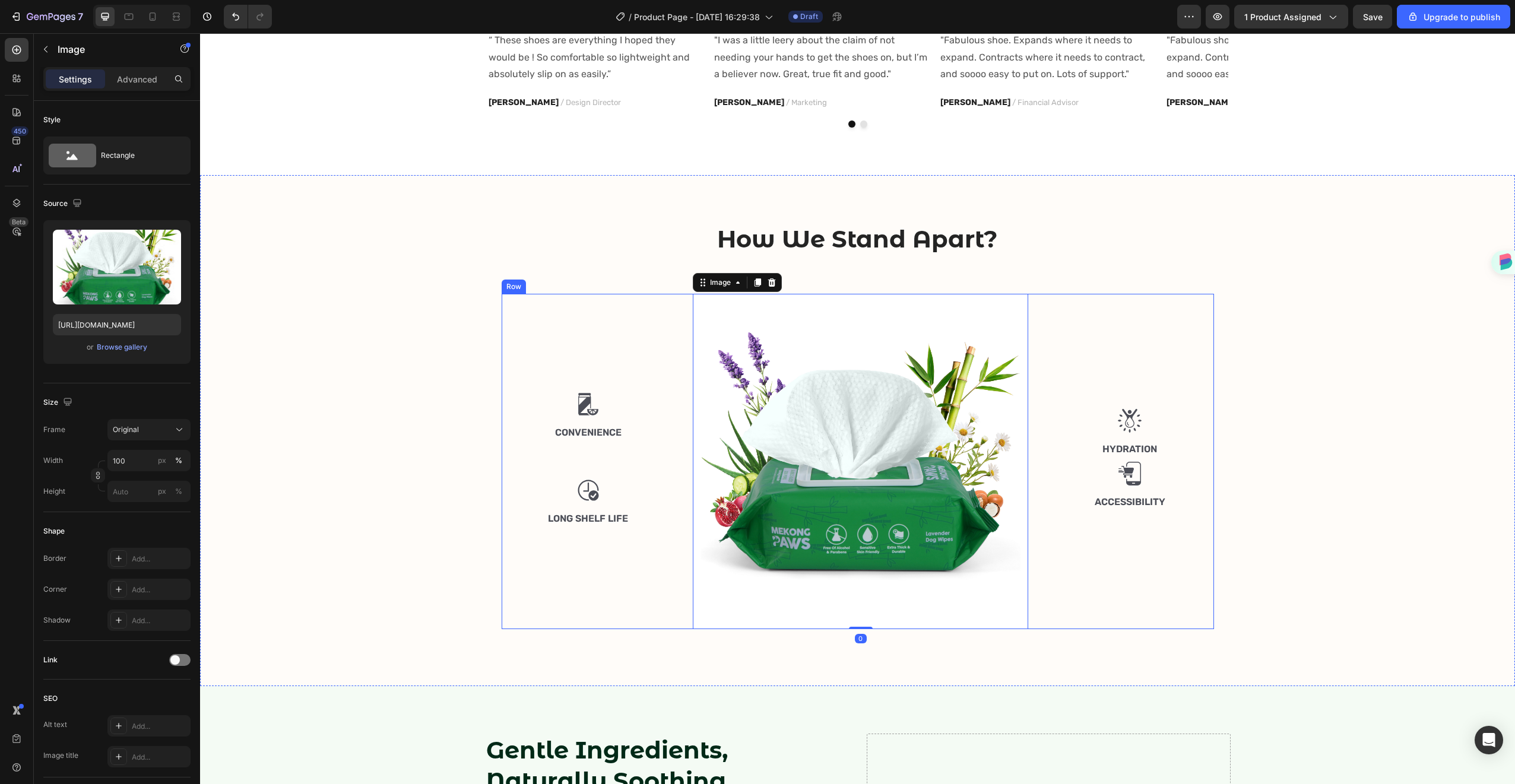
click at [660, 376] on div "Image Convenience Text Block Image Long Shelf Life Text Block" at bounding box center [589, 461] width 174 height 335
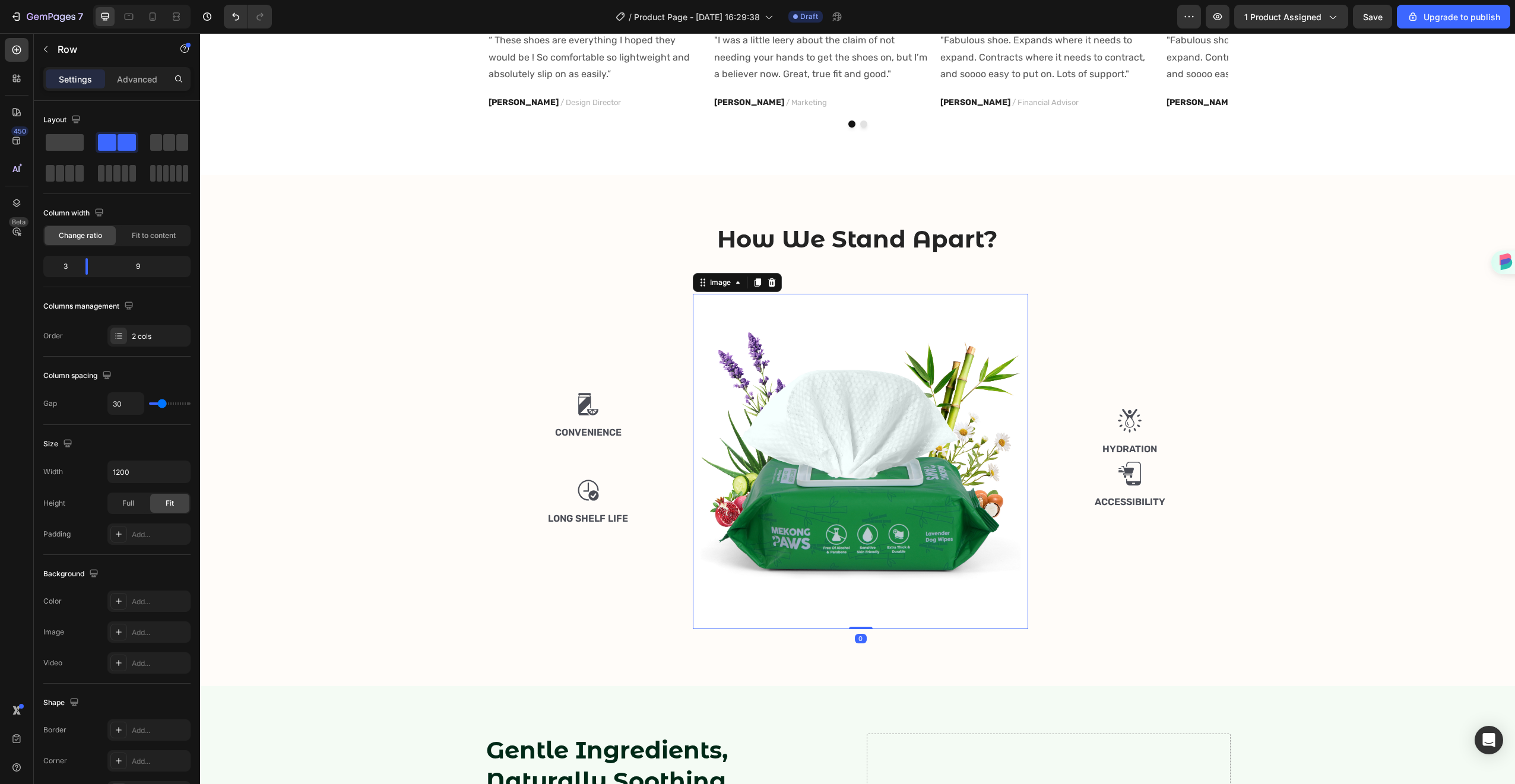
click at [786, 372] on img at bounding box center [861, 461] width 336 height 335
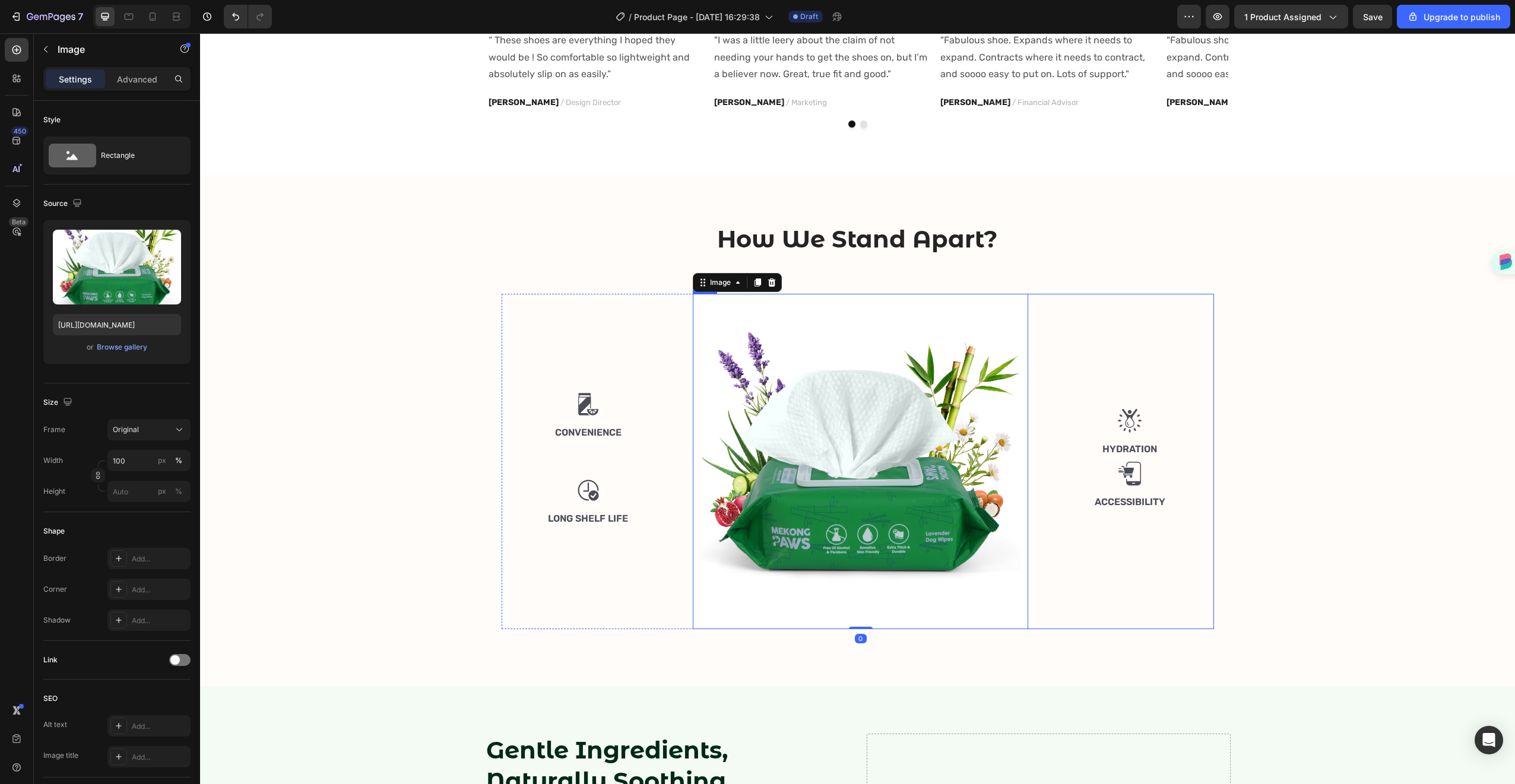
click at [1080, 358] on div "Image Hydration Text Block Image Accessibility Text Block" at bounding box center [1130, 461] width 168 height 335
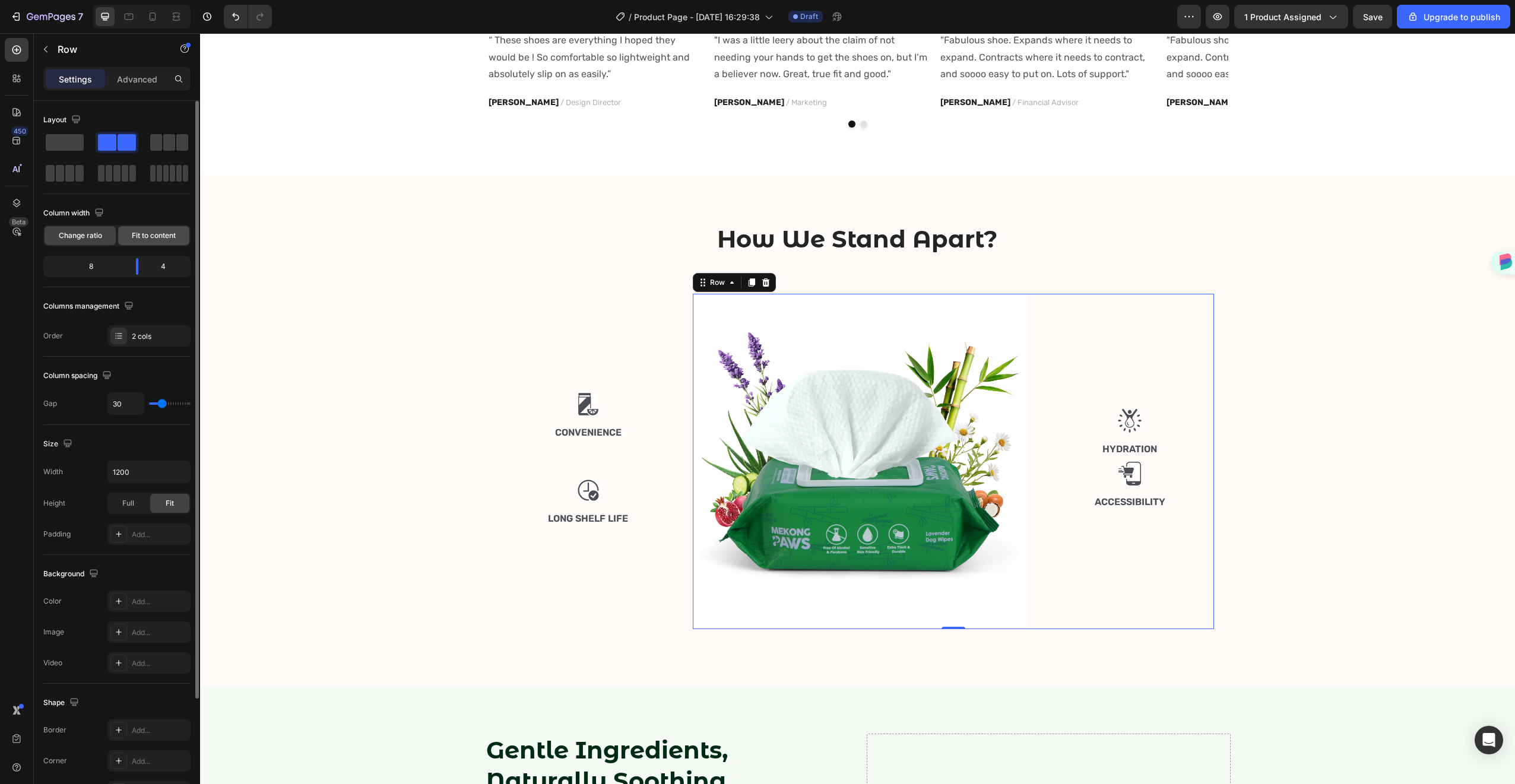
click at [134, 241] on div "Fit to content" at bounding box center [154, 235] width 71 height 19
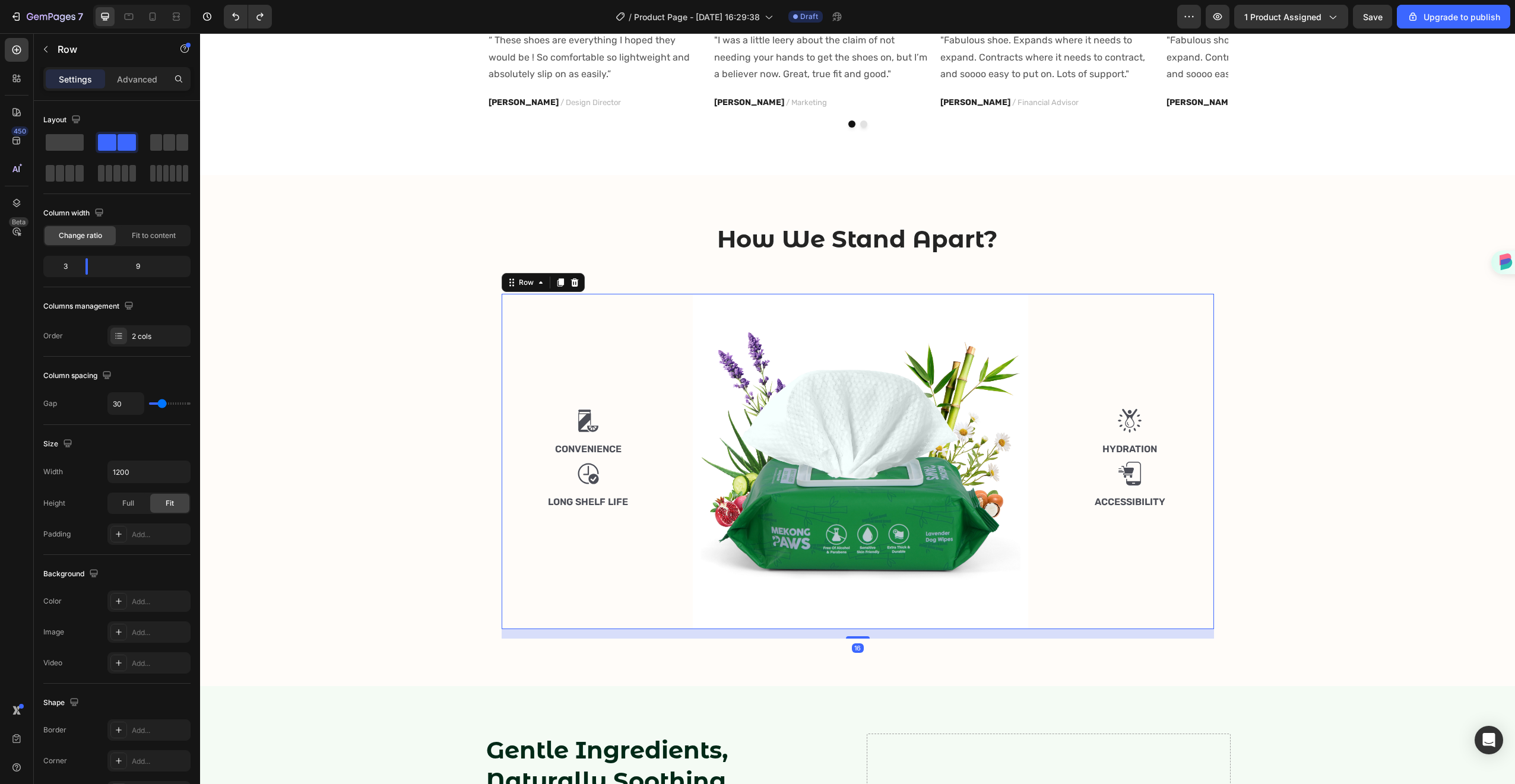
click at [653, 382] on div "Image Convenience Text Block Image Long Shelf Life Text Block" at bounding box center [589, 461] width 174 height 335
click at [155, 144] on span at bounding box center [156, 142] width 12 height 16
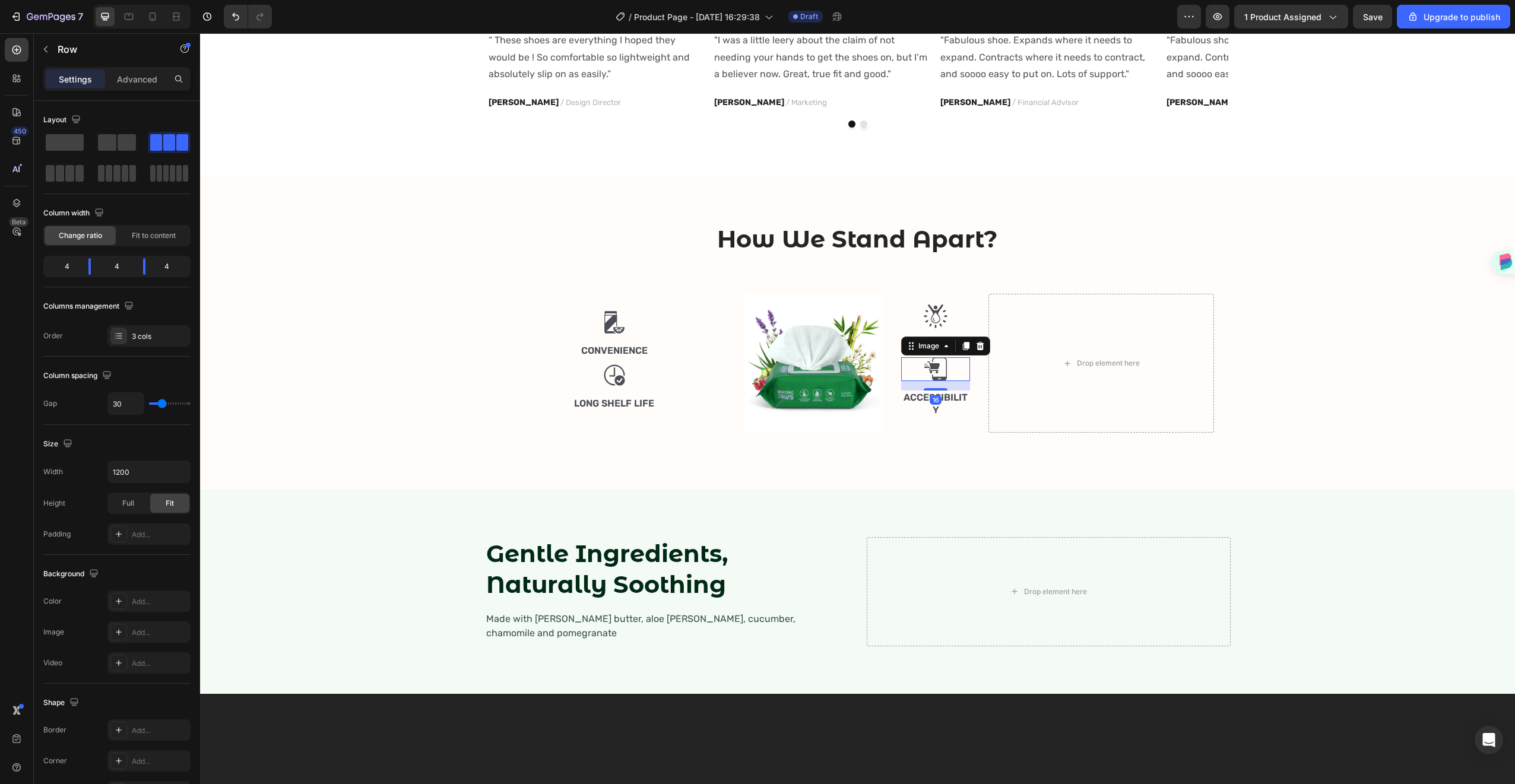
click at [916, 362] on div at bounding box center [936, 369] width 70 height 23
click at [894, 311] on div "Image Image Hydration Text Block Image Accessibility Text Block Row 0" at bounding box center [857, 363] width 225 height 139
click at [909, 321] on div at bounding box center [936, 316] width 70 height 23
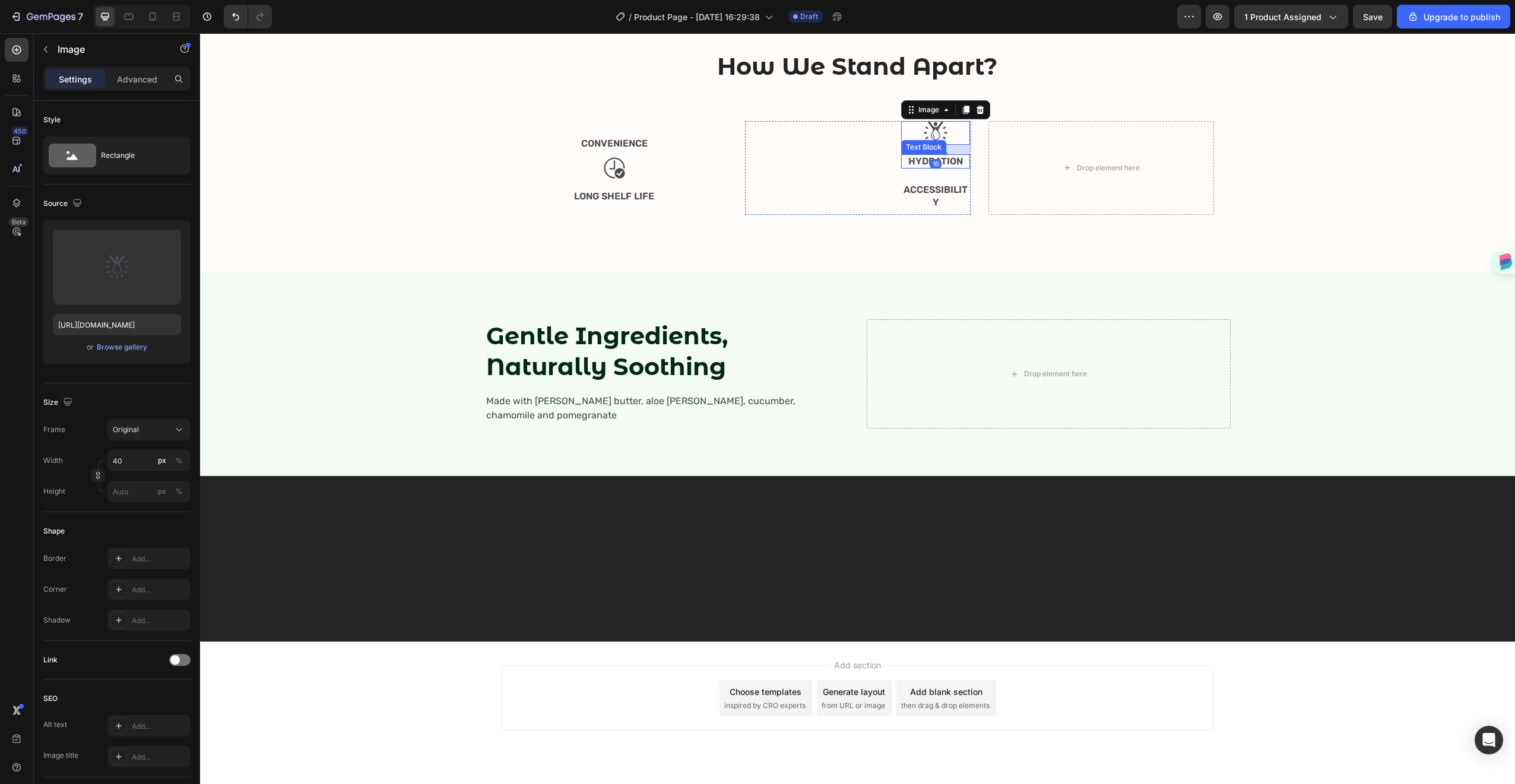
scroll to position [1016, 0]
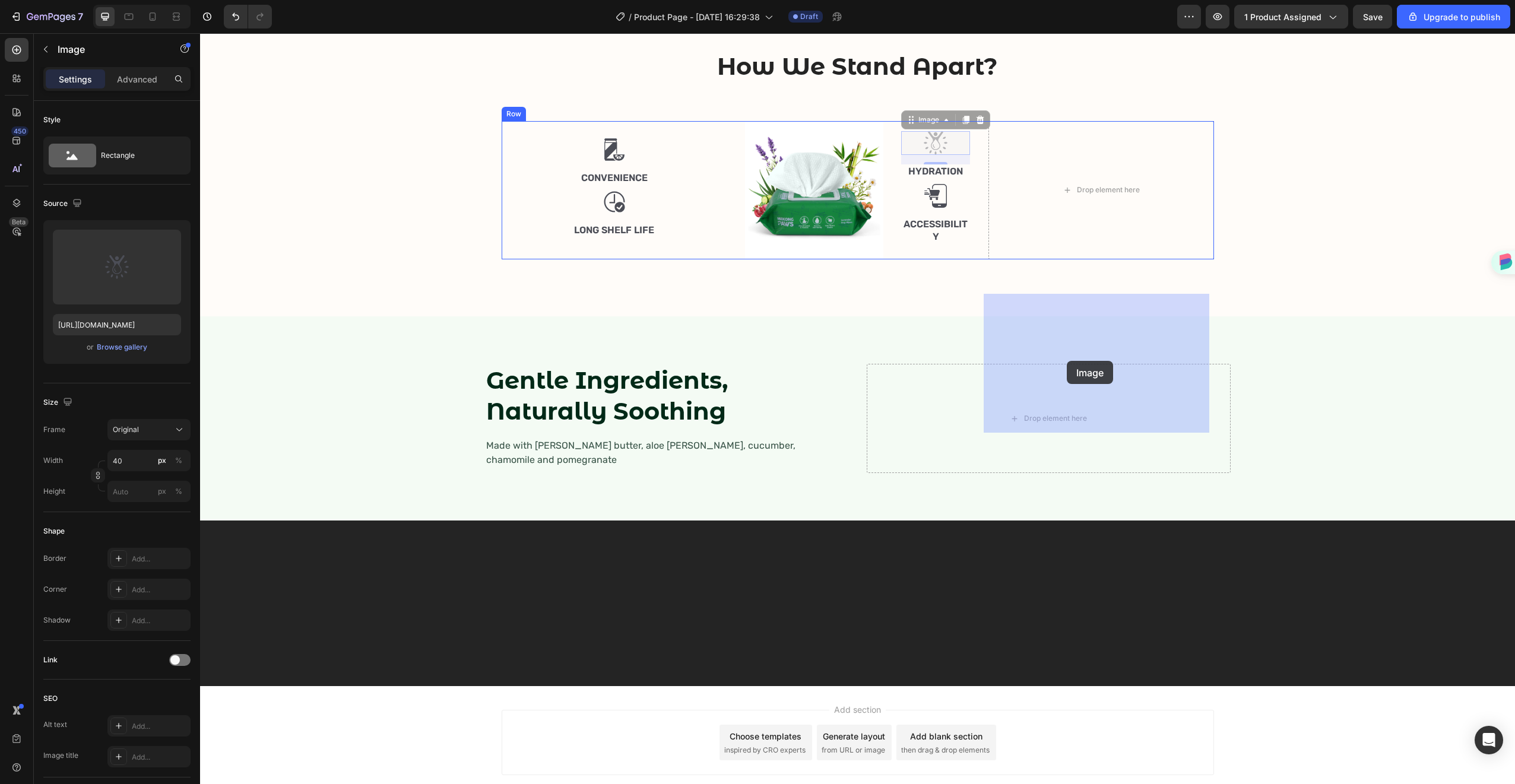
drag, startPoint x: 909, startPoint y: 322, endPoint x: 1067, endPoint y: 361, distance: 162.7
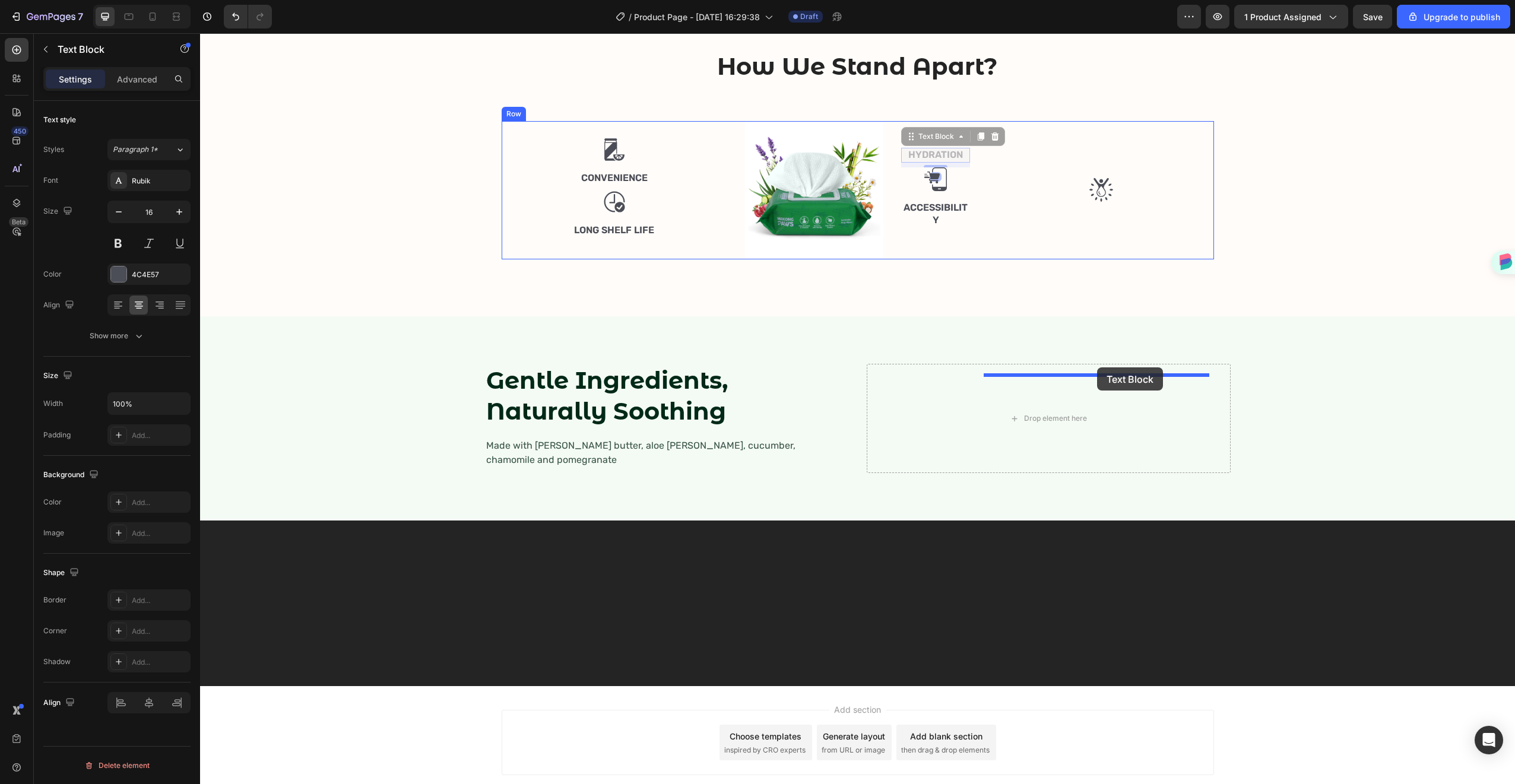
drag, startPoint x: 927, startPoint y: 328, endPoint x: 952, endPoint y: 356, distance: 37.5
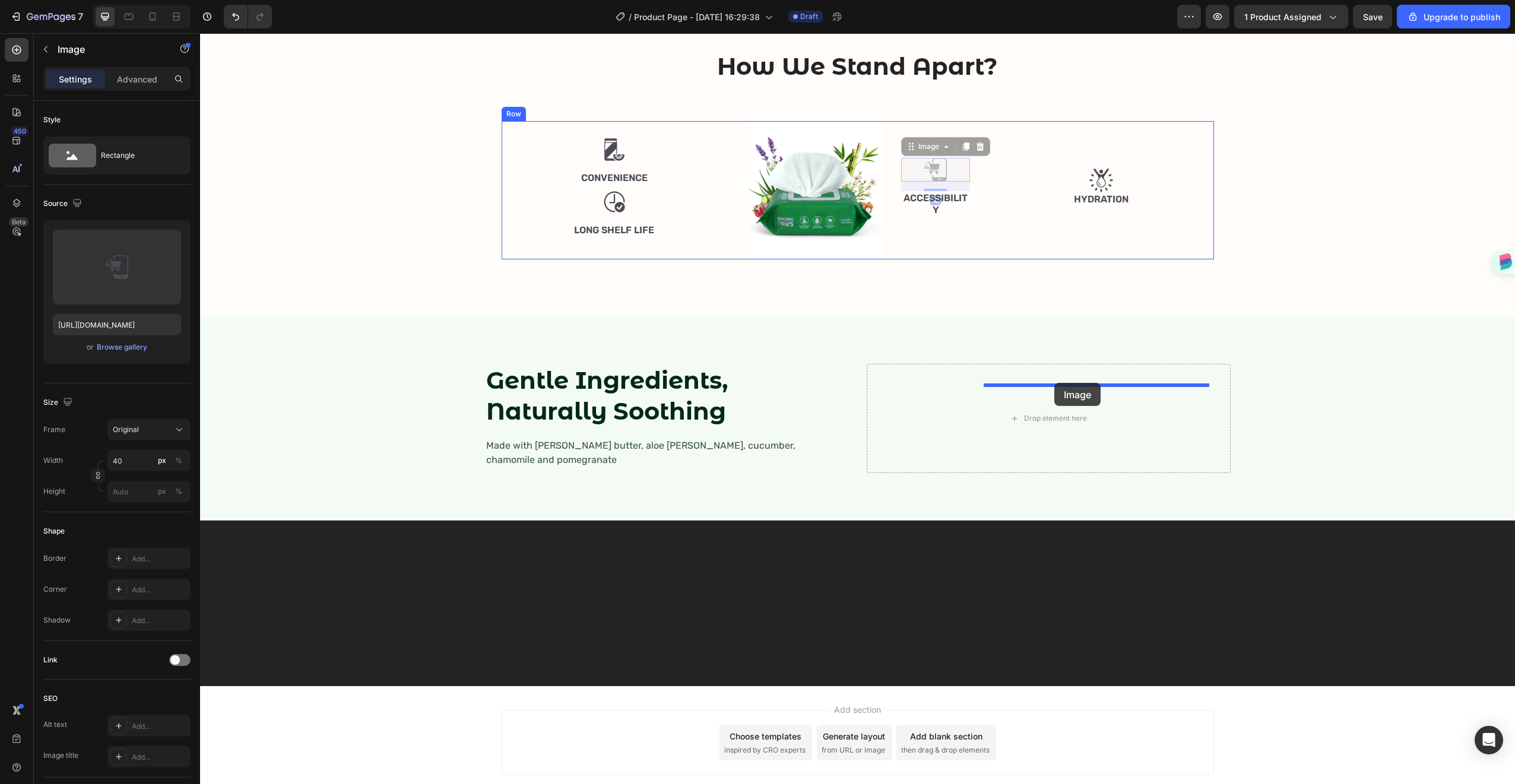
drag, startPoint x: 927, startPoint y: 347, endPoint x: 1054, endPoint y: 383, distance: 132.0
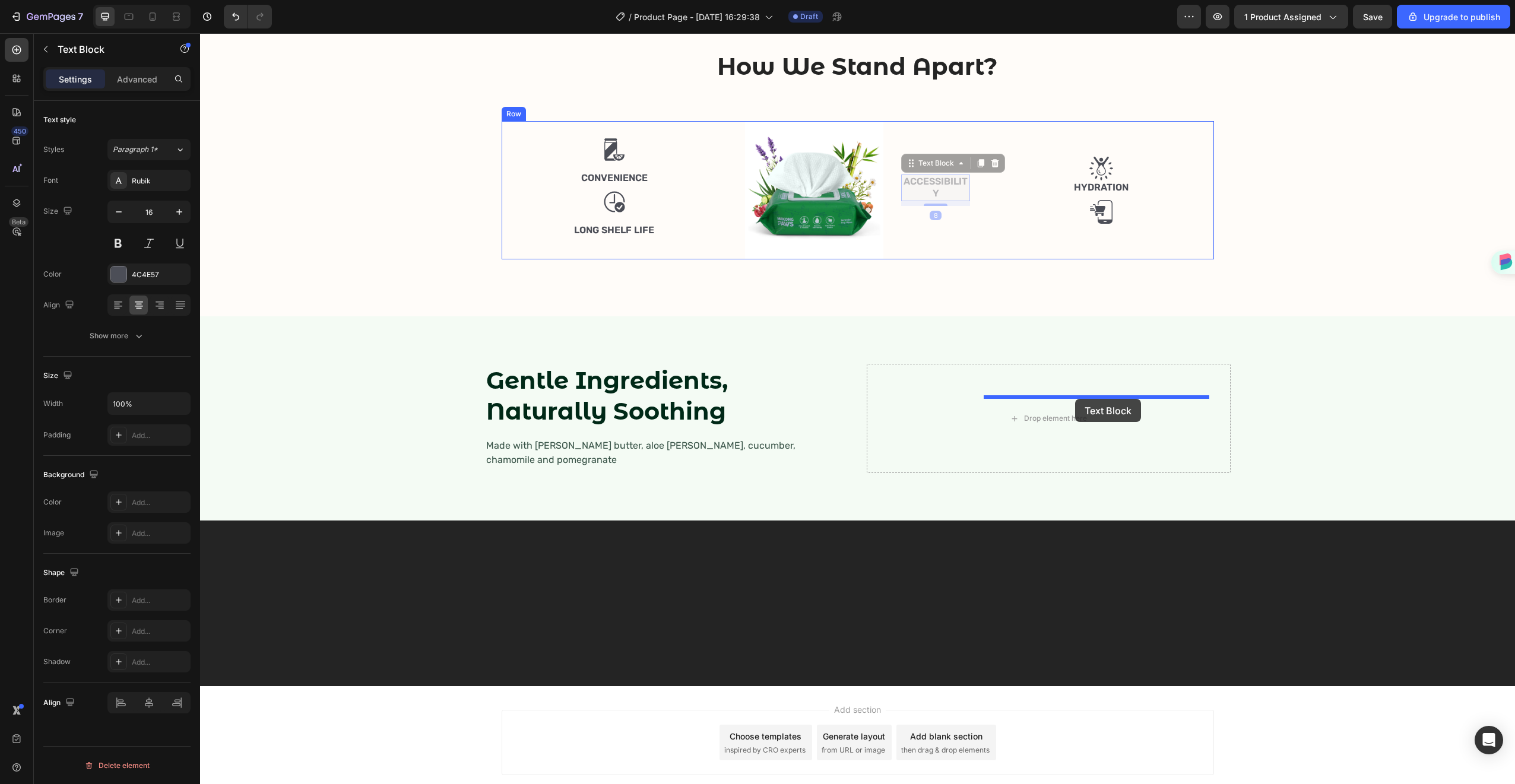
drag, startPoint x: 935, startPoint y: 358, endPoint x: 1075, endPoint y: 399, distance: 145.9
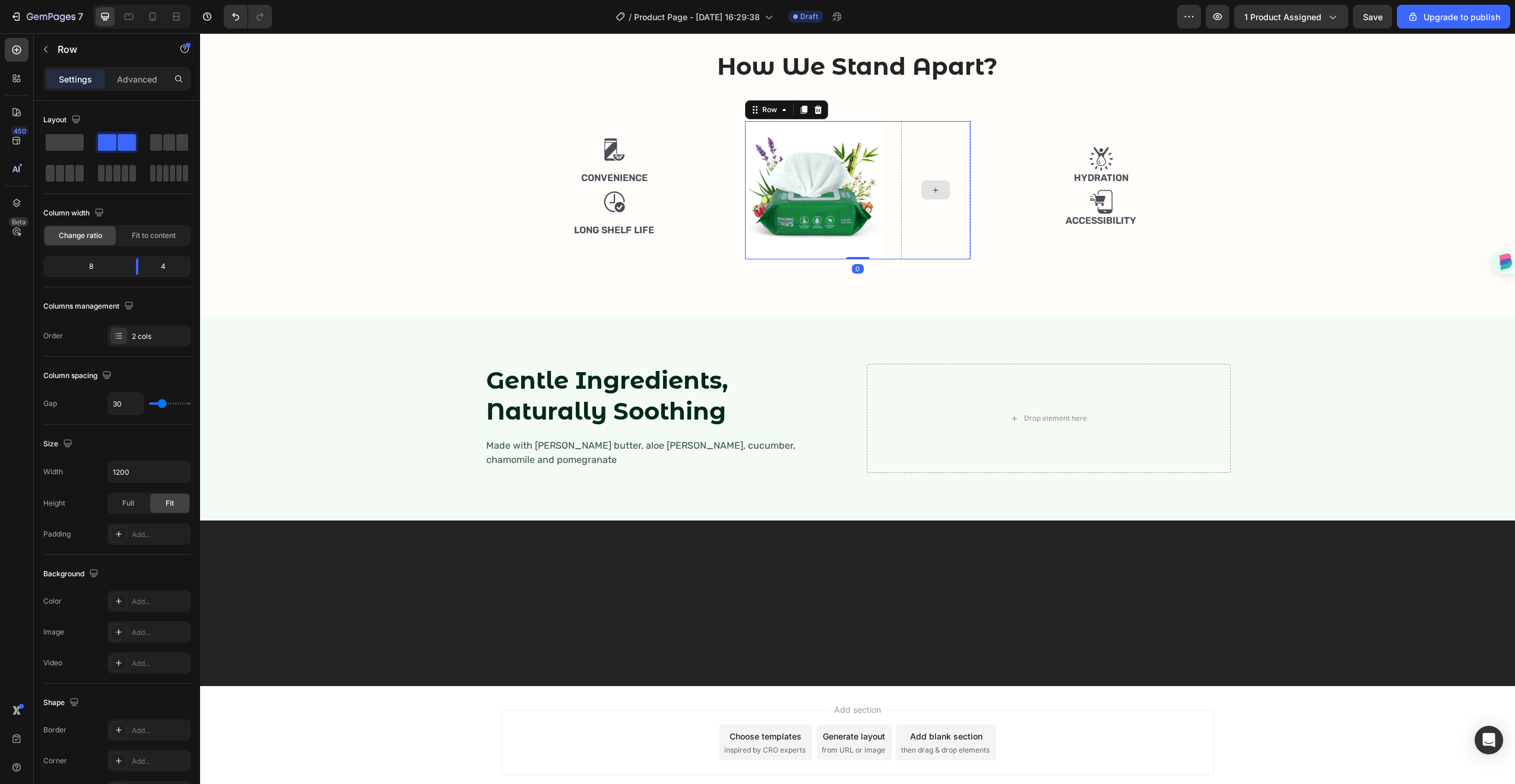
click at [923, 259] on div at bounding box center [936, 190] width 70 height 139
click at [62, 146] on span at bounding box center [64, 142] width 38 height 16
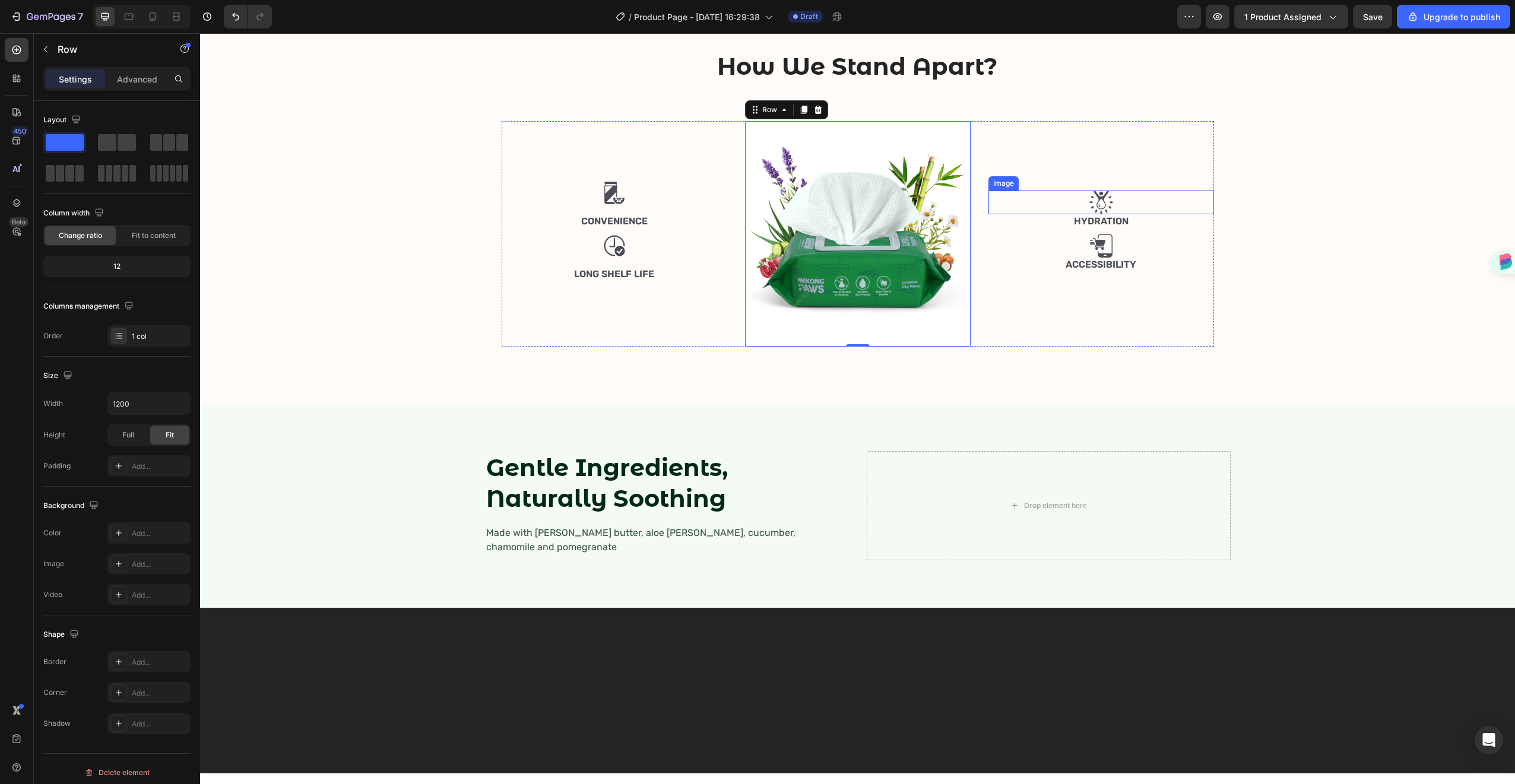
click at [994, 189] on div "Image" at bounding box center [1004, 183] width 26 height 11
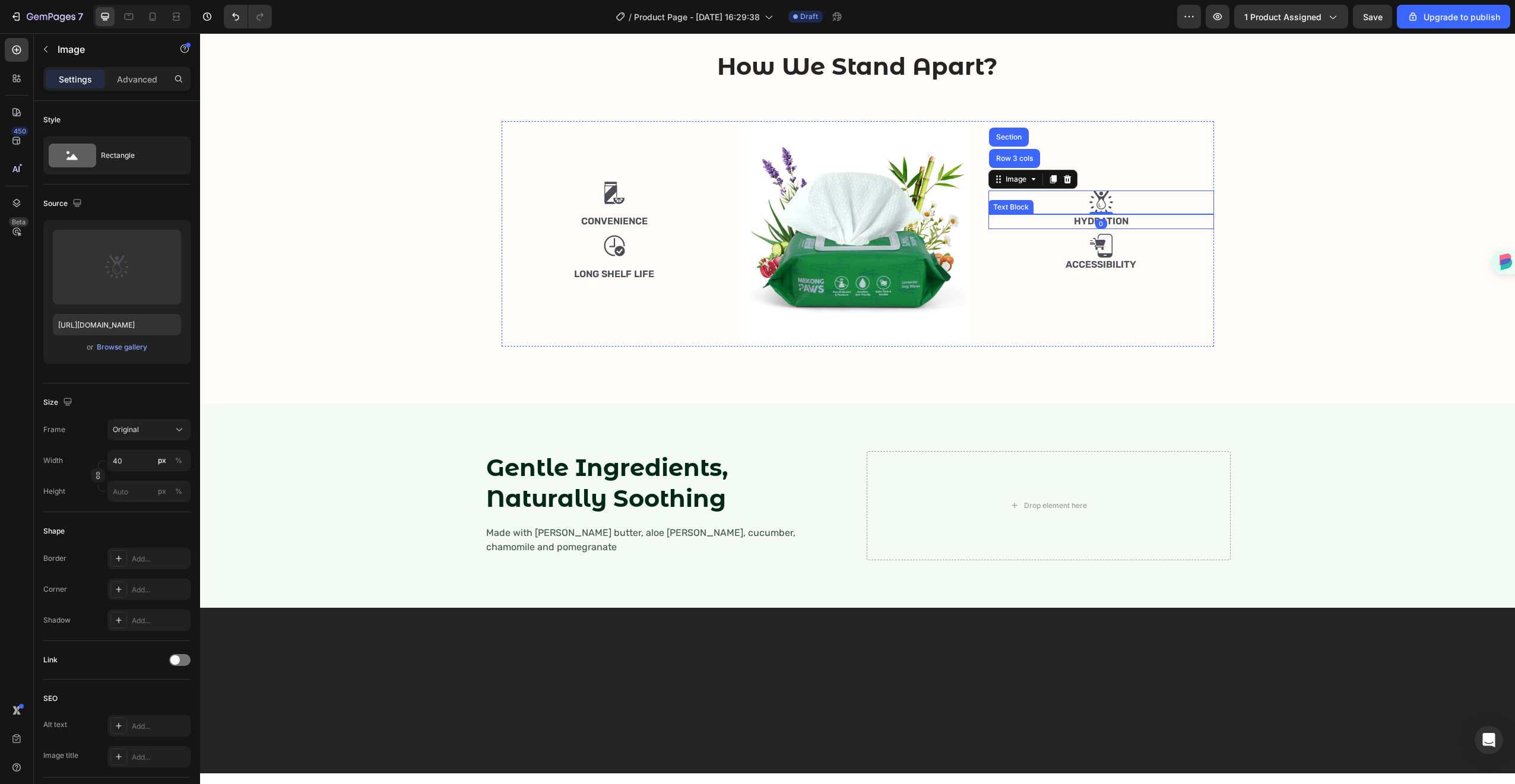
click at [1054, 229] on div "Hydration" at bounding box center [1101, 221] width 225 height 15
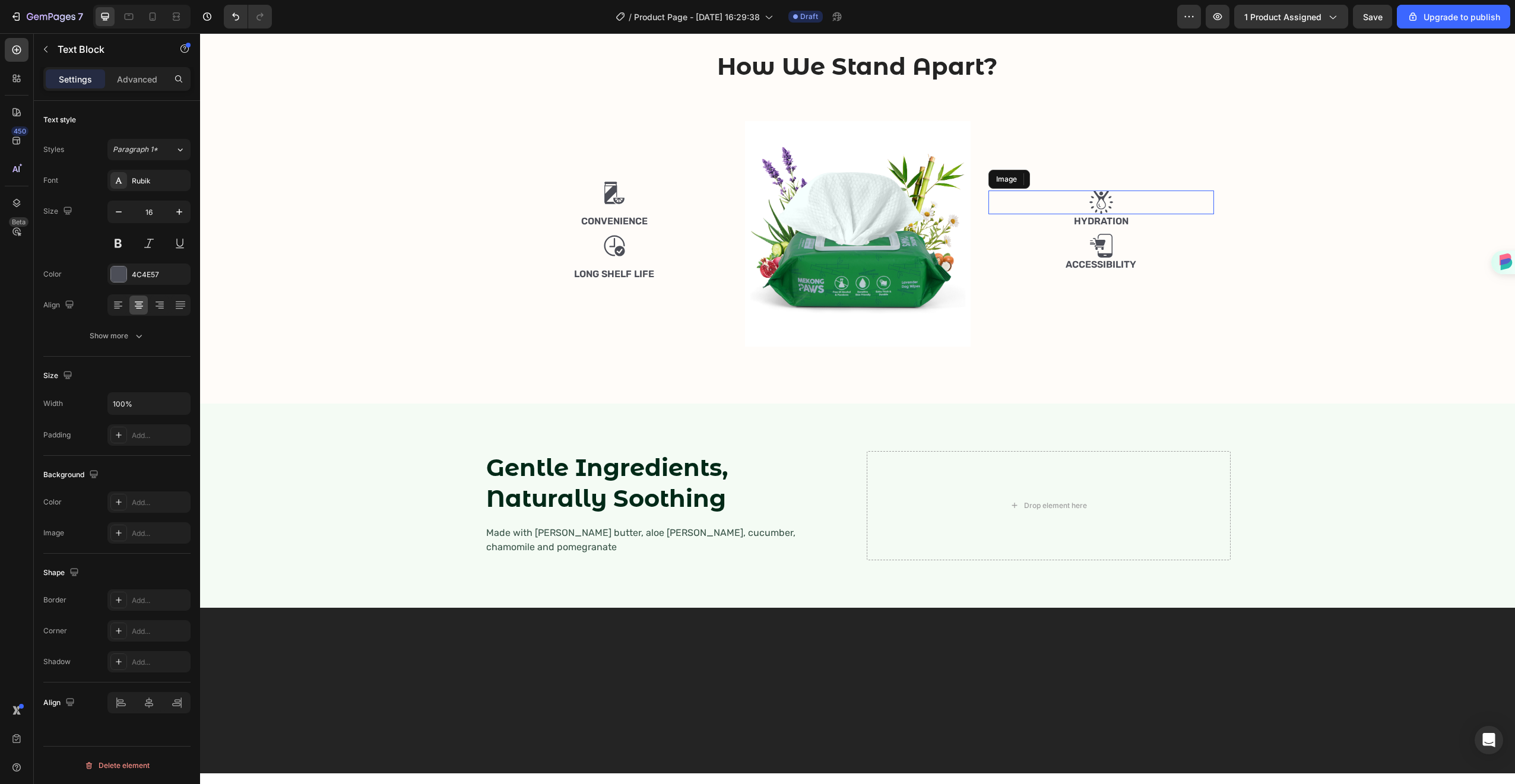
click at [1133, 214] on div at bounding box center [1101, 202] width 225 height 23
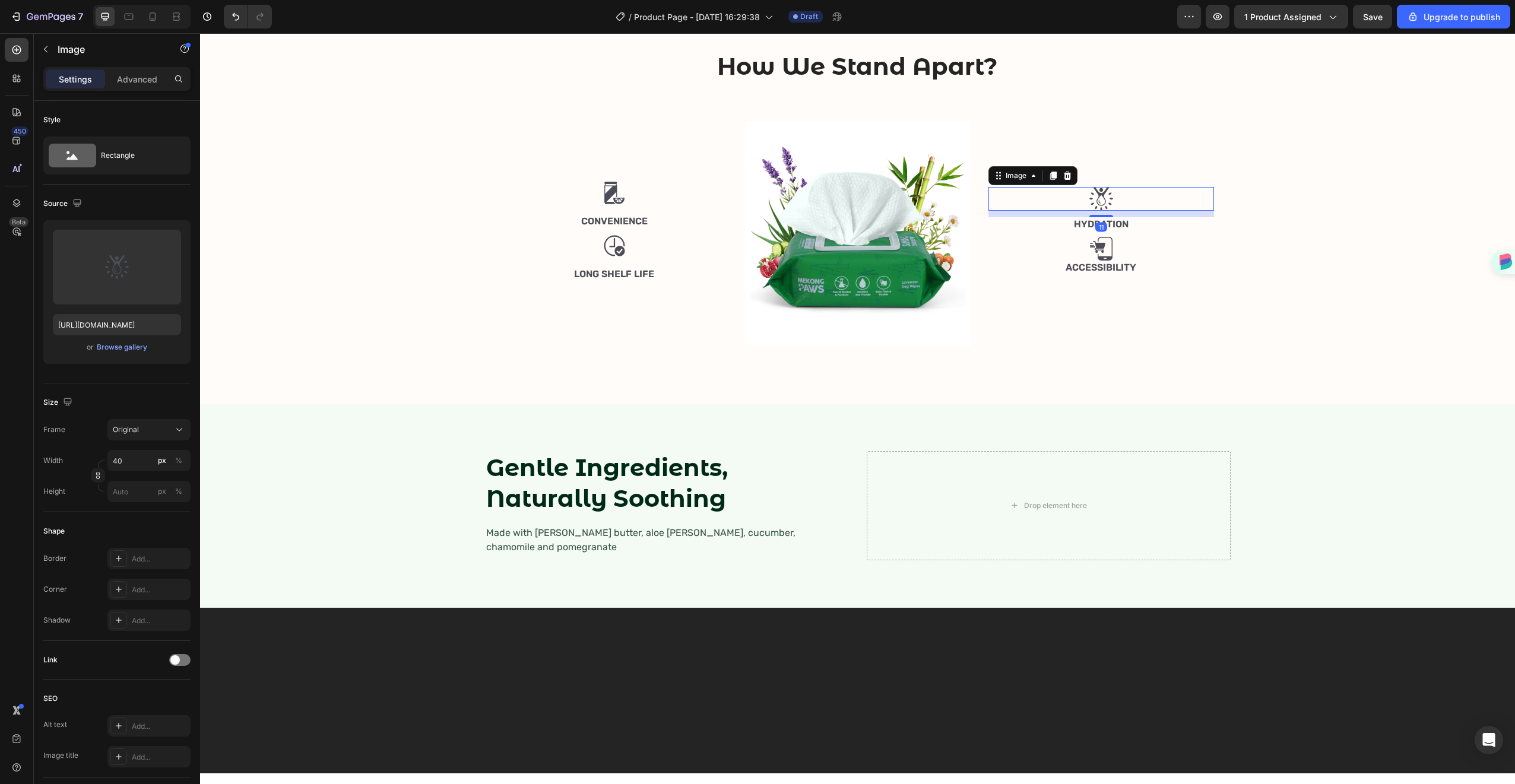
drag, startPoint x: 1103, startPoint y: 387, endPoint x: 1104, endPoint y: 392, distance: 5.1
click at [1104, 347] on div "Image 11 Hydration Text Block Image Accessibility Text Block" at bounding box center [1101, 233] width 225 height 225
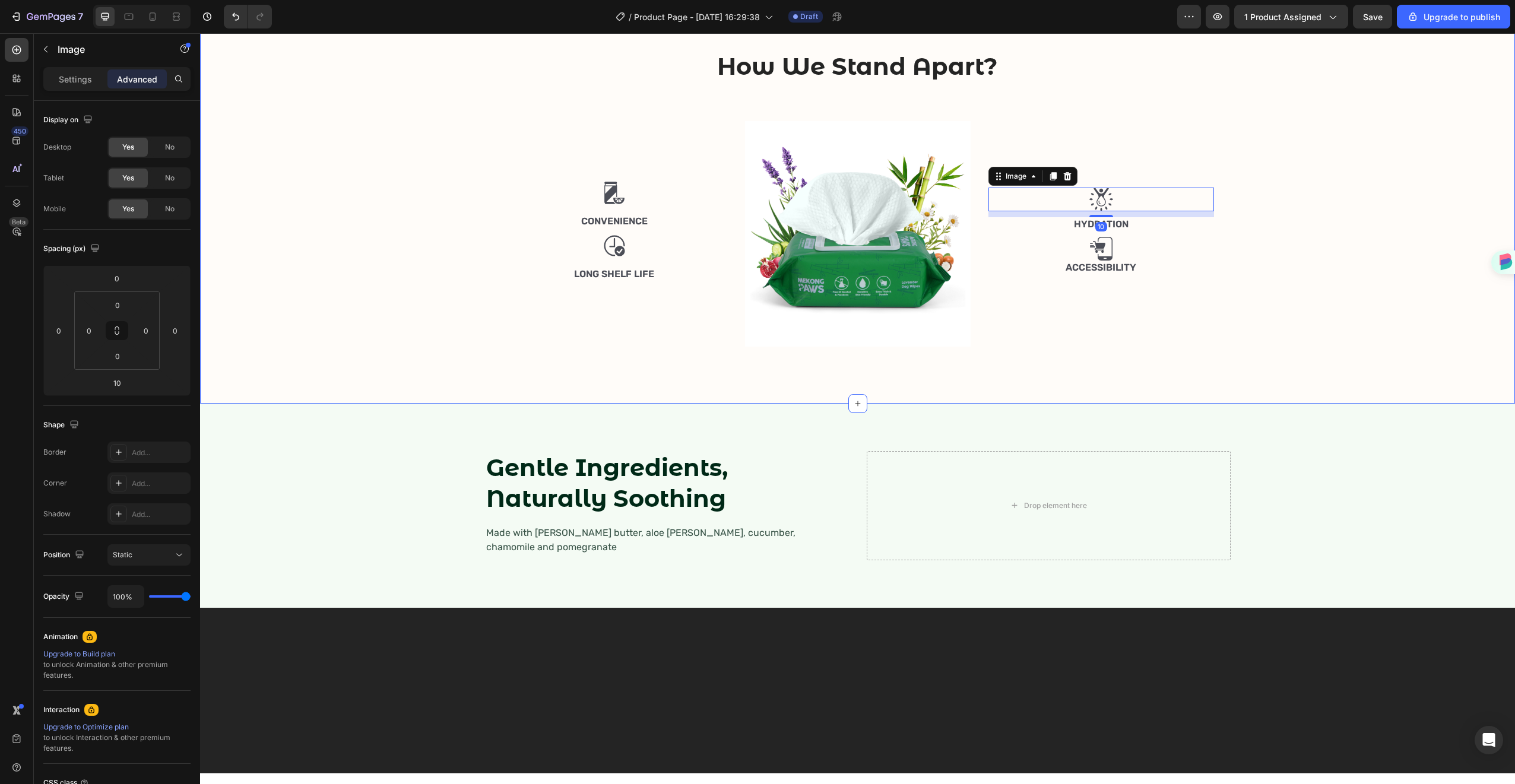
click at [1219, 355] on div "How We Stand Apart? Heading Row Image Convenience Text Block Image Long Shelf L…" at bounding box center [857, 203] width 1297 height 306
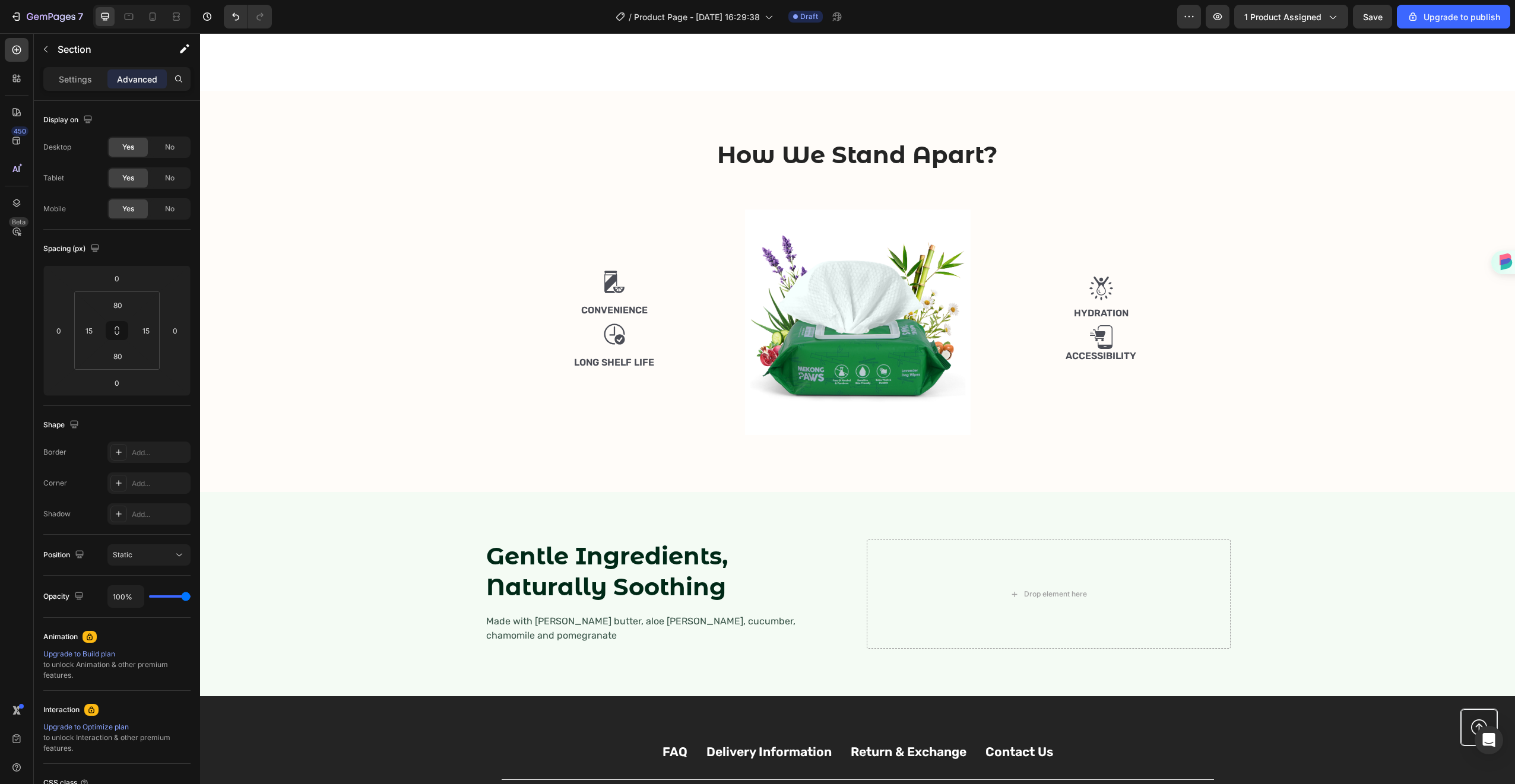
scroll to position [1301, 0]
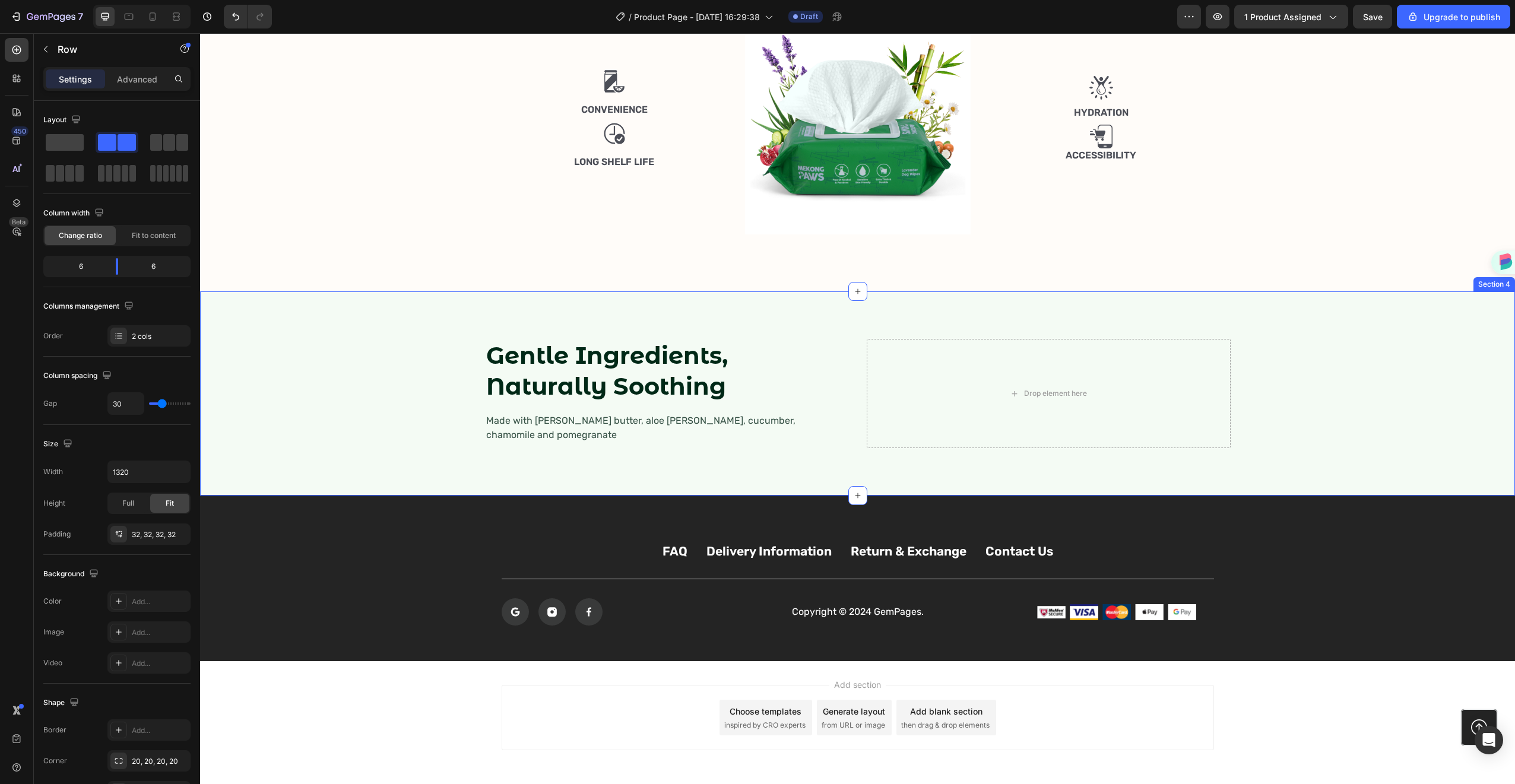
click at [468, 329] on div "Gentle Ingredients, Naturally Soothing Heading Made with shea butter, aloe vera…" at bounding box center [858, 393] width 783 height 147
click at [419, 379] on div "Gentle Ingredients, Naturally Soothing Heading Made with shea butter, aloe vera…" at bounding box center [857, 393] width 1291 height 147
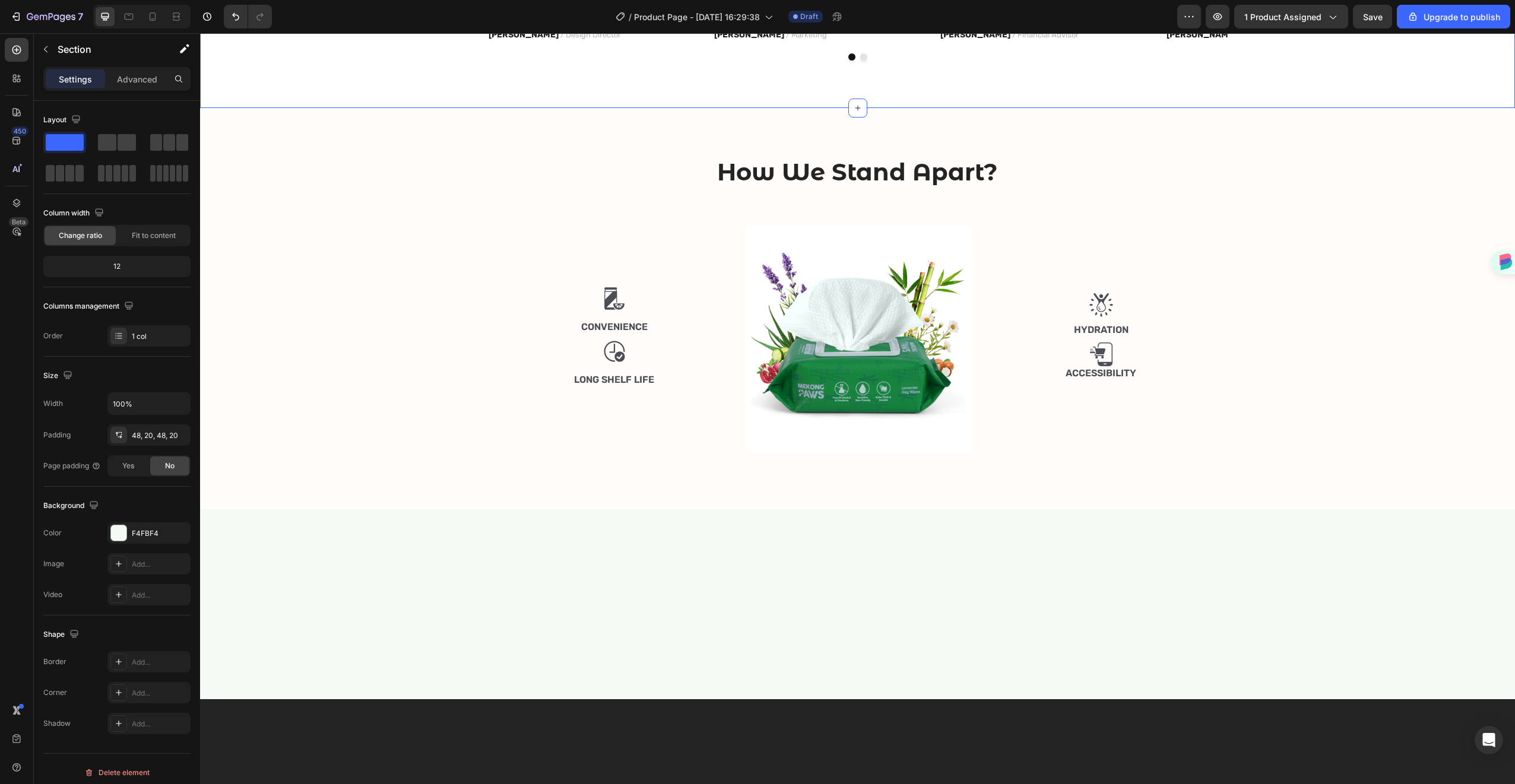
scroll to position [1014, 0]
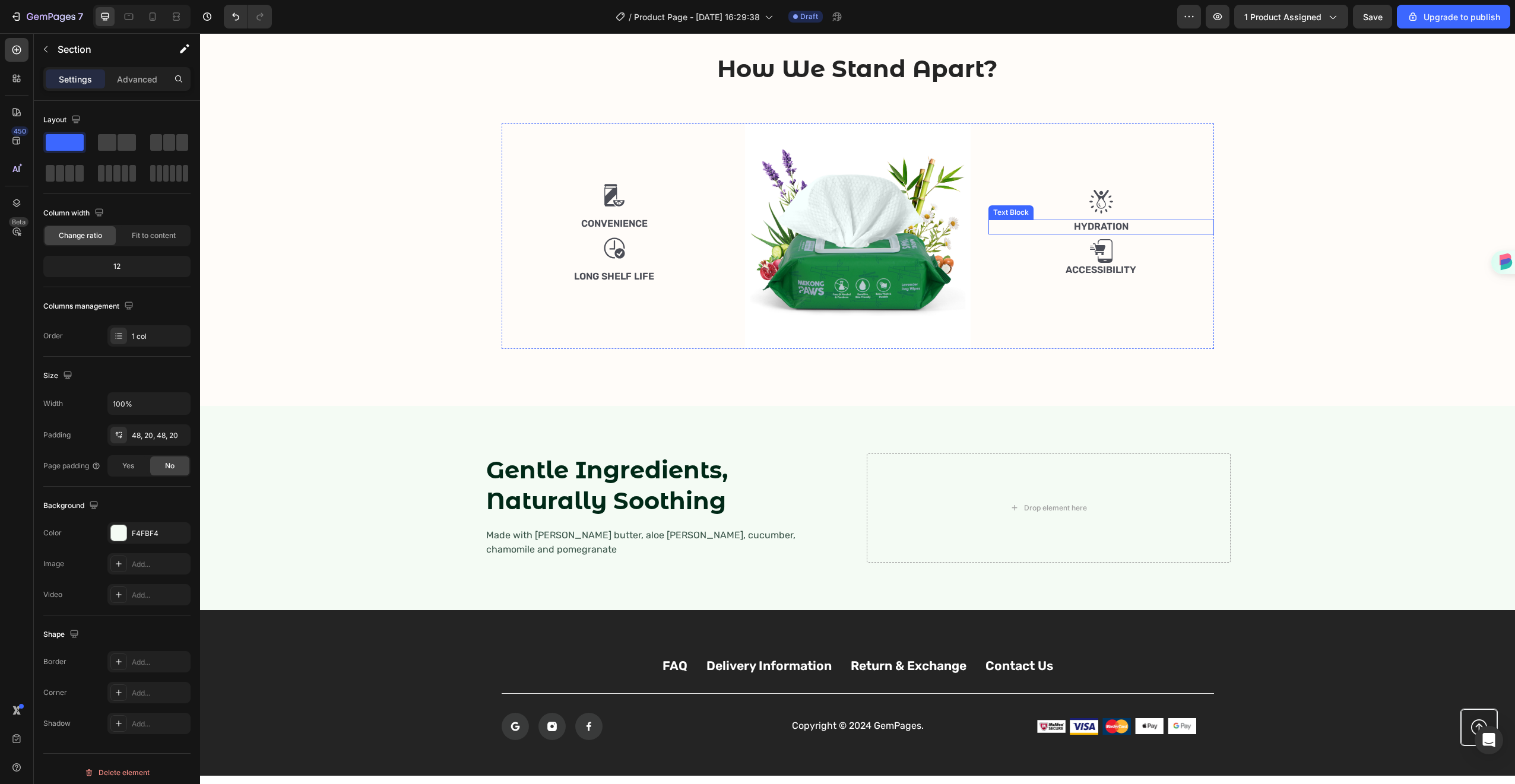
click at [1122, 233] on p "Hydration" at bounding box center [1101, 227] width 223 height 13
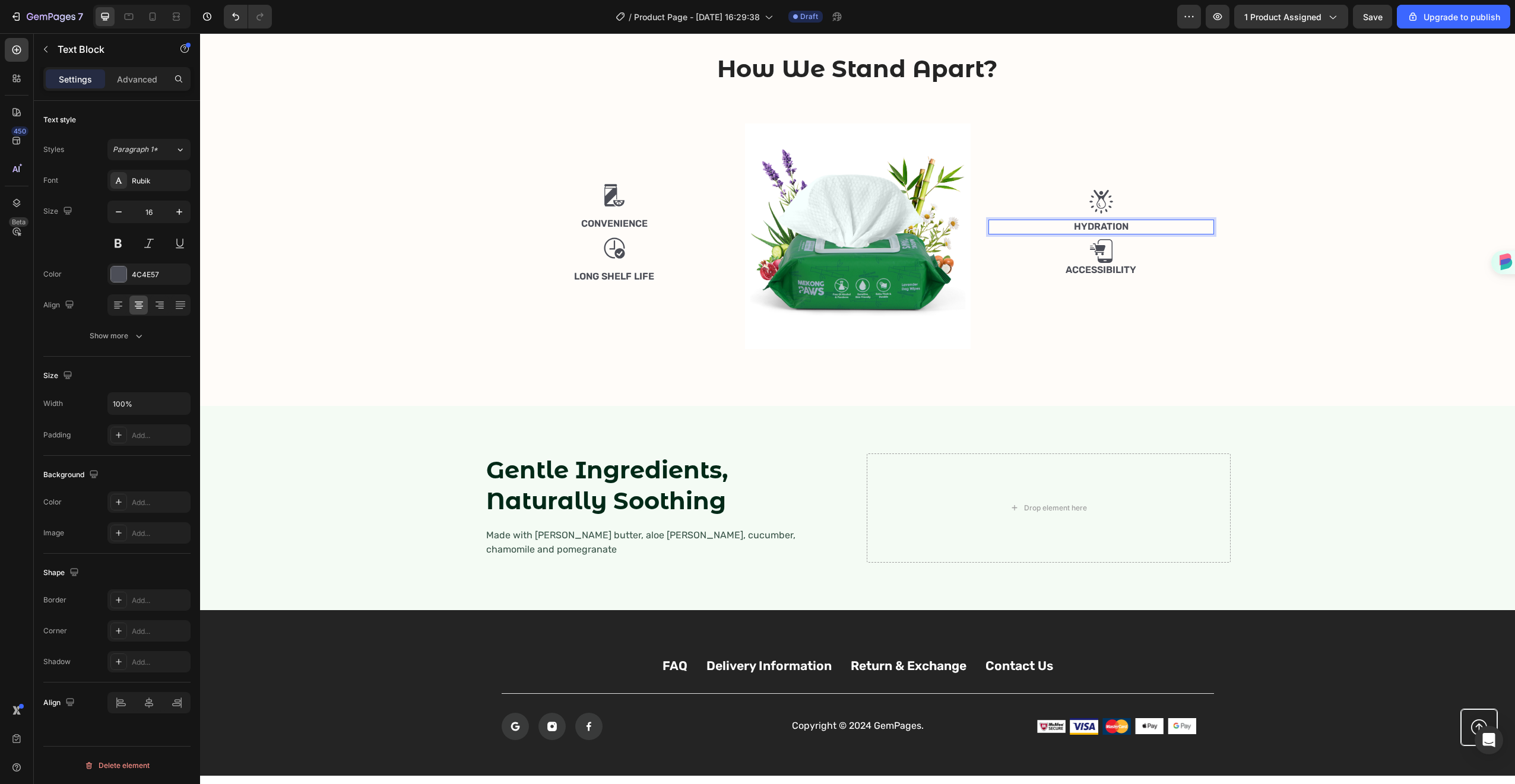
click at [1122, 233] on p "Hydration" at bounding box center [1101, 227] width 223 height 13
click at [1309, 358] on div "How We Stand Apart? Heading Row Image Convenience Text Block Image Long Shelf L…" at bounding box center [857, 205] width 1297 height 306
click at [1107, 233] on p "Gentle Ingredients" at bounding box center [1101, 227] width 223 height 13
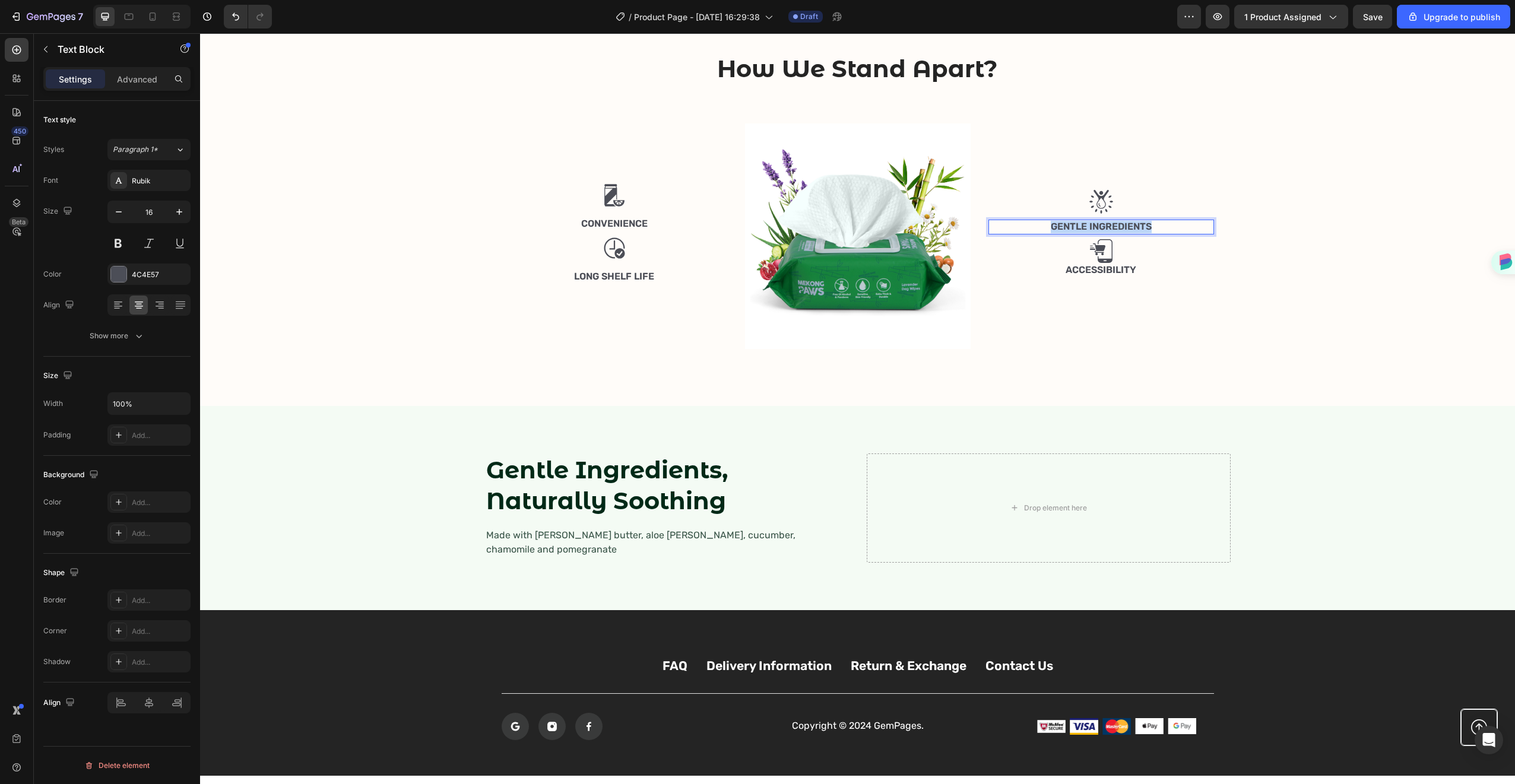
click at [1107, 233] on p "Gentle Ingredients" at bounding box center [1101, 227] width 223 height 13
click at [1113, 235] on div "Rich Text Editor. Editing area: main" at bounding box center [1101, 227] width 225 height 15
click at [1126, 214] on div at bounding box center [1101, 201] width 225 height 23
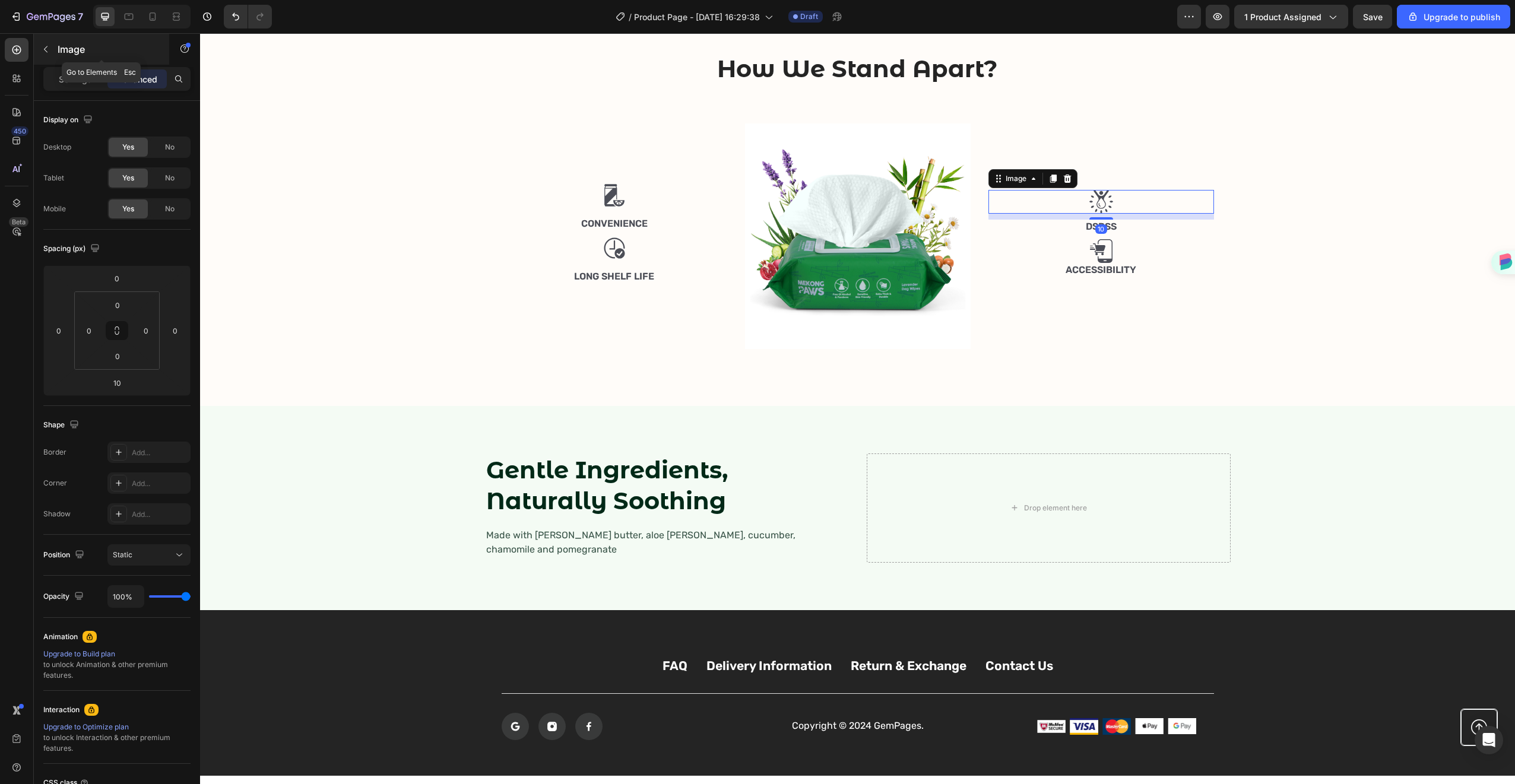
click at [38, 41] on button "button" at bounding box center [45, 49] width 19 height 19
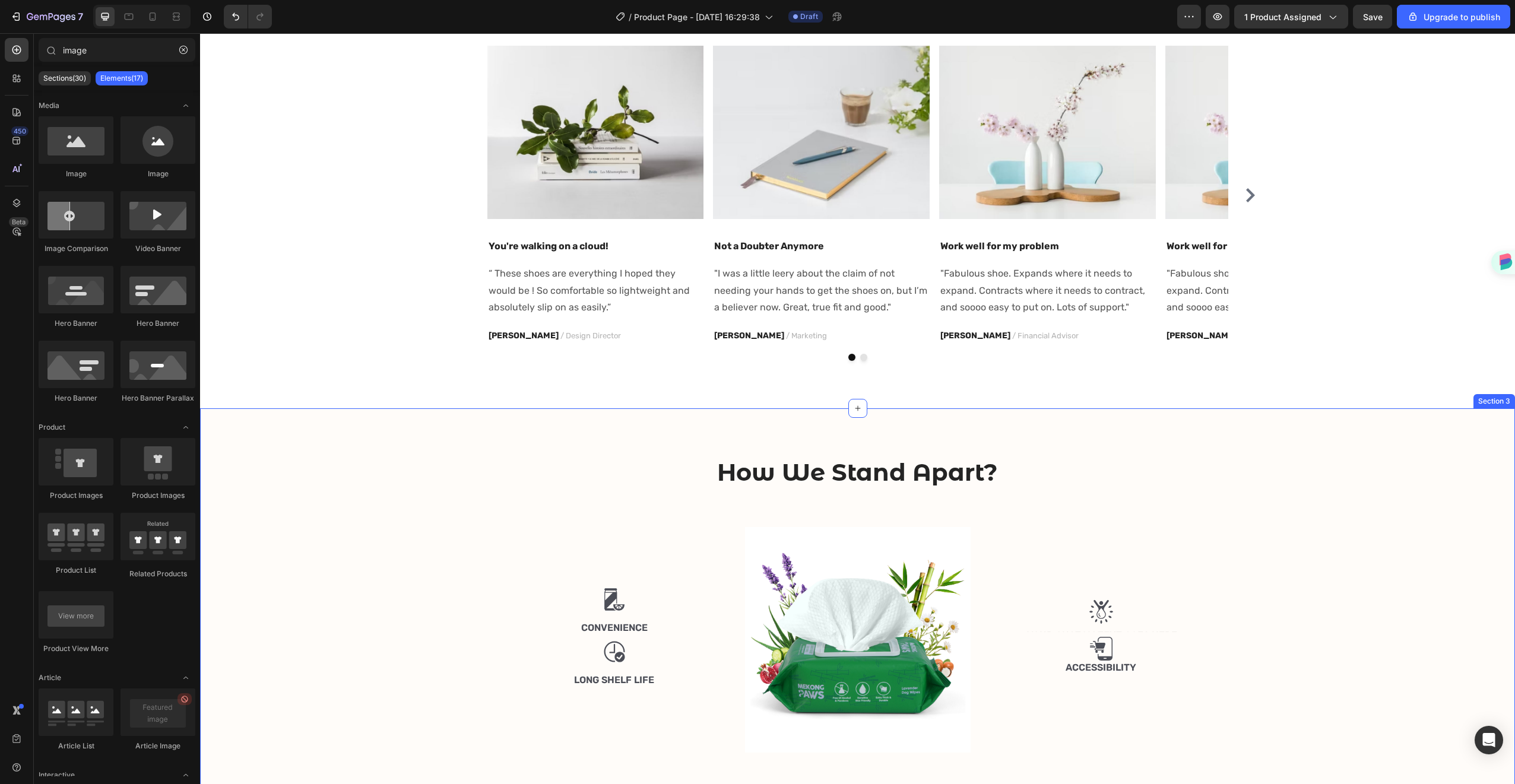
scroll to position [830, 0]
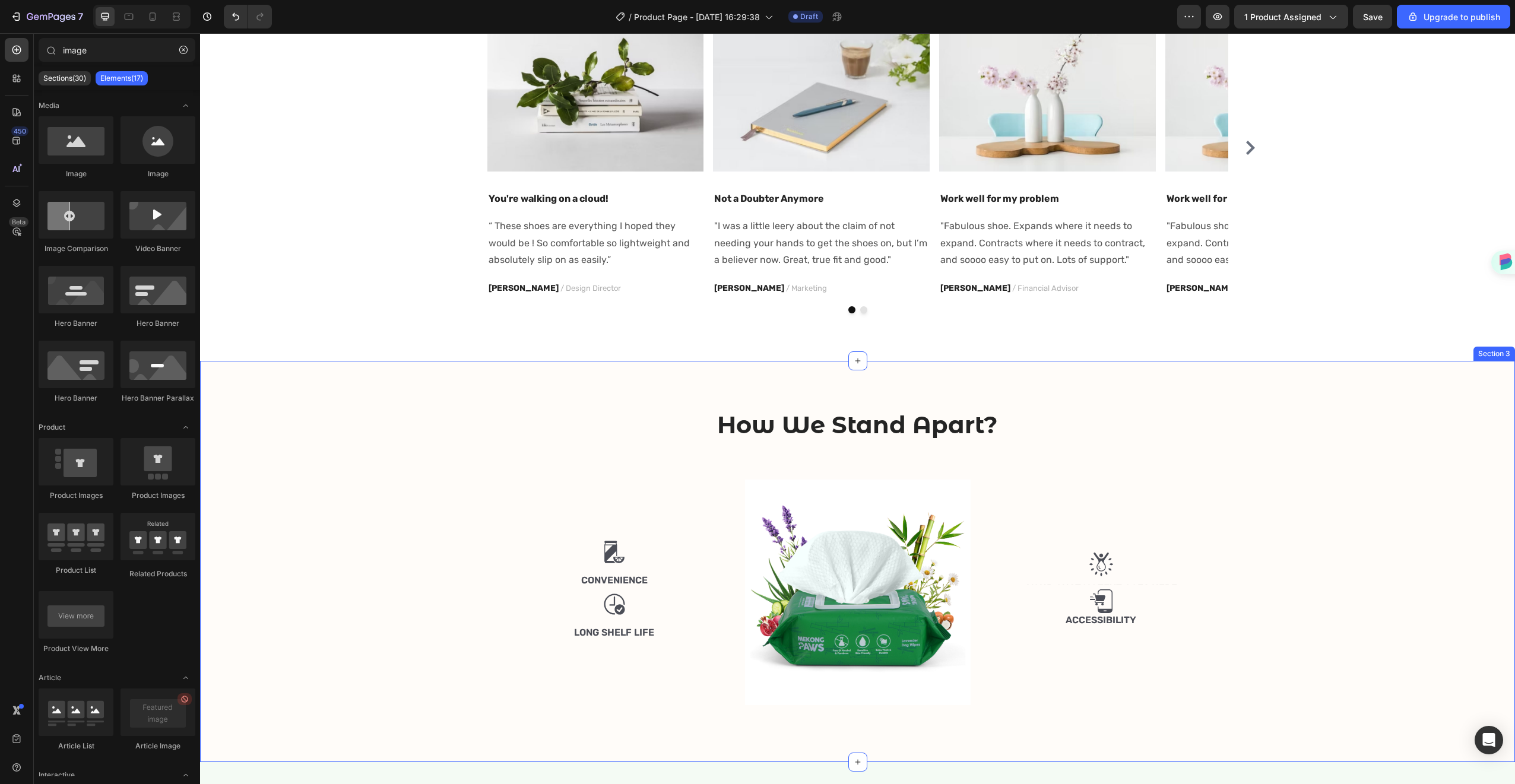
click at [1187, 476] on div "How We Stand Apart? Heading Row Image Convenience Text Block Image Long Shelf L…" at bounding box center [857, 562] width 1297 height 306
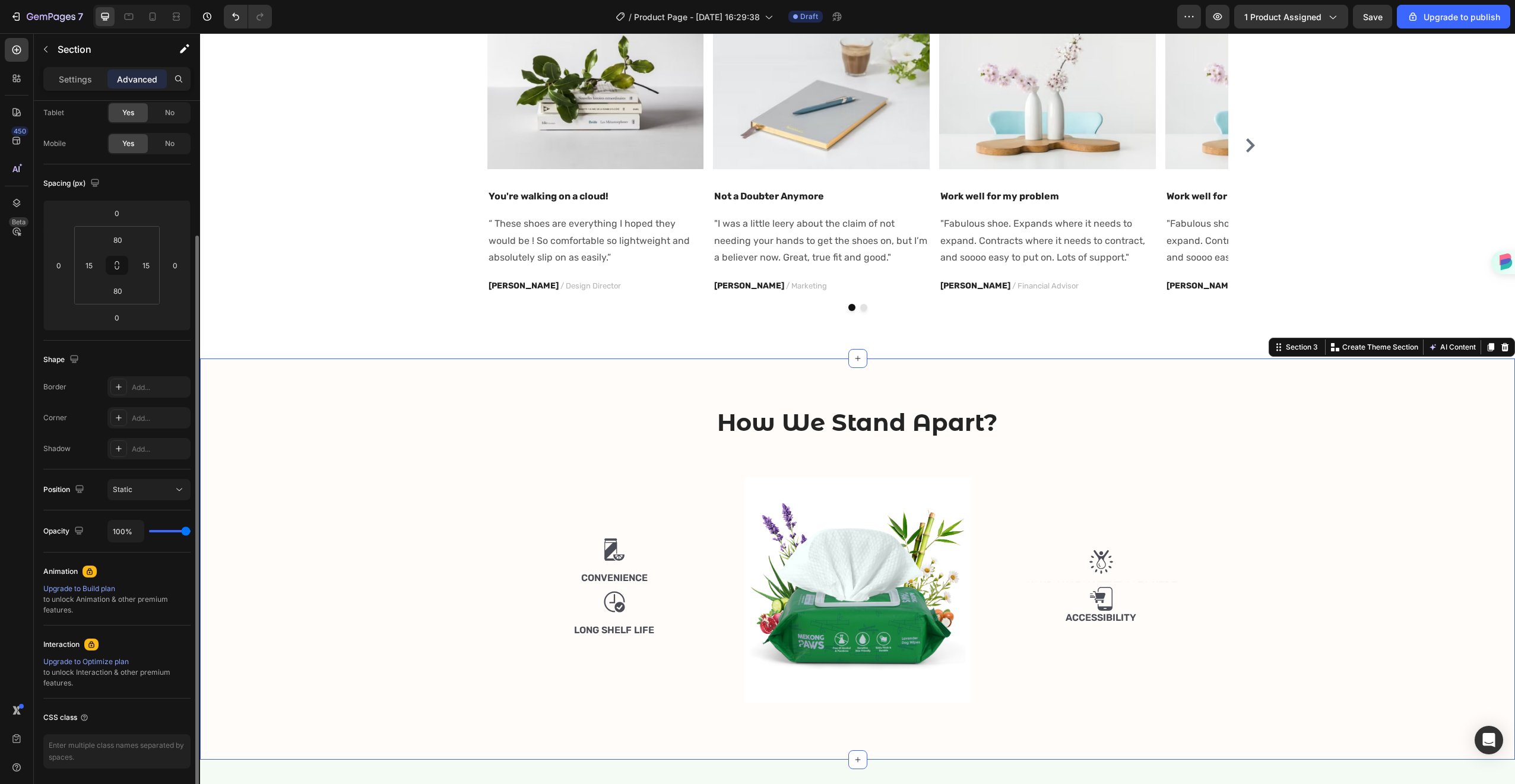
scroll to position [107, 0]
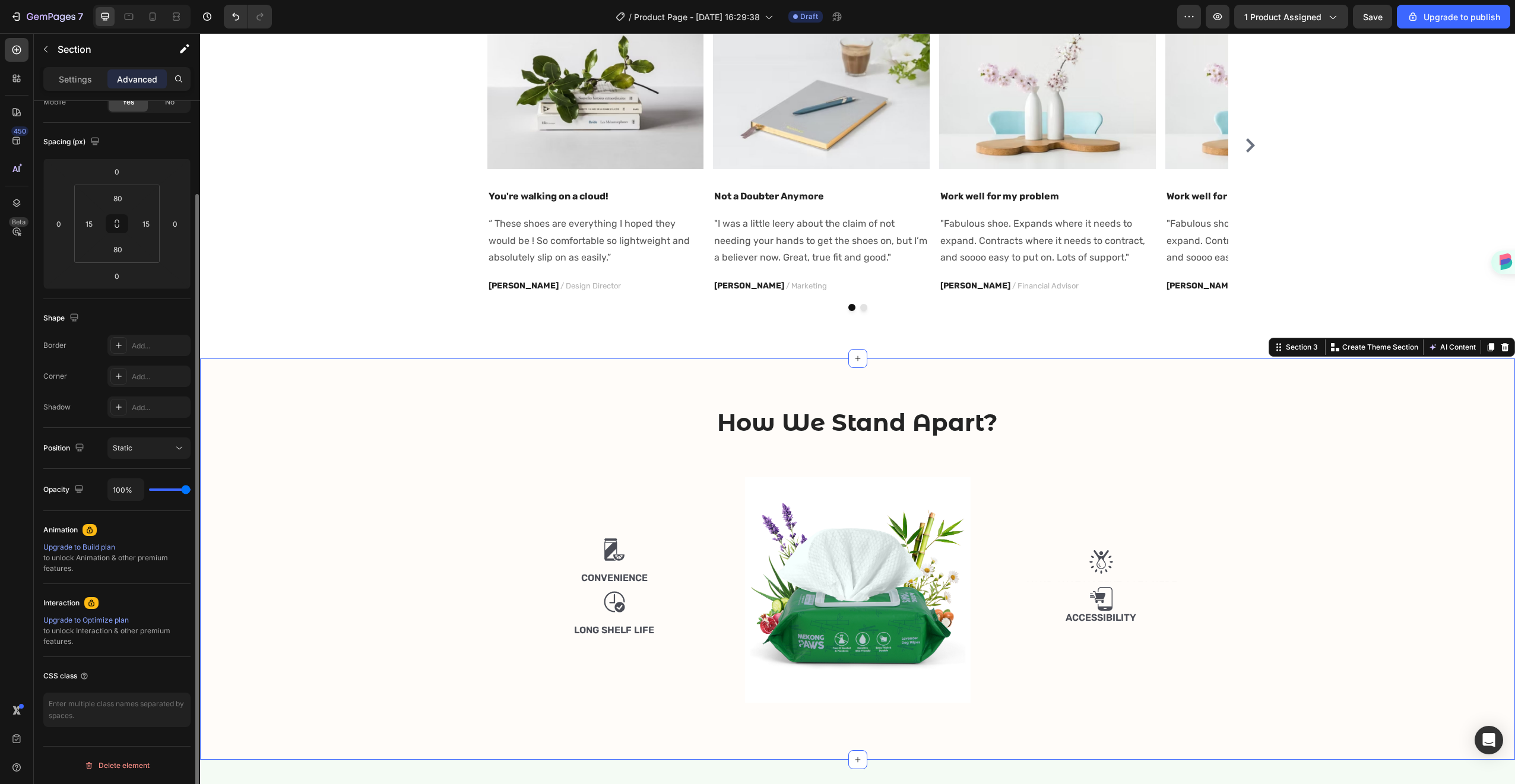
click at [562, 470] on div "How We Stand Apart? Heading Row Image Convenience Text Block Image Long Shelf L…" at bounding box center [857, 559] width 1297 height 306
click at [417, 434] on div "How We Stand Apart? Heading Row Image Convenience Text Block Image Long Shelf L…" at bounding box center [857, 559] width 1297 height 306
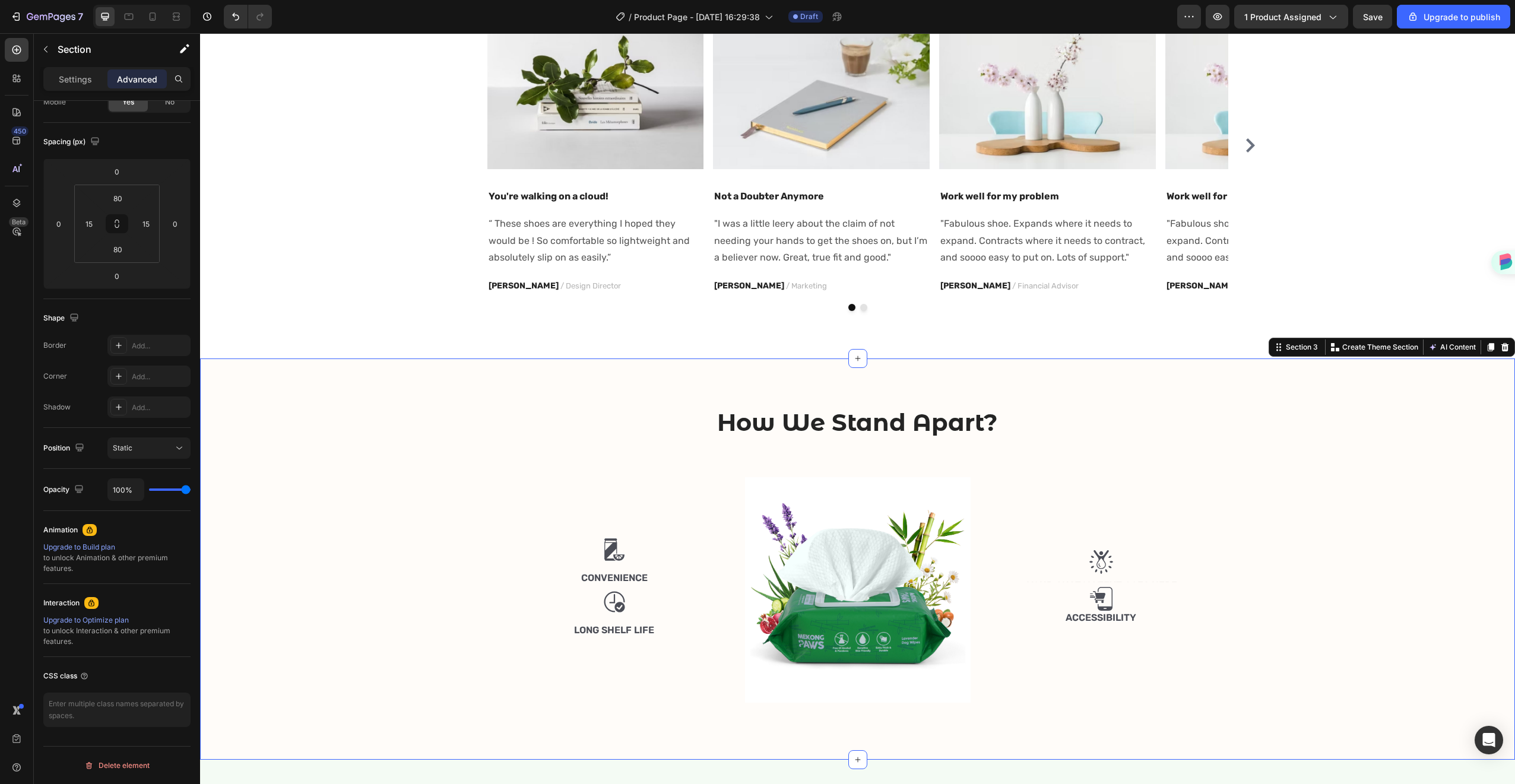
click at [416, 435] on div "How We Stand Apart? Heading Row Image Convenience Text Block Image Long Shelf L…" at bounding box center [857, 559] width 1297 height 306
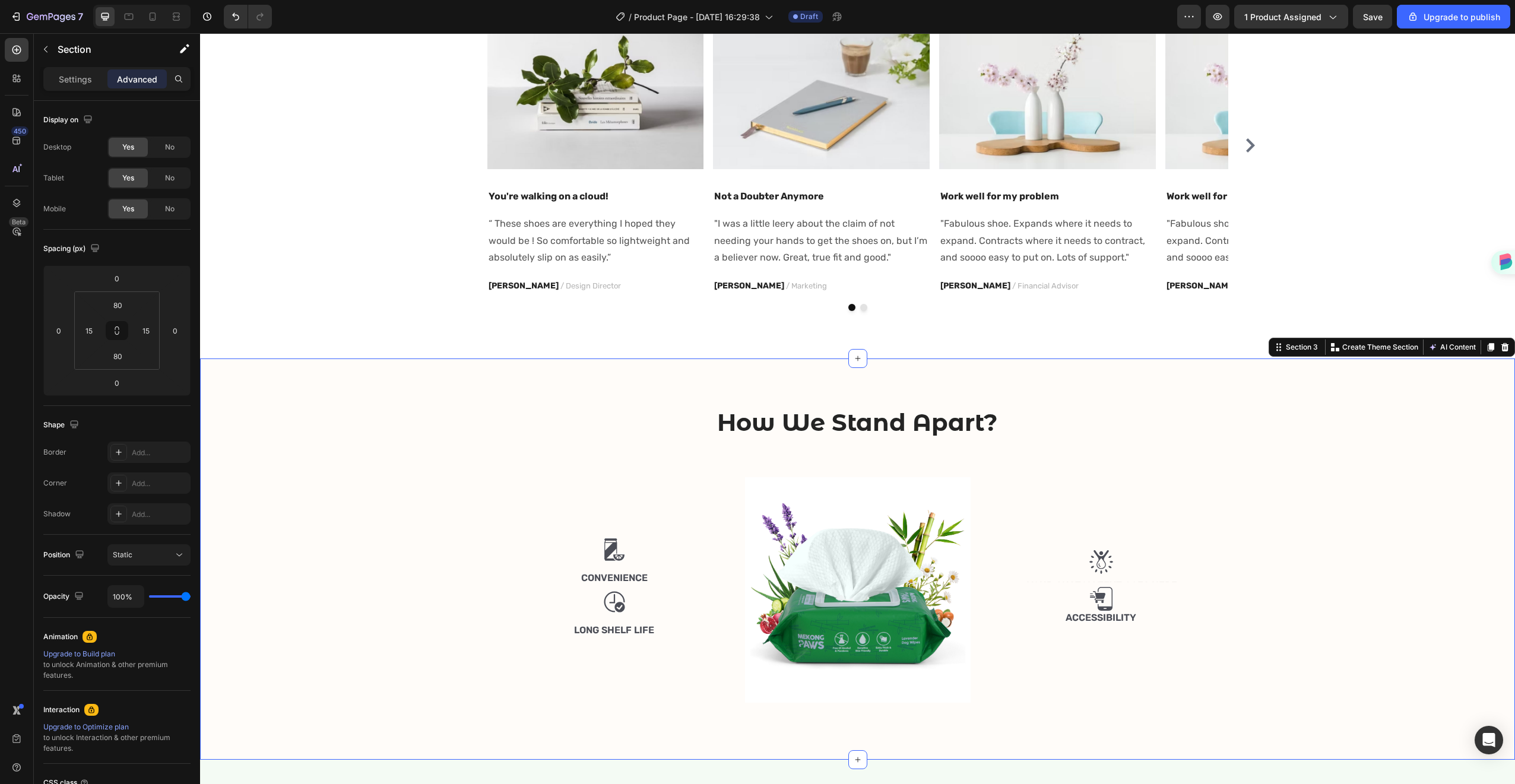
click at [323, 496] on div "How We Stand Apart? Heading Row Image Convenience Text Block Image Long Shelf L…" at bounding box center [857, 559] width 1297 height 306
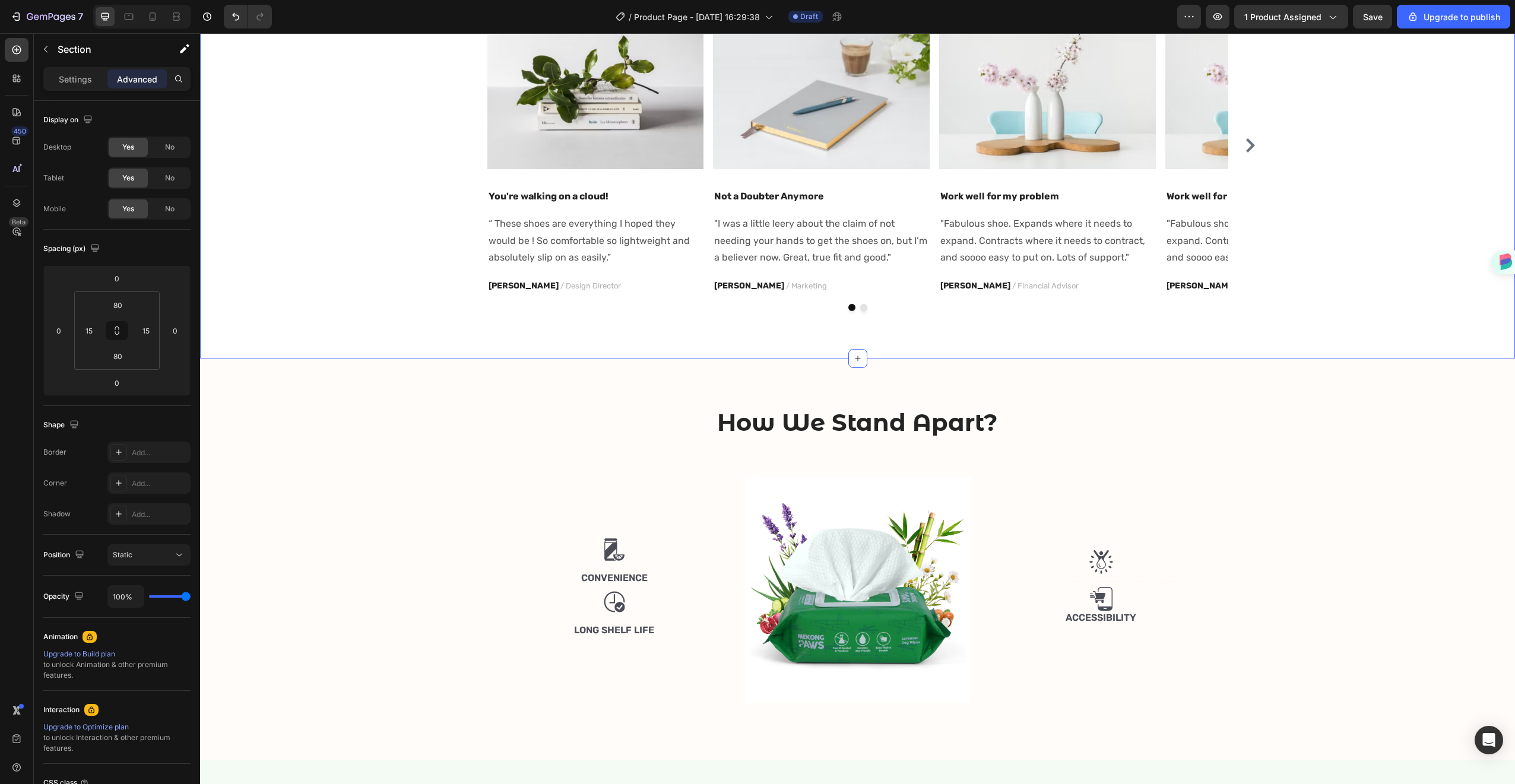
click at [373, 321] on div "Look How Our Fur Friends Enjoy It Heading Icon Icon Icon Icon Icon Icon List Ho…" at bounding box center [857, 108] width 1315 height 502
click at [350, 470] on div "How We Stand Apart? Heading Row Image Convenience Text Block Image Long Shelf L…" at bounding box center [857, 559] width 1297 height 306
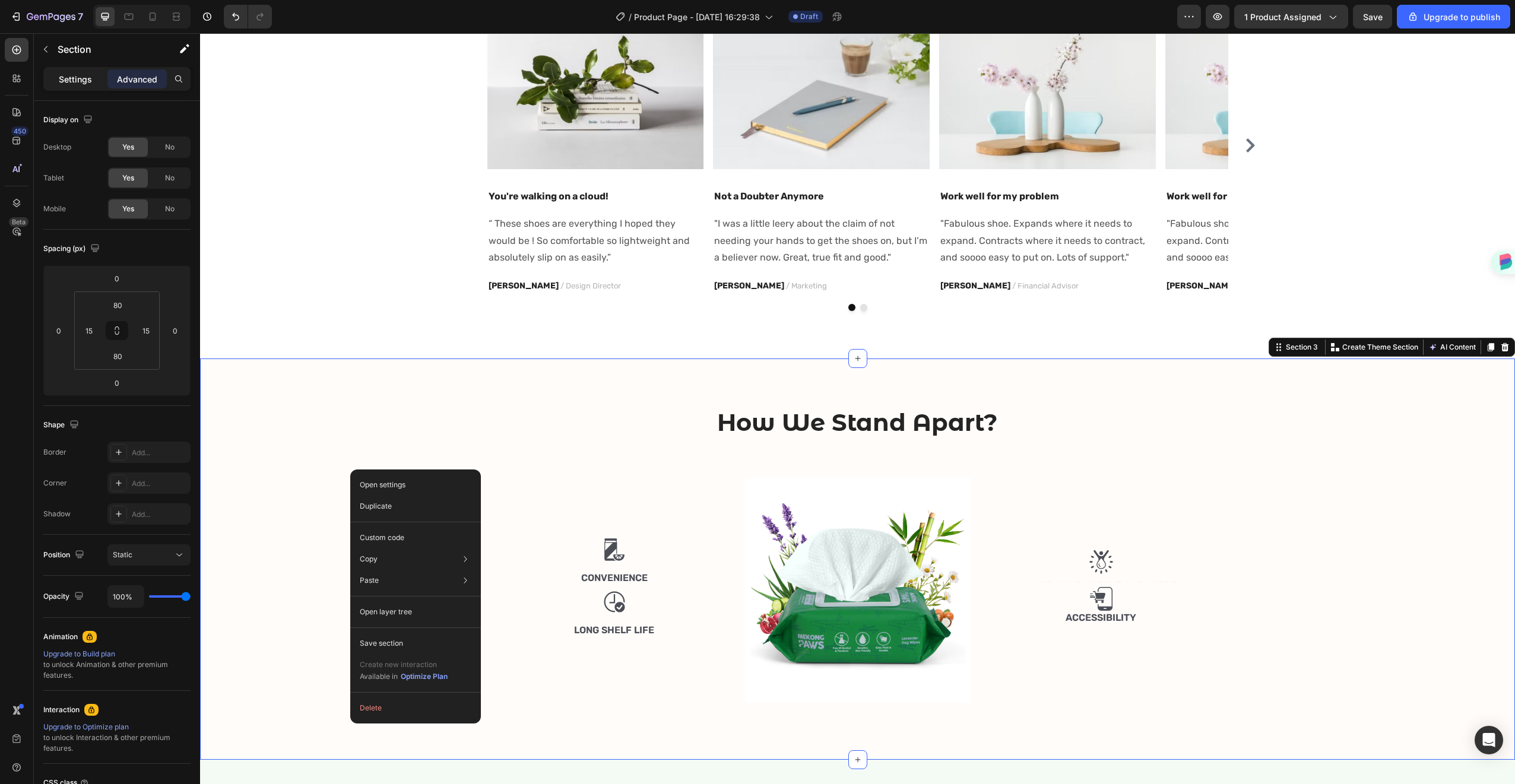
click at [74, 83] on p "Settings" at bounding box center [75, 80] width 33 height 13
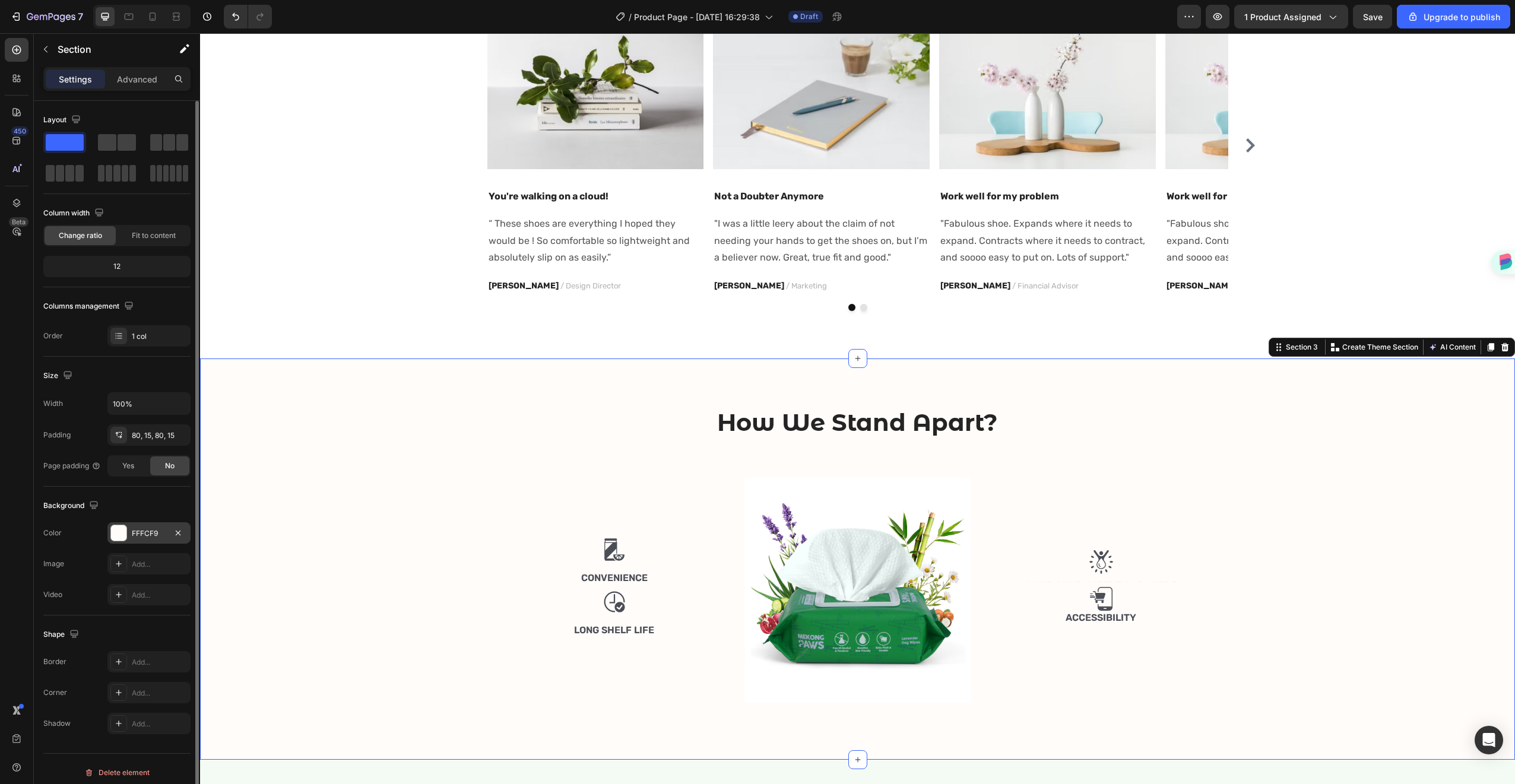
scroll to position [7, 0]
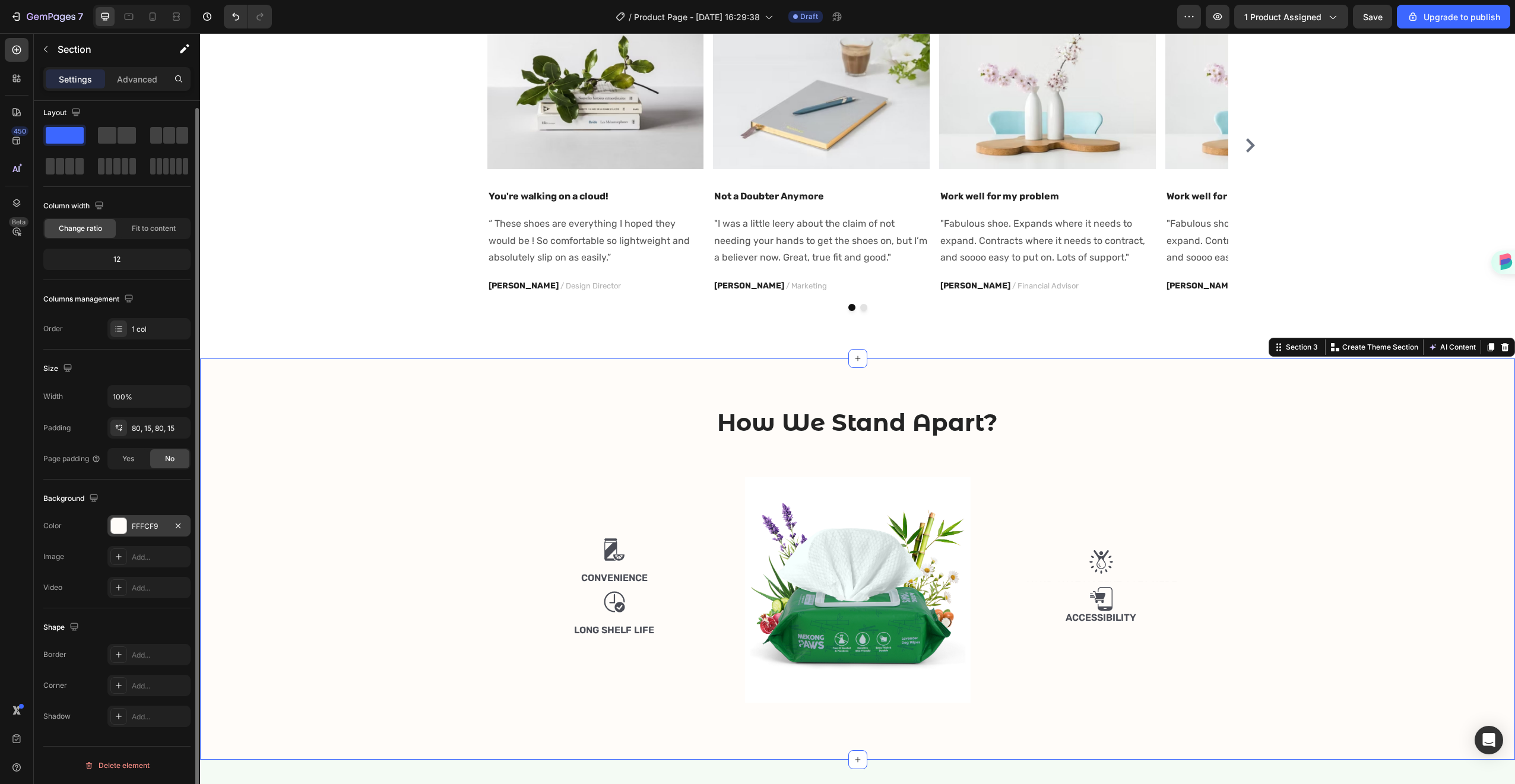
click at [142, 526] on div "FFFCF9" at bounding box center [149, 526] width 34 height 11
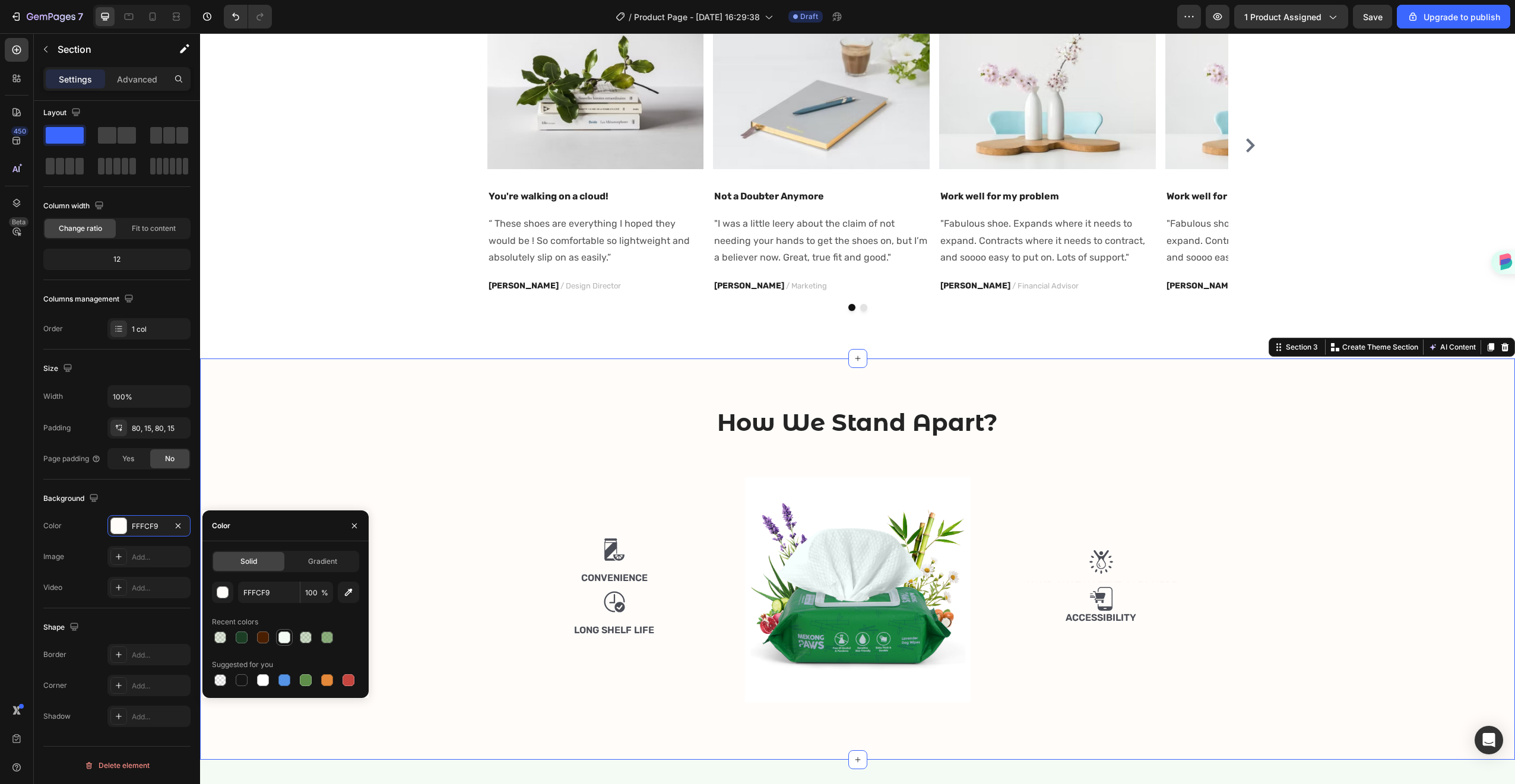
click at [284, 636] on div at bounding box center [284, 638] width 12 height 12
type input "F4FBF4"
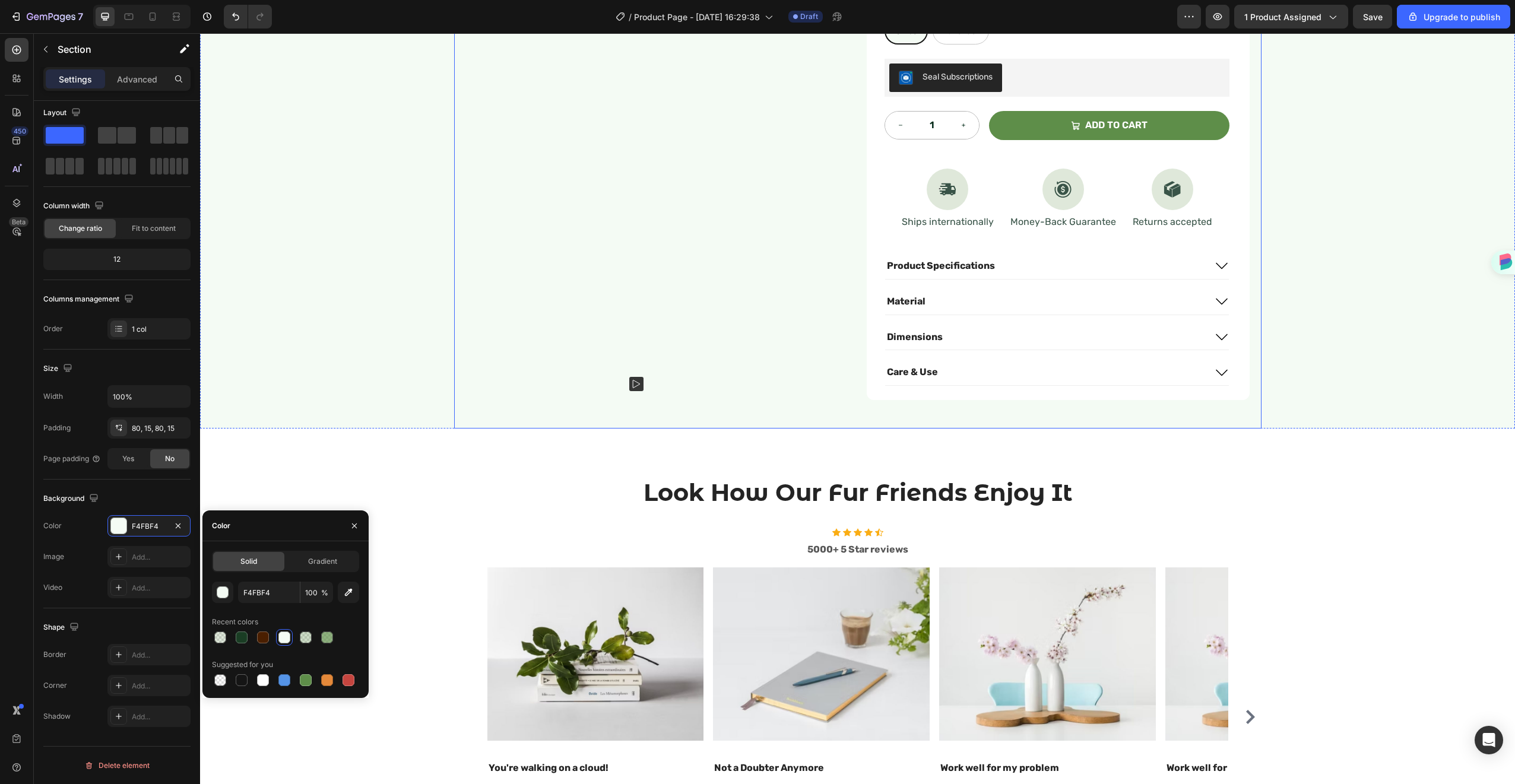
scroll to position [0, 0]
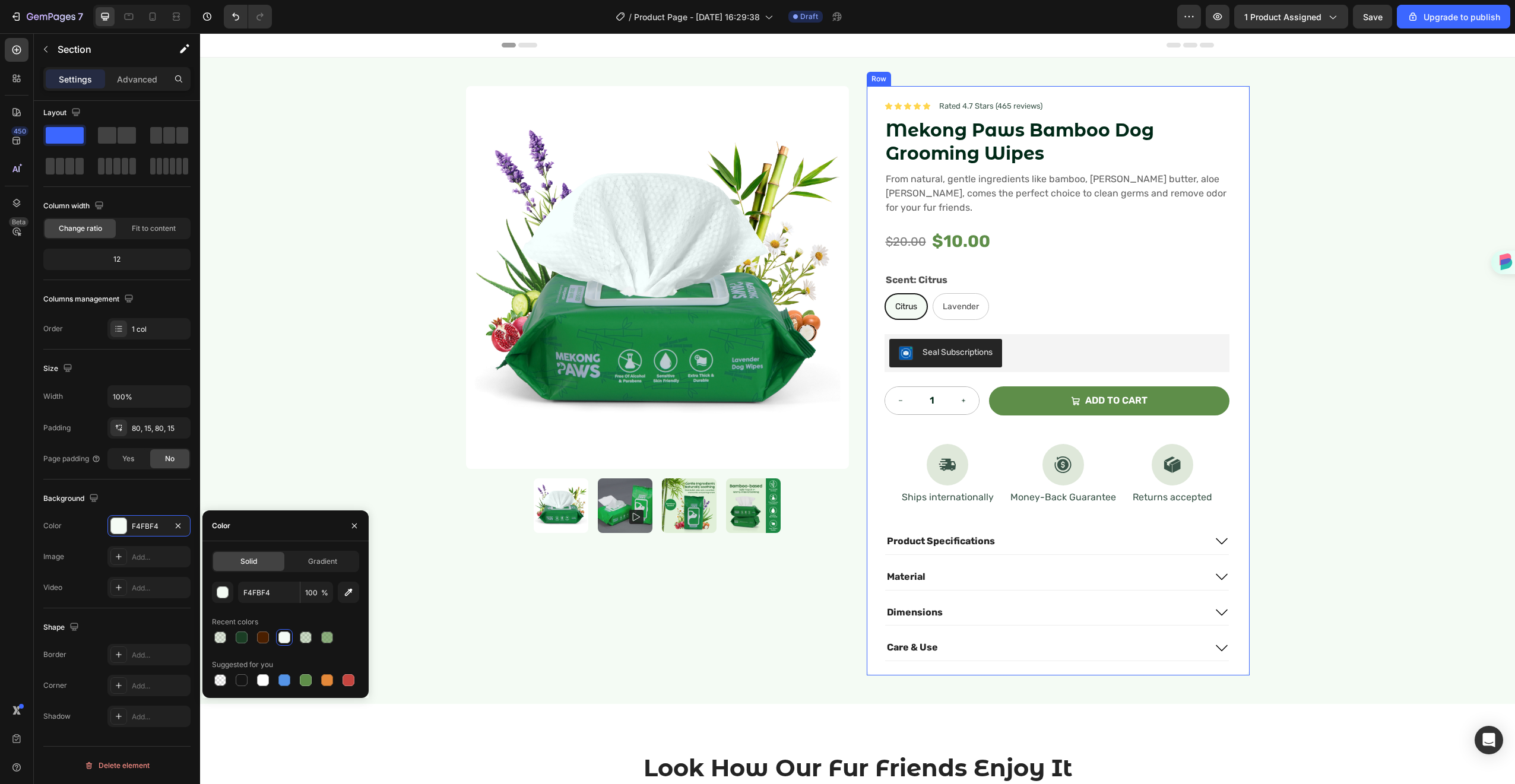
click at [1236, 137] on div "Icon Icon Icon Icon Icon Icon List Rated 4.7 Stars (465 reviews) Text Block Row…" at bounding box center [1058, 380] width 383 height 589
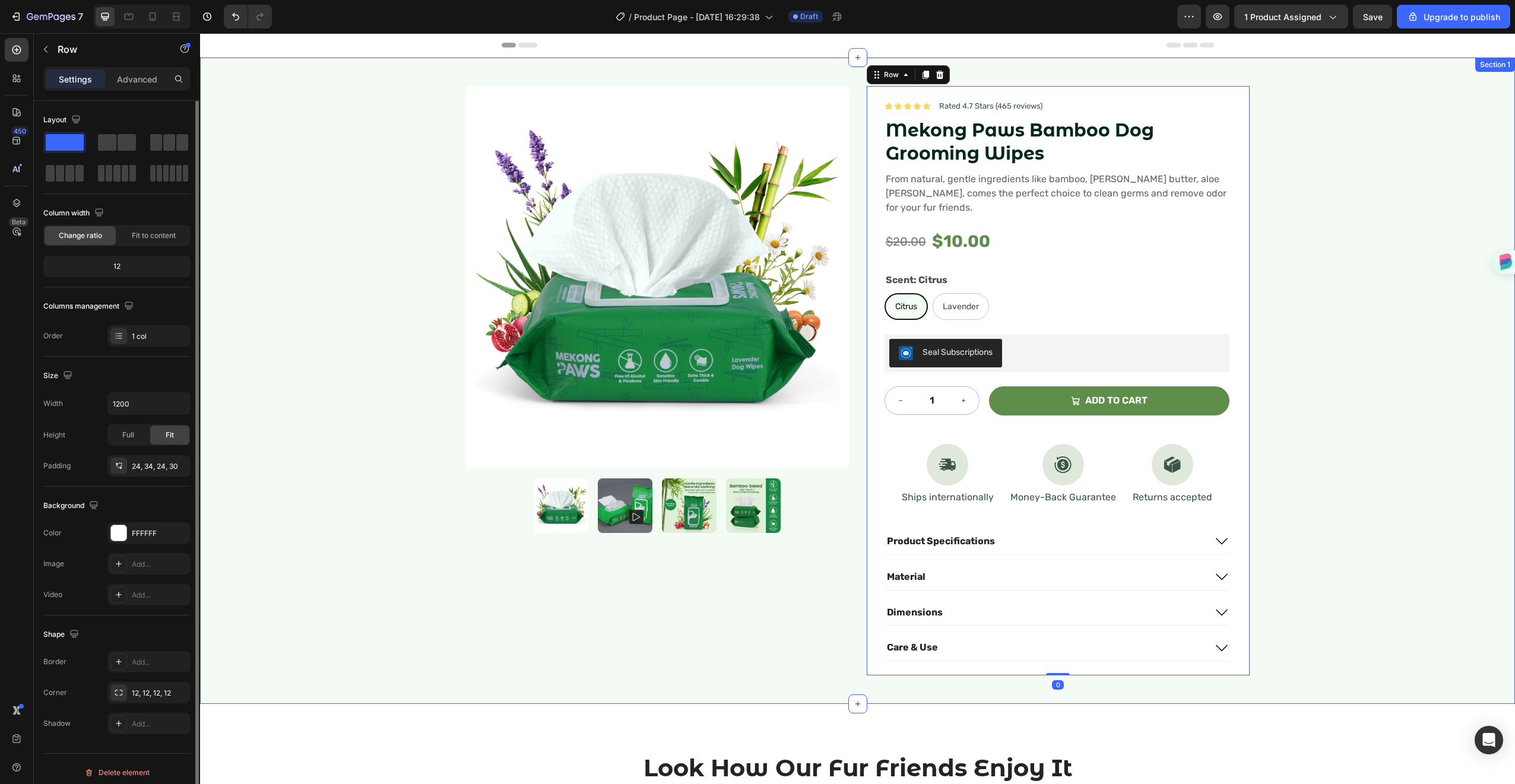
click at [1331, 318] on div "Product Images Icon Icon Icon Icon Icon Icon List Rated 4.7 Stars (465 reviews)…" at bounding box center [857, 380] width 1315 height 646
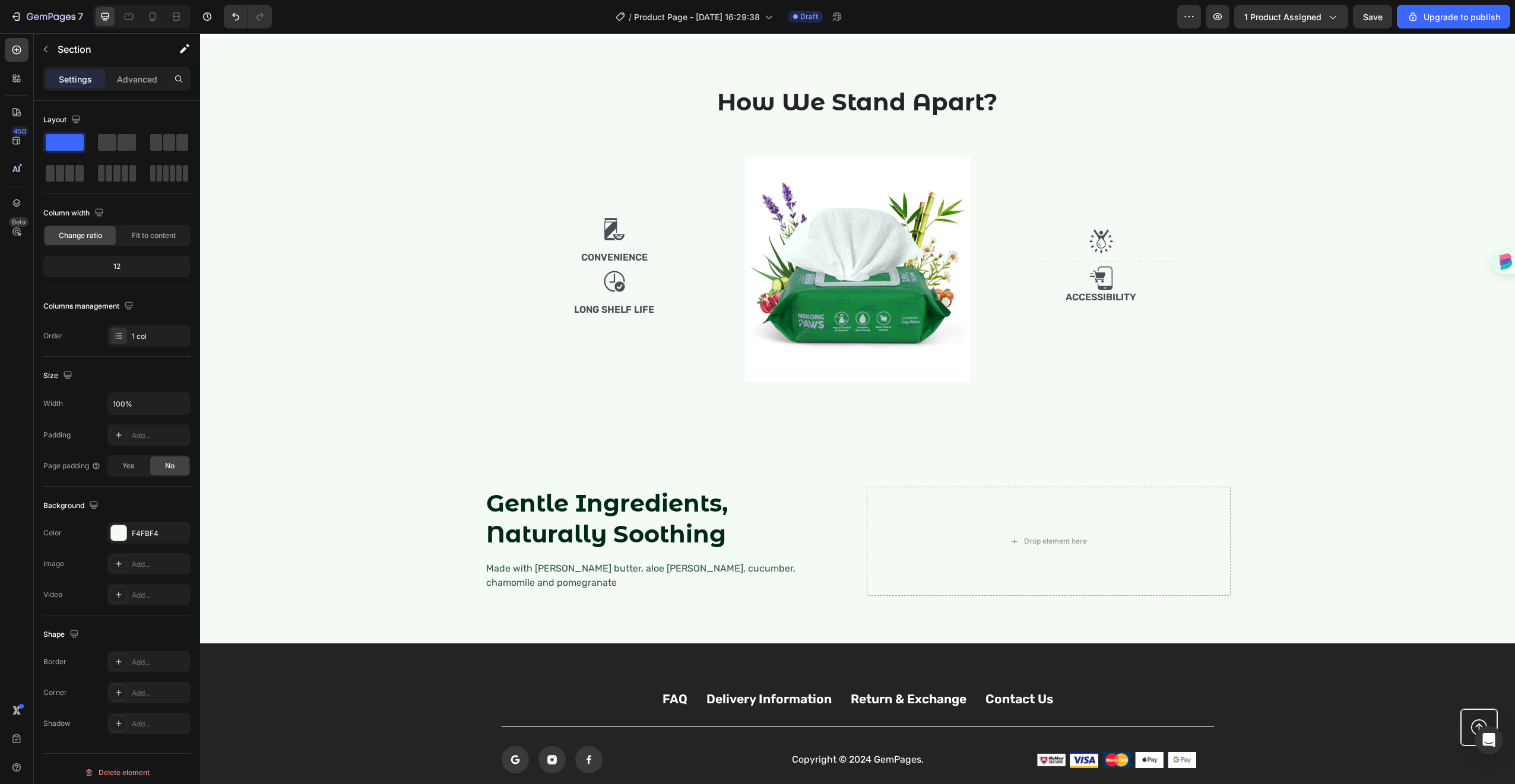
scroll to position [1067, 0]
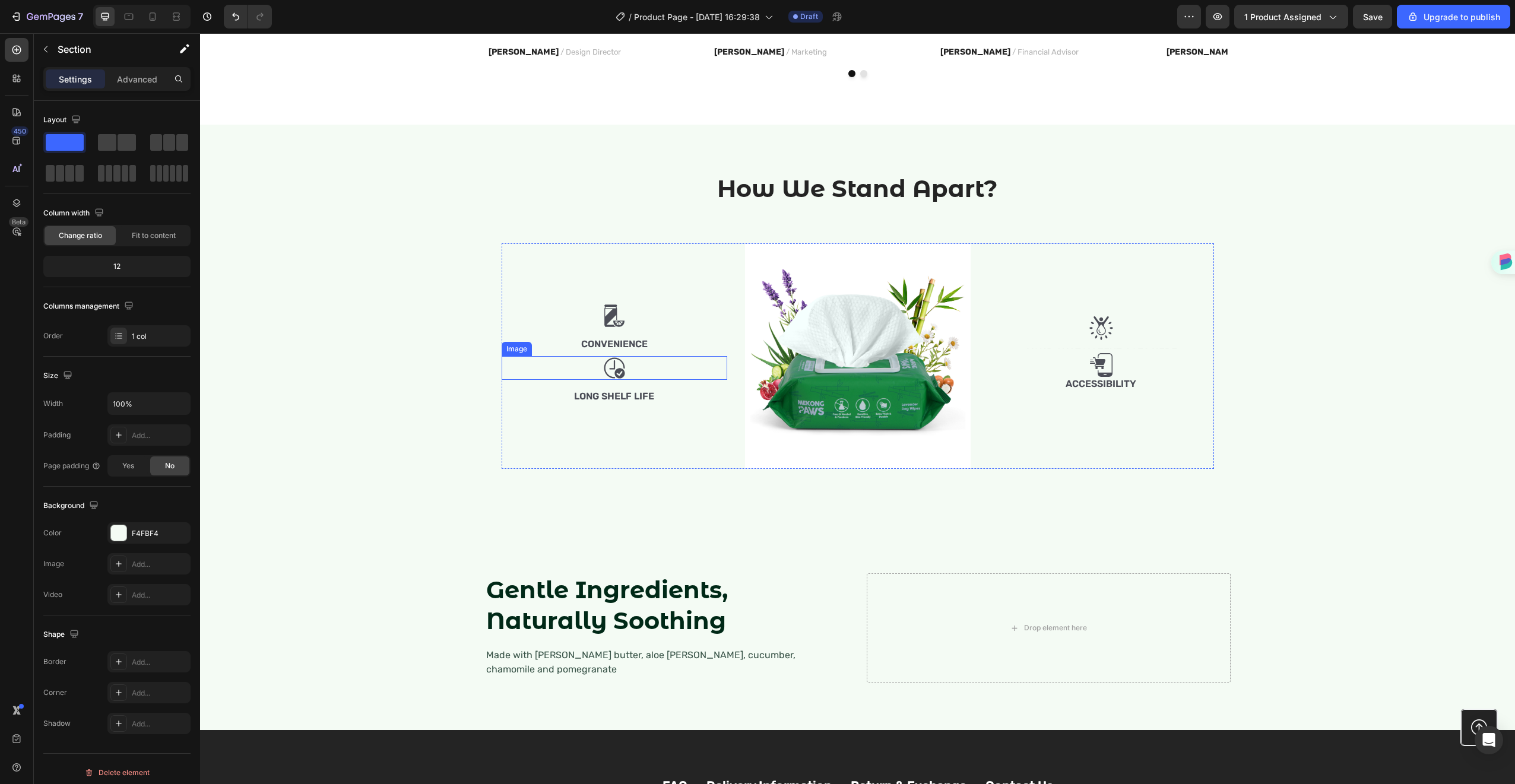
click at [616, 358] on img at bounding box center [614, 367] width 23 height 23
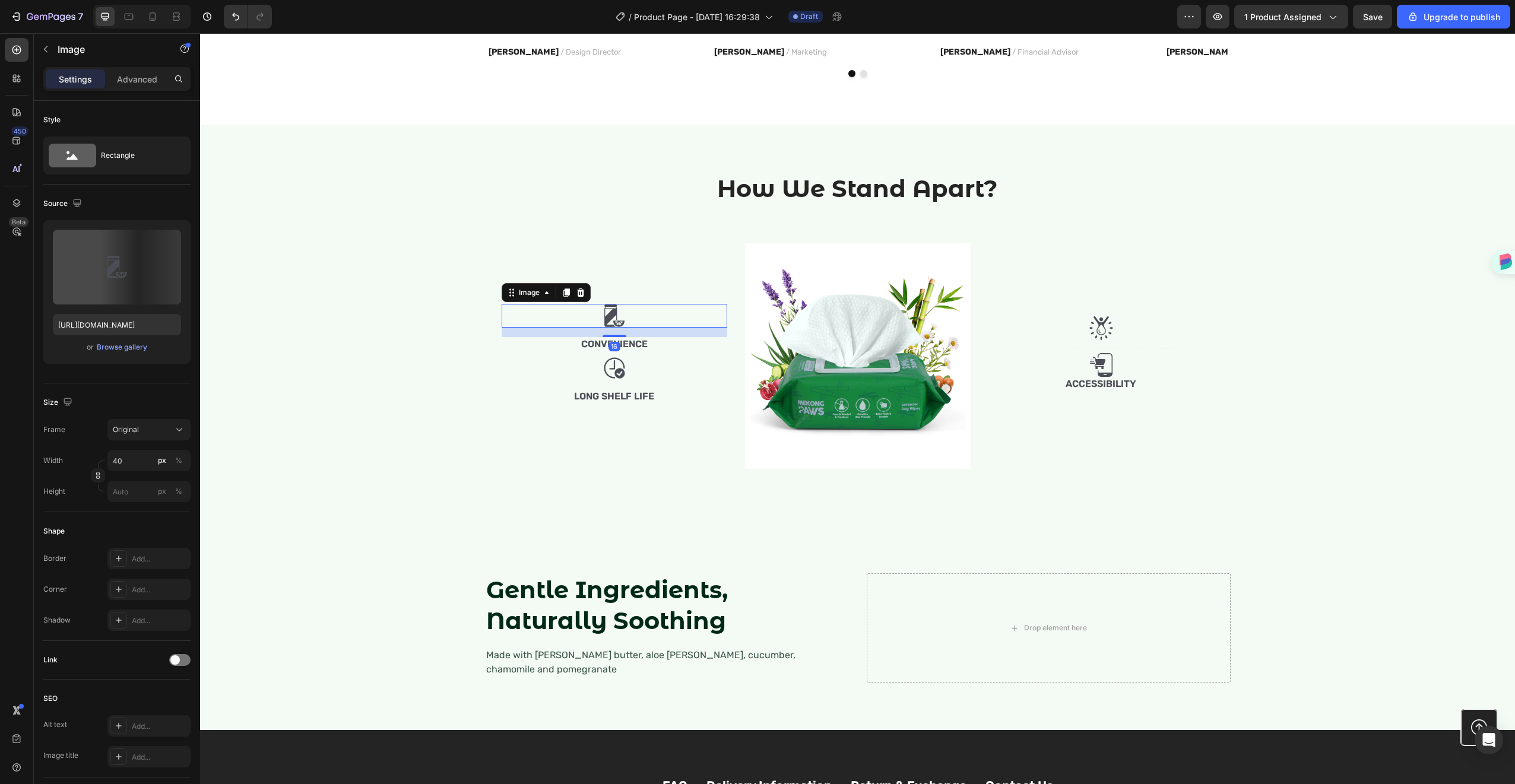
click at [652, 316] on div at bounding box center [614, 316] width 225 height 23
click at [697, 290] on div "Image 16 Convenience Text Block Image Long Shelf Life Text Block" at bounding box center [614, 355] width 225 height 225
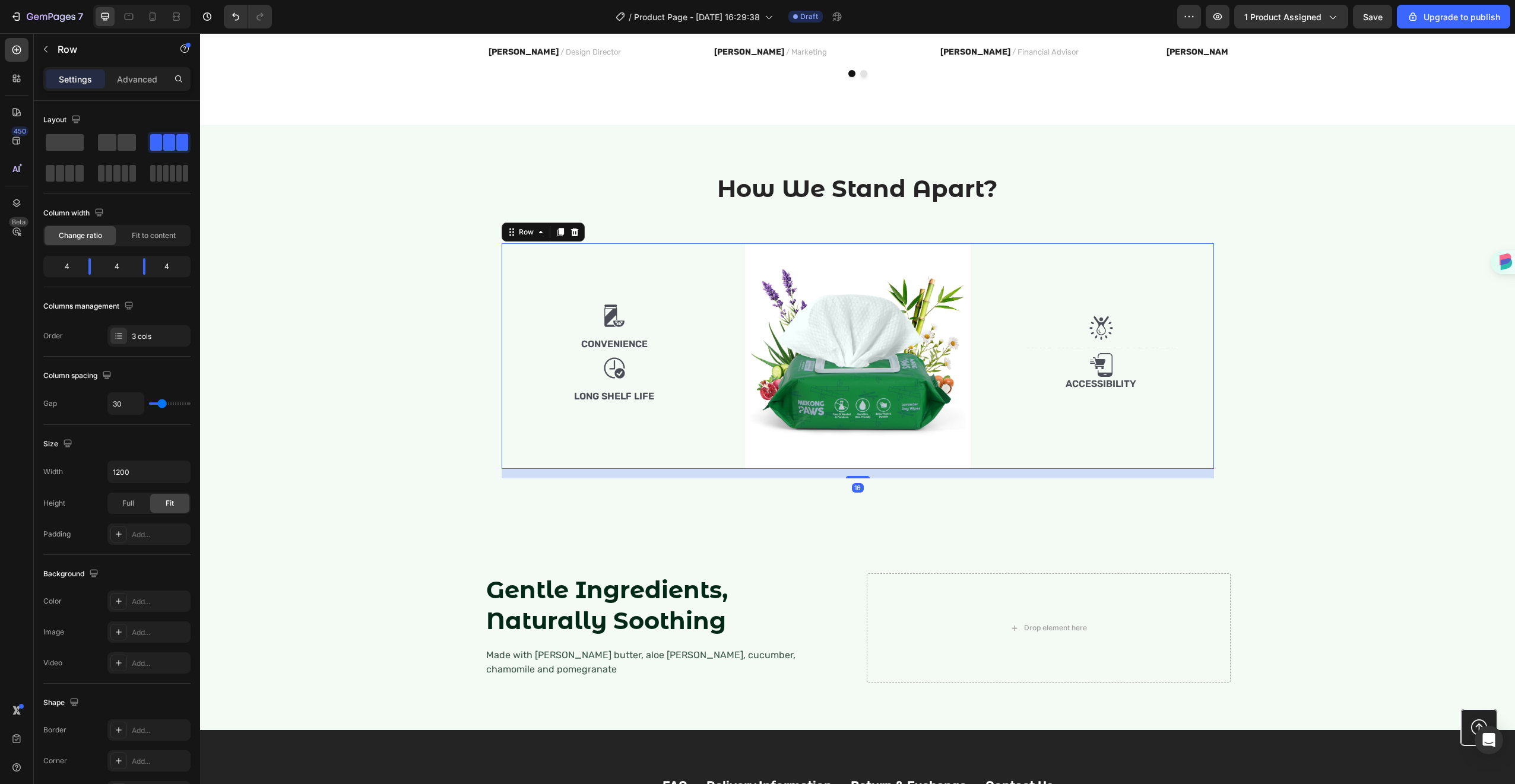
click at [692, 329] on div "Image Convenience Text Block Image Long Shelf Life Text Block" at bounding box center [614, 355] width 225 height 225
click at [698, 358] on div at bounding box center [614, 367] width 225 height 23
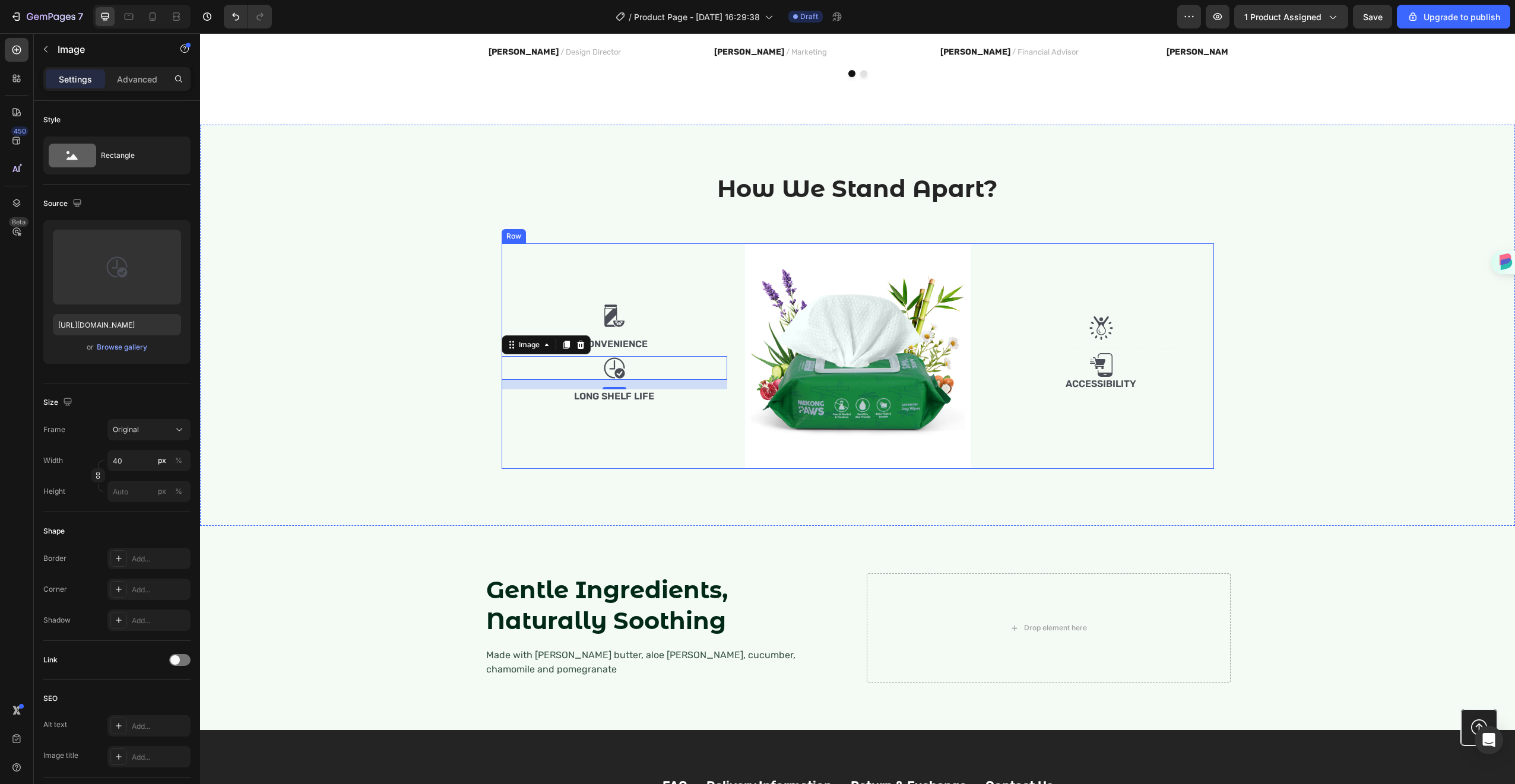
click at [722, 416] on div "Image Convenience Text Block Image 16 Long Shelf Life Text Block Image Row Imag…" at bounding box center [858, 355] width 712 height 225
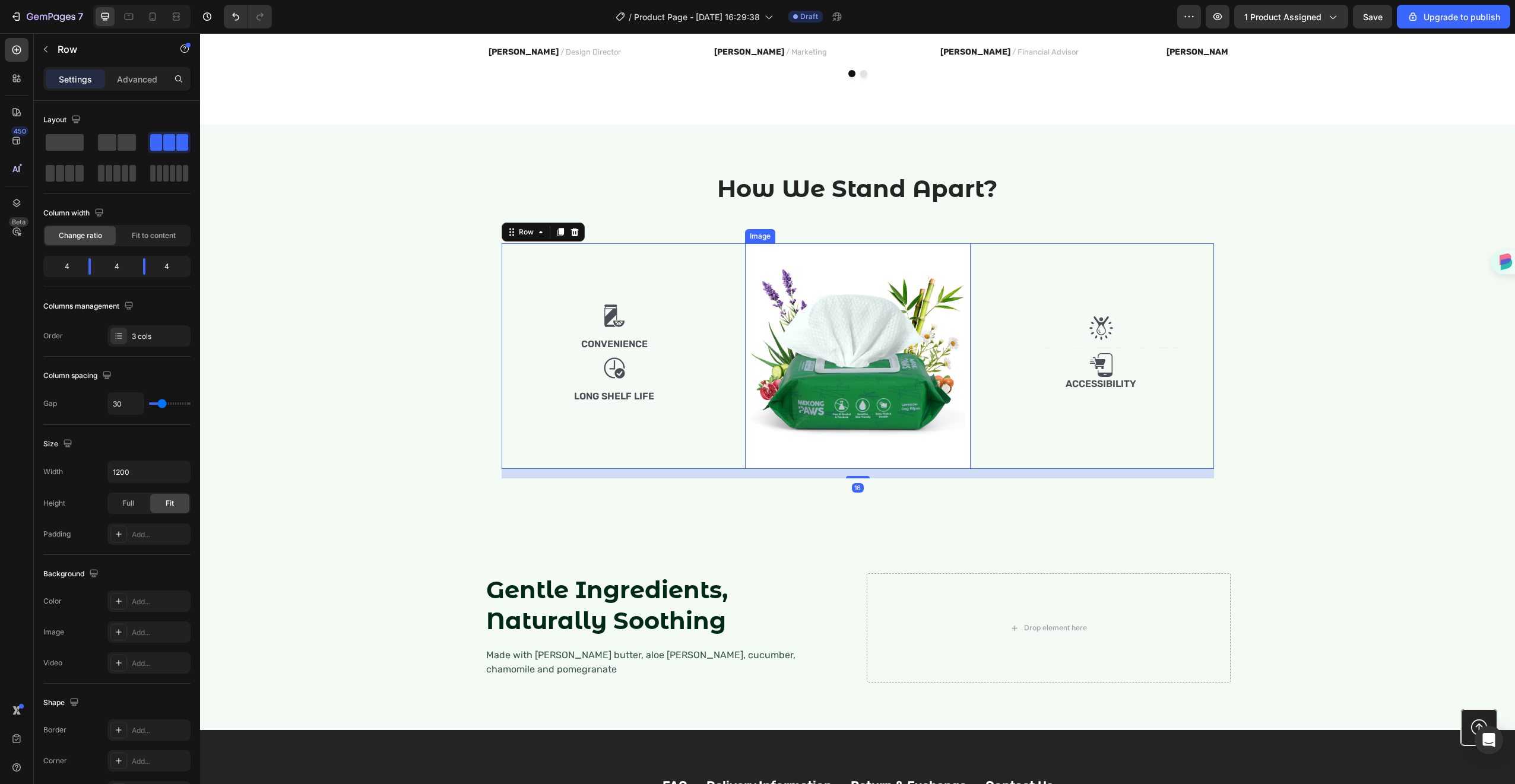
click at [776, 432] on img at bounding box center [857, 355] width 225 height 225
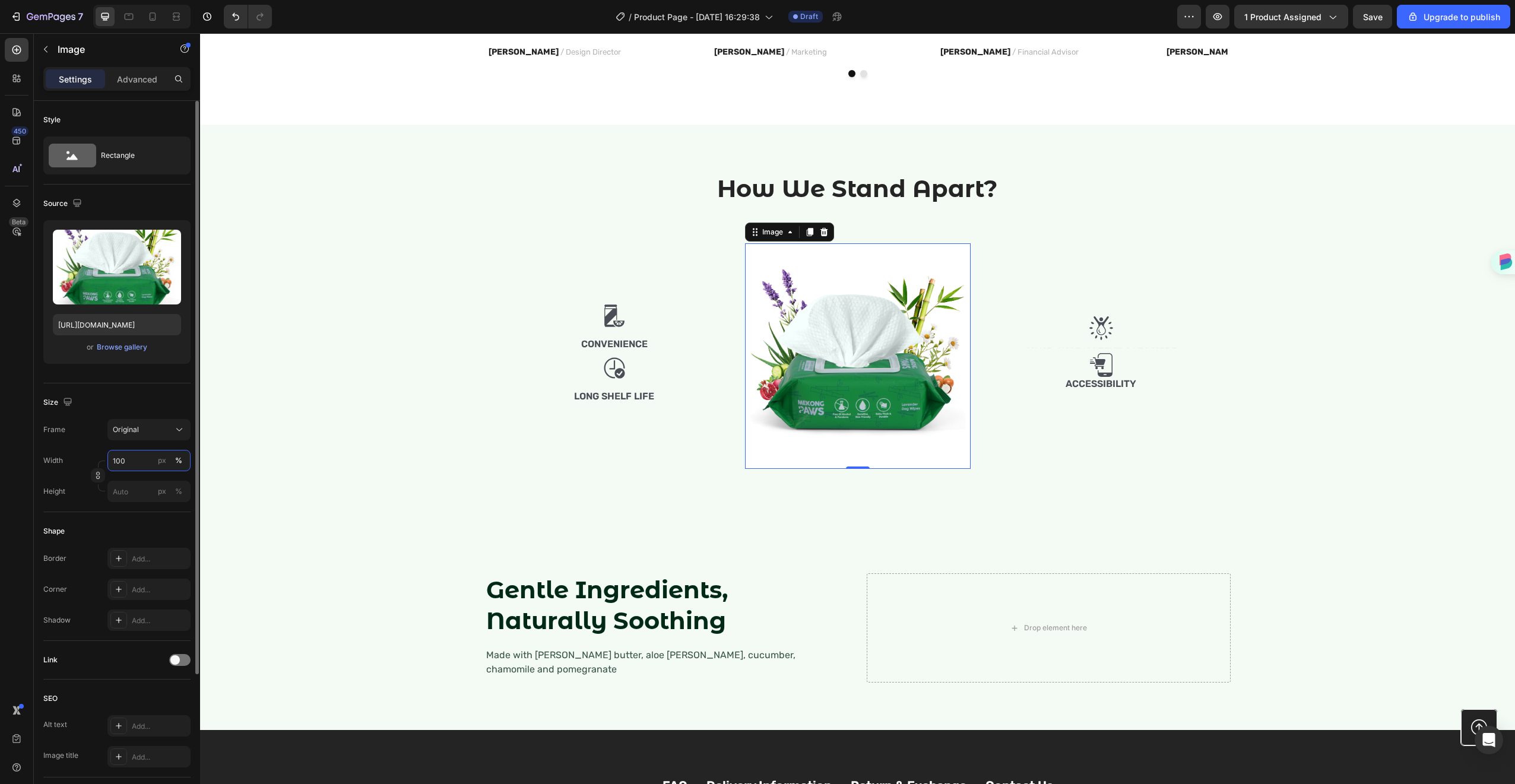
click at [134, 463] on input "100" at bounding box center [149, 461] width 83 height 21
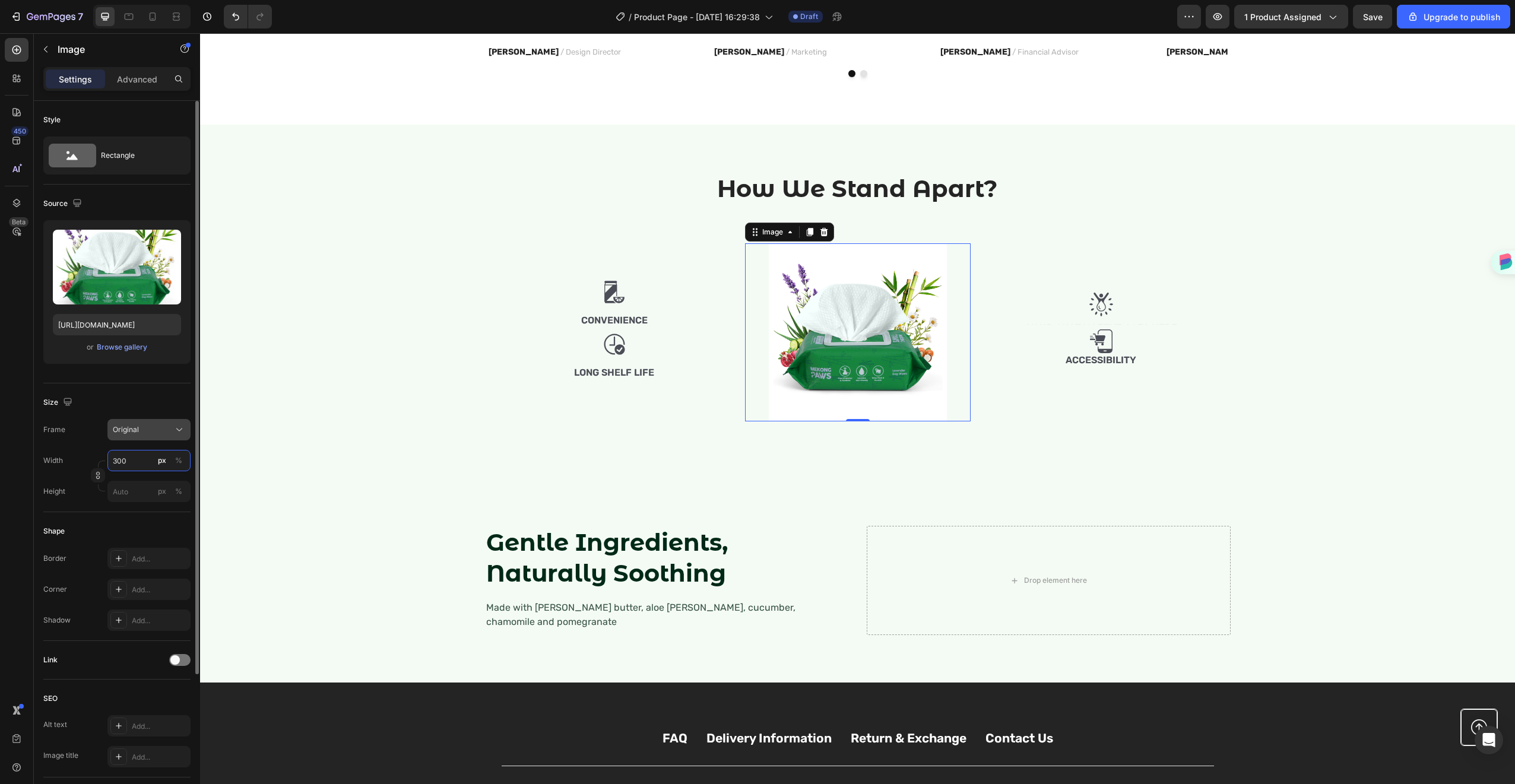
type input "300"
click at [167, 429] on div "Original" at bounding box center [142, 429] width 58 height 11
click at [704, 392] on div "Image Convenience Text Block Image Long Shelf Life Text Block" at bounding box center [614, 332] width 225 height 178
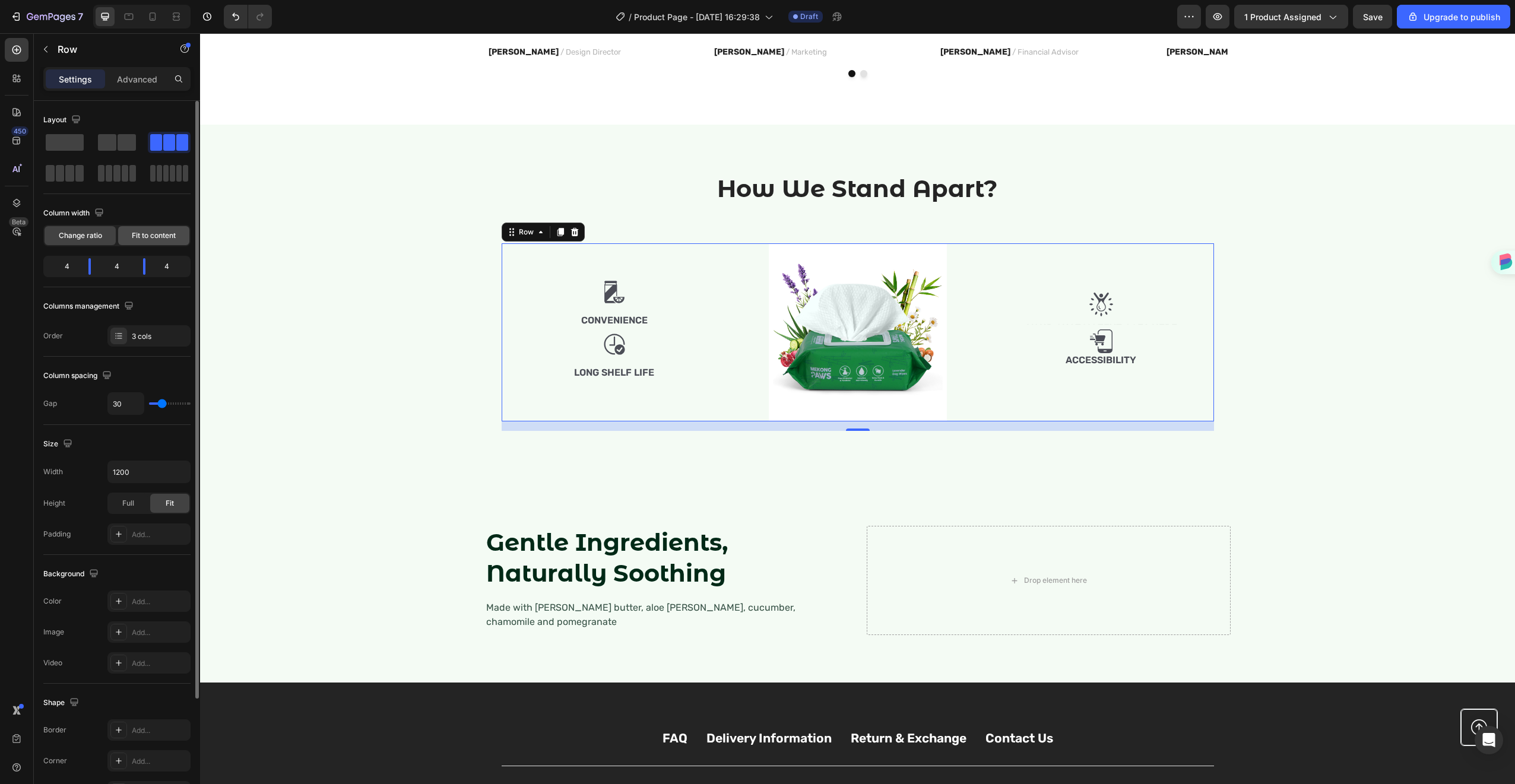
click at [156, 234] on span "Fit to content" at bounding box center [154, 235] width 44 height 11
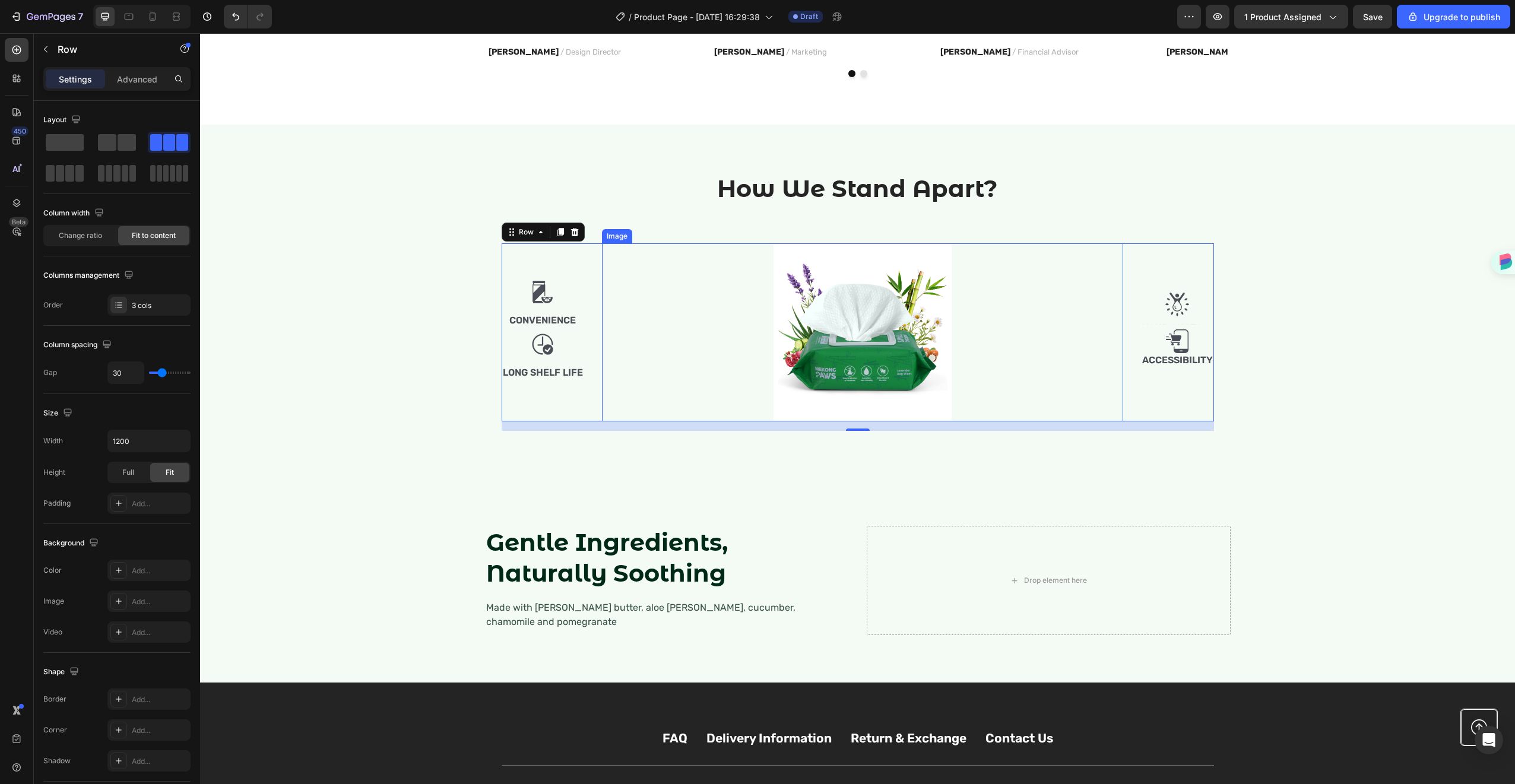
click at [896, 304] on img at bounding box center [862, 332] width 178 height 178
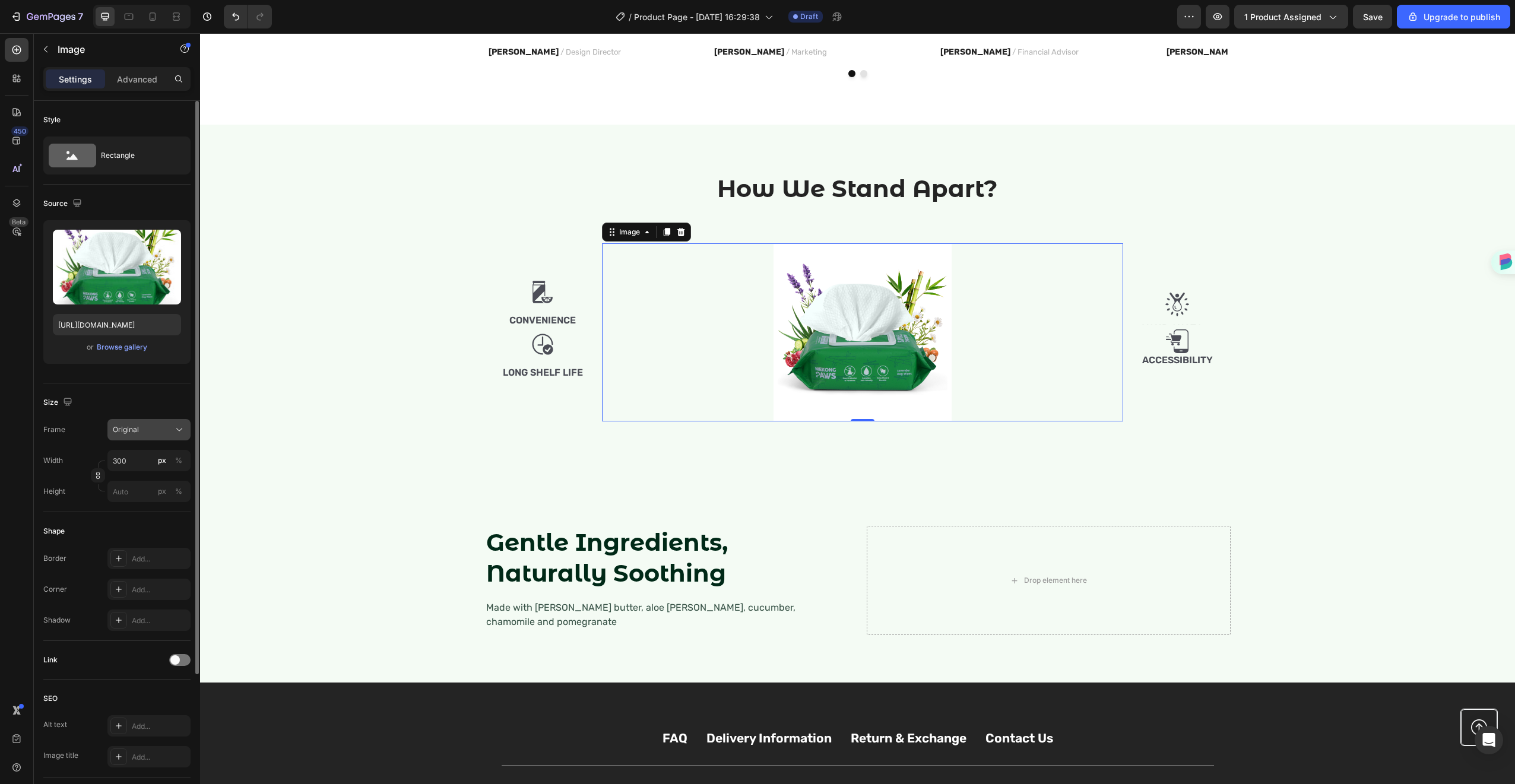
click at [130, 433] on span "Original" at bounding box center [126, 429] width 26 height 11
click at [90, 407] on div "Size" at bounding box center [117, 402] width 147 height 19
click at [119, 460] on input "300" at bounding box center [149, 461] width 83 height 21
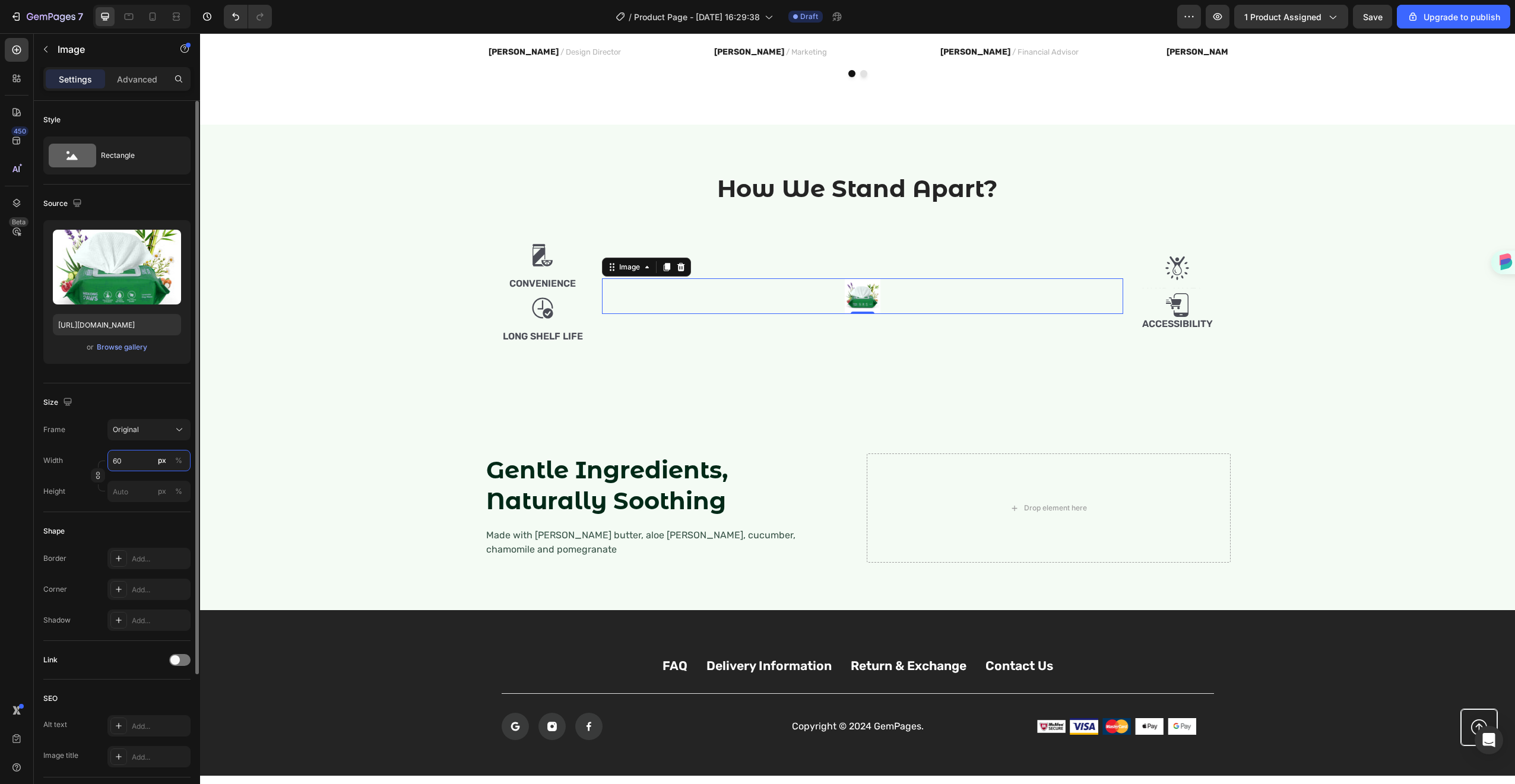
type input "600"
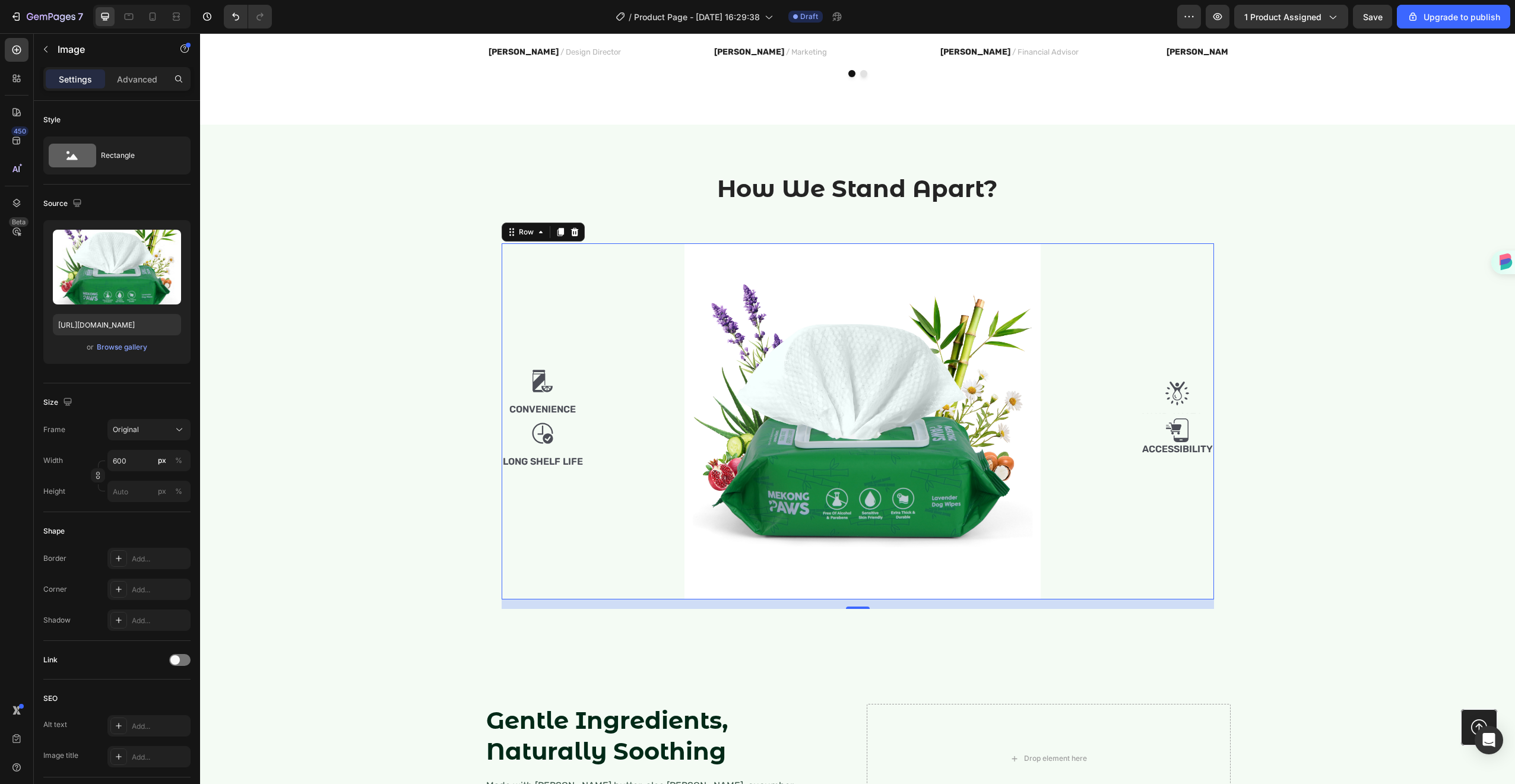
click at [577, 531] on div "Image Convenience Text Block Image Long Shelf Life Text Block" at bounding box center [543, 421] width 82 height 356
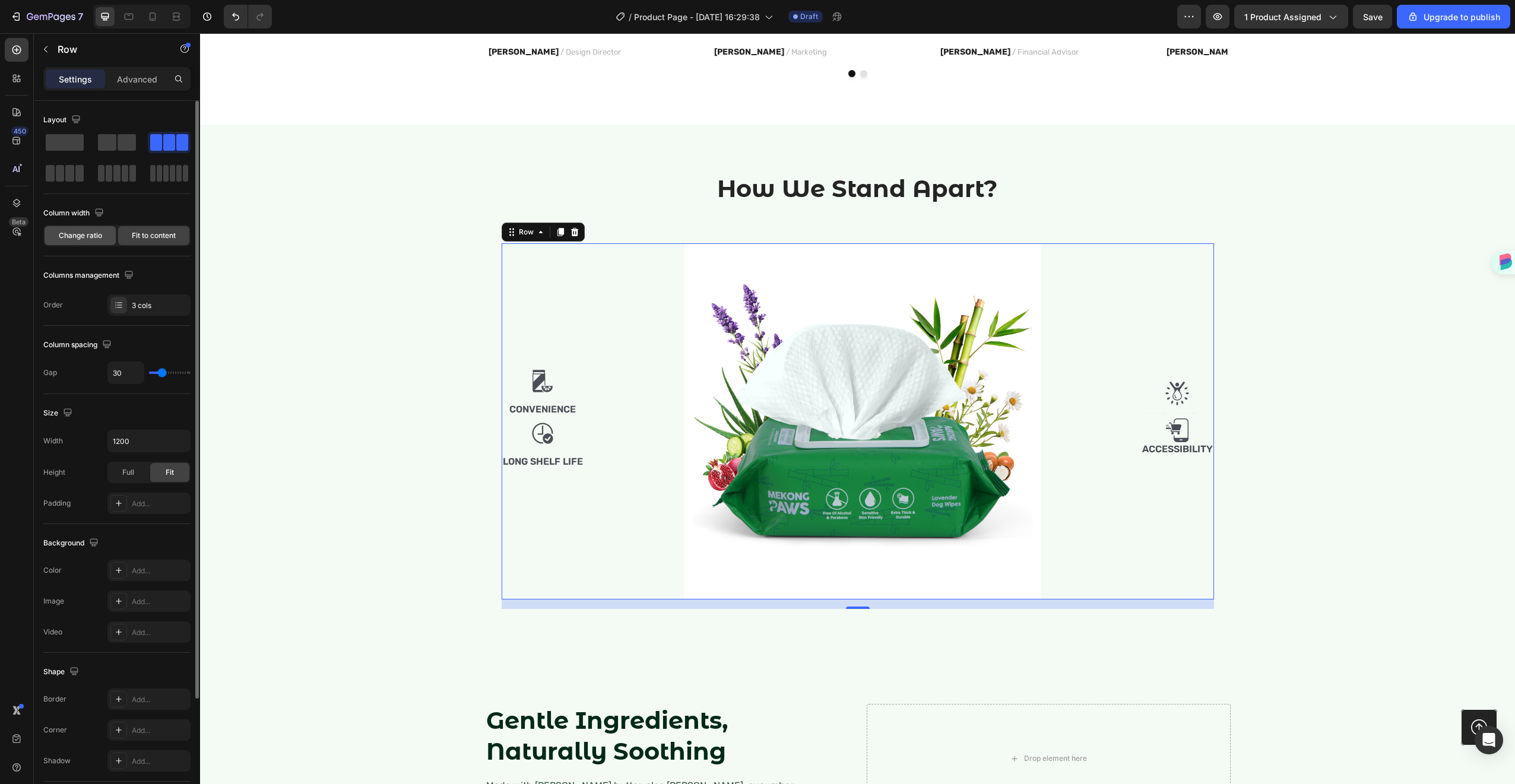
click at [90, 240] on span "Change ratio" at bounding box center [80, 235] width 43 height 11
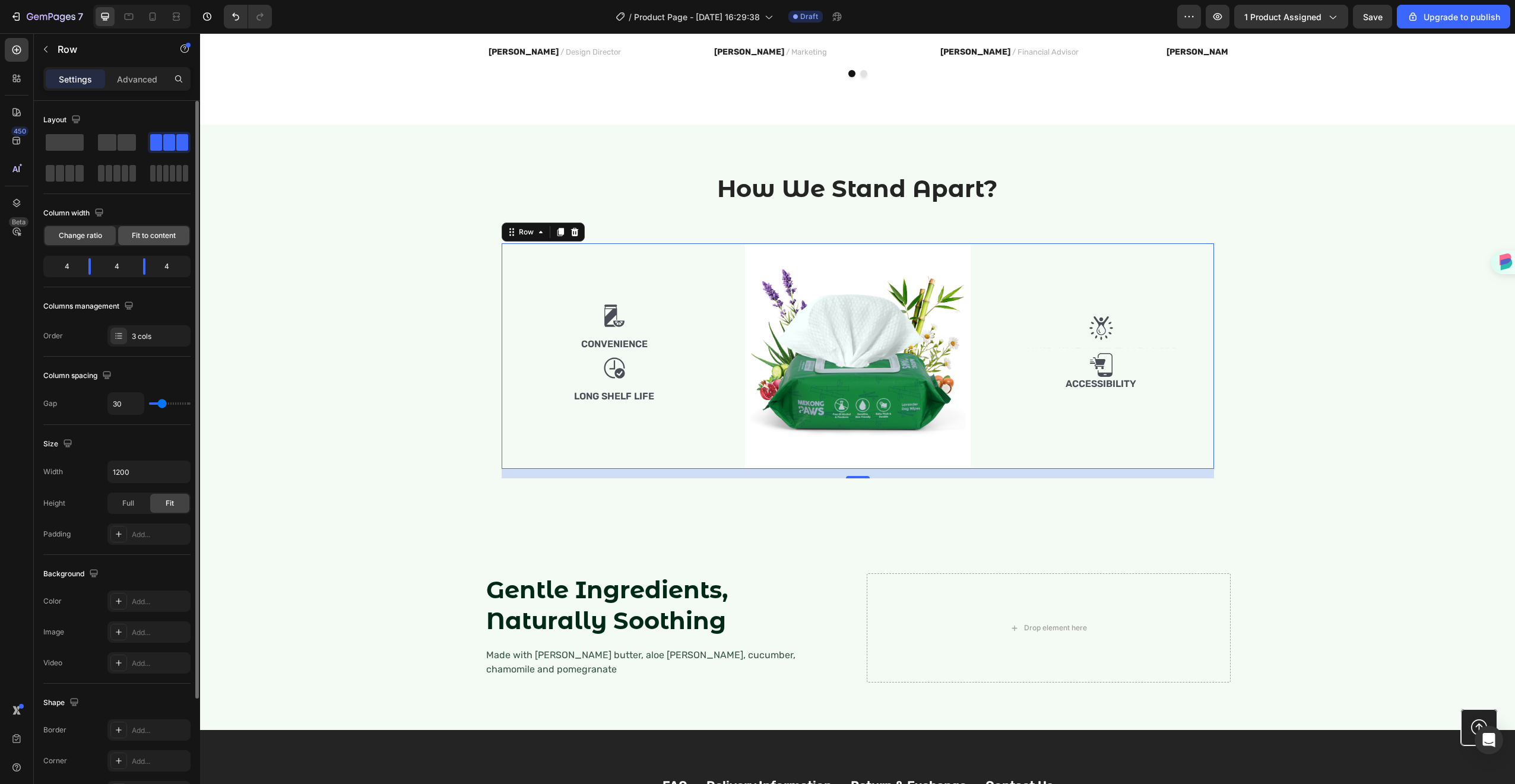
click at [147, 237] on span "Fit to content" at bounding box center [154, 235] width 44 height 11
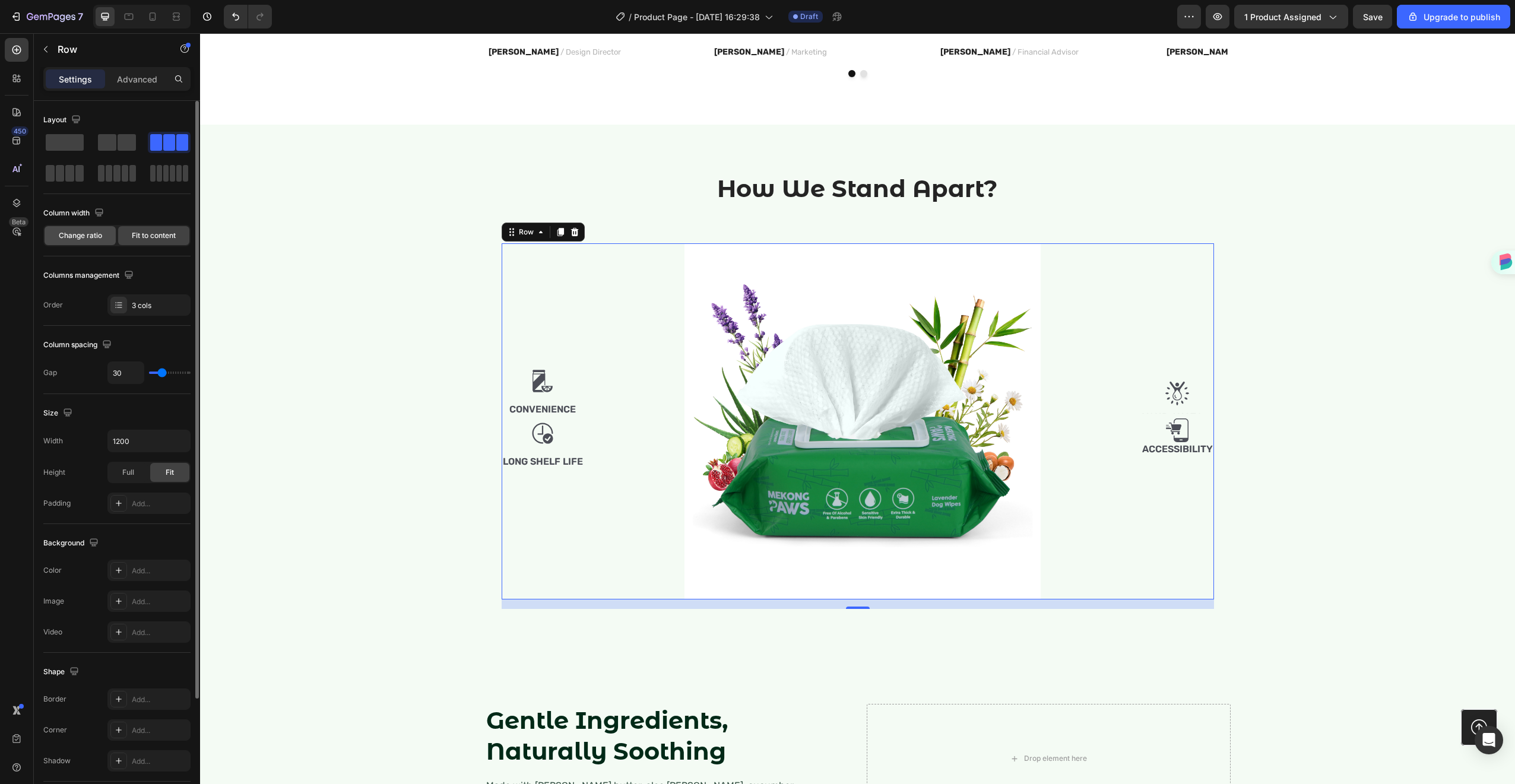
click at [94, 240] on span "Change ratio" at bounding box center [80, 235] width 43 height 11
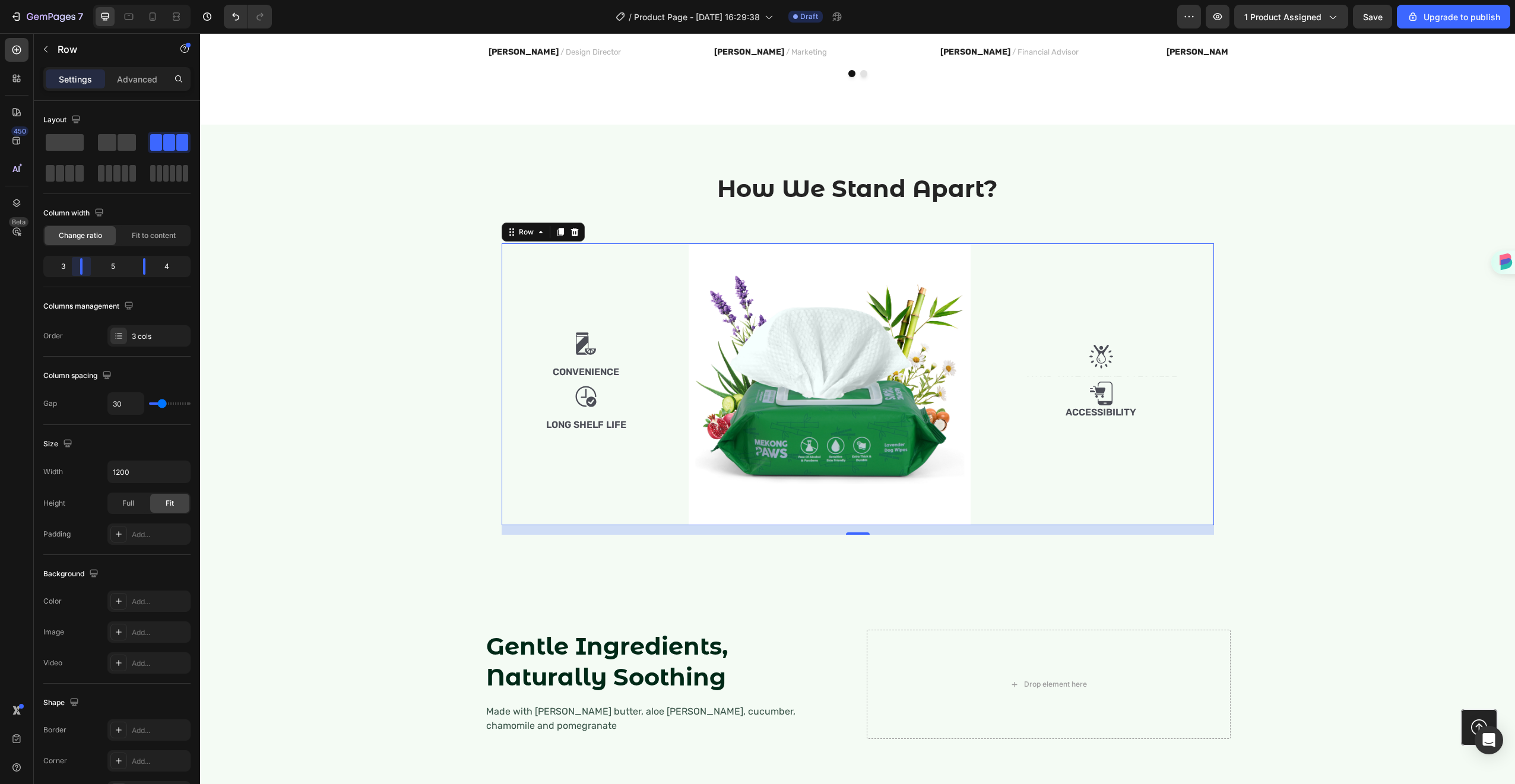
drag, startPoint x: 85, startPoint y: 265, endPoint x: 76, endPoint y: 264, distance: 9.1
click at [76, 89] on body "7 / Product Page - Aug 27, 16:29:38 Draft Preview 1 product assigned Save Upgra…" at bounding box center [757, 44] width 1515 height 89
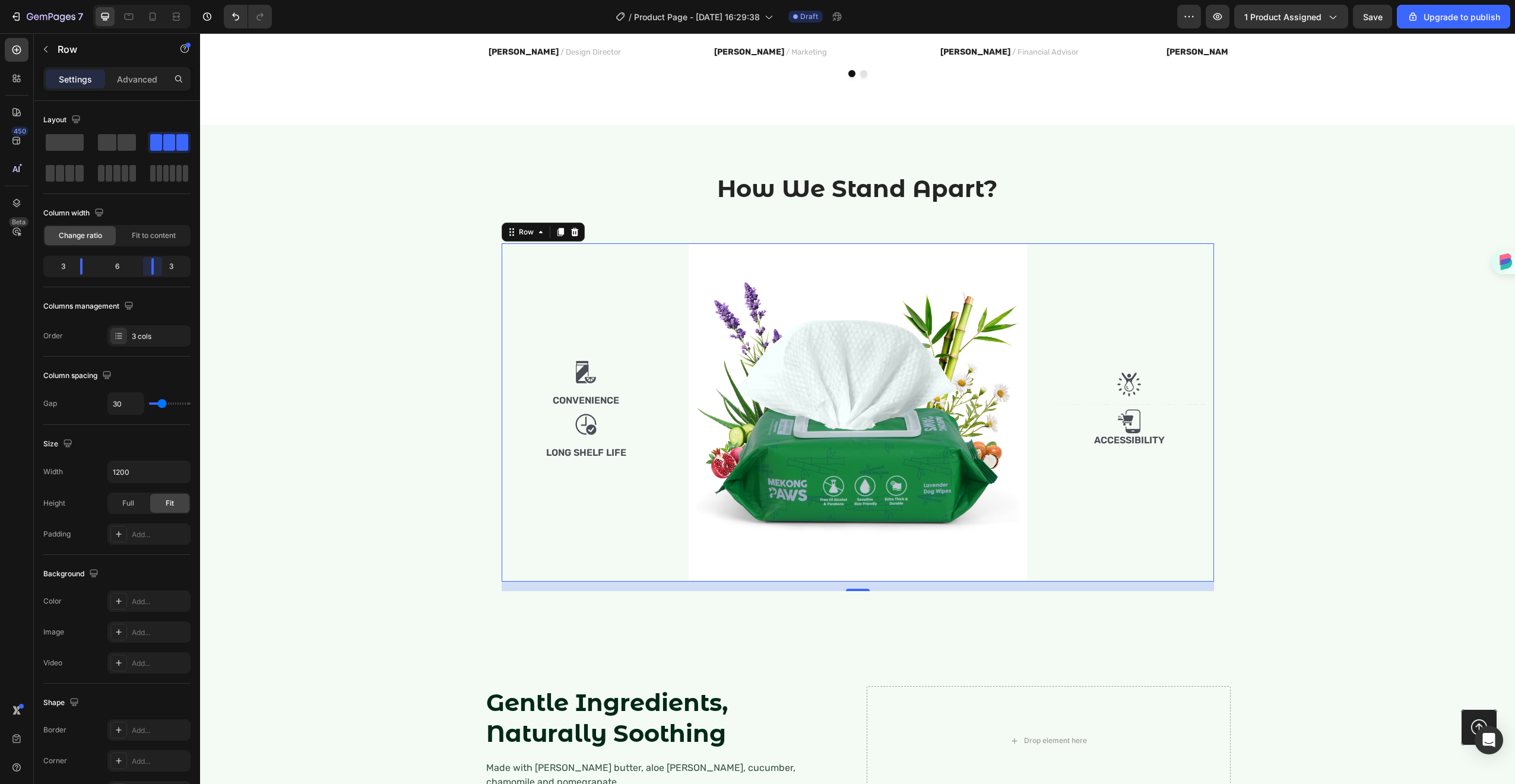
click at [149, 89] on body "7 / Product Page - Aug 27, 16:29:38 Draft Preview 1 product assigned Save Upgra…" at bounding box center [757, 44] width 1515 height 89
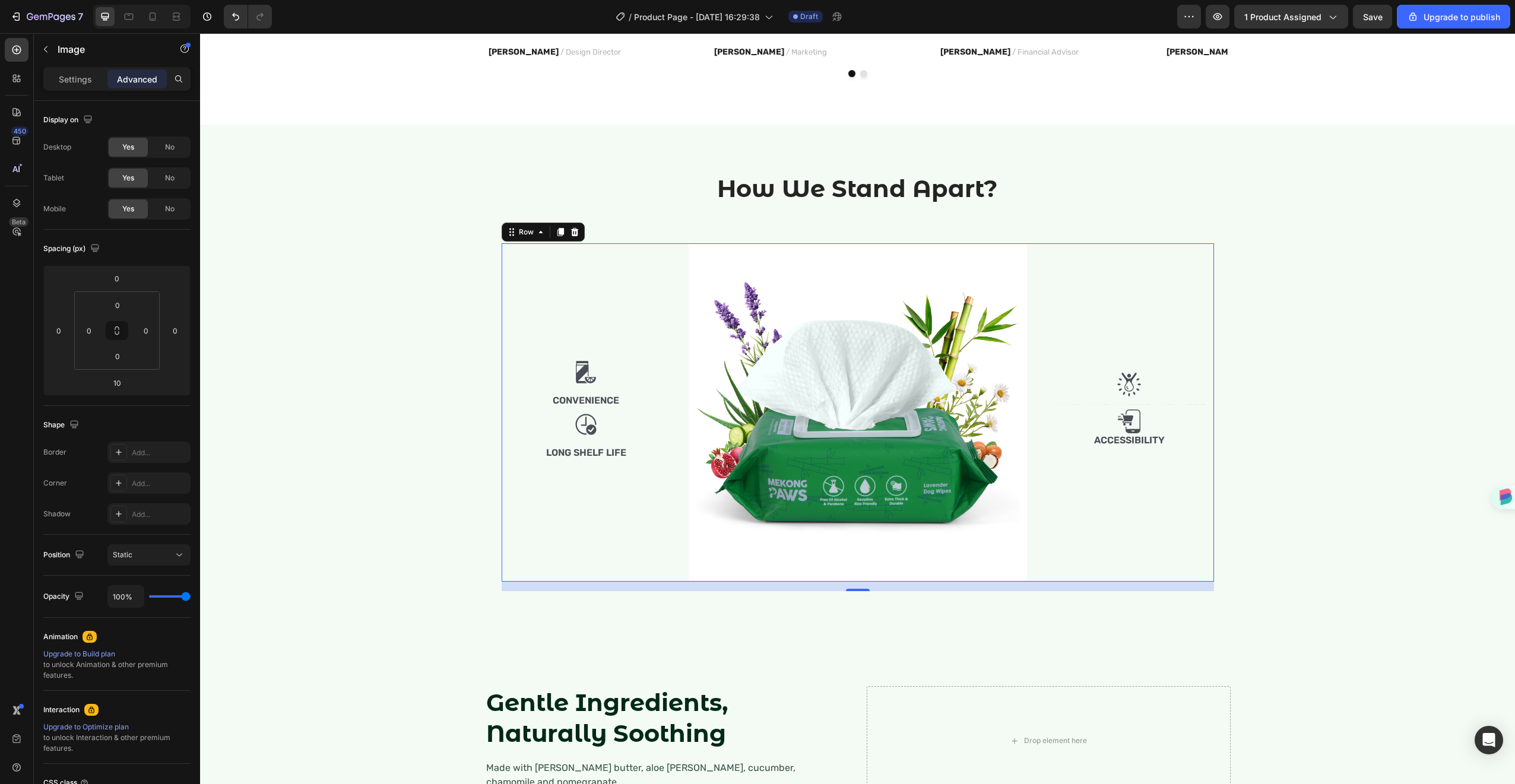
click at [1129, 386] on img at bounding box center [1129, 384] width 23 height 23
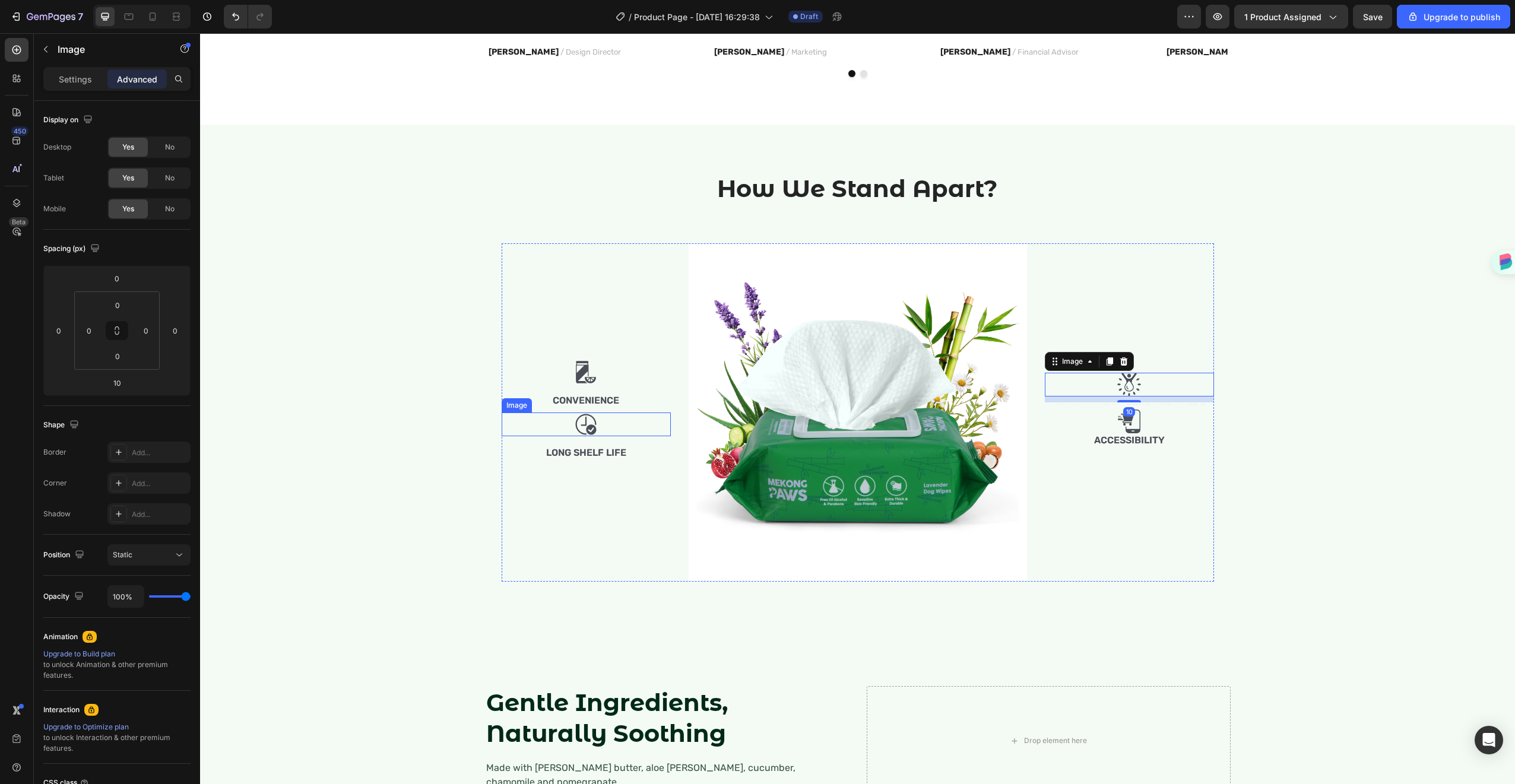
click at [611, 416] on div at bounding box center [587, 424] width 169 height 23
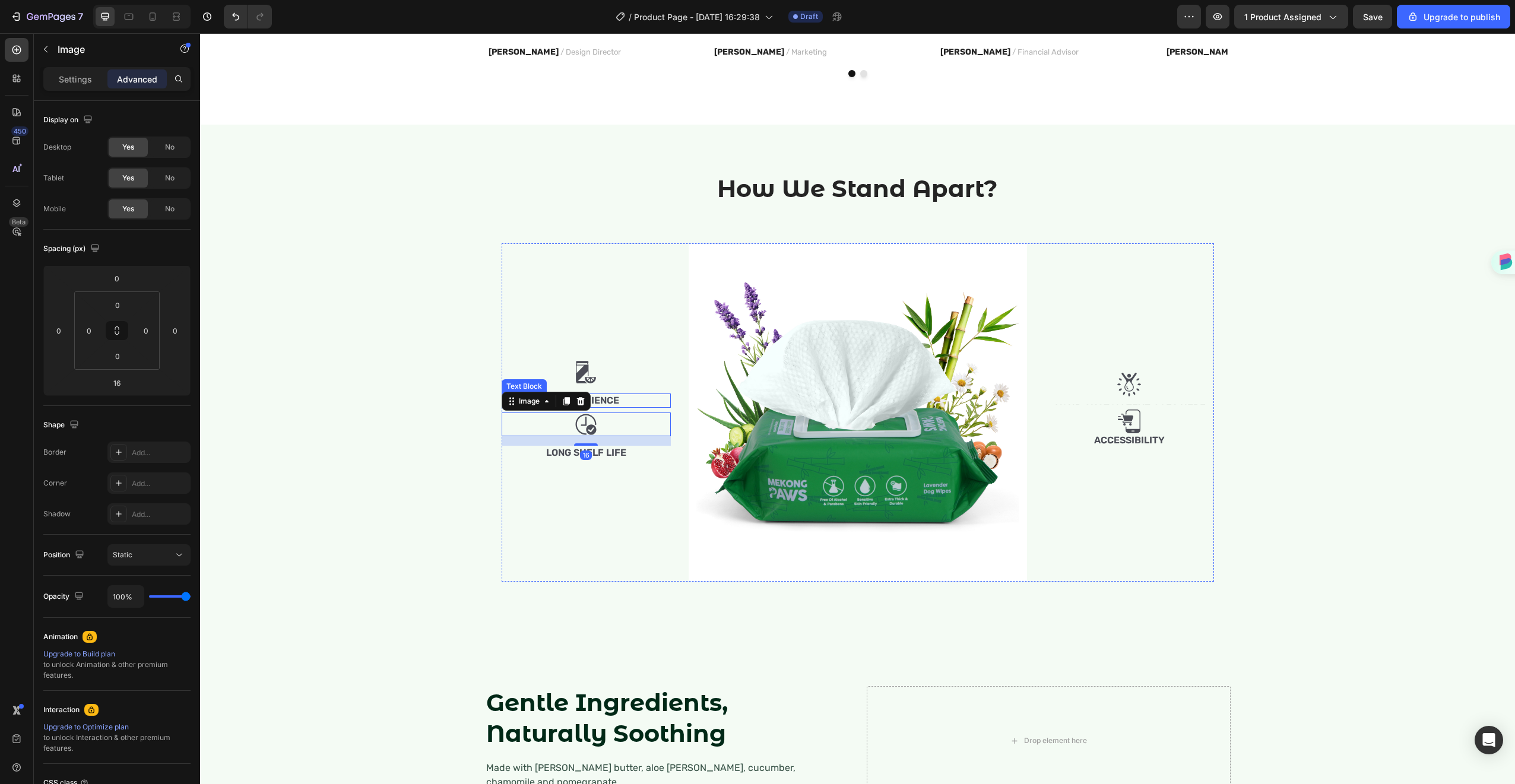
click at [628, 394] on div "Convenience" at bounding box center [587, 401] width 169 height 15
click at [718, 367] on img at bounding box center [858, 412] width 338 height 338
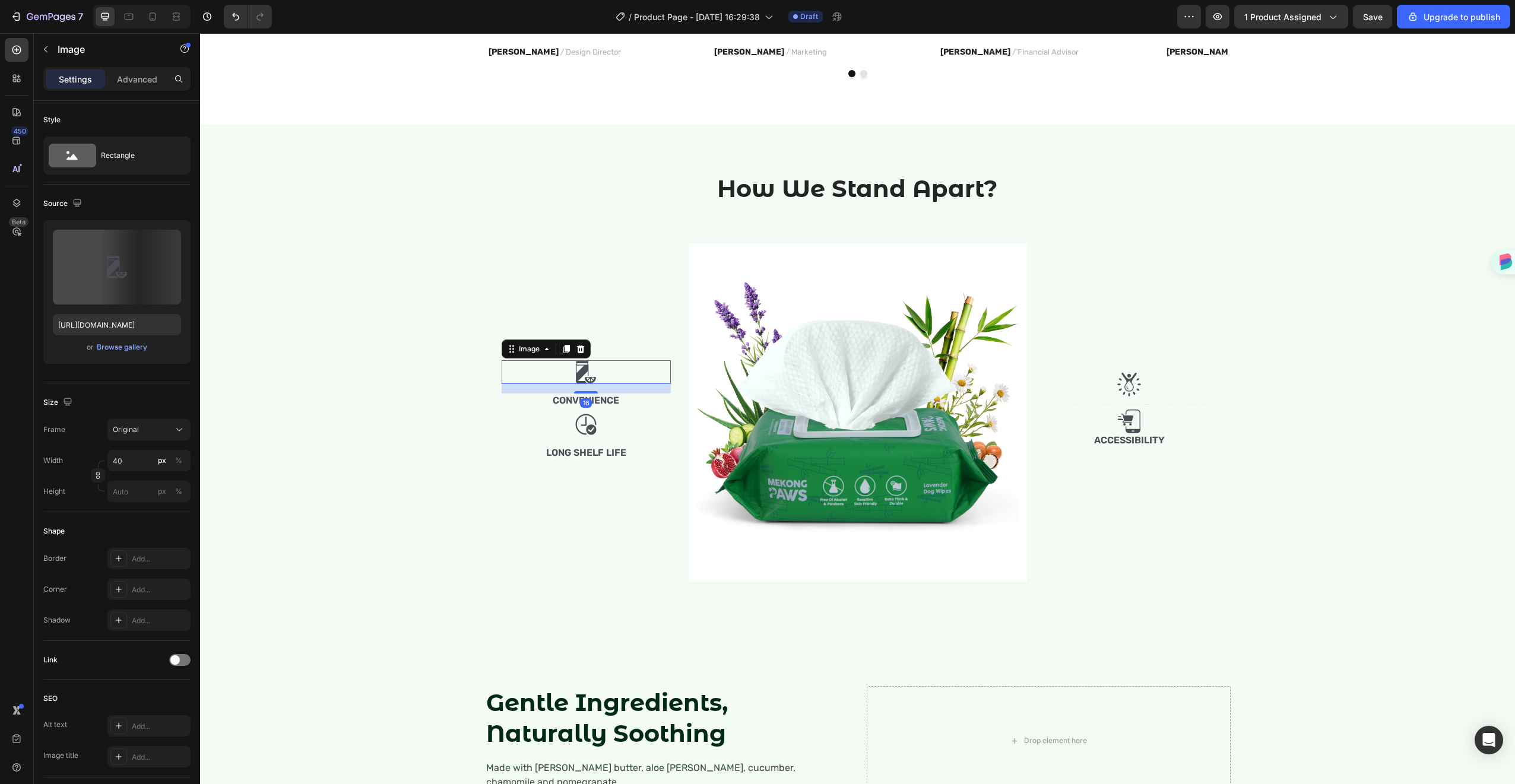
click at [563, 365] on div at bounding box center [587, 372] width 169 height 23
click at [511, 267] on div "Image 16 Convenience Text Block Image Long Shelf Life Text Block" at bounding box center [587, 412] width 169 height 338
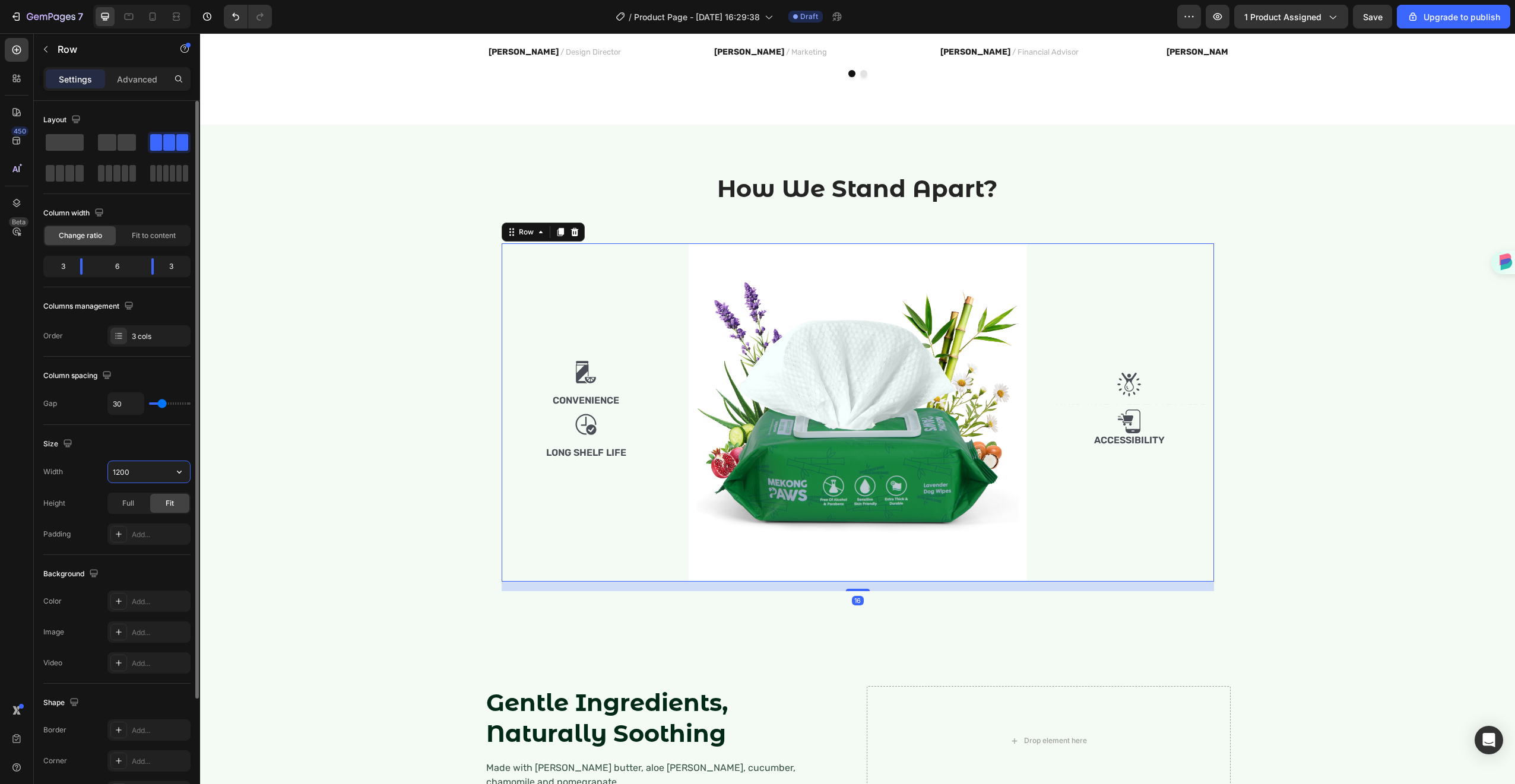
click at [132, 472] on input "1200" at bounding box center [149, 472] width 82 height 21
click at [178, 471] on icon "button" at bounding box center [179, 472] width 12 height 12
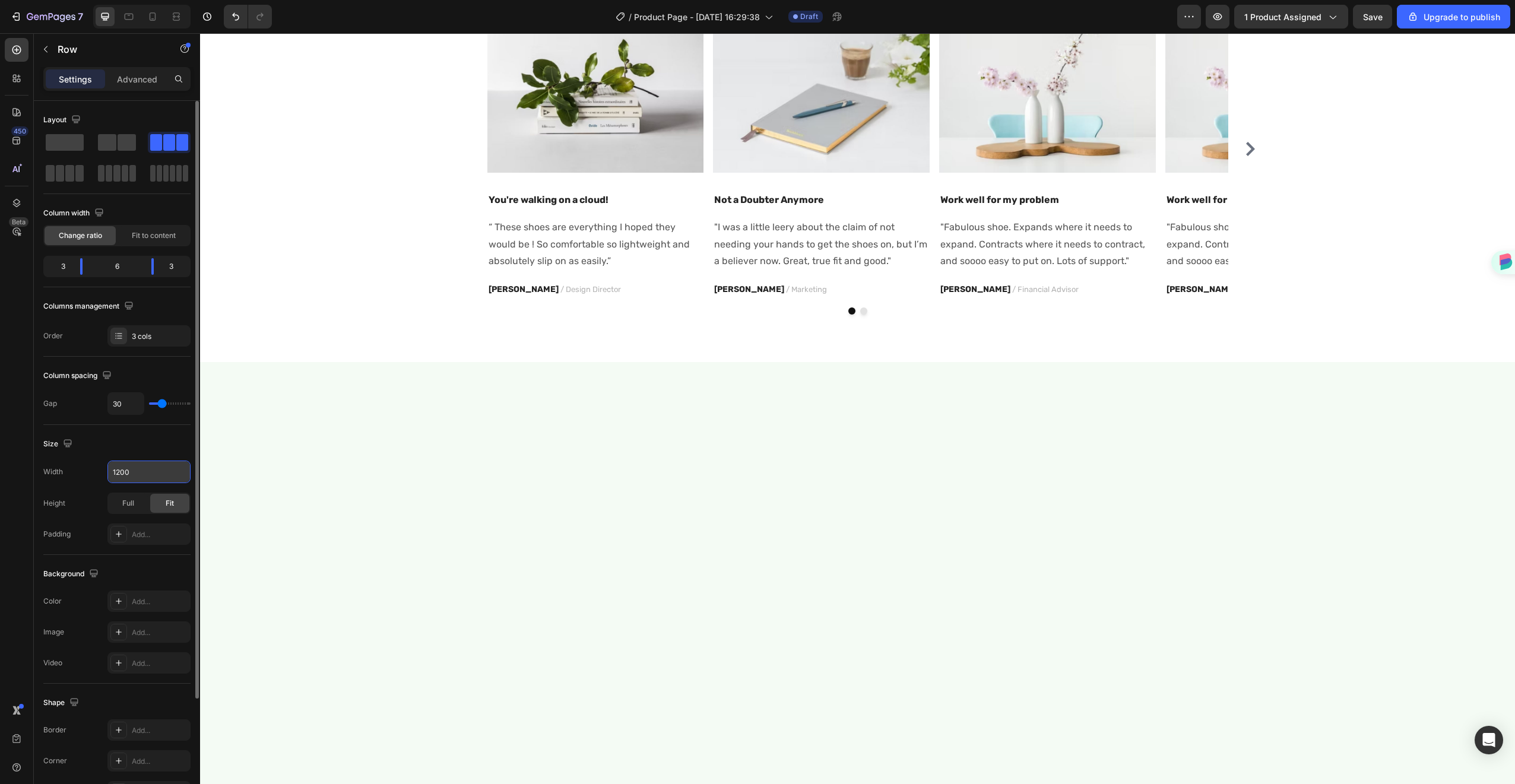
scroll to position [0, 0]
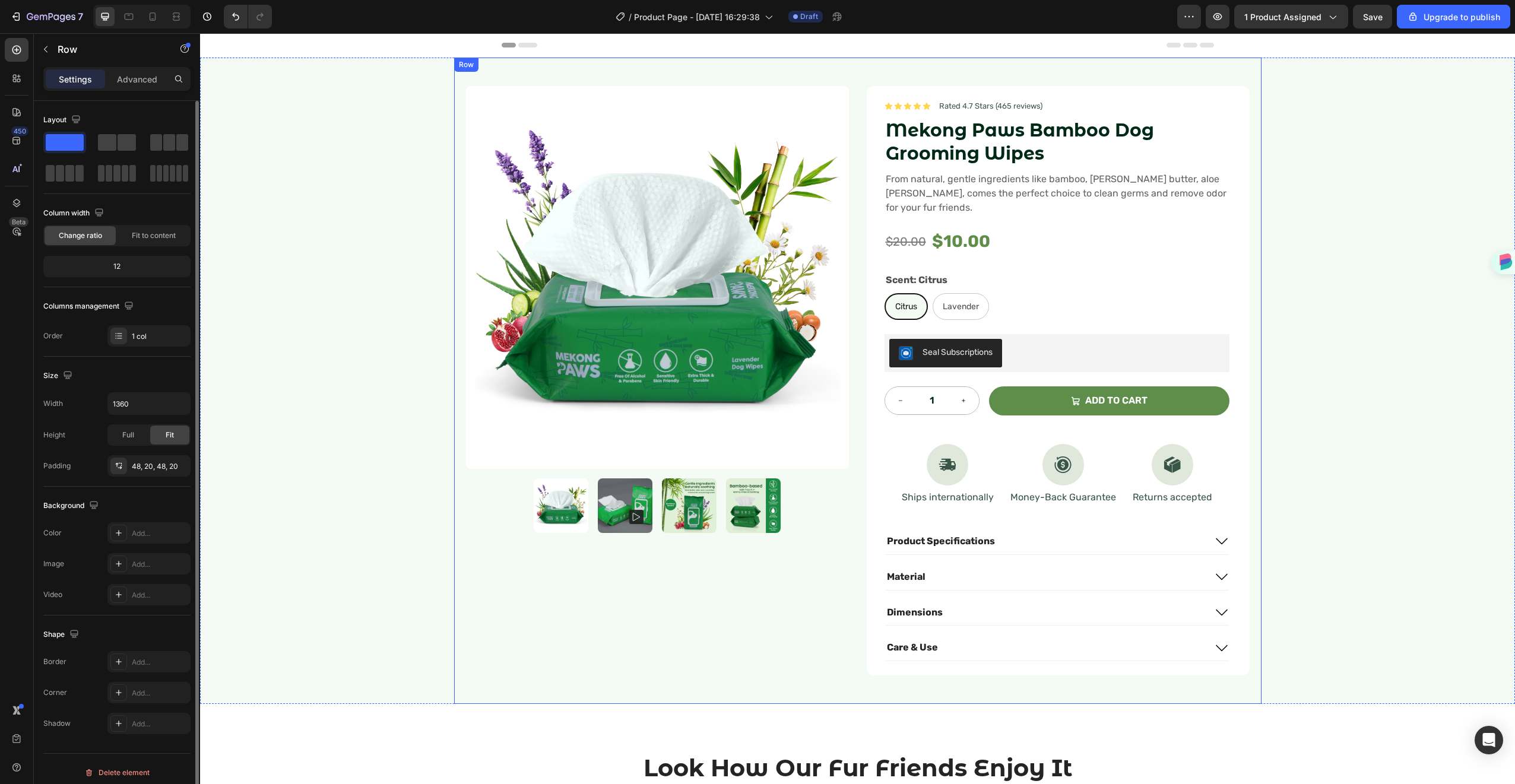
click at [481, 669] on div "Product Images Icon Icon Icon Icon Icon Icon List Rated 4.7 Stars (465 reviews)…" at bounding box center [858, 380] width 808 height 646
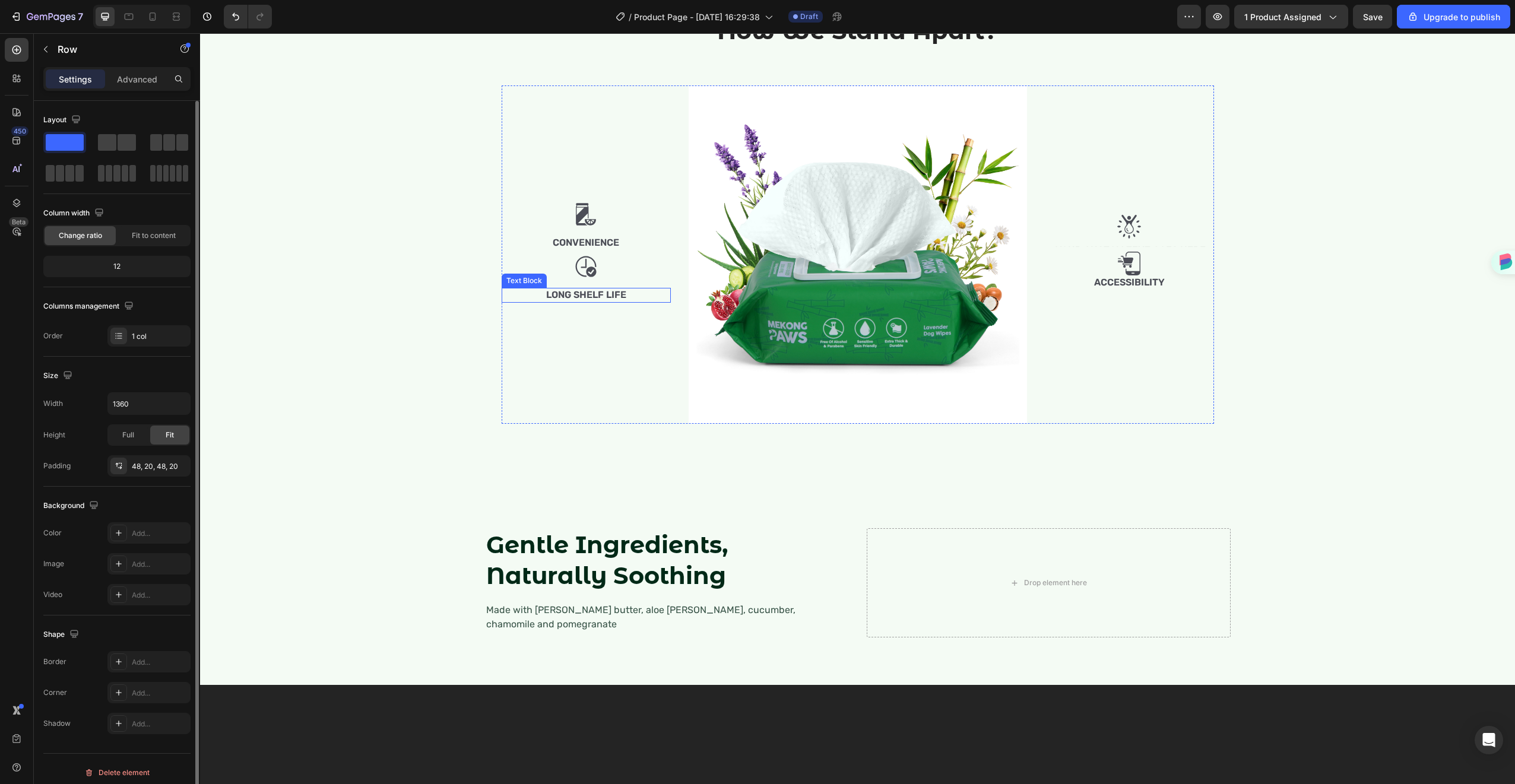
scroll to position [1024, 0]
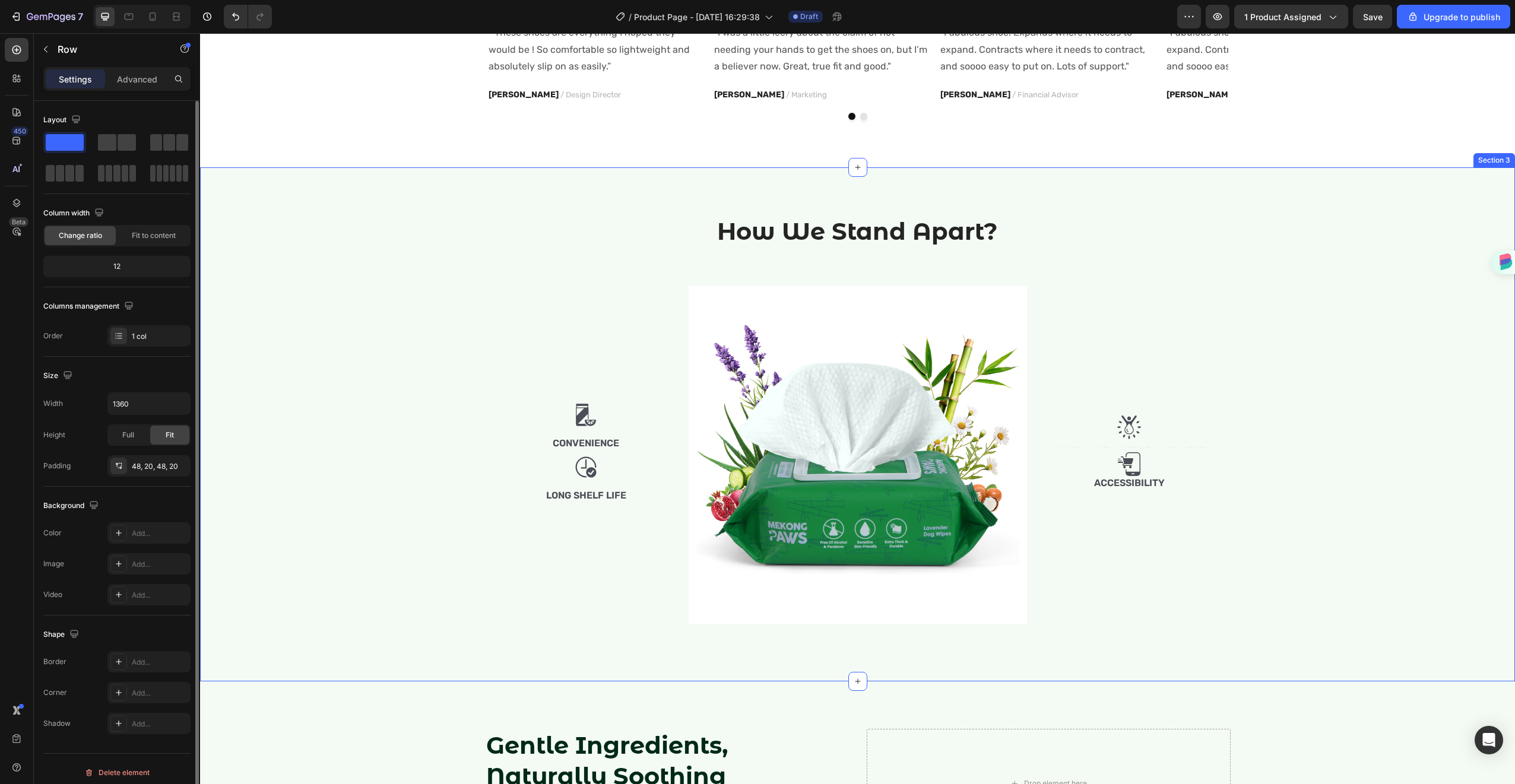
click at [505, 206] on div "How We Stand Apart? Heading Row Image Convenience Text Block Image Long Shelf L…" at bounding box center [857, 424] width 1315 height 514
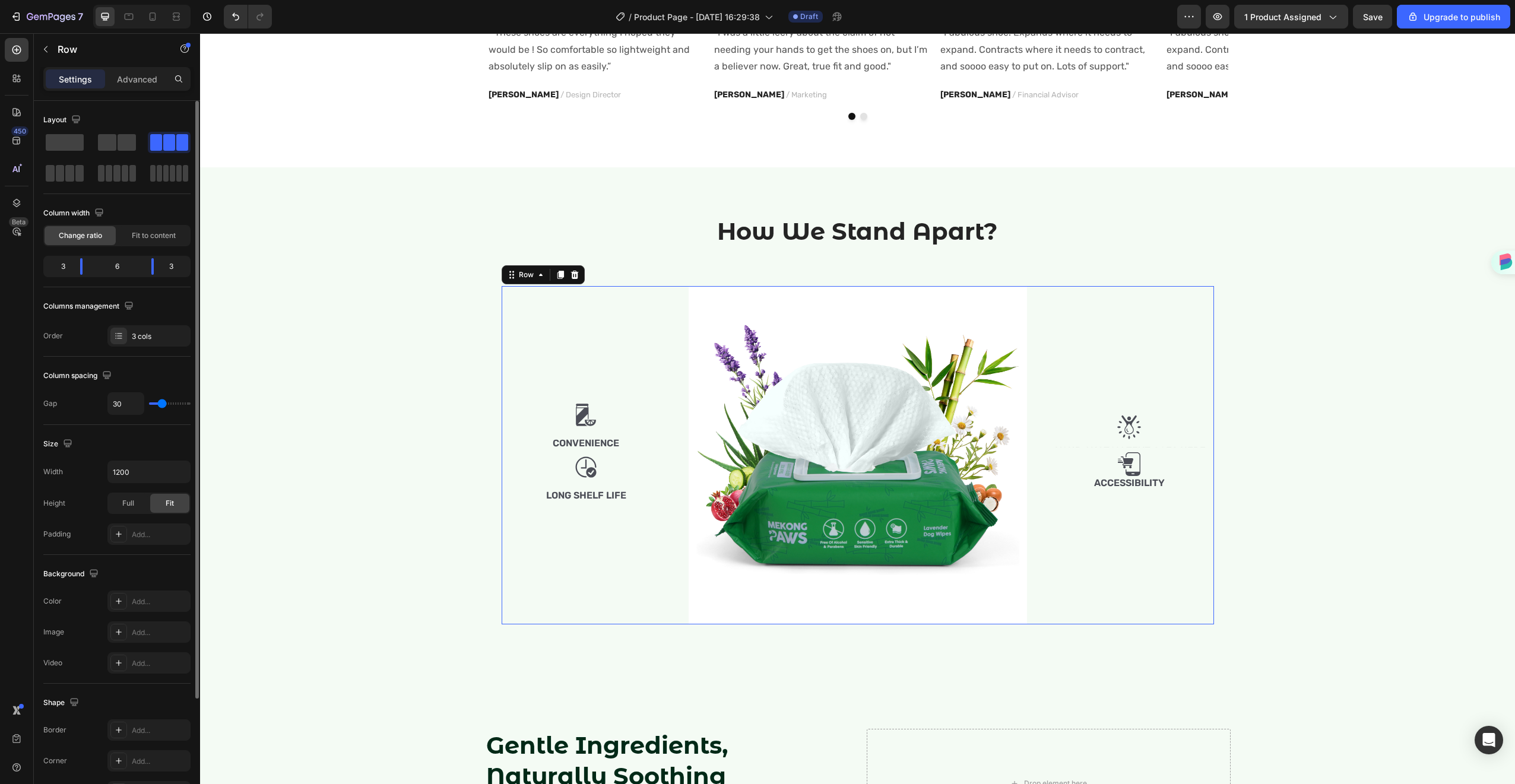
click at [546, 571] on div "Image Convenience Text Block Image Long Shelf Life Text Block" at bounding box center [587, 456] width 169 height 338
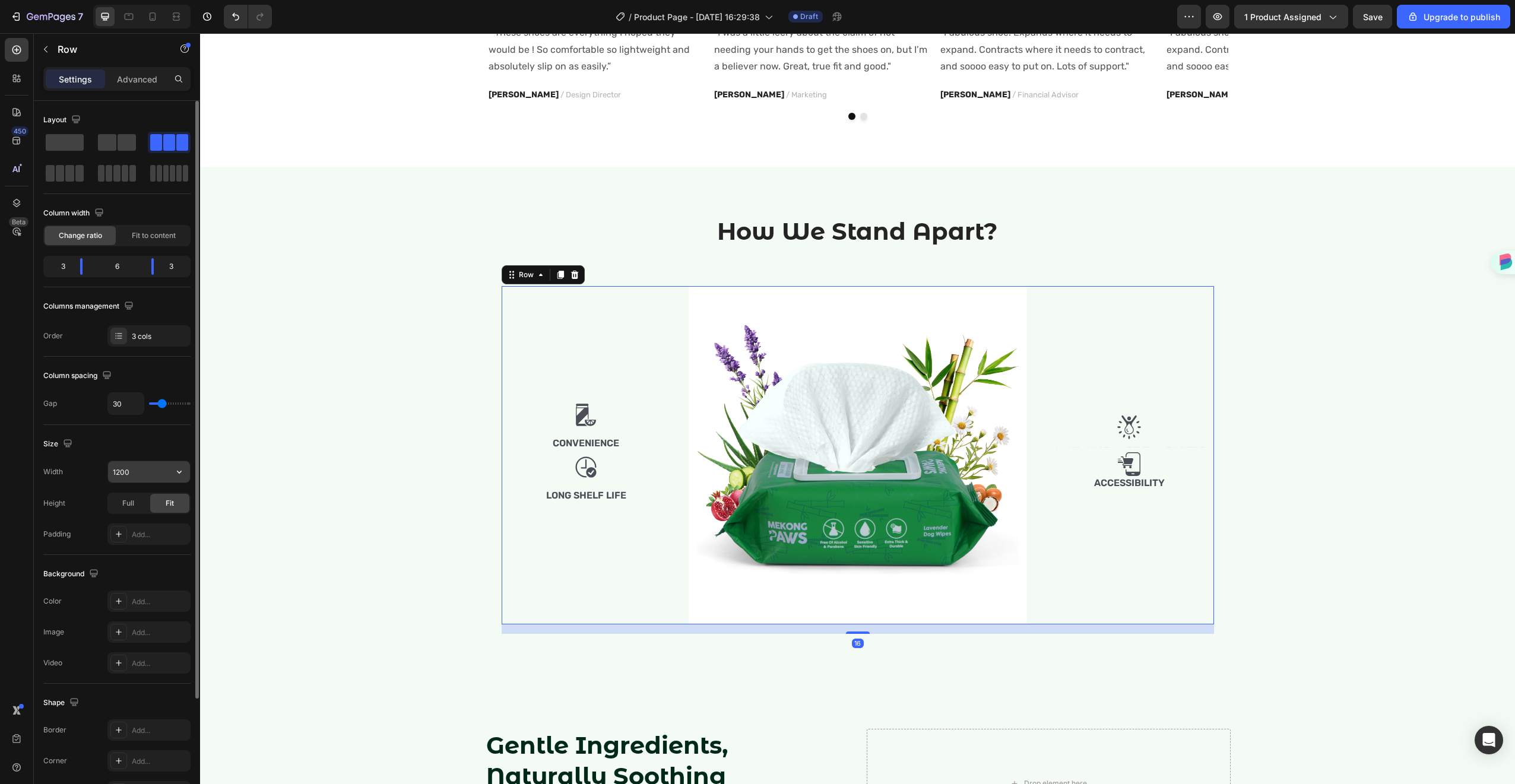
click at [131, 473] on input "1200" at bounding box center [149, 472] width 82 height 21
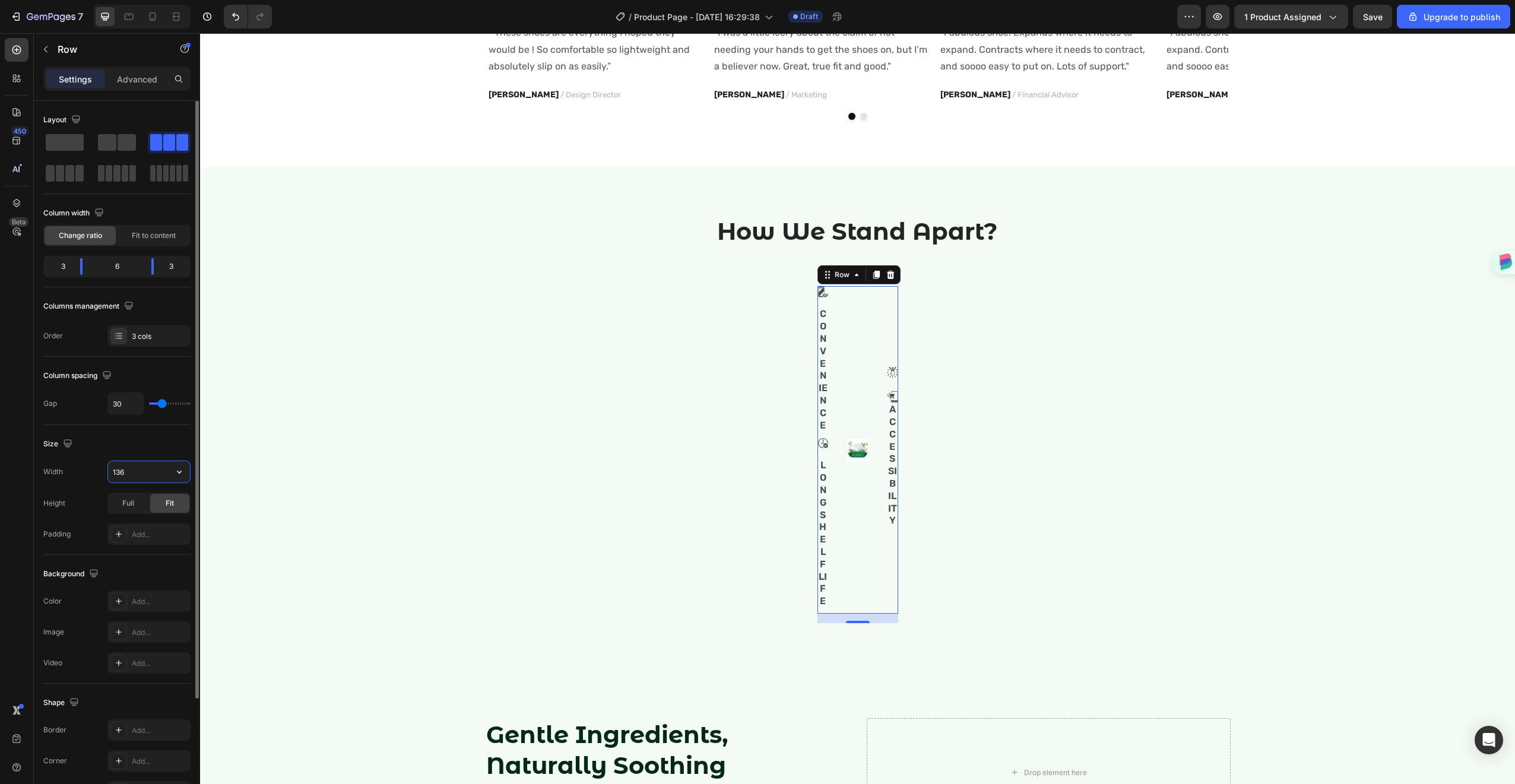
type input "1360"
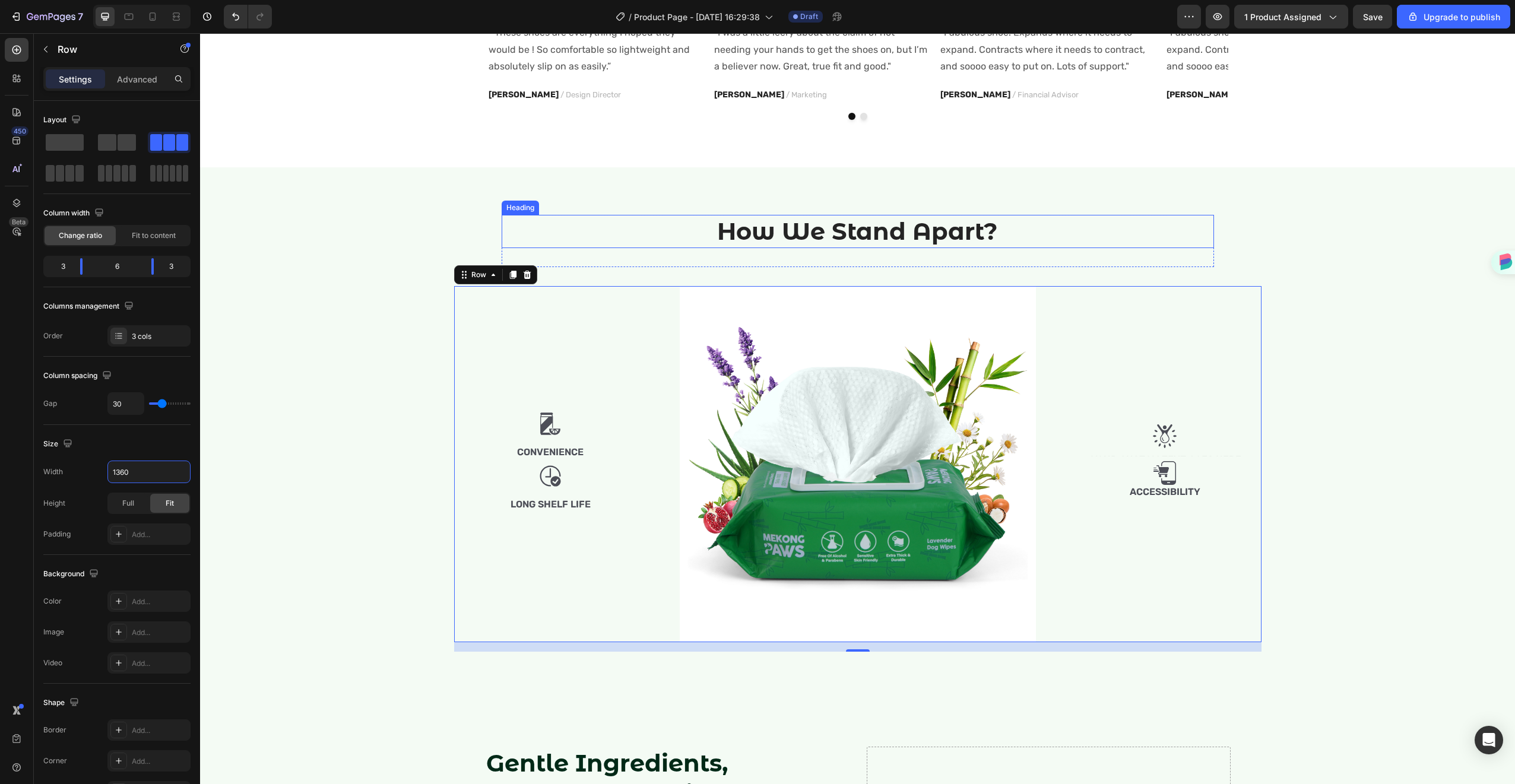
click at [766, 247] on h2 "How We Stand Apart?" at bounding box center [858, 231] width 712 height 33
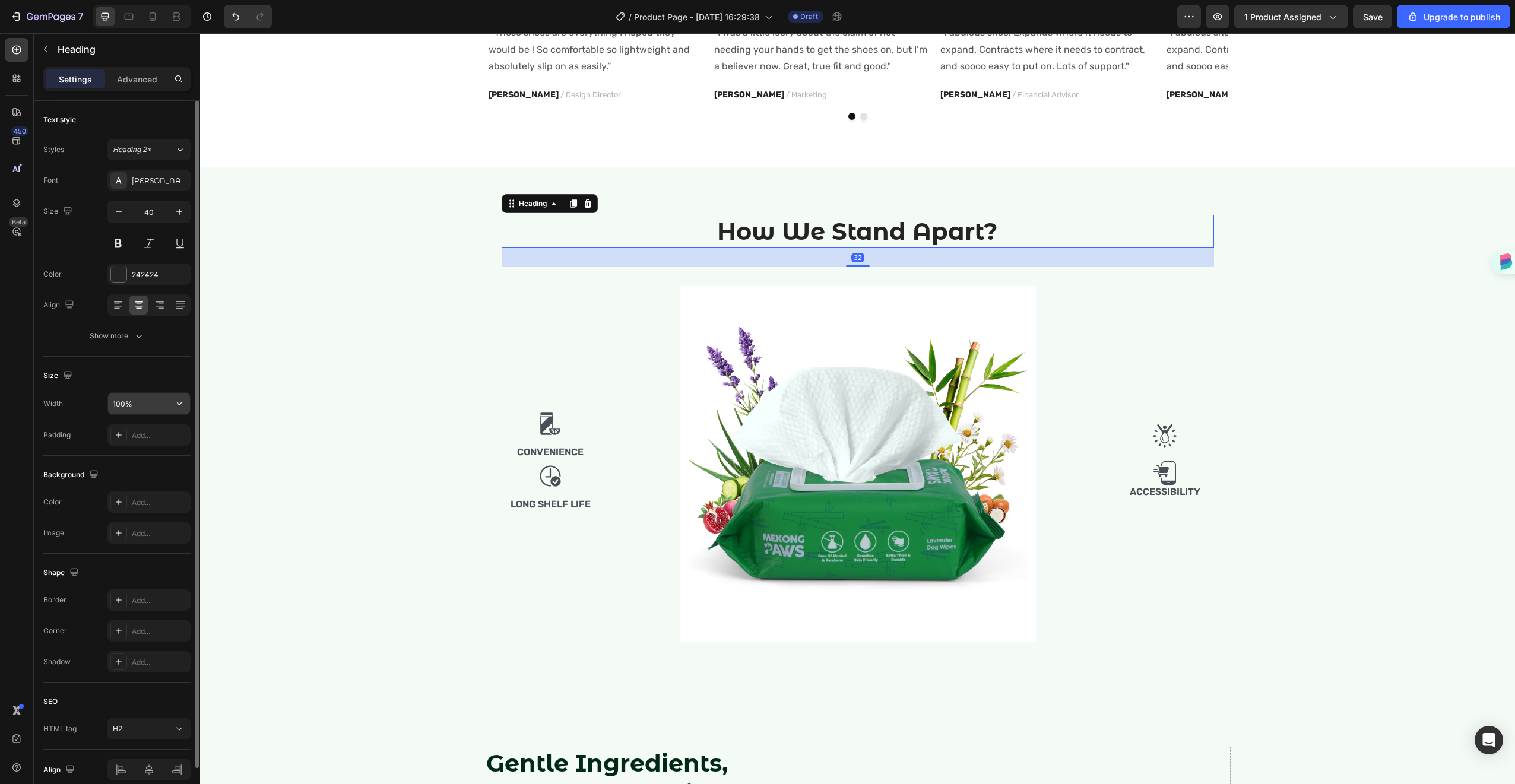
click at [134, 407] on input "100%" at bounding box center [149, 404] width 82 height 21
click at [182, 404] on icon "button" at bounding box center [179, 404] width 12 height 12
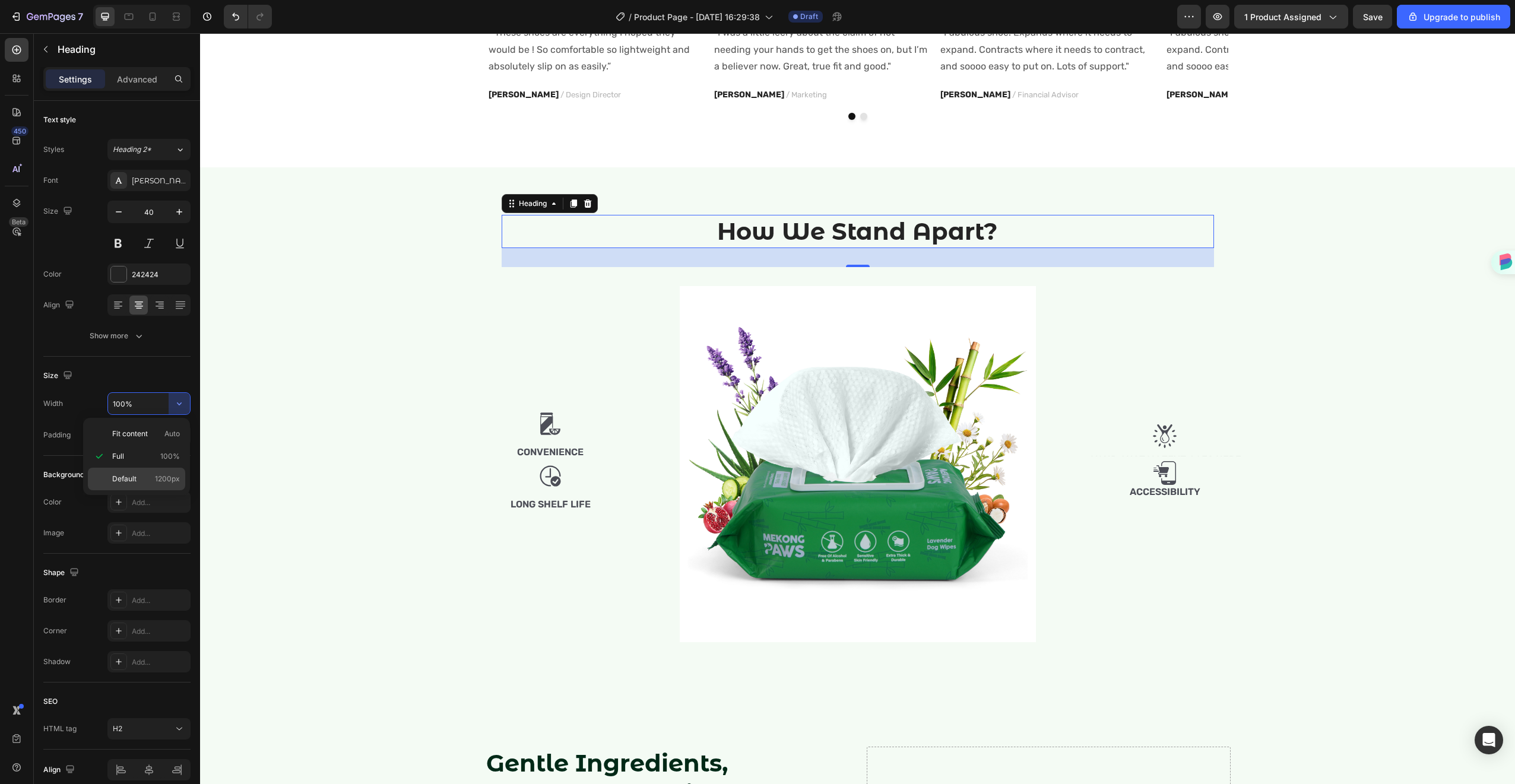
click at [142, 488] on div "Default 1200px" at bounding box center [136, 479] width 97 height 23
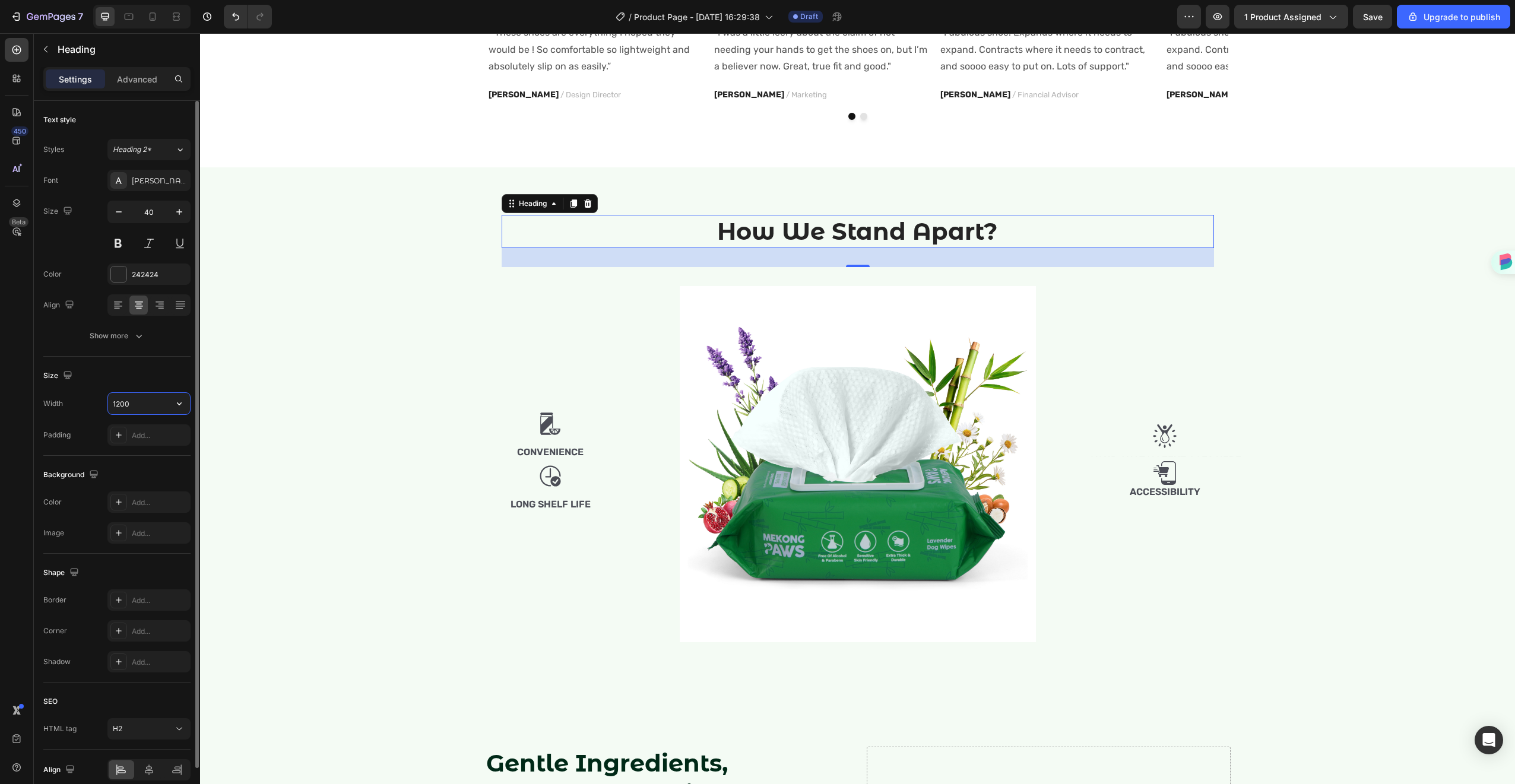
click at [144, 399] on input "1200" at bounding box center [149, 404] width 82 height 21
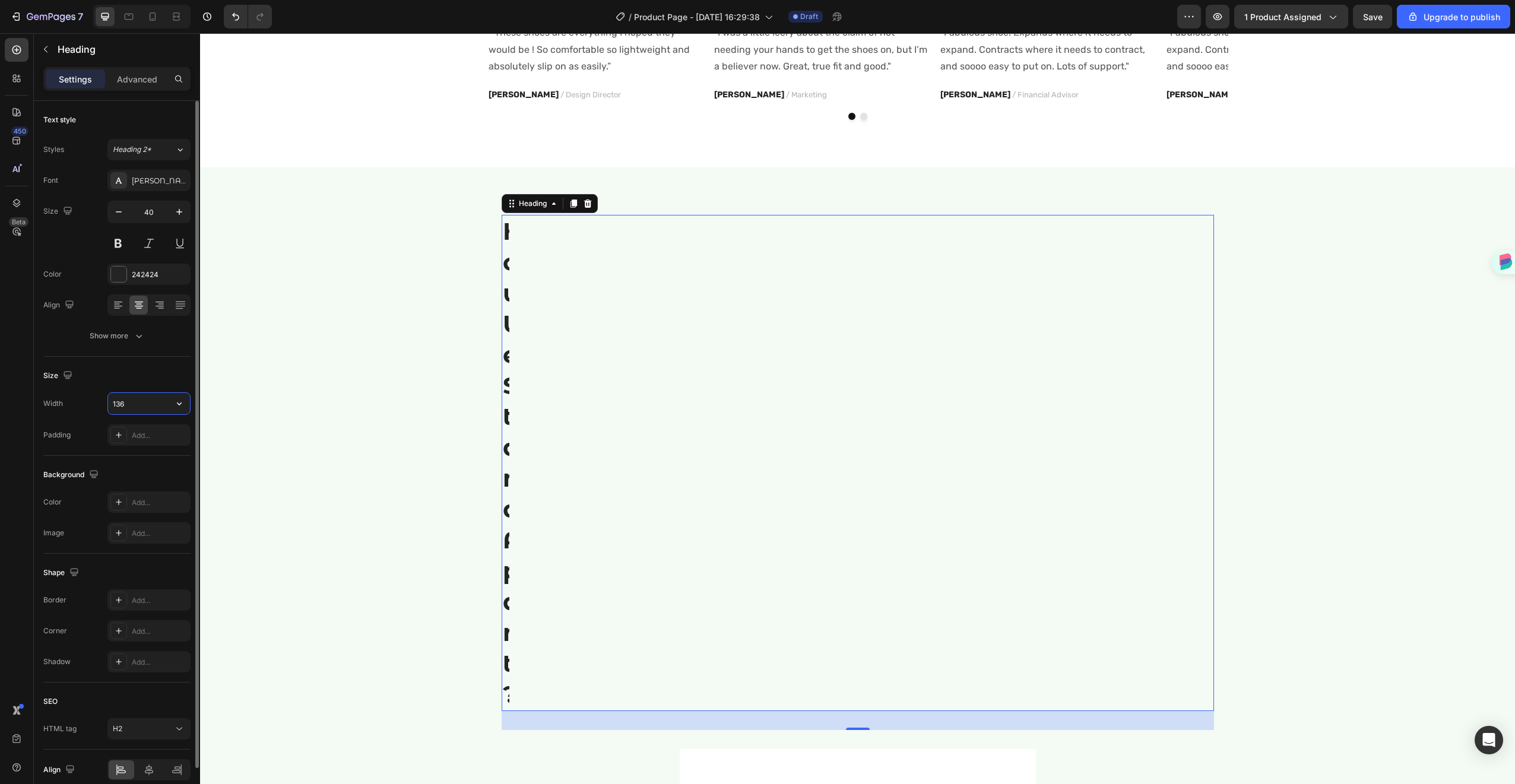
type input "1360"
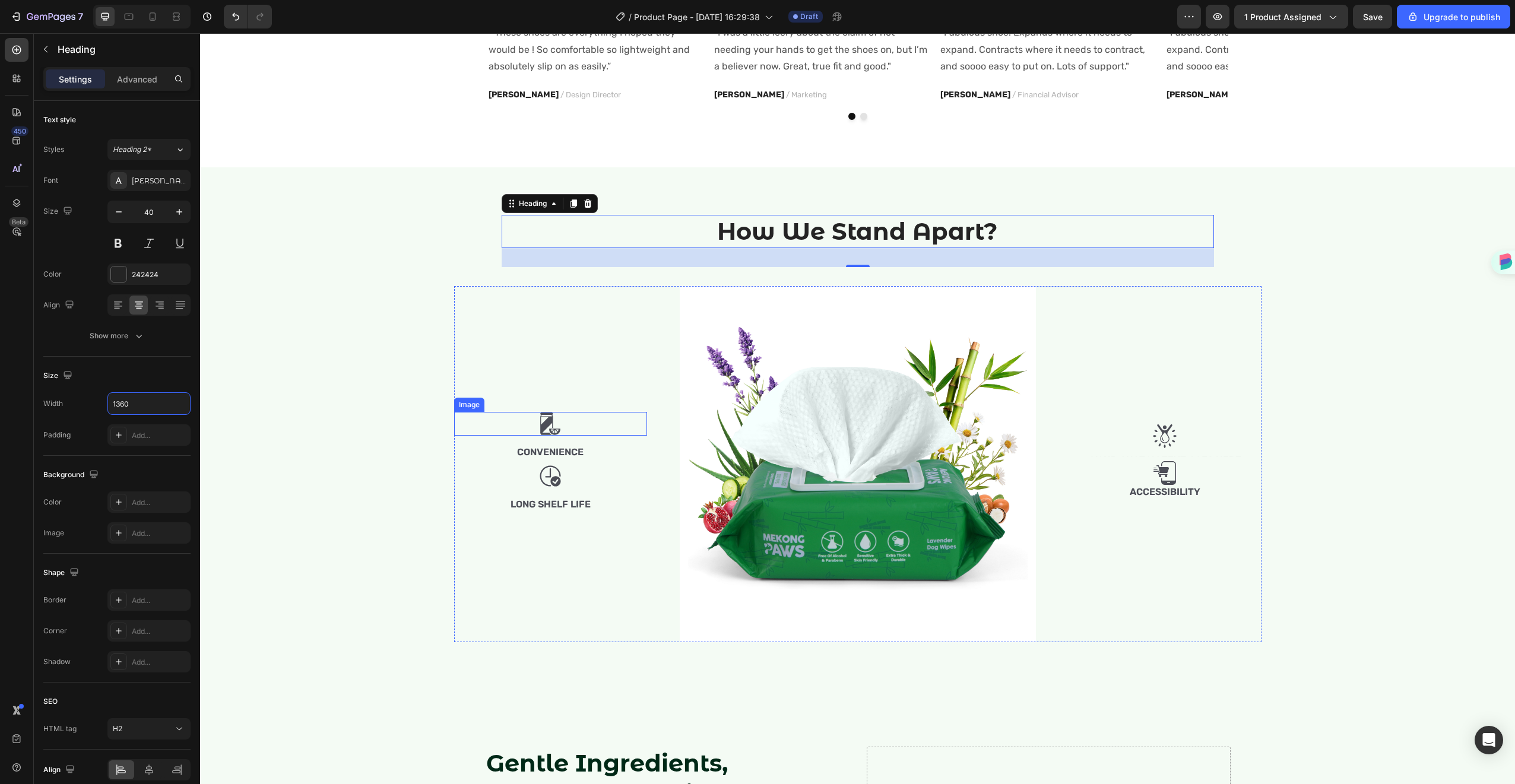
click at [575, 426] on div at bounding box center [550, 424] width 193 height 23
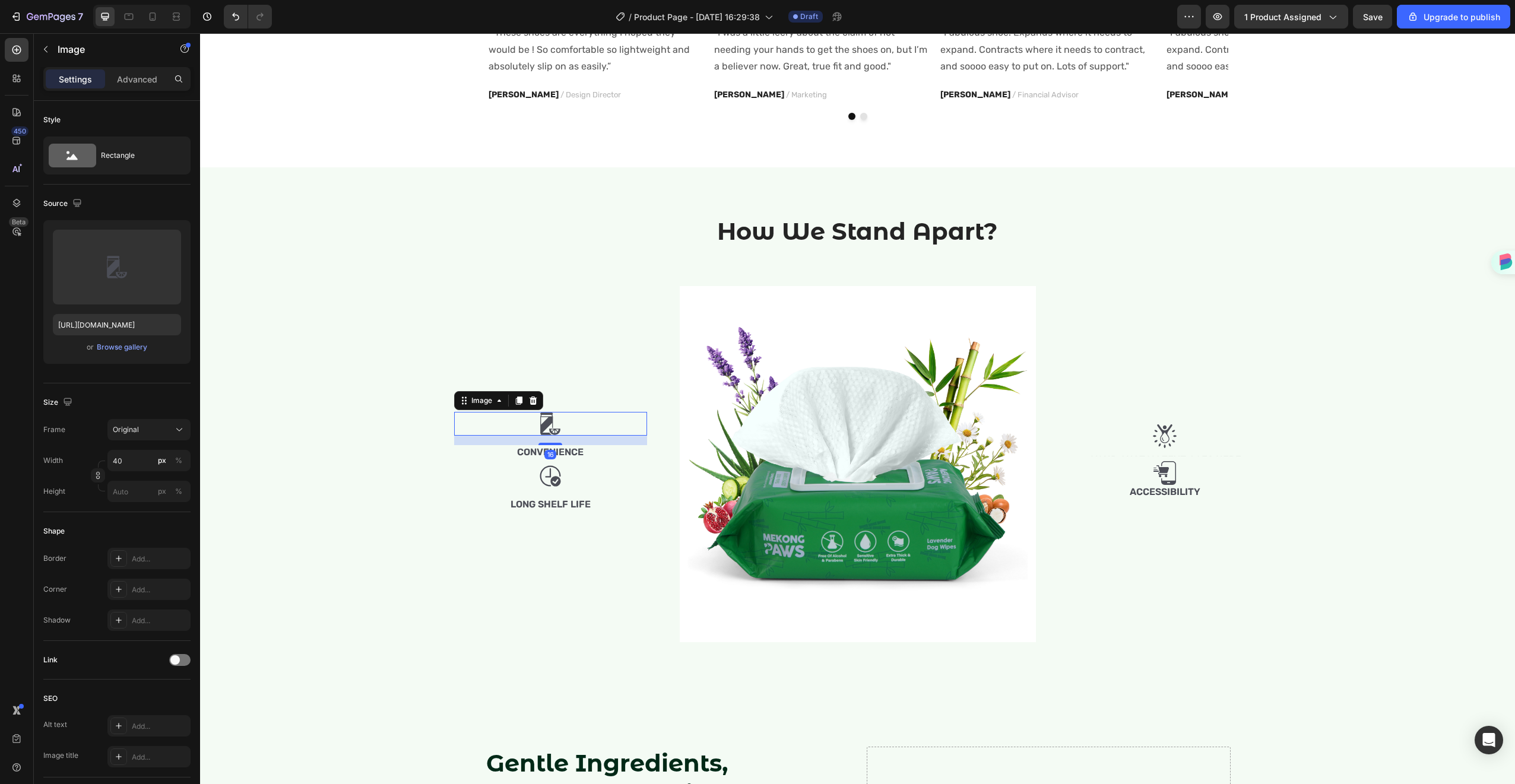
click at [607, 444] on div "16" at bounding box center [550, 440] width 193 height 9
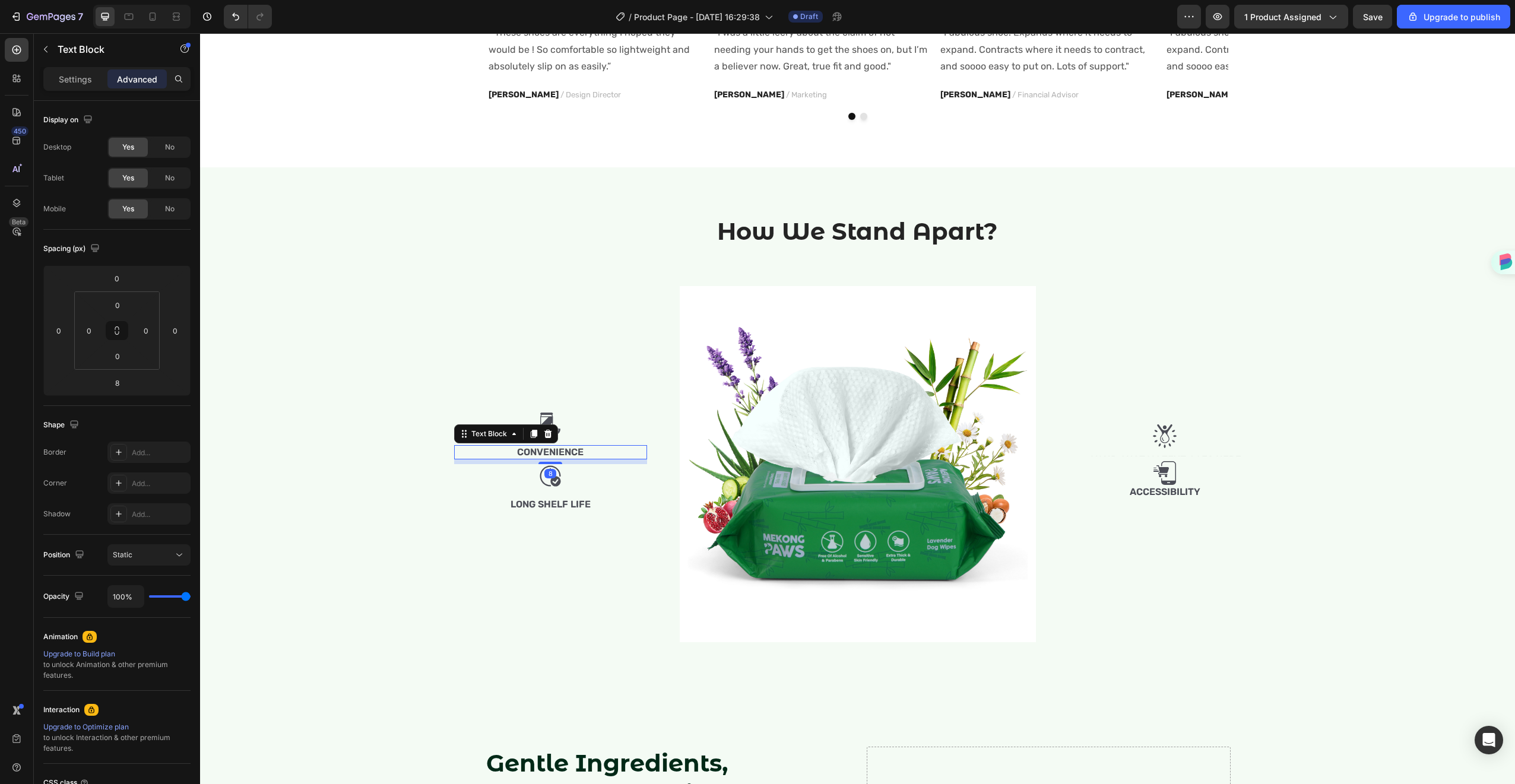
click at [575, 449] on p "Convenience" at bounding box center [551, 453] width 191 height 13
click at [567, 451] on p "Convenience" at bounding box center [551, 453] width 191 height 13
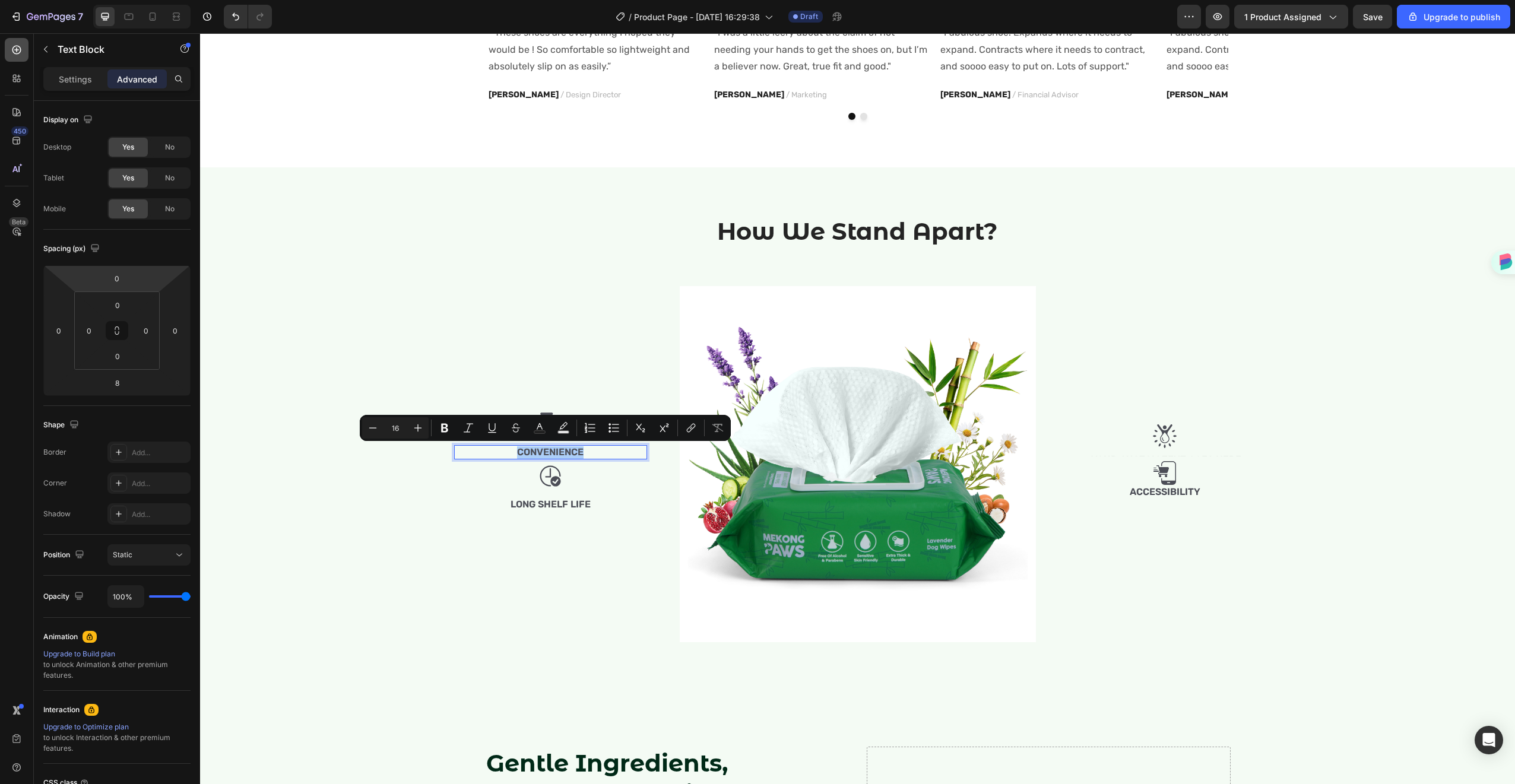
click at [15, 54] on icon at bounding box center [16, 50] width 12 height 12
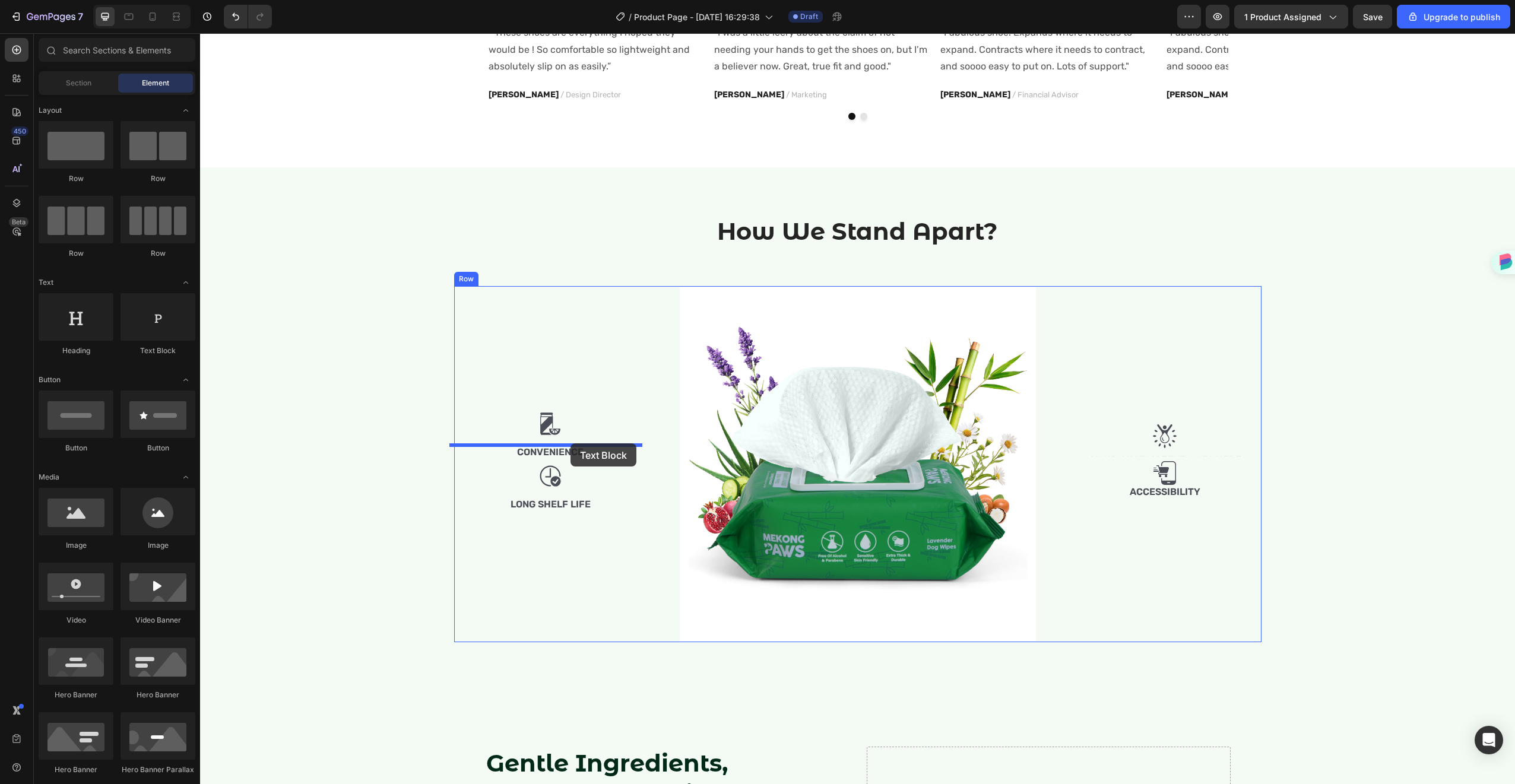
drag, startPoint x: 336, startPoint y: 347, endPoint x: 571, endPoint y: 444, distance: 254.2
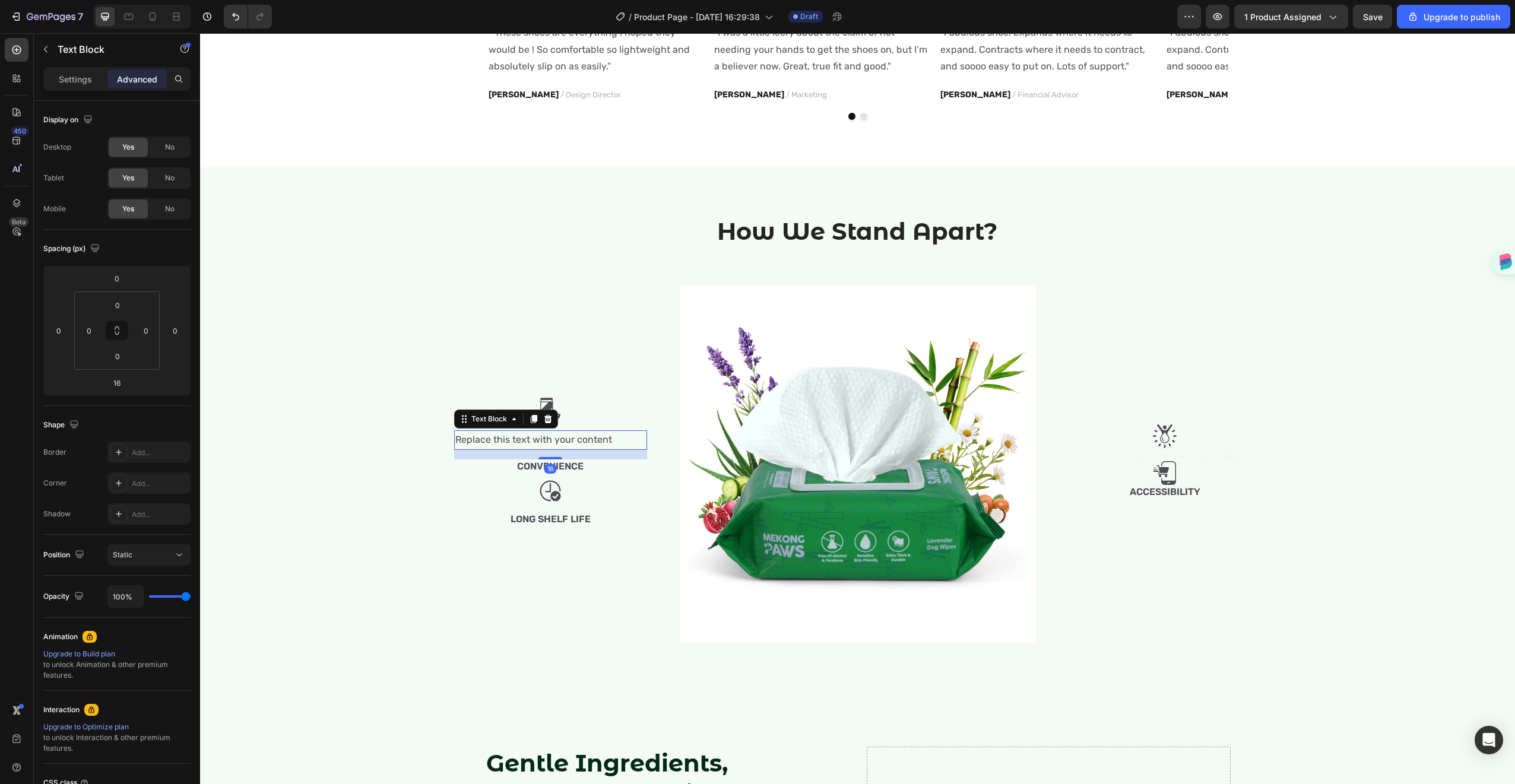
click at [587, 439] on div "Replace this text with your content" at bounding box center [550, 440] width 193 height 20
click at [587, 439] on p "Replace this text with your content" at bounding box center [551, 440] width 191 height 17
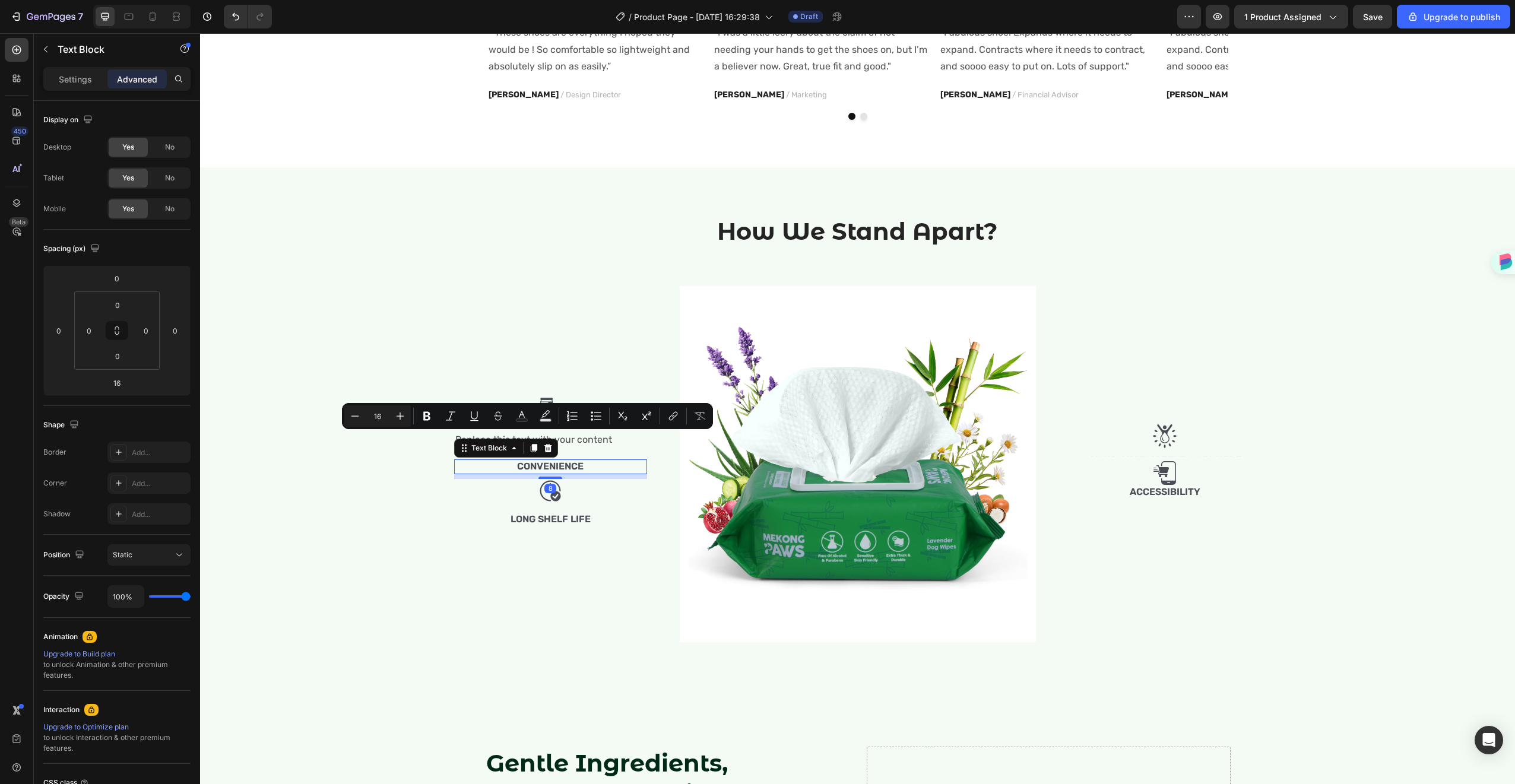
click at [591, 466] on p "Convenience" at bounding box center [551, 467] width 191 height 13
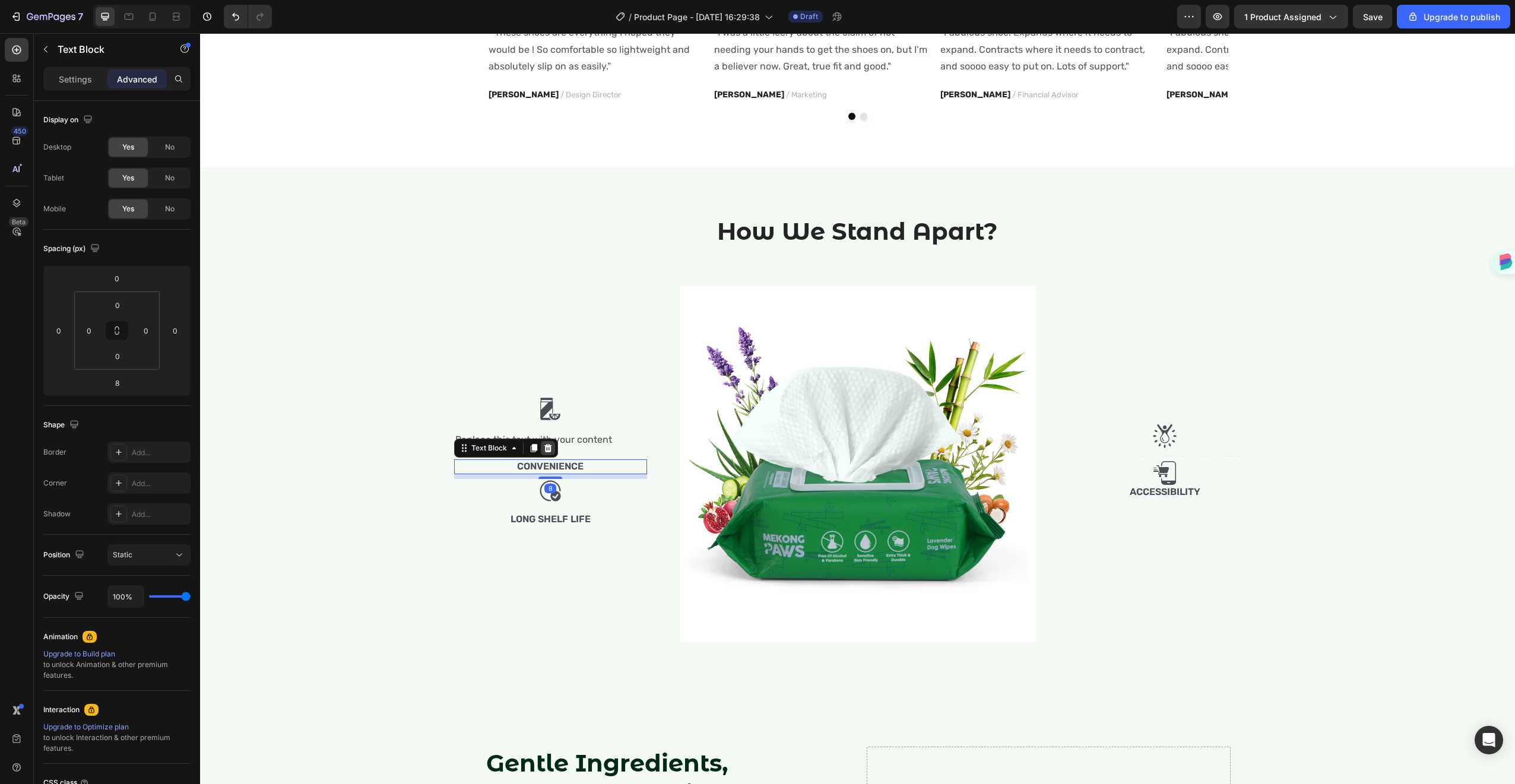
click at [543, 444] on icon at bounding box center [547, 448] width 9 height 9
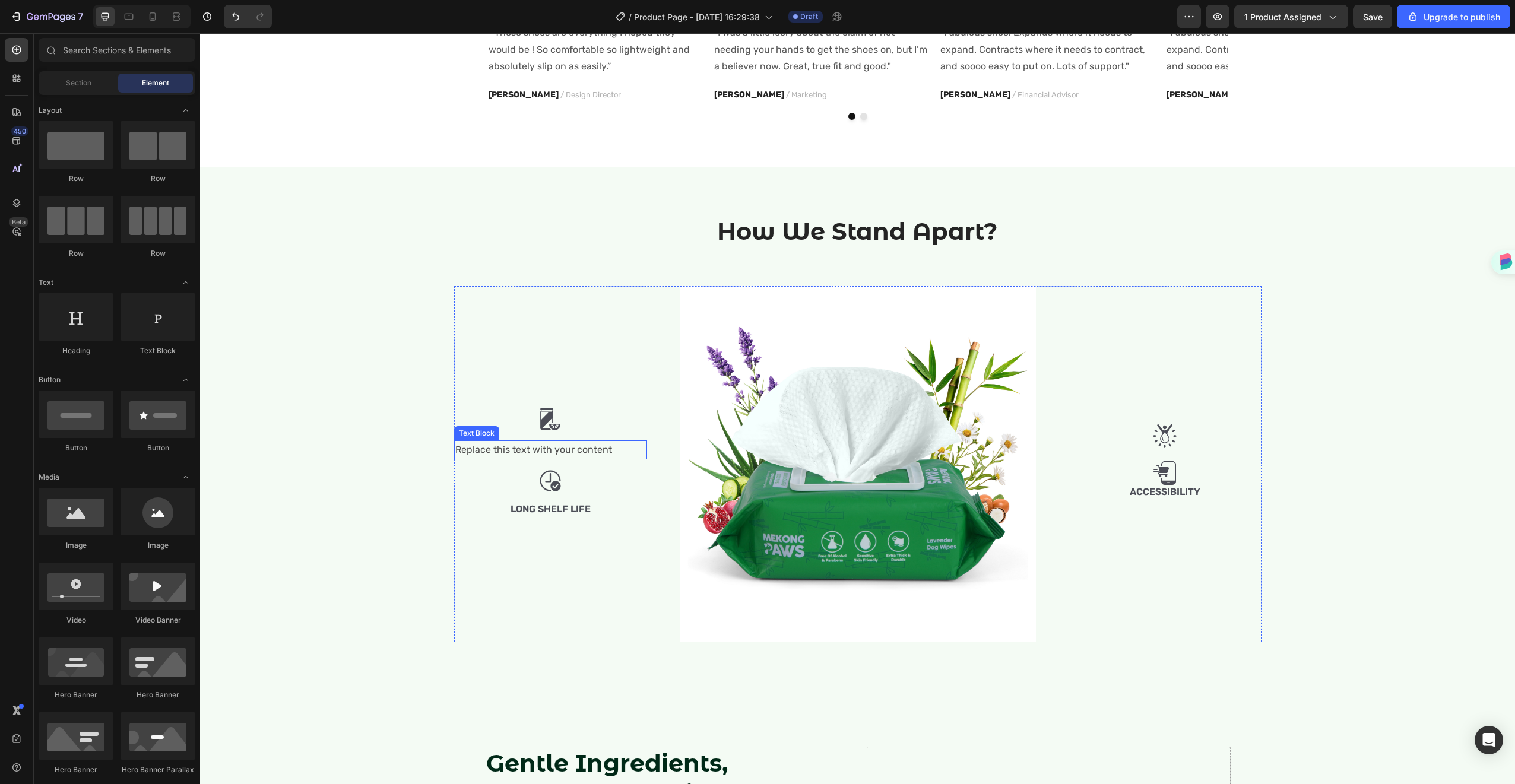
click at [571, 459] on div "Replace this text with your content" at bounding box center [550, 451] width 193 height 20
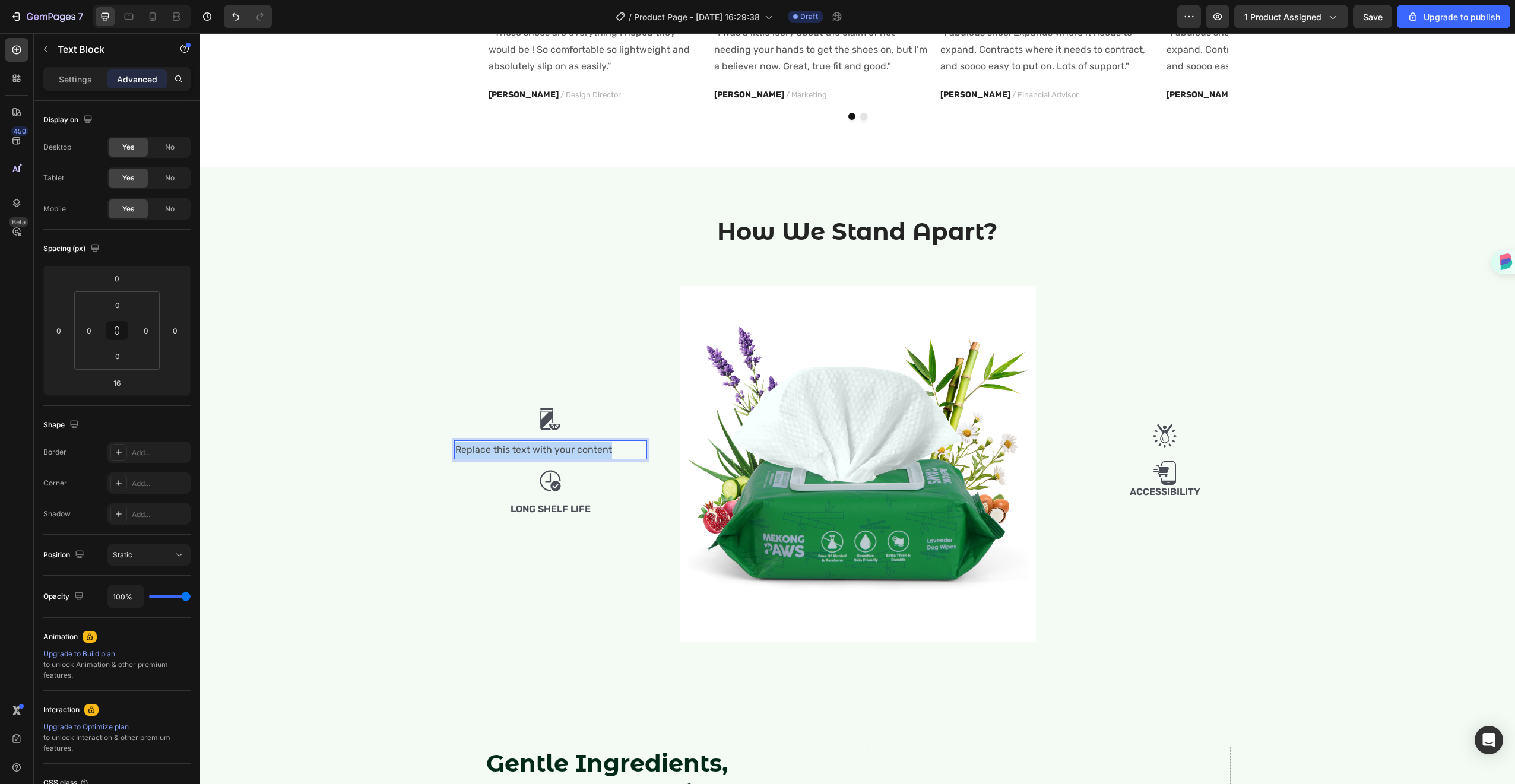
click at [574, 451] on p "Replace this text with your content" at bounding box center [551, 450] width 191 height 17
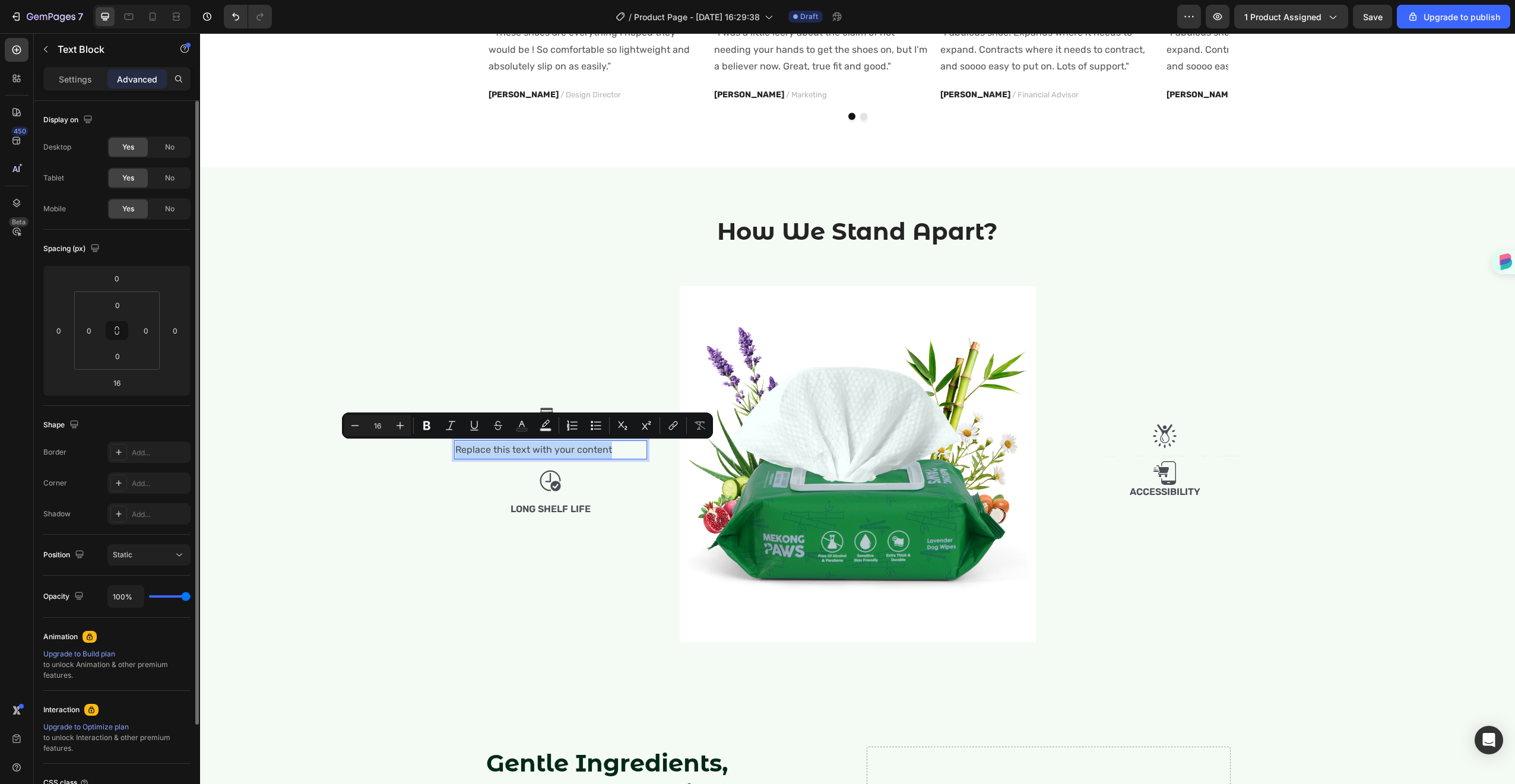
scroll to position [107, 0]
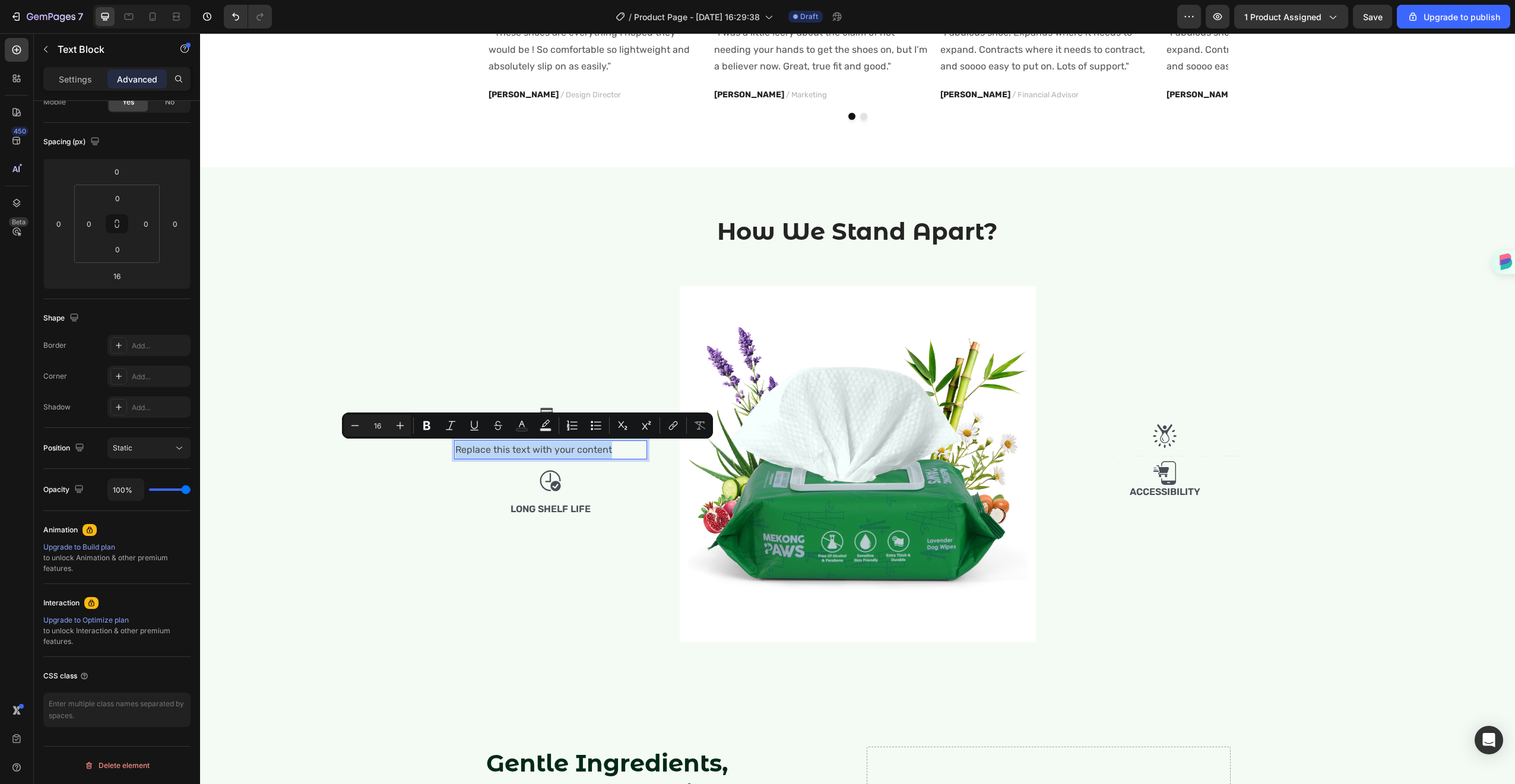
click at [555, 452] on p "Replace this text with your content" at bounding box center [551, 450] width 191 height 17
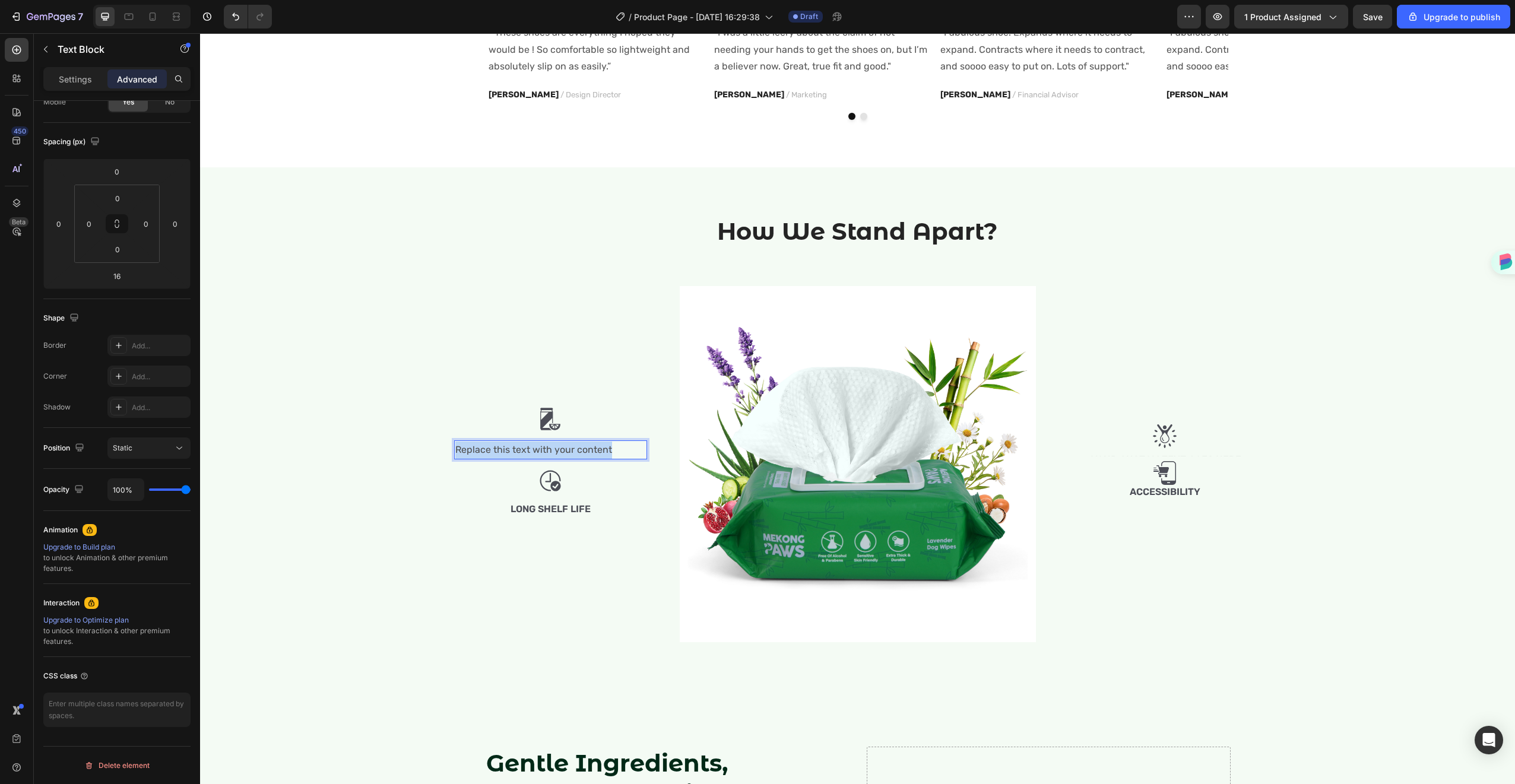
click at [555, 452] on p "Replace this text with your content" at bounding box center [551, 450] width 191 height 17
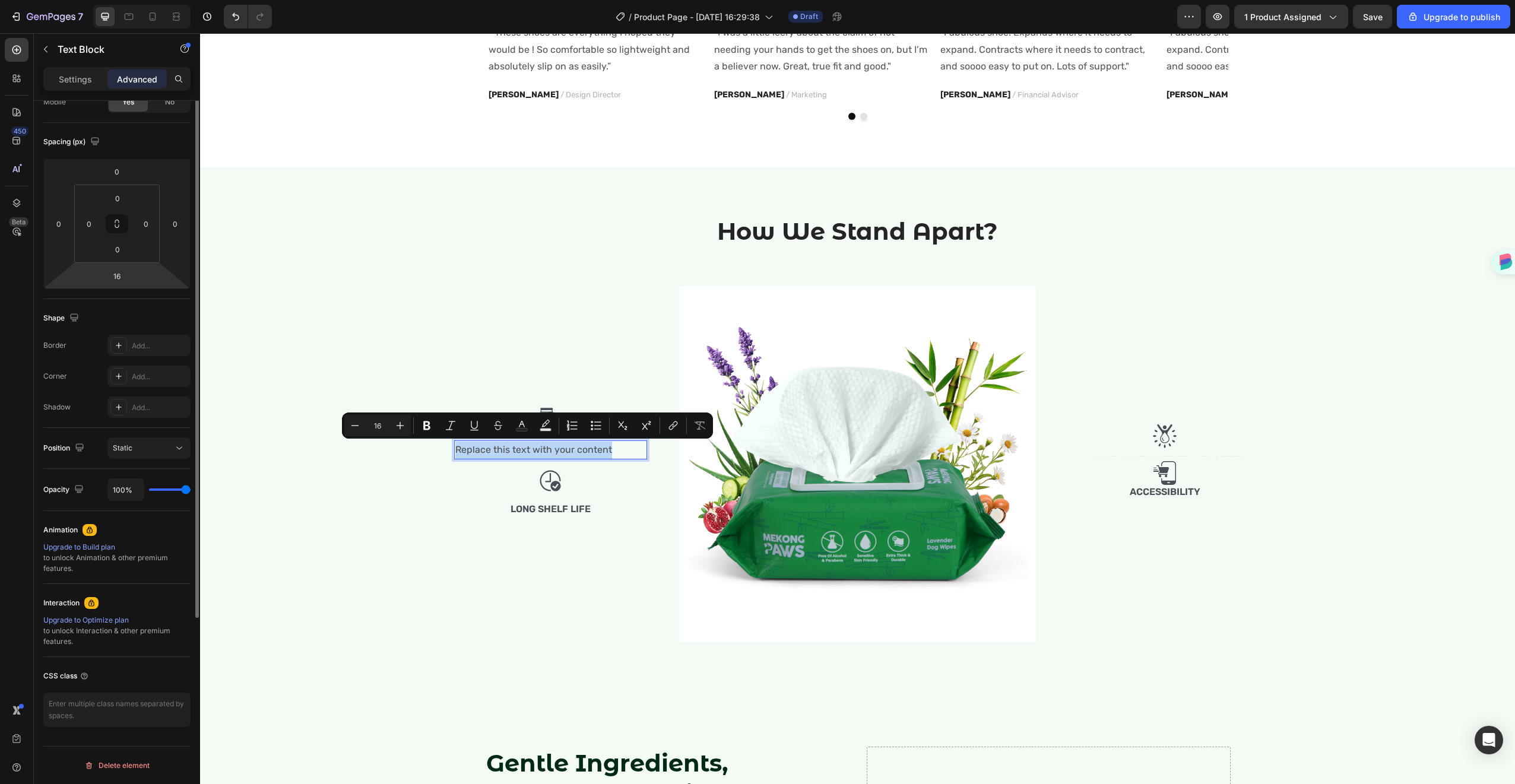
scroll to position [0, 0]
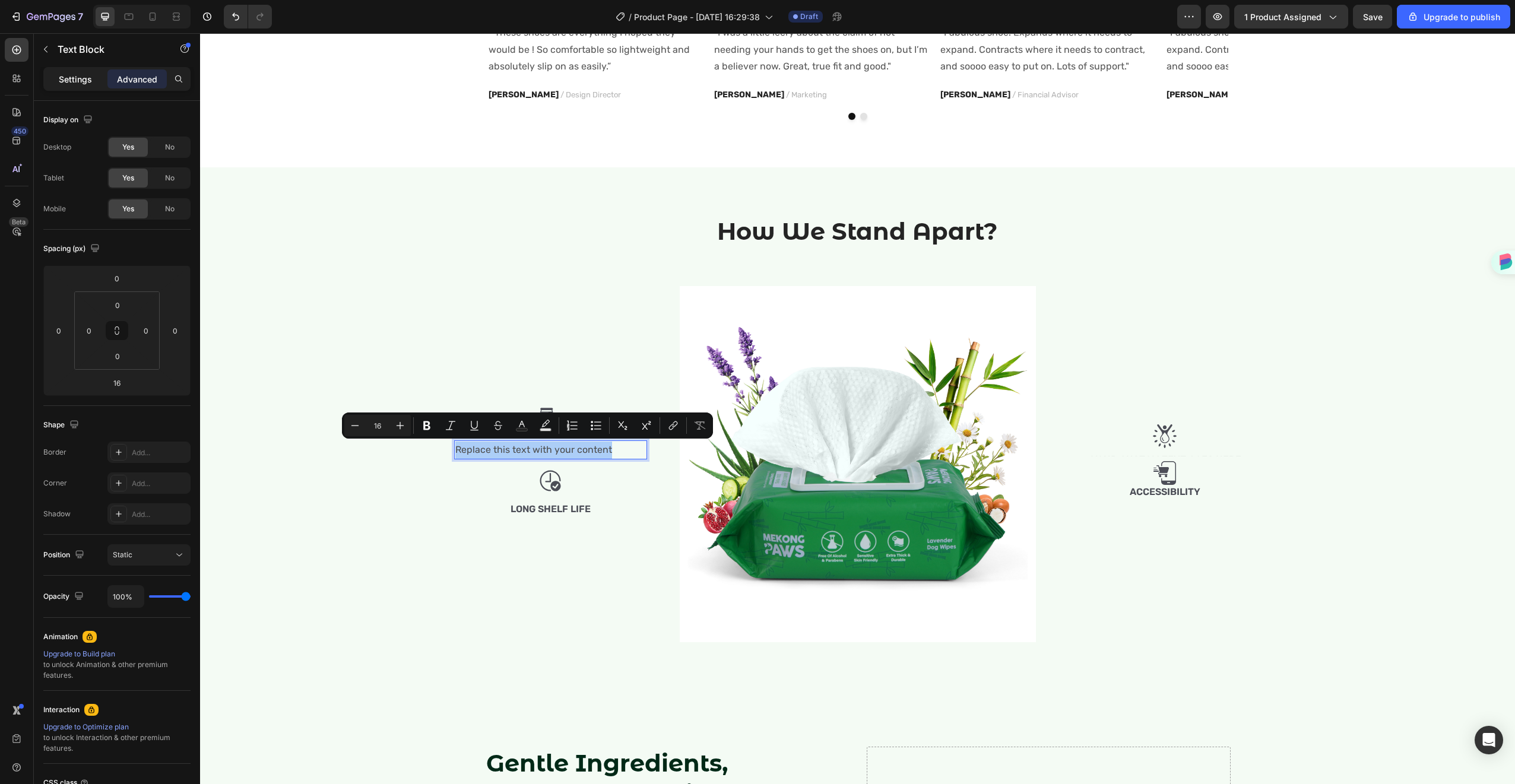
click at [56, 77] on div "Settings" at bounding box center [75, 79] width 60 height 19
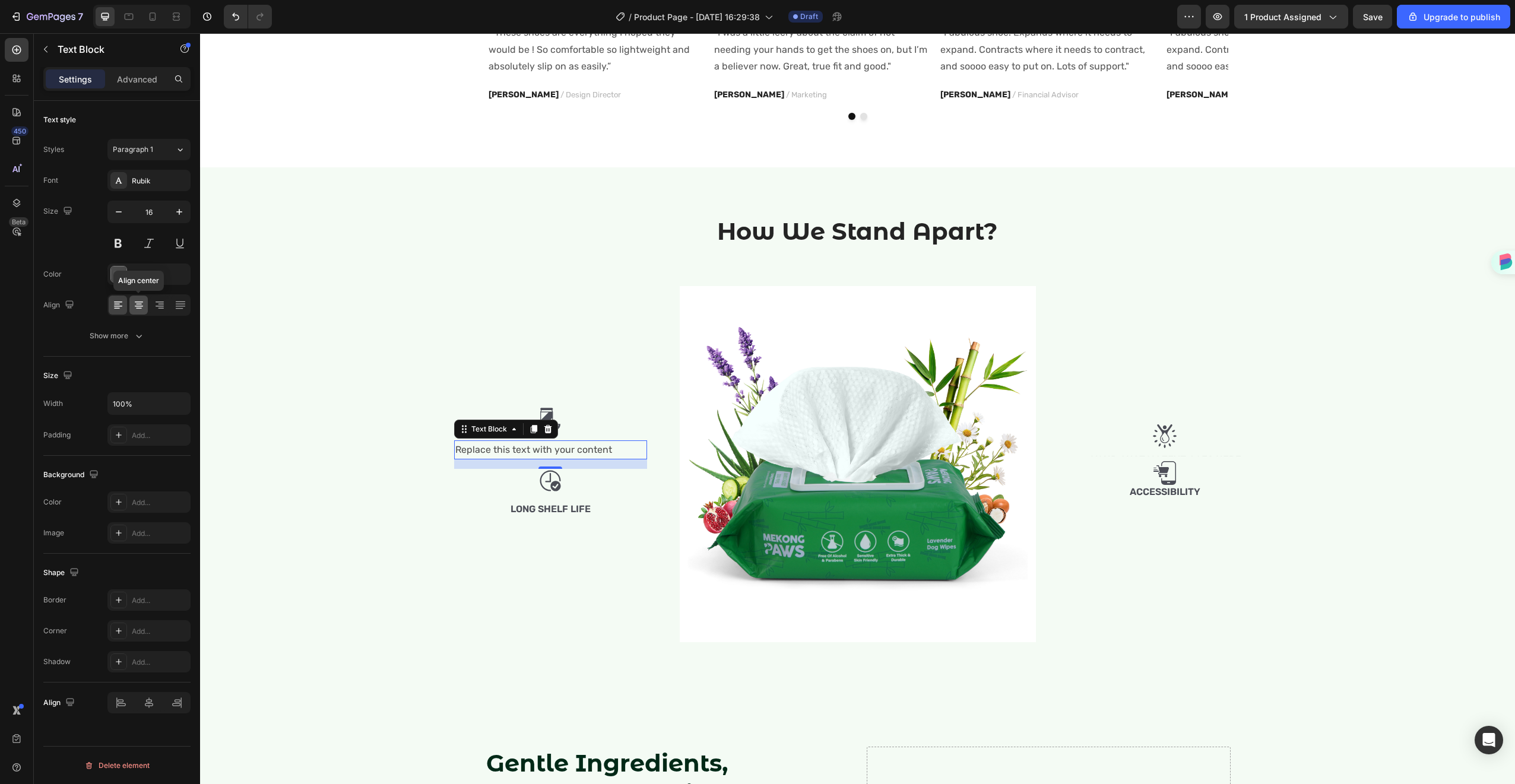
click at [145, 308] on div at bounding box center [139, 305] width 18 height 19
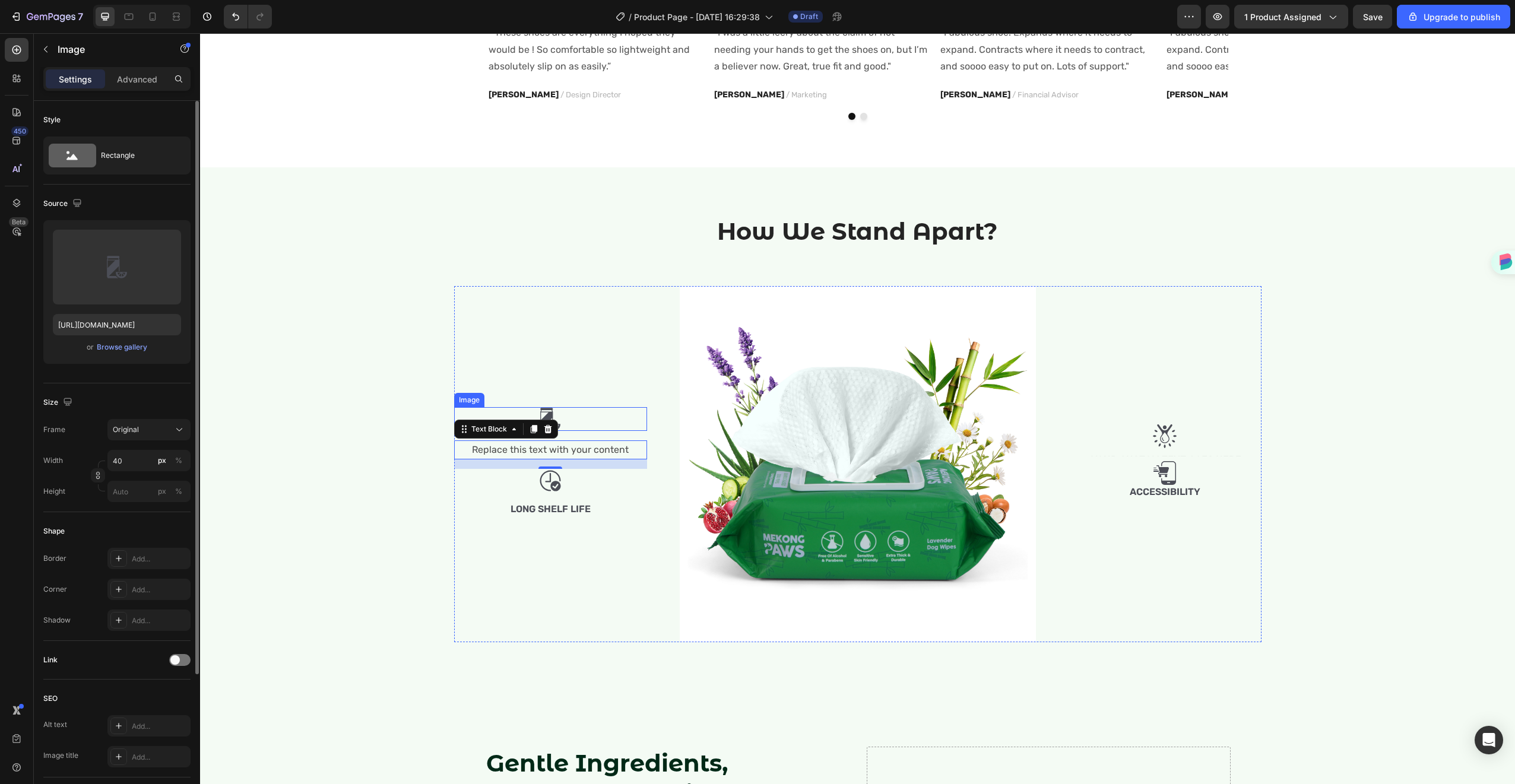
click at [560, 407] on div at bounding box center [550, 419] width 193 height 23
click at [550, 416] on img at bounding box center [550, 419] width 23 height 23
click at [627, 405] on div "Image 16 Replace this text with your content Text Block Image Long Shelf Life T…" at bounding box center [550, 464] width 193 height 356
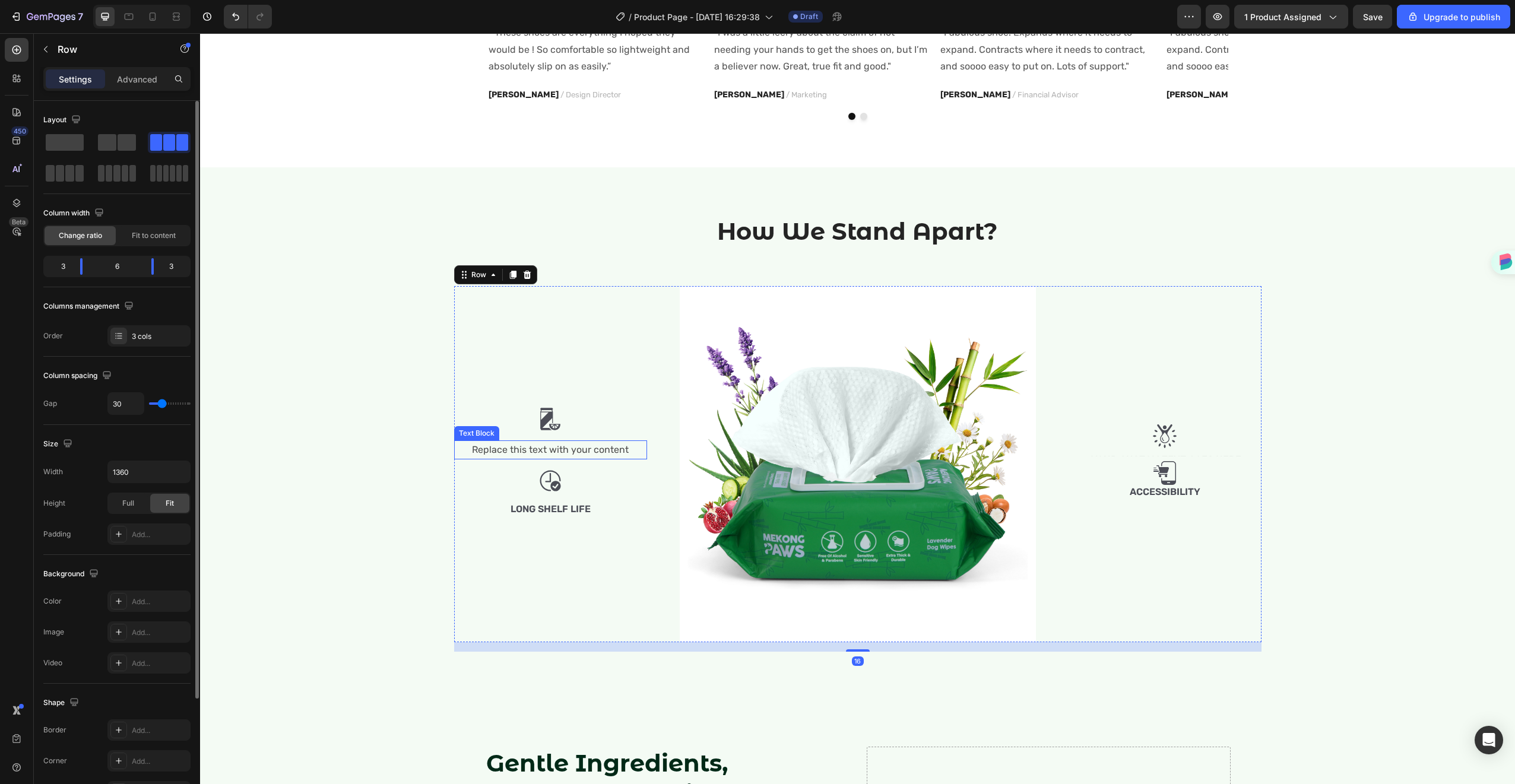
click at [531, 444] on p "Replace this text with your content" at bounding box center [551, 450] width 191 height 17
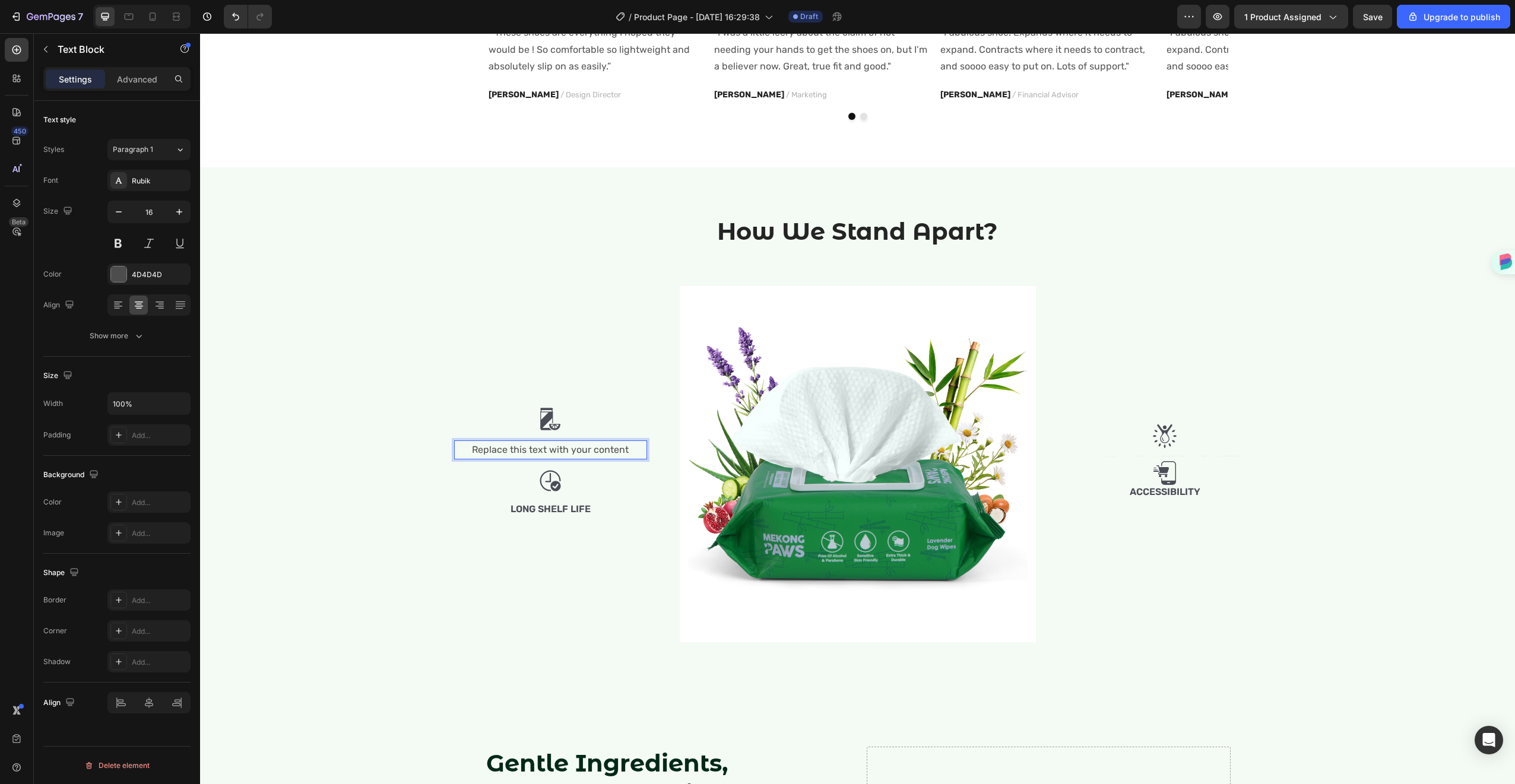
click at [531, 444] on p "Replace this text with your content" at bounding box center [551, 450] width 191 height 17
click at [649, 468] on div "Image All Natural Ingredients Text Block 16 Image Long Shelf Life Text Block Im…" at bounding box center [858, 464] width 808 height 356
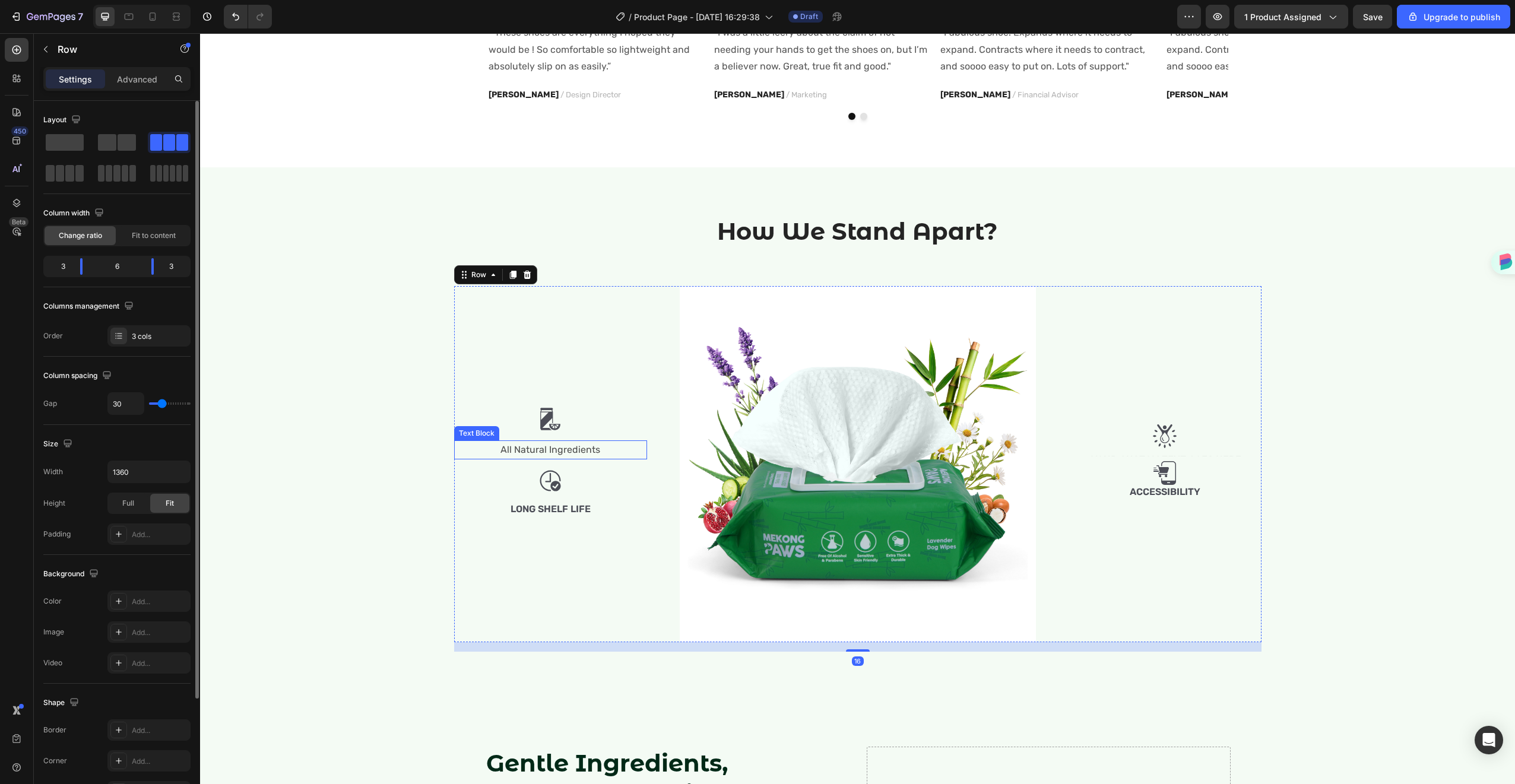
click at [588, 449] on p "All Natural Ingredients" at bounding box center [551, 450] width 191 height 17
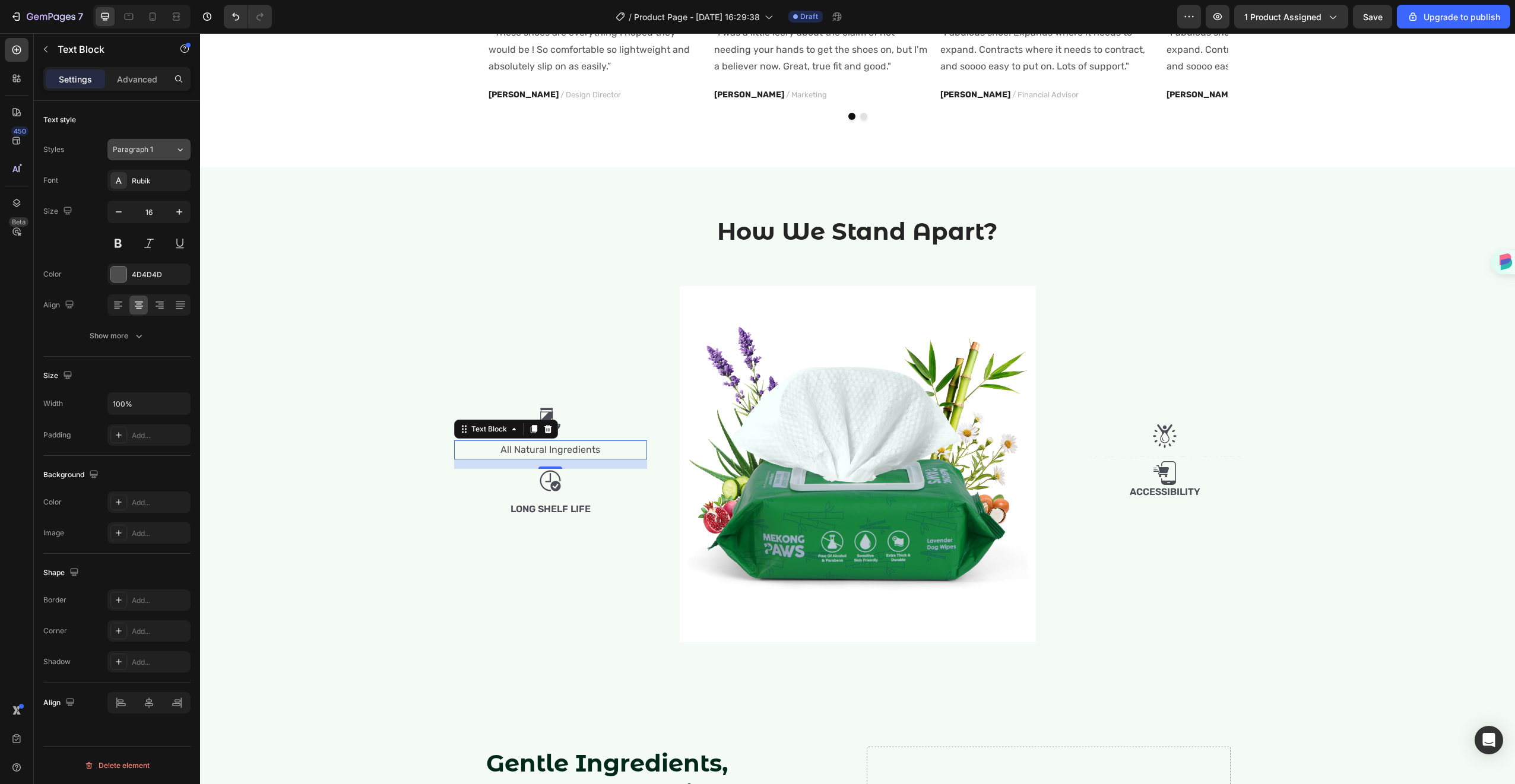
click at [164, 149] on div "Paragraph 1" at bounding box center [144, 149] width 63 height 11
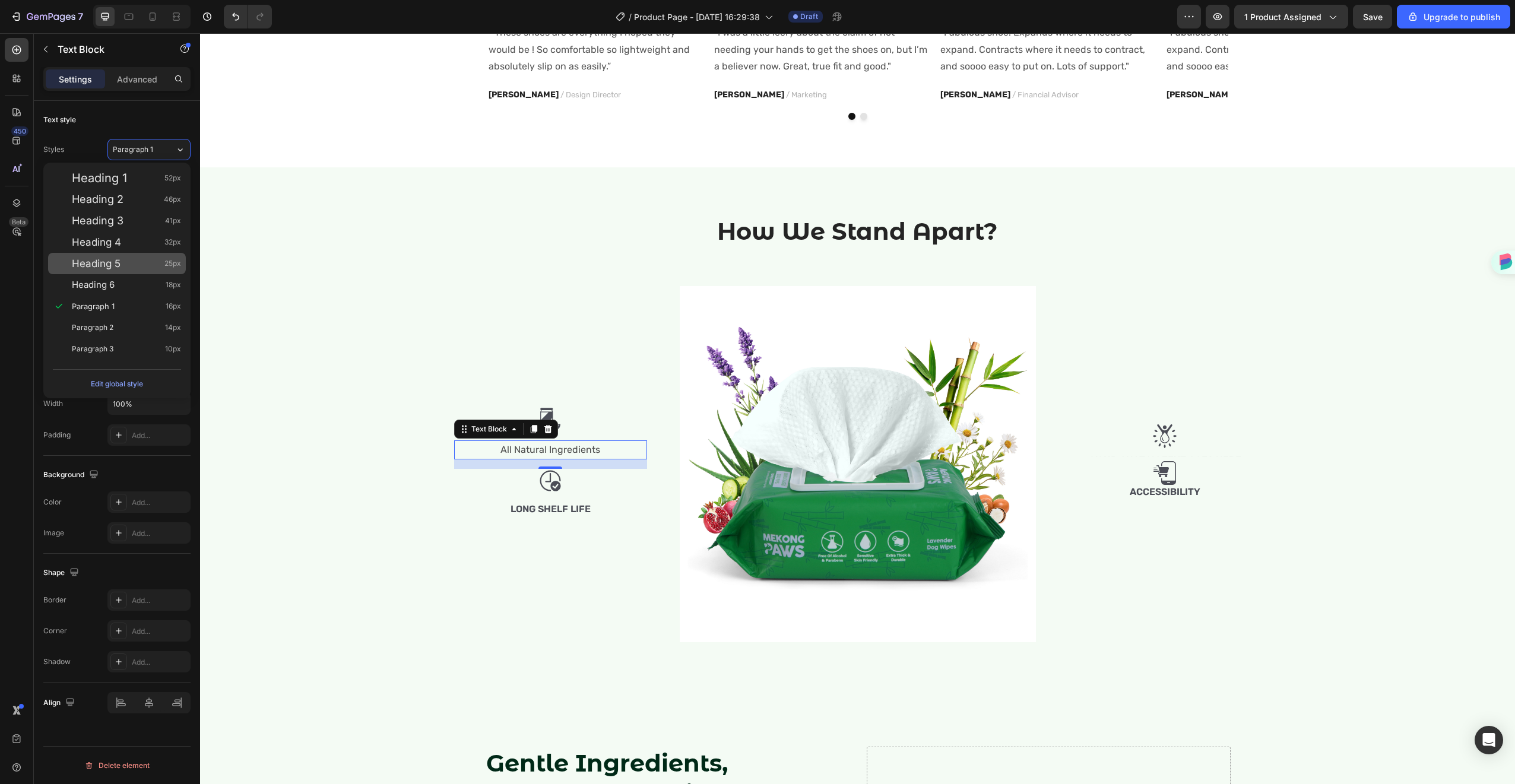
click at [100, 259] on span "Heading 5" at bounding box center [96, 263] width 48 height 12
type input "25"
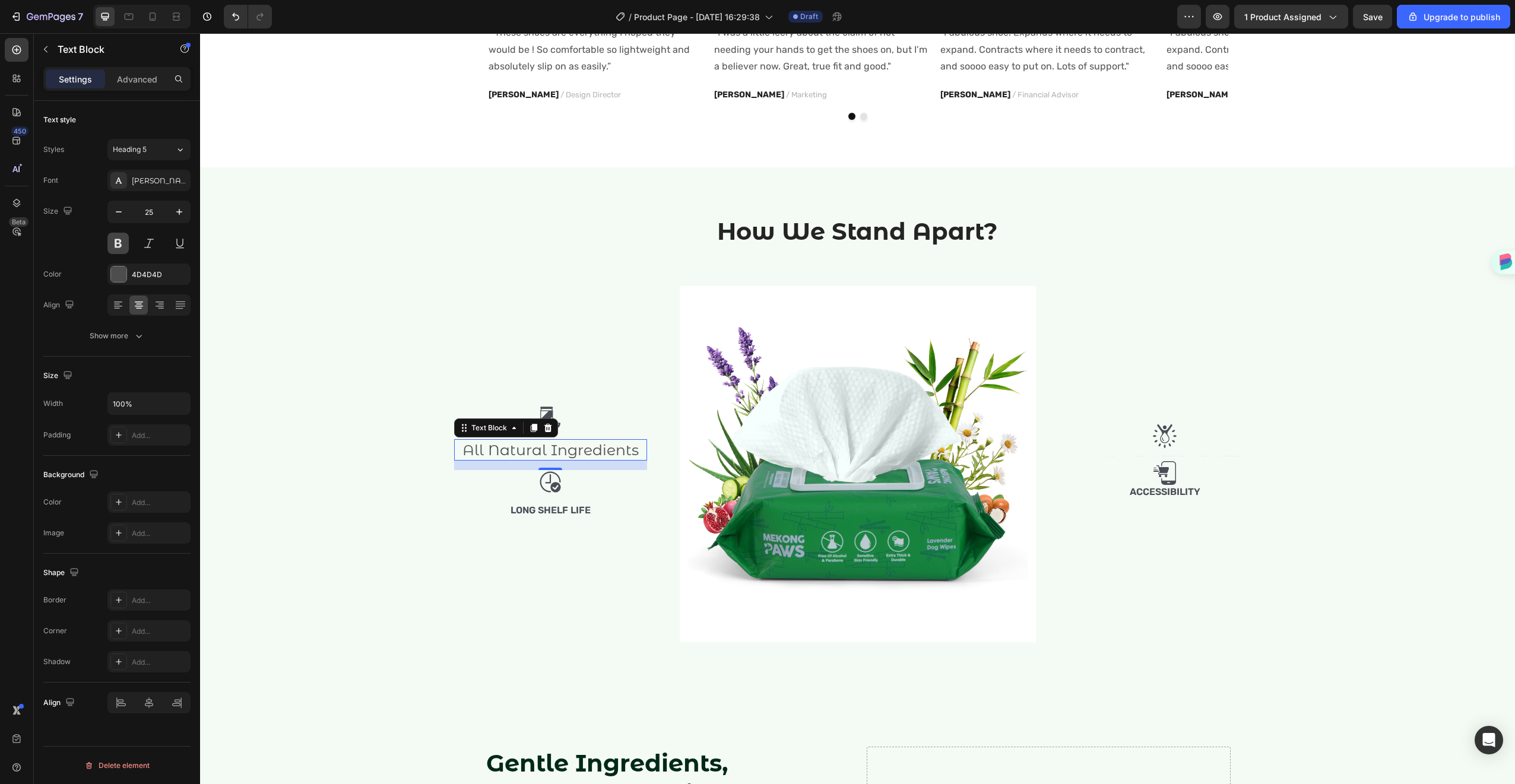
click at [124, 247] on button at bounding box center [118, 243] width 21 height 21
click at [555, 411] on img at bounding box center [550, 417] width 23 height 23
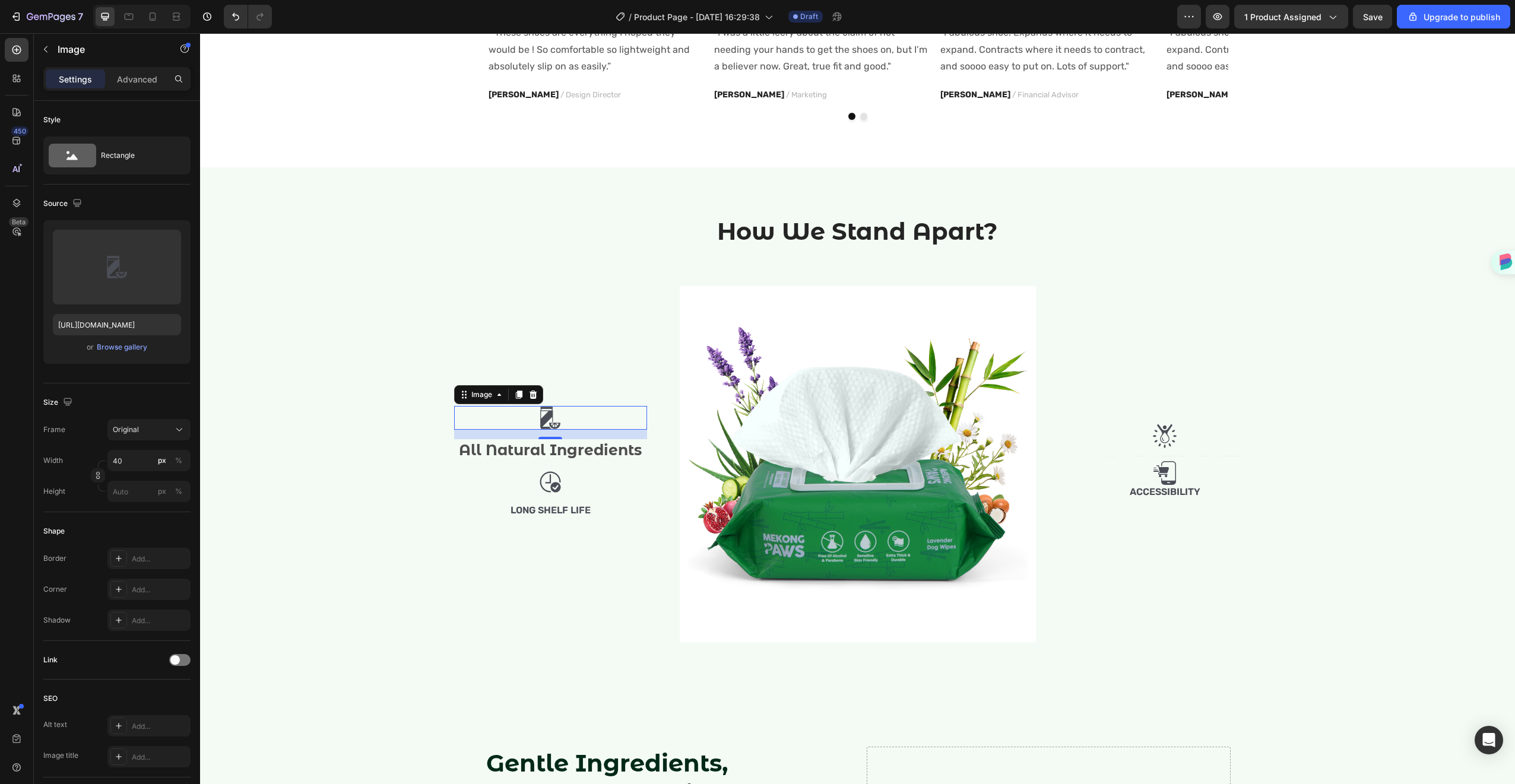
click at [548, 411] on img at bounding box center [550, 417] width 23 height 23
click at [124, 458] on input "40" at bounding box center [149, 461] width 83 height 21
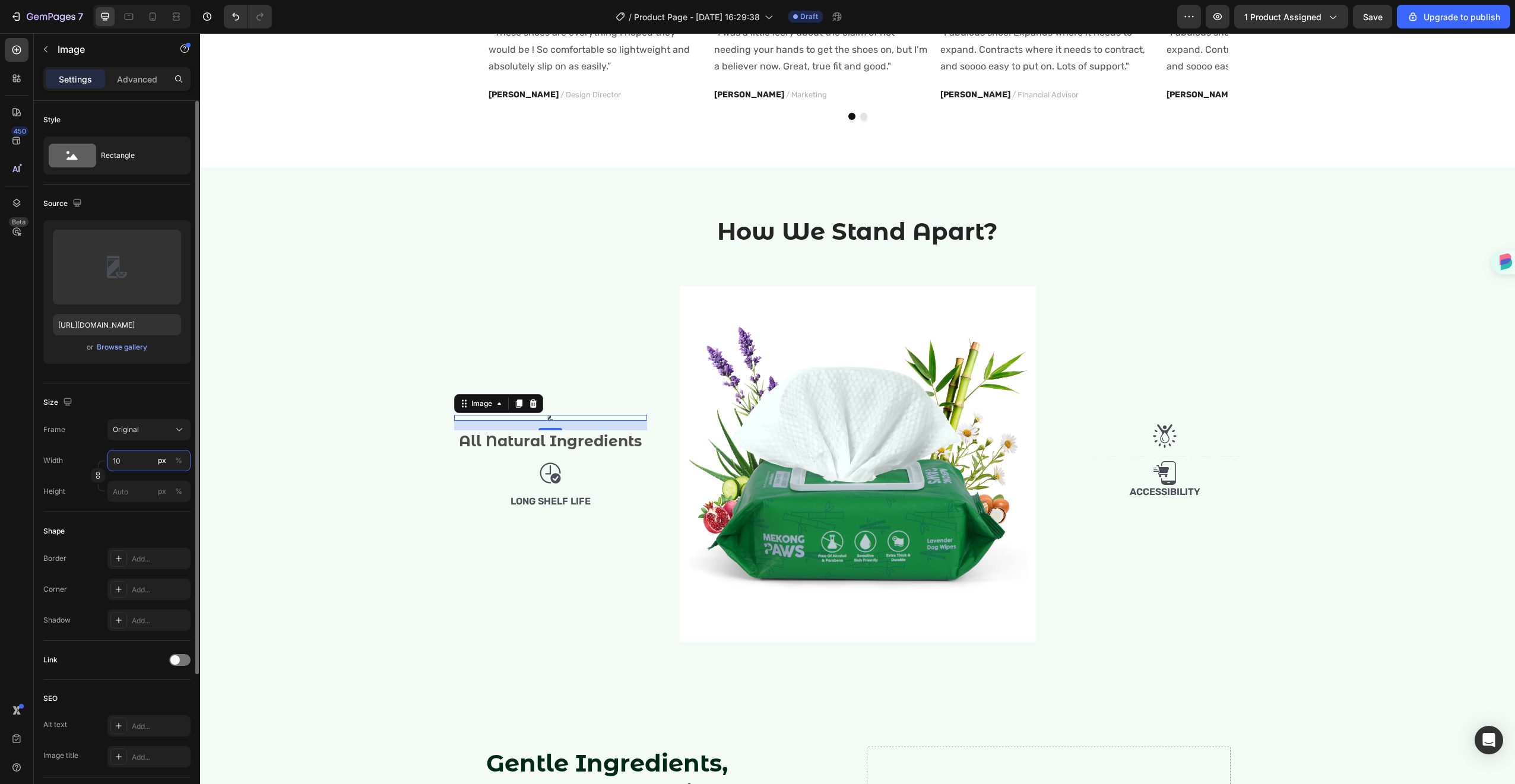
type input "100"
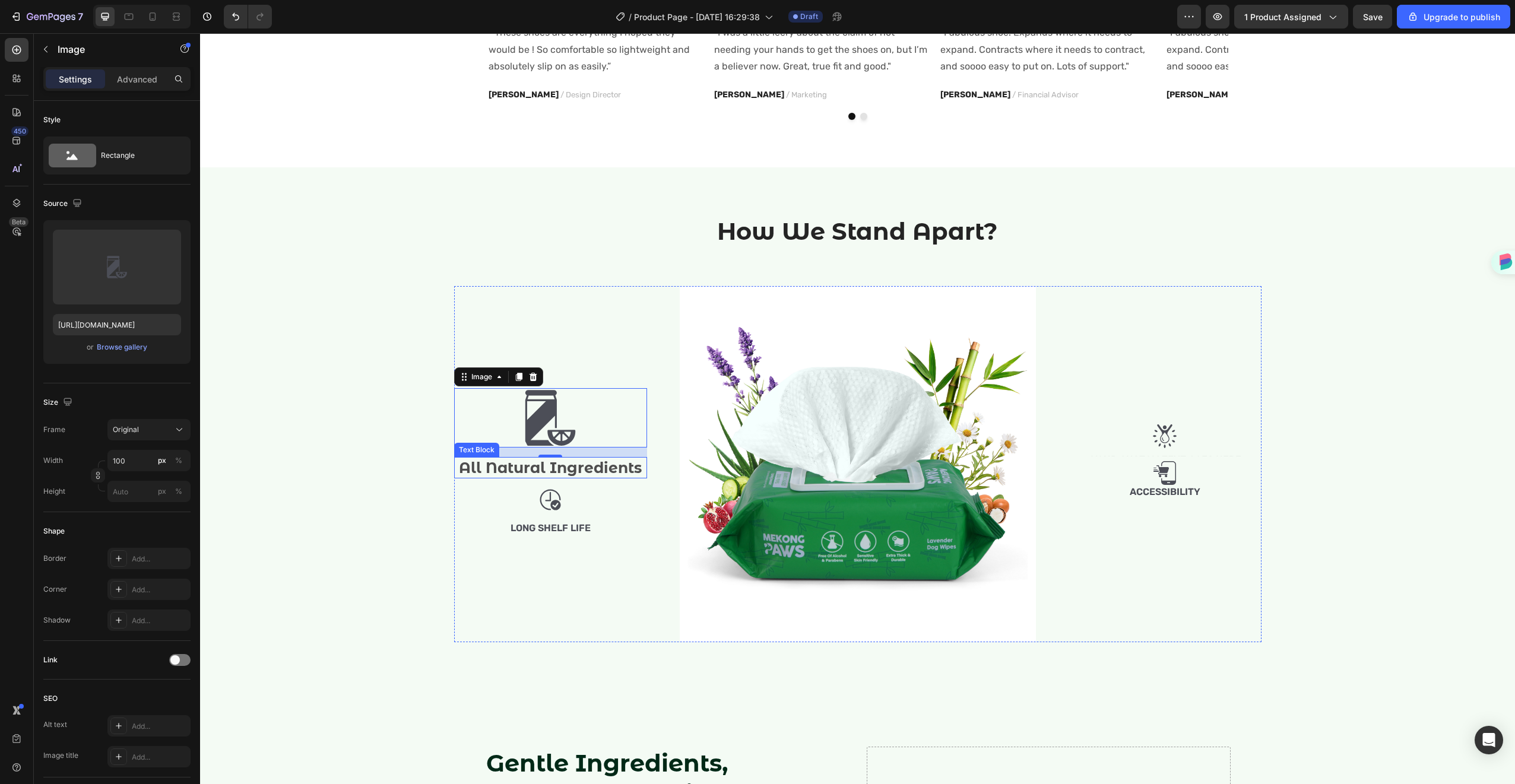
click at [588, 462] on p "All Natural Ingredients" at bounding box center [551, 468] width 191 height 20
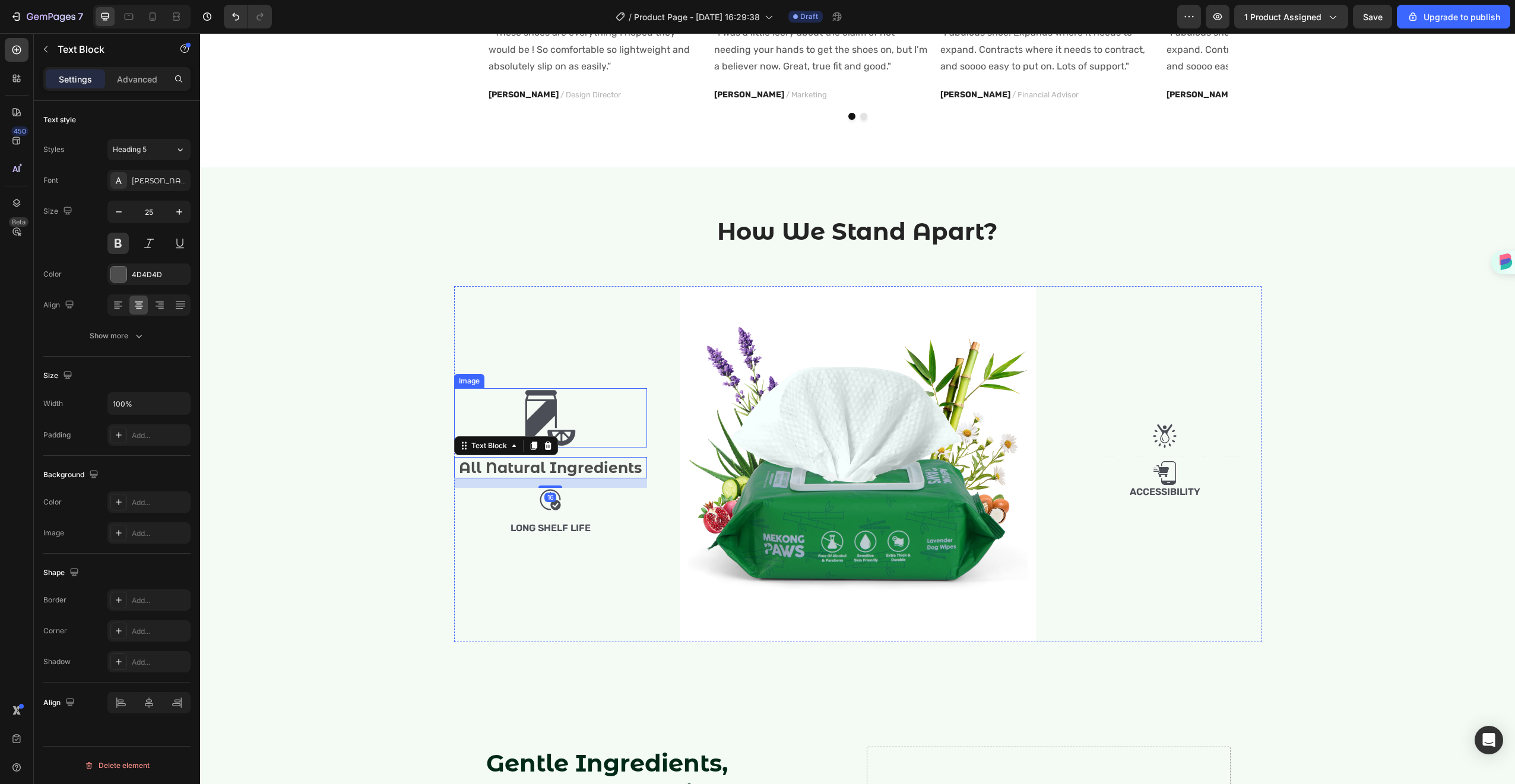
click at [625, 395] on div at bounding box center [550, 418] width 193 height 60
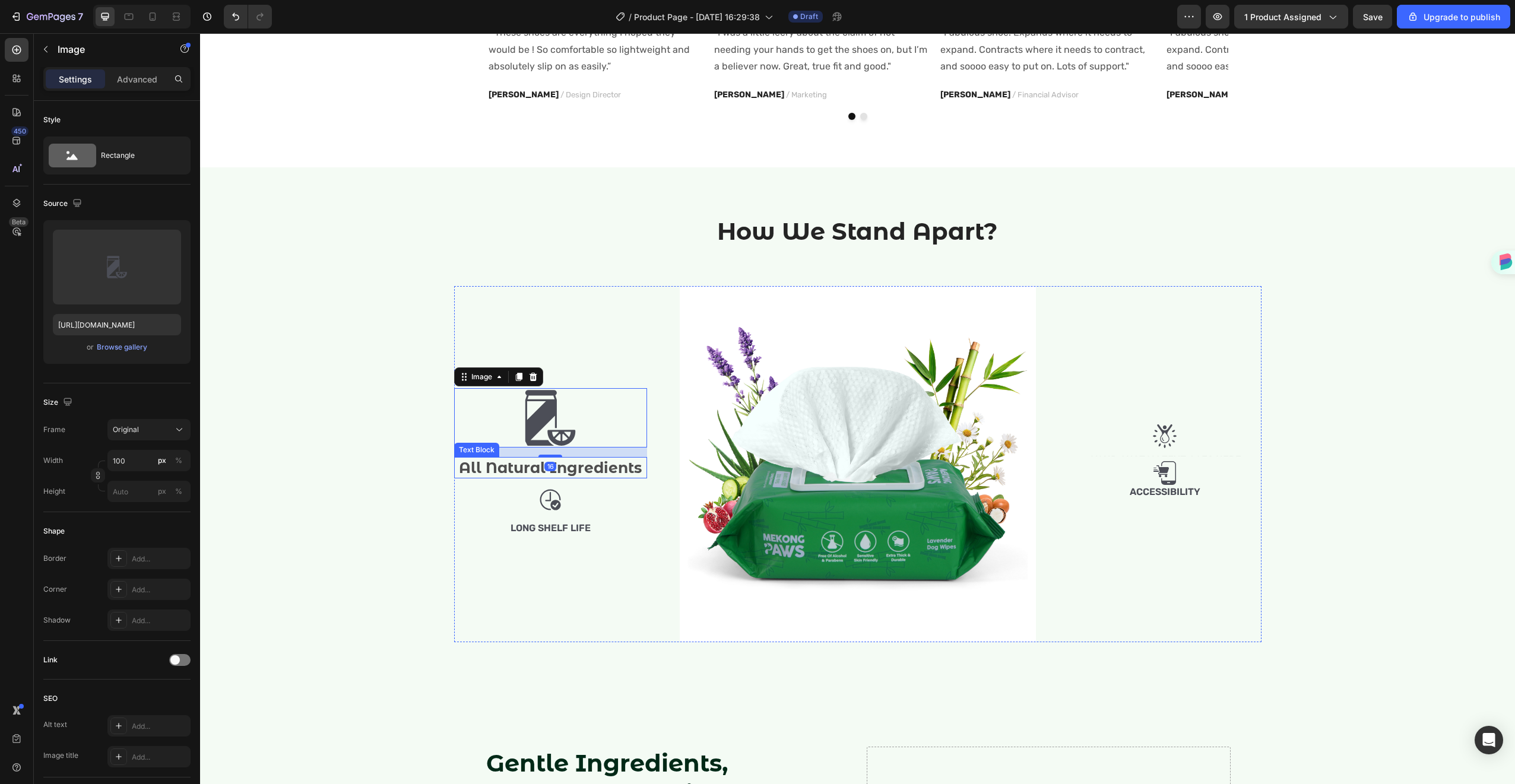
click at [552, 469] on p "All Natural Ingredients" at bounding box center [551, 468] width 191 height 20
click at [582, 444] on div at bounding box center [550, 418] width 193 height 60
click at [543, 453] on div "16" at bounding box center [550, 452] width 193 height 9
click at [633, 488] on div at bounding box center [550, 499] width 193 height 23
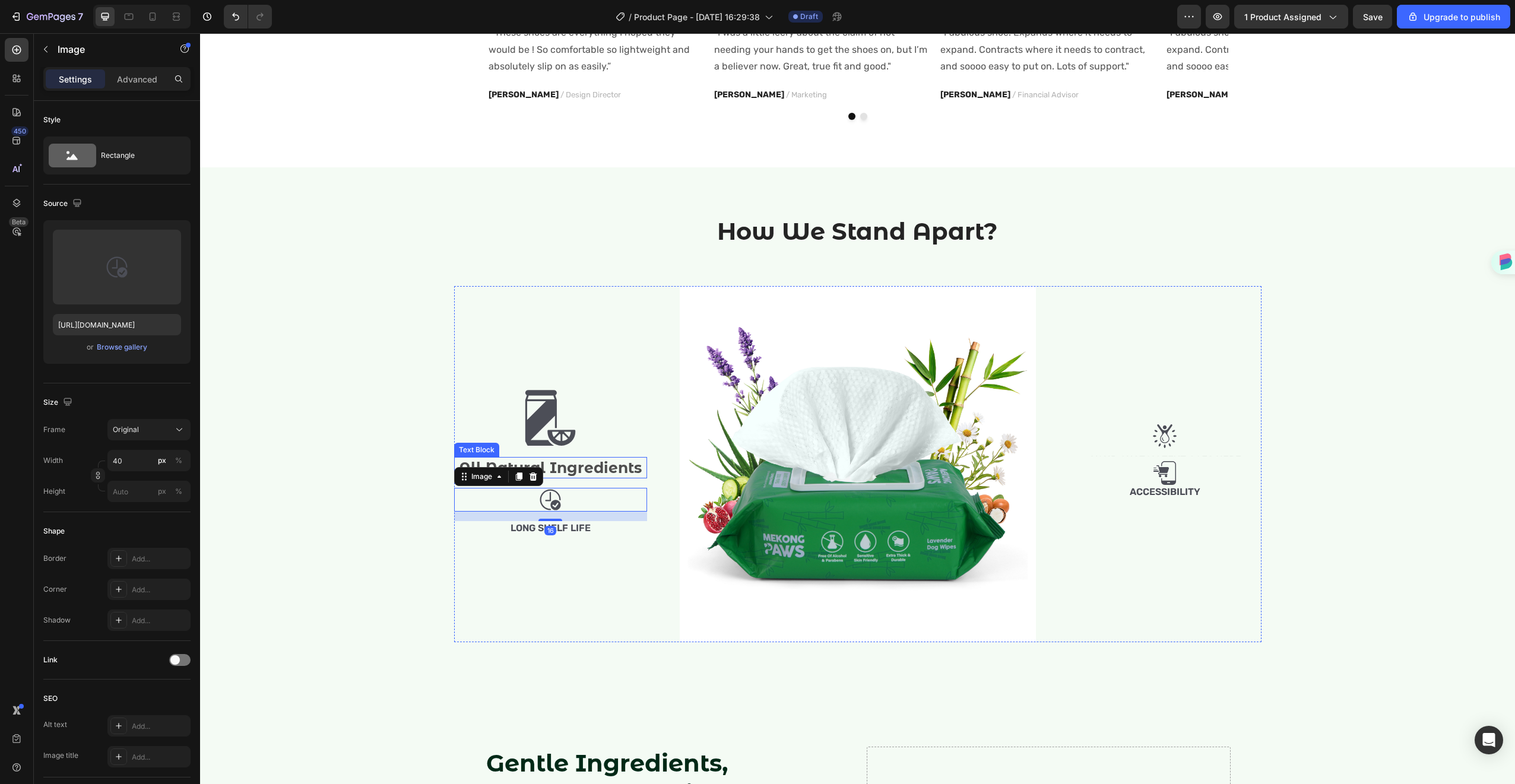
click at [612, 471] on p "All Natural Ingredients" at bounding box center [551, 468] width 191 height 20
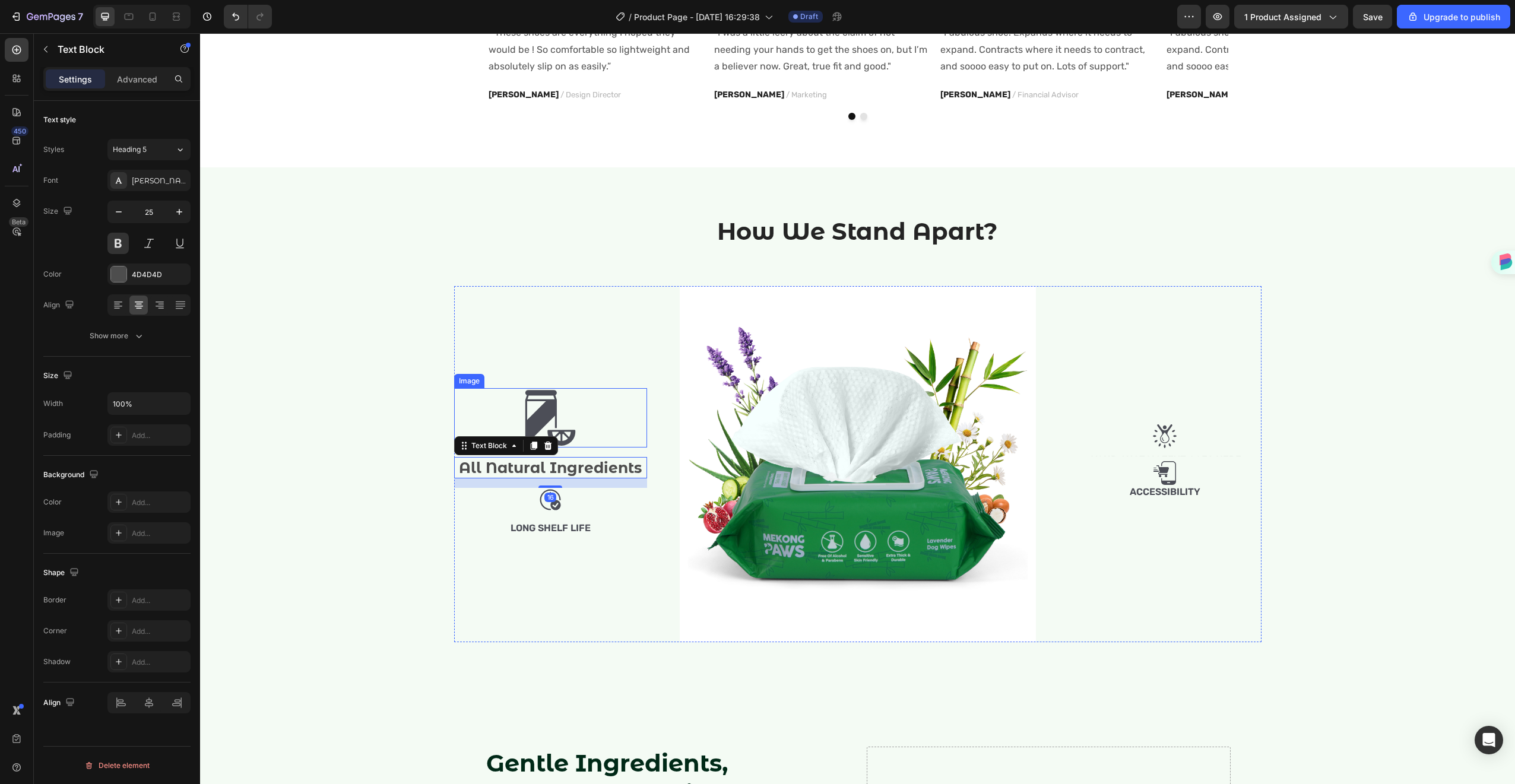
click at [603, 419] on div at bounding box center [550, 418] width 193 height 60
